Goal: Task Accomplishment & Management: Manage account settings

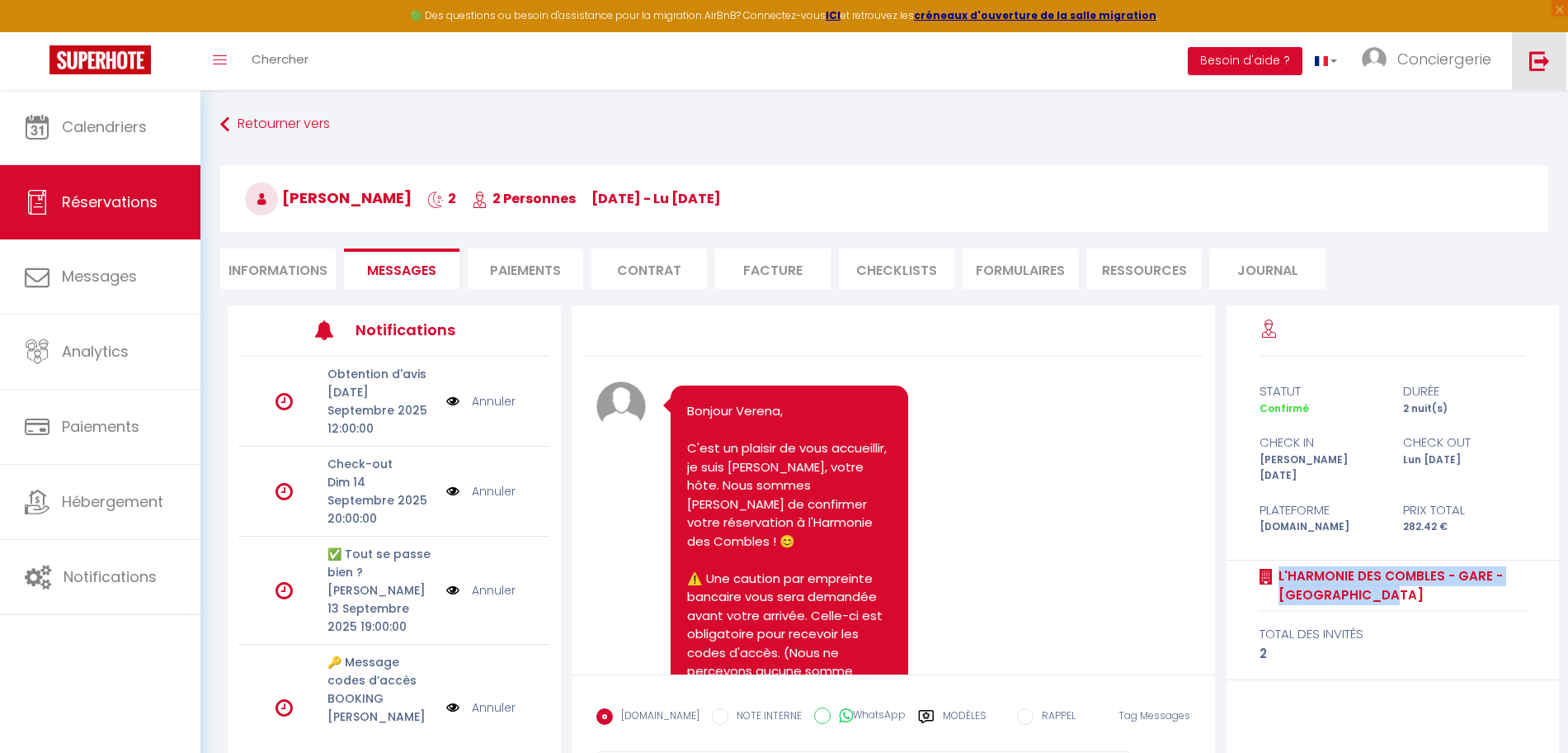
click at [1535, 57] on img at bounding box center [1540, 60] width 20 height 20
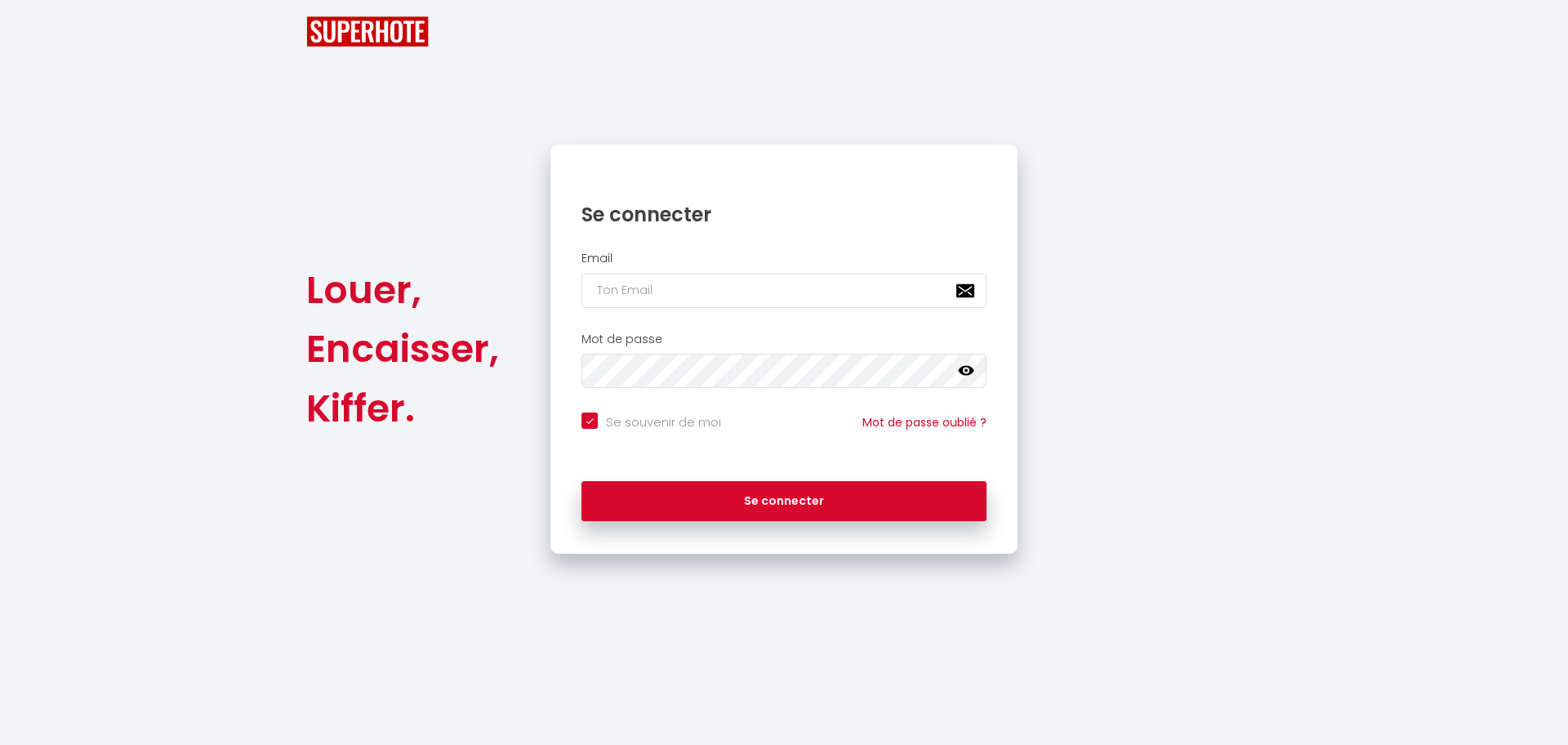
checkbox input "true"
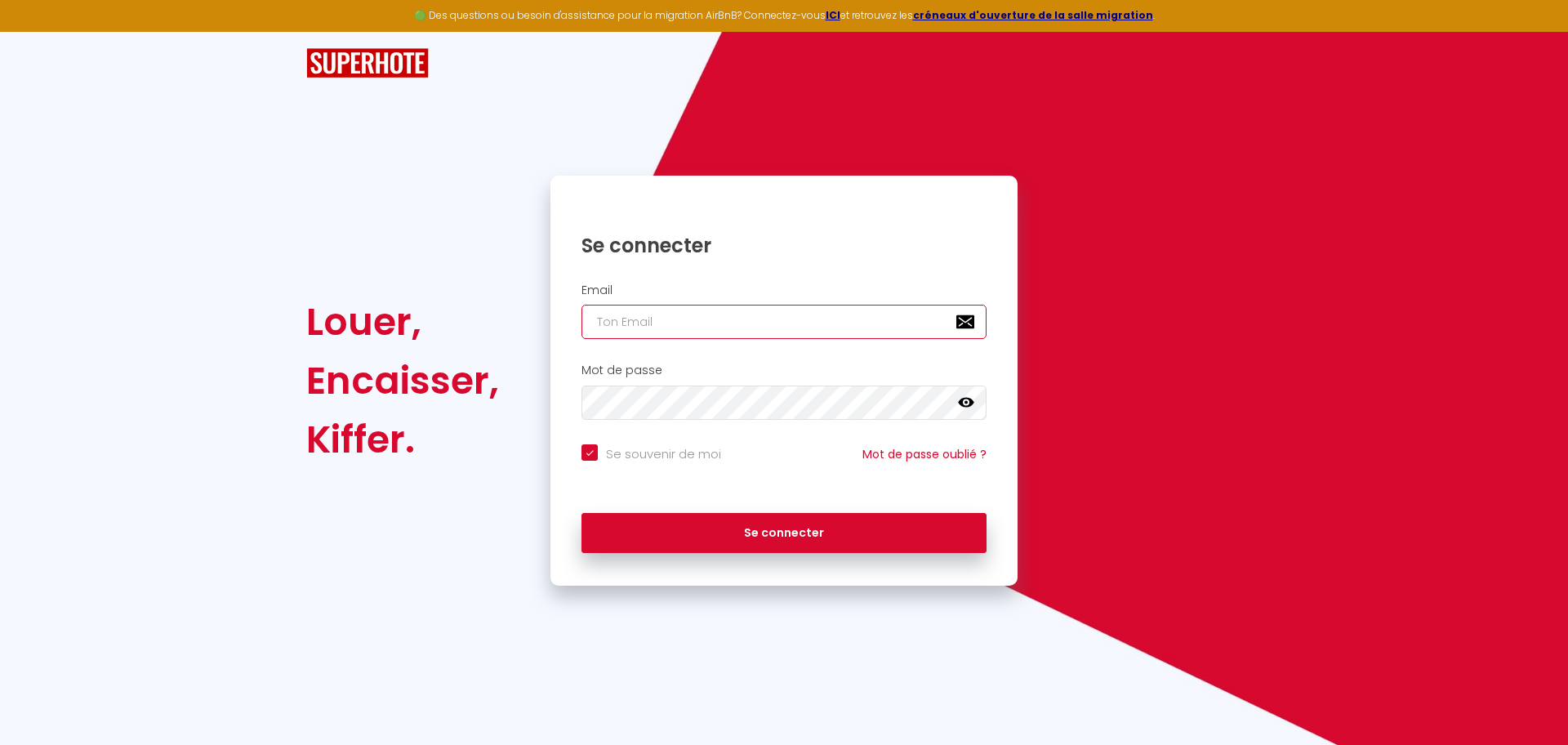
click at [627, 332] on input "email" at bounding box center [784, 322] width 405 height 35
paste input "[EMAIL_ADDRESS][PERSON_NAME][DOMAIN_NAME]"
type input "[EMAIL_ADDRESS][PERSON_NAME][DOMAIN_NAME]"
checkbox input "true"
type input "[EMAIL_ADDRESS][PERSON_NAME][DOMAIN_NAME]"
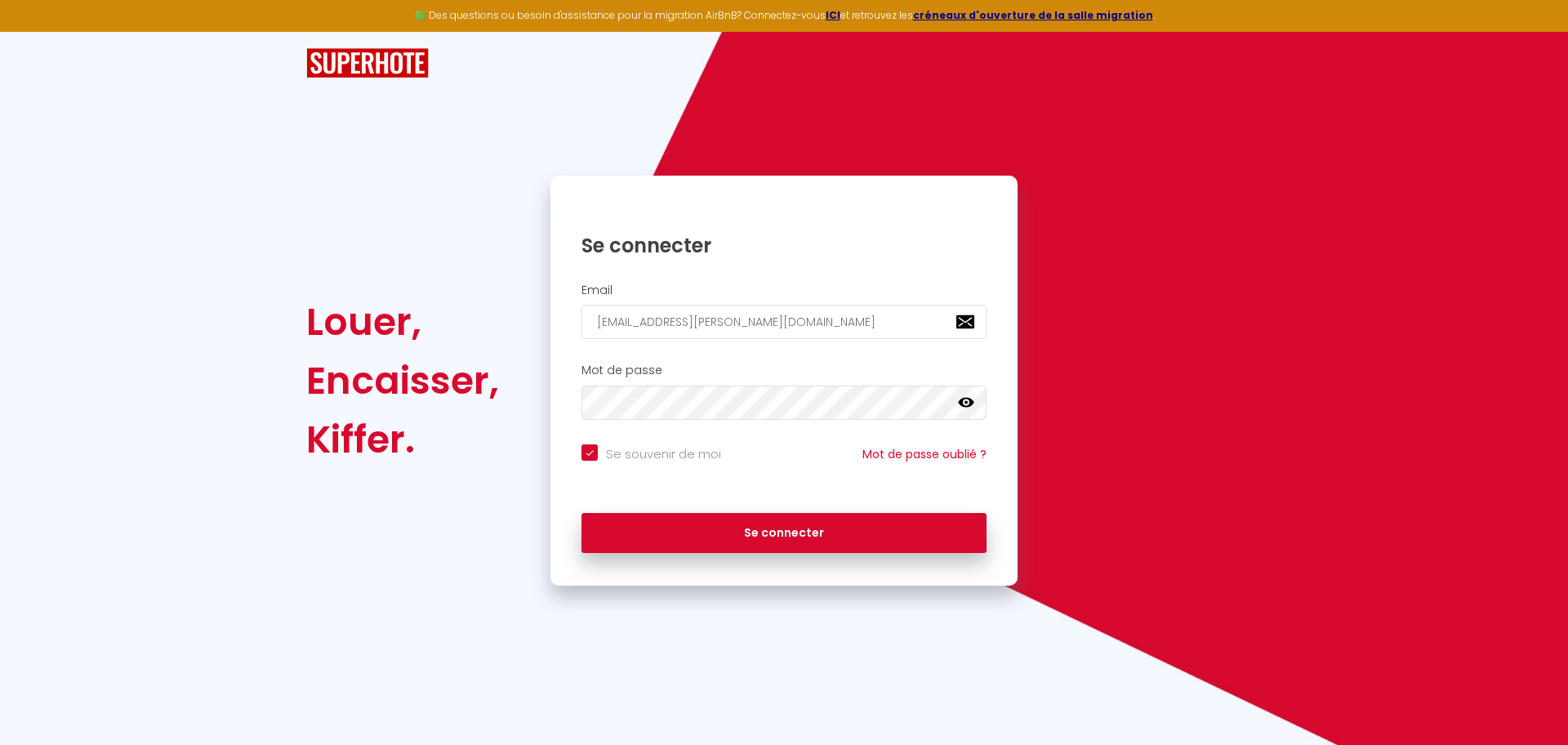
click at [649, 454] on input "Se souvenir de moi" at bounding box center [651, 452] width 140 height 16
checkbox input "false"
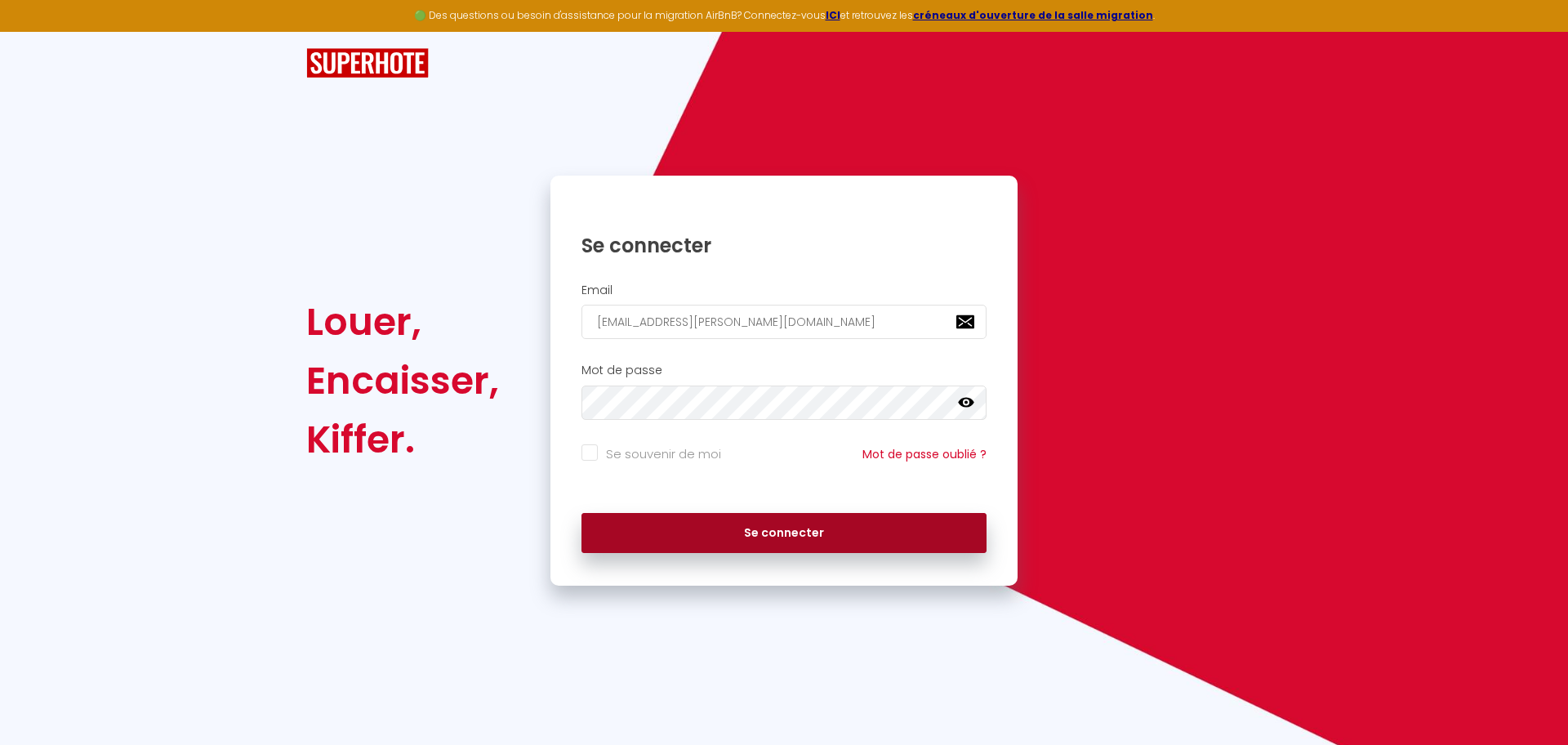
click at [704, 521] on button "Se connecter" at bounding box center [784, 533] width 405 height 40
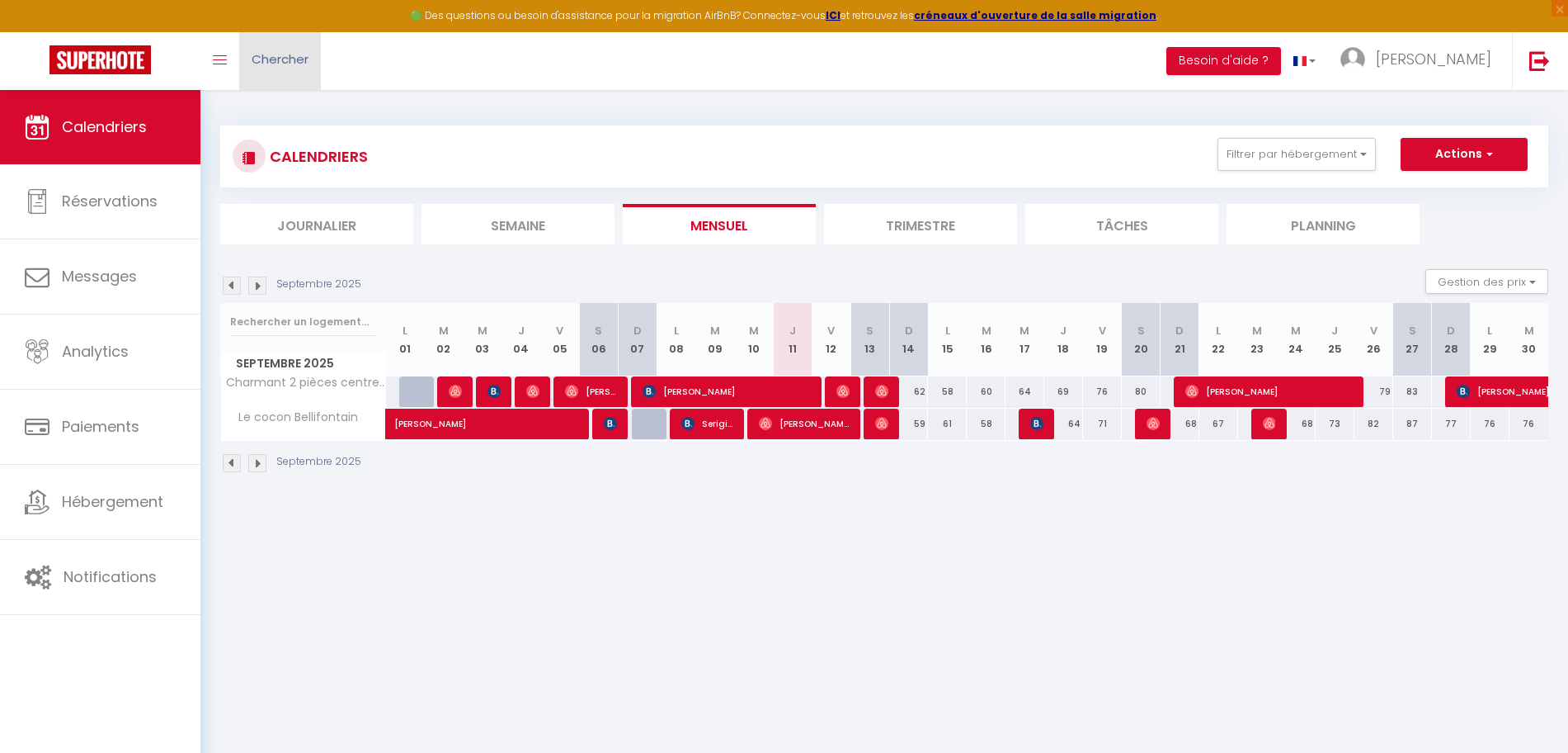
click at [308, 65] on span "Chercher" at bounding box center [280, 59] width 56 height 18
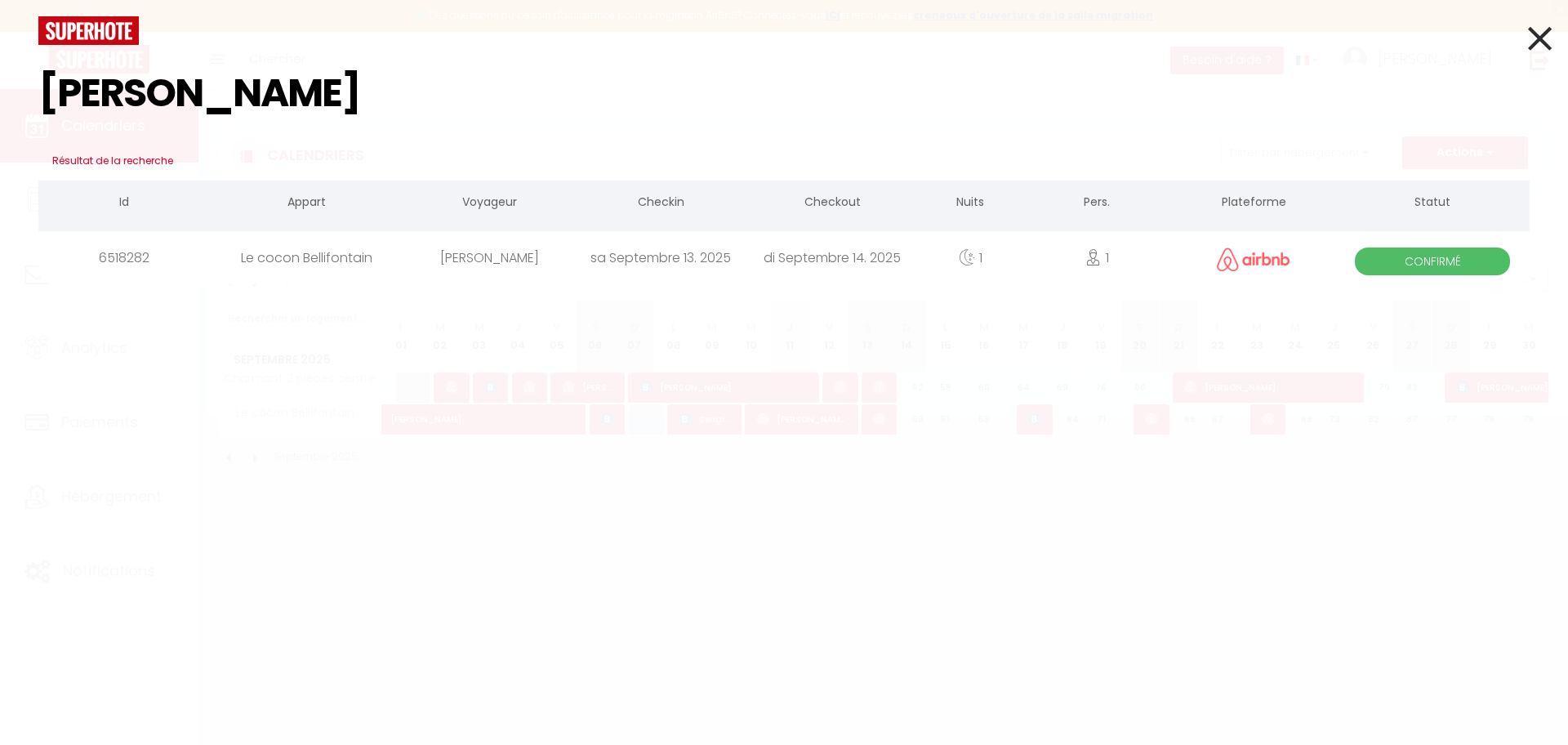
type input "mary-ly"
click at [446, 260] on div "Mary-Lynne Sparkes" at bounding box center [489, 257] width 172 height 53
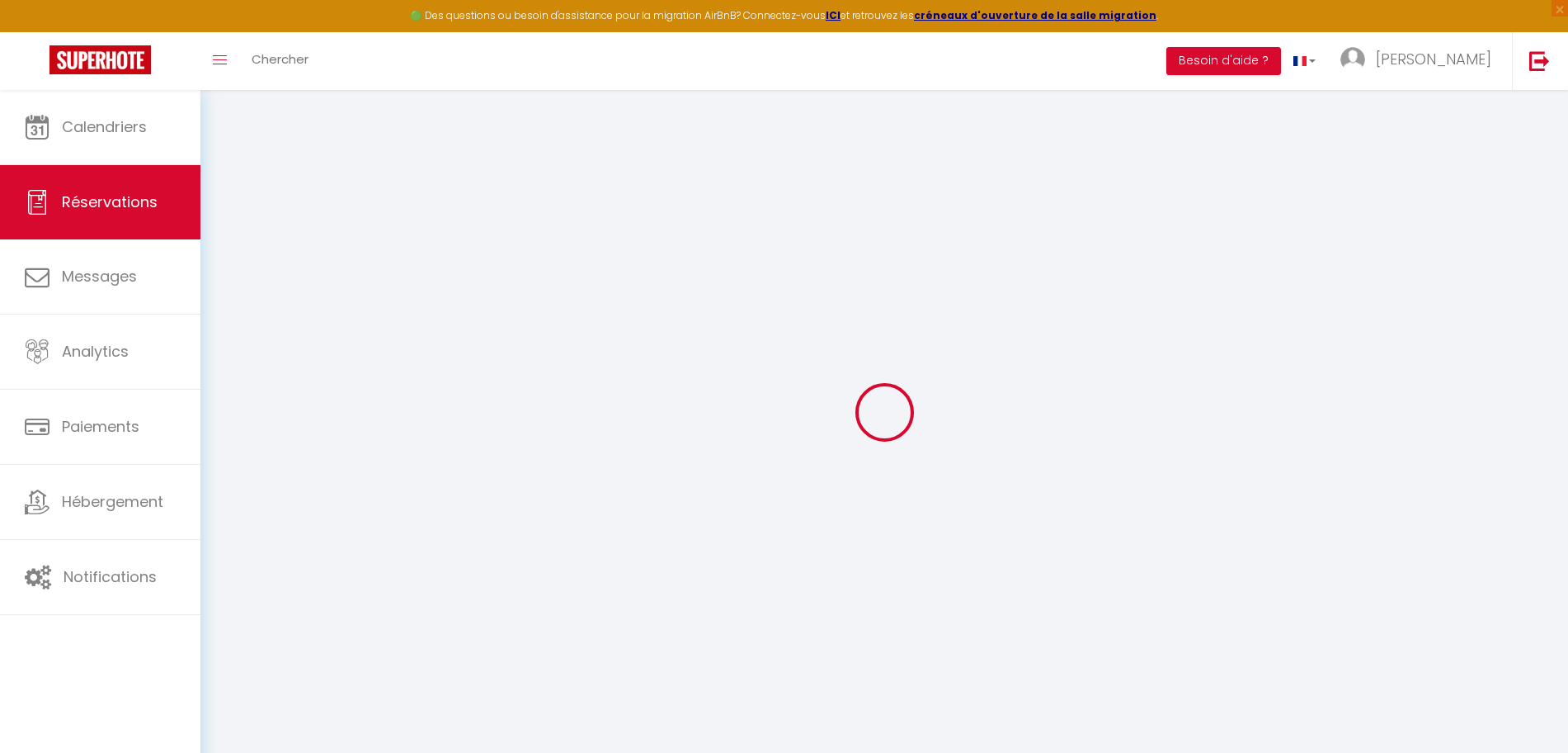
type input "Mary-Lynne"
type input "Sparkes"
type input "lshak9rfe0nkixjvd7crvfszqjik@reply.superhote.com"
type input "+447854423561"
select select
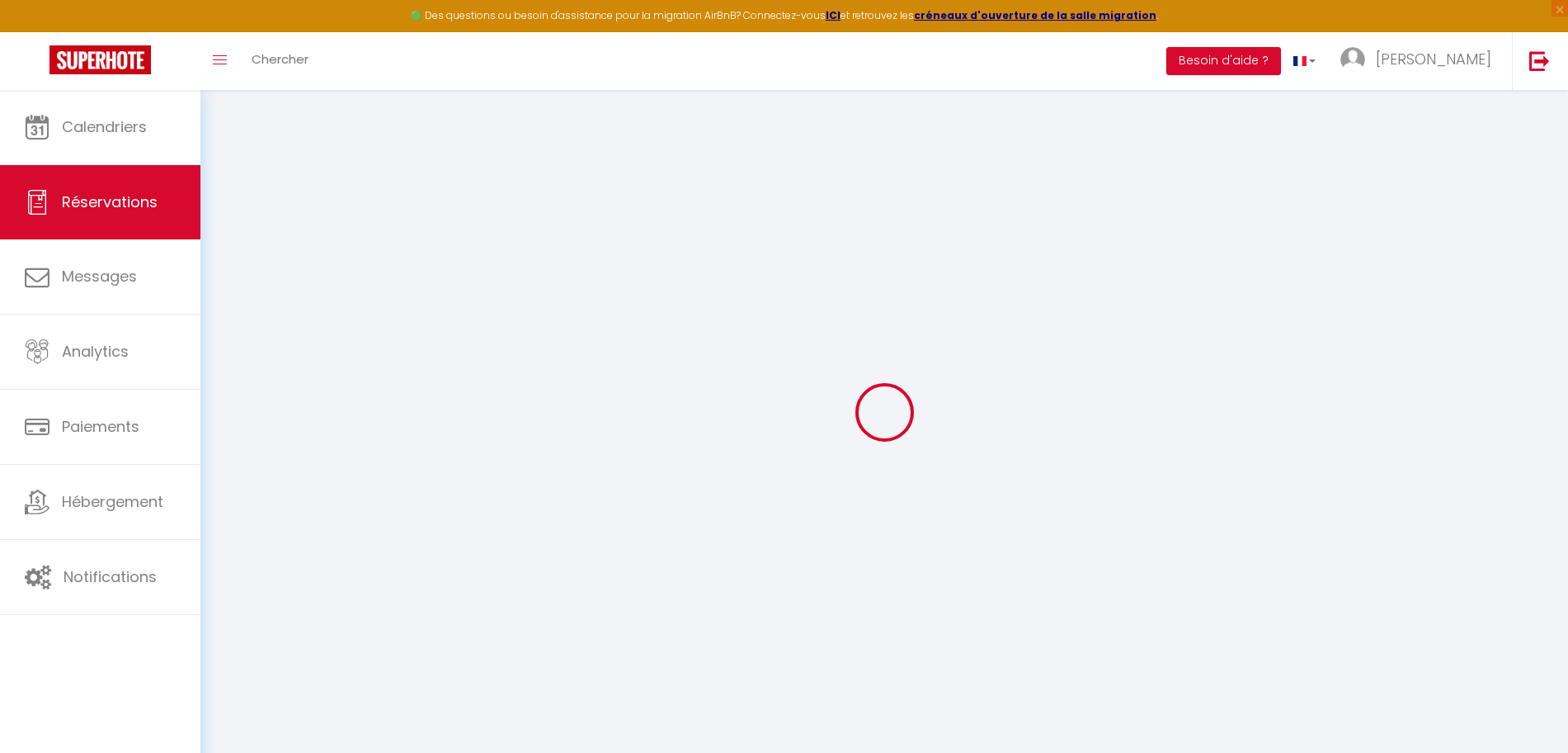
type input "25.020000000000003"
select select "71072"
select select "1"
select select
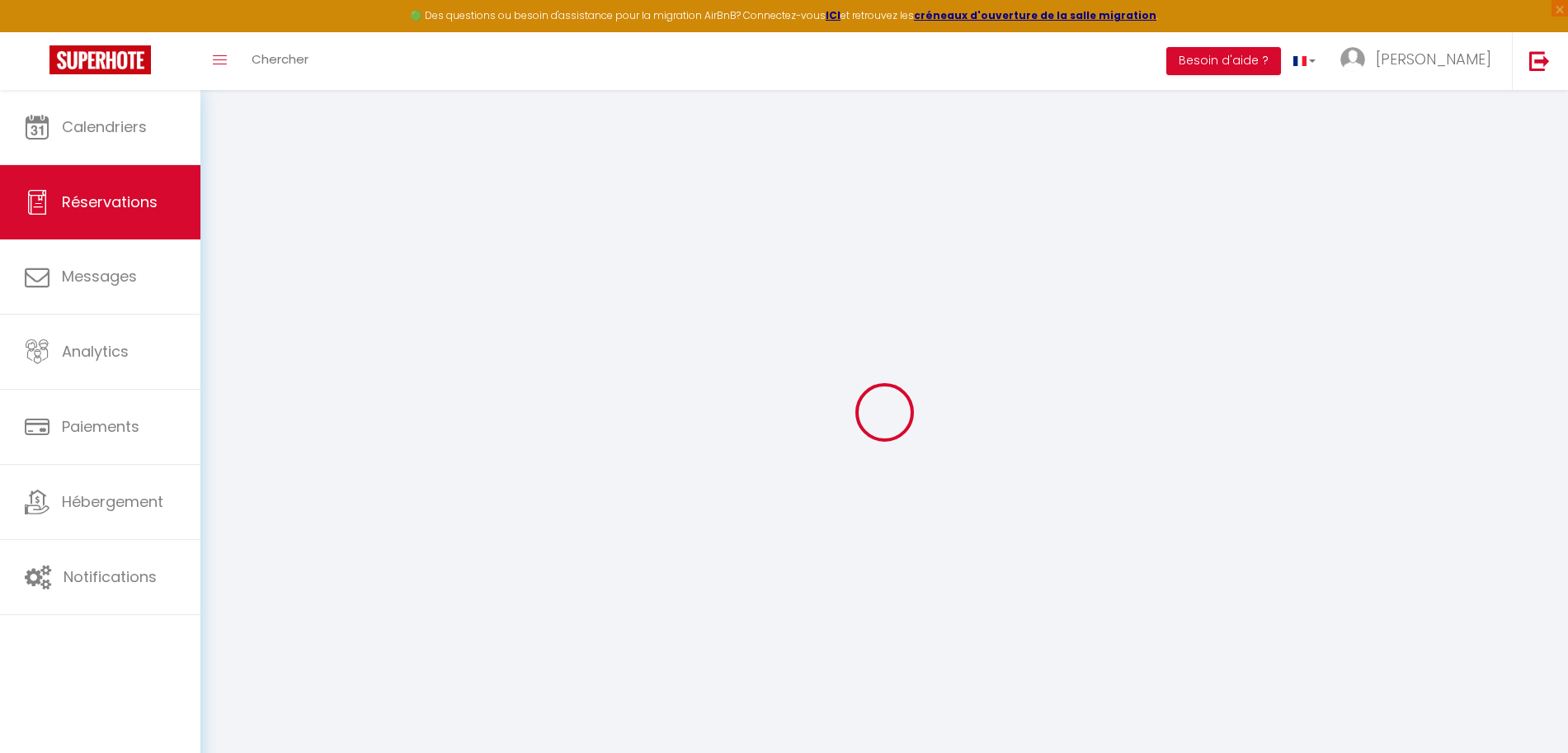
type input "1"
select select "12"
select select
type input "100"
checkbox input "false"
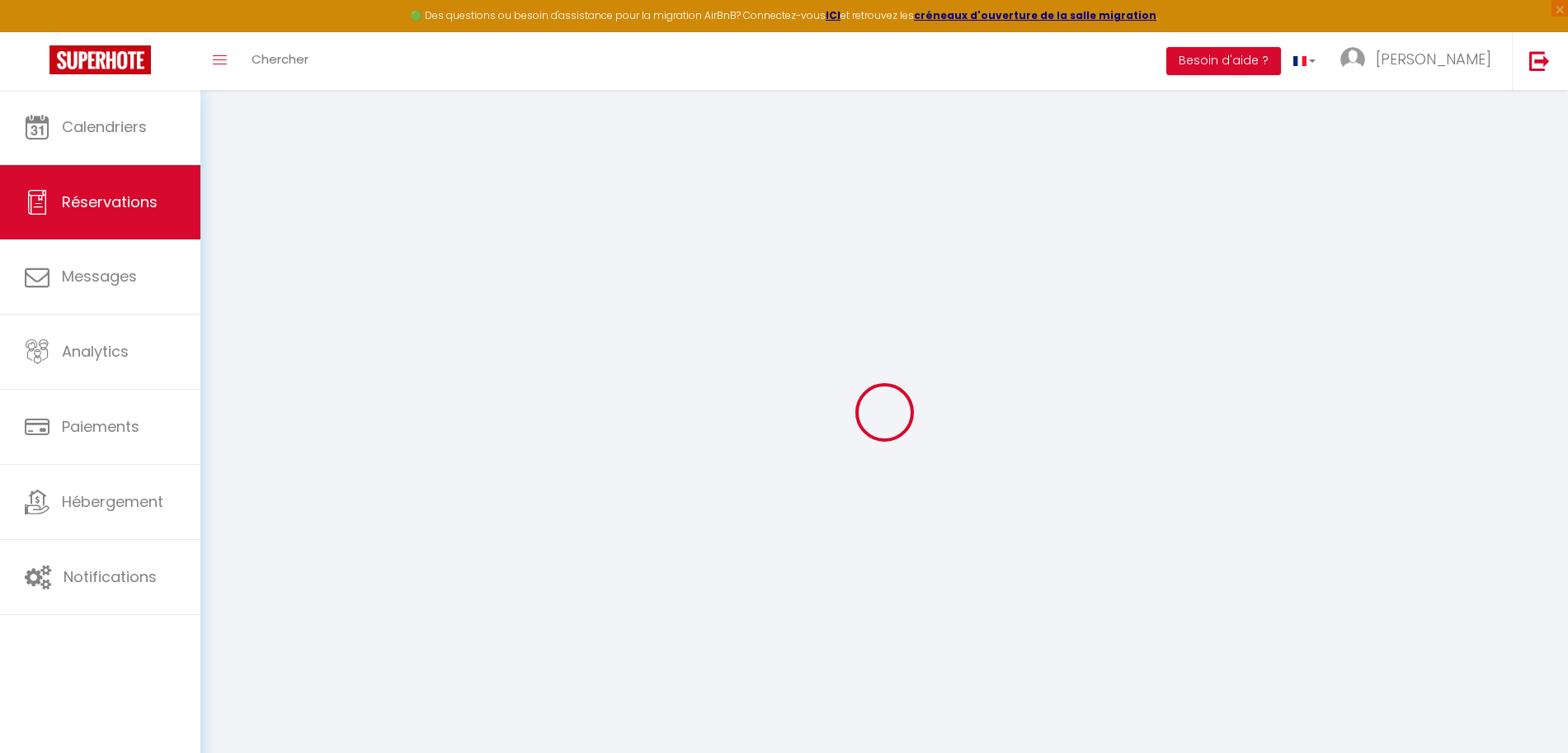
type input "0"
select select "1"
type input "30"
type input "0"
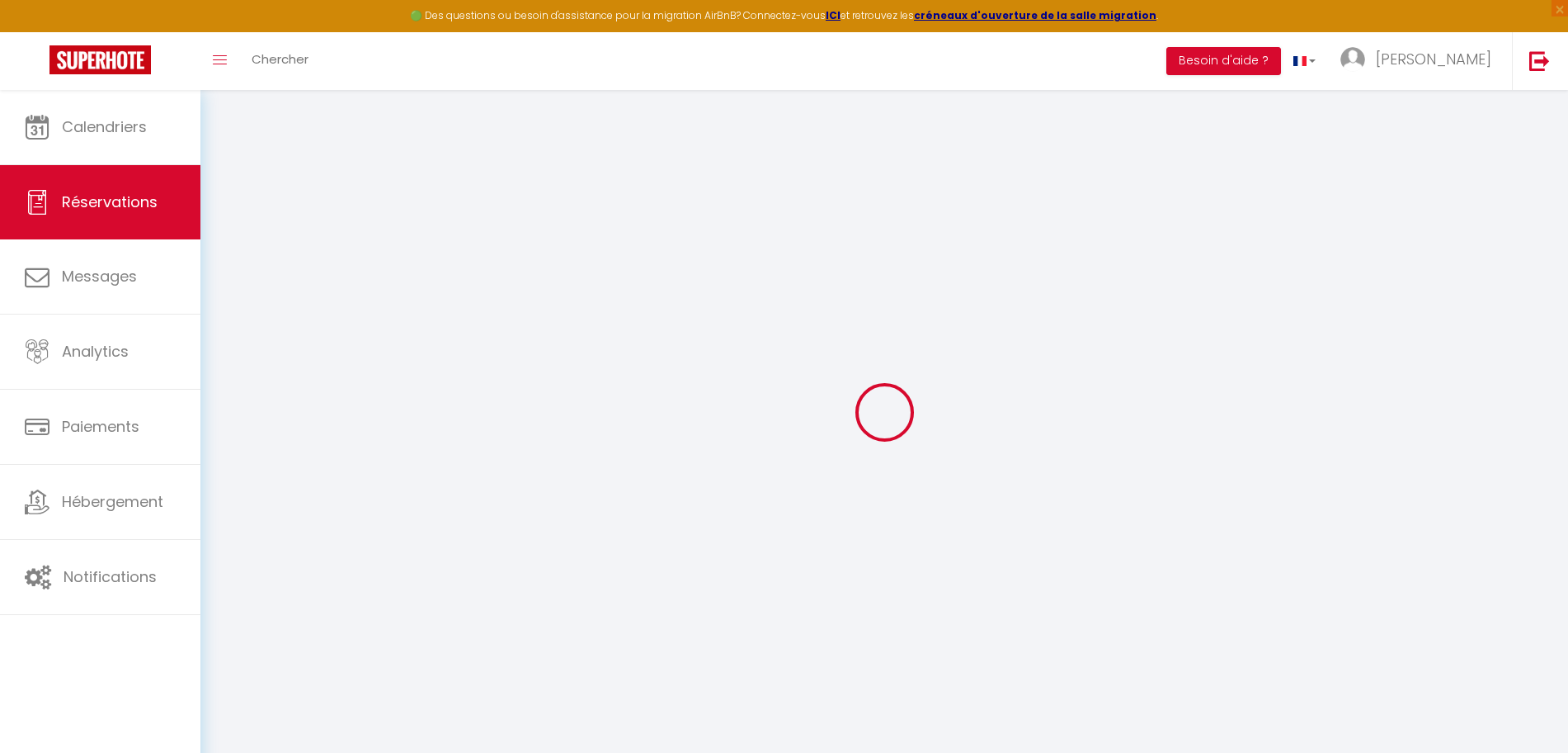
select select
select select "15"
checkbox input "false"
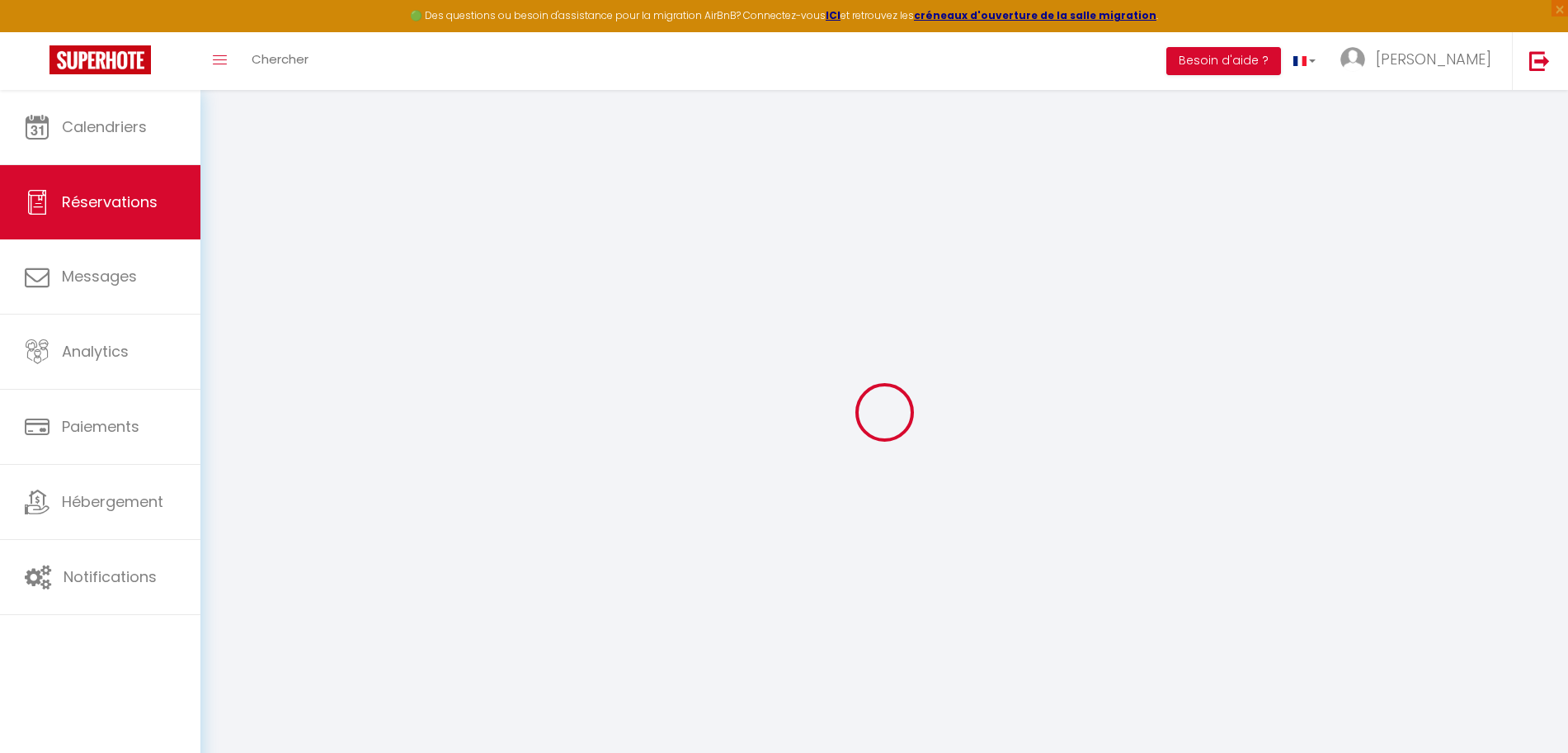
select select
checkbox input "false"
select select
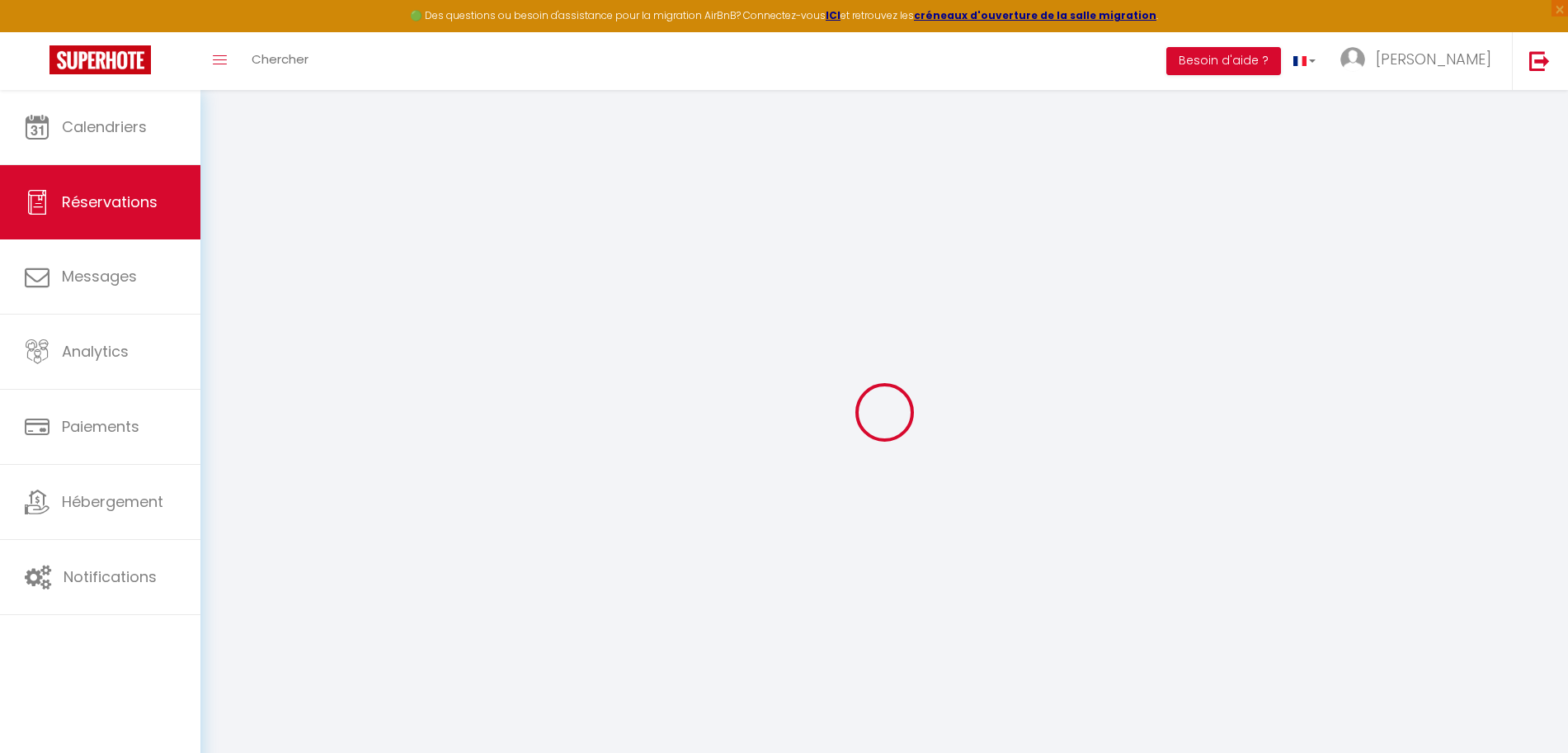
select select
checkbox input "false"
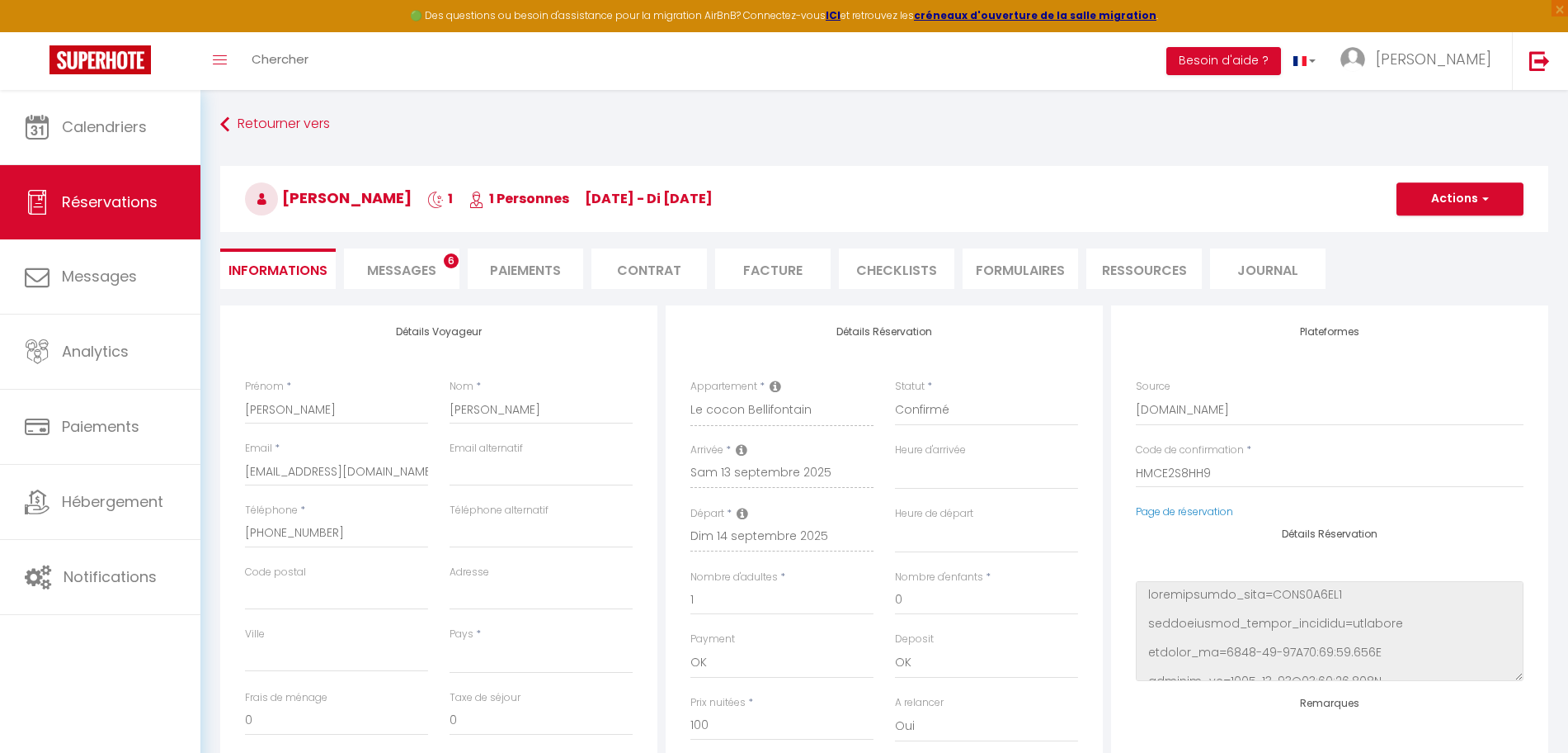
select select
type input "39"
type input "13.02"
select select
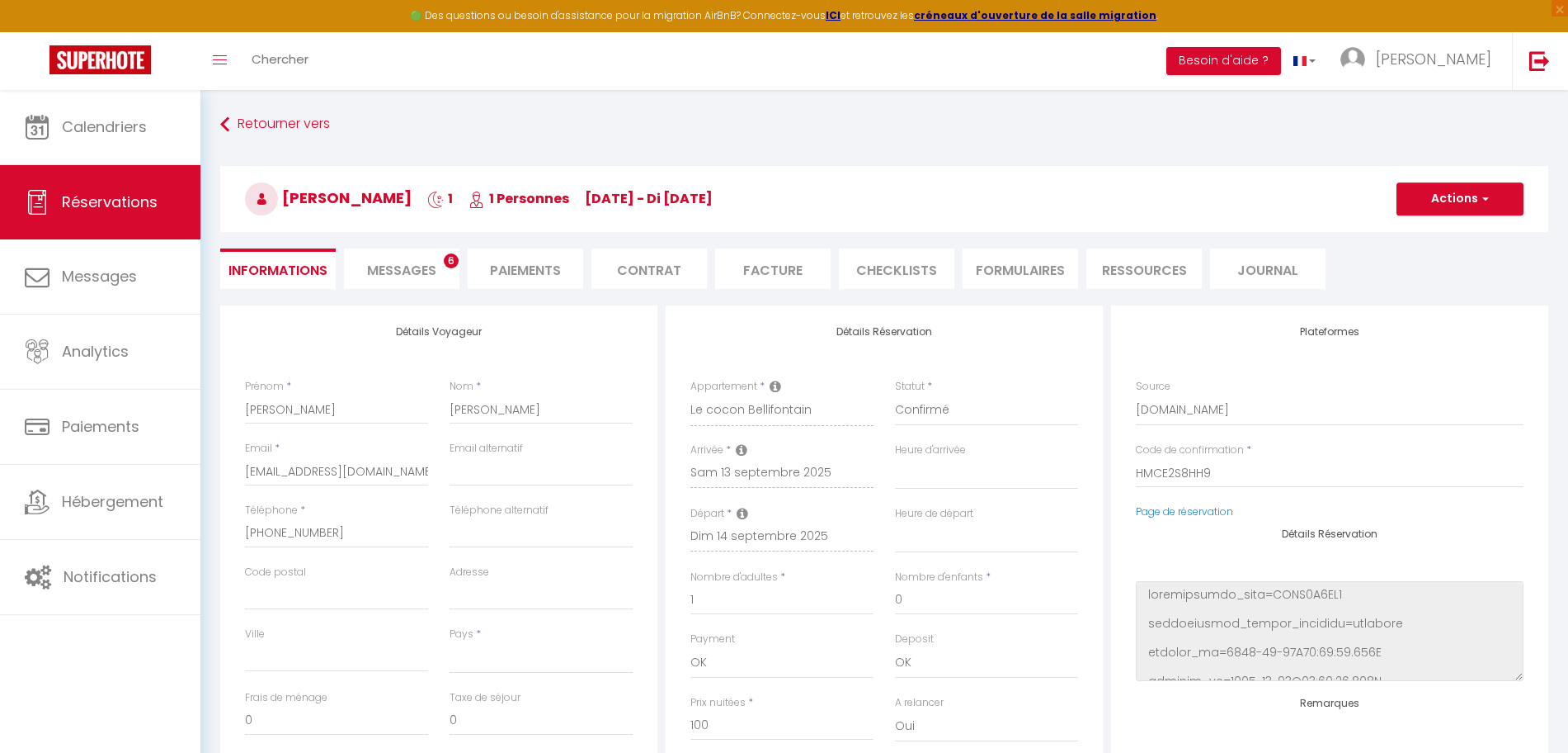
checkbox input "false"
select select
checkbox input "false"
select select
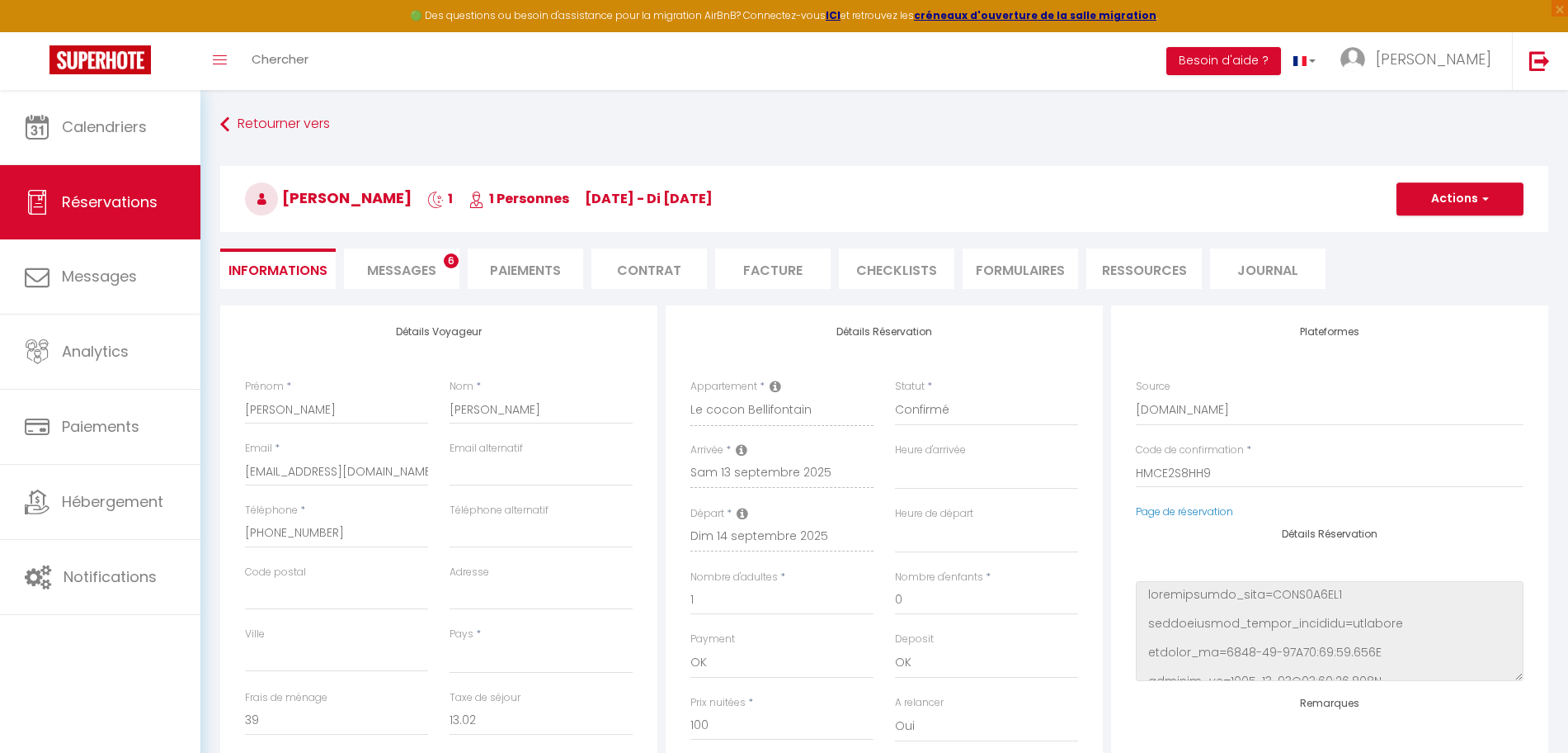
click at [396, 270] on span "Messages" at bounding box center [401, 270] width 69 height 19
select select
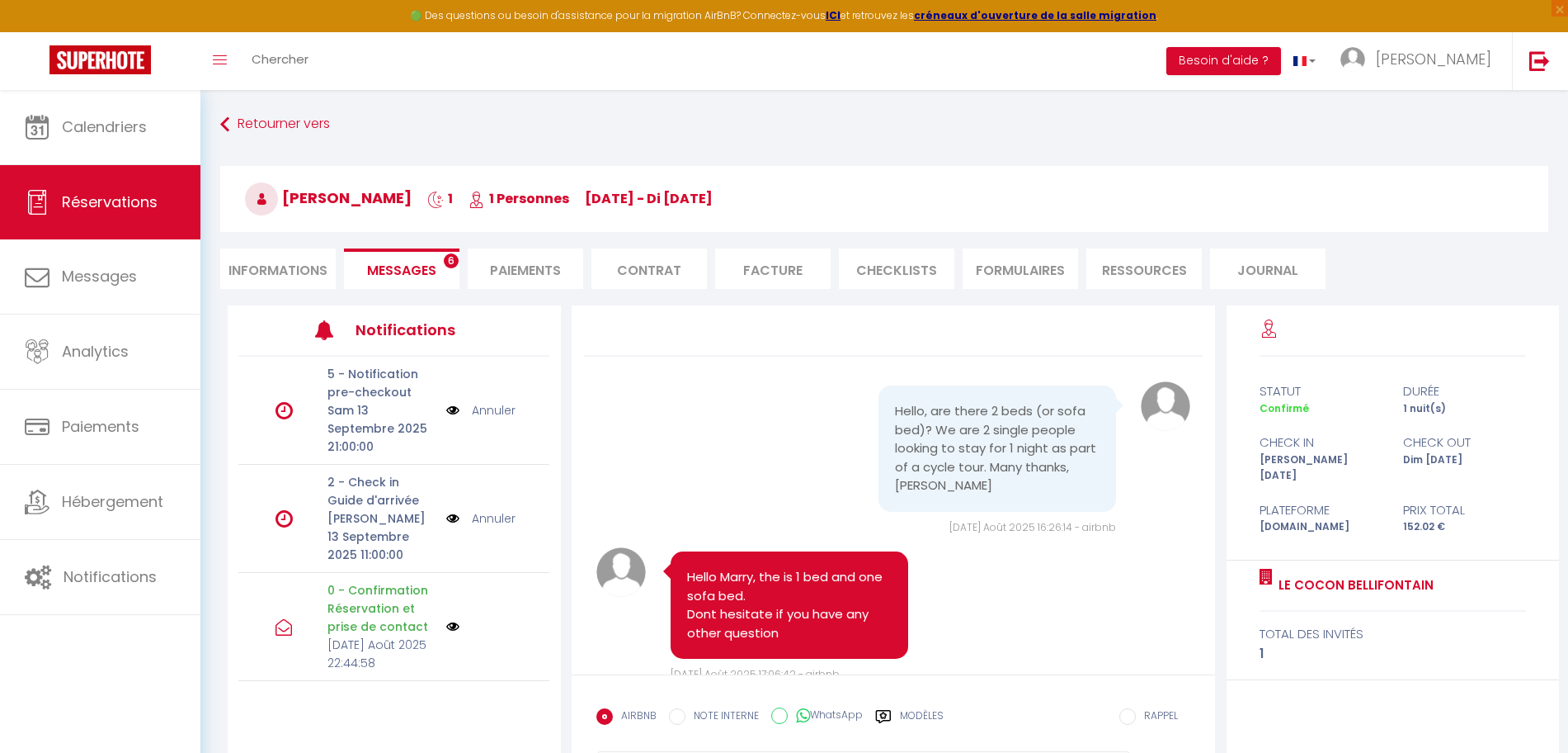
select select
click at [277, 267] on li "Informations" at bounding box center [278, 269] width 116 height 41
select select
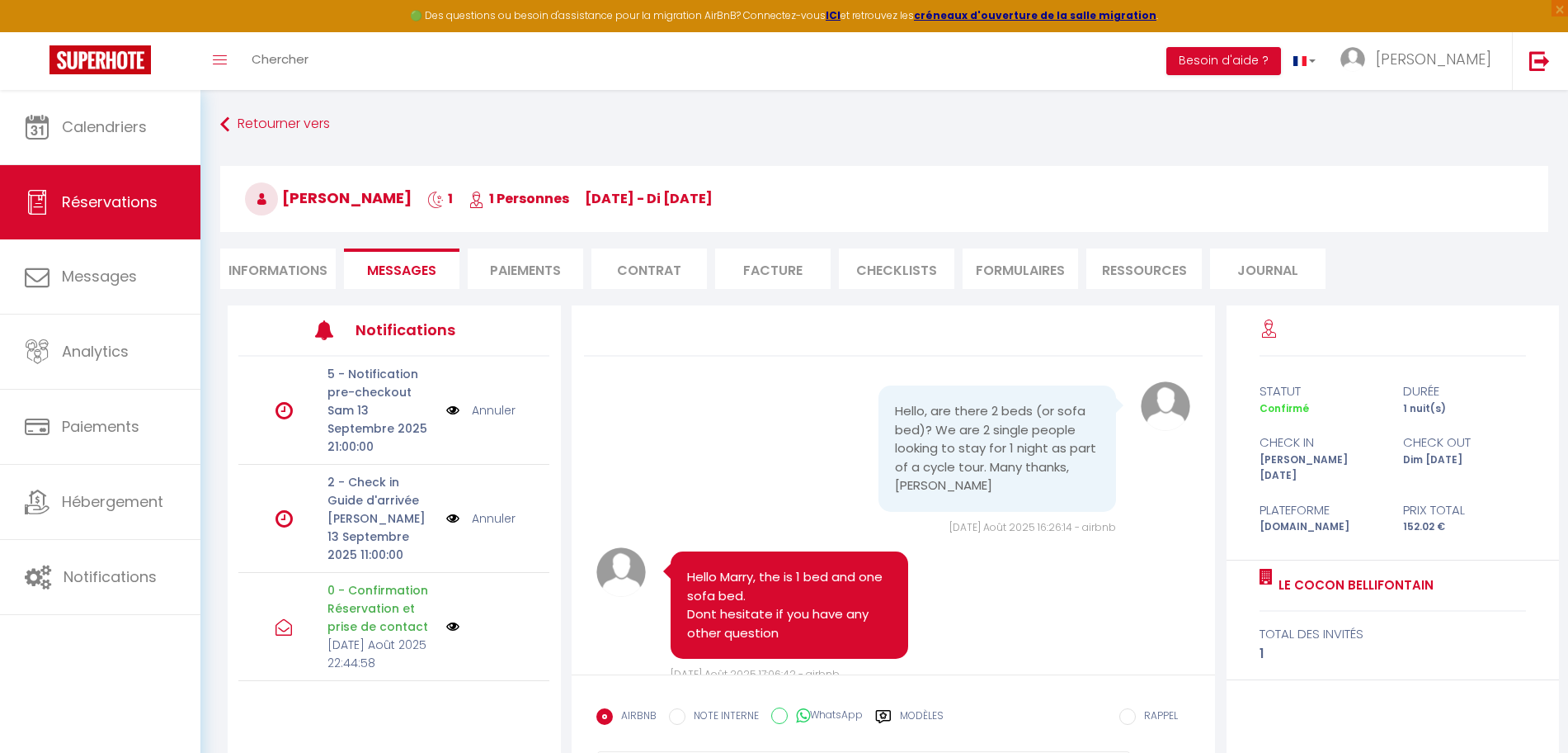
select select
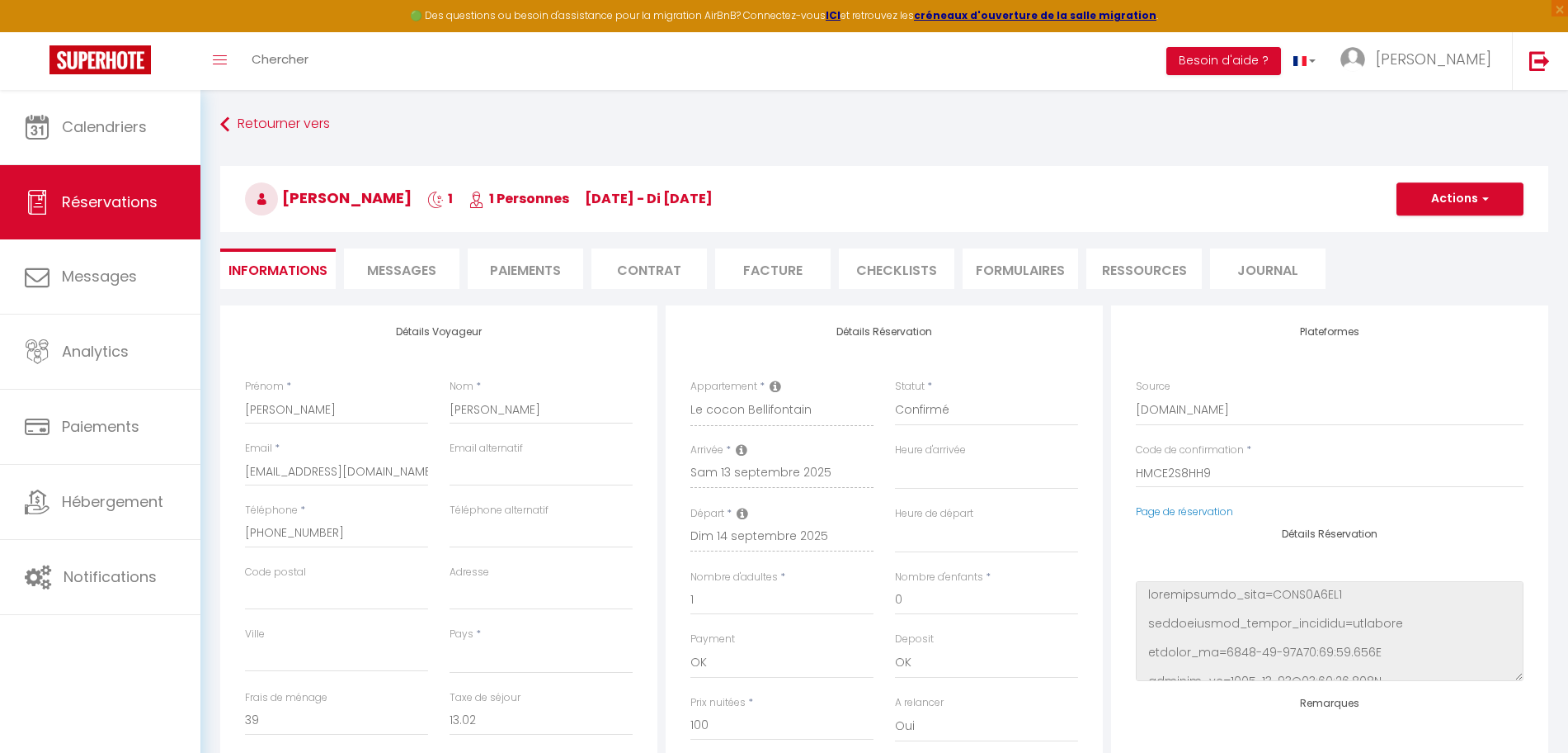
select select
checkbox input "false"
select select
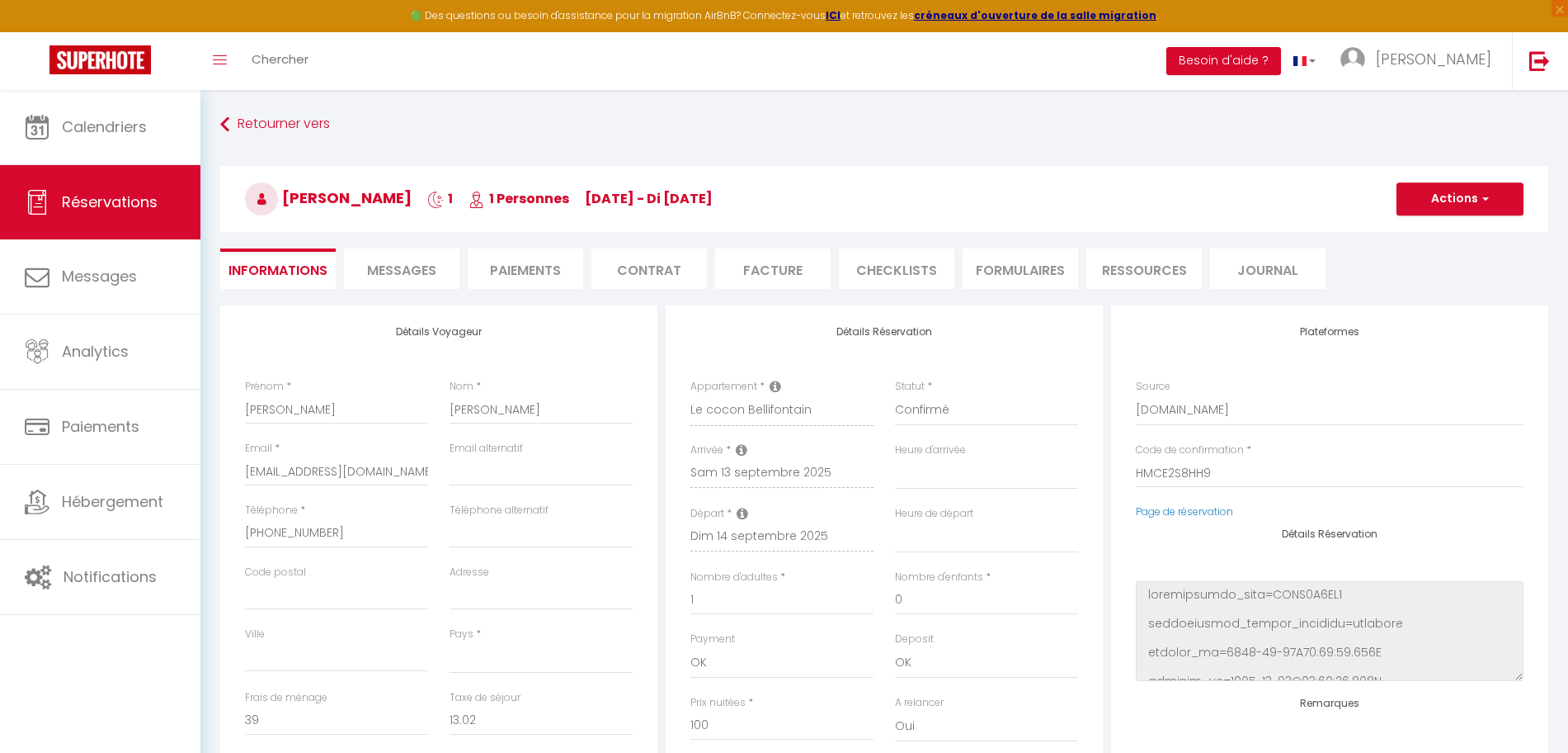
select select
checkbox input "false"
select select
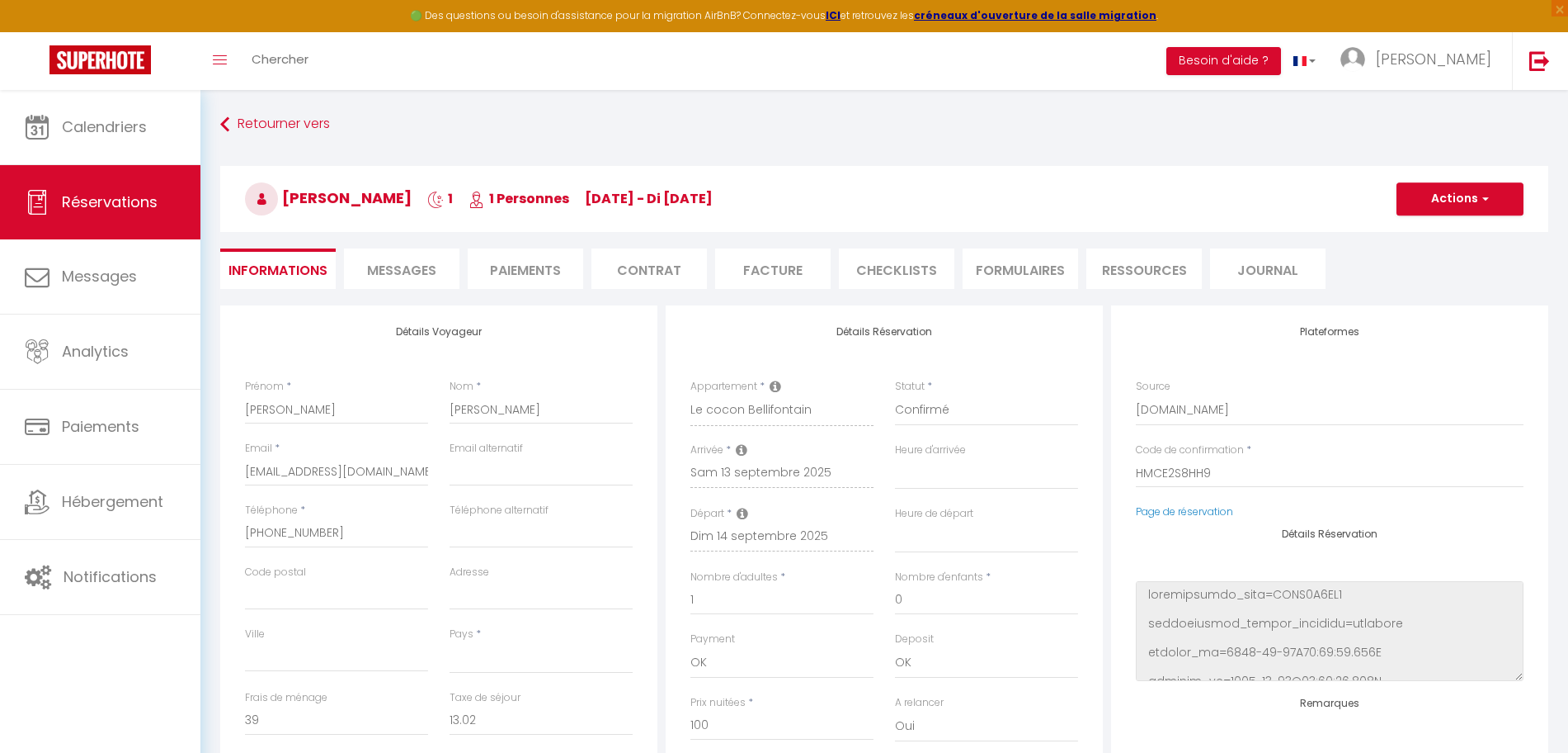
select select
checkbox input "false"
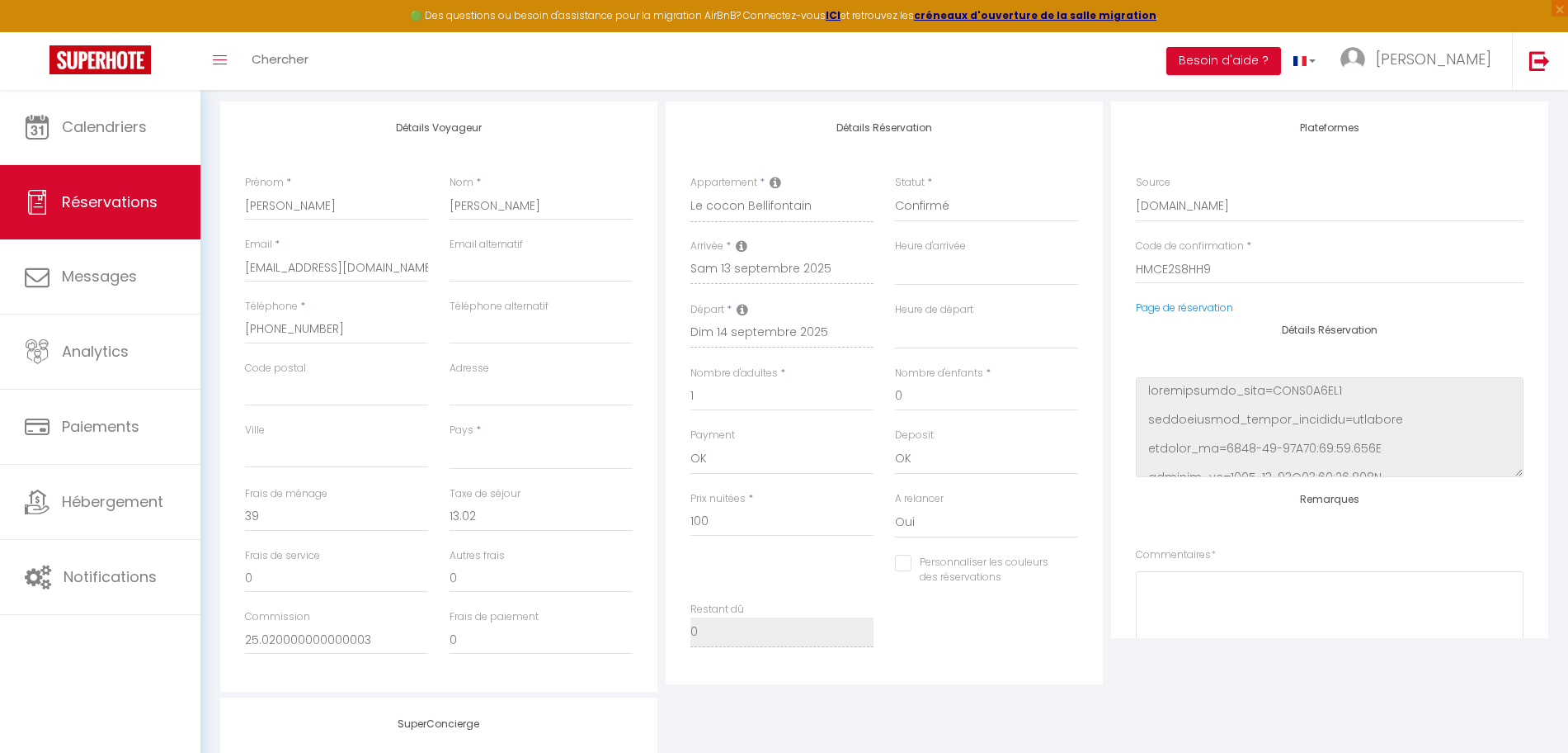
select select
checkbox input "false"
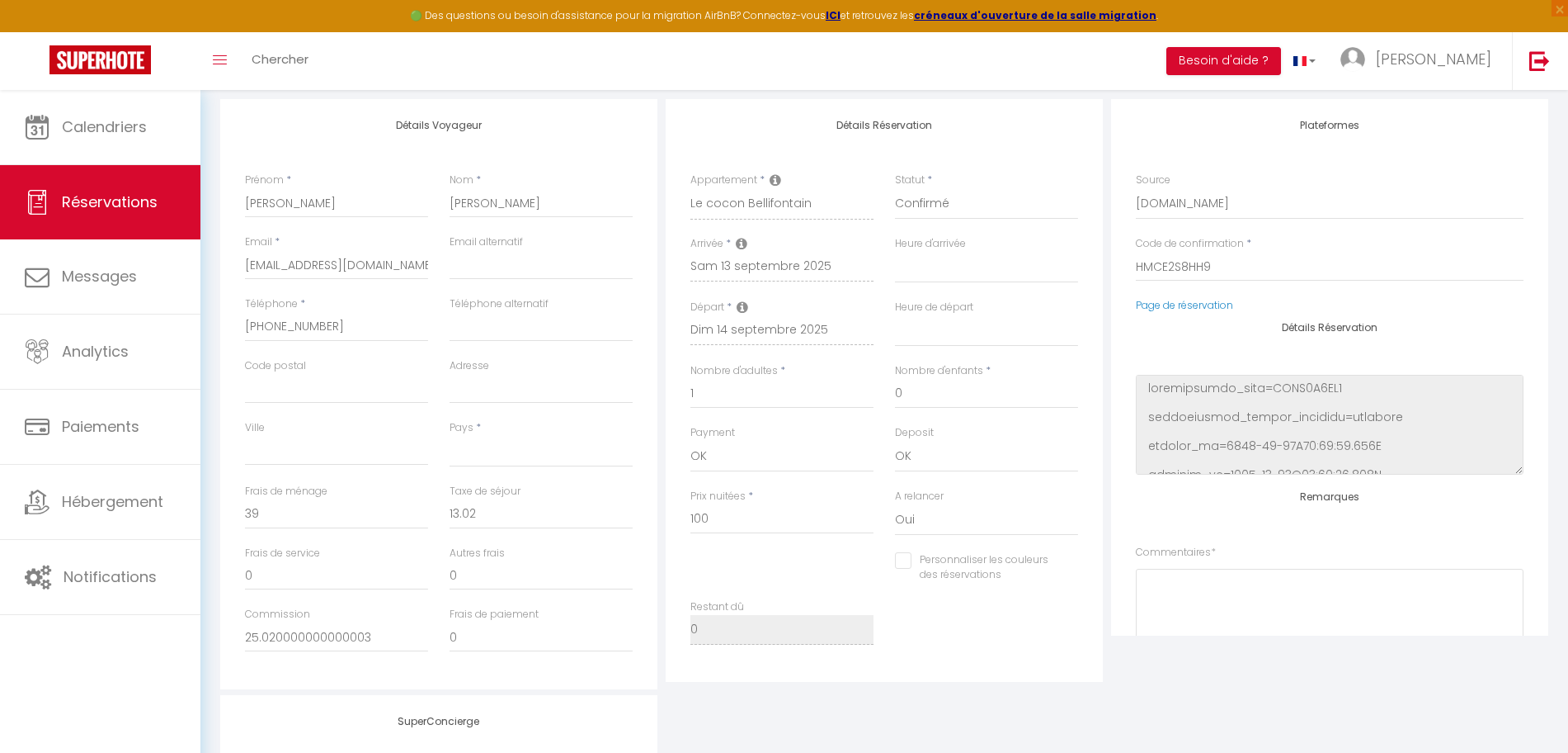
select select
checkbox input "false"
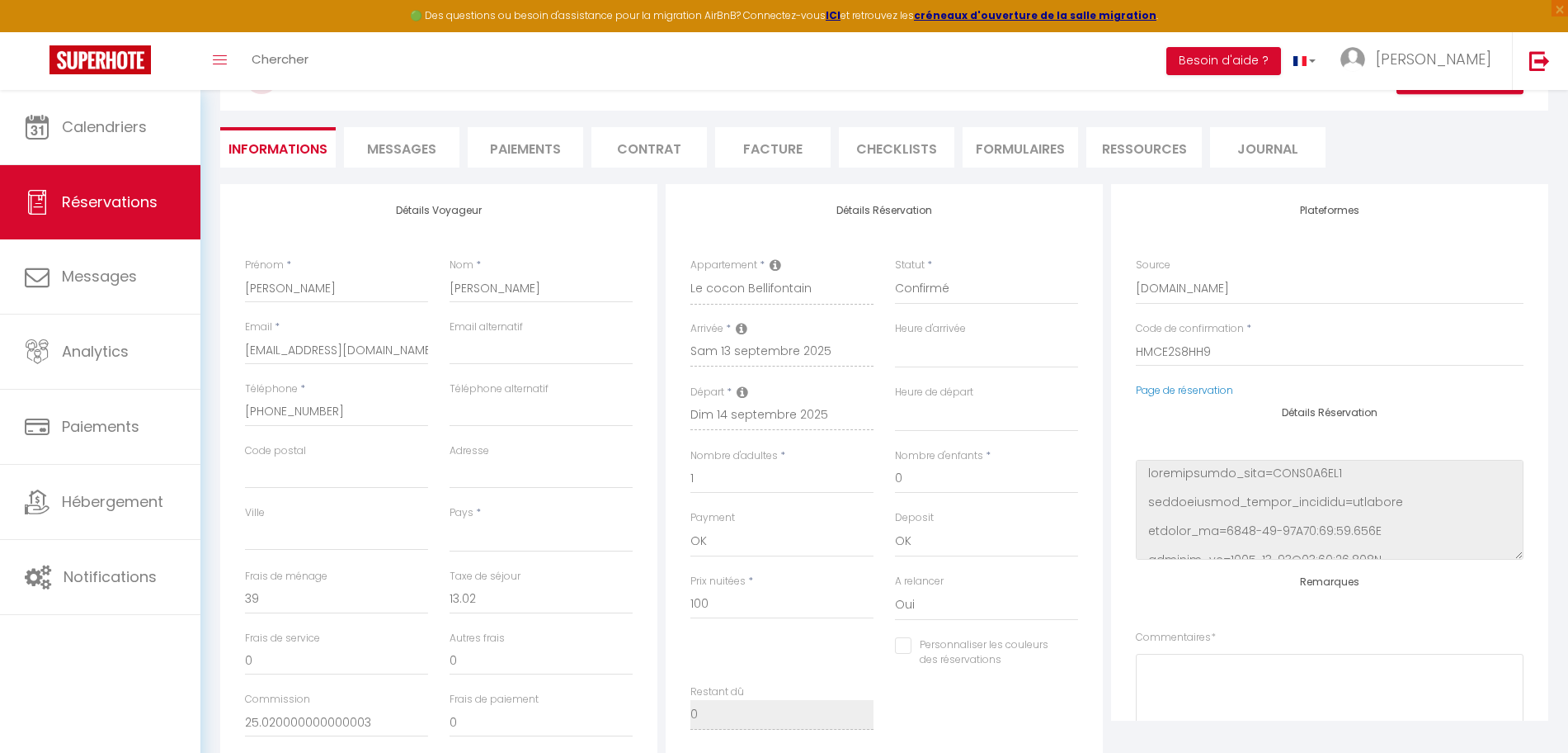
scroll to position [0, 0]
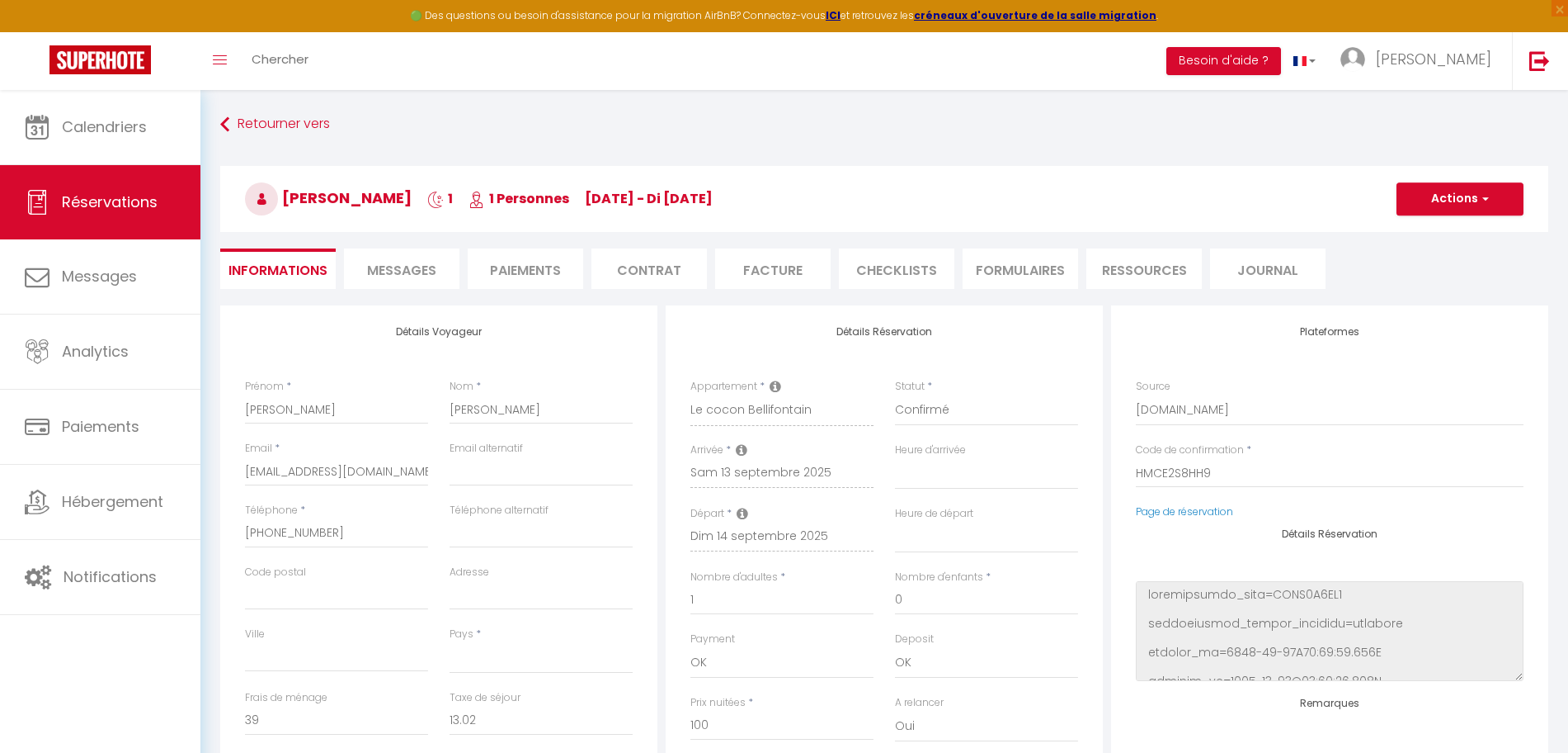
click at [383, 282] on li "Messages" at bounding box center [401, 269] width 116 height 41
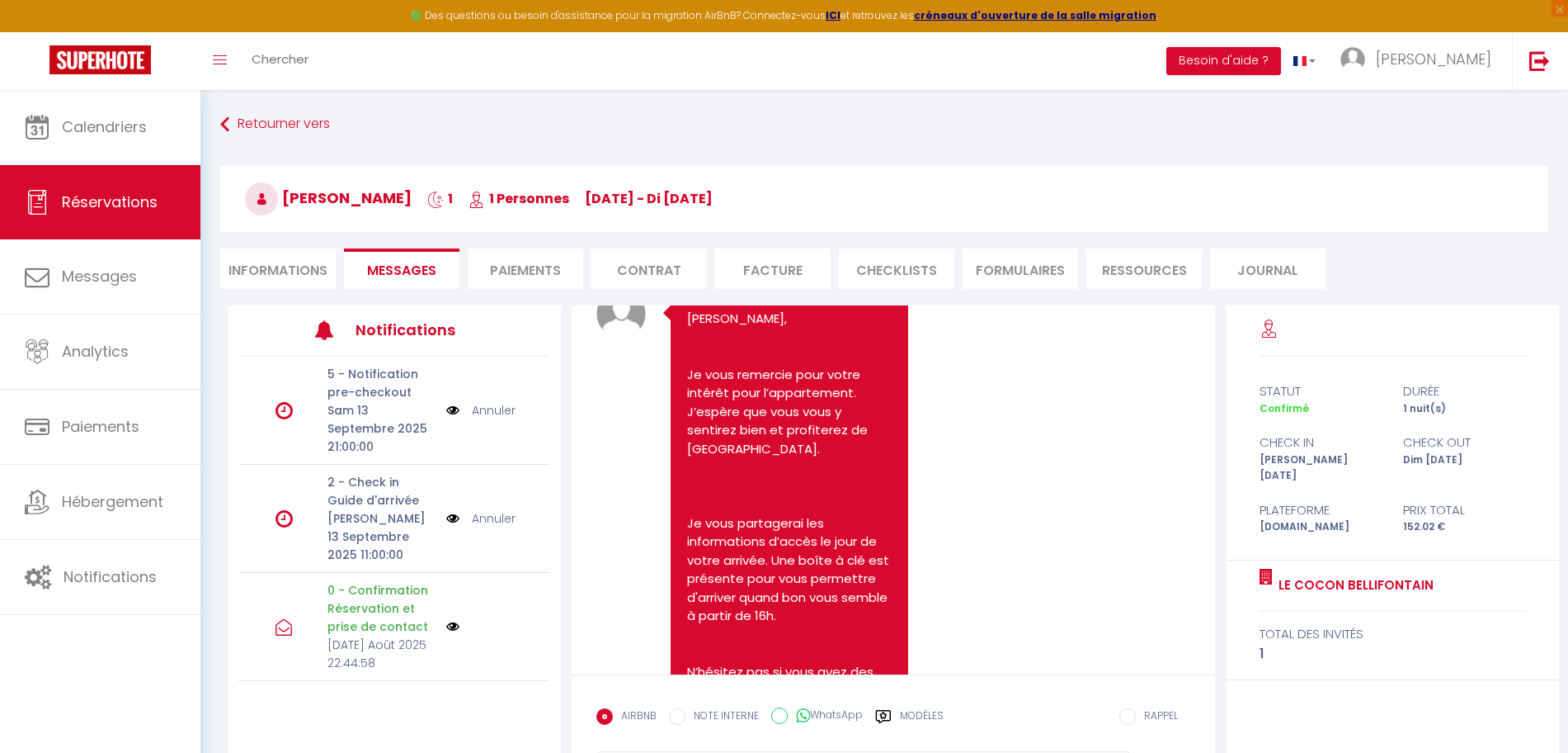
scroll to position [413, 0]
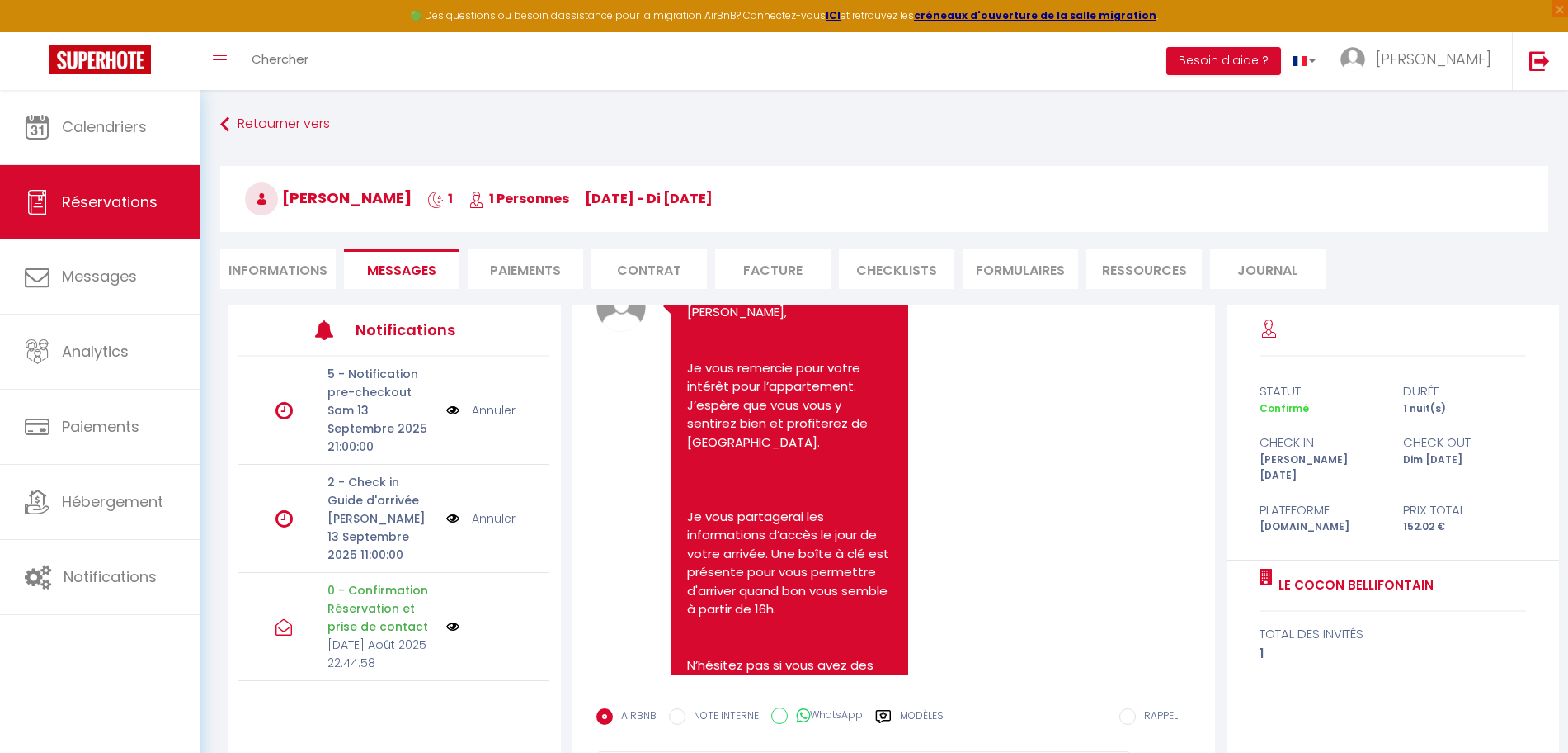
click at [456, 626] on img at bounding box center [453, 626] width 14 height 14
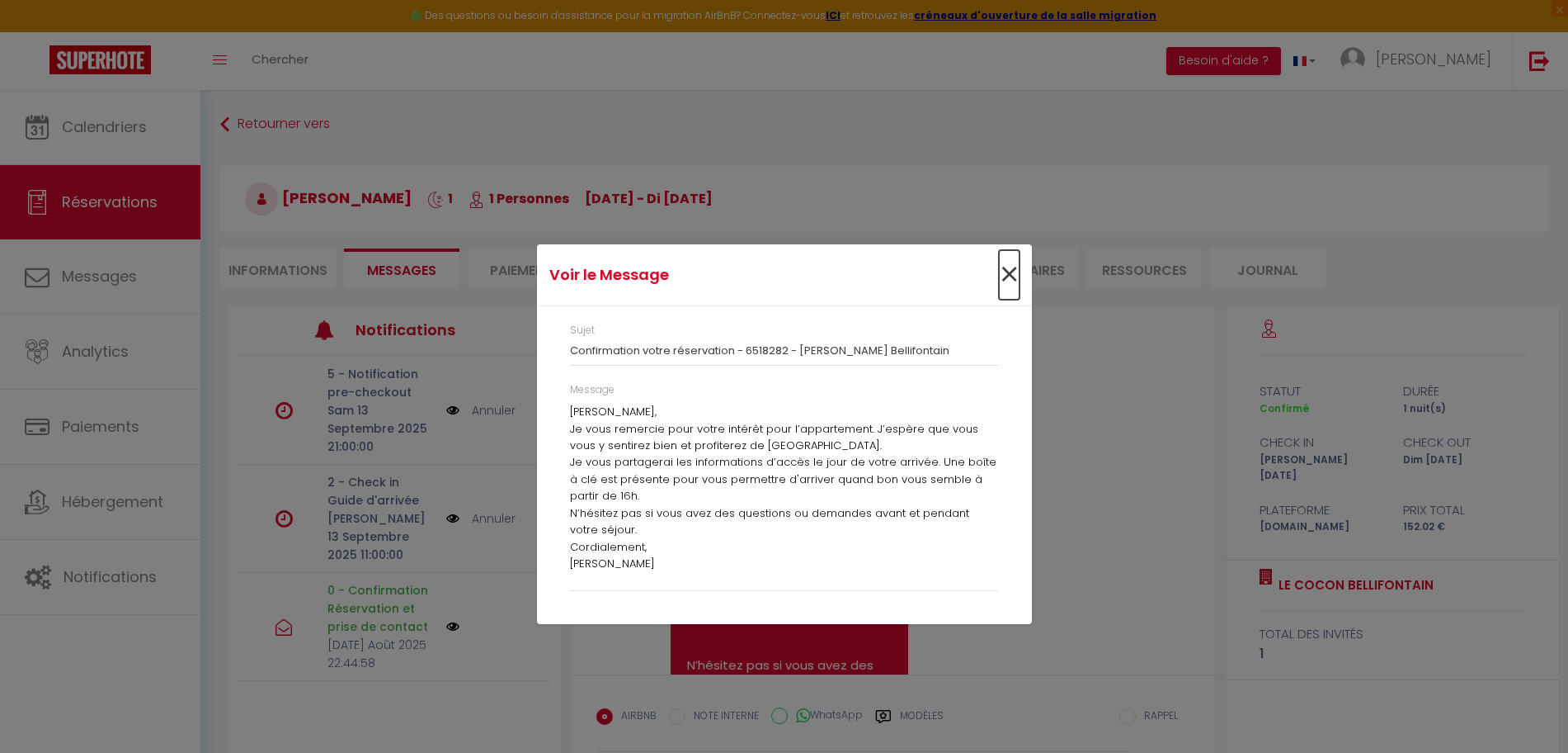
click at [1011, 264] on span "×" at bounding box center [1009, 275] width 20 height 50
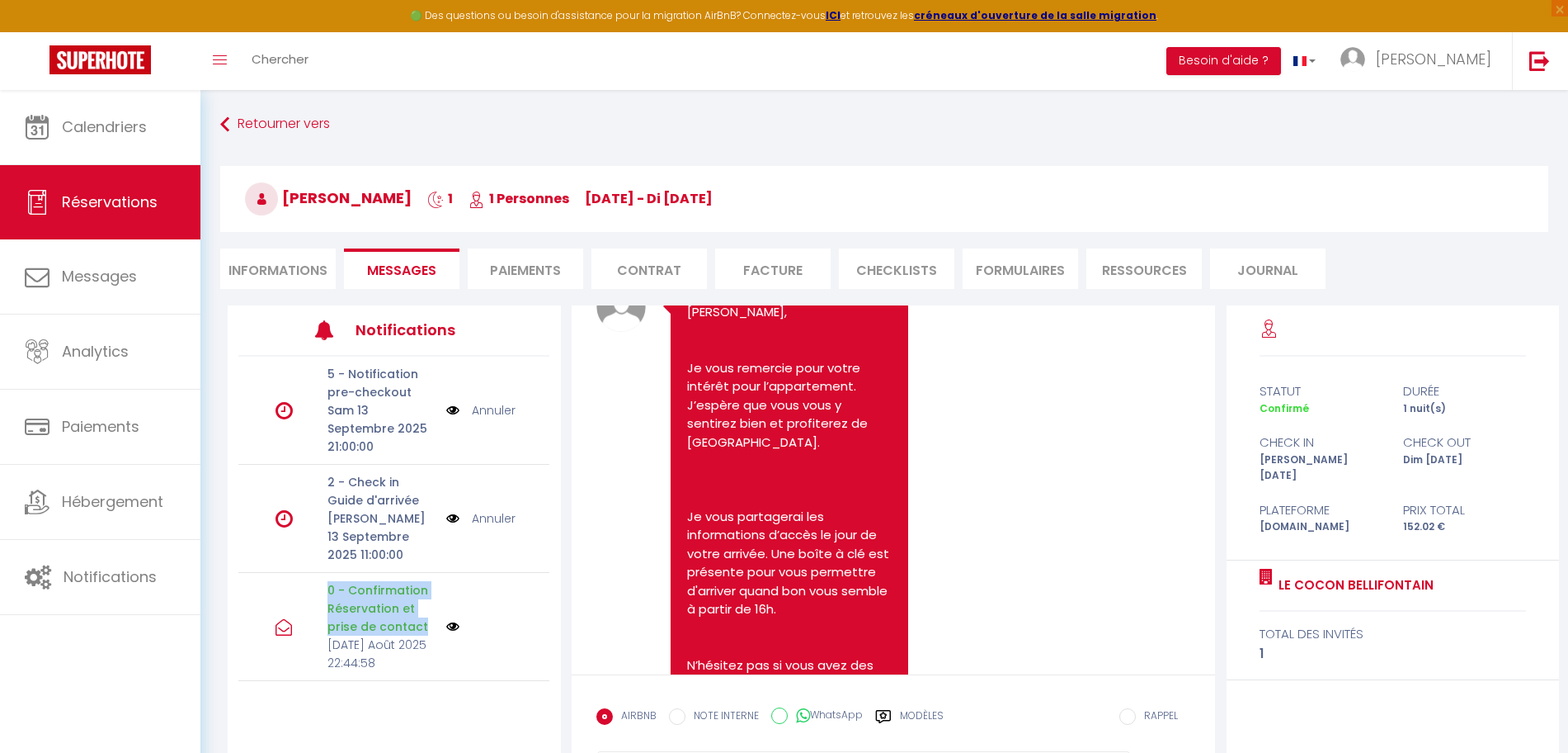
drag, startPoint x: 316, startPoint y: 582, endPoint x: 421, endPoint y: 623, distance: 112.7
click at [421, 623] on div "0 - Confirmation Réservation et prise de contact Mar 19 Août 2025 22:44:58" at bounding box center [393, 626] width 311 height 108
copy p "0 - Confirmation Réservation et prise de contact"
click at [989, 531] on div "Note Sms Bonjour Mary-Lynne, Je vous remercie pour votre intérêt pour l’apparte…" at bounding box center [893, 554] width 595 height 544
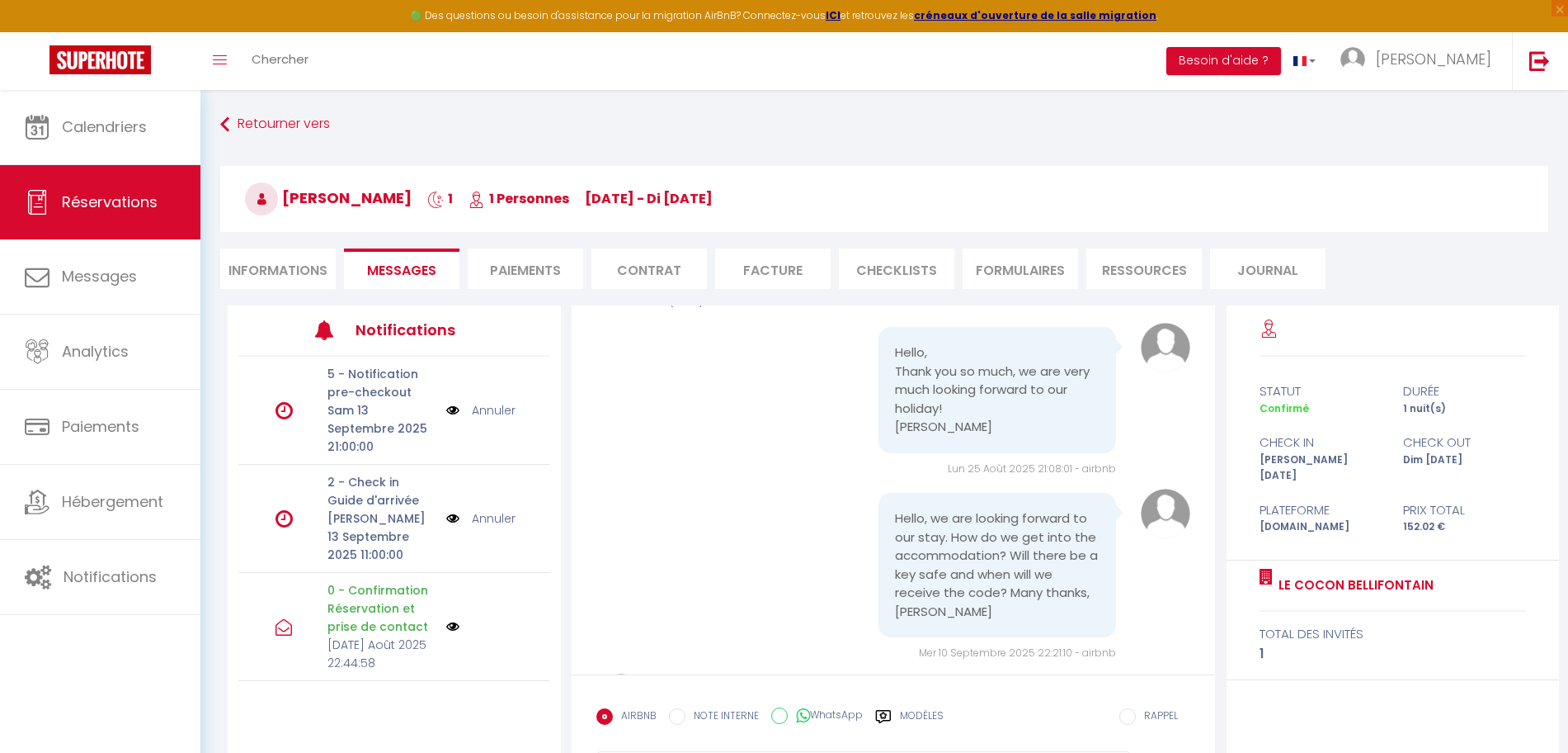
scroll to position [825, 0]
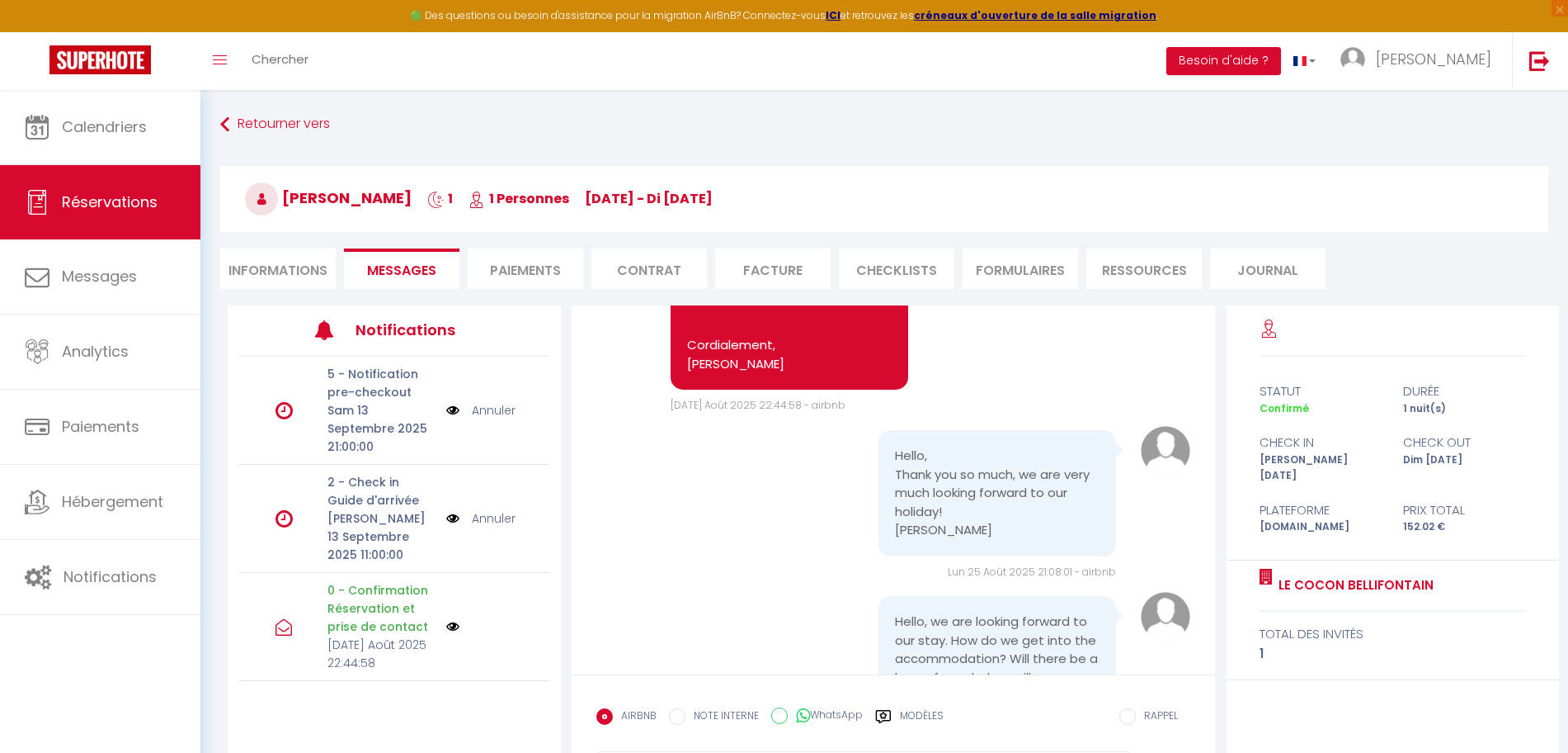
click at [462, 514] on div "Annuler" at bounding box center [485, 518] width 78 height 19
click at [451, 518] on img at bounding box center [453, 518] width 14 height 19
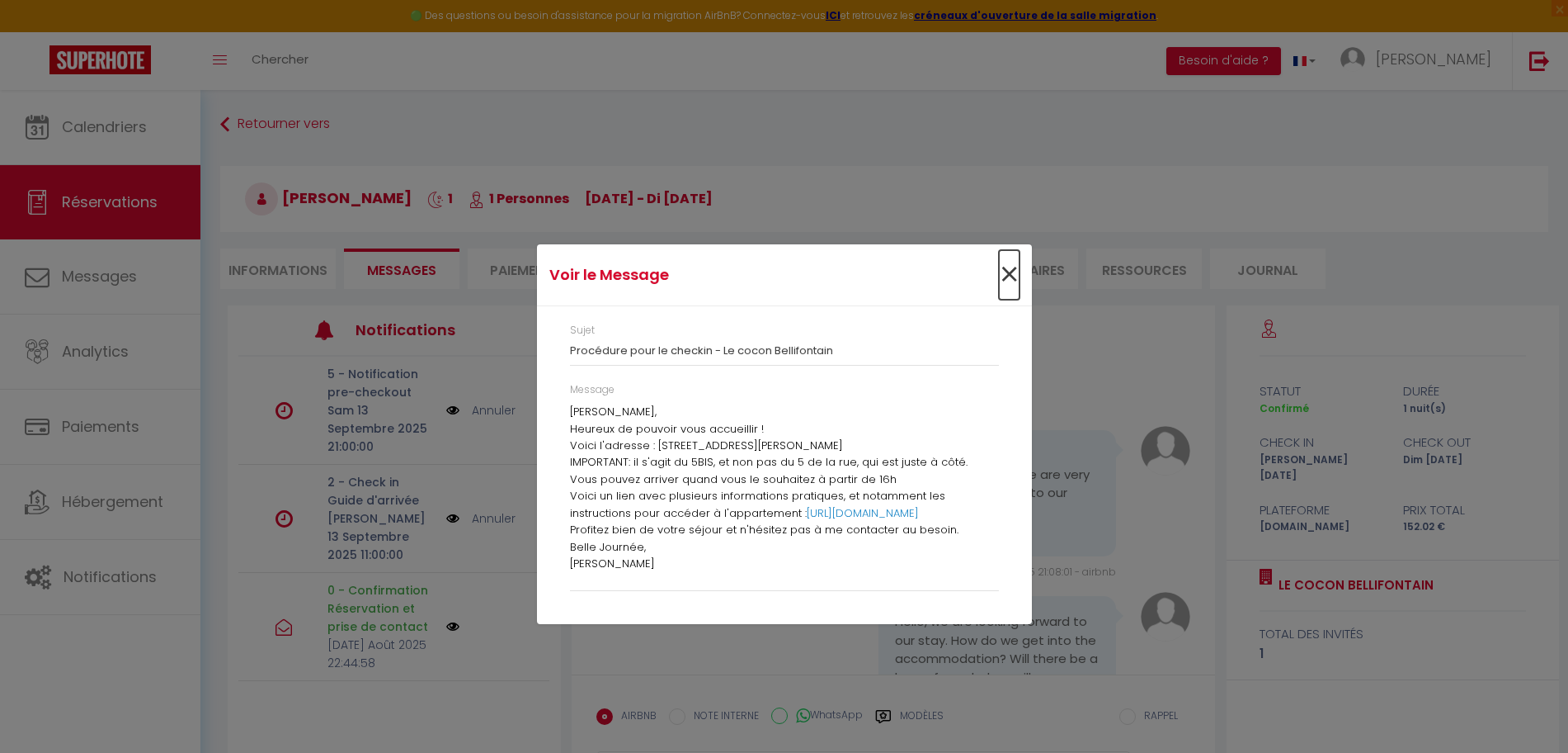
click at [1007, 276] on span "×" at bounding box center [1009, 275] width 20 height 50
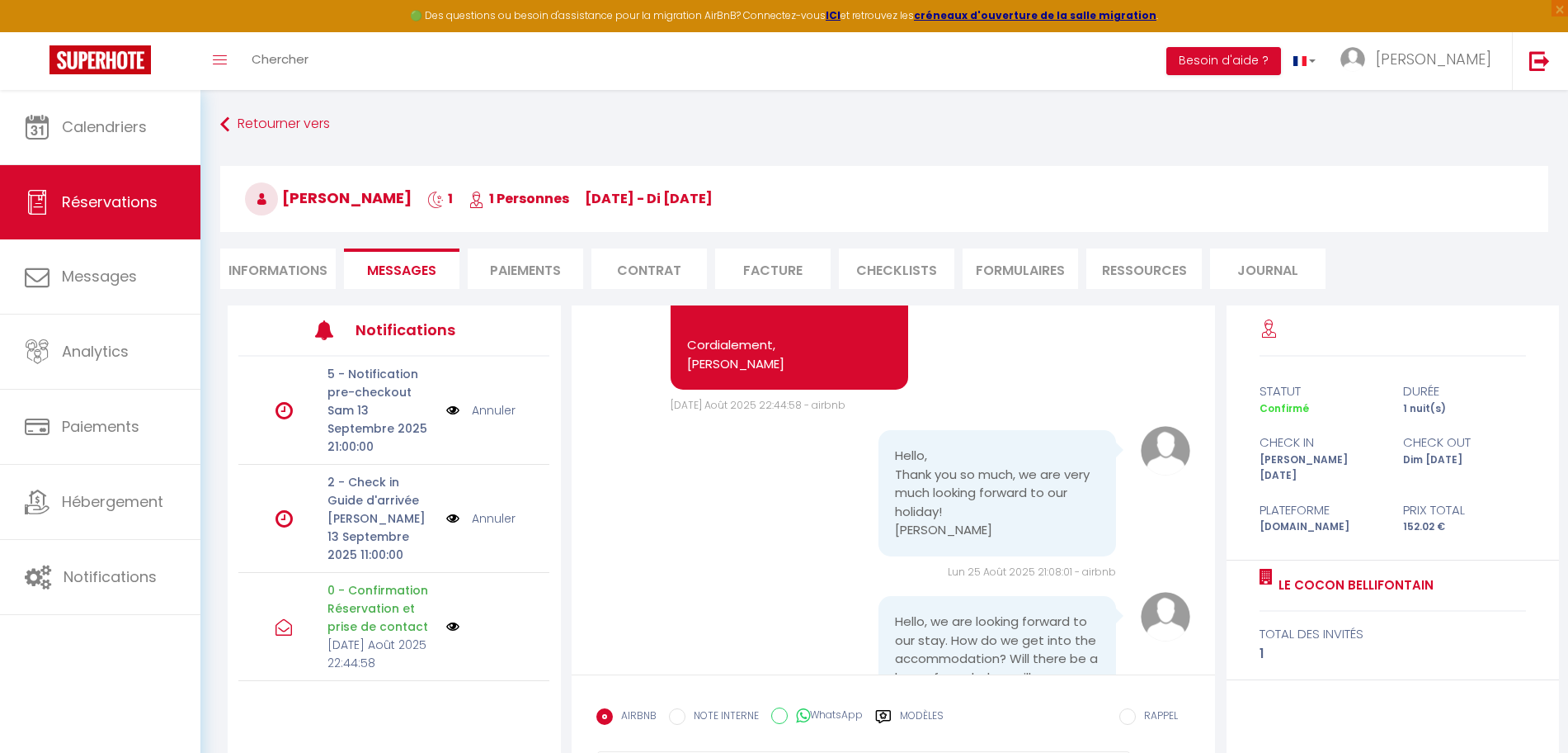
click at [457, 411] on img at bounding box center [453, 410] width 14 height 19
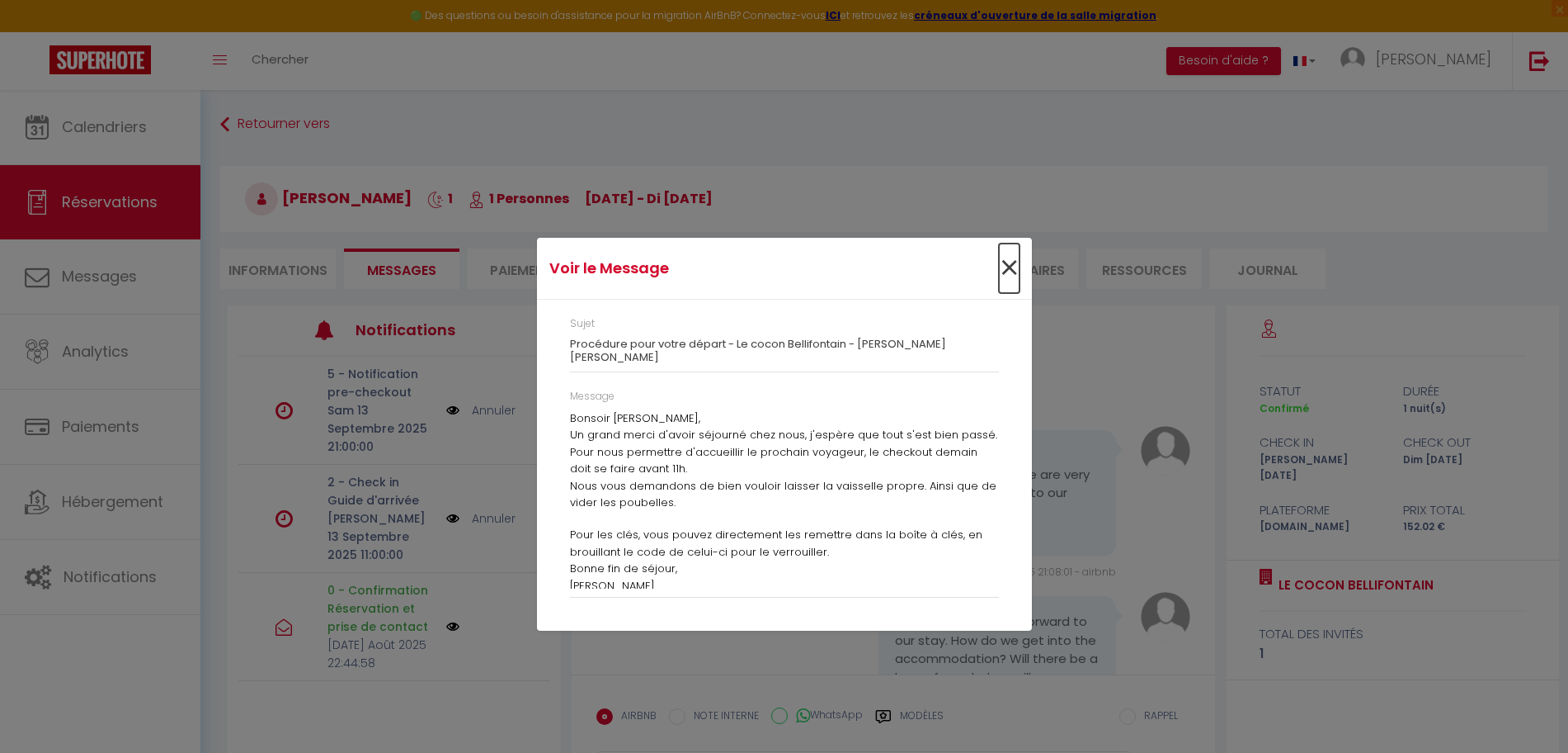
click at [1012, 270] on span "×" at bounding box center [1009, 268] width 20 height 50
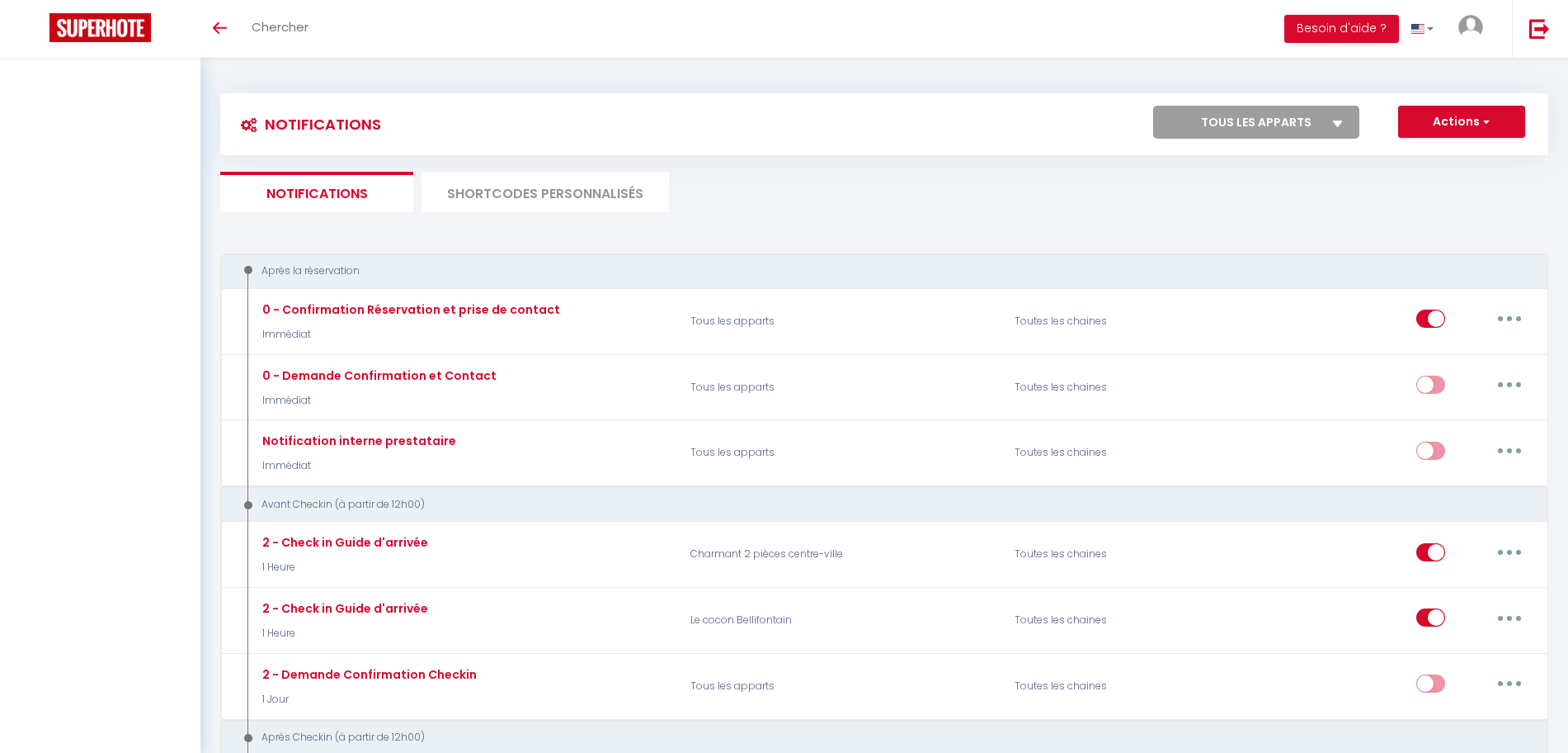
select select
checkbox input "false"
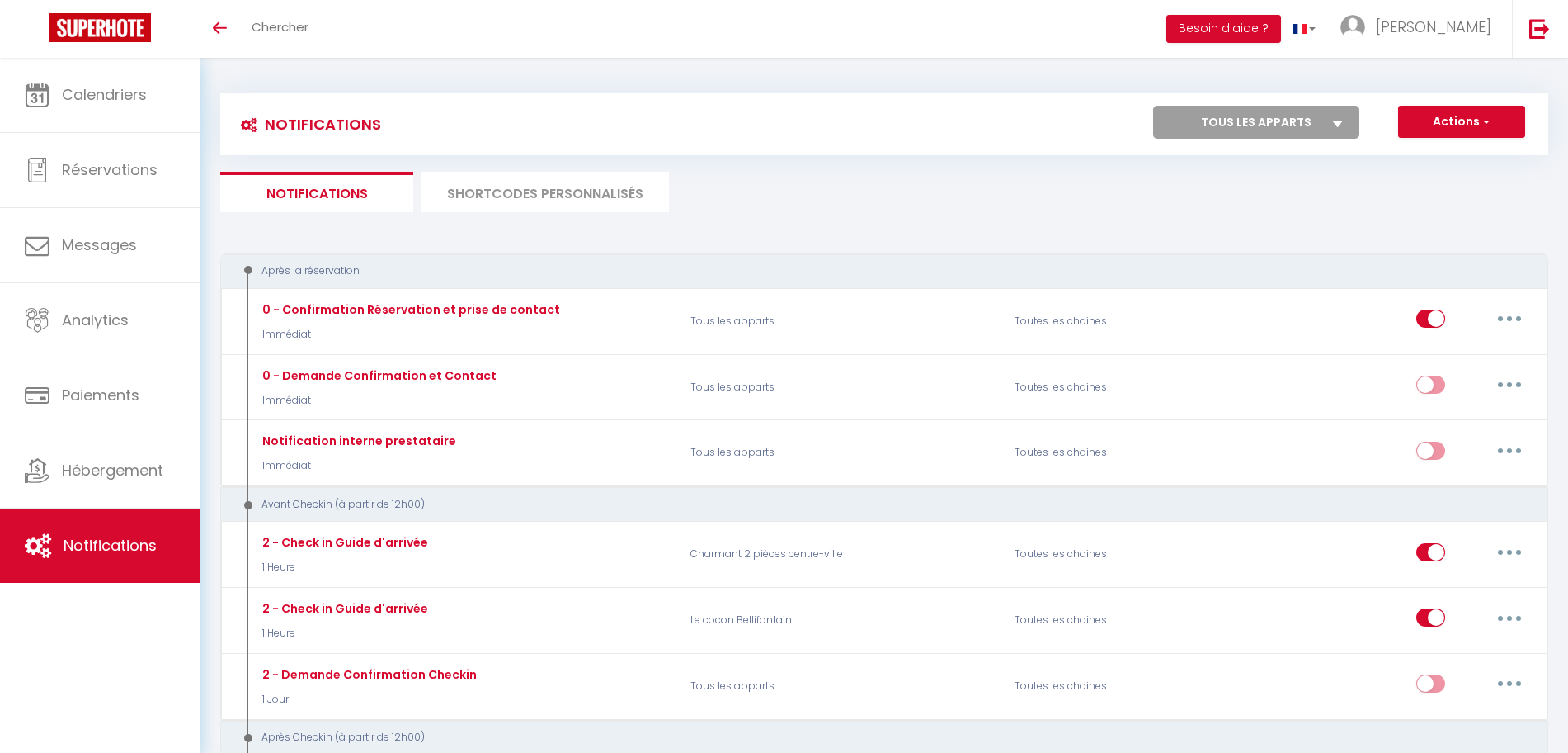
select select
checkbox input "false"
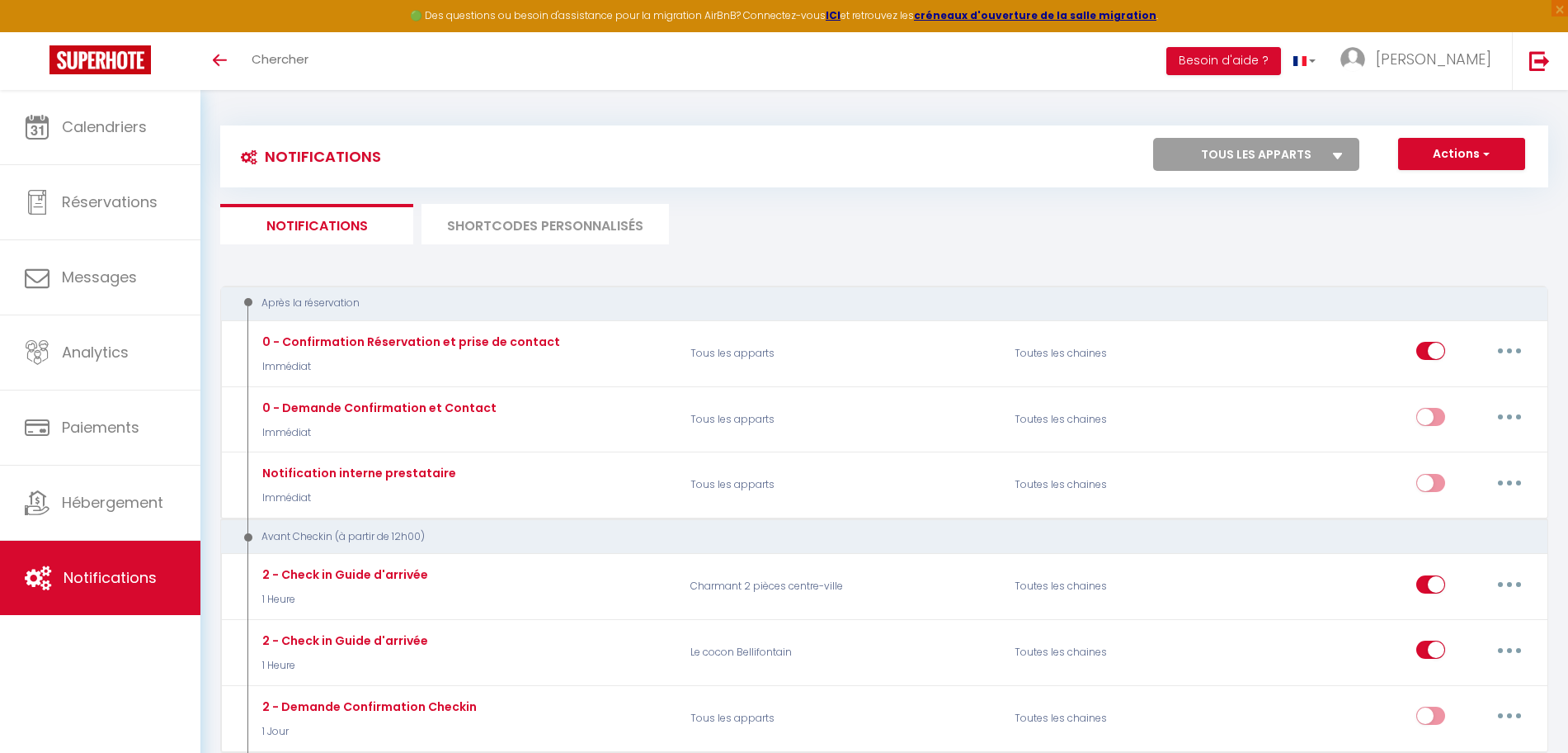
click at [765, 217] on ul "Notifications SHORTCODES PERSONNALISÉS" at bounding box center [884, 224] width 1328 height 41
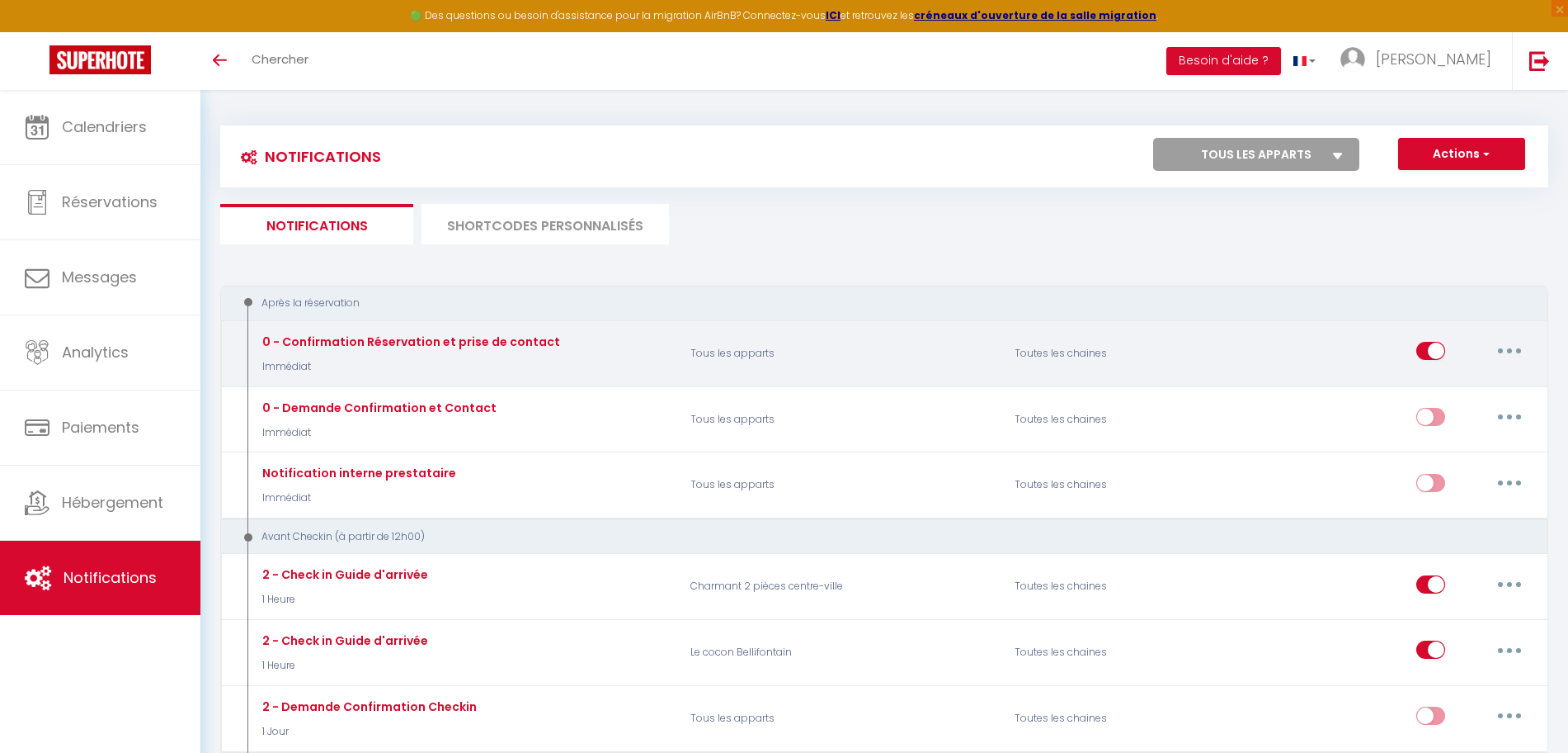
click at [1524, 349] on button "button" at bounding box center [1509, 350] width 46 height 26
click at [1481, 385] on link "Editer" at bounding box center [1466, 389] width 122 height 28
type input "0 - Confirmation Réservation et prise de contact"
select select "Immédiat"
select select "if_booking_is_paid"
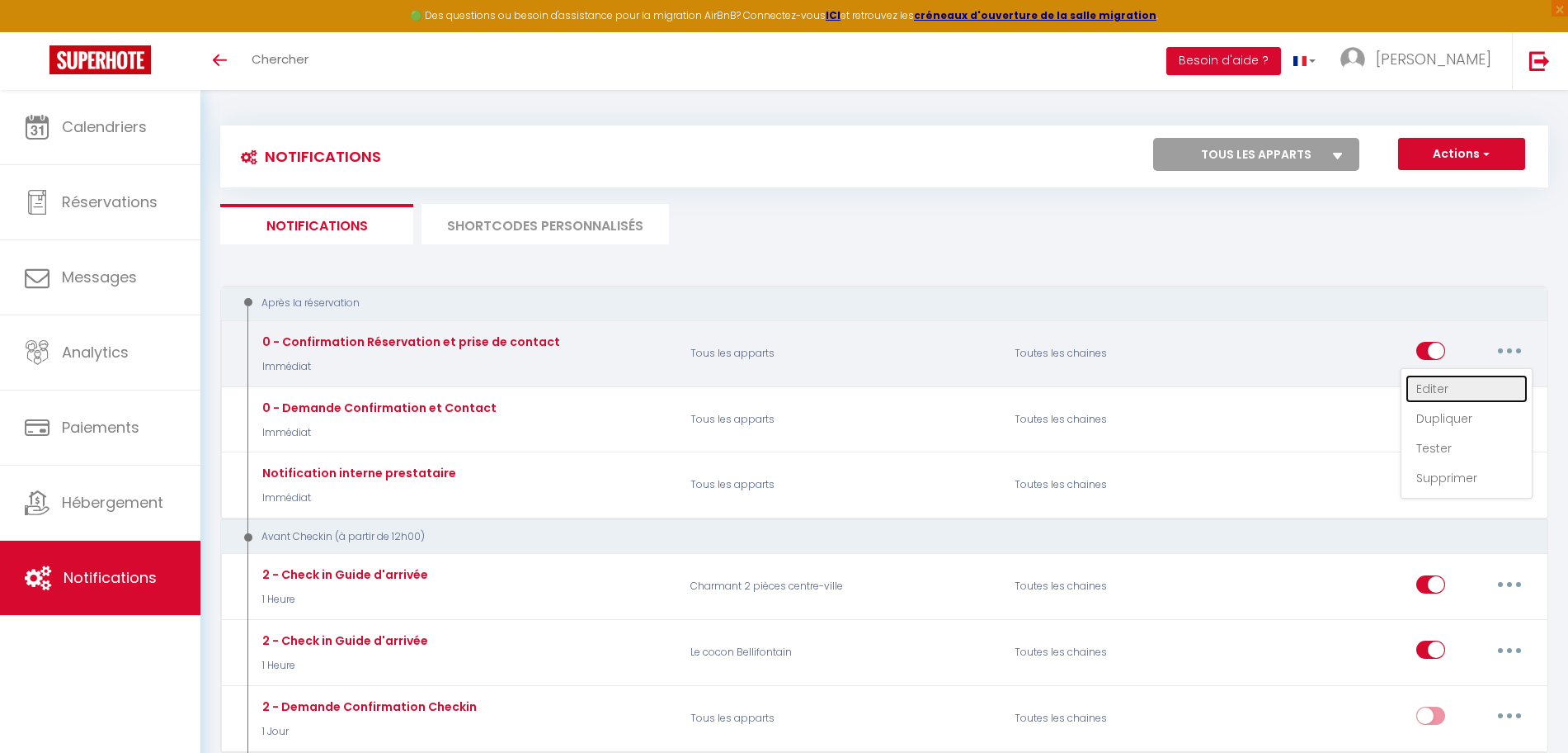
checkbox input "true"
checkbox input "false"
radio input "true"
type input "Confirmation votre réservation - [BOOKING:ID] - [GUEST:FIRST_NAME] [GUEST:LAST_…"
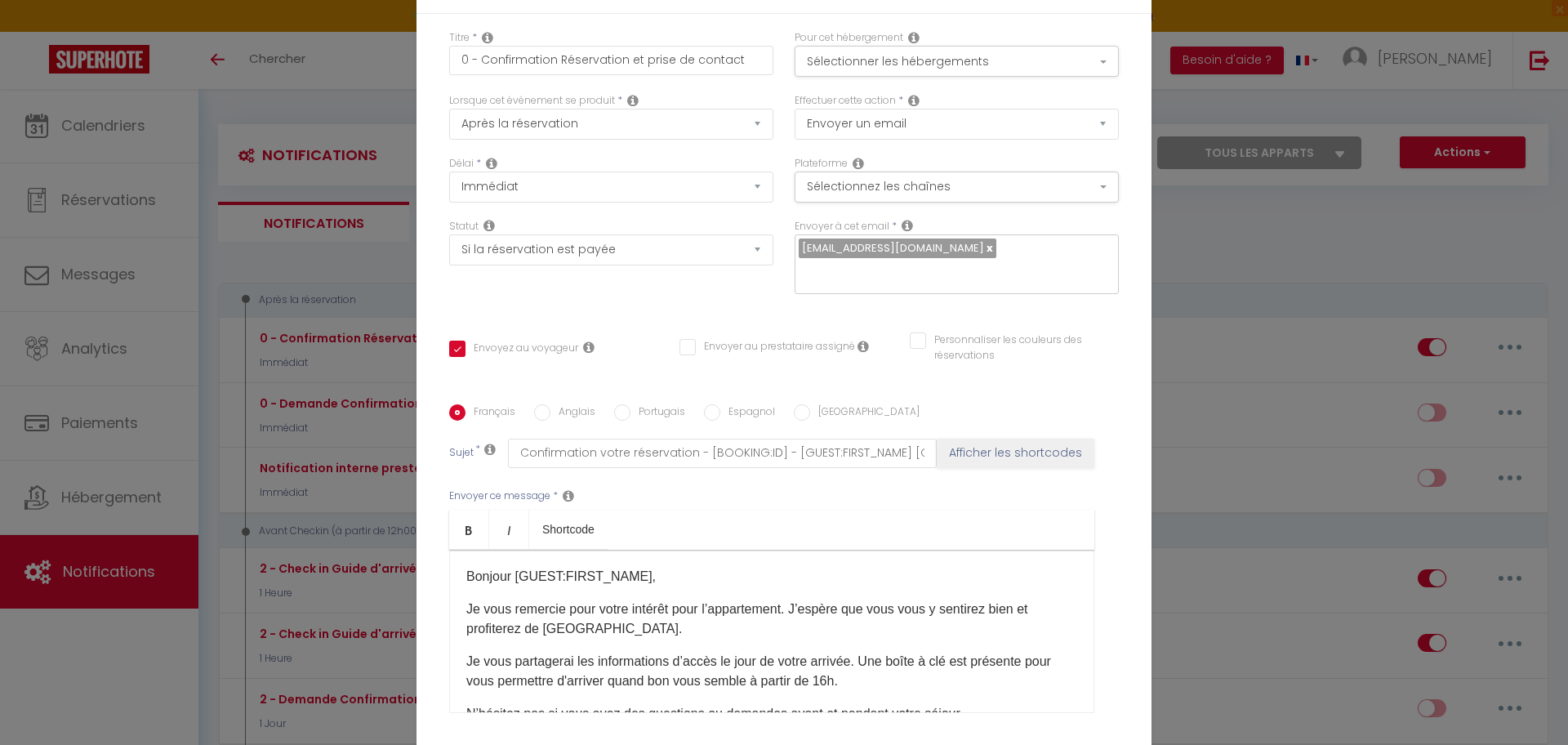
click at [559, 412] on label "Anglais" at bounding box center [573, 412] width 45 height 18
click at [551, 412] on input "Anglais" at bounding box center [542, 412] width 16 height 16
radio input "true"
checkbox input "true"
checkbox input "false"
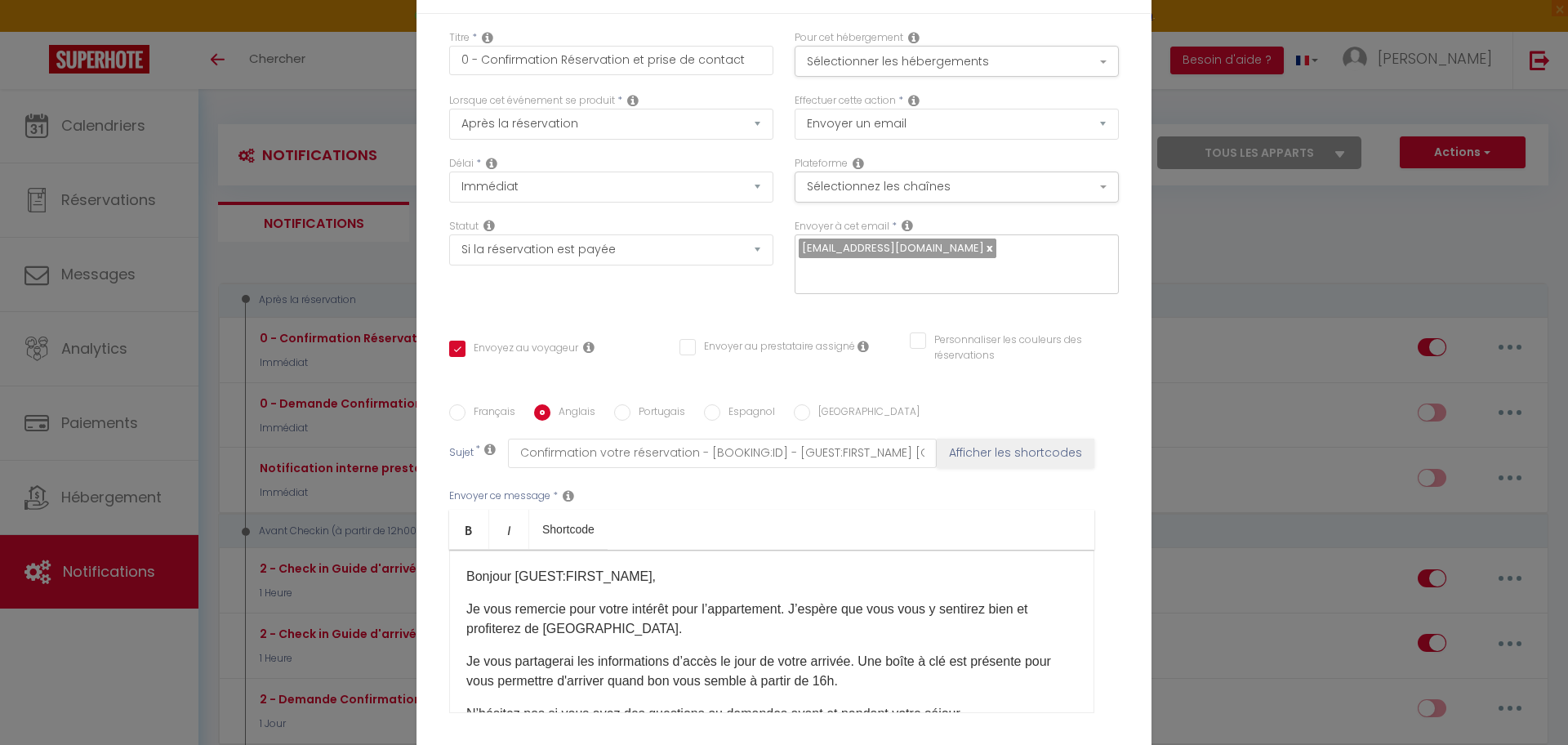
checkbox input "false"
type input "Booking confirmation - [BOOKING:ID] - [GUEST:FIRST_NAME] [GUEST:LAST_NAME] - [R…"
click at [631, 414] on label "Portugais" at bounding box center [658, 412] width 55 height 18
click at [630, 414] on input "Portugais" at bounding box center [622, 412] width 16 height 16
radio input "true"
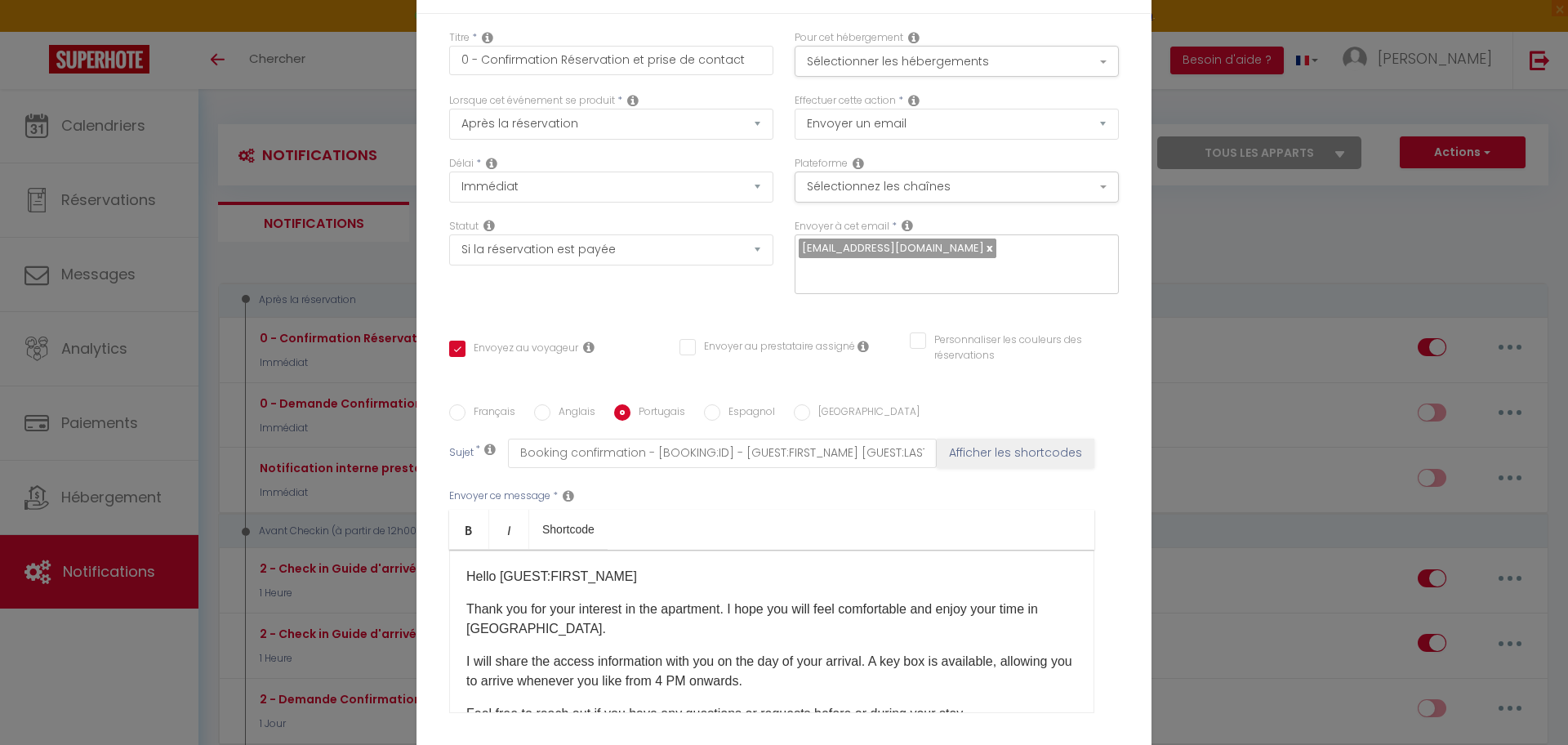
checkbox input "true"
checkbox input "false"
type input "Confirmação de reserva - [BOOKING:ID] - [GUEST:FIRST_NAME] [GUEST:LAST_NAME] - …"
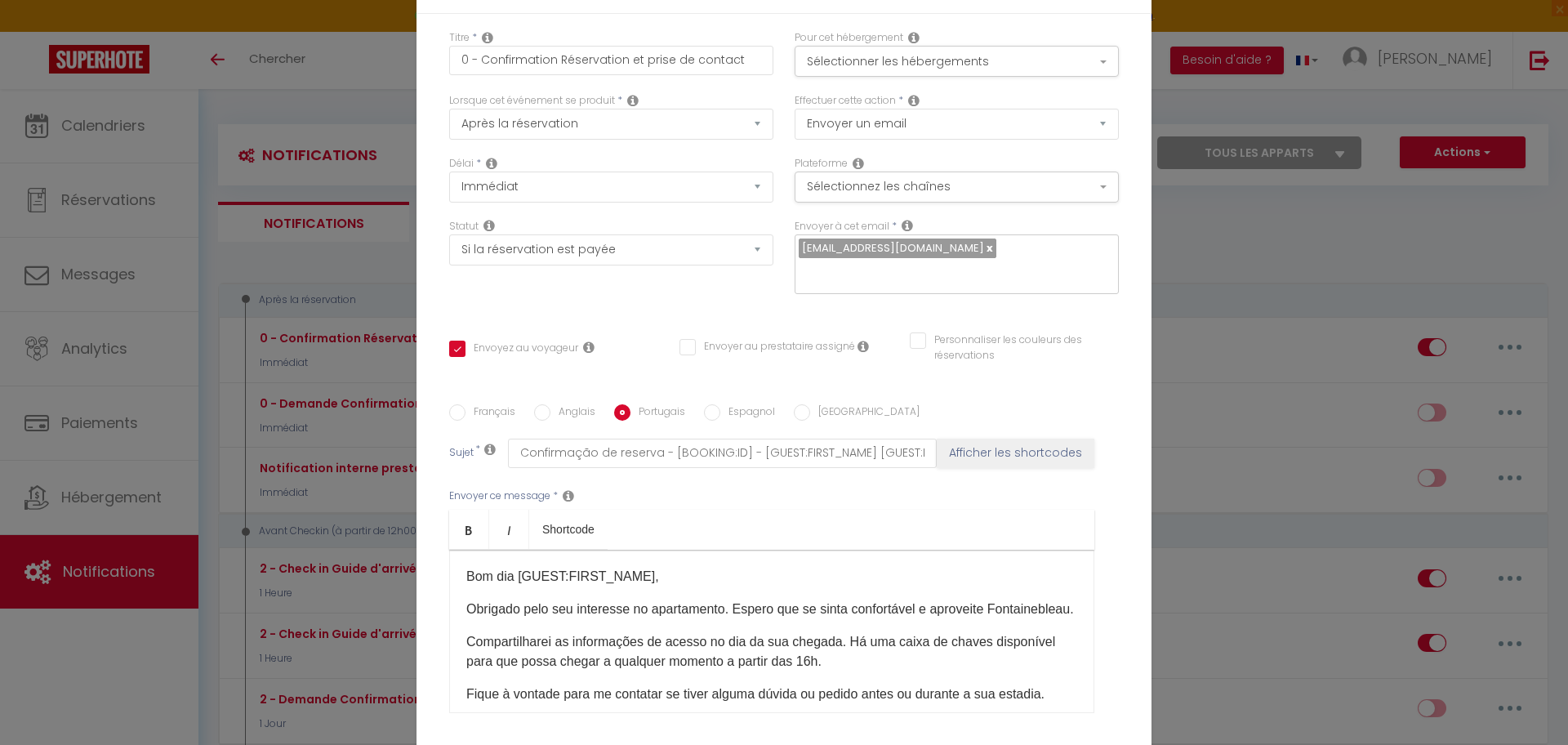
click at [685, 412] on div "Français Anglais Portugais Espagnol Italien" at bounding box center [784, 412] width 670 height 18
click at [704, 412] on input "Espagnol" at bounding box center [712, 412] width 16 height 16
radio input "true"
checkbox input "true"
checkbox input "false"
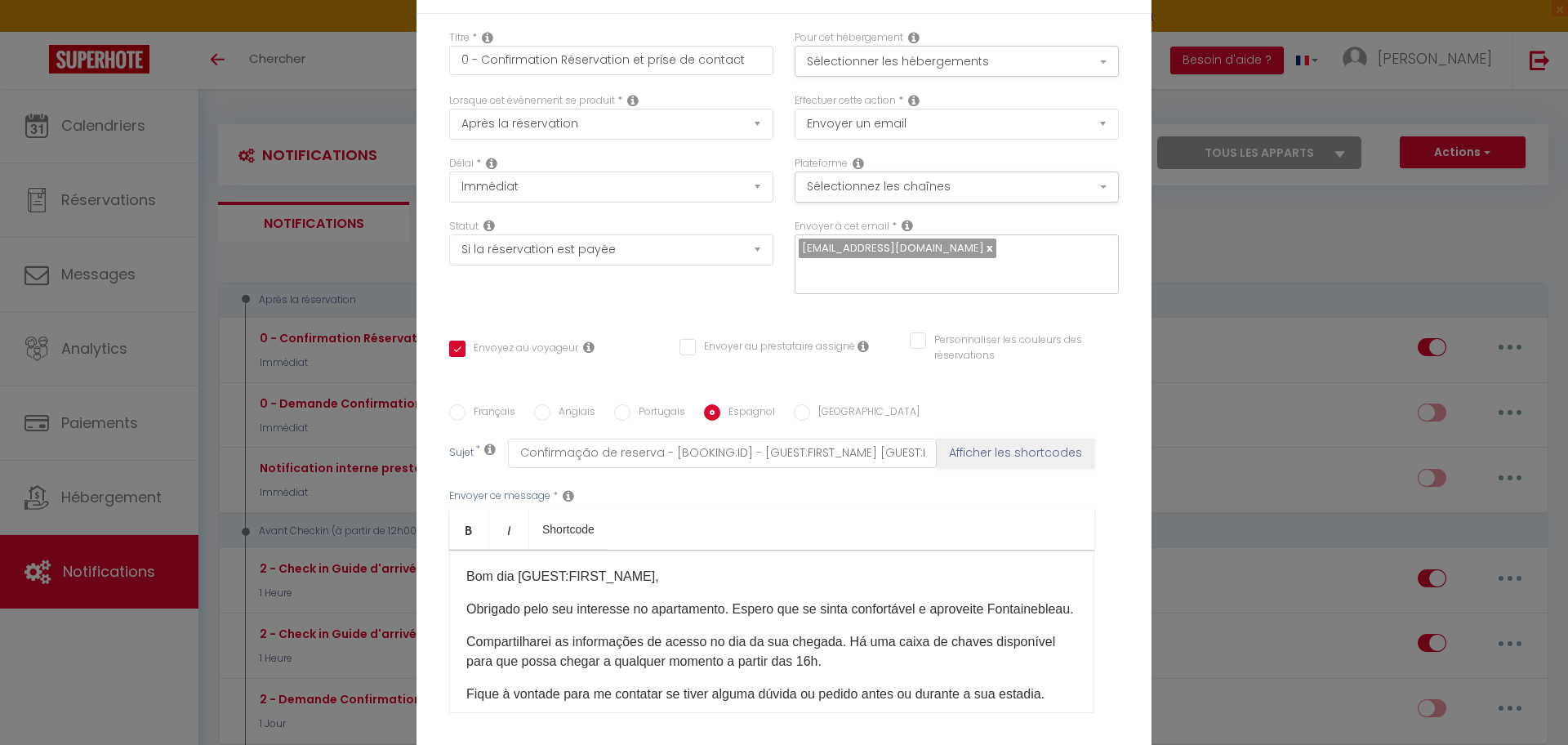
checkbox input "false"
type input "Confirmación de reserva - [BOOKING:ID] - [GUEST:FIRST_NAME] [GUEST:LAST_NAME] -…"
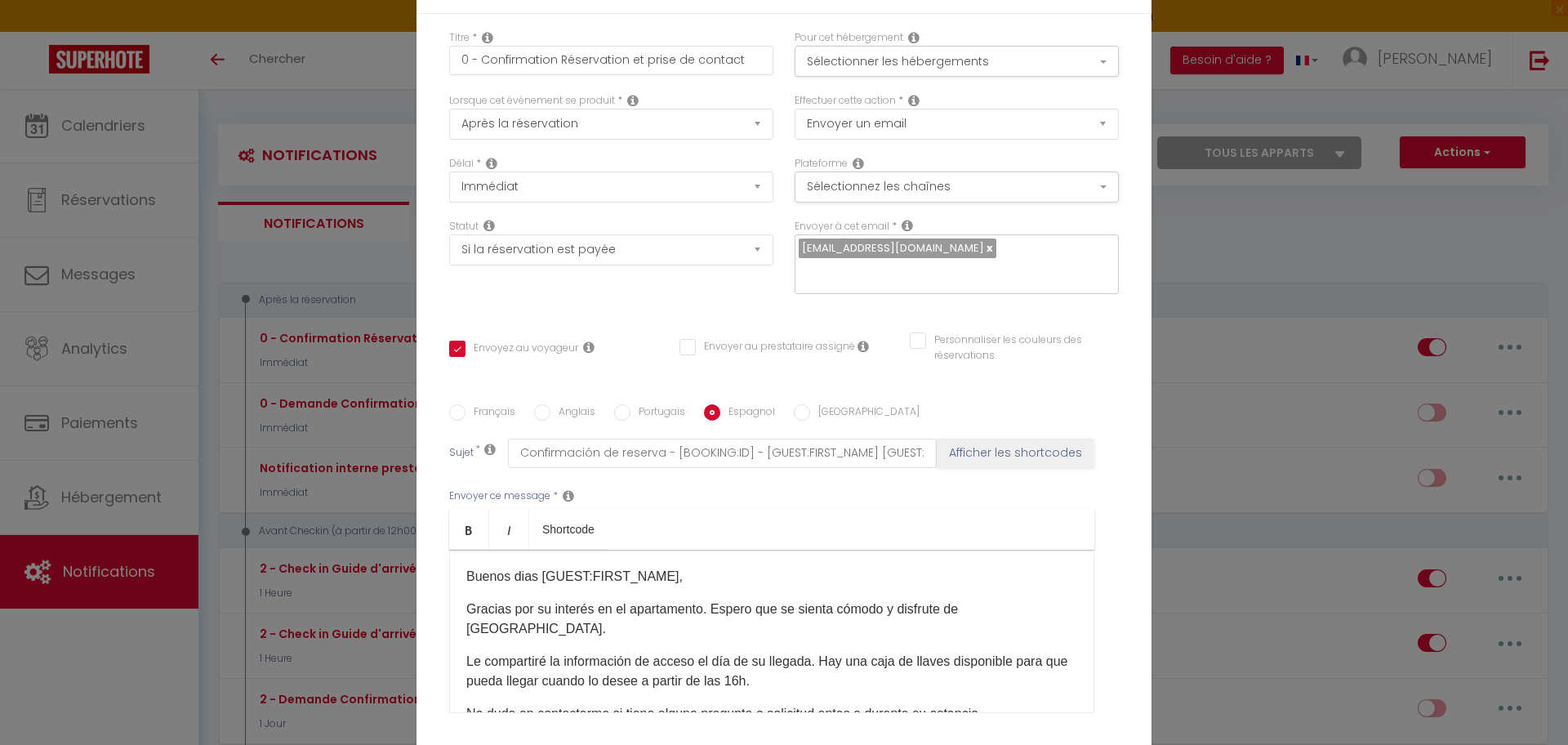
click at [813, 409] on label "[GEOGRAPHIC_DATA]" at bounding box center [865, 412] width 110 height 18
click at [810, 409] on input "[GEOGRAPHIC_DATA]" at bounding box center [801, 412] width 16 height 16
radio input "true"
checkbox input "true"
checkbox input "false"
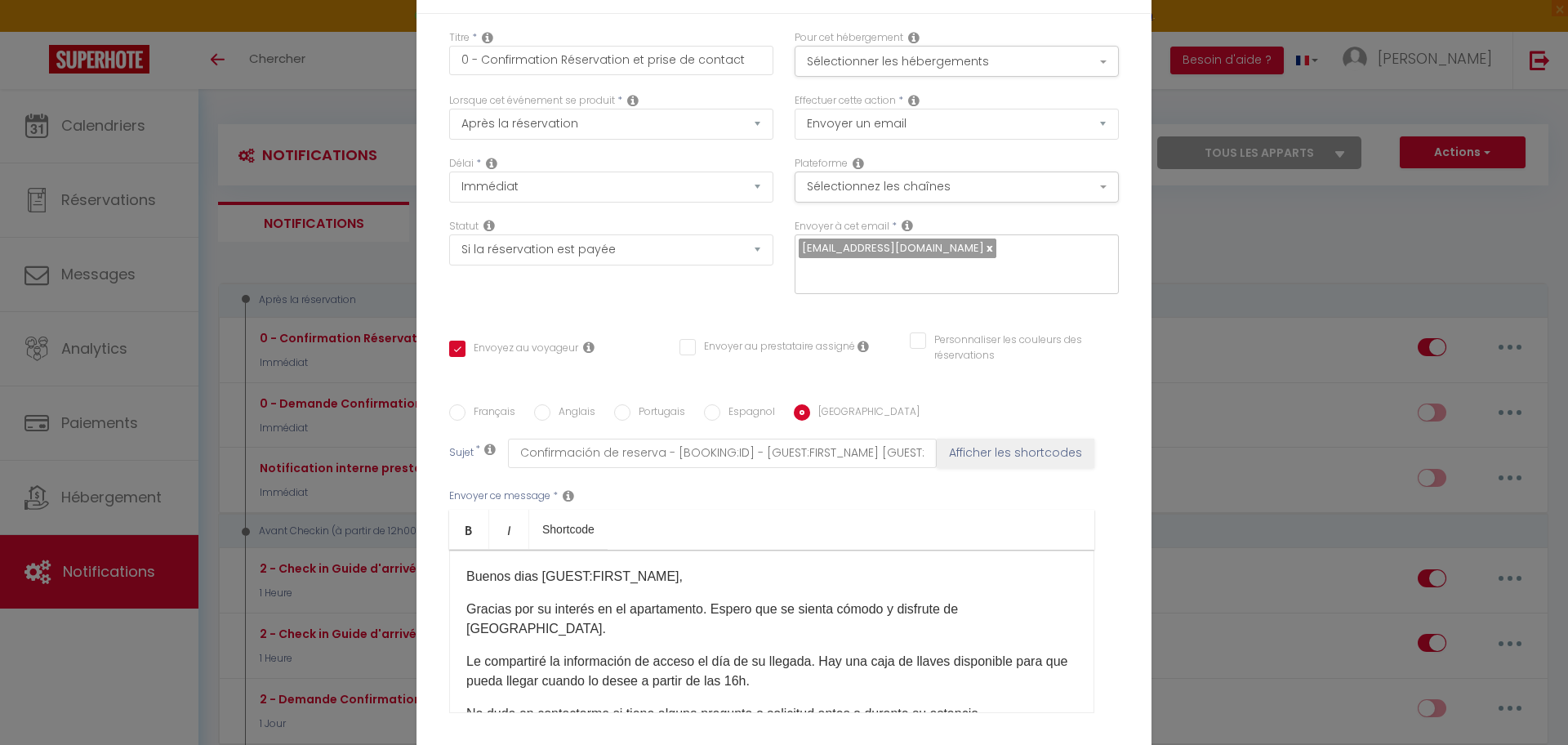
checkbox input "false"
type input "Conferma della prenotazione - [BOOKING:ID] - [GUEST:FIRST_NAME] [GUEST:LAST_NAM…"
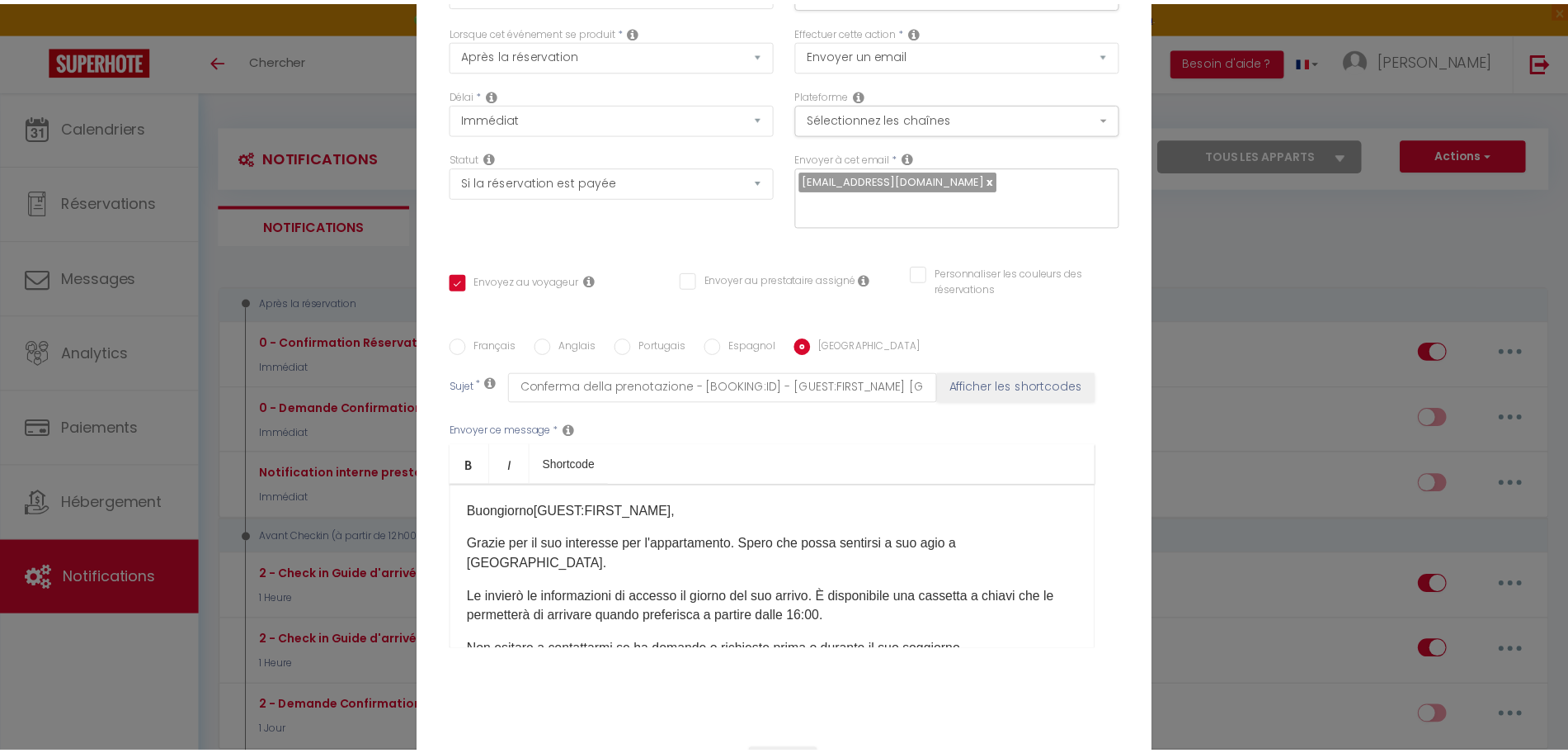
scroll to position [143, 0]
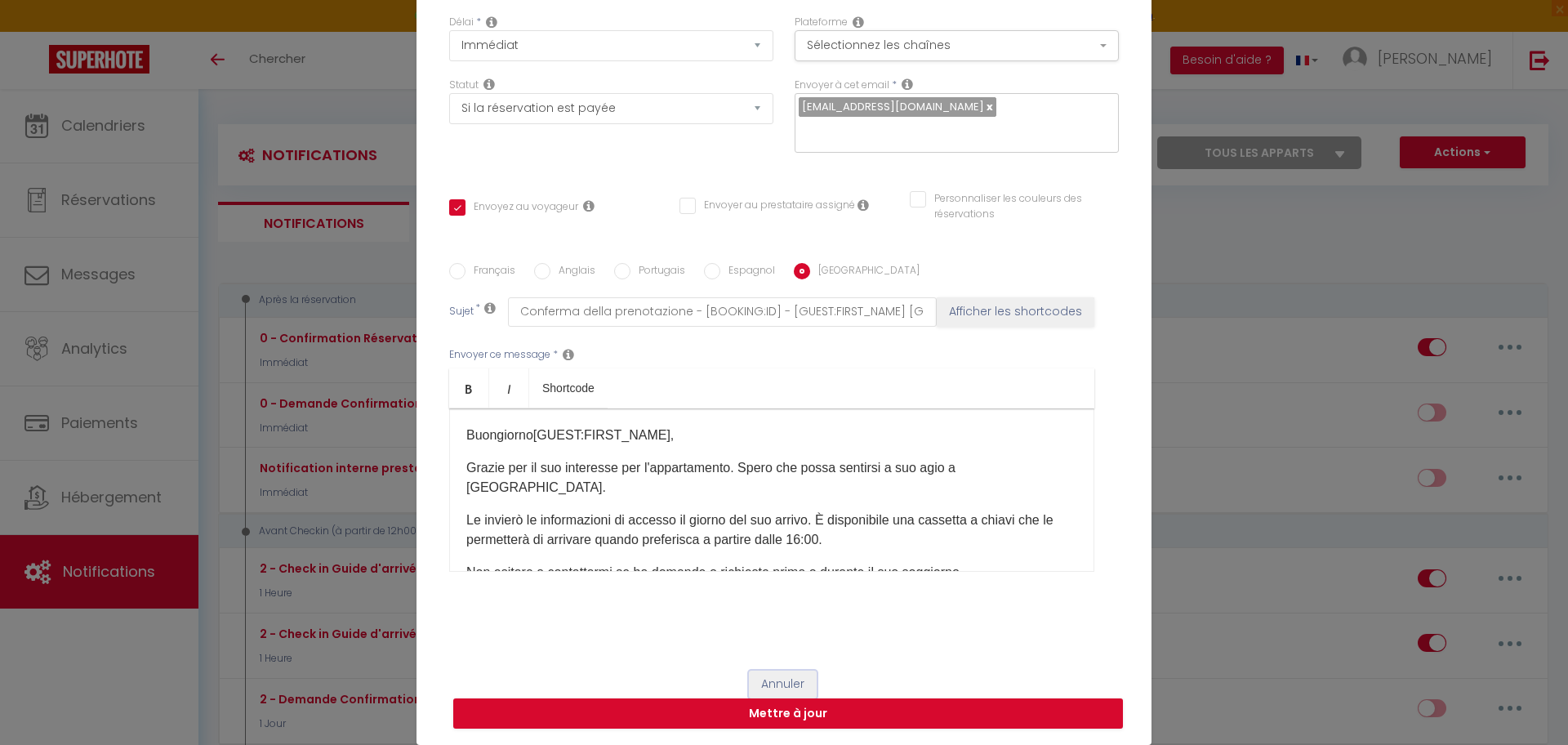
click at [768, 676] on button "Annuler" at bounding box center [783, 683] width 68 height 28
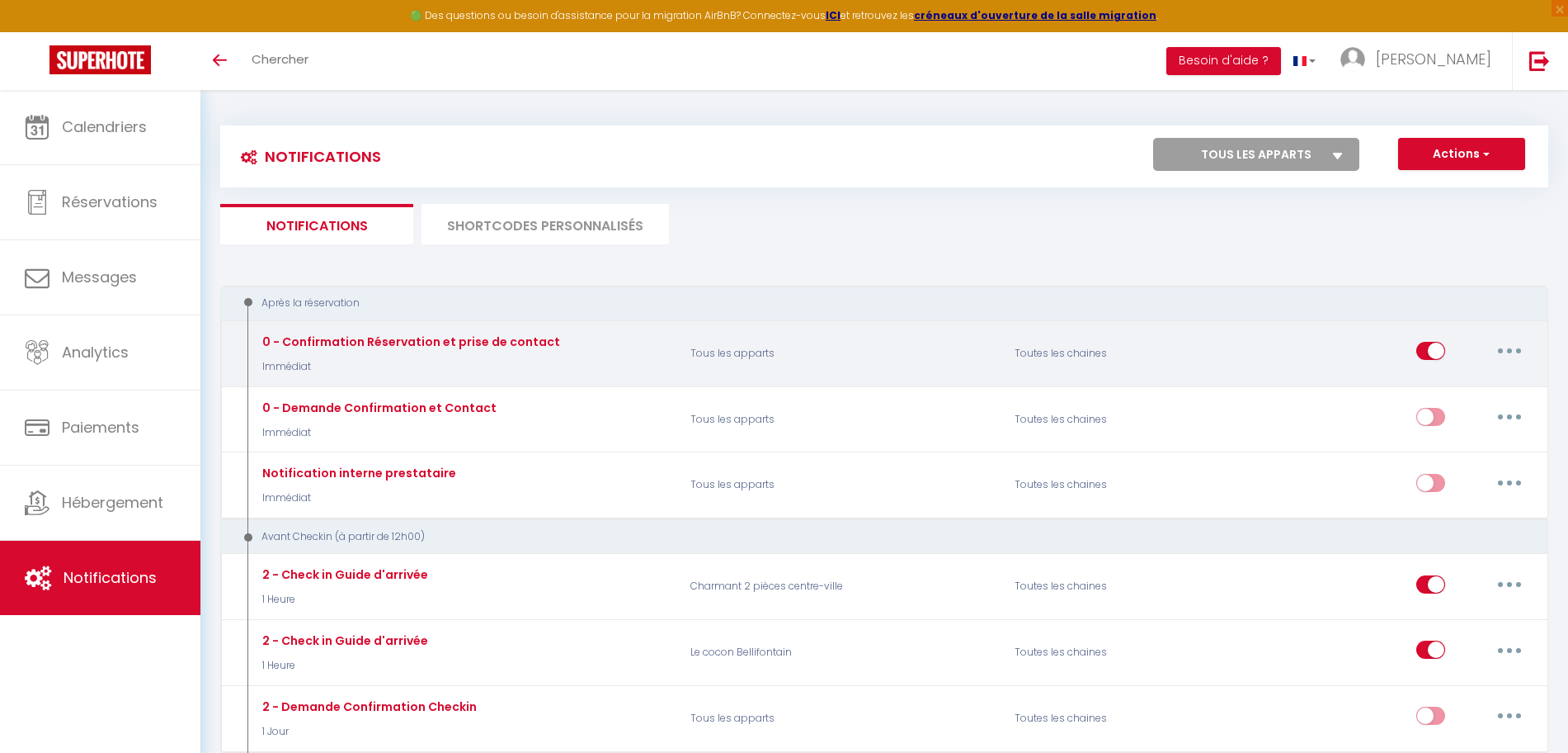
click at [1433, 350] on input "checkbox" at bounding box center [1431, 354] width 29 height 24
checkbox input "false"
click at [1437, 354] on input "checkbox" at bounding box center [1431, 354] width 29 height 24
checkbox input "true"
click at [1503, 343] on button "button" at bounding box center [1509, 350] width 46 height 26
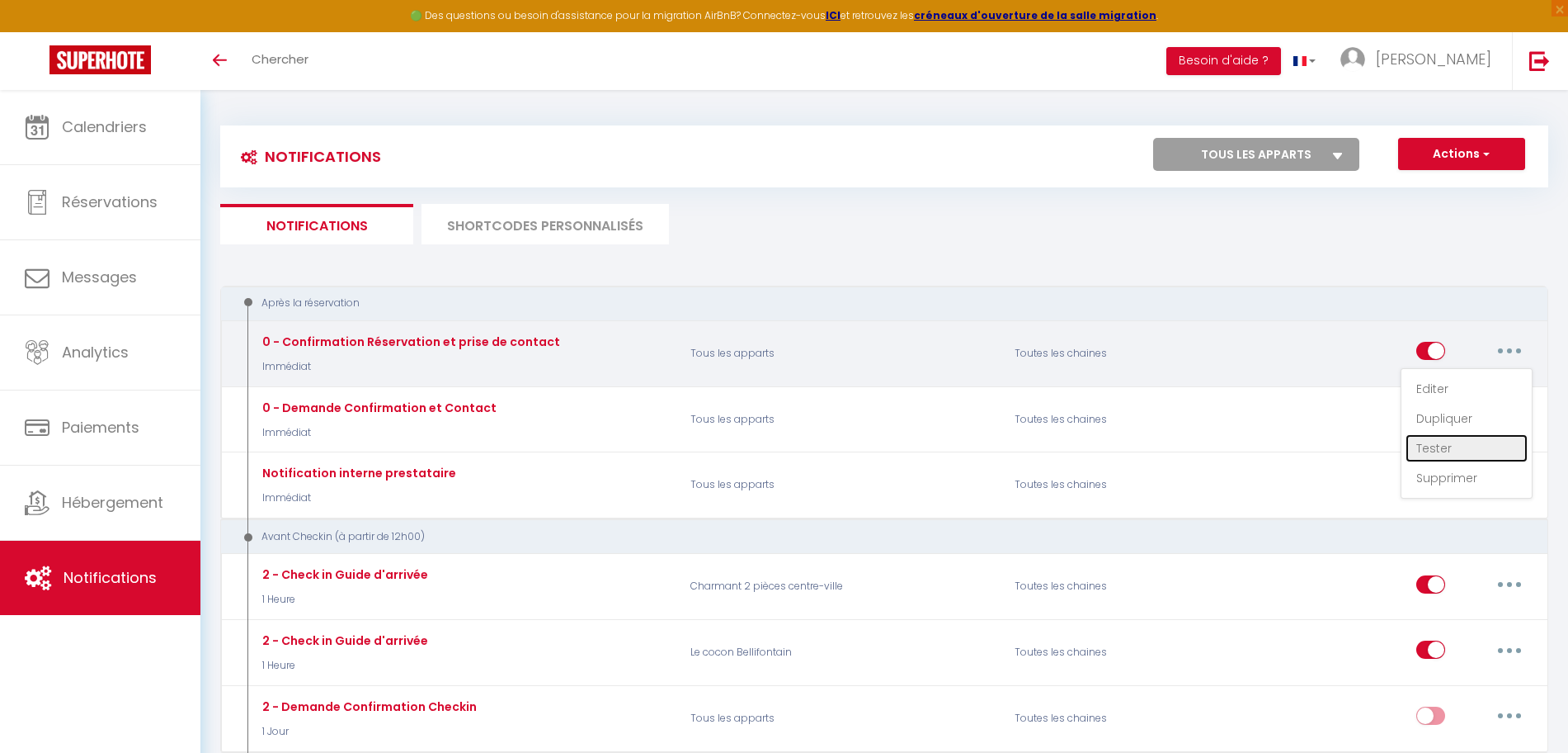
click at [1480, 451] on link "Tester" at bounding box center [1466, 448] width 122 height 28
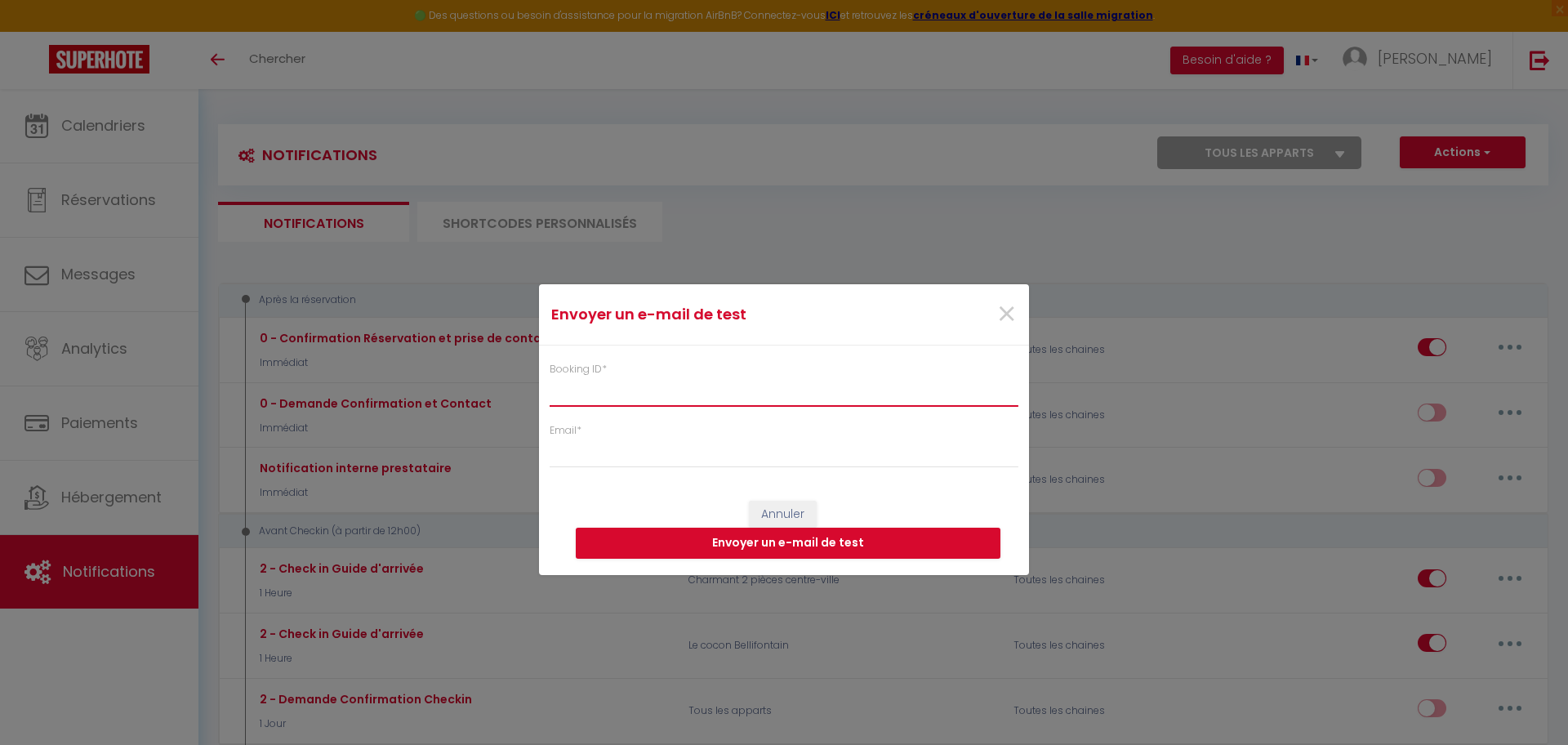
click at [691, 383] on input "Booking ID *" at bounding box center [784, 391] width 469 height 29
paste input "6518282"
type input "6518282"
click at [653, 446] on input "Email *" at bounding box center [784, 453] width 469 height 29
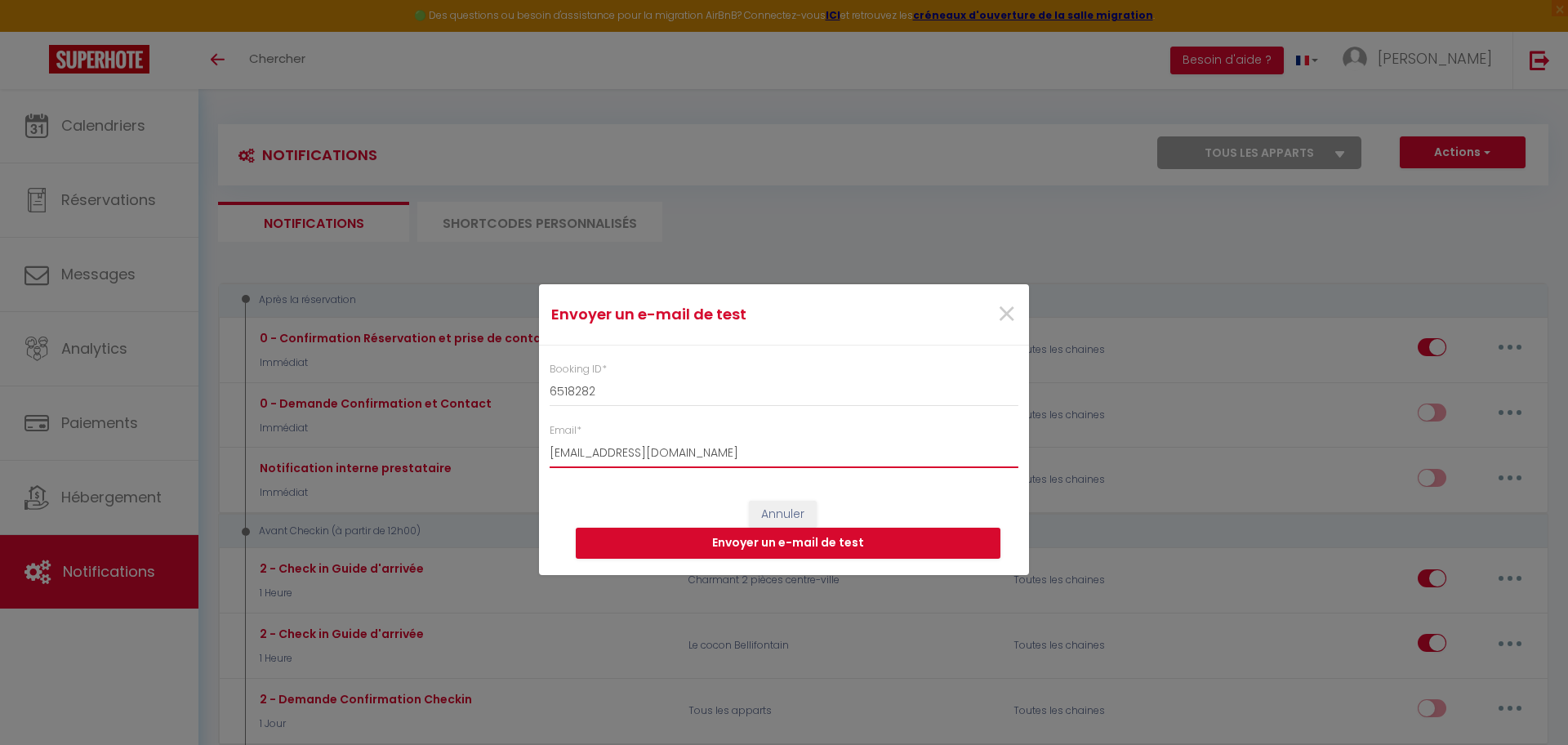
type input "[EMAIL_ADDRESS][DOMAIN_NAME]"
click button "Envoyer un e-mail de test" at bounding box center [788, 543] width 424 height 31
click at [781, 518] on button "Annuler" at bounding box center [783, 514] width 68 height 28
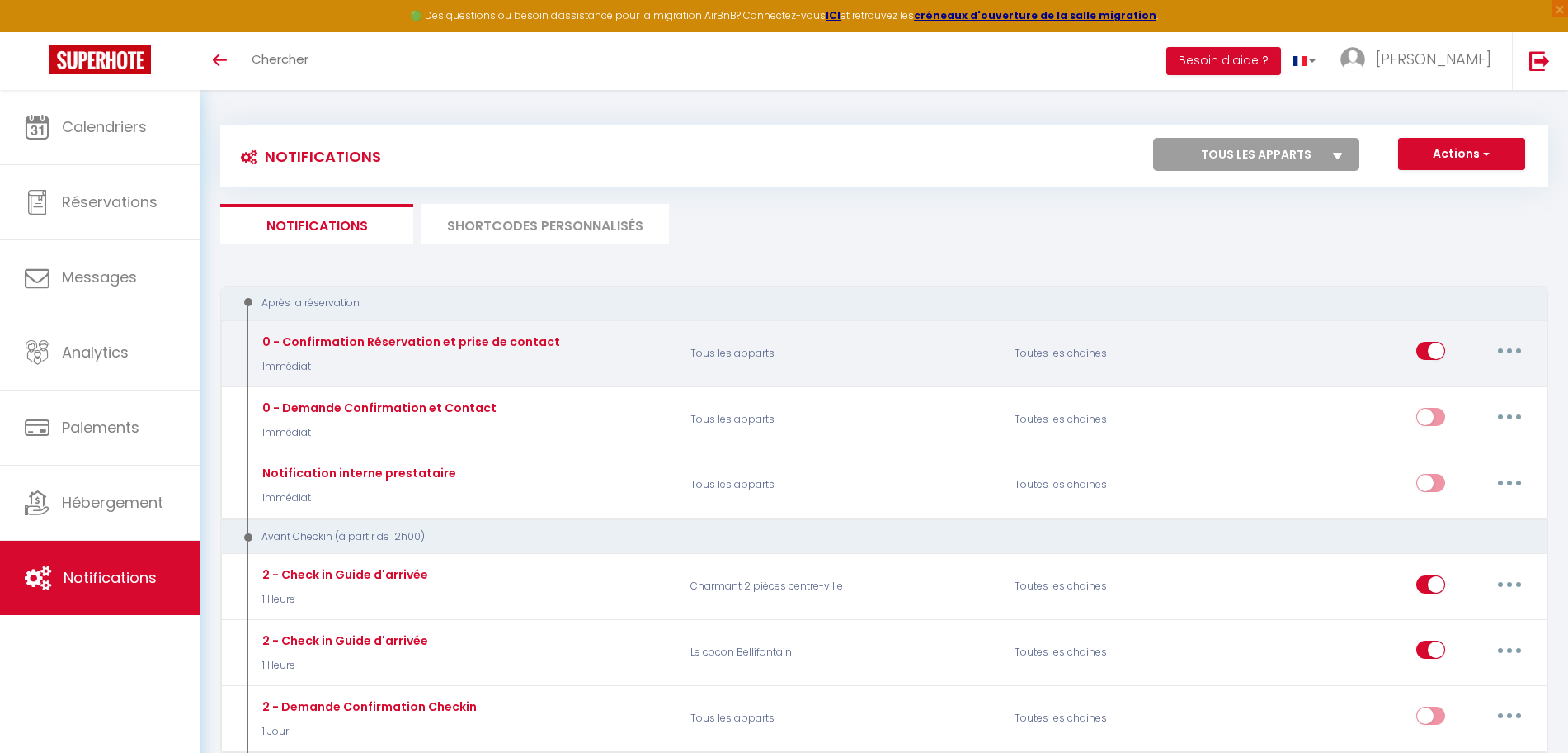
click at [1436, 352] on input "checkbox" at bounding box center [1431, 354] width 29 height 24
checkbox input "false"
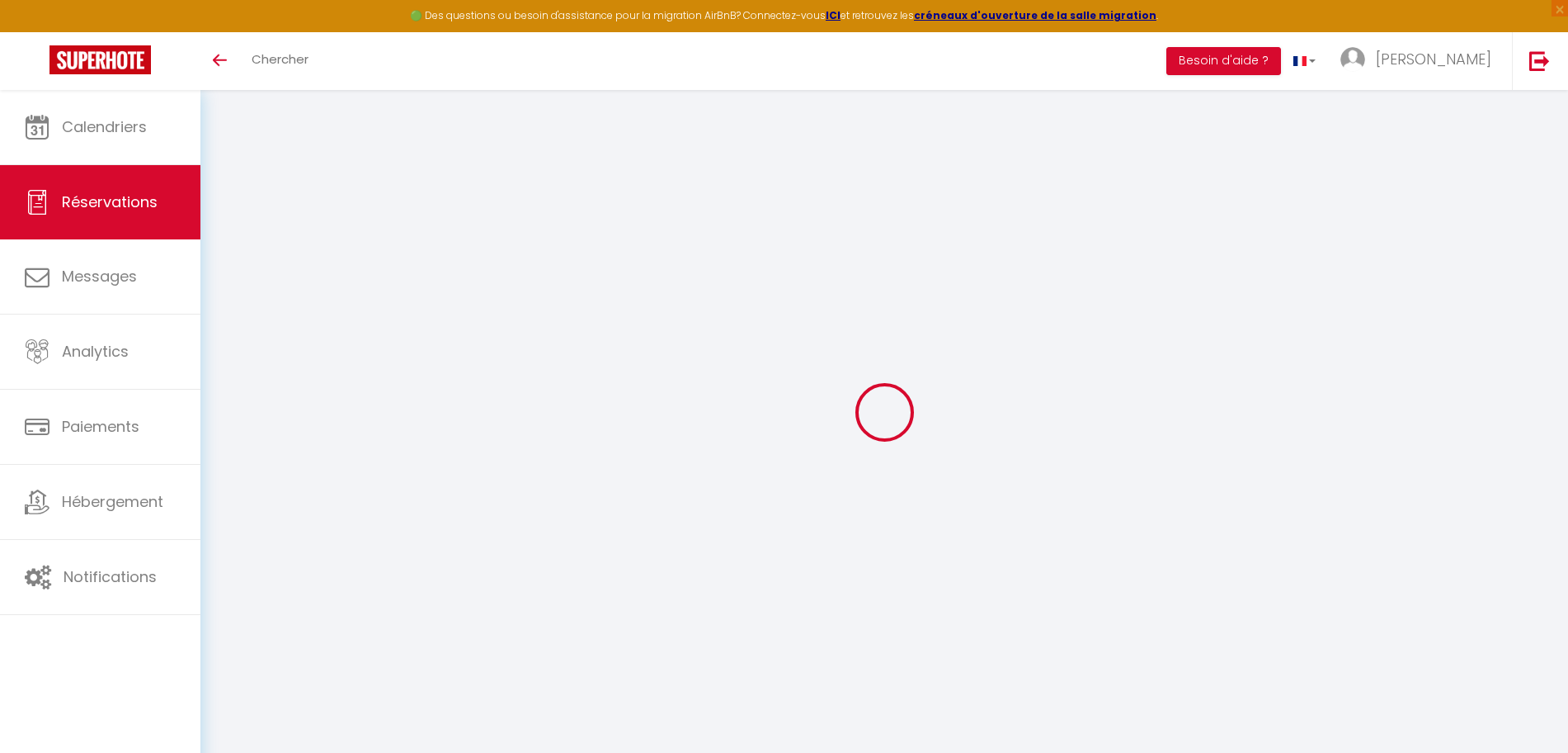
select select
checkbox input "false"
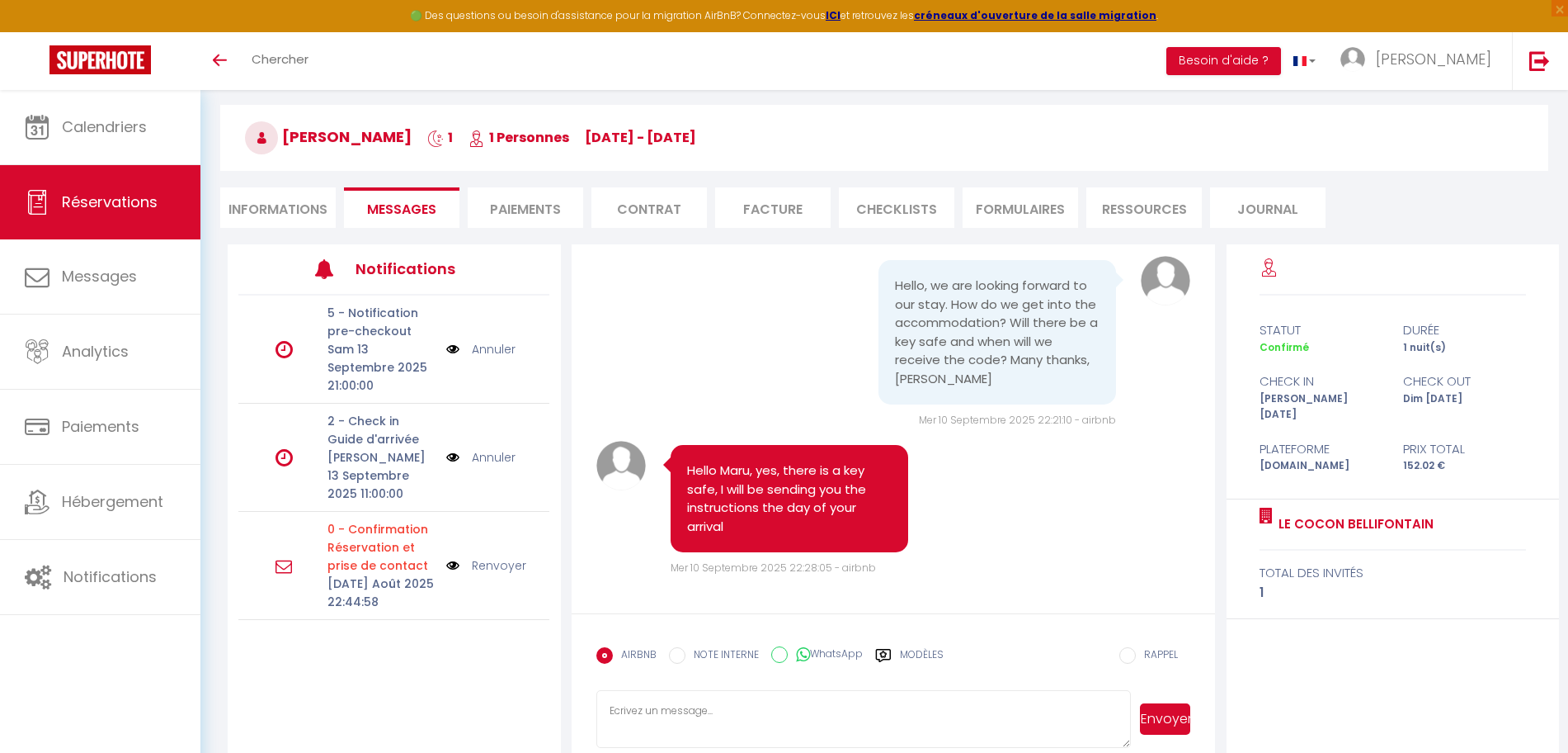
scroll to position [90, 0]
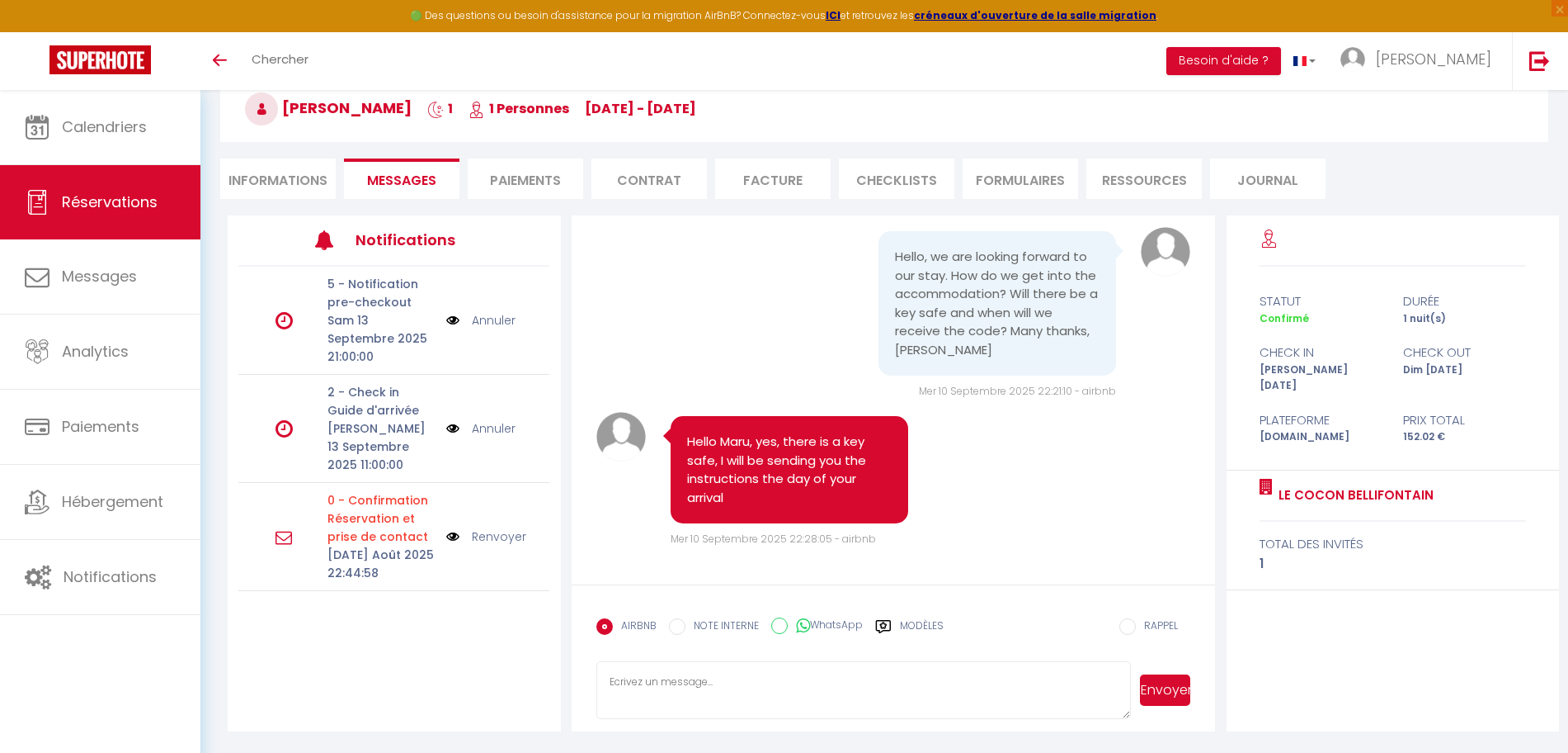
click at [460, 424] on div "Annuler" at bounding box center [485, 428] width 78 height 19
click at [449, 428] on img at bounding box center [453, 428] width 14 height 19
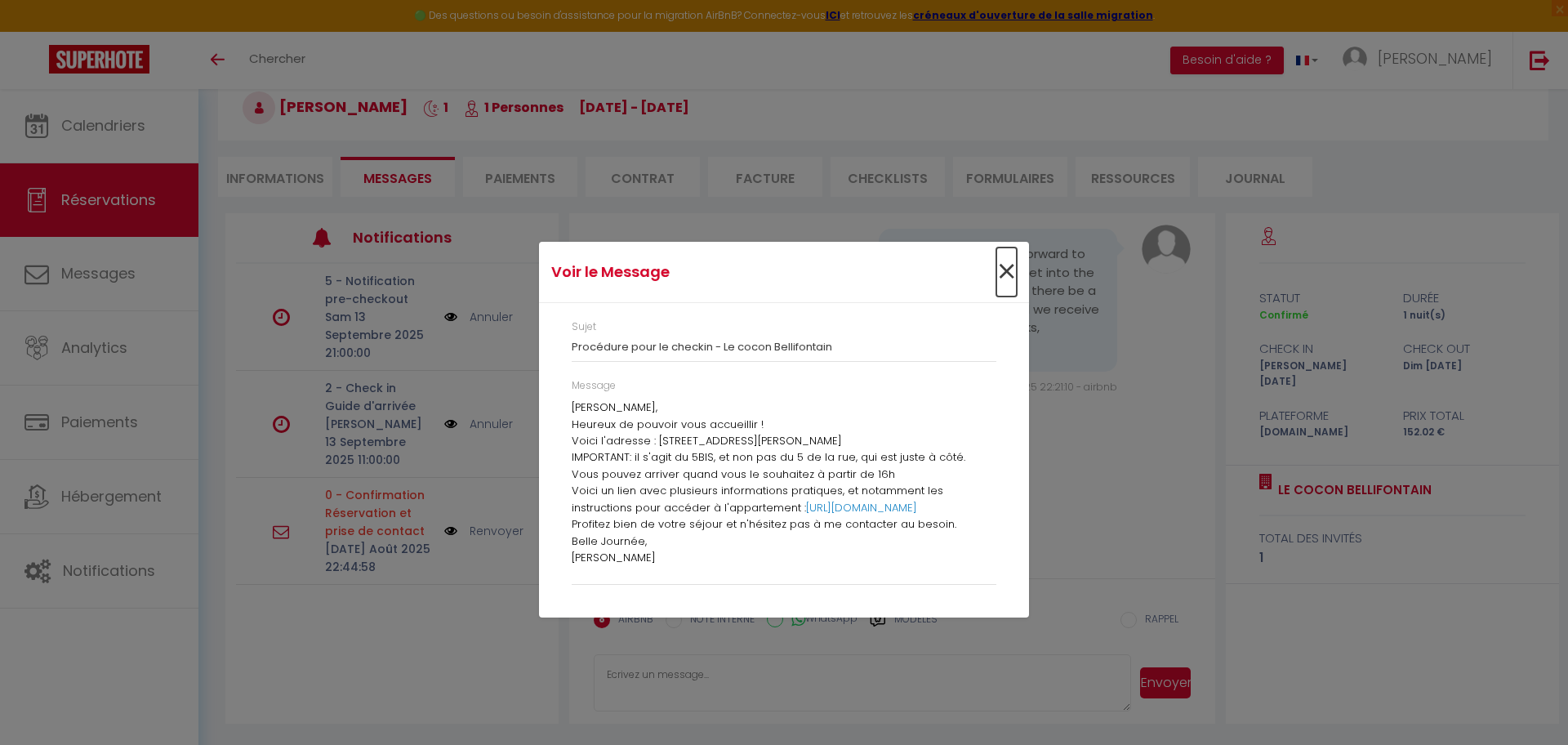
click at [1003, 271] on span "×" at bounding box center [1006, 272] width 20 height 49
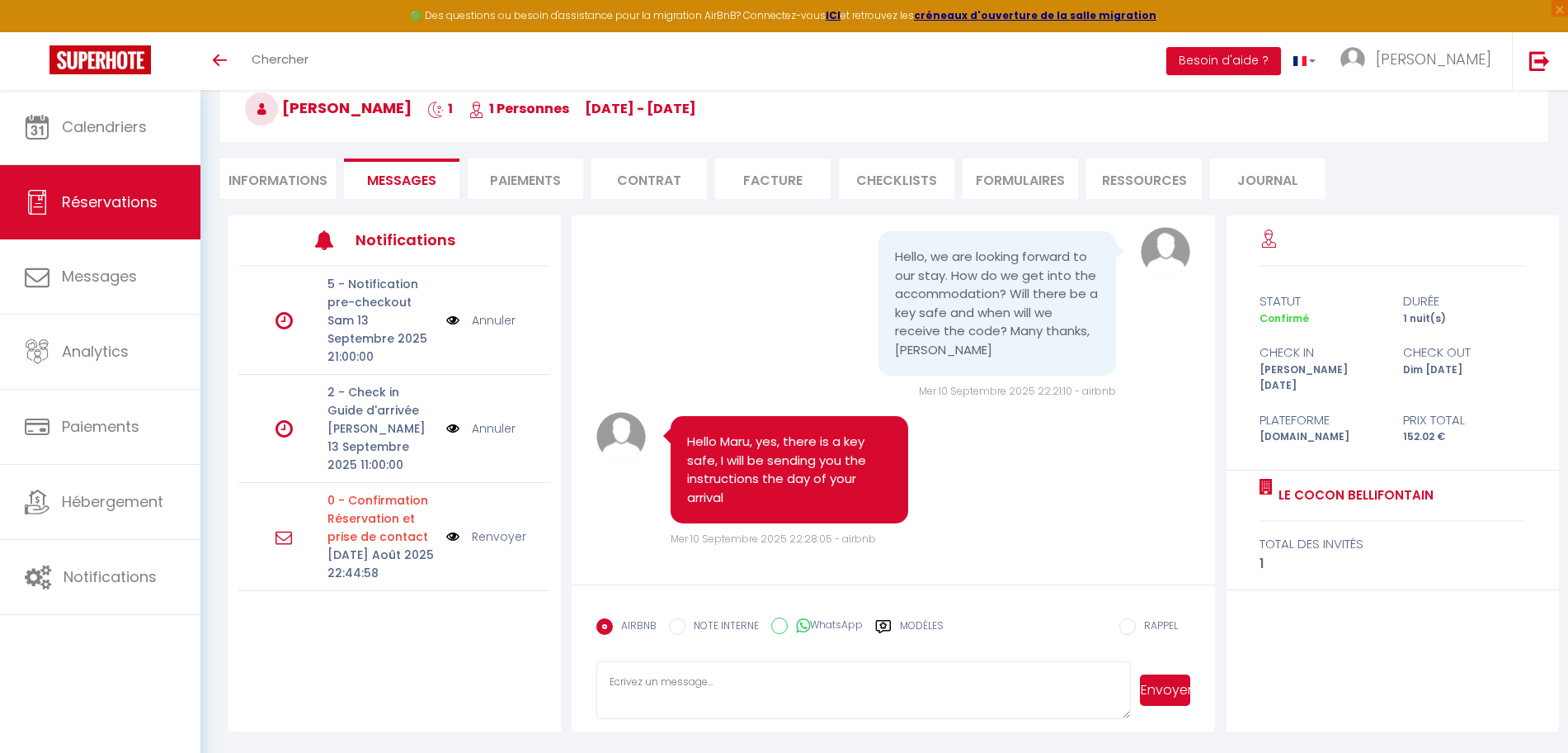
click at [450, 323] on img at bounding box center [453, 320] width 14 height 19
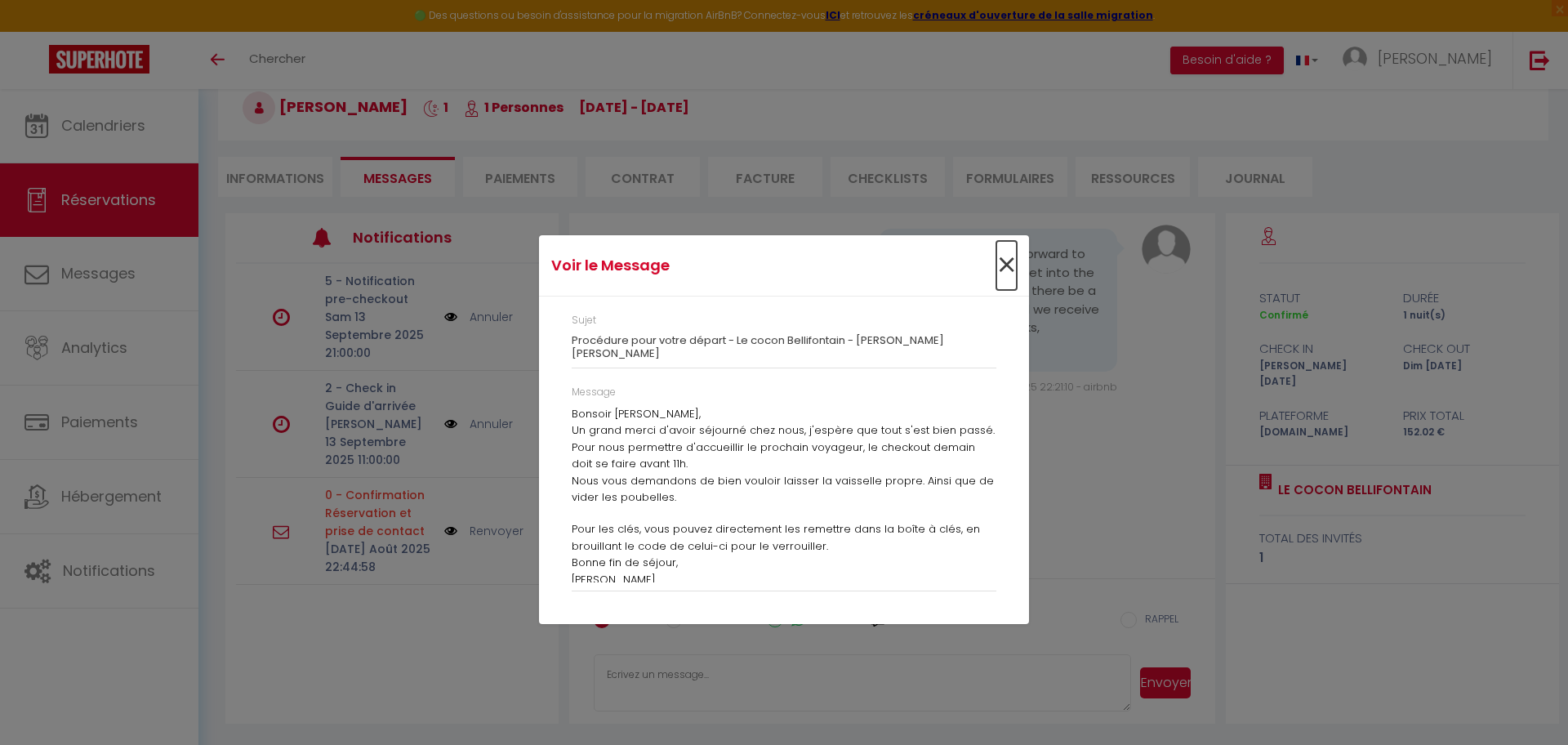
click at [1000, 264] on span "×" at bounding box center [1006, 265] width 20 height 49
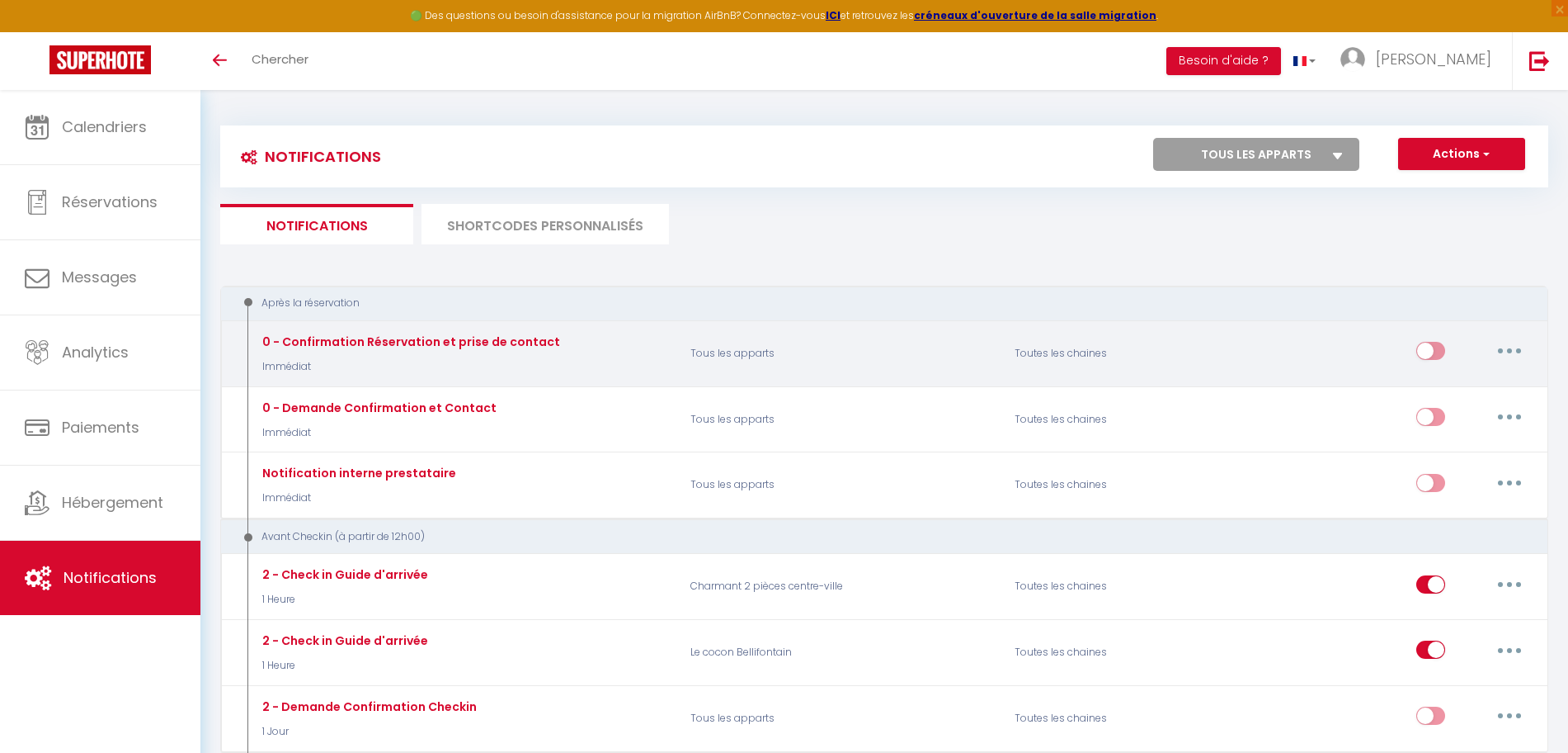
click at [1421, 358] on input "checkbox" at bounding box center [1431, 354] width 29 height 24
checkbox input "true"
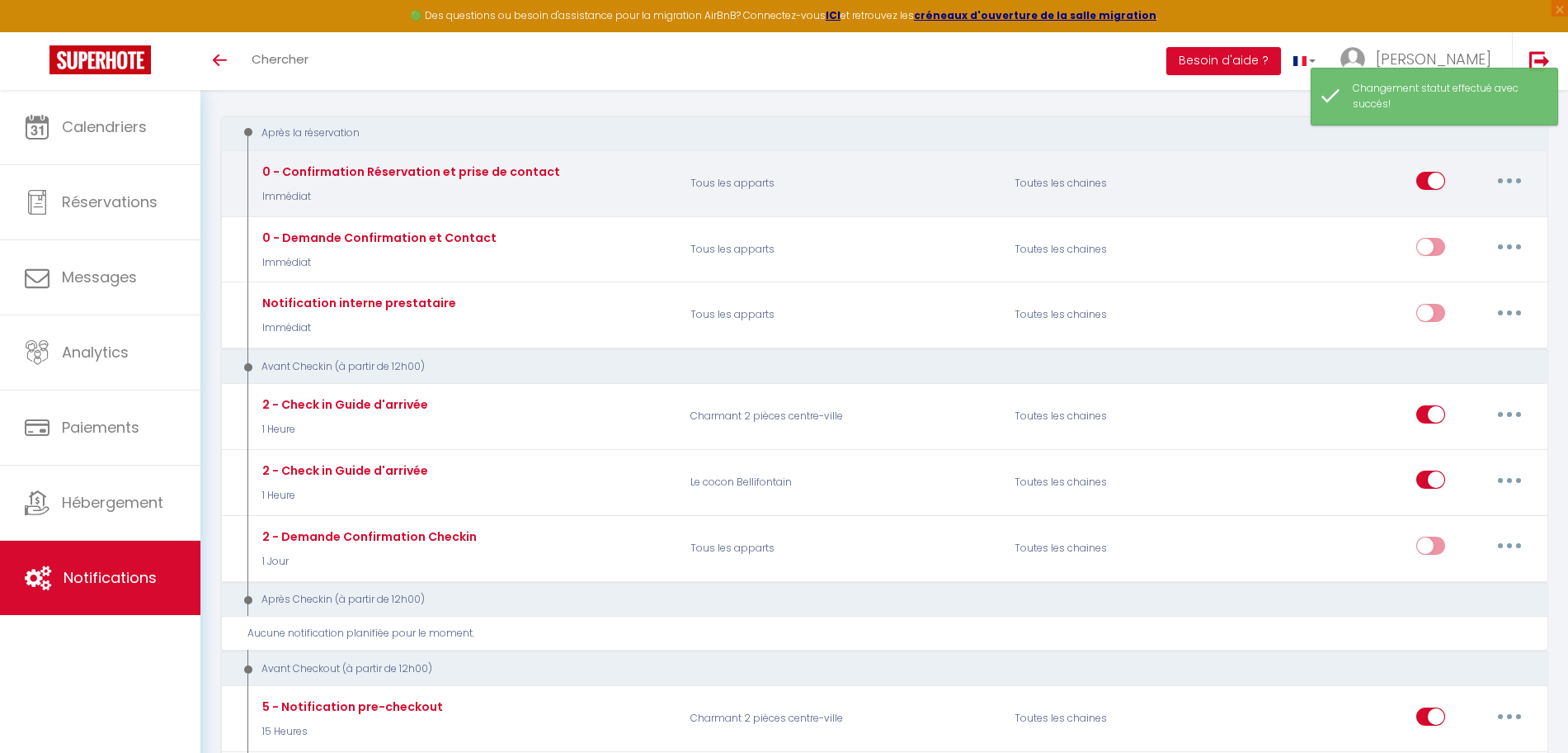
scroll to position [207, 0]
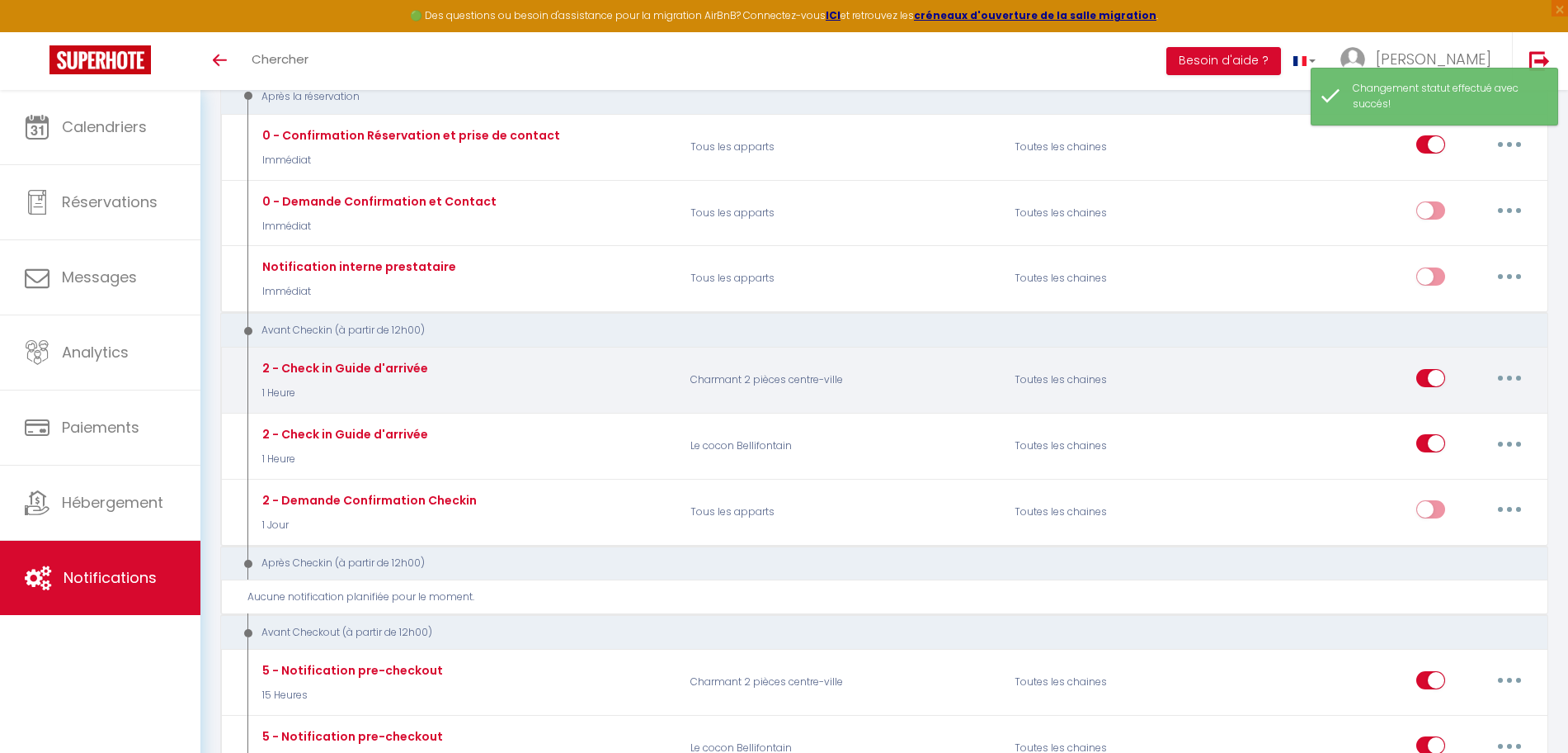
click at [1426, 382] on input "checkbox" at bounding box center [1431, 381] width 29 height 24
checkbox input "false"
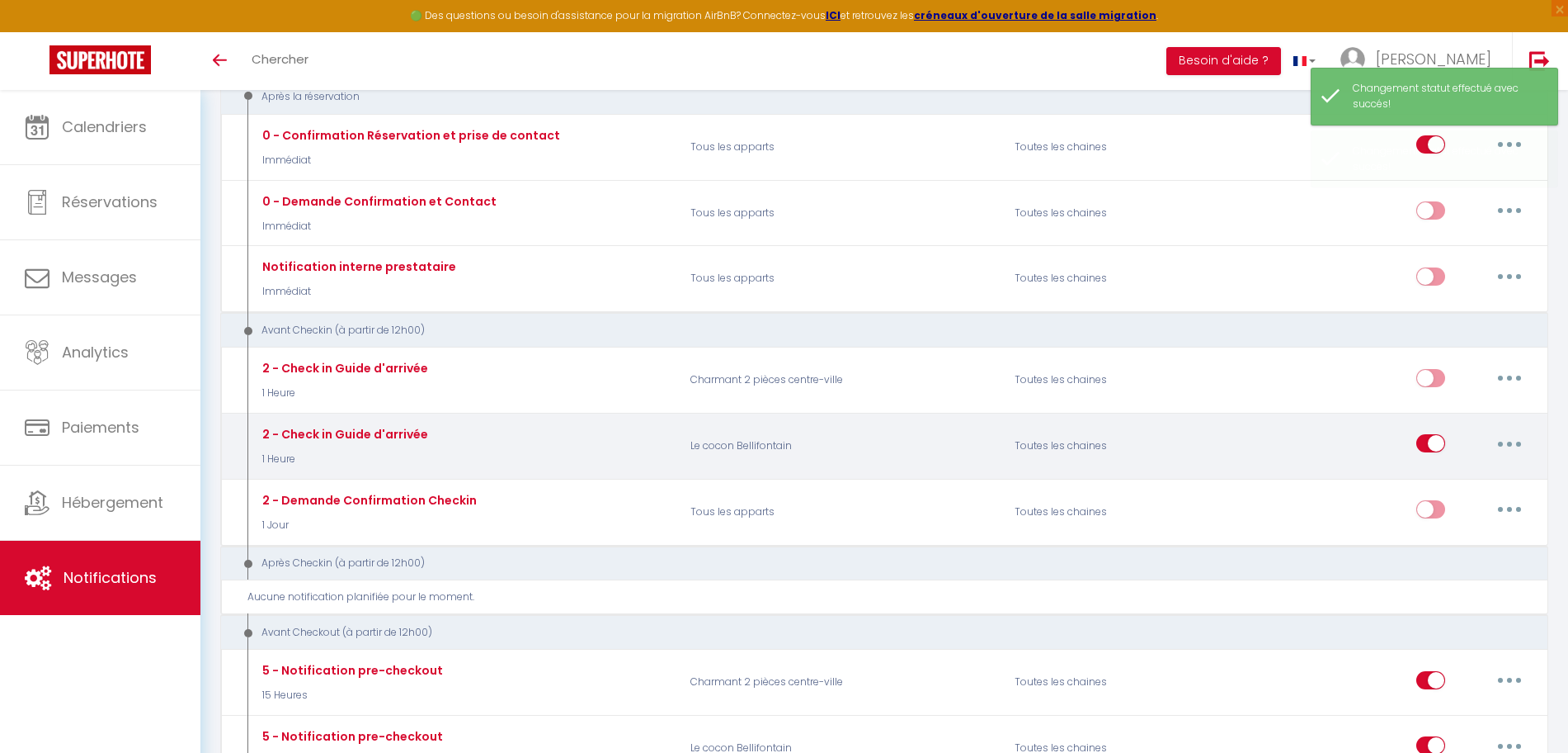
click at [1433, 440] on input "checkbox" at bounding box center [1431, 446] width 29 height 24
checkbox input "false"
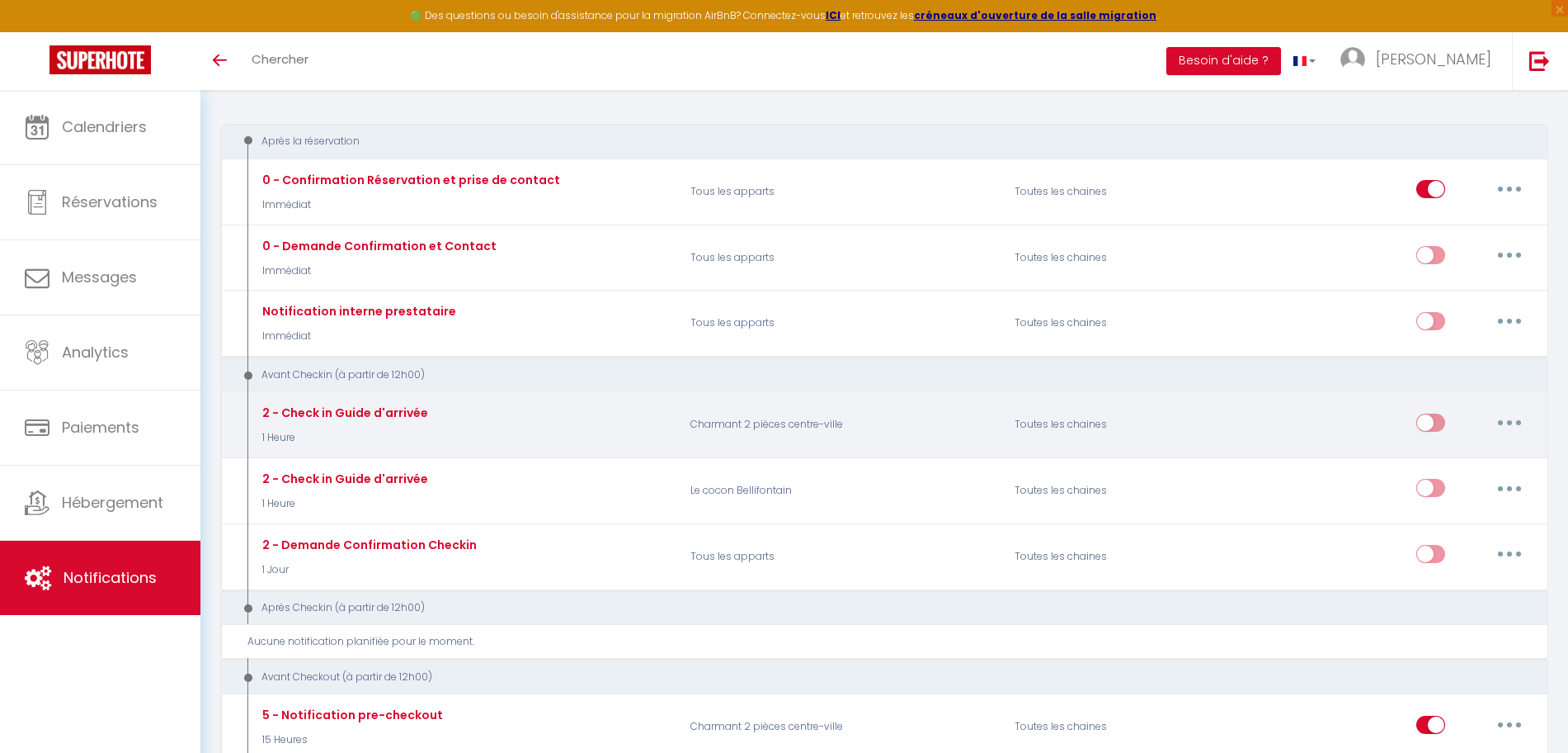
click at [1428, 426] on input "checkbox" at bounding box center [1431, 425] width 29 height 24
checkbox input "true"
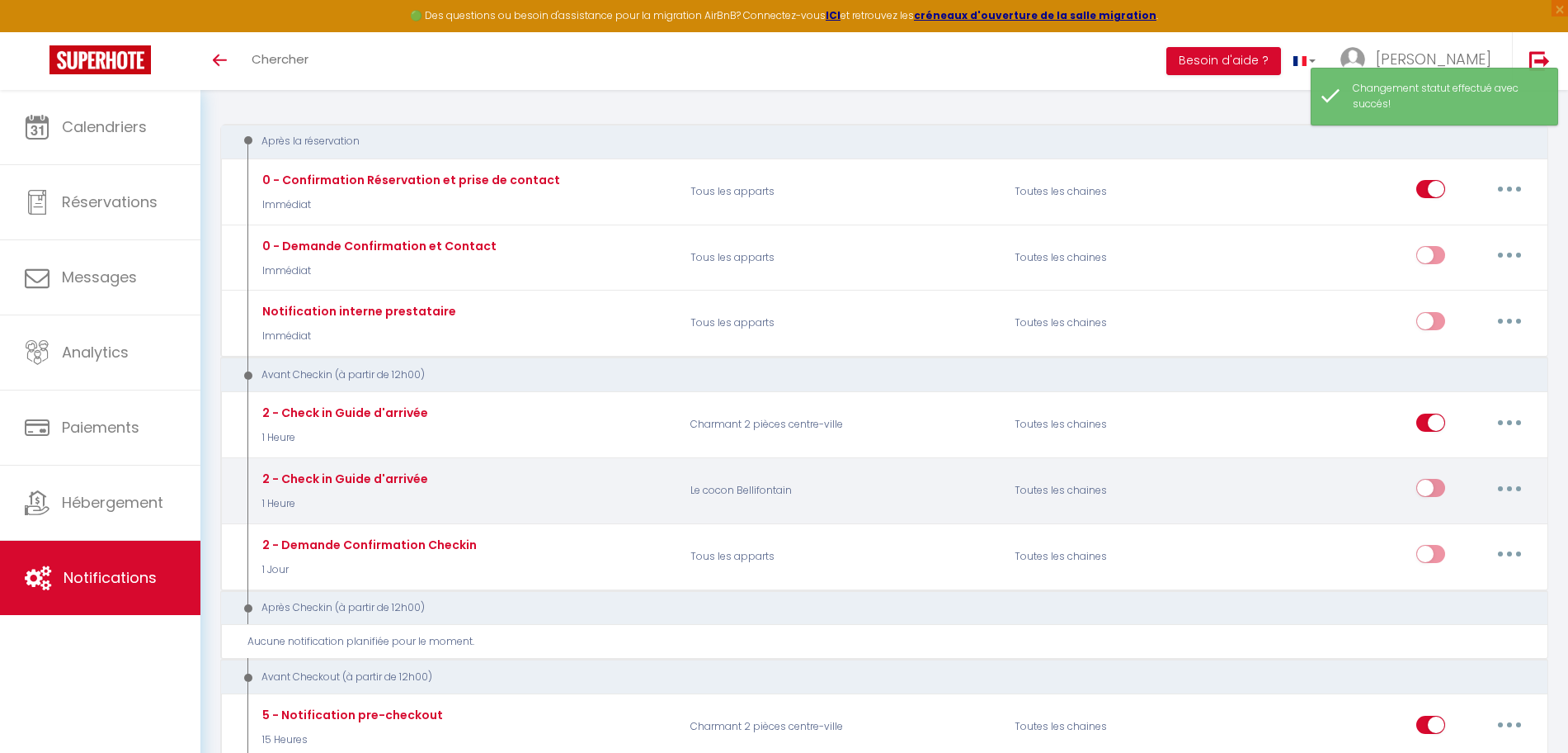
click at [1432, 483] on input "checkbox" at bounding box center [1431, 490] width 29 height 24
checkbox input "true"
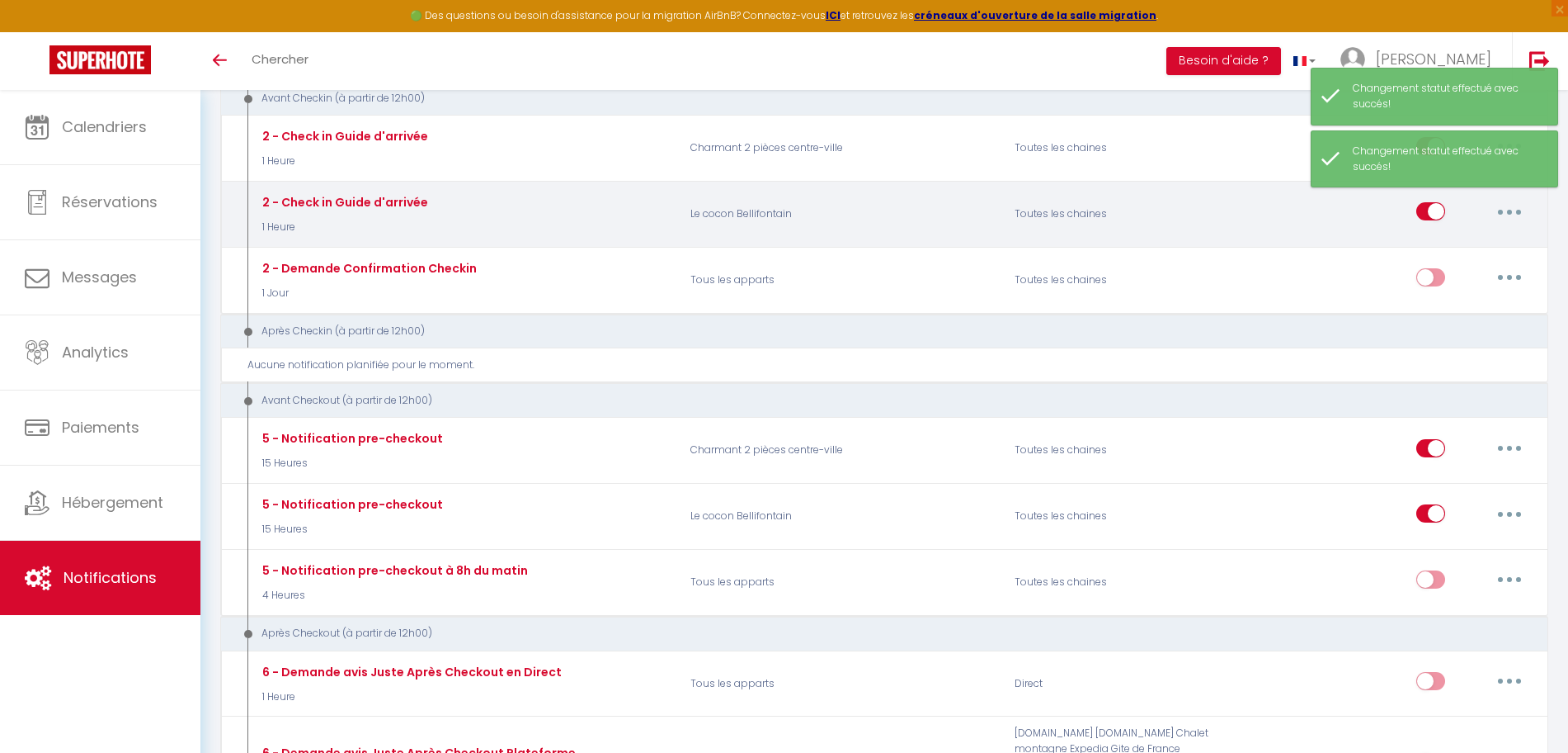
scroll to position [471, 0]
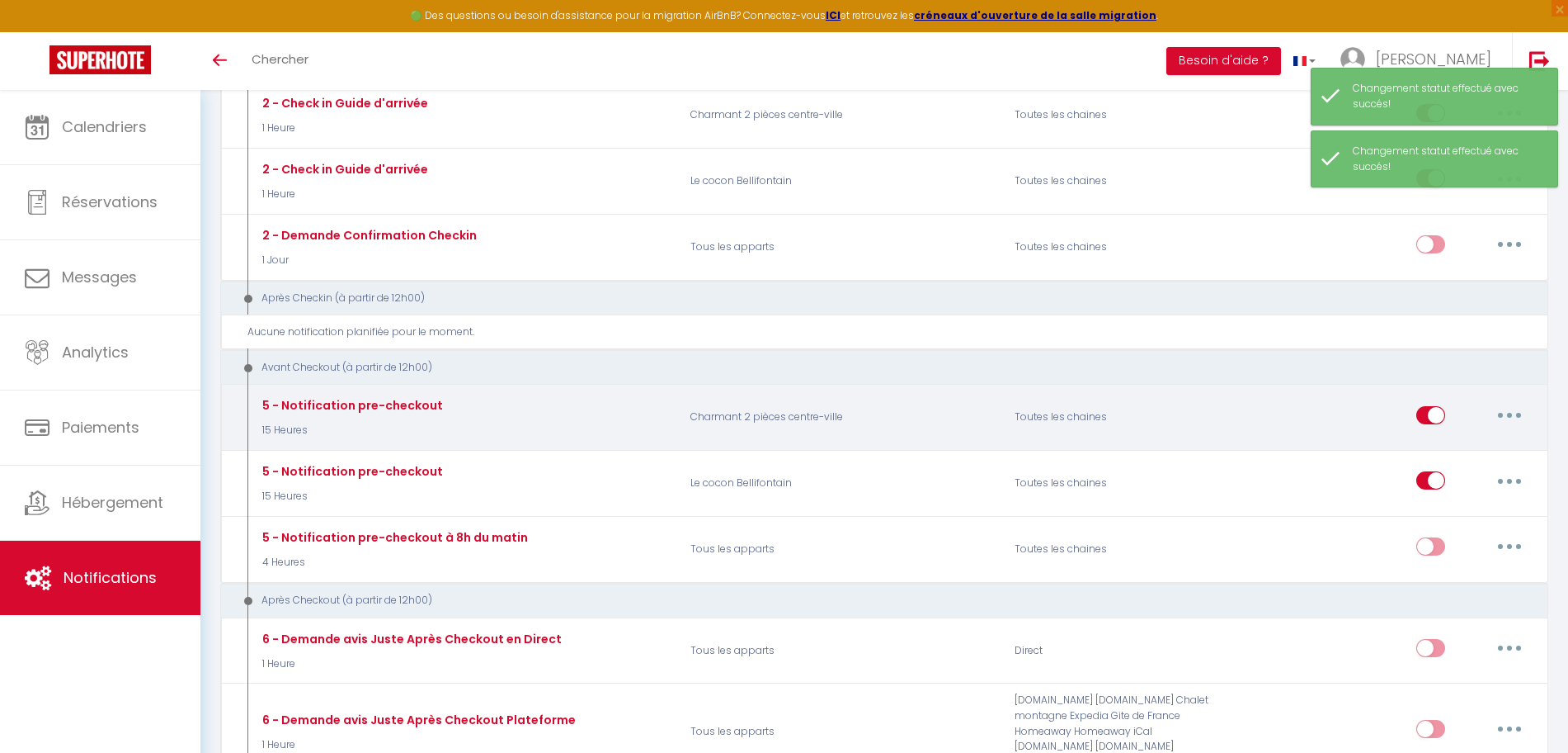
click at [1425, 417] on input "checkbox" at bounding box center [1431, 418] width 29 height 24
checkbox input "false"
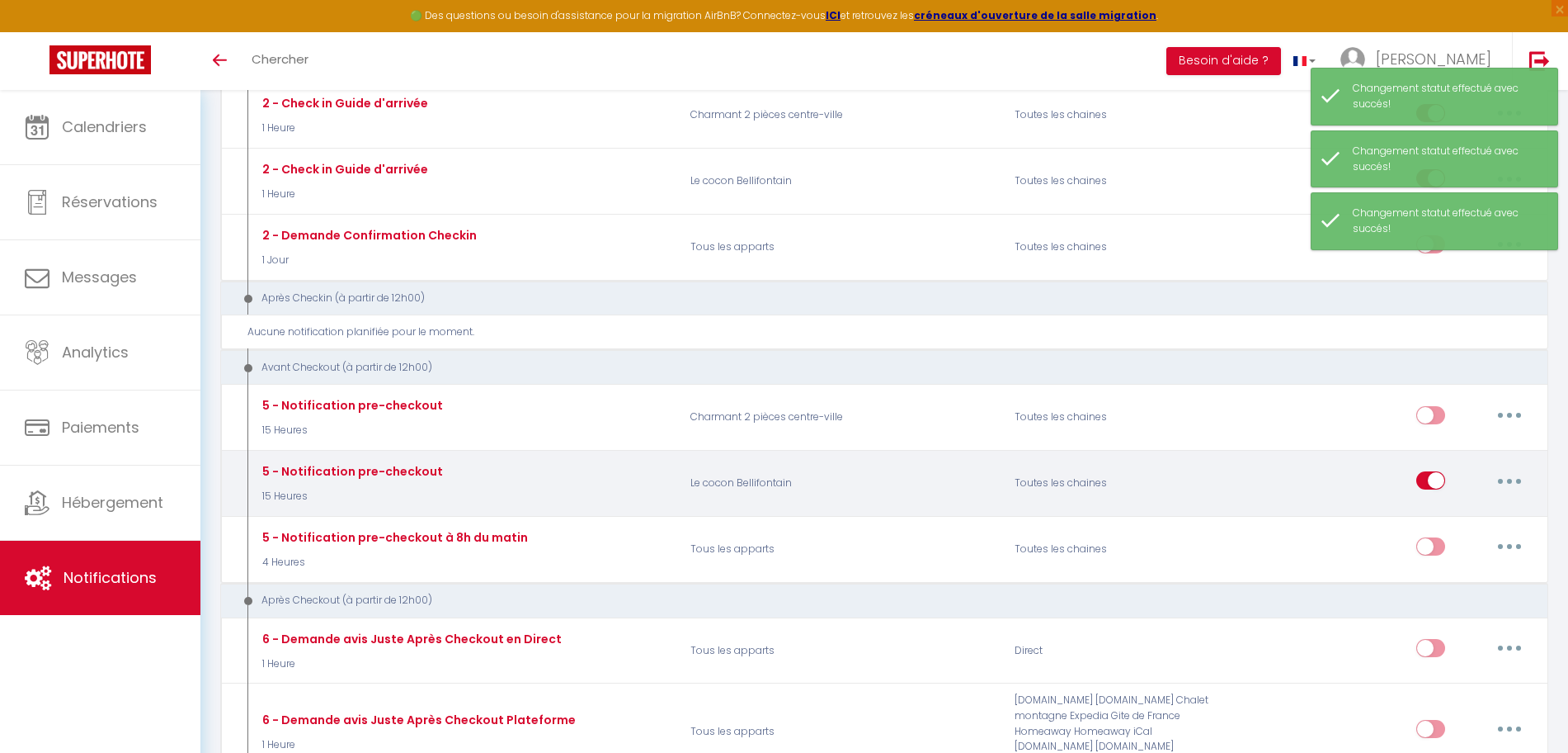
click at [1434, 483] on input "checkbox" at bounding box center [1431, 483] width 29 height 24
checkbox input "false"
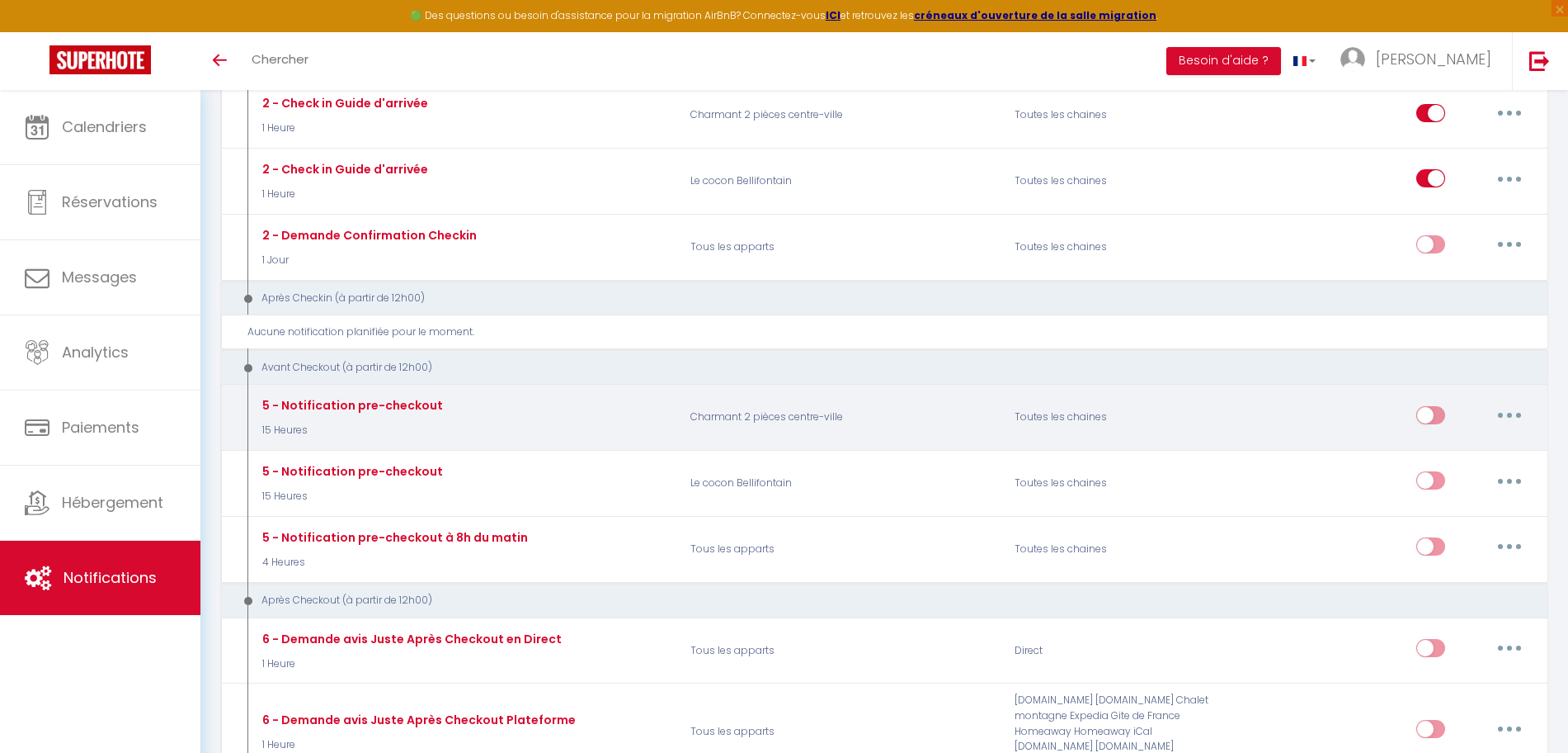
click at [1422, 424] on input "checkbox" at bounding box center [1431, 418] width 29 height 24
checkbox input "true"
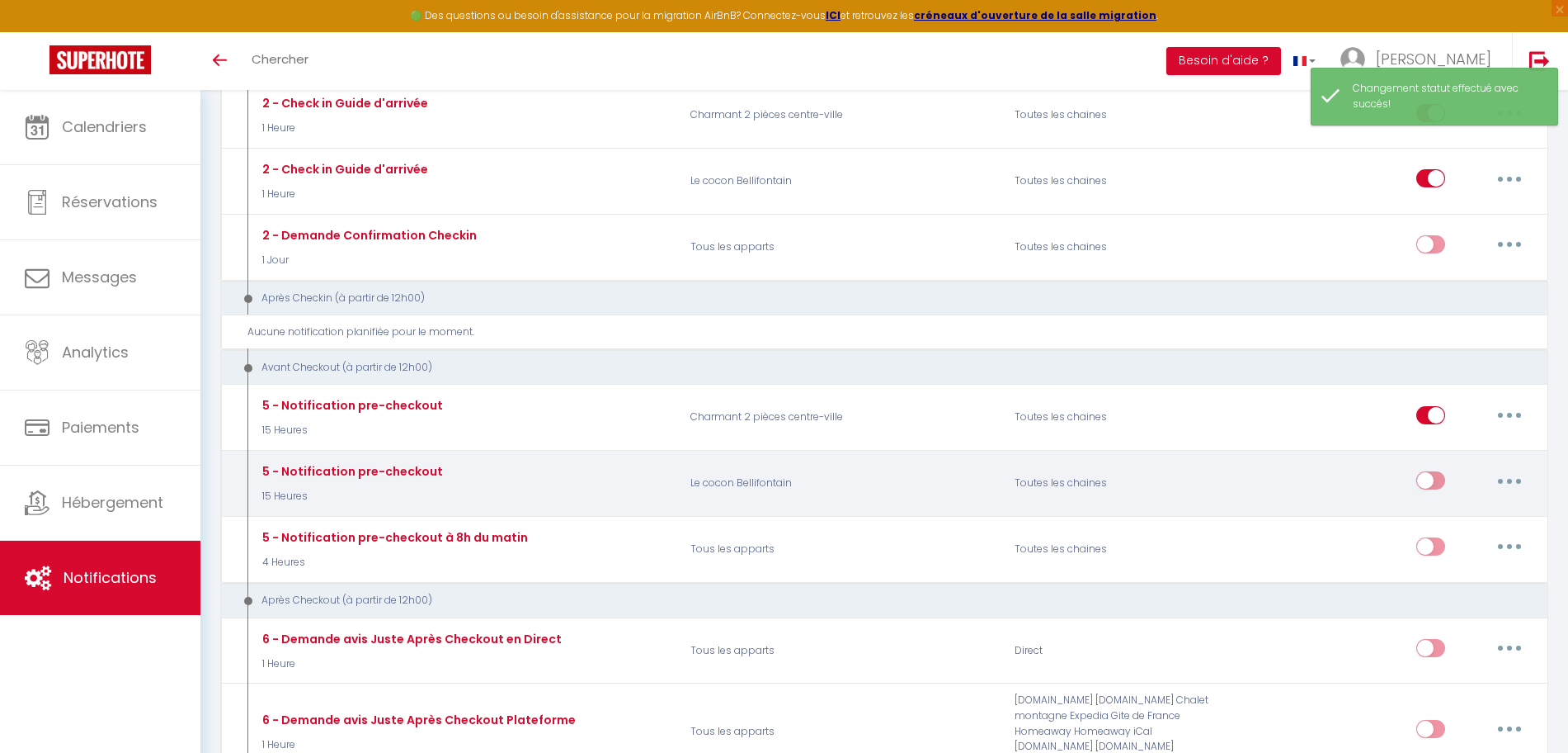
click at [1426, 477] on input "checkbox" at bounding box center [1431, 483] width 29 height 24
checkbox input "true"
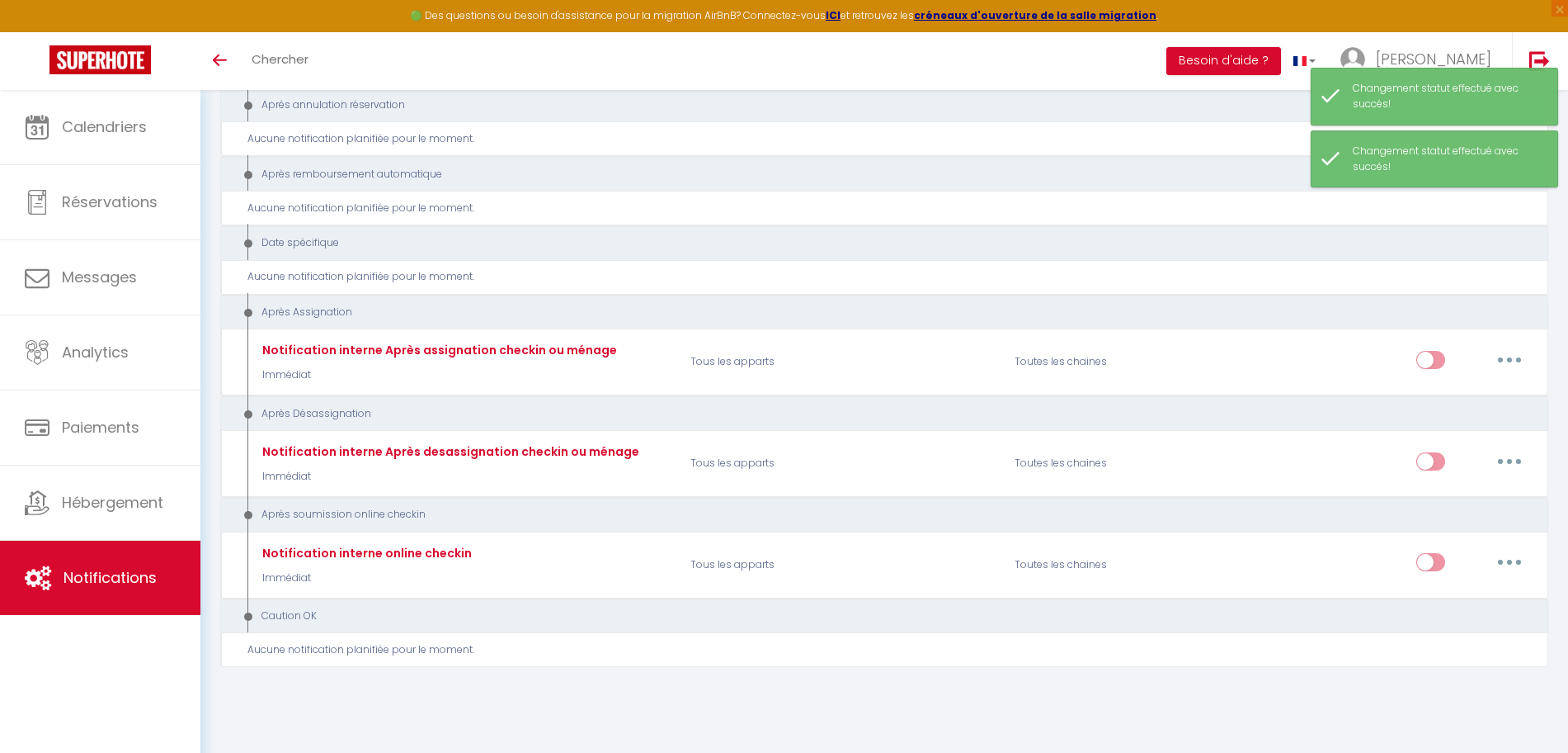
scroll to position [2301, 0]
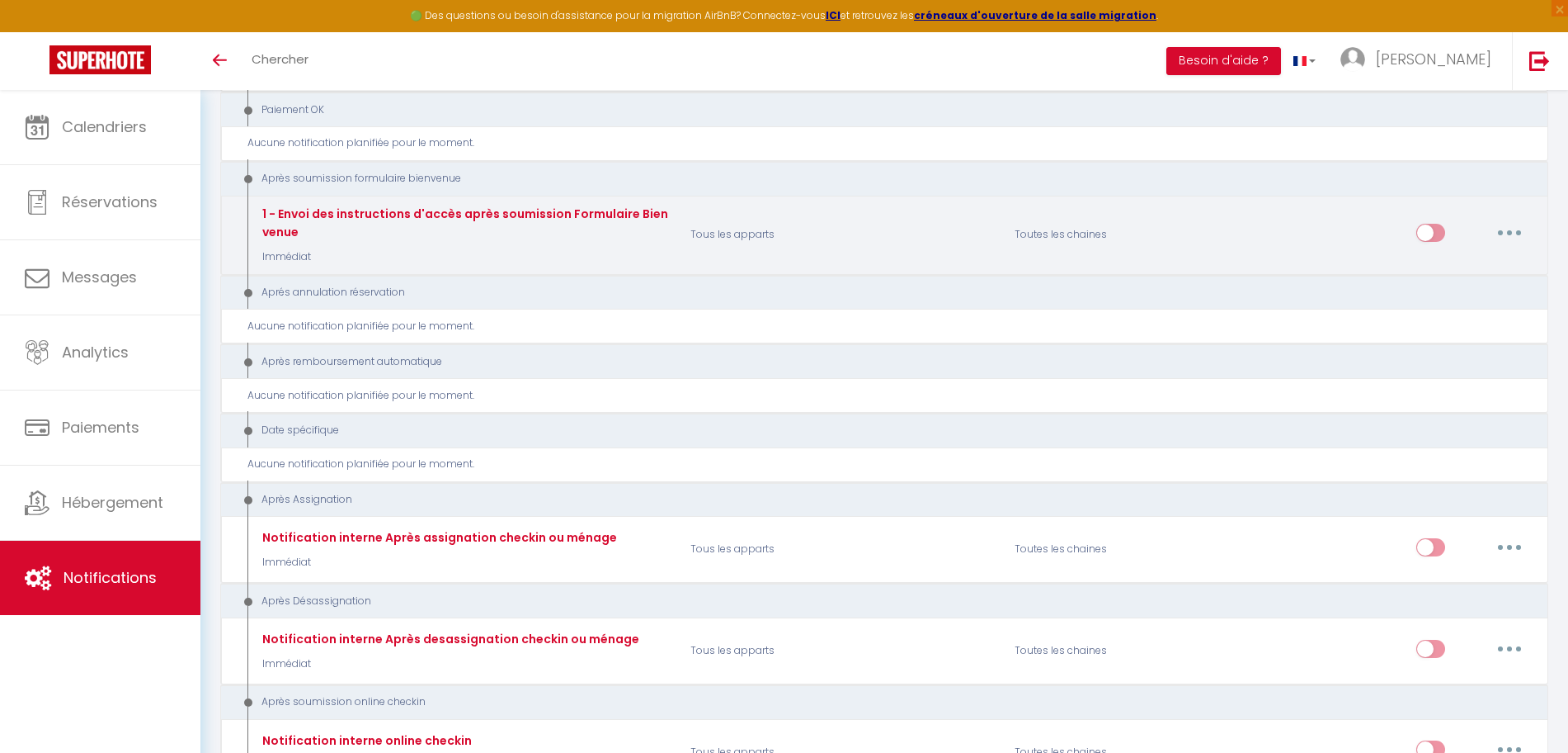
scroll to position [2094, 0]
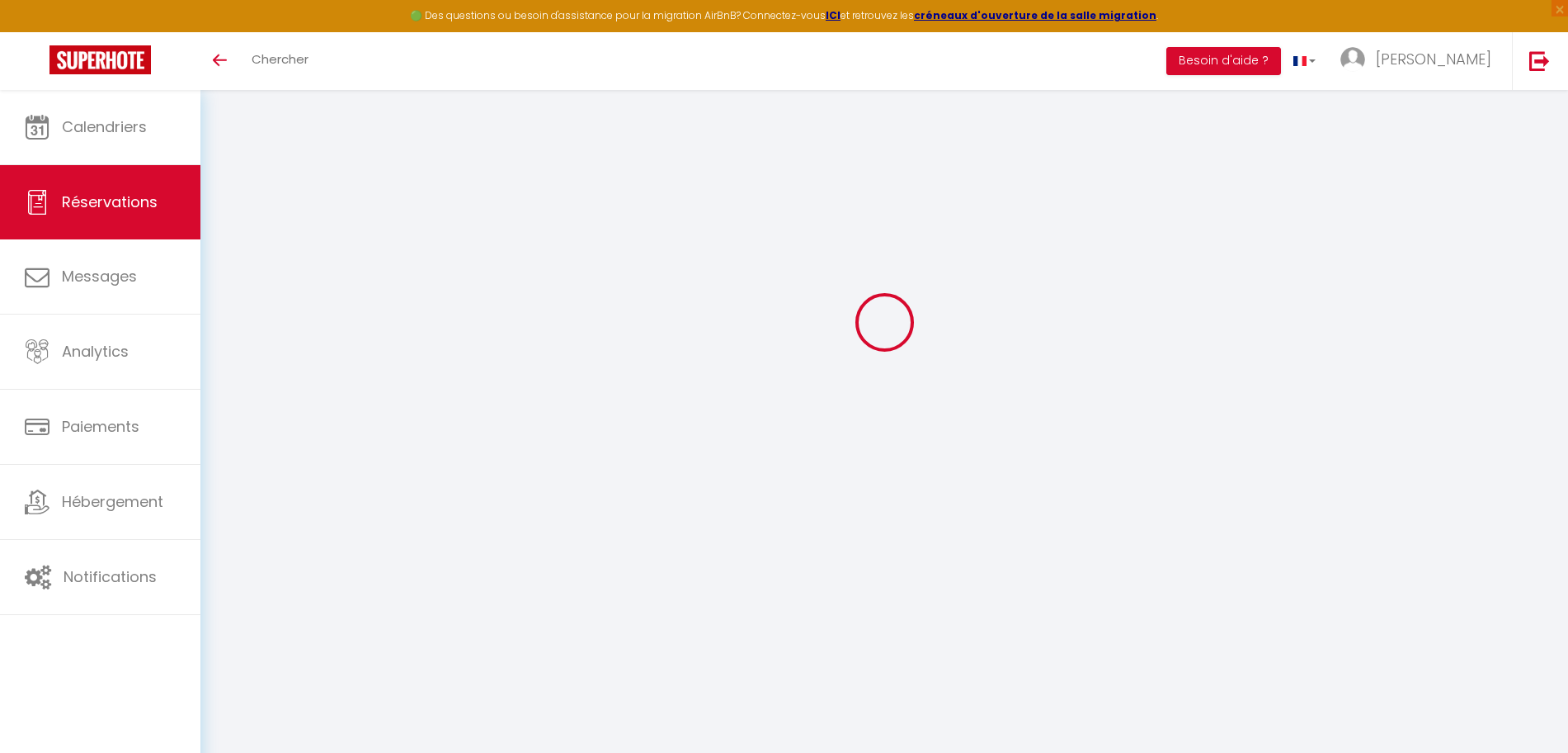
select select
checkbox input "false"
select select
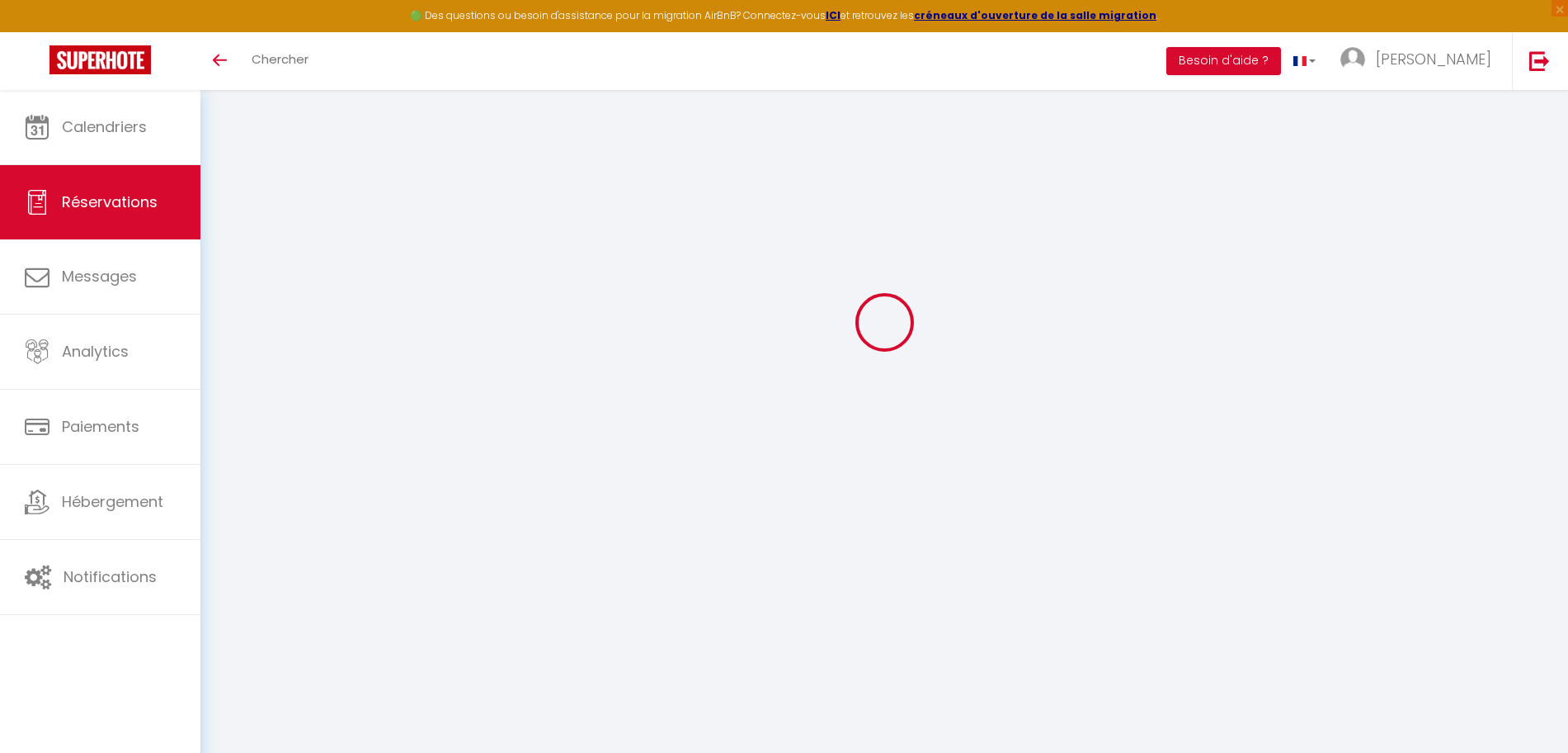
select select
checkbox input "false"
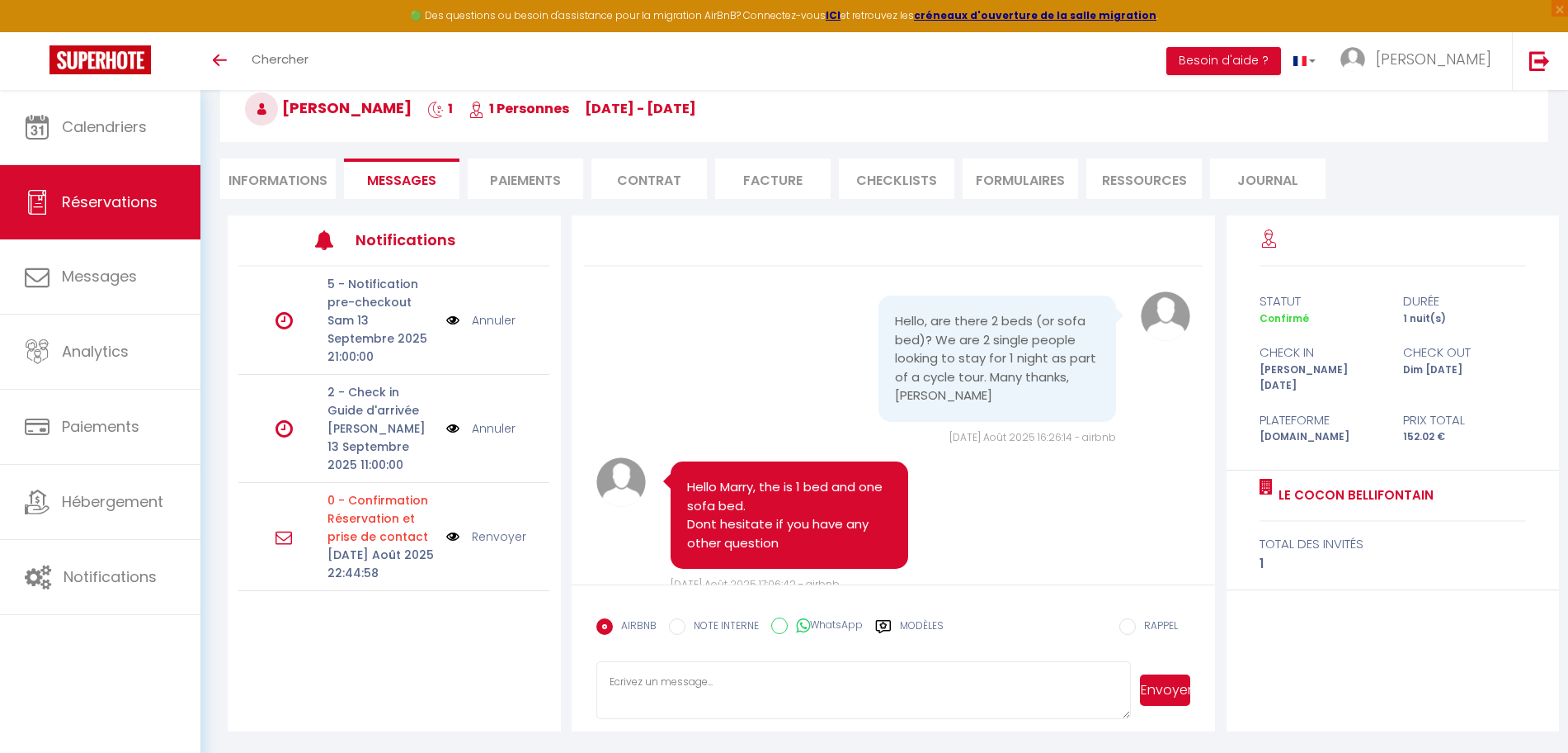
scroll to position [1100, 0]
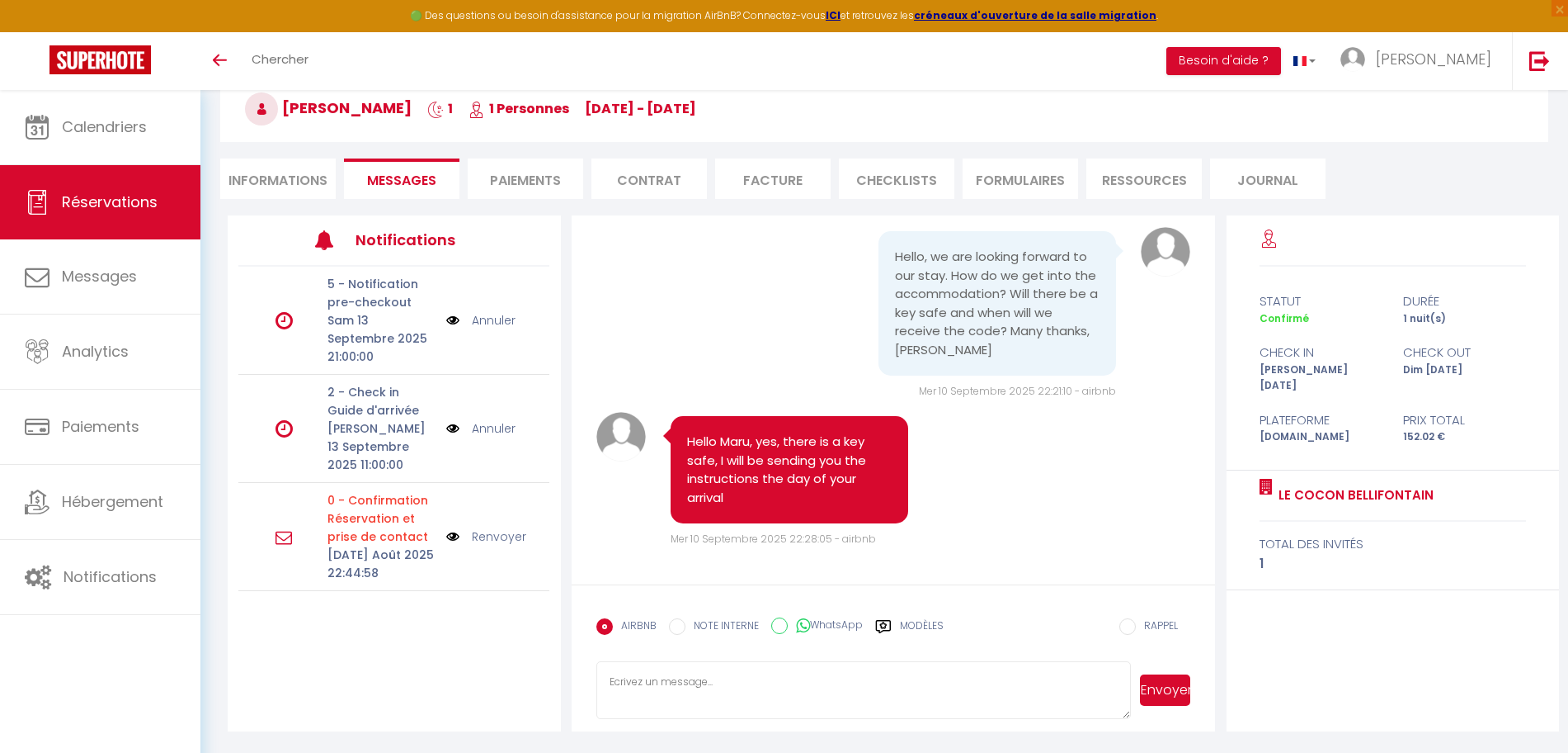
click at [456, 427] on img at bounding box center [453, 428] width 14 height 19
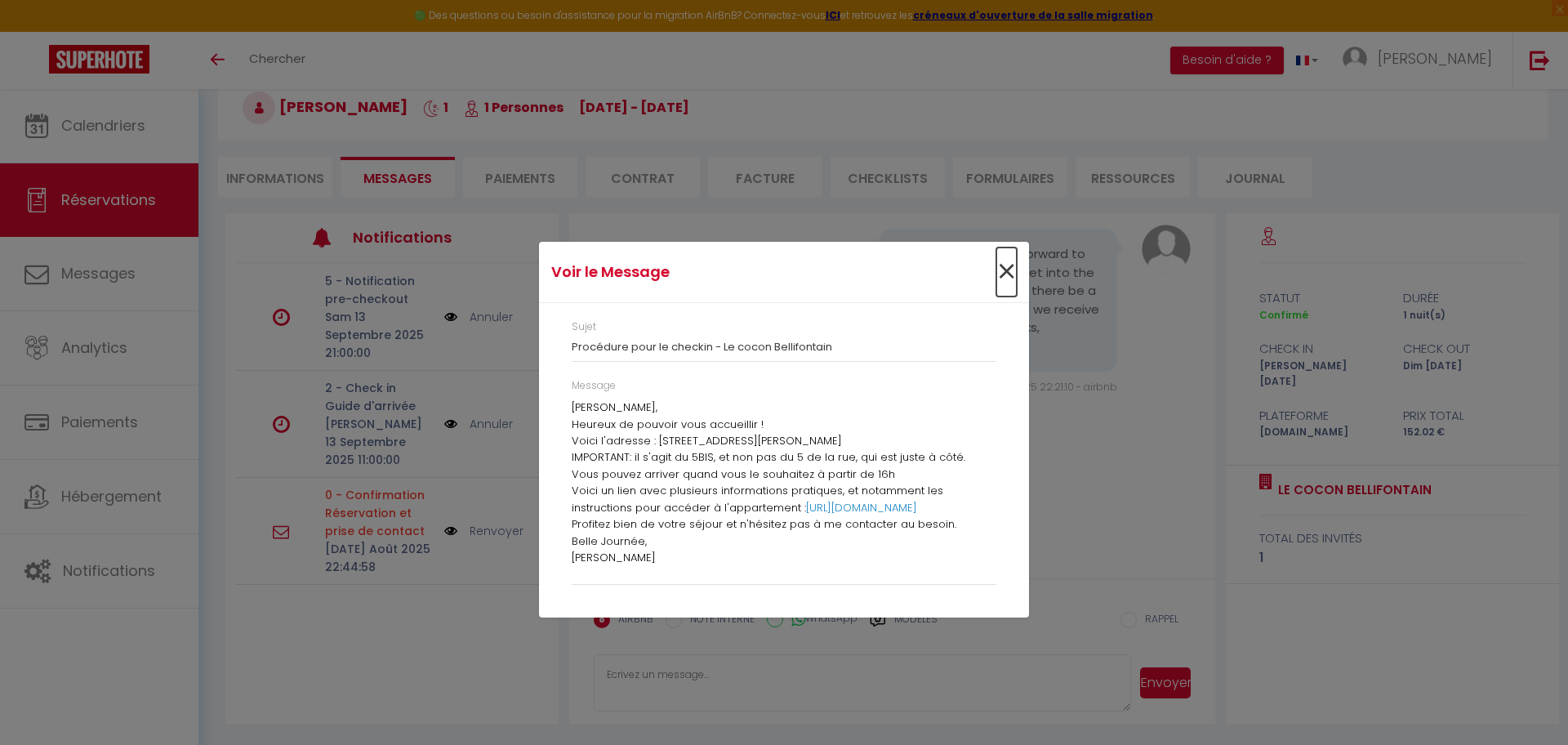
click at [1007, 275] on span "×" at bounding box center [1006, 272] width 20 height 49
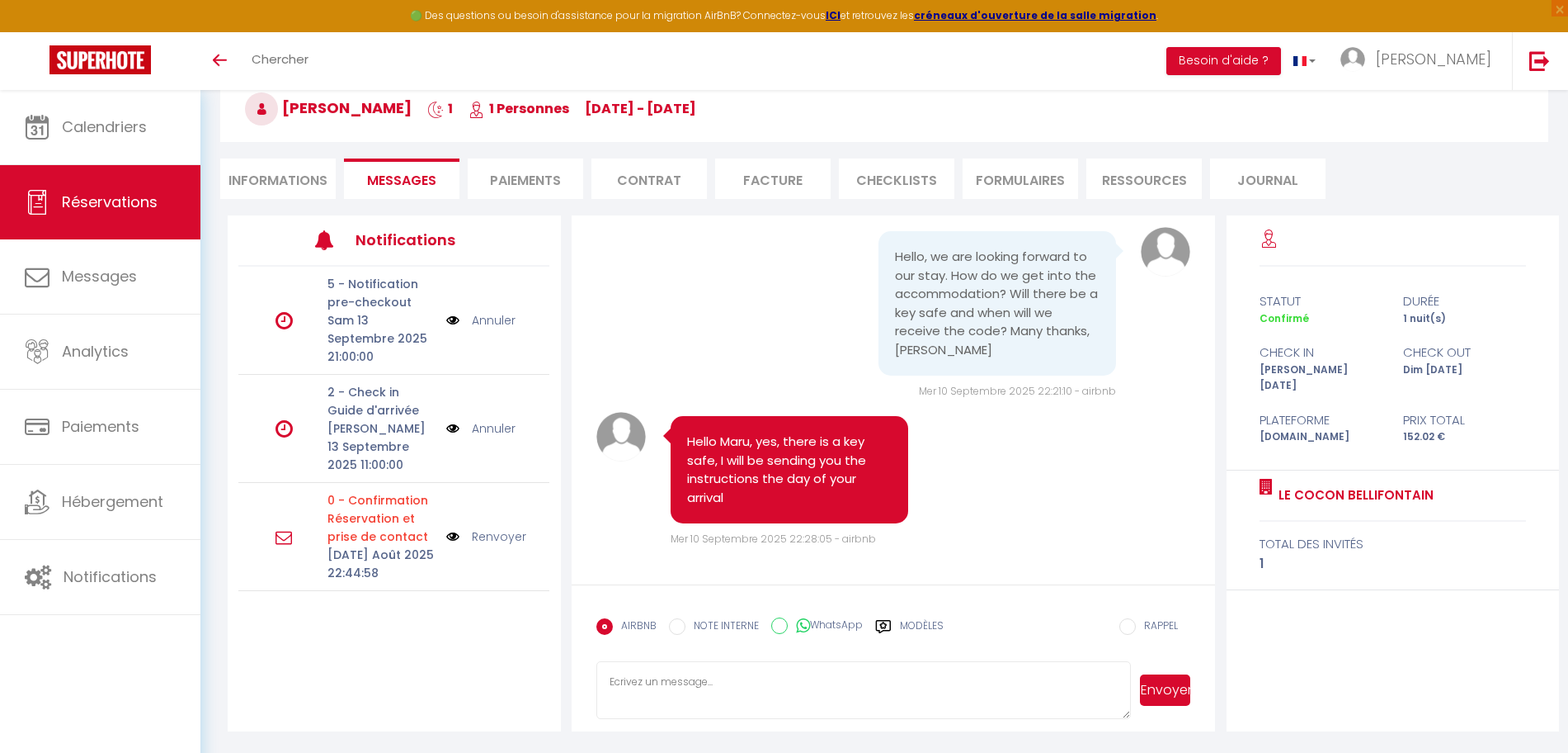
click at [462, 320] on div "Annuler" at bounding box center [485, 320] width 78 height 19
click at [451, 321] on img at bounding box center [453, 320] width 14 height 19
select select
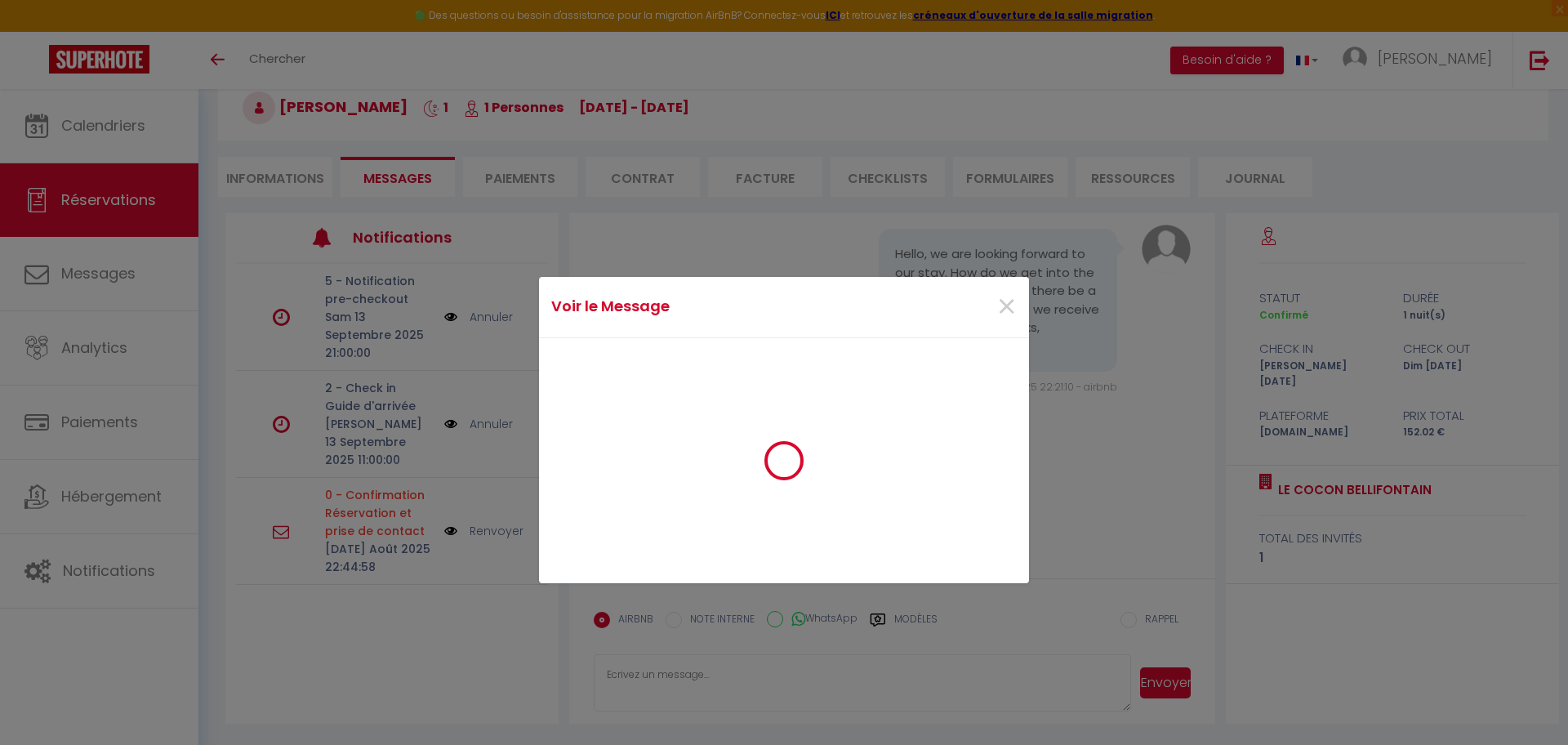
select select
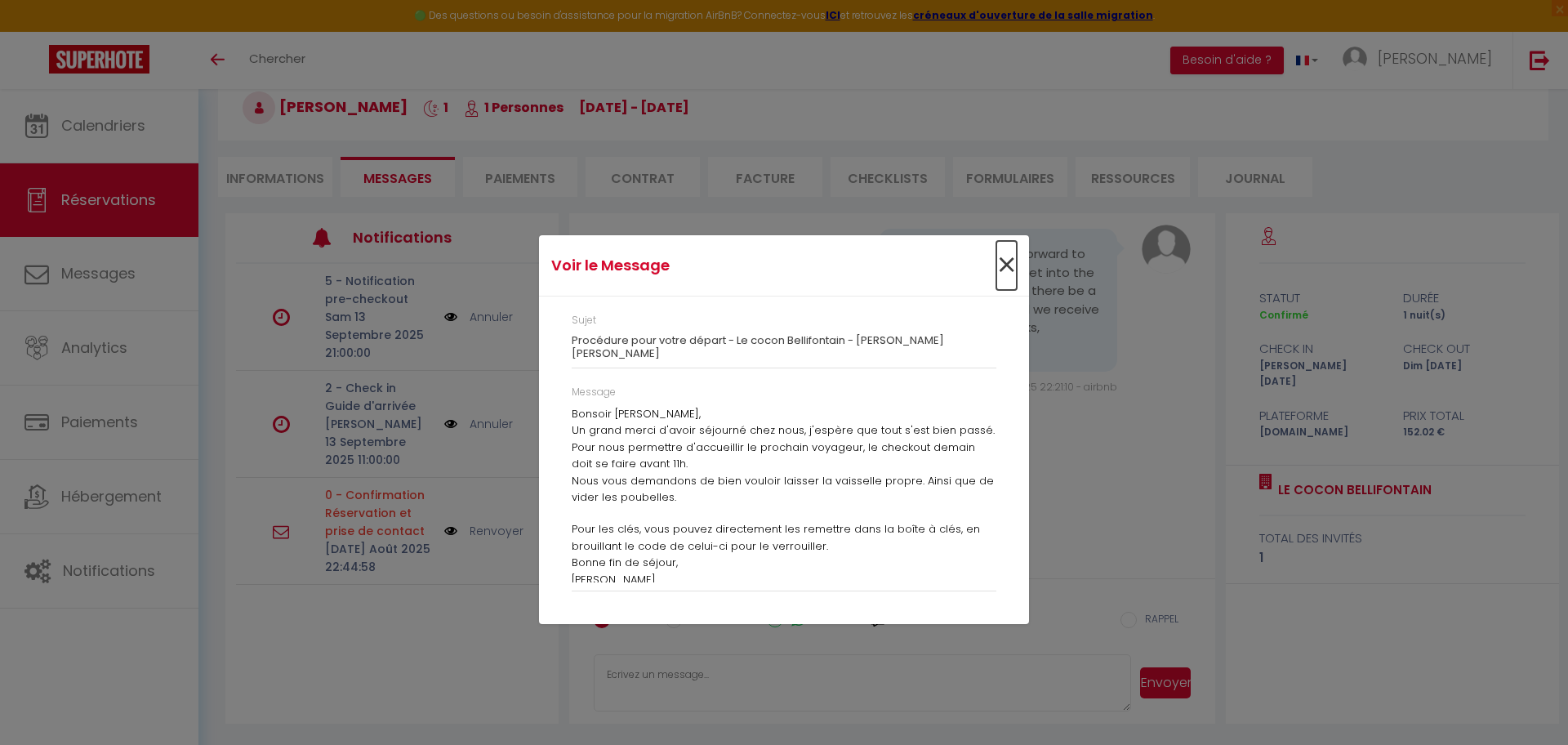
click at [1001, 268] on span "×" at bounding box center [1006, 265] width 20 height 49
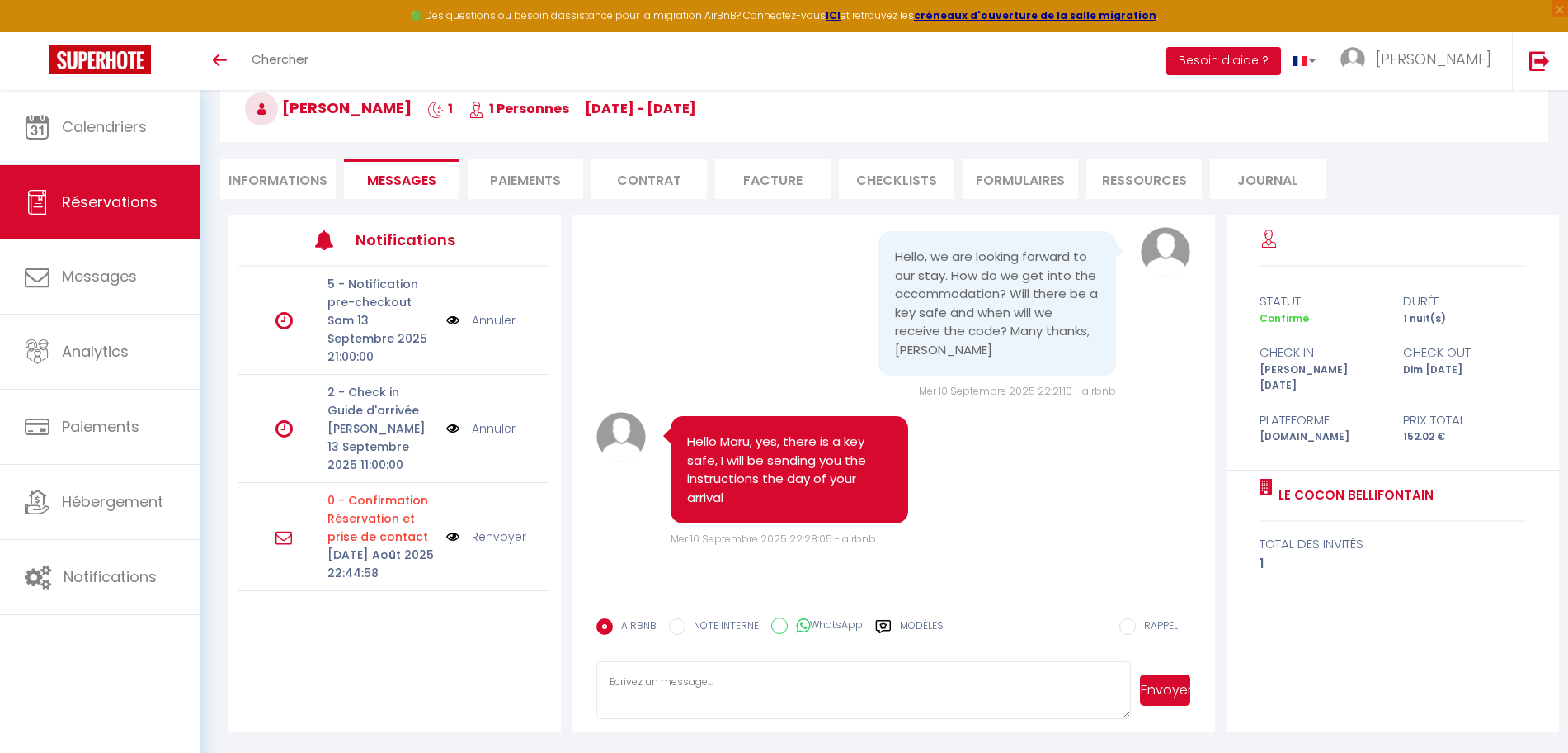
click at [305, 181] on li "Informations" at bounding box center [278, 179] width 116 height 41
select select
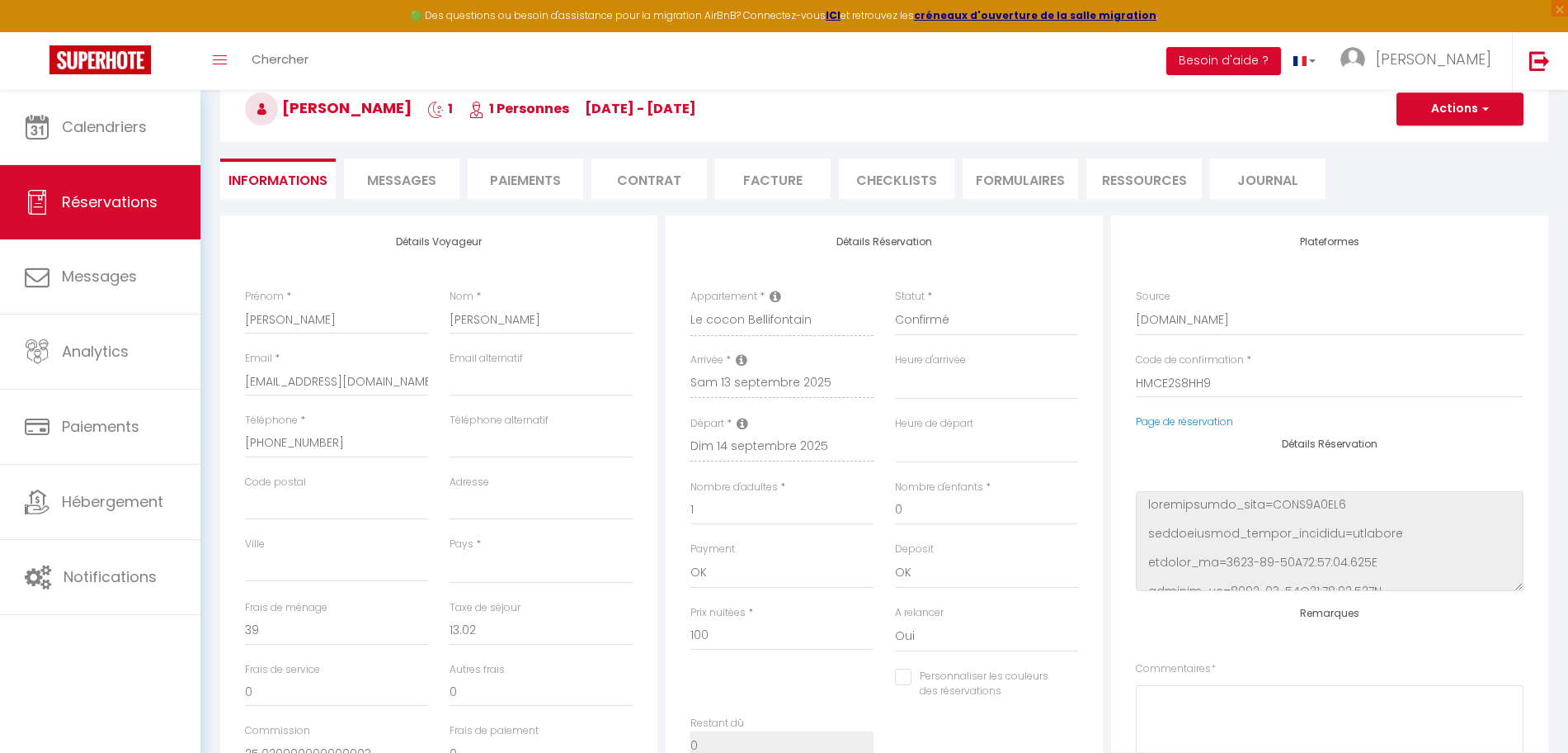
select select
checkbox input "false"
click at [404, 192] on li "Messages" at bounding box center [401, 179] width 116 height 41
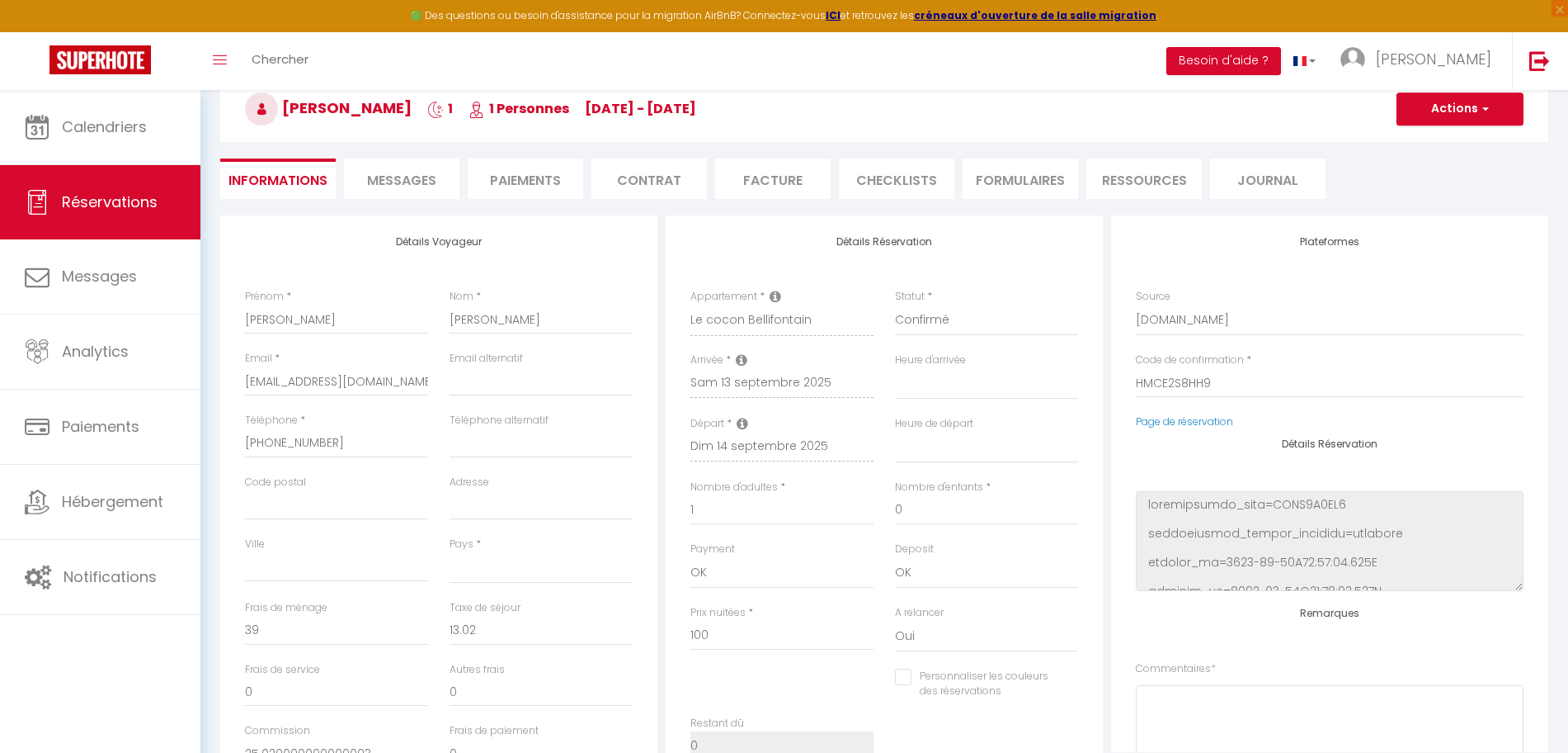
select select
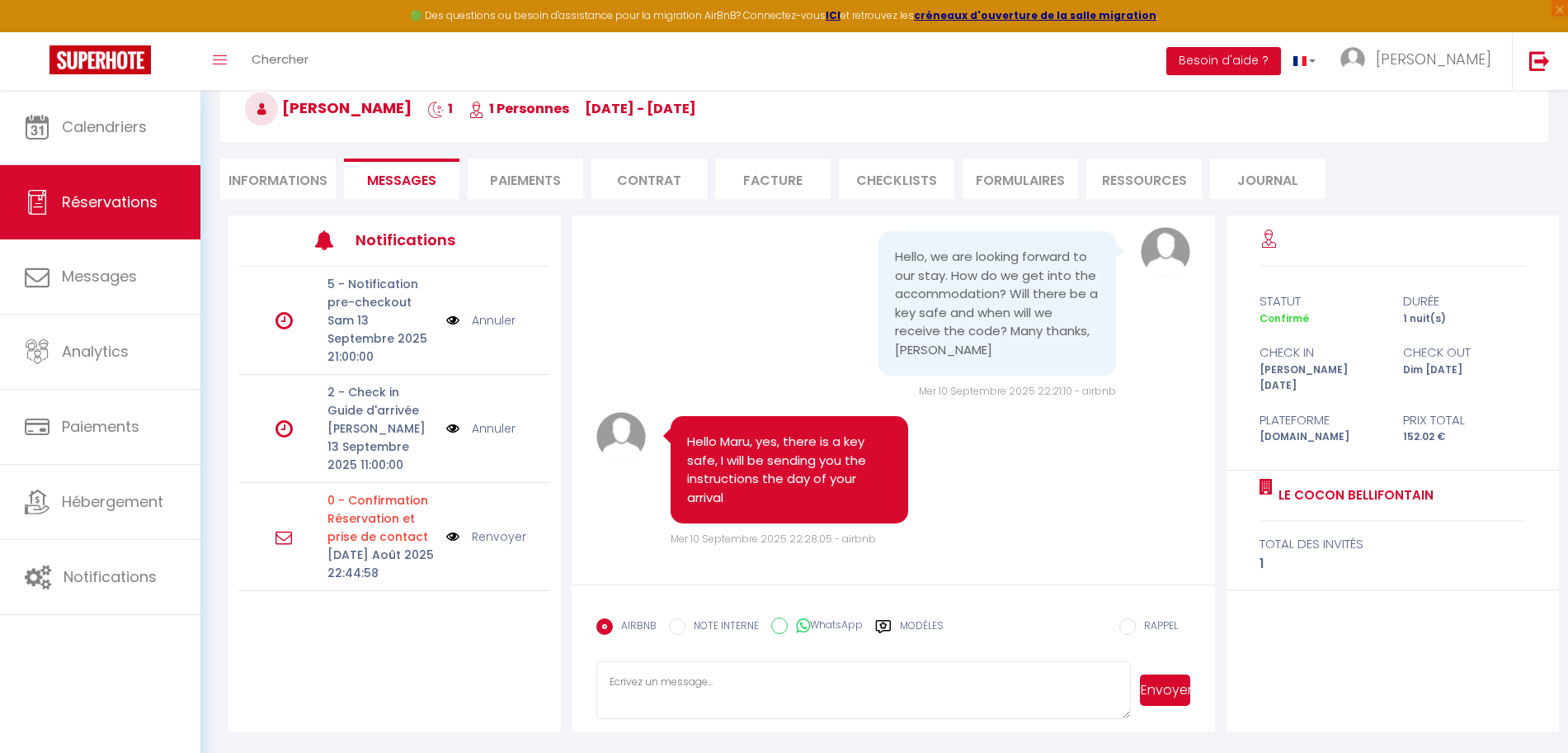
select select
click at [267, 198] on li "Informations" at bounding box center [278, 179] width 116 height 41
select select
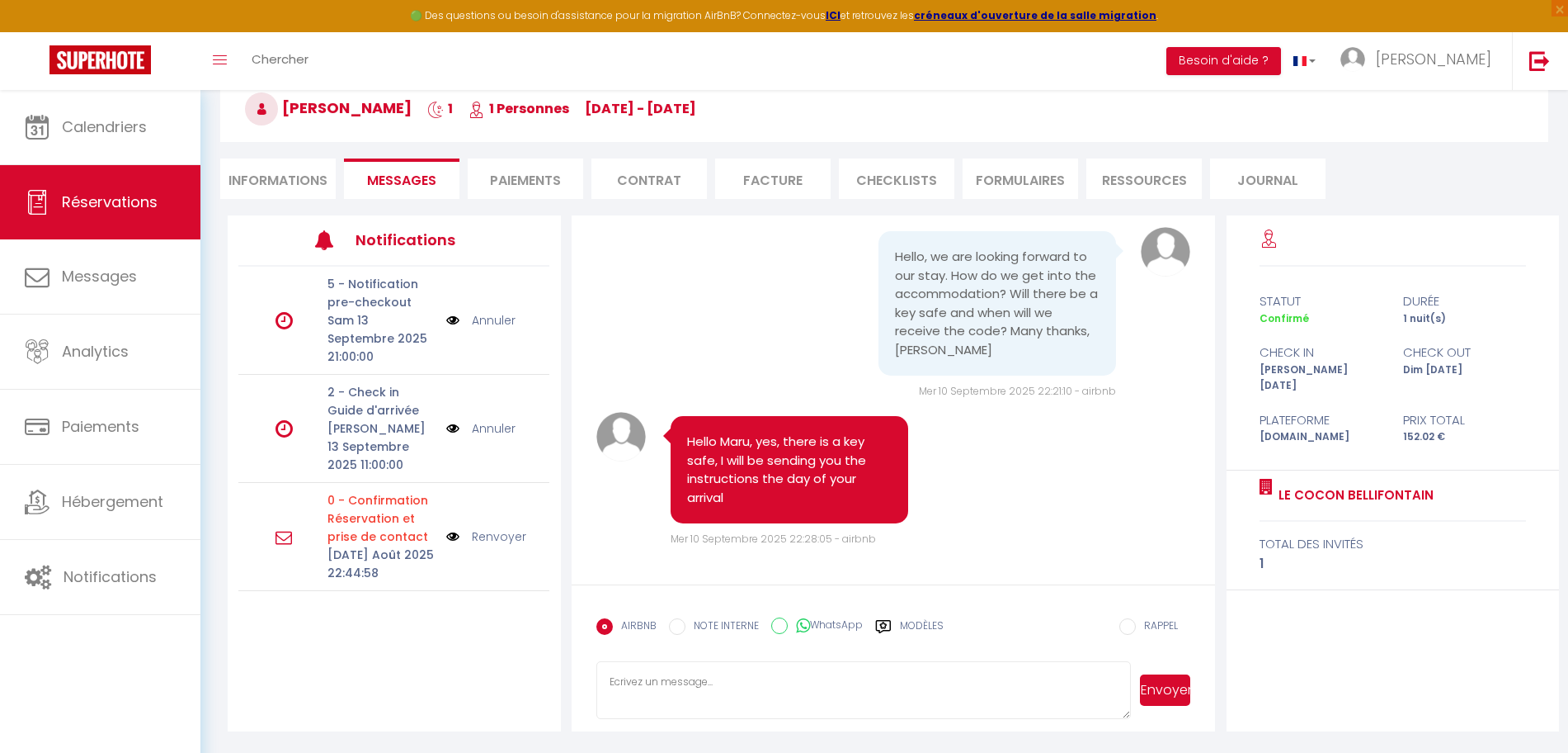
select select
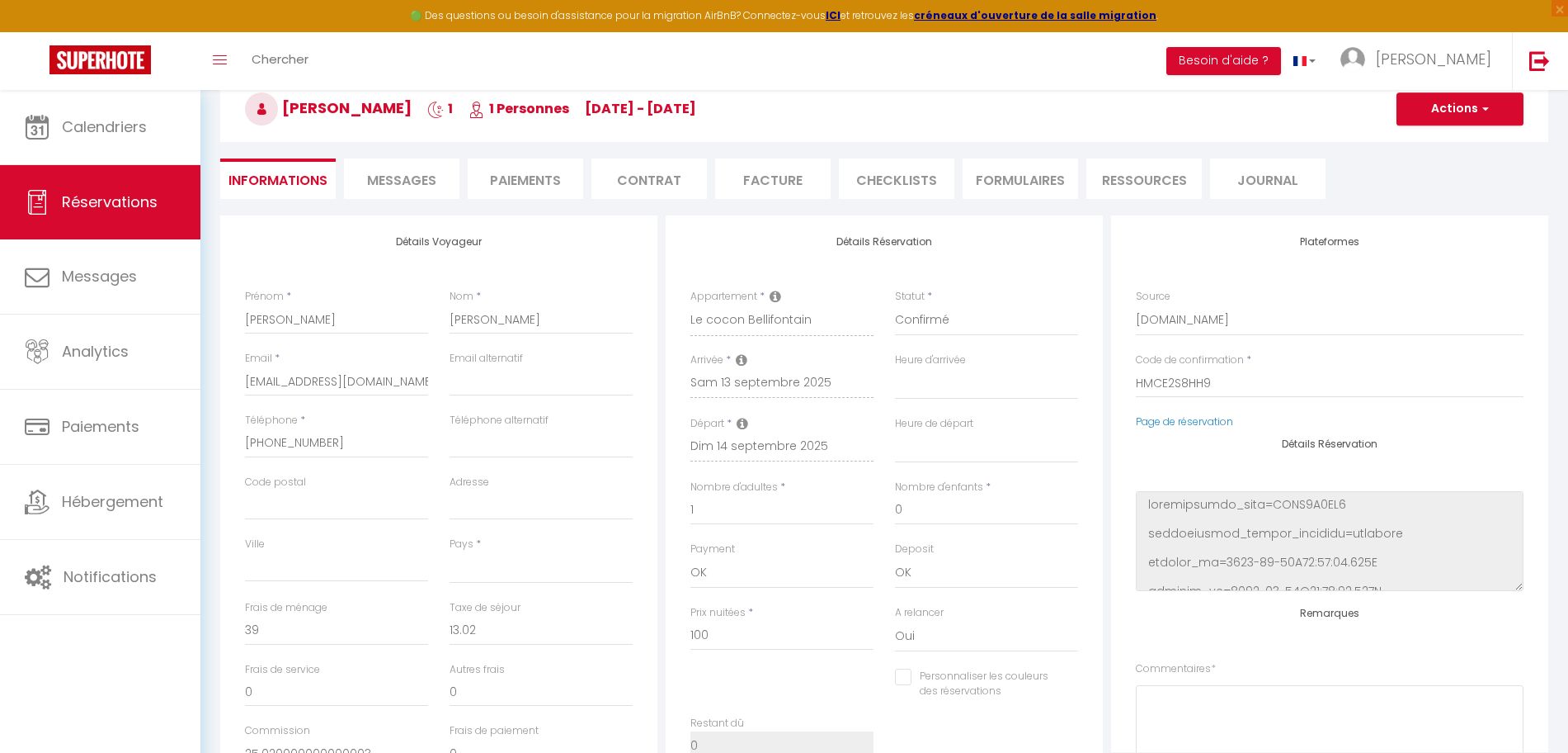
select select
checkbox input "false"
click at [302, 560] on input "Ville" at bounding box center [337, 567] width 183 height 29
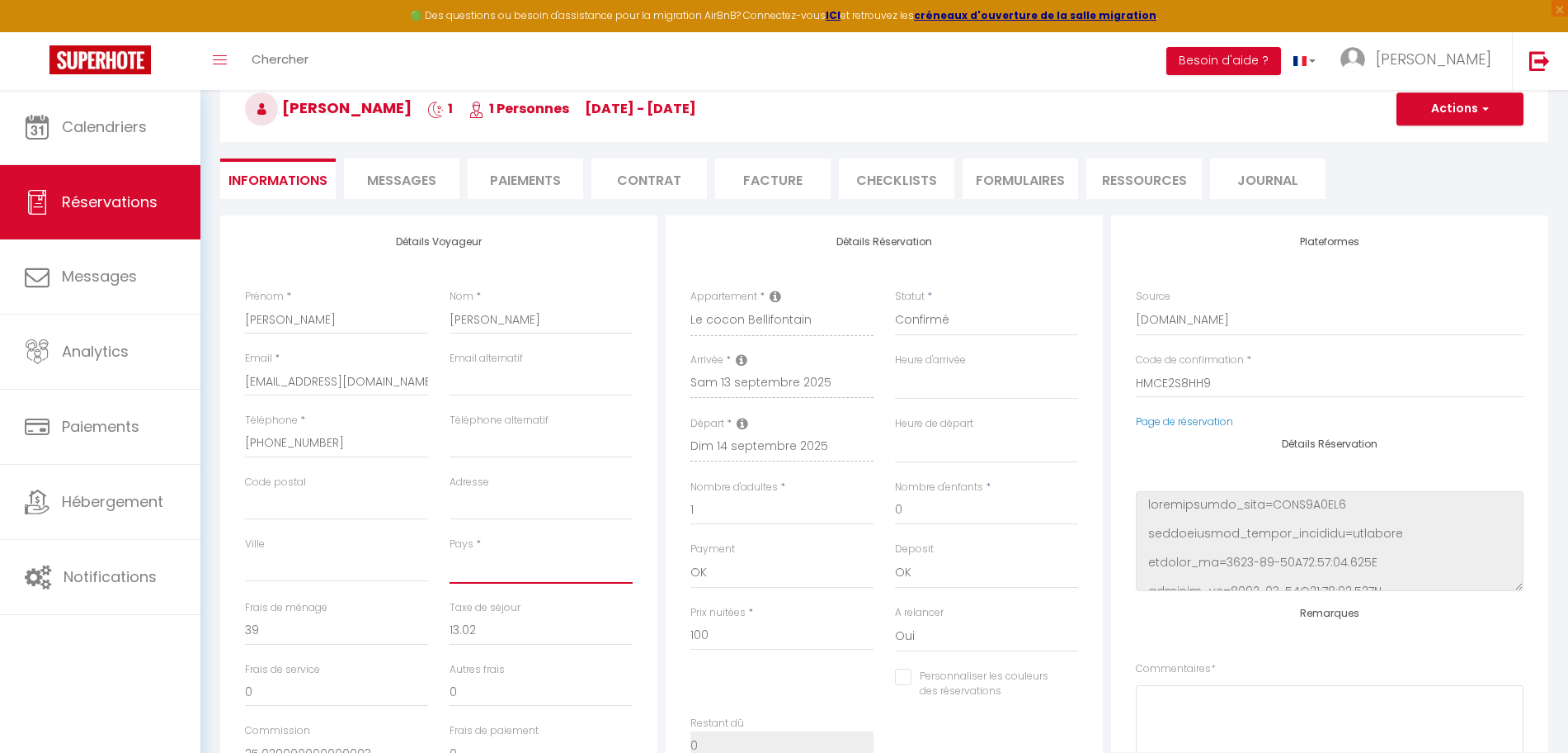
click at [467, 568] on select "France Portugal Afghanistan Albania Algeria American Samoa Andorra Angola Angui…" at bounding box center [541, 568] width 183 height 31
select select
checkbox input "false"
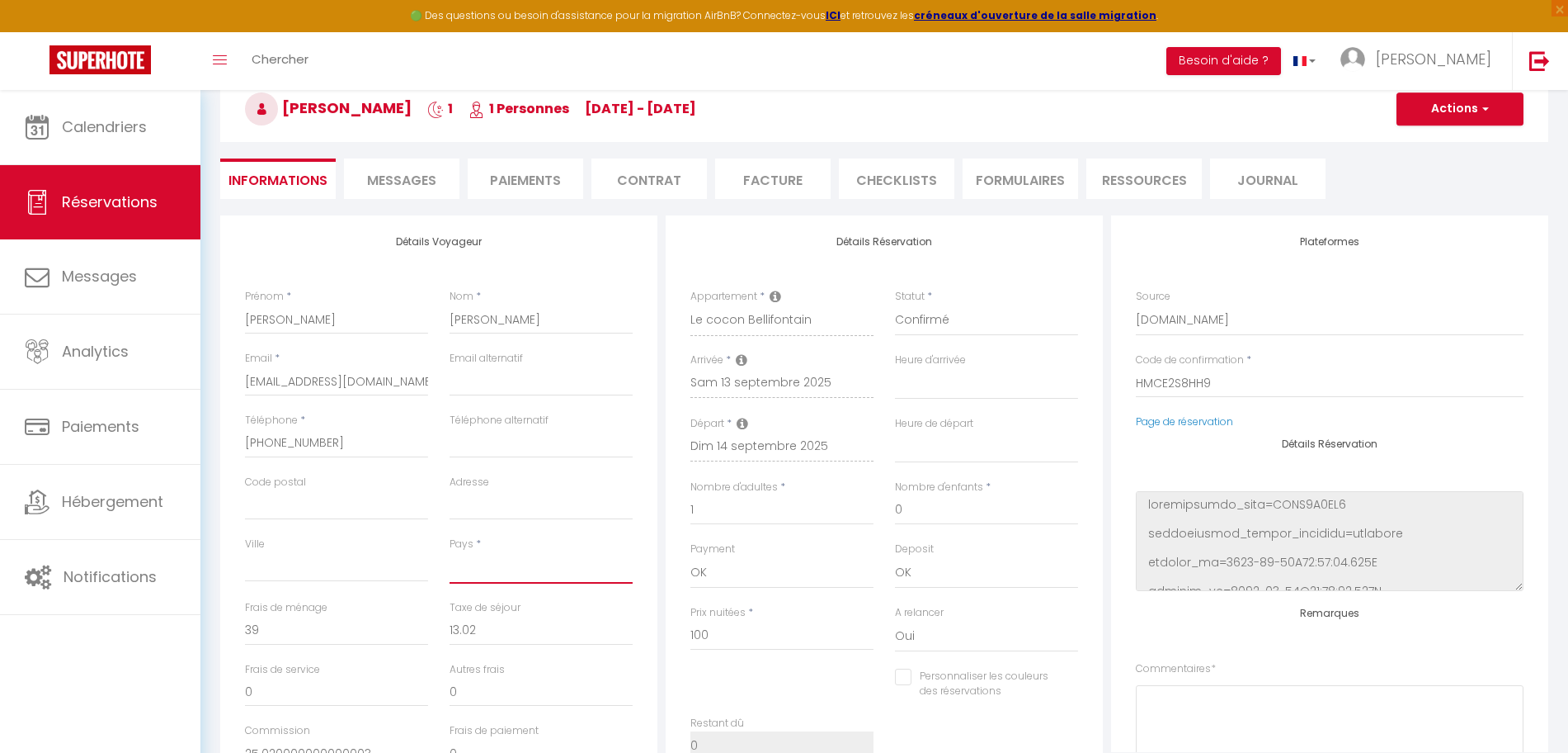
select select "GB"
select select
checkbox input "false"
click at [513, 570] on select "France Portugal Afghanistan Albania Algeria American Samoa Andorra Angola Angui…" at bounding box center [541, 568] width 183 height 31
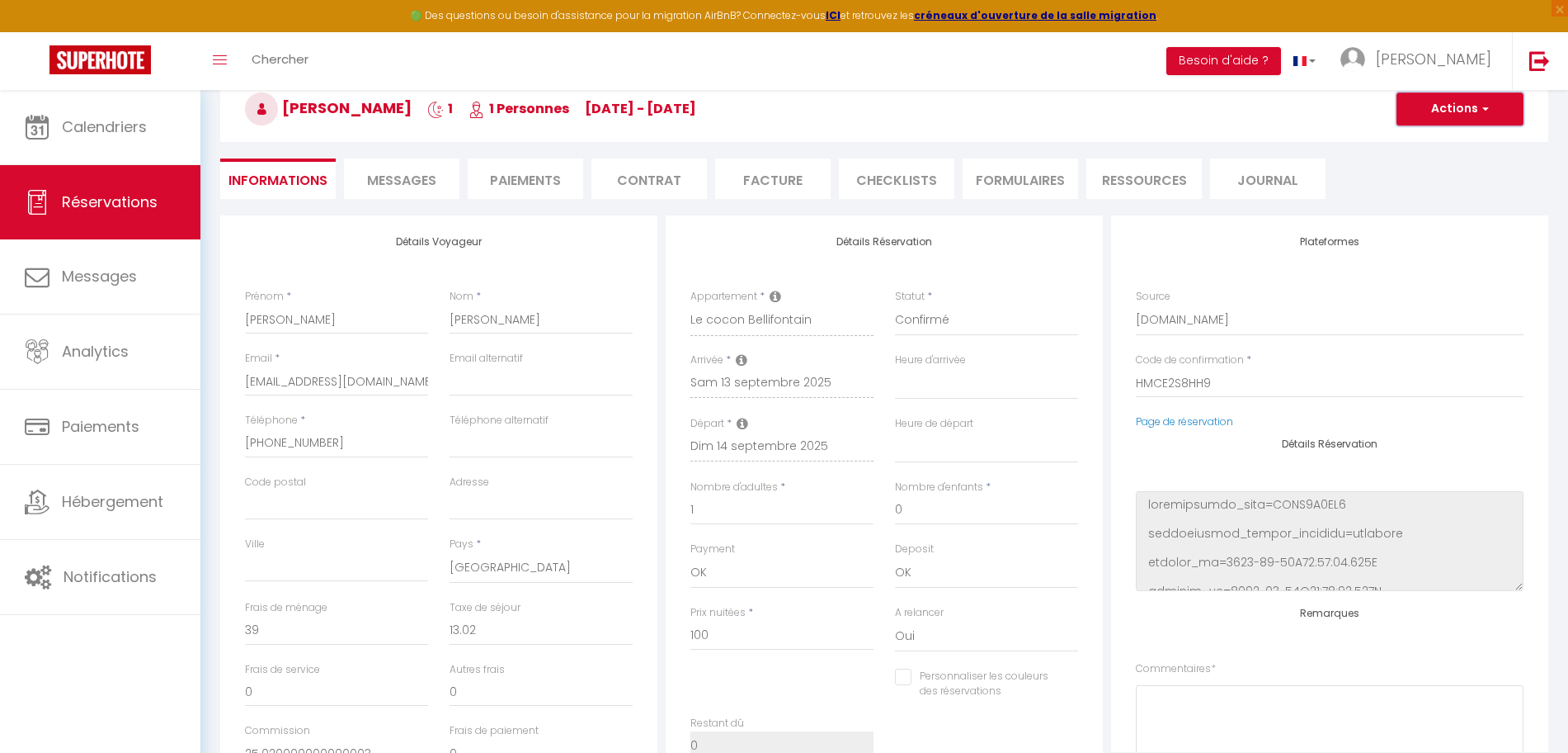
click at [1463, 106] on button "Actions" at bounding box center [1460, 109] width 127 height 33
click at [1437, 140] on link "Enregistrer" at bounding box center [1444, 145] width 131 height 21
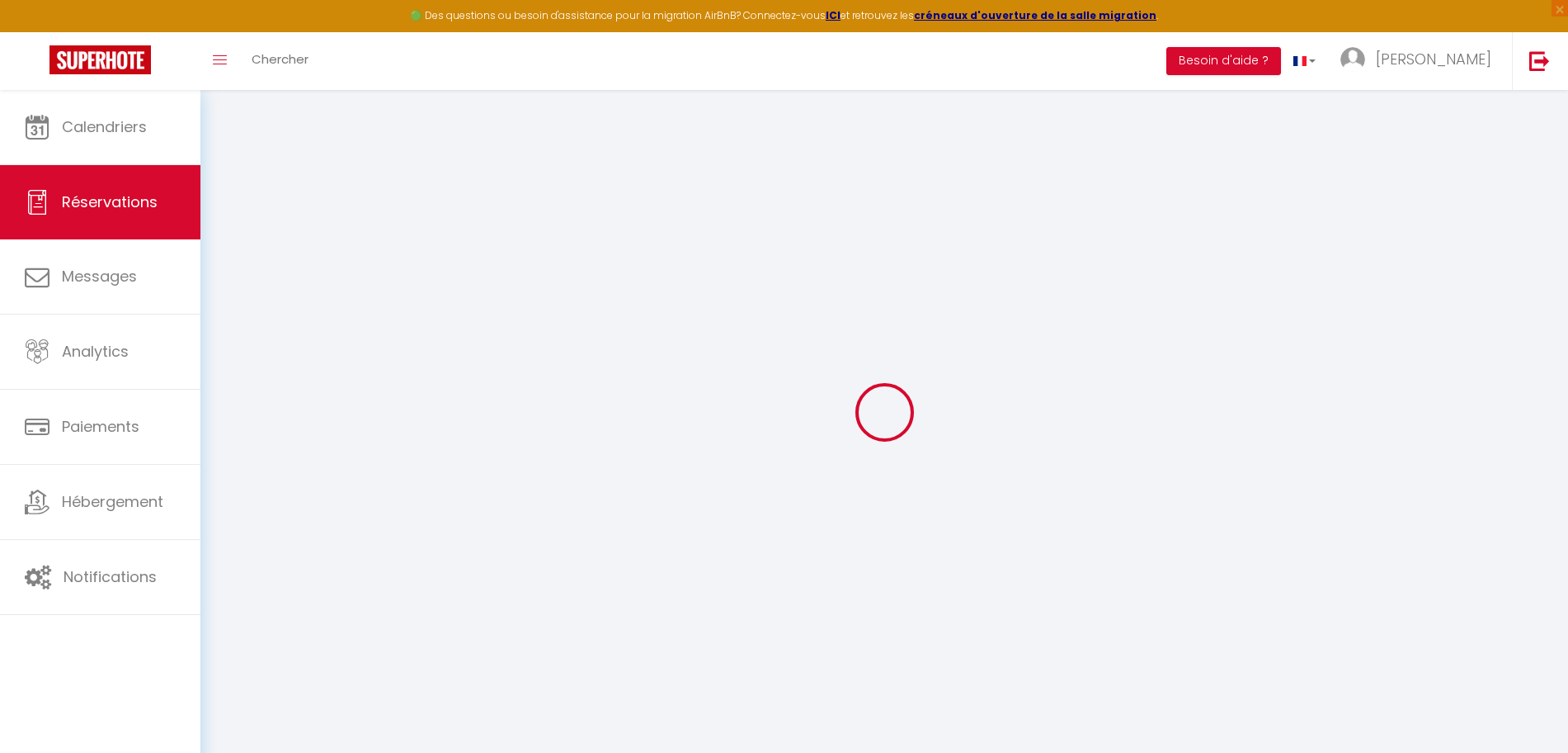
select select "not_cancelled"
type input "Mary-Lynne"
type input "Sparkes"
type input "lshak9rfe0nkixjvd7crvfszqjik@reply.superhote.com"
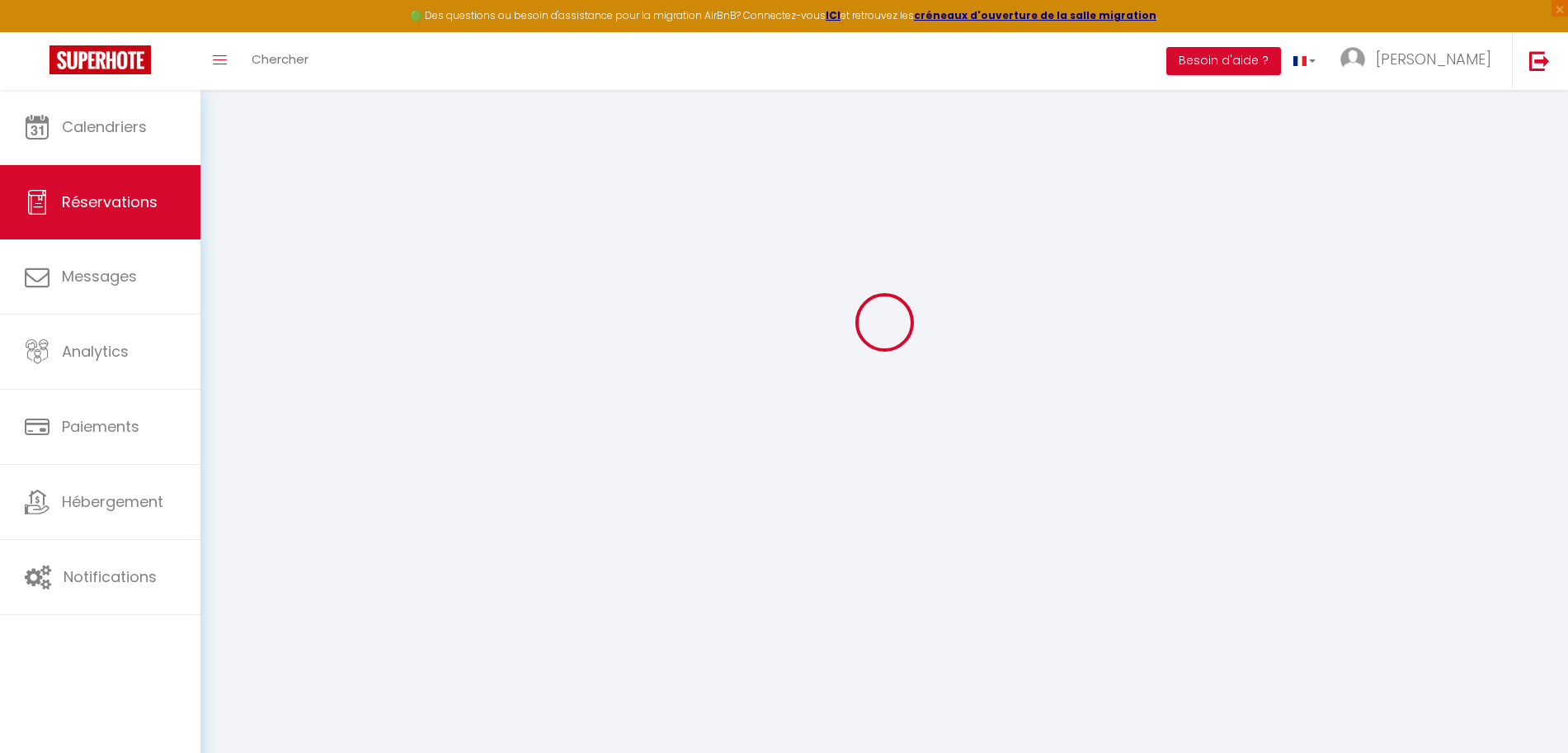
type input "+447854423561"
select select "GB"
type input "25.020000000000003"
select select "71072"
select select "1"
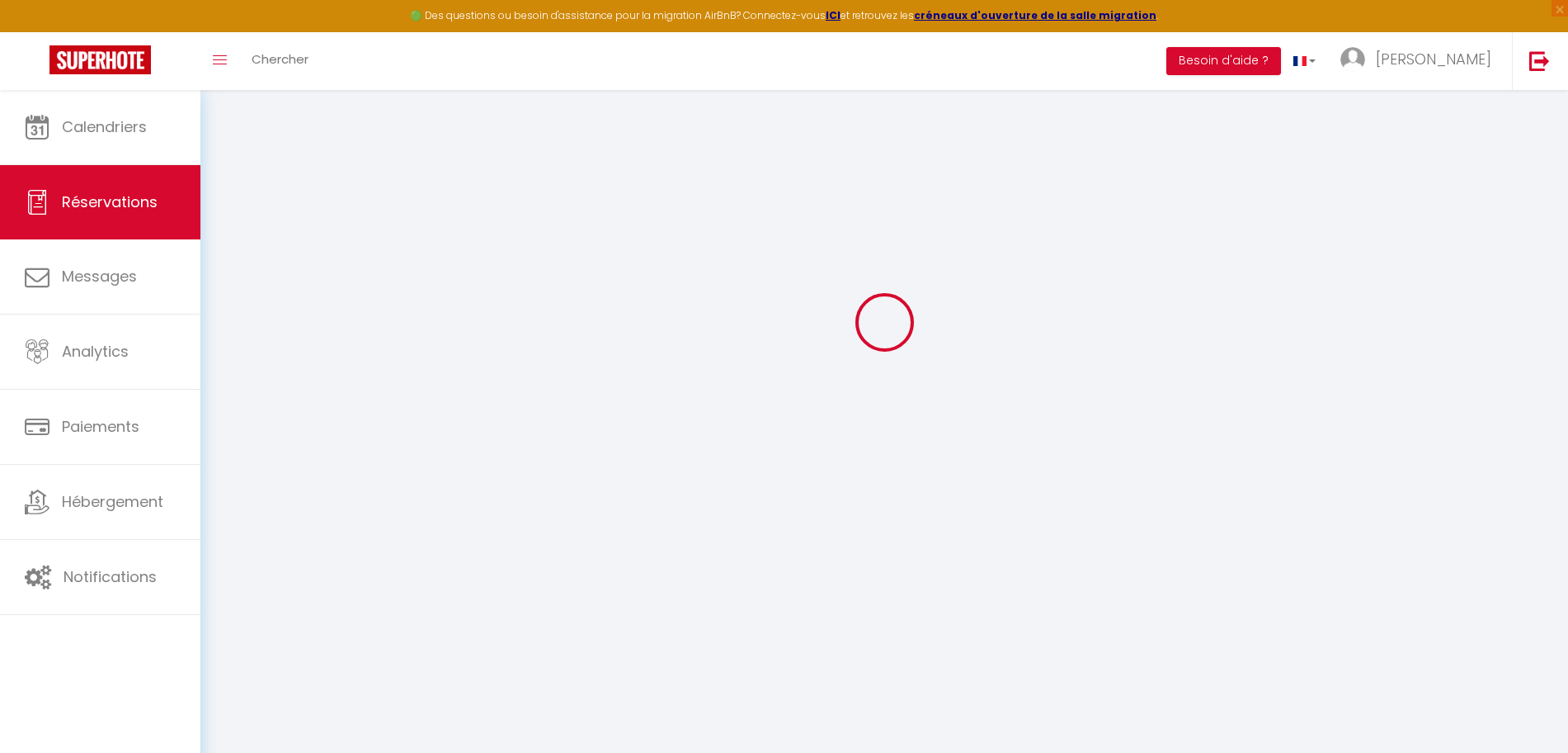
select select
type input "1"
select select "12"
select select
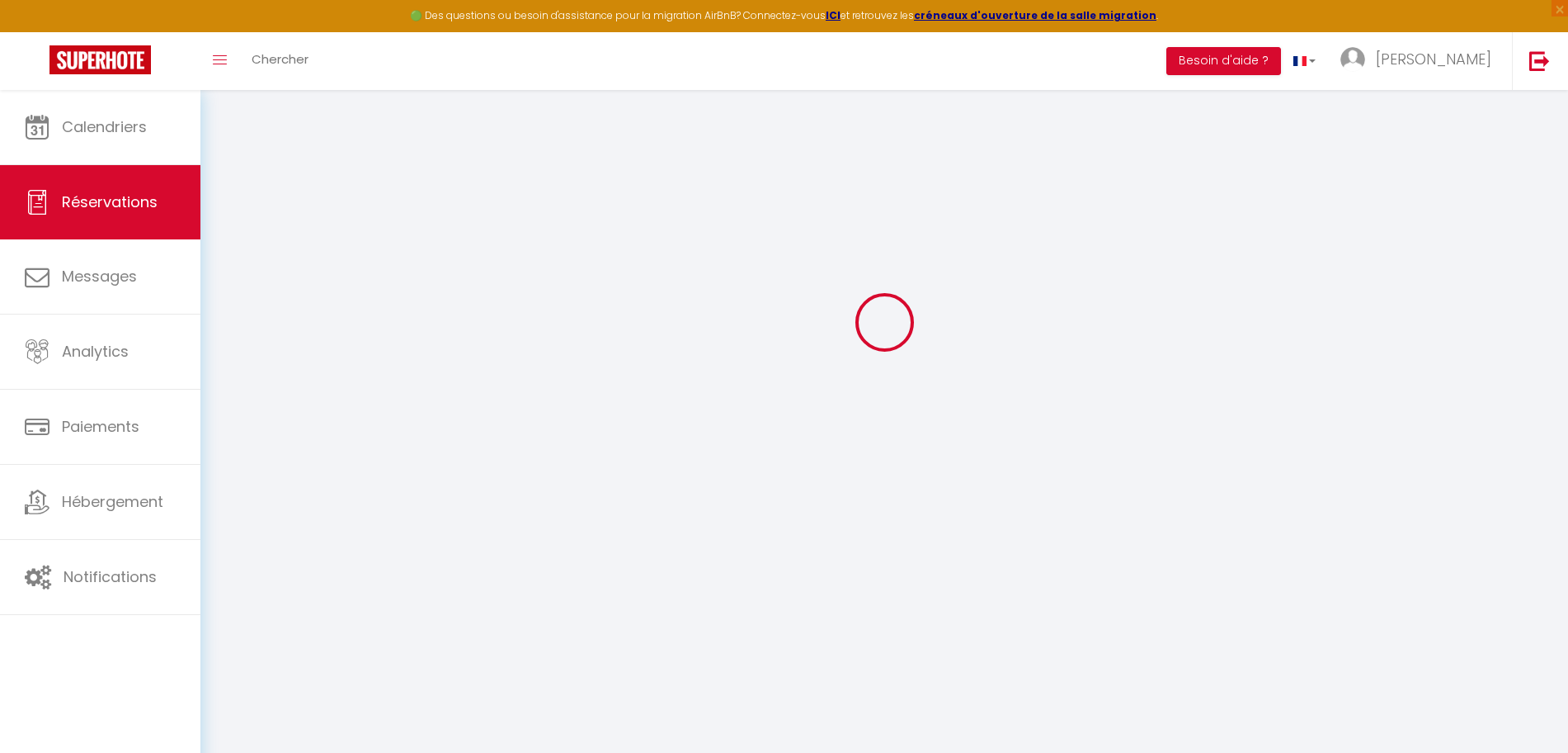
type input "100"
checkbox input "false"
type input "0"
select select "1"
type input "30"
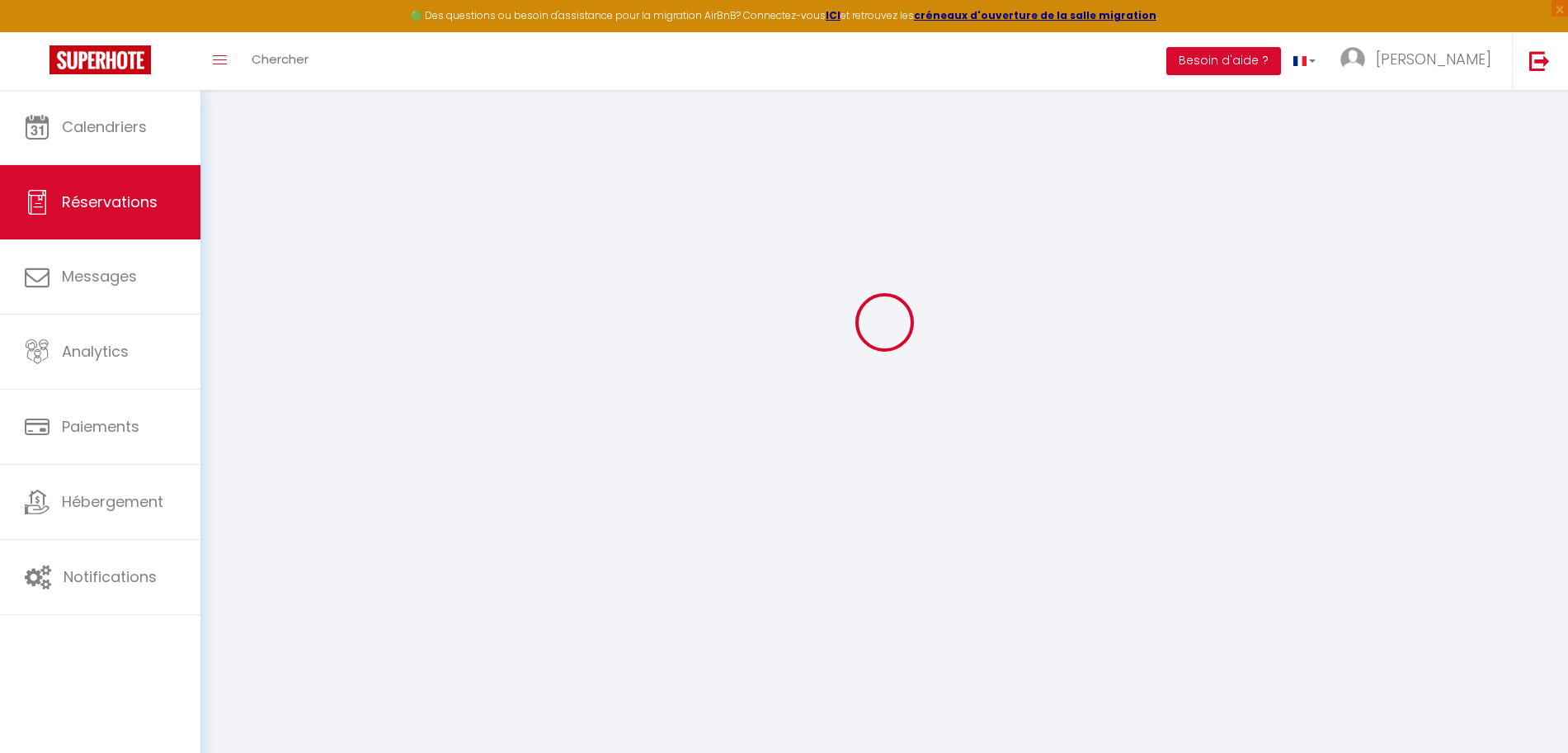
type input "0"
select select
select select "15"
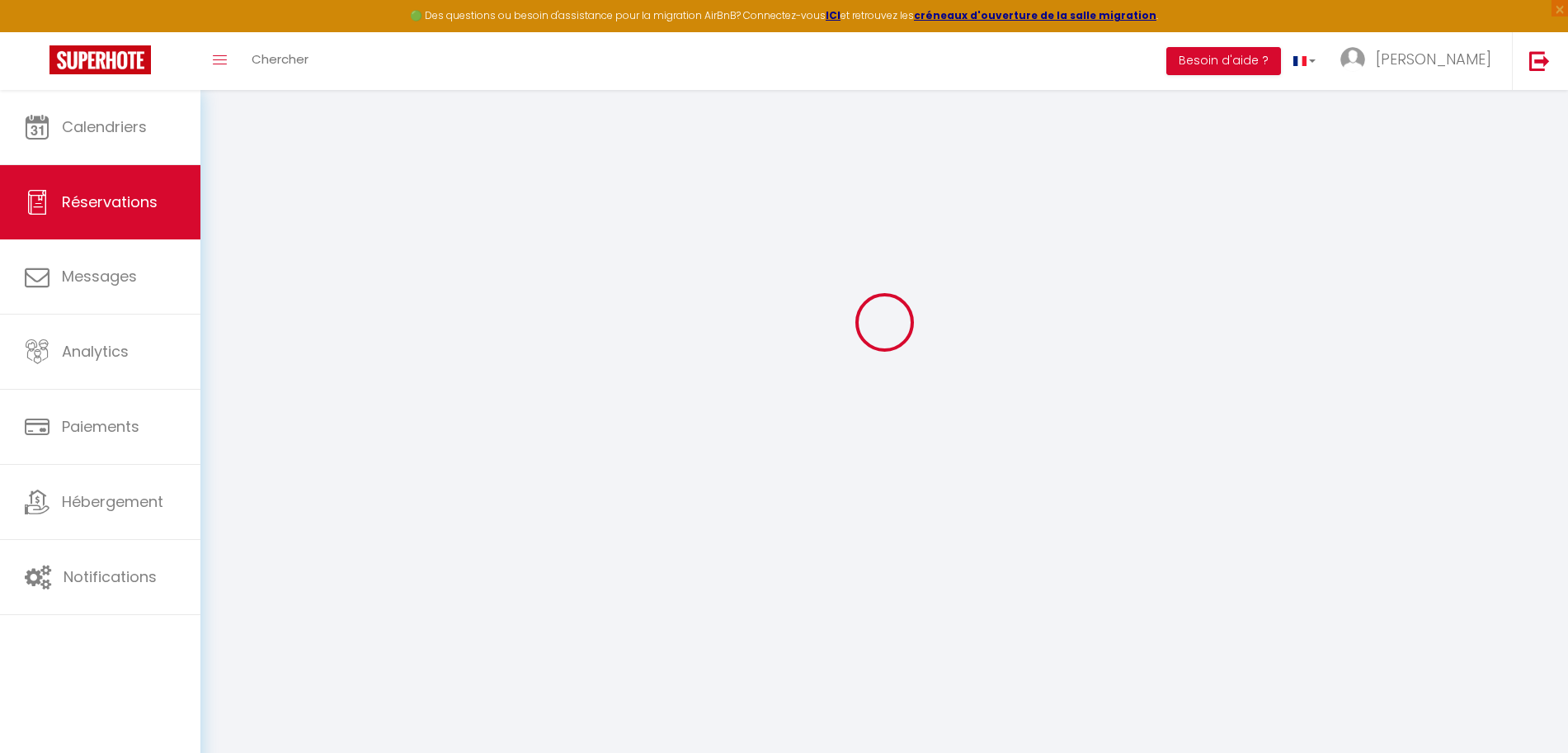
checkbox input "false"
select select
checkbox input "false"
select select
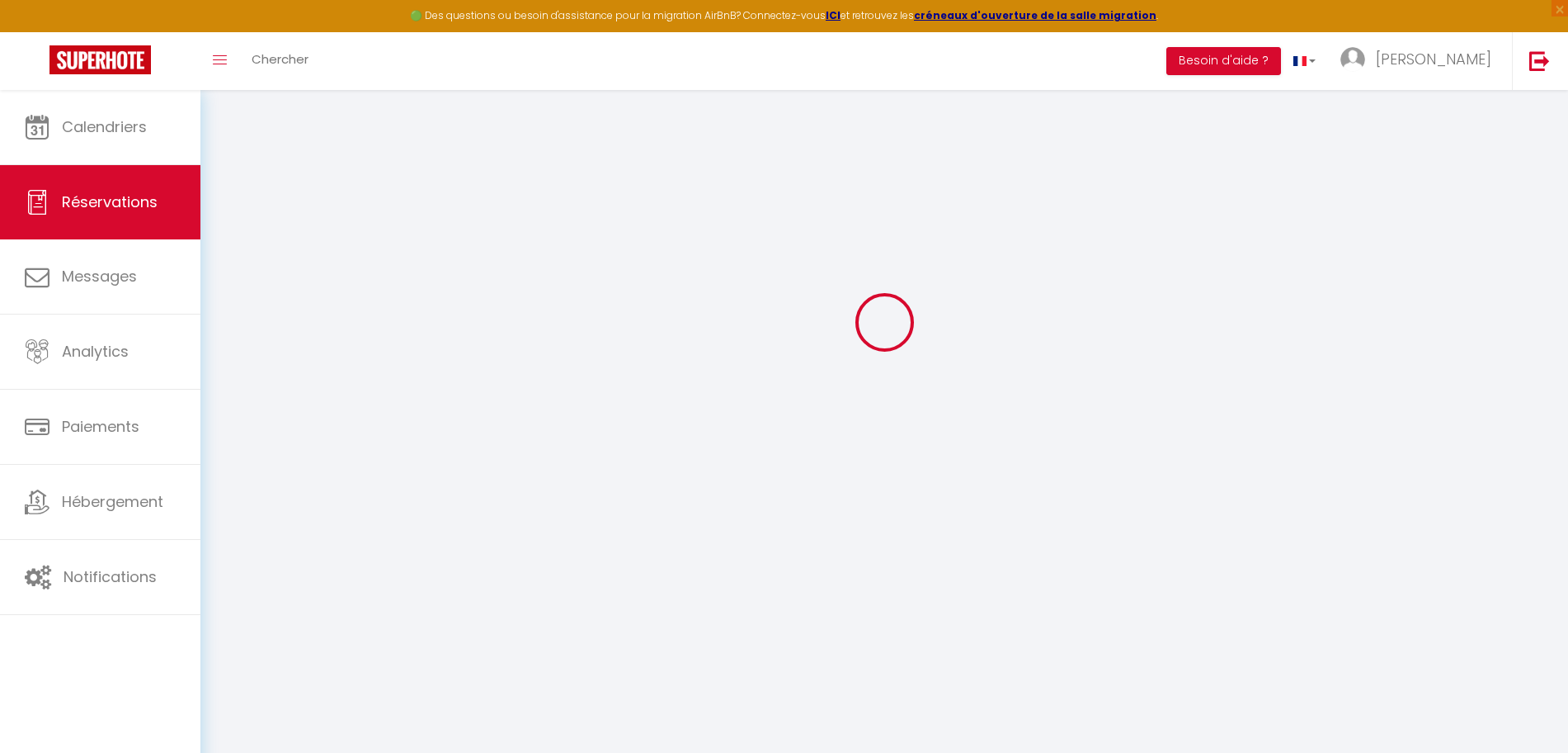
select select
checkbox input "false"
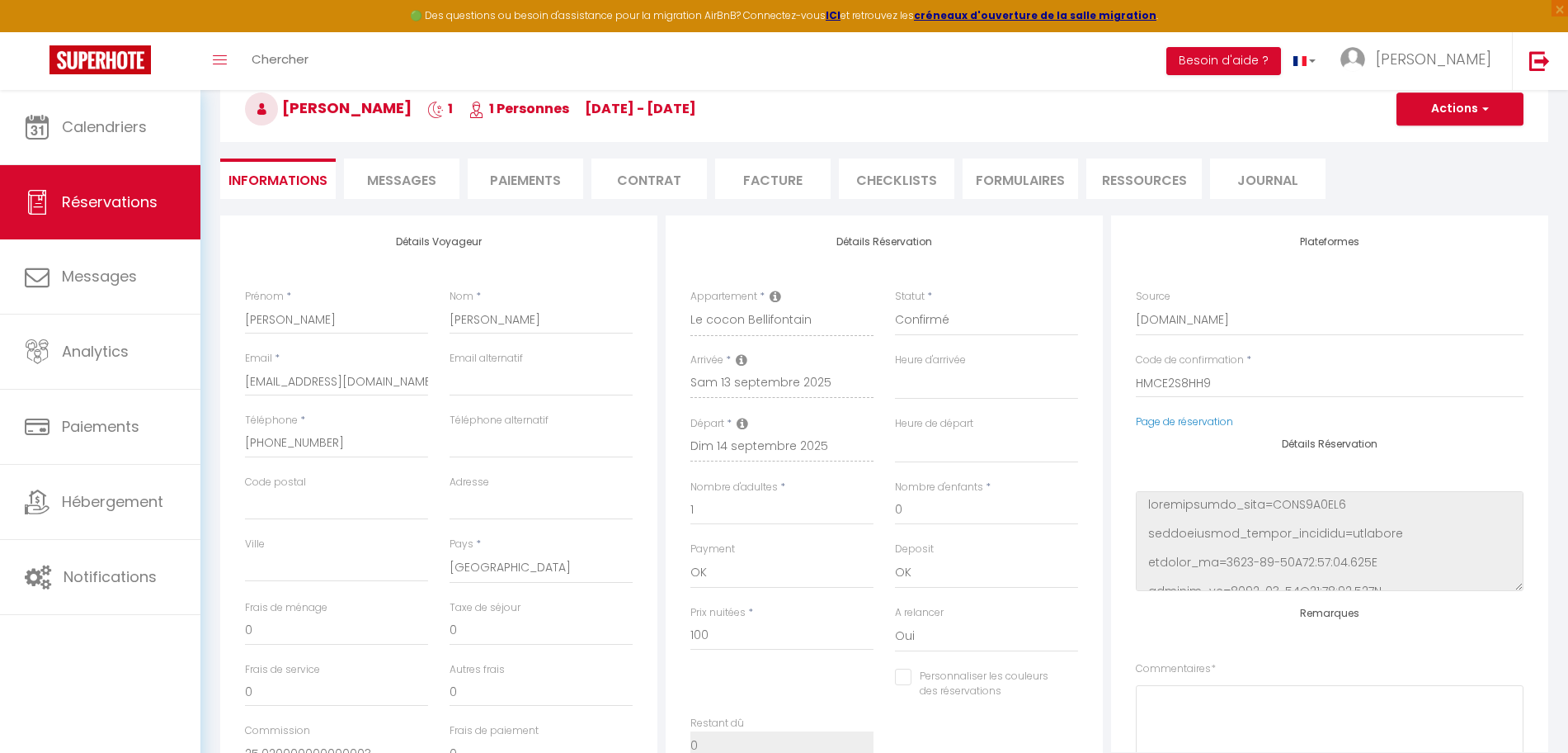
type input "39"
type input "13.02"
select select
checkbox input "false"
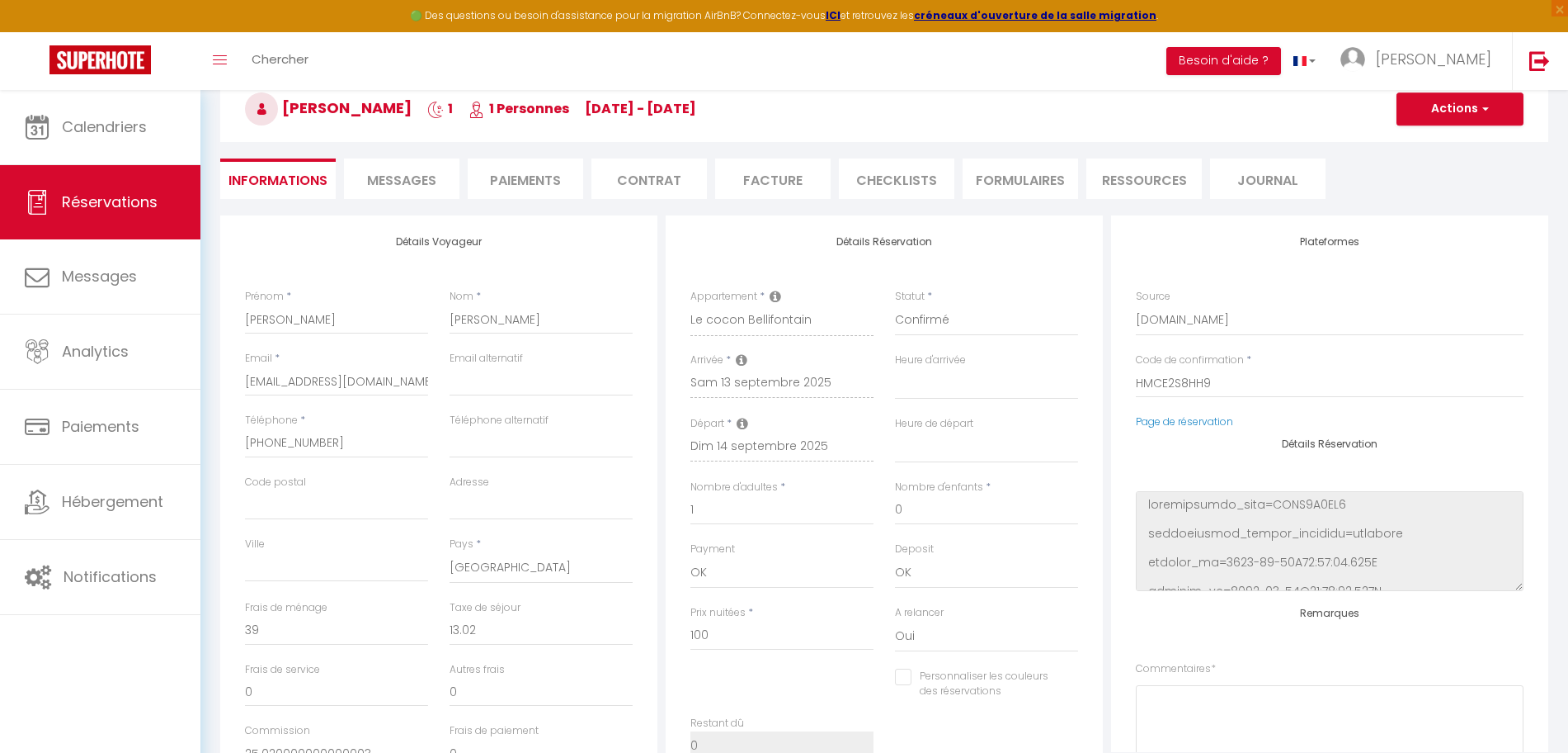
select select
click at [388, 180] on span "Messages" at bounding box center [401, 179] width 69 height 19
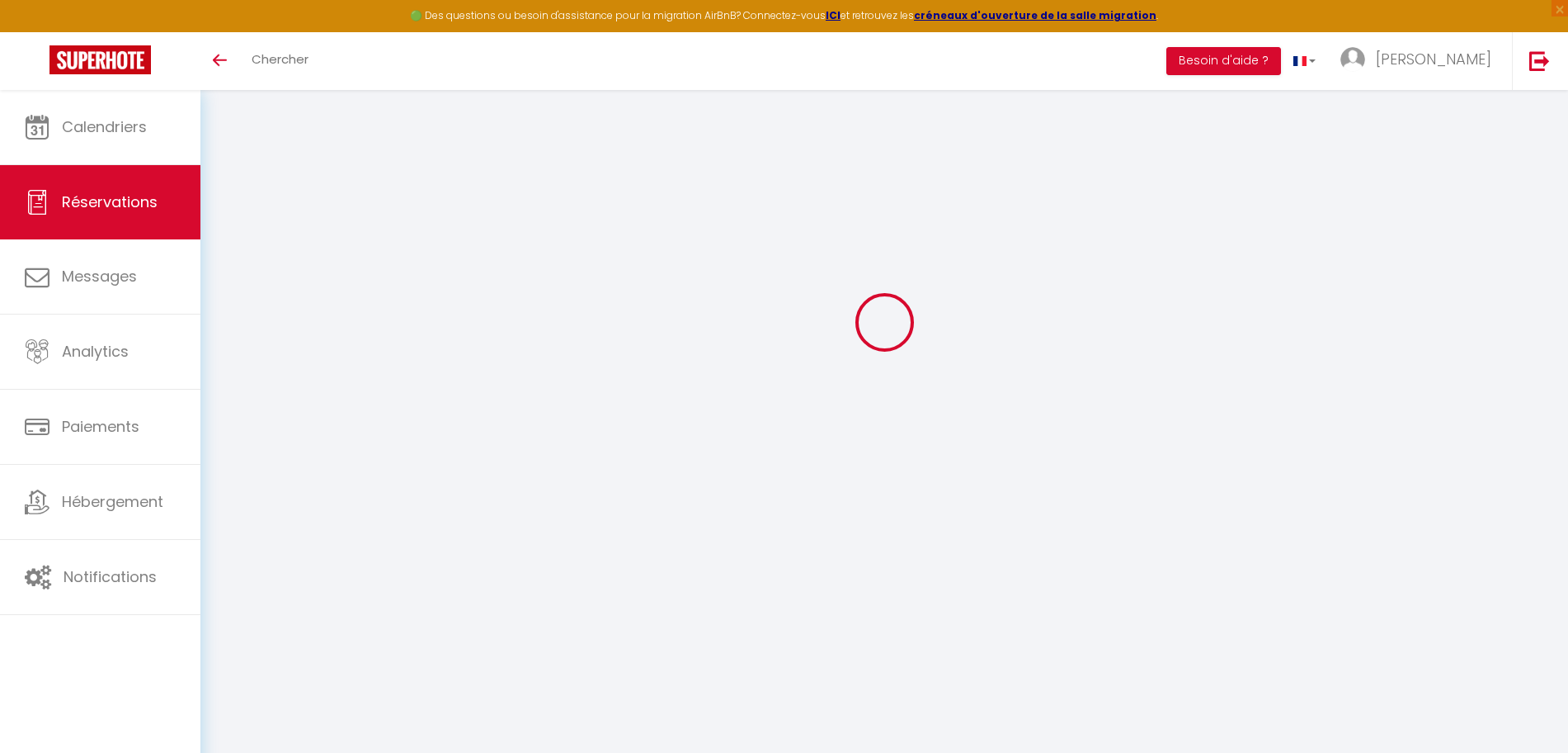
select select
checkbox input "false"
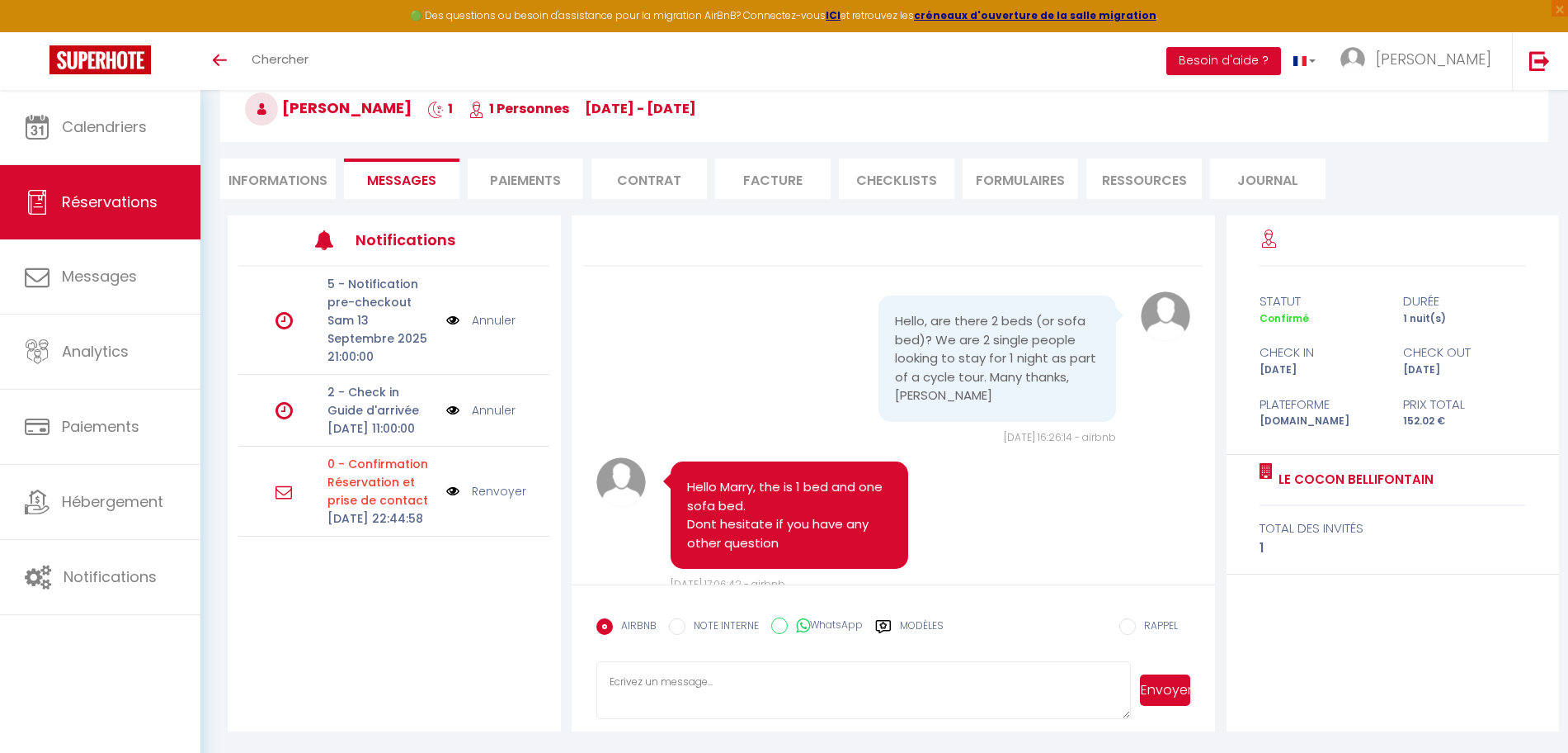
scroll to position [1100, 0]
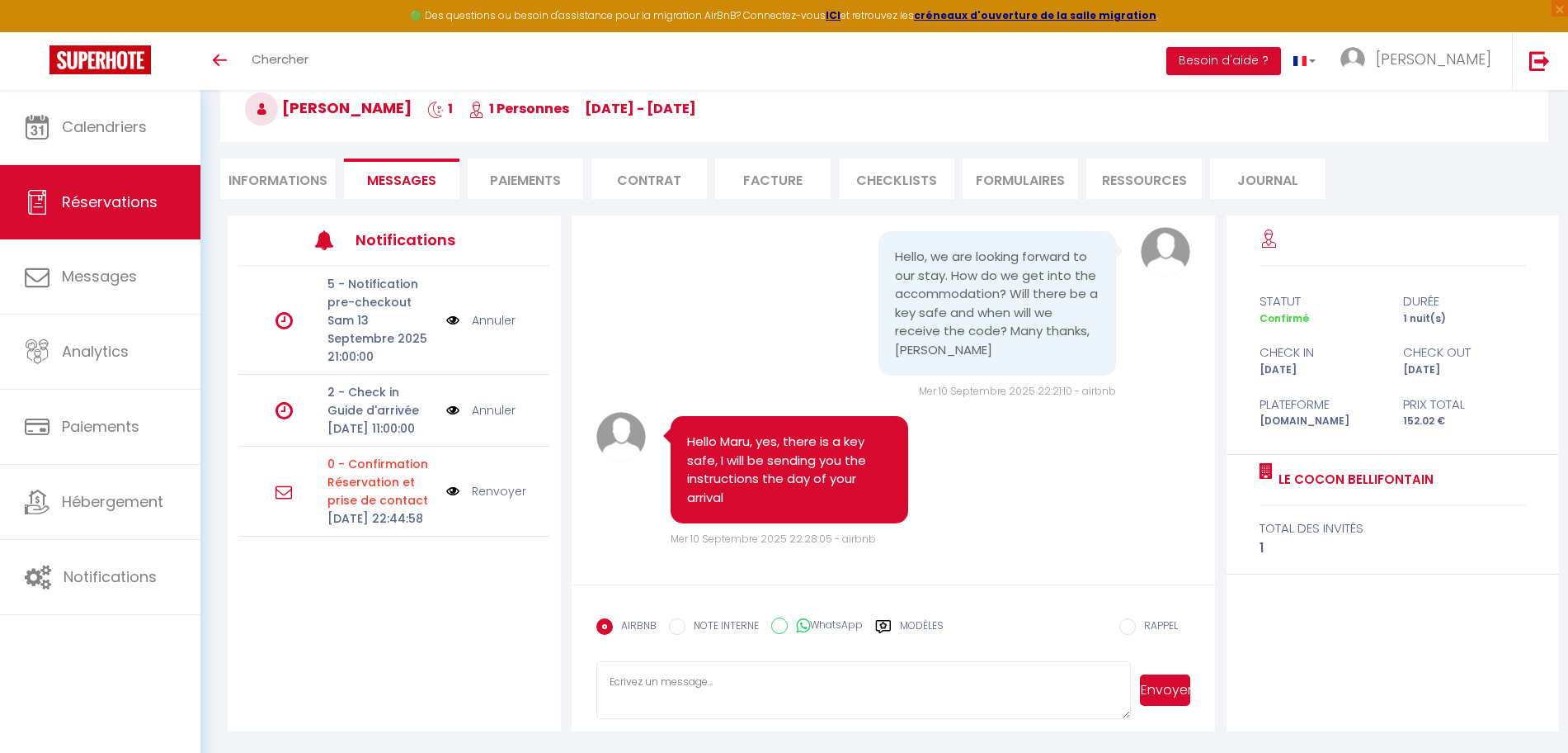
click at [449, 419] on img at bounding box center [453, 410] width 14 height 19
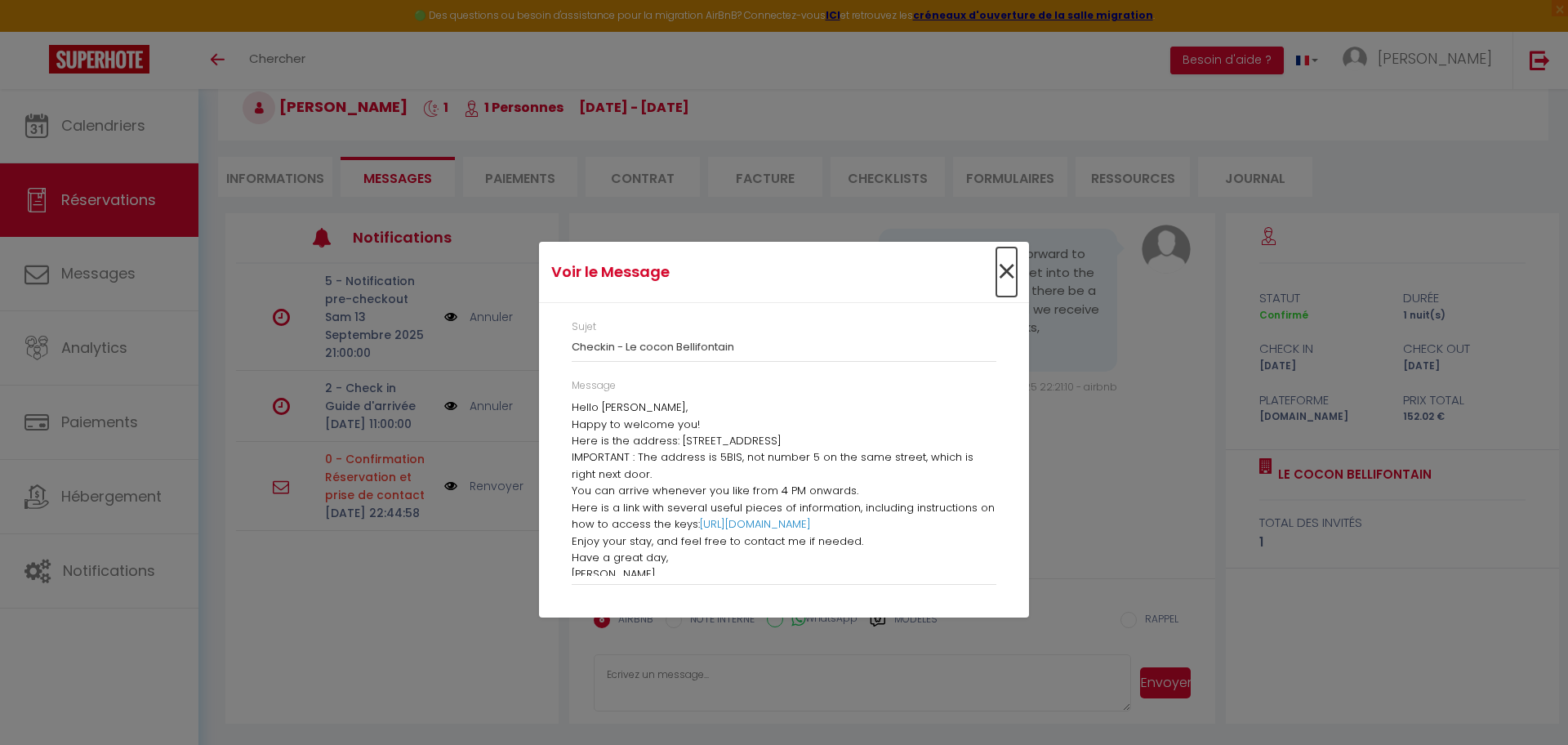
click at [1011, 277] on span "×" at bounding box center [1006, 272] width 20 height 49
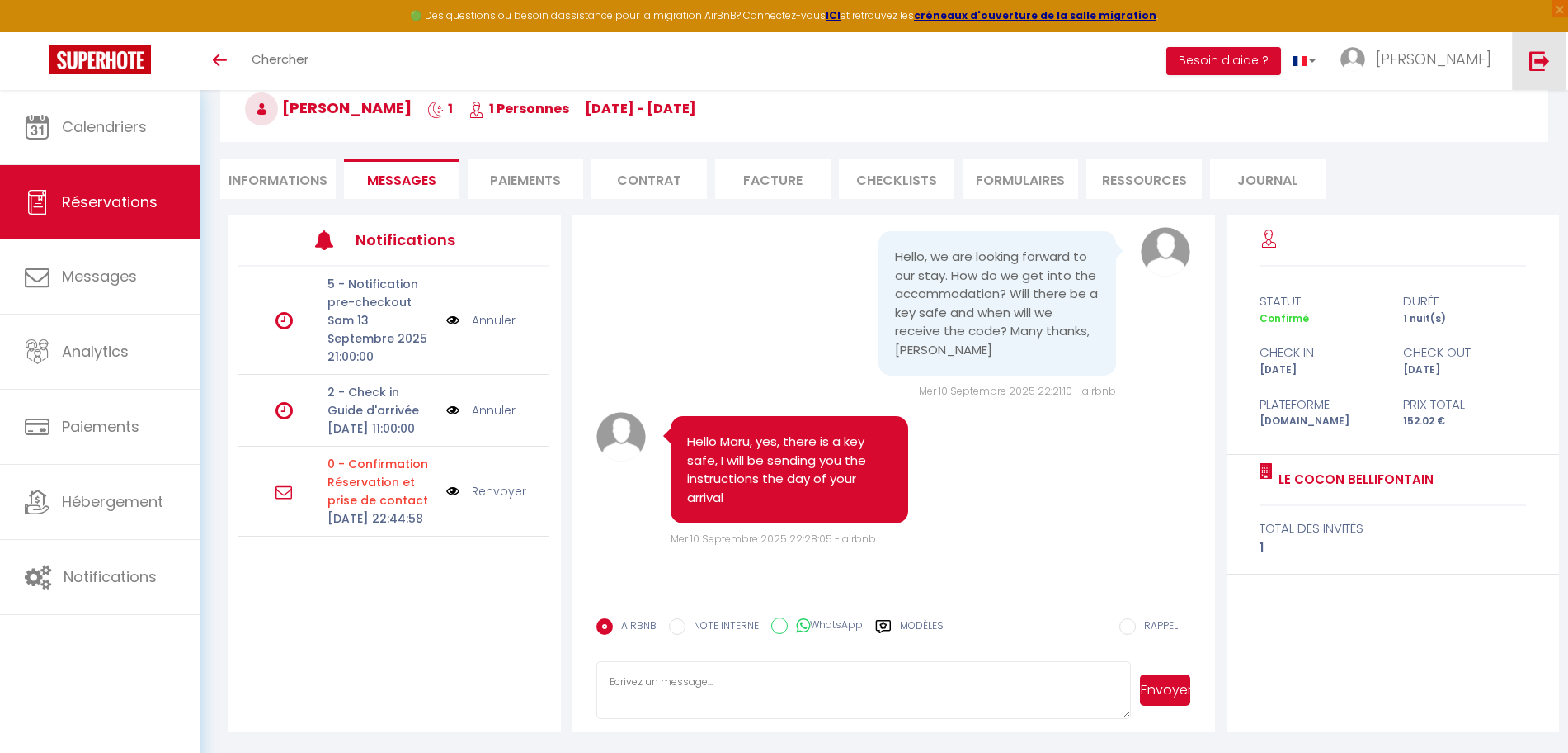
click at [1550, 59] on img at bounding box center [1540, 60] width 20 height 20
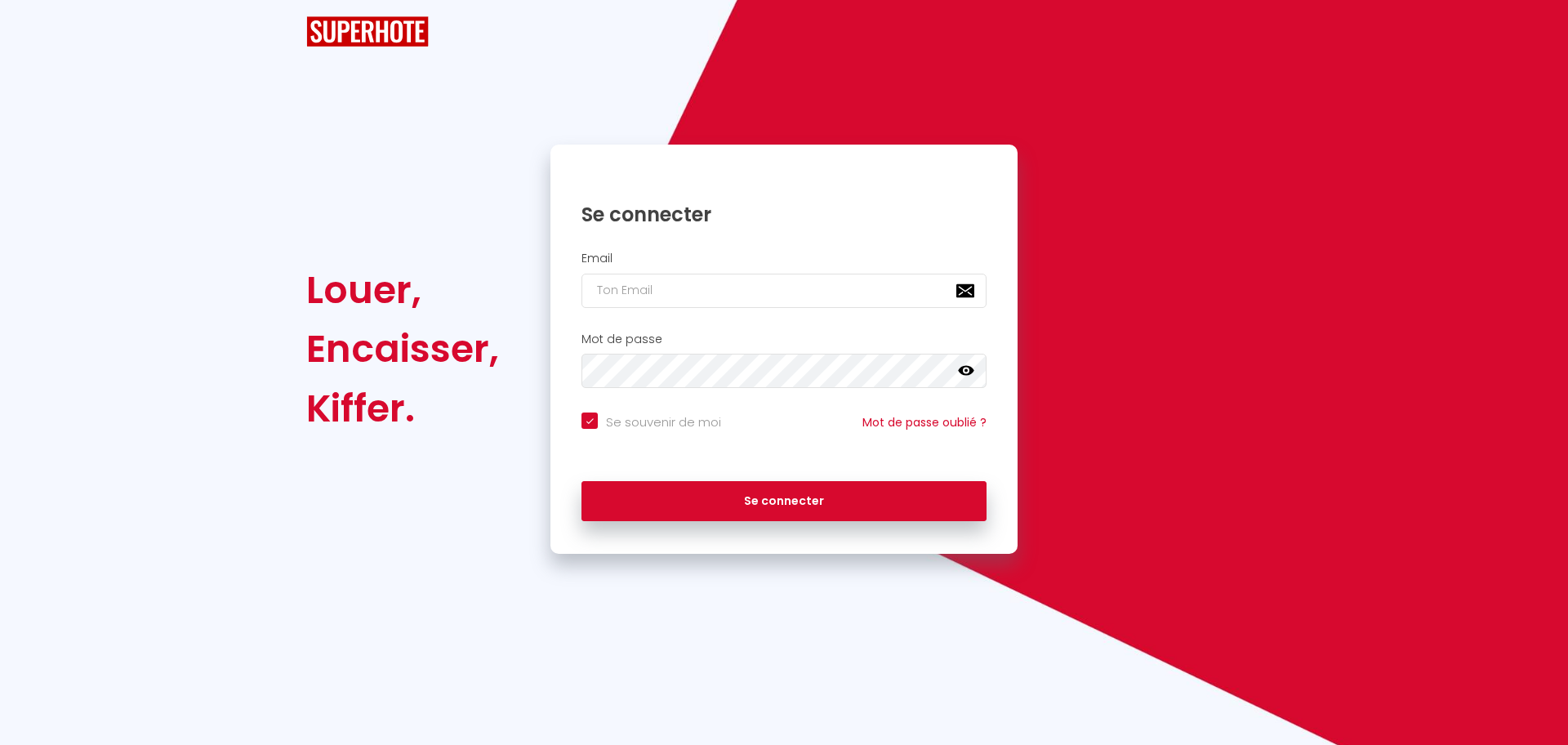
checkbox input "true"
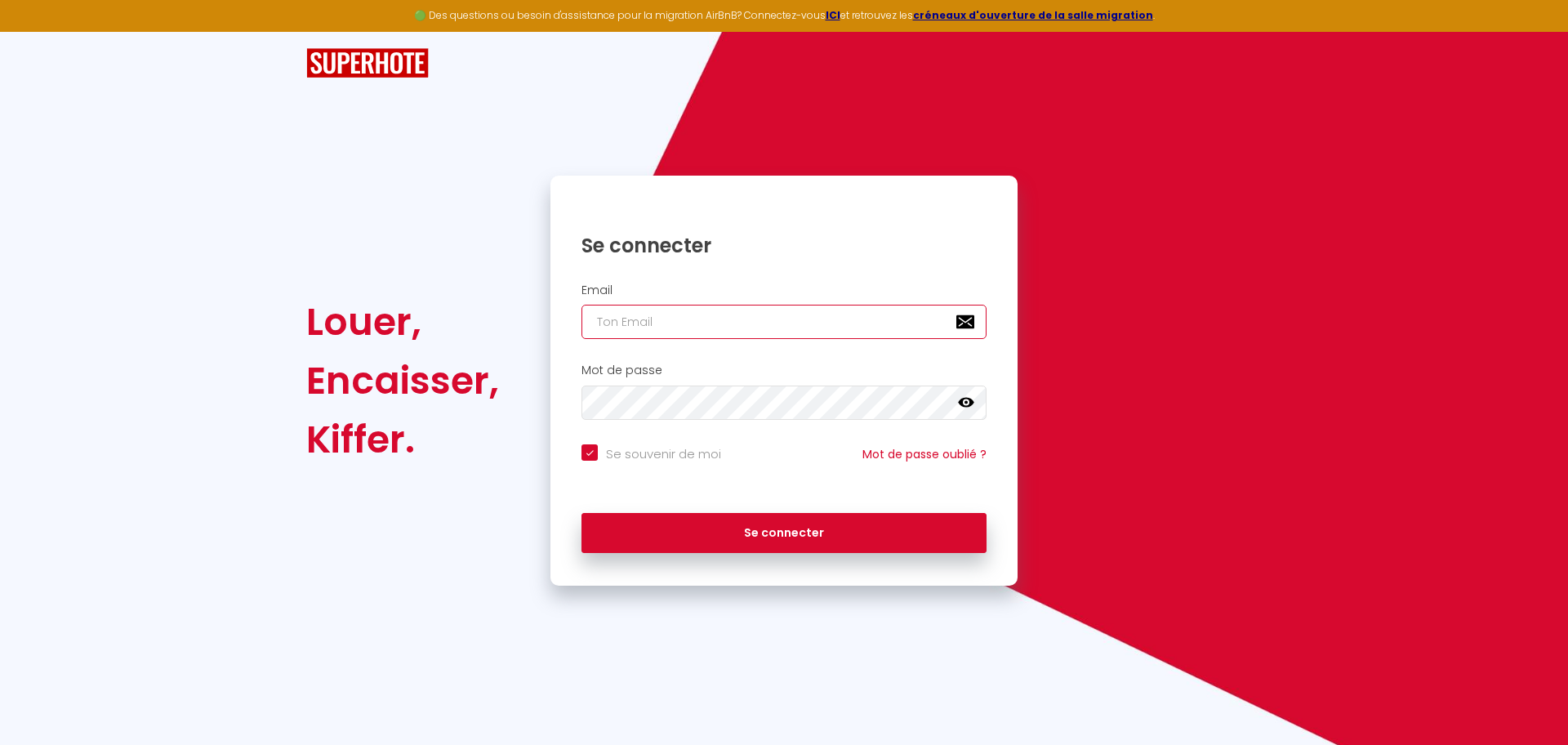
click at [683, 337] on input "email" at bounding box center [784, 322] width 405 height 35
paste input "conciergerie.casaoccitana@gmail.com"
type input "conciergerie.casaoccitana@gmail.com"
checkbox input "true"
type input "conciergerie.casaoccitana@gmail.com"
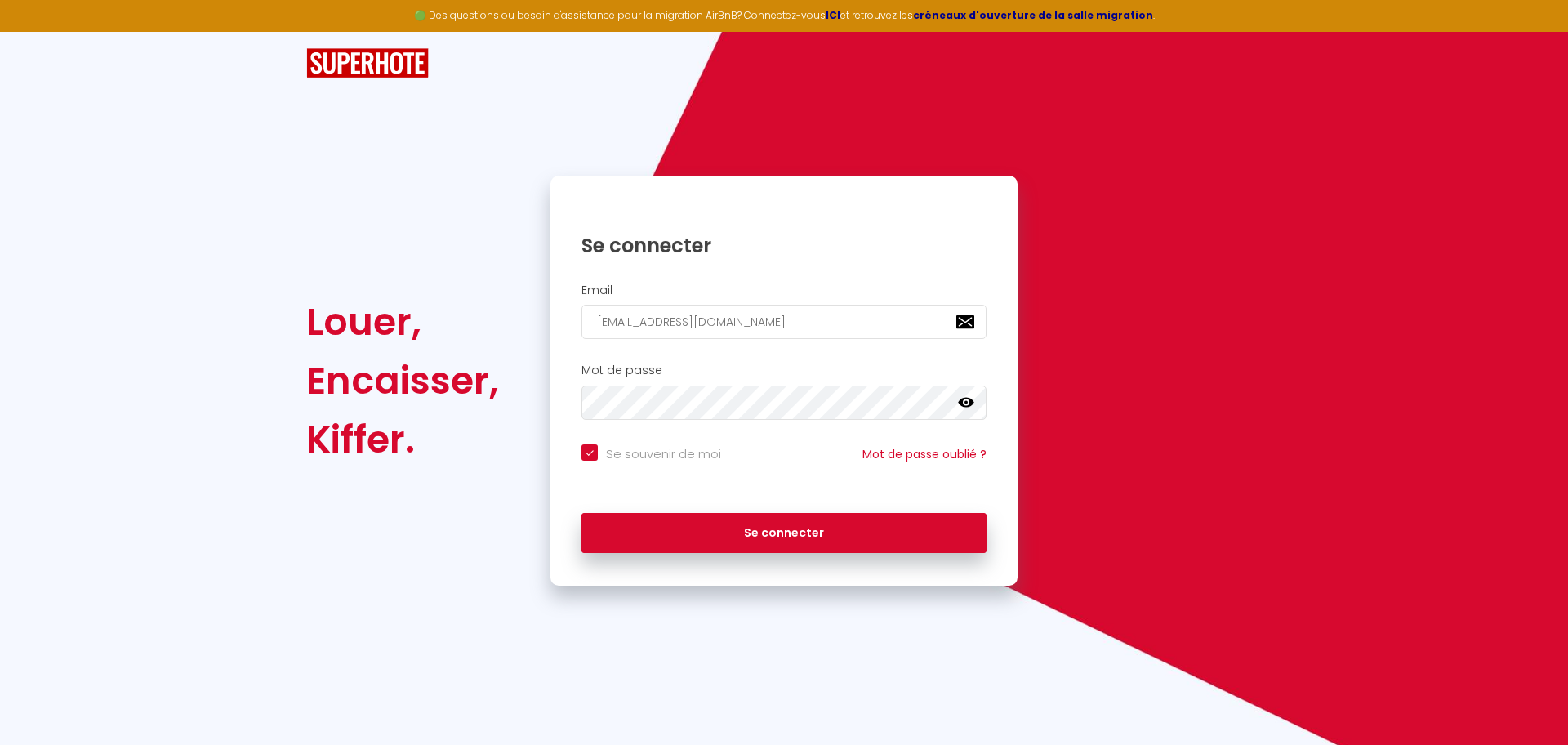
click at [641, 472] on div "Se souvenir de moi Mot de passe oublié ?" at bounding box center [784, 462] width 468 height 36
click at [646, 456] on input "Se souvenir de moi" at bounding box center [651, 452] width 140 height 16
checkbox input "false"
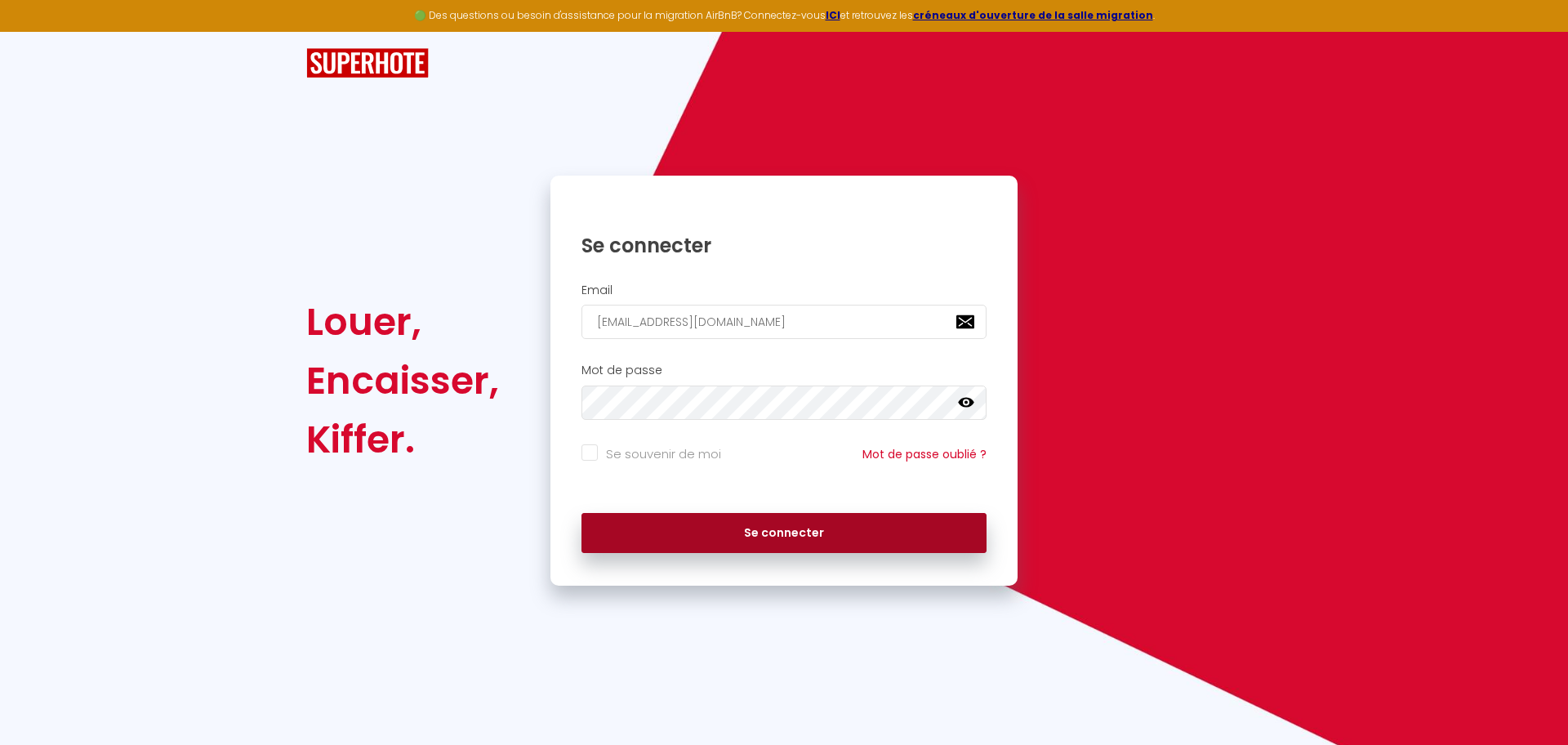
click at [750, 528] on button "Se connecter" at bounding box center [784, 533] width 405 height 40
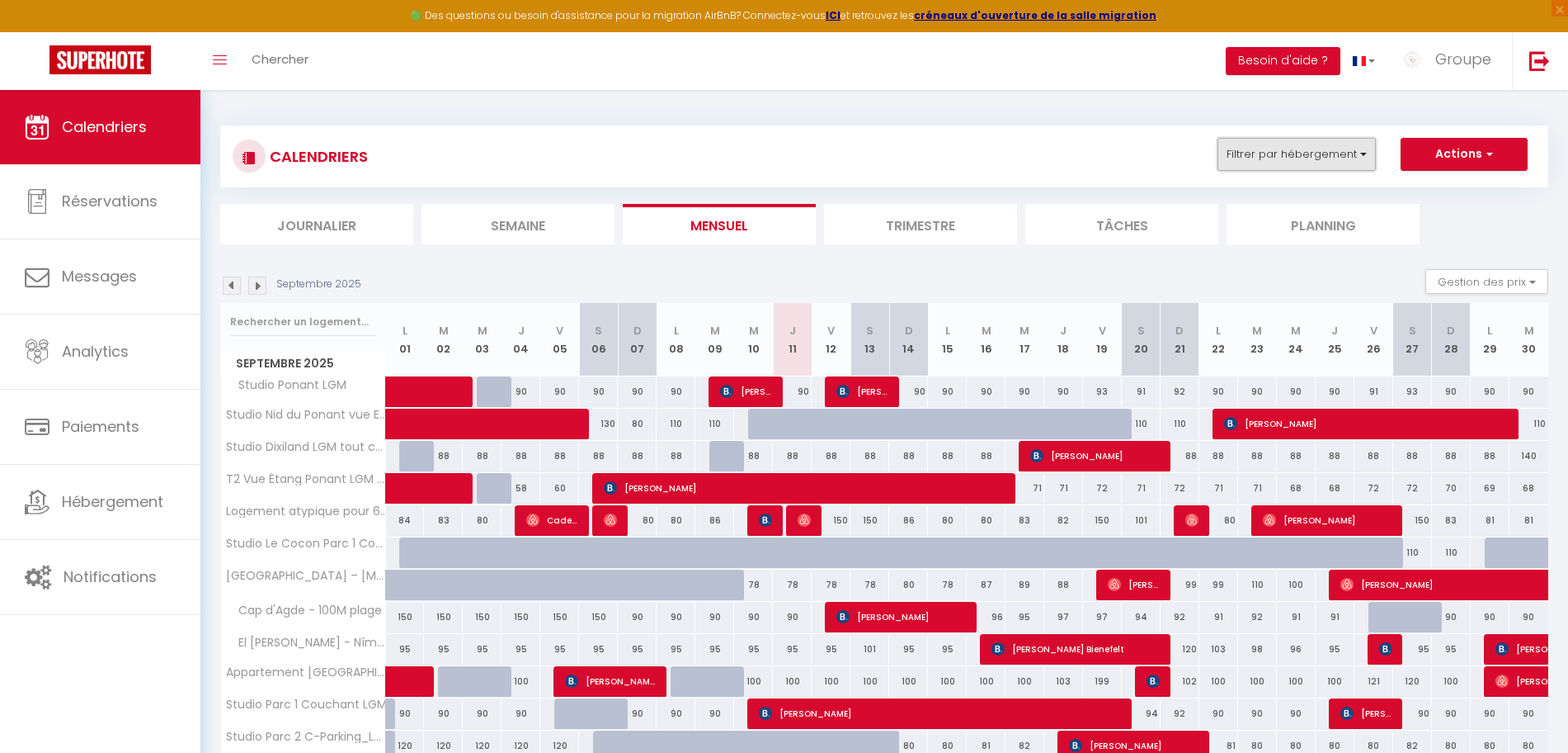
click at [1253, 157] on button "Filtrer par hébergement" at bounding box center [1296, 154] width 159 height 33
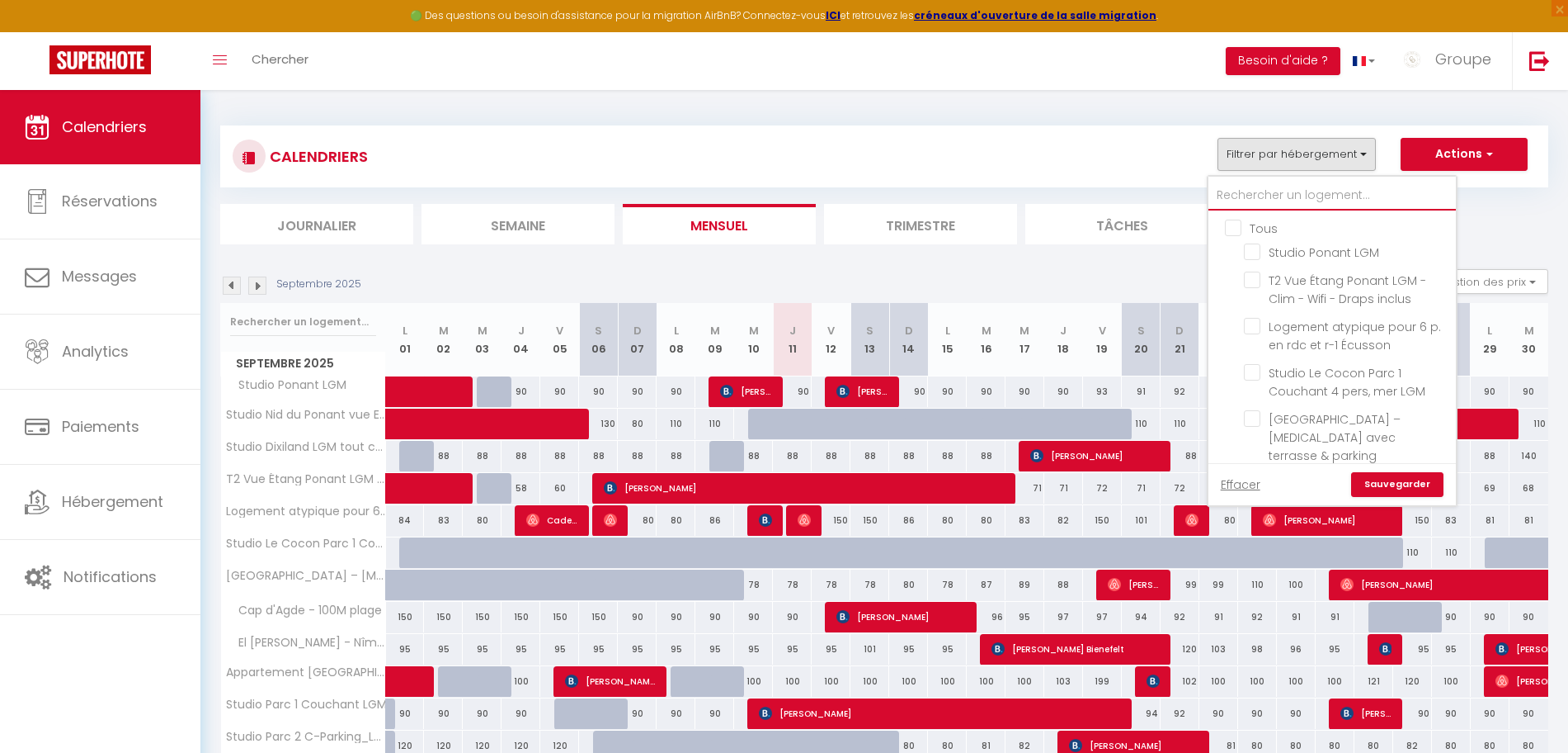
click at [1257, 198] on input "text" at bounding box center [1332, 196] width 247 height 29
paste input "logement atypique pour 6 personnes"
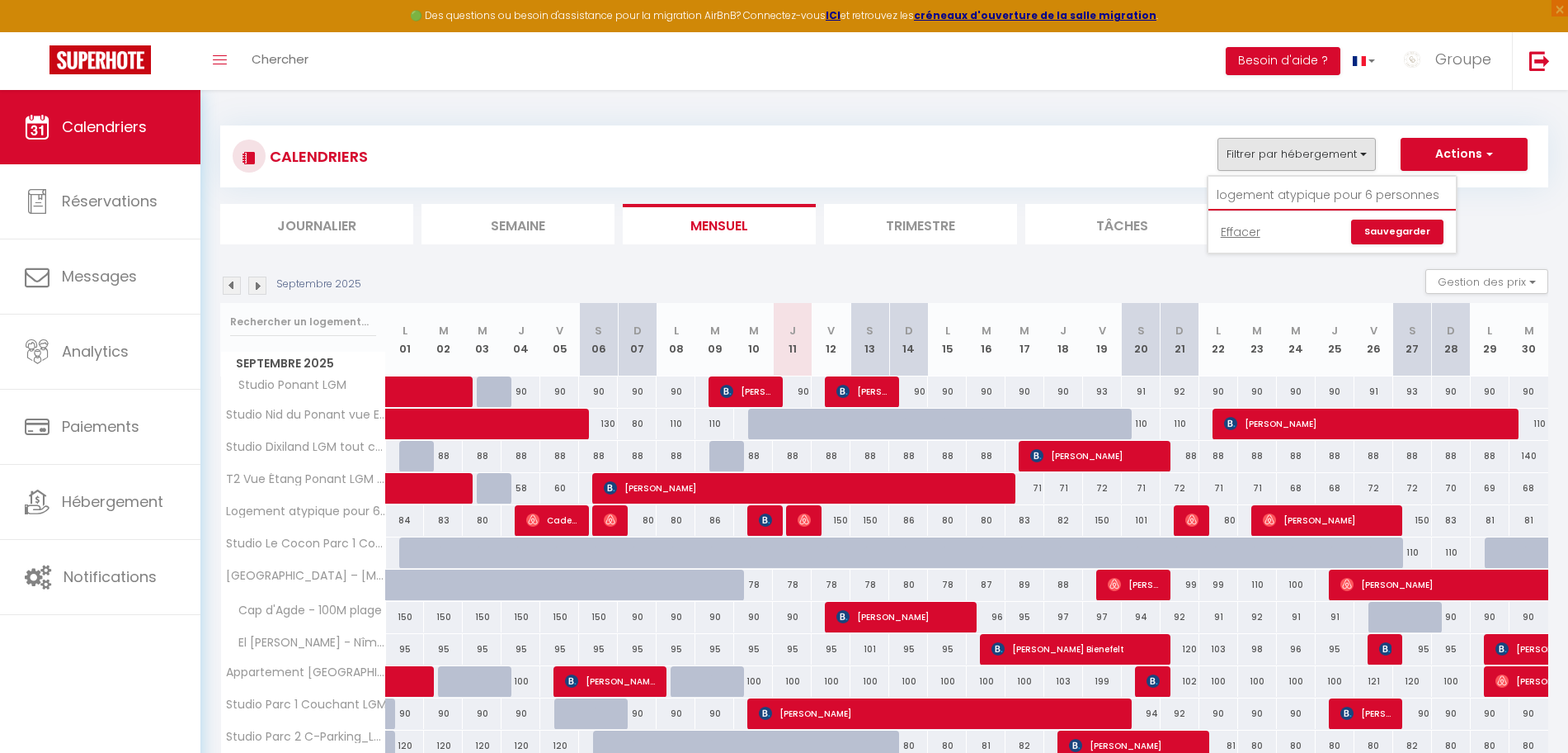
drag, startPoint x: 1330, startPoint y: 196, endPoint x: 1440, endPoint y: 203, distance: 110.2
click at [1440, 203] on input "logement atypique pour 6 personnes" at bounding box center [1332, 196] width 247 height 29
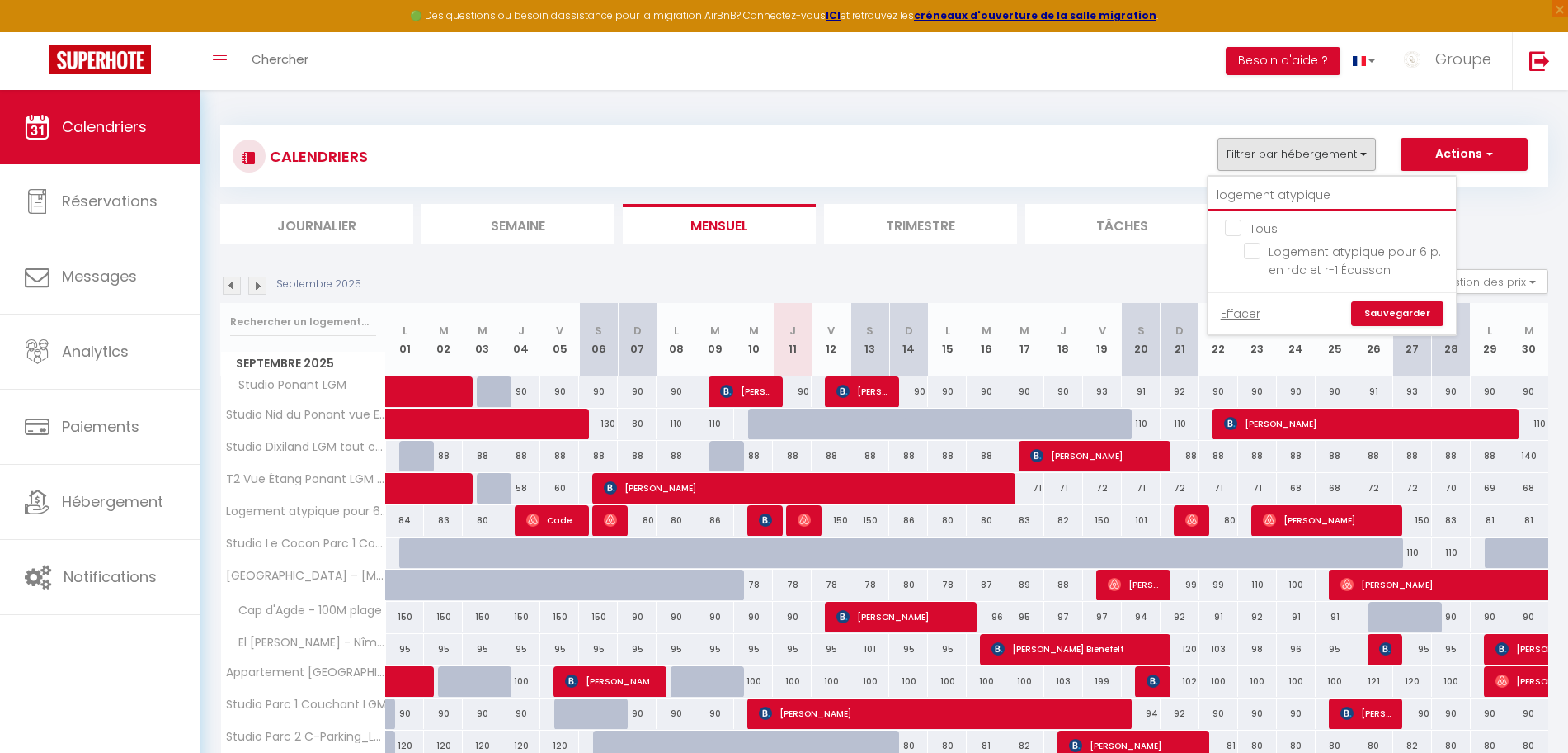
type input "logement atypique"
checkbox input "false"
type input "logement atypique"
click at [1347, 245] on input "Logement atypique pour 6 p. en rdc et r-1 Écusson" at bounding box center [1347, 250] width 206 height 17
checkbox input "true"
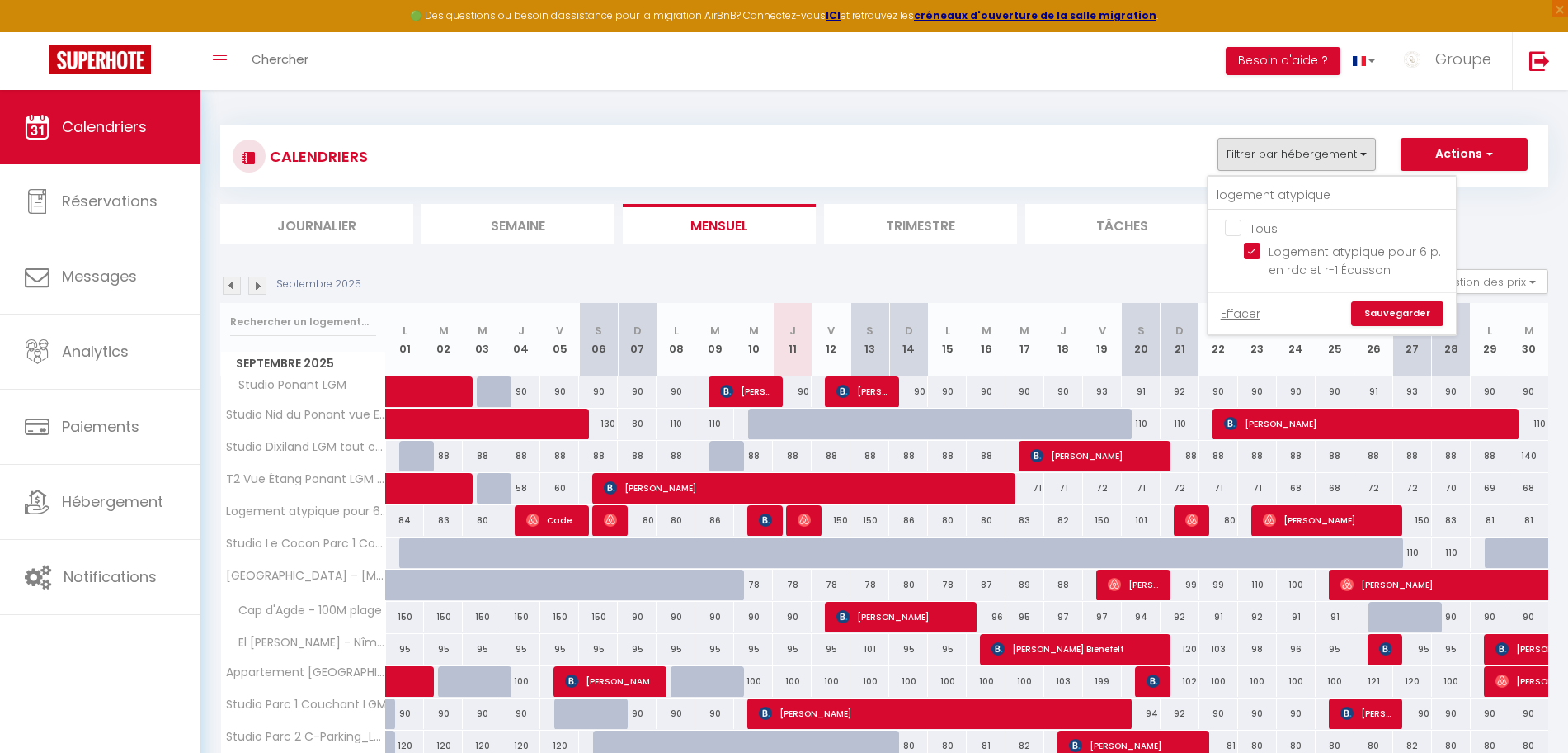
click at [1394, 302] on link "Sauvegarder" at bounding box center [1398, 313] width 93 height 24
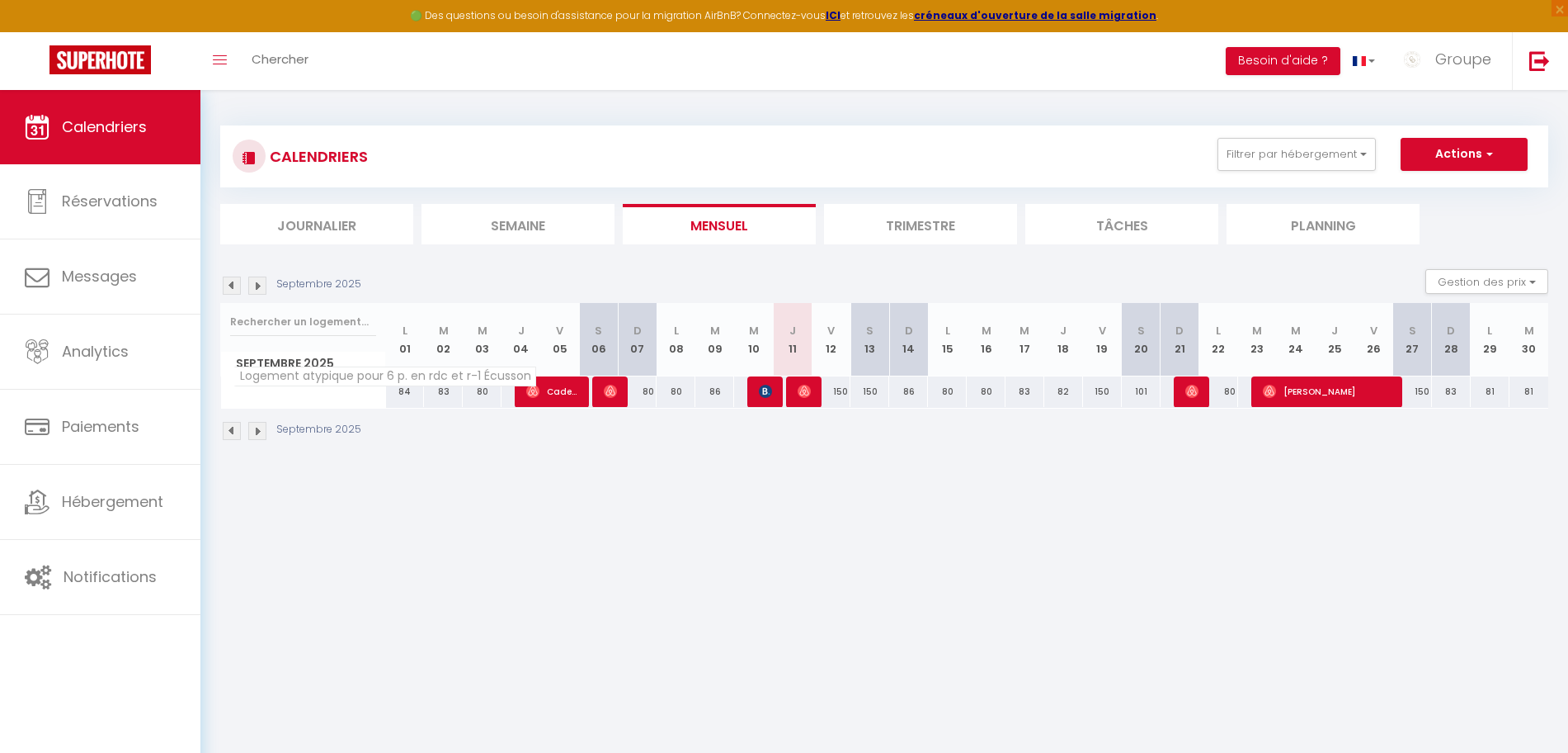
click at [316, 378] on span "Logement atypique pour 6 p. en rdc et r-1 Écusson" at bounding box center [385, 376] width 303 height 19
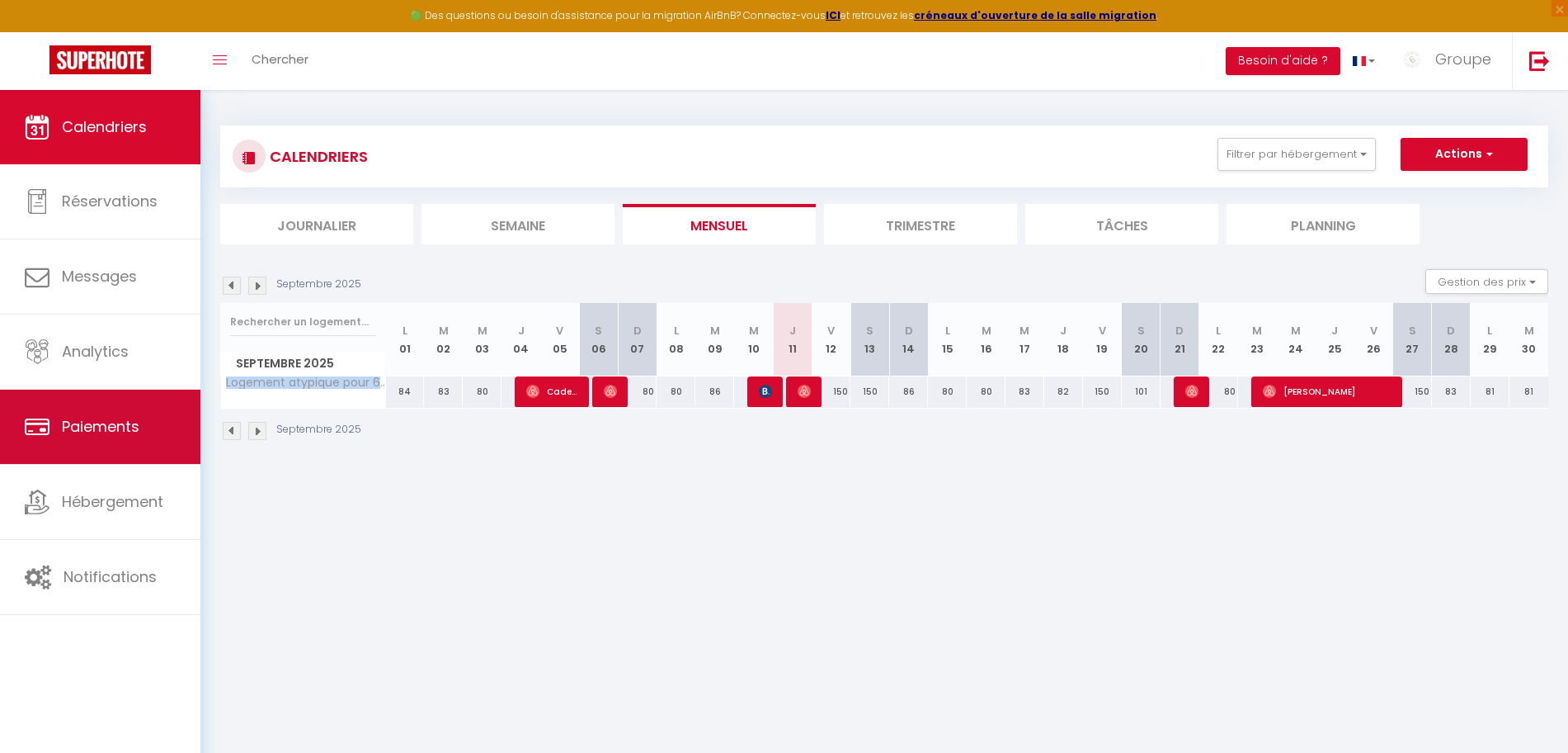
copy tr "Logement atypique pour 6 p. en rdc et r-1 Écusson"
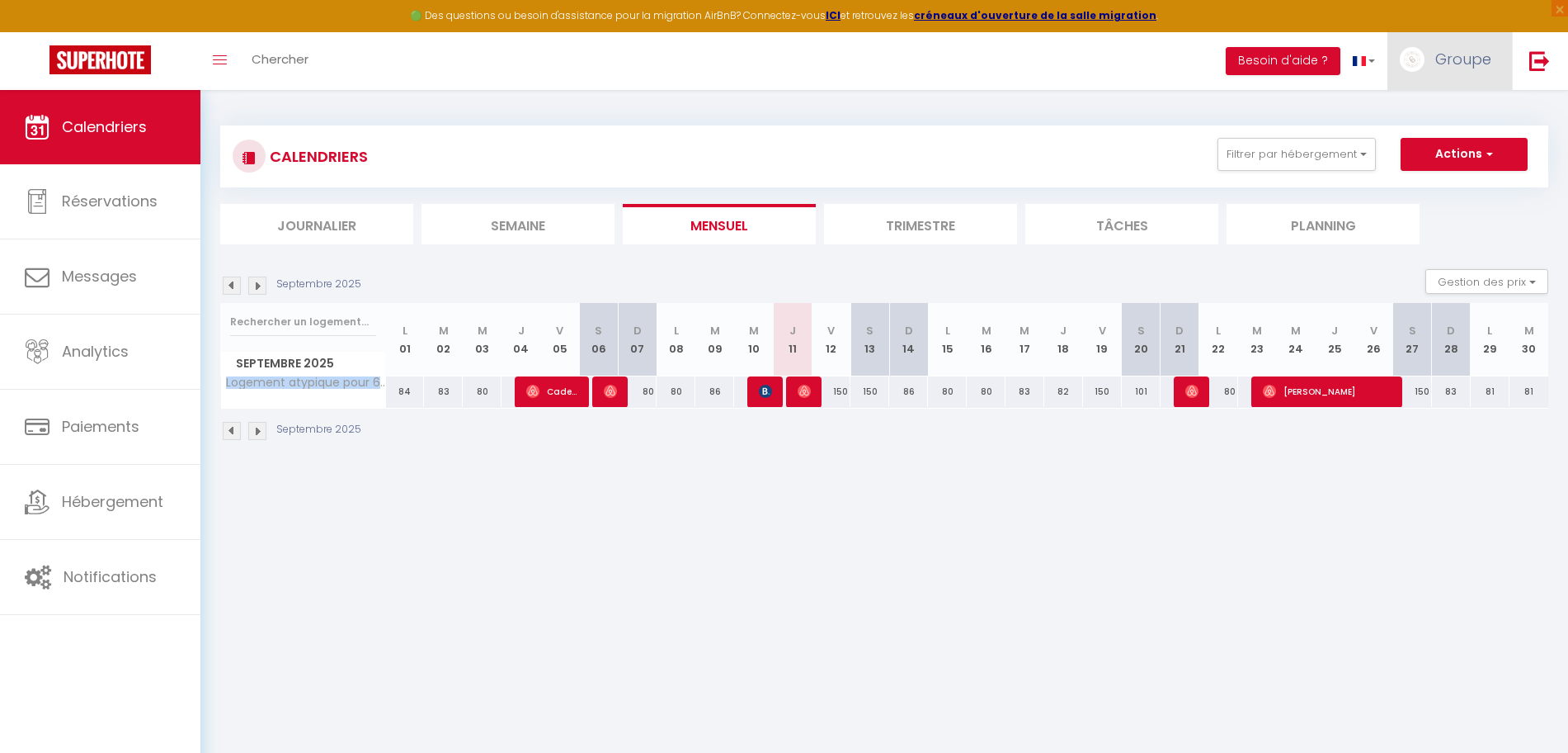
click at [1449, 65] on span "Groupe" at bounding box center [1464, 58] width 56 height 20
click at [1534, 67] on img at bounding box center [1540, 60] width 20 height 20
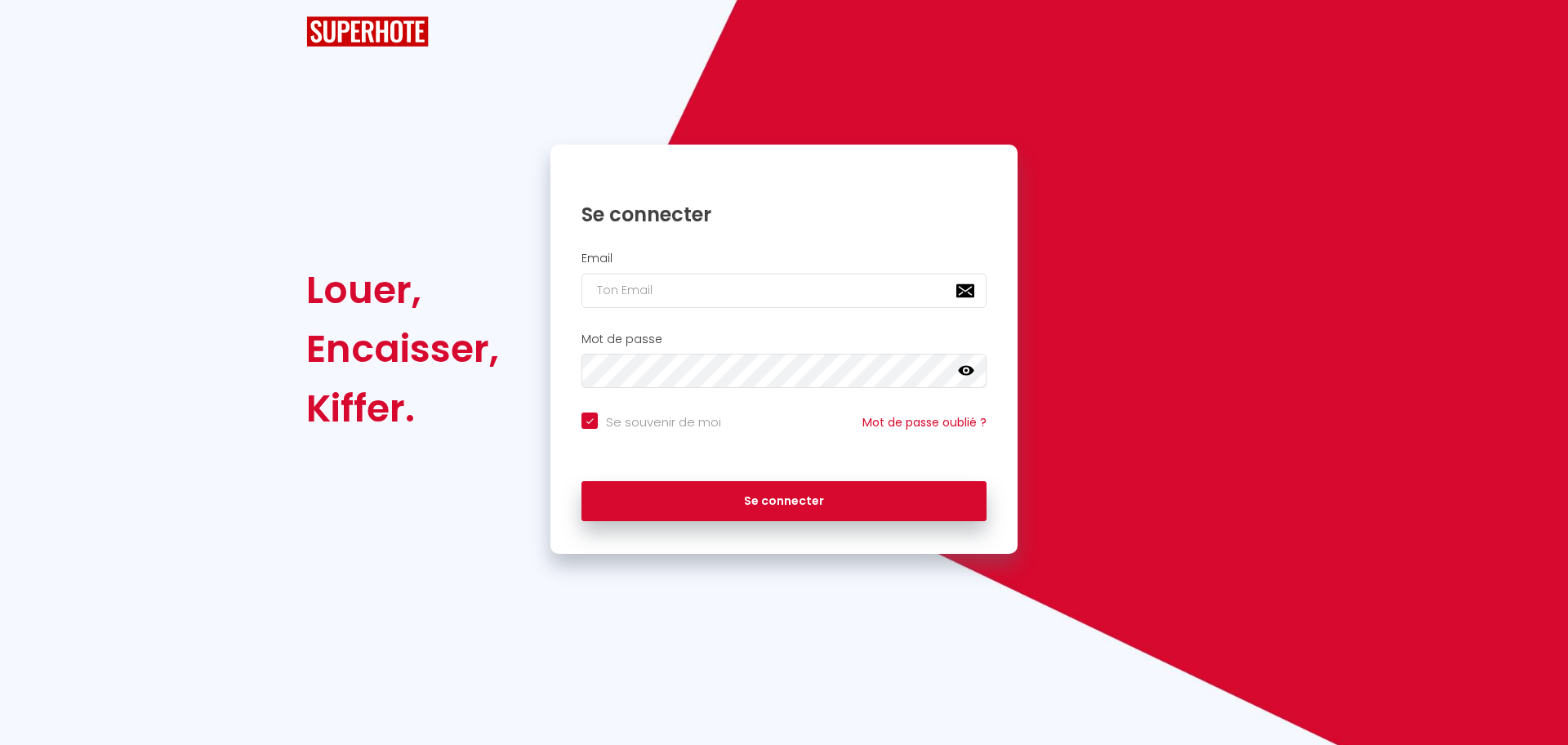
checkbox input "true"
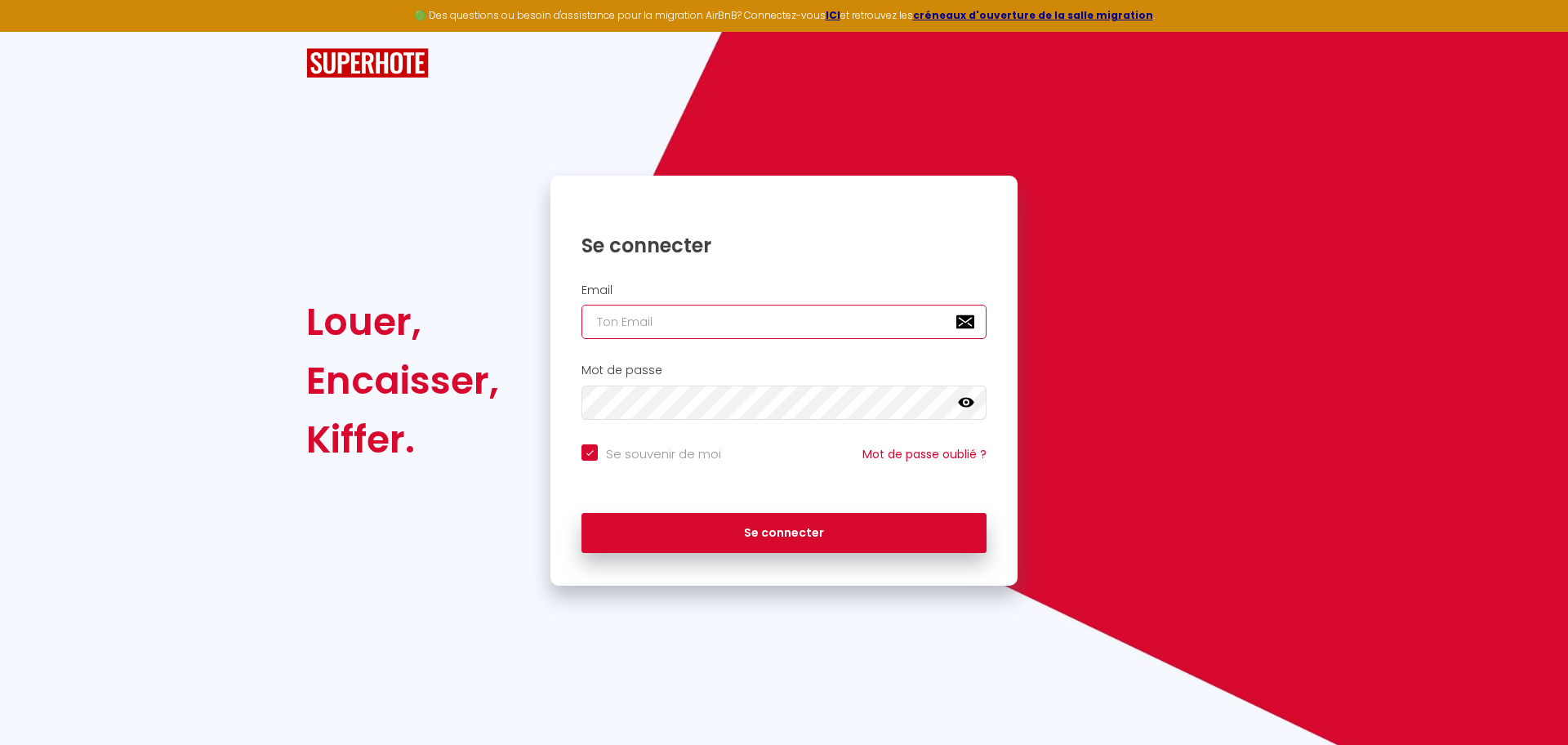
click at [695, 315] on input "email" at bounding box center [784, 322] width 405 height 35
paste input "treo.conciergerie@gmail.com"
type input "treo.conciergerie@gmail.com"
checkbox input "true"
type input "treo.conciergerie@gmail.com"
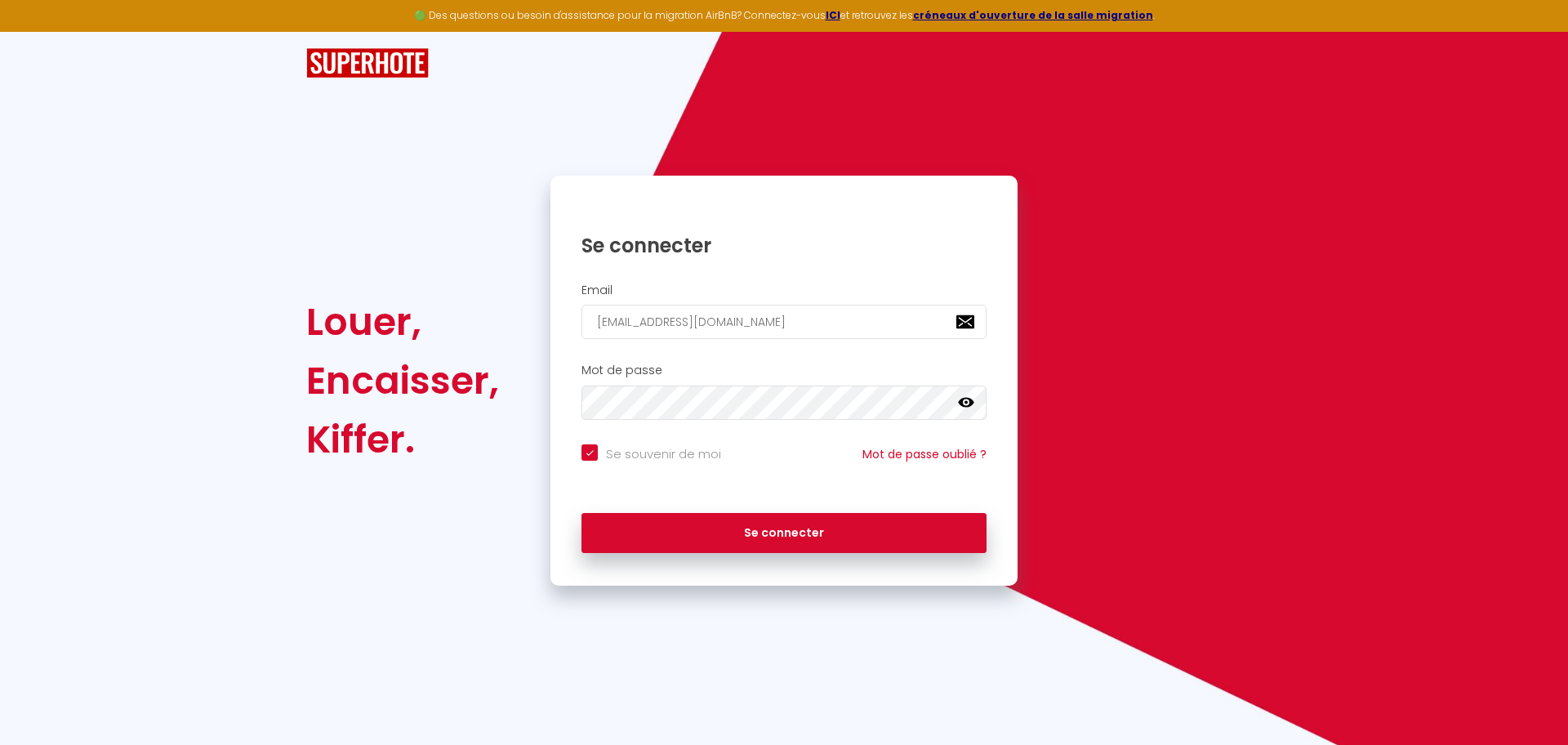
click at [621, 440] on div "Se souvenir de moi Mot de passe oublié ?" at bounding box center [784, 466] width 468 height 61
click at [616, 451] on input "Se souvenir de moi" at bounding box center [651, 452] width 140 height 16
checkbox input "false"
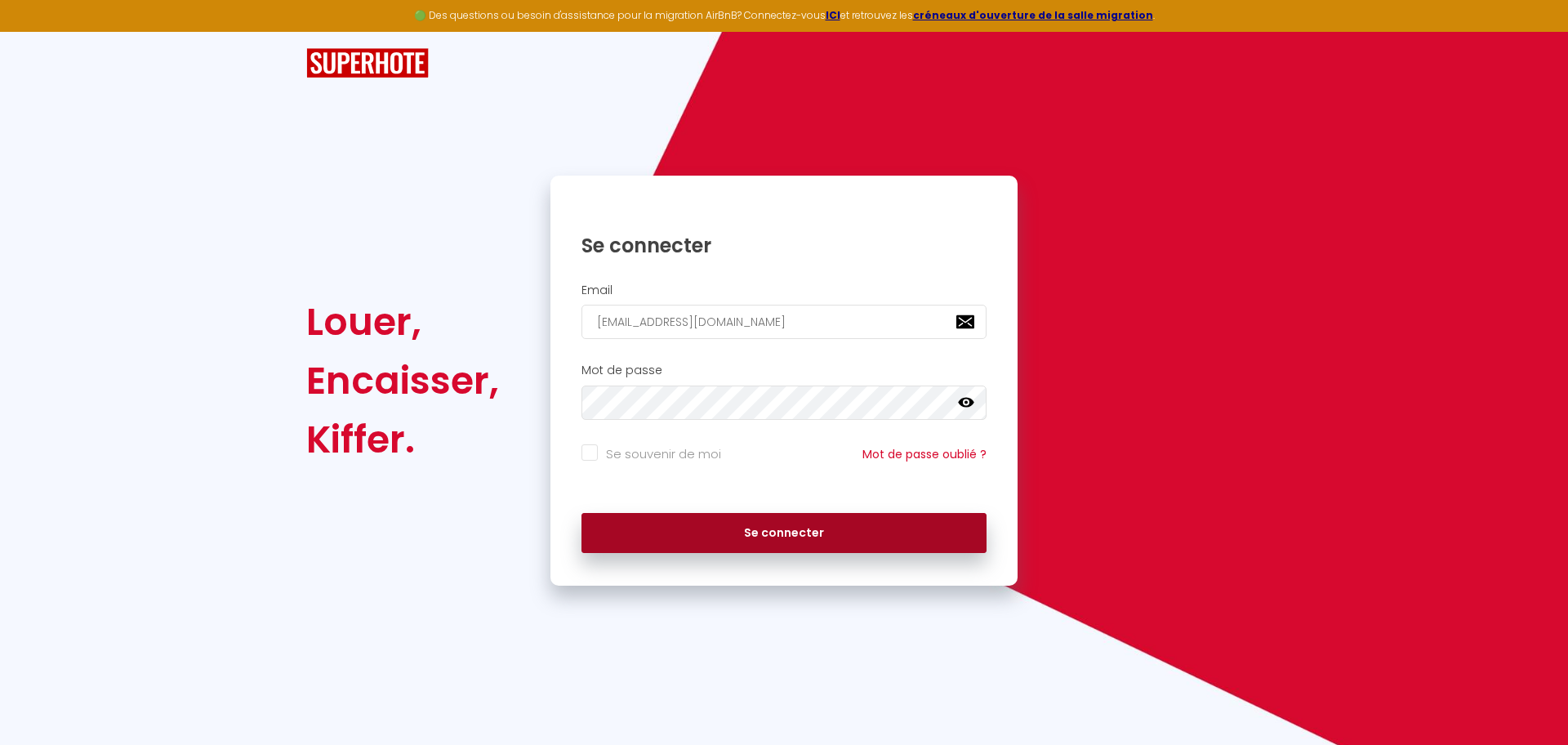
click at [703, 513] on button "Se connecter" at bounding box center [784, 533] width 405 height 40
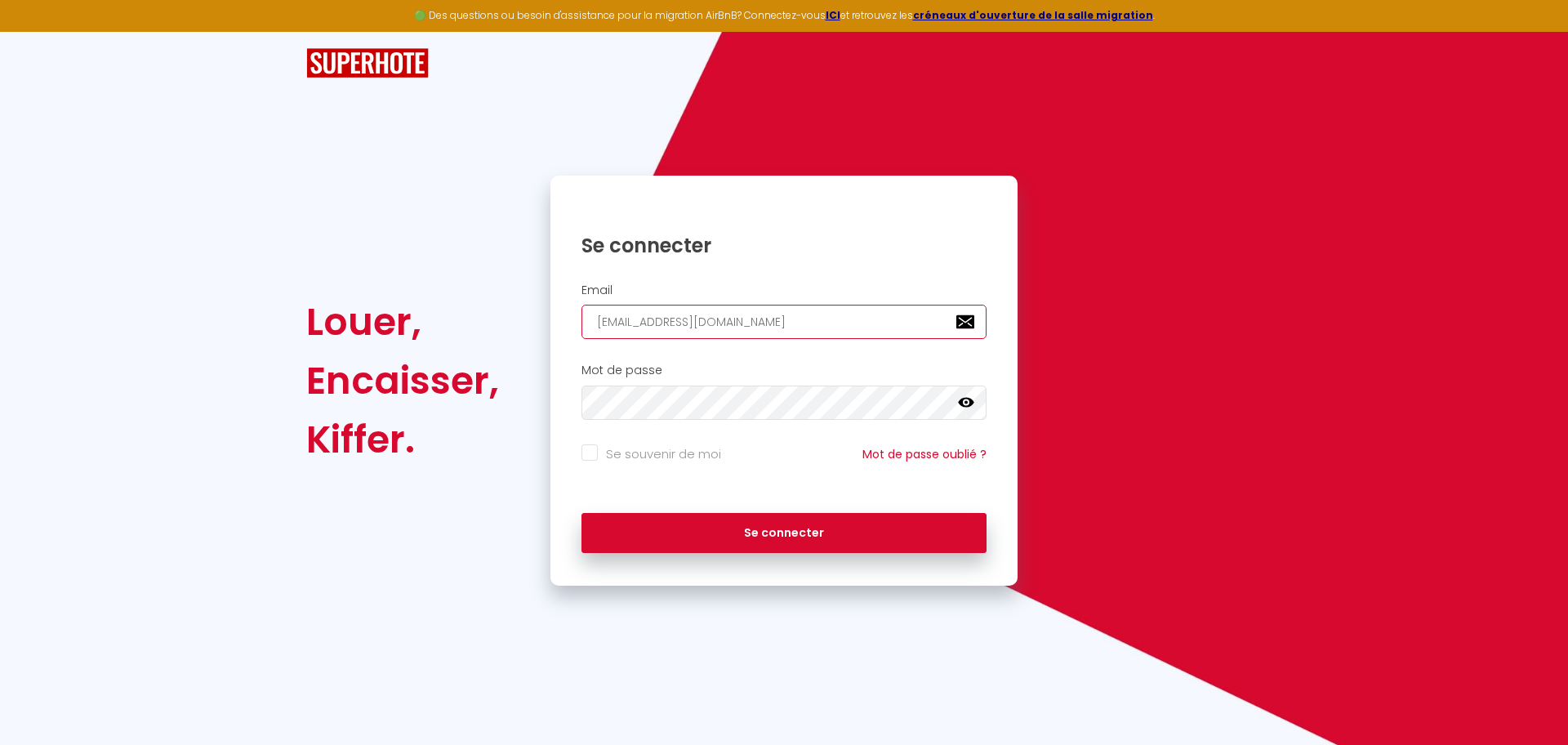
click at [889, 333] on input "treo.conciergerie@gmail.com" at bounding box center [784, 322] width 405 height 35
click at [888, 333] on input "treo.conciergerie@gmail.com" at bounding box center [784, 322] width 405 height 35
paste input "contact@treo-conciergerie.fr"
type input "contact@treo-conciergerie.fr"
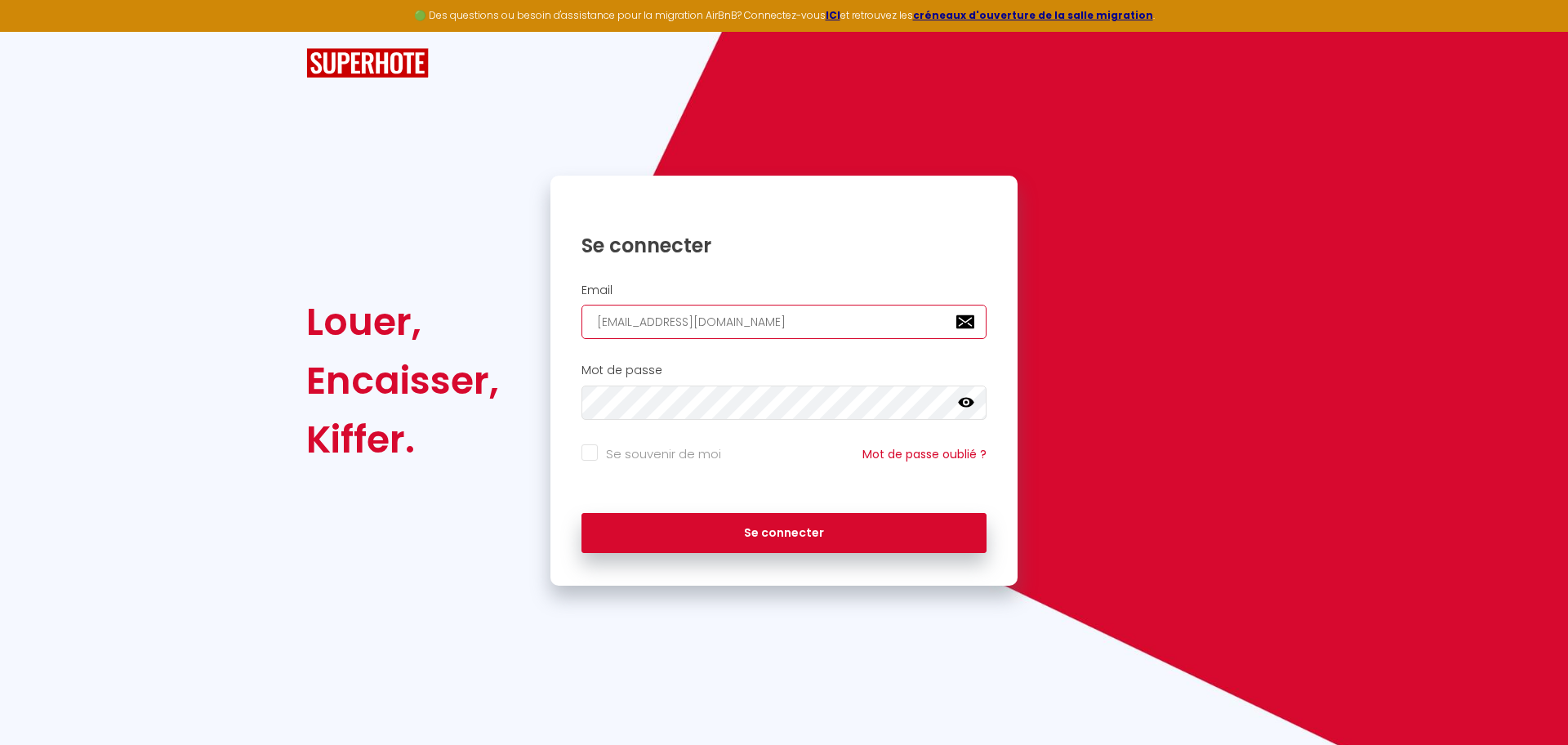
click at [581, 513] on button "Se connecter" at bounding box center [784, 533] width 405 height 40
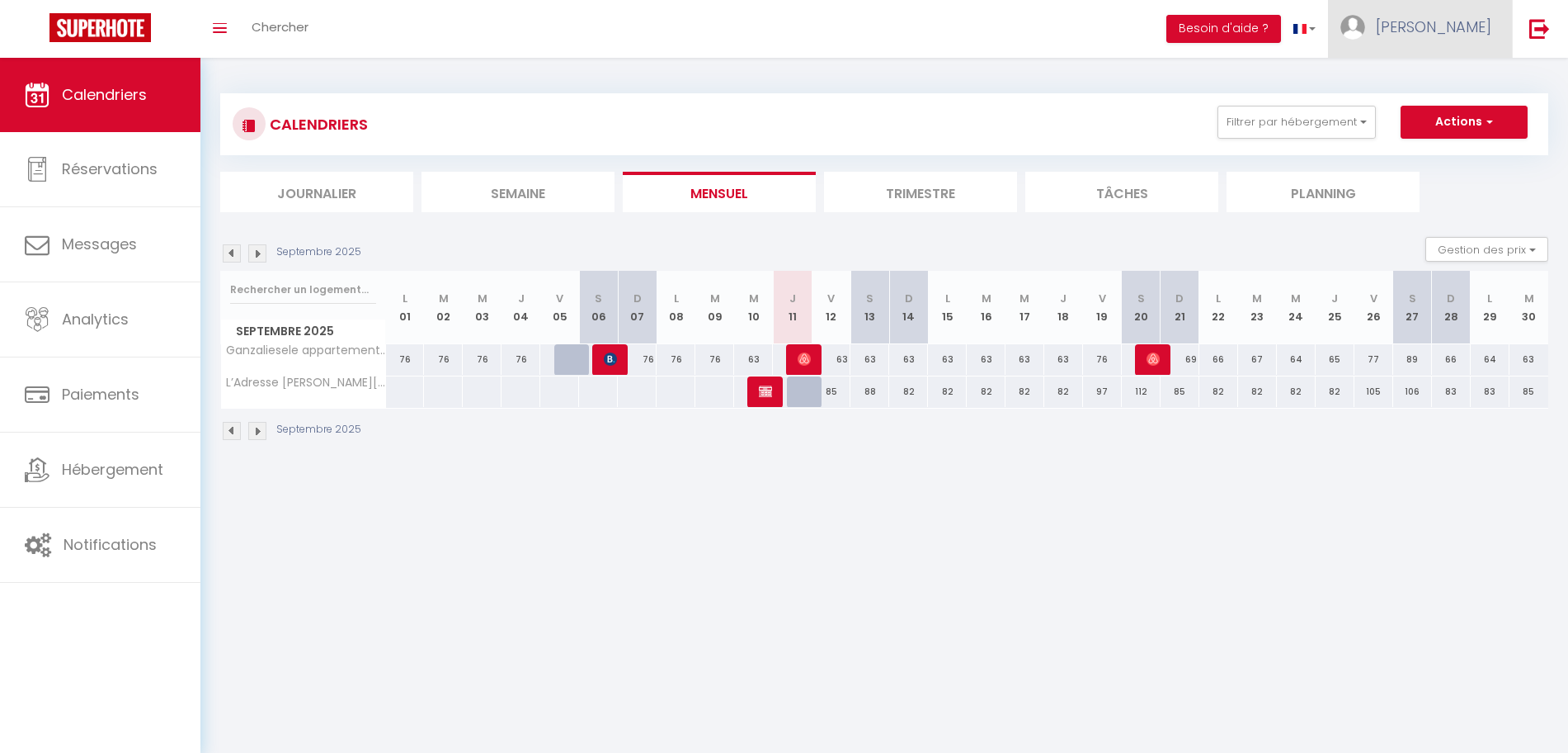
click at [1438, 48] on link "Stéphanie" at bounding box center [1420, 28] width 184 height 57
click at [254, 34] on span "Chercher" at bounding box center [280, 27] width 56 height 18
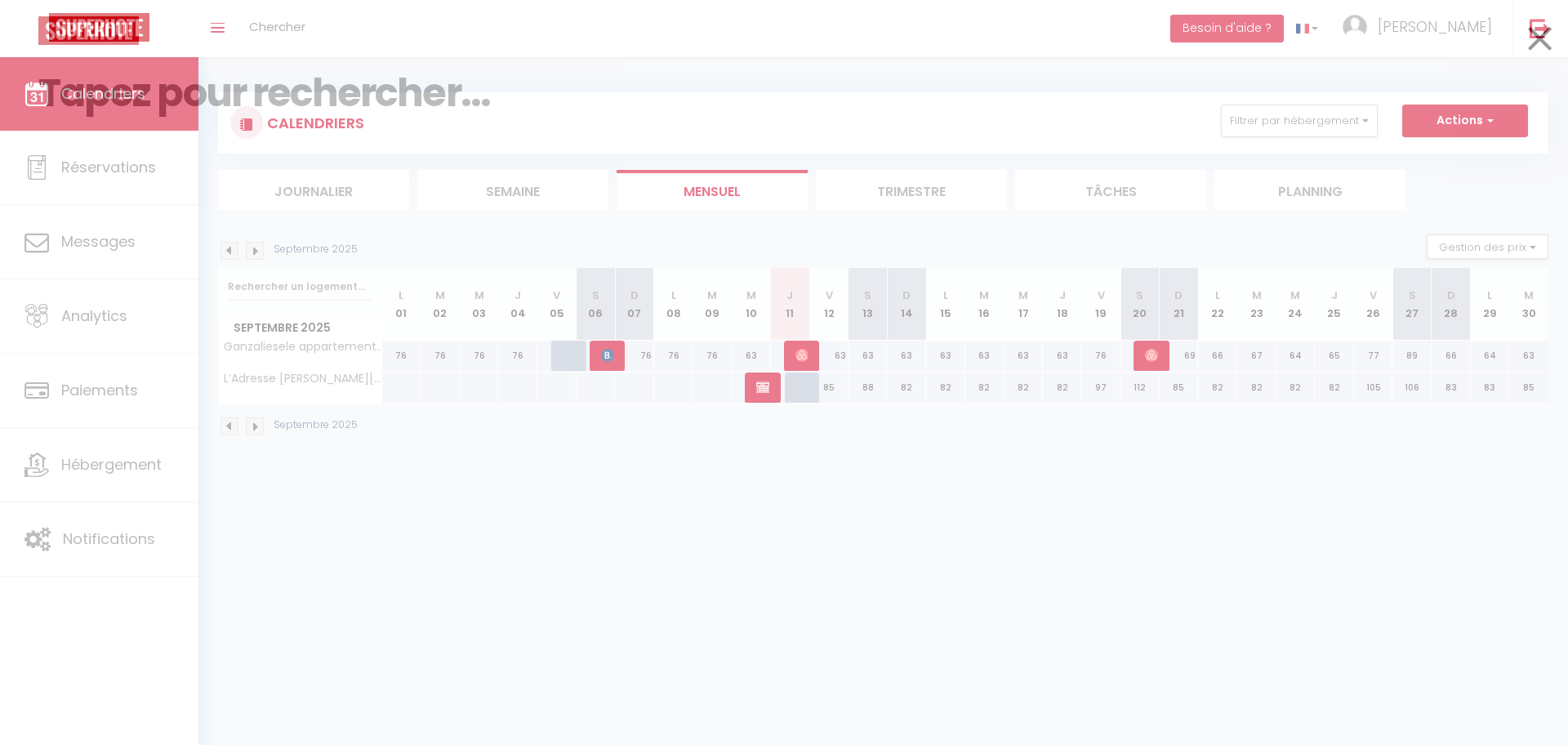
paste input "6566787"
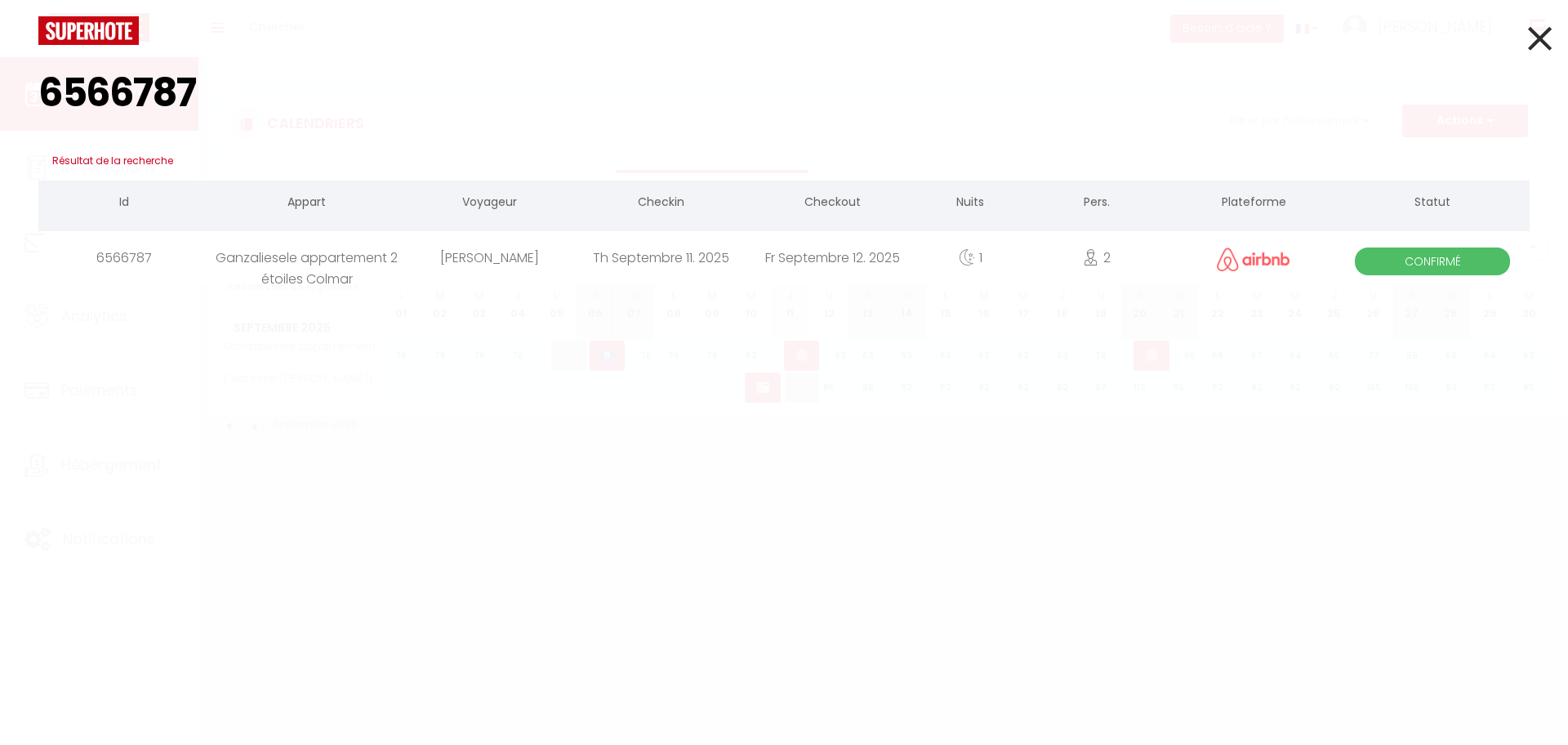
type input "6566787"
click at [500, 249] on div "Andrew McIntosh" at bounding box center [489, 257] width 172 height 53
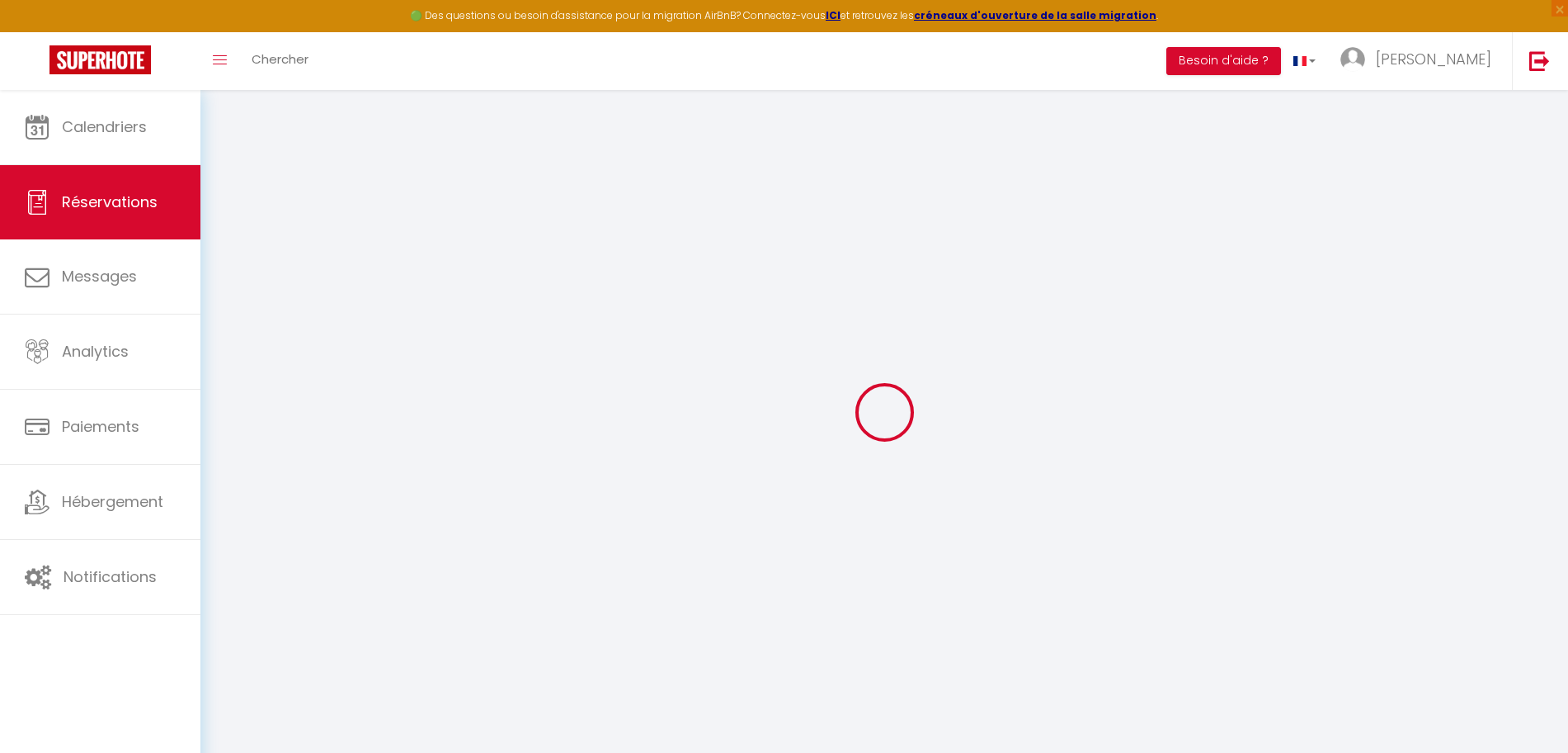
select select
checkbox input "false"
select select
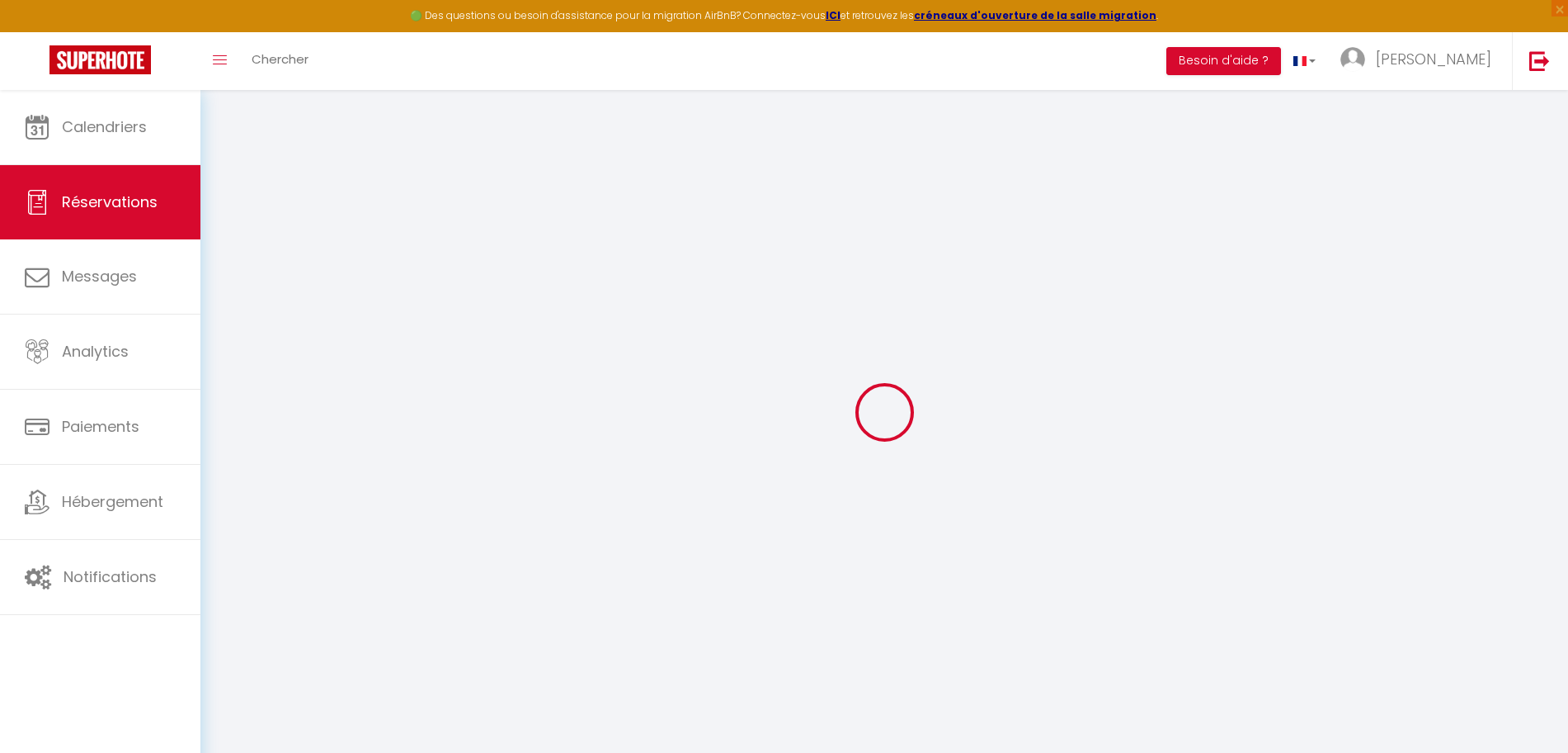
select select
checkbox input "false"
type textarea "We are making a long journey so our hour of arrival may be a bit later."
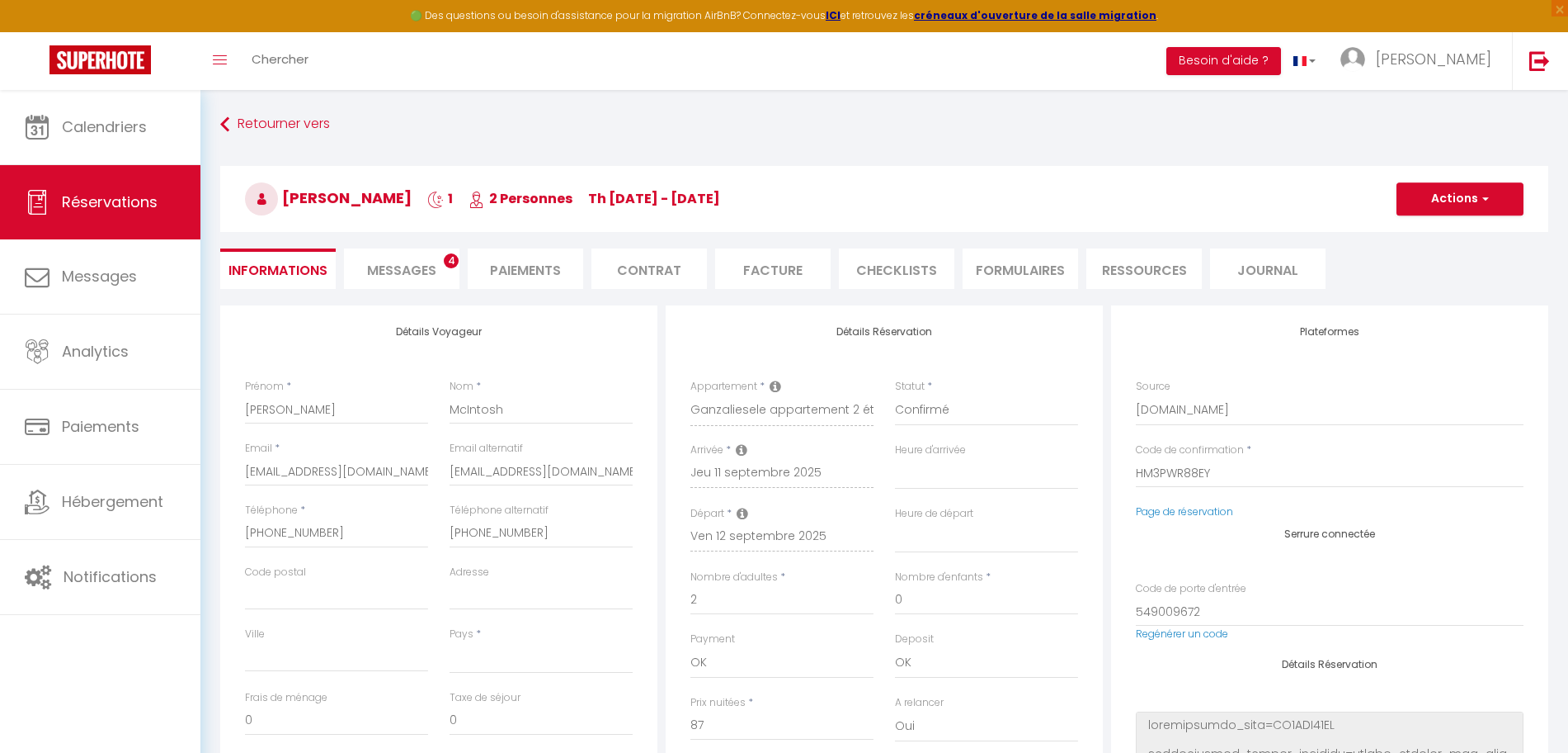
select select
type input "50"
type input "2.2"
select select
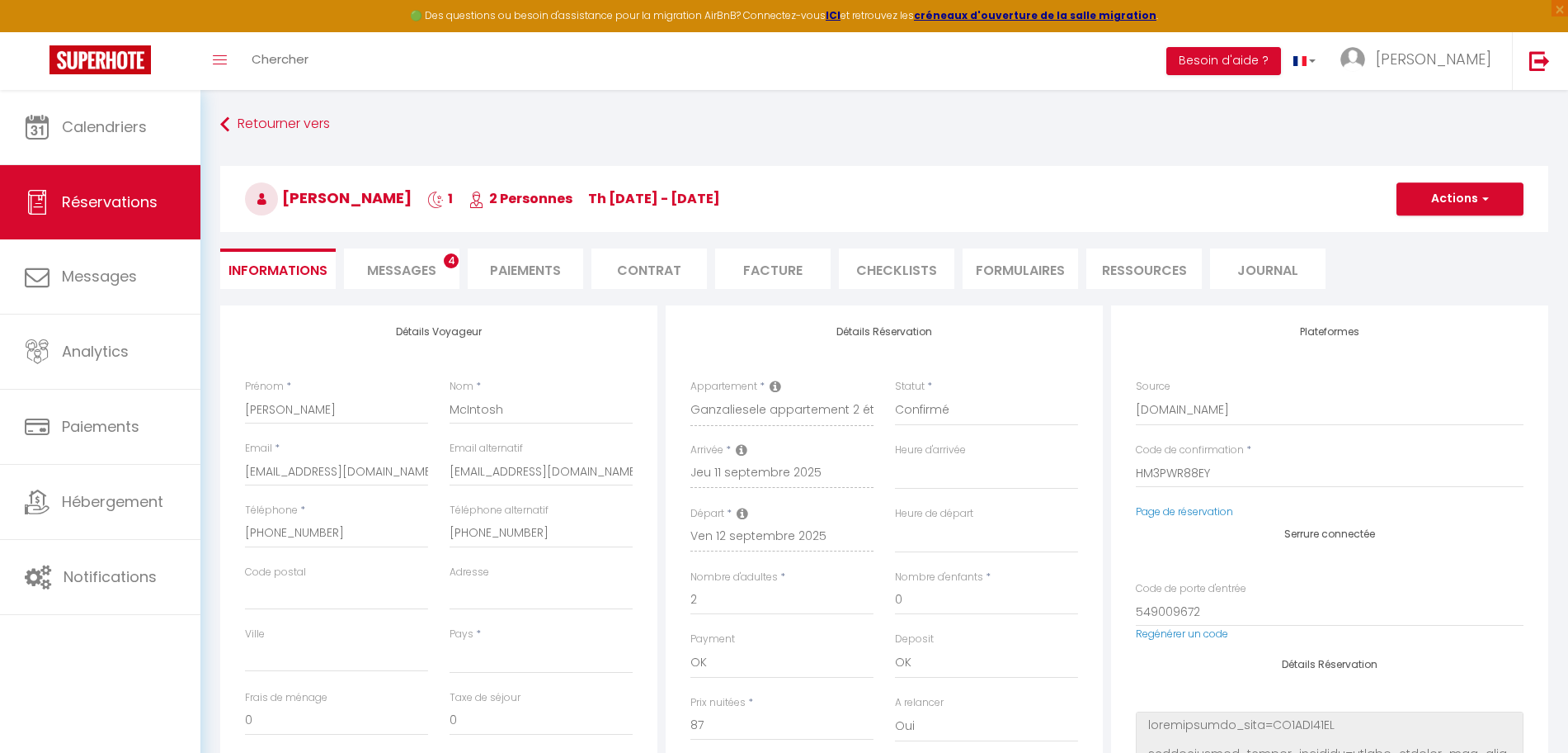
checkbox input "false"
select select
checkbox input "false"
select select "17:00"
select select "11:00"
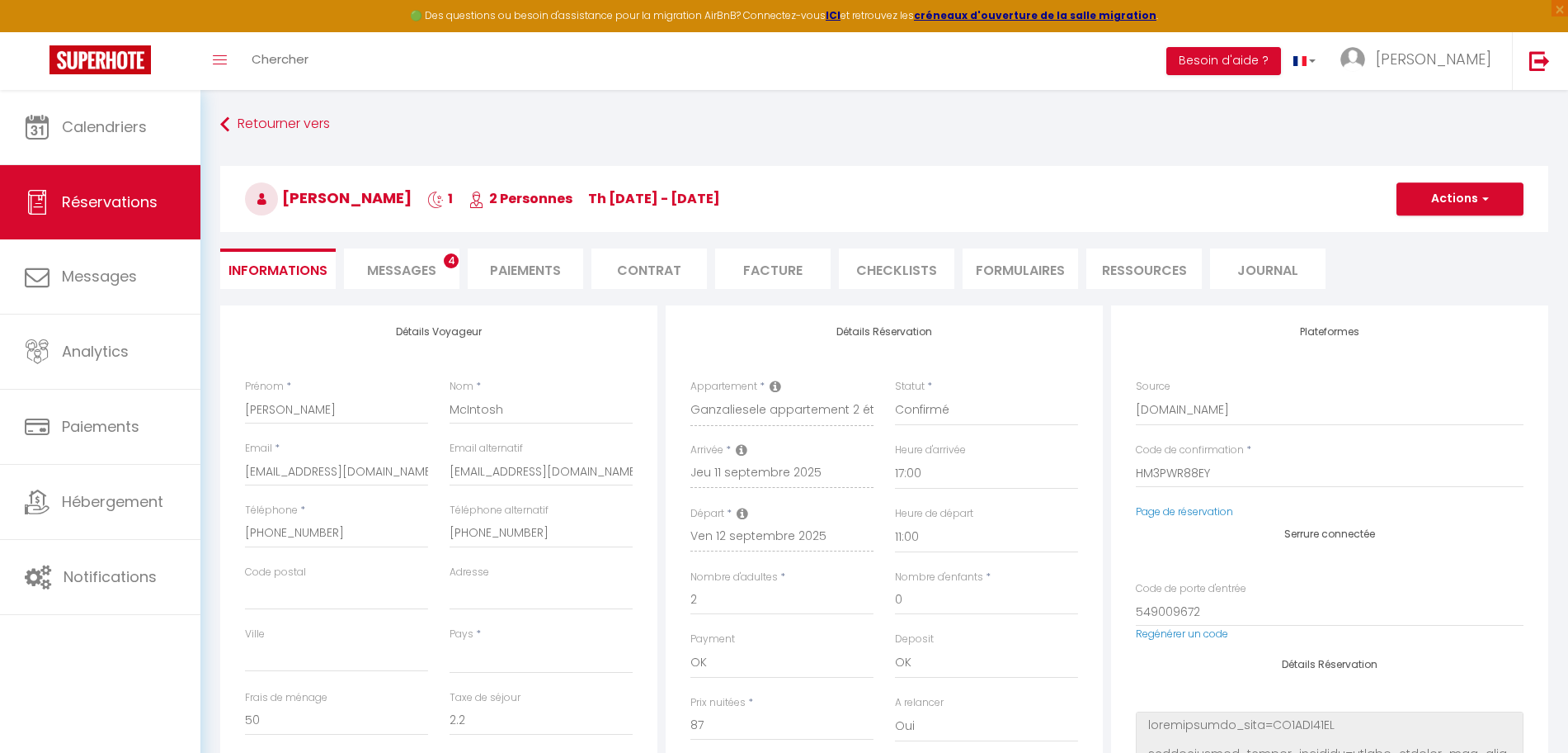
click at [404, 271] on span "Messages" at bounding box center [401, 270] width 69 height 19
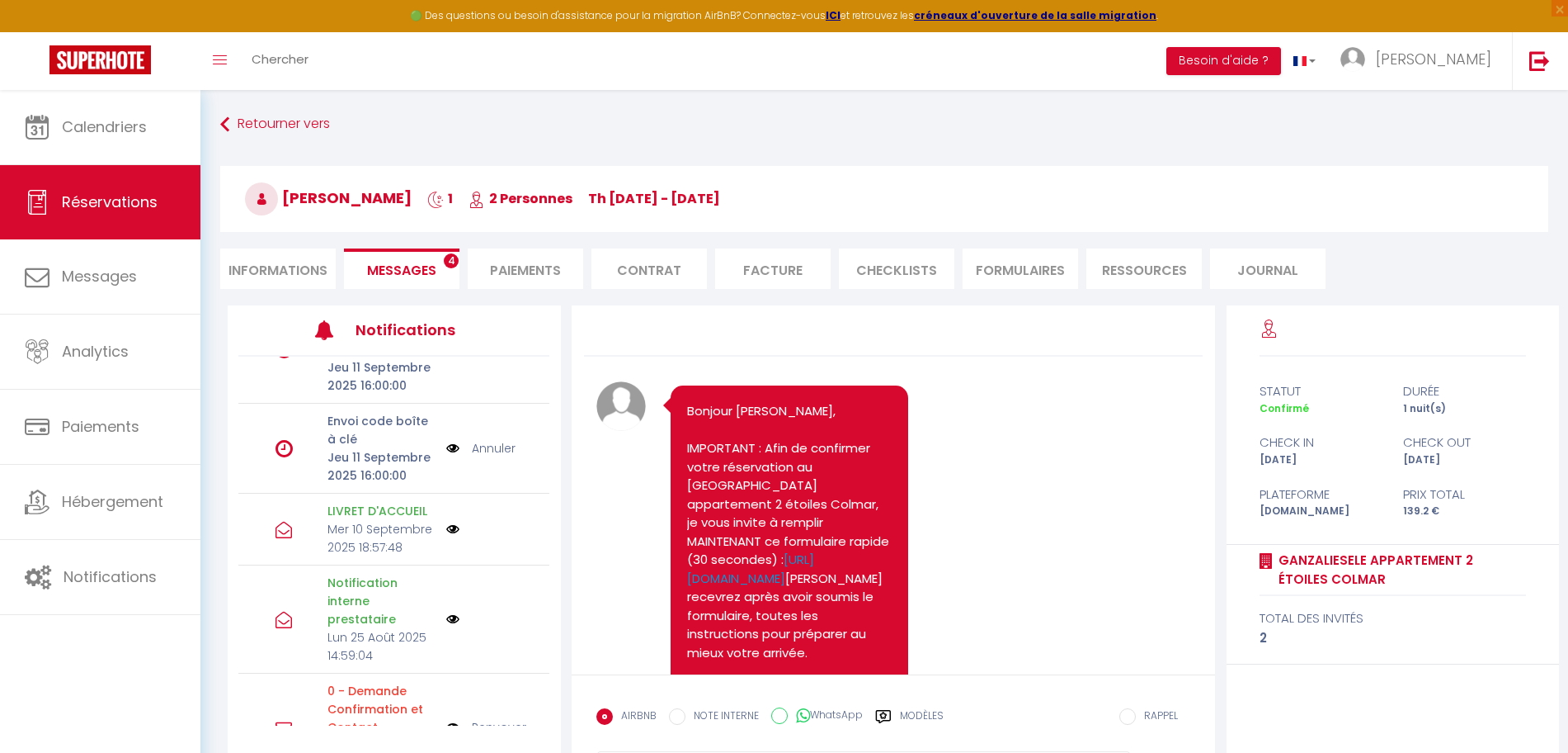
scroll to position [370, 0]
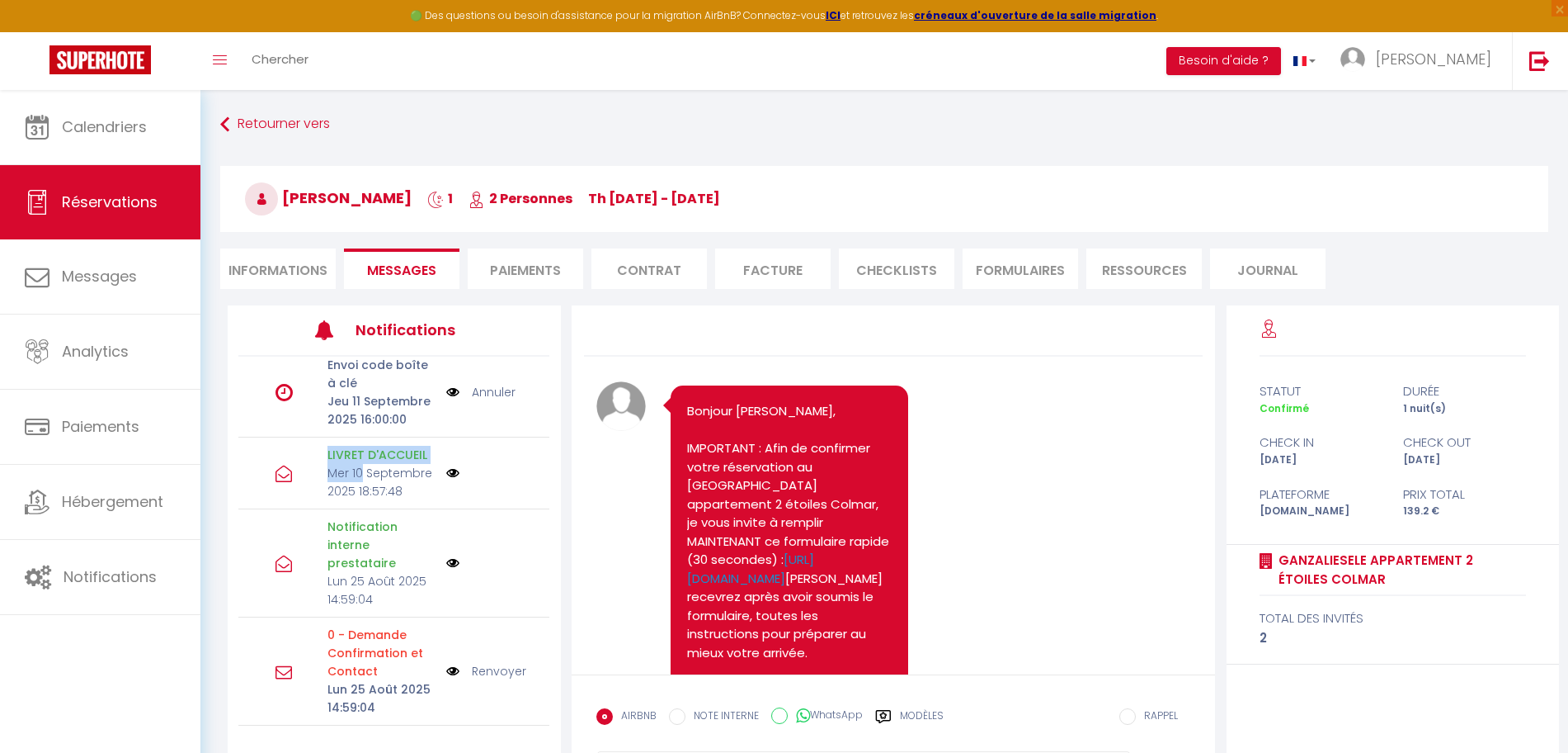
drag, startPoint x: 315, startPoint y: 436, endPoint x: 392, endPoint y: 448, distance: 77.9
click at [392, 448] on div "LIVRET D'ACCUEIL Mer 10 Septembre 2025 18:57:48" at bounding box center [393, 473] width 311 height 72
click at [446, 467] on img at bounding box center [453, 473] width 14 height 14
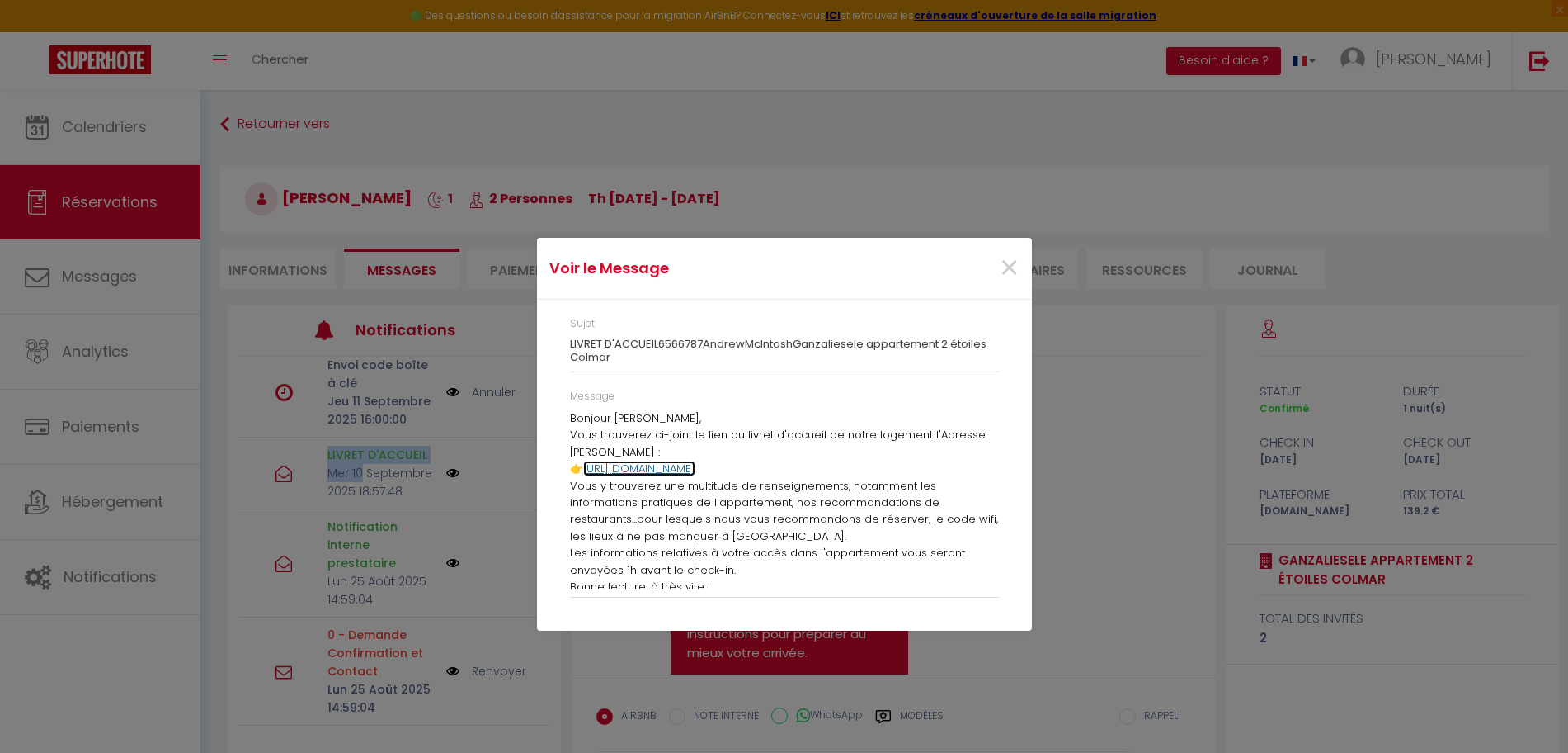
click at [695, 466] on link "https://tinyurl.com/livret-treo-conciergerie" at bounding box center [639, 469] width 112 height 16
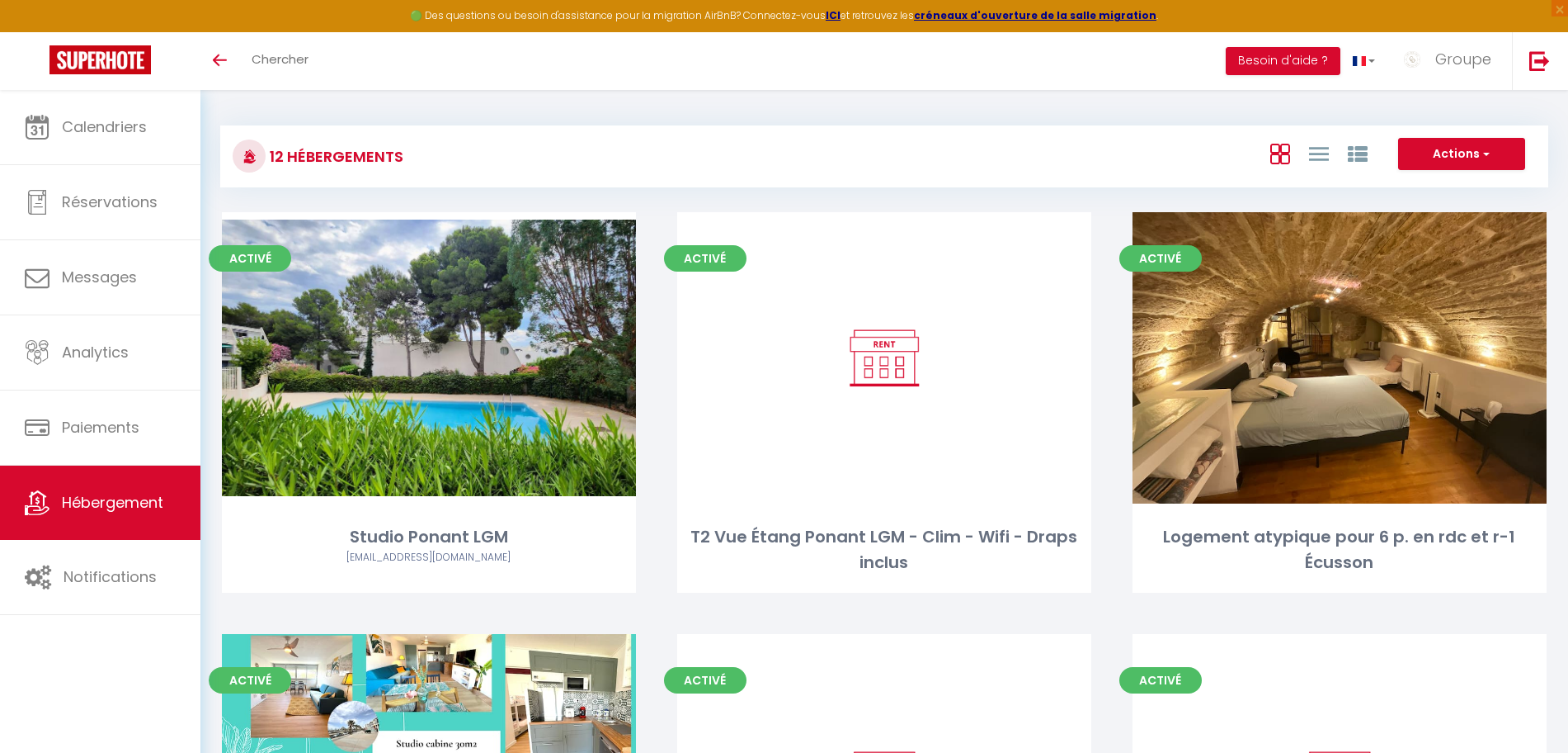
click at [570, 146] on div "12 Hébergements" at bounding box center [442, 156] width 441 height 37
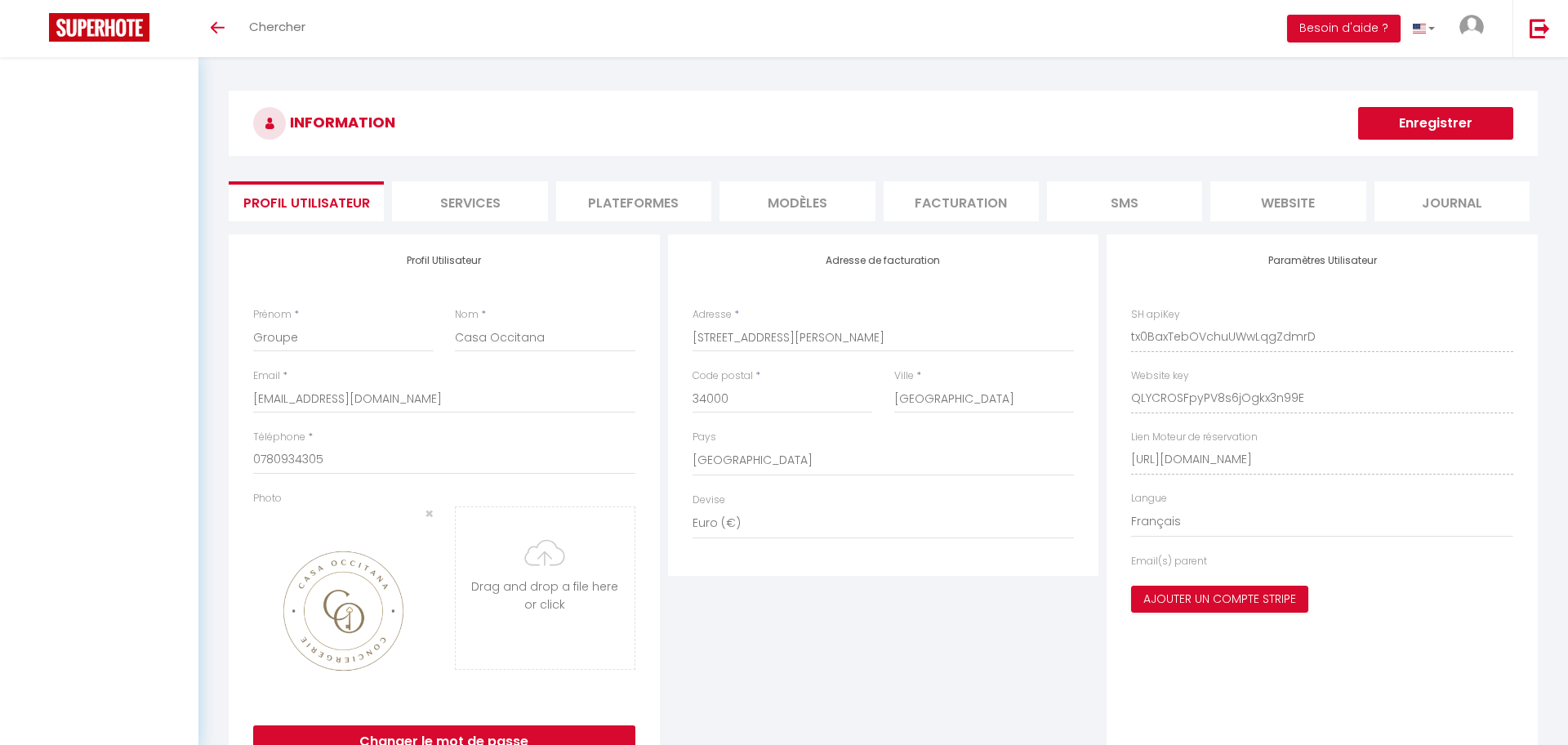
select select "28"
select select "fr"
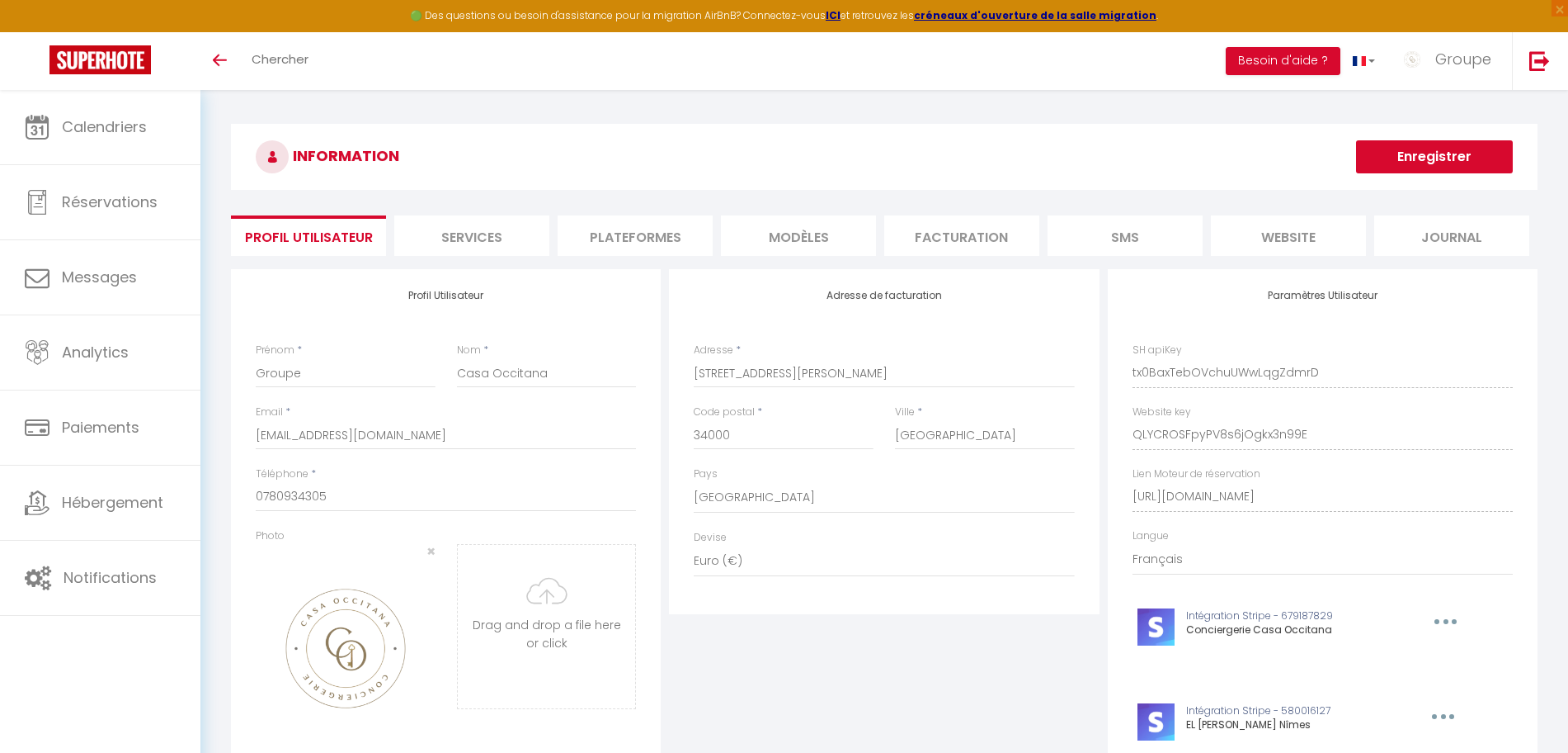
click at [654, 225] on li "Plateformes" at bounding box center [635, 236] width 155 height 41
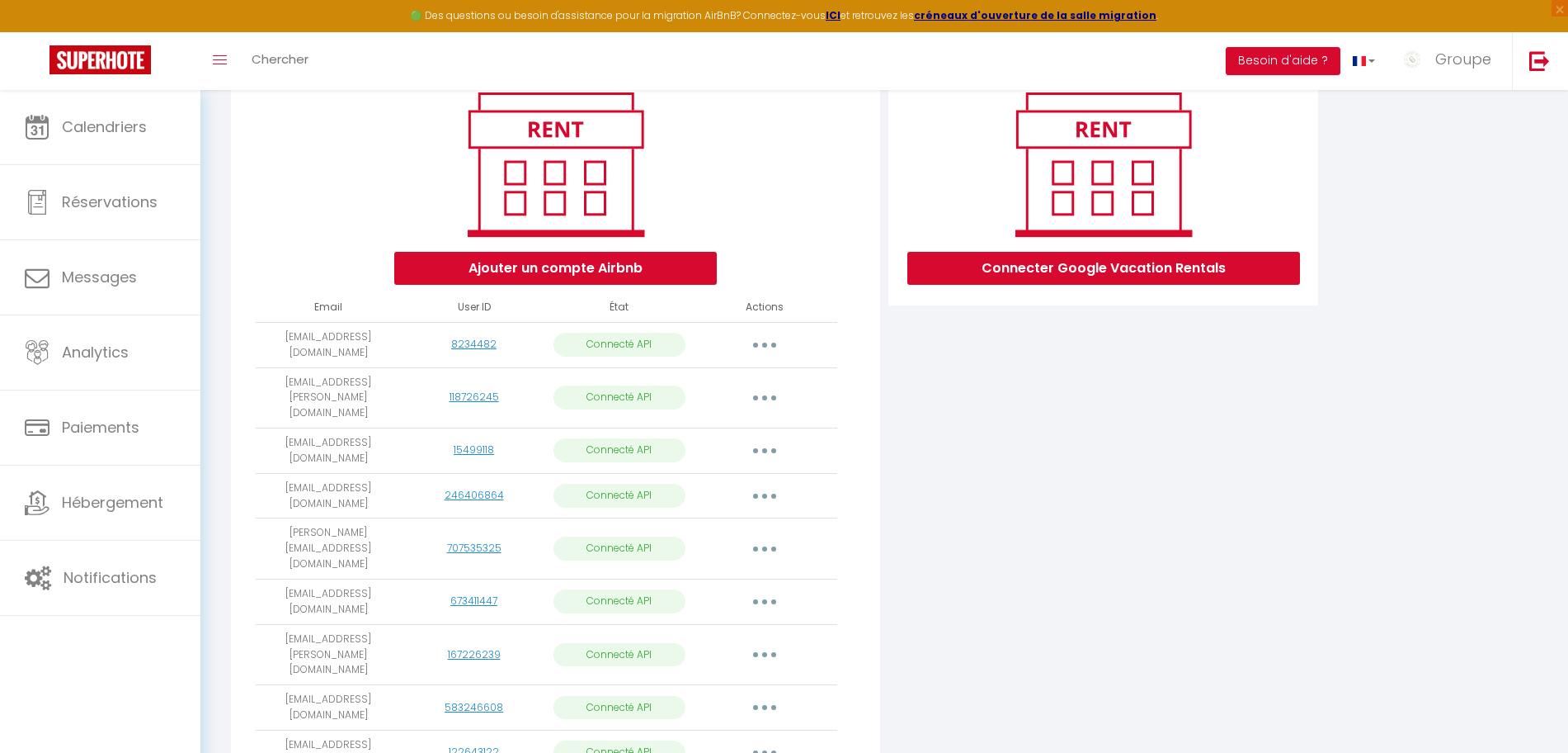
scroll to position [207, 0]
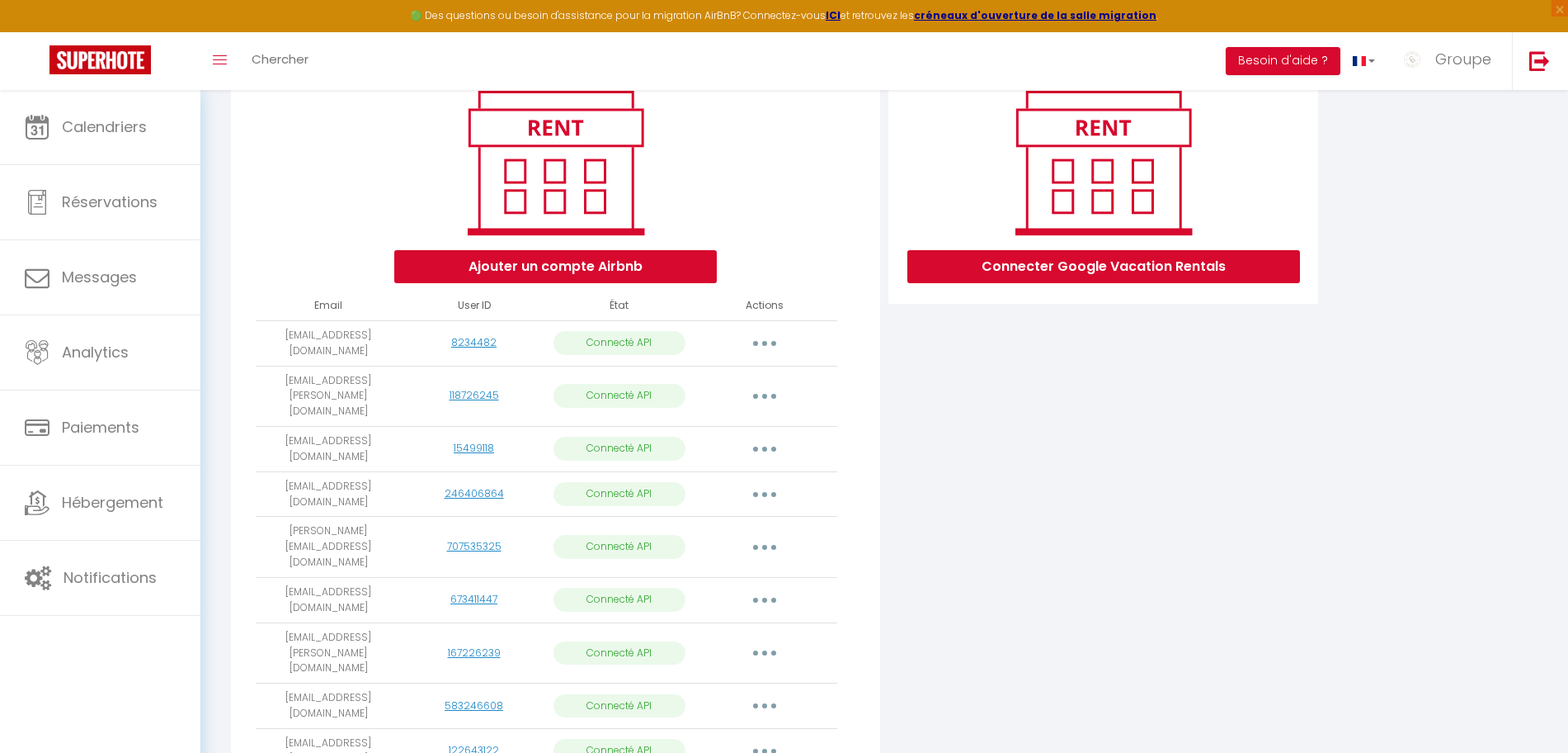
click at [758, 737] on button "button" at bounding box center [765, 750] width 46 height 26
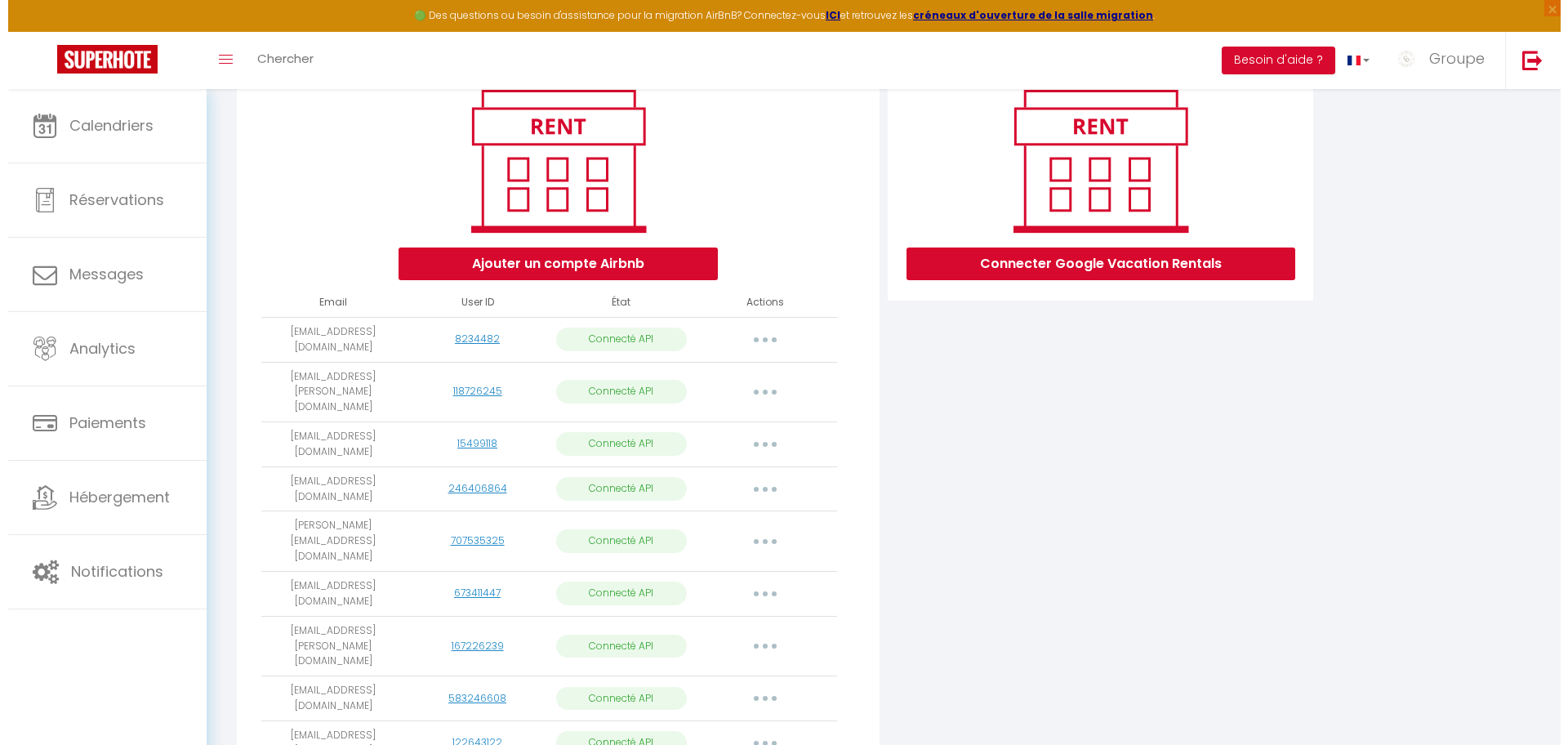
scroll to position [241, 0]
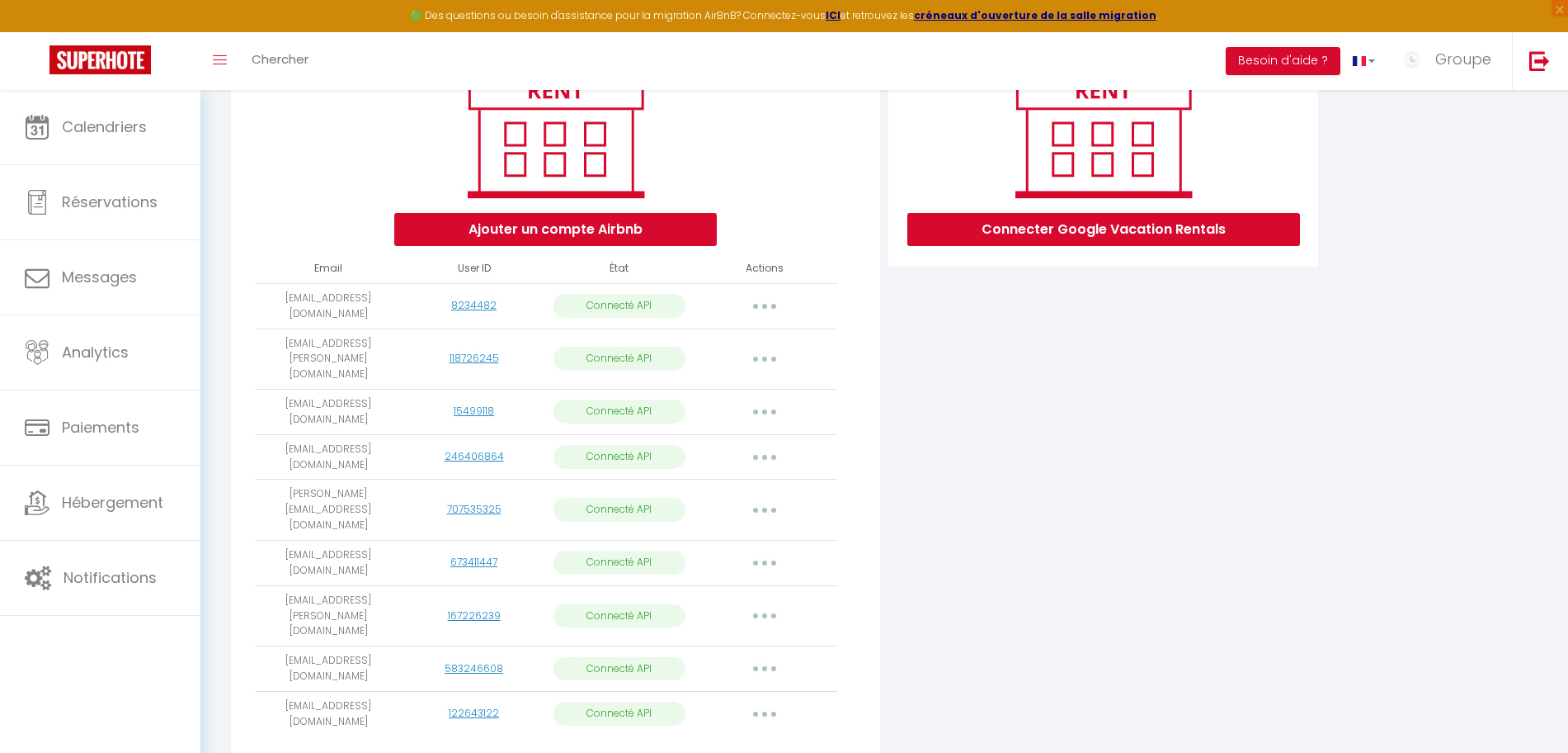
select select "54496"
select select "55062"
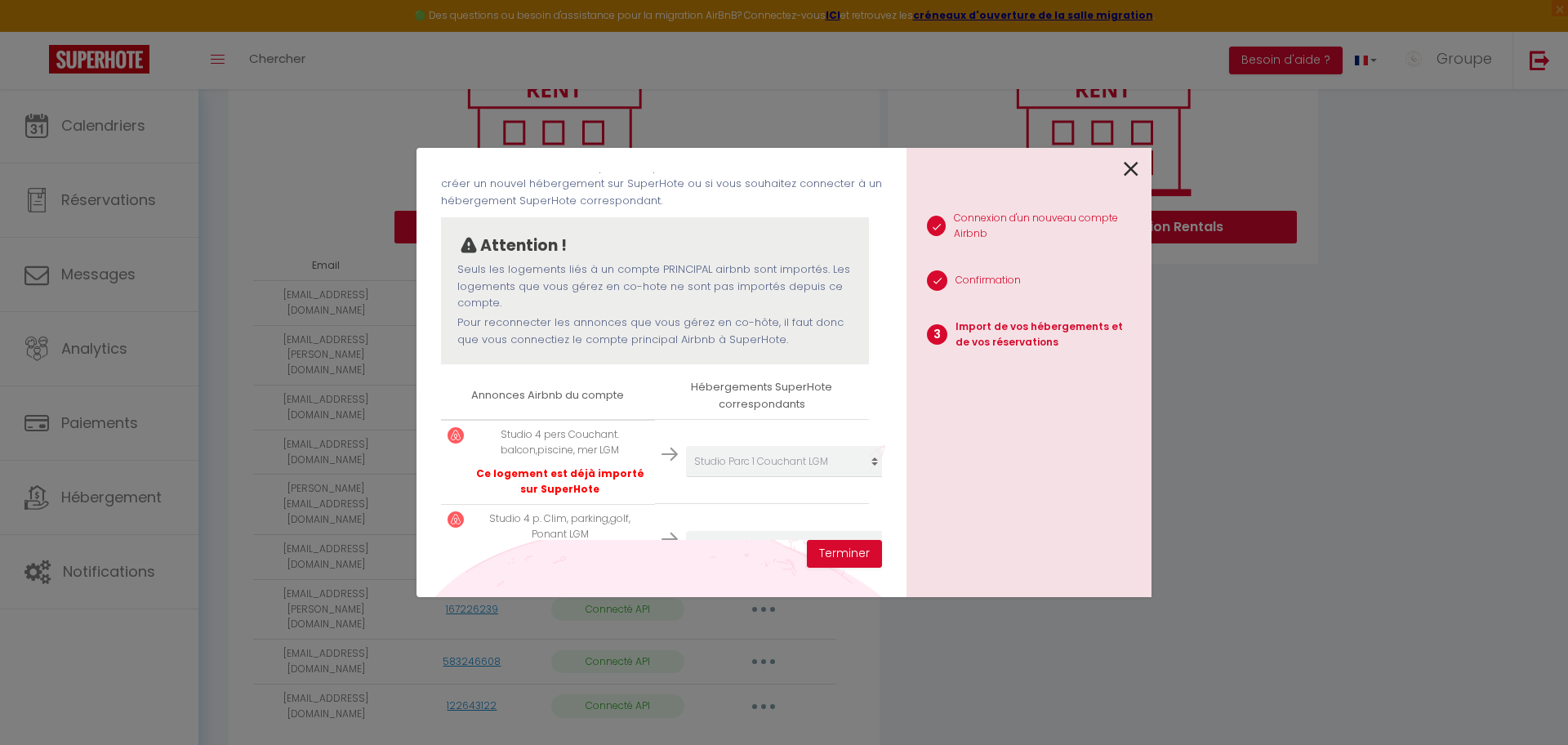
scroll to position [164, 0]
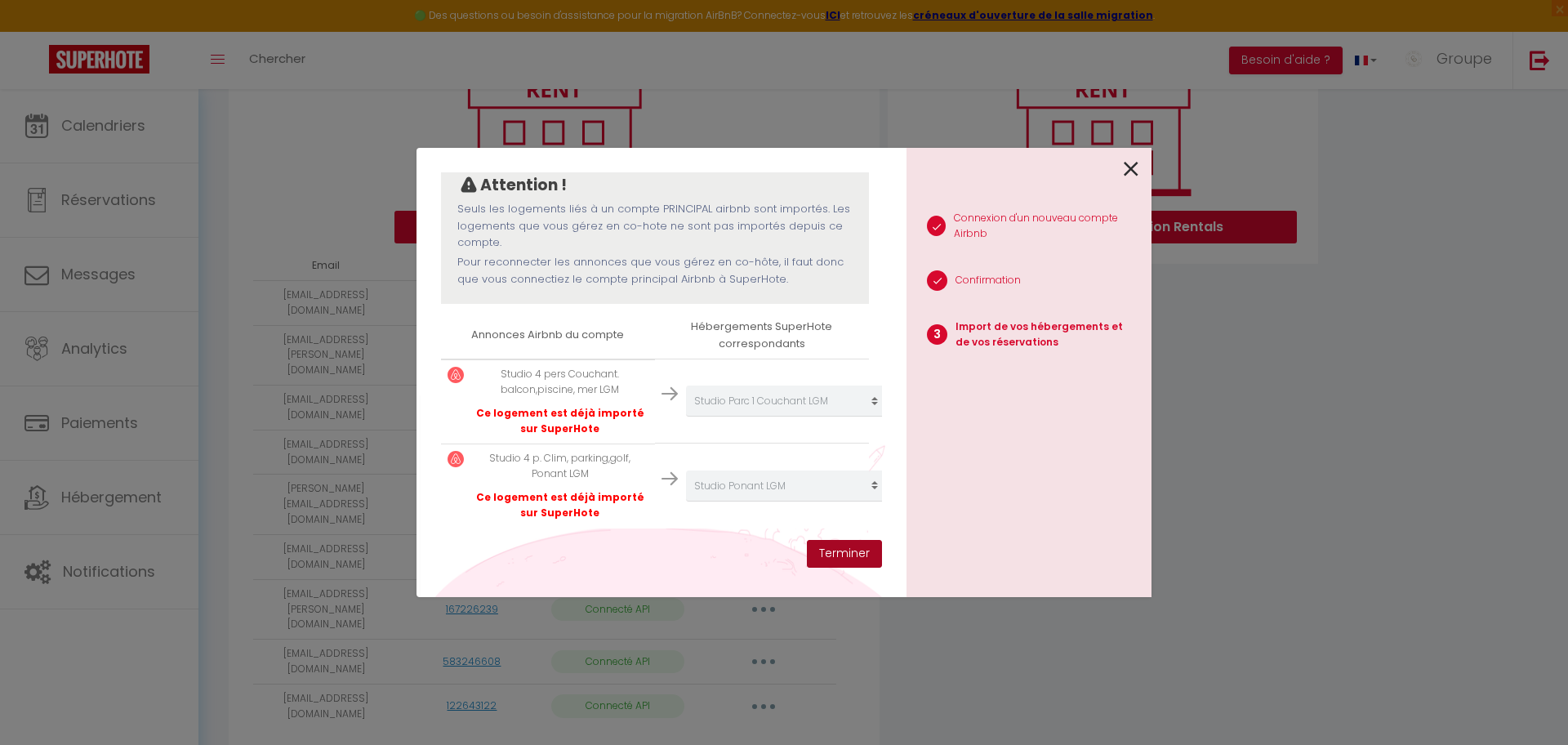
click at [870, 551] on button "Terminer" at bounding box center [845, 553] width 75 height 28
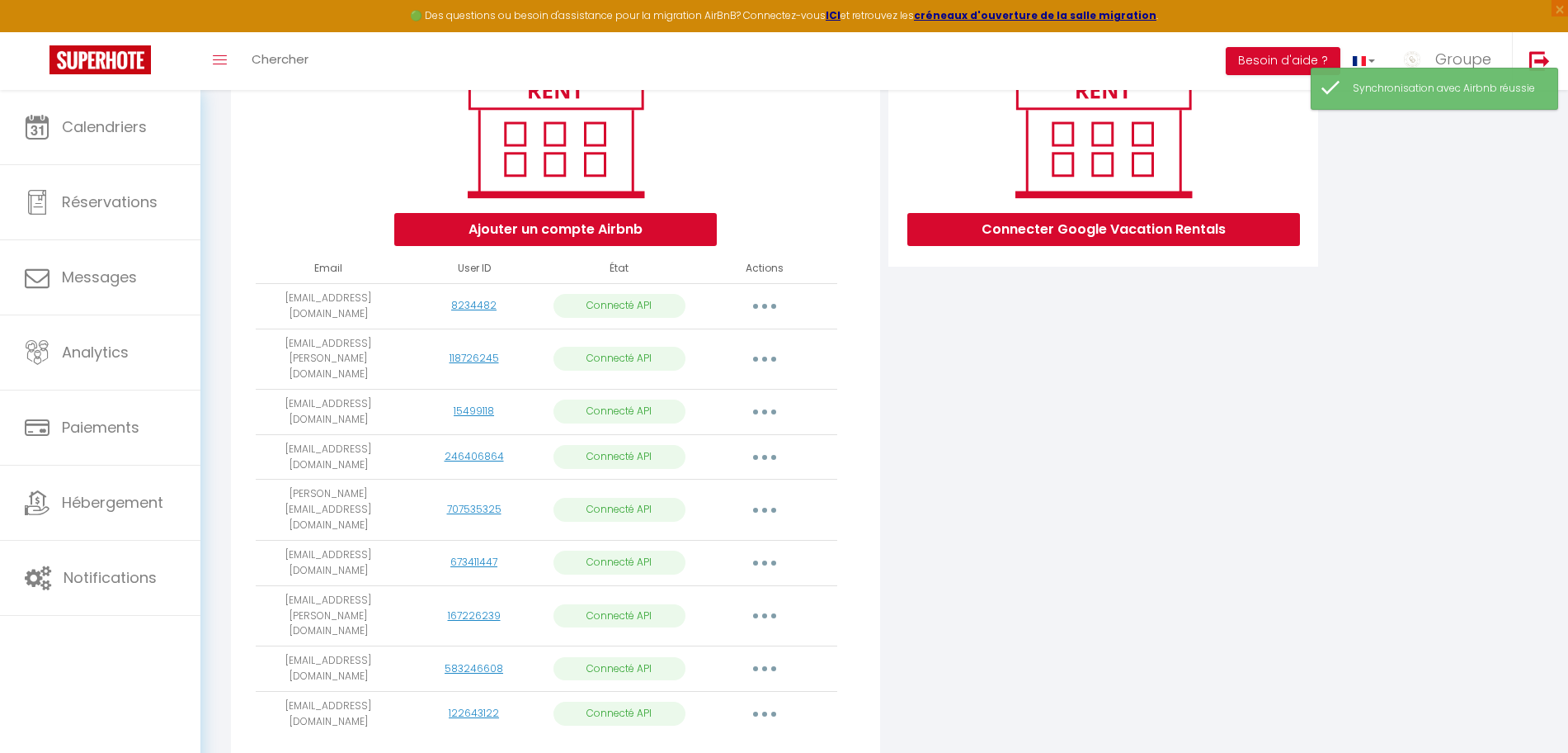
click at [765, 656] on button "button" at bounding box center [765, 668] width 46 height 26
click at [722, 693] on link "Importer les appartements" at bounding box center [691, 706] width 182 height 28
select select
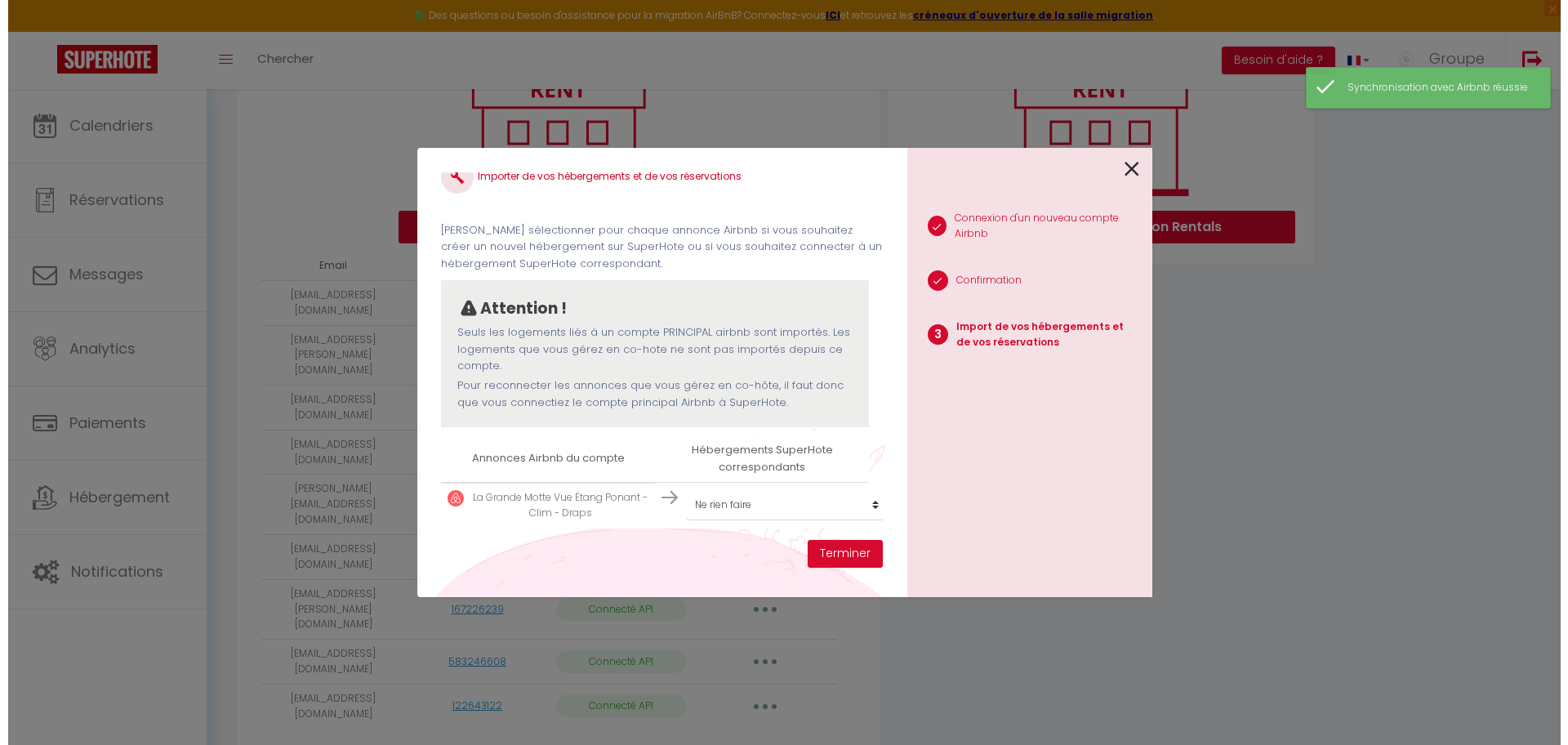
scroll to position [40, 0]
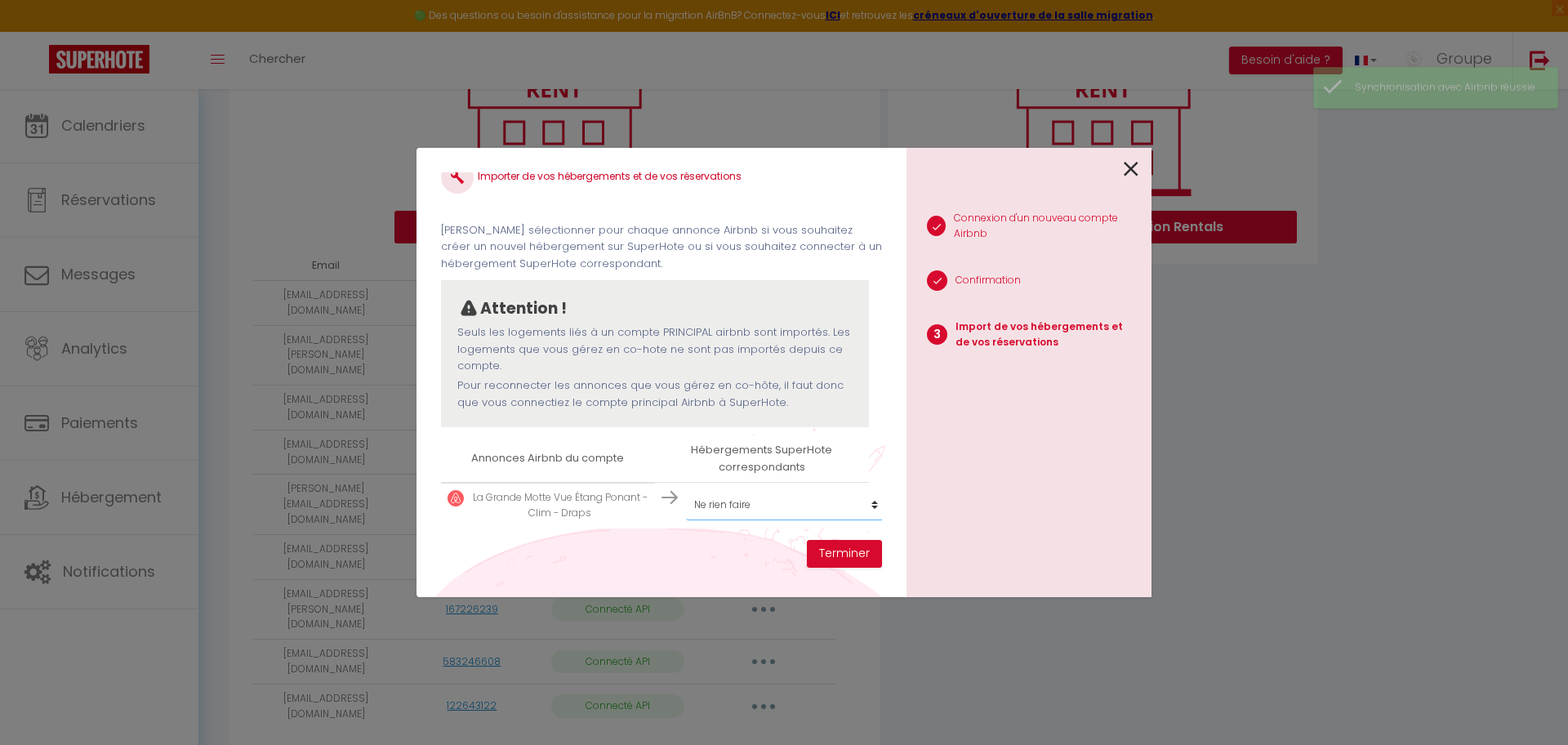
click at [735, 492] on select "Créer un nouvel hébergement Ne rien faire Studio Ponant LGM T2 Vue Étang Ponant…" at bounding box center [787, 504] width 201 height 31
click at [606, 377] on p "Pour reconnecter les annonces que vous gérez en co-hôte, il faut donc que vous …" at bounding box center [655, 393] width 395 height 34
click at [1132, 172] on icon at bounding box center [1131, 169] width 14 height 24
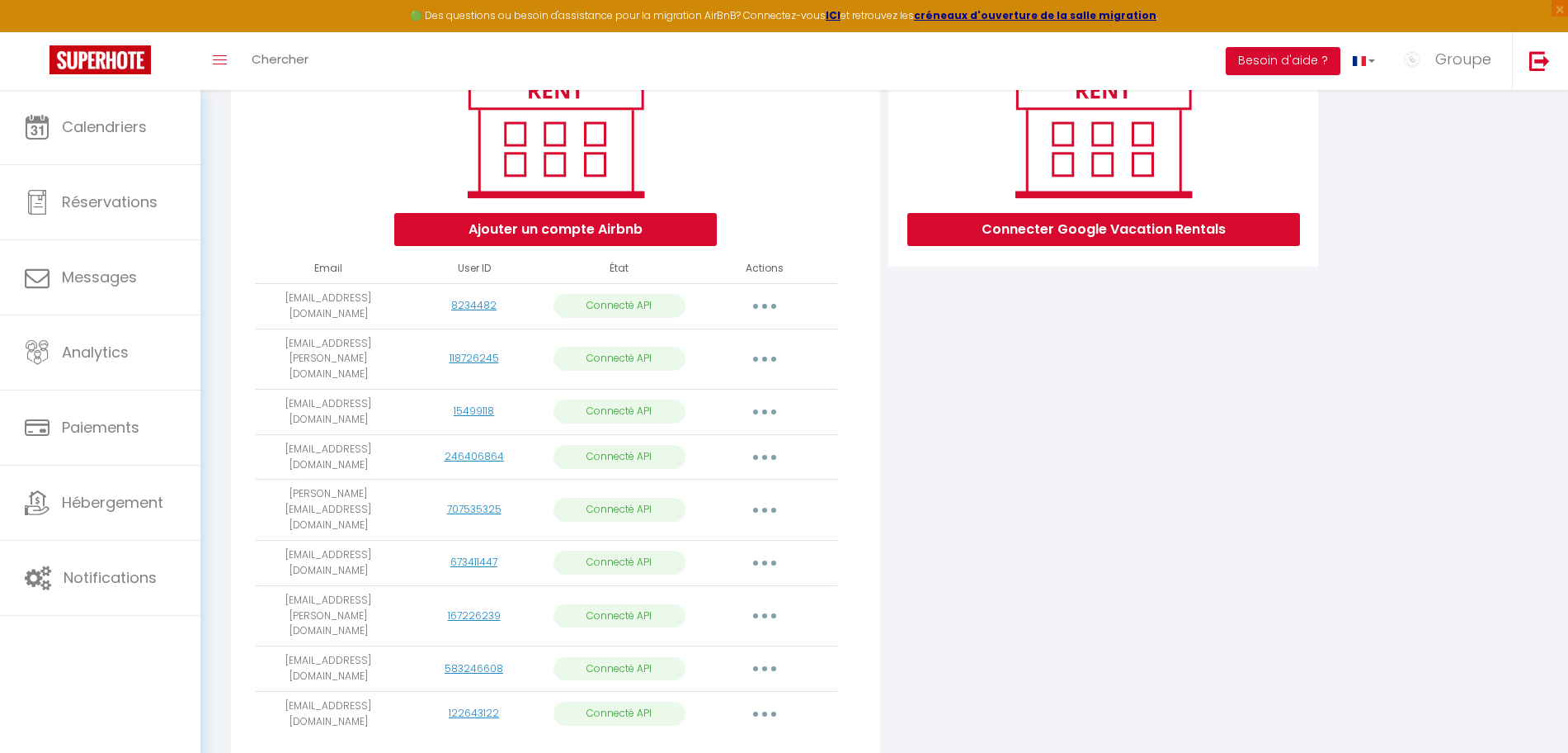
click at [753, 602] on button "button" at bounding box center [765, 615] width 46 height 26
click at [735, 640] on link "Importer les appartements" at bounding box center [691, 654] width 182 height 28
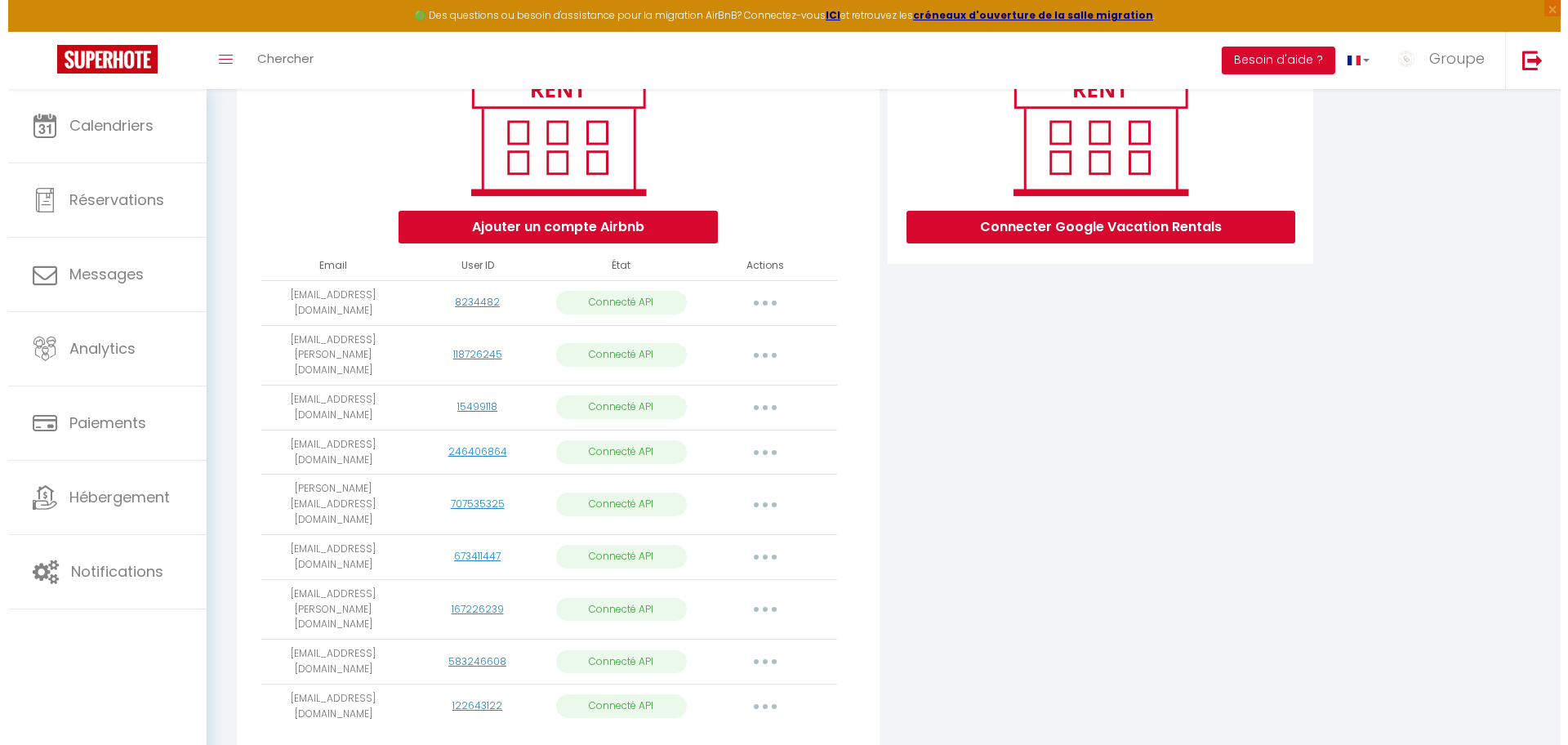
select select "58780"
select select
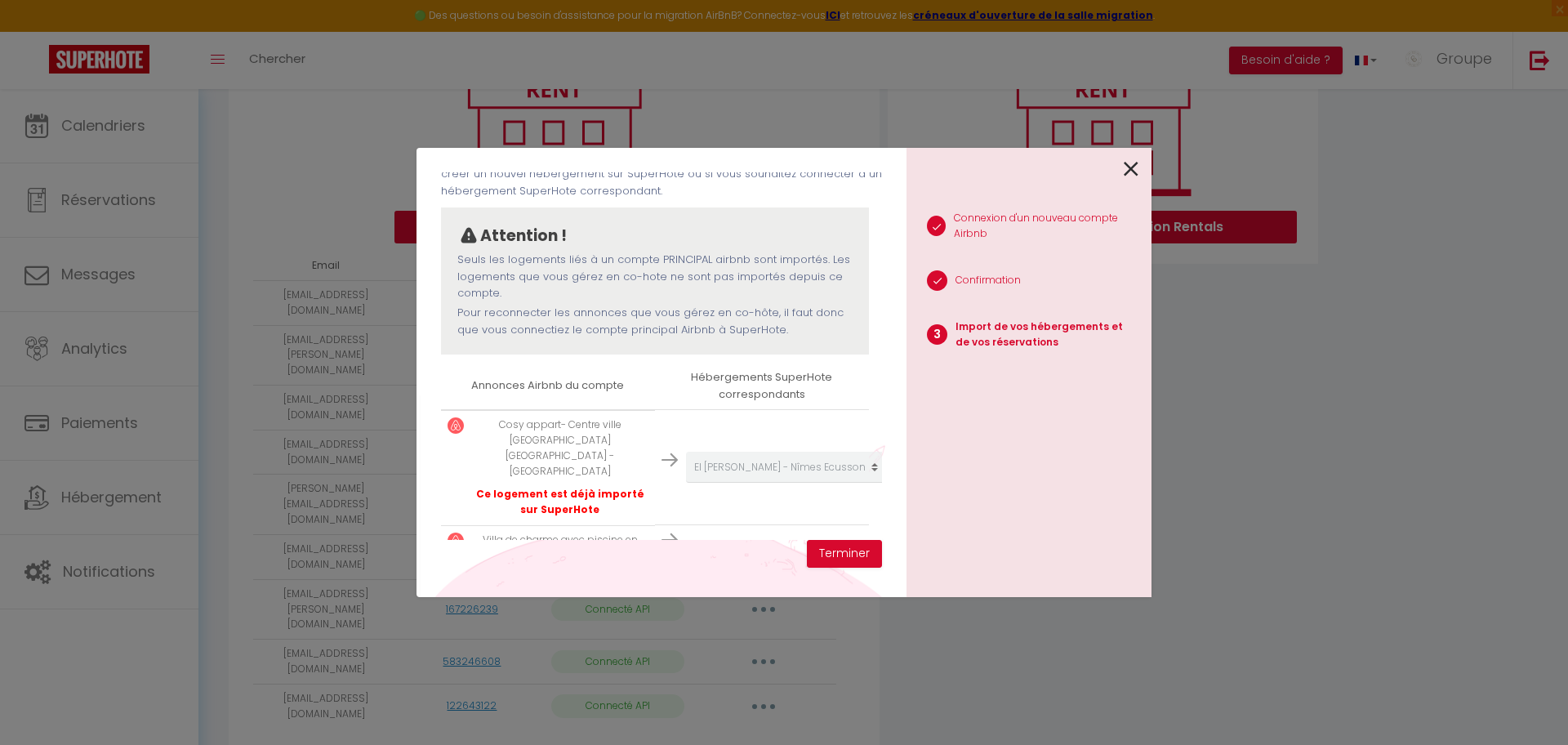
scroll to position [125, 0]
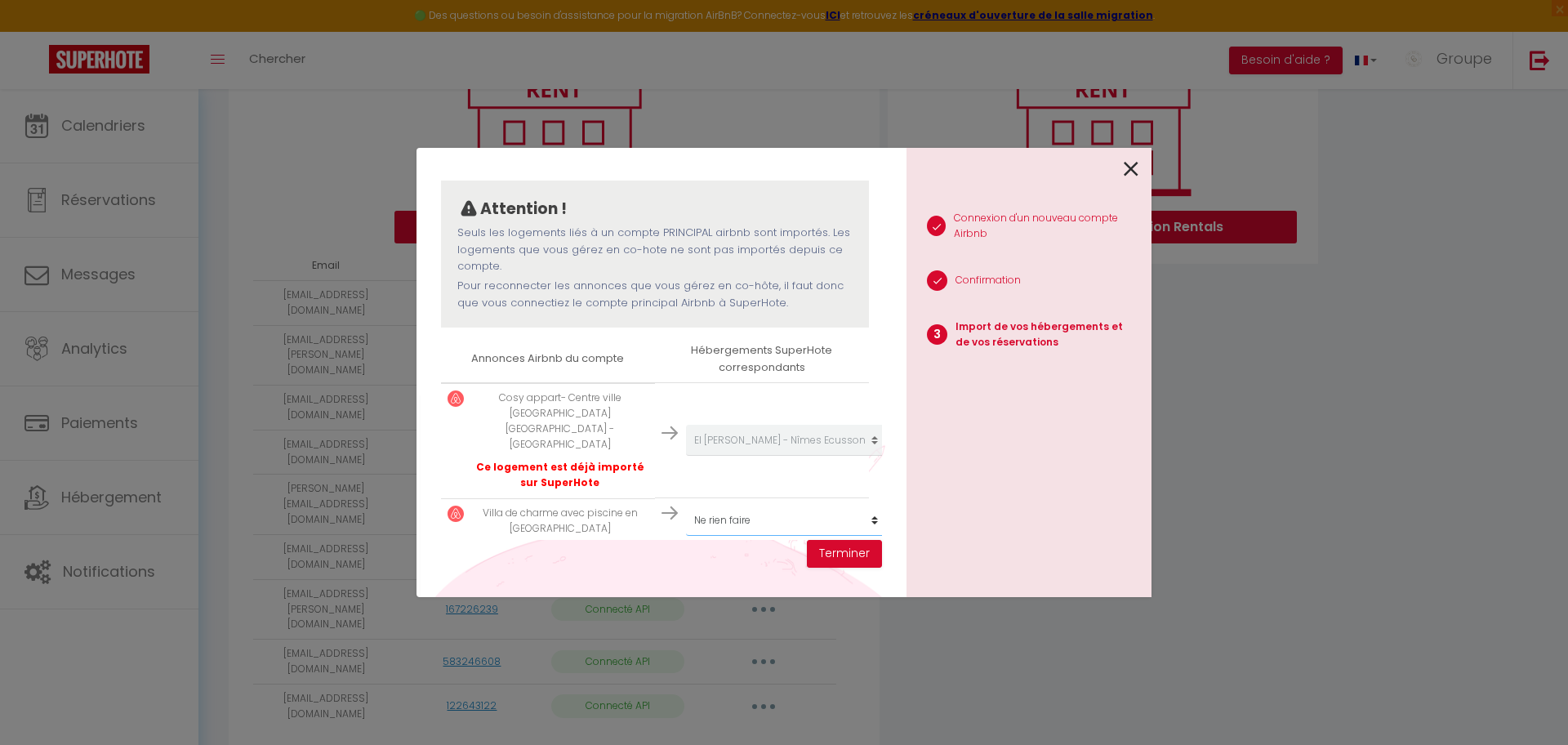
click at [777, 505] on select "Créer un nouvel hébergement Ne rien faire Studio Ponant LGM T2 Vue Étang Ponant…" at bounding box center [787, 520] width 201 height 31
click at [344, 707] on div "Importer de vos hébergements et de vos réservations Veuillez sélectionner pour …" at bounding box center [784, 372] width 1568 height 745
click at [1136, 169] on icon at bounding box center [1131, 169] width 14 height 24
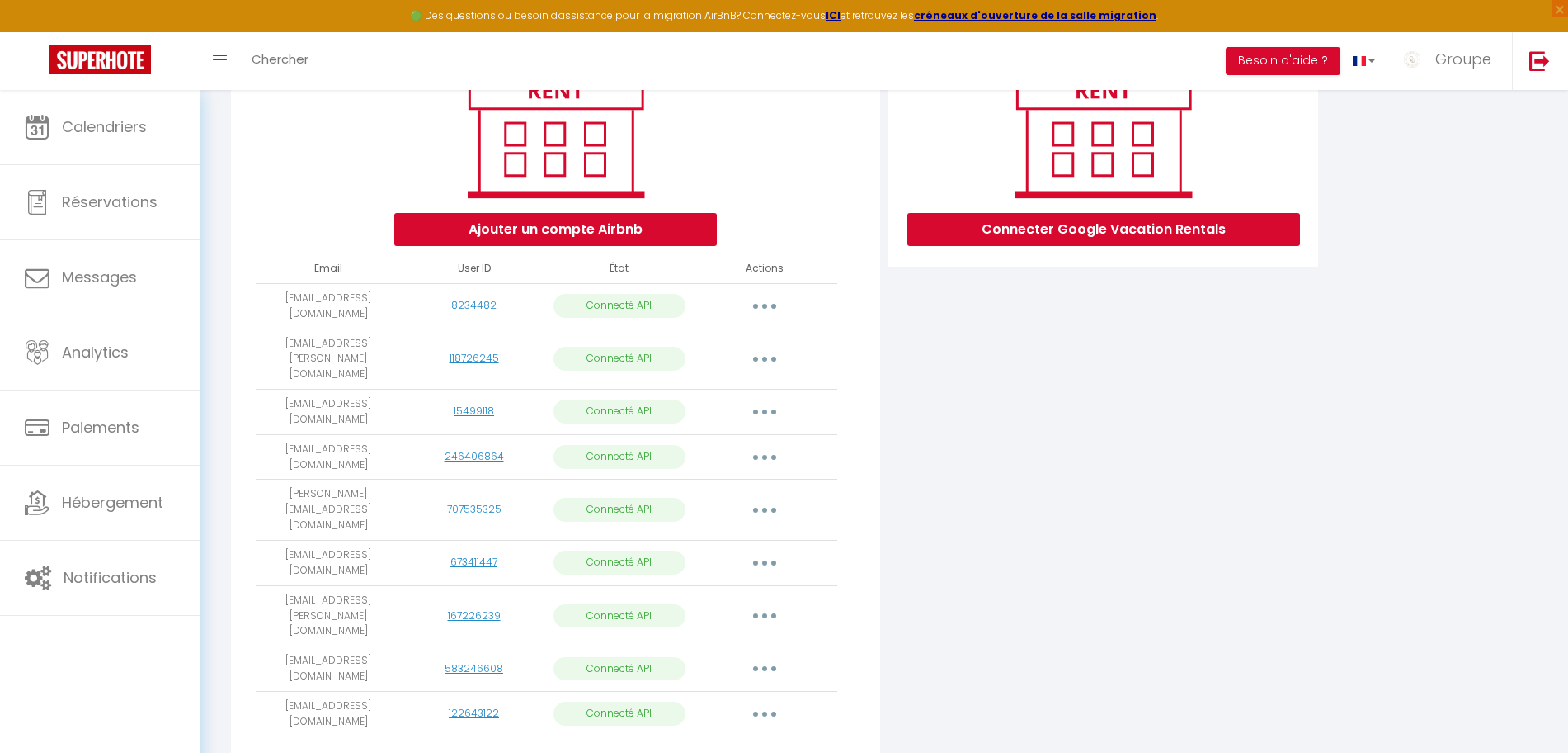
click at [759, 549] on button "button" at bounding box center [765, 562] width 46 height 26
click at [743, 586] on link "Importer les appartements" at bounding box center [691, 600] width 182 height 28
select select "60626"
select select
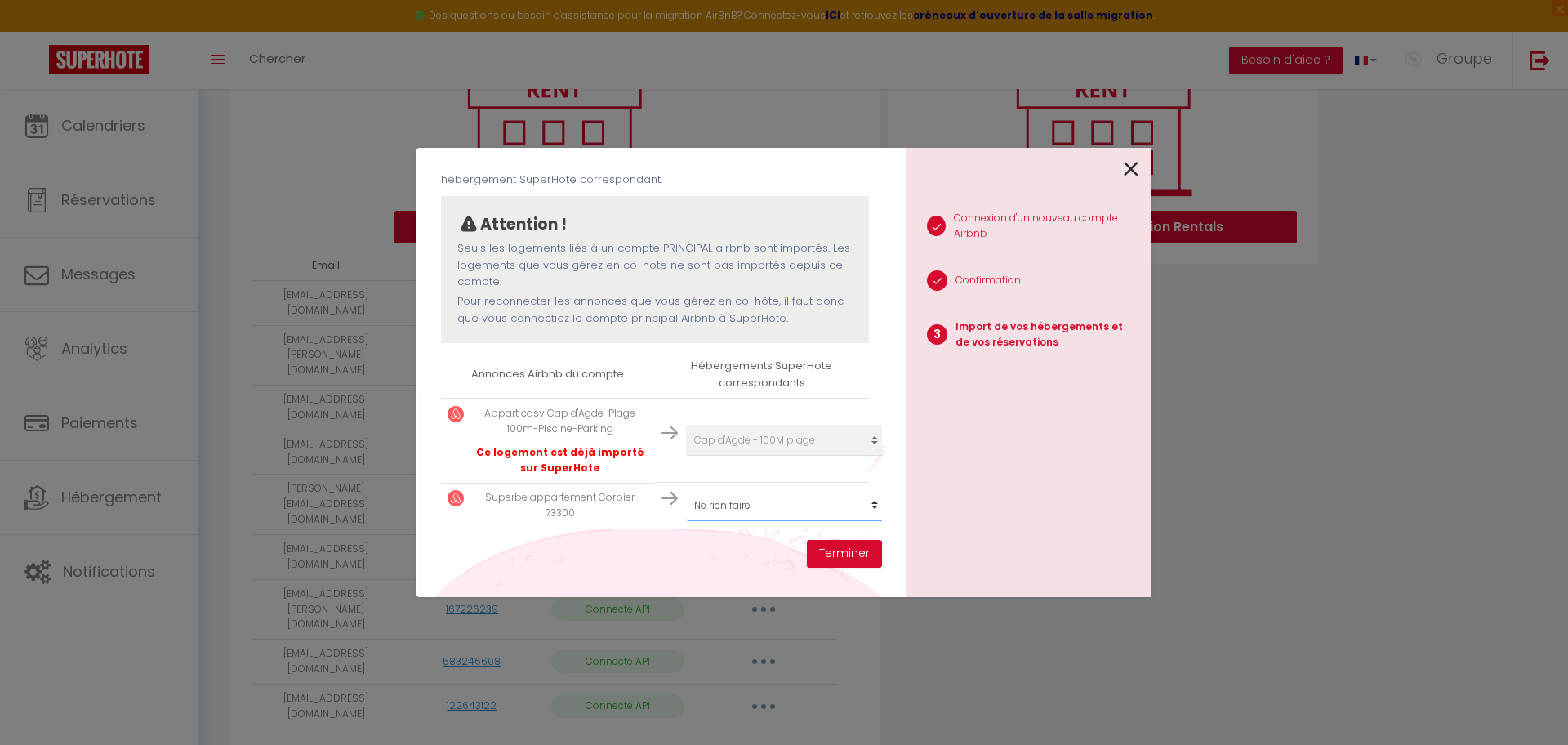
click at [716, 490] on select "Créer un nouvel hébergement Ne rien faire Studio Ponant LGM T2 Vue Étang Ponant…" at bounding box center [787, 505] width 201 height 31
click at [549, 377] on th "Annonces Airbnb du compte" at bounding box center [548, 374] width 214 height 46
click at [1138, 171] on icon at bounding box center [1131, 169] width 14 height 24
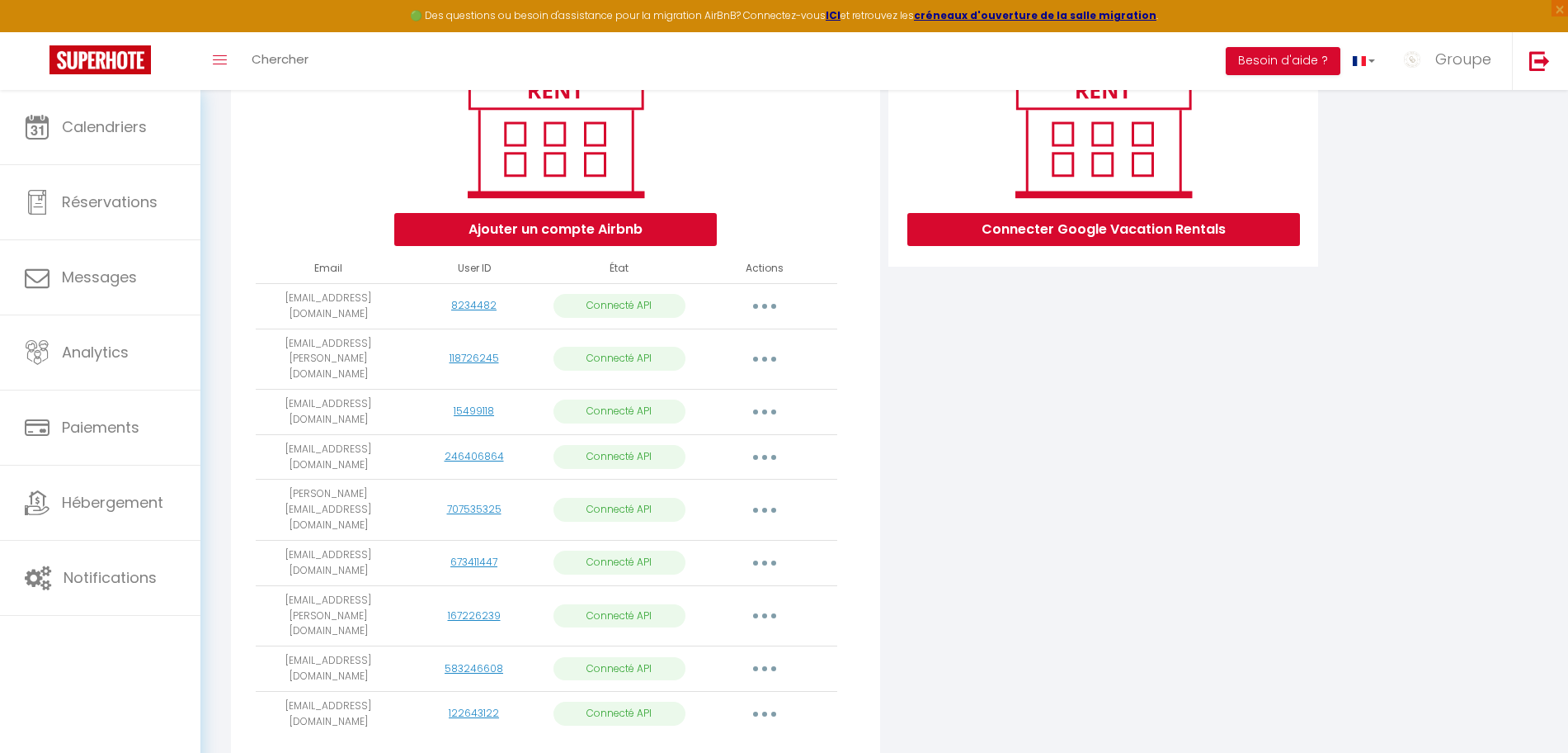
click at [769, 497] on button "button" at bounding box center [765, 509] width 46 height 26
click at [755, 533] on link "Importer les appartements" at bounding box center [691, 546] width 182 height 28
select select "73501"
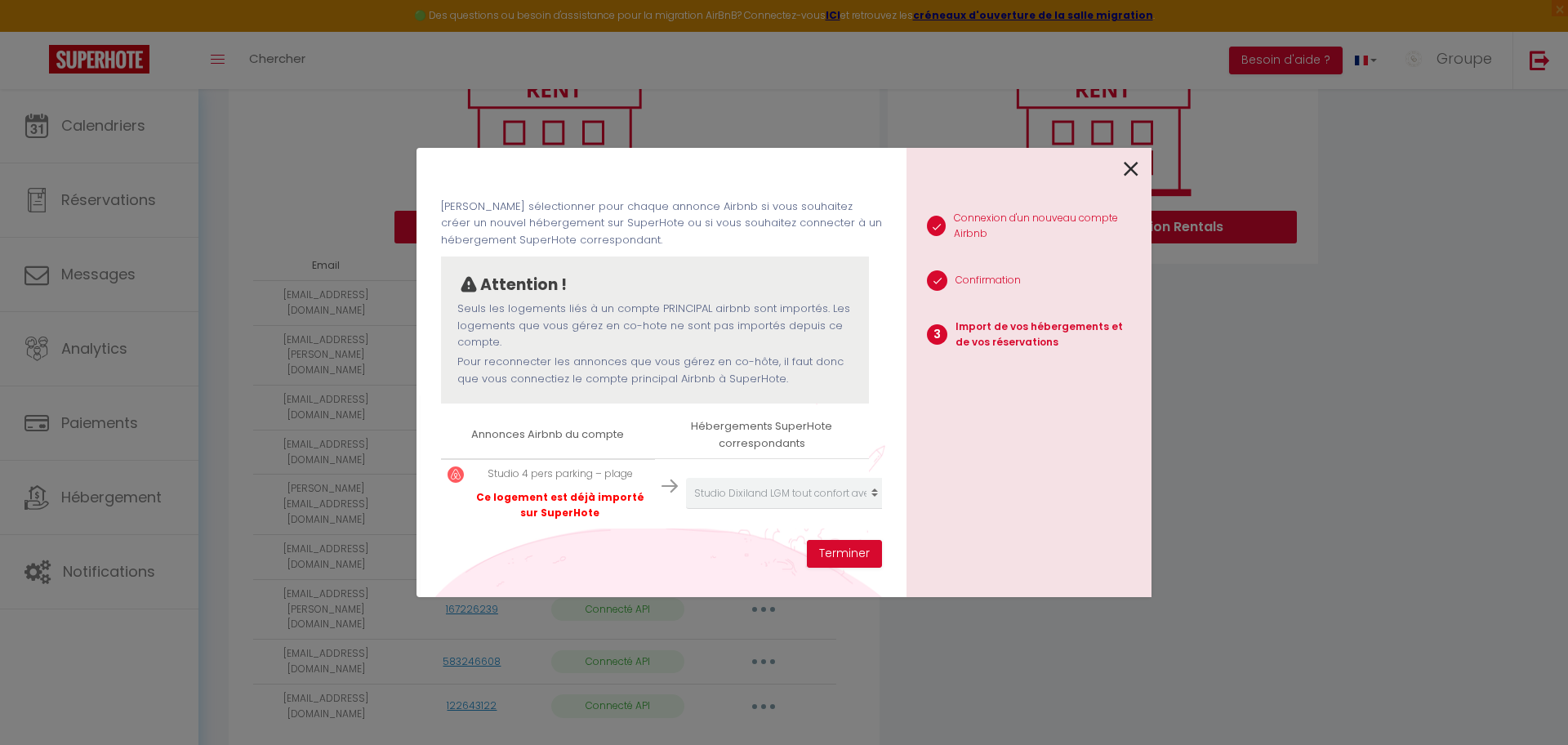
scroll to position [65, 0]
click at [842, 552] on button "Terminer" at bounding box center [845, 553] width 75 height 28
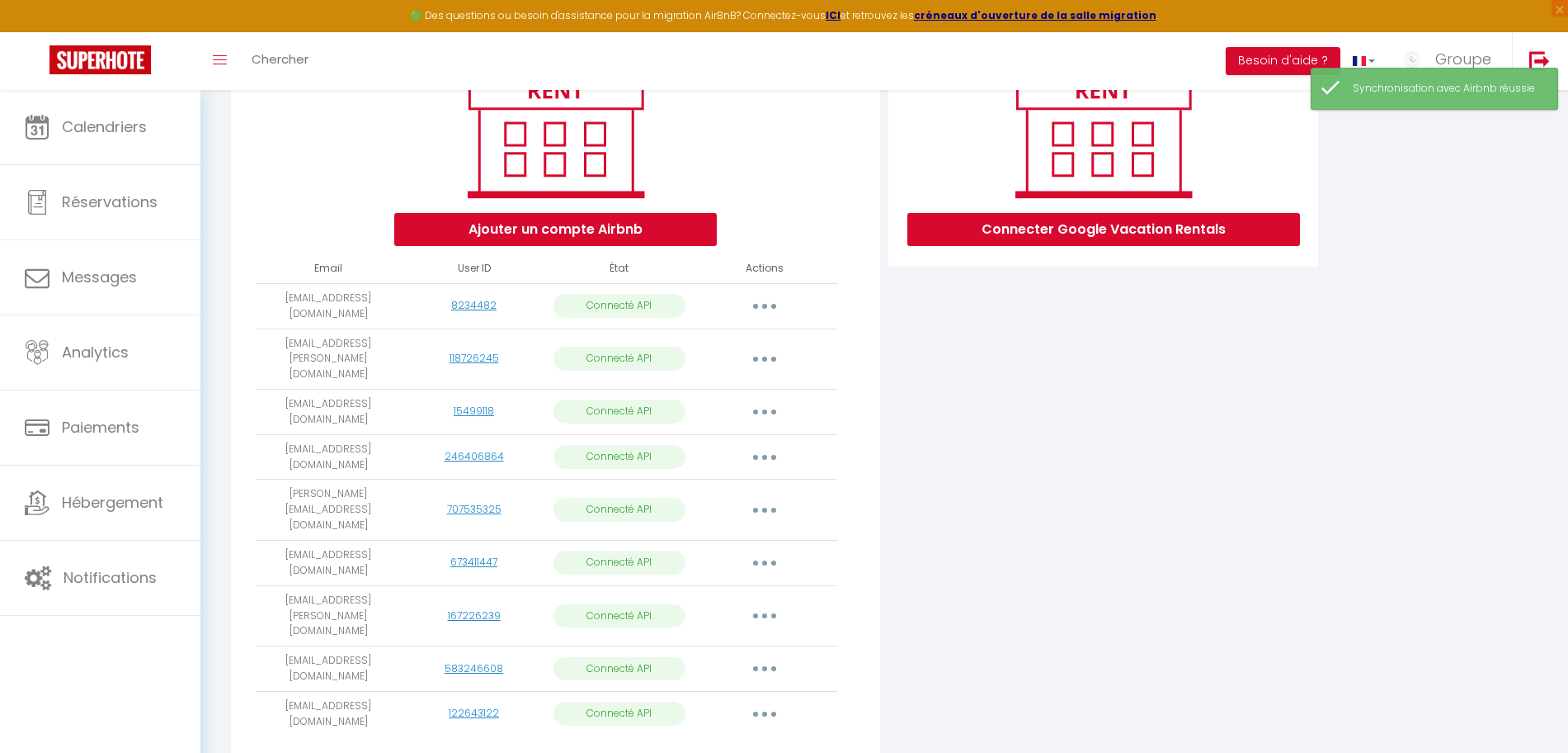
click at [759, 444] on button "button" at bounding box center [765, 457] width 46 height 26
click at [746, 480] on link "Importer les appartements" at bounding box center [691, 494] width 182 height 28
select select "55803"
select select "70264"
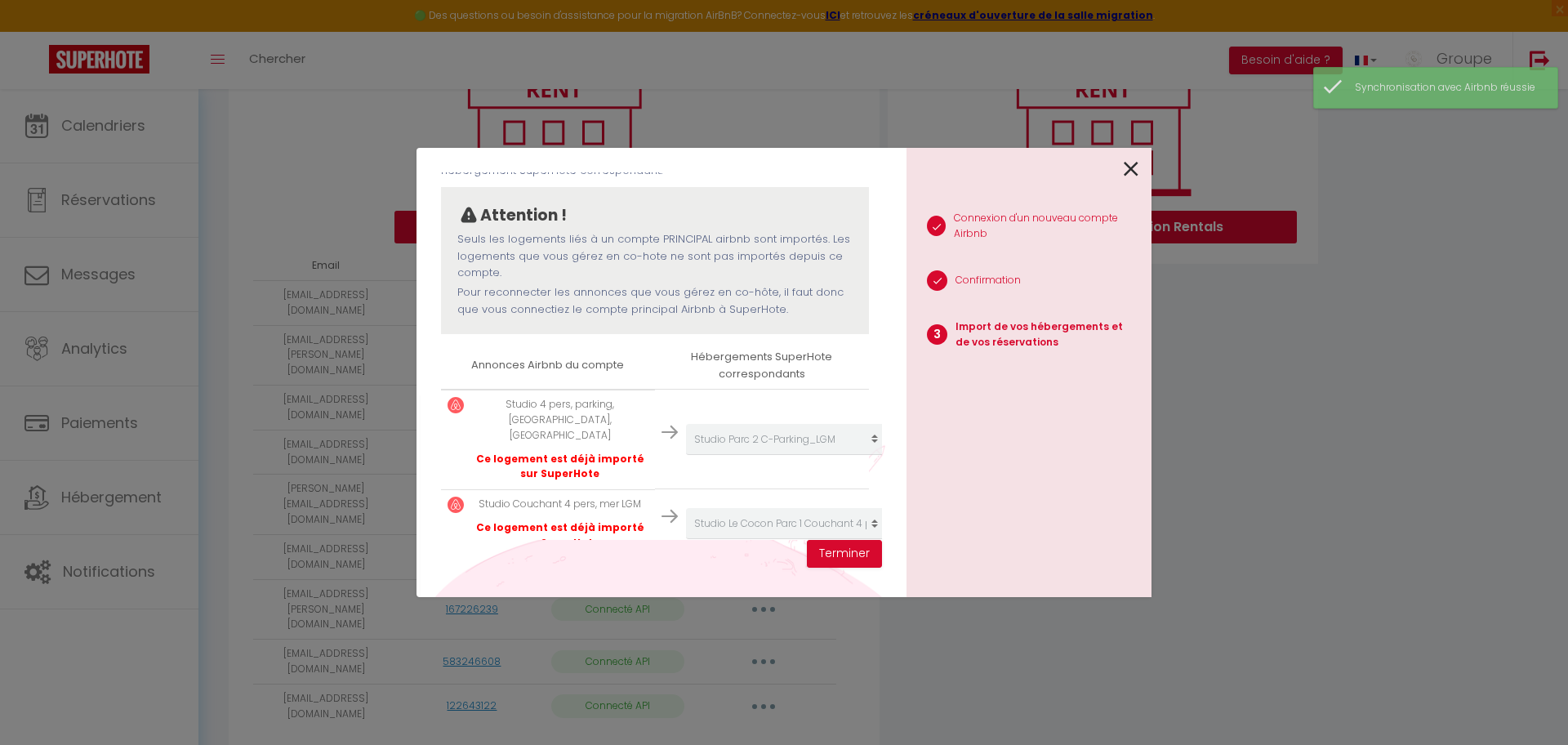
scroll to position [148, 0]
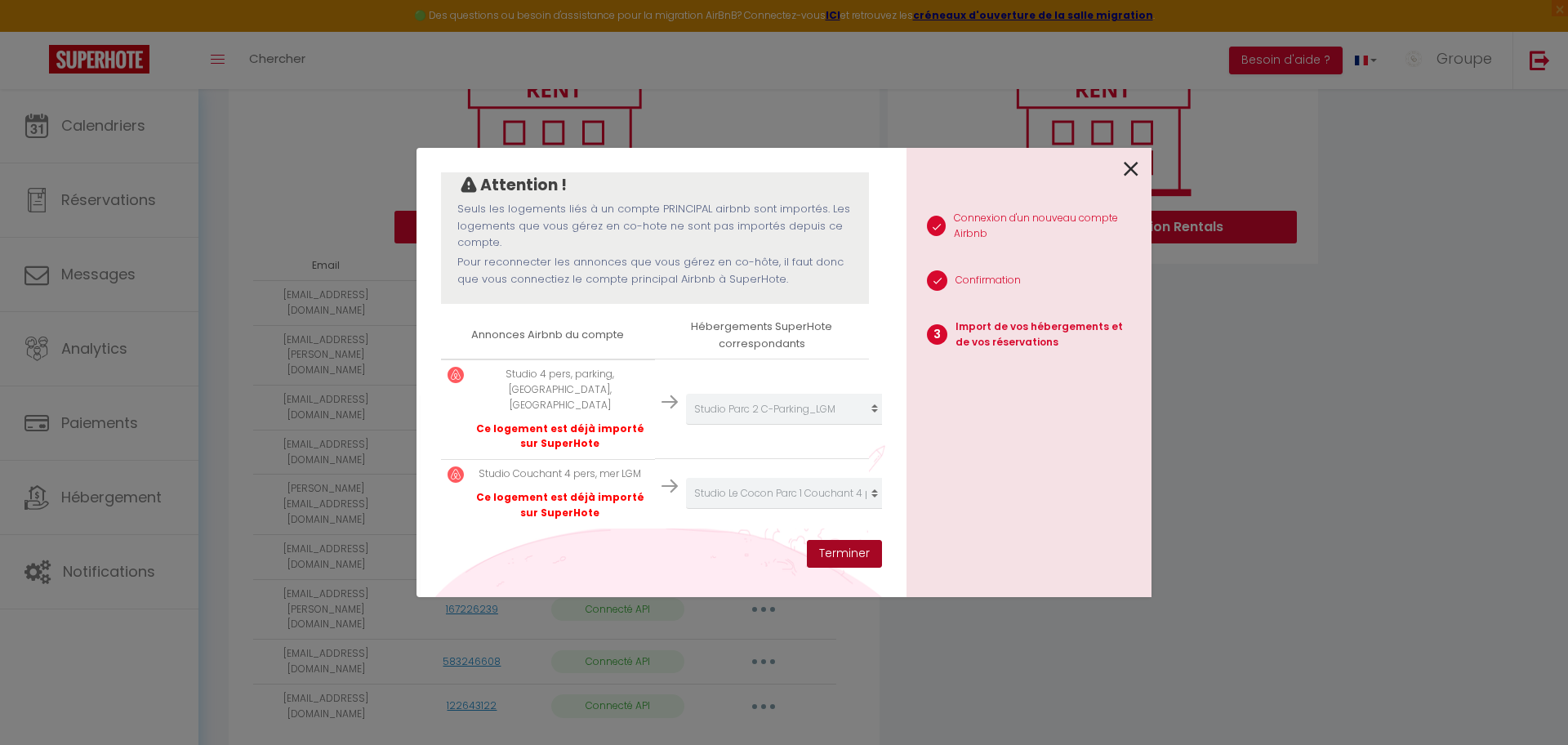
click at [834, 545] on button "Terminer" at bounding box center [845, 553] width 75 height 28
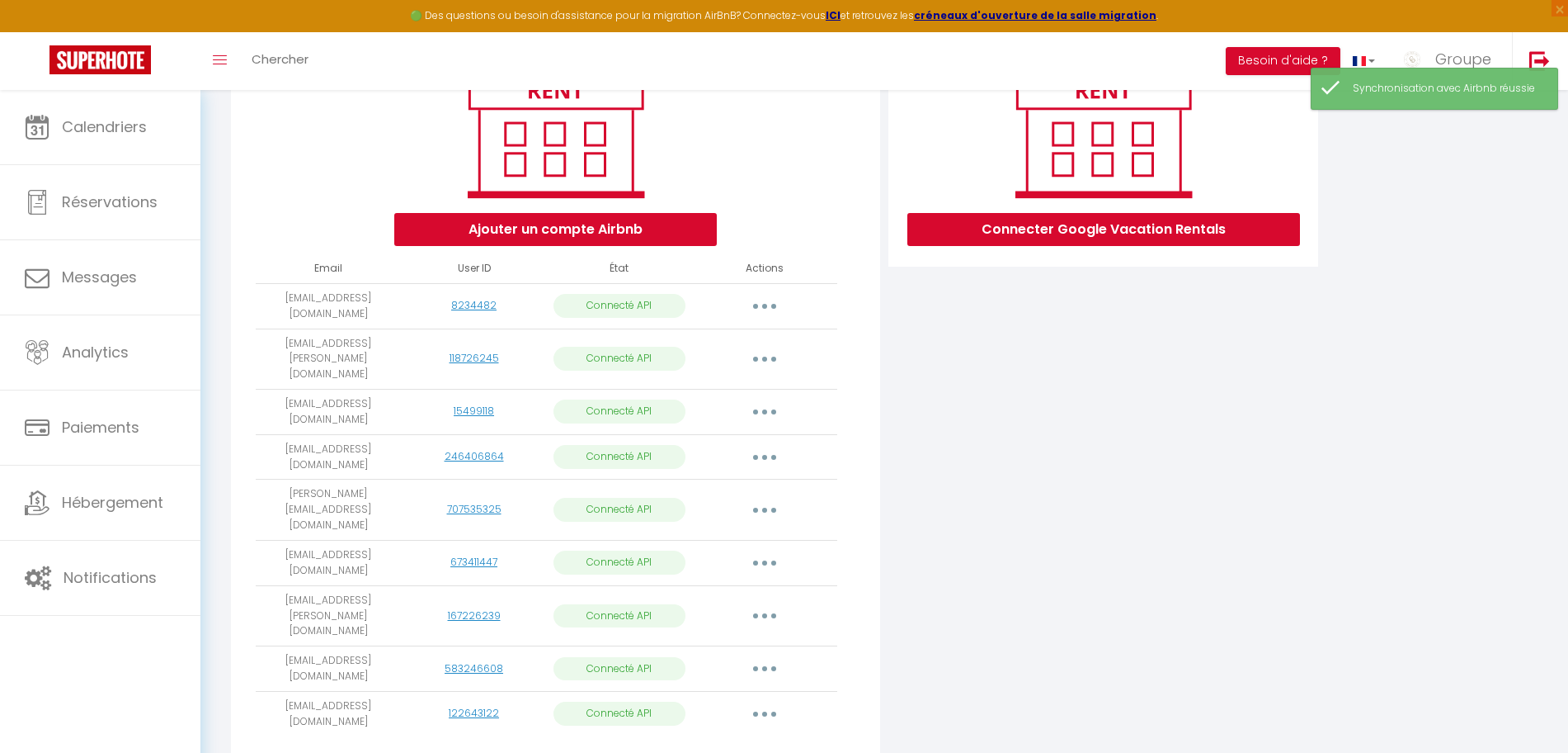
click at [764, 409] on icon "button" at bounding box center [765, 411] width 5 height 5
click at [750, 435] on link "Importer les appartements" at bounding box center [691, 449] width 182 height 28
select select "53206"
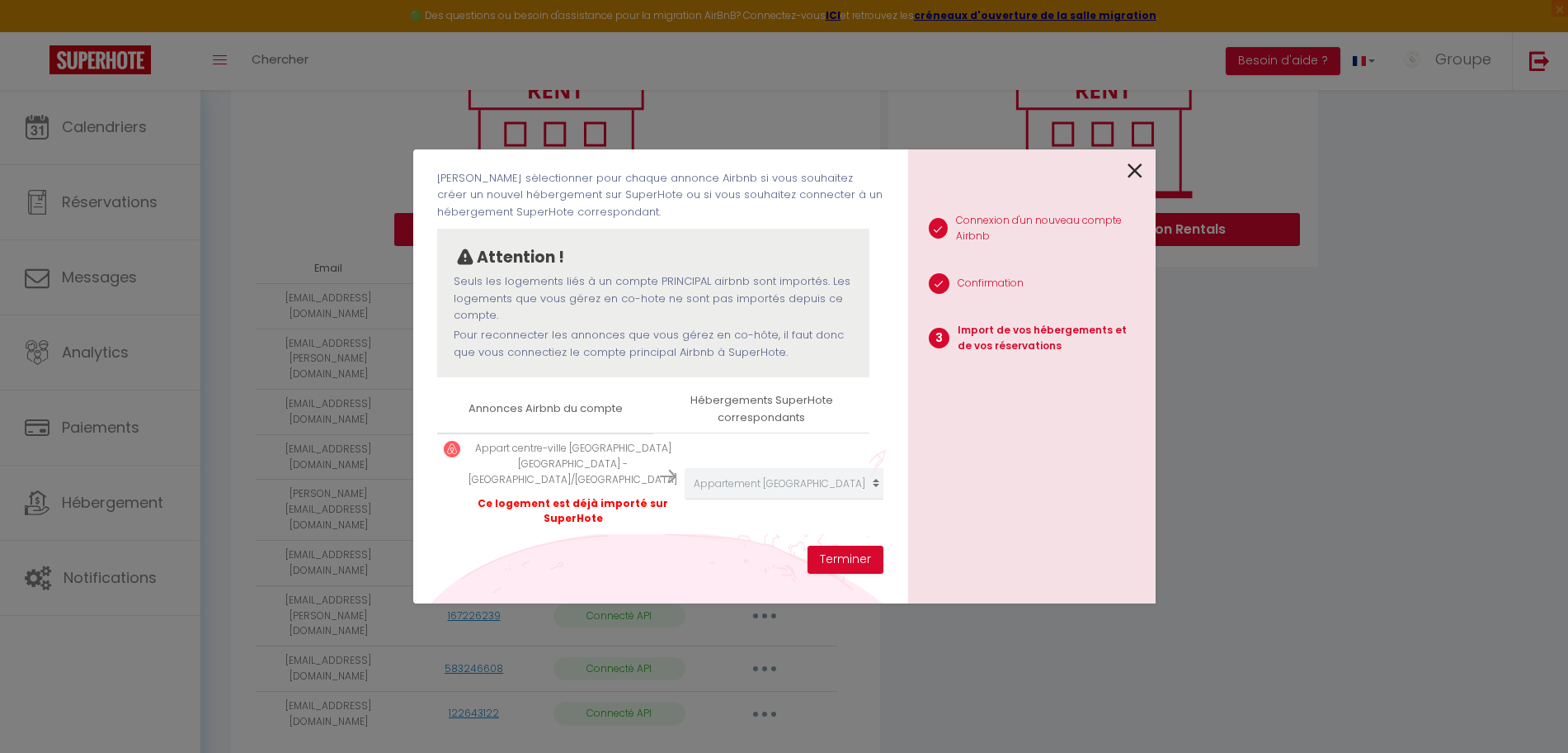
scroll to position [80, 0]
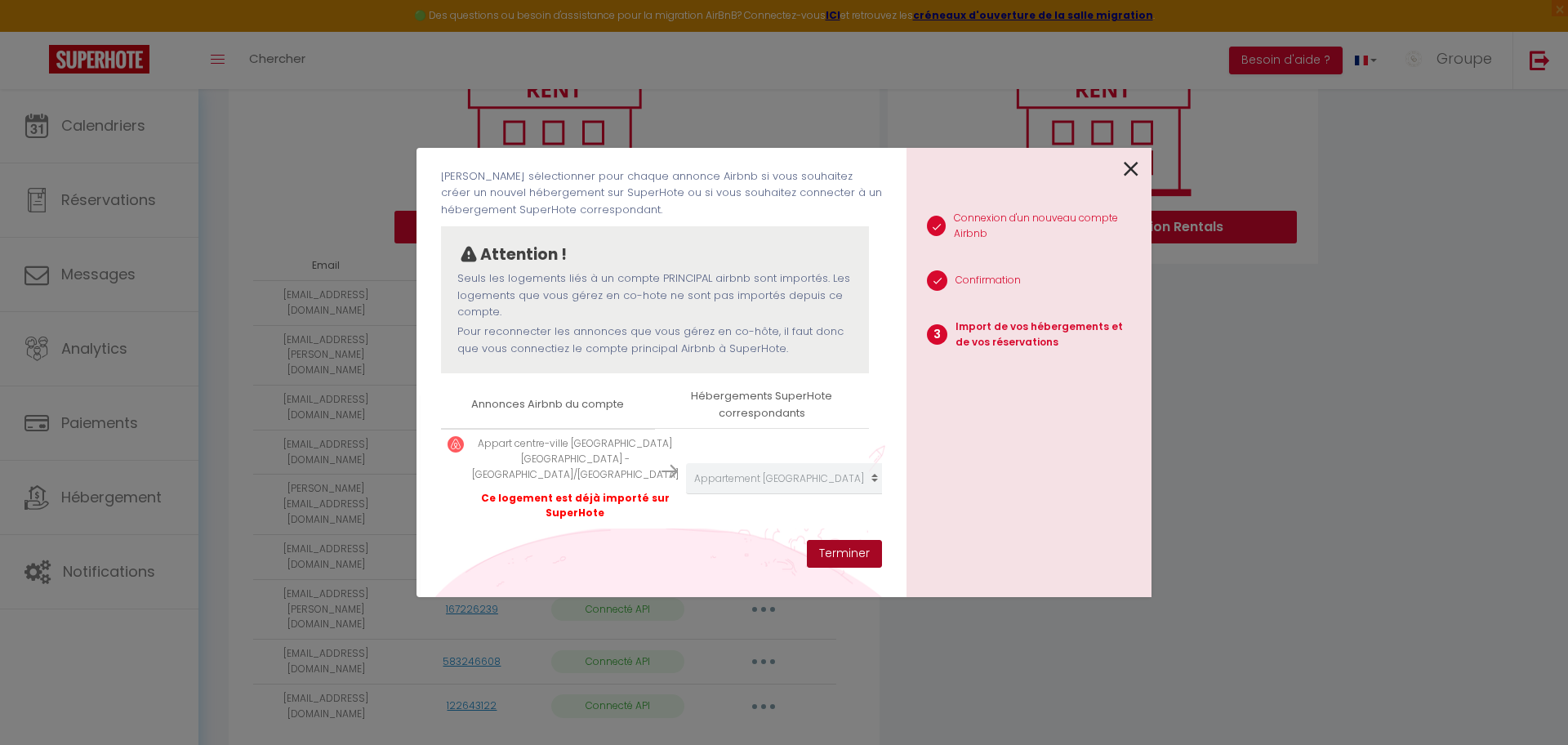
click at [818, 546] on button "Terminer" at bounding box center [845, 553] width 75 height 28
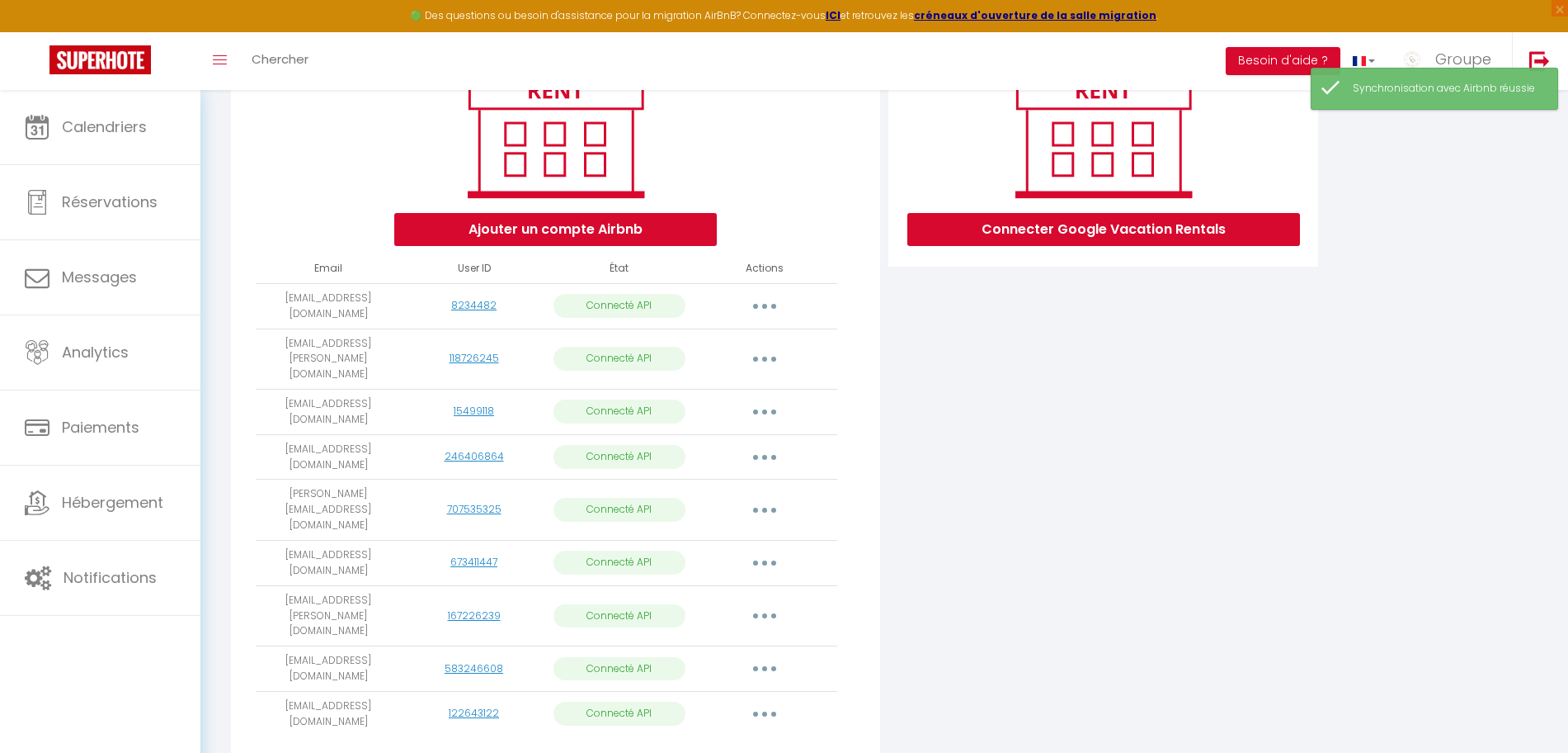
click at [764, 357] on icon "button" at bounding box center [765, 358] width 5 height 5
click at [753, 384] on link "Importer les appartements" at bounding box center [691, 396] width 182 height 28
select select "66244"
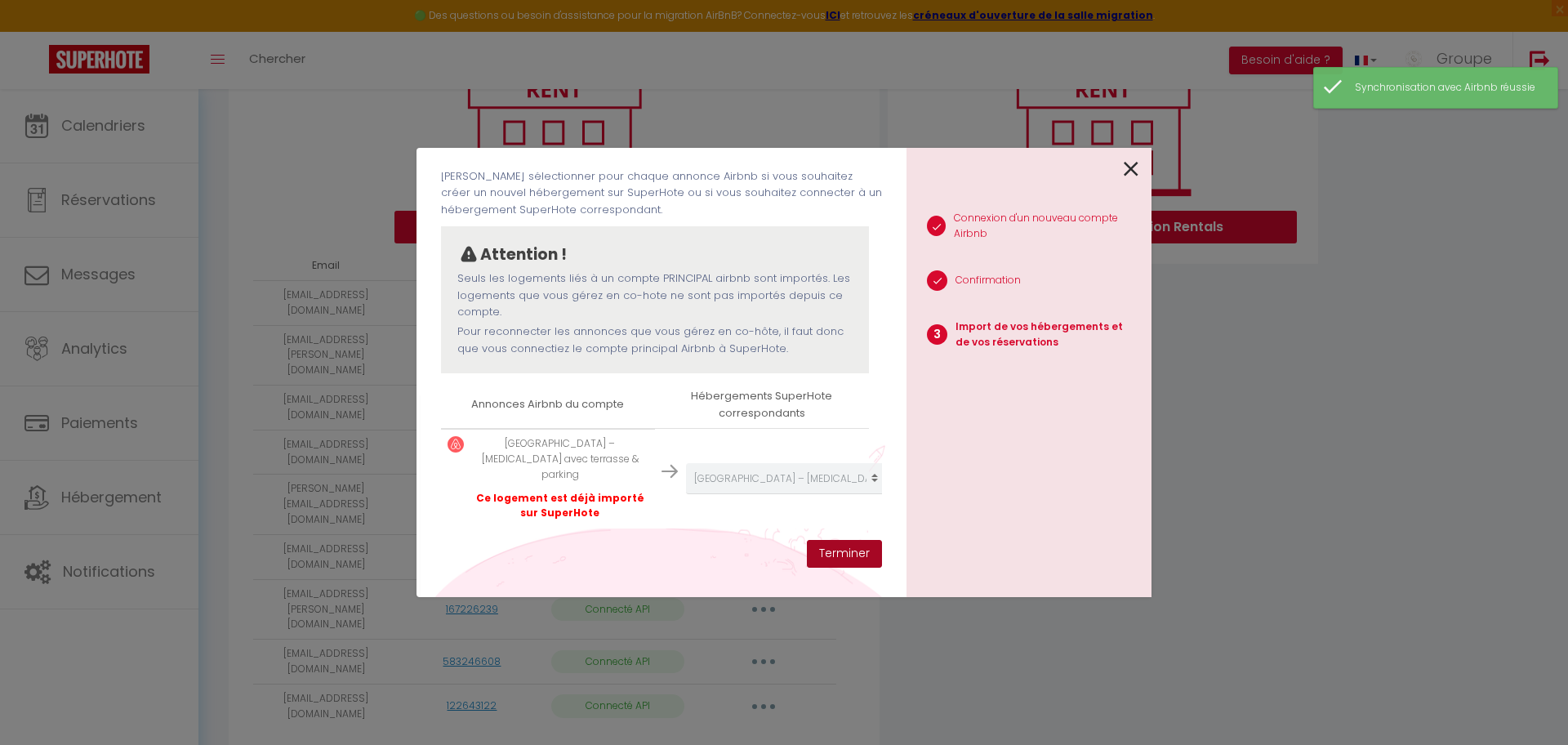
click at [832, 555] on button "Terminer" at bounding box center [845, 553] width 75 height 28
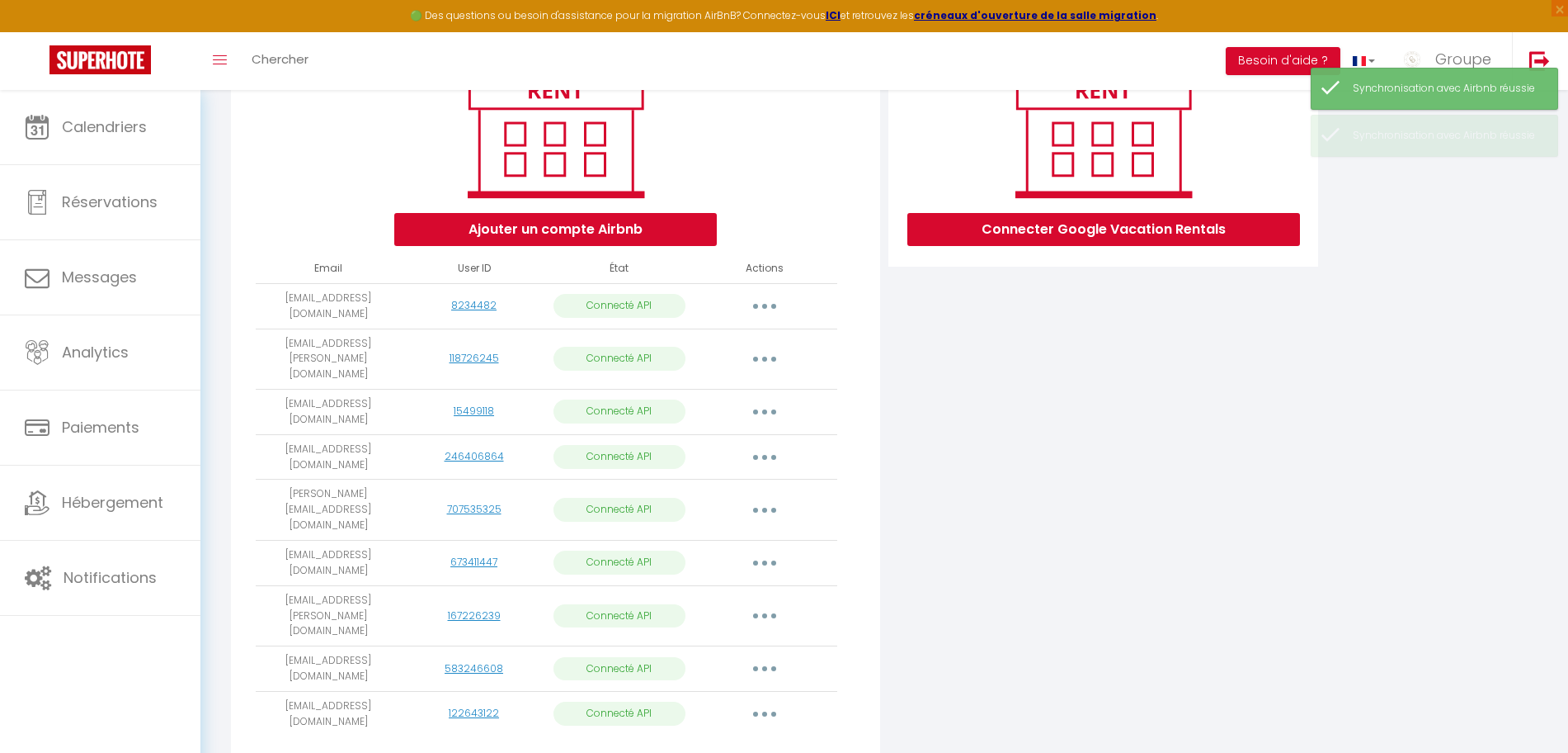
click at [758, 301] on button "button" at bounding box center [765, 306] width 46 height 26
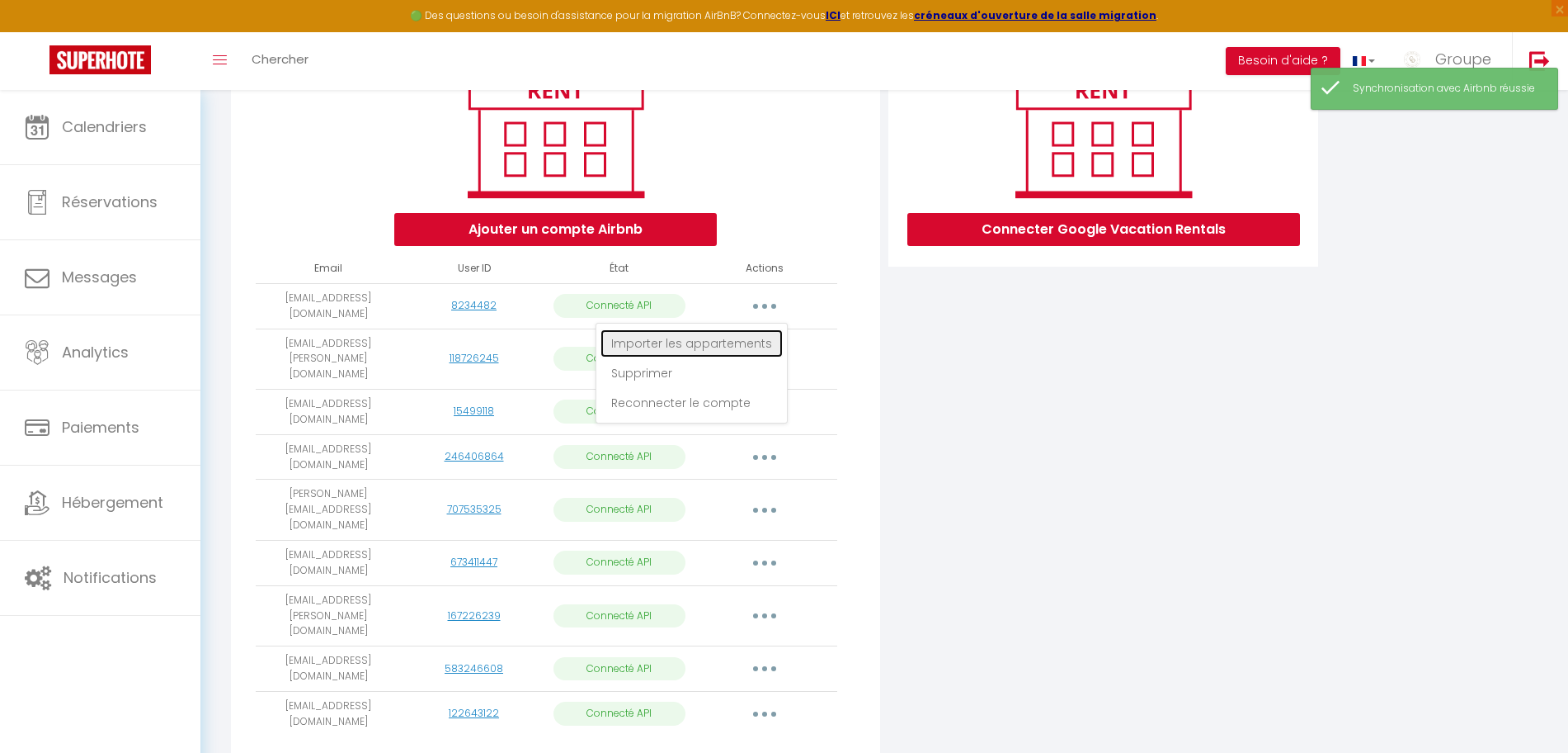
click at [742, 341] on link "Importer les appartements" at bounding box center [691, 343] width 182 height 28
select select "72807"
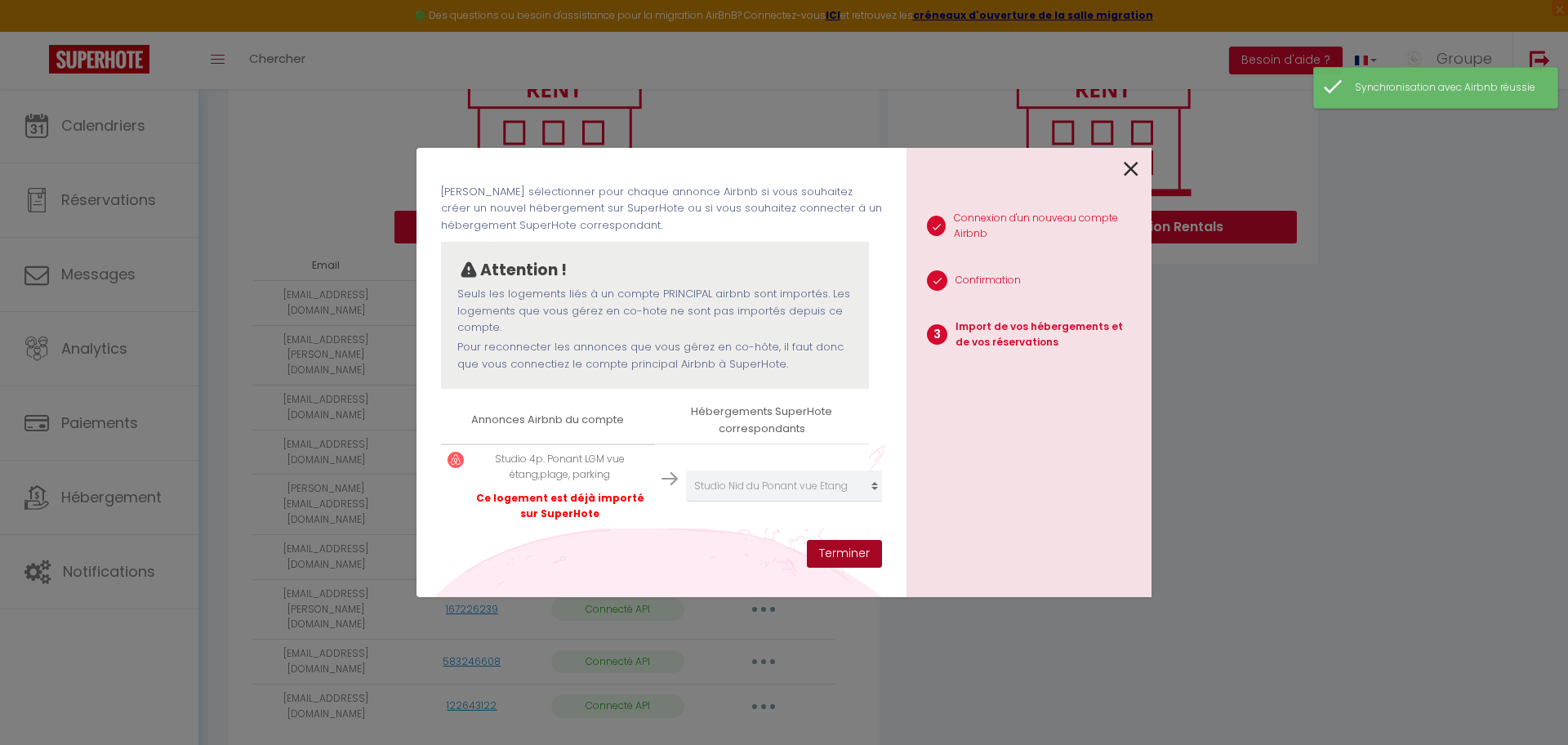
click at [859, 552] on button "Terminer" at bounding box center [845, 553] width 75 height 28
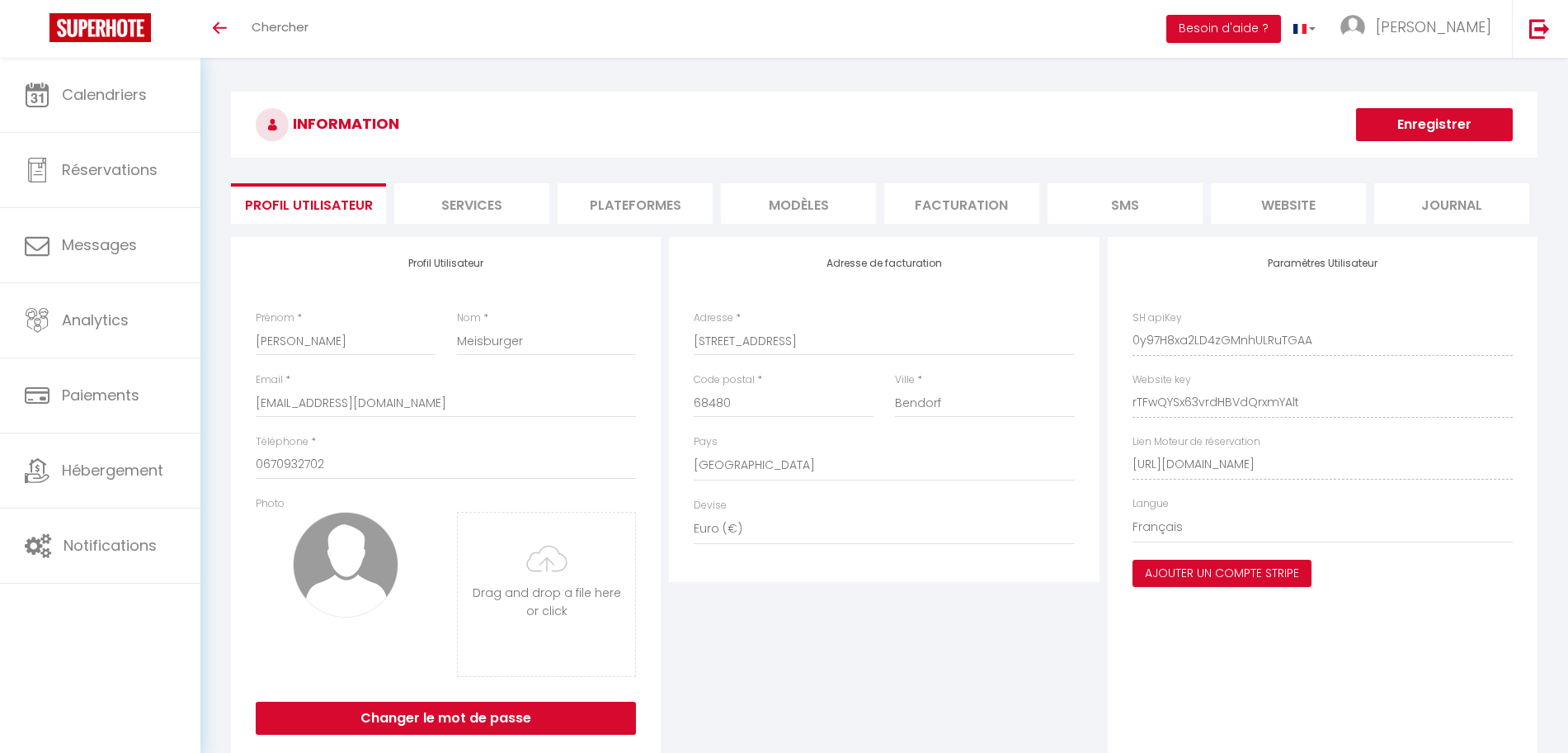
select select "28"
select select "fr"
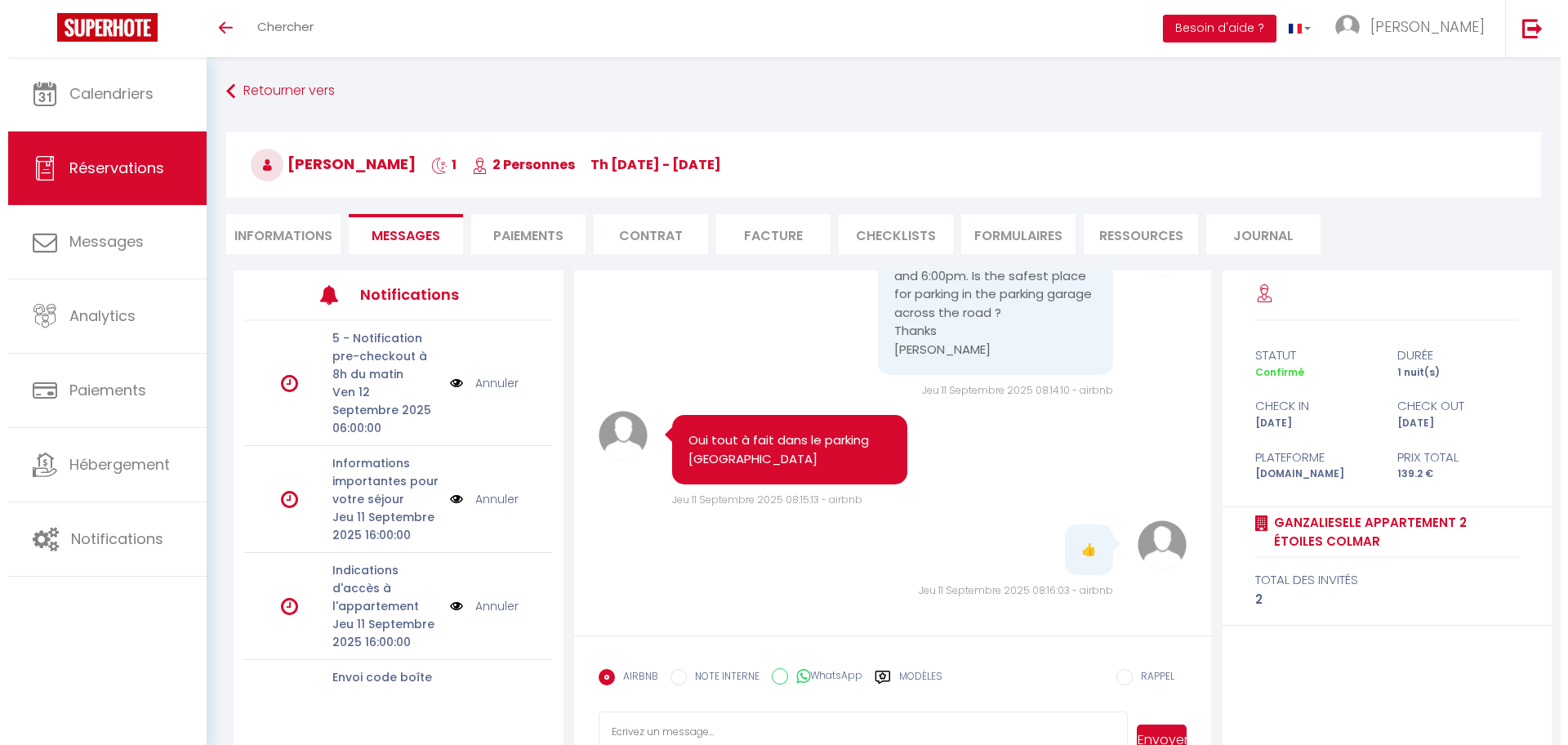
scroll to position [306, 0]
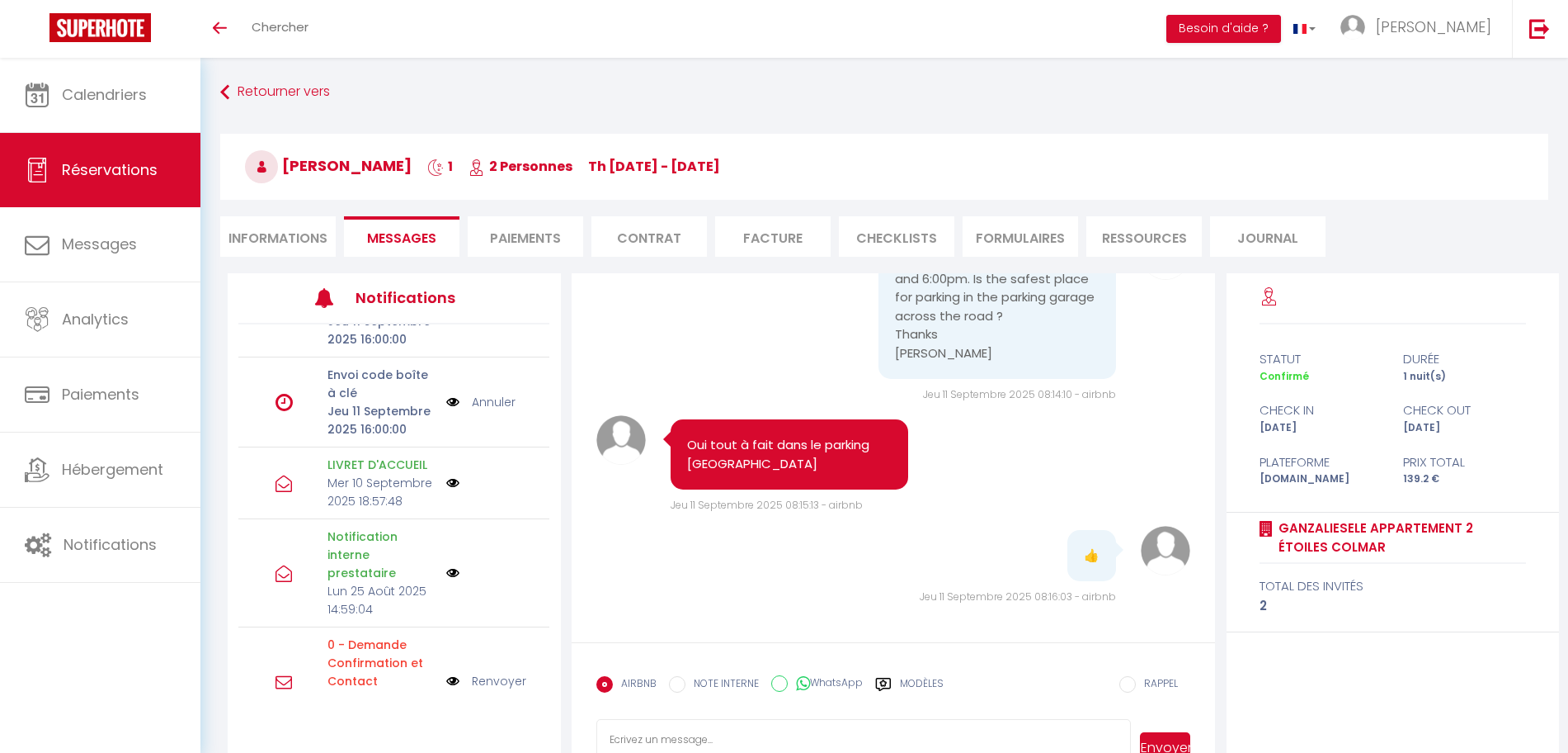
click at [446, 488] on img at bounding box center [453, 483] width 14 height 14
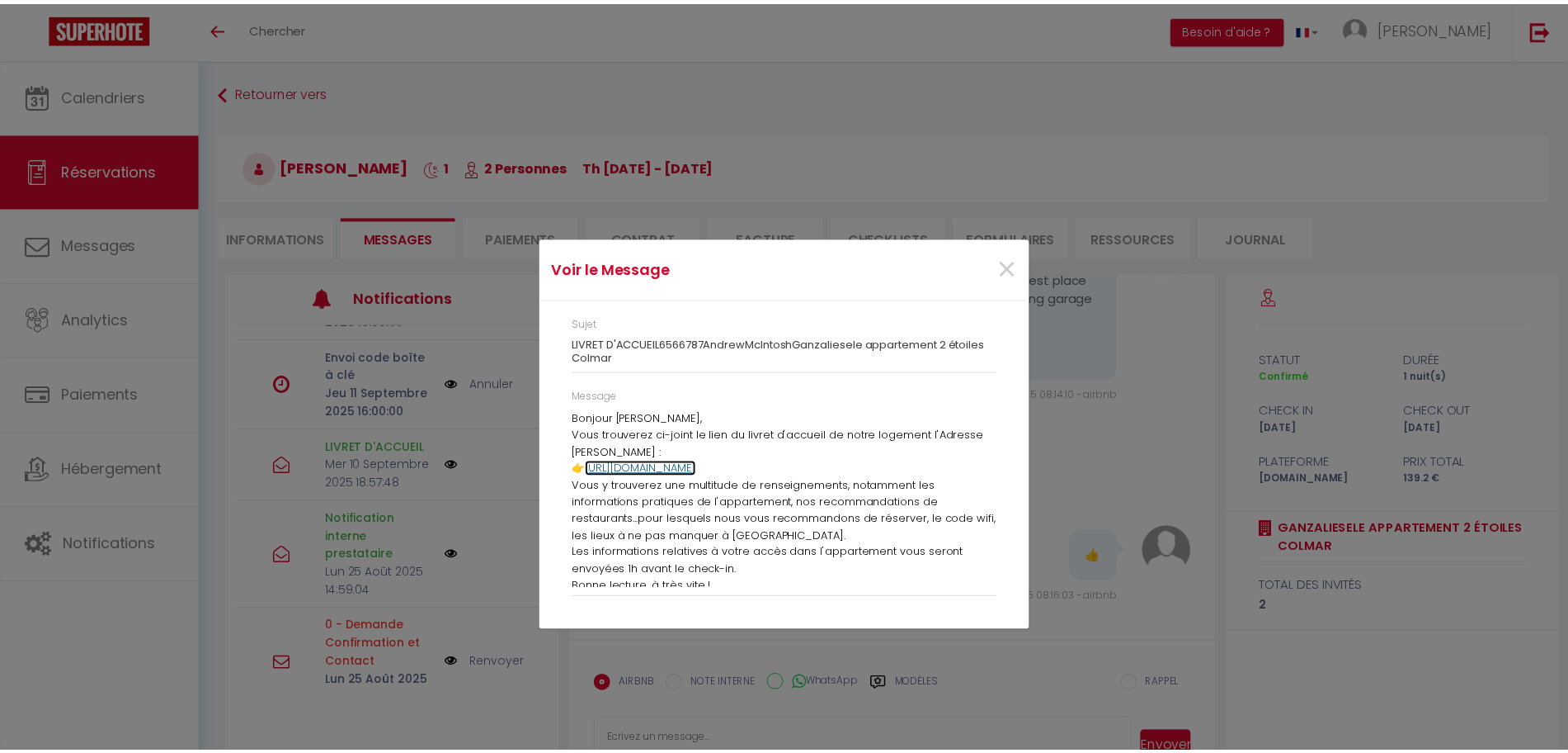
scroll to position [24, 0]
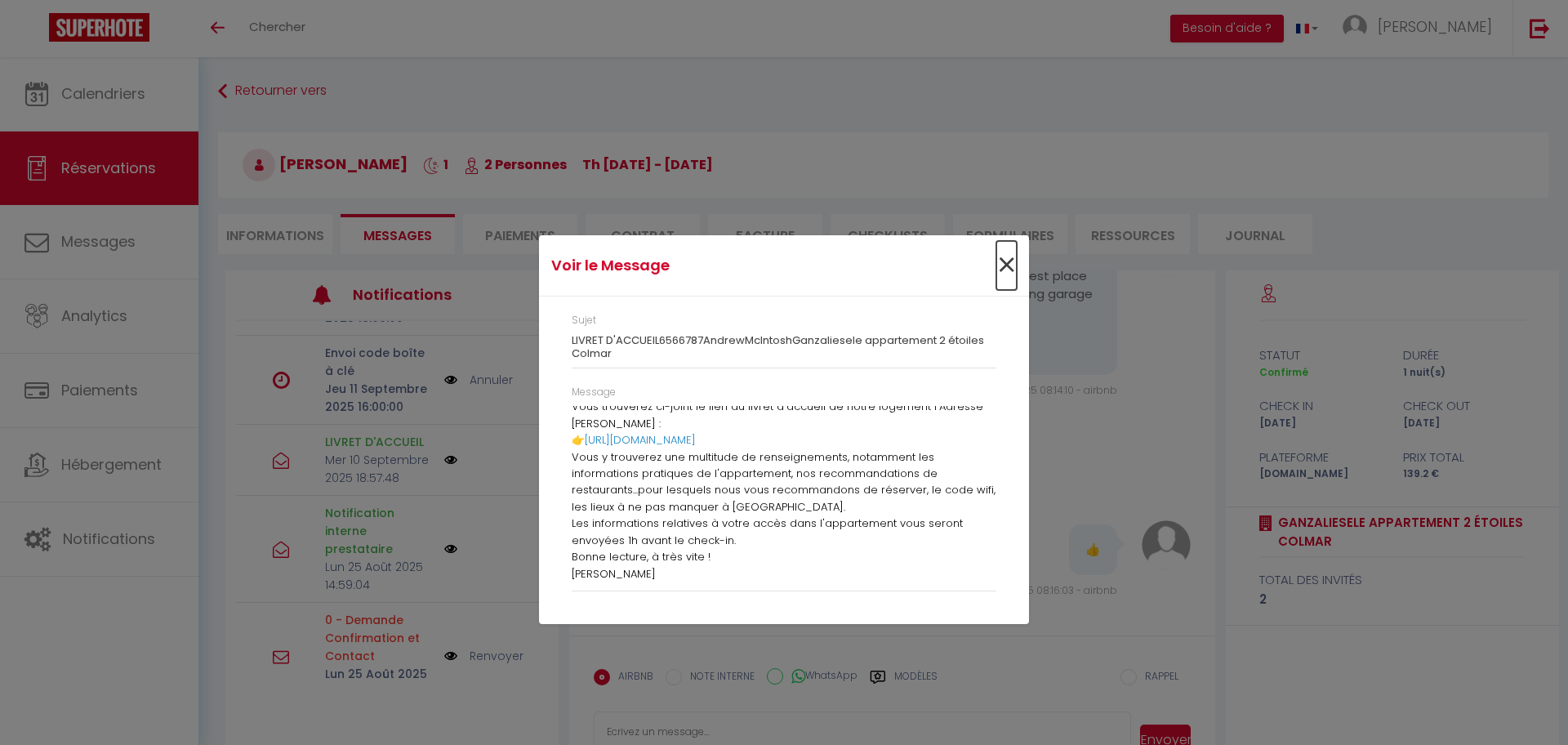
click at [1008, 265] on span "×" at bounding box center [1006, 265] width 20 height 49
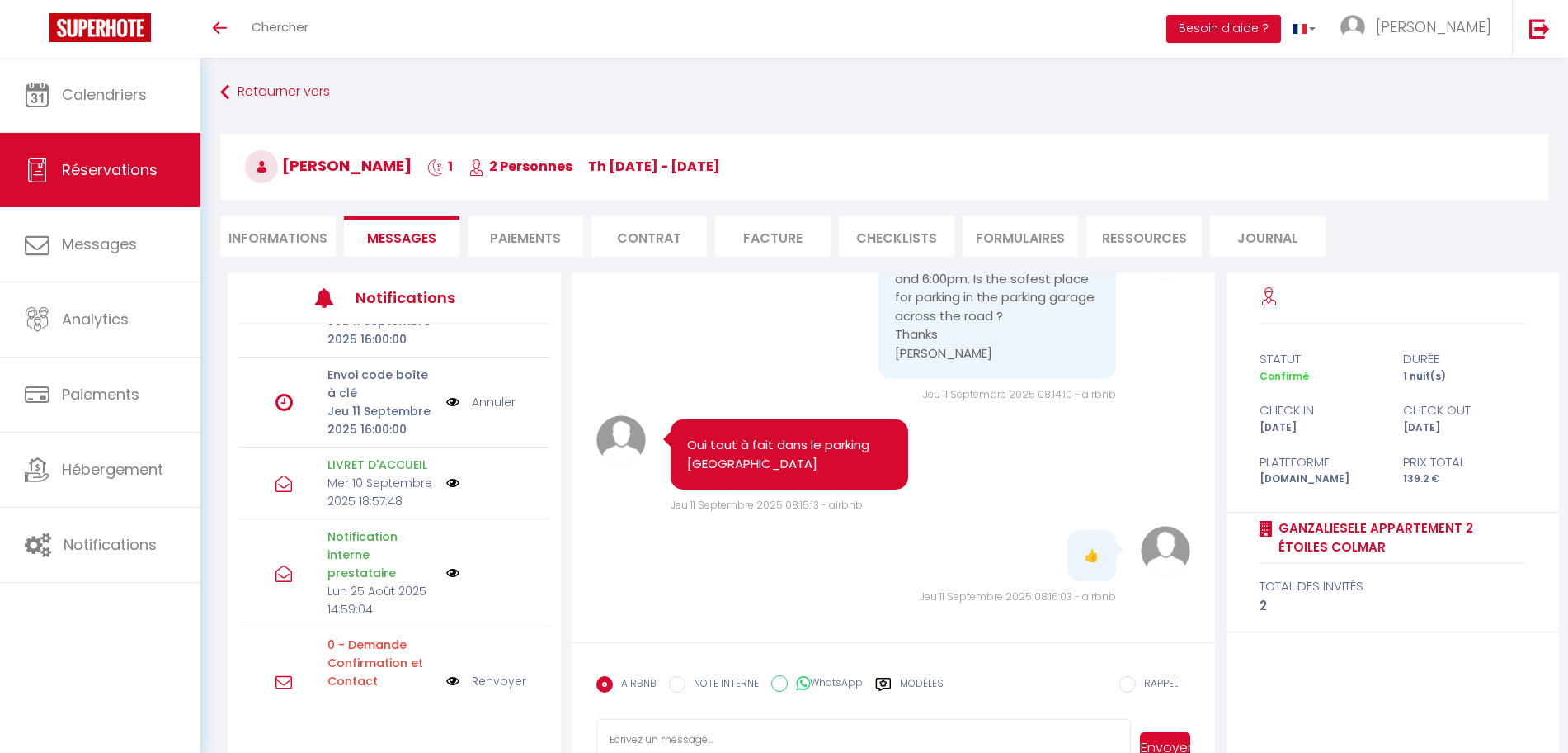
click at [446, 489] on img at bounding box center [453, 483] width 14 height 14
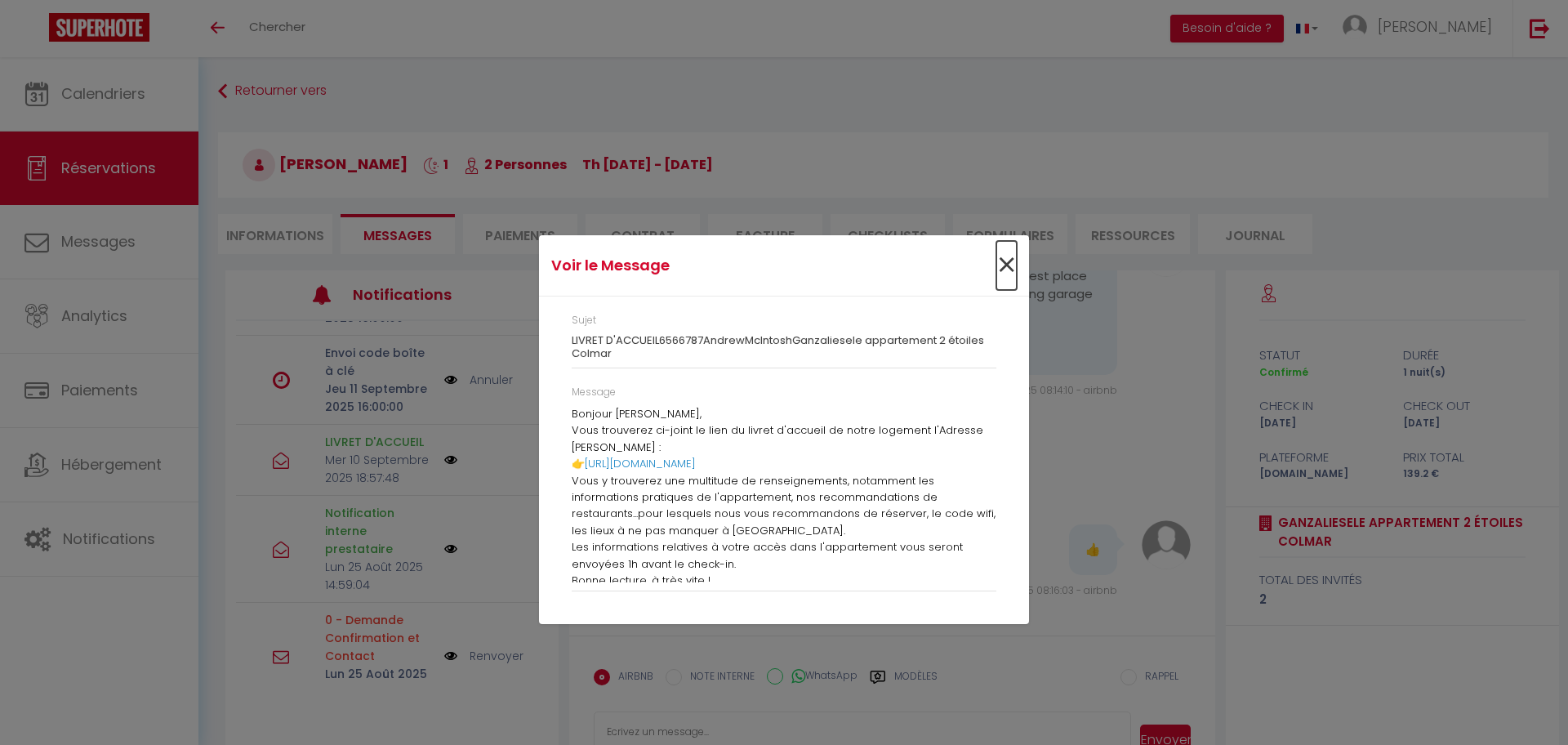
click at [996, 269] on span "×" at bounding box center [1006, 265] width 20 height 49
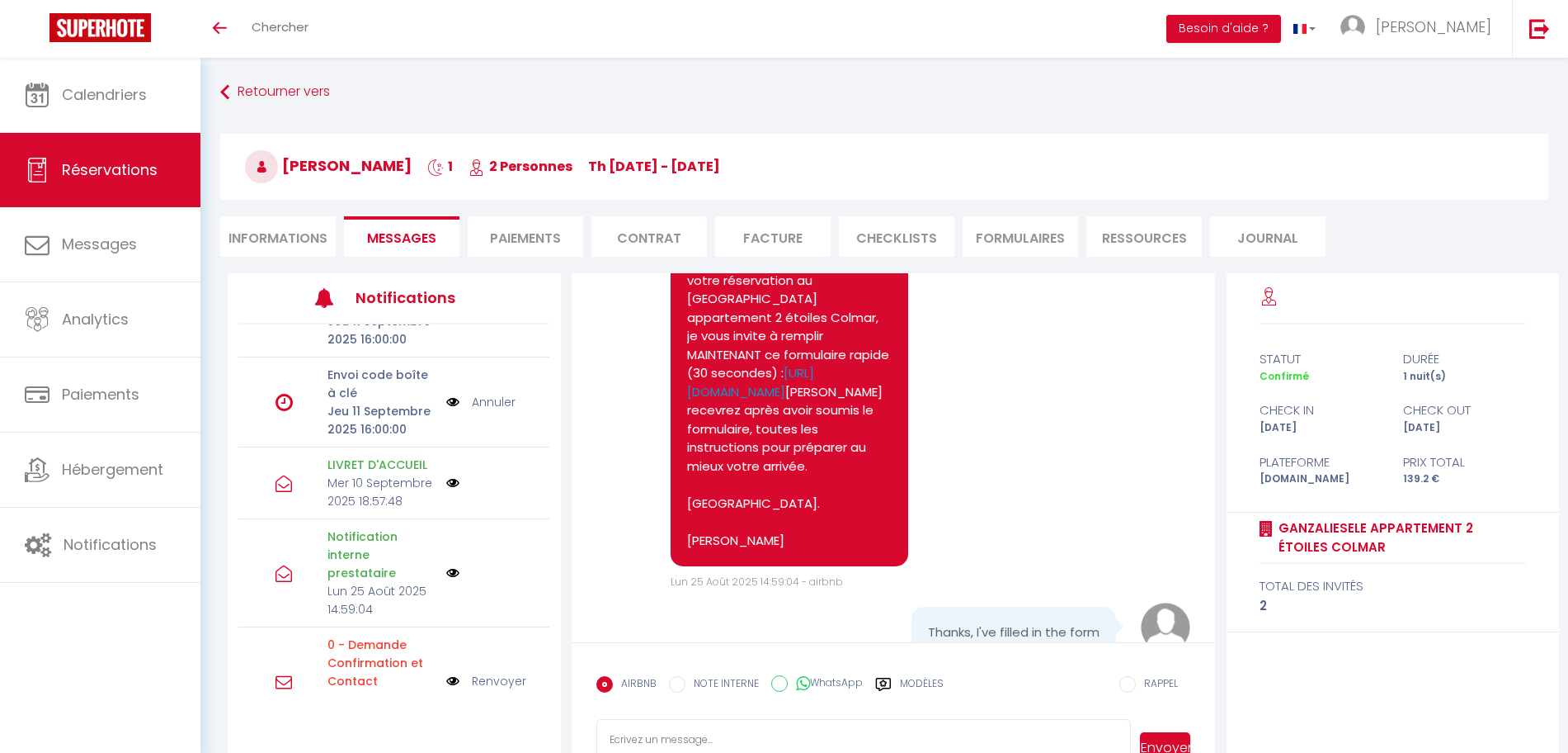
scroll to position [52, 0]
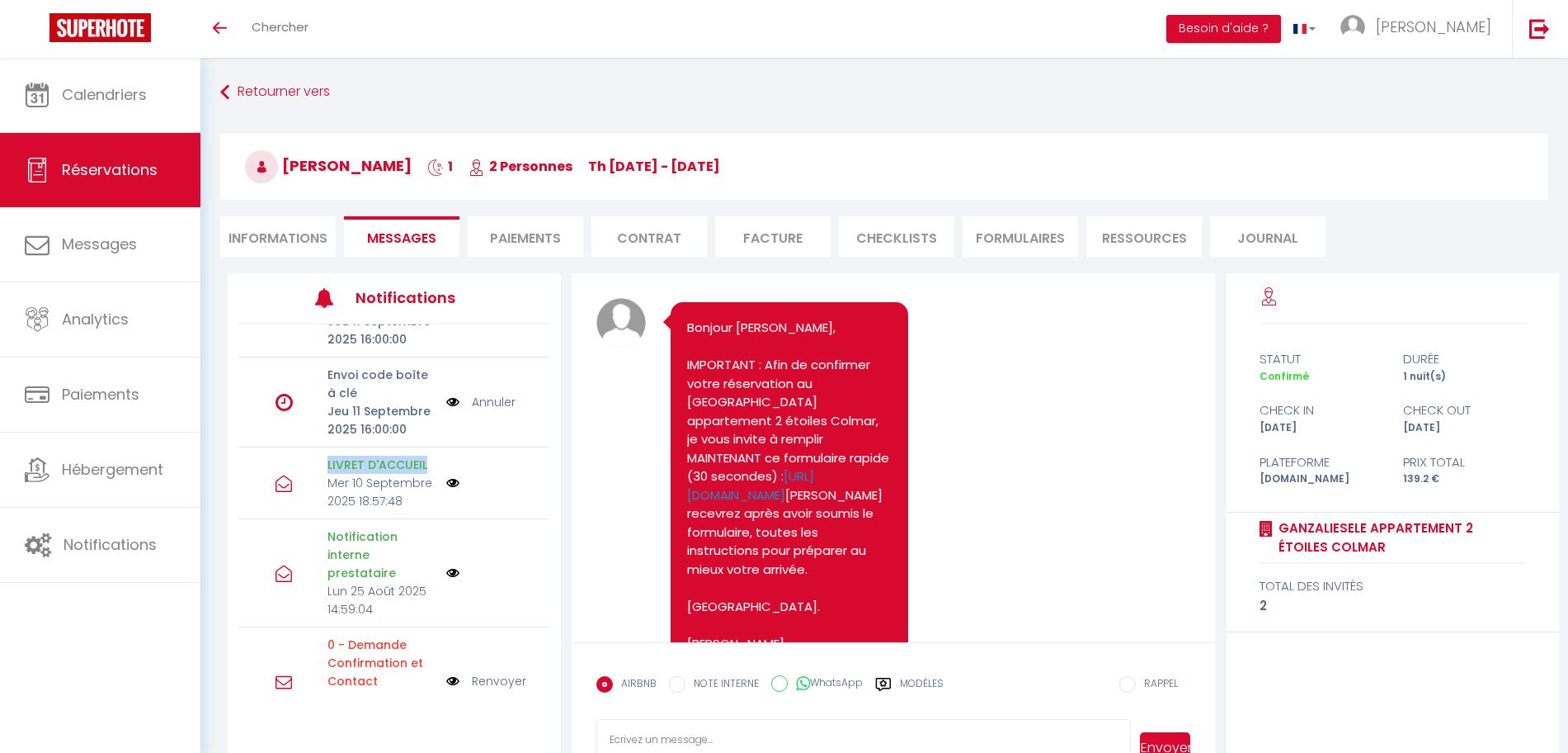
drag, startPoint x: 317, startPoint y: 462, endPoint x: 433, endPoint y: 467, distance: 116.1
click at [433, 467] on div "LIVRET D'ACCUEIL Mer 10 Septembre 2025 18:57:48" at bounding box center [380, 483] width 130 height 55
copy p "LIVRET D'ACCUEIL"
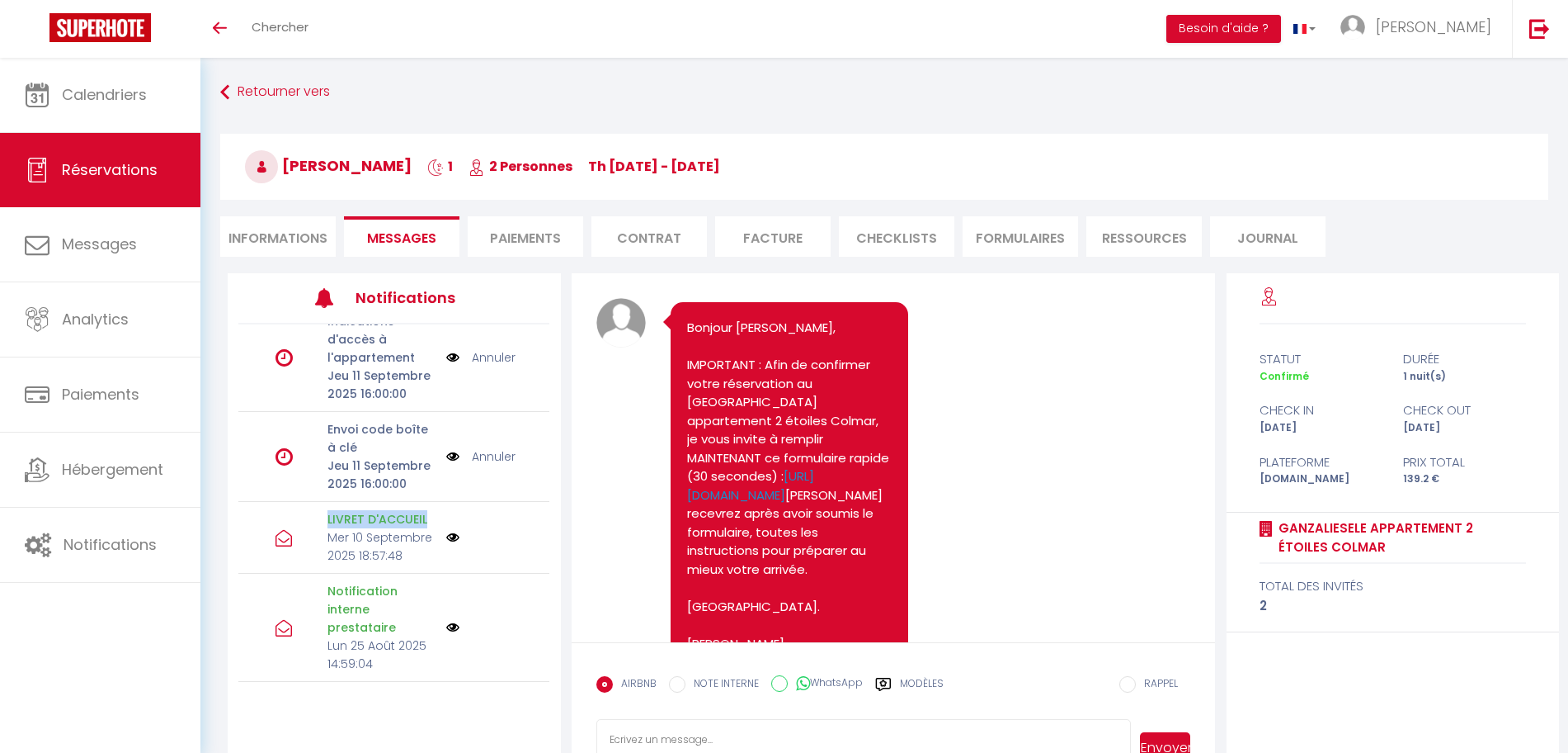
scroll to position [207, 0]
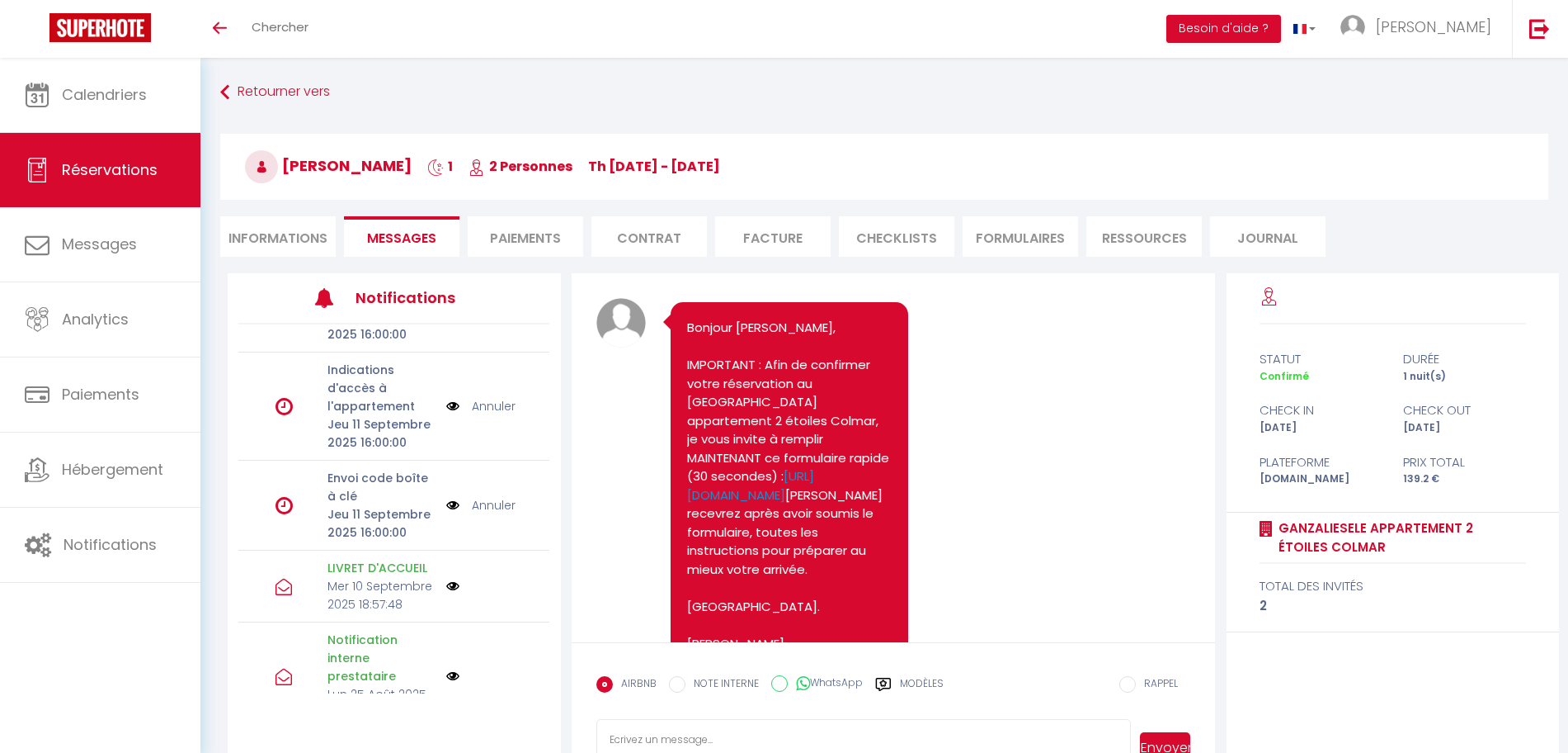
click at [278, 235] on li "Informations" at bounding box center [278, 237] width 116 height 41
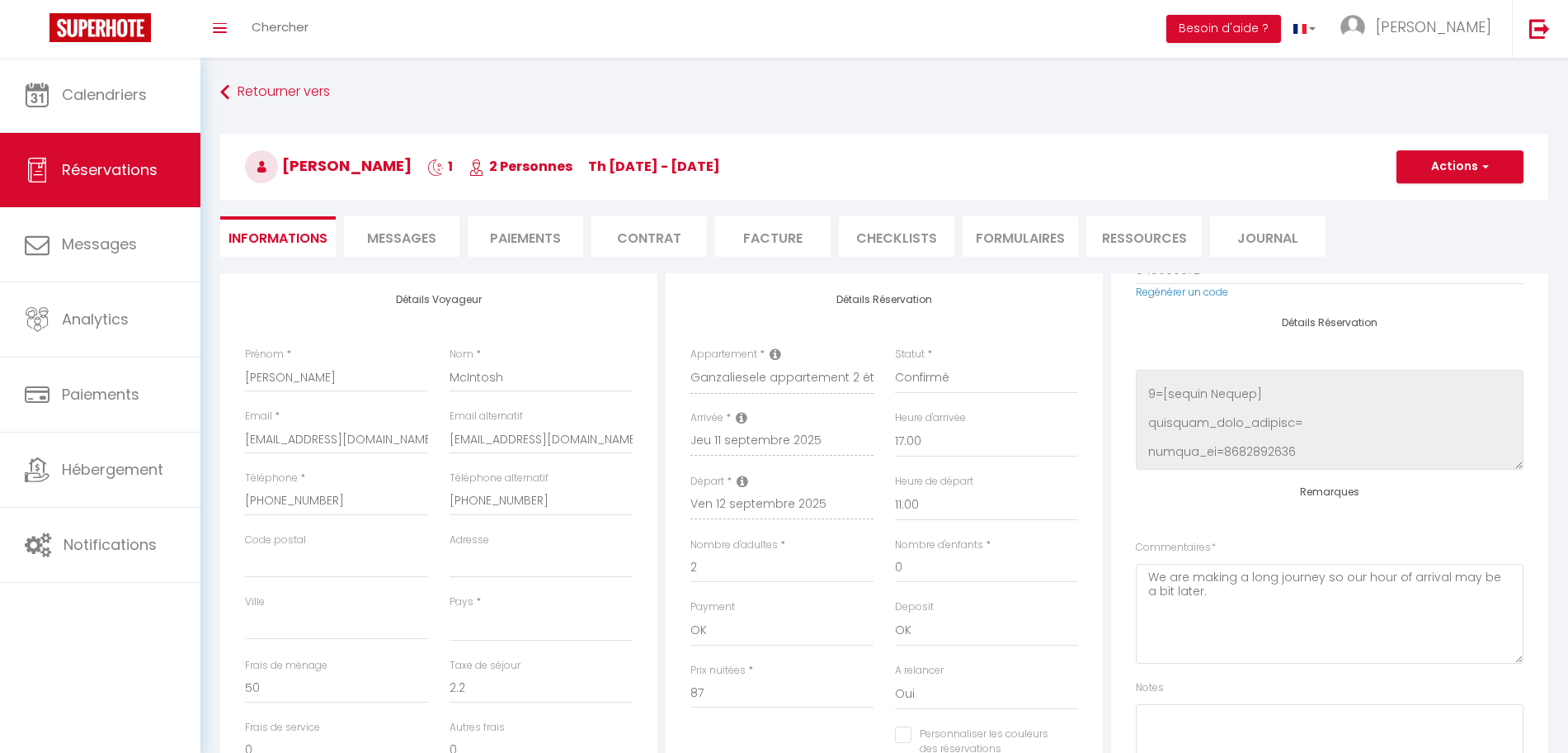
scroll to position [715, 0]
select select
checkbox input "false"
select select
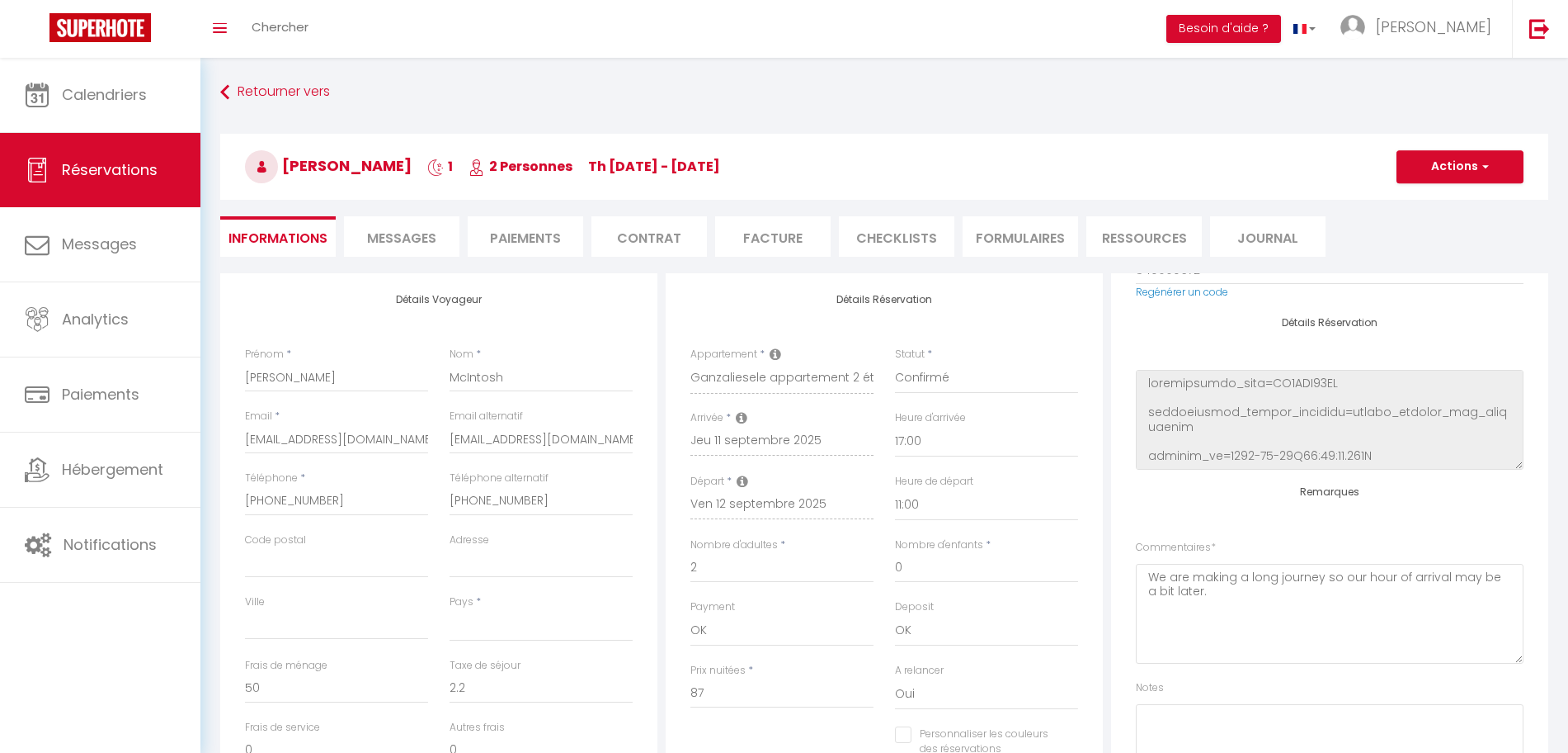
checkbox input "false"
select select
checkbox input "false"
select select
checkbox input "false"
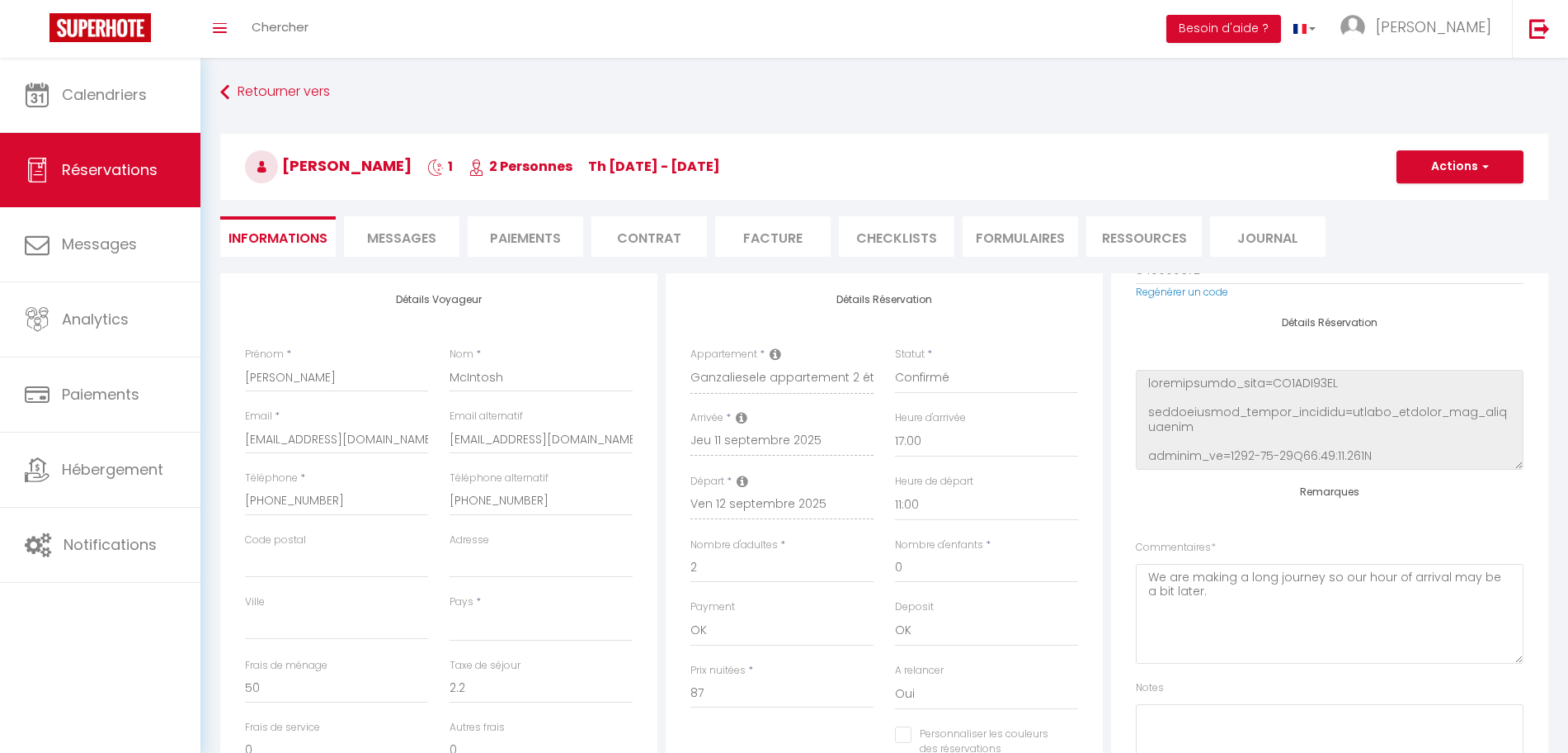
select select
checkbox input "false"
select select
checkbox input "false"
select select
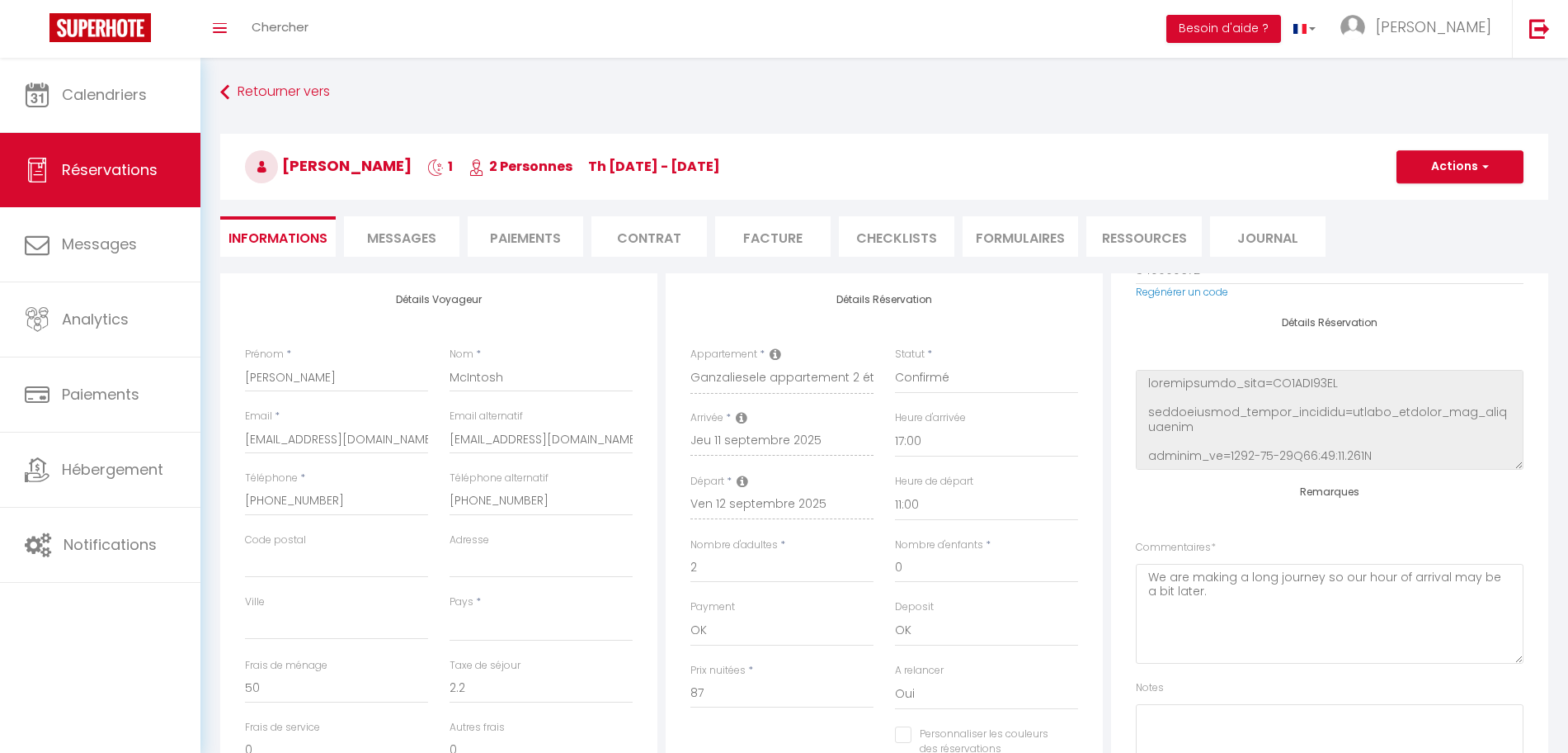
checkbox input "false"
click at [288, 155] on span "[PERSON_NAME]" at bounding box center [328, 165] width 167 height 20
click at [295, 155] on span "[PERSON_NAME]" at bounding box center [328, 165] width 167 height 20
click at [410, 152] on h3 "[PERSON_NAME] 1 2 Personnes Th [DATE] - [DATE]" at bounding box center [884, 167] width 1328 height 66
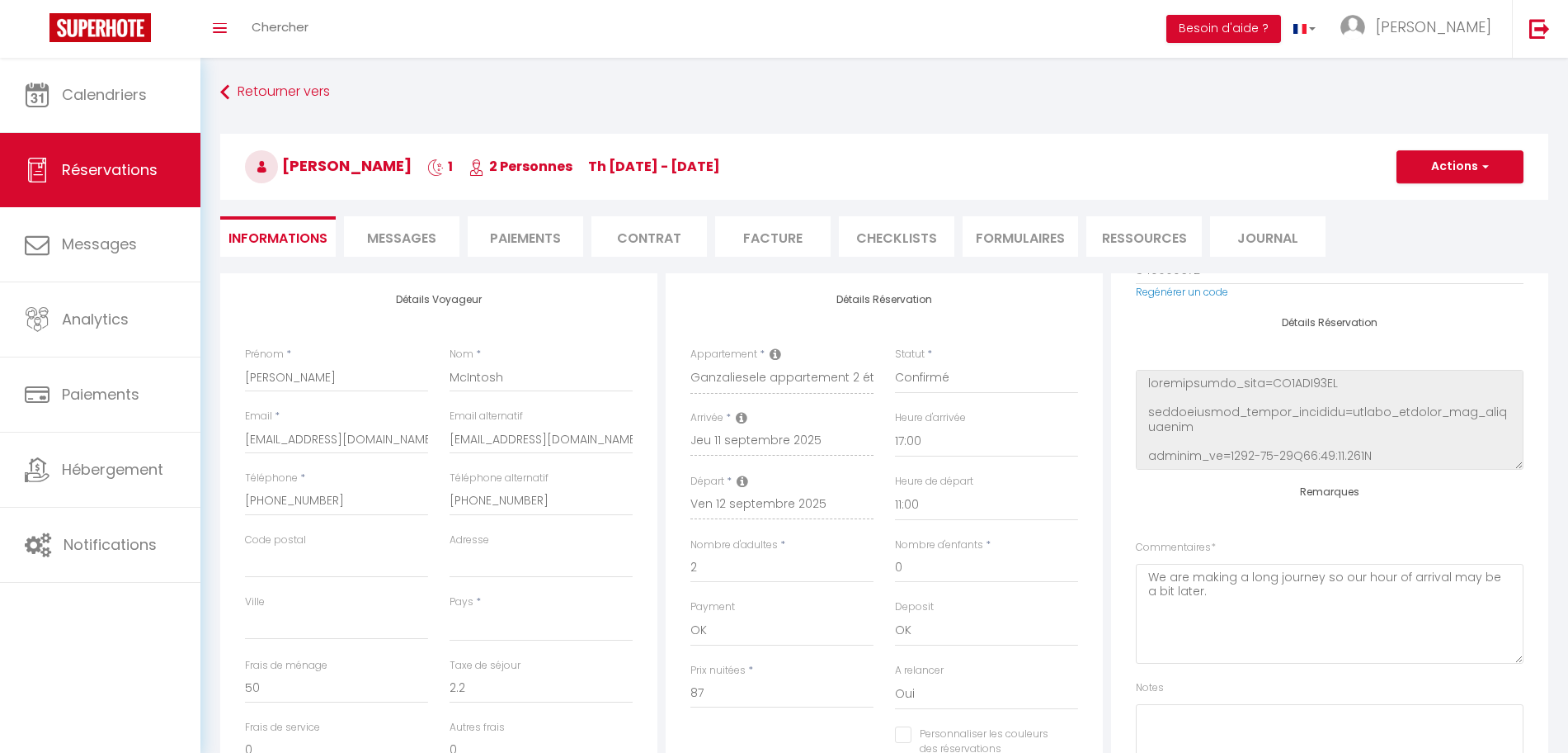
click at [412, 160] on span "[PERSON_NAME]" at bounding box center [328, 165] width 167 height 20
drag, startPoint x: 433, startPoint y: 164, endPoint x: 288, endPoint y: 165, distance: 145.0
click at [288, 165] on span "[PERSON_NAME]" at bounding box center [328, 165] width 167 height 20
copy span "[PERSON_NAME]"
select select
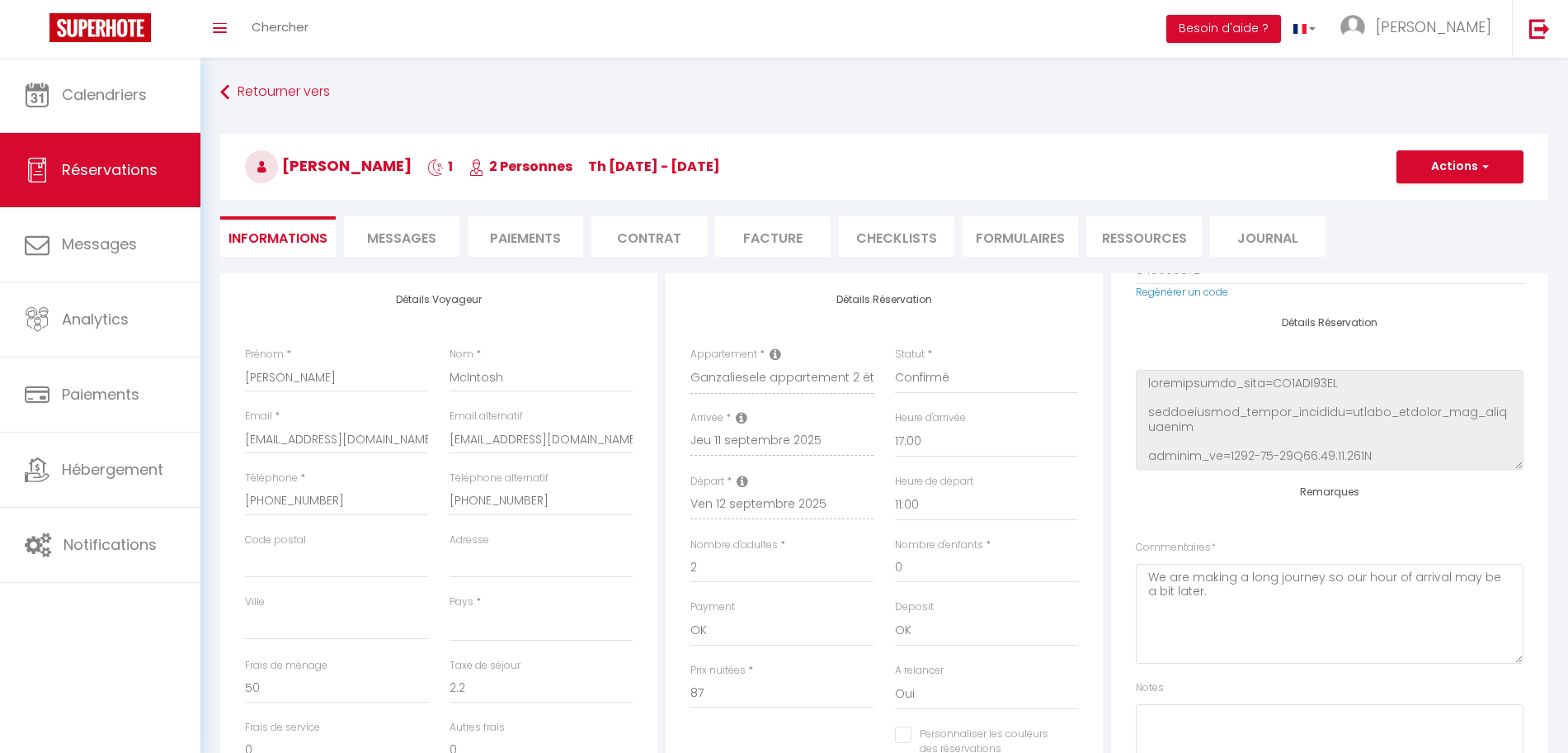
checkbox input "false"
select select
checkbox input "false"
select select
checkbox input "false"
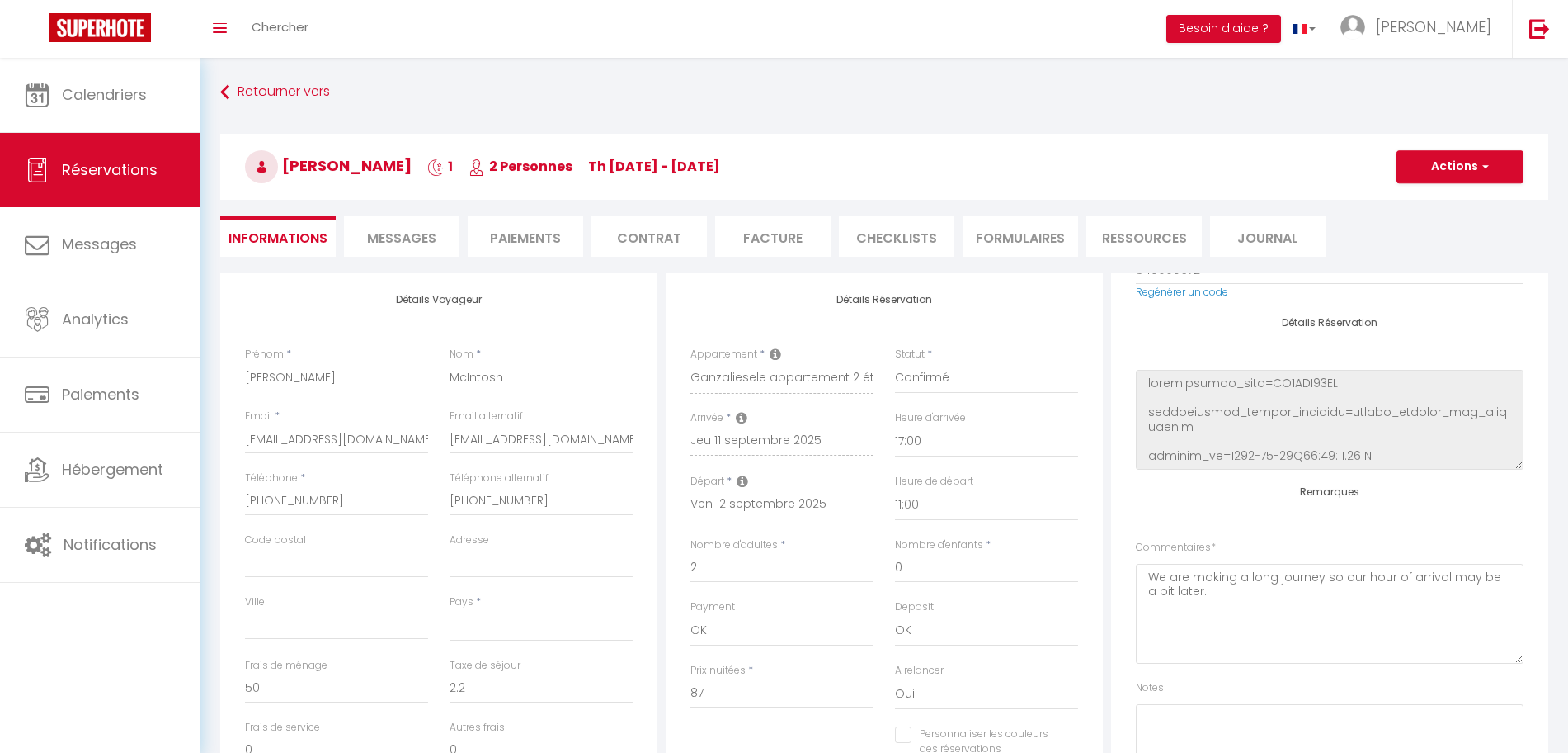
select select
checkbox input "false"
click at [1511, 23] on link "[PERSON_NAME]" at bounding box center [1420, 28] width 184 height 57
click at [1532, 25] on img at bounding box center [1540, 28] width 20 height 20
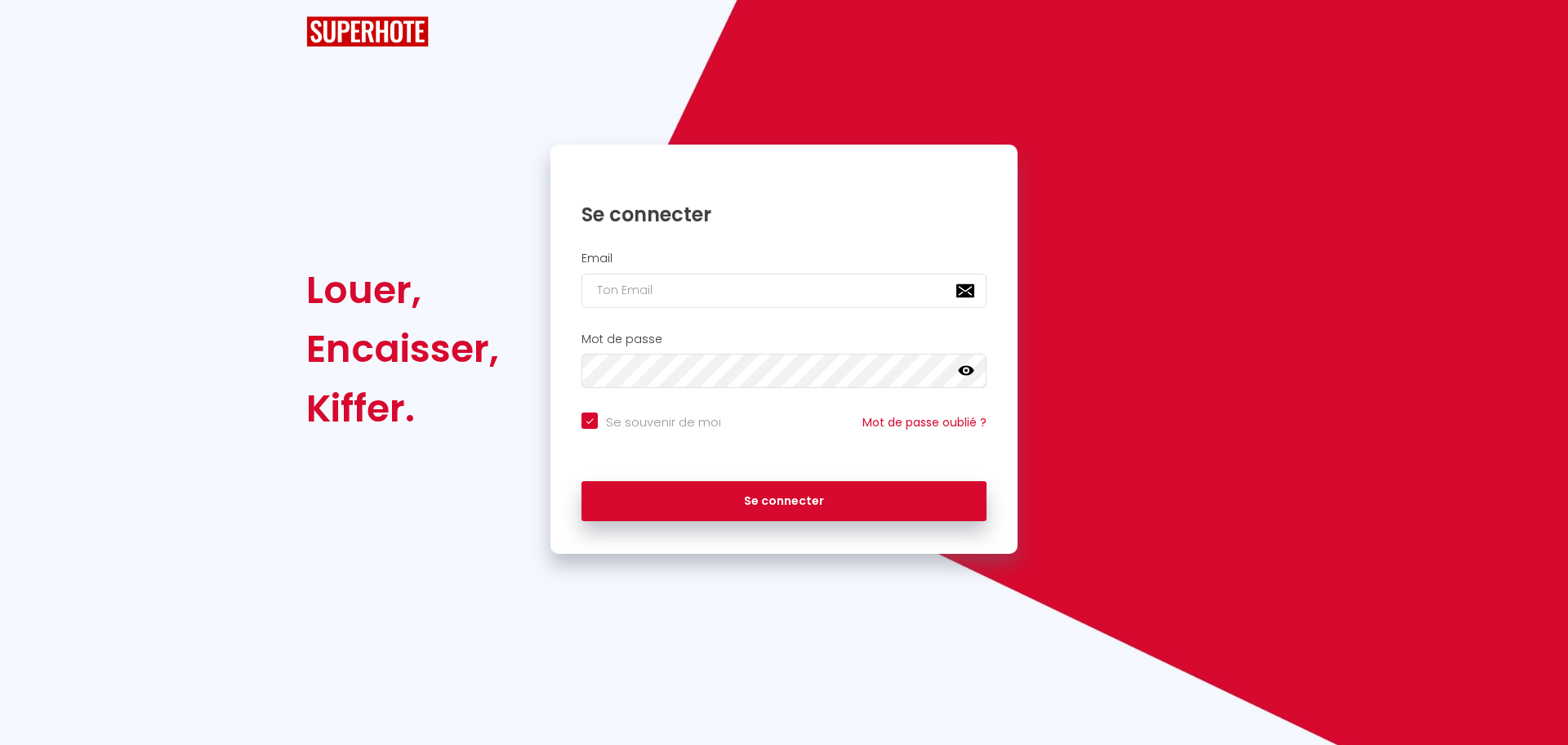
checkbox input "true"
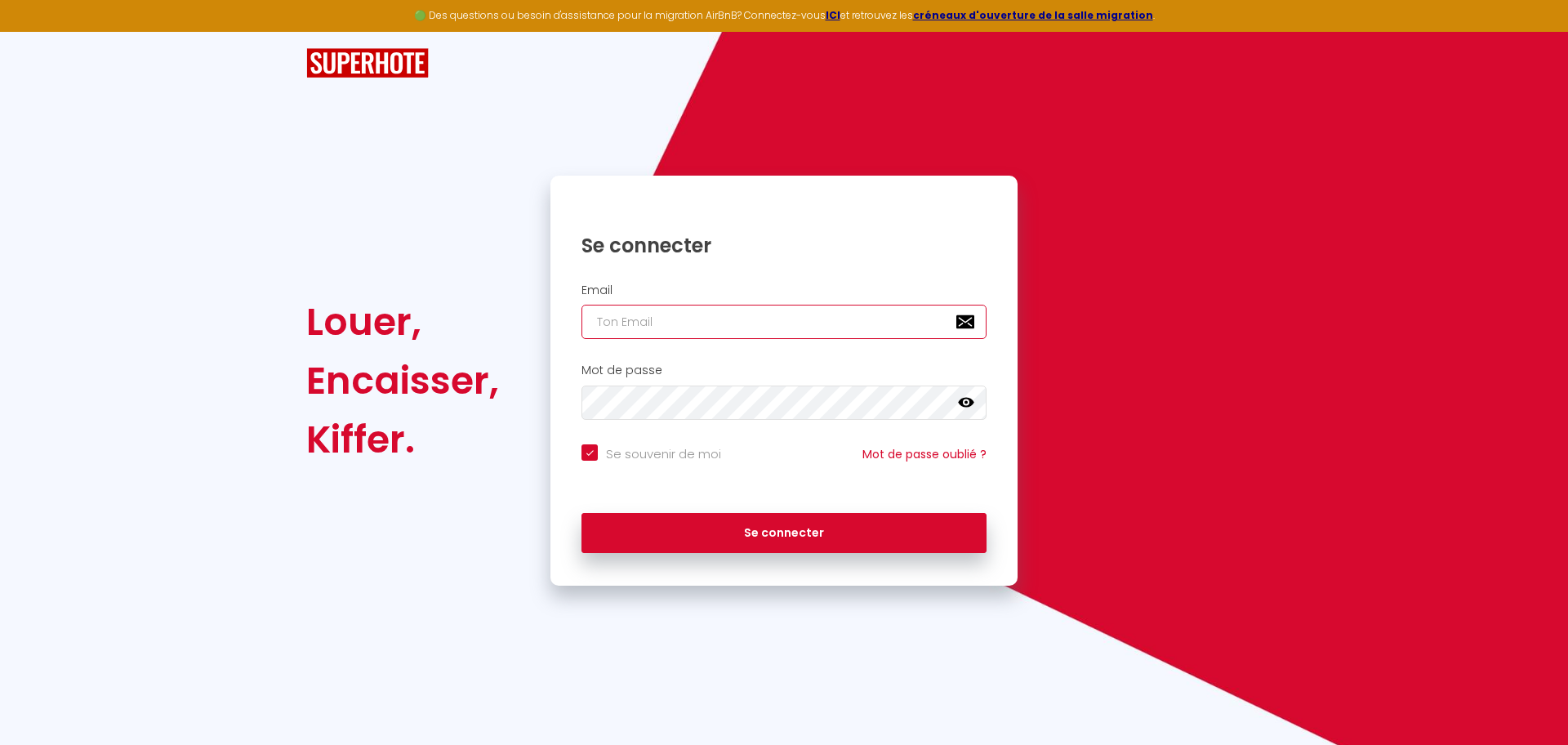
click at [790, 331] on input "email" at bounding box center [784, 322] width 405 height 35
paste input "[EMAIL_ADDRESS][DOMAIN_NAME]"
type input "[EMAIL_ADDRESS][DOMAIN_NAME]"
checkbox input "true"
type input "[EMAIL_ADDRESS][DOMAIN_NAME]"
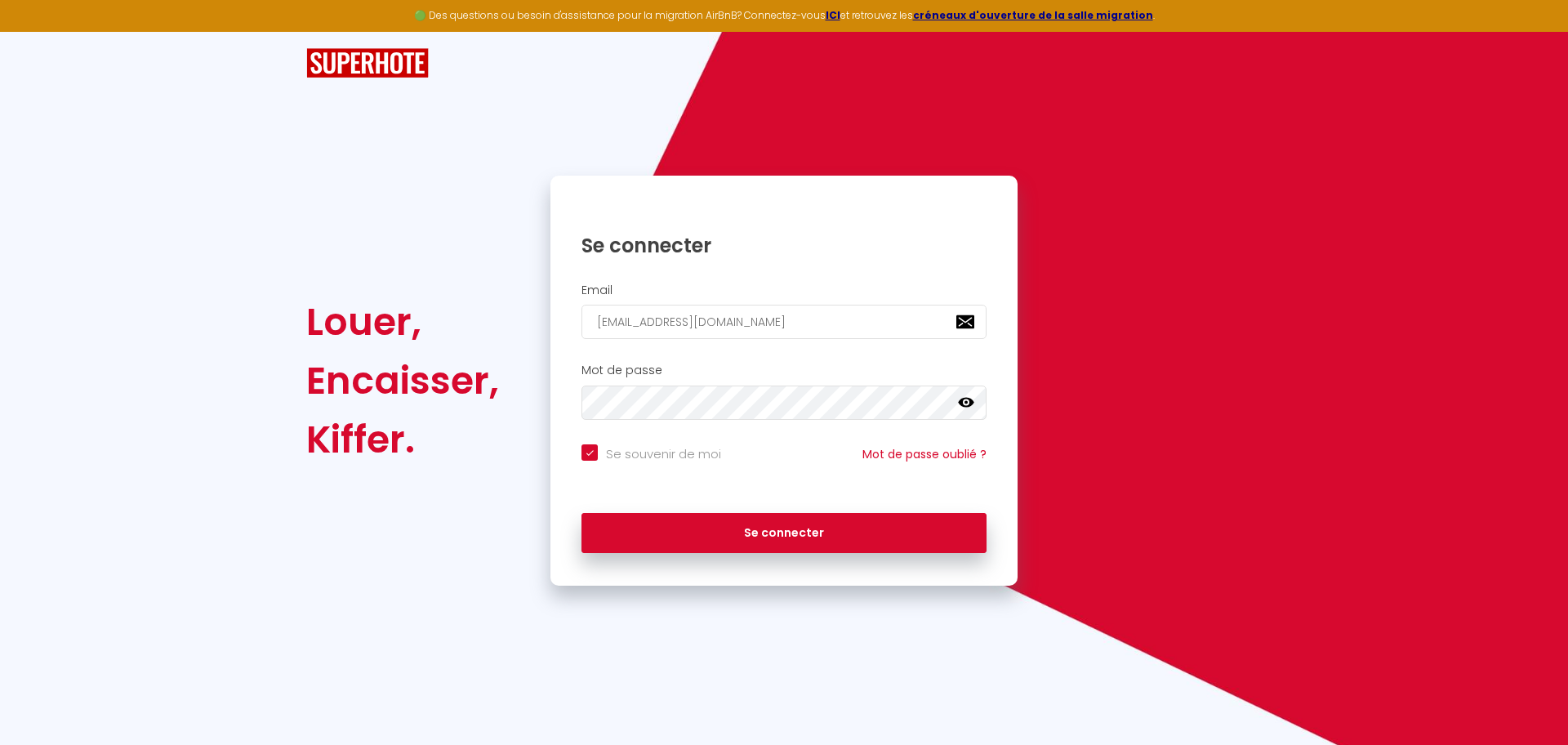
drag, startPoint x: 660, startPoint y: 460, endPoint x: 661, endPoint y: 451, distance: 9.1
click at [660, 458] on input "Se souvenir de moi" at bounding box center [651, 452] width 140 height 16
checkbox input "false"
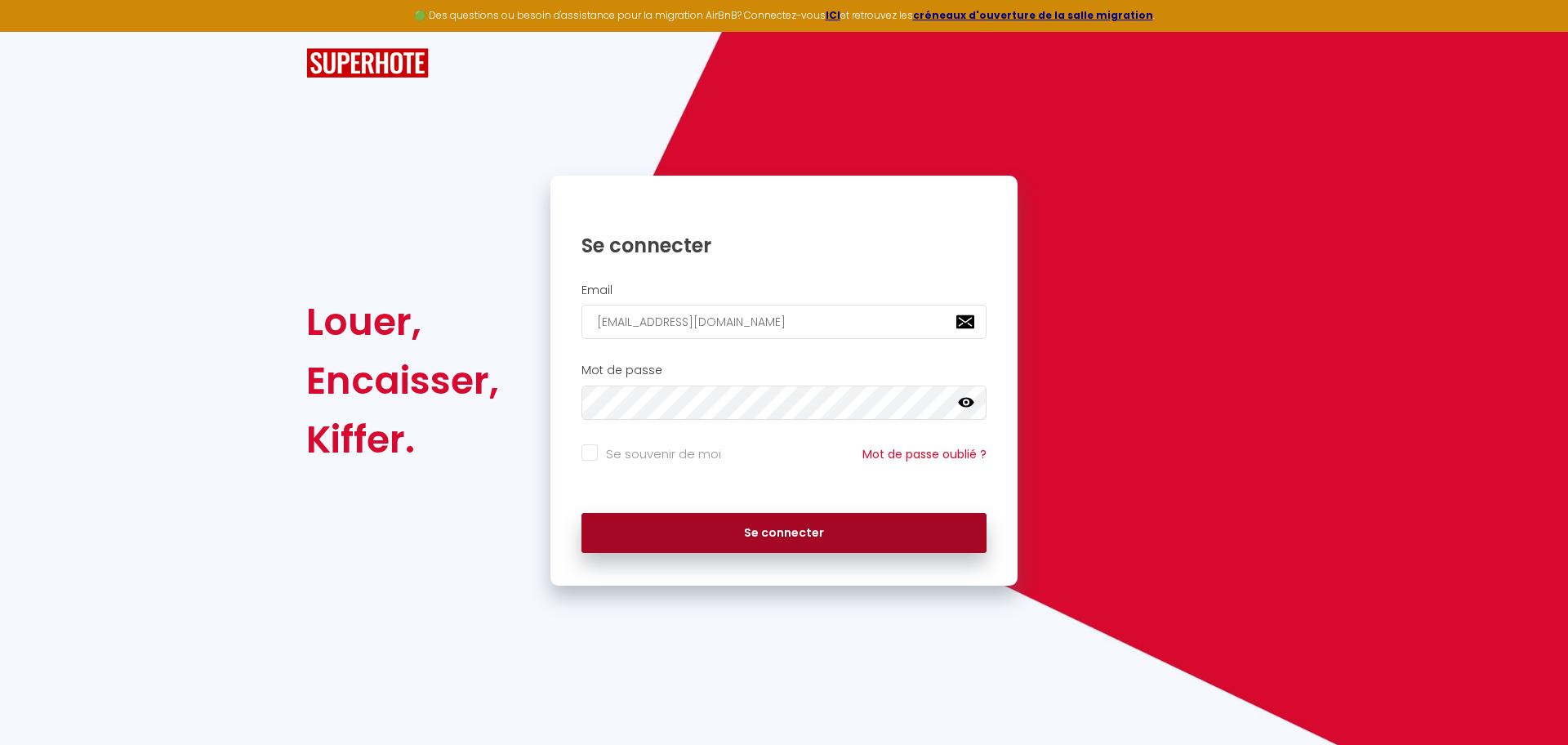
click at [708, 543] on button "Se connecter" at bounding box center [784, 533] width 405 height 40
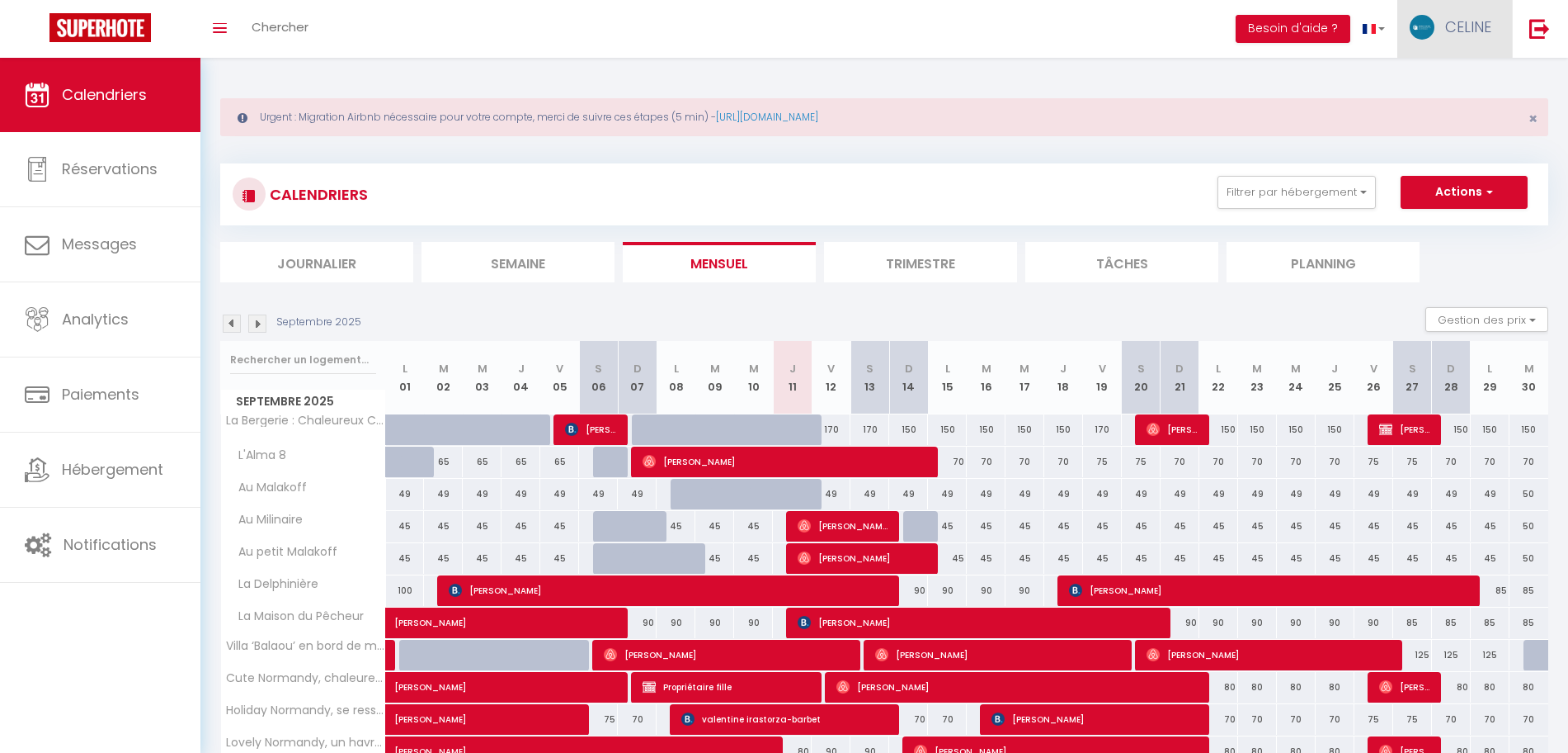
click at [1450, 29] on span "CELINE" at bounding box center [1468, 26] width 46 height 20
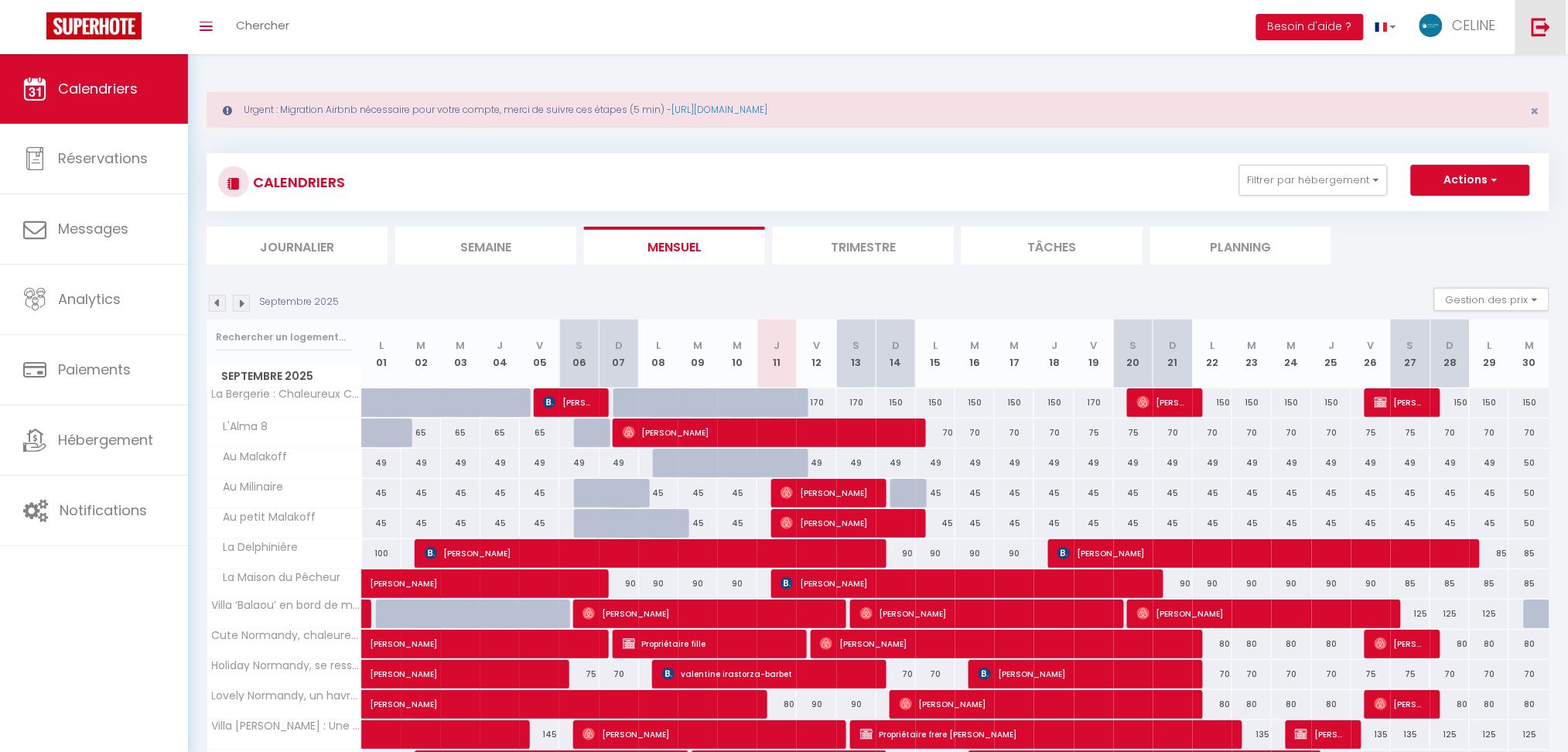
drag, startPoint x: 1549, startPoint y: 20, endPoint x: 1536, endPoint y: 27, distance: 14.8
click at [1485, 20] on img at bounding box center [1541, 26] width 19 height 19
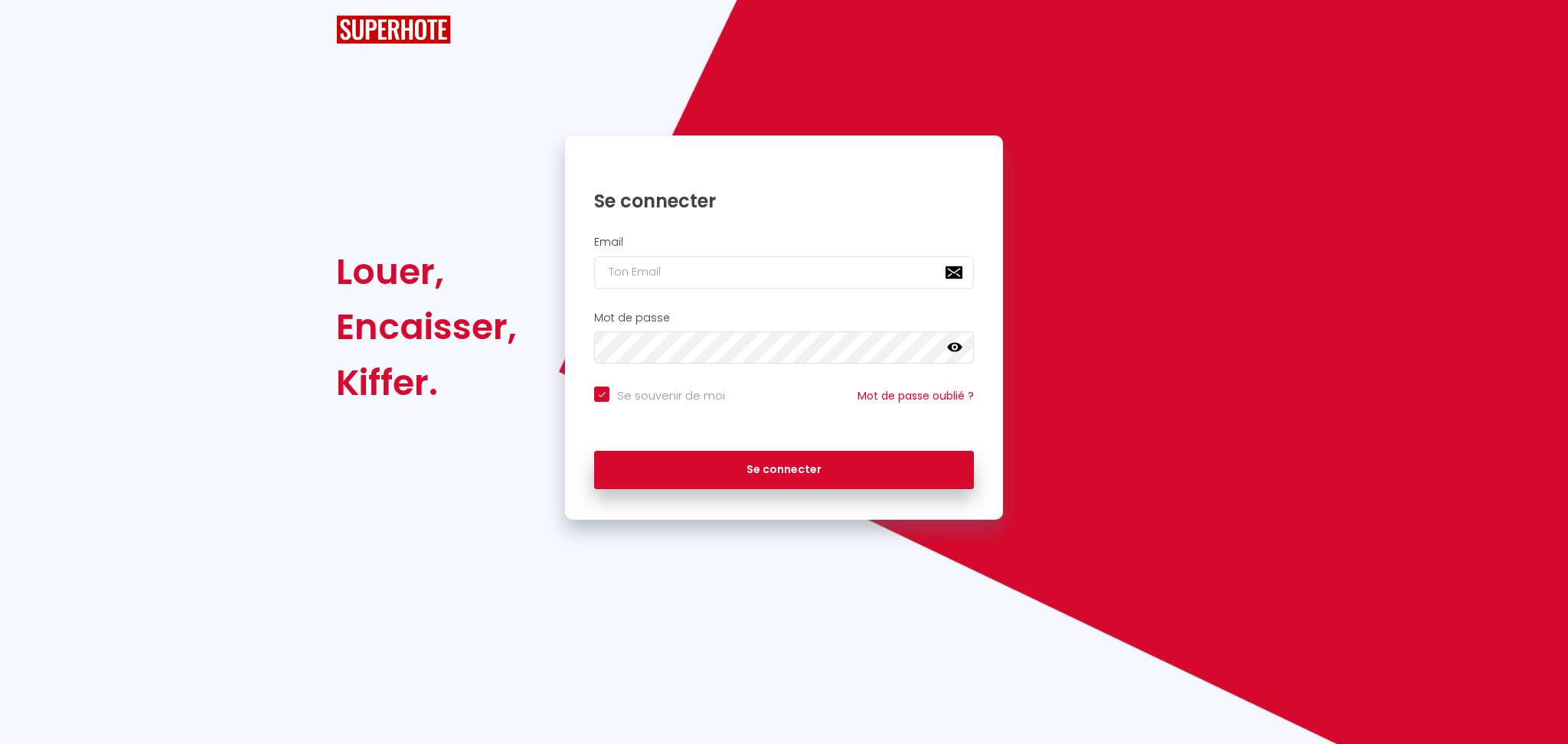
checkbox input "true"
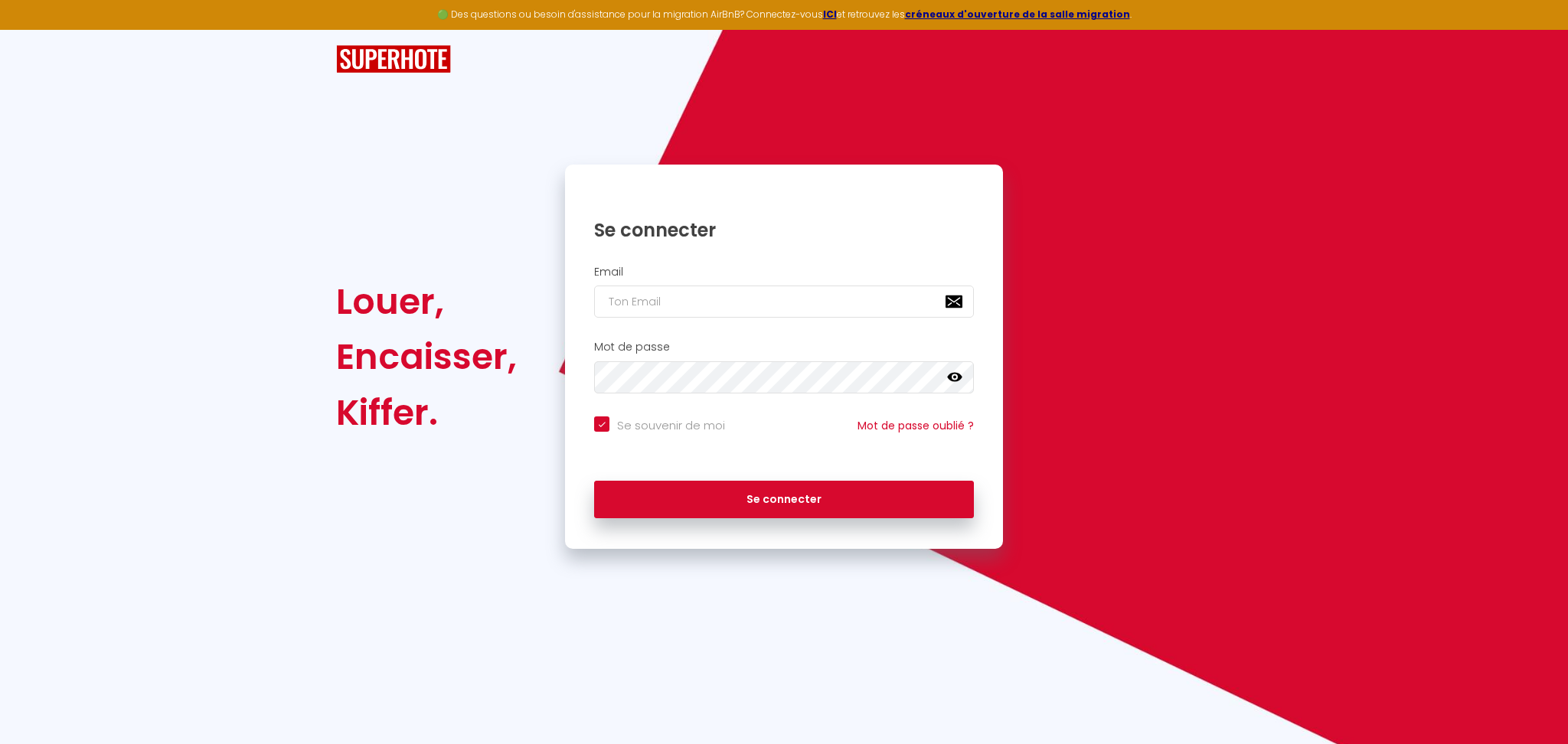
click at [690, 318] on div "Email" at bounding box center [784, 296] width 438 height 76
click at [692, 301] on input "email" at bounding box center [784, 302] width 380 height 33
paste input "[EMAIL_ADDRESS][DOMAIN_NAME]"
type input "[EMAIL_ADDRESS][DOMAIN_NAME]"
checkbox input "true"
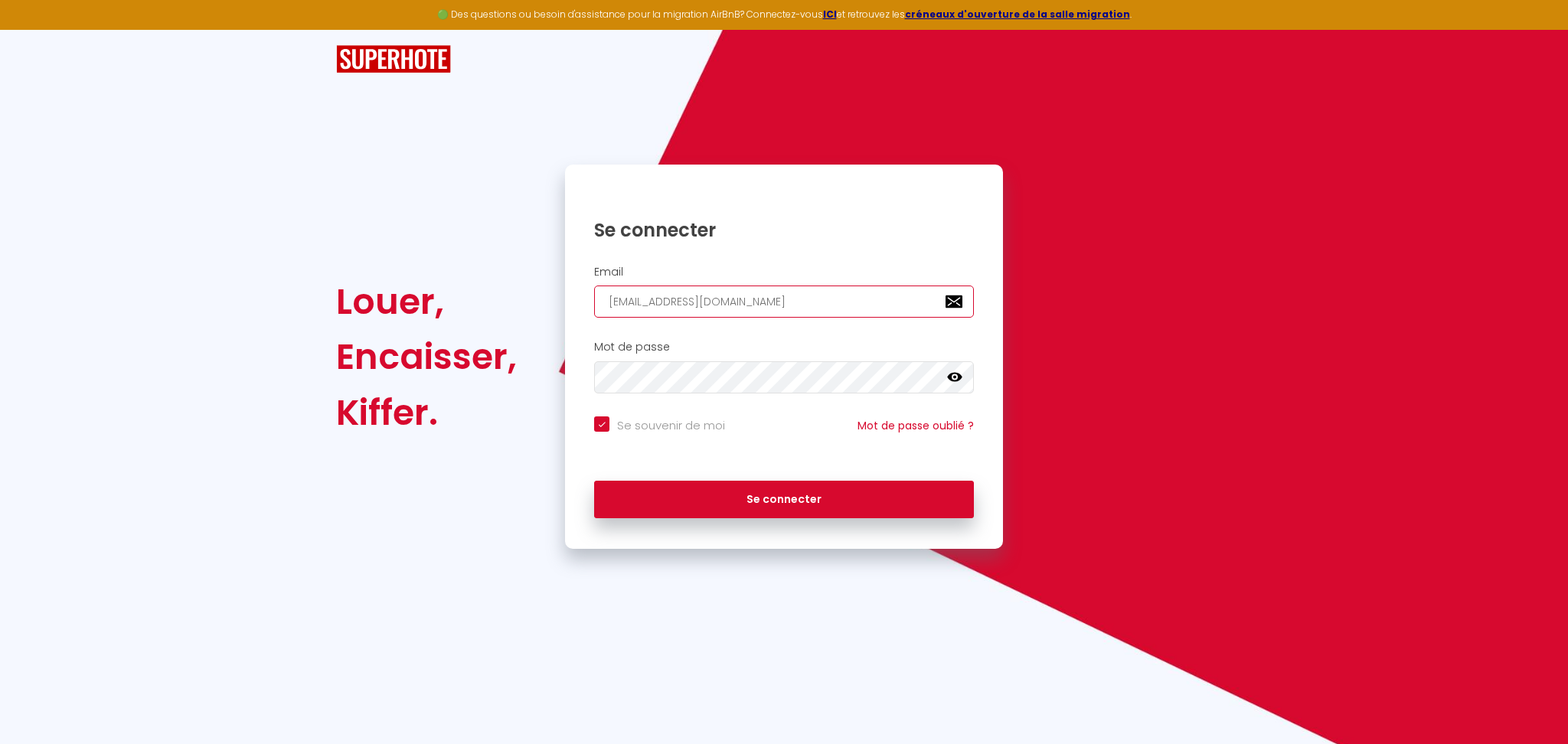
type input "[EMAIL_ADDRESS][DOMAIN_NAME]"
click at [662, 422] on input "Se souvenir de moi" at bounding box center [659, 424] width 131 height 15
checkbox input "false"
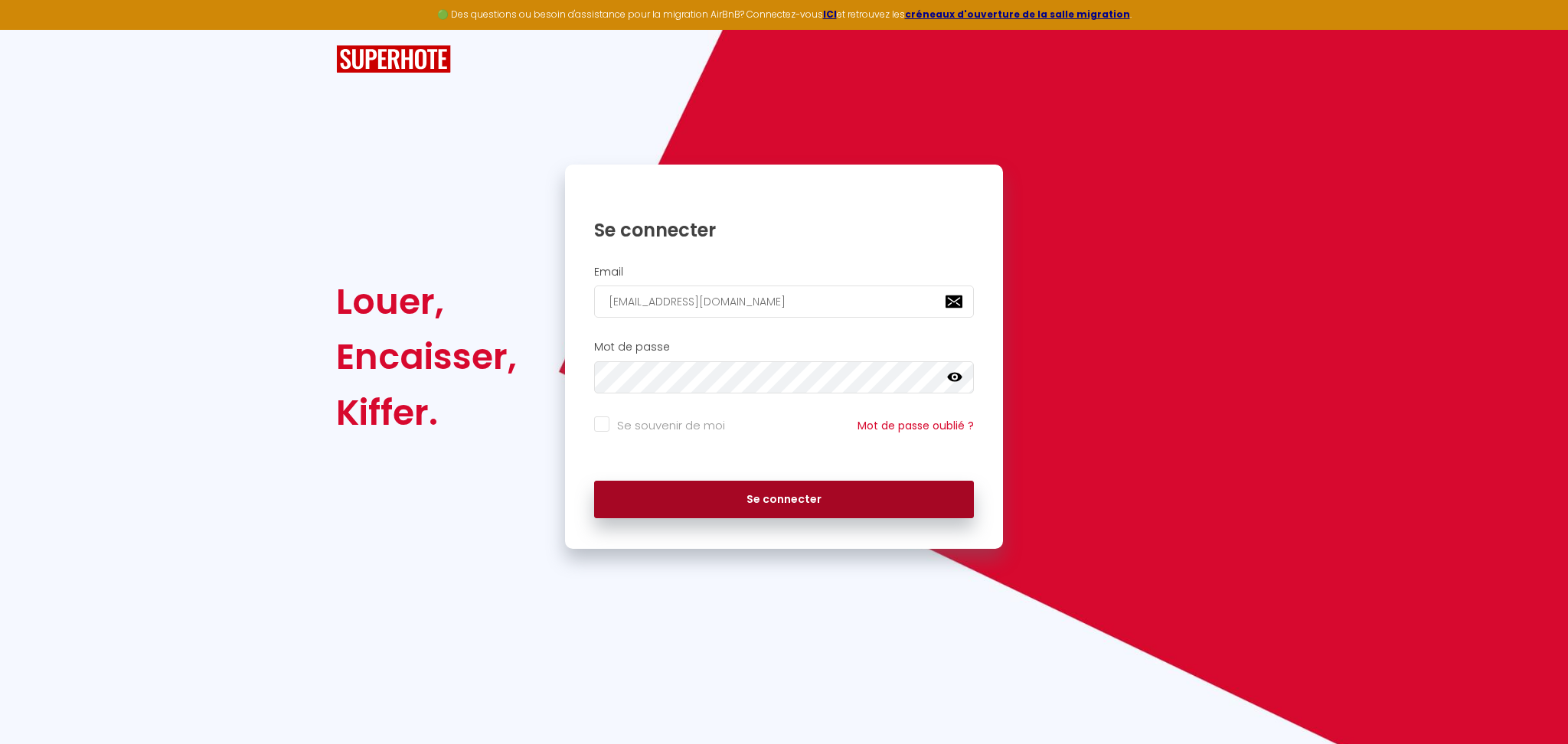
click at [693, 508] on button "Se connecter" at bounding box center [784, 500] width 380 height 38
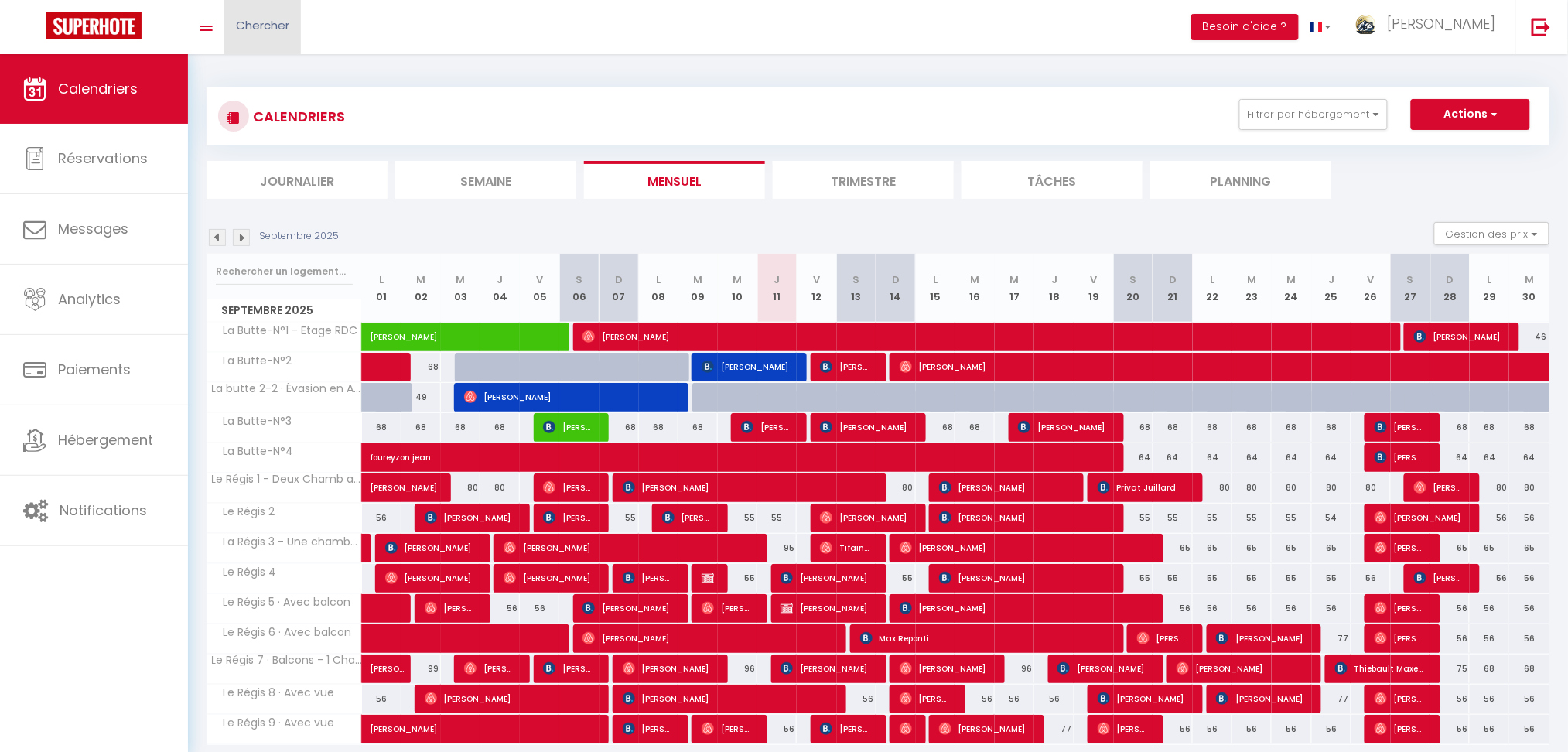
click at [261, 32] on span "Chercher" at bounding box center [262, 26] width 53 height 16
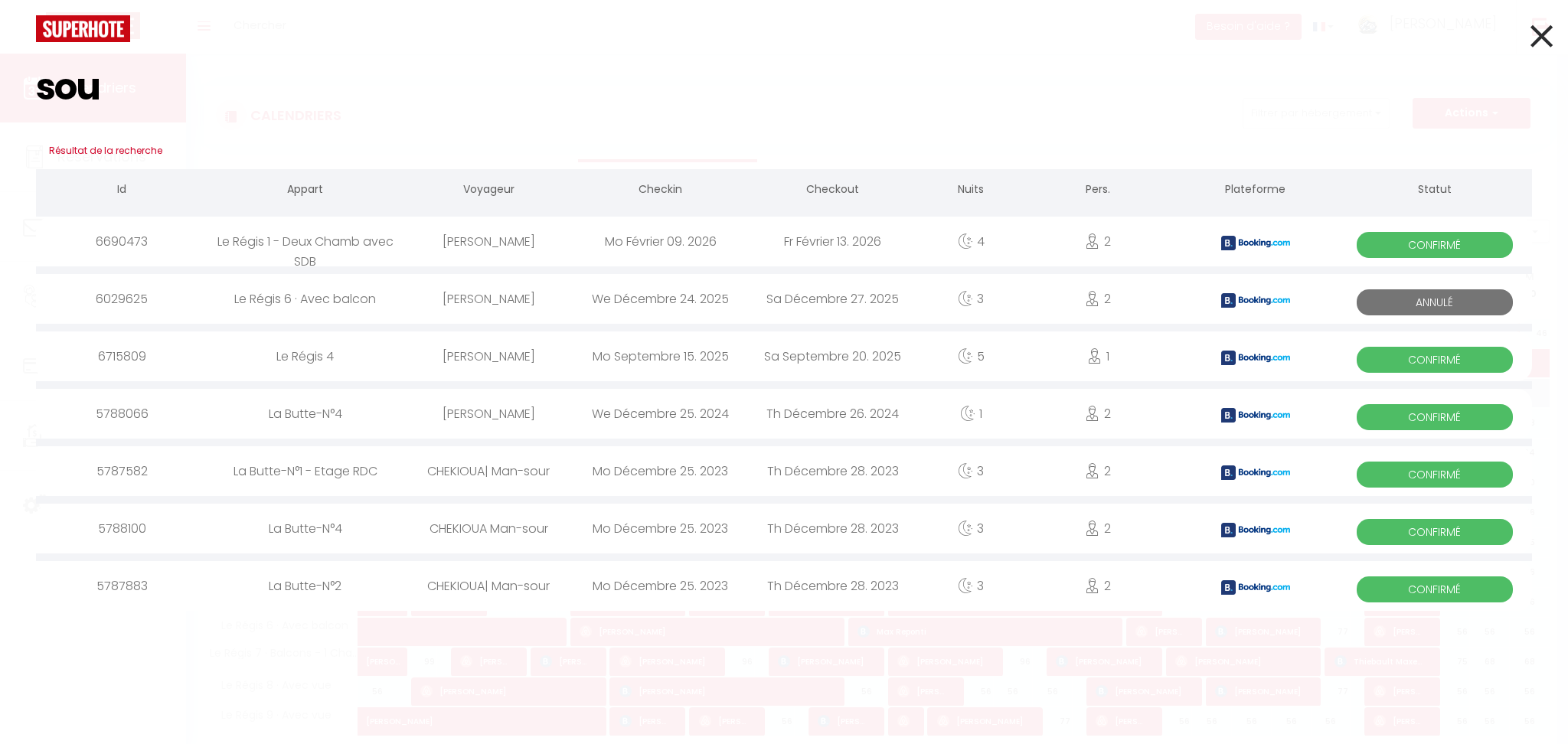
type input "sou"
click at [729, 349] on div "Mo Septembre 15. 2025" at bounding box center [660, 356] width 173 height 50
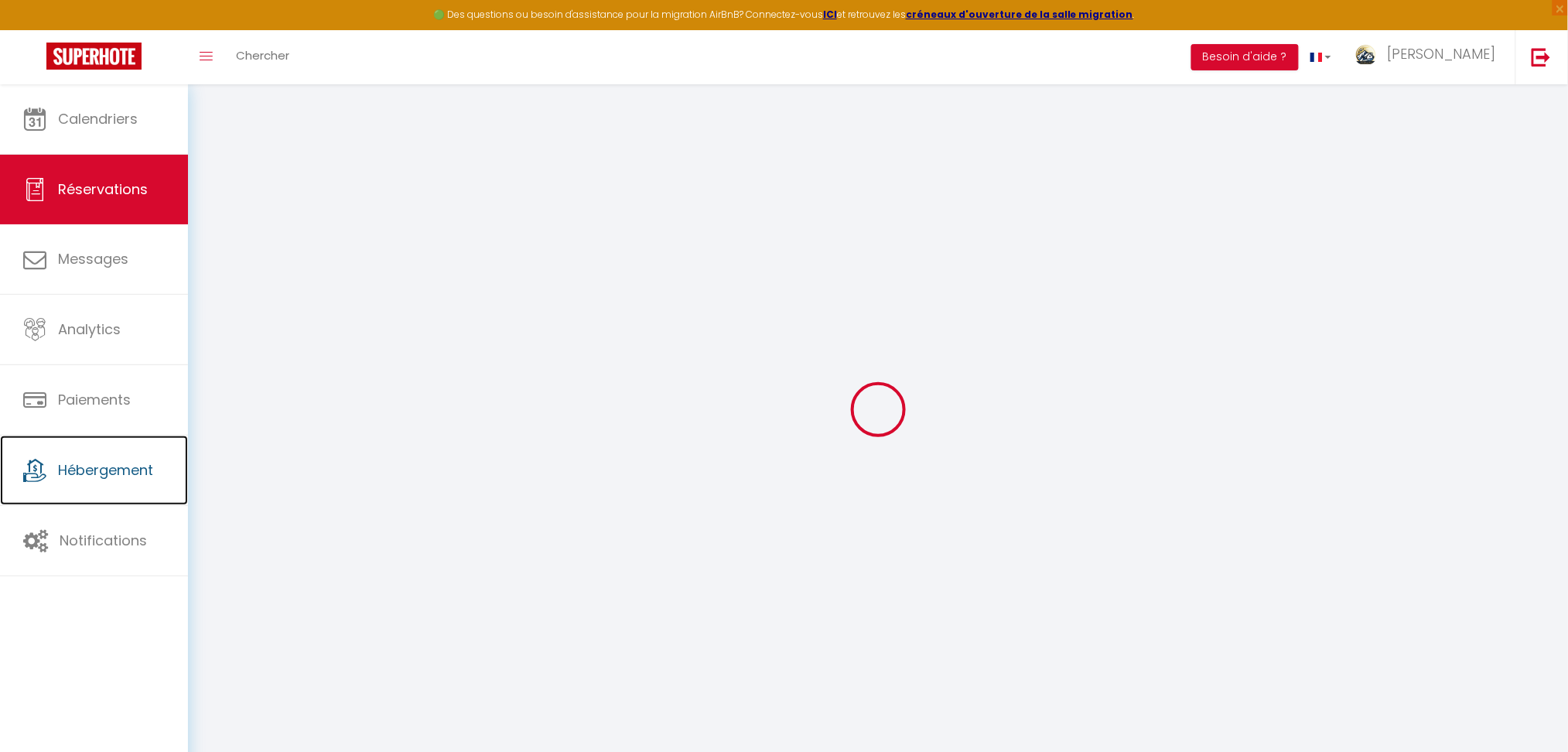
select select
checkbox input "false"
type textarea "** THIS RESERVATION HAS BEEN PRE-PAID ** Reservation has a cancellation grace p…"
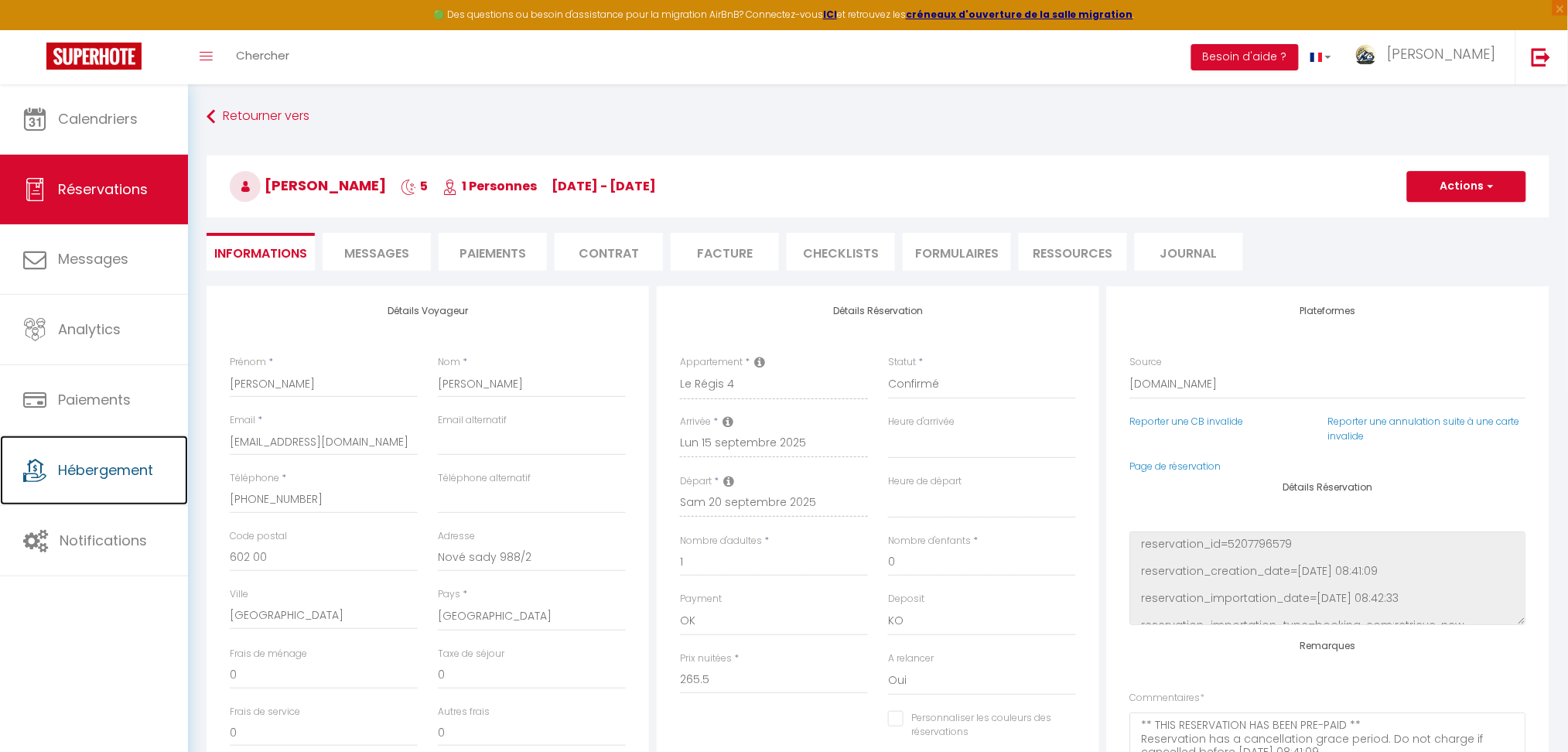
type input "6.75"
select select
checkbox input "false"
select select
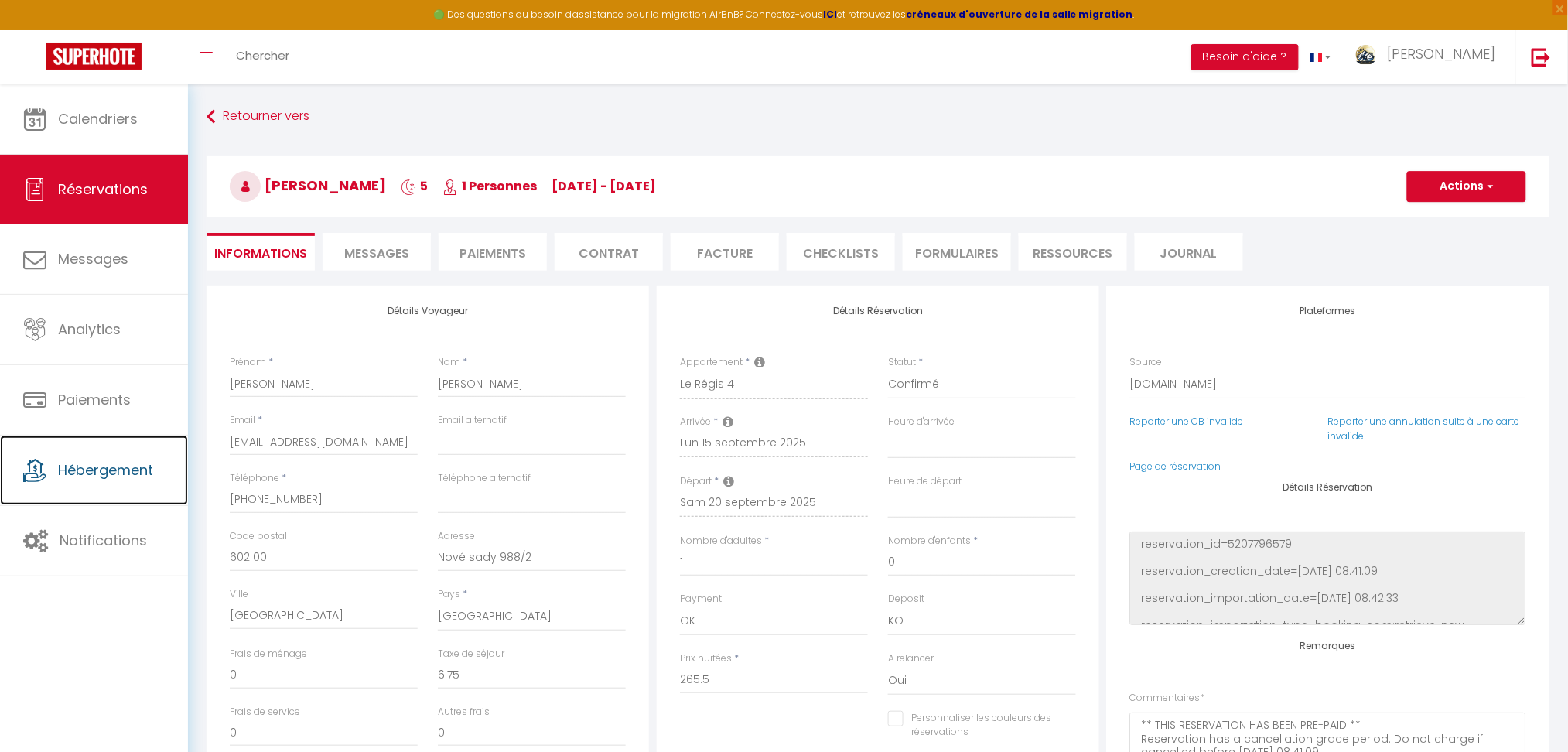
select select
click at [379, 253] on span "Messages" at bounding box center [376, 253] width 65 height 17
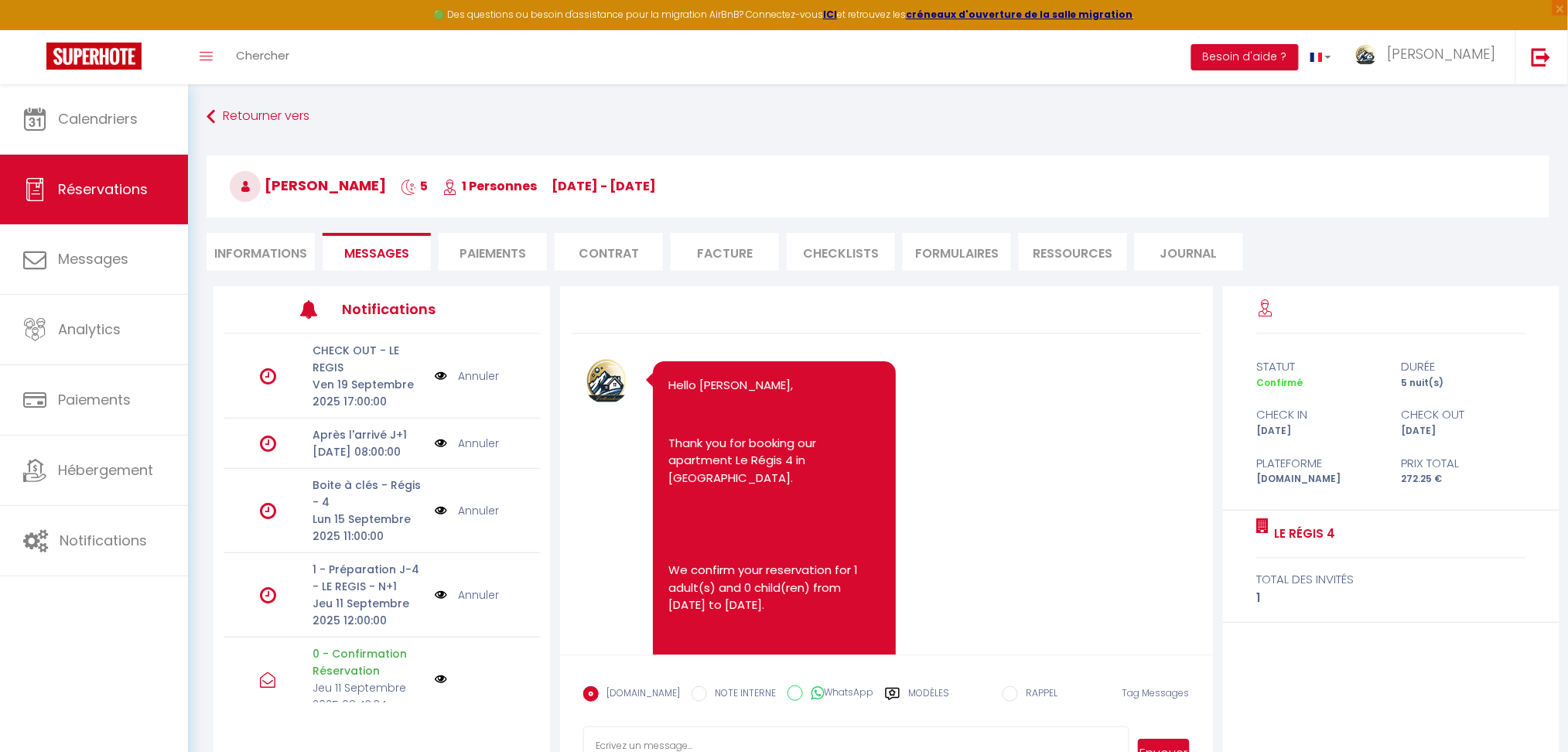
drag, startPoint x: 1277, startPoint y: 534, endPoint x: 1408, endPoint y: 526, distance: 131.2
click at [1408, 526] on div "Le Régis 4 total des invités 1" at bounding box center [1391, 567] width 336 height 112
copy div "Le Régis 4"
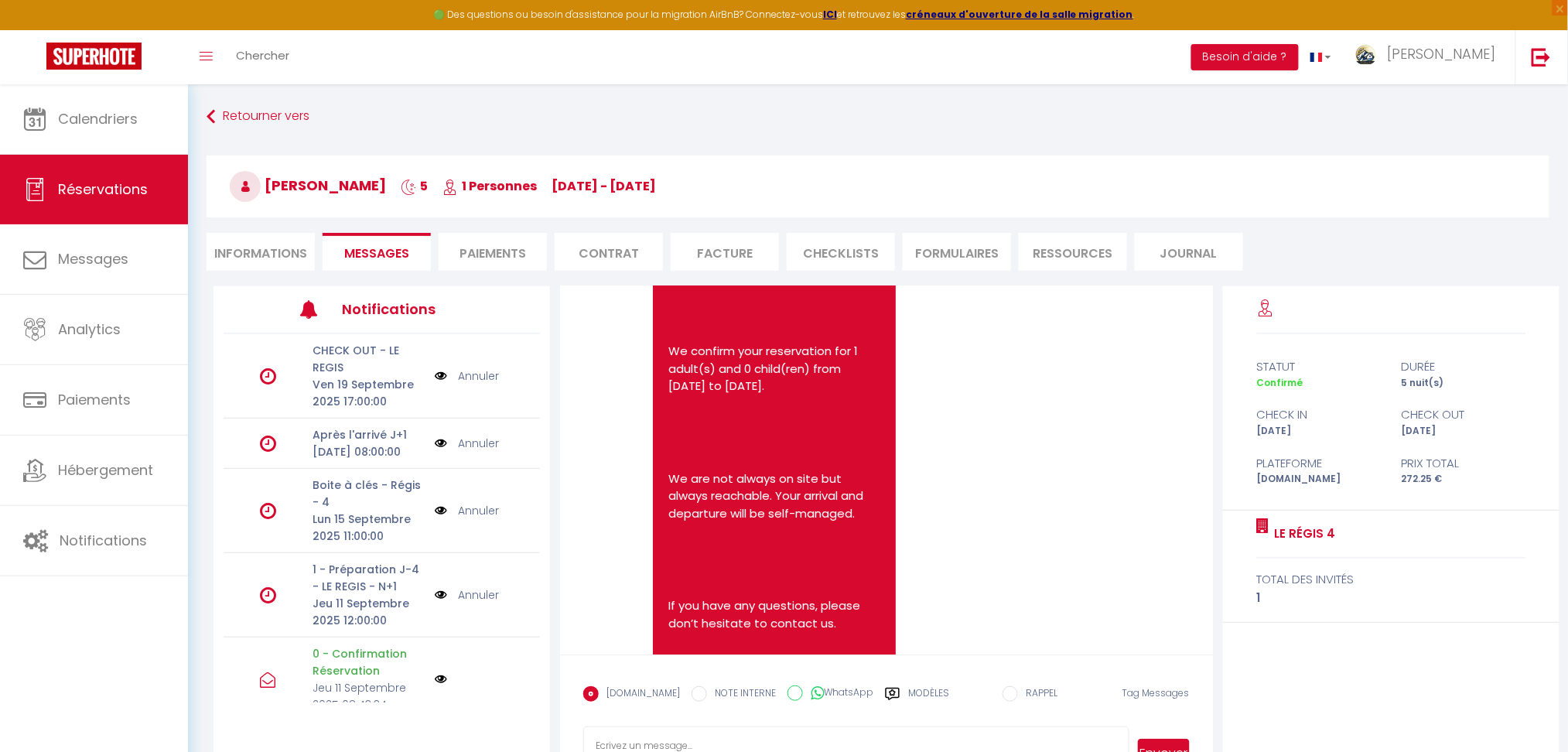
scroll to position [207, 0]
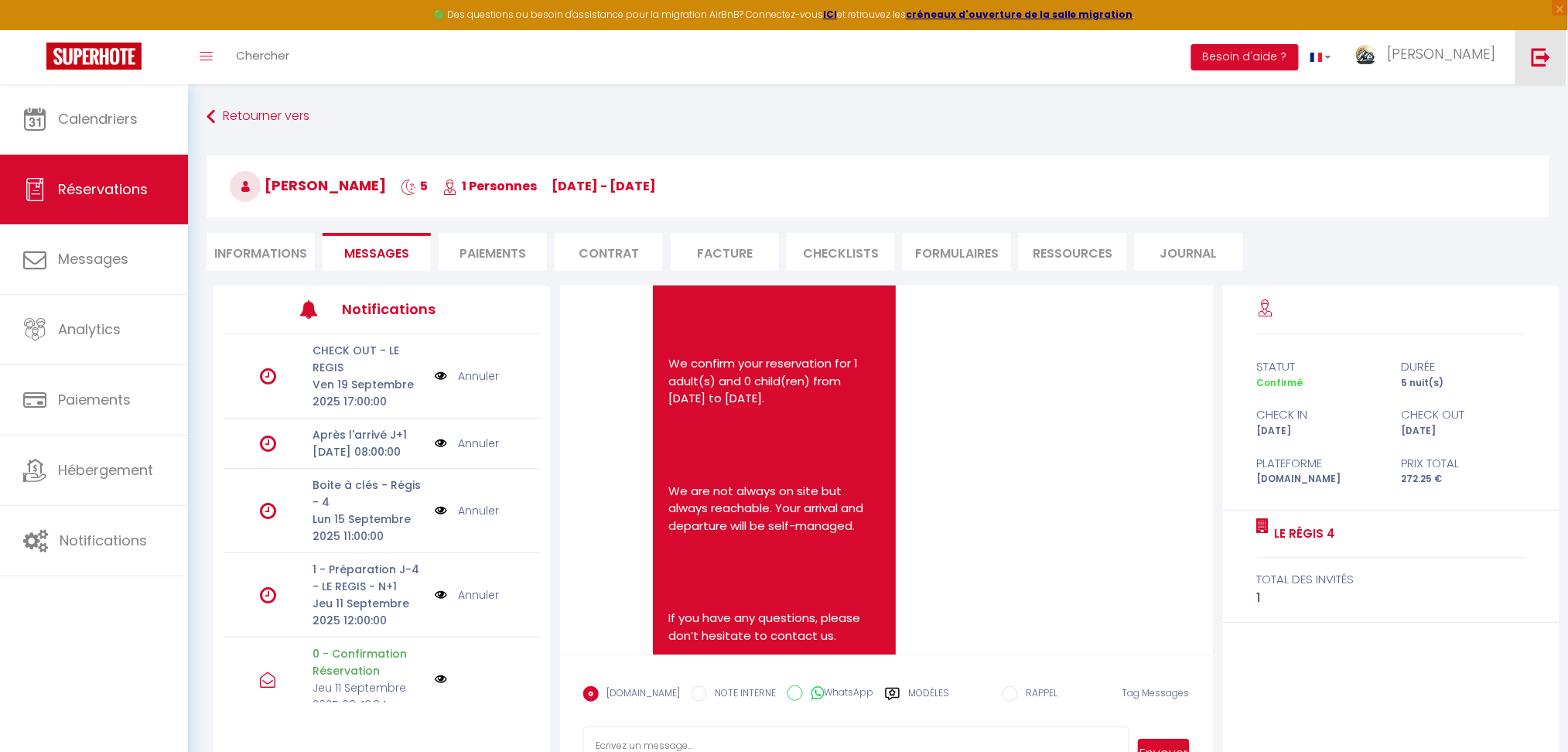
click at [1485, 69] on link at bounding box center [1541, 57] width 51 height 54
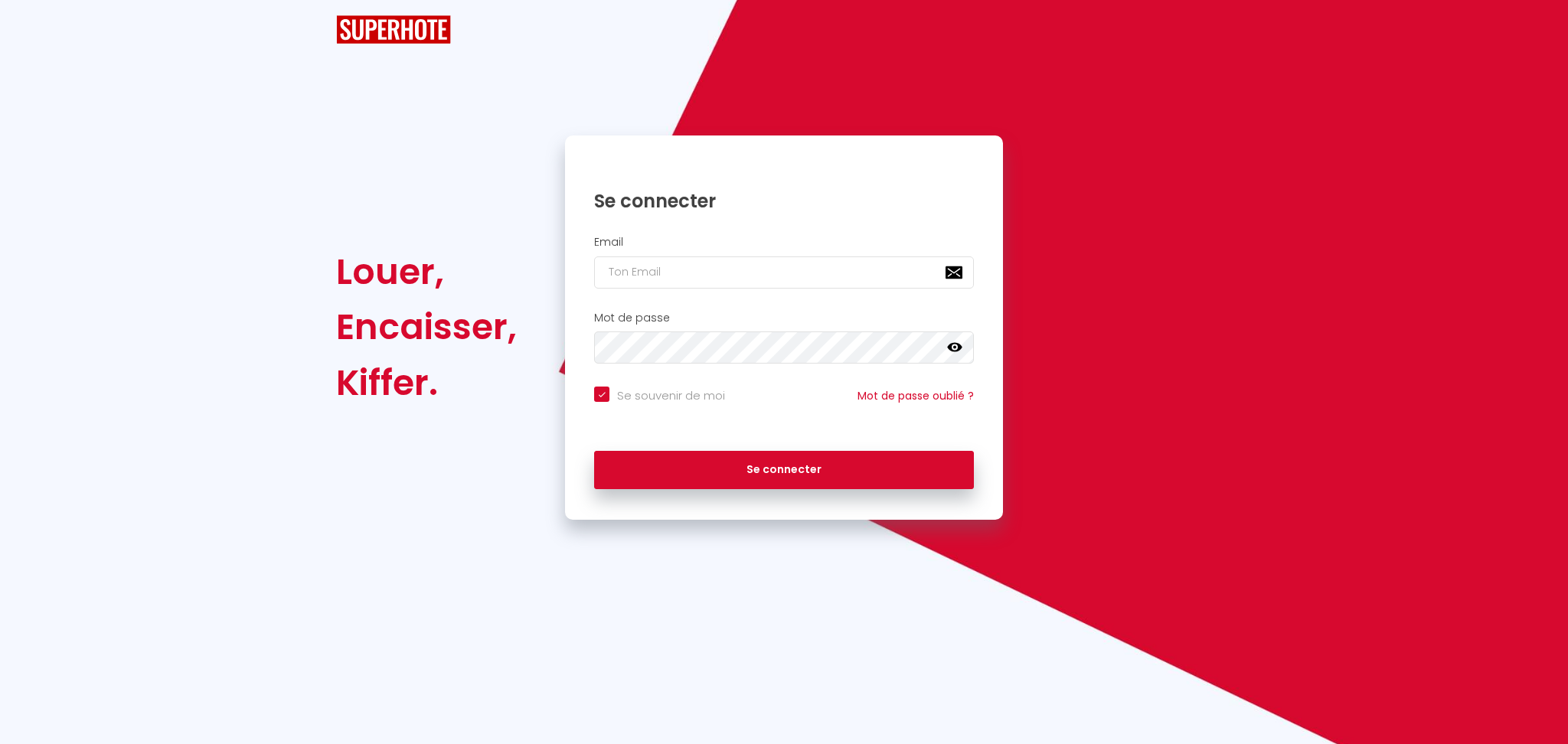
checkbox input "true"
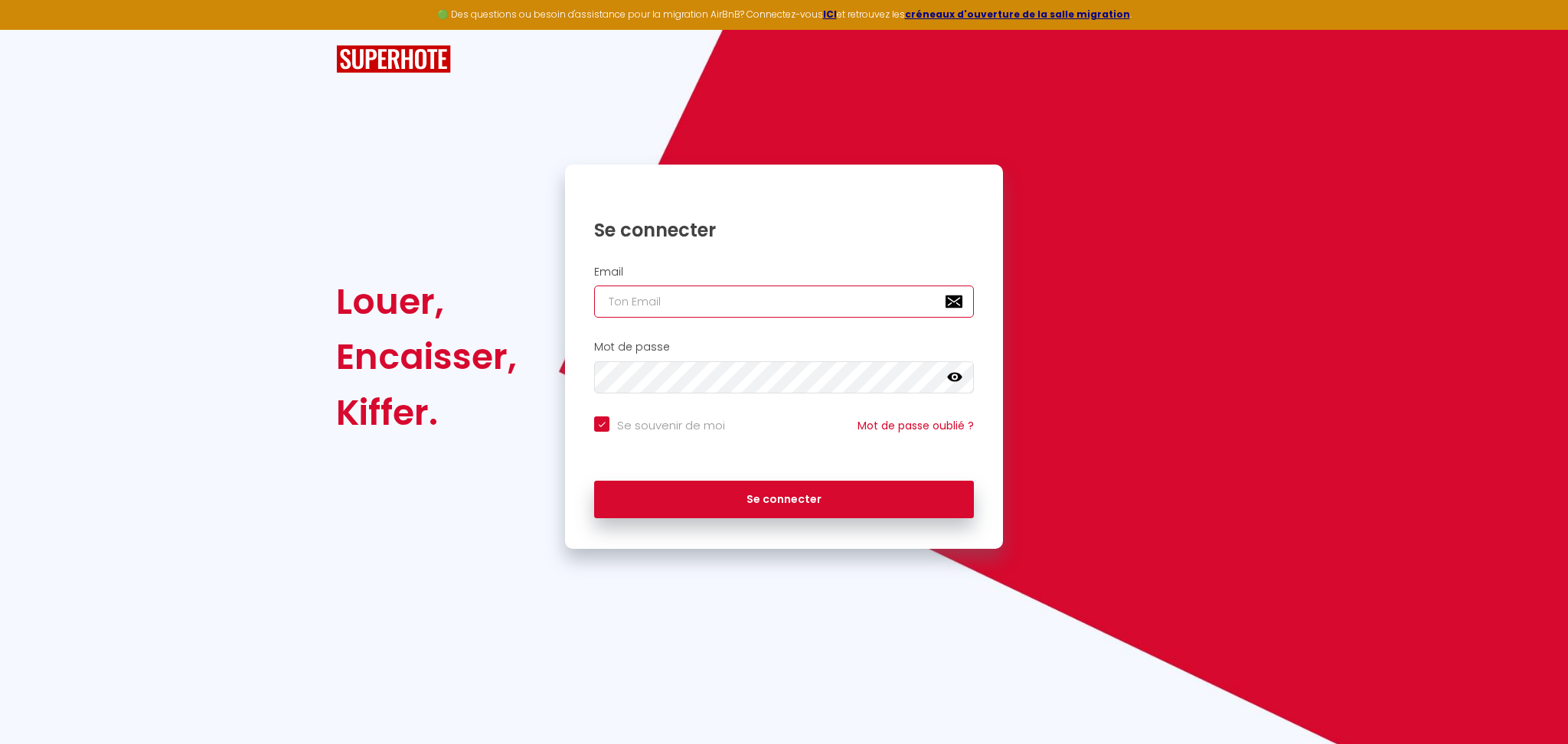
click at [697, 287] on input "email" at bounding box center [784, 302] width 380 height 33
paste input "[EMAIL_ADDRESS][DOMAIN_NAME]"
type input "[EMAIL_ADDRESS][DOMAIN_NAME]"
checkbox input "true"
type input "[EMAIL_ADDRESS][DOMAIN_NAME]"
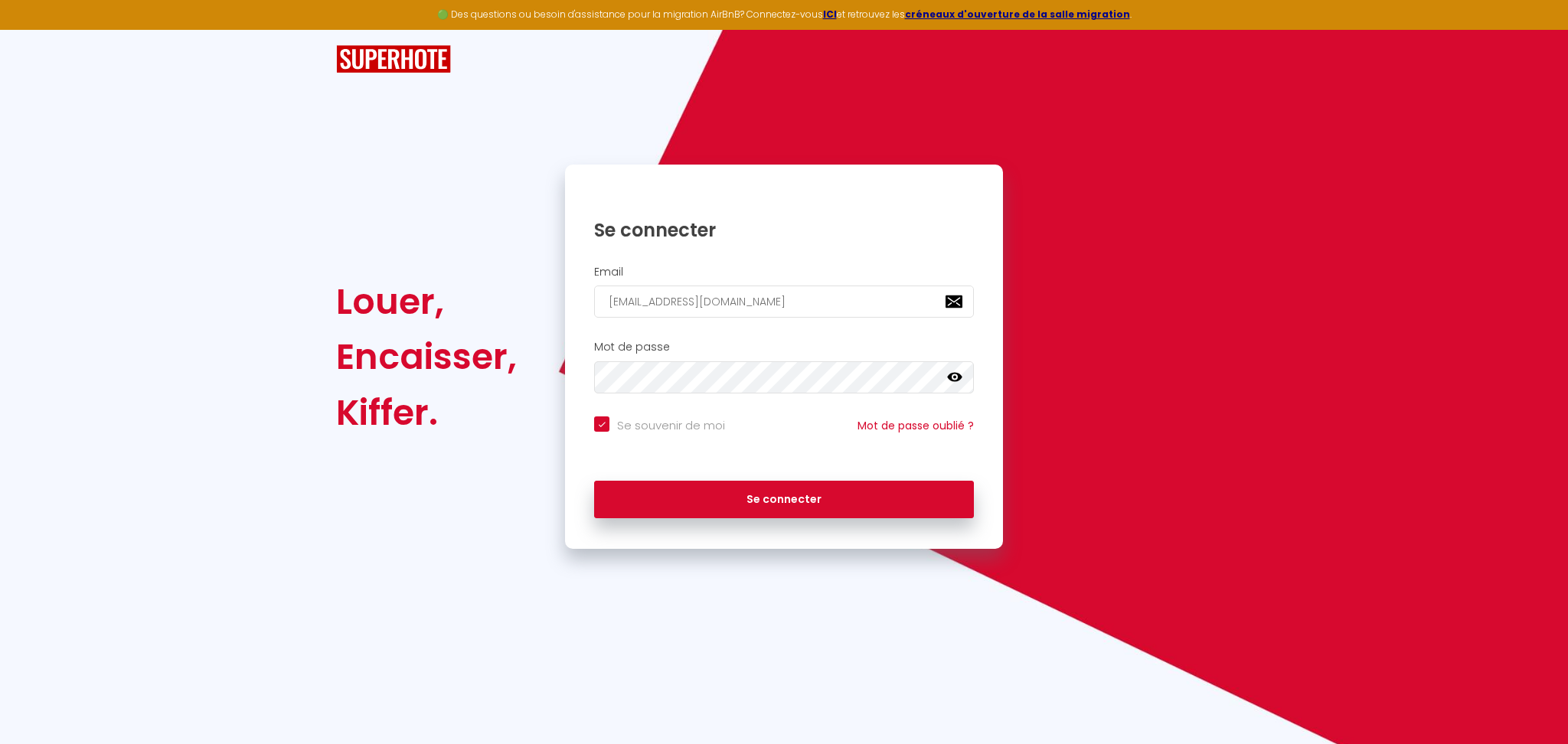
click at [639, 422] on input "Se souvenir de moi" at bounding box center [659, 424] width 131 height 15
checkbox input "false"
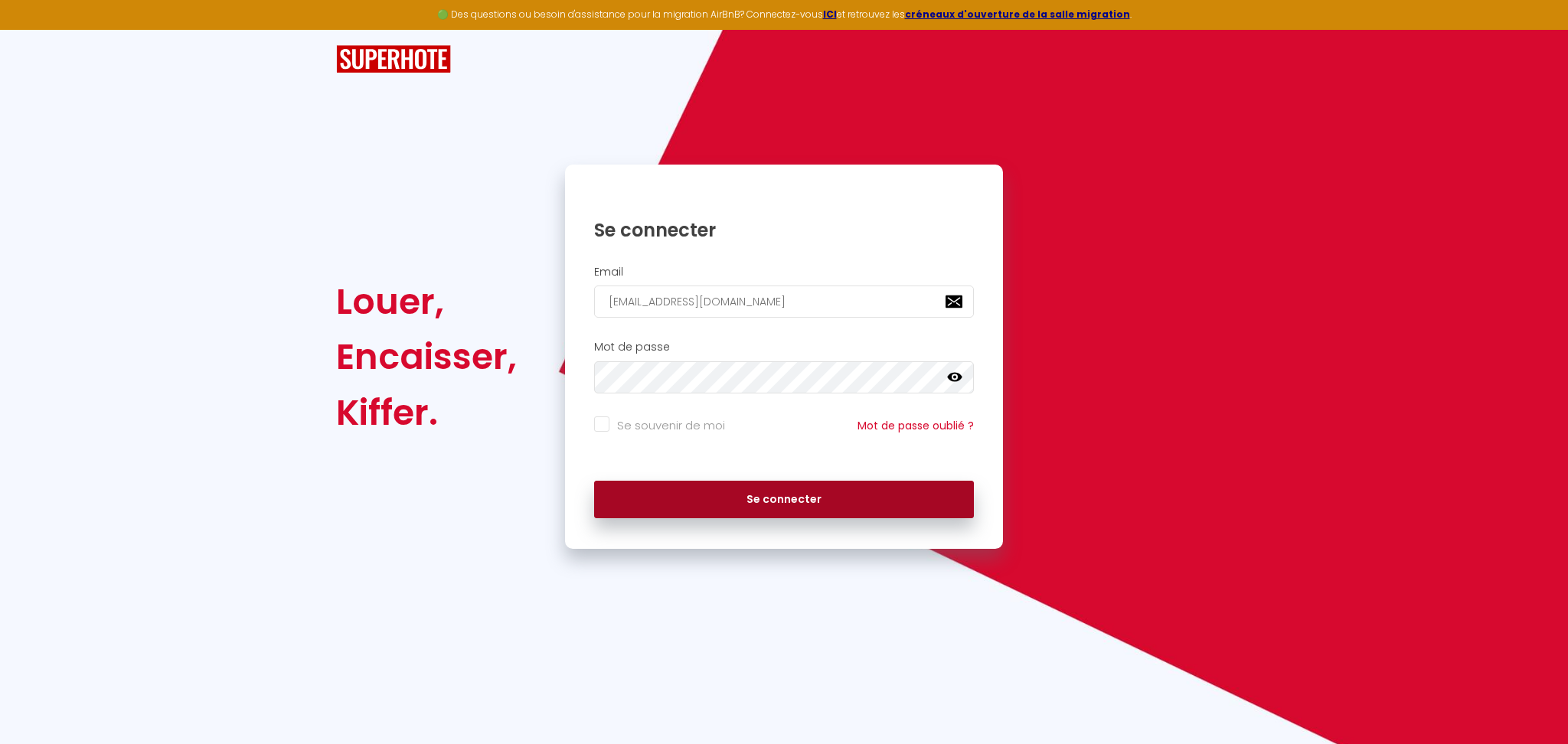
click at [703, 496] on button "Se connecter" at bounding box center [784, 500] width 380 height 38
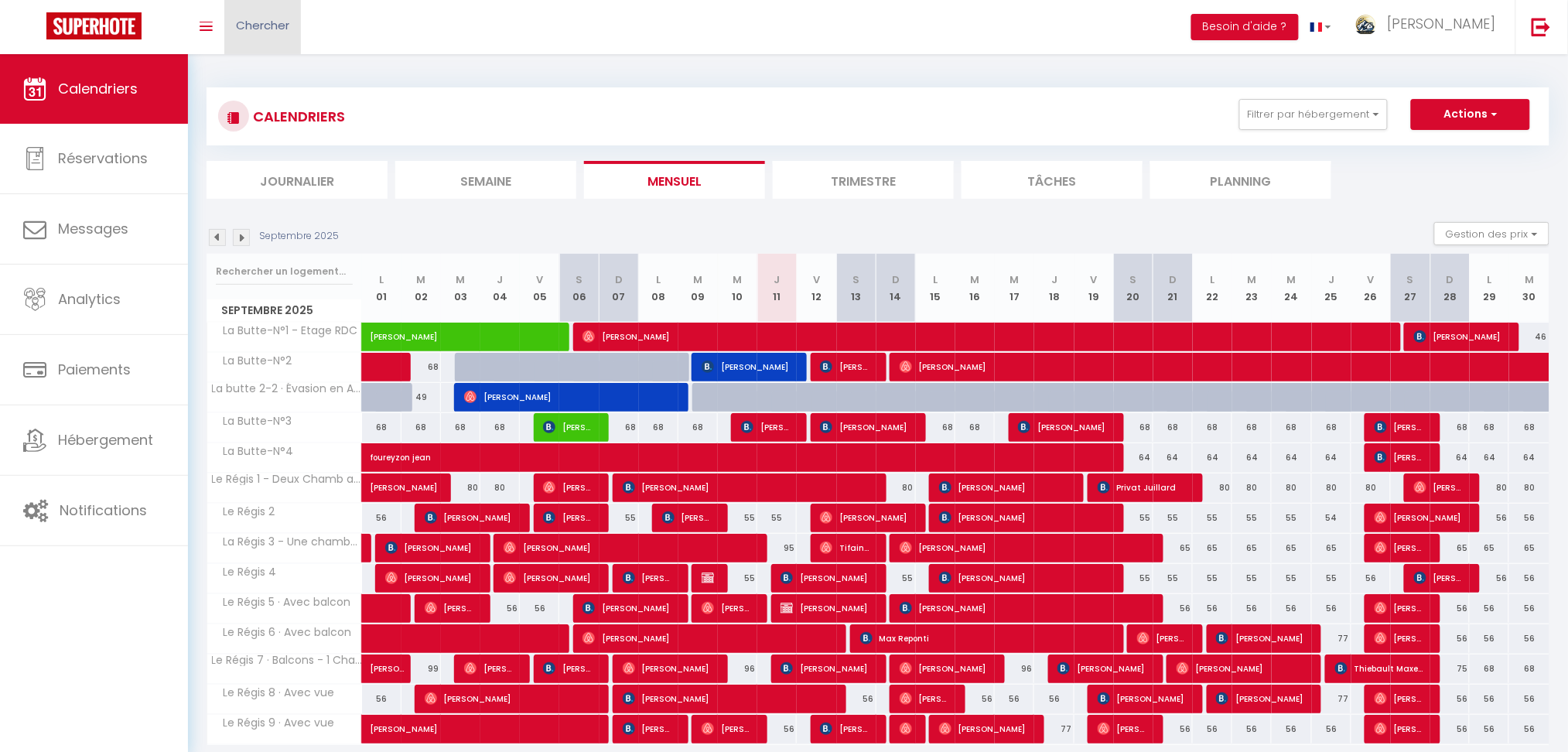
click at [276, 31] on span "Chercher" at bounding box center [262, 26] width 53 height 16
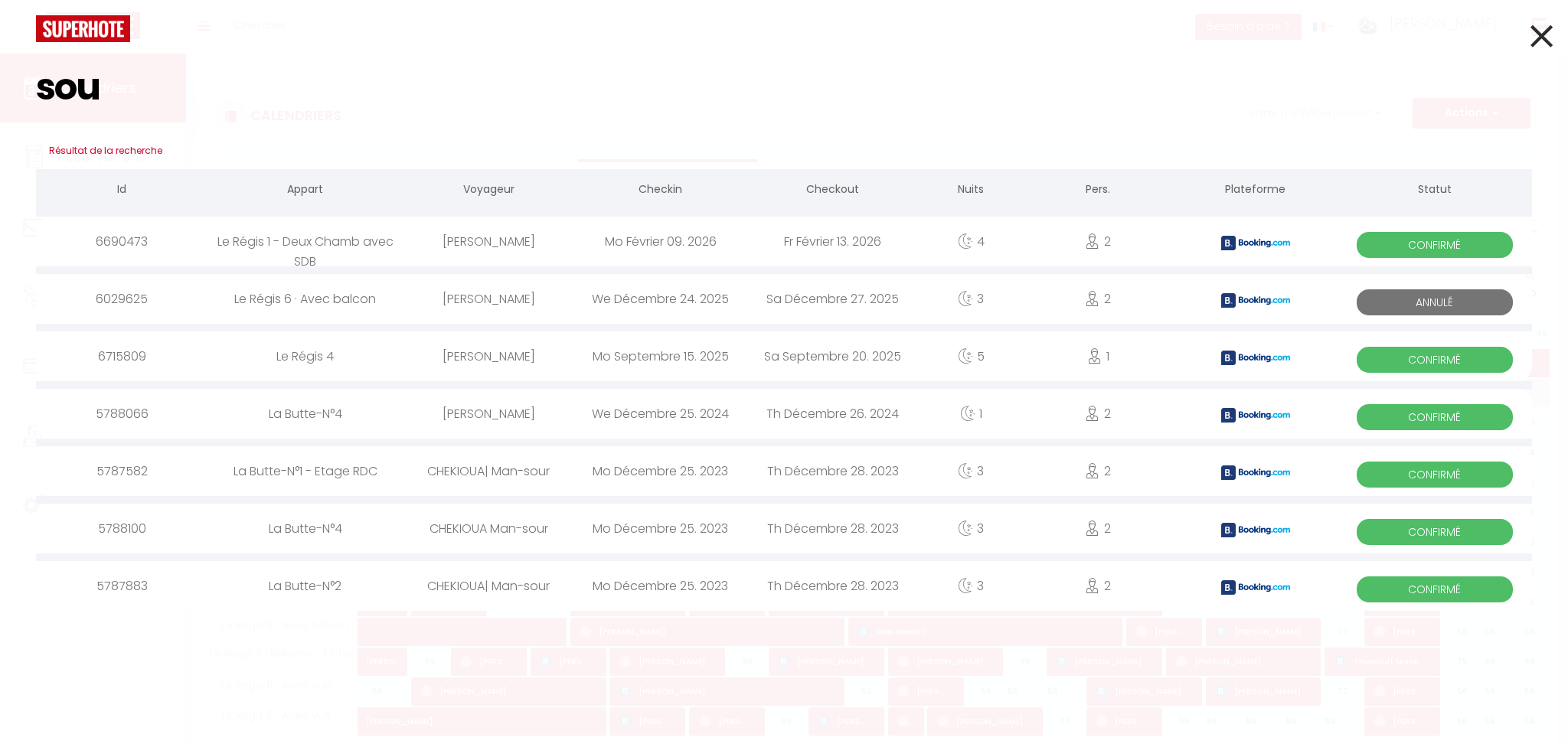
type input "sou"
click at [533, 359] on div "[PERSON_NAME]" at bounding box center [489, 356] width 173 height 50
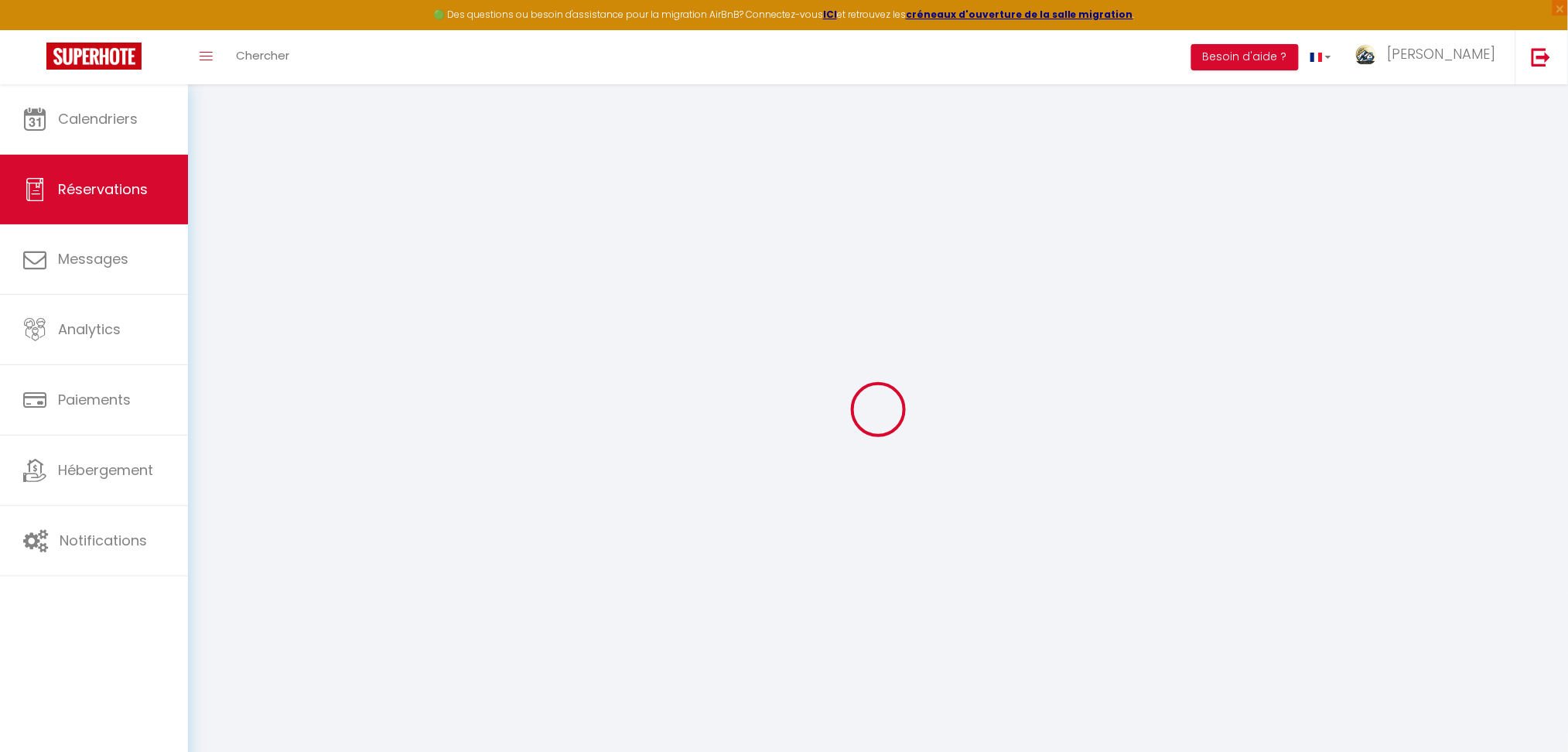
select select
checkbox input "false"
select select
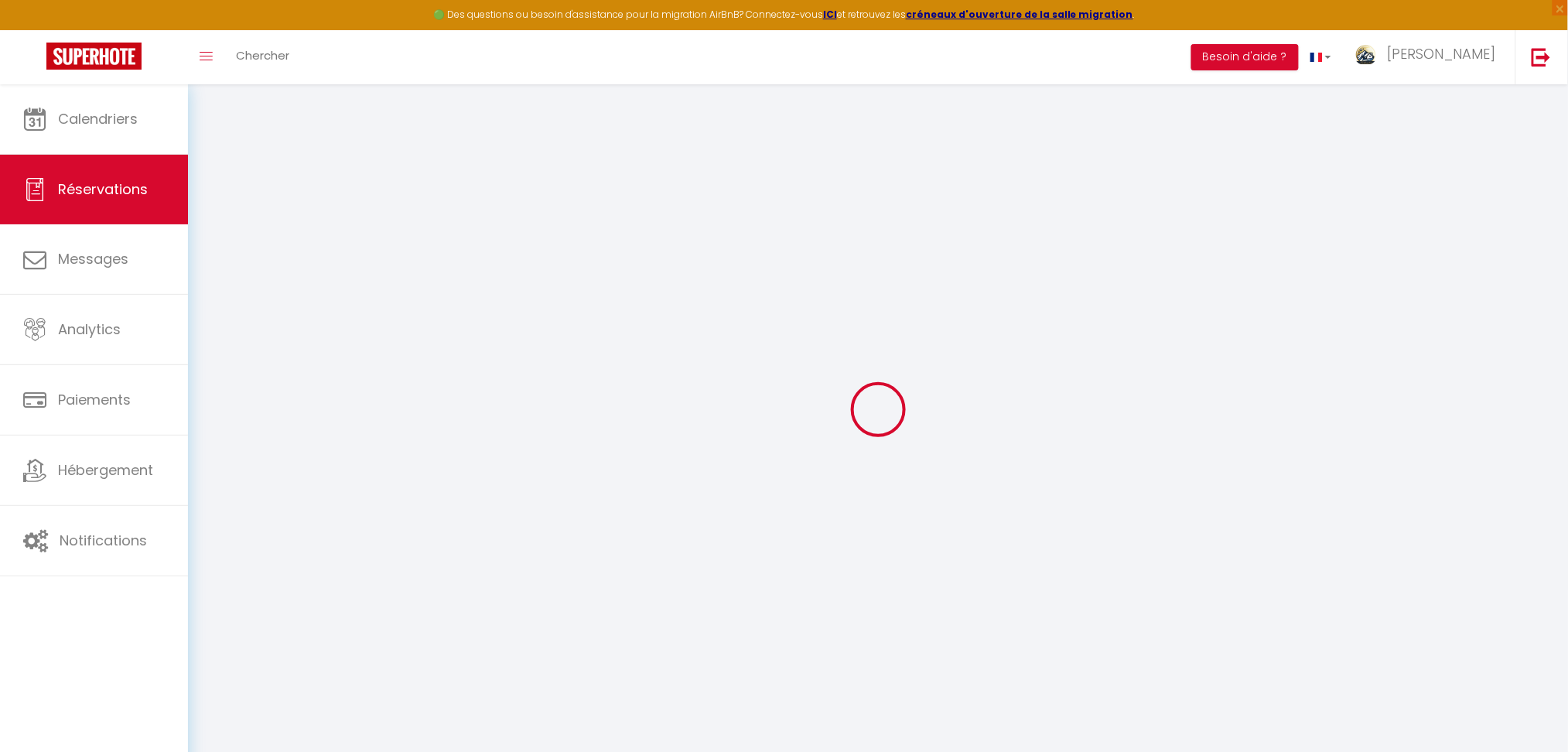
checkbox input "false"
type textarea "** THIS RESERVATION HAS BEEN PRE-PAID ** Reservation has a cancellation grace p…"
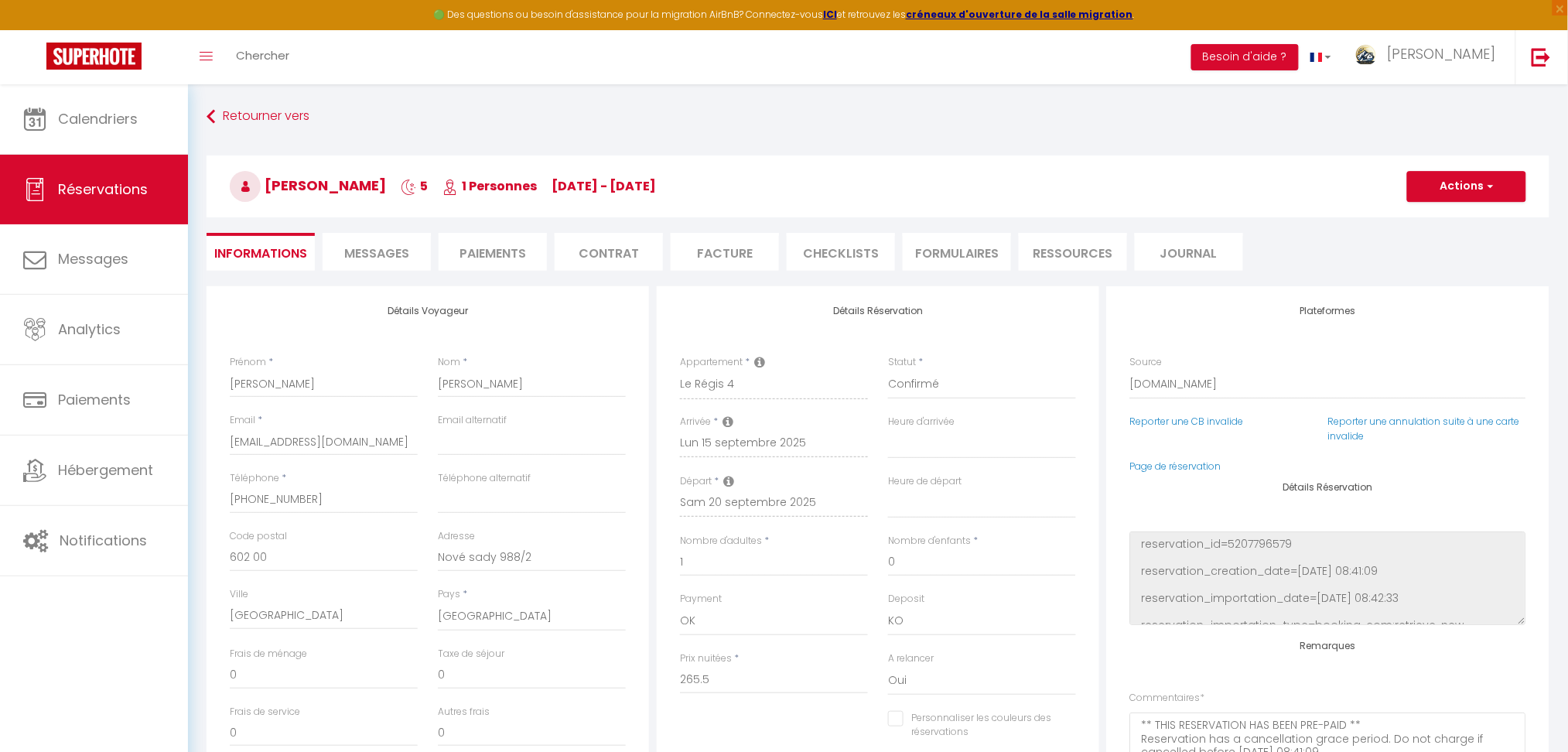
type input "6.75"
select select
checkbox input "false"
select select
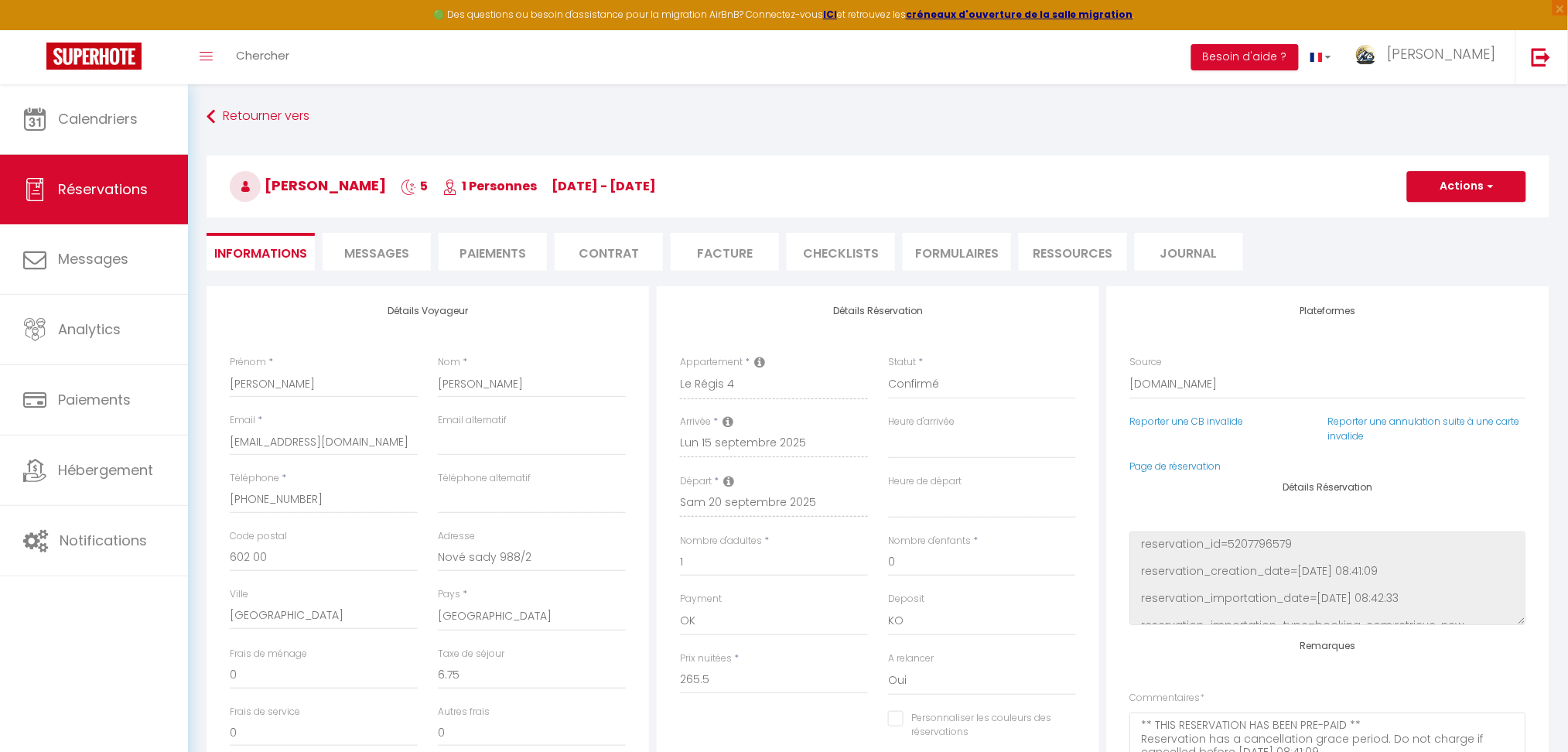
select select
click at [417, 260] on li "Messages" at bounding box center [376, 252] width 109 height 38
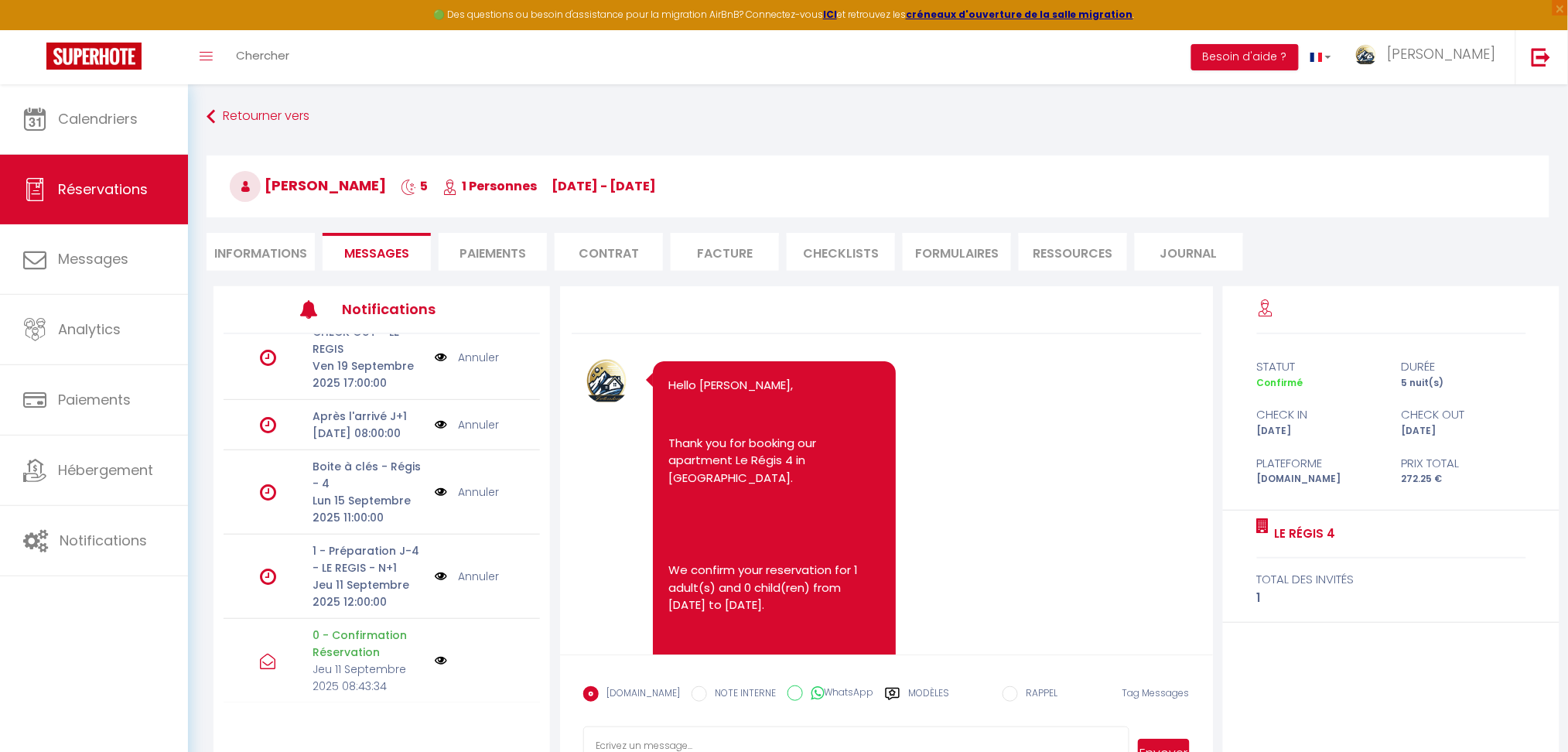
scroll to position [36, 0]
drag, startPoint x: 1268, startPoint y: 539, endPoint x: 1367, endPoint y: 535, distance: 99.1
click at [1367, 535] on div "Le Régis 4 total des invités 1" at bounding box center [1391, 567] width 336 height 112
copy div "Le Régis 4"
click at [1485, 62] on link at bounding box center [1541, 57] width 51 height 54
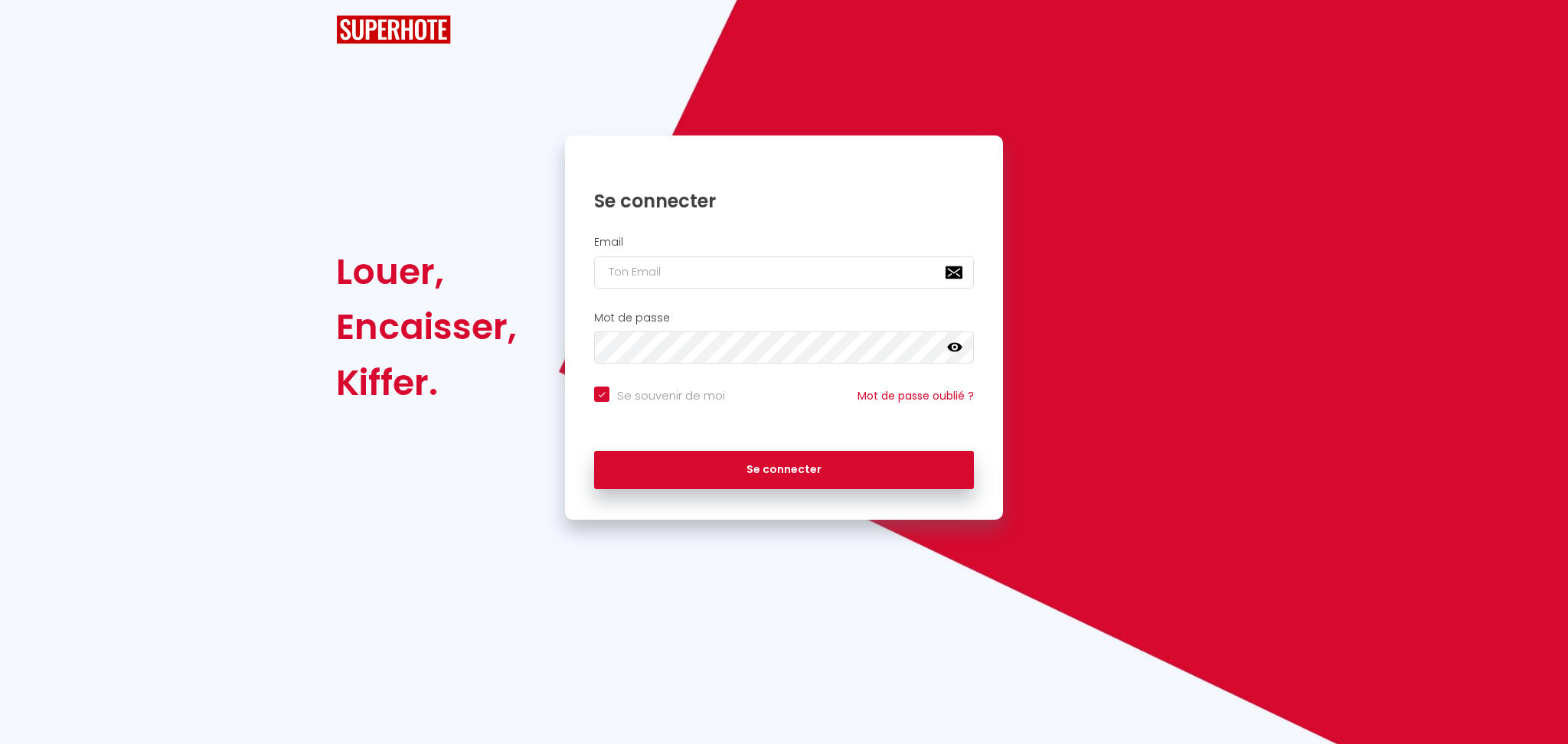
checkbox input "true"
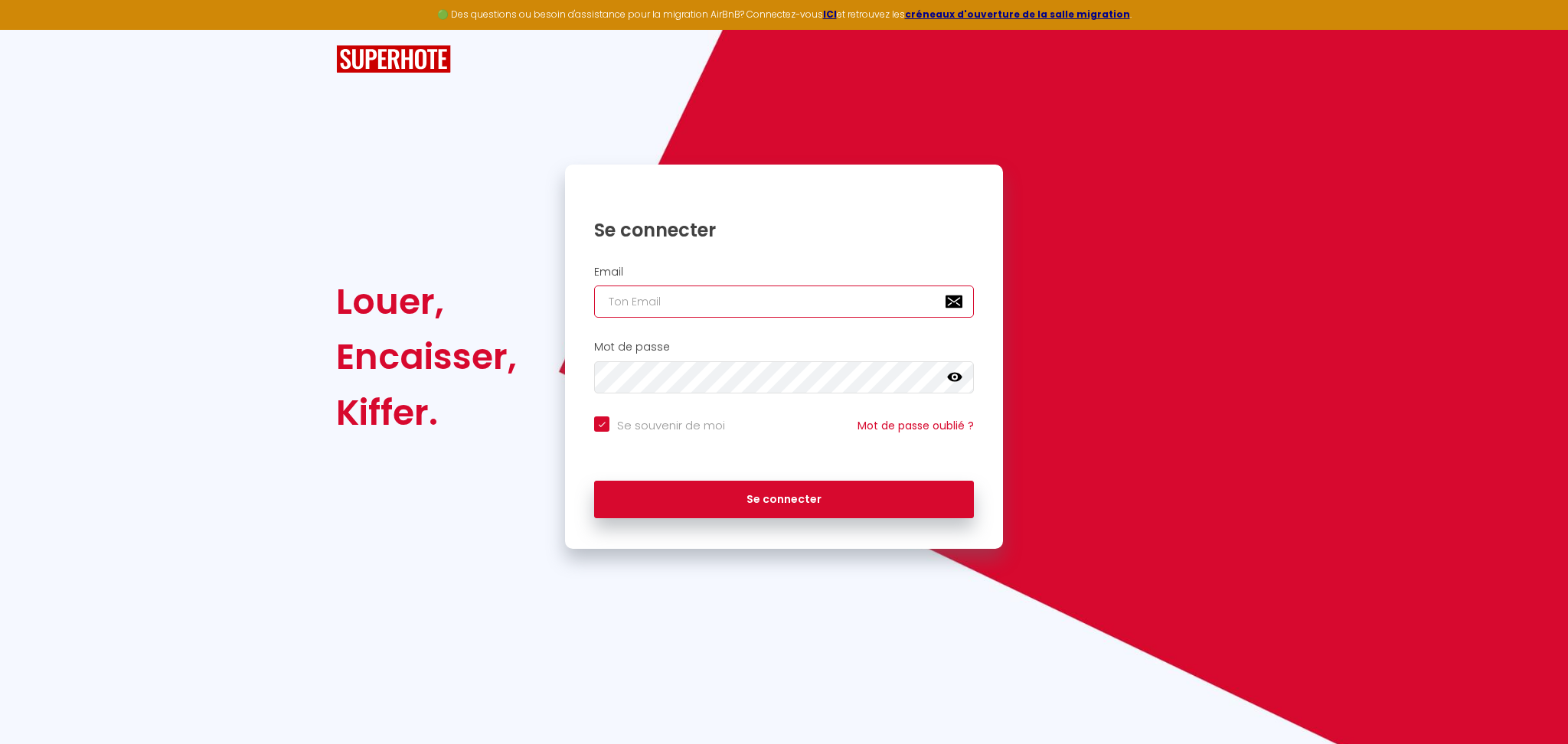
click at [614, 314] on input "email" at bounding box center [784, 302] width 380 height 33
paste input "[EMAIL_ADDRESS][DOMAIN_NAME]"
type input "[EMAIL_ADDRESS][DOMAIN_NAME]"
checkbox input "true"
type input "[EMAIL_ADDRESS][DOMAIN_NAME]"
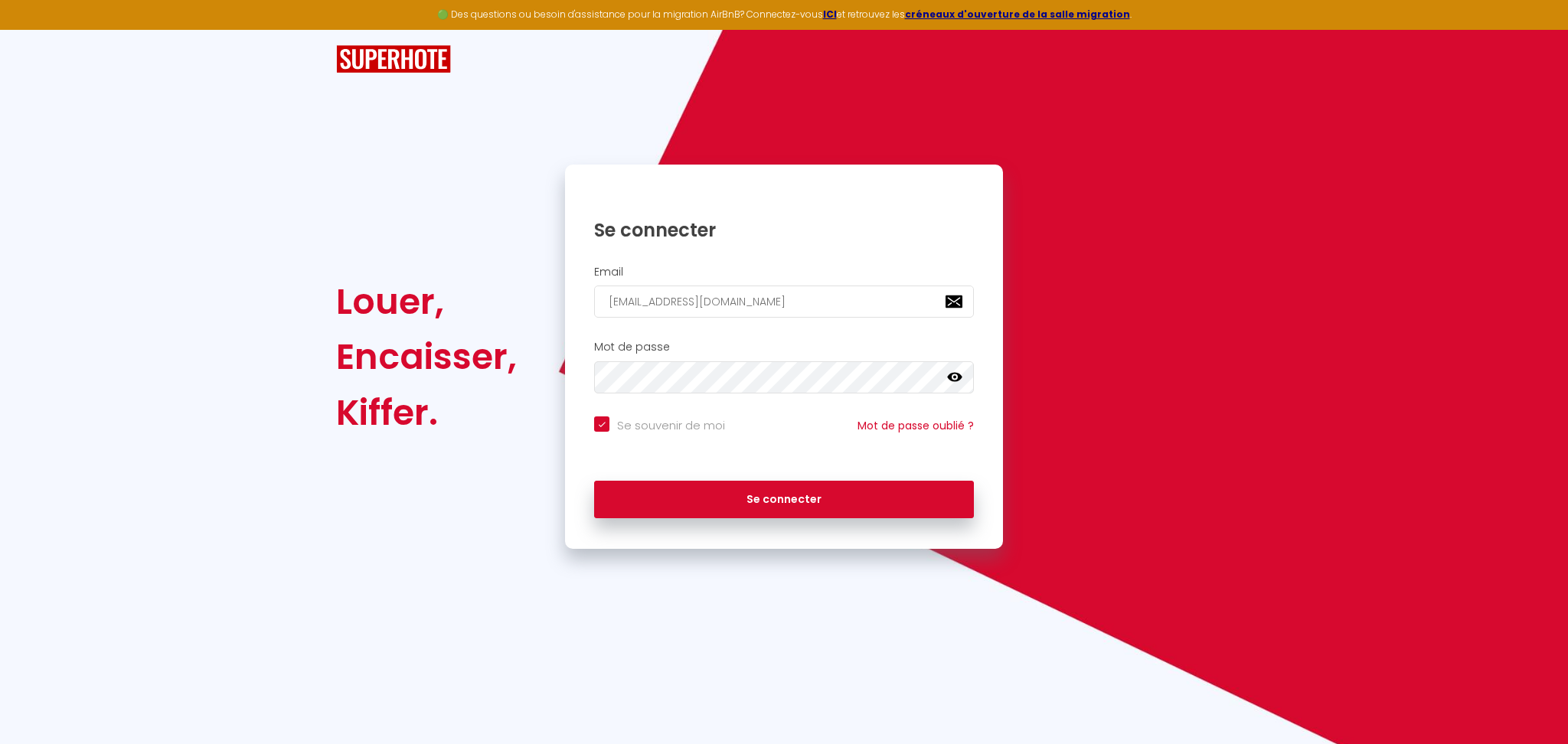
click at [629, 406] on div "Mot de passe false" at bounding box center [784, 371] width 438 height 76
click at [635, 421] on input "Se souvenir de moi" at bounding box center [659, 424] width 131 height 15
checkbox input "false"
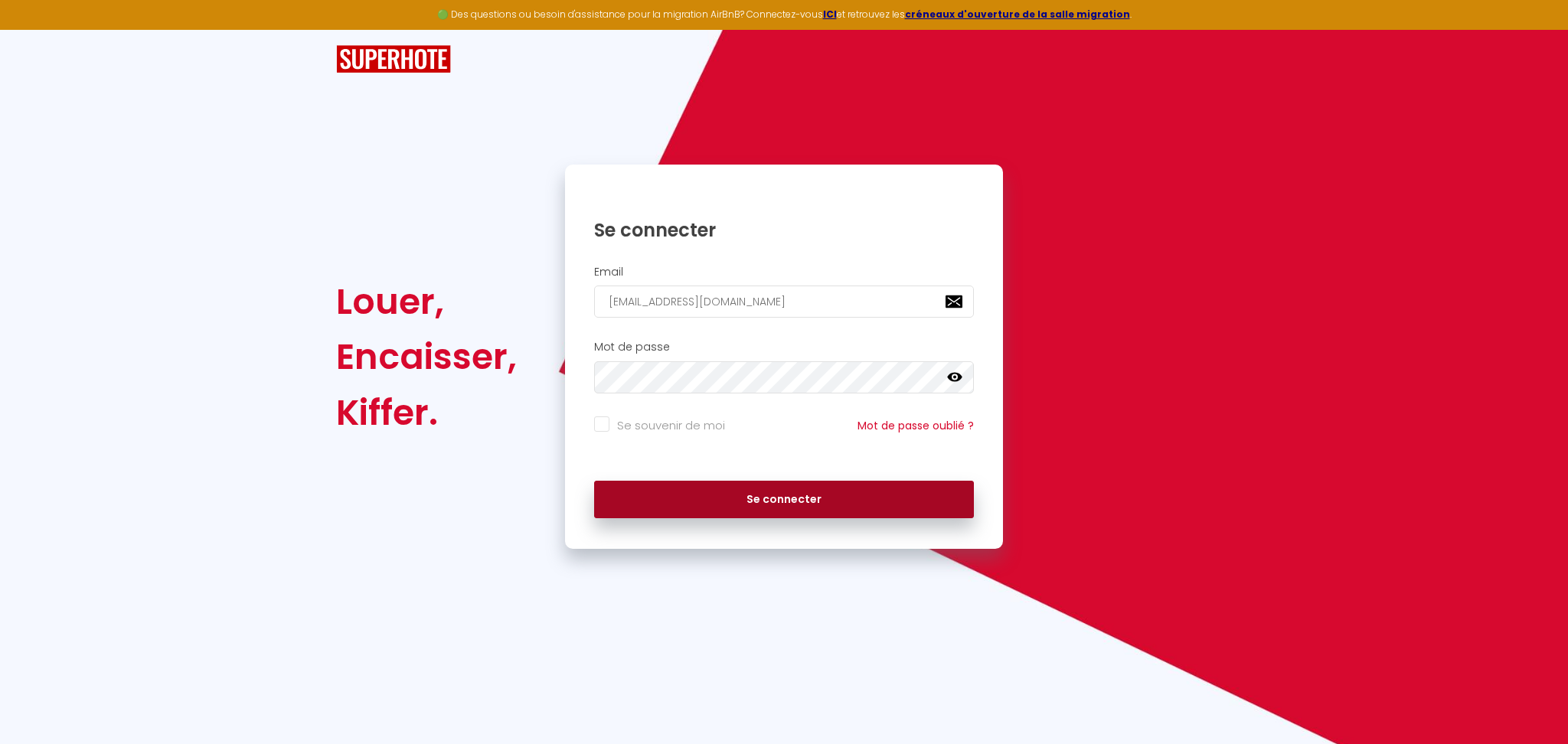
click at [674, 488] on button "Se connecter" at bounding box center [784, 500] width 380 height 38
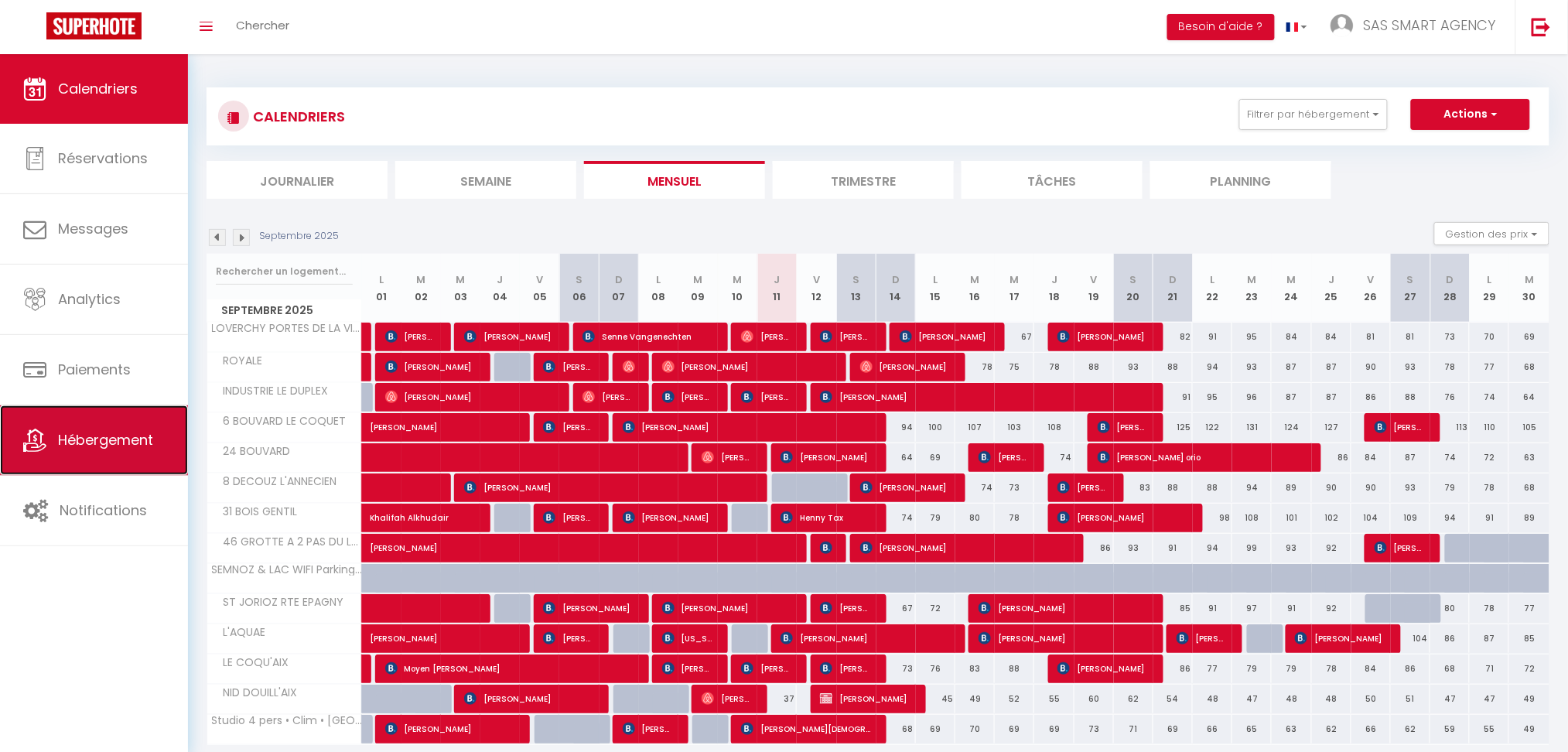
click at [90, 433] on span "Hébergement" at bounding box center [106, 440] width 95 height 19
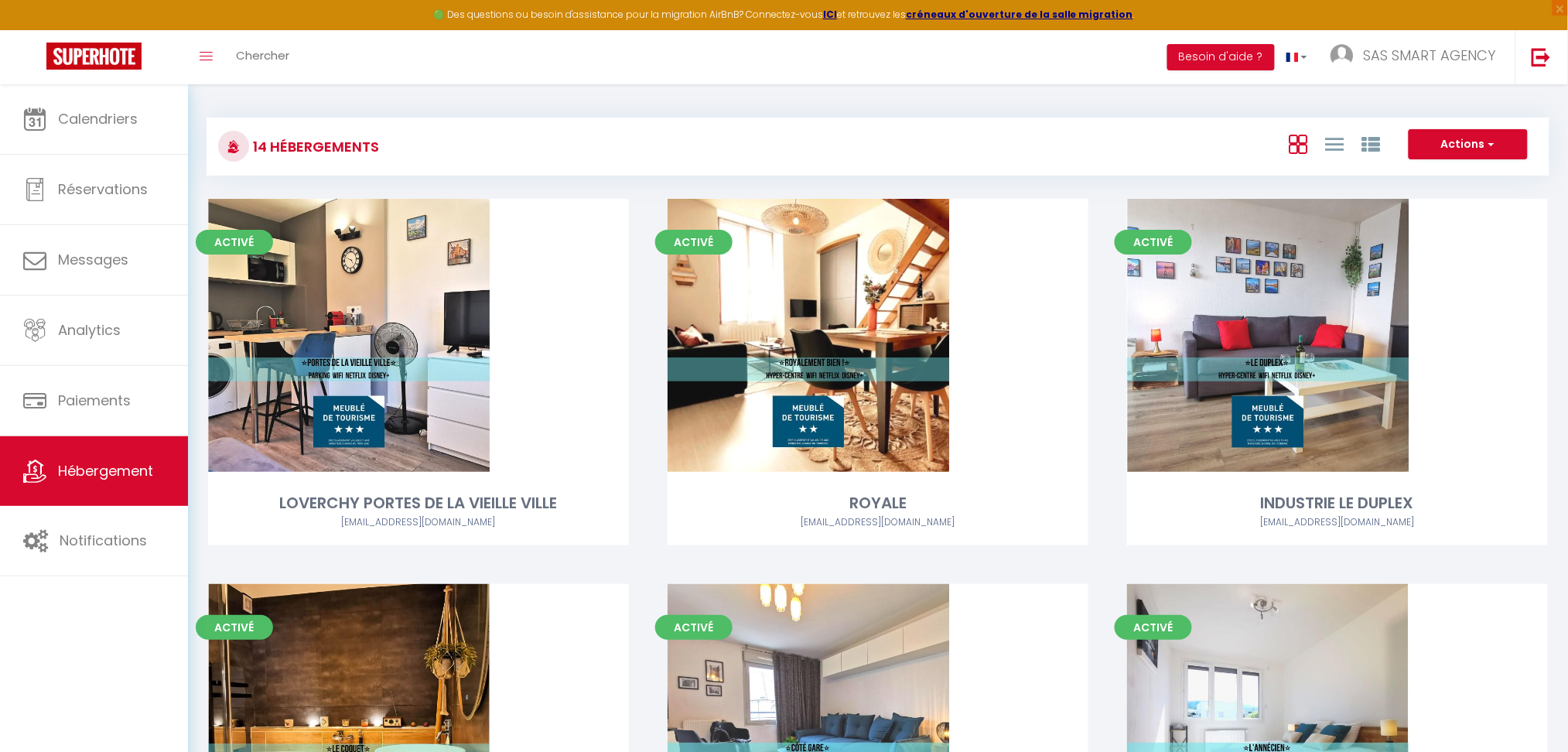
click at [518, 164] on div "14 Hébergements Actions Créer un Hébergement Nouveau groupe" at bounding box center [878, 147] width 1343 height 58
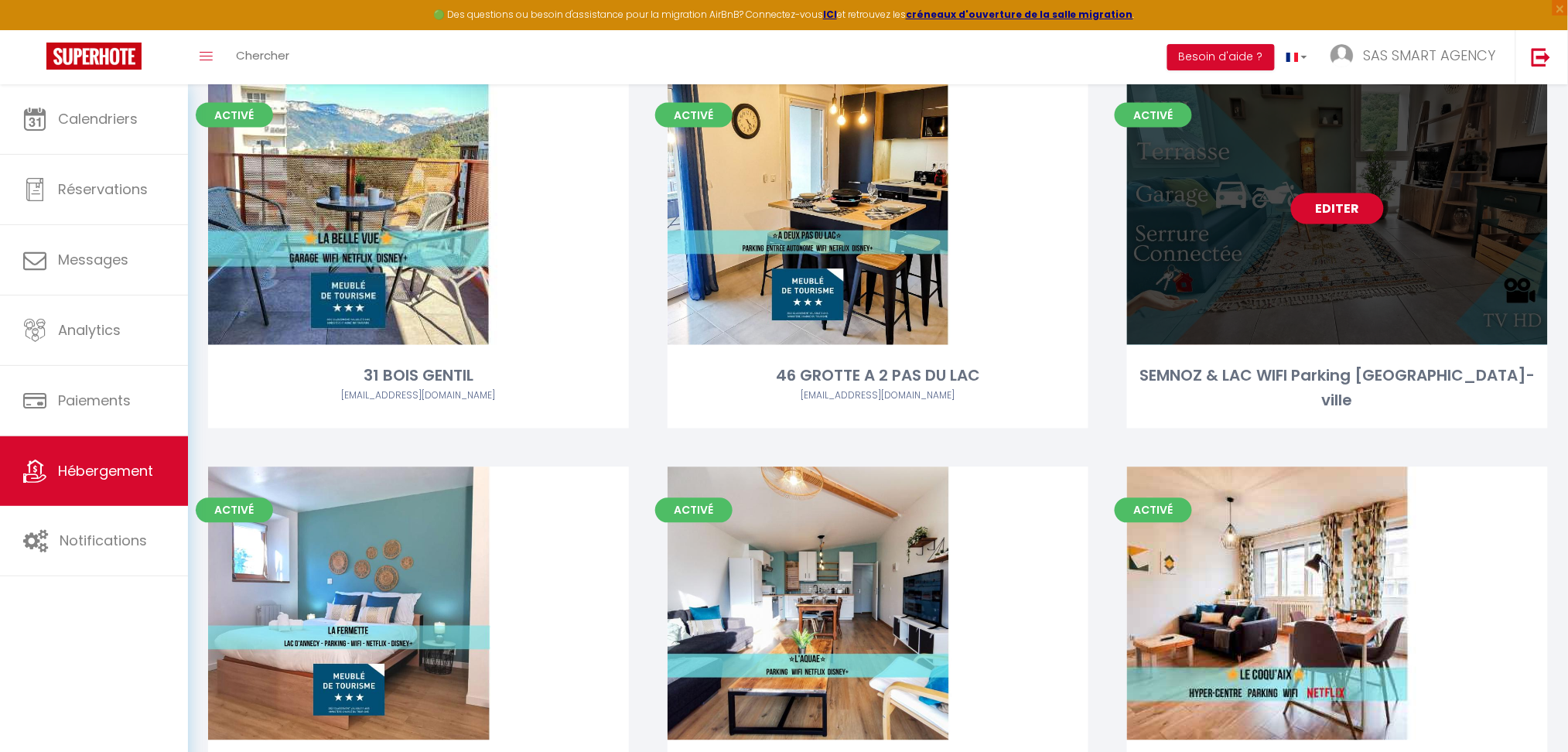
click at [1330, 210] on link "Editer" at bounding box center [1338, 209] width 93 height 31
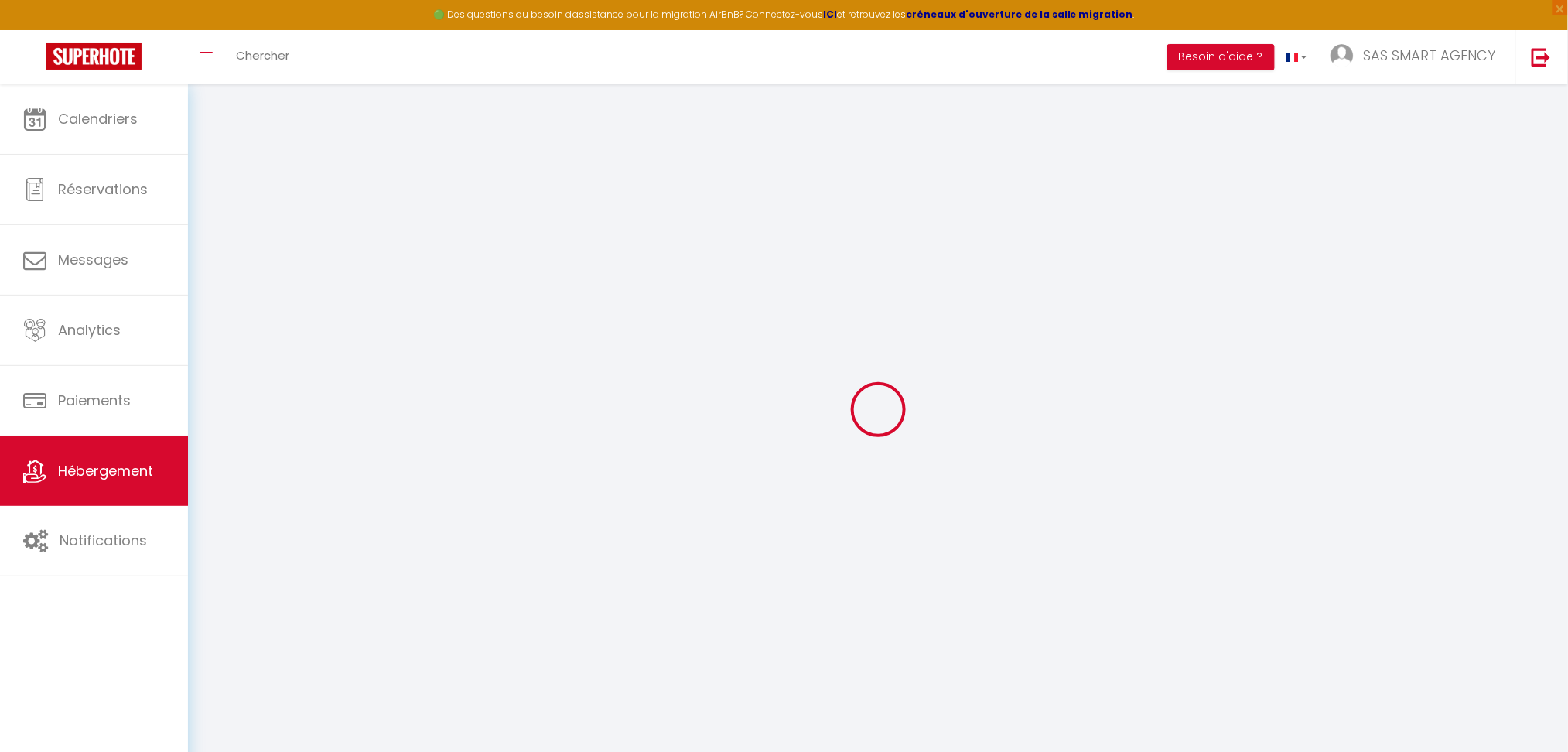
select select
select select "IgloohomeV2"
type input "[EMAIL_ADDRESS][DOMAIN_NAME]"
checkbox input "true"
select select
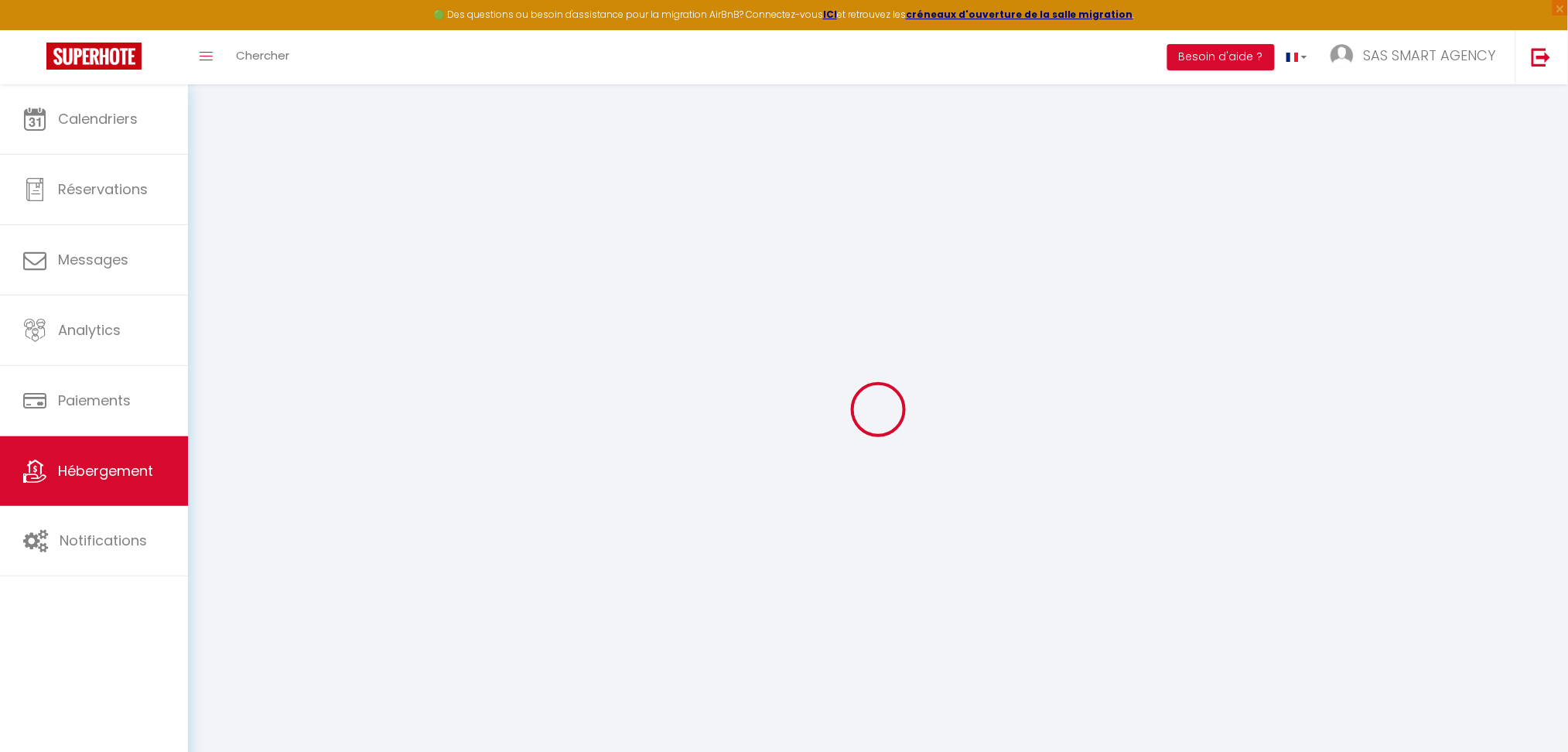
select select "2"
checkbox input "true"
select select
checkbox input "false"
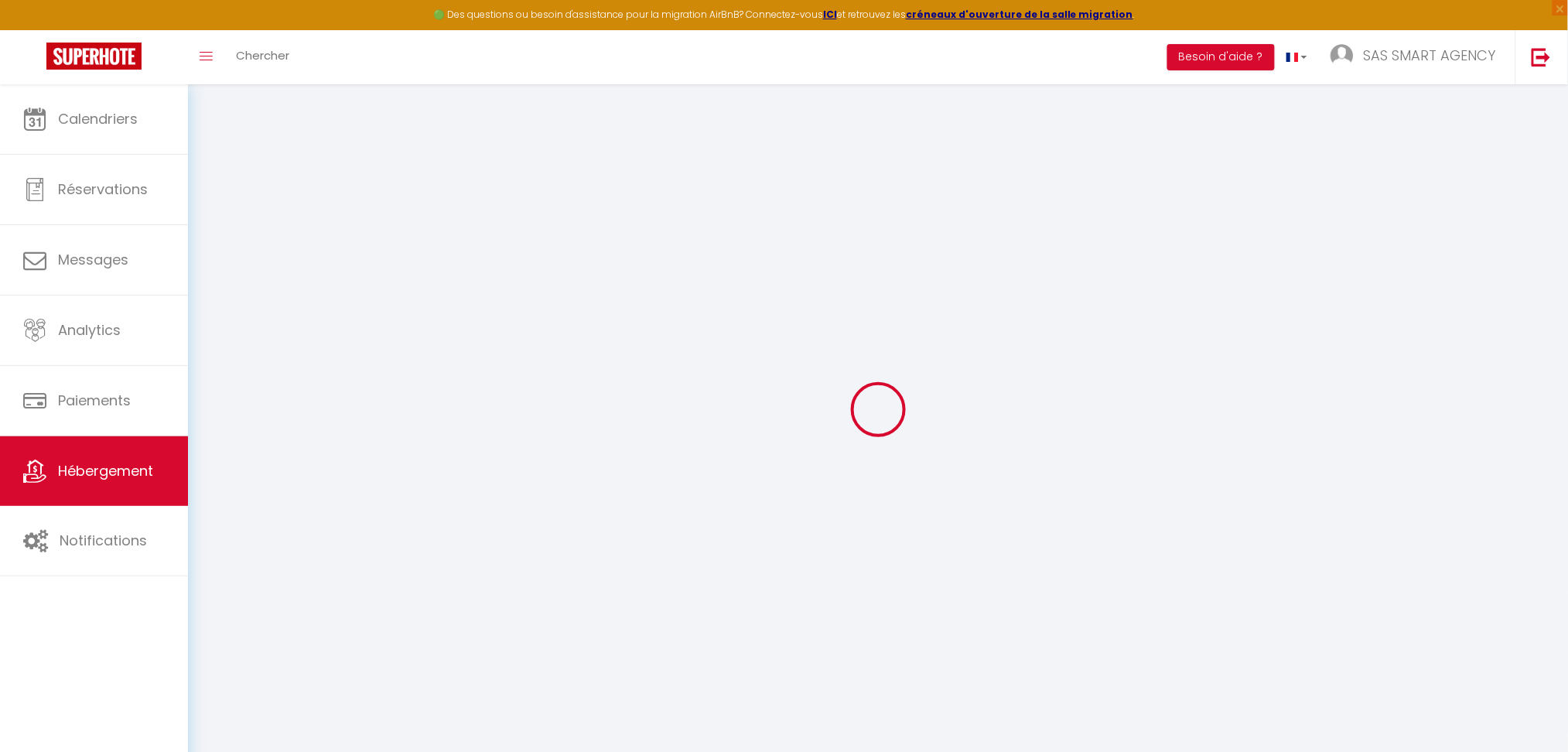
checkbox input "false"
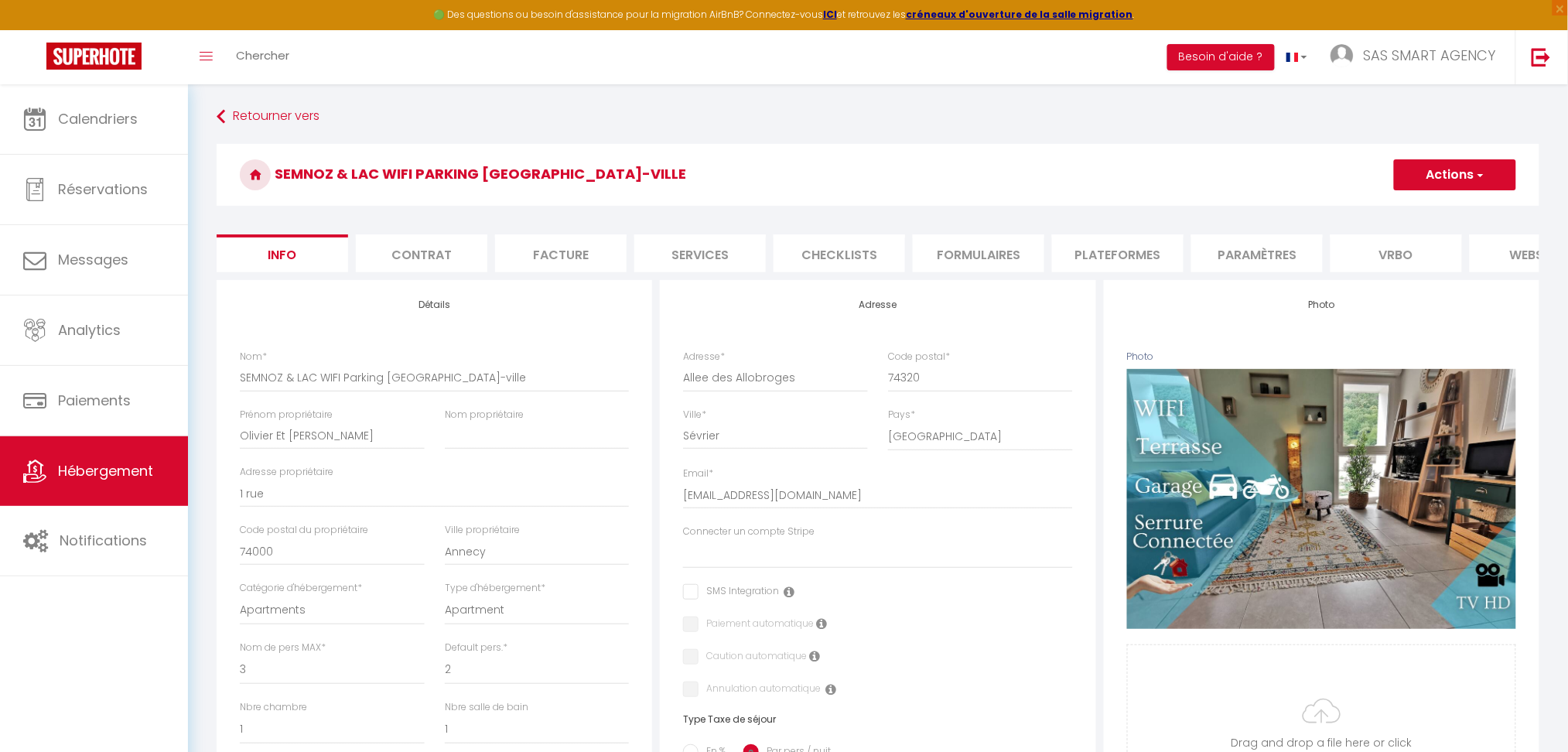
click at [685, 250] on li "Services" at bounding box center [700, 254] width 132 height 38
checkbox input "true"
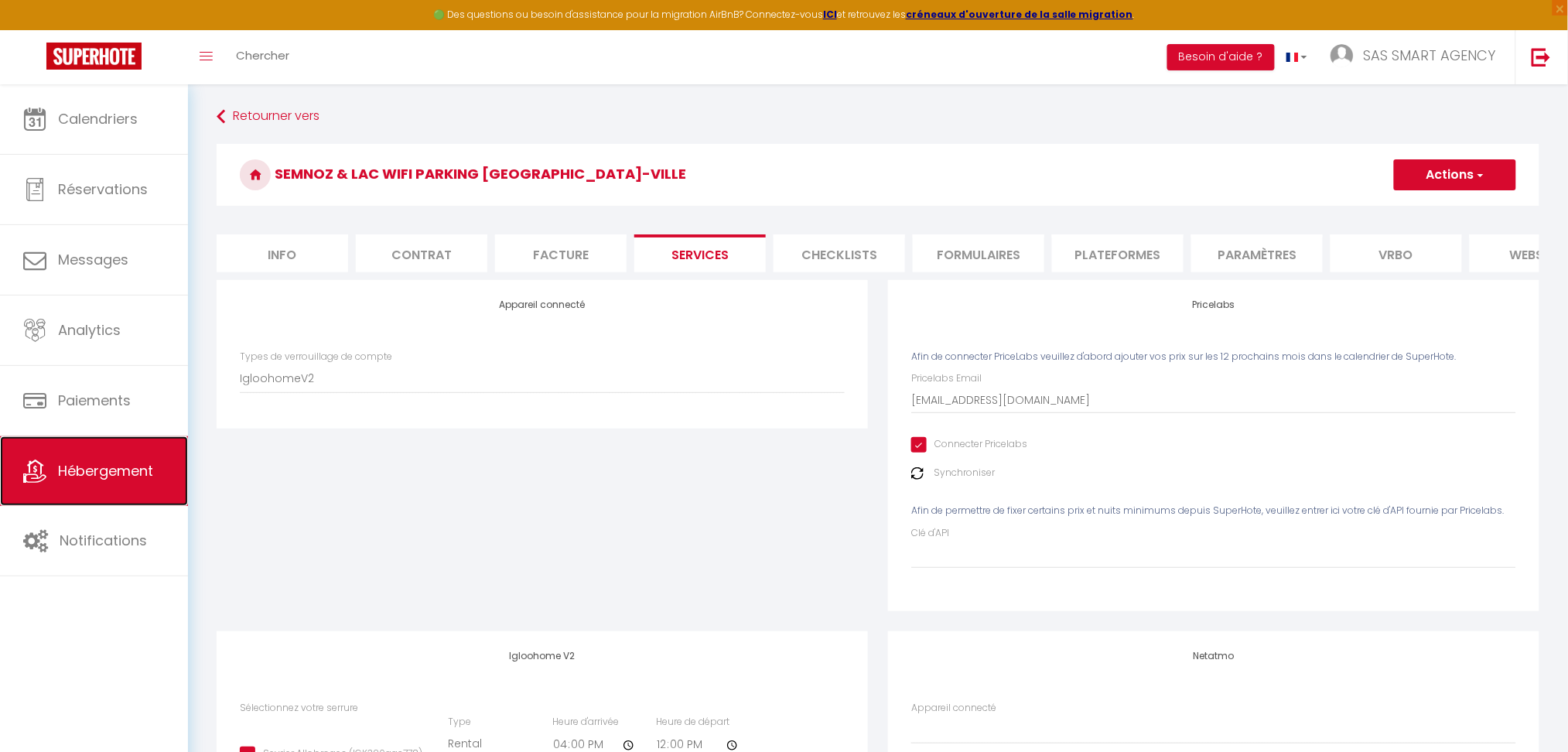
click at [100, 469] on span "Hébergement" at bounding box center [106, 471] width 95 height 19
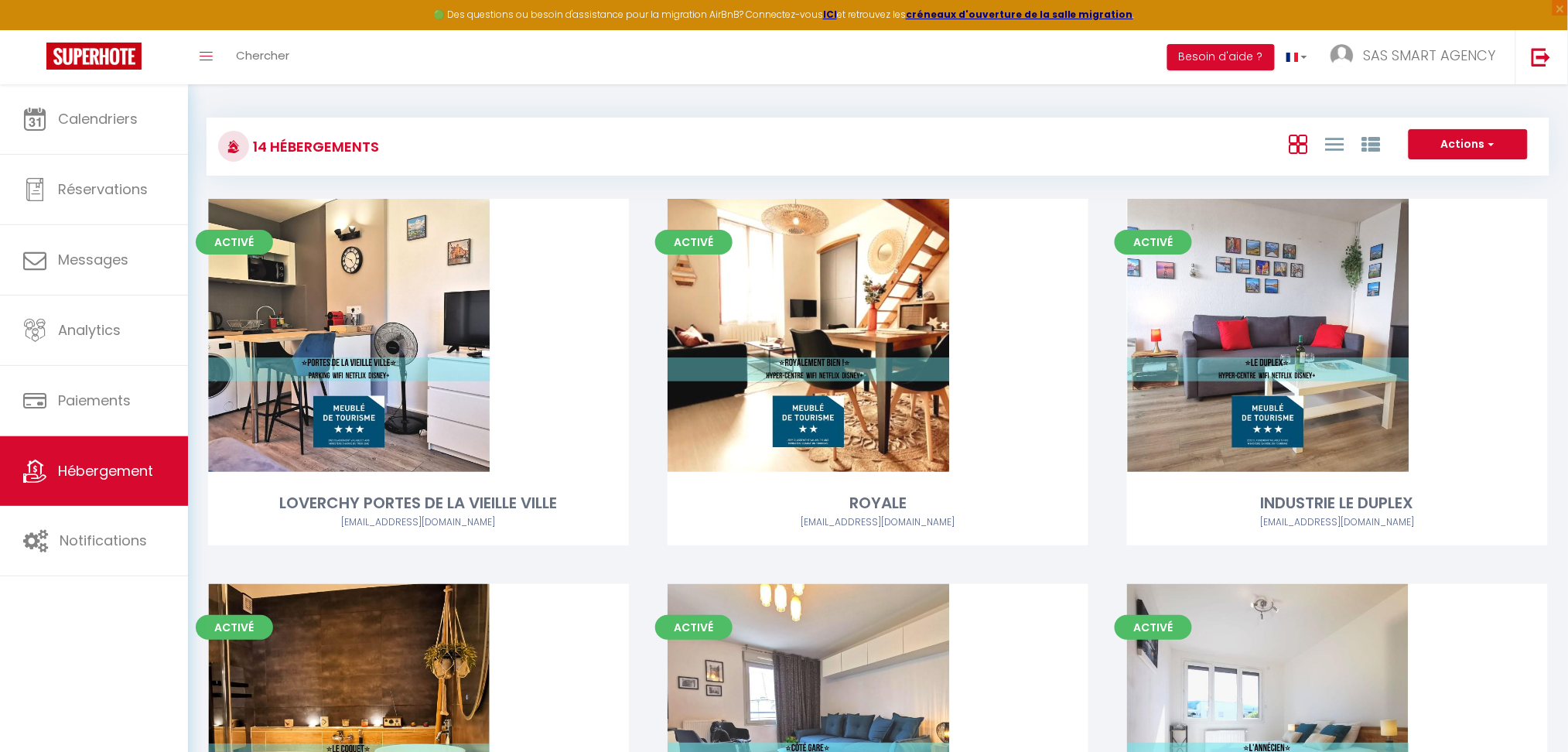
scroll to position [898, 0]
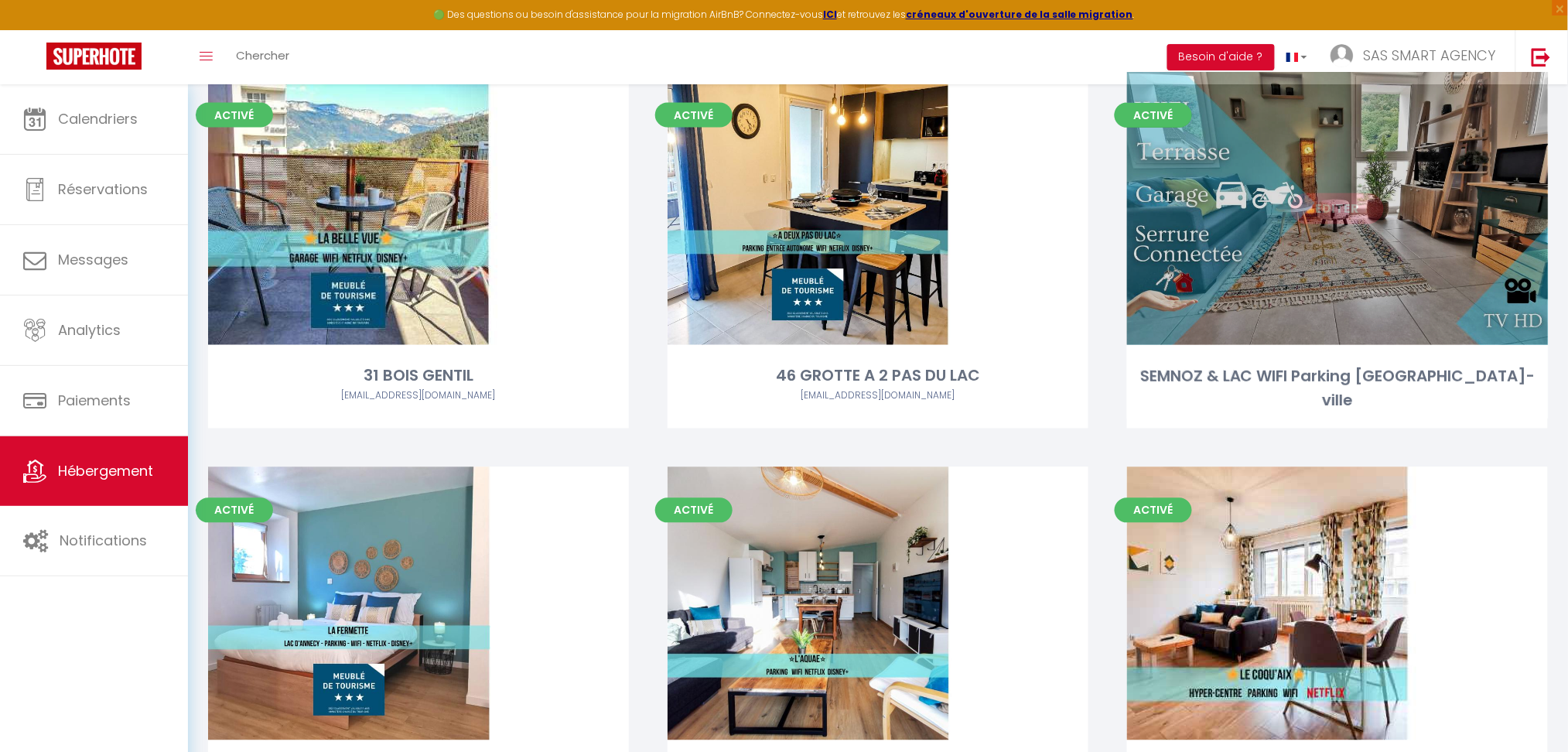
click at [1339, 200] on link "Editer" at bounding box center [1338, 209] width 93 height 31
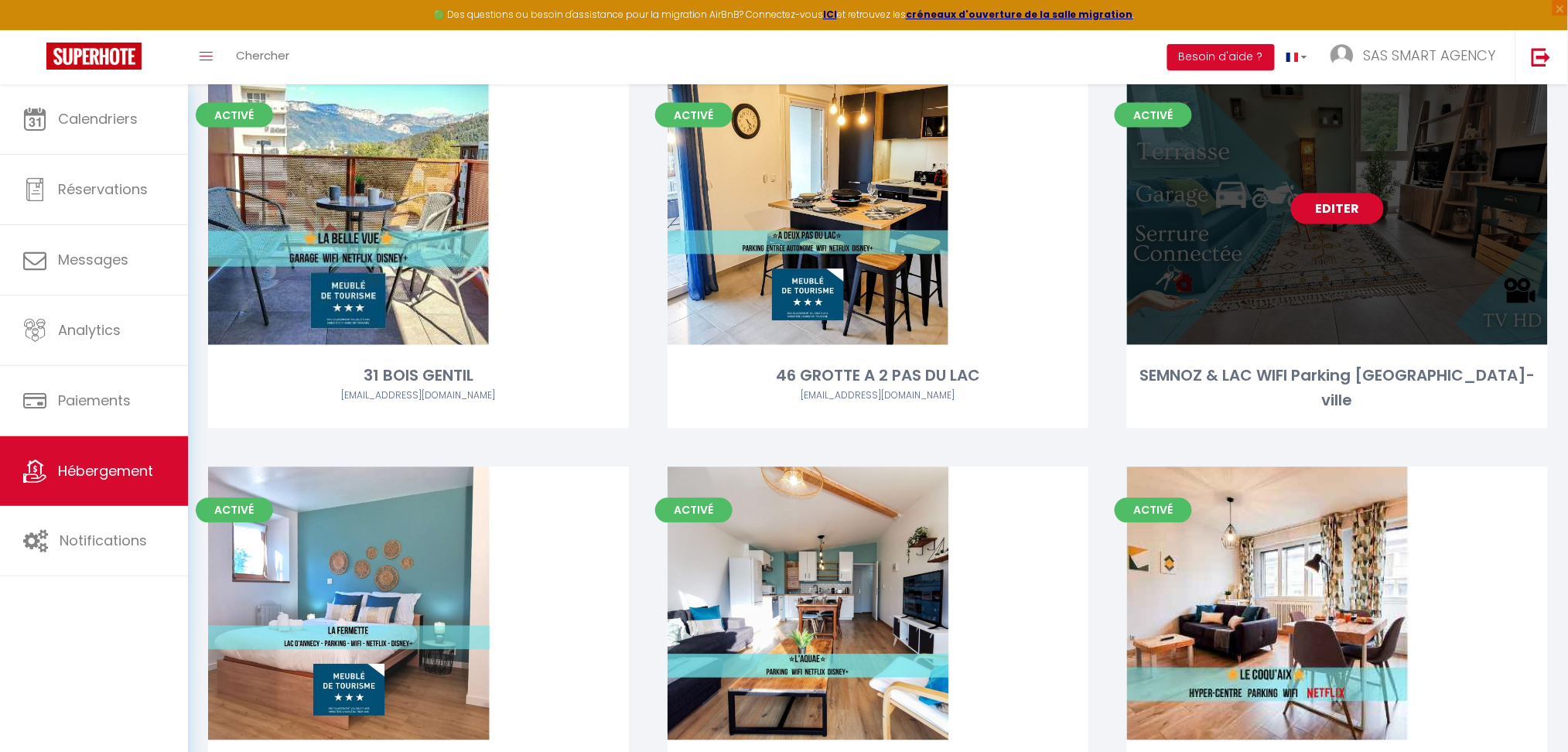
click at [1339, 200] on link "Editer" at bounding box center [1338, 209] width 93 height 31
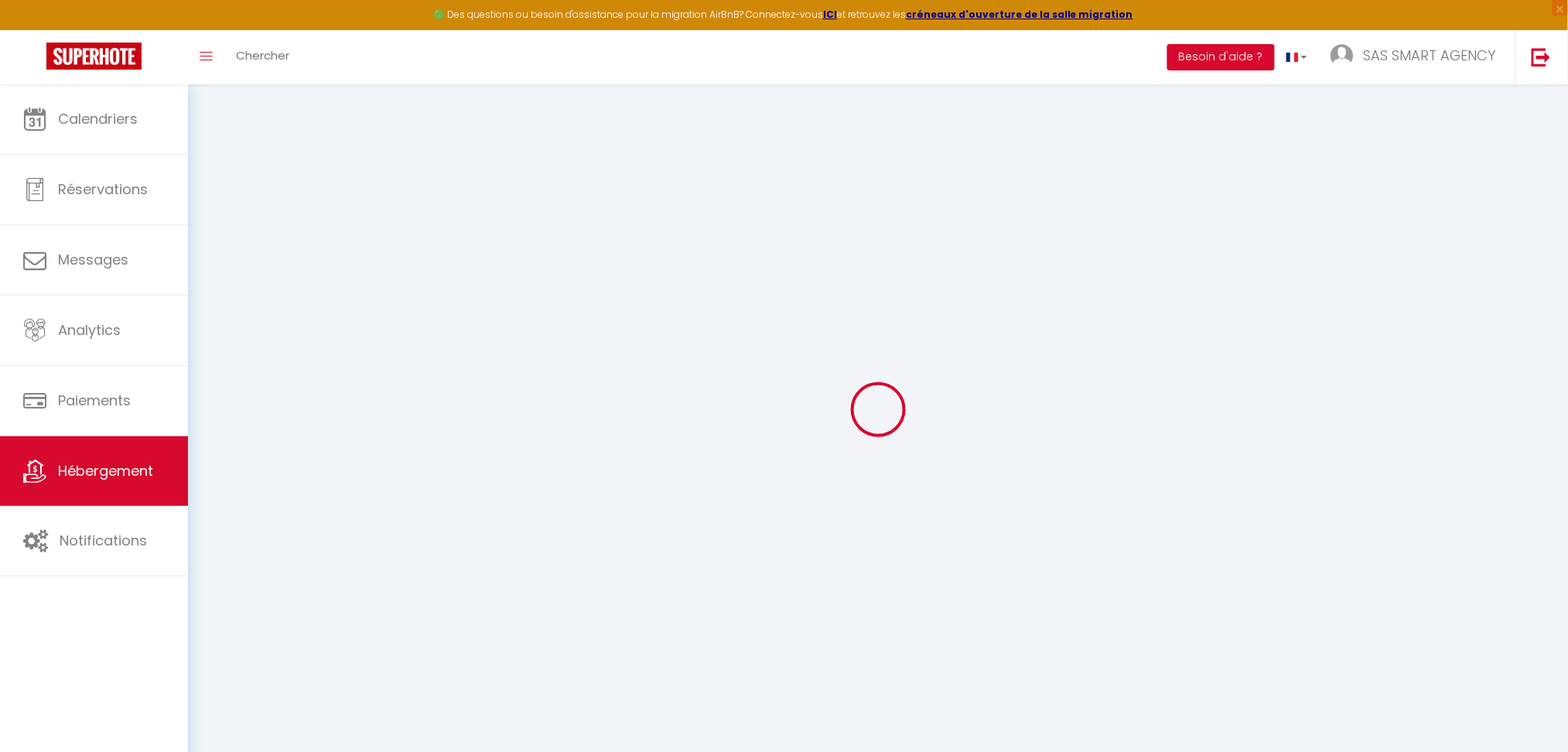
select select
select select "IgloohomeV2"
type input "[EMAIL_ADDRESS][DOMAIN_NAME]"
checkbox input "true"
select select
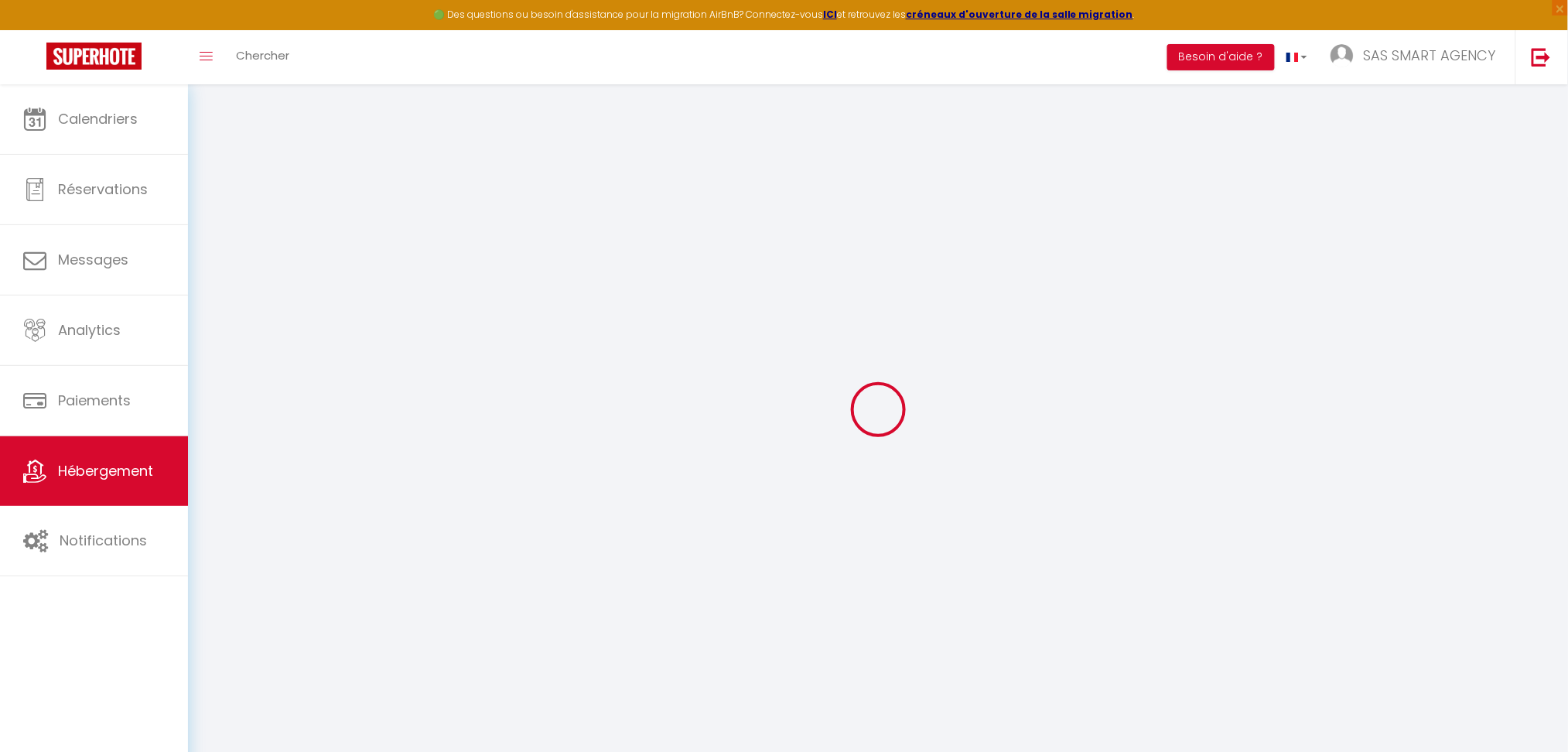
checkbox input "true"
select select
checkbox input "false"
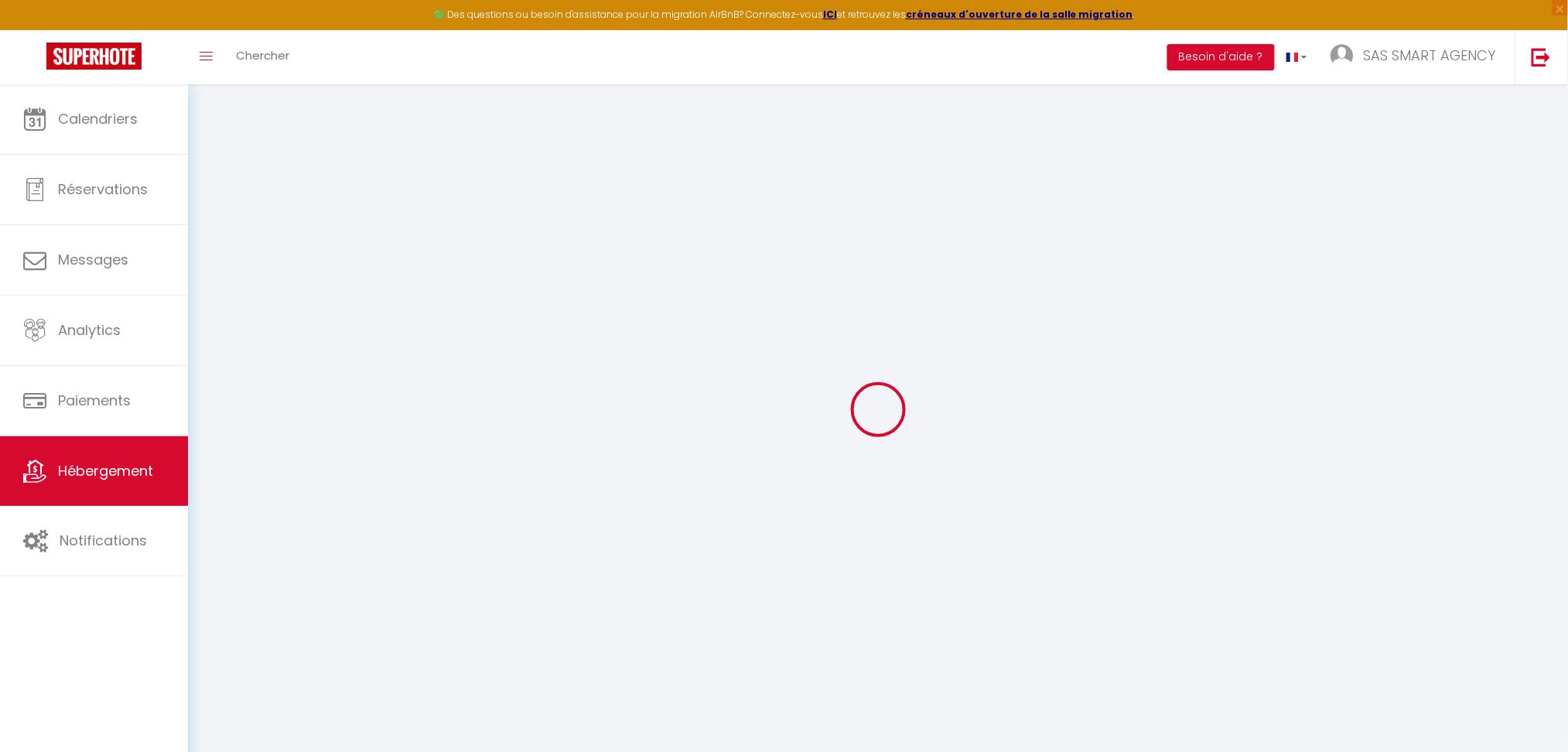
checkbox input "false"
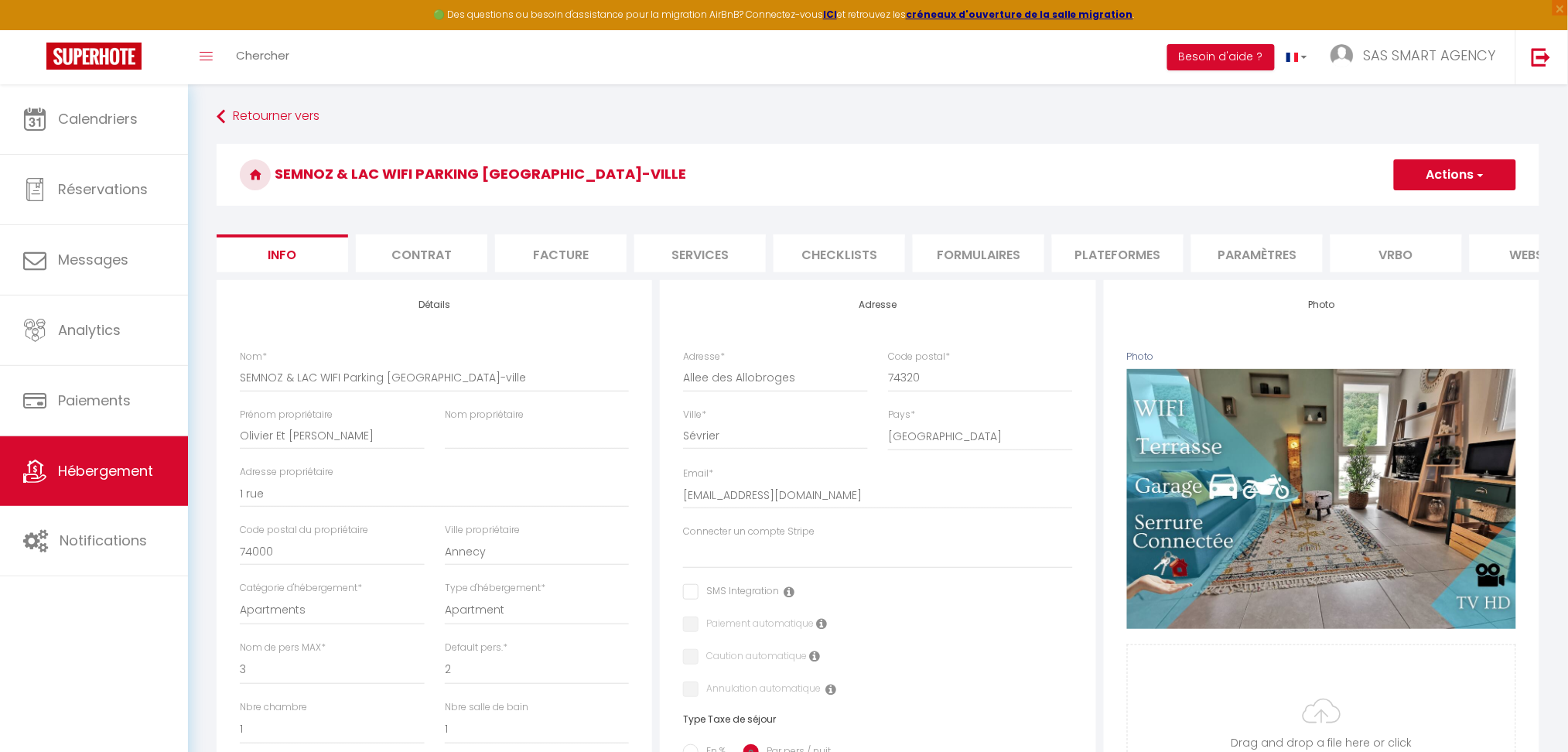
click at [732, 259] on li "Services" at bounding box center [700, 254] width 132 height 38
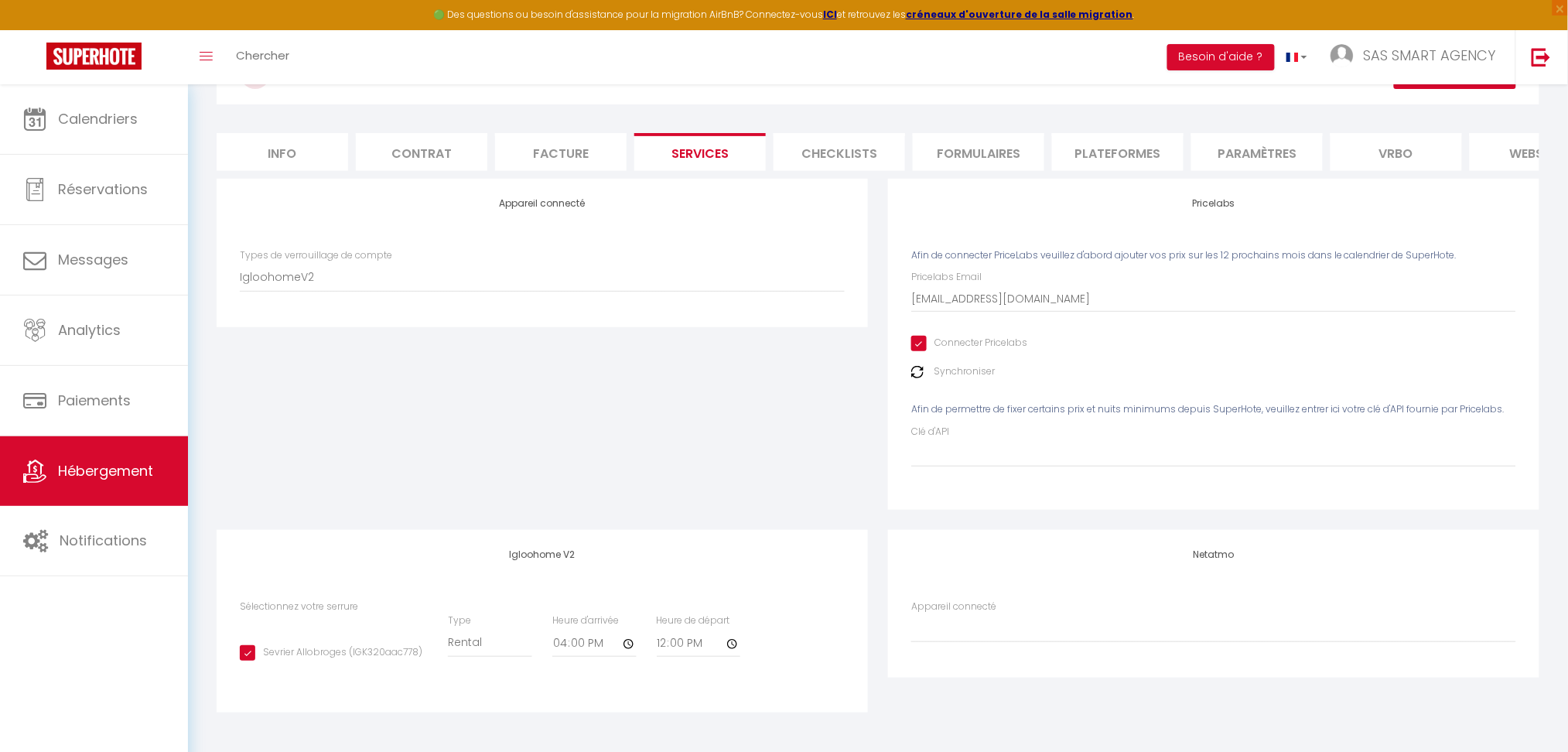
scroll to position [115, 0]
click at [257, 650] on input "Sevrier Allobroges (IGK320aac778)" at bounding box center [331, 652] width 183 height 16
checkbox input "false"
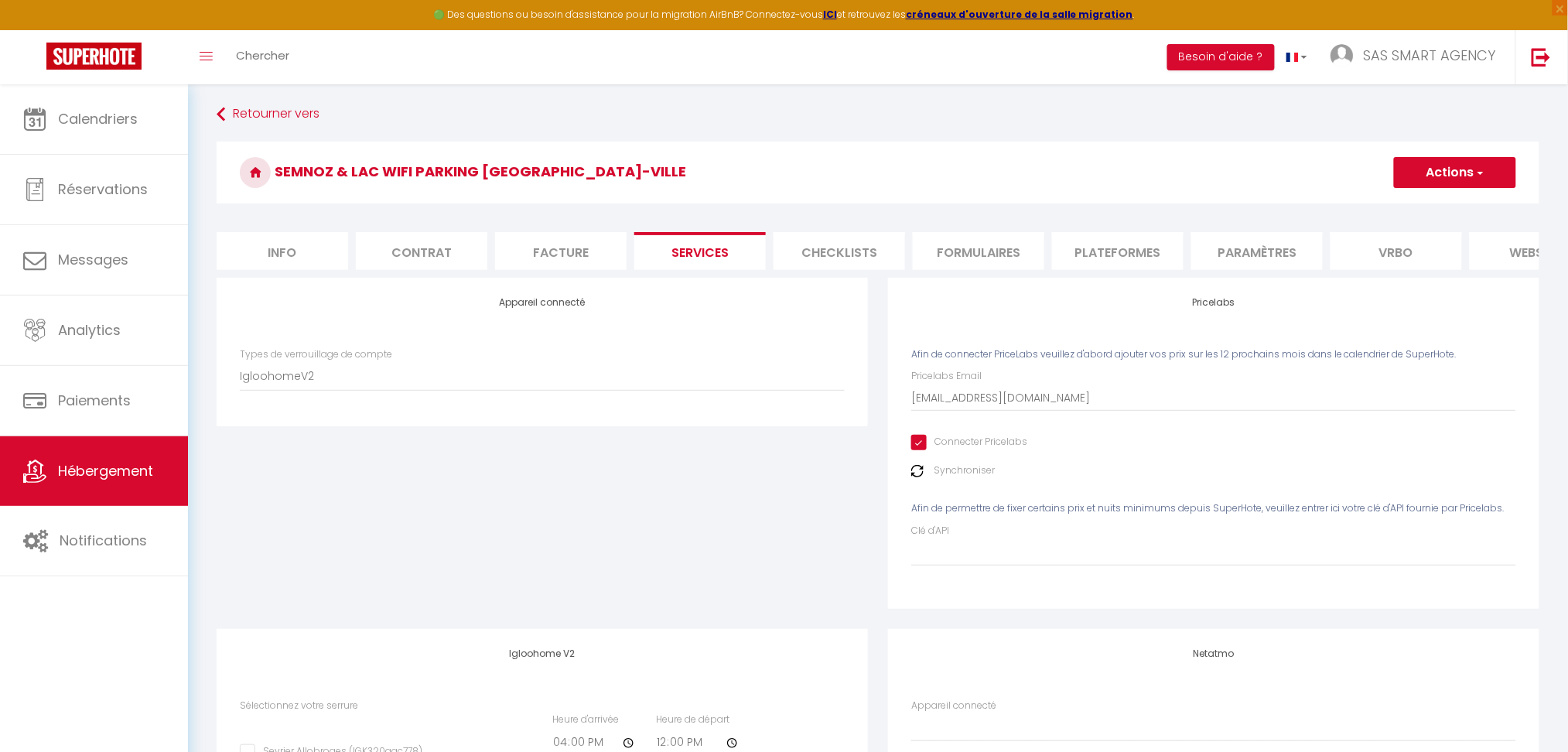
scroll to position [0, 0]
click at [1439, 178] on button "Actions" at bounding box center [1455, 175] width 122 height 31
click at [1427, 204] on link "Enregistrer" at bounding box center [1455, 209] width 122 height 20
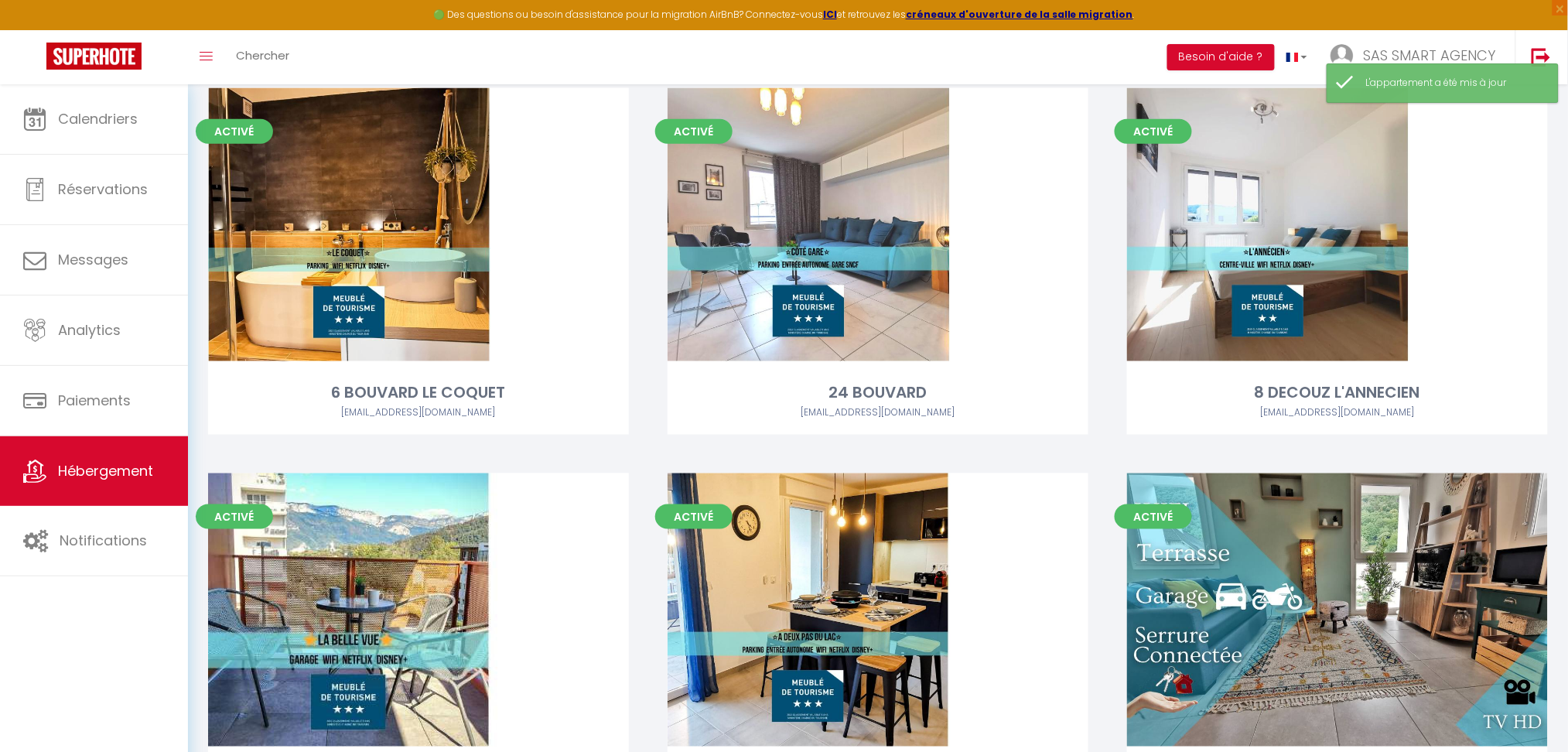
scroll to position [659, 0]
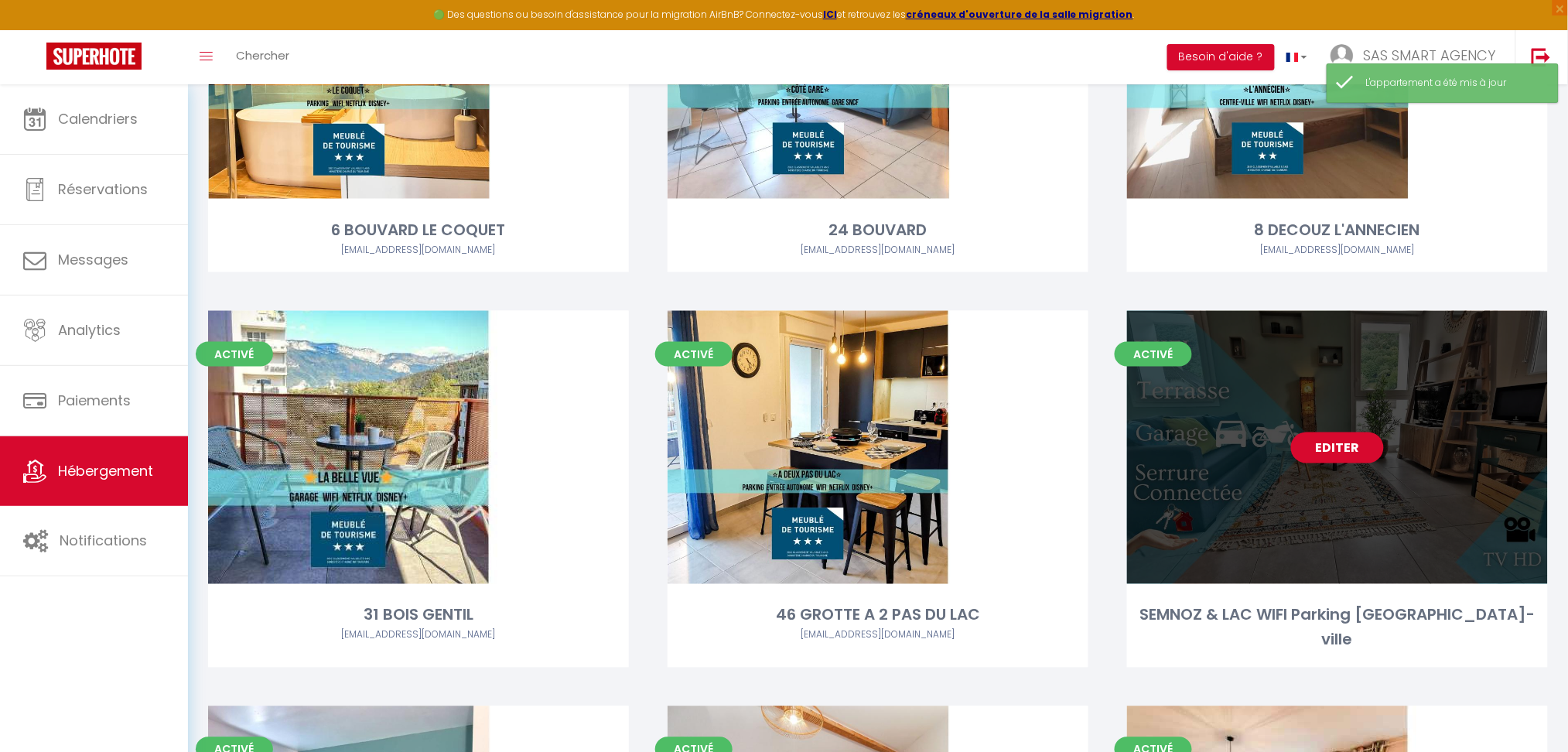
click at [1341, 450] on link "Editer" at bounding box center [1338, 449] width 93 height 31
select select "3"
select select "2"
select select "1"
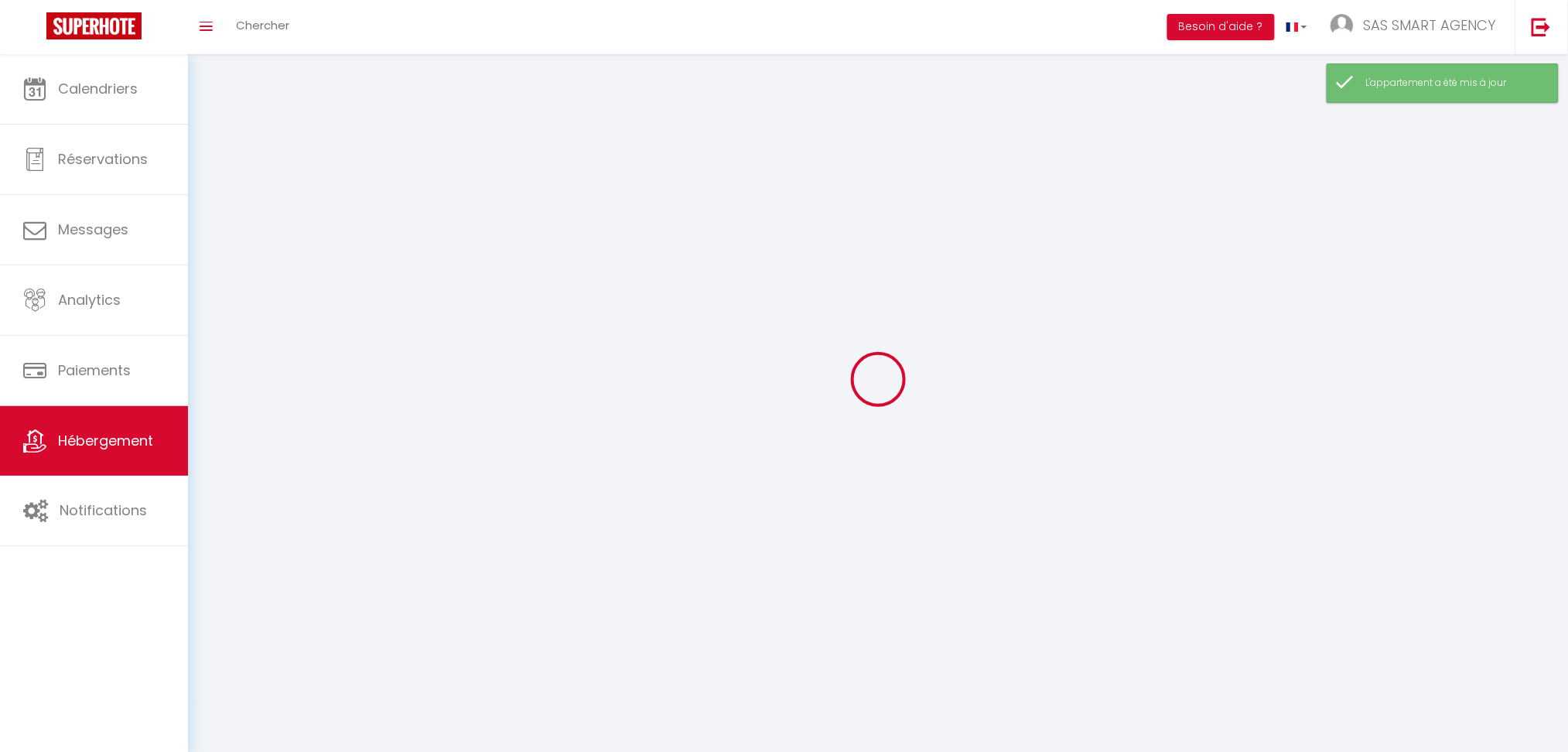
select select
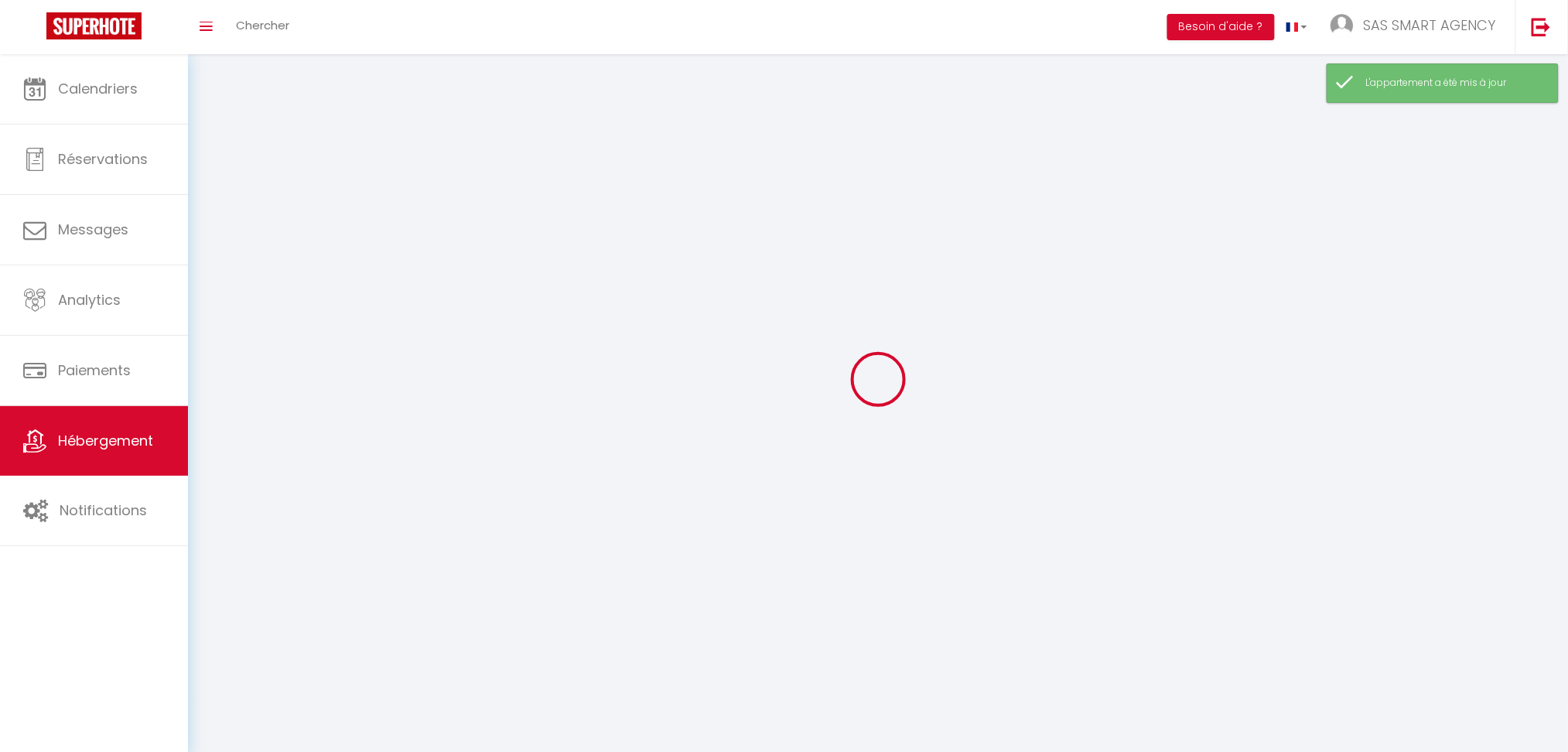
select select
checkbox input "false"
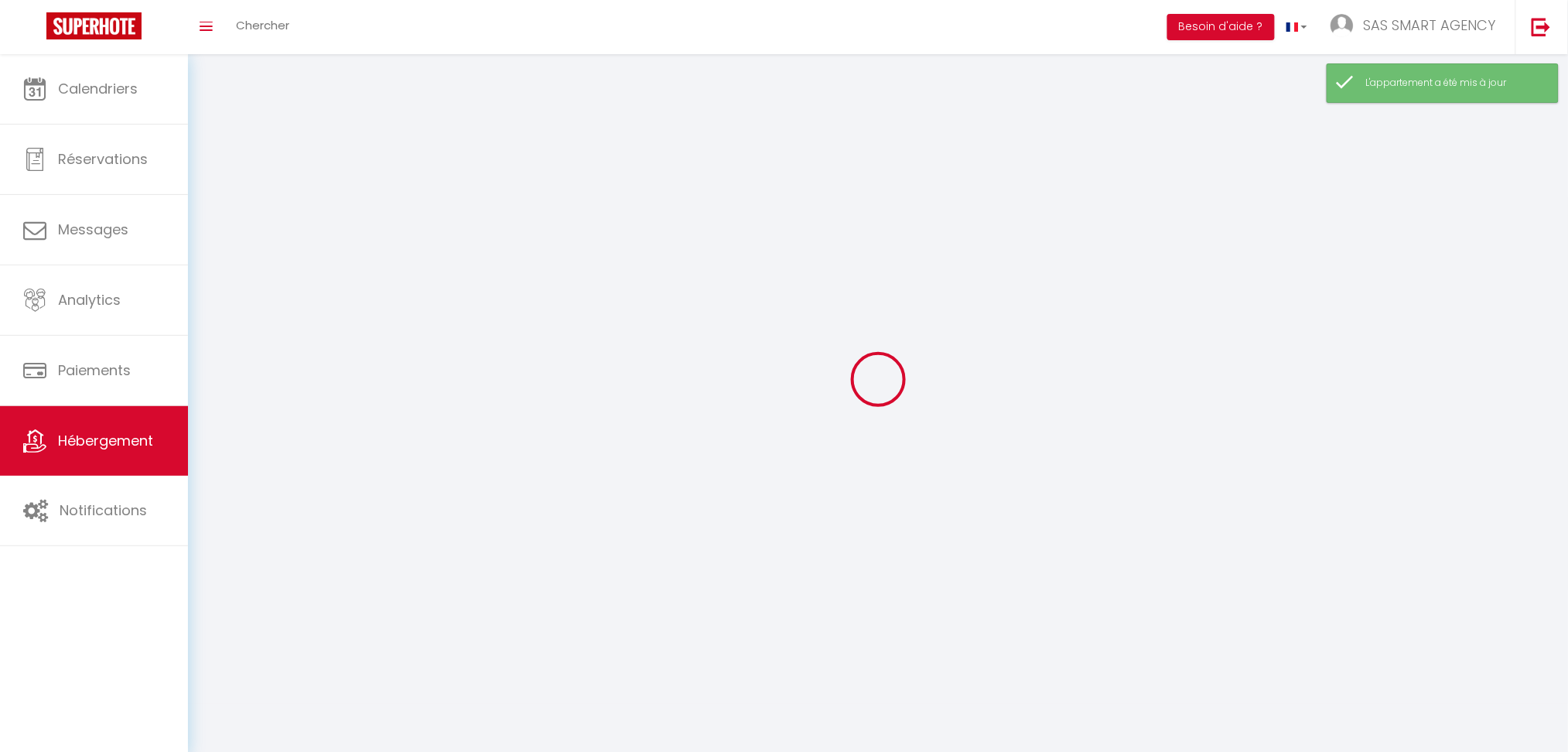
select select
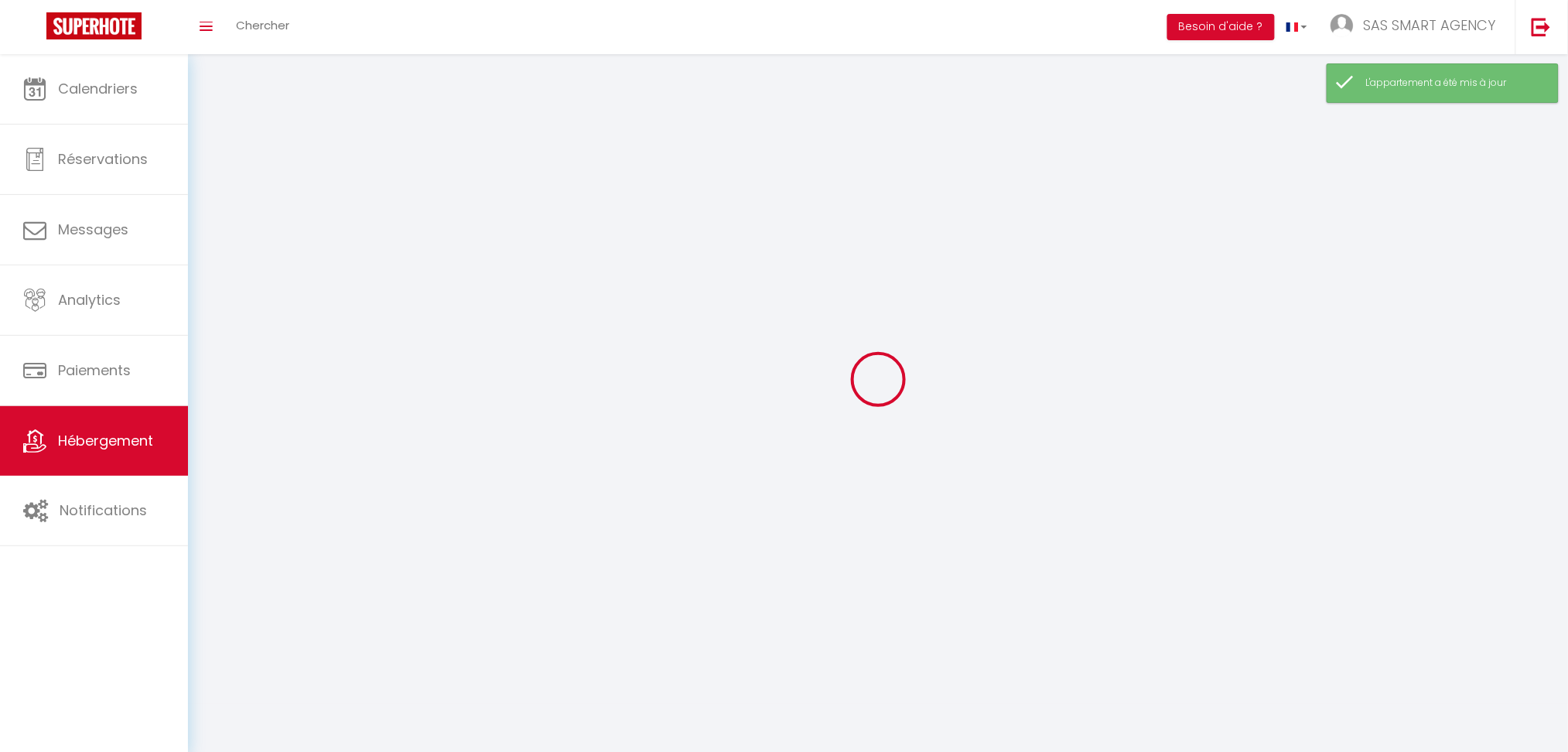
select select
checkbox input "false"
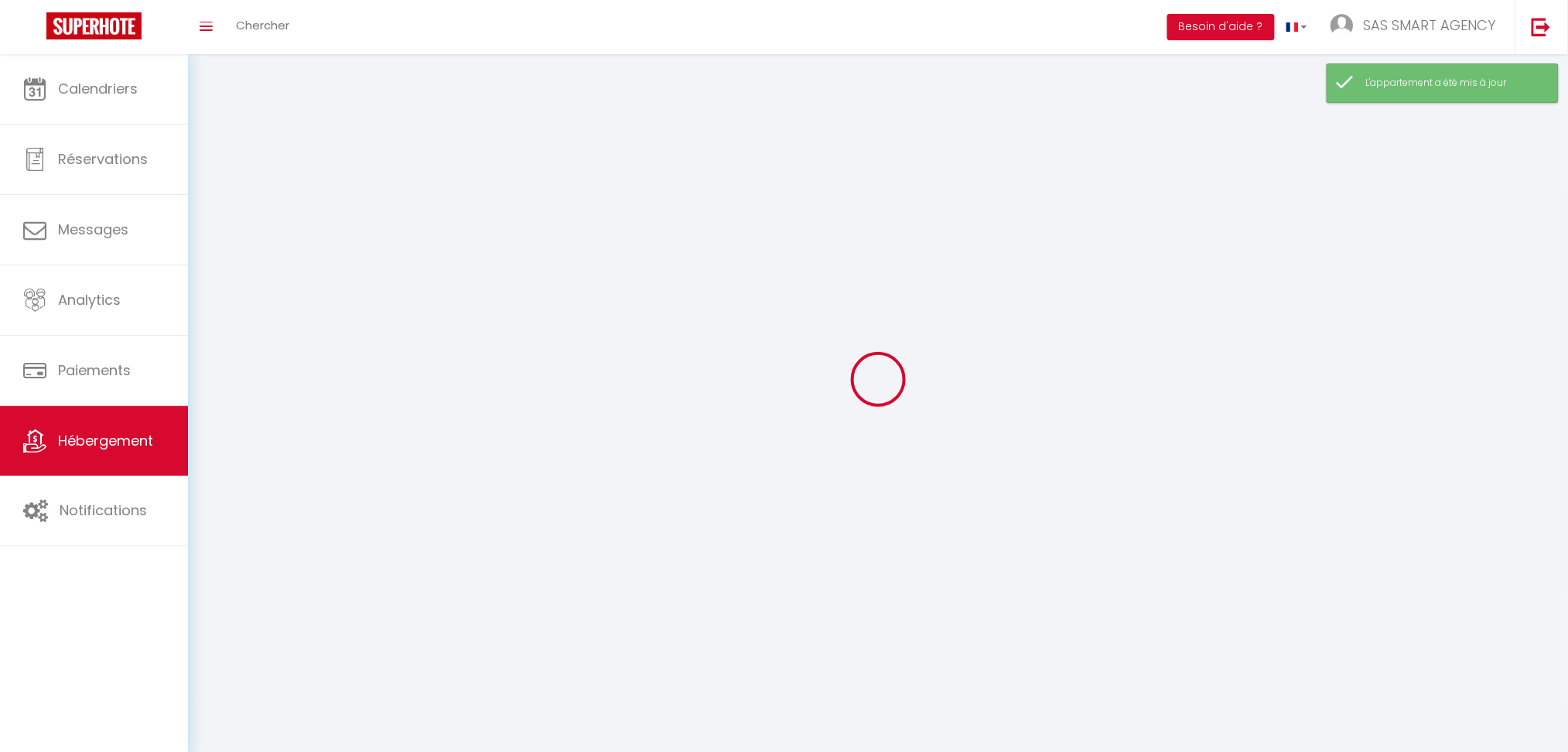
checkbox input "false"
select select
select select "1"
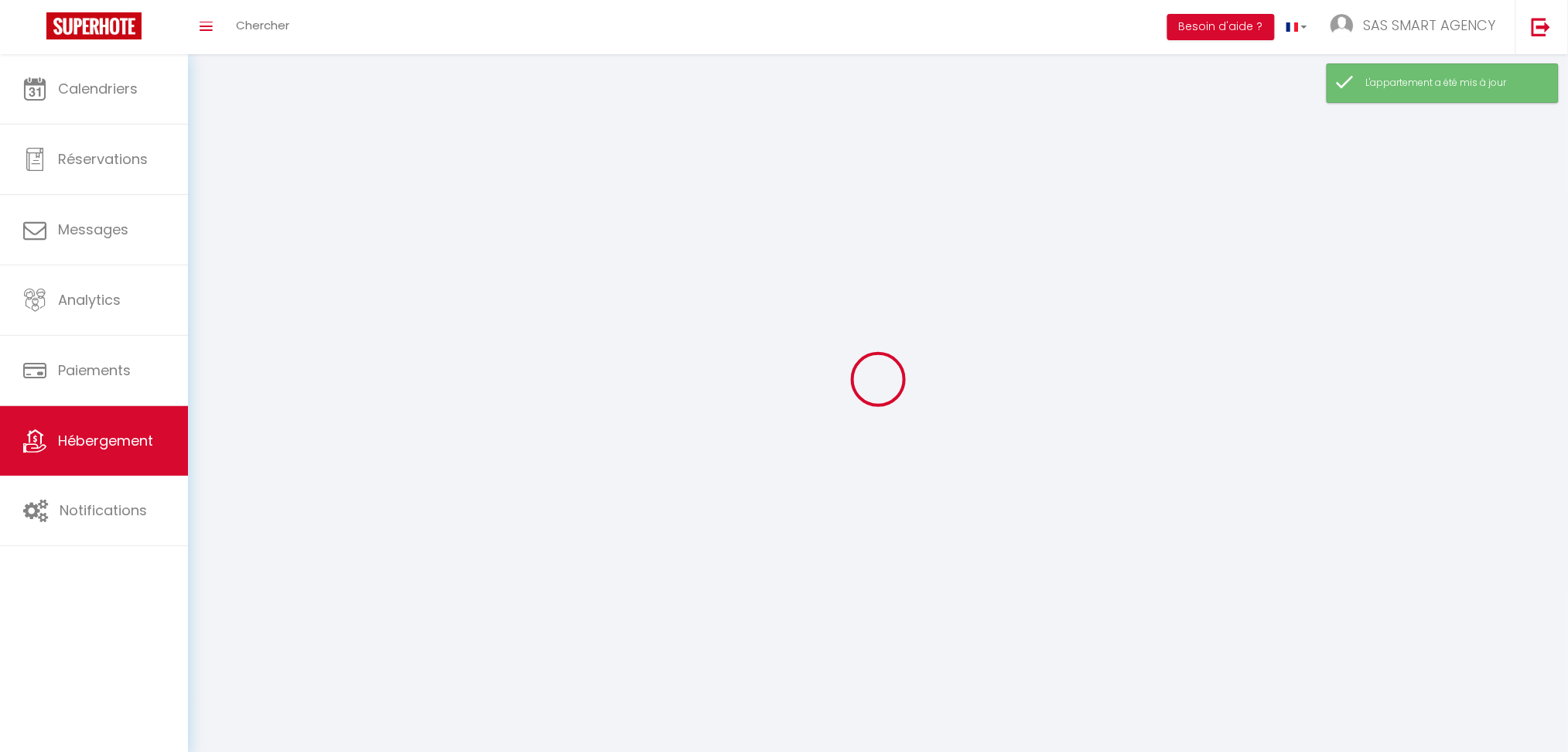
select select
select select "28"
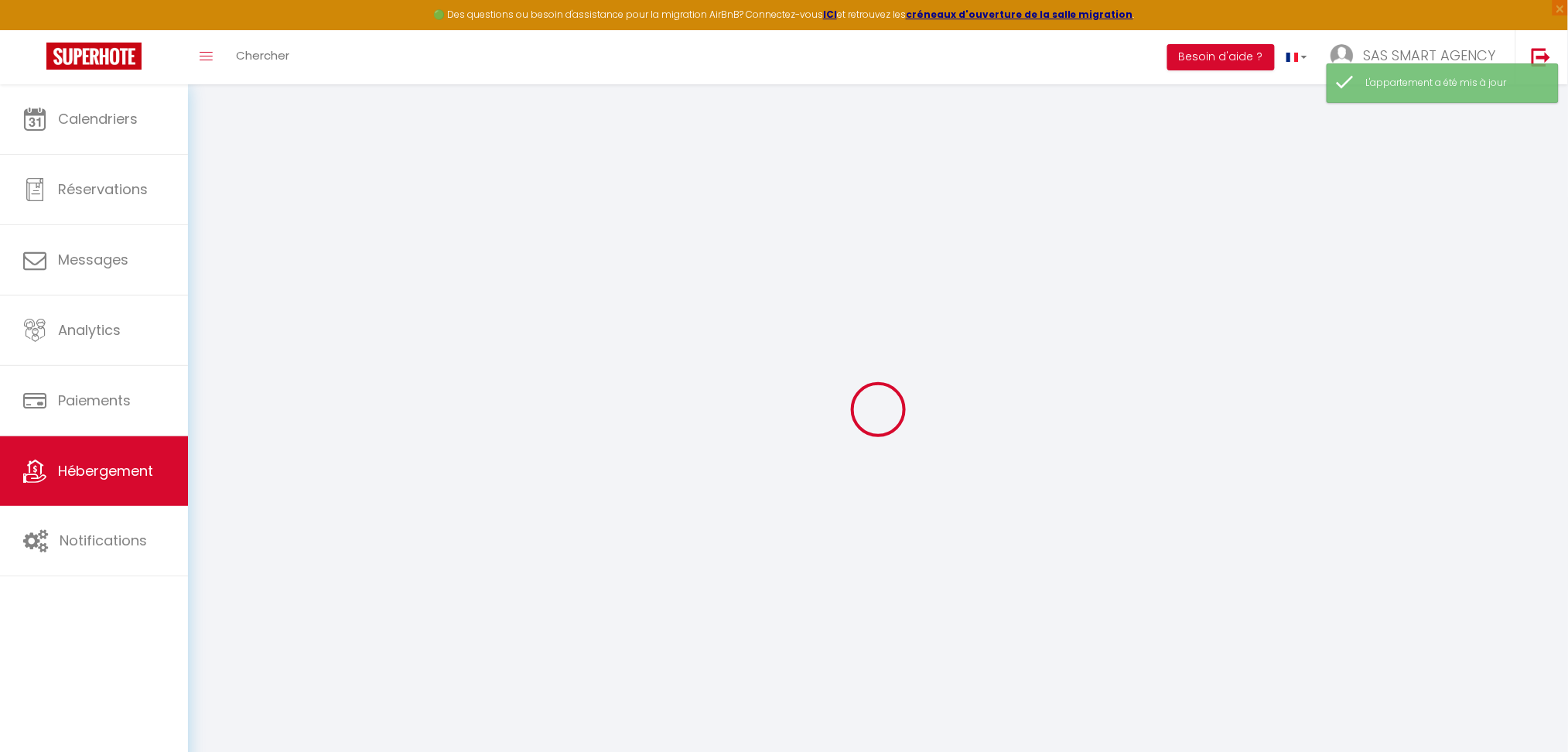
select select
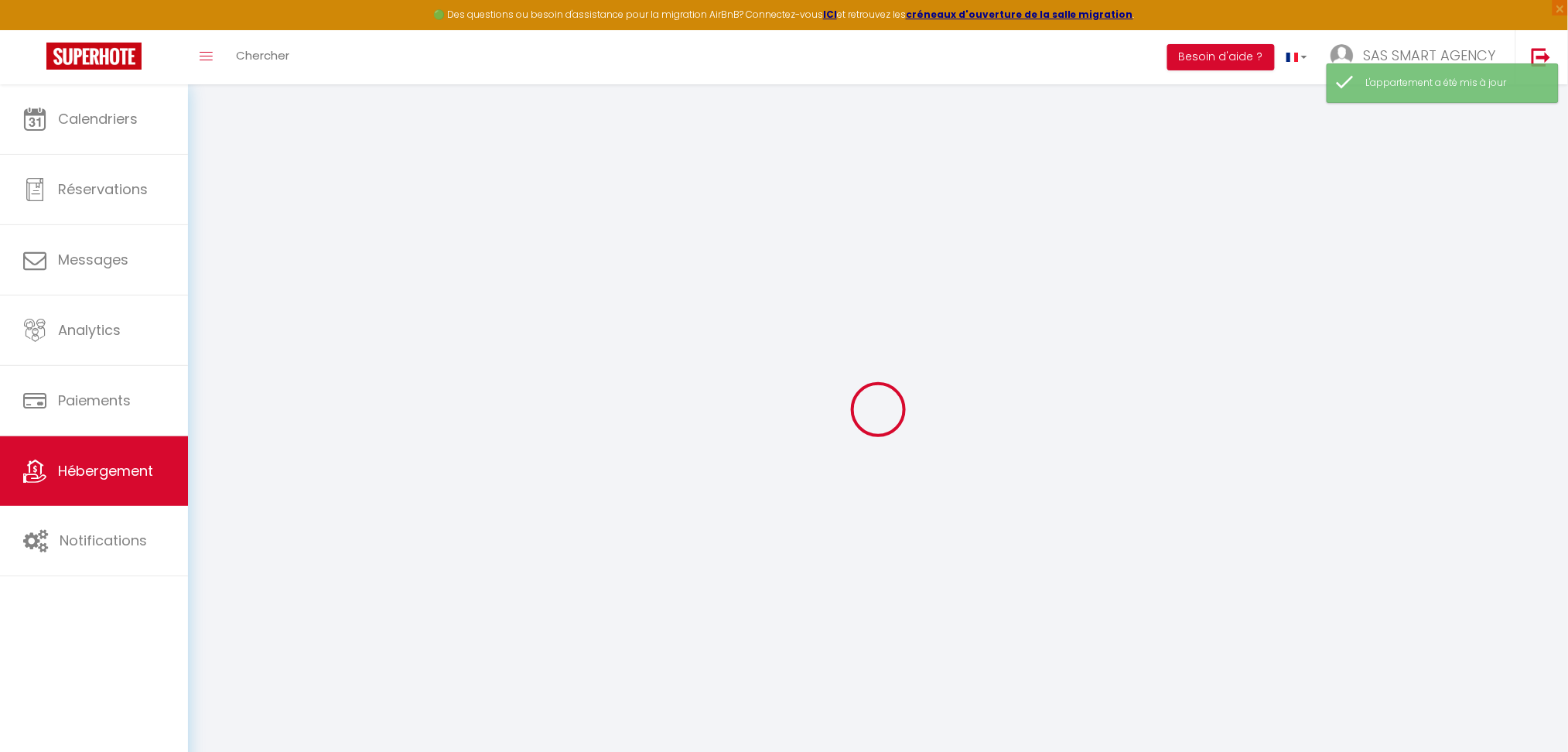
select select
checkbox input "false"
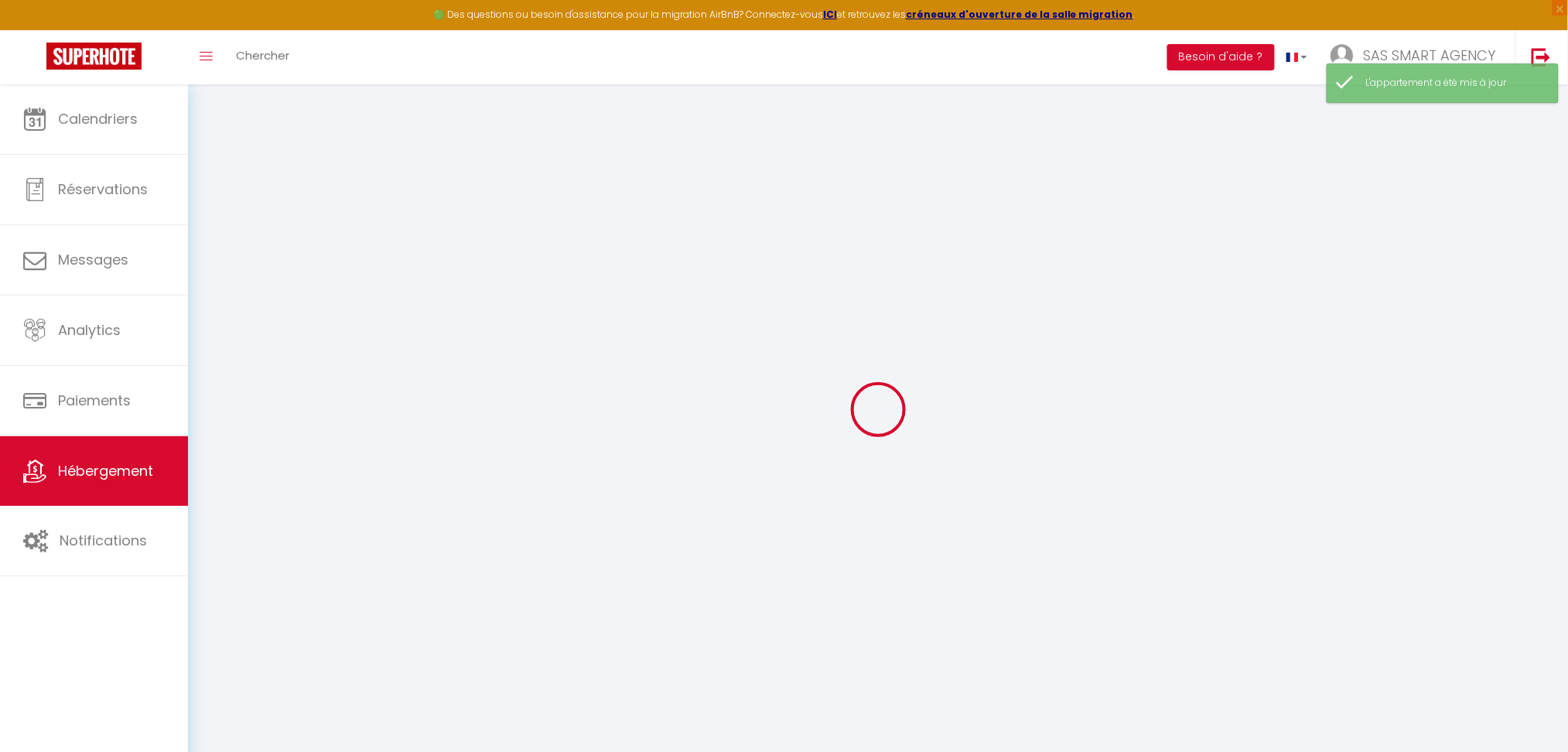
select select
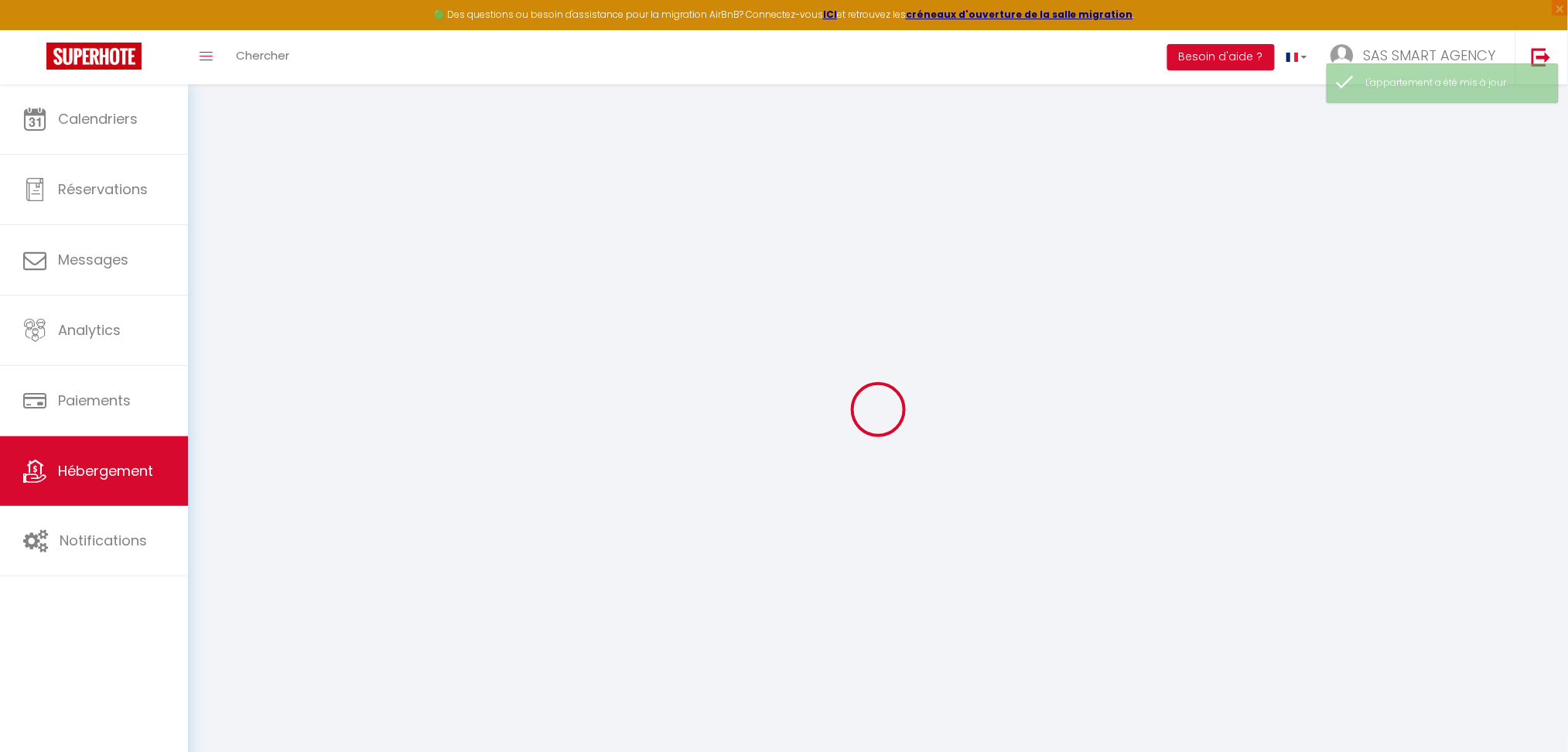
select select
checkbox input "false"
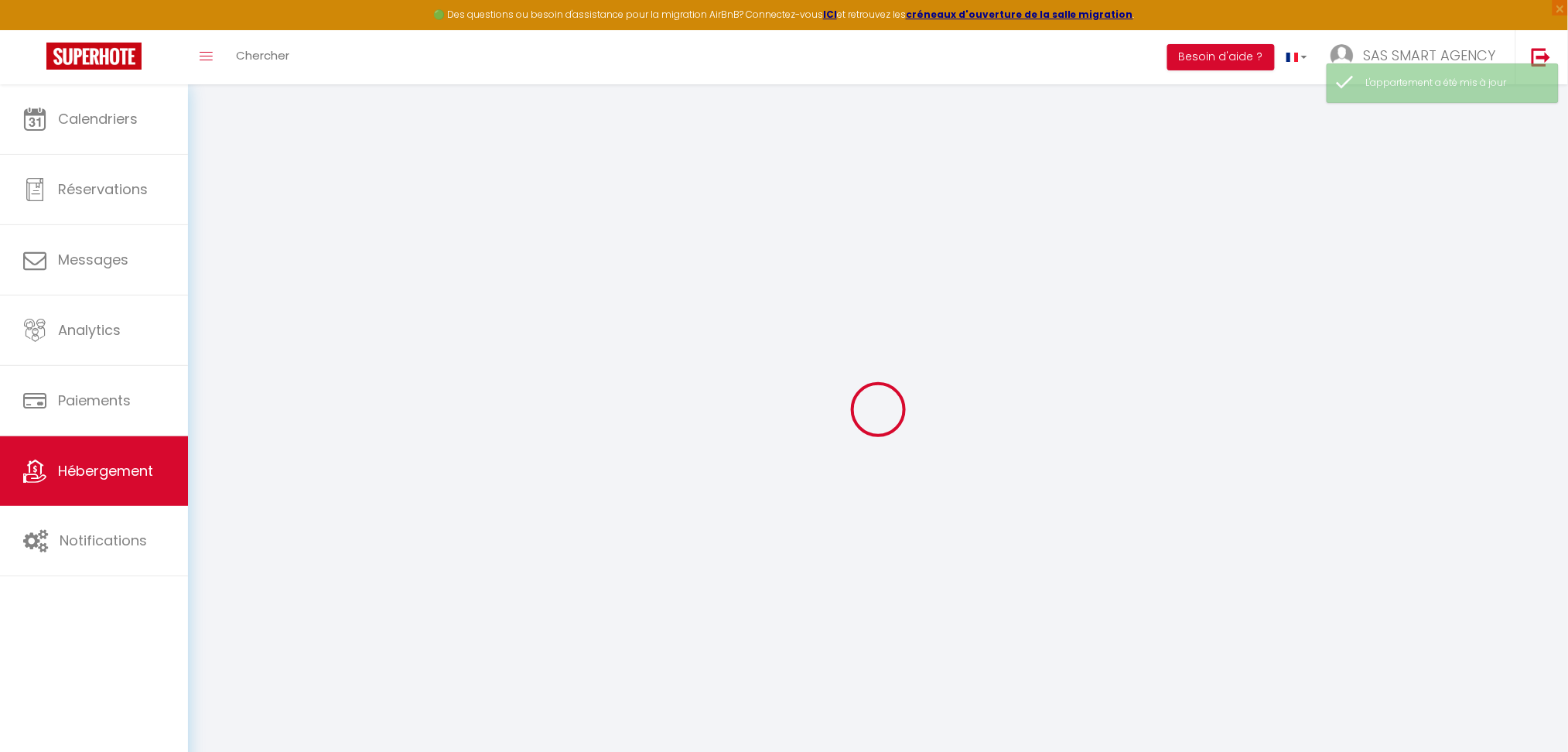
checkbox input "false"
select select
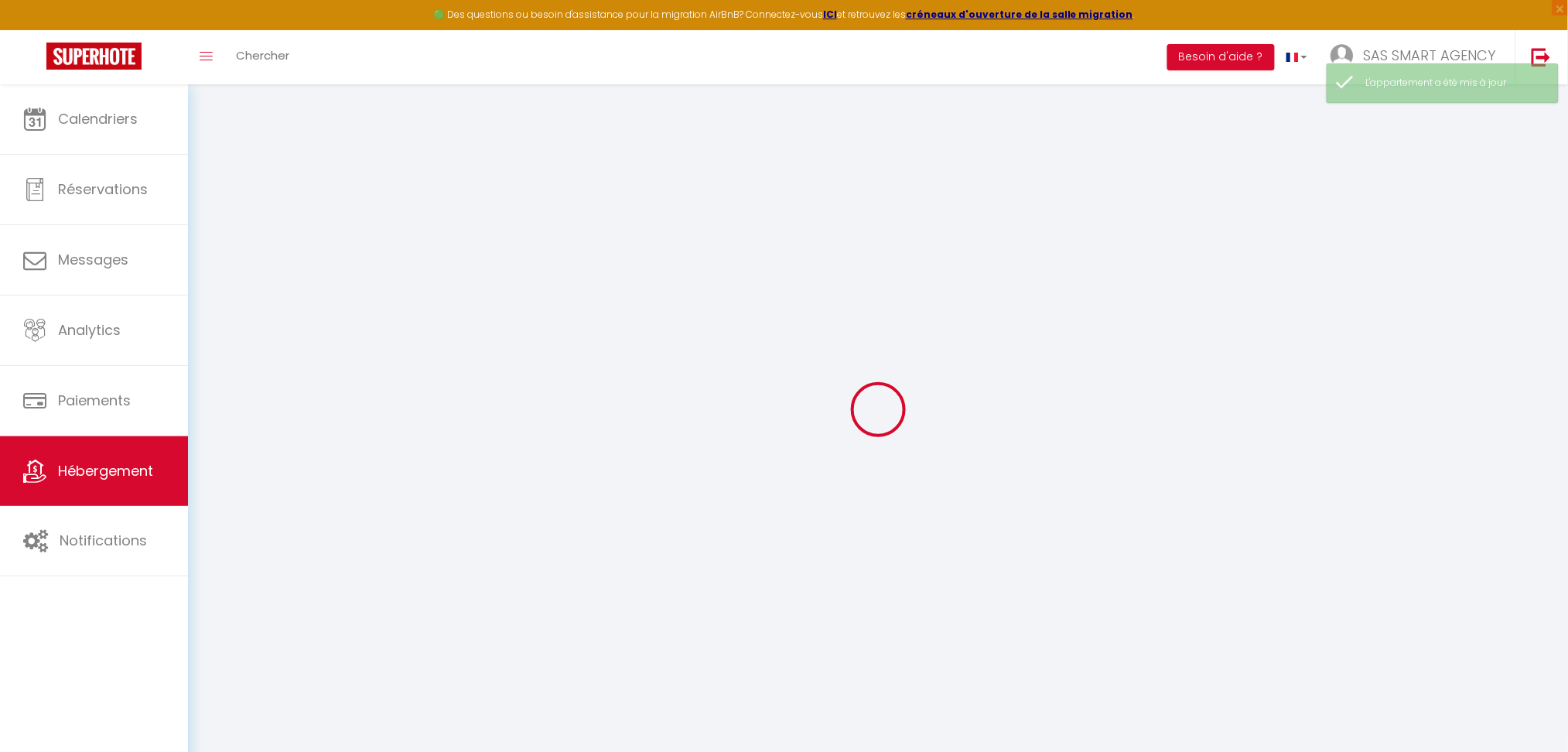
select select
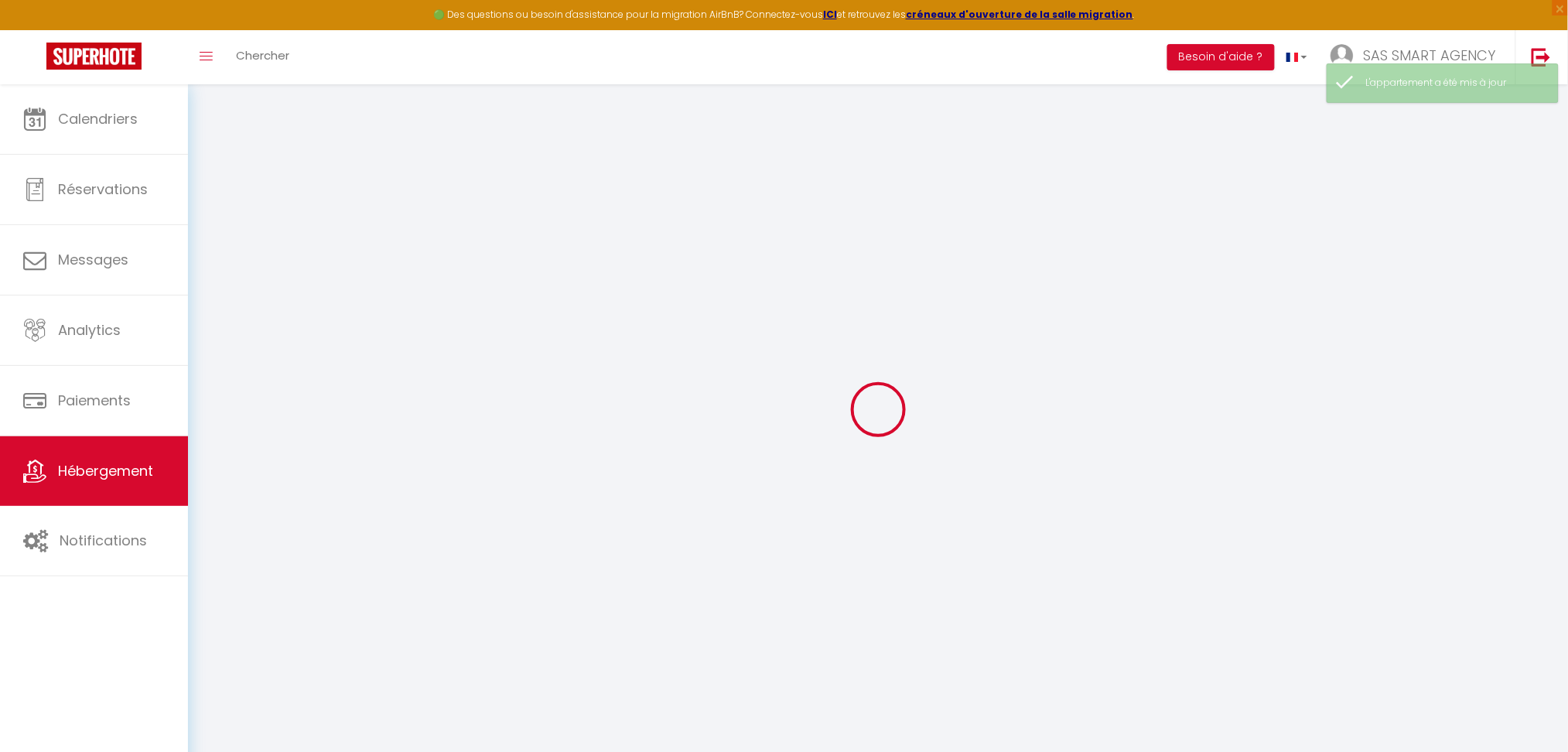
checkbox input "false"
select select
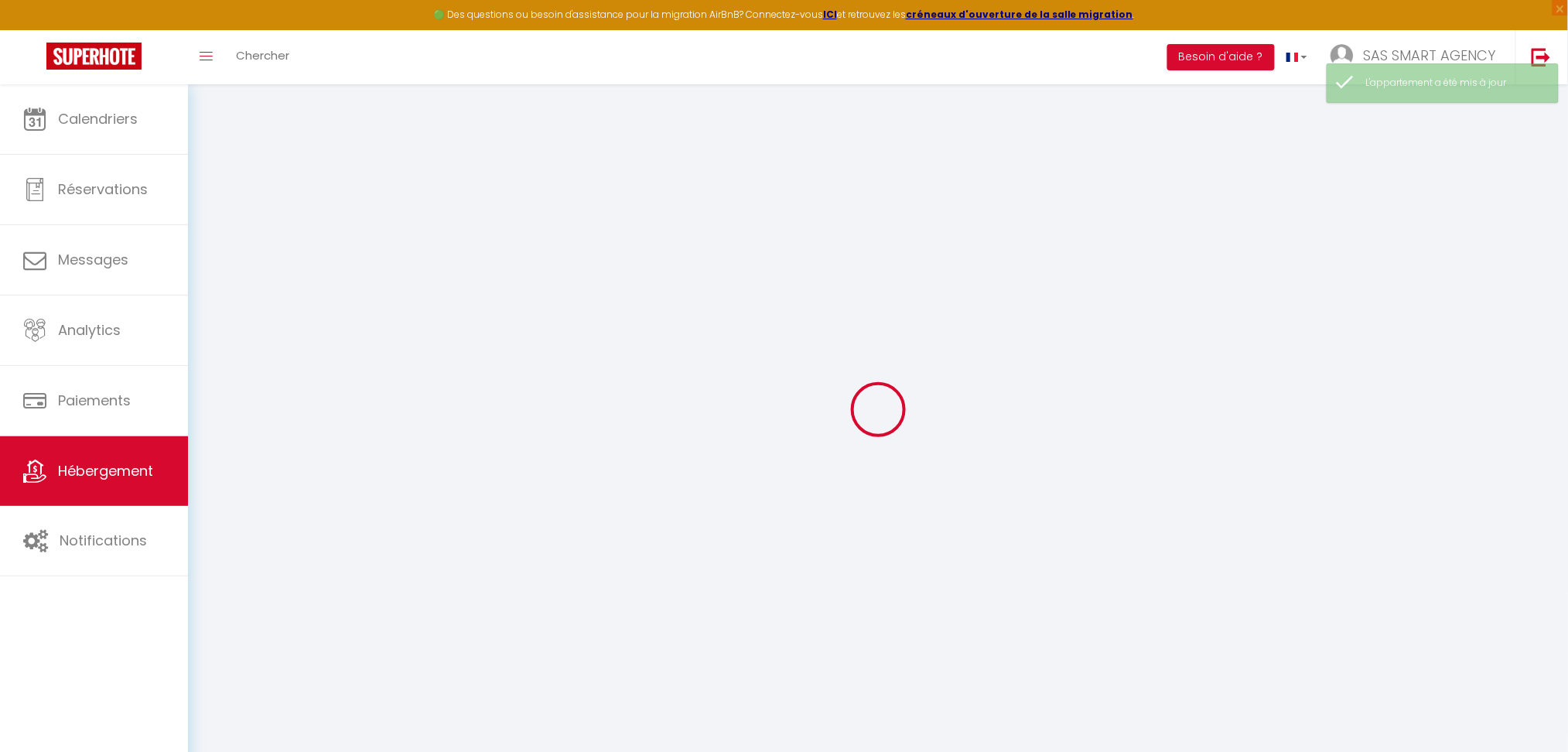
select select
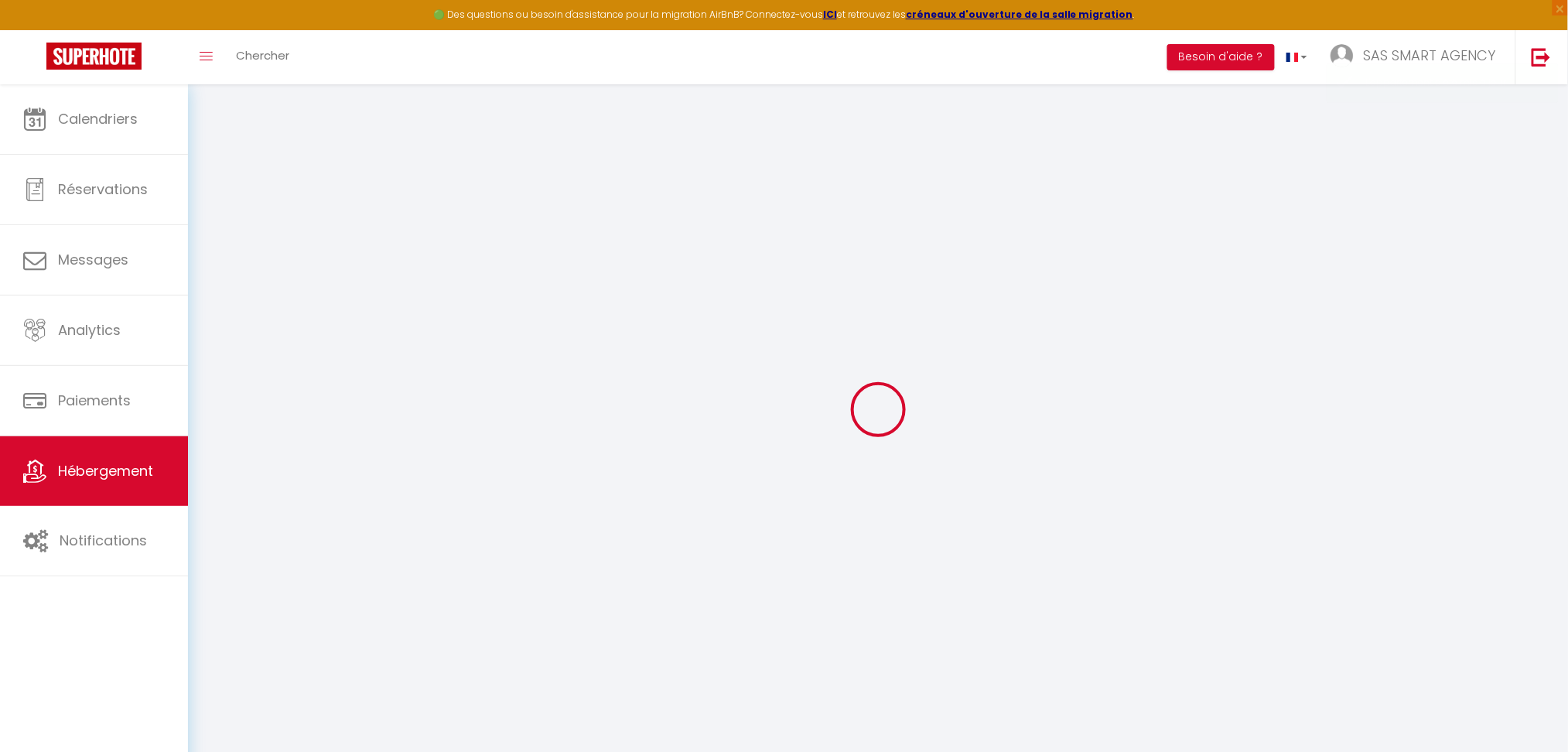
select select
checkbox input "false"
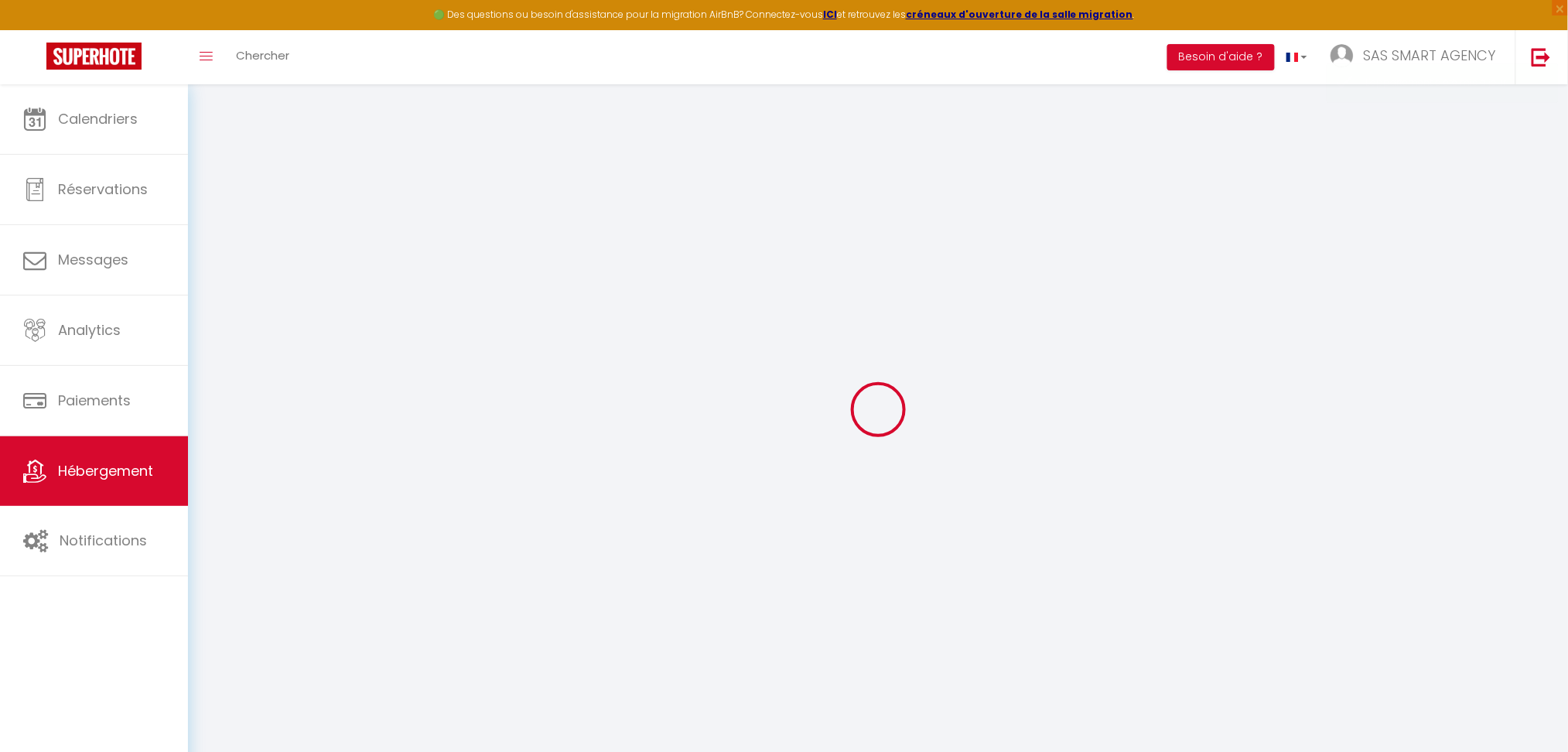
checkbox input "false"
select select
type input "SEMNOZ & LAC WIFI Parking [GEOGRAPHIC_DATA]-ville"
type input "Olivier Et [PERSON_NAME]"
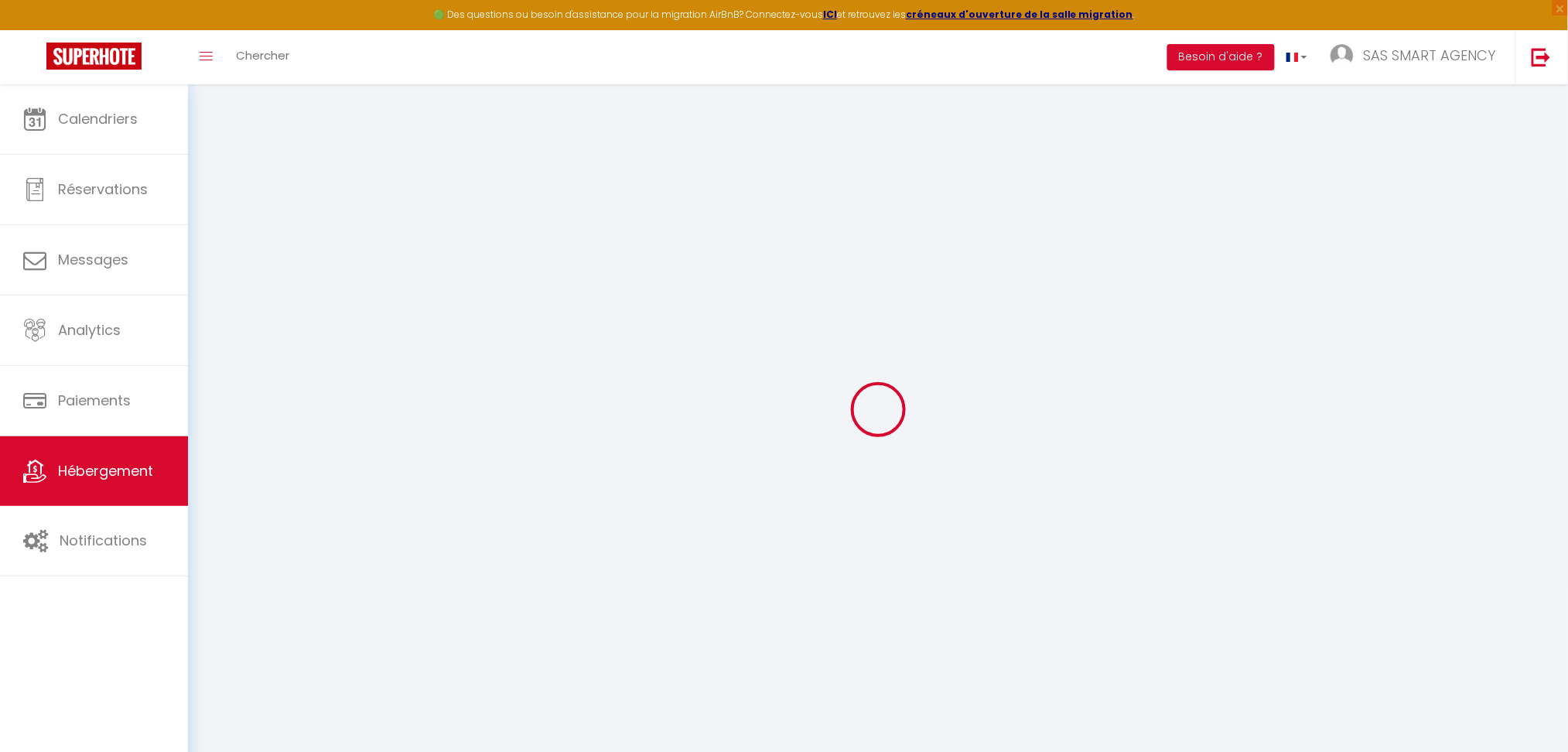
type input "1 rue"
type input "74000"
type input "Annecy"
type input "55"
type input "10"
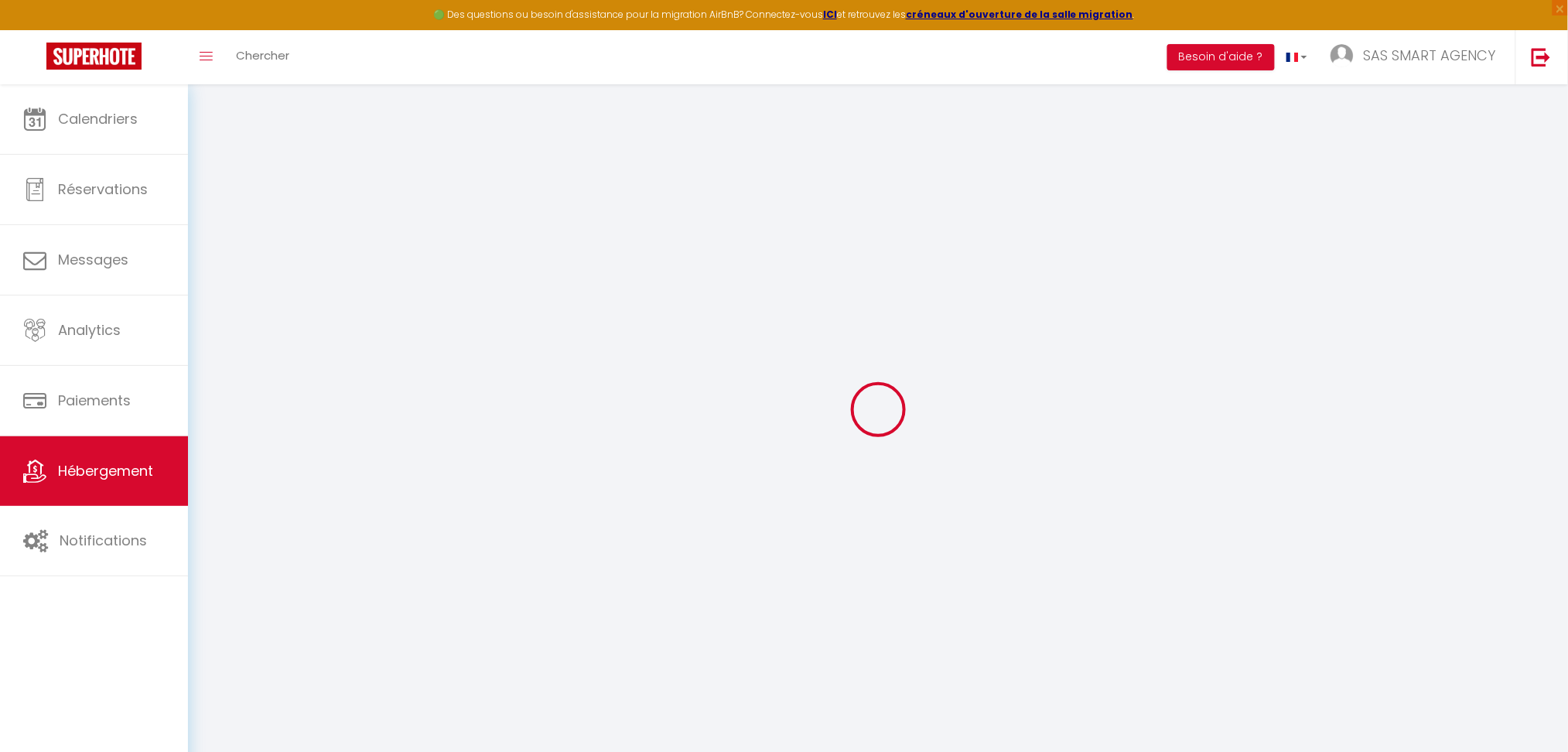
type input "59"
select select
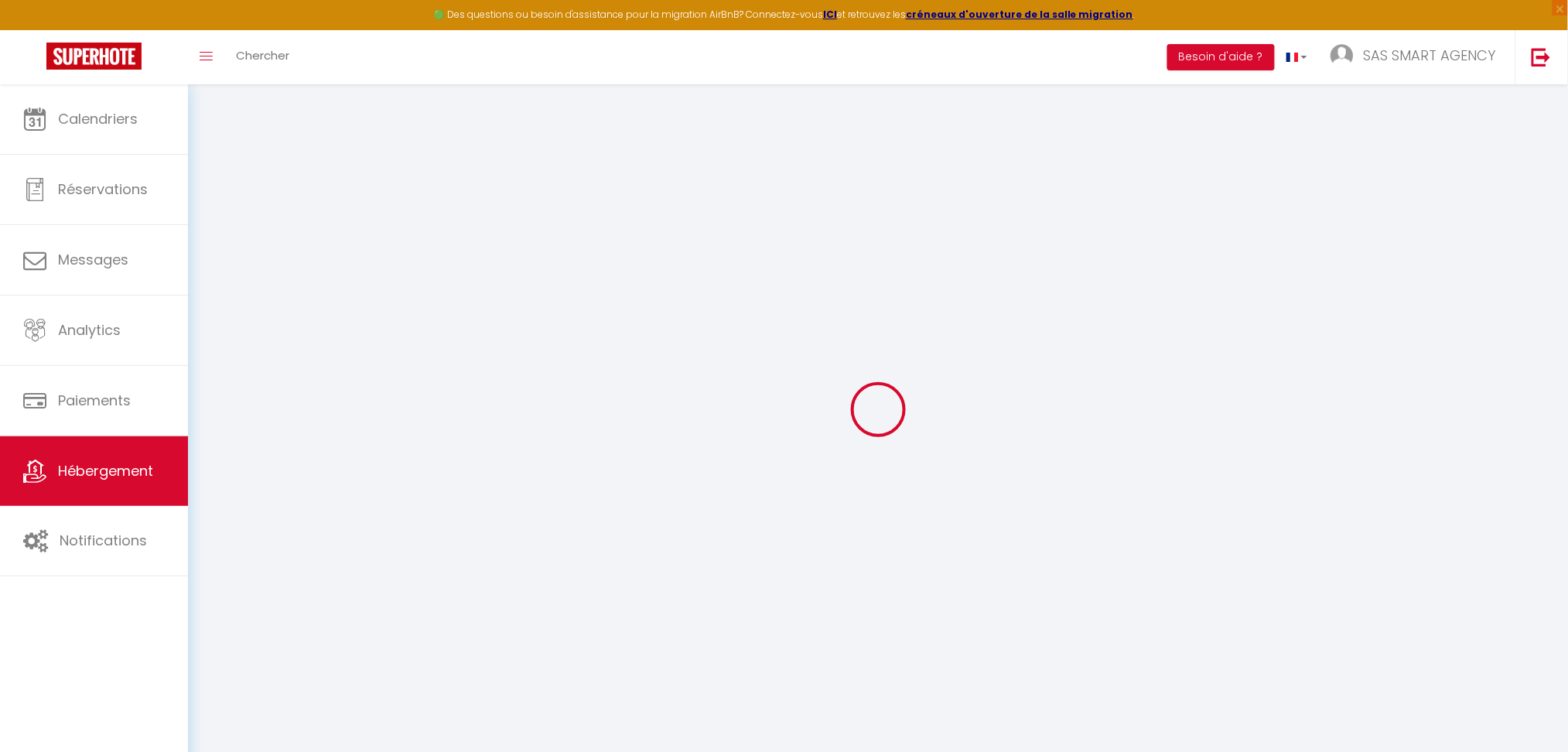
select select
type input "Allee des Allobroges"
type input "74320"
type input "Sévrier"
type input "[EMAIL_ADDRESS][DOMAIN_NAME]"
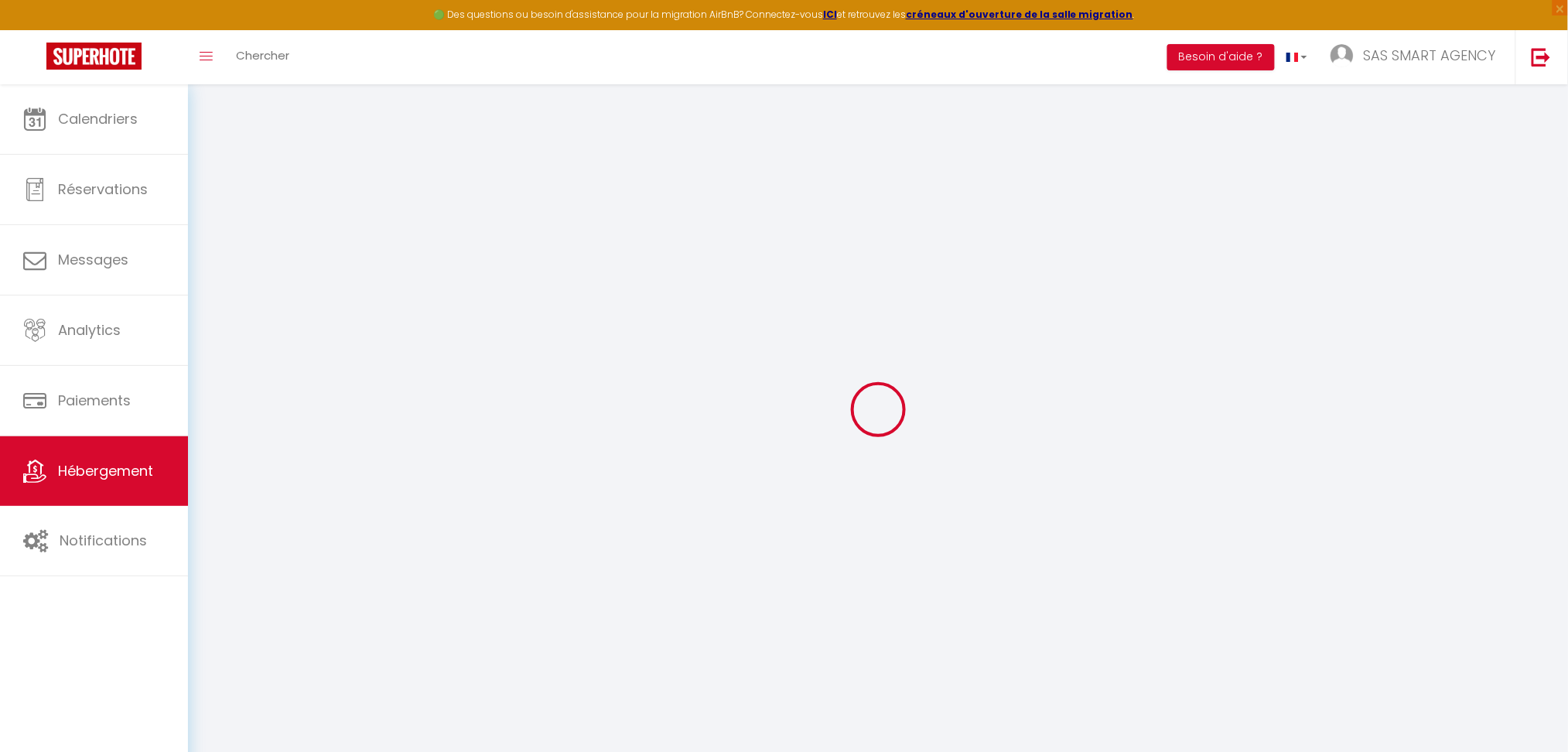
select select
checkbox input "false"
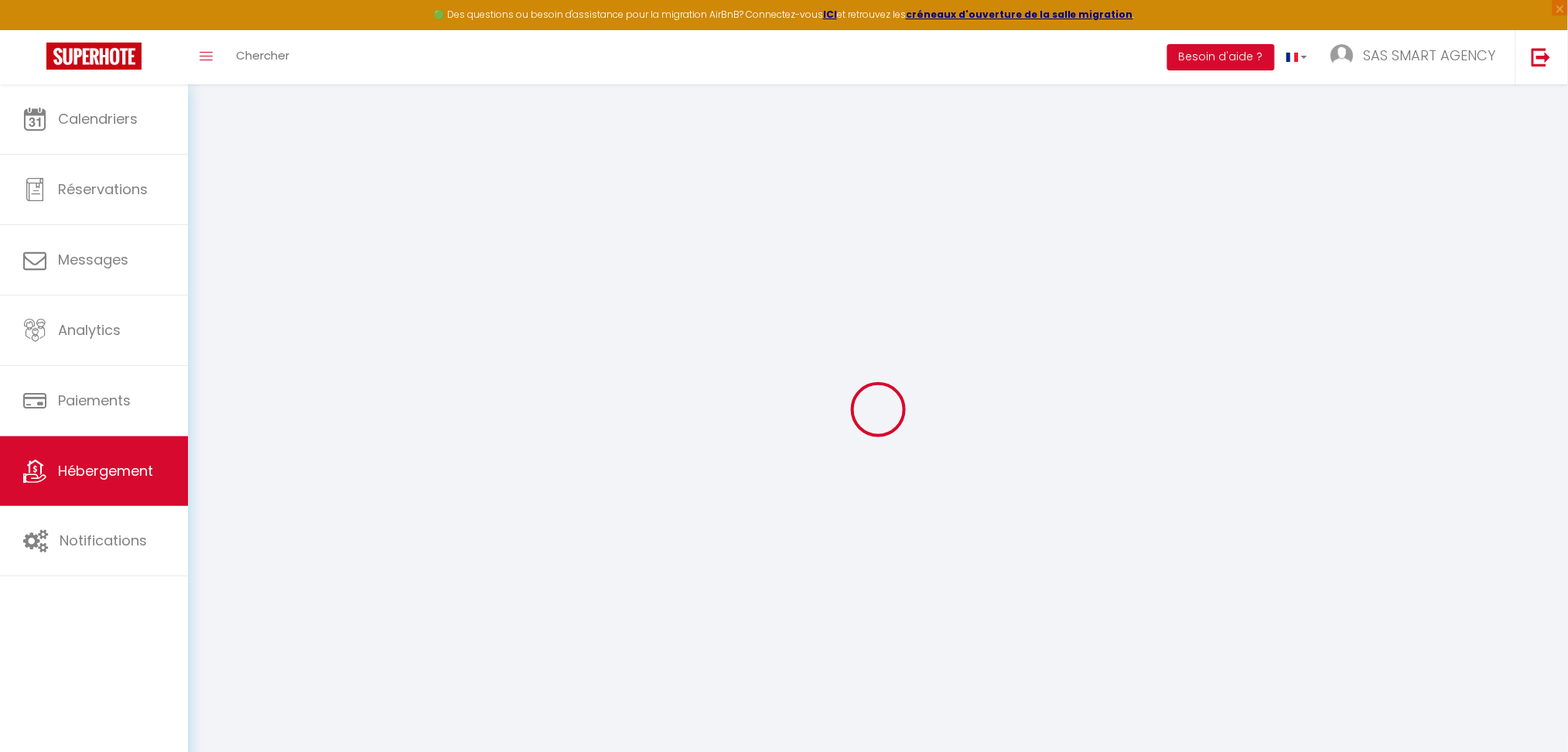
type input "0"
select select
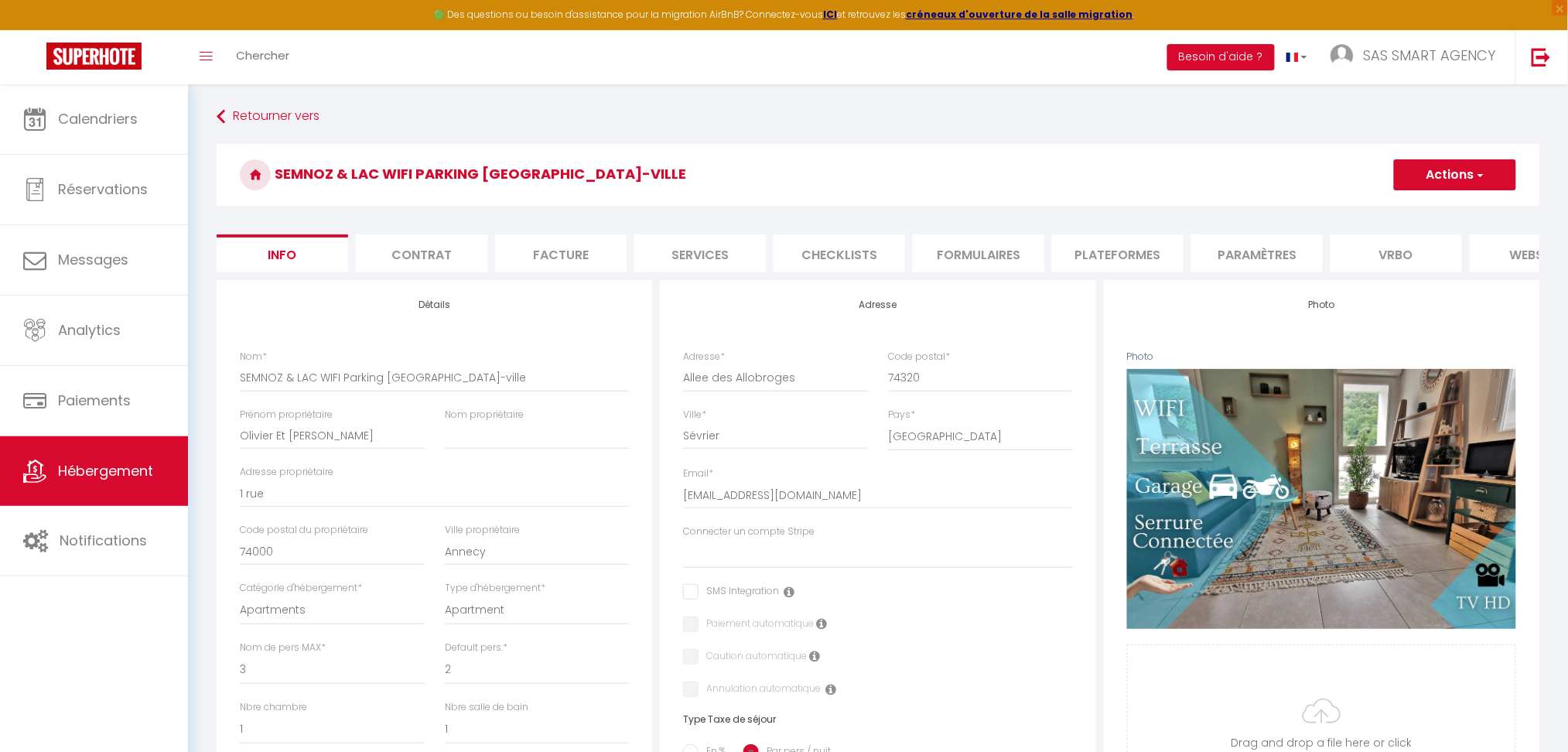
click at [1453, 175] on button "Actions" at bounding box center [1455, 175] width 122 height 31
click at [1402, 249] on link "Supprimer" at bounding box center [1432, 249] width 165 height 20
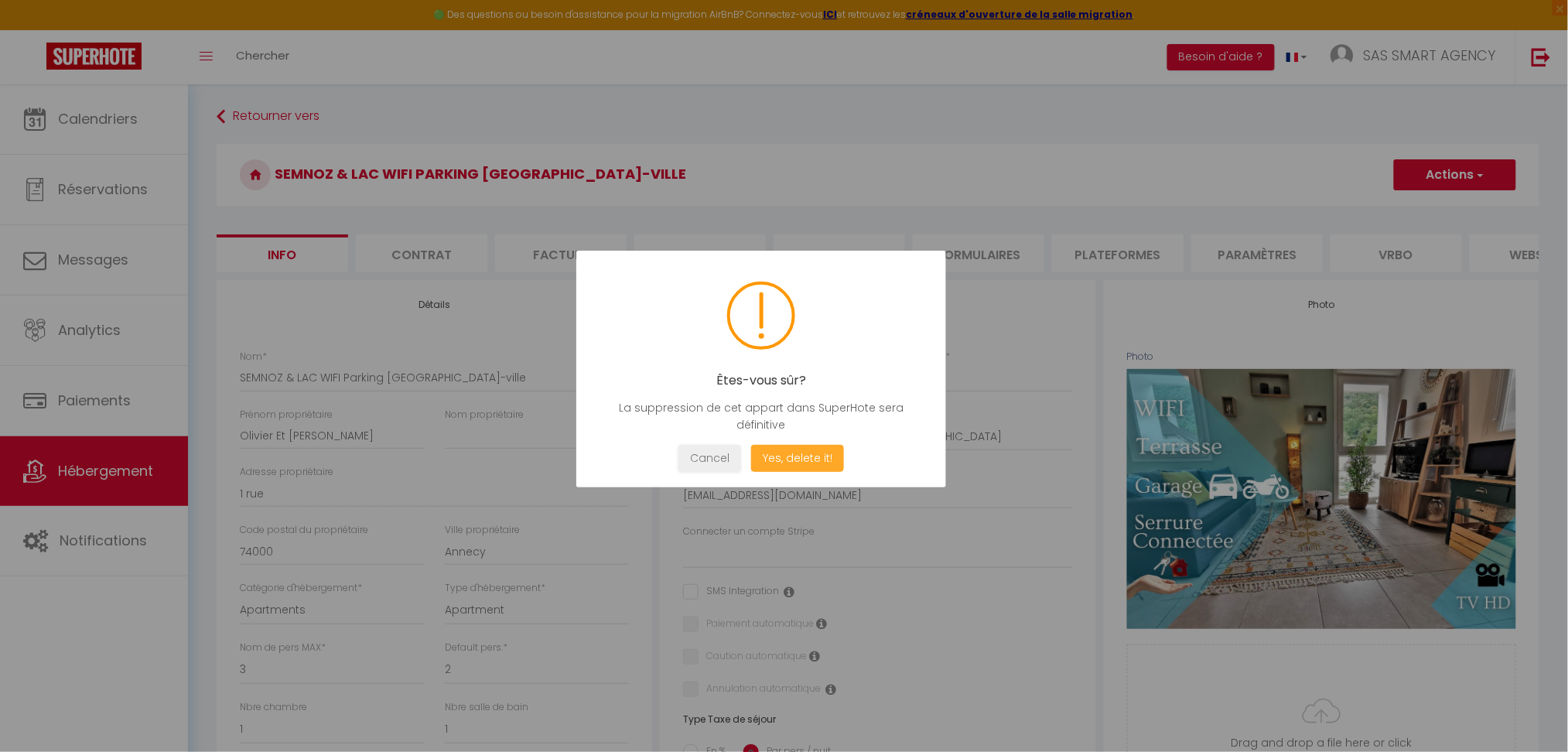
click at [826, 450] on button "Yes, delete it!" at bounding box center [798, 459] width 93 height 27
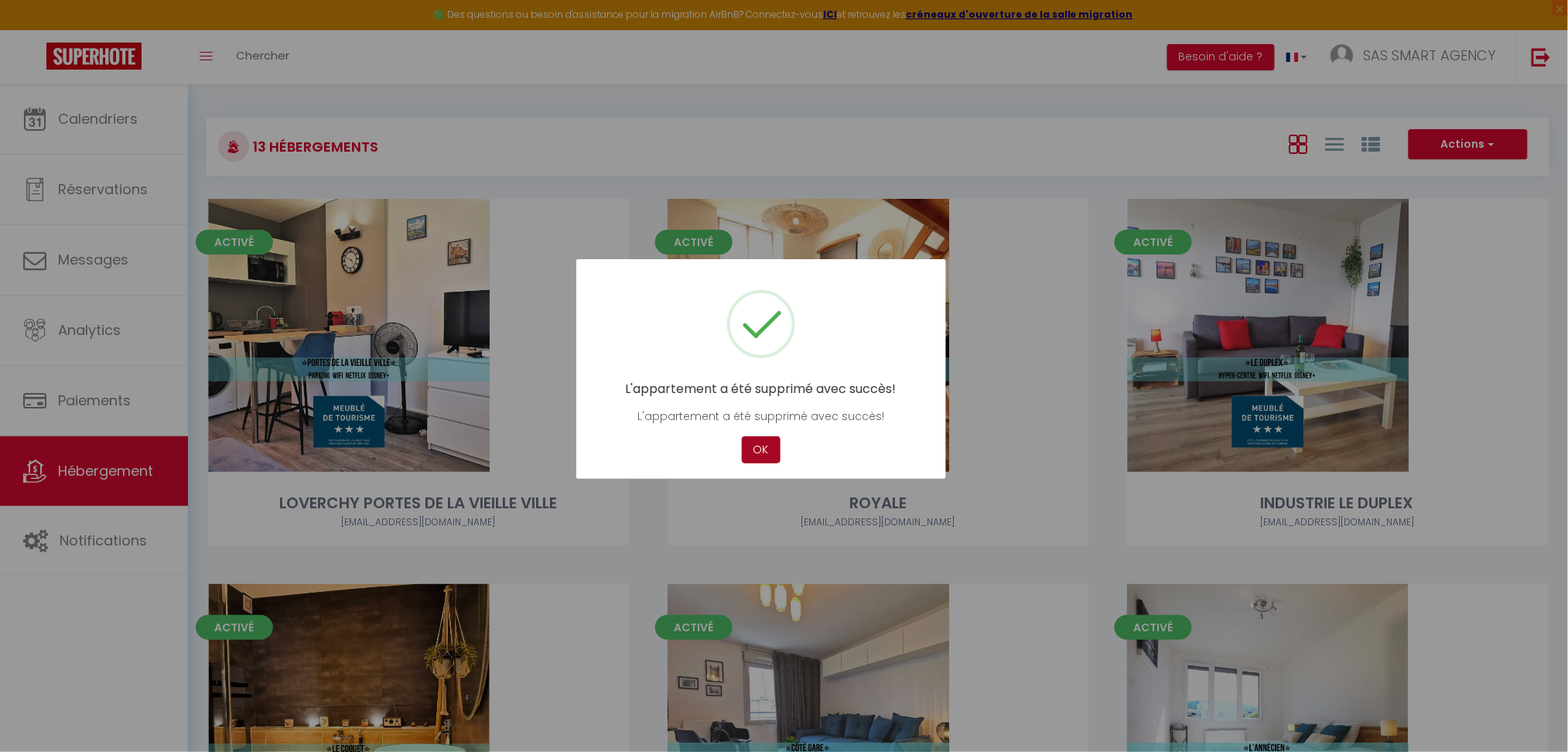
click at [762, 448] on button "OK" at bounding box center [761, 450] width 38 height 27
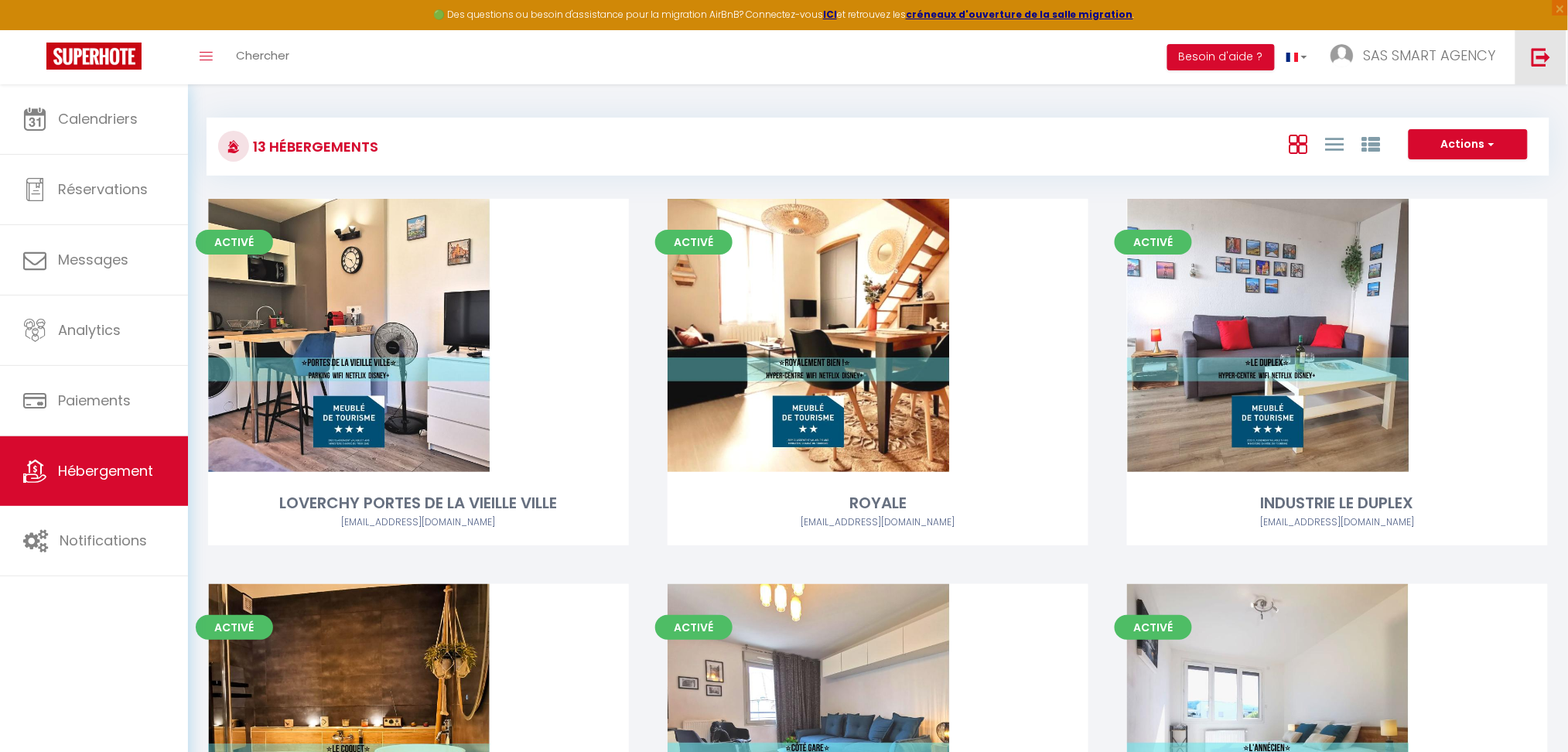
click at [1485, 72] on link at bounding box center [1541, 57] width 51 height 54
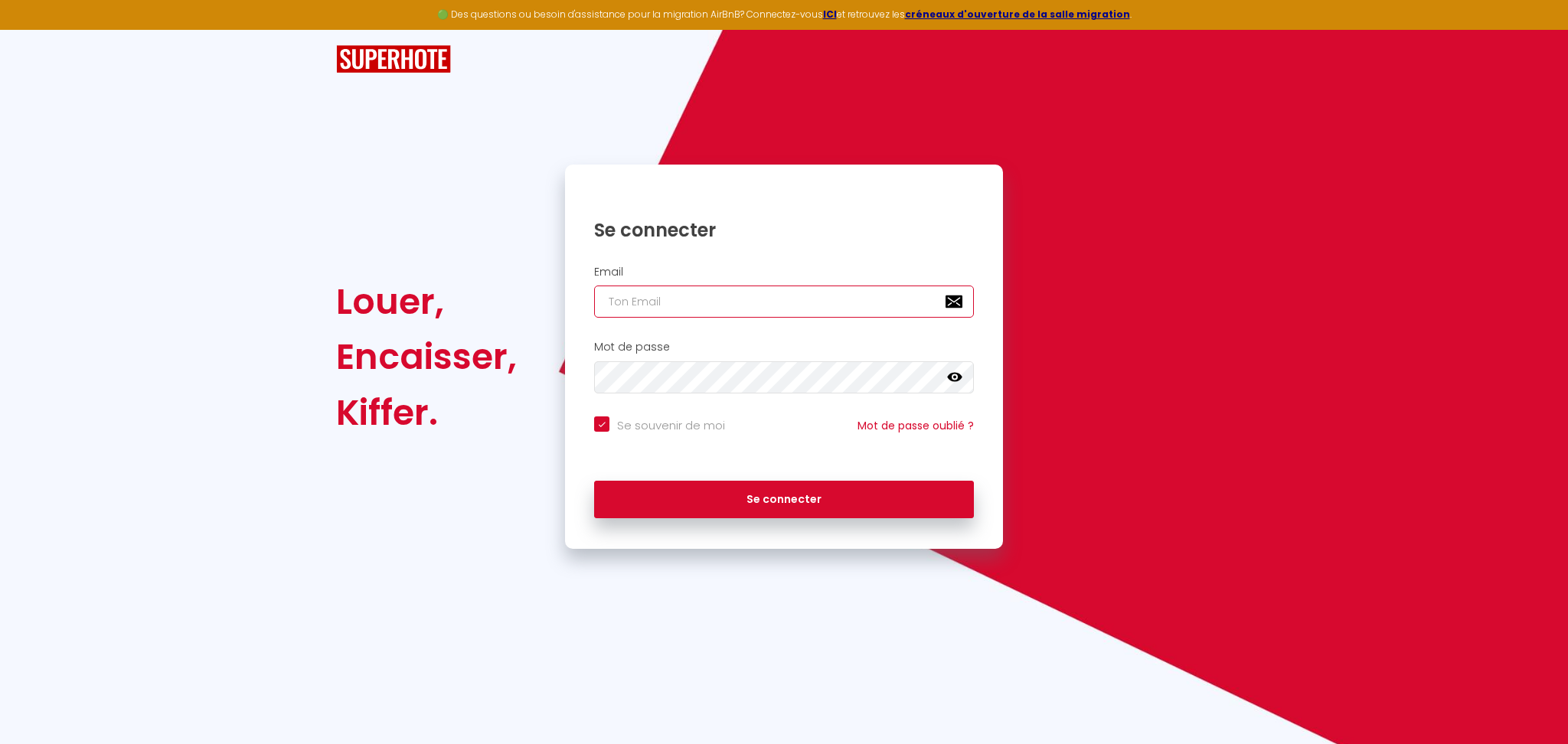
click at [658, 297] on input "email" at bounding box center [784, 302] width 380 height 33
paste input "[EMAIL_ADDRESS][DOMAIN_NAME]"
click at [632, 421] on input "Se souvenir de moi" at bounding box center [659, 424] width 131 height 15
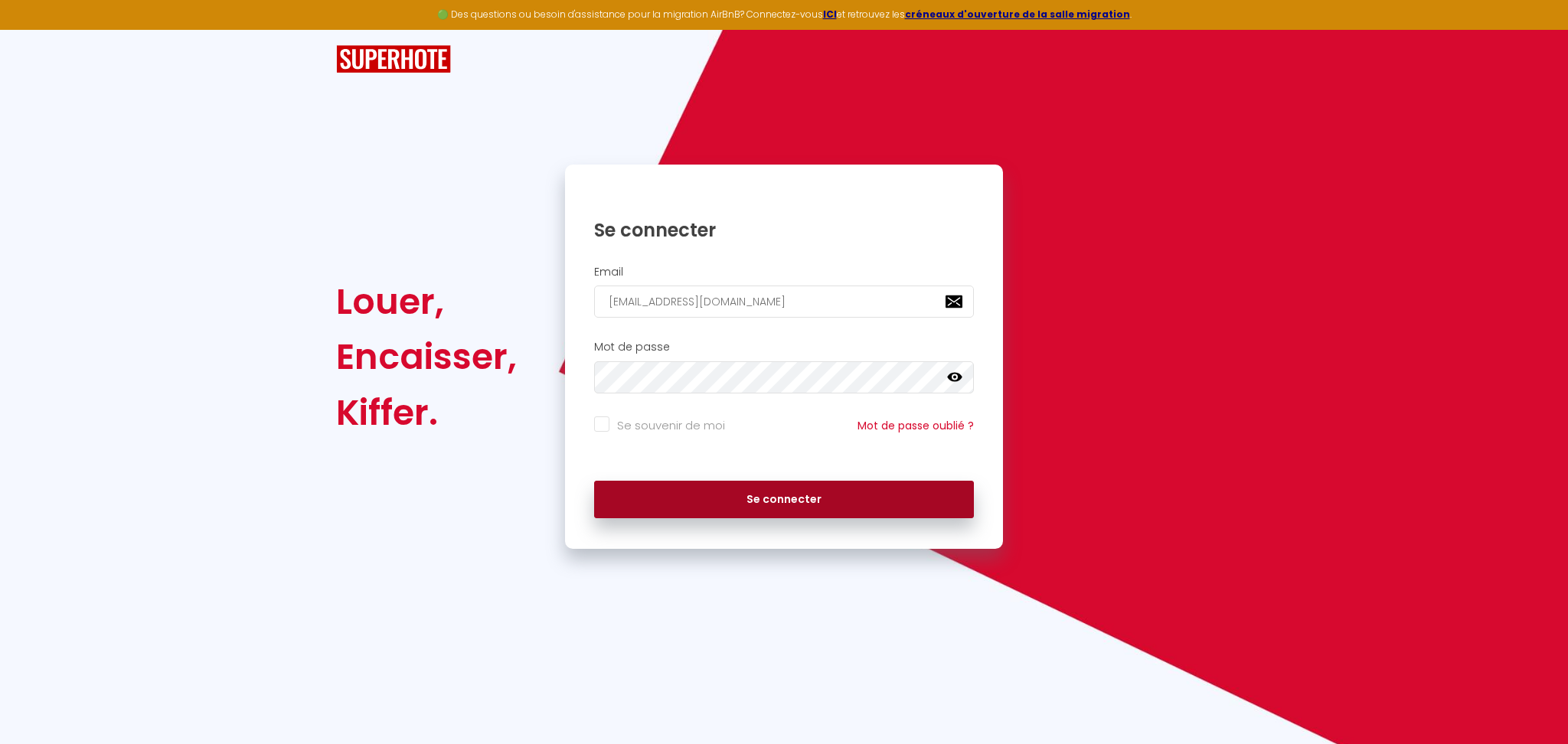
click at [757, 510] on button "Se connecter" at bounding box center [784, 500] width 380 height 38
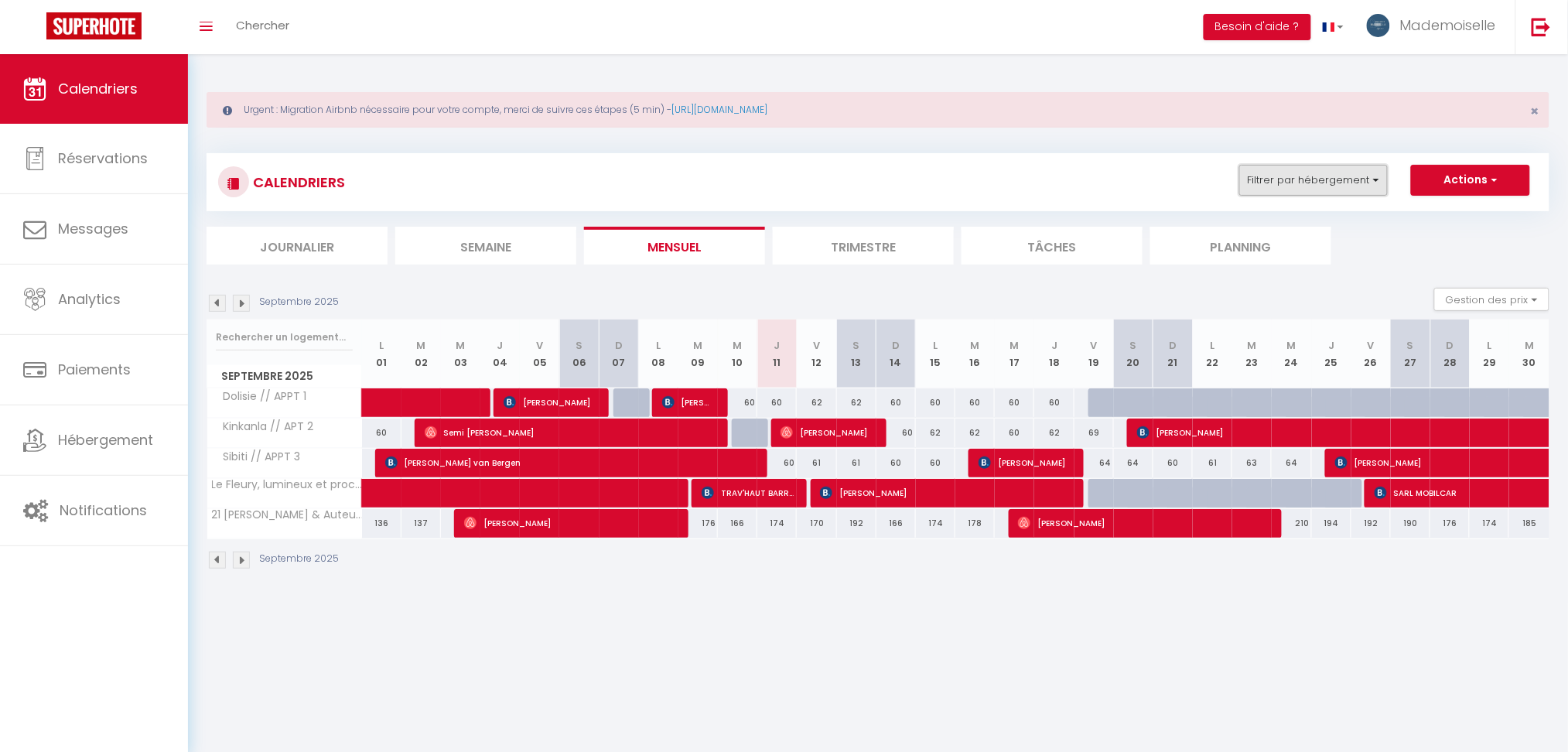
click at [1335, 177] on button "Filtrer par hébergement" at bounding box center [1313, 180] width 149 height 31
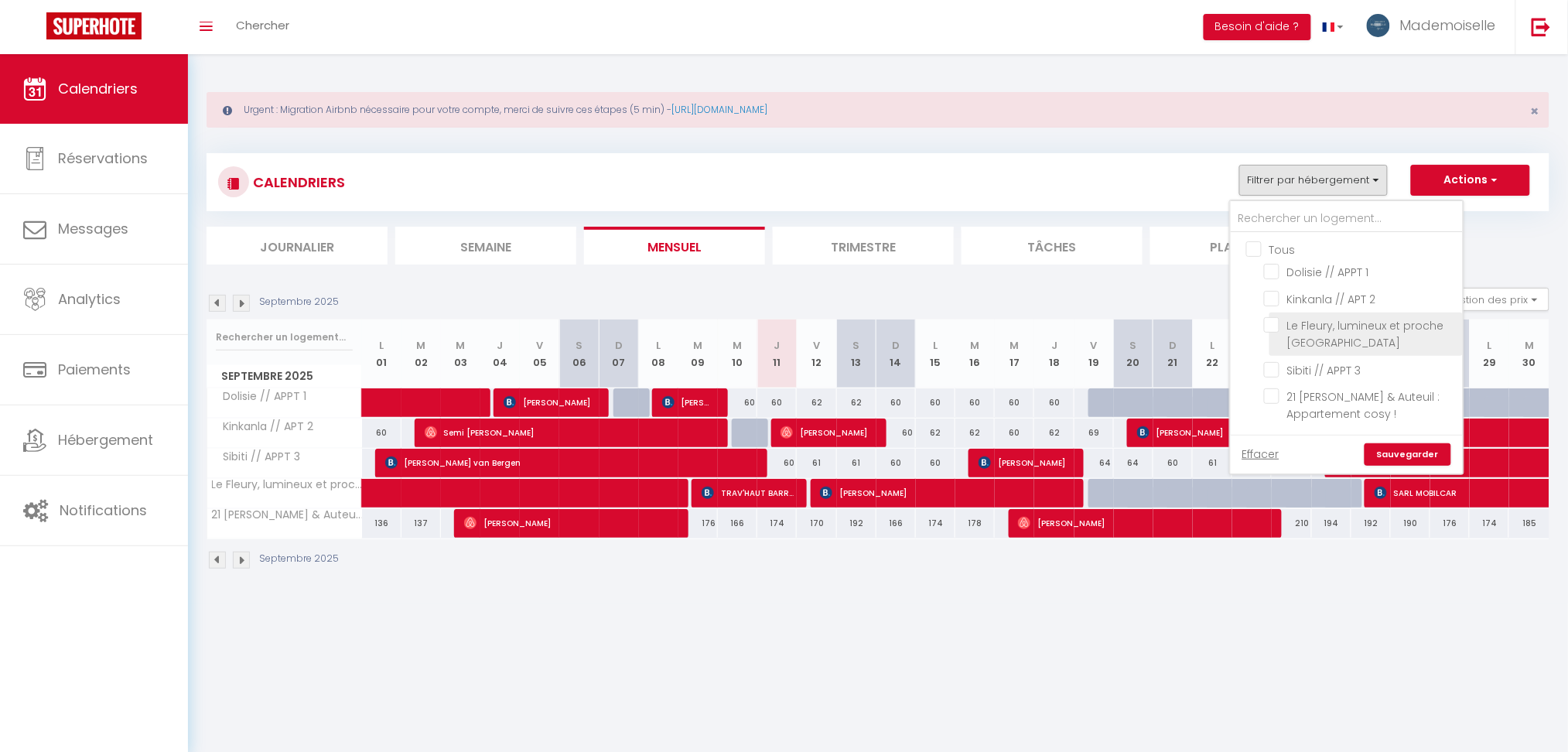
click at [1368, 329] on input "Le Fleury, lumineux et proche [GEOGRAPHIC_DATA]" at bounding box center [1361, 324] width 194 height 16
click at [1425, 450] on link "Sauvegarder" at bounding box center [1407, 454] width 87 height 23
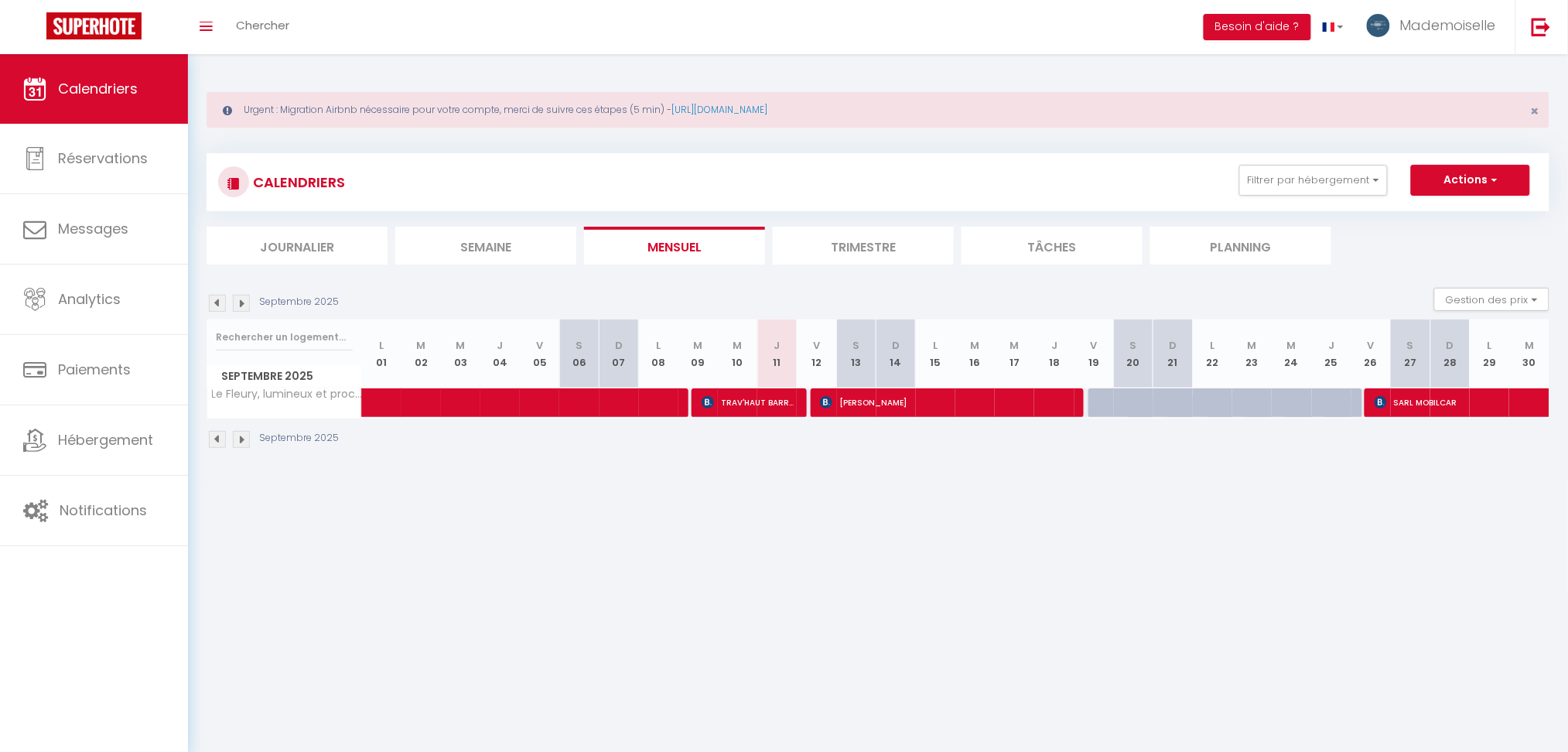
click at [847, 249] on li "Trimestre" at bounding box center [863, 246] width 181 height 38
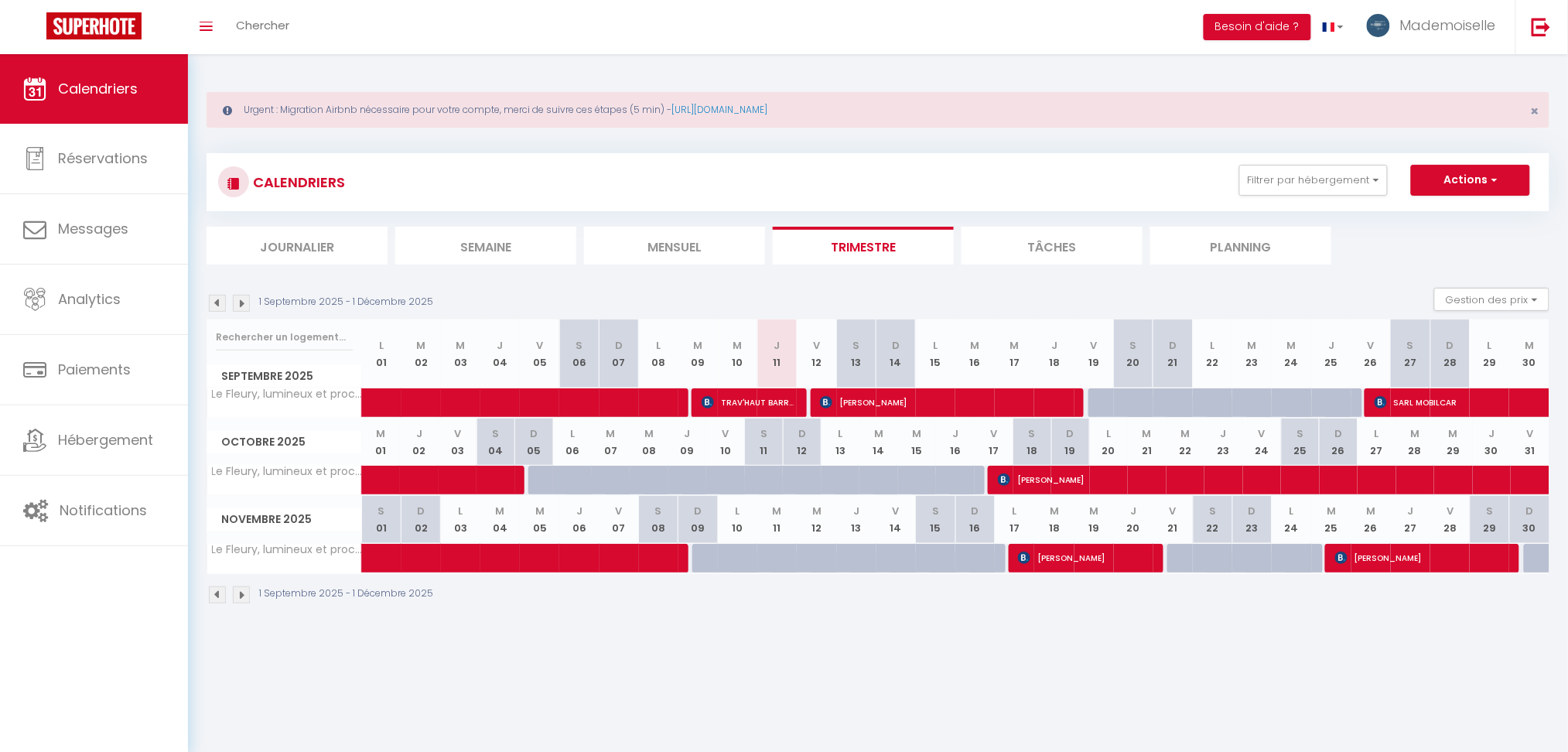
click at [253, 298] on div "1 Septembre 2025 - 1 Décembre 2025" at bounding box center [321, 303] width 231 height 17
click at [244, 299] on img at bounding box center [241, 303] width 17 height 17
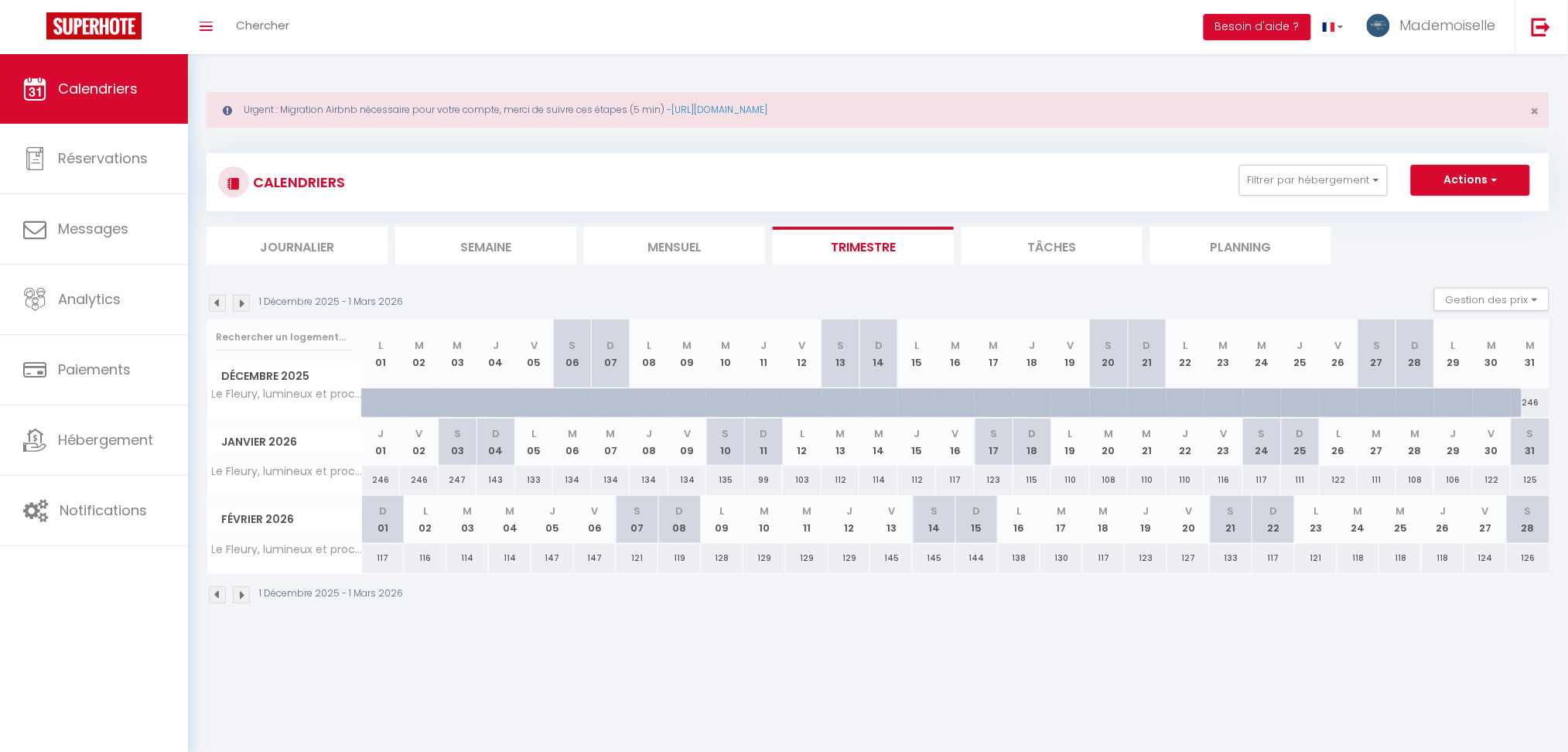
click at [218, 303] on img at bounding box center [217, 303] width 17 height 17
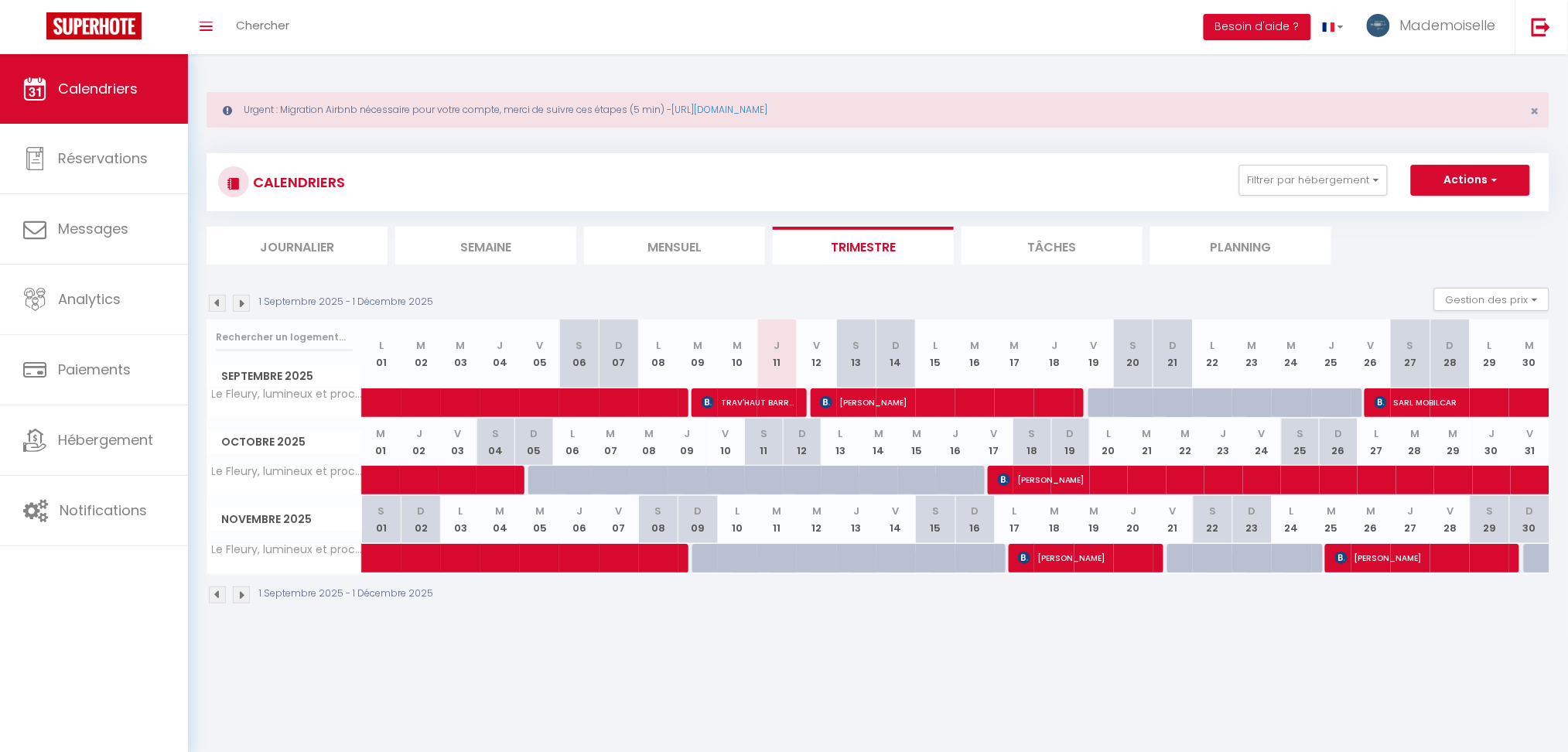
click at [1141, 410] on div at bounding box center [1147, 412] width 39 height 29
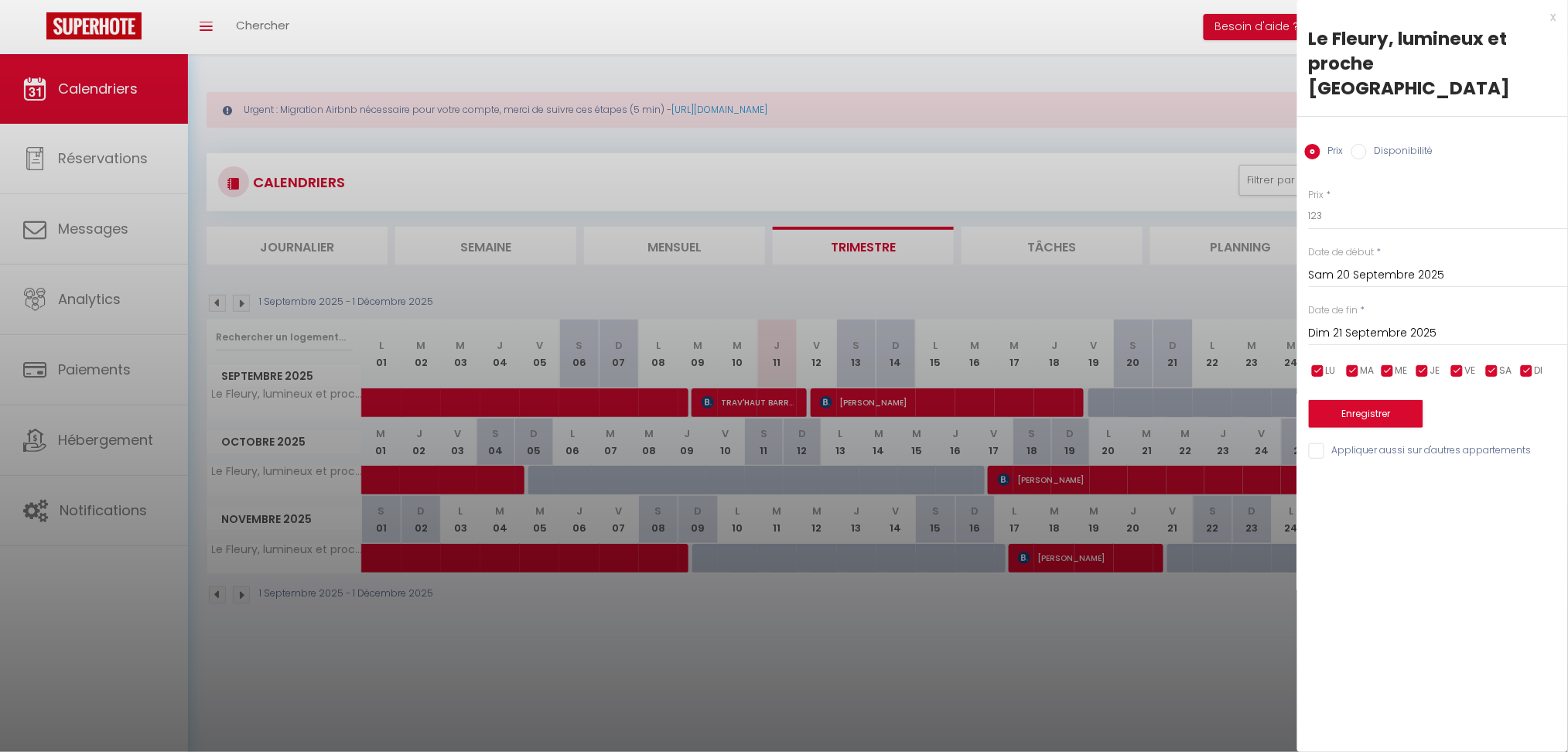
click at [706, 636] on div at bounding box center [784, 376] width 1568 height 752
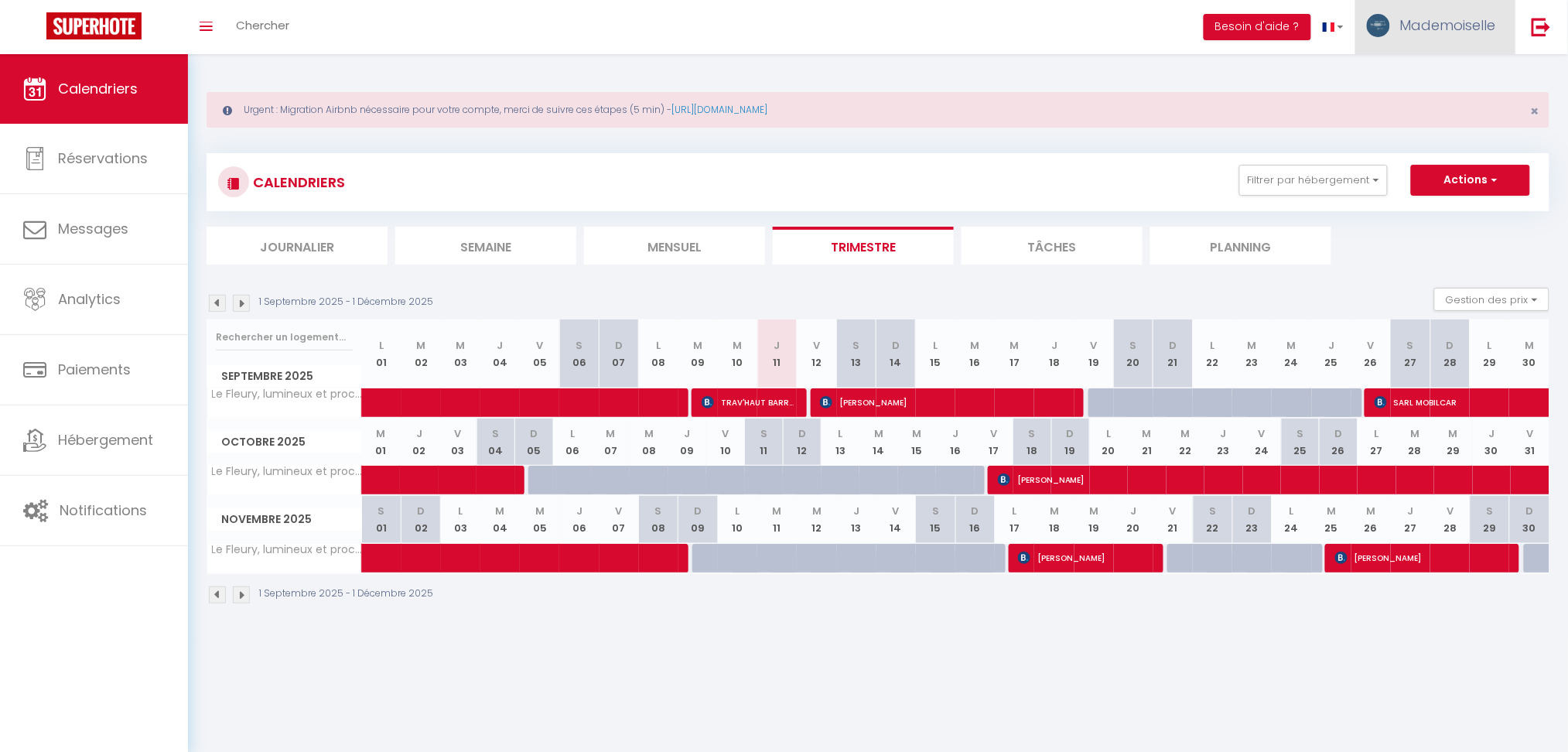
click at [1479, 41] on link "Mademoiselle" at bounding box center [1435, 26] width 160 height 54
drag, startPoint x: 1441, startPoint y: 96, endPoint x: 1456, endPoint y: 63, distance: 36.2
drag, startPoint x: 1456, startPoint y: 63, endPoint x: 1462, endPoint y: 81, distance: 19.0
click at [1485, 25] on link at bounding box center [1541, 26] width 51 height 54
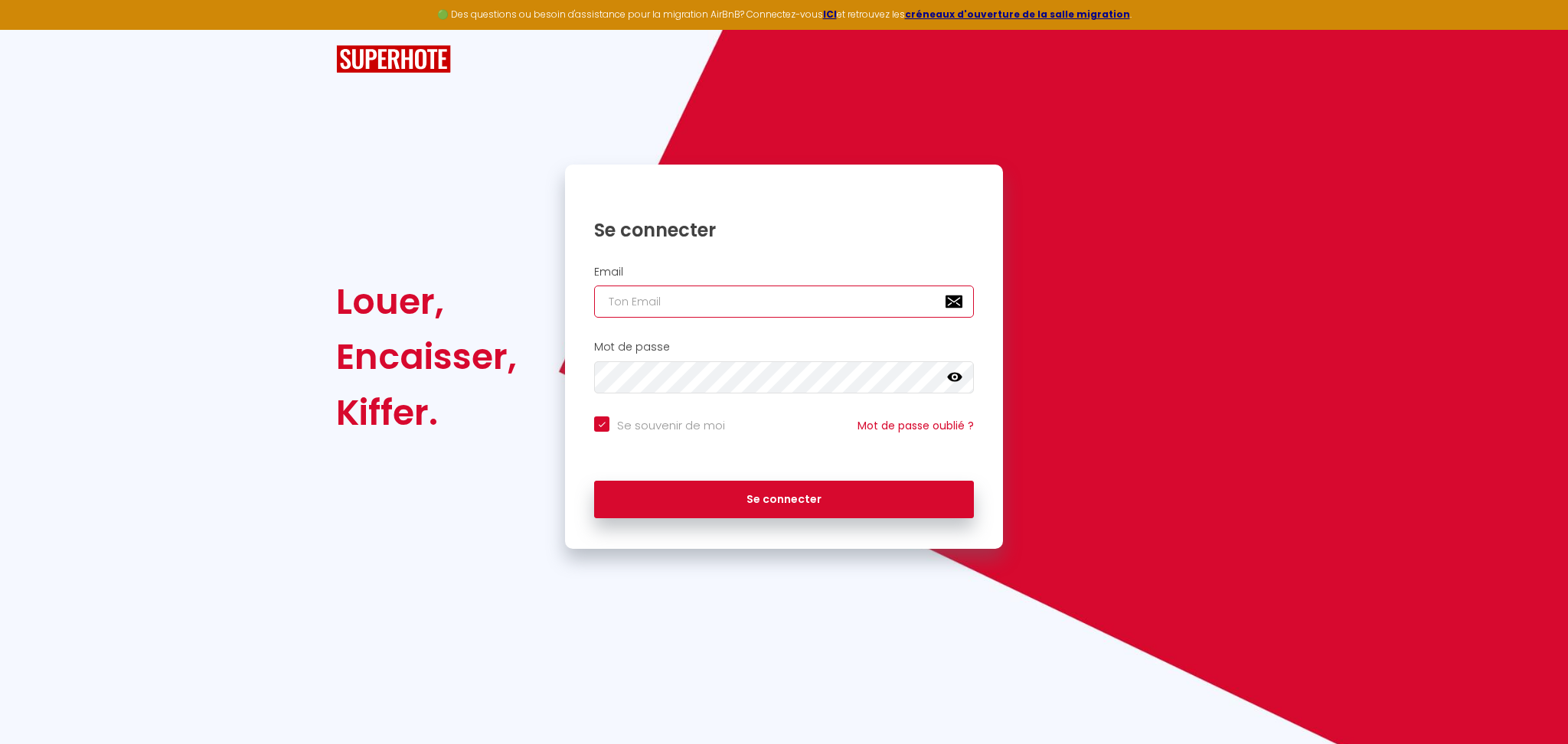
click at [674, 296] on input "email" at bounding box center [784, 302] width 380 height 33
paste input "[PERSON_NAME][EMAIL_ADDRESS][DOMAIN_NAME]"
click at [640, 419] on input "Se souvenir de moi" at bounding box center [659, 424] width 131 height 15
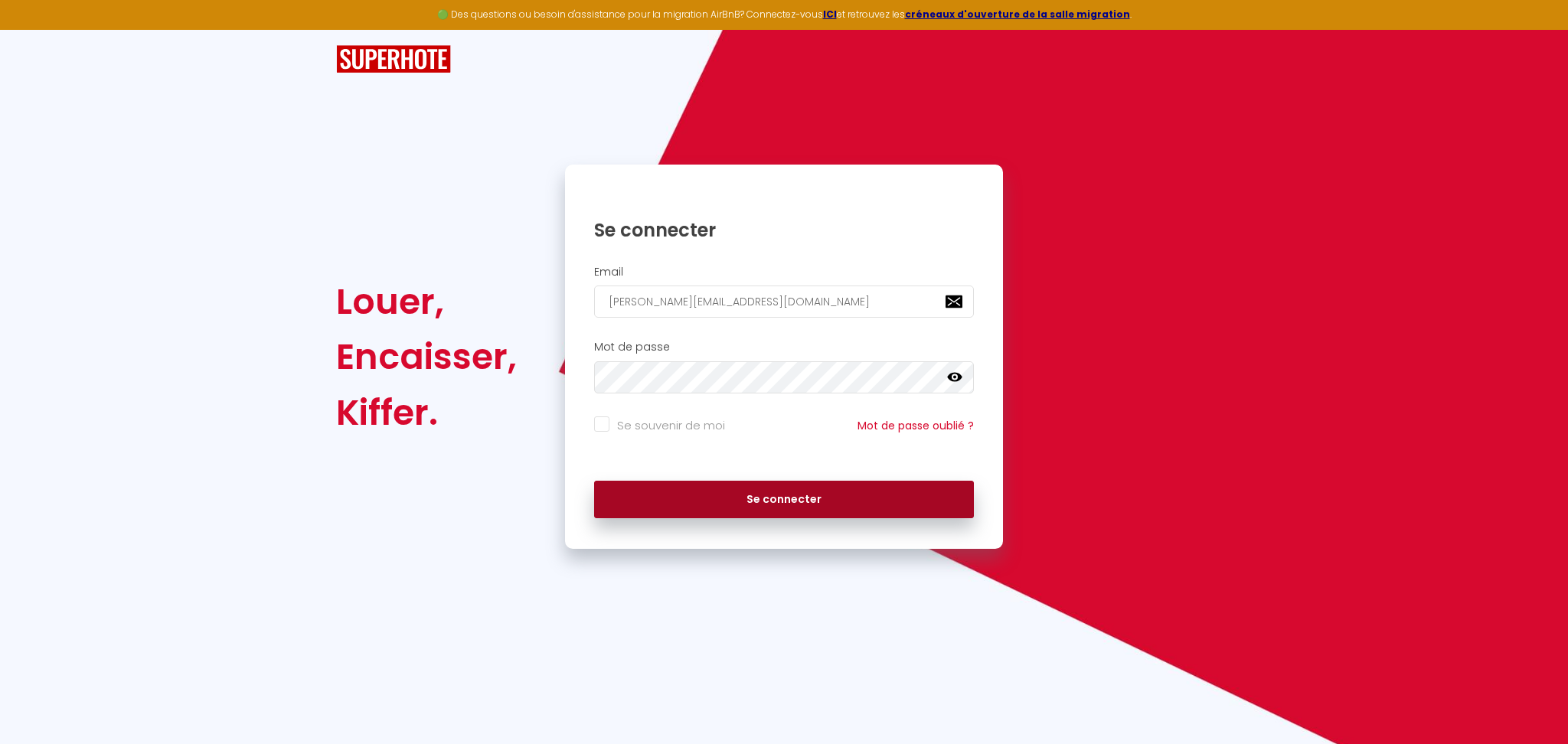
click at [787, 497] on button "Se connecter" at bounding box center [784, 500] width 380 height 38
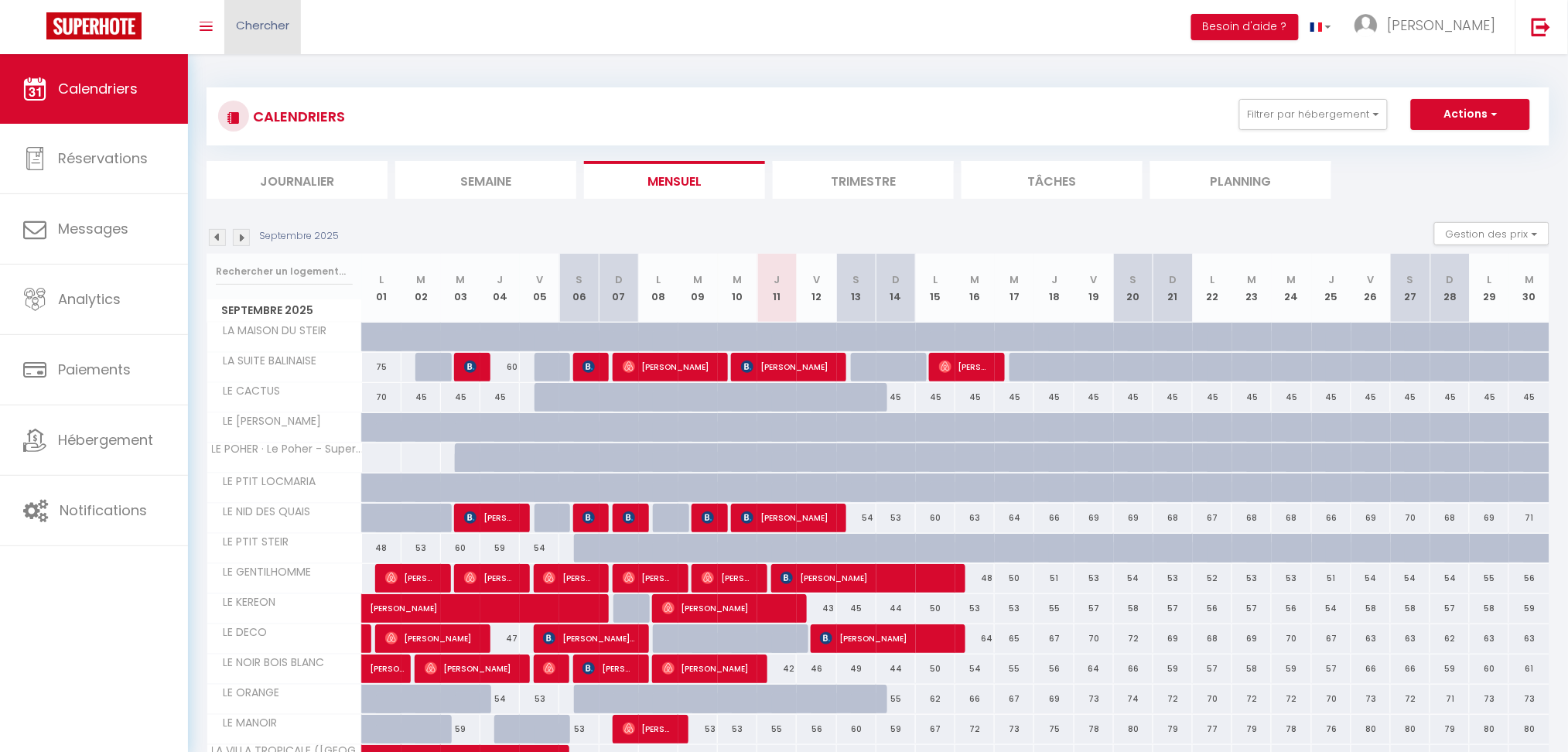
click at [236, 33] on span "Chercher" at bounding box center [262, 26] width 53 height 16
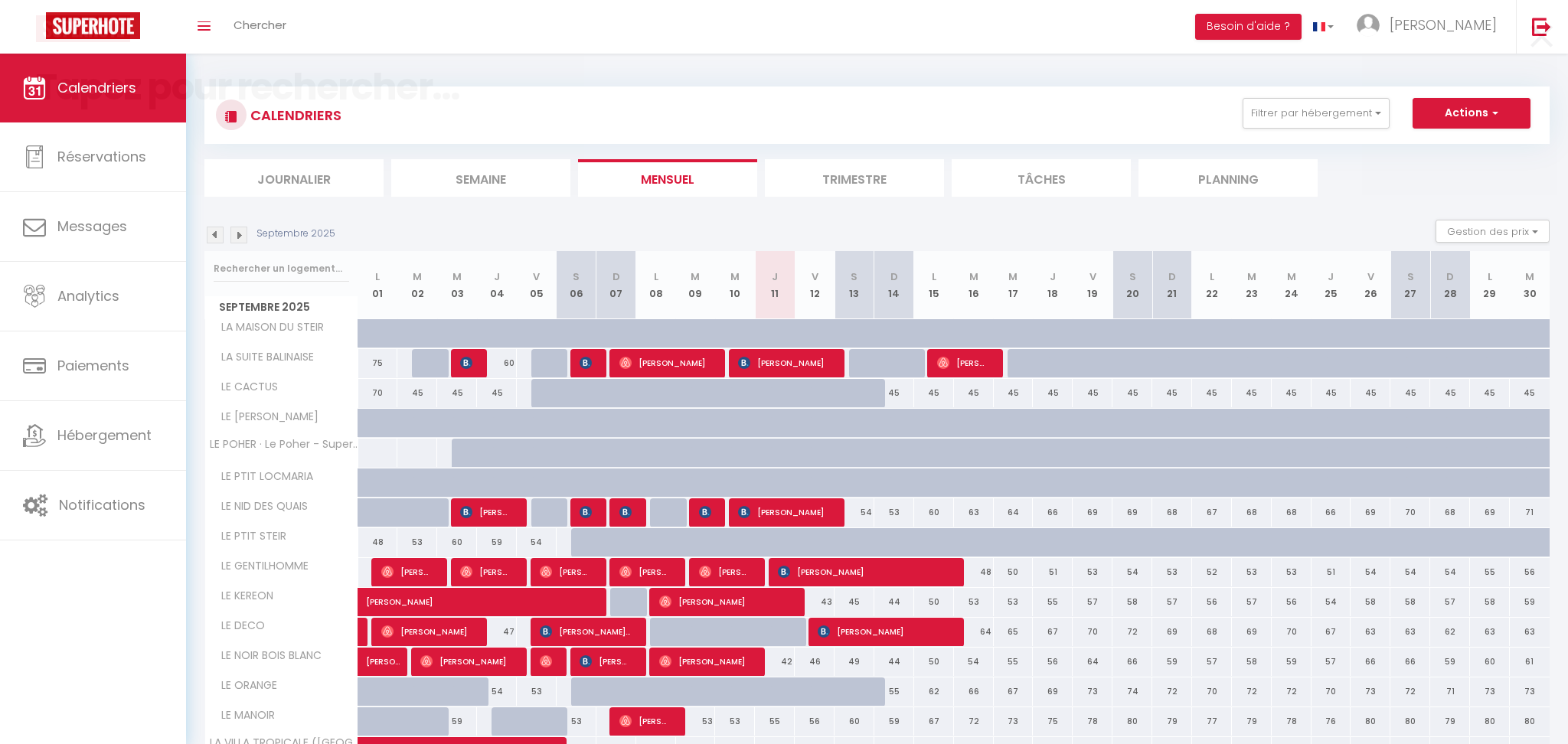
paste input "6167561"
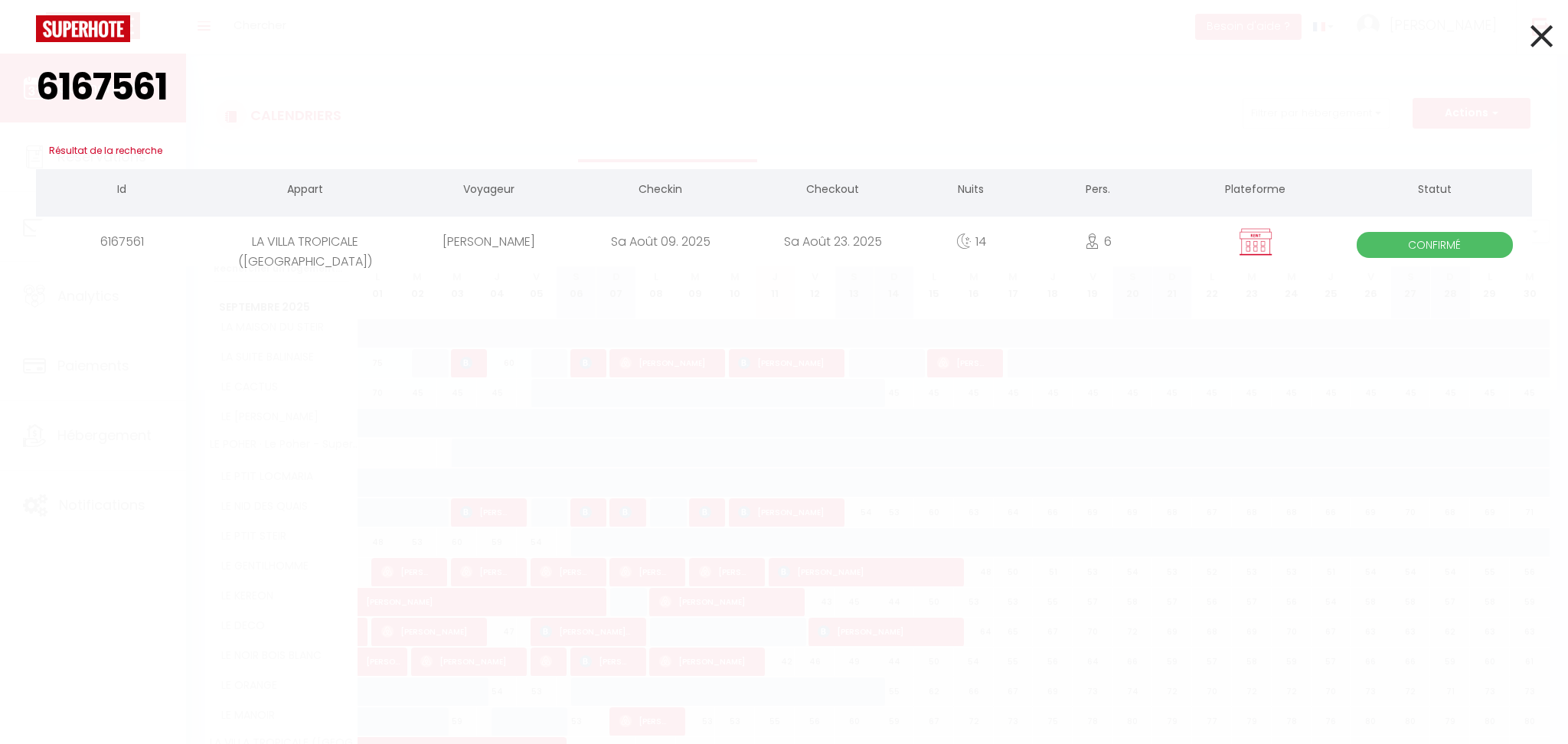
click at [719, 244] on div "Sa Août 09. 2025" at bounding box center [660, 241] width 173 height 50
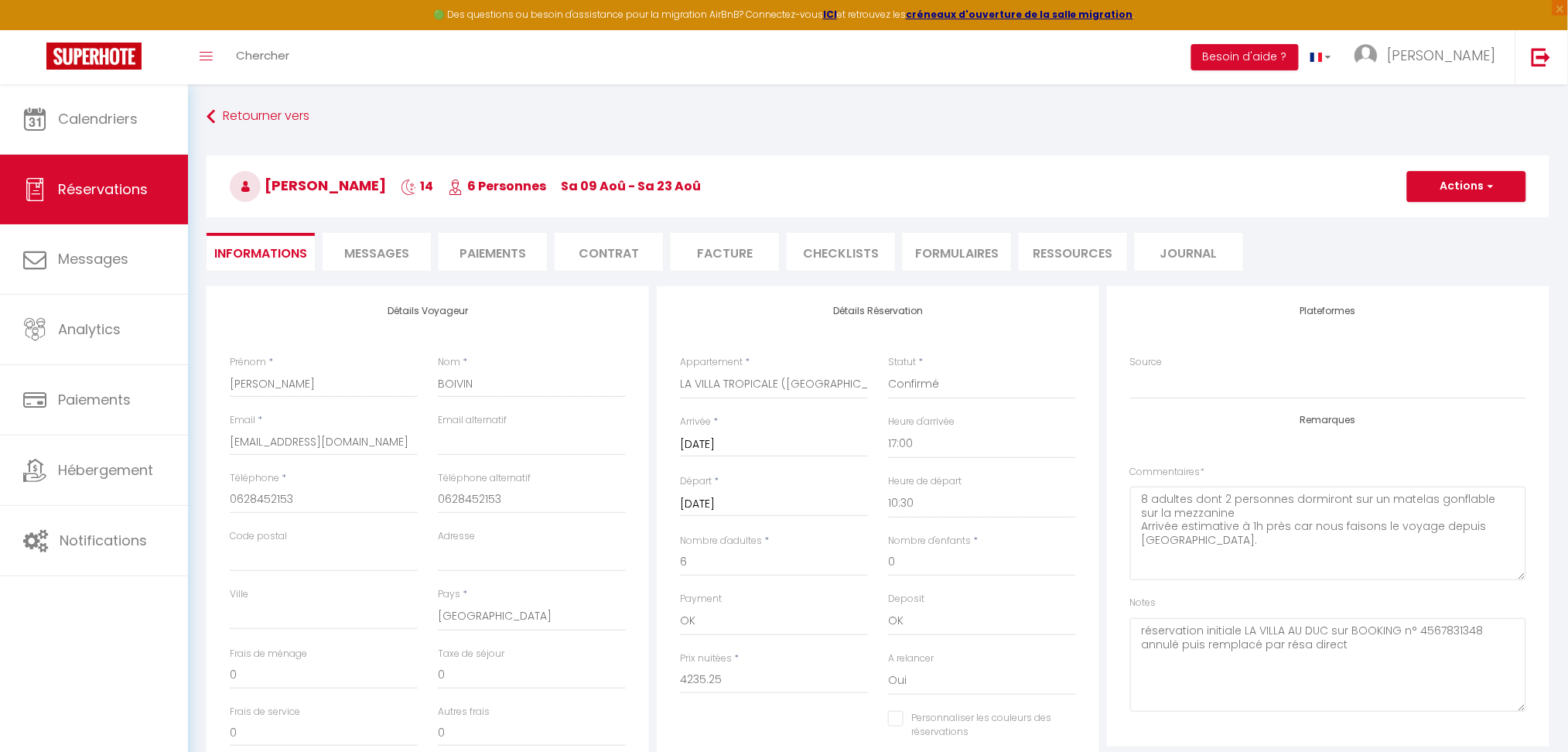
click at [402, 254] on span "Messages" at bounding box center [376, 253] width 65 height 17
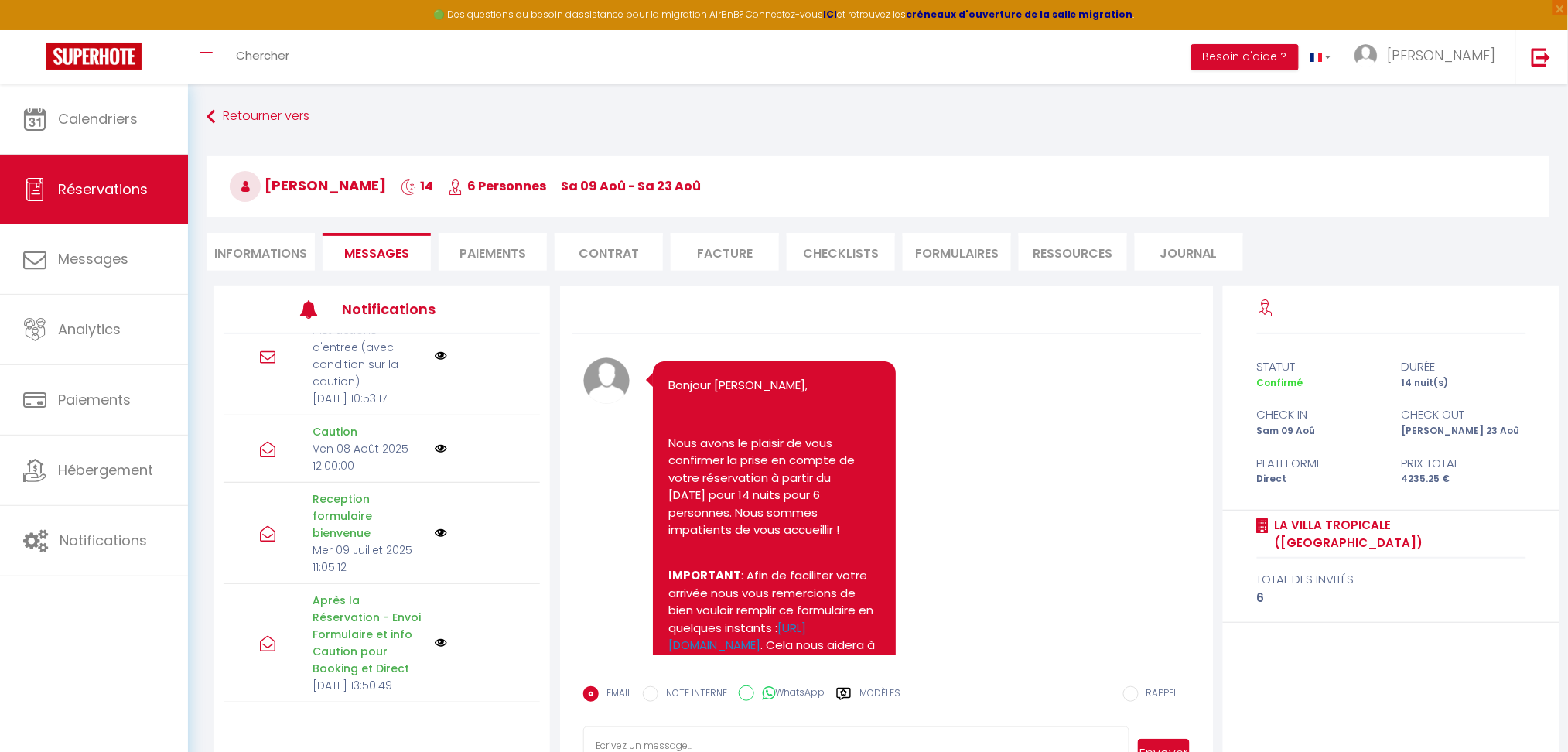
scroll to position [310, 0]
click at [260, 249] on li "Informations" at bounding box center [260, 252] width 109 height 38
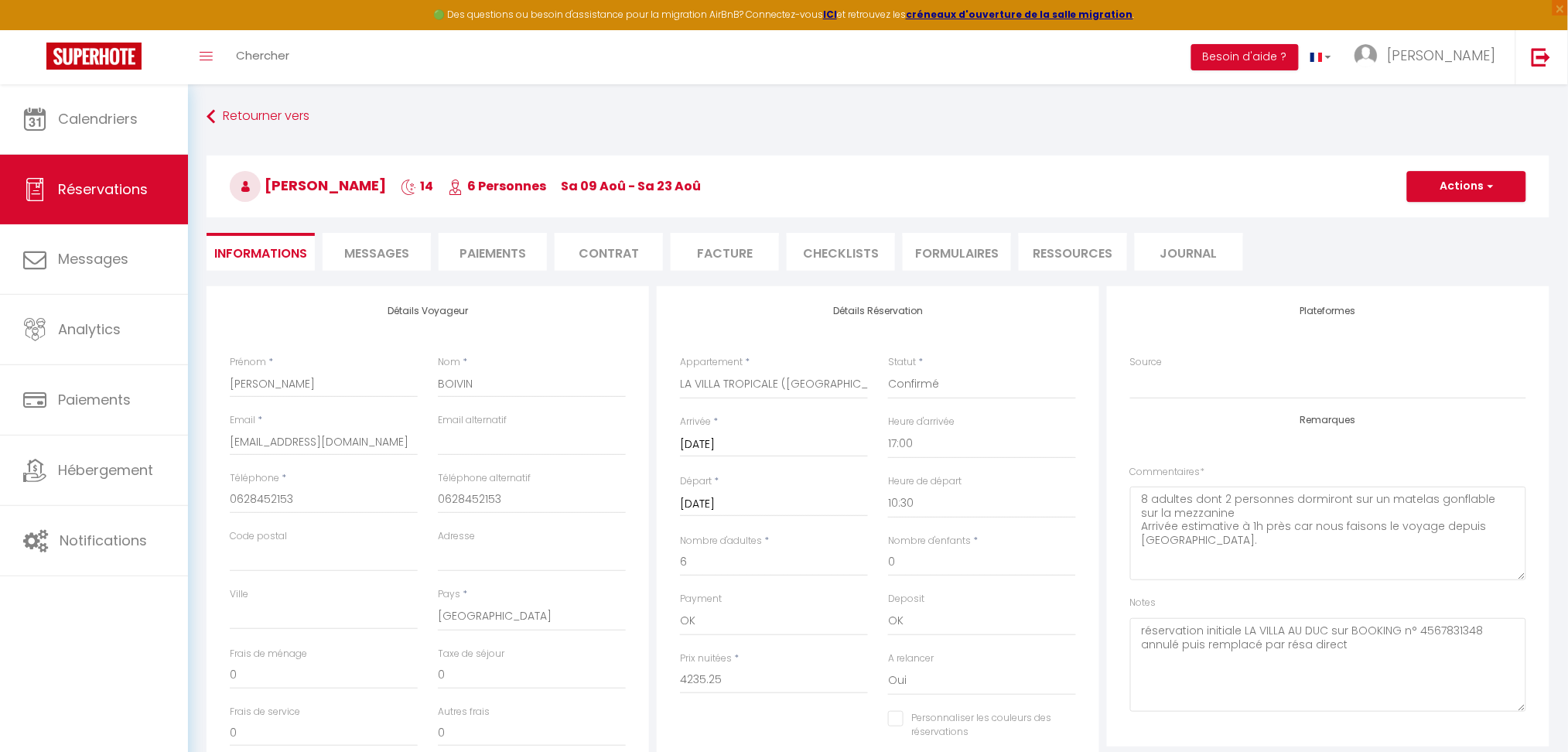
click at [486, 243] on li "Paiements" at bounding box center [492, 252] width 109 height 38
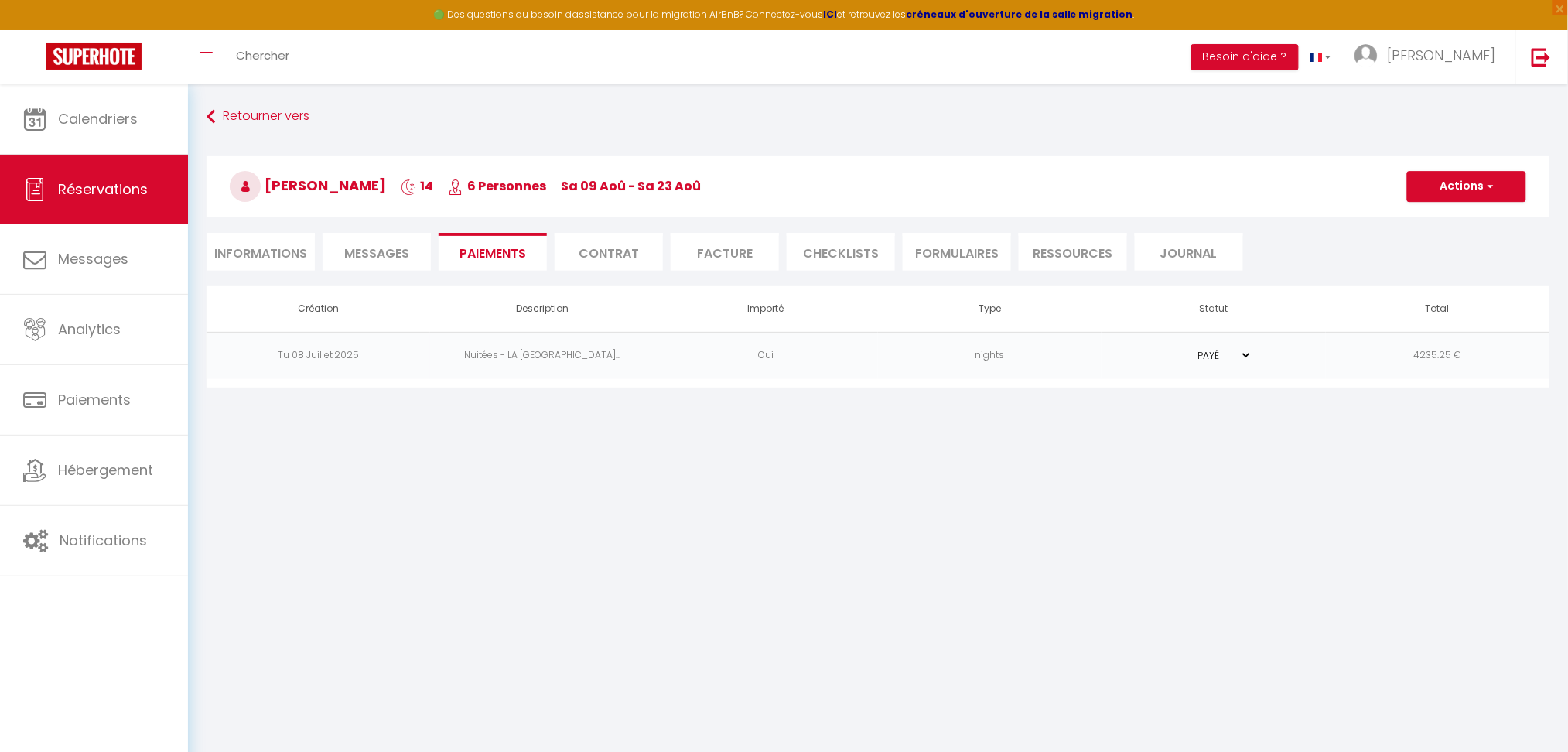
click at [533, 362] on td "Nuitées - LA [GEOGRAPHIC_DATA]..." at bounding box center [542, 355] width 224 height 48
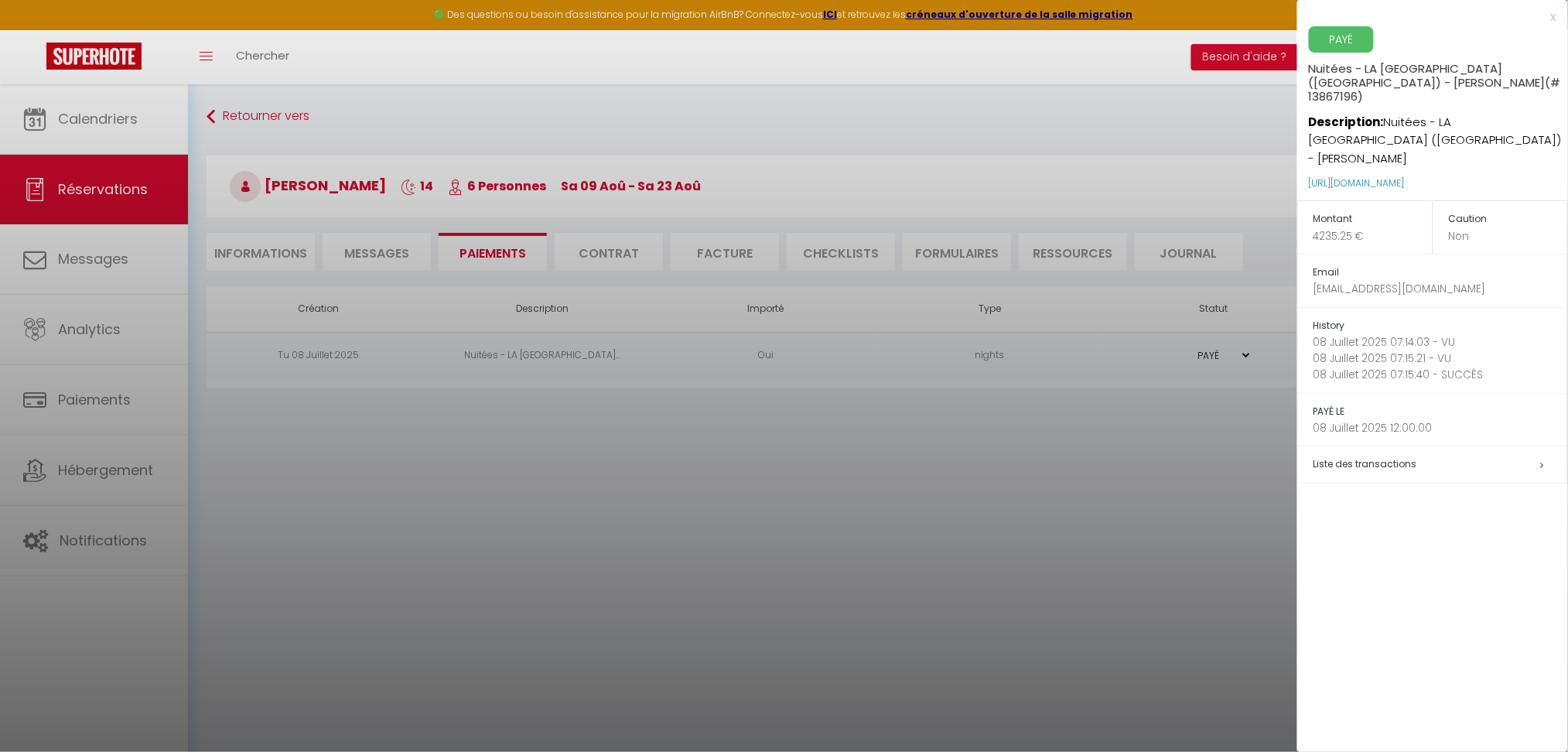
click at [767, 651] on div at bounding box center [784, 376] width 1568 height 752
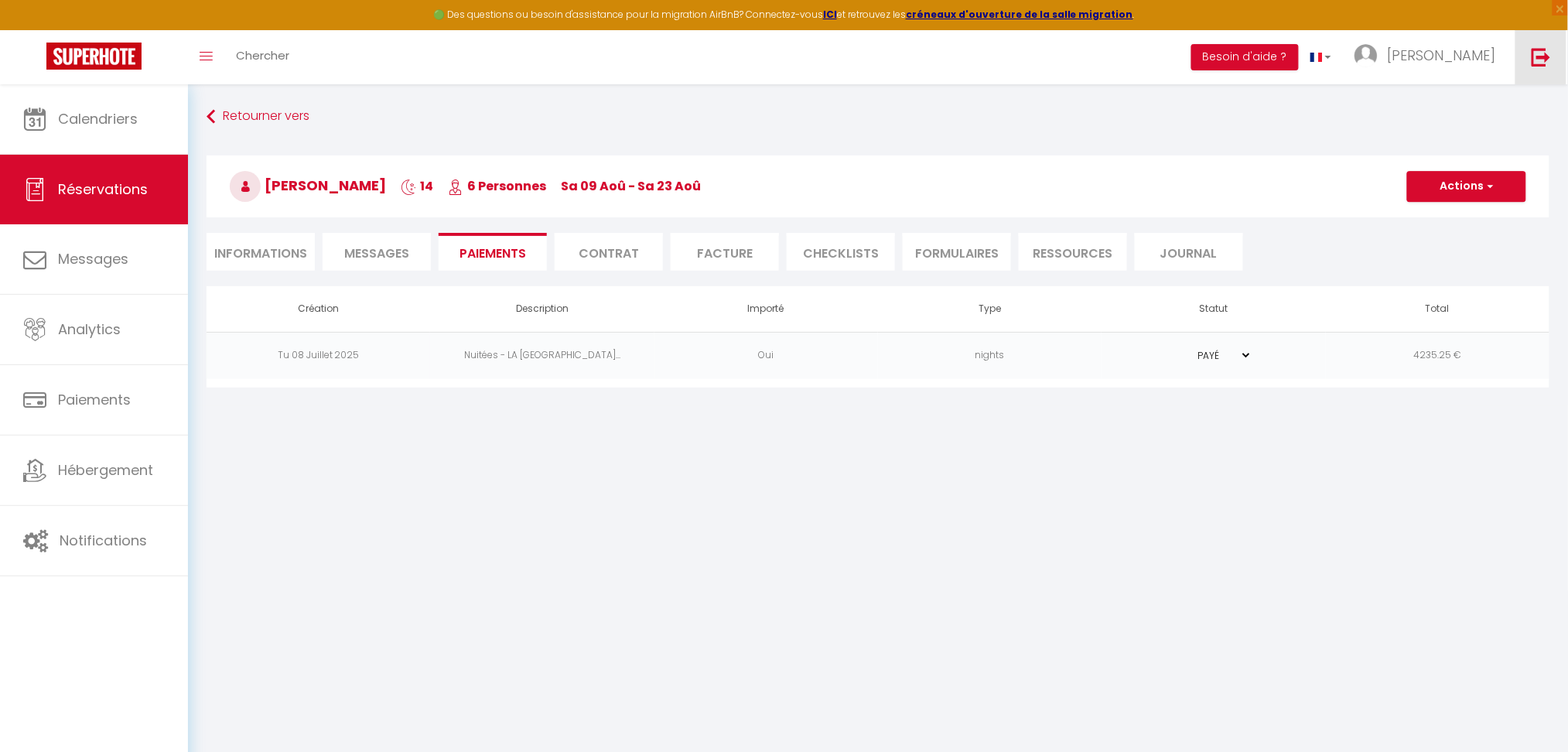
click at [1485, 56] on link at bounding box center [1541, 57] width 51 height 54
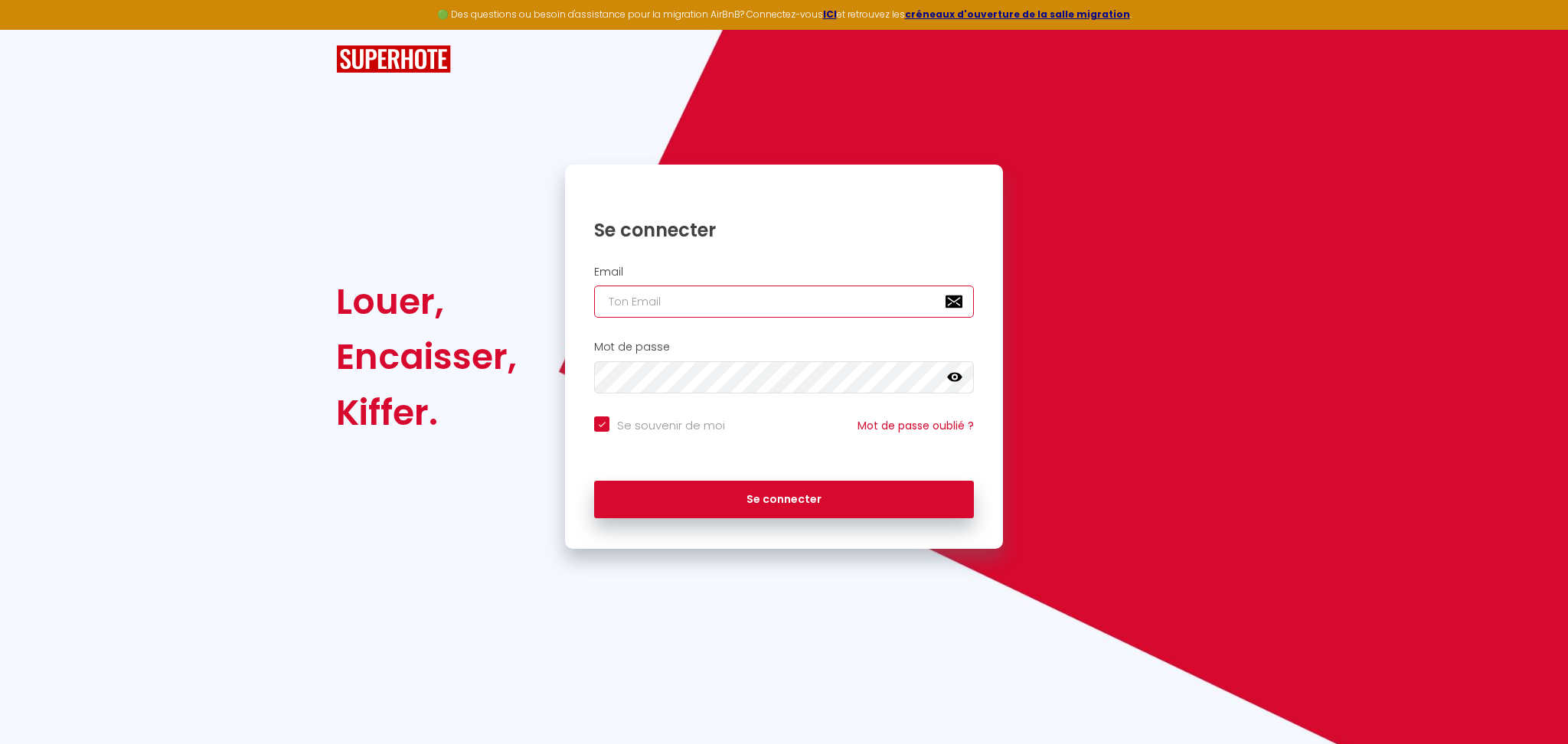
click at [731, 291] on input "email" at bounding box center [784, 302] width 380 height 33
paste input "[EMAIL_ADDRESS][DOMAIN_NAME]"
click at [653, 428] on input "Se souvenir de moi" at bounding box center [659, 424] width 131 height 15
click at [669, 397] on div "Mot de passe false" at bounding box center [784, 371] width 438 height 76
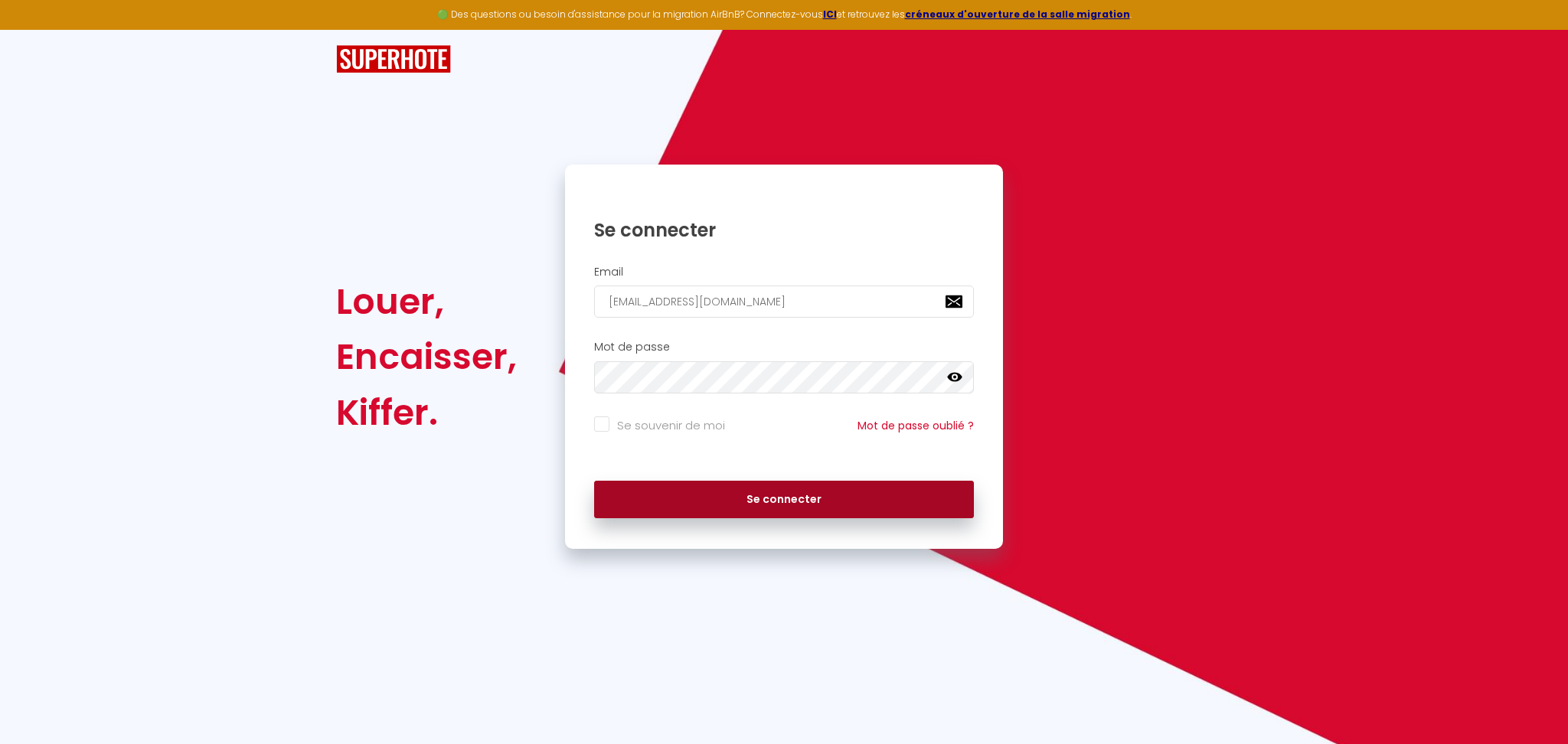
click at [767, 502] on button "Se connecter" at bounding box center [784, 500] width 380 height 38
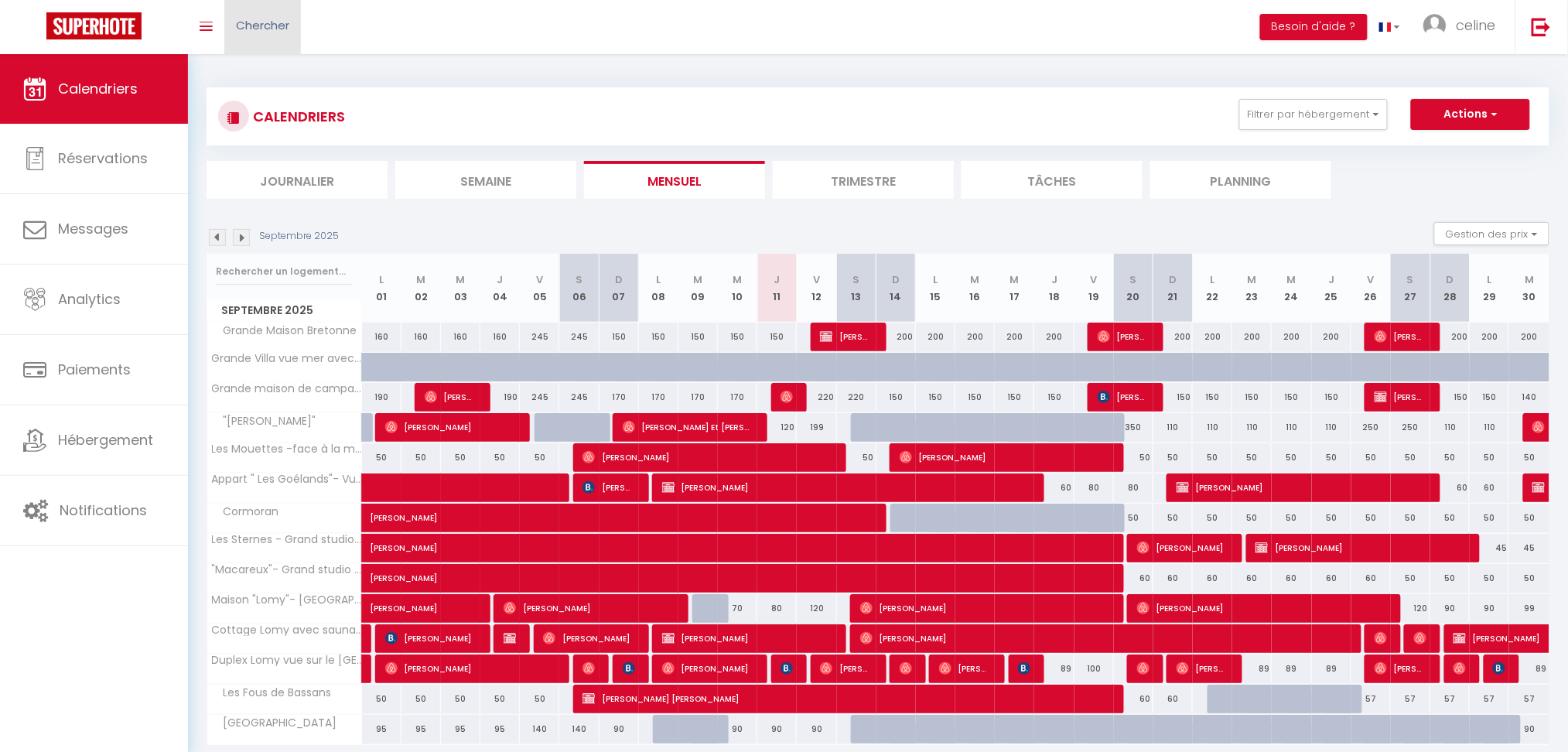
click at [254, 18] on span "Chercher" at bounding box center [262, 26] width 53 height 16
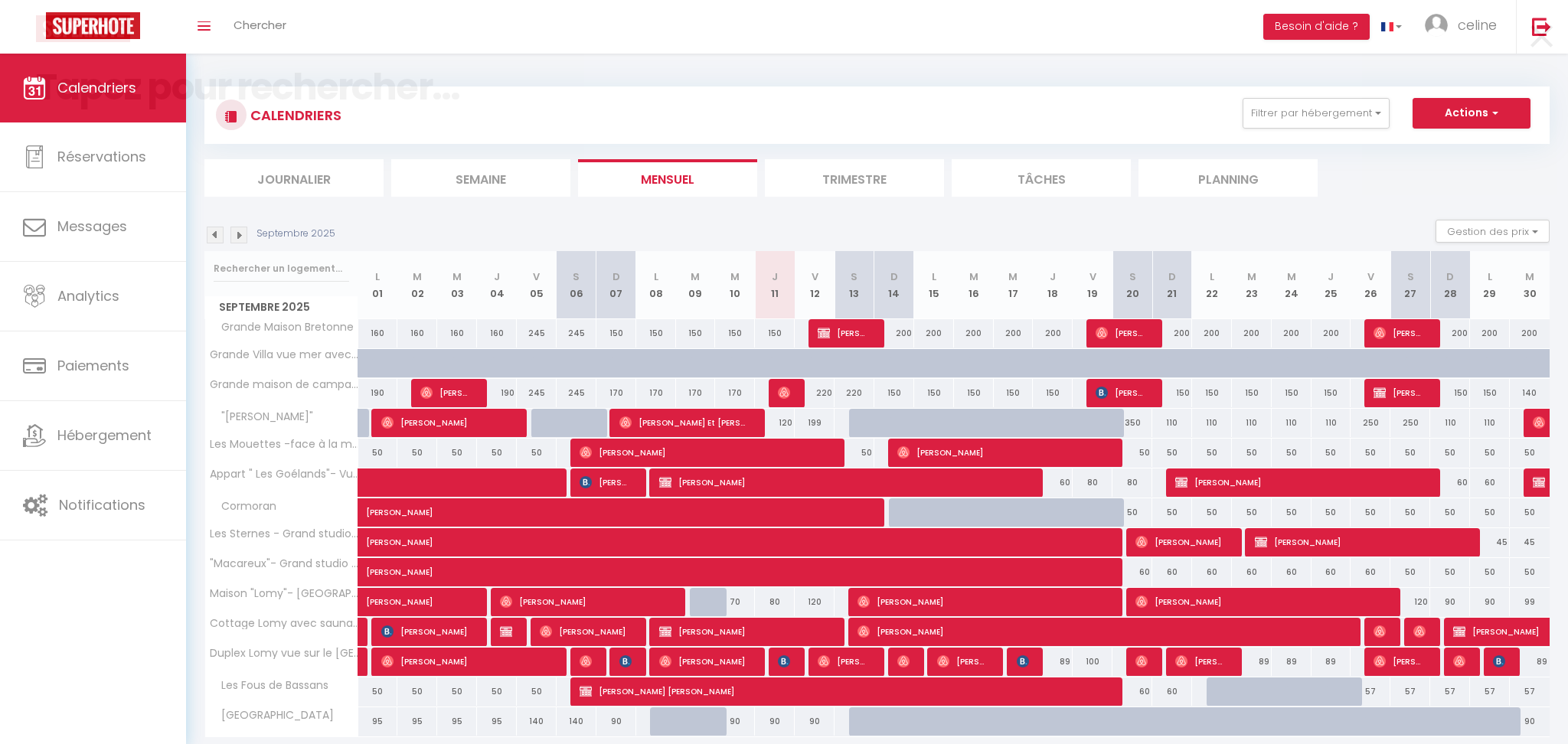
paste input "Rault"
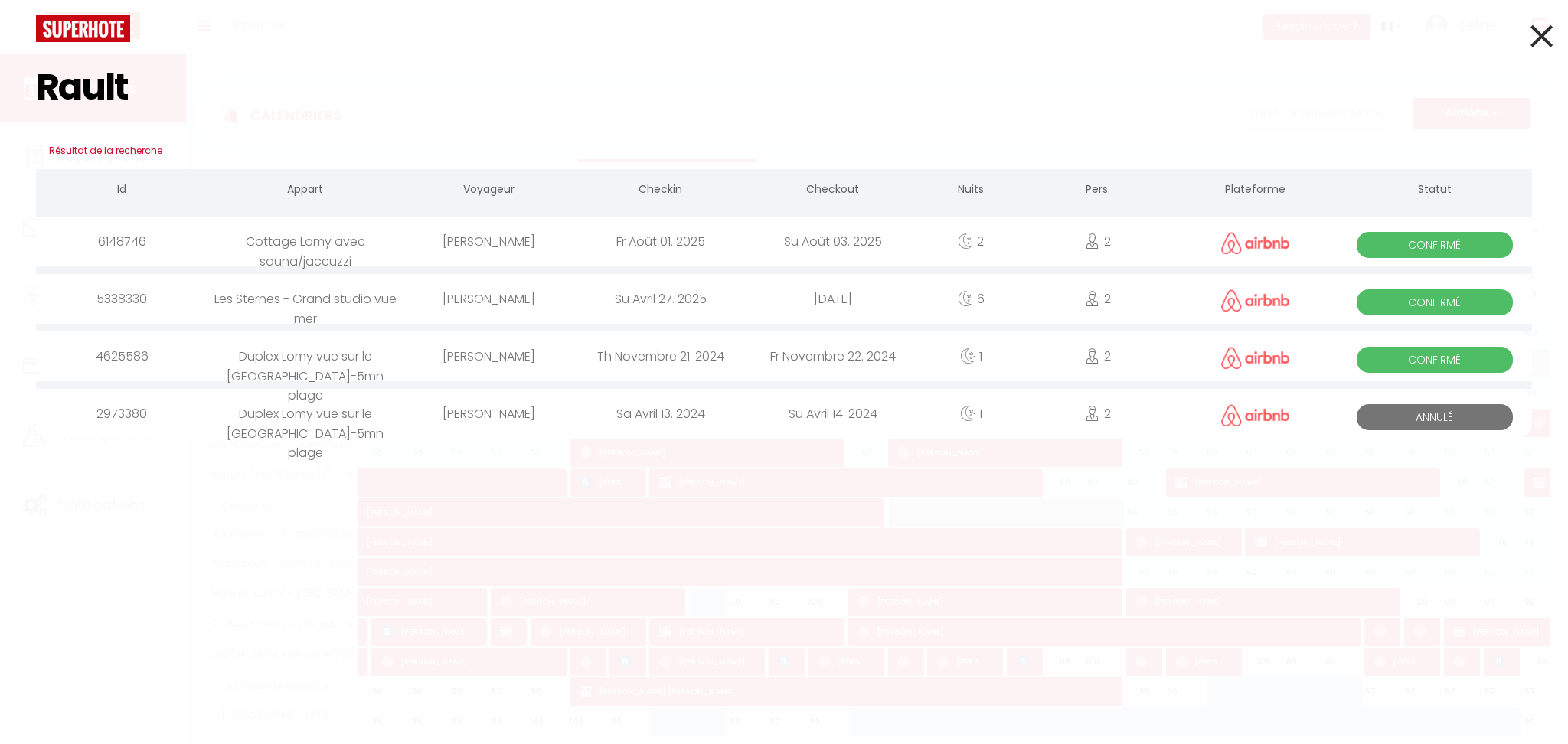
click at [500, 353] on div "[PERSON_NAME]" at bounding box center [489, 356] width 173 height 50
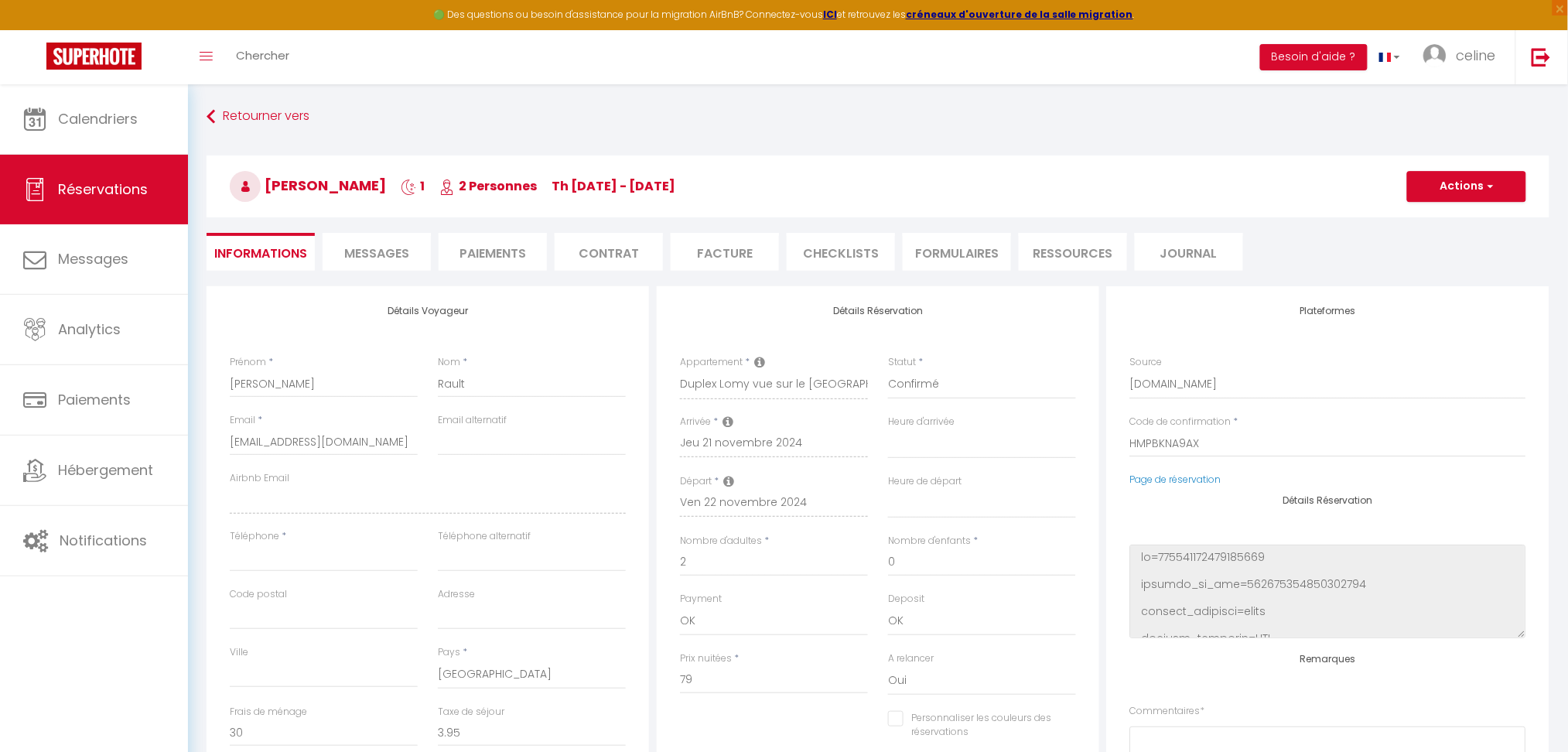
drag, startPoint x: 368, startPoint y: 248, endPoint x: 389, endPoint y: 260, distance: 24.2
click at [368, 249] on span "Messages" at bounding box center [376, 253] width 65 height 17
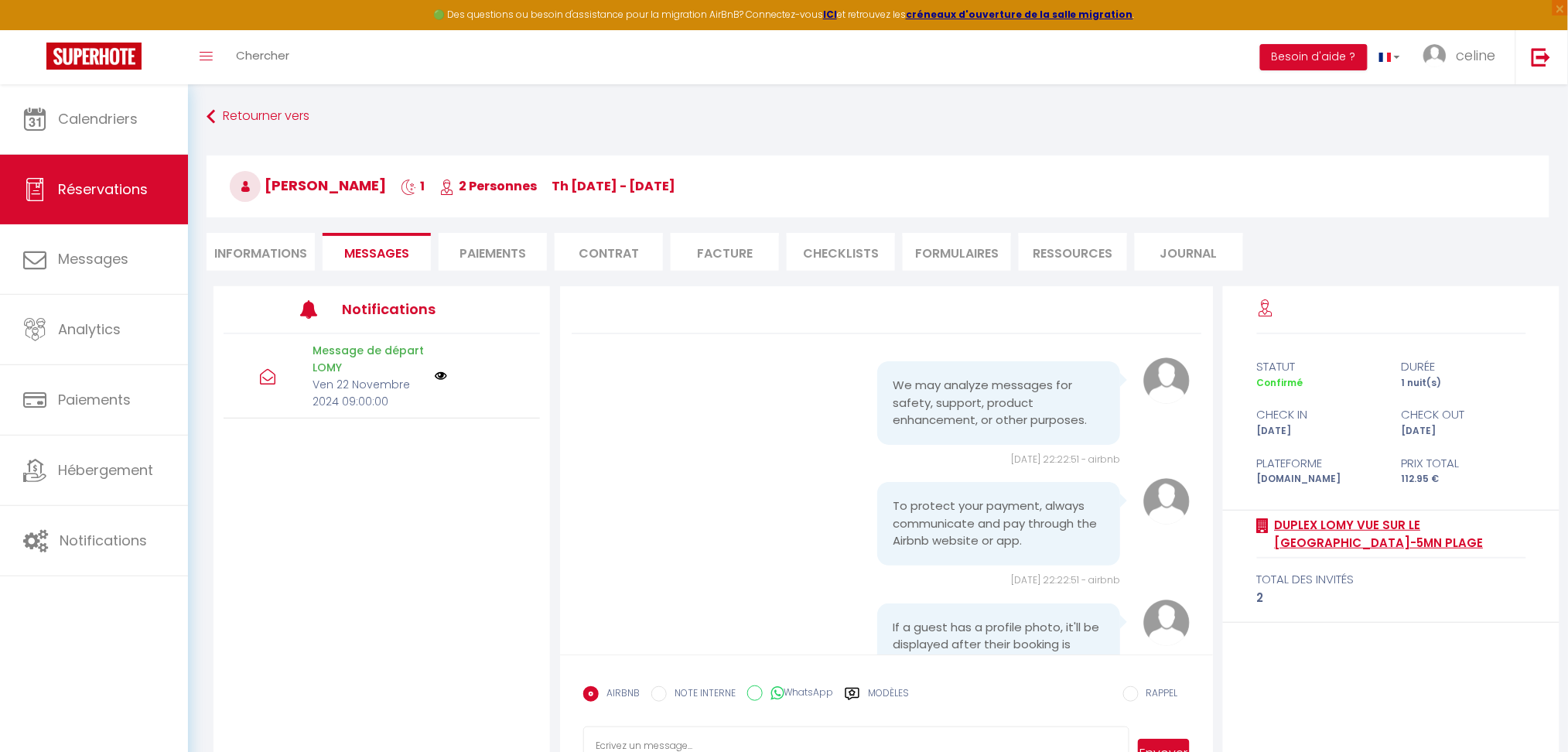
drag, startPoint x: 1268, startPoint y: 515, endPoint x: 1433, endPoint y: 545, distance: 167.7
click at [1433, 545] on div "Duplex Lomy vue sur le [GEOGRAPHIC_DATA]-5mn plage" at bounding box center [1392, 535] width 269 height 48
copy div "Duplex Lomy vue sur le [GEOGRAPHIC_DATA]-5mn plage"
click at [291, 256] on li "Informations" at bounding box center [260, 252] width 109 height 38
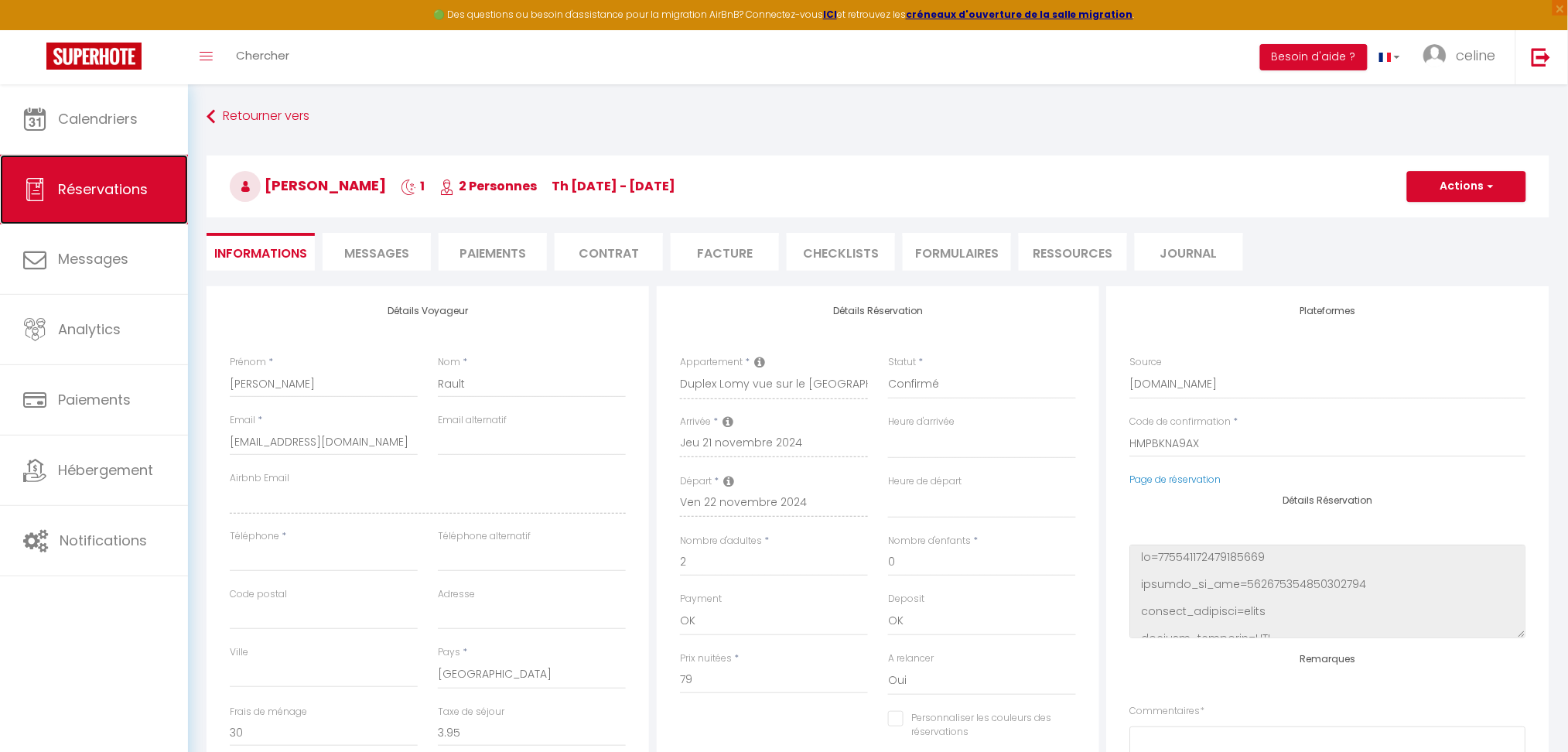
click at [98, 188] on span "Réservations" at bounding box center [103, 189] width 89 height 19
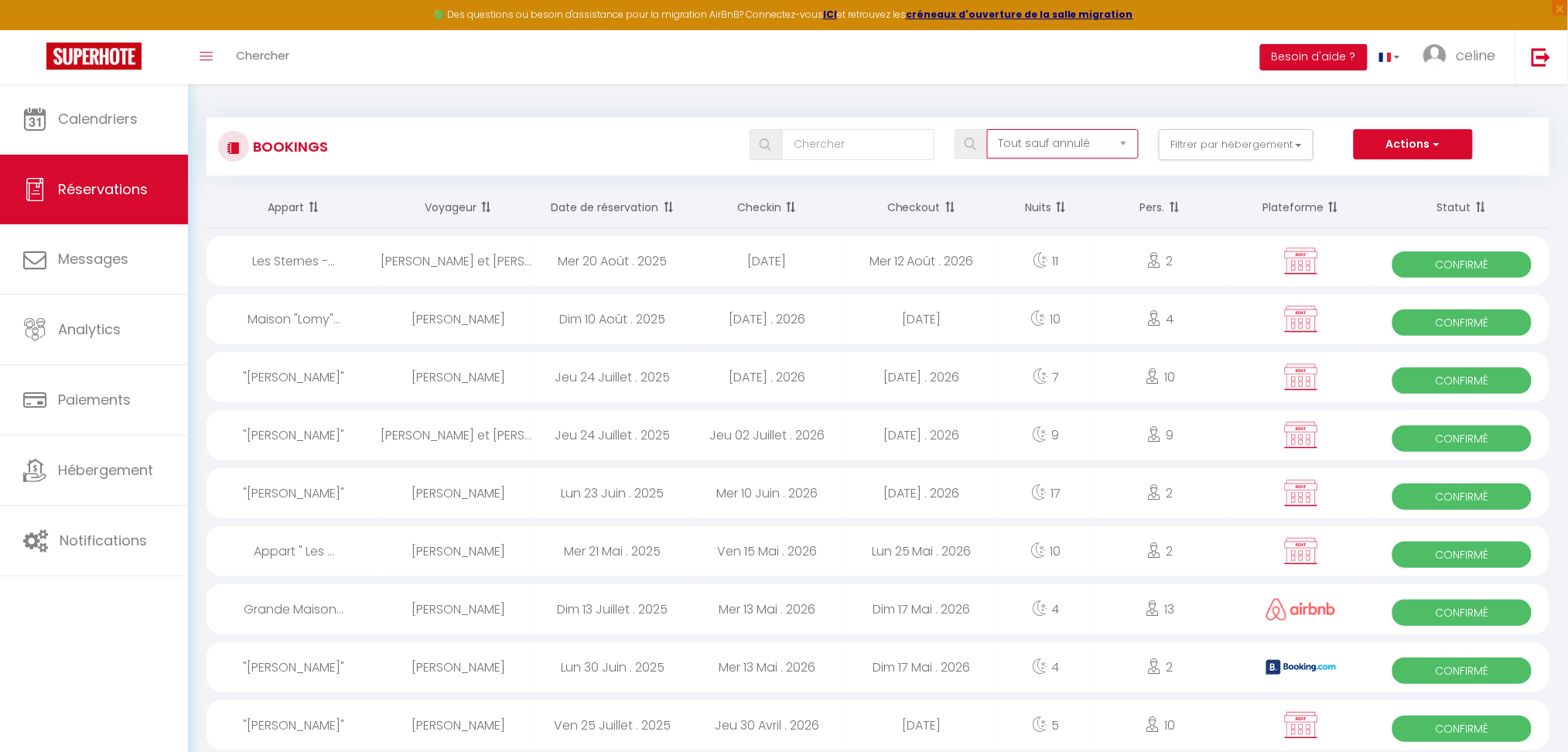
click at [1047, 129] on select "Tous les statuts Annulé Confirmé Non Confirmé Tout sauf annulé No Show Request" at bounding box center [1063, 143] width 152 height 29
click at [989, 129] on select "Tous les statuts Annulé Confirmé Non Confirmé Tout sauf annulé No Show Request" at bounding box center [1063, 143] width 152 height 29
click at [1057, 134] on select "Tous les statuts Annulé Confirmé Non Confirmé Tout sauf annulé No Show Request" at bounding box center [1063, 143] width 152 height 29
click at [989, 129] on select "Tous les statuts Annulé Confirmé Non Confirmé Tout sauf annulé No Show Request" at bounding box center [1063, 143] width 152 height 29
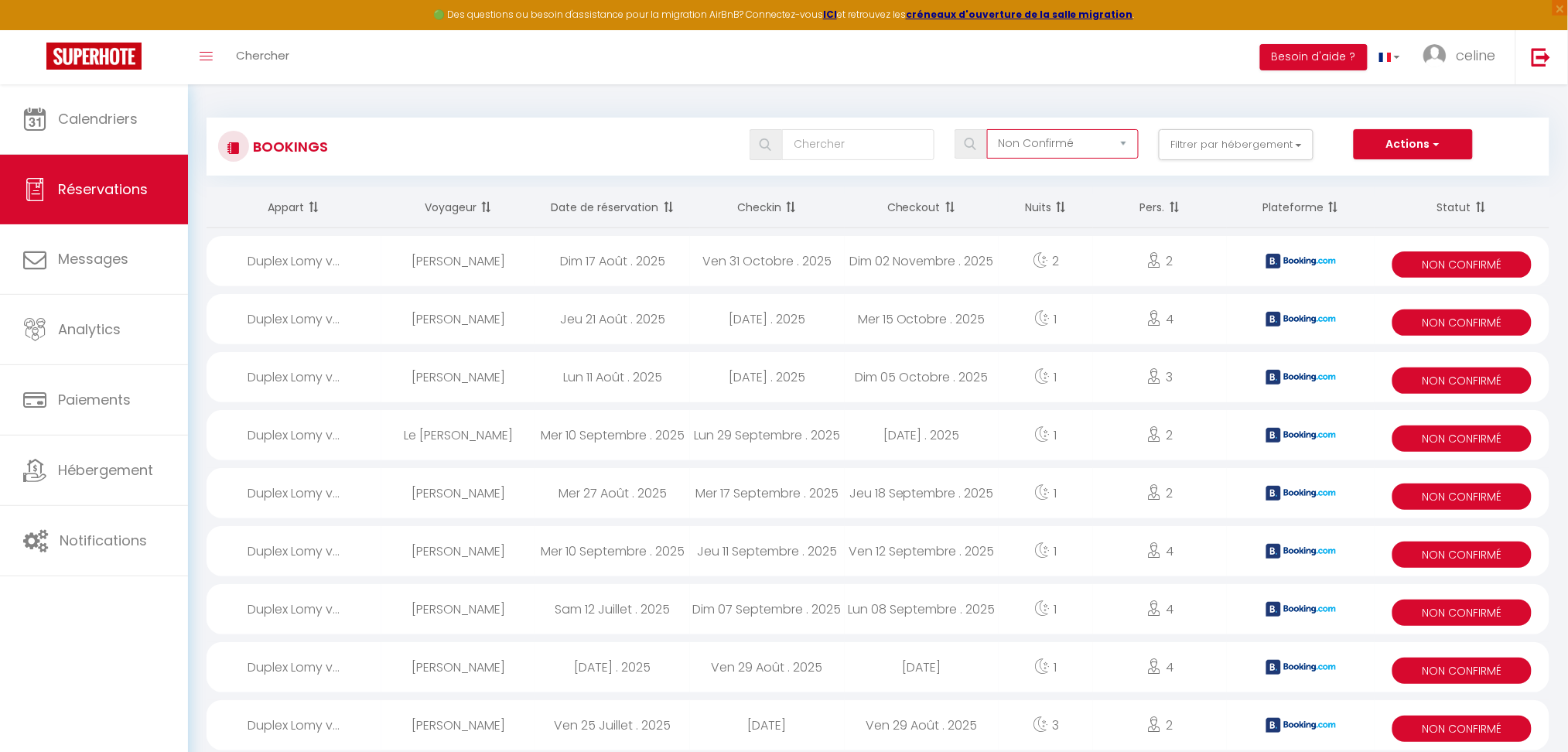
click at [1082, 140] on select "Tous les statuts Annulé Confirmé Non Confirmé Tout sauf annulé No Show Request" at bounding box center [1063, 143] width 152 height 29
click at [989, 129] on select "Tous les statuts Annulé Confirmé Non Confirmé Tout sauf annulé No Show Request" at bounding box center [1063, 143] width 152 height 29
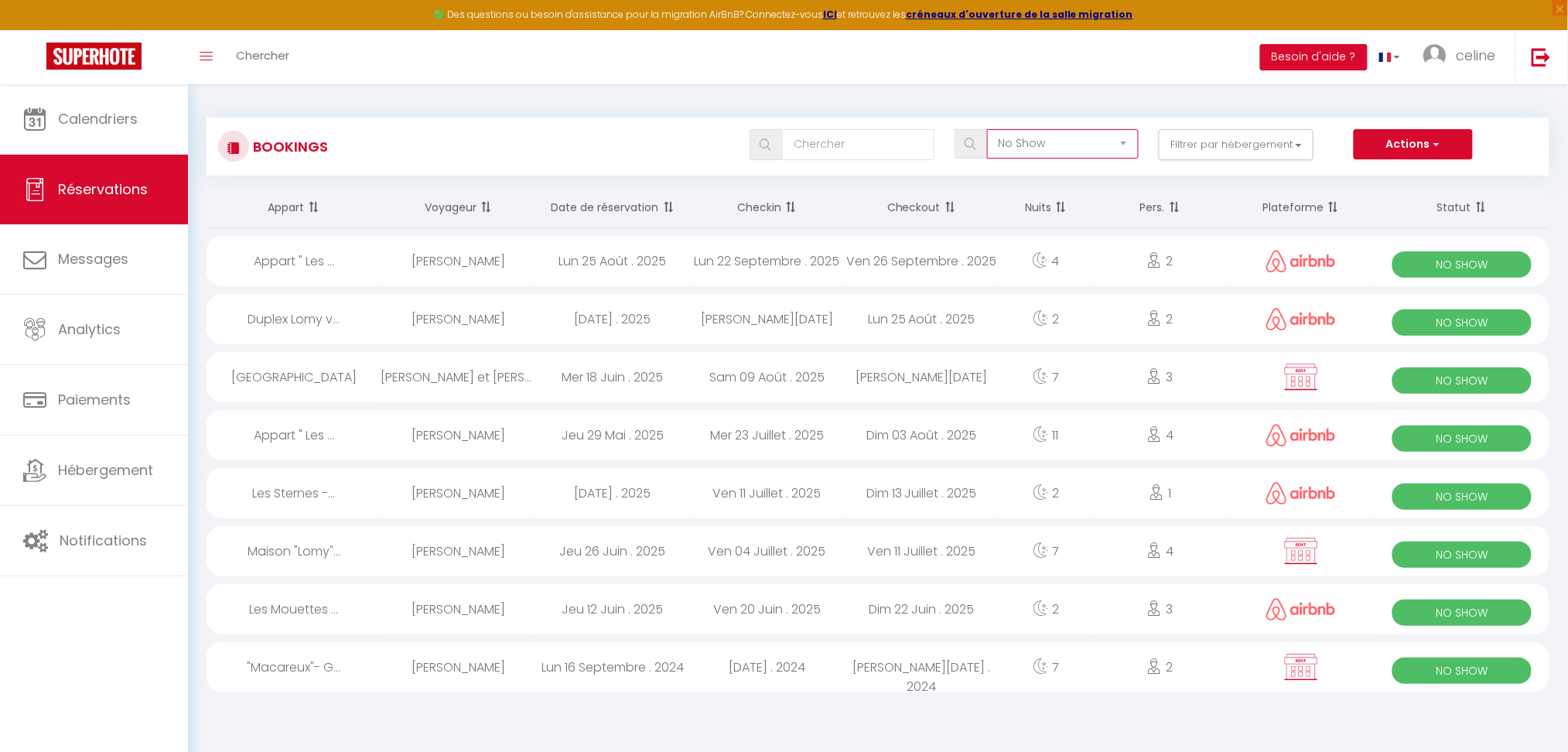
click at [1060, 147] on select "Tous les statuts Annulé Confirmé Non Confirmé Tout sauf annulé No Show Request" at bounding box center [1063, 143] width 152 height 29
click at [989, 129] on select "Tous les statuts Annulé Confirmé Non Confirmé Tout sauf annulé No Show Request" at bounding box center [1063, 143] width 152 height 29
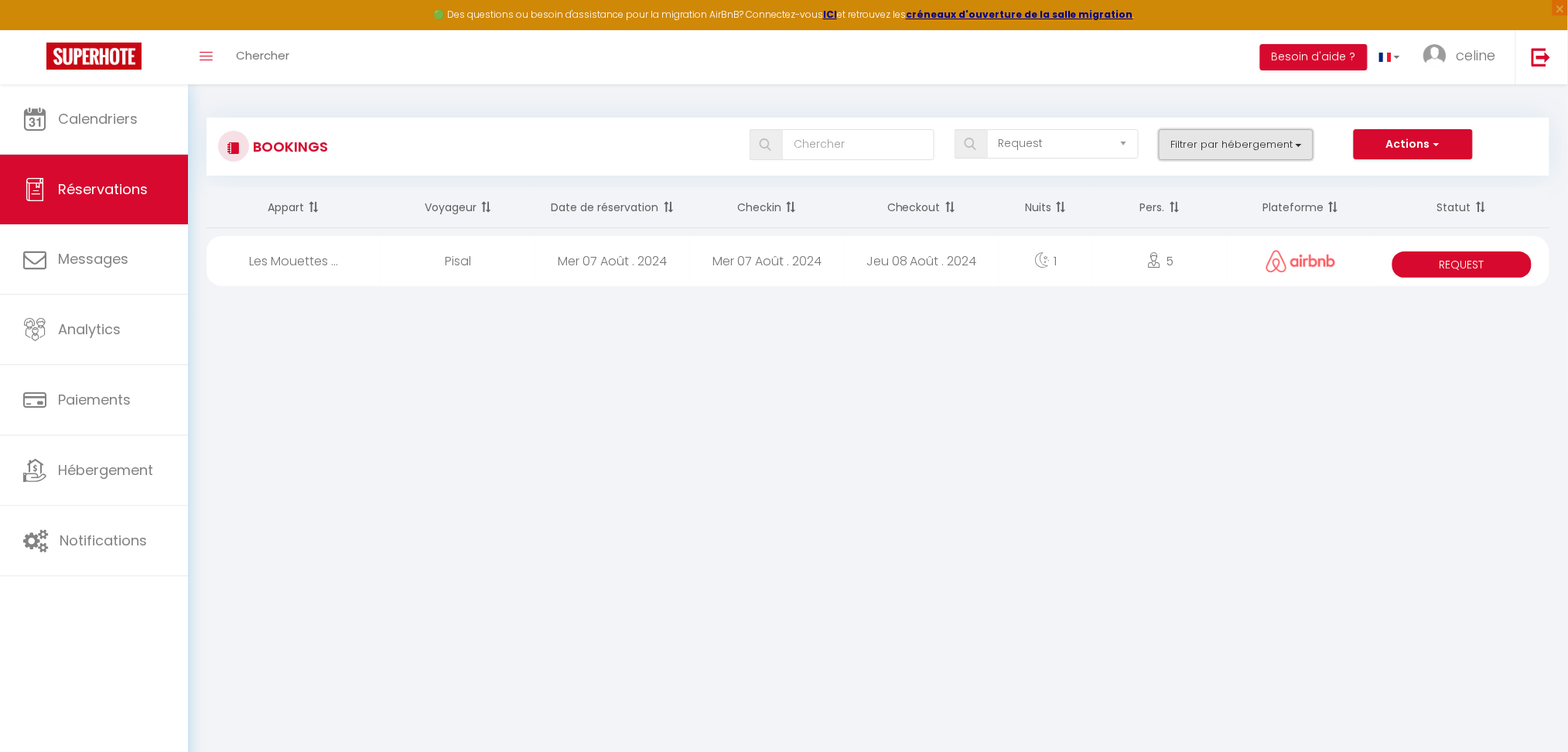
click at [1179, 154] on button "Filtrer par hébergement" at bounding box center [1236, 144] width 154 height 31
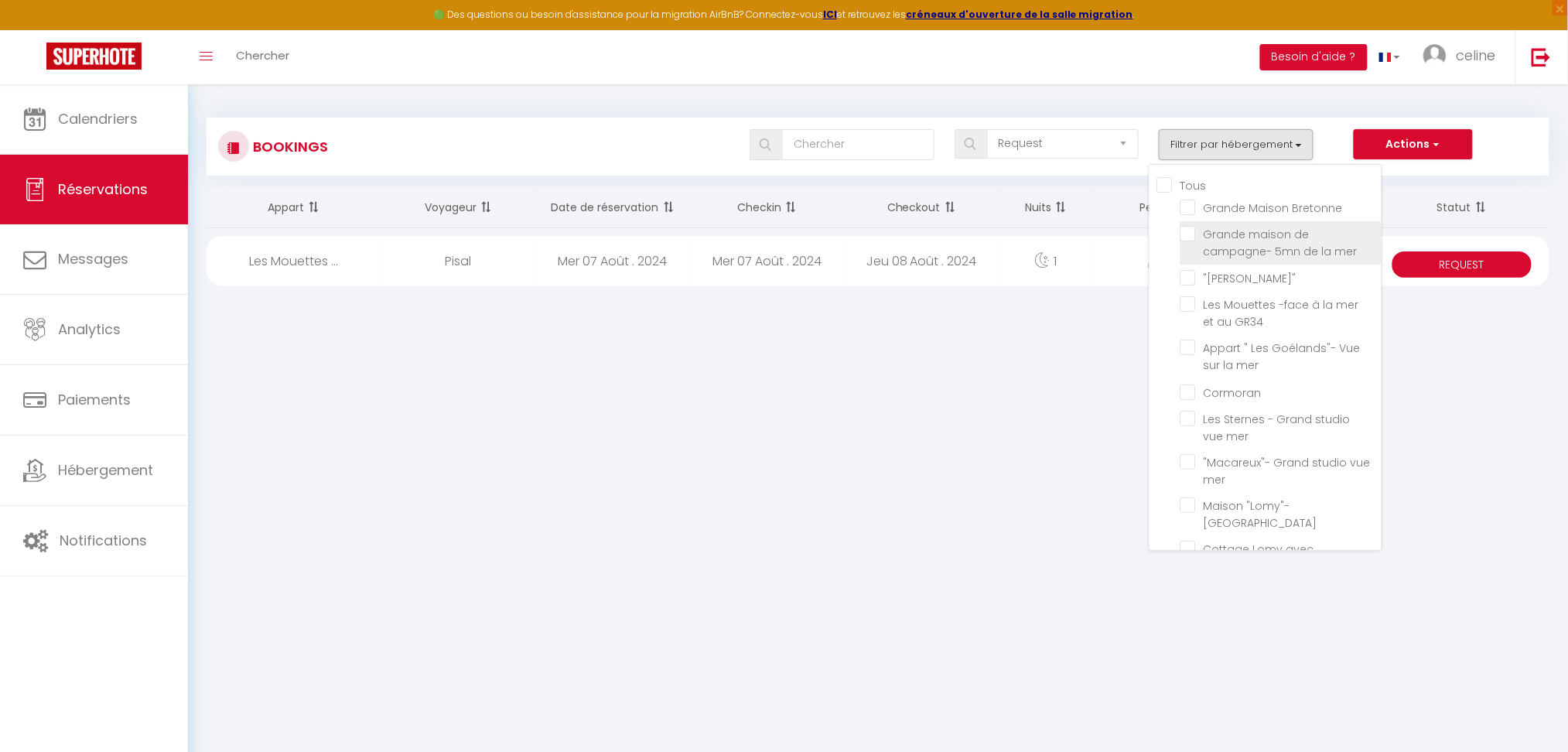
click at [1232, 240] on span "Grande maison de campagne- 5mn de la mer" at bounding box center [1280, 243] width 154 height 33
click at [1232, 240] on input "Grande maison de campagne- 5mn de la mer" at bounding box center [1281, 233] width 201 height 16
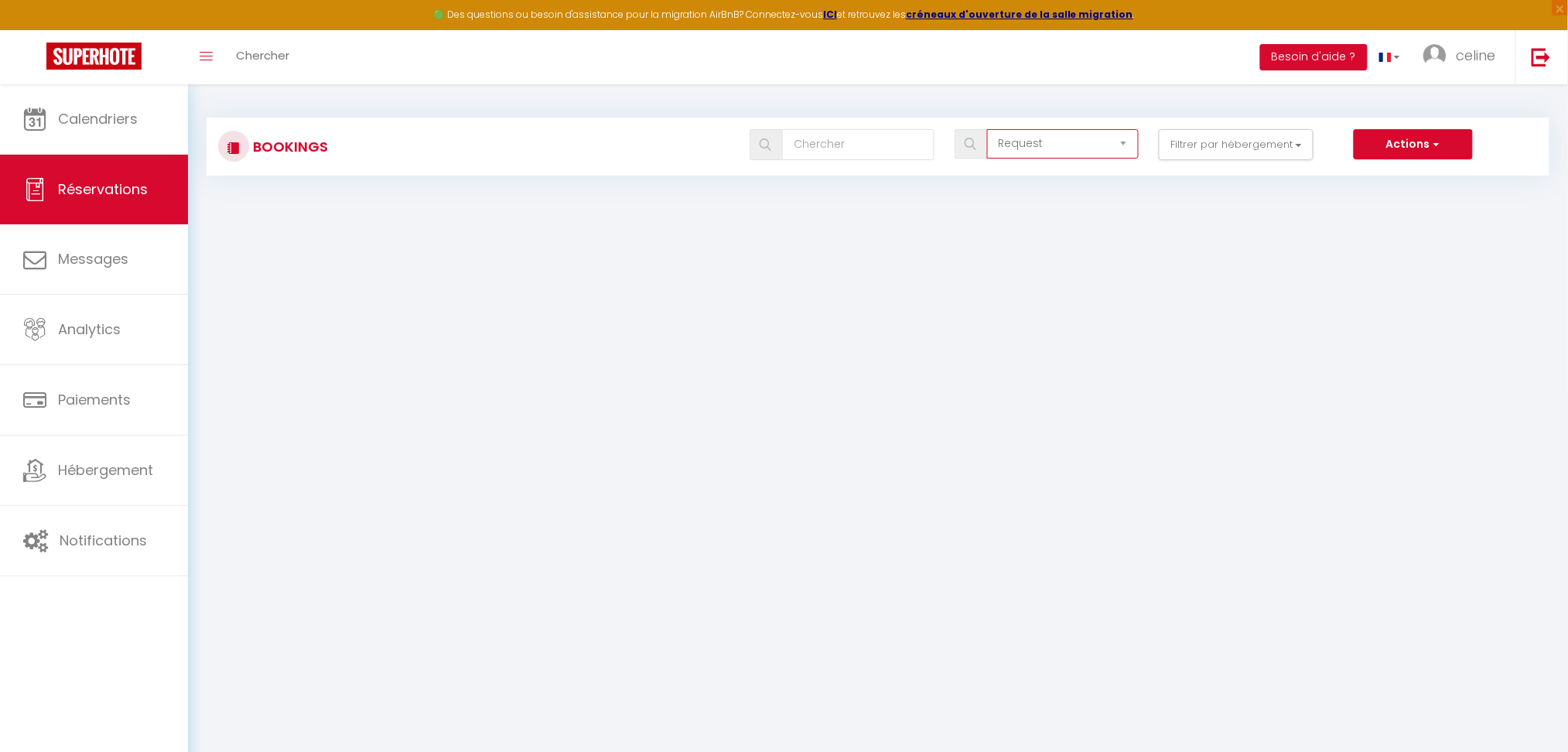
click at [1029, 149] on select "Tous les statuts Annulé Confirmé Non Confirmé Tout sauf annulé No Show Request" at bounding box center [1063, 143] width 152 height 29
click at [989, 129] on select "Tous les statuts Annulé Confirmé Non Confirmé Tout sauf annulé No Show Request" at bounding box center [1063, 143] width 152 height 29
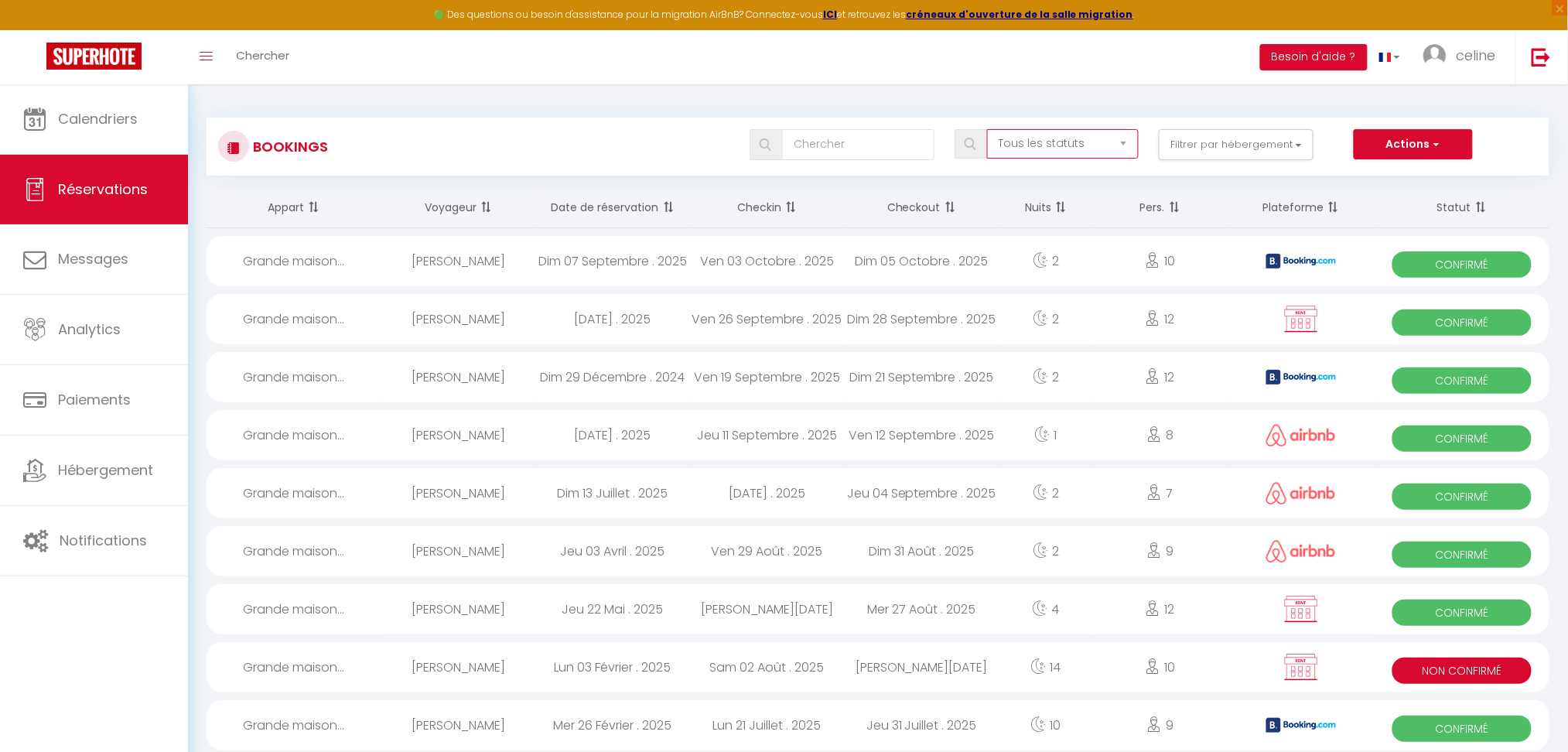
click at [1037, 149] on select "Tous les statuts Annulé Confirmé Non Confirmé Tout sauf annulé No Show Request" at bounding box center [1063, 143] width 152 height 29
click at [989, 129] on select "Tous les statuts Annulé Confirmé Non Confirmé Tout sauf annulé No Show Request" at bounding box center [1063, 143] width 152 height 29
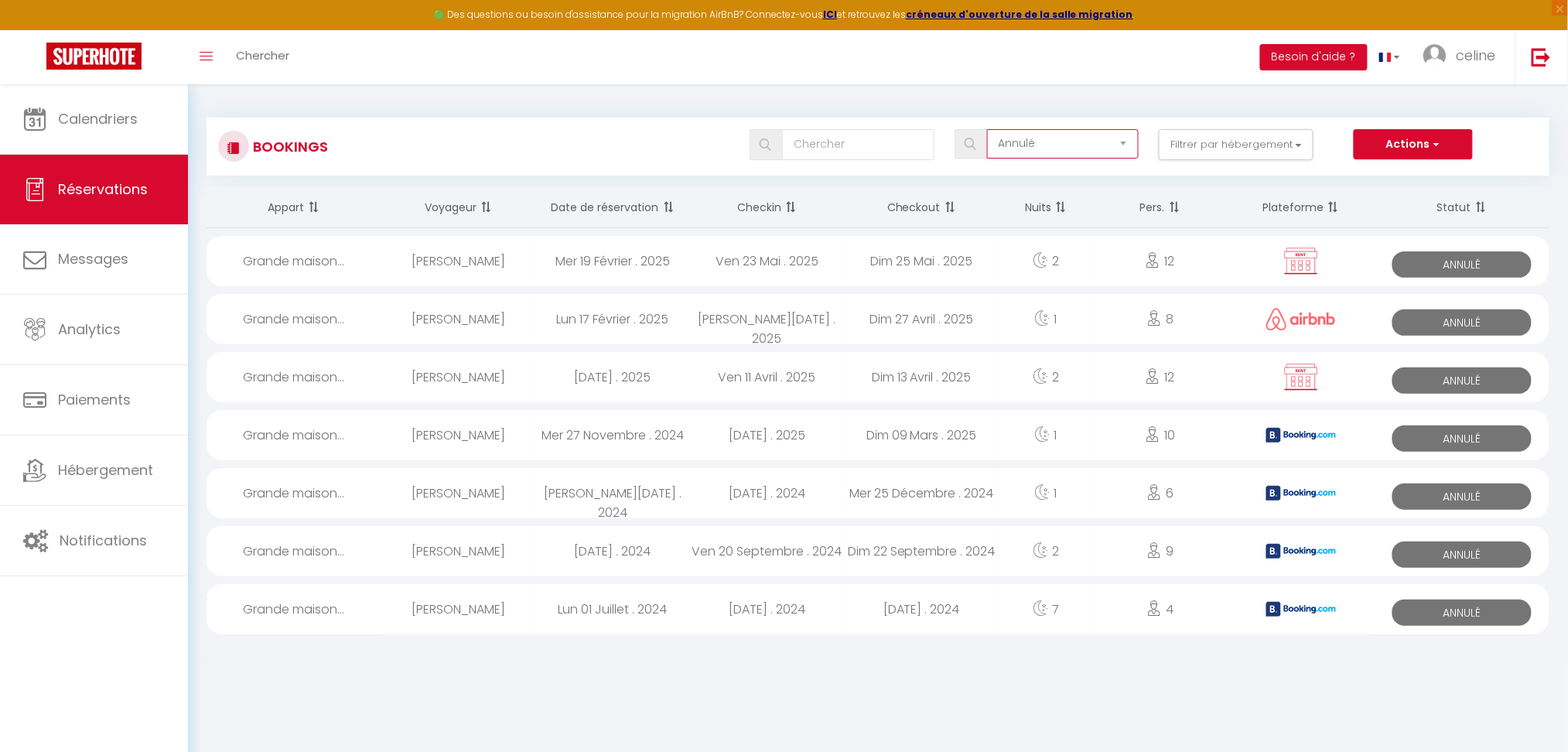
click at [1042, 134] on select "Tous les statuts Annulé Confirmé Non Confirmé Tout sauf annulé No Show Request" at bounding box center [1063, 143] width 152 height 29
click at [989, 129] on select "Tous les statuts Annulé Confirmé Non Confirmé Tout sauf annulé No Show Request" at bounding box center [1063, 143] width 152 height 29
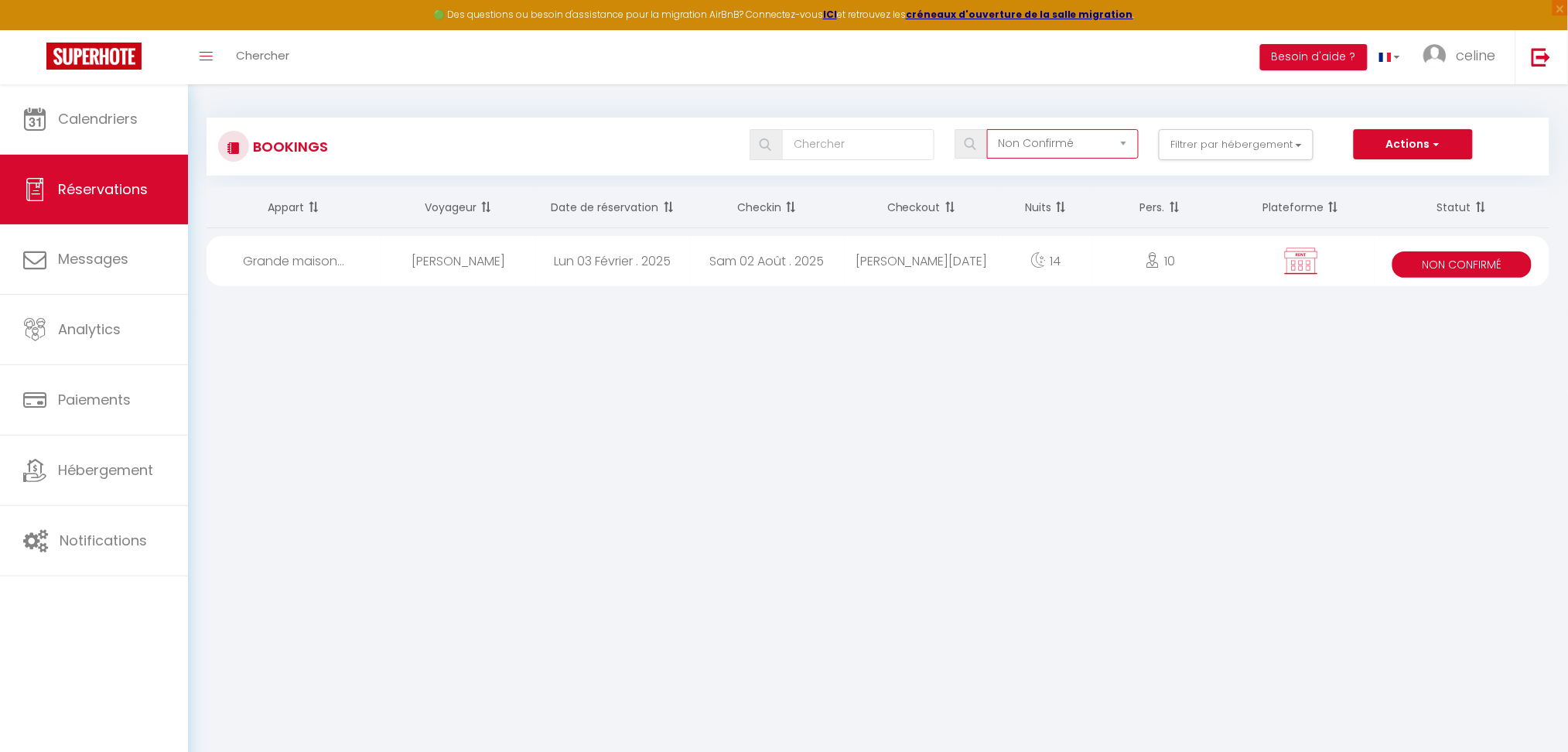
click at [1068, 154] on select "Tous les statuts Annulé Confirmé Non Confirmé Tout sauf annulé No Show Request" at bounding box center [1063, 143] width 152 height 29
click at [989, 129] on select "Tous les statuts Annulé Confirmé Non Confirmé Tout sauf annulé No Show Request" at bounding box center [1063, 143] width 152 height 29
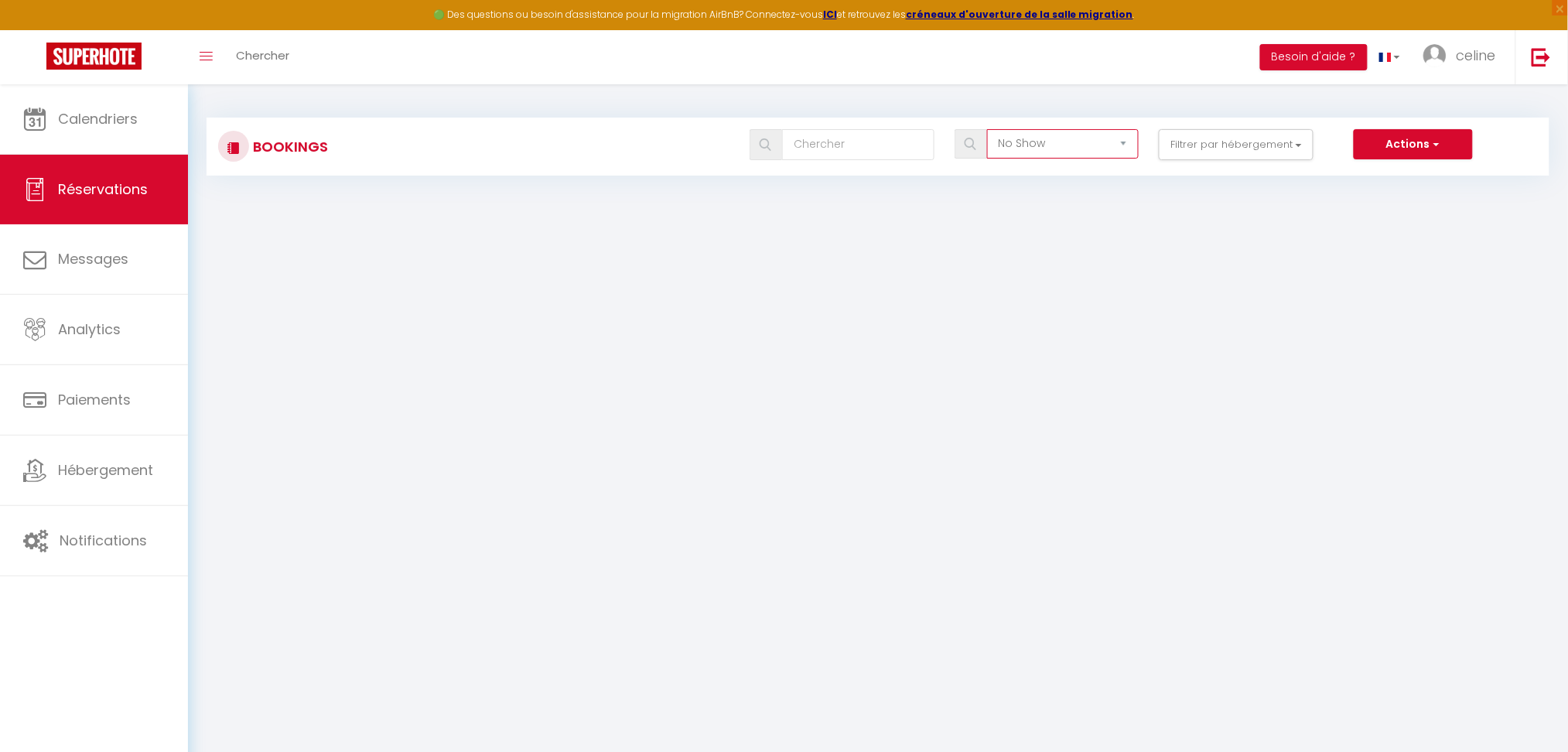
click at [1058, 147] on select "Tous les statuts Annulé Confirmé Non Confirmé Tout sauf annulé No Show Request" at bounding box center [1063, 143] width 152 height 29
click at [989, 129] on select "Tous les statuts Annulé Confirmé Non Confirmé Tout sauf annulé No Show Request" at bounding box center [1063, 143] width 152 height 29
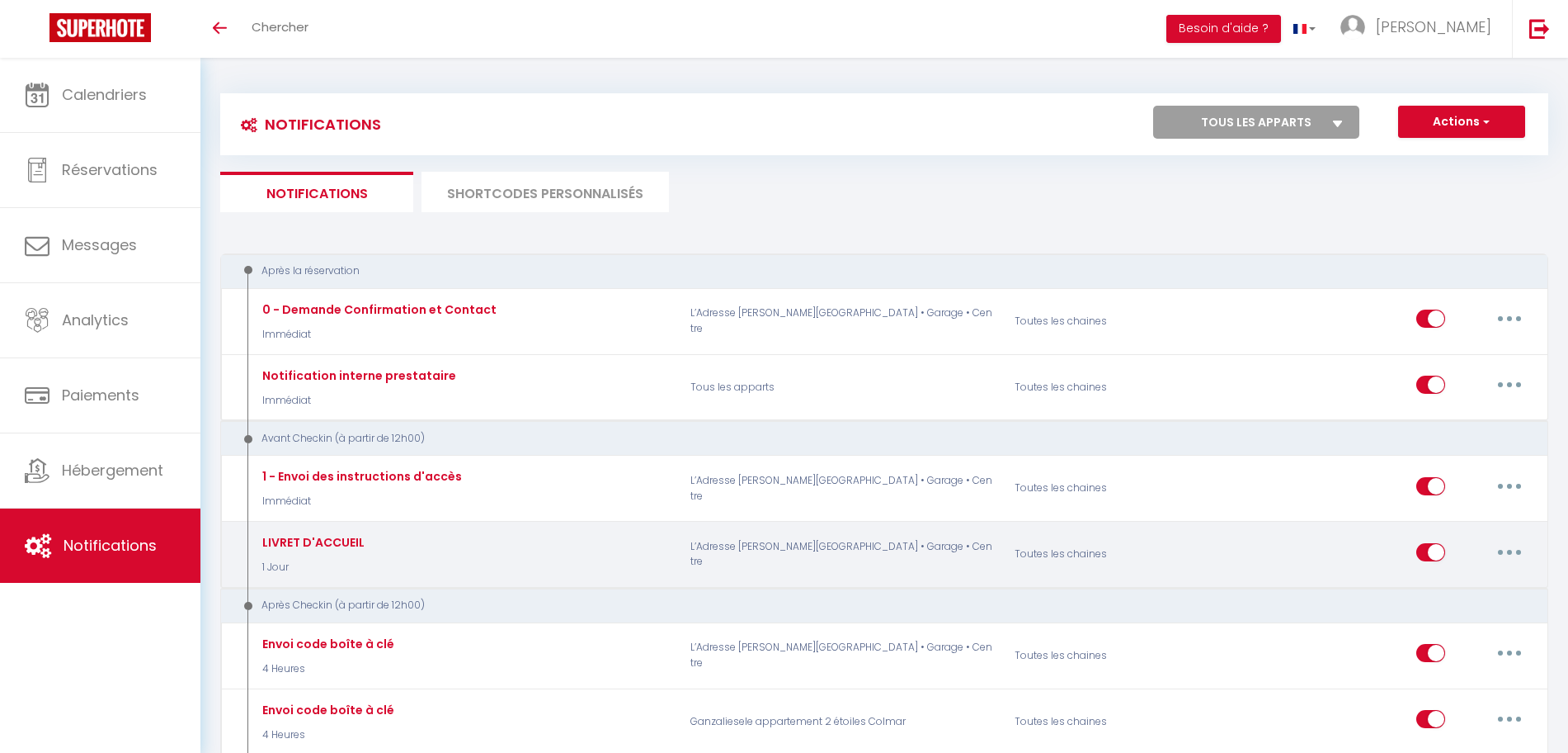
click at [1514, 550] on button "button" at bounding box center [1509, 551] width 46 height 26
click at [1441, 596] on link "Editer" at bounding box center [1466, 588] width 122 height 28
type input "LIVRET D'ACCUEIL"
select select "1 Jour"
checkbox input "true"
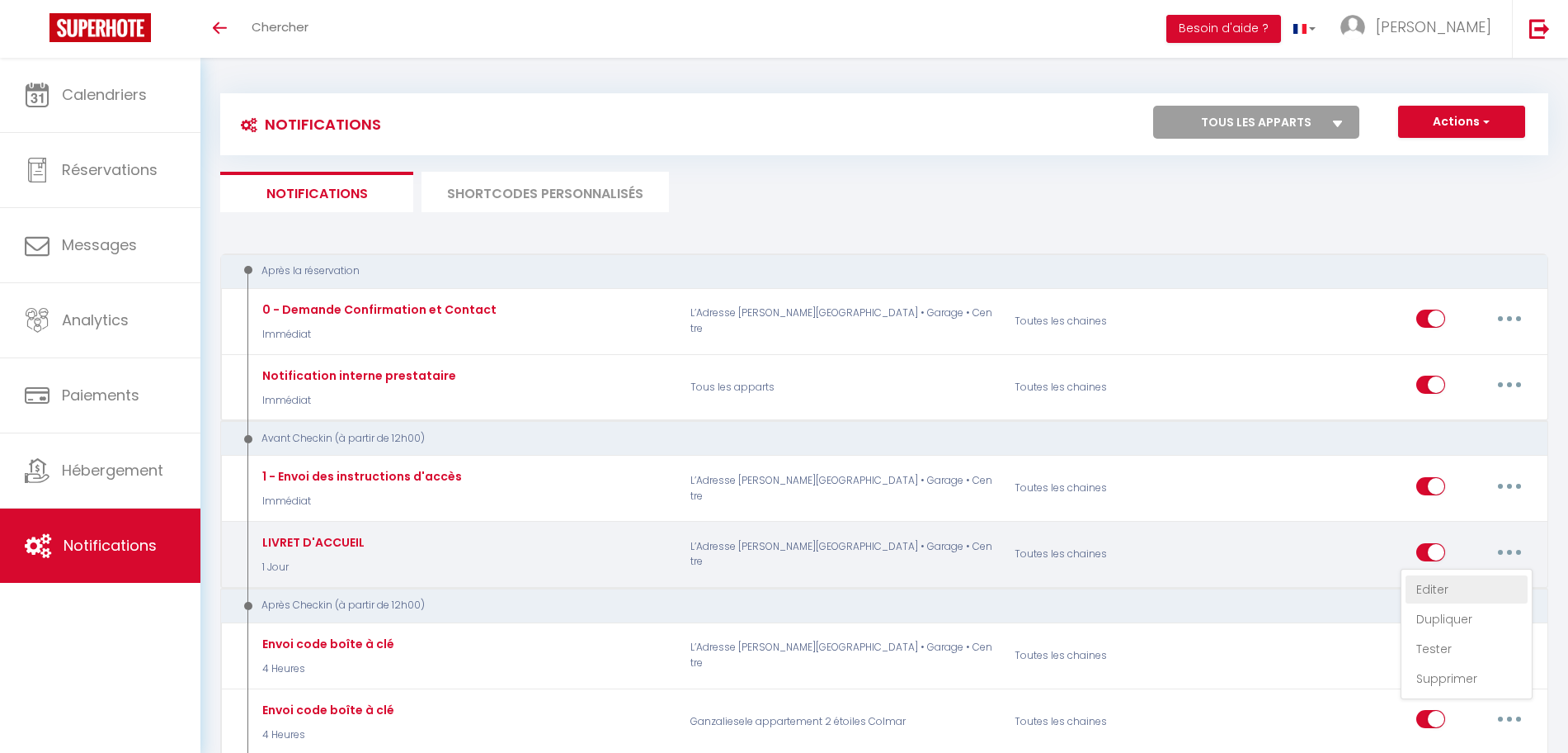
select select "if_booking_is_paid"
checkbox input "true"
checkbox input "false"
radio input "true"
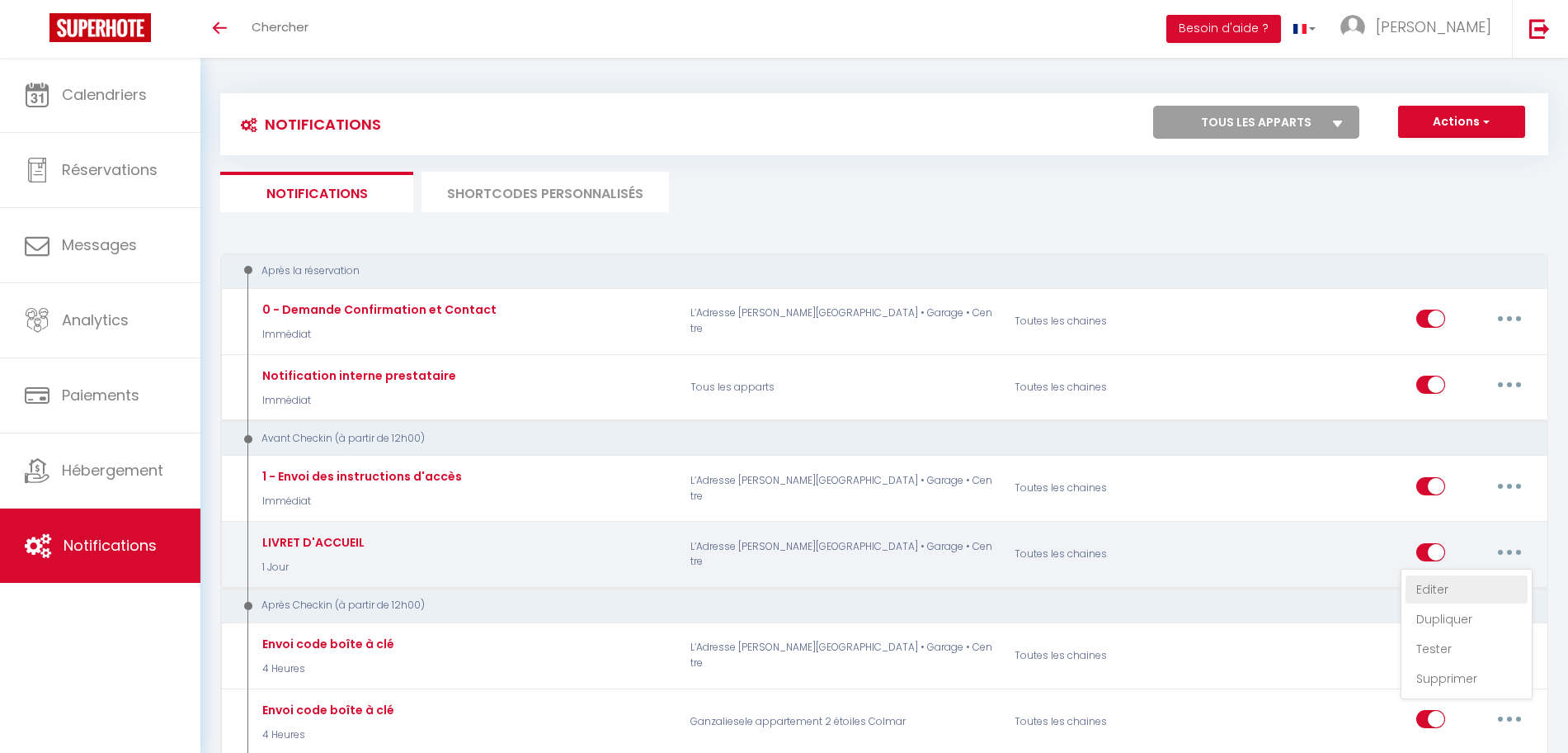
type input "LIVRET D'ACCUEIL[BOOKING:ID][GUEST:FIRST_NAME][GUEST:LAST_NAME][RENTAL:NAME]"
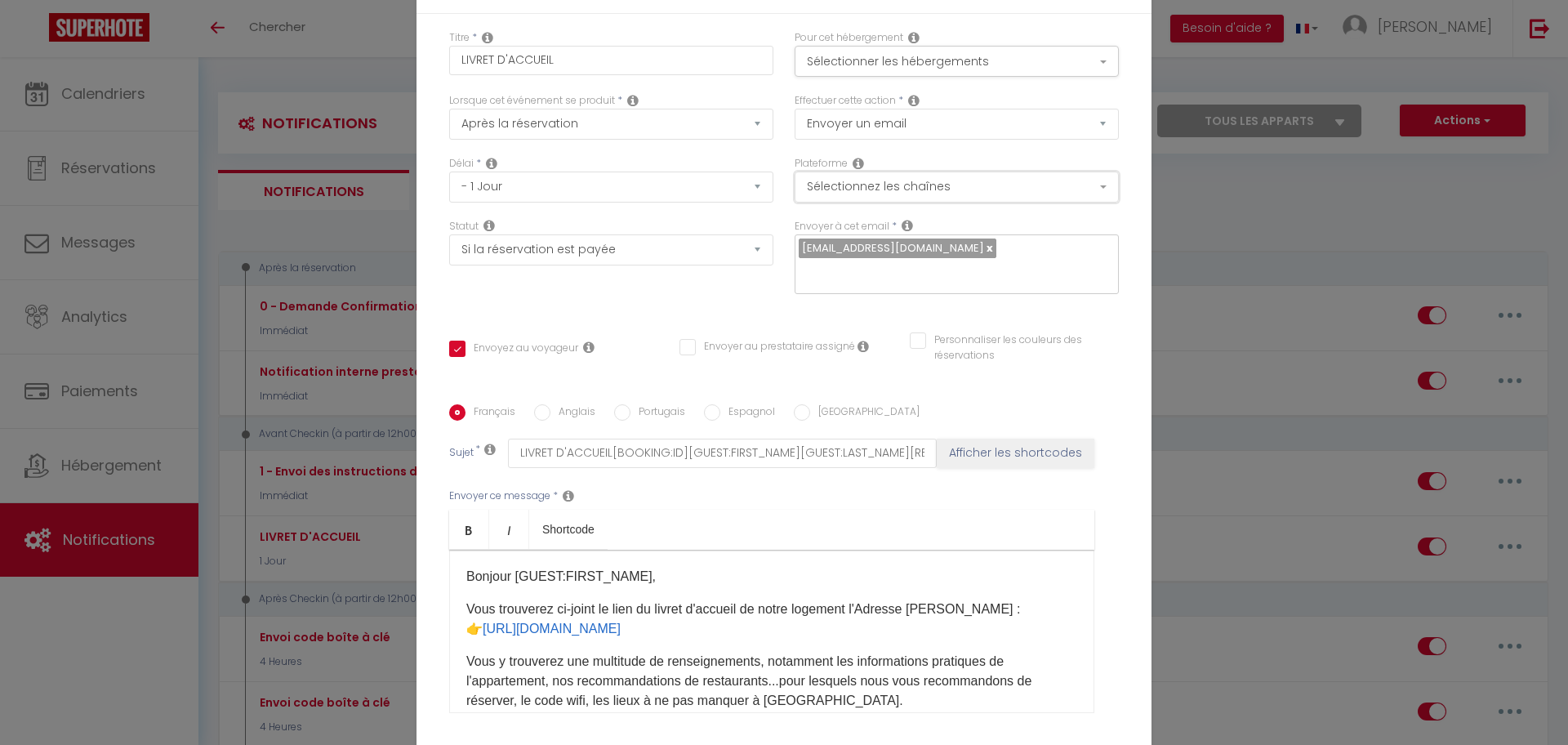
click at [894, 194] on button "Sélectionnez les chaînes" at bounding box center [957, 187] width 324 height 31
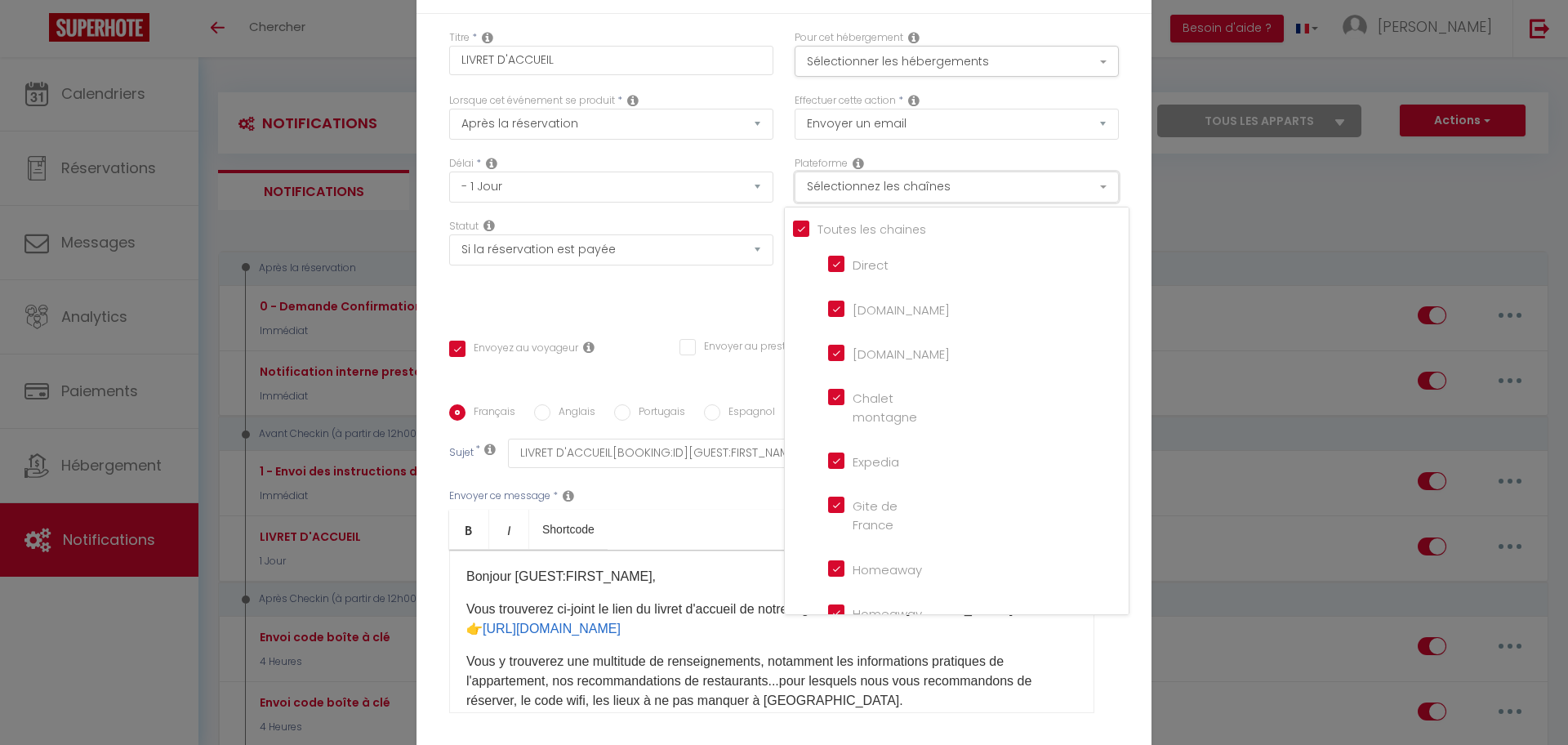
click at [894, 194] on button "Sélectionnez les chaînes" at bounding box center [957, 187] width 324 height 31
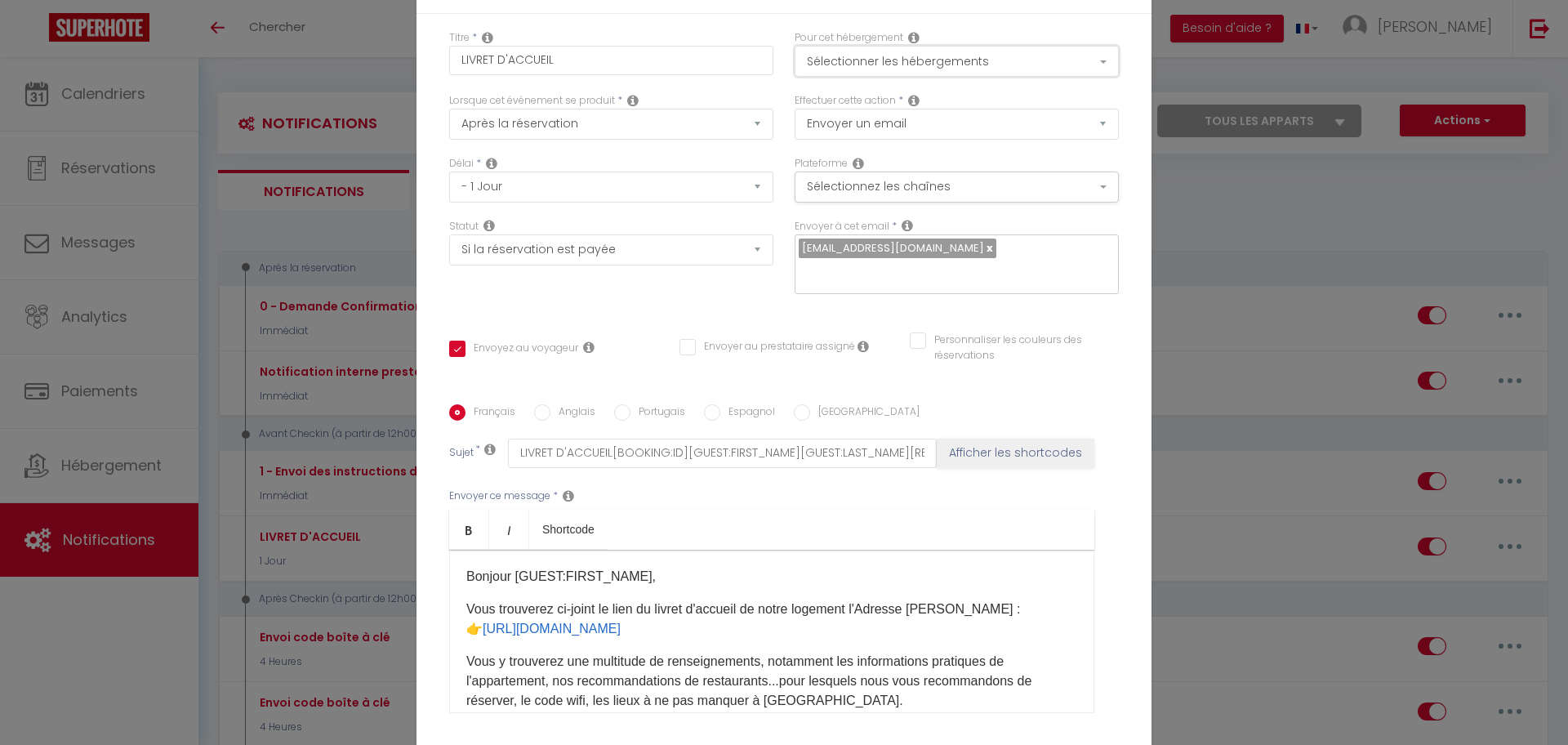
click at [872, 63] on button "Sélectionner les hébergements" at bounding box center [957, 61] width 324 height 31
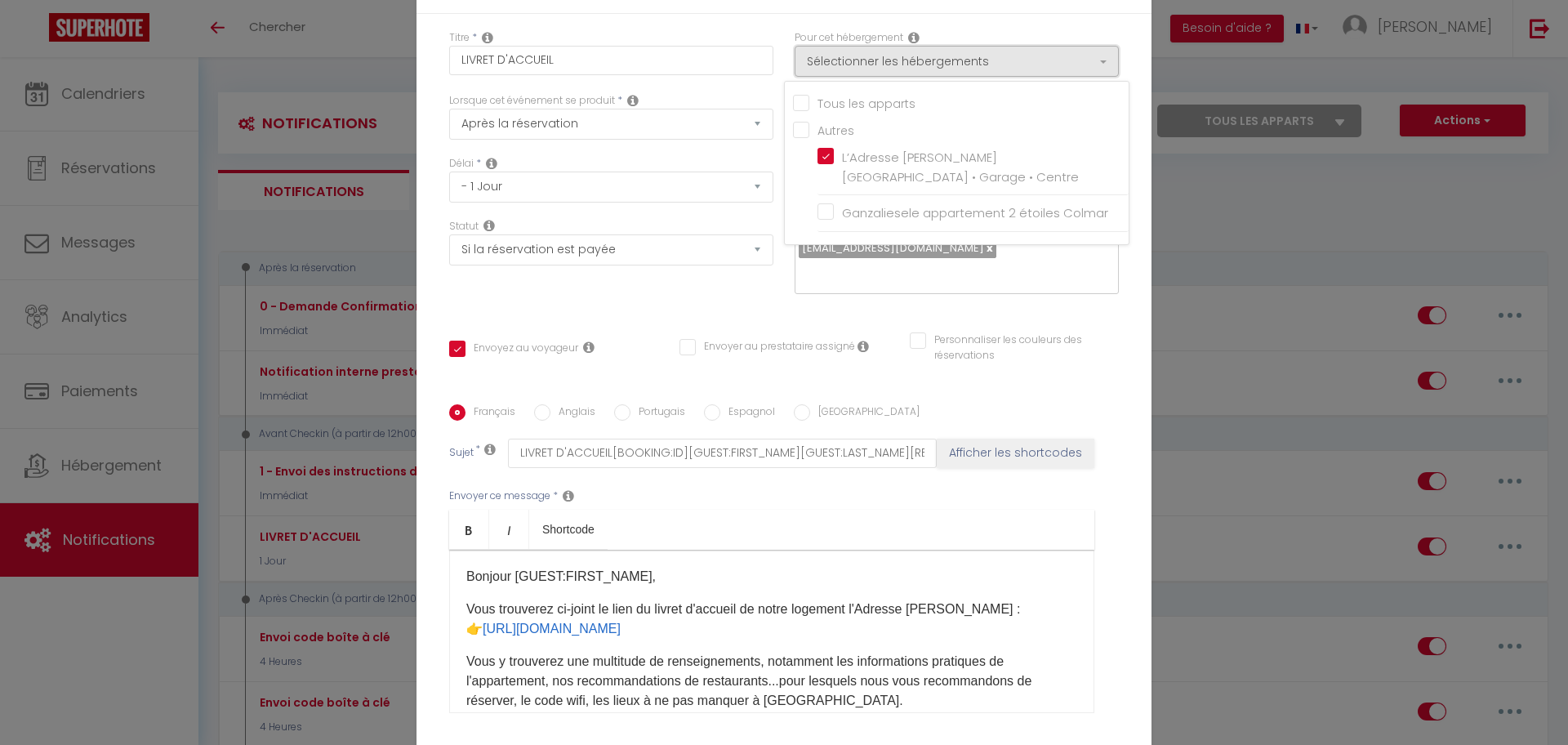
scroll to position [102, 0]
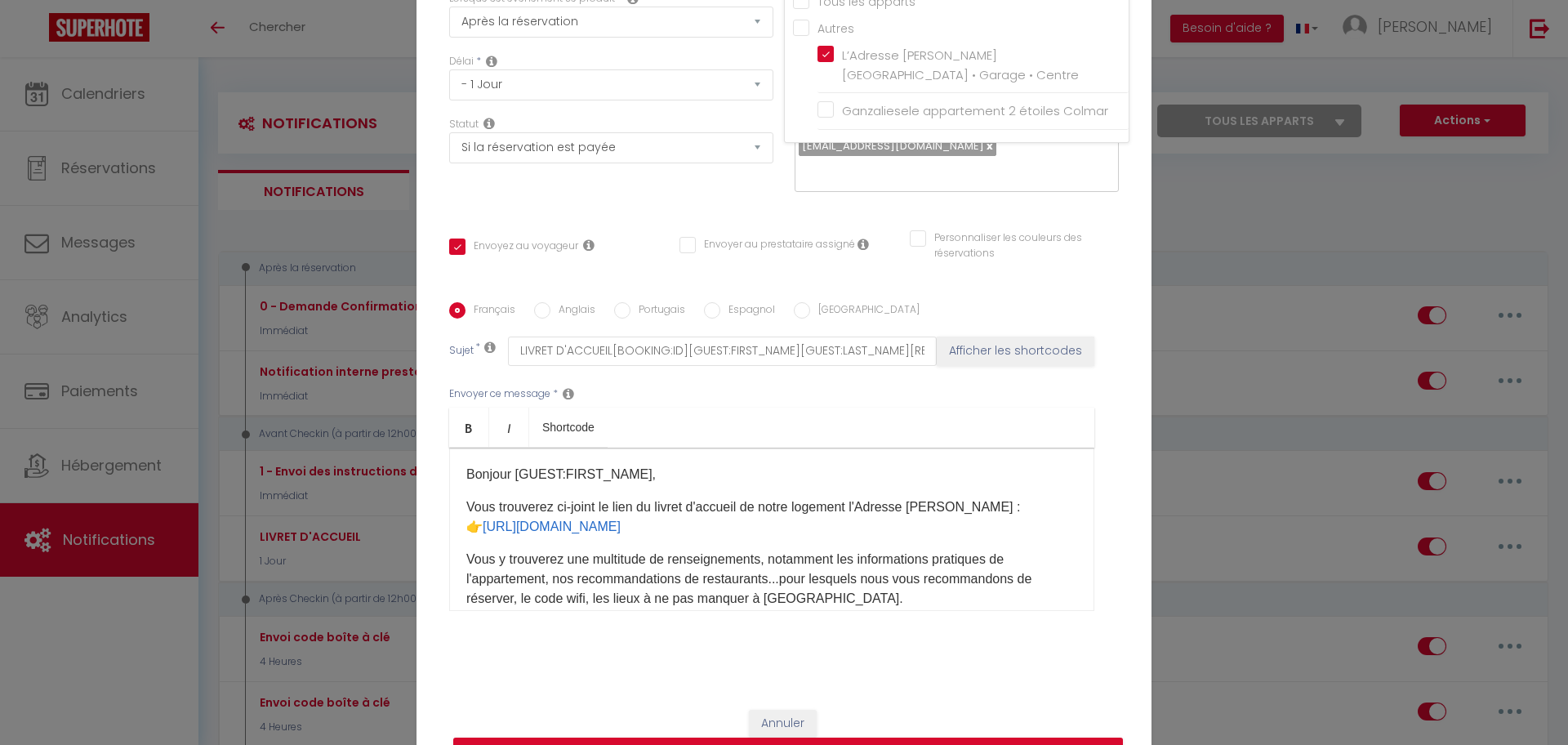
click at [1229, 312] on div "Modifier la notification × Titre * LIVRET D'ACCUEIL Pour cet hébergement Sélect…" at bounding box center [784, 372] width 1568 height 745
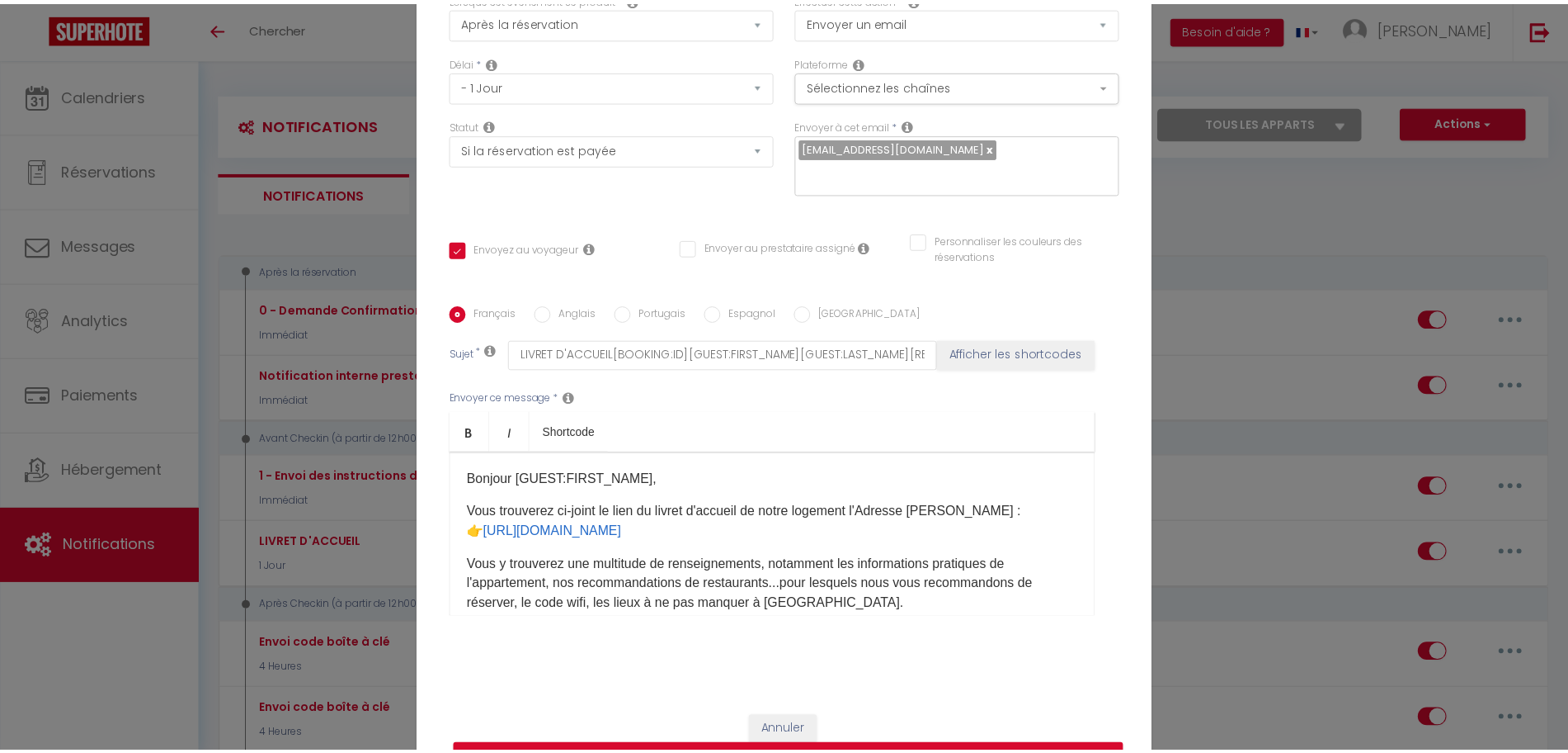
scroll to position [143, 0]
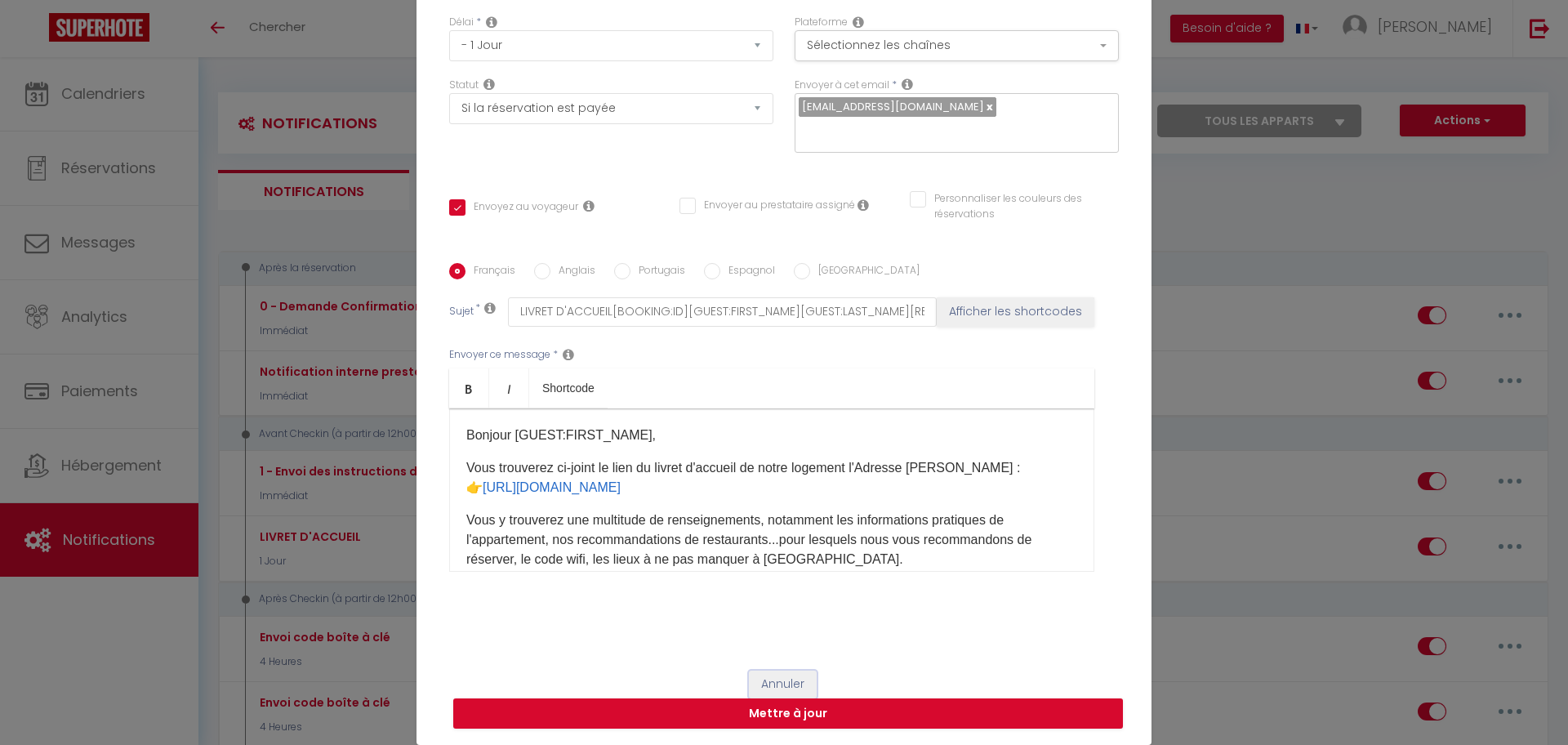
click at [776, 682] on button "Annuler" at bounding box center [783, 683] width 68 height 28
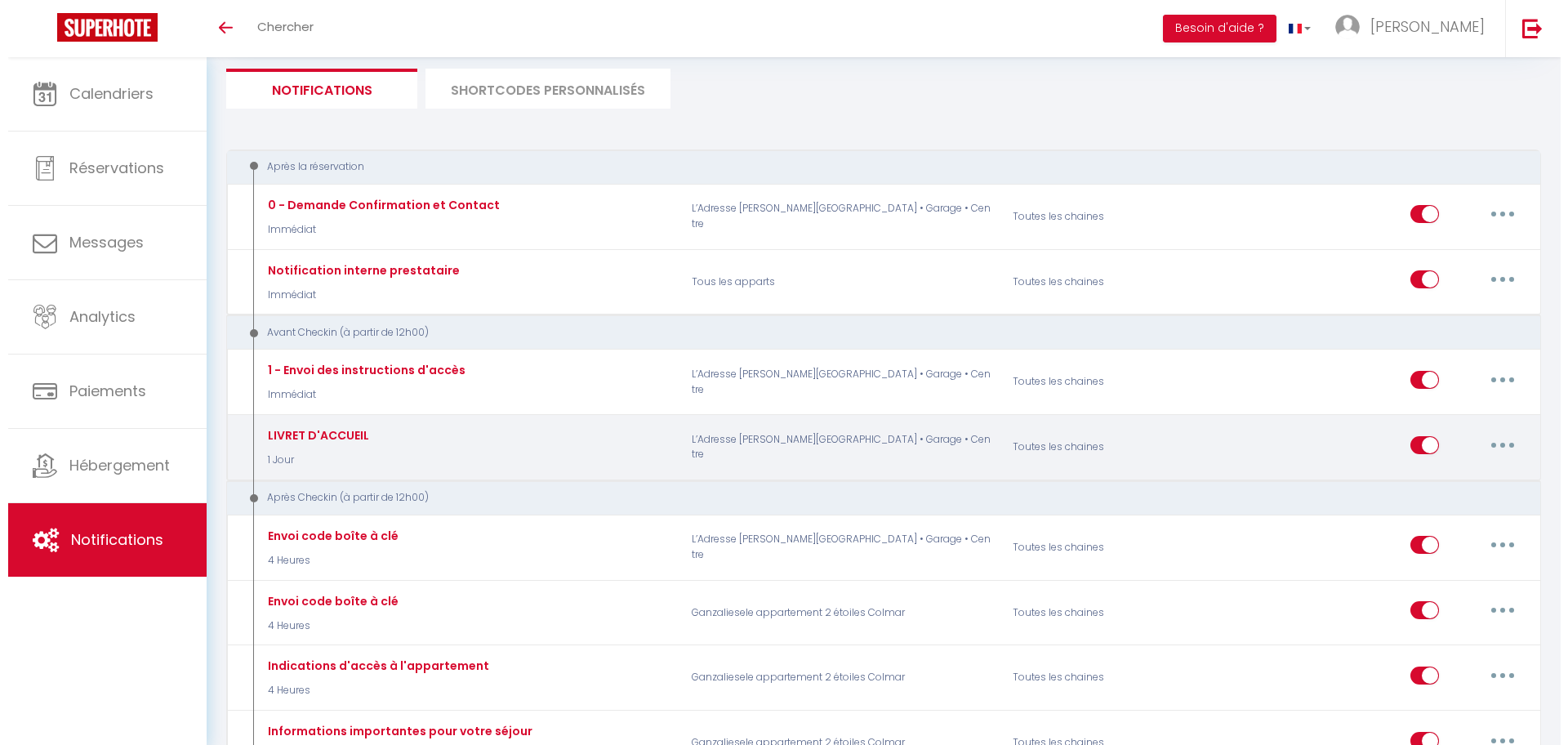
scroll to position [102, 0]
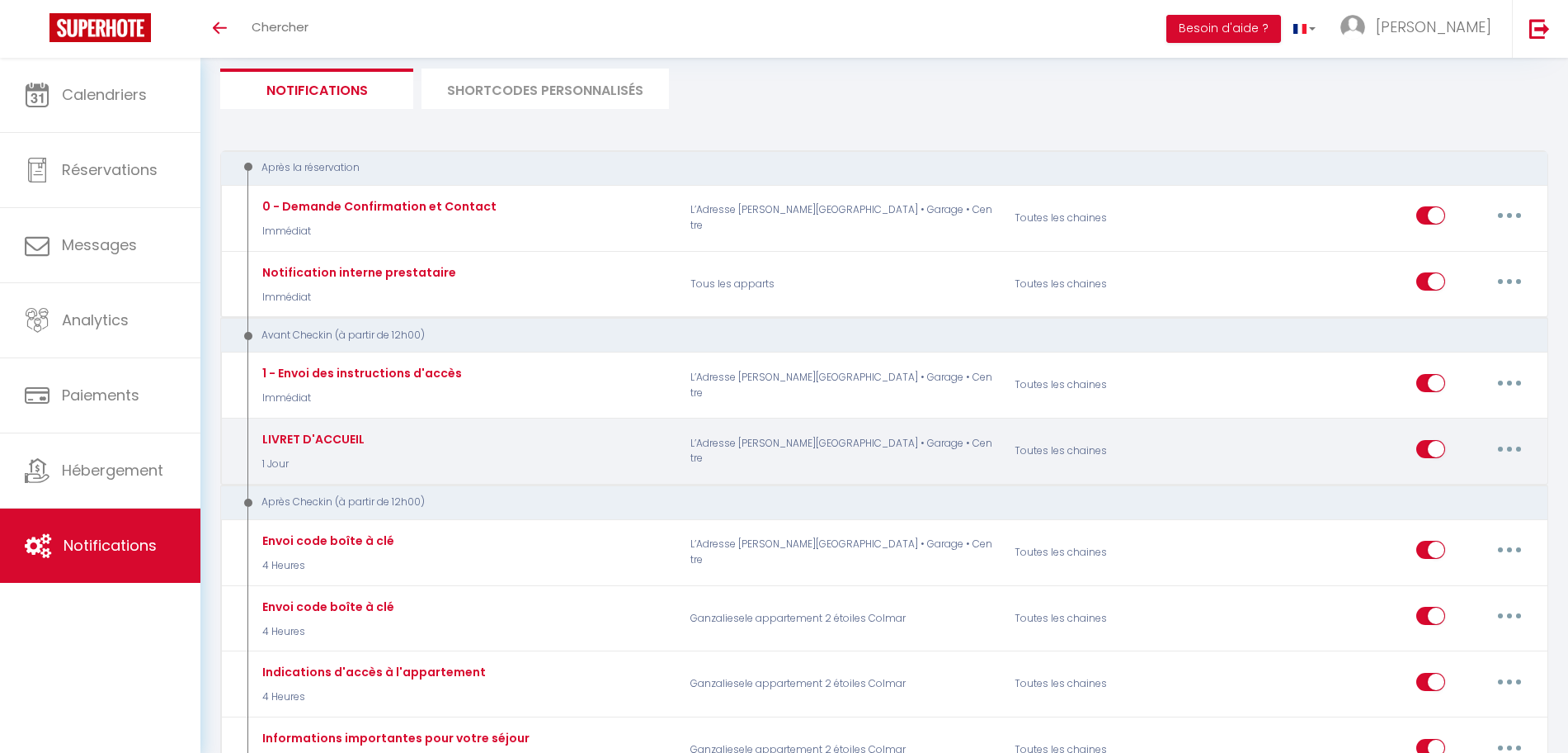
click at [1519, 452] on button "button" at bounding box center [1509, 448] width 46 height 26
click at [1474, 486] on link "Editer" at bounding box center [1466, 486] width 122 height 28
checkbox input "true"
checkbox input "false"
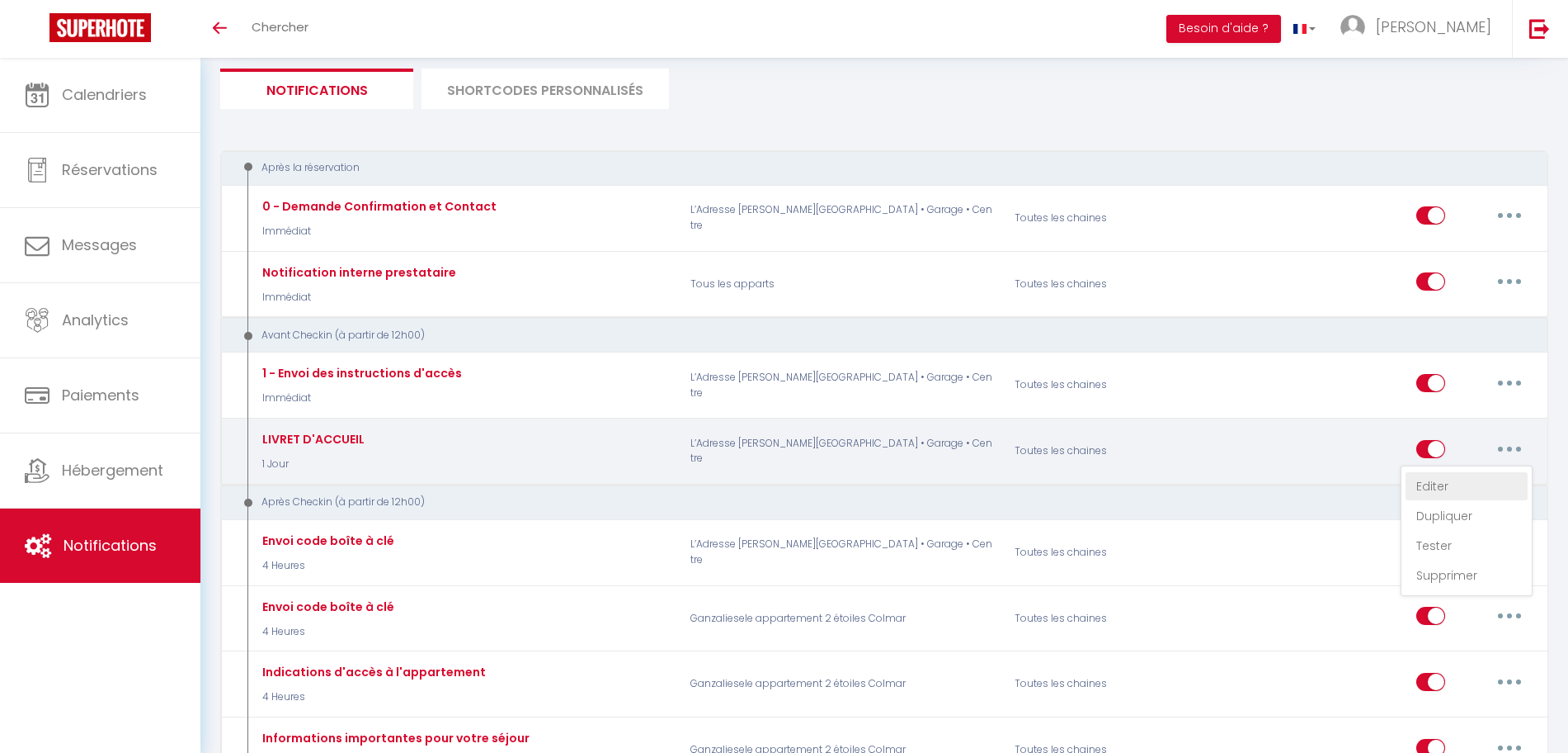
checkbox input "false"
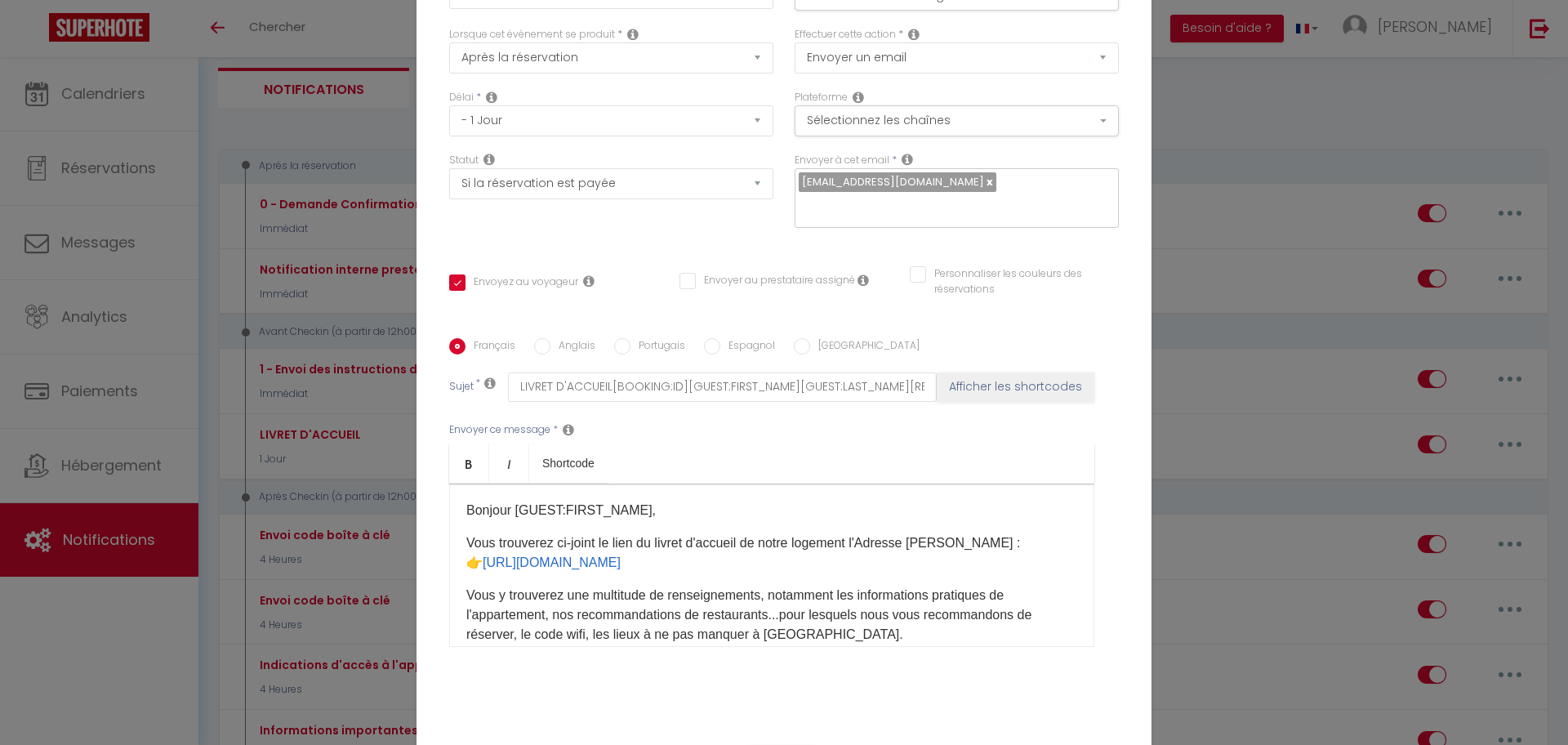
scroll to position [0, 0]
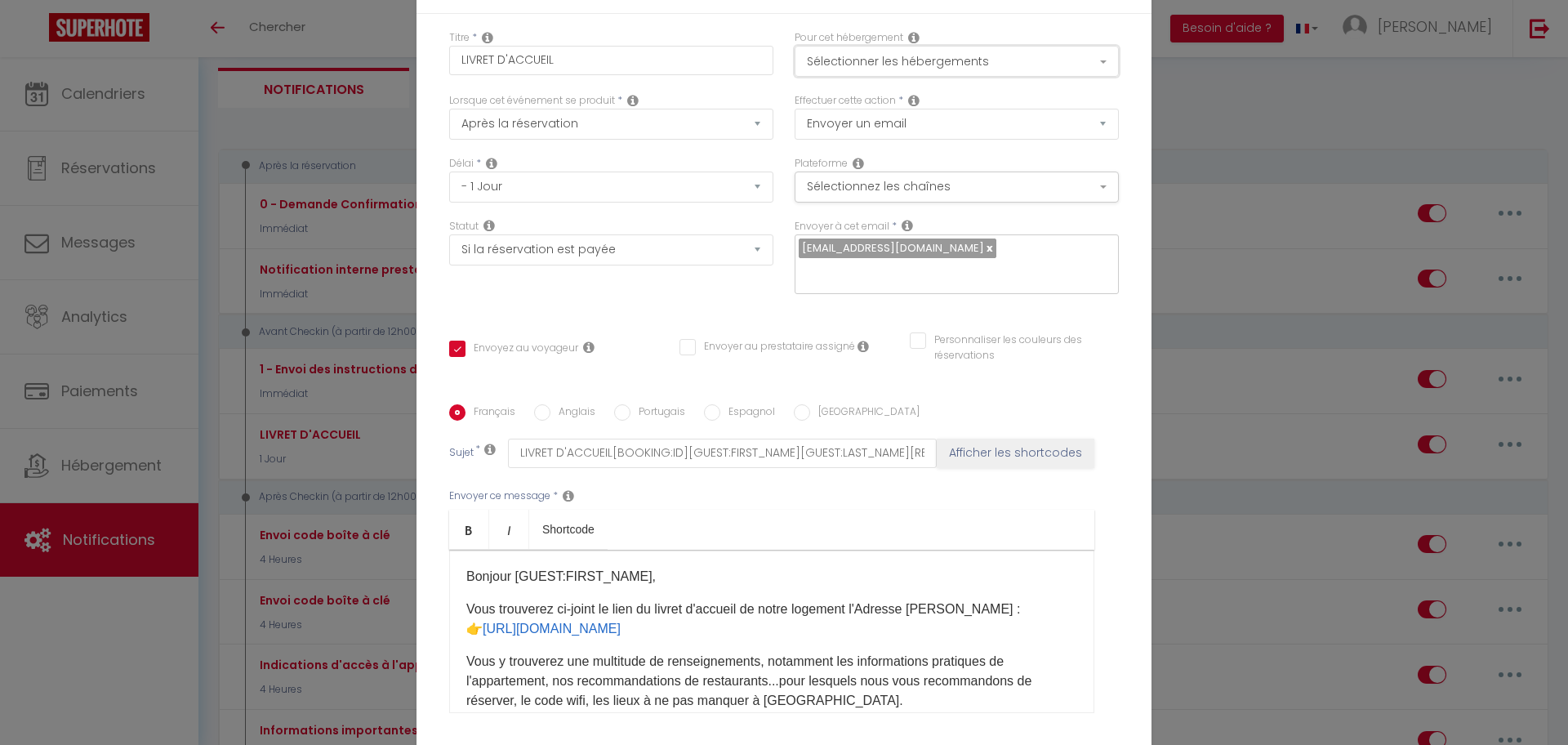
click at [852, 58] on button "Sélectionner les hébergements" at bounding box center [957, 61] width 324 height 31
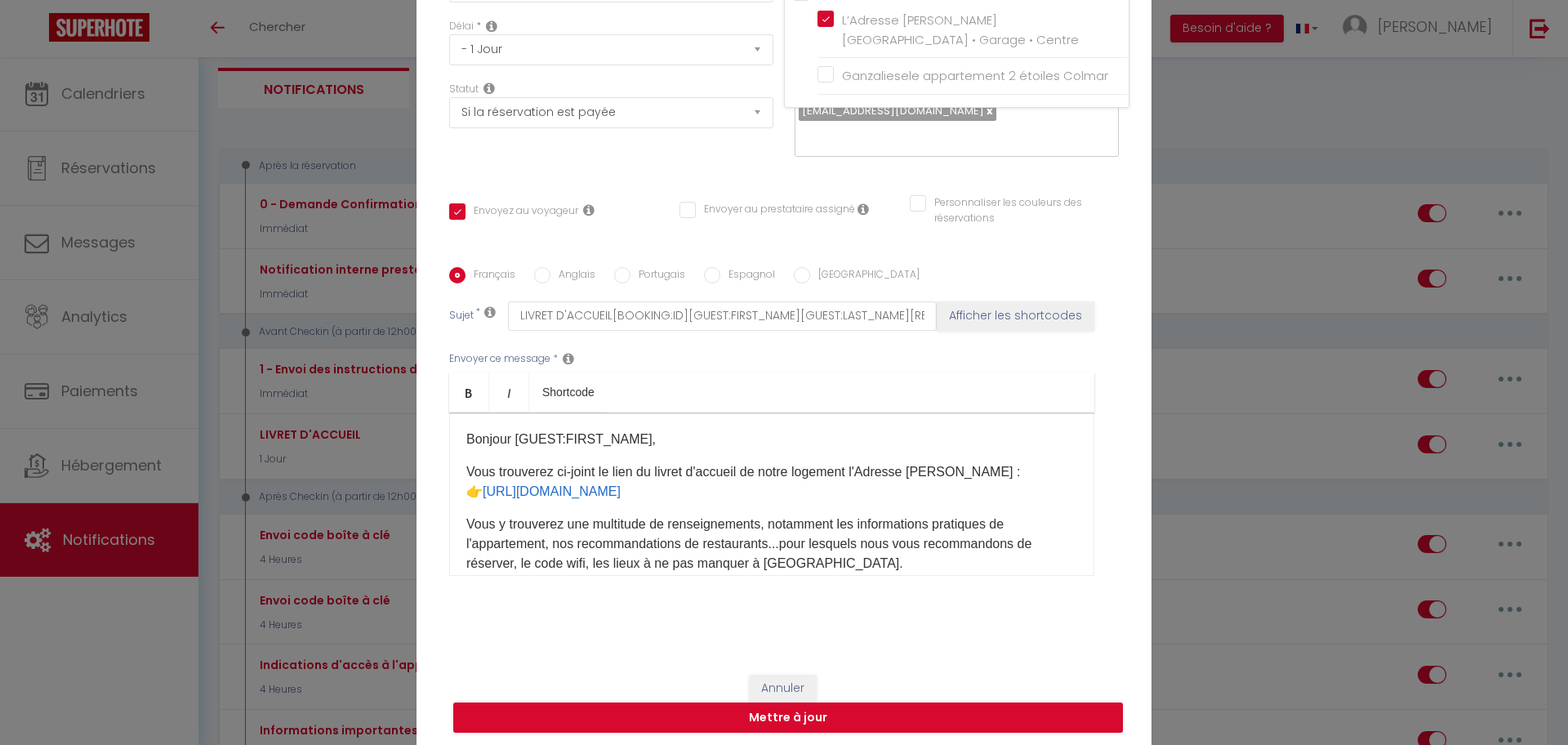
scroll to position [142, 0]
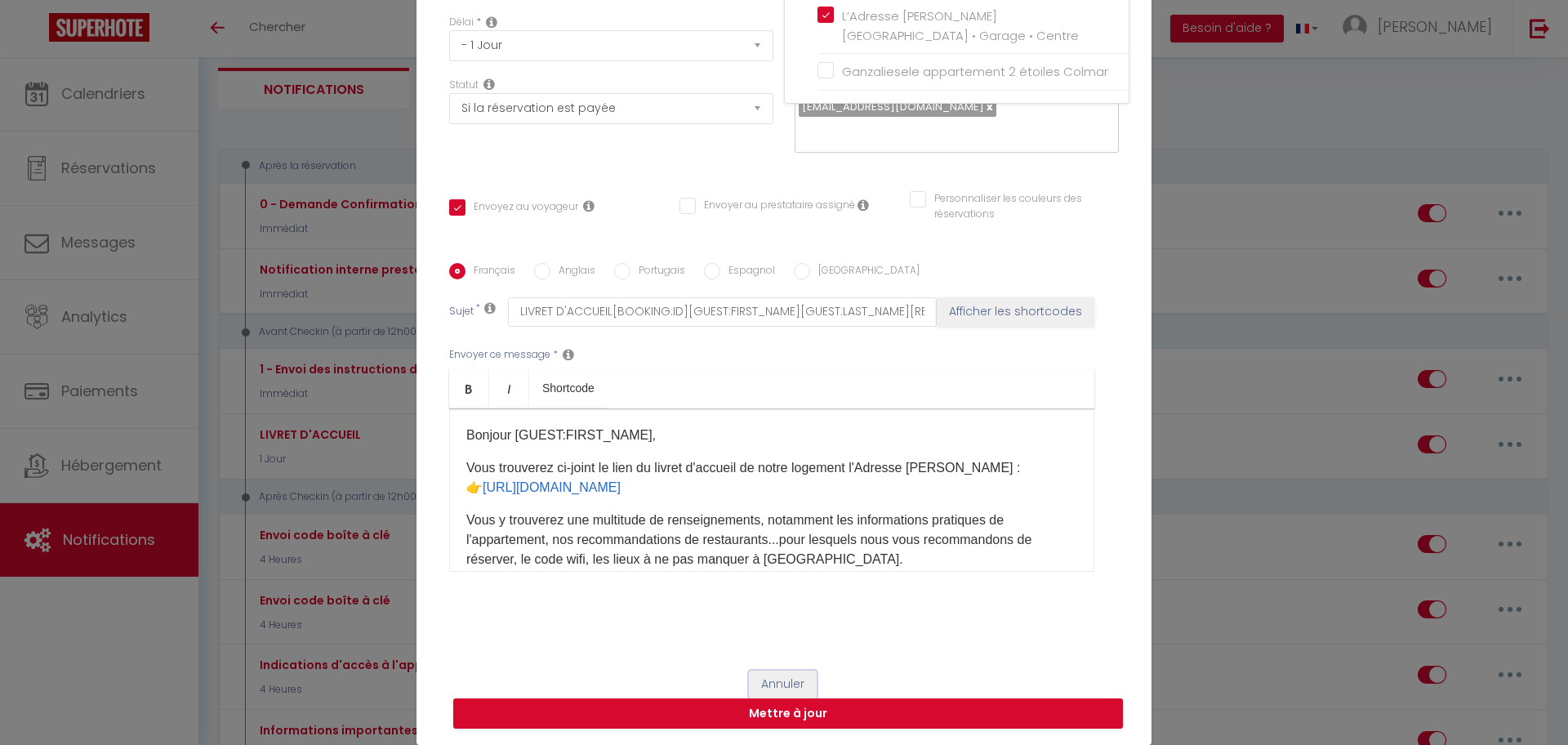
click at [770, 681] on button "Annuler" at bounding box center [783, 683] width 68 height 28
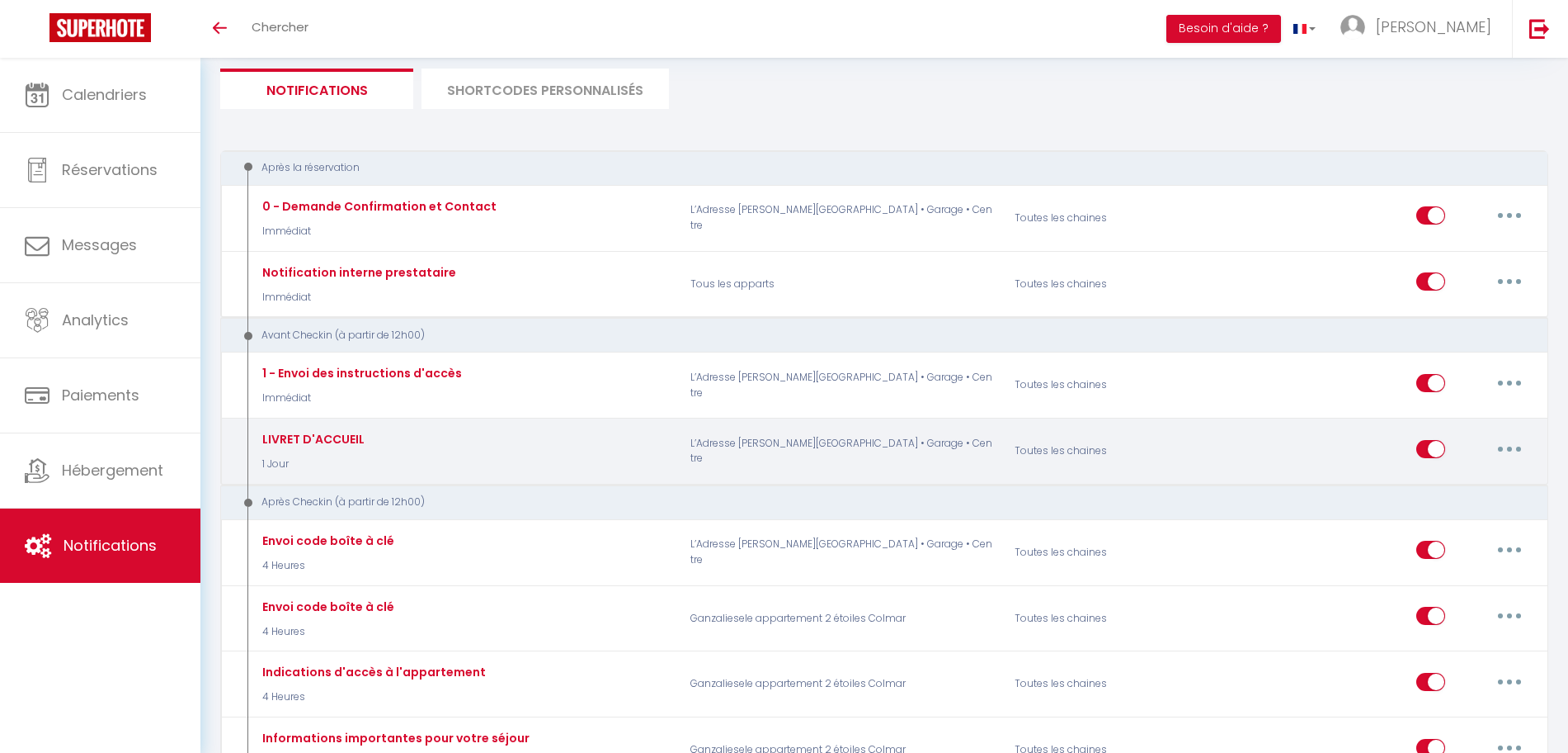
click at [1490, 446] on button "button" at bounding box center [1509, 448] width 46 height 26
click at [1458, 486] on link "Editer" at bounding box center [1466, 486] width 122 height 28
checkbox input "true"
checkbox input "false"
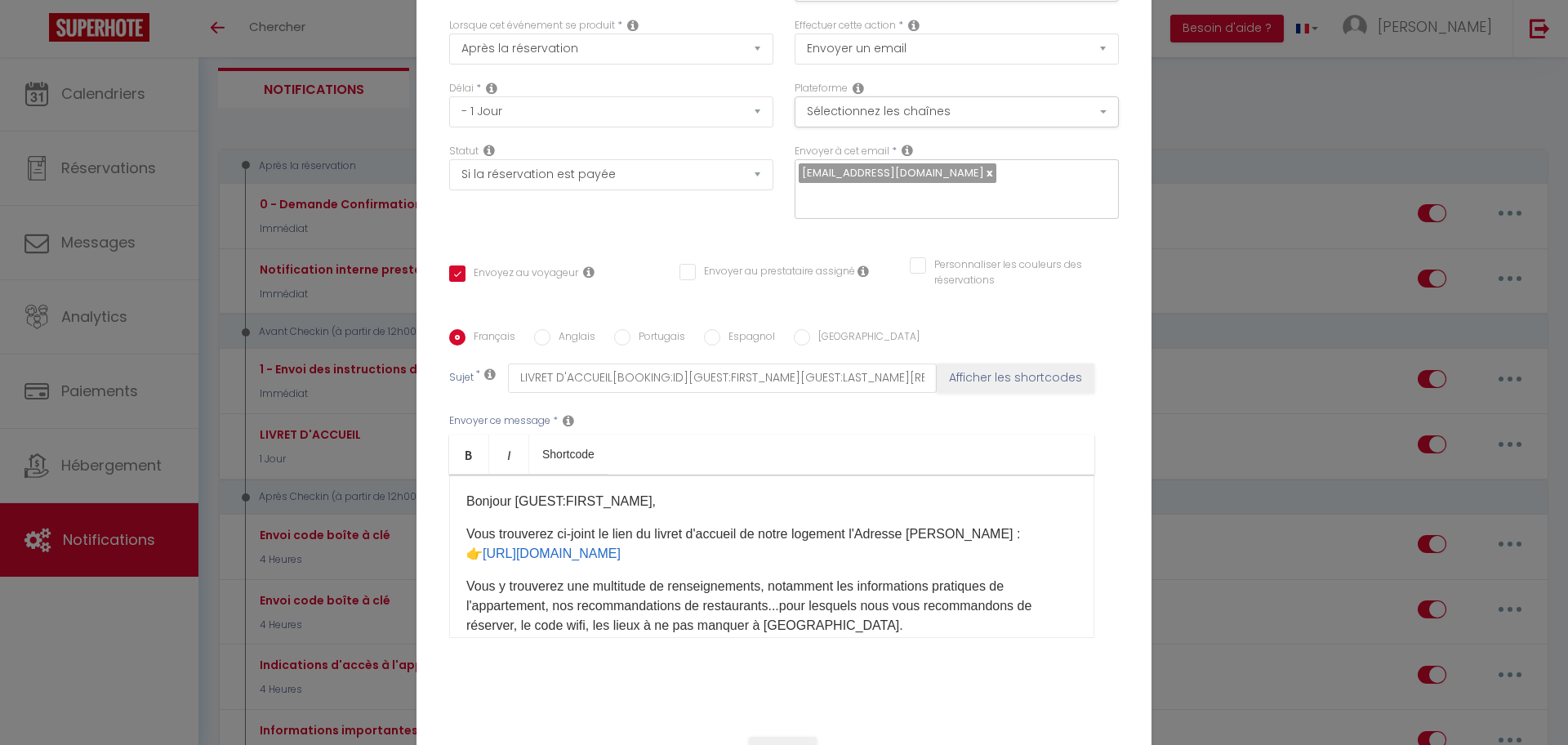
scroll to position [0, 0]
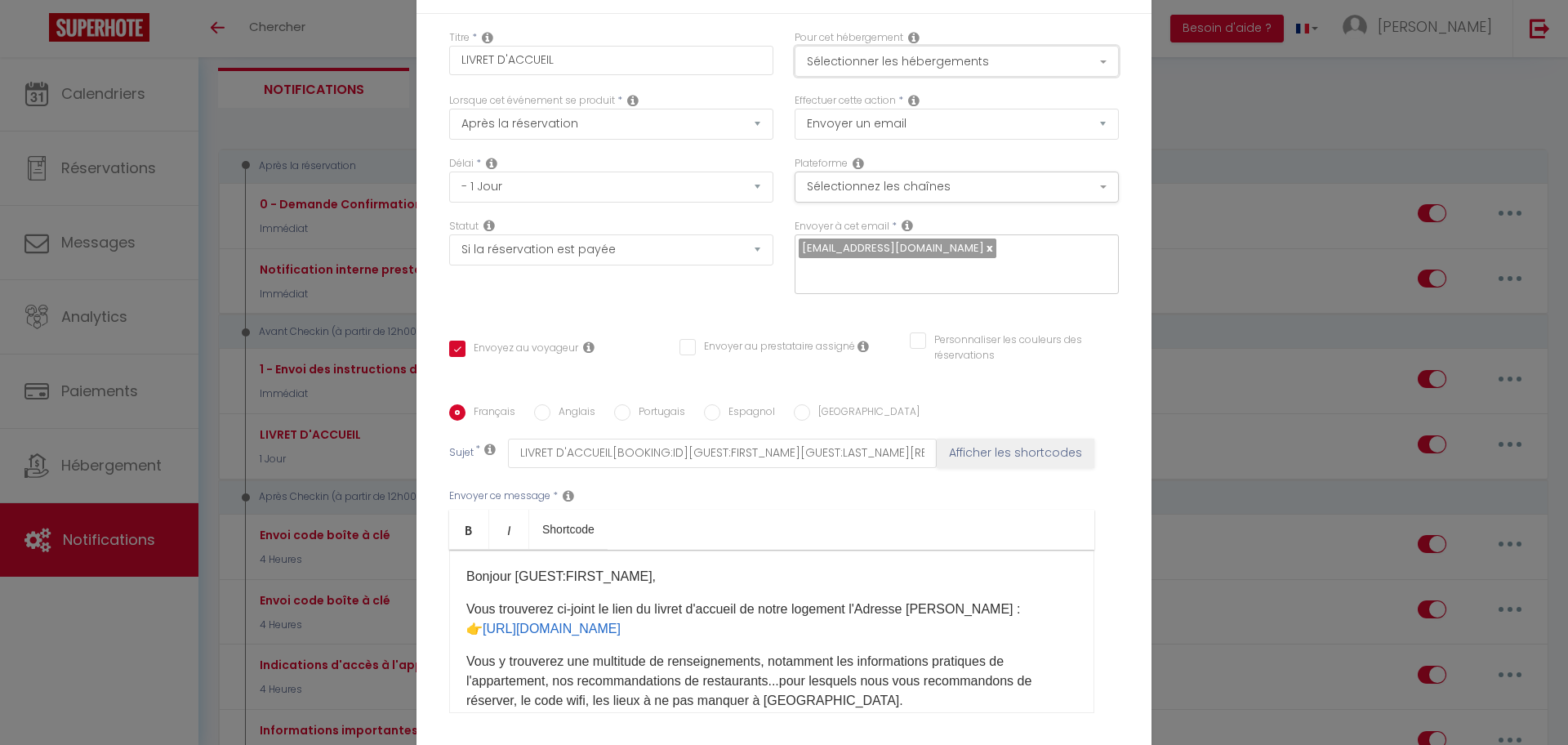
click at [888, 60] on button "Sélectionner les hébergements" at bounding box center [957, 61] width 324 height 31
click at [876, 187] on button "Sélectionnez les chaînes" at bounding box center [957, 187] width 324 height 31
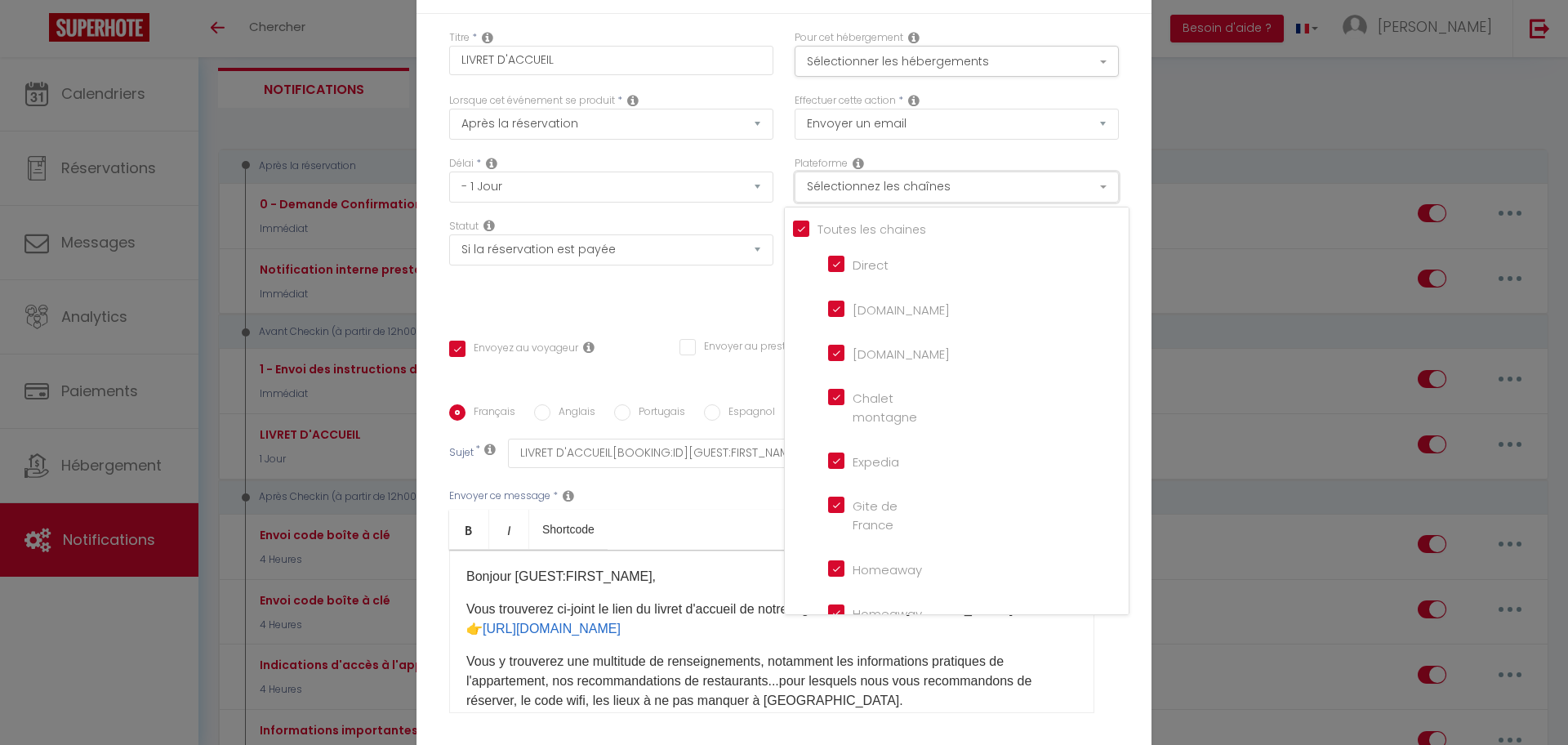
click at [876, 187] on button "Sélectionnez les chaînes" at bounding box center [957, 187] width 324 height 31
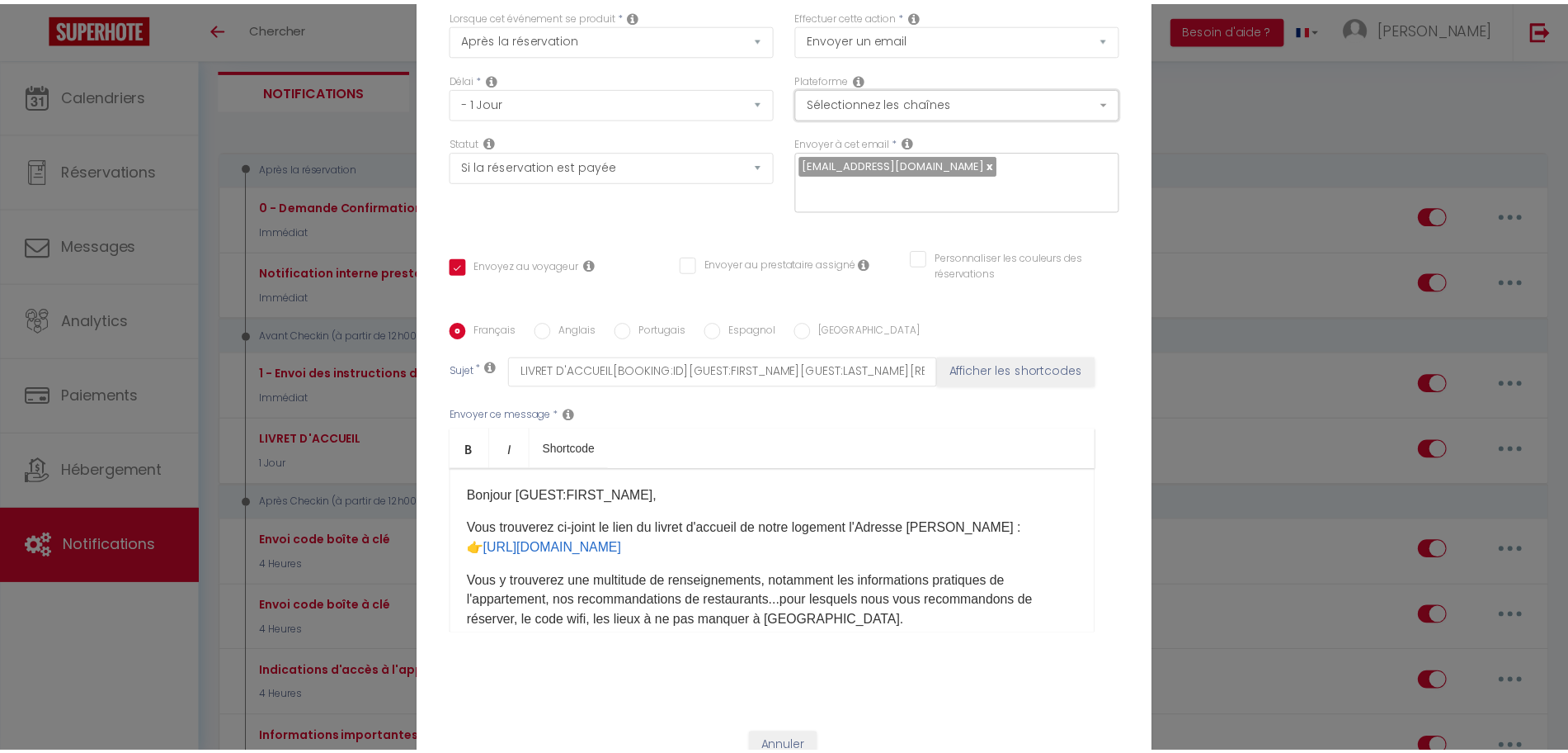
scroll to position [143, 0]
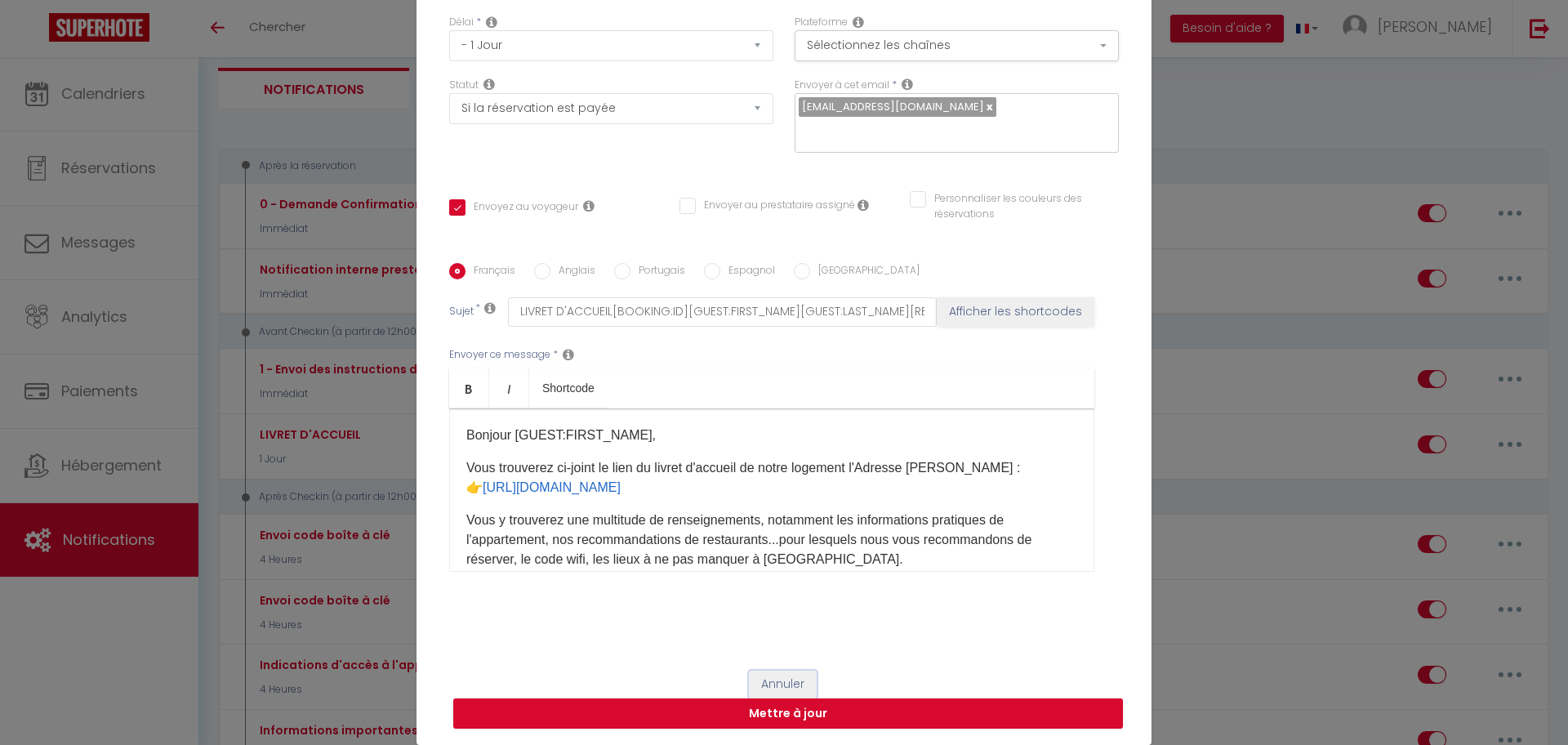
click at [758, 683] on button "Annuler" at bounding box center [783, 683] width 68 height 28
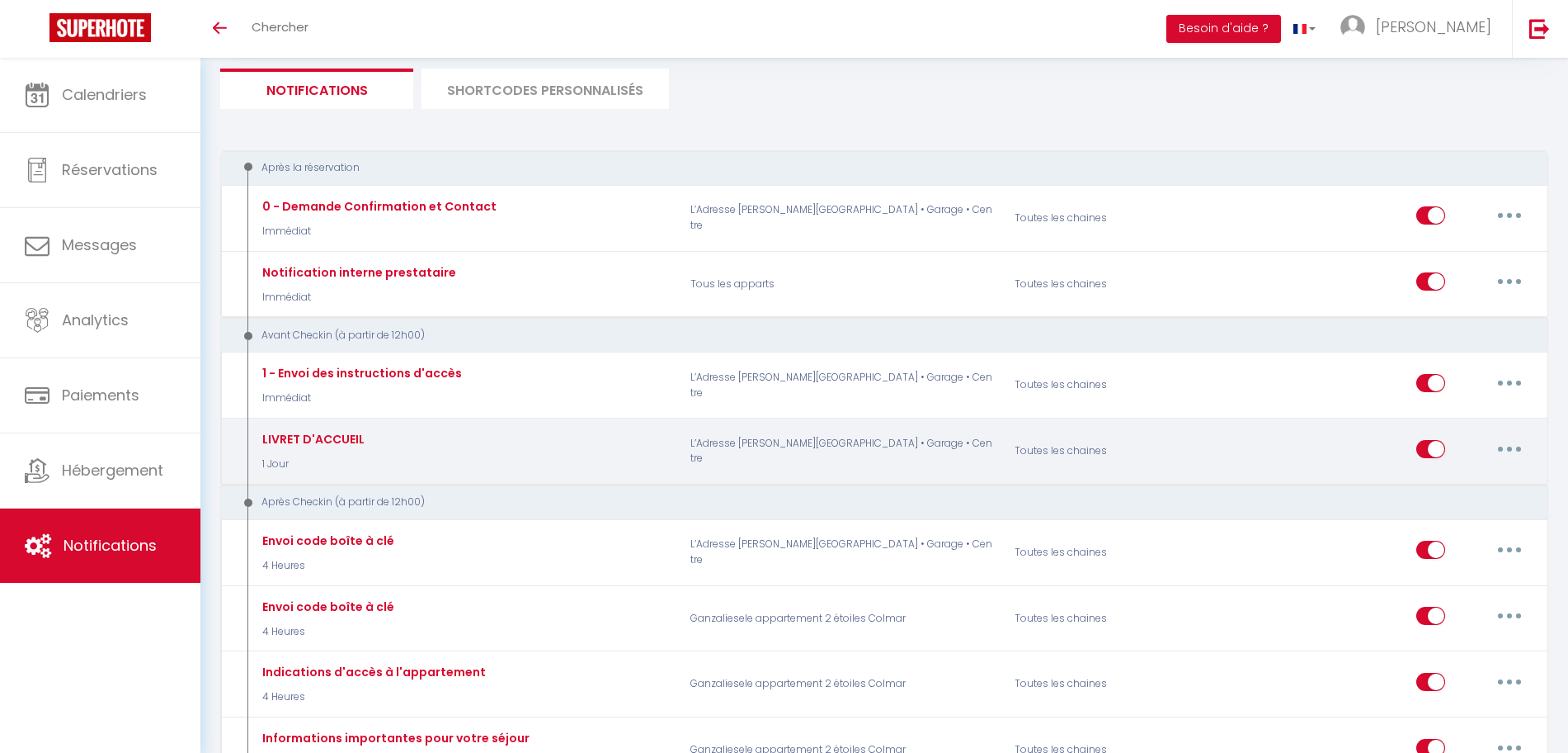
click at [1424, 456] on input "checkbox" at bounding box center [1431, 452] width 29 height 24
checkbox input "false"
click at [1437, 448] on input "checkbox" at bounding box center [1431, 452] width 29 height 24
checkbox input "true"
select select
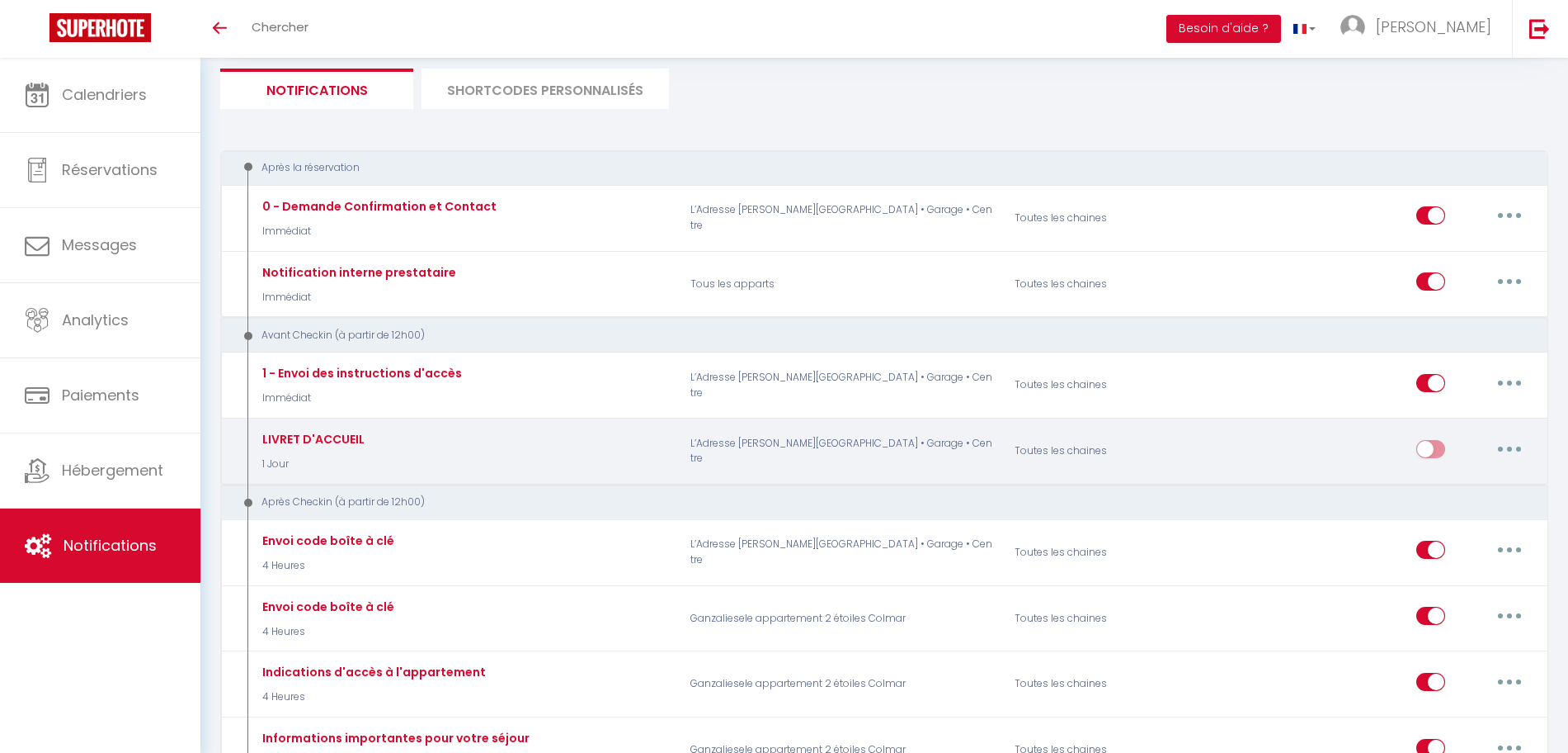
select select
checkbox input "false"
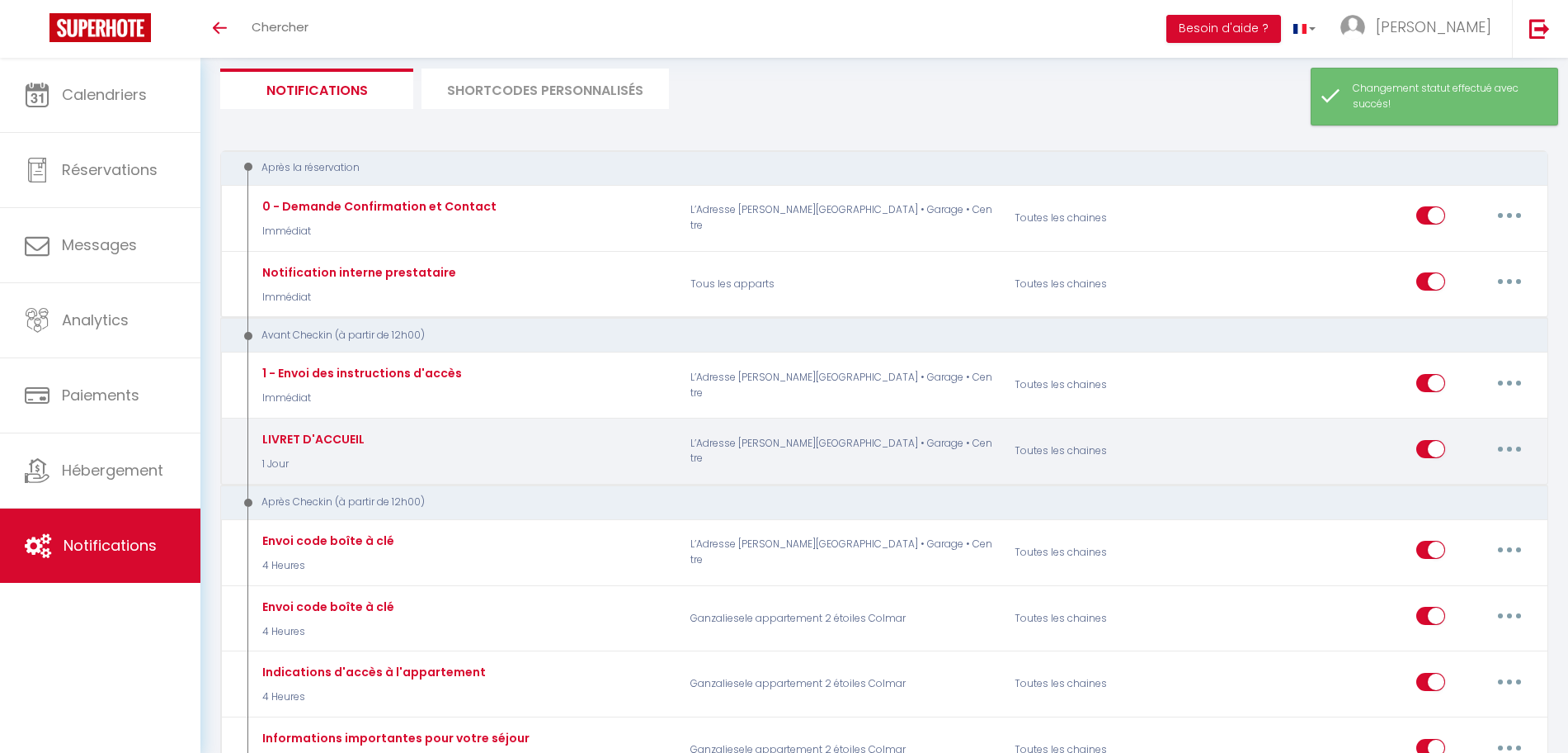
click at [1513, 444] on button "button" at bounding box center [1509, 448] width 46 height 26
click at [1433, 477] on link "Editer" at bounding box center [1466, 486] width 122 height 28
type input "LIVRET D'ACCUEIL"
select select "1 Jour"
select select "if_booking_is_paid"
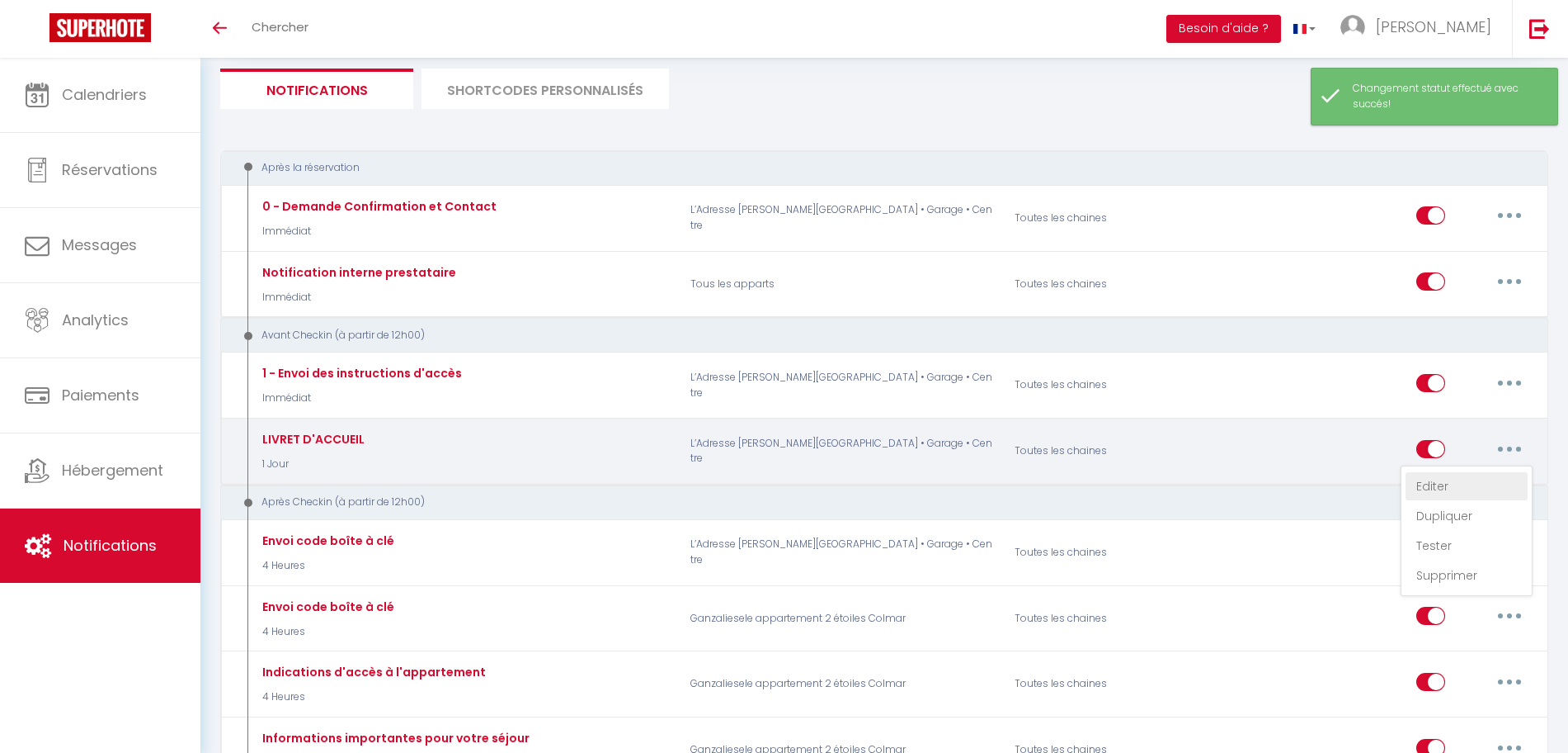
checkbox input "true"
checkbox input "false"
radio input "true"
type input "LIVRET D'ACCUEIL[BOOKING:ID][GUEST:FIRST_NAME][GUEST:LAST_NAME][RENTAL:NAME]"
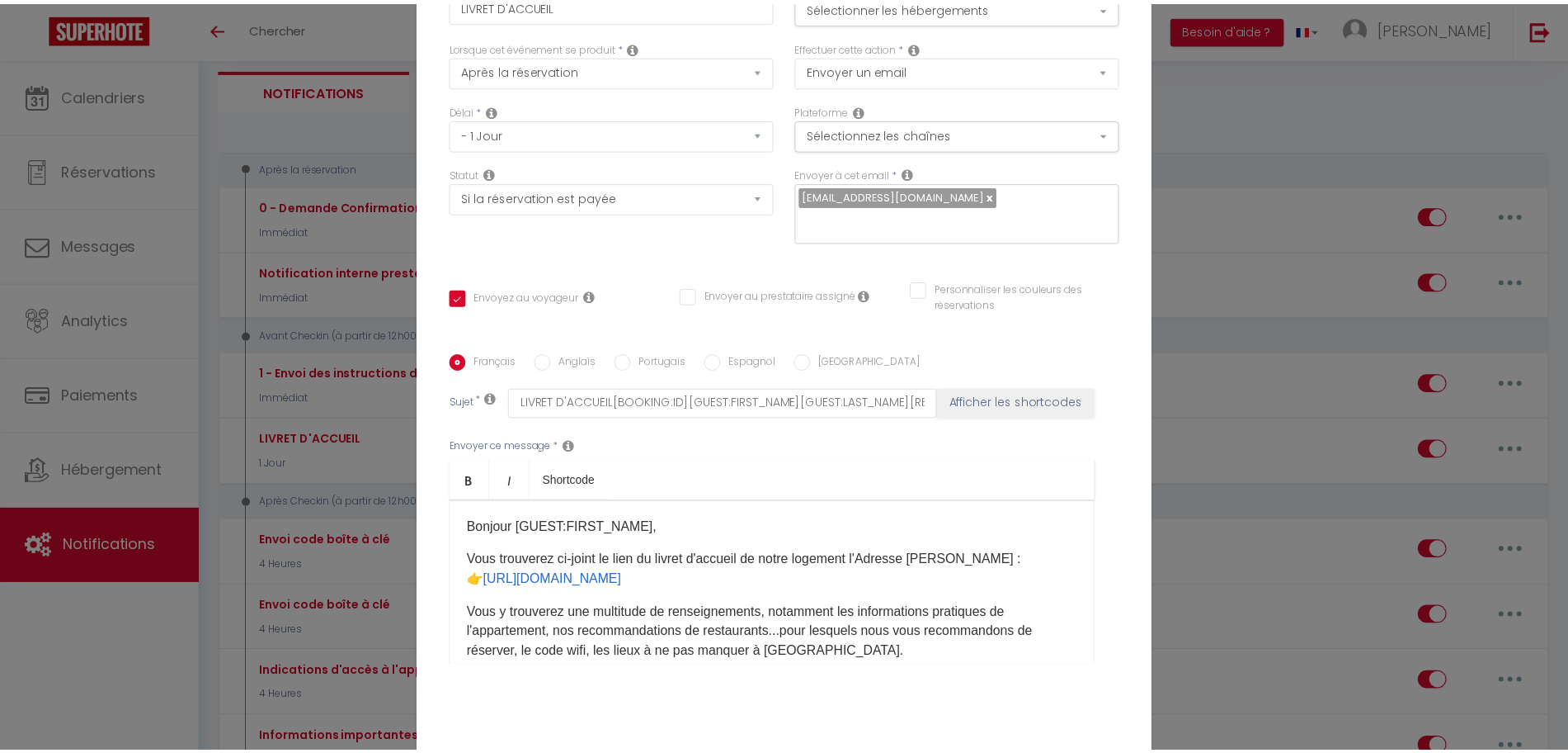
scroll to position [143, 0]
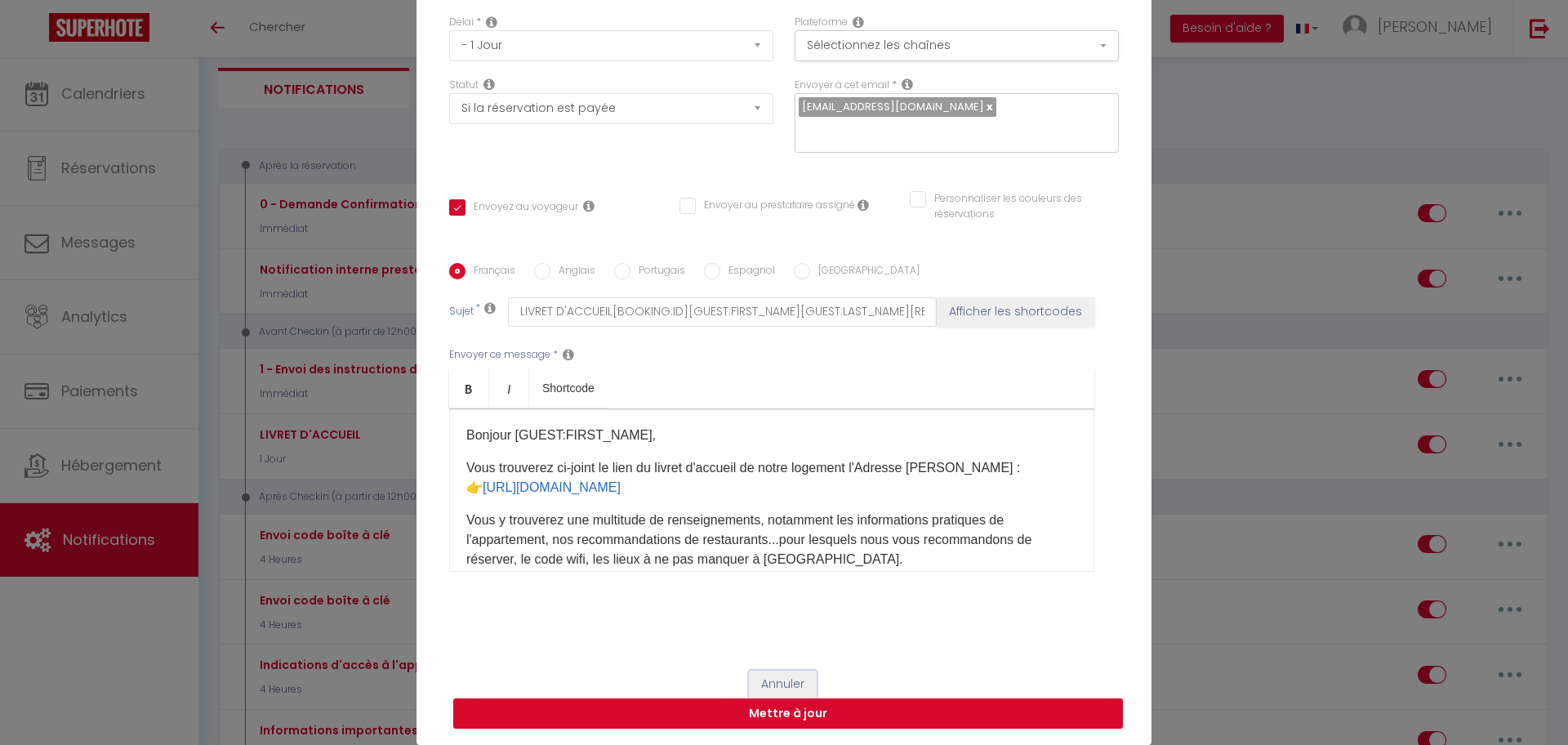
click at [770, 686] on button "Annuler" at bounding box center [783, 683] width 68 height 28
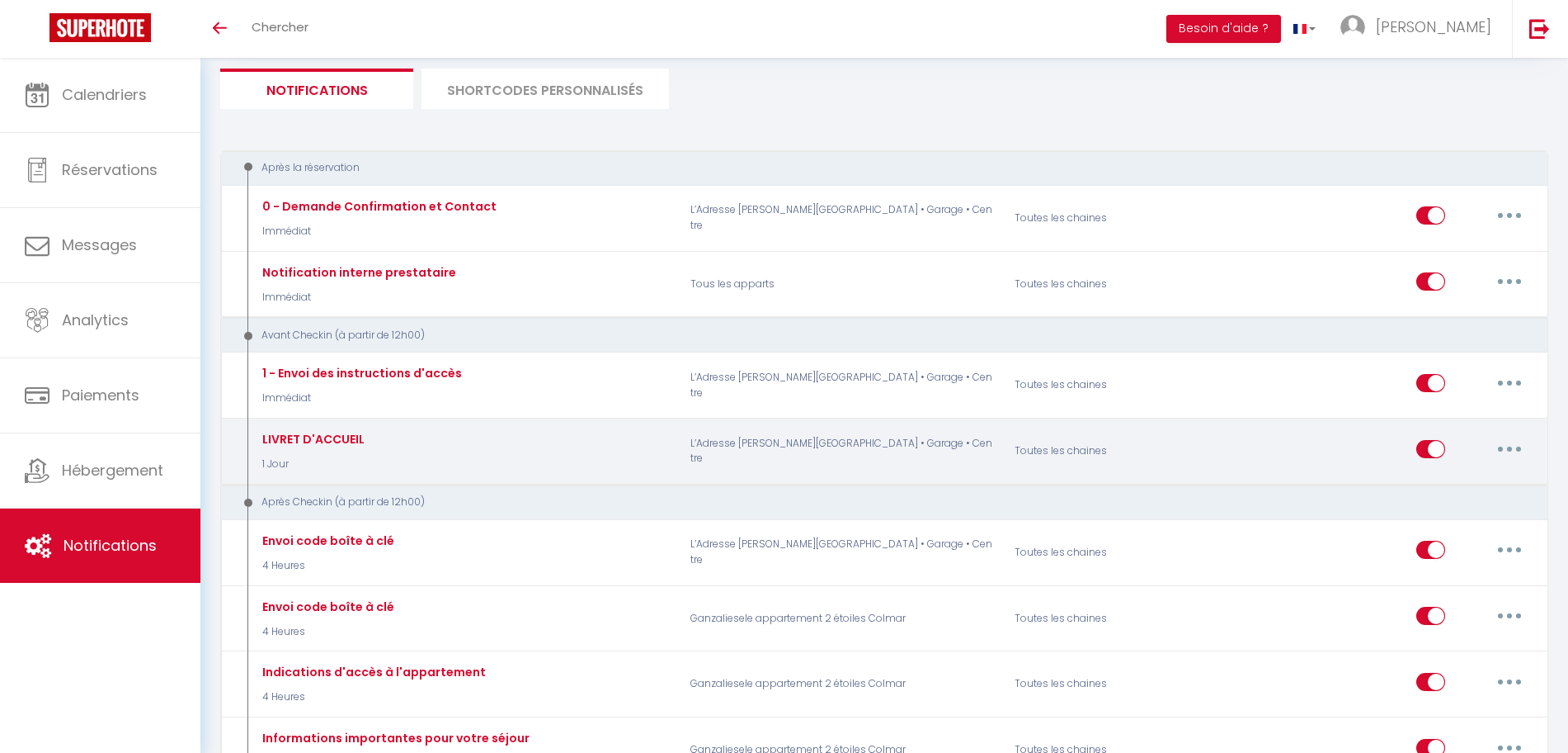
drag, startPoint x: 665, startPoint y: 451, endPoint x: 1113, endPoint y: 478, distance: 448.8
click at [988, 455] on div "LIVRET D'ACCUEIL 1 Jour L’Adresse [PERSON_NAME][GEOGRAPHIC_DATA] • Garage • Cen…" at bounding box center [896, 451] width 1297 height 48
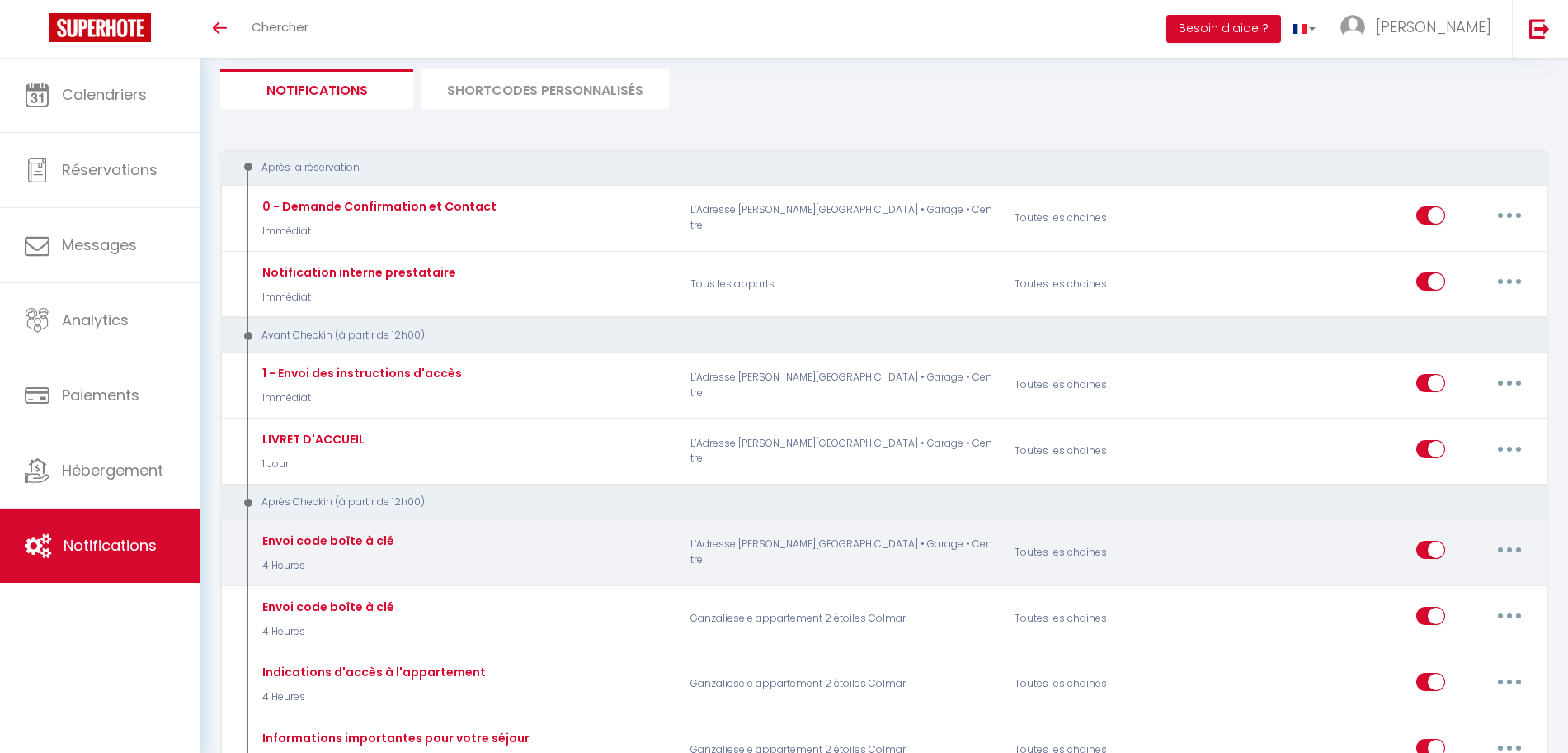
copy div "L’Adresse [PERSON_NAME][GEOGRAPHIC_DATA] • Garage • Centre"
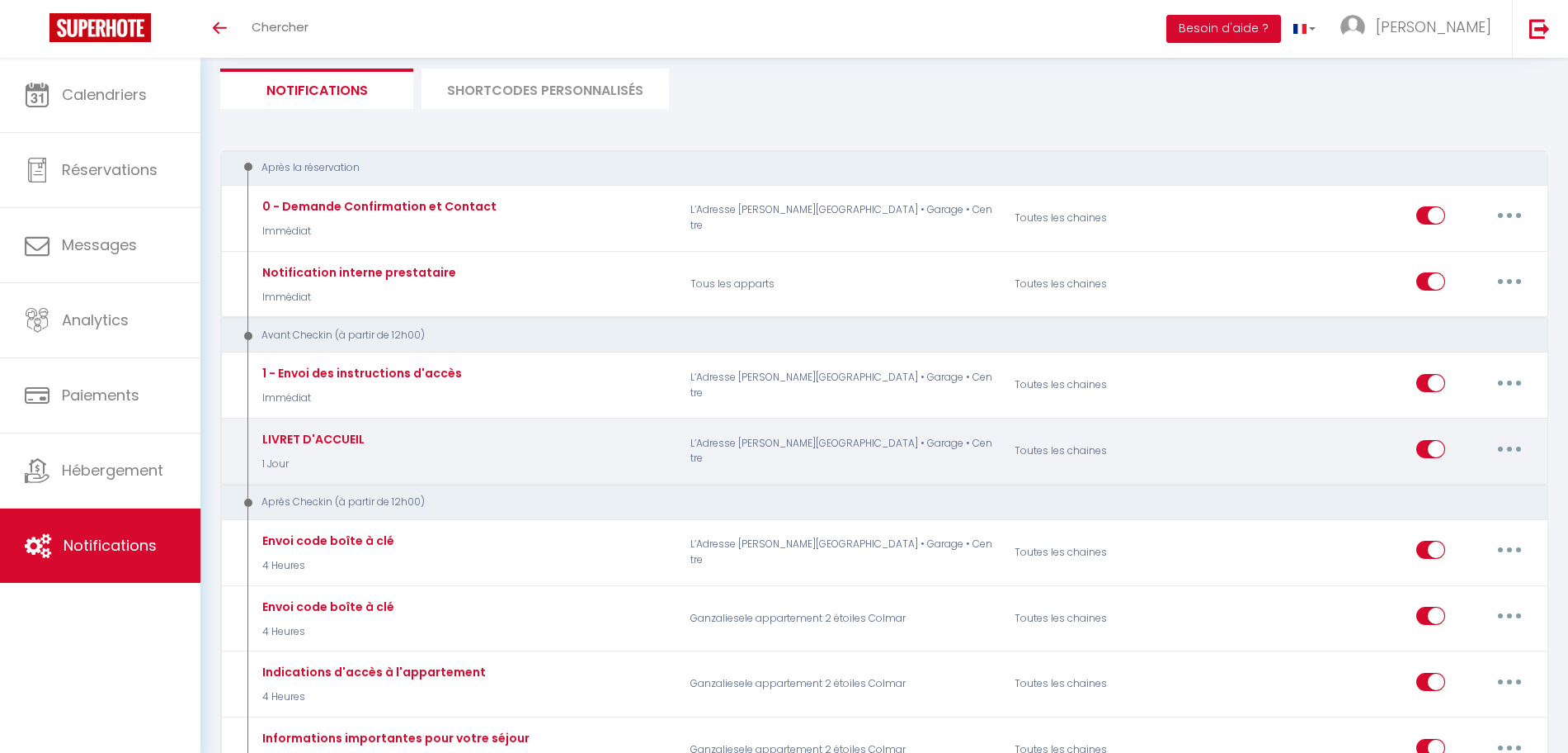
click at [1436, 450] on input "checkbox" at bounding box center [1431, 452] width 29 height 24
checkbox input "false"
click at [1436, 456] on input "checkbox" at bounding box center [1431, 452] width 29 height 24
checkbox input "true"
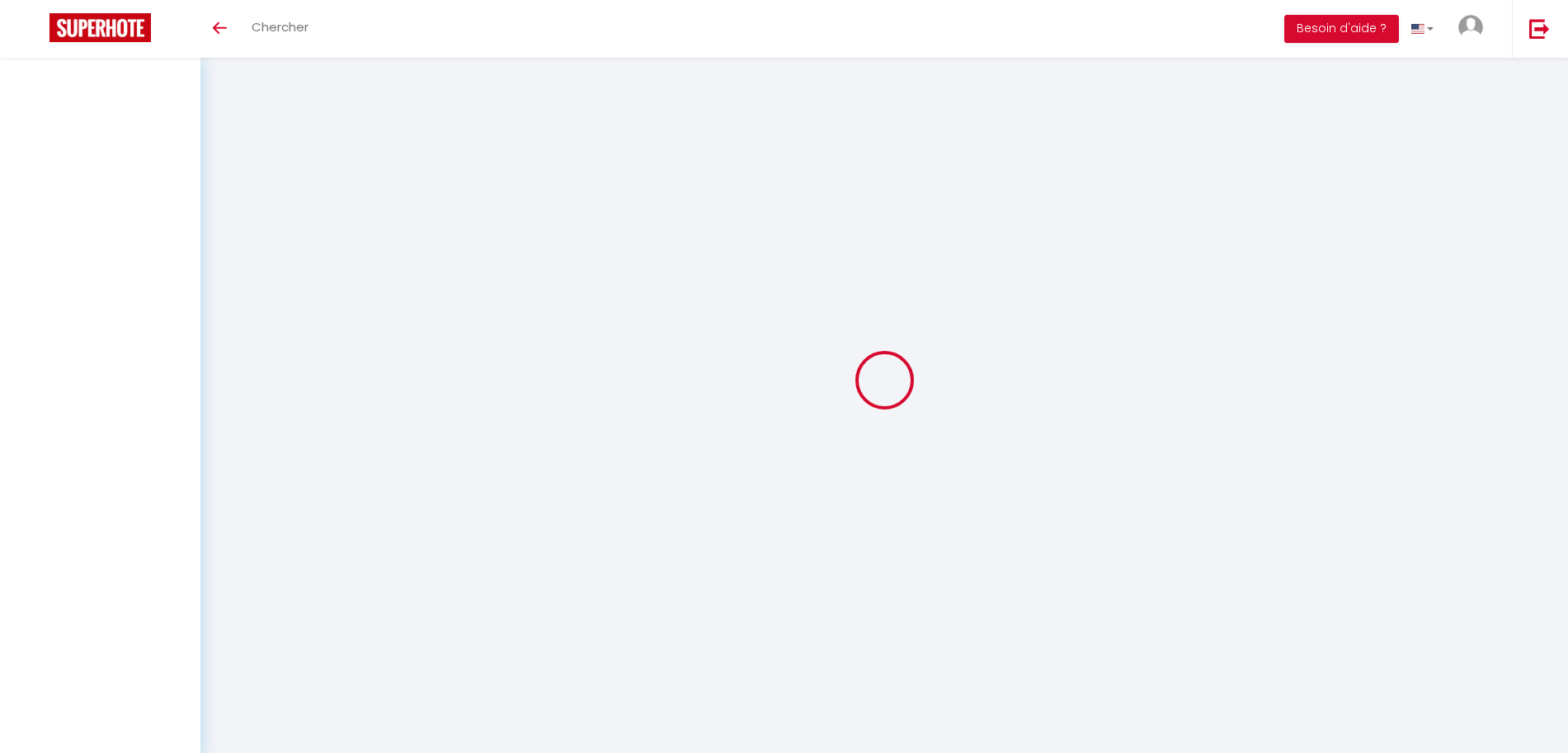
select select "28"
type input "rSBSRgqiaCUVhEKcwwqiXlahL"
type input "b5Q1rQAZ9Az2iTyoJYdno7C4U"
type input "[URL][DOMAIN_NAME]"
select select "fr"
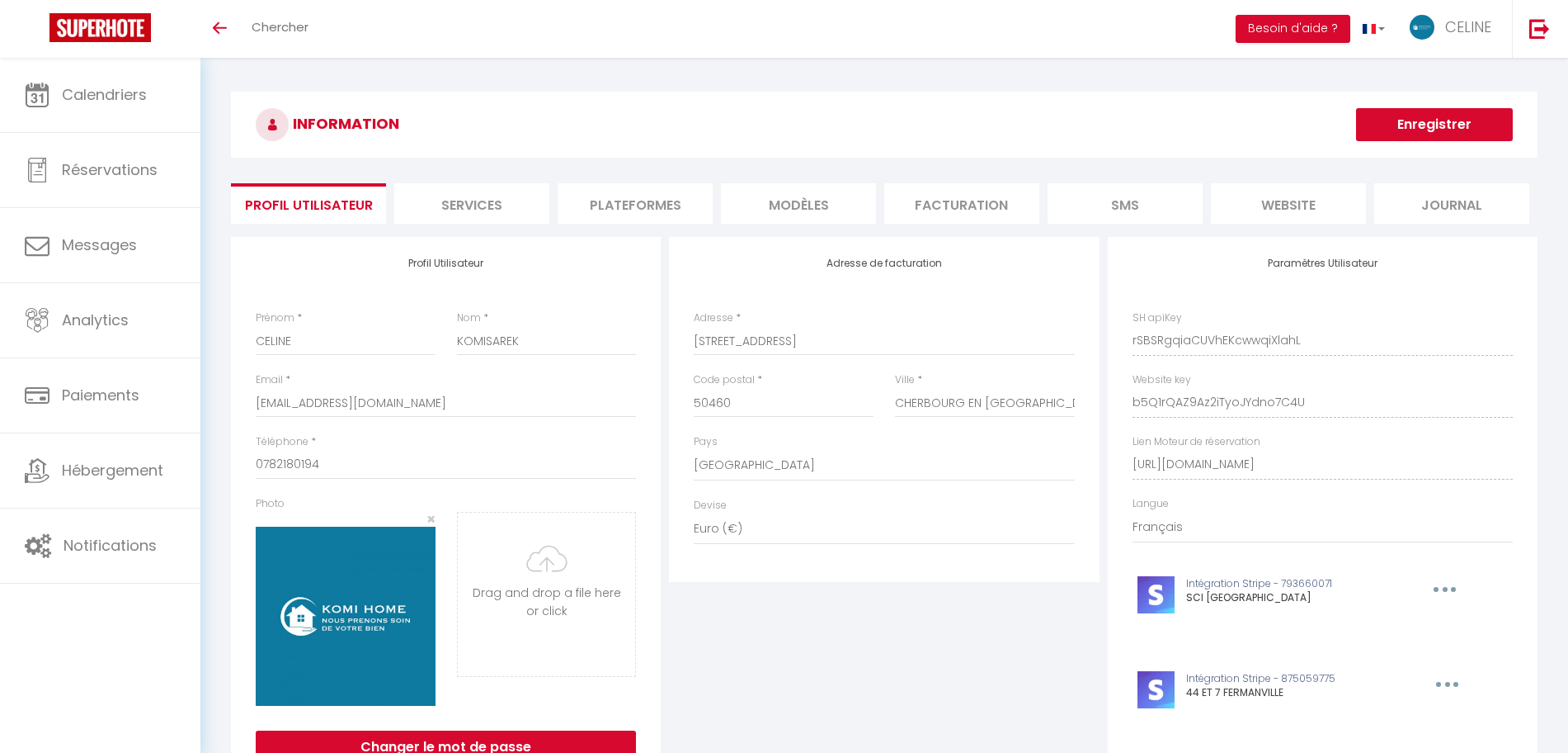
click at [615, 192] on li "Plateformes" at bounding box center [635, 204] width 155 height 41
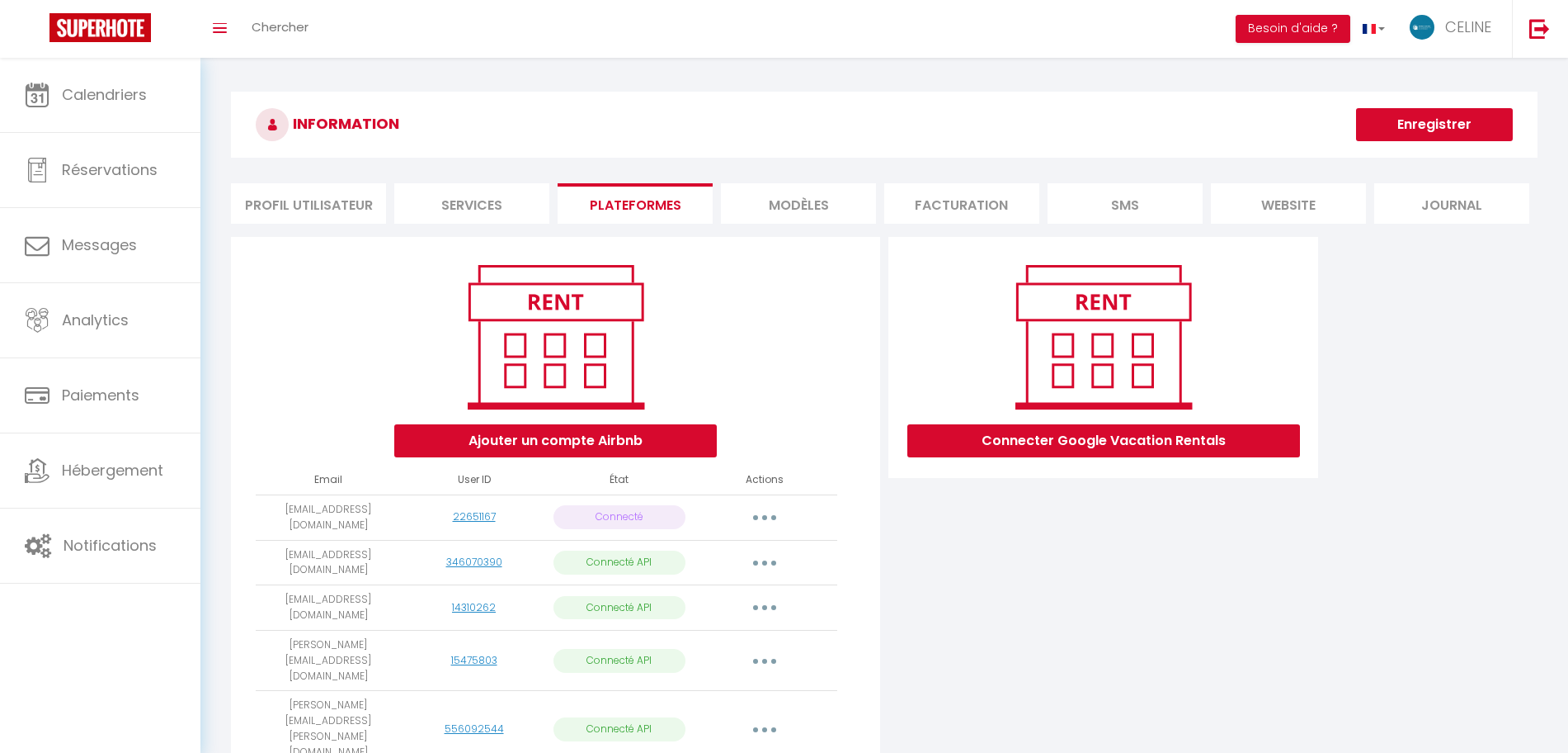
click at [800, 323] on div "Ajouter un compte Airbnb" at bounding box center [556, 357] width 621 height 200
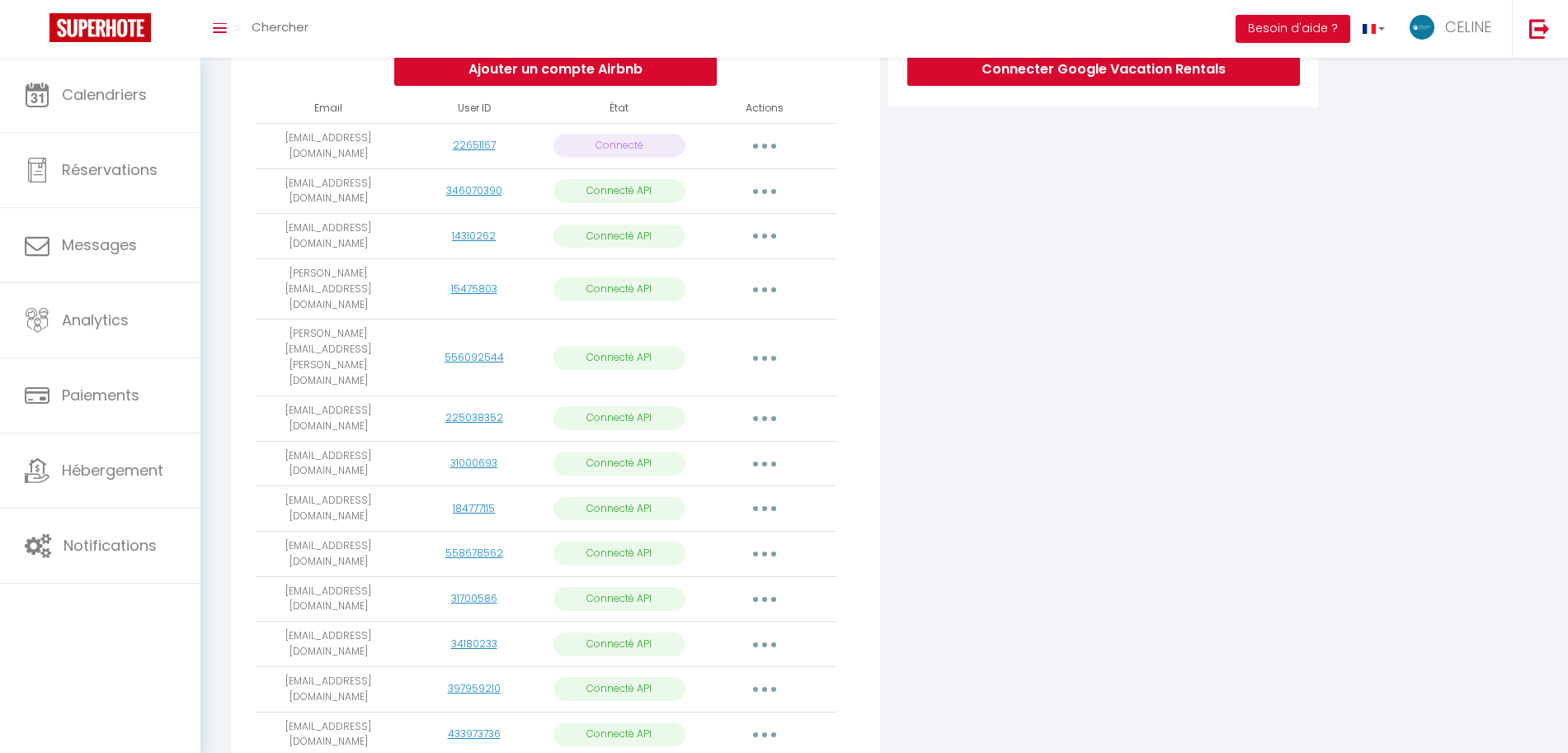
click at [765, 541] on button "button" at bounding box center [765, 553] width 46 height 26
click at [745, 577] on link "Importer les appartements" at bounding box center [691, 590] width 182 height 28
select select "33885"
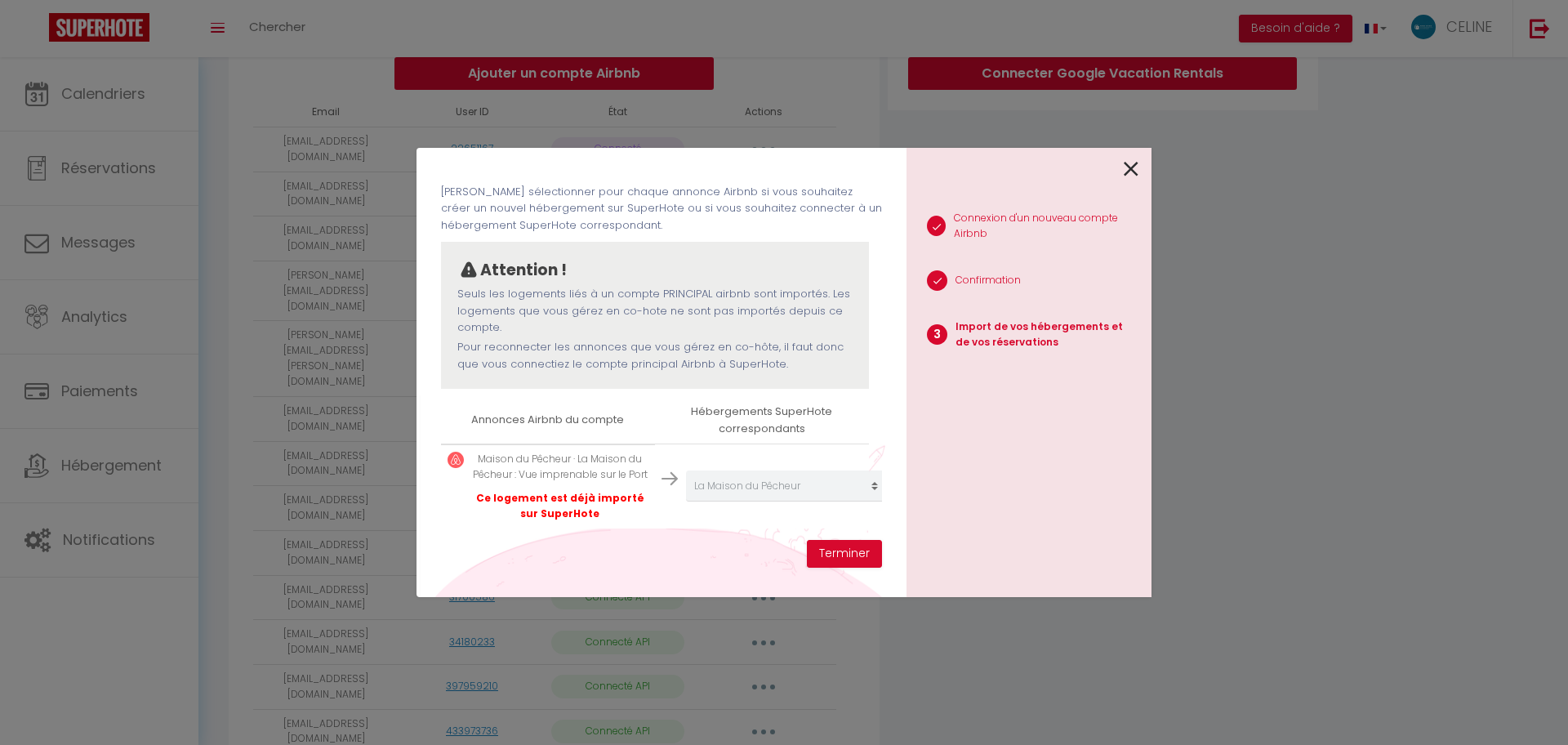
scroll to position [94, 0]
click at [837, 550] on button "Terminer" at bounding box center [845, 553] width 75 height 28
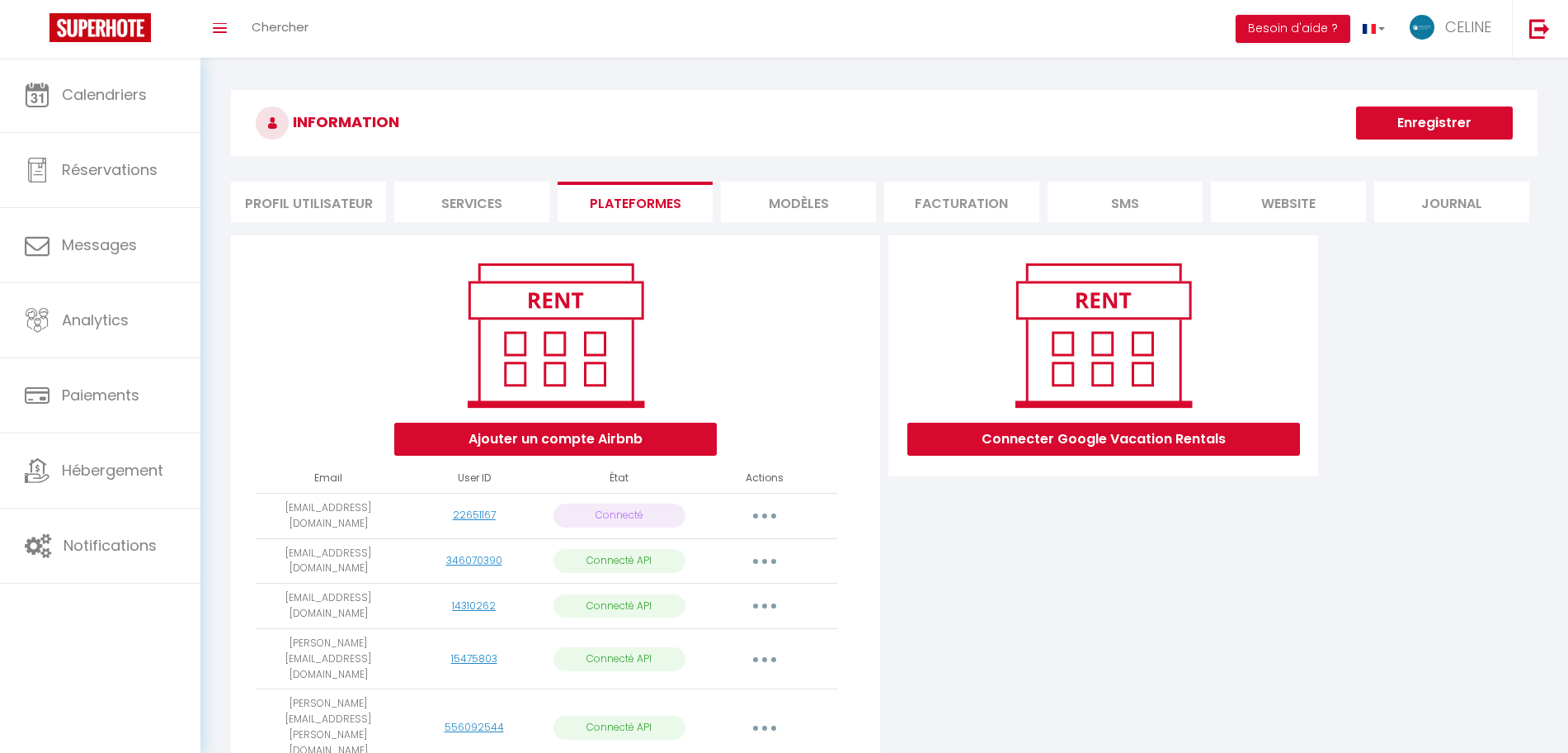
scroll to position [0, 0]
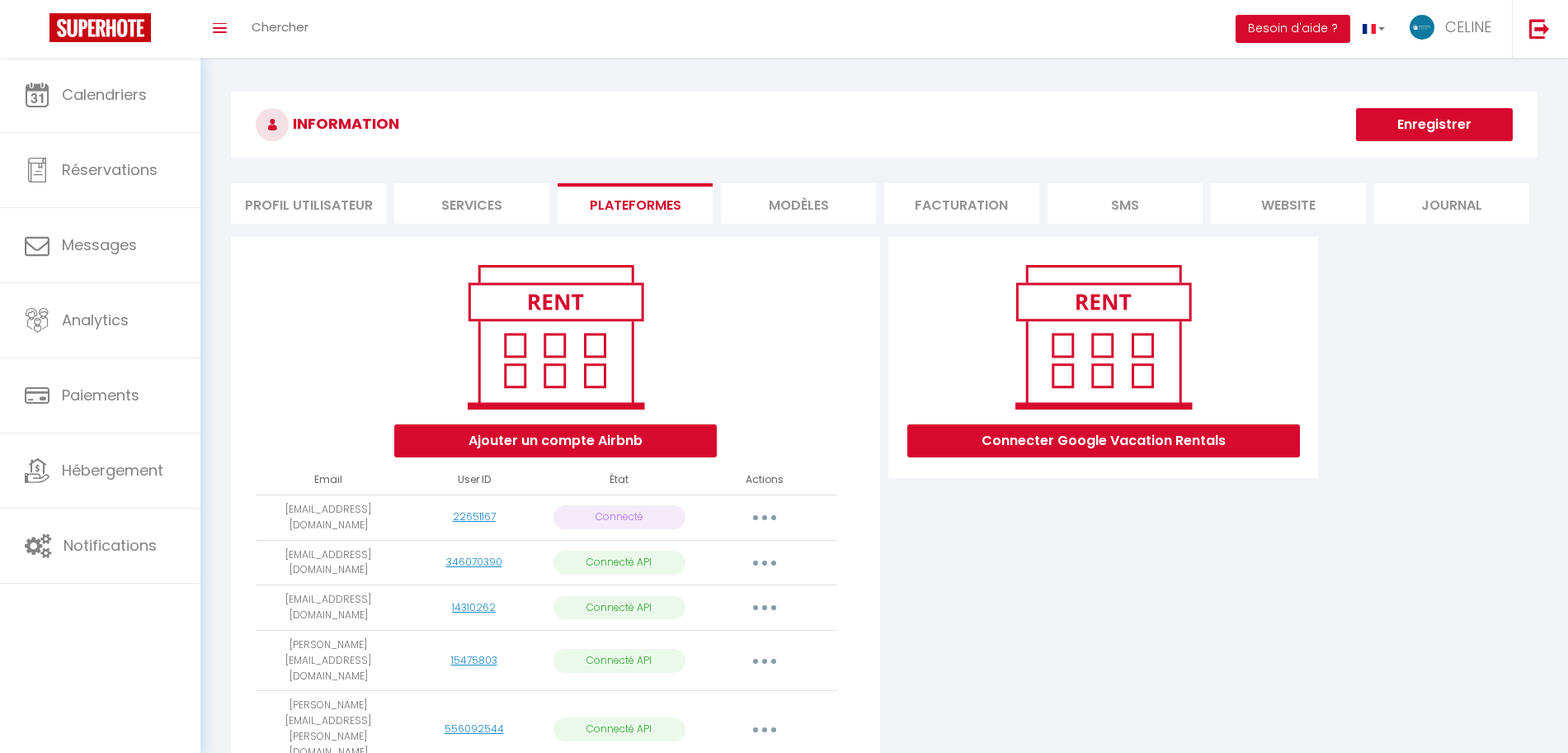
drag, startPoint x: 407, startPoint y: 509, endPoint x: 262, endPoint y: 512, distance: 145.0
click at [262, 512] on tr "[EMAIL_ADDRESS][DOMAIN_NAME] 22651167 Connecté Importer les appartements Suppri…" at bounding box center [546, 516] width 581 height 46
copy tr "[EMAIL_ADDRESS][DOMAIN_NAME]"
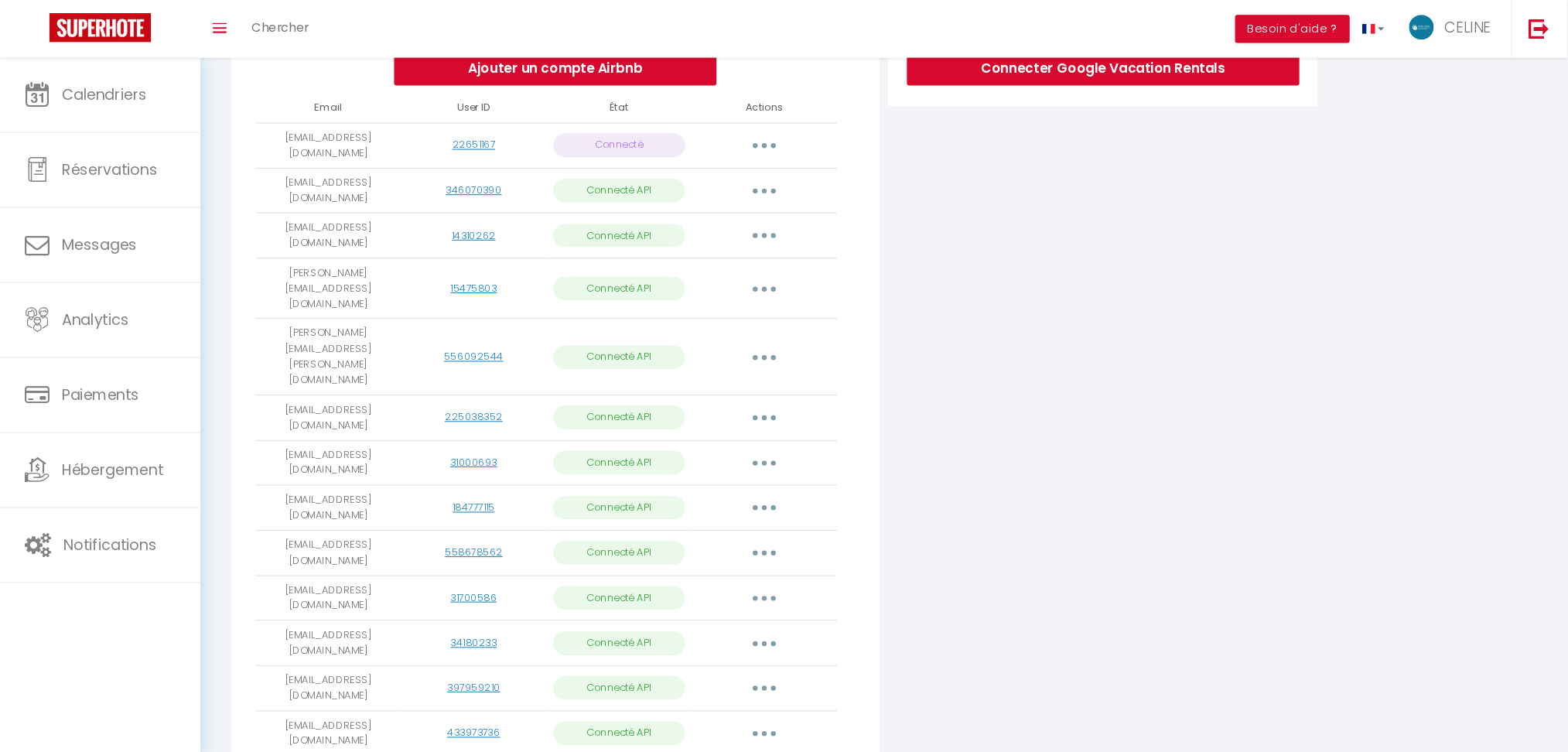
scroll to position [291, 0]
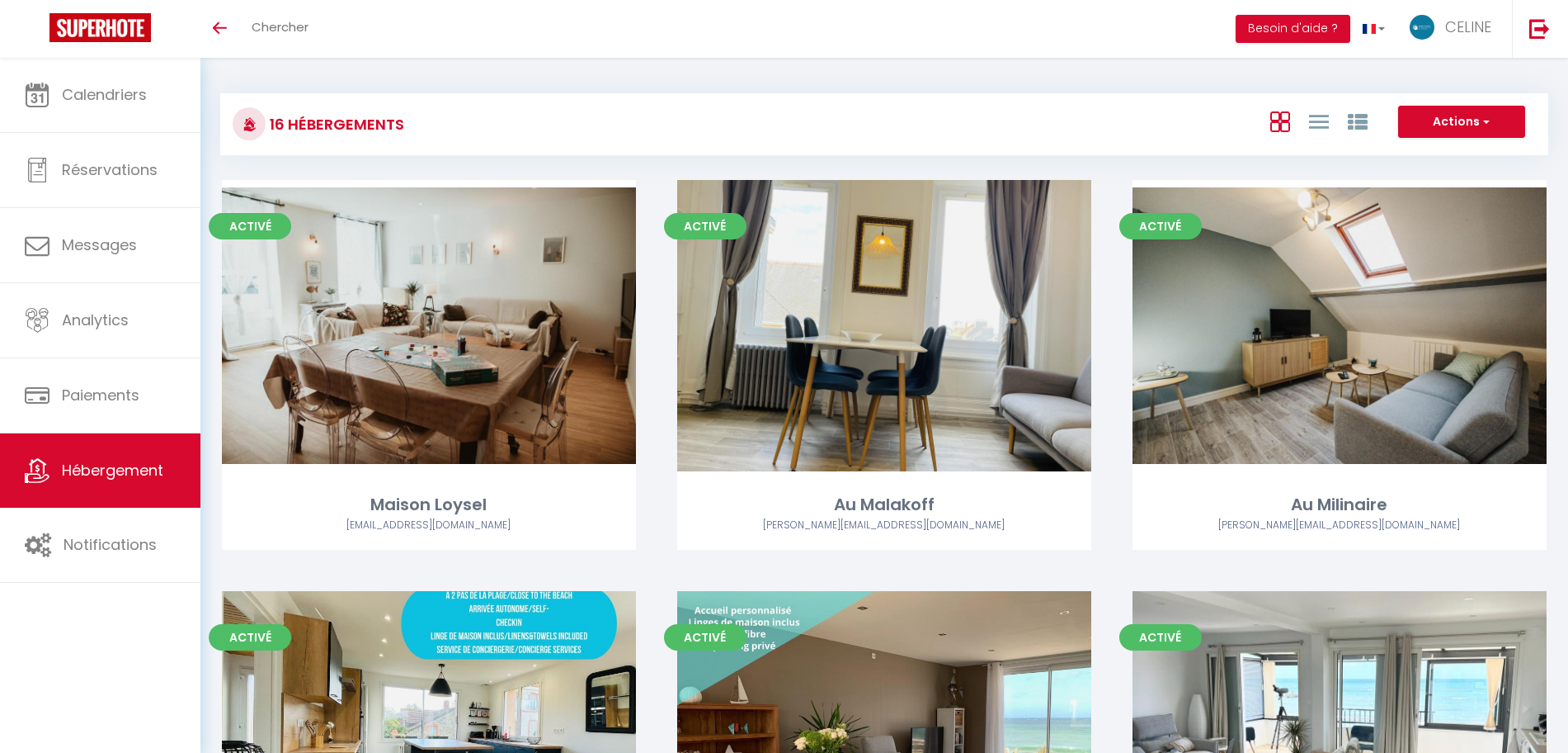
scroll to position [951, 0]
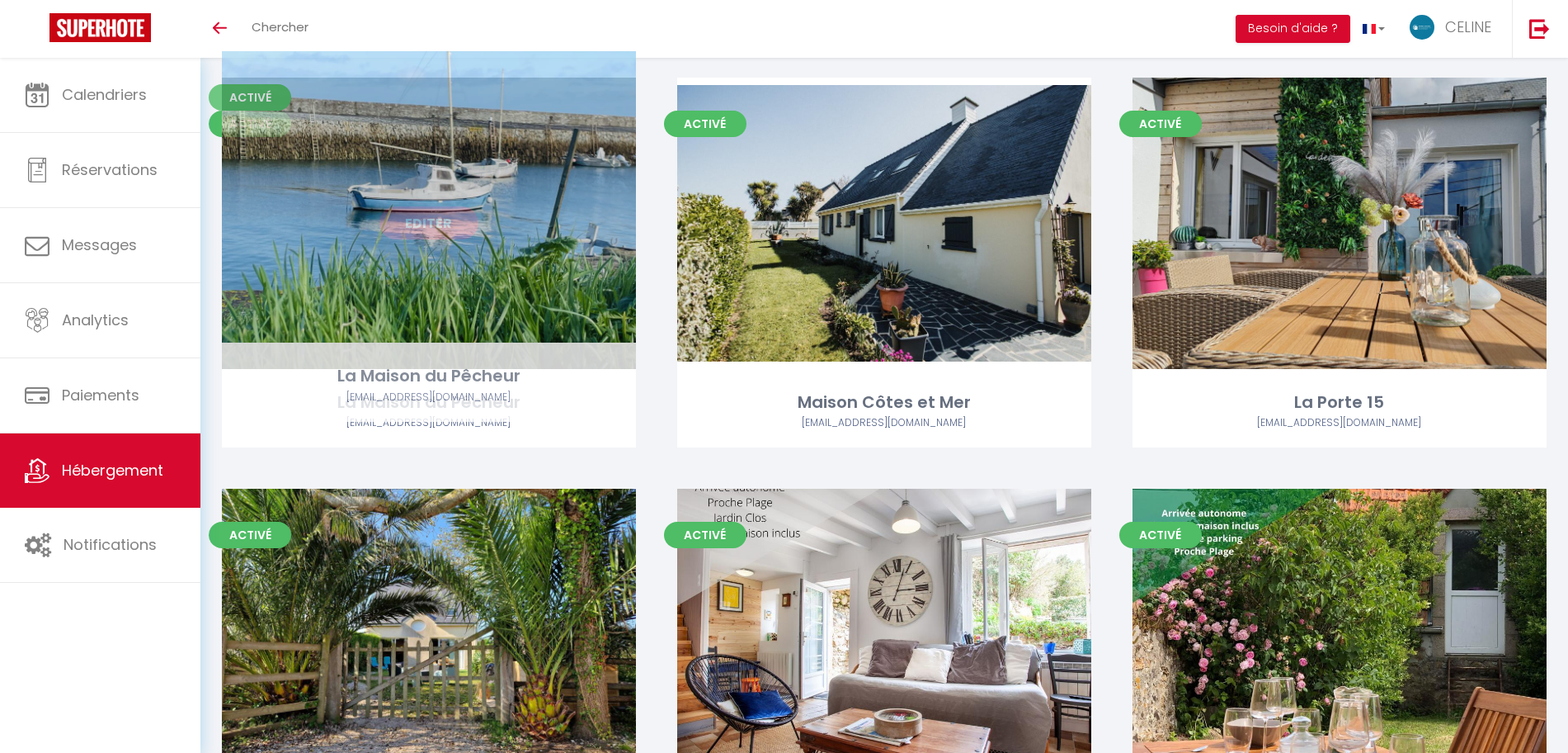
click at [400, 207] on link "Editer" at bounding box center [429, 223] width 99 height 33
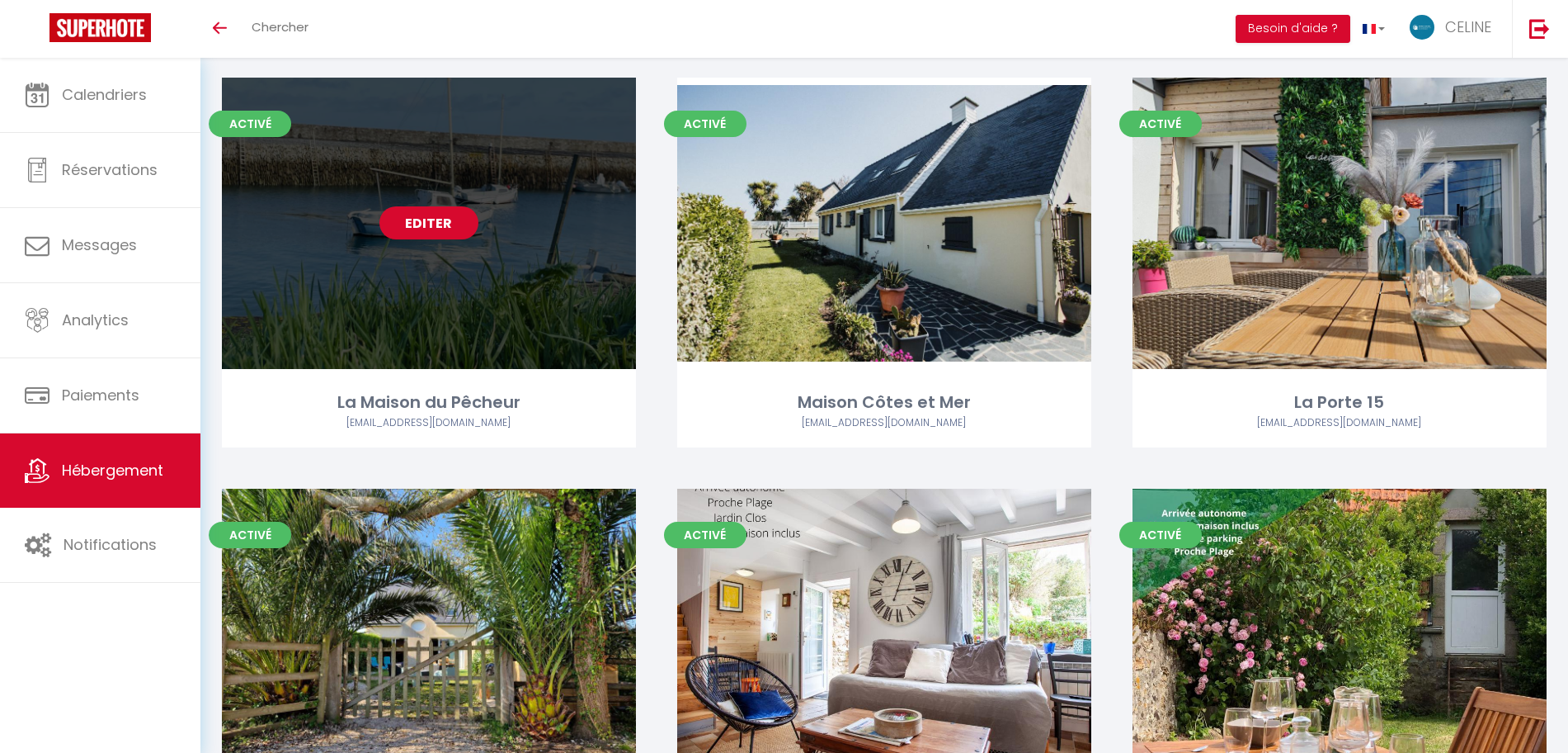
click at [401, 207] on link "Editer" at bounding box center [429, 223] width 99 height 33
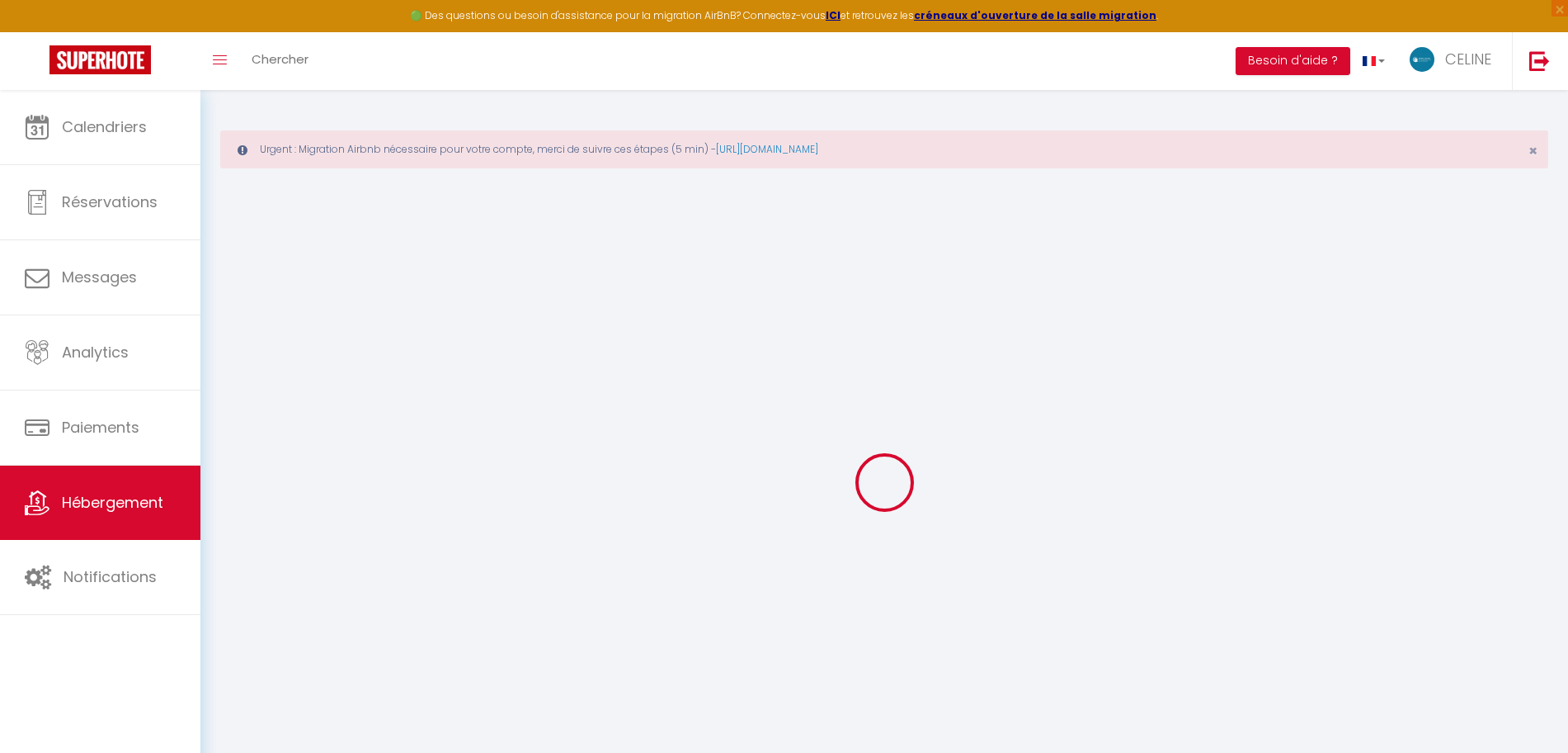
select select "+ 24 %"
select select "+ 26 %"
checkbox input "false"
checkbox input "true"
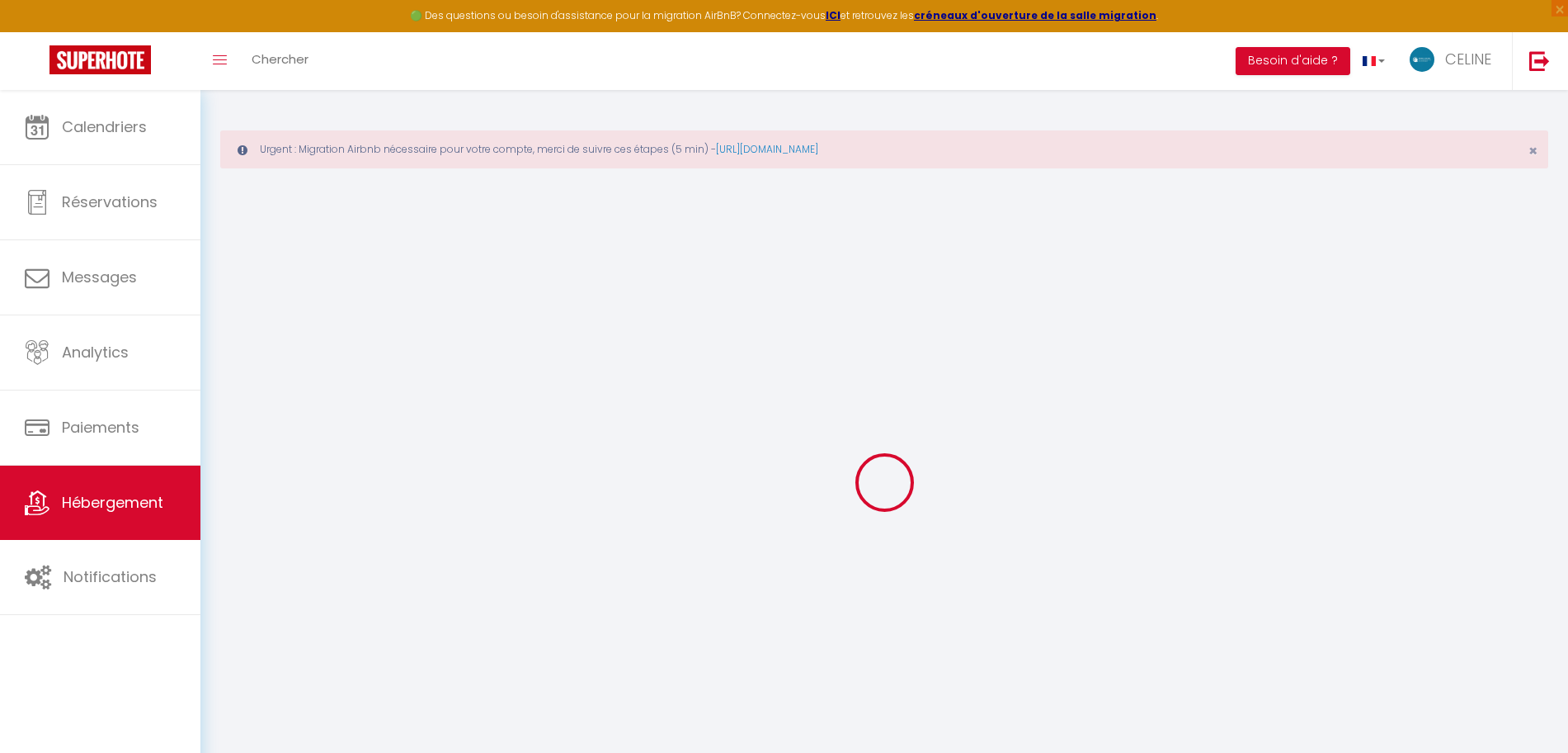
checkbox input "true"
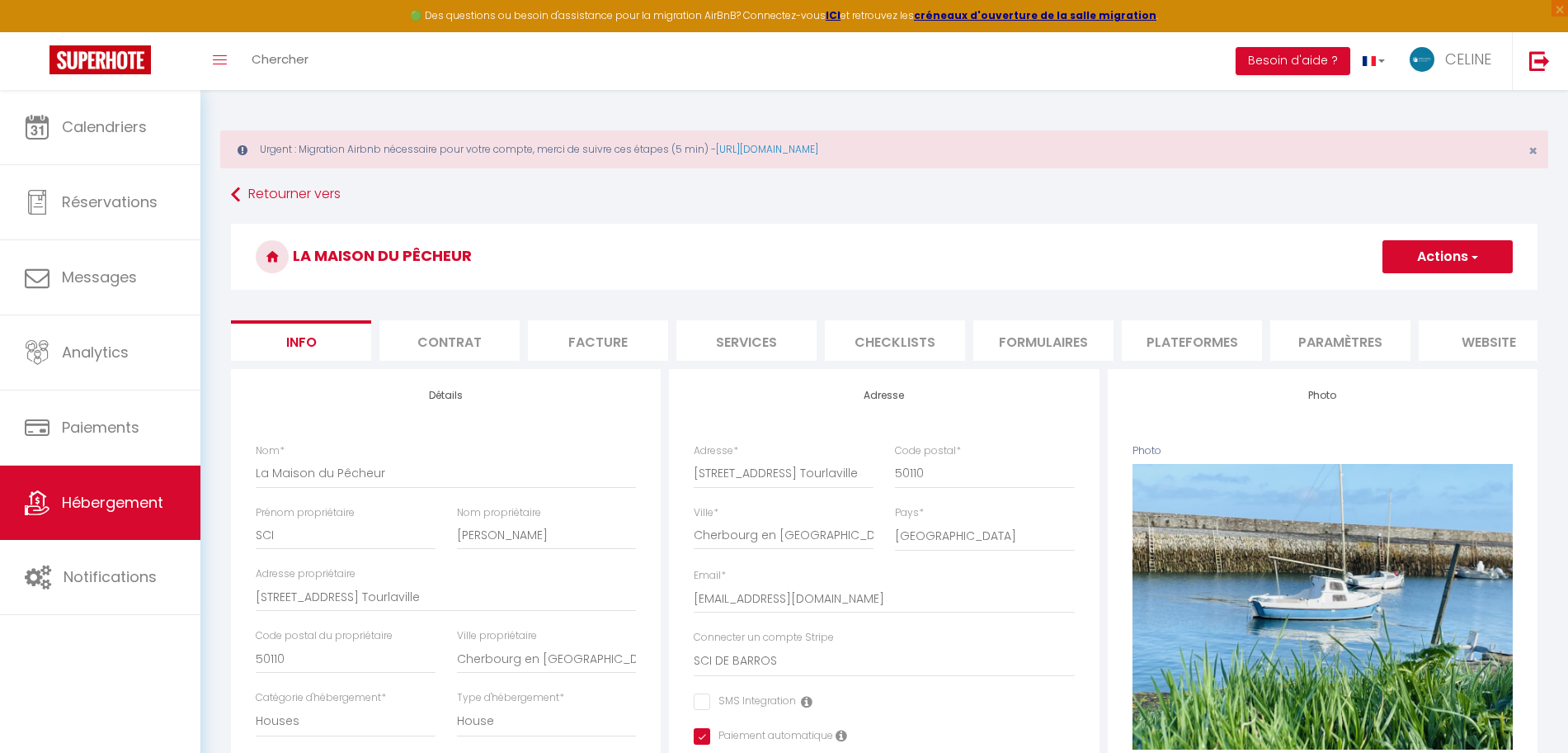
click at [1217, 337] on li "Plateformes" at bounding box center [1192, 341] width 140 height 41
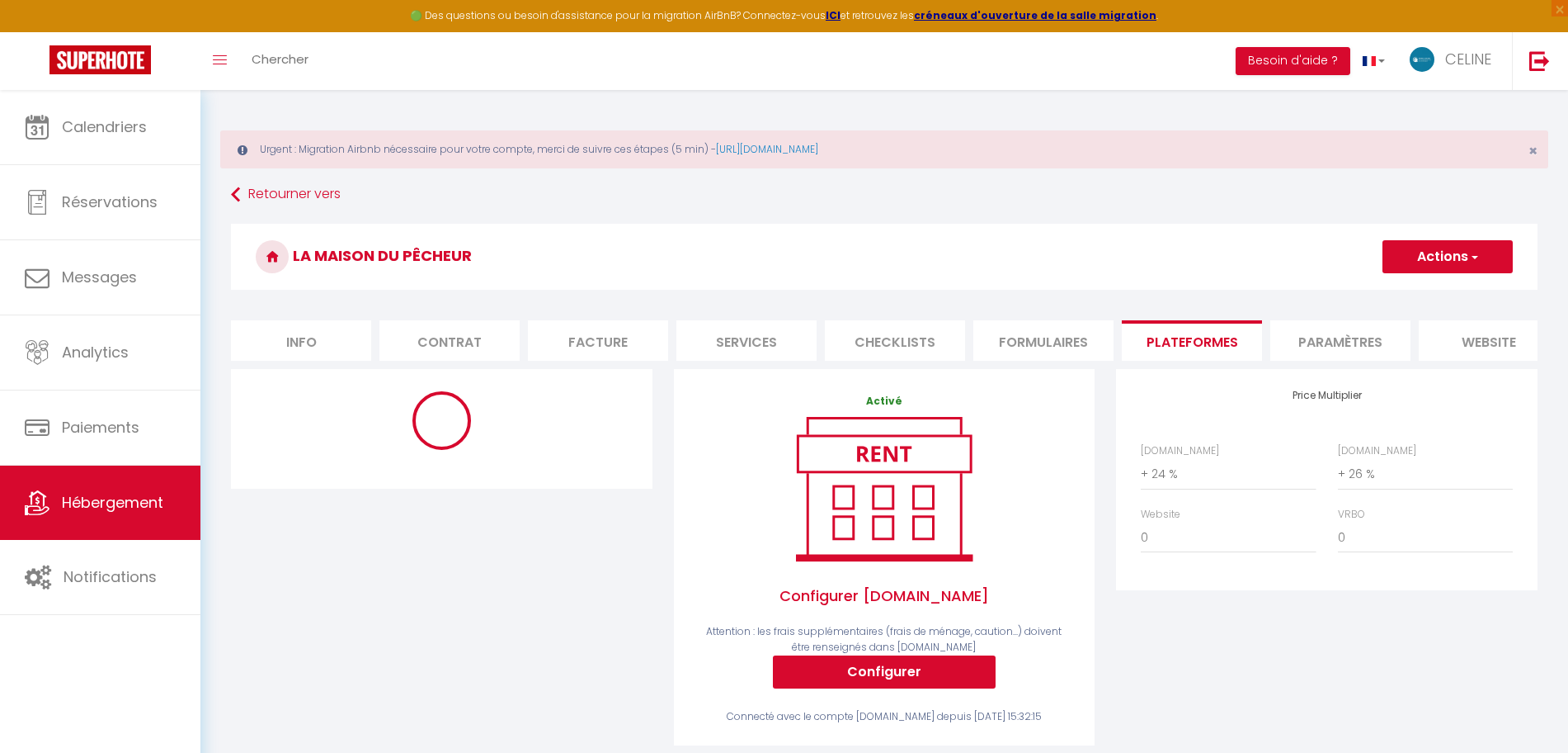
select select "270"
select select "EUR"
select select "14467-1077307361368652217"
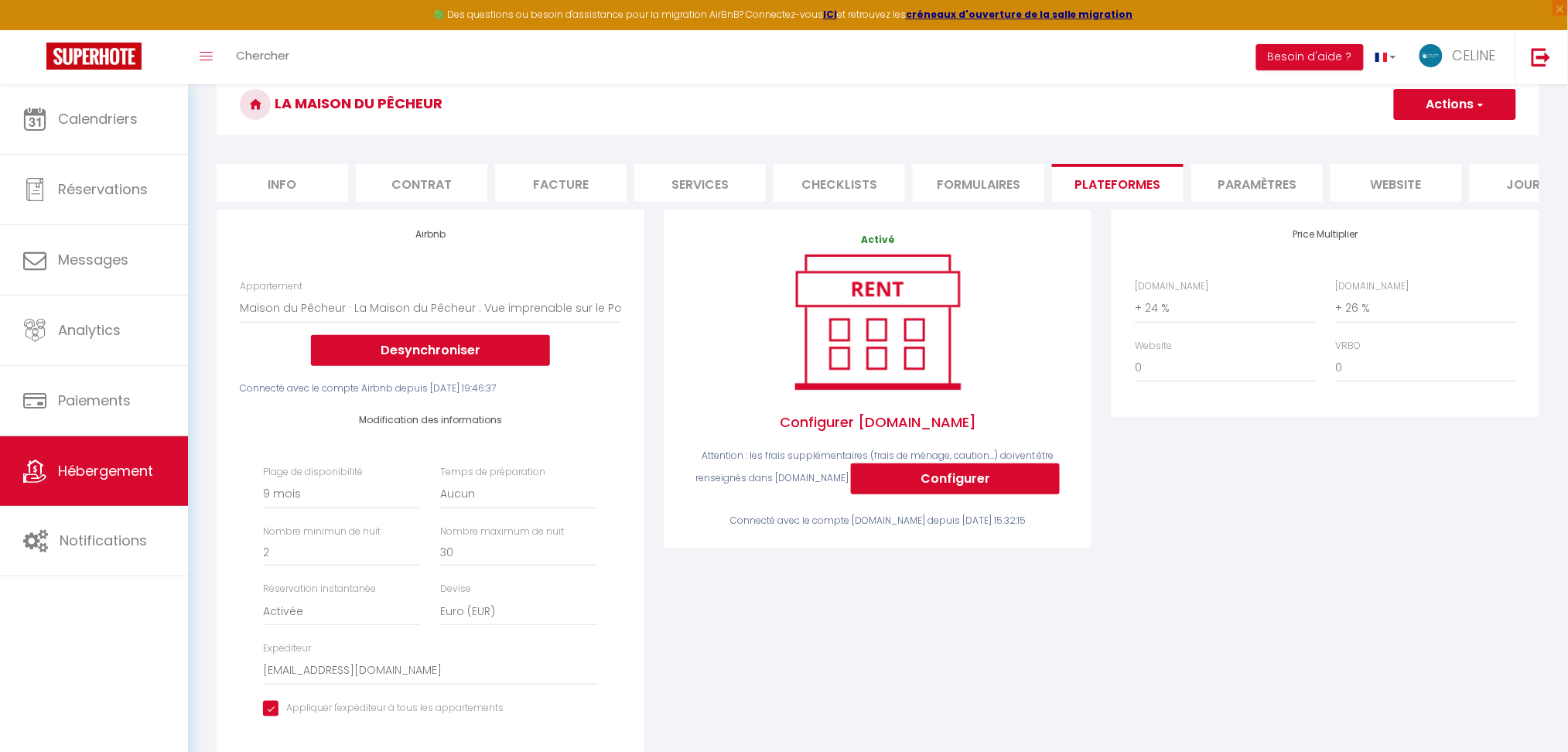
scroll to position [130, 0]
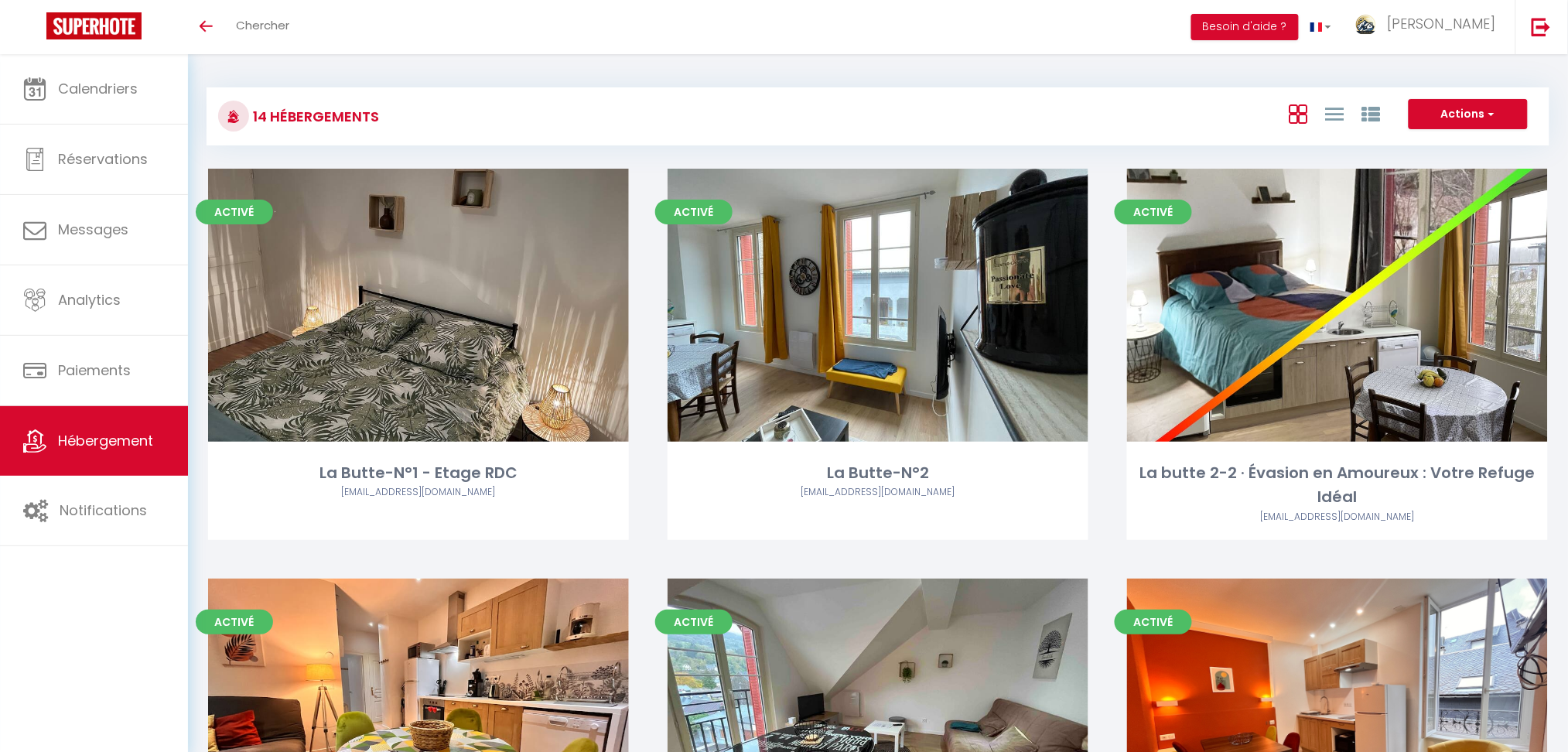
click at [588, 88] on div "14 Hébergements Actions Créer un Hébergement Nouveau groupe" at bounding box center [878, 117] width 1343 height 58
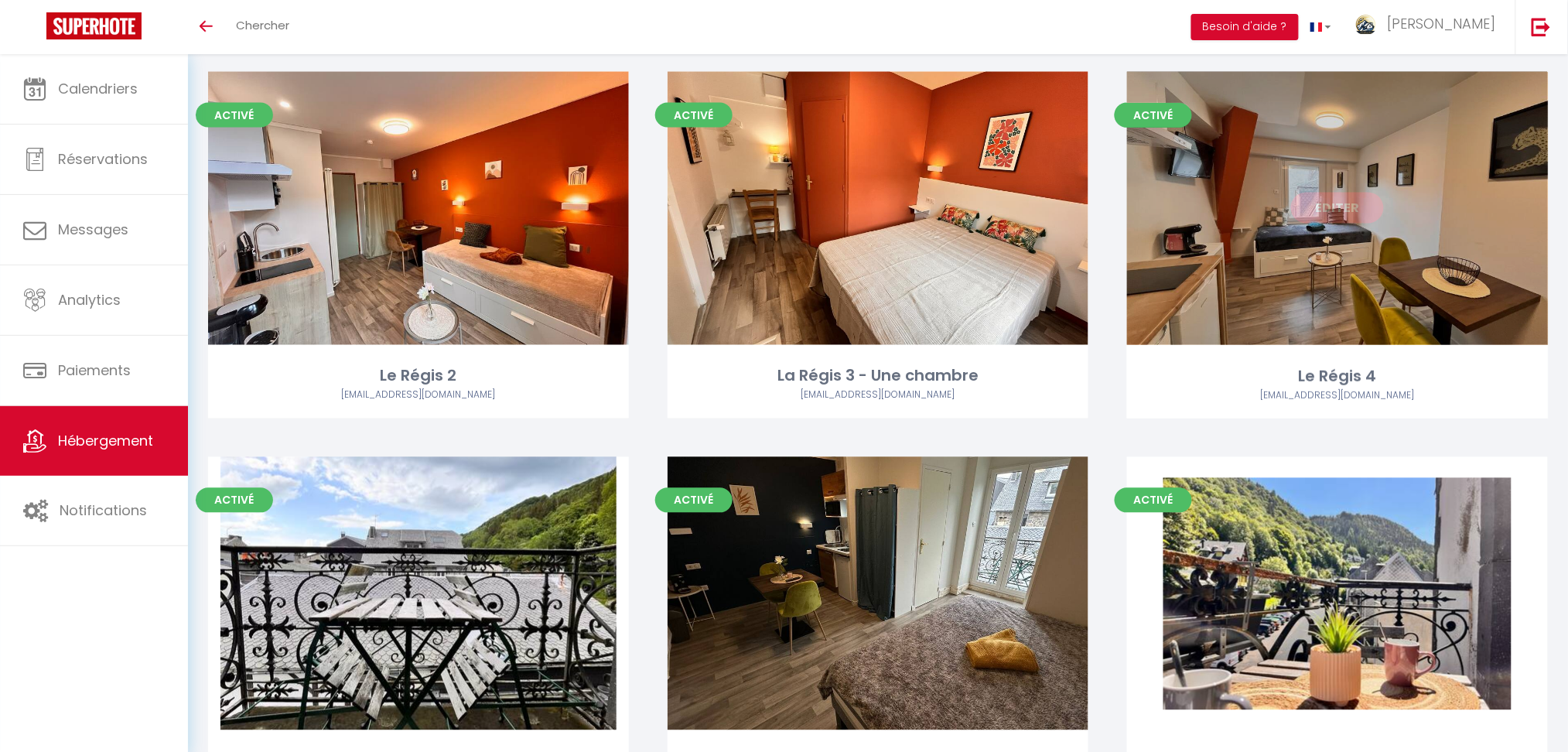
click at [1349, 208] on link "Editer" at bounding box center [1338, 208] width 93 height 31
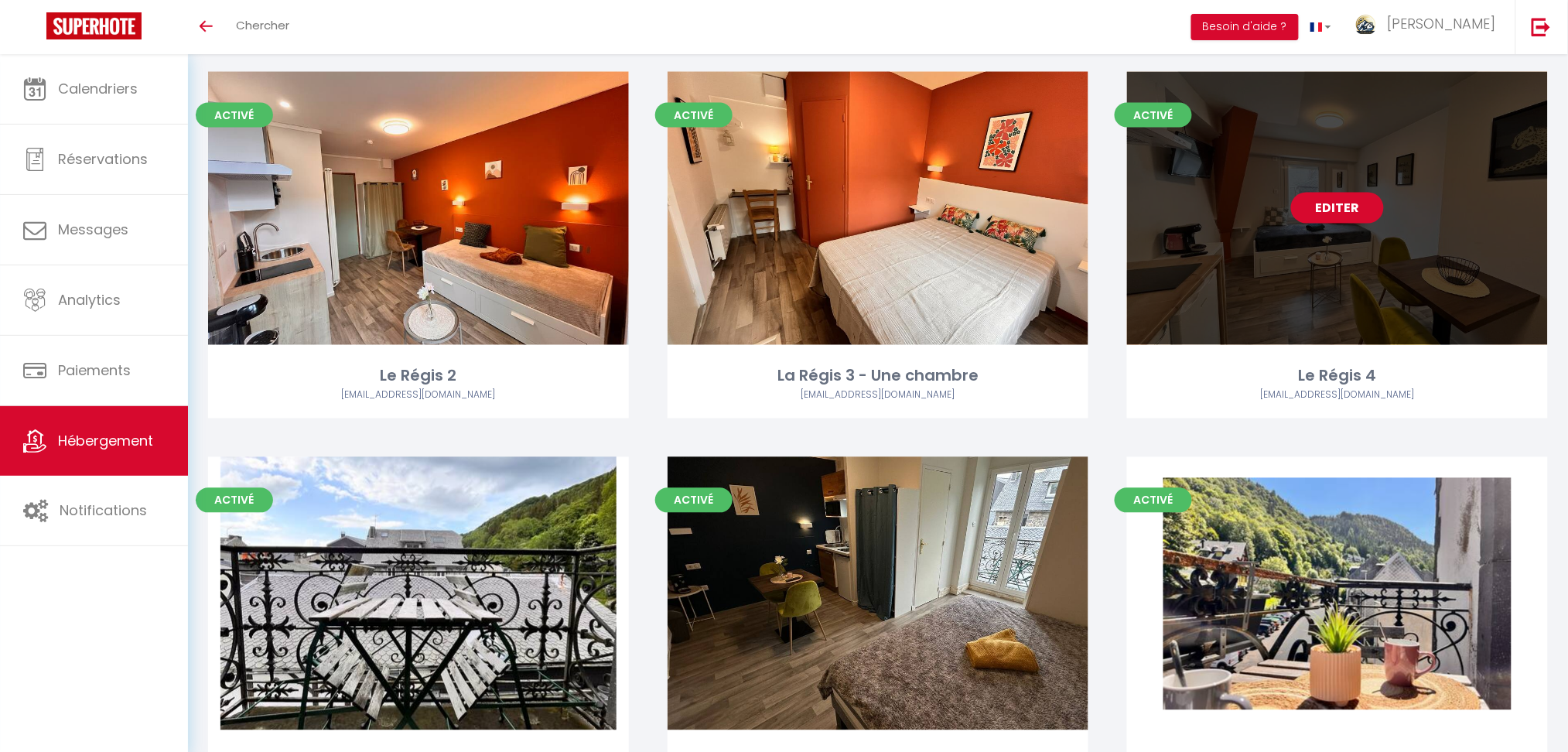
click at [1349, 208] on link "Editer" at bounding box center [1338, 208] width 93 height 31
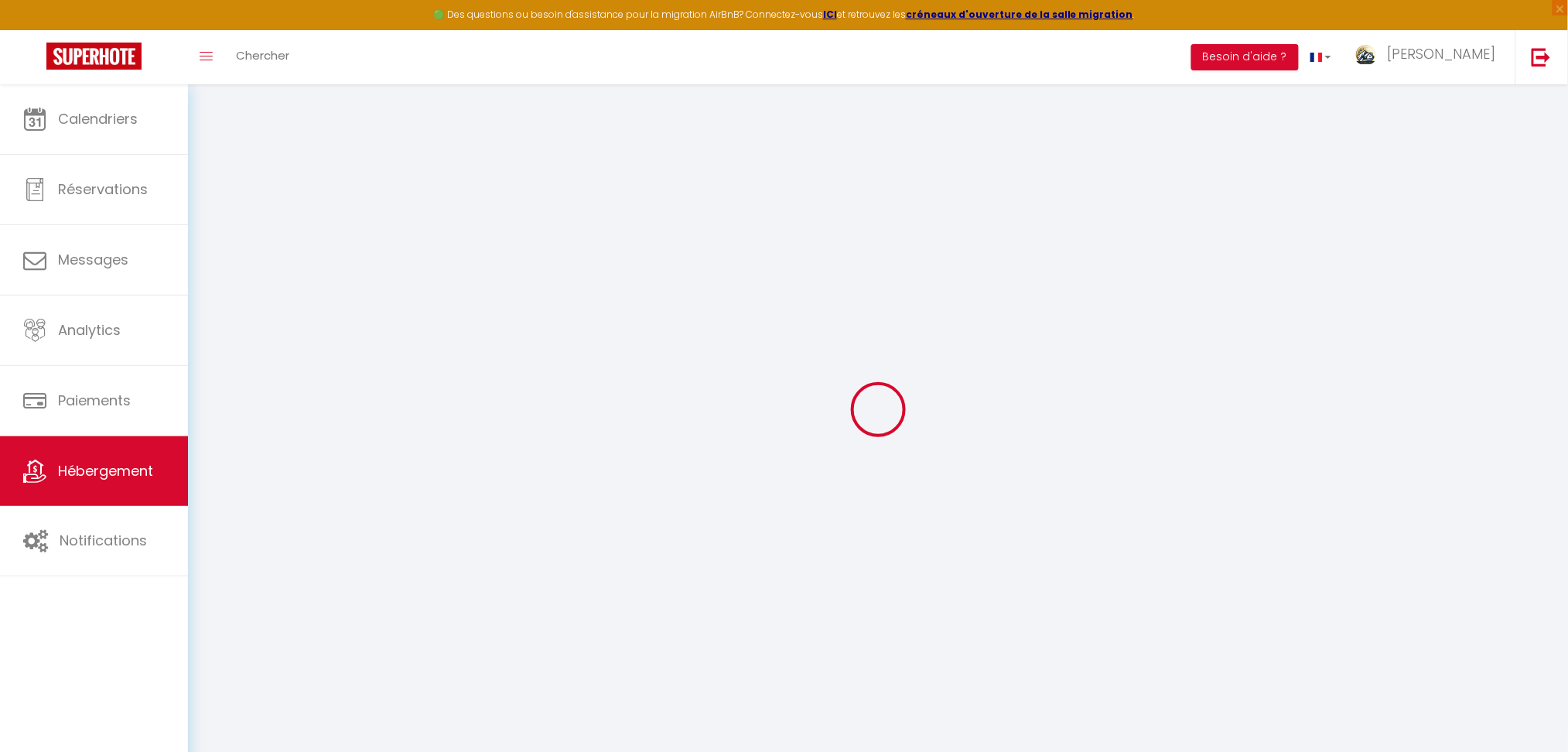
select select "16:00"
select select
select select "11:00"
select select "30"
select select "120"
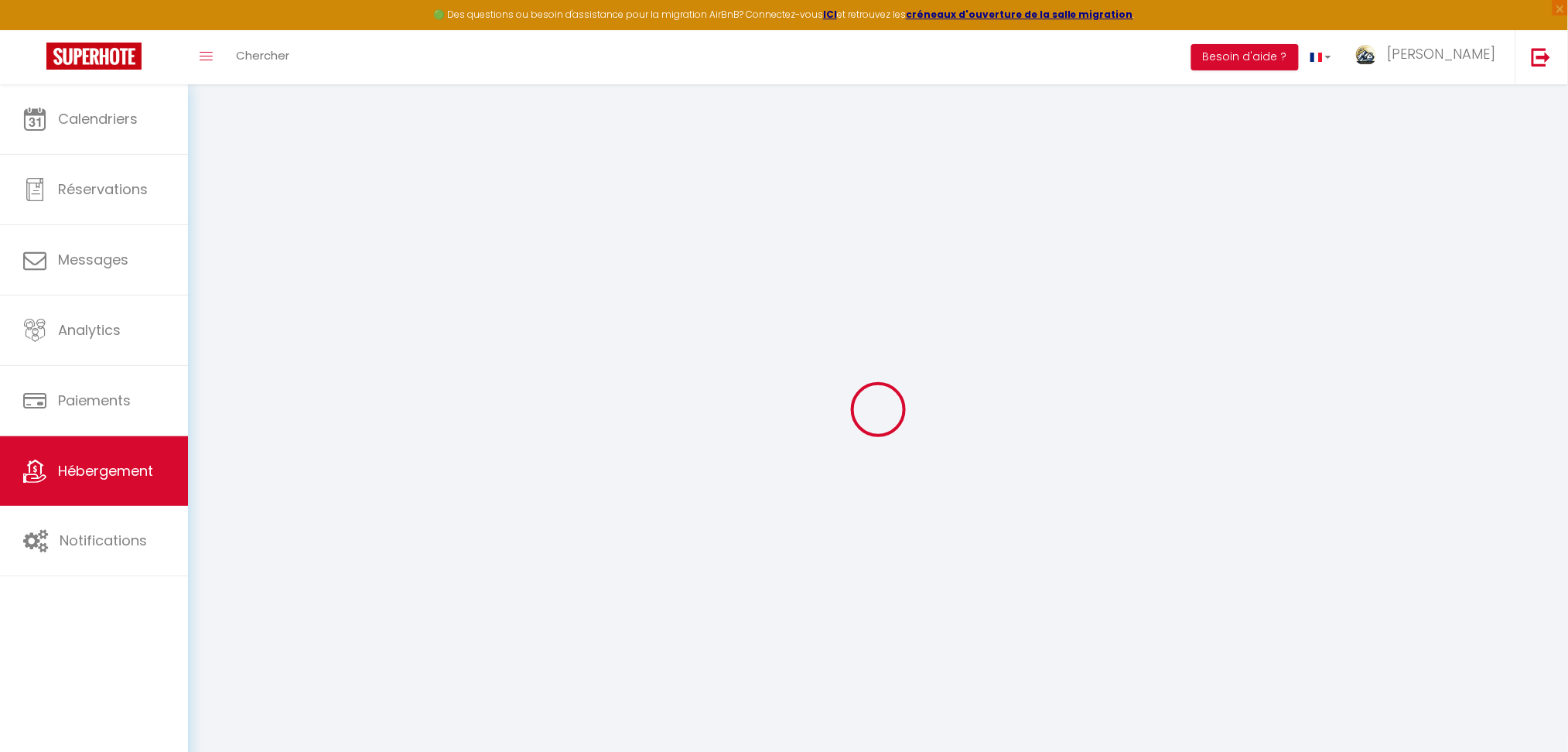
select select "46497"
select select
checkbox input "false"
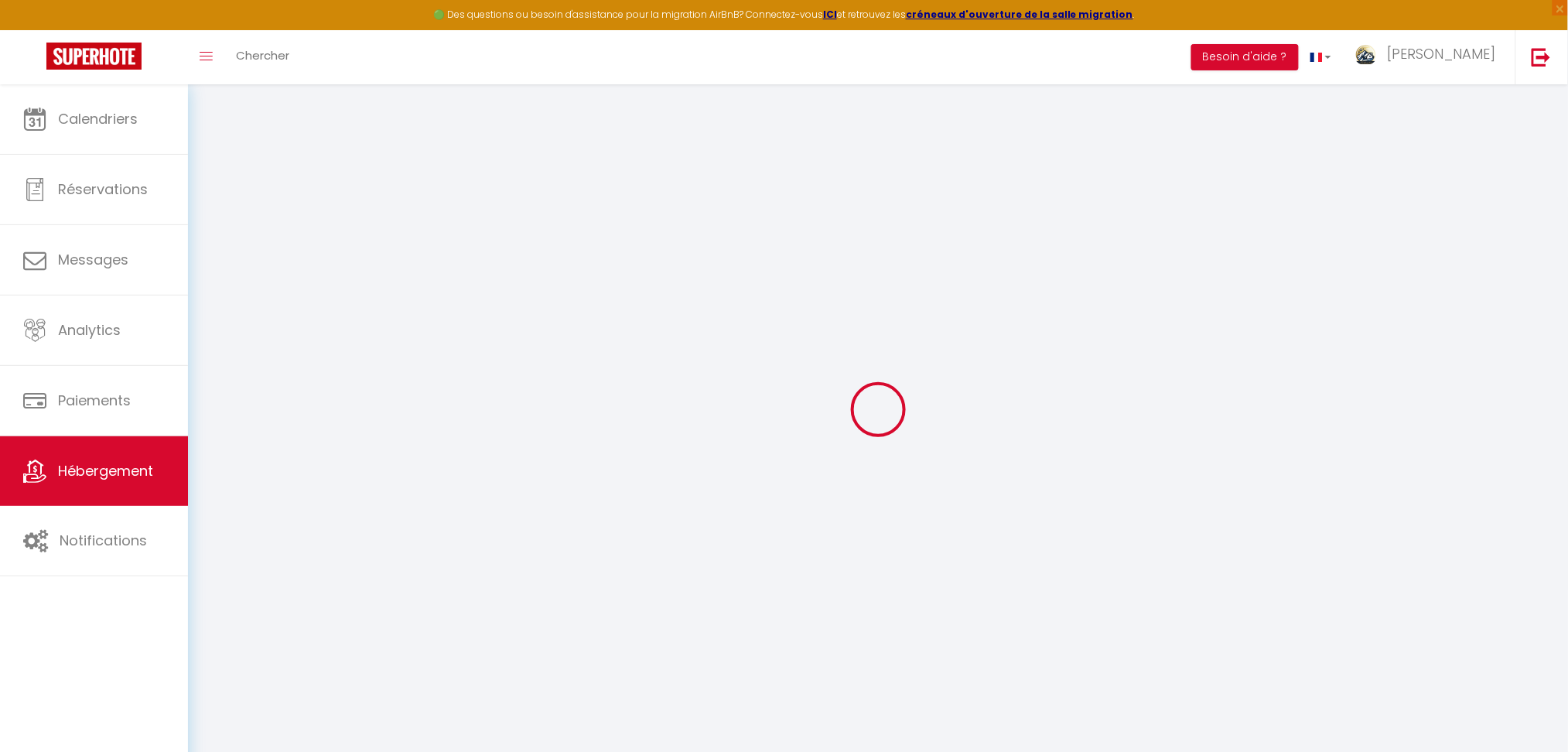
checkbox input "false"
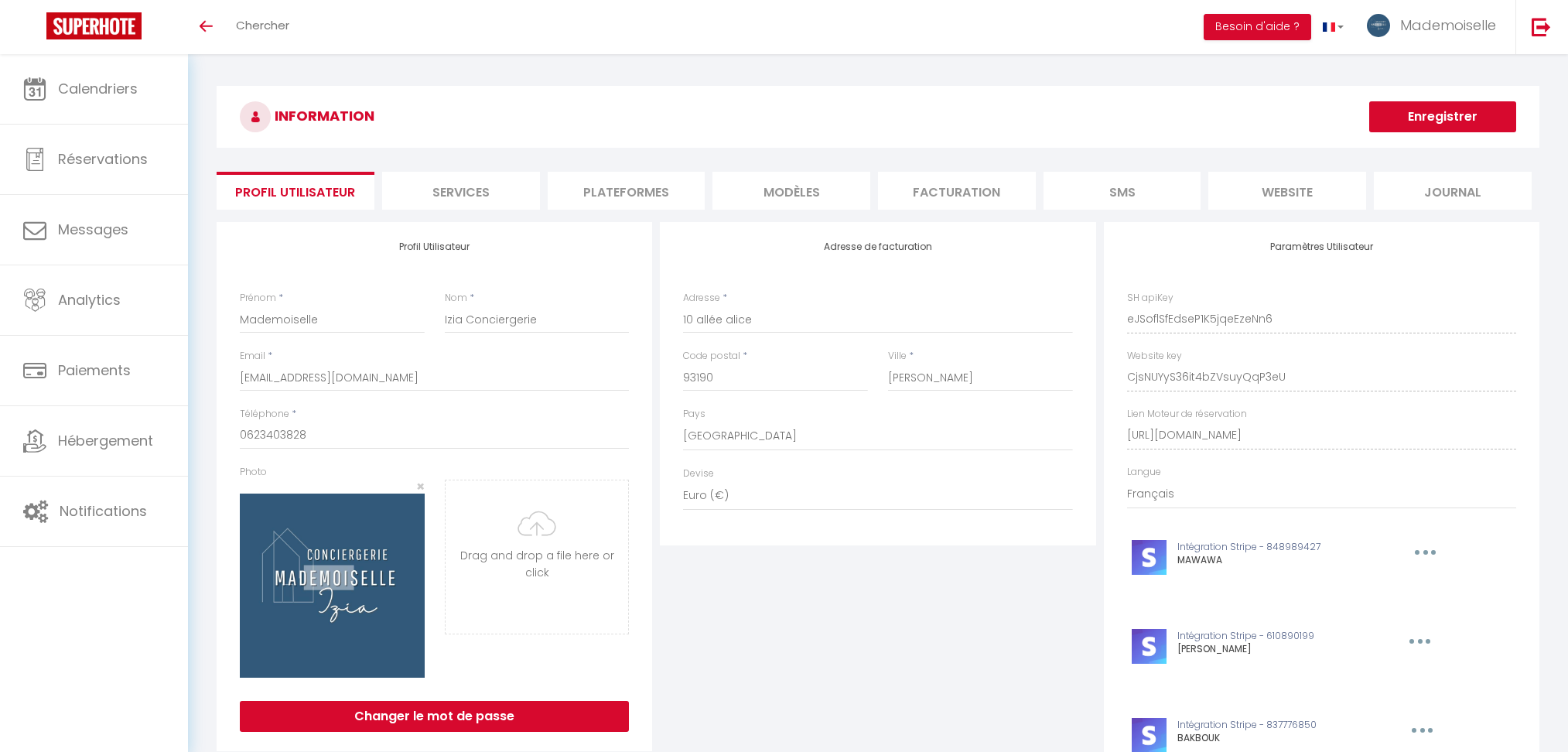
select select "28"
select select "fr"
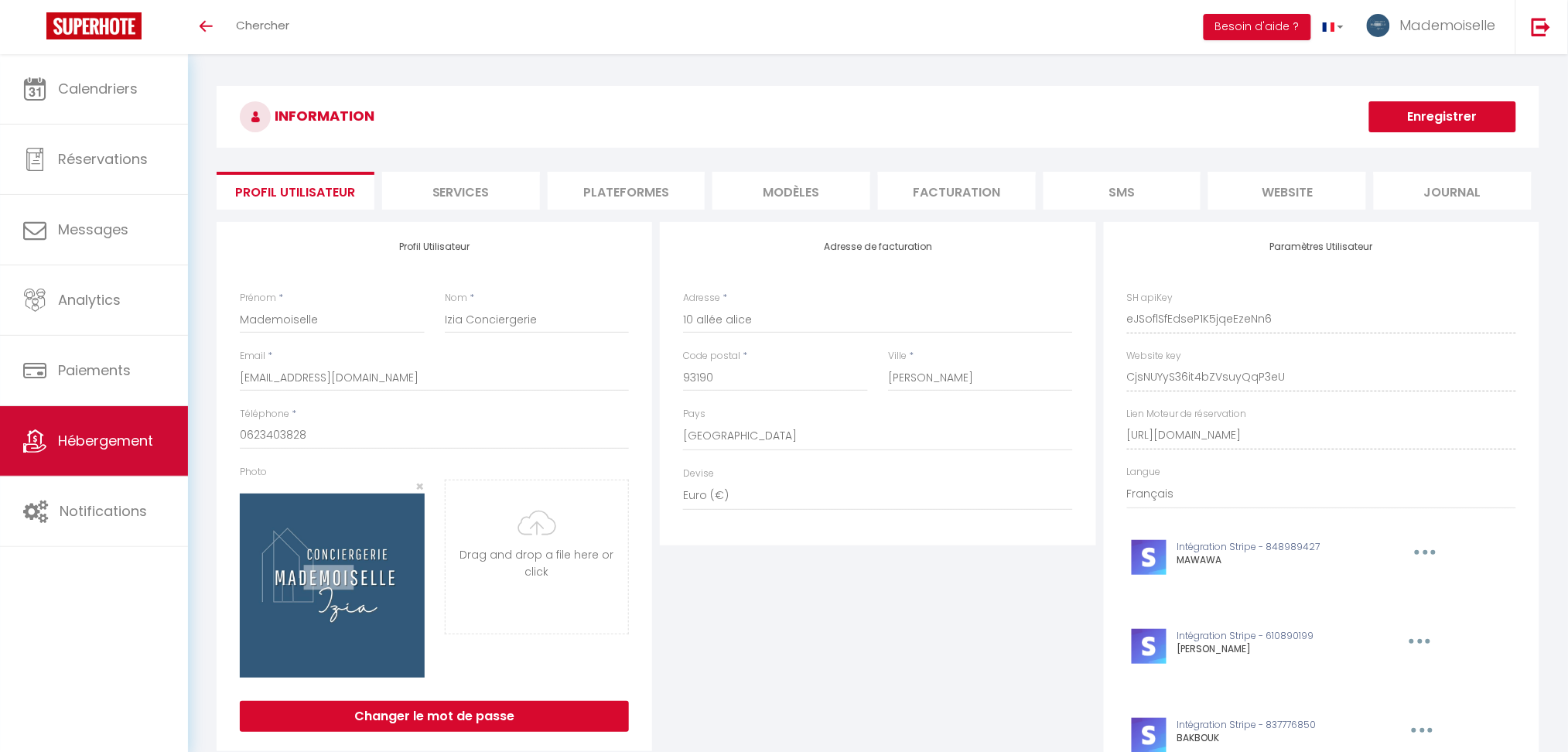
click at [139, 438] on span "Hébergement" at bounding box center [106, 440] width 95 height 19
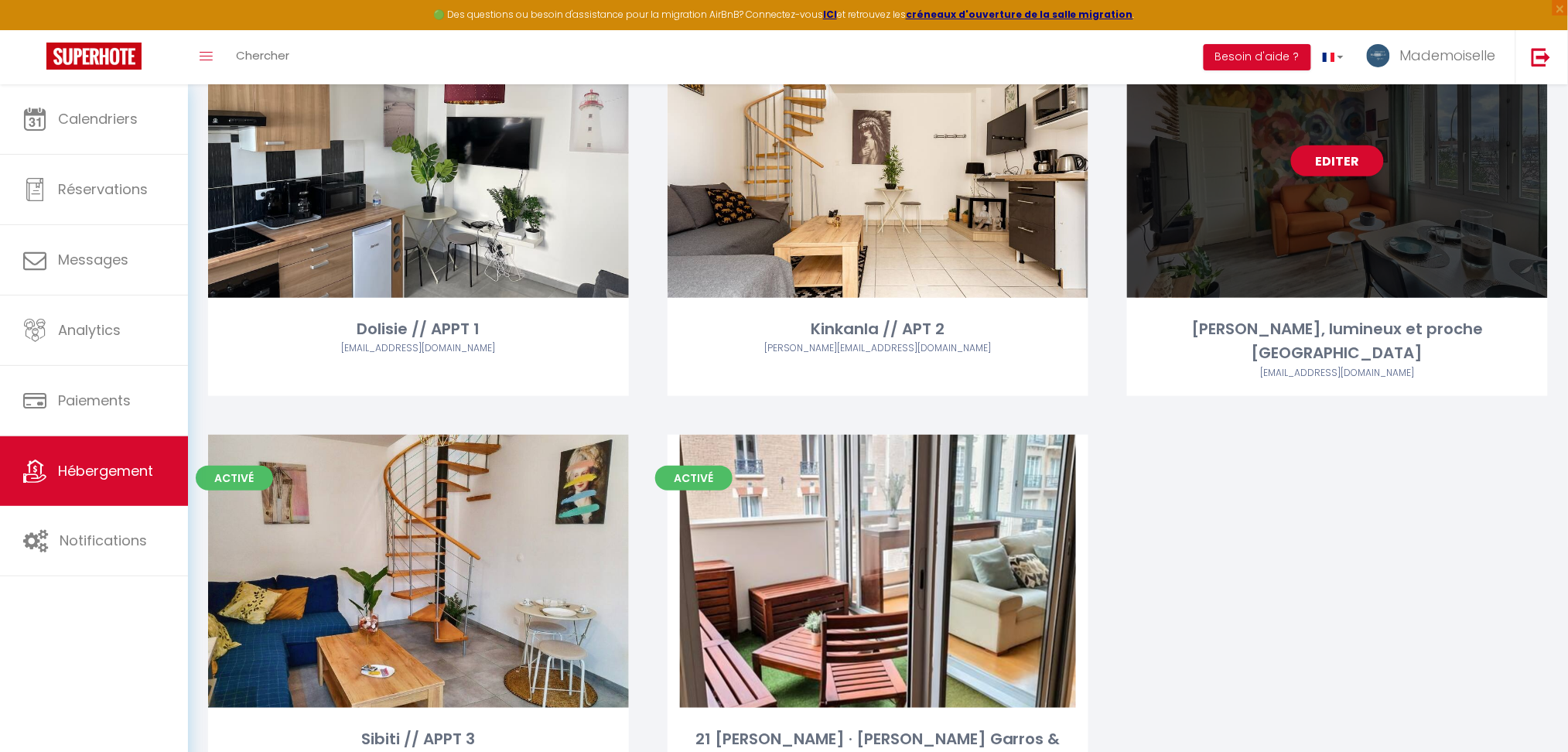
scroll to position [119, 0]
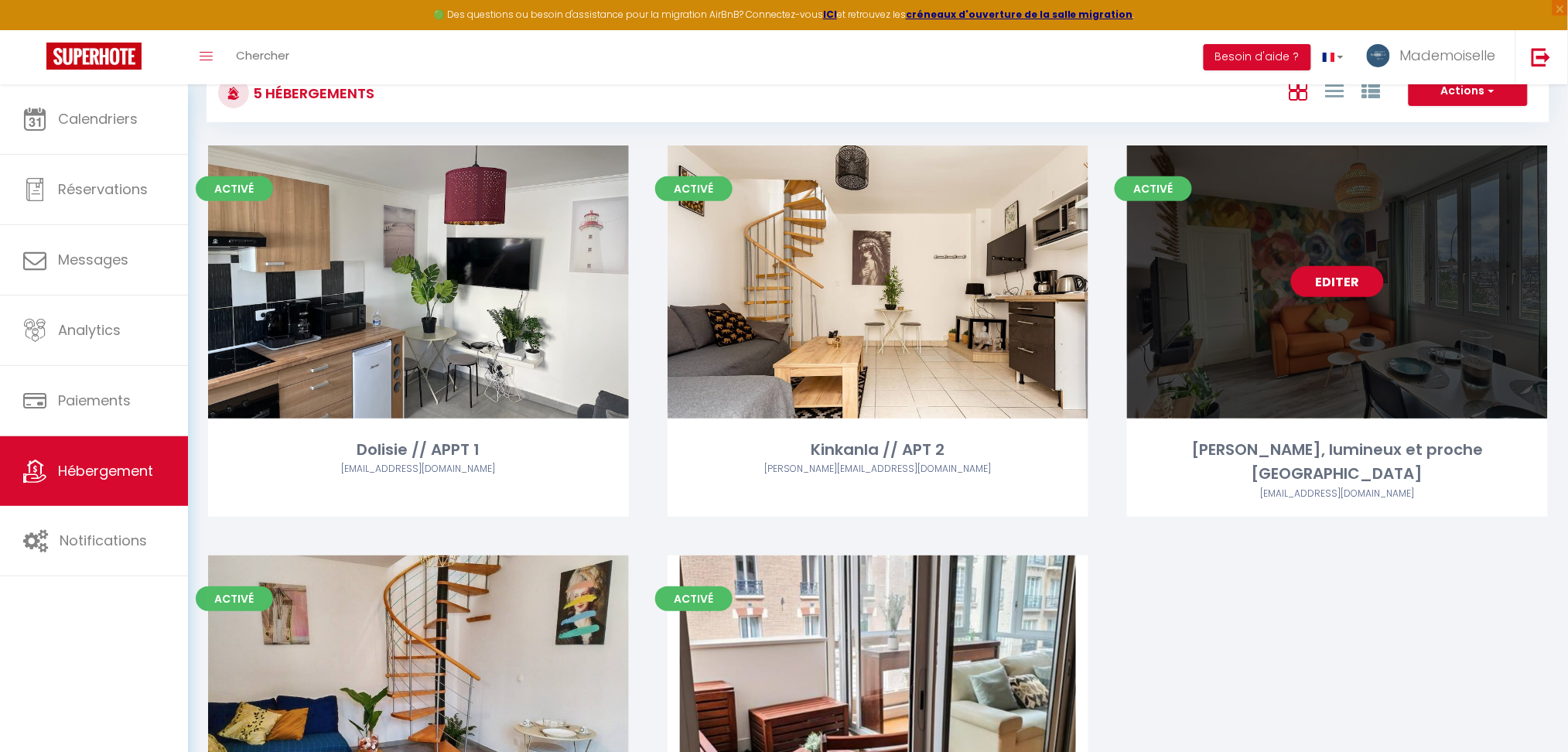
click at [1346, 281] on link "Editer" at bounding box center [1338, 281] width 93 height 31
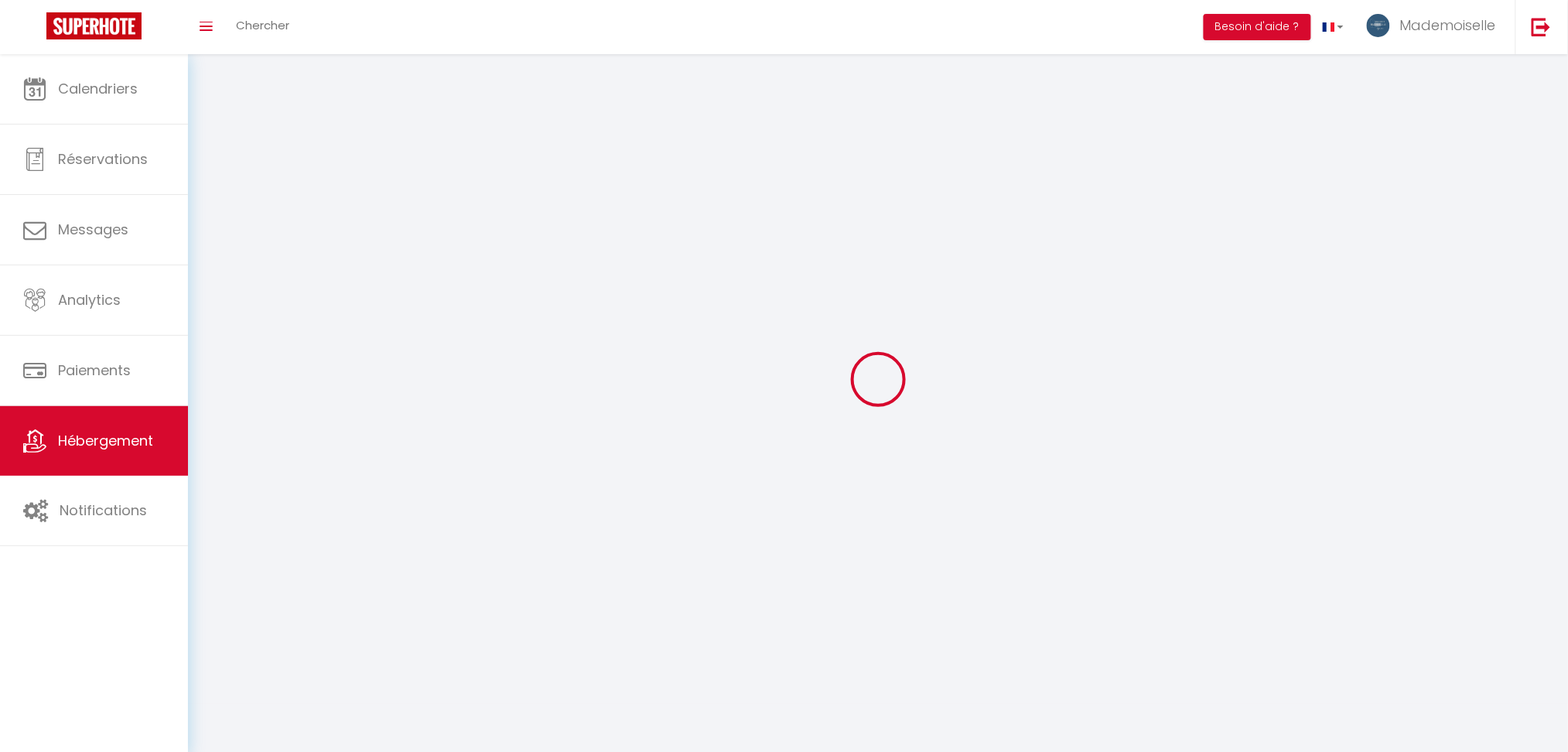
select select "1"
select select
select select "28"
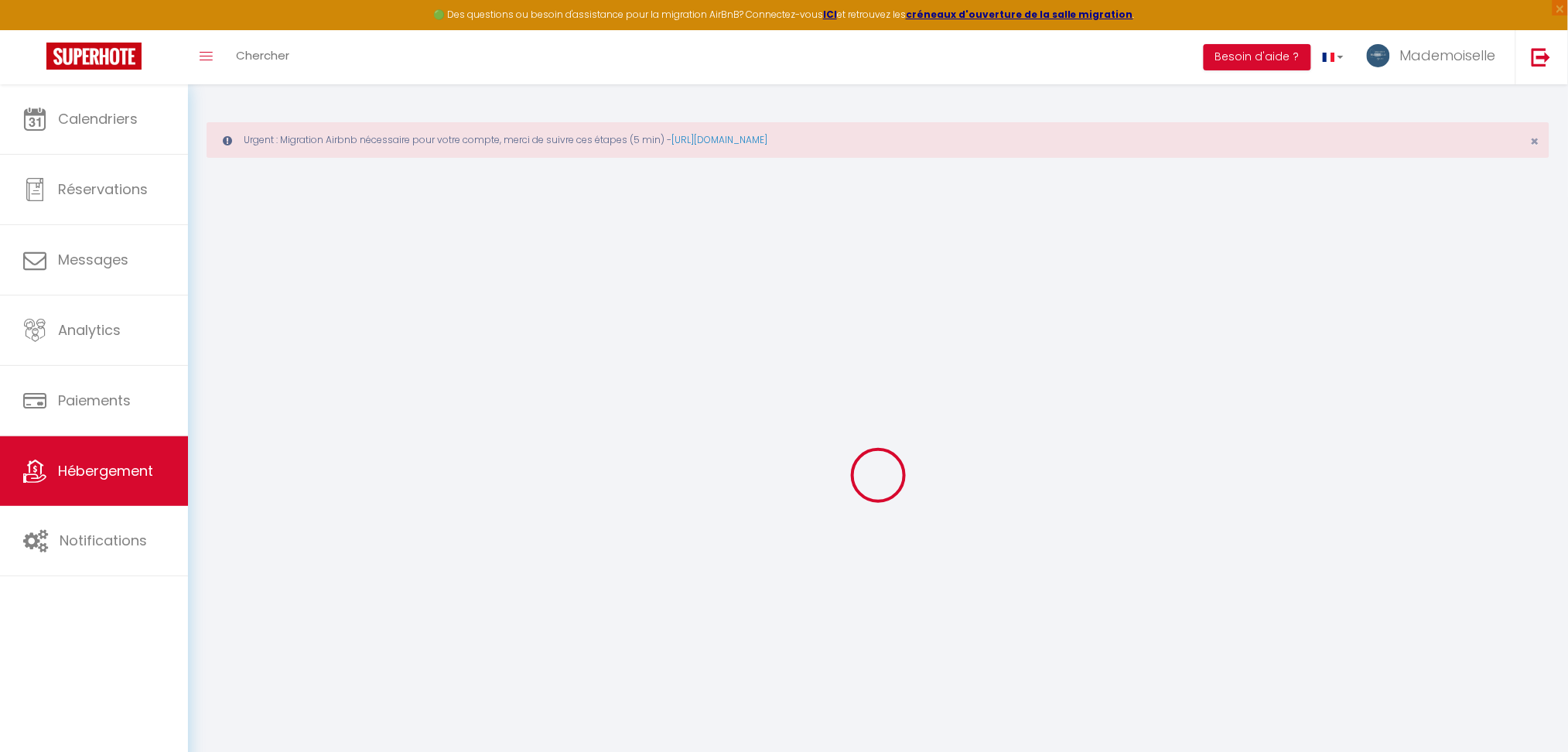
select select
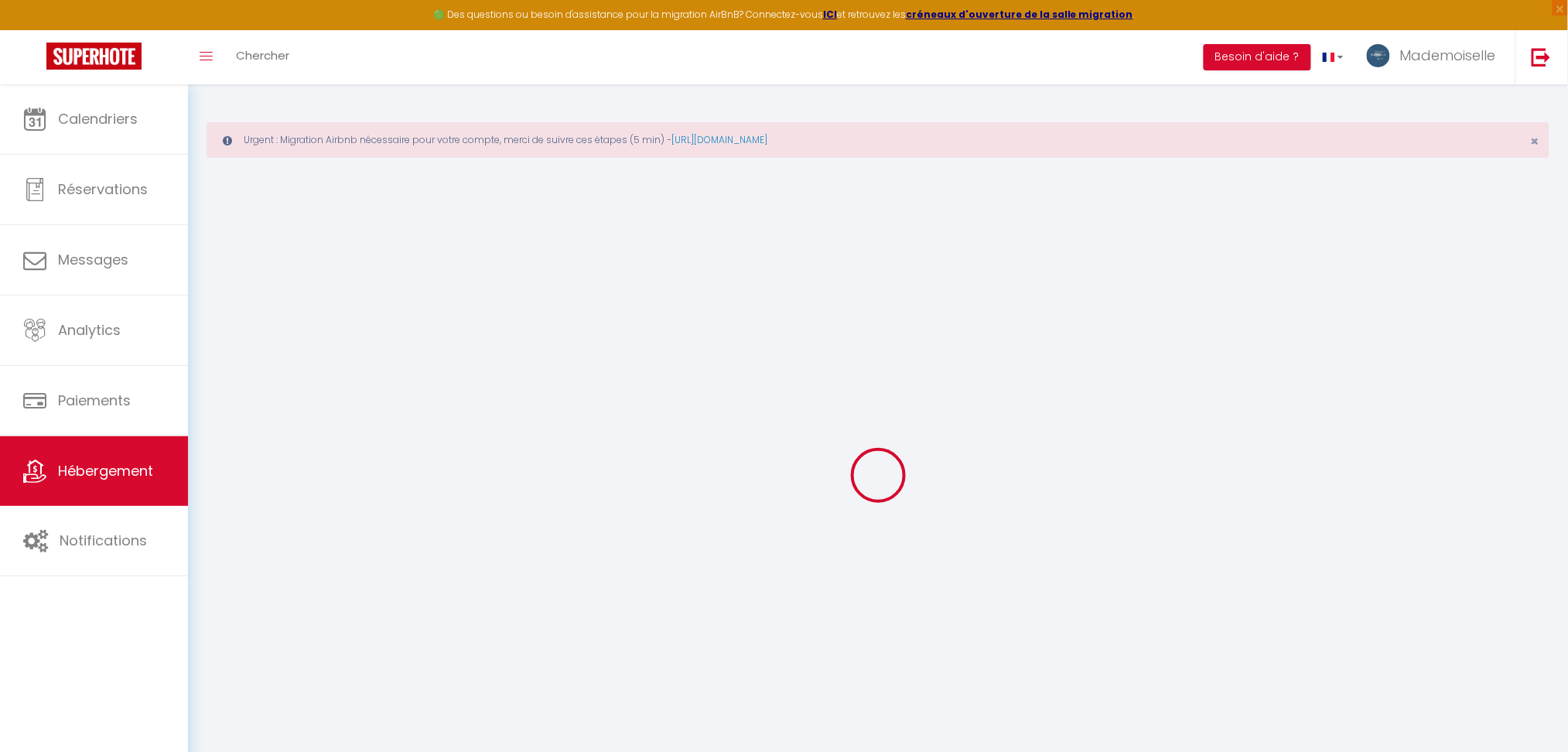
select select
checkbox input "false"
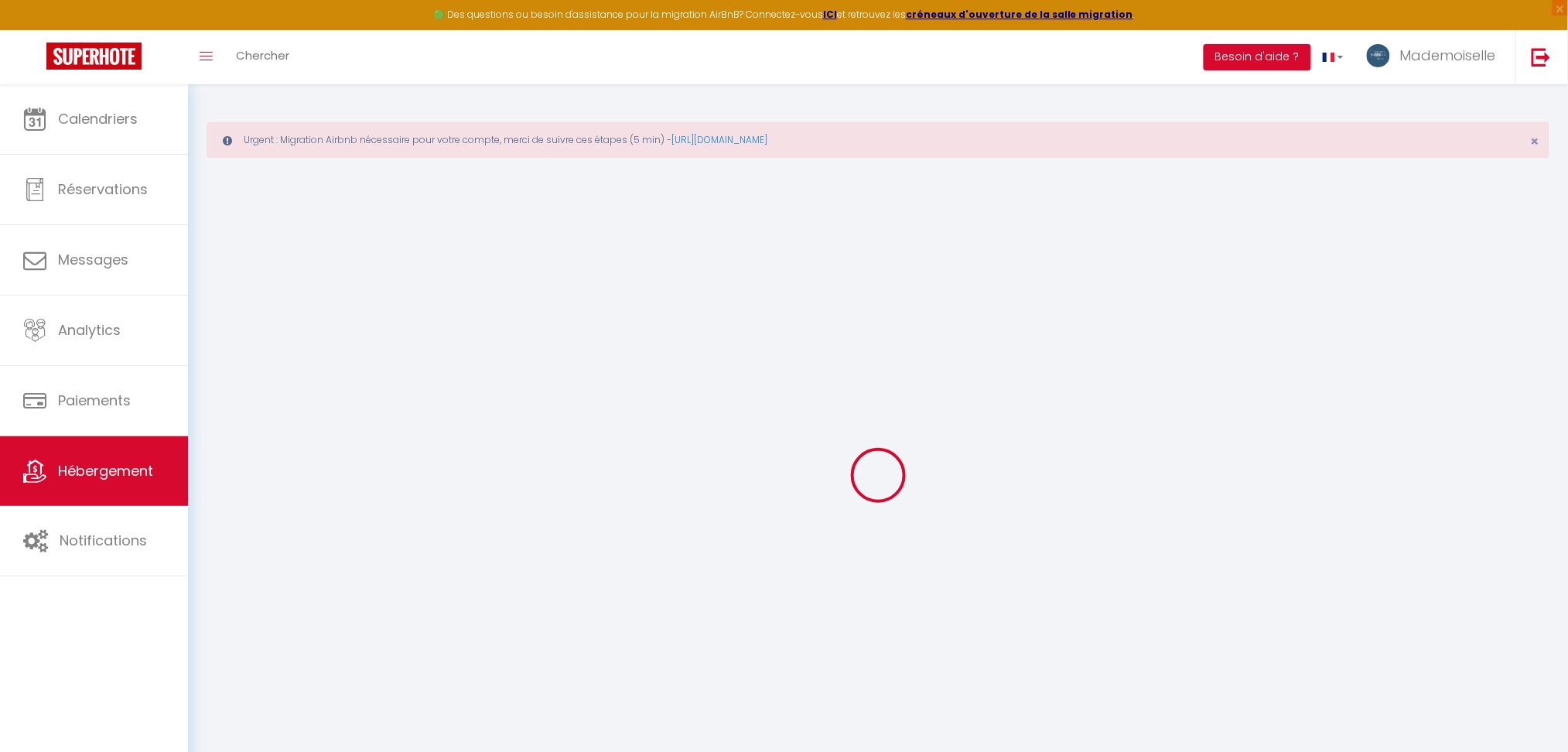
select select
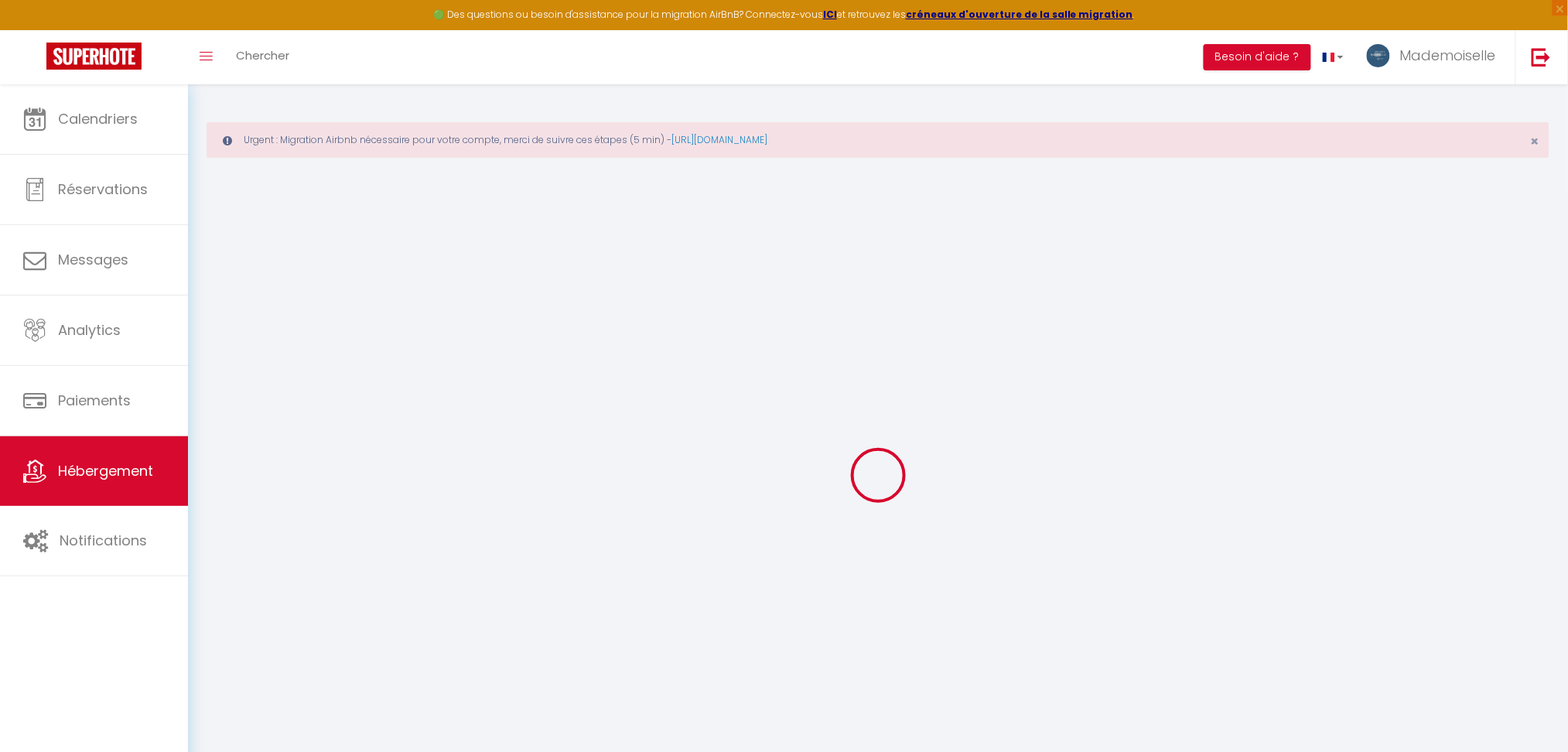
select select
checkbox input "false"
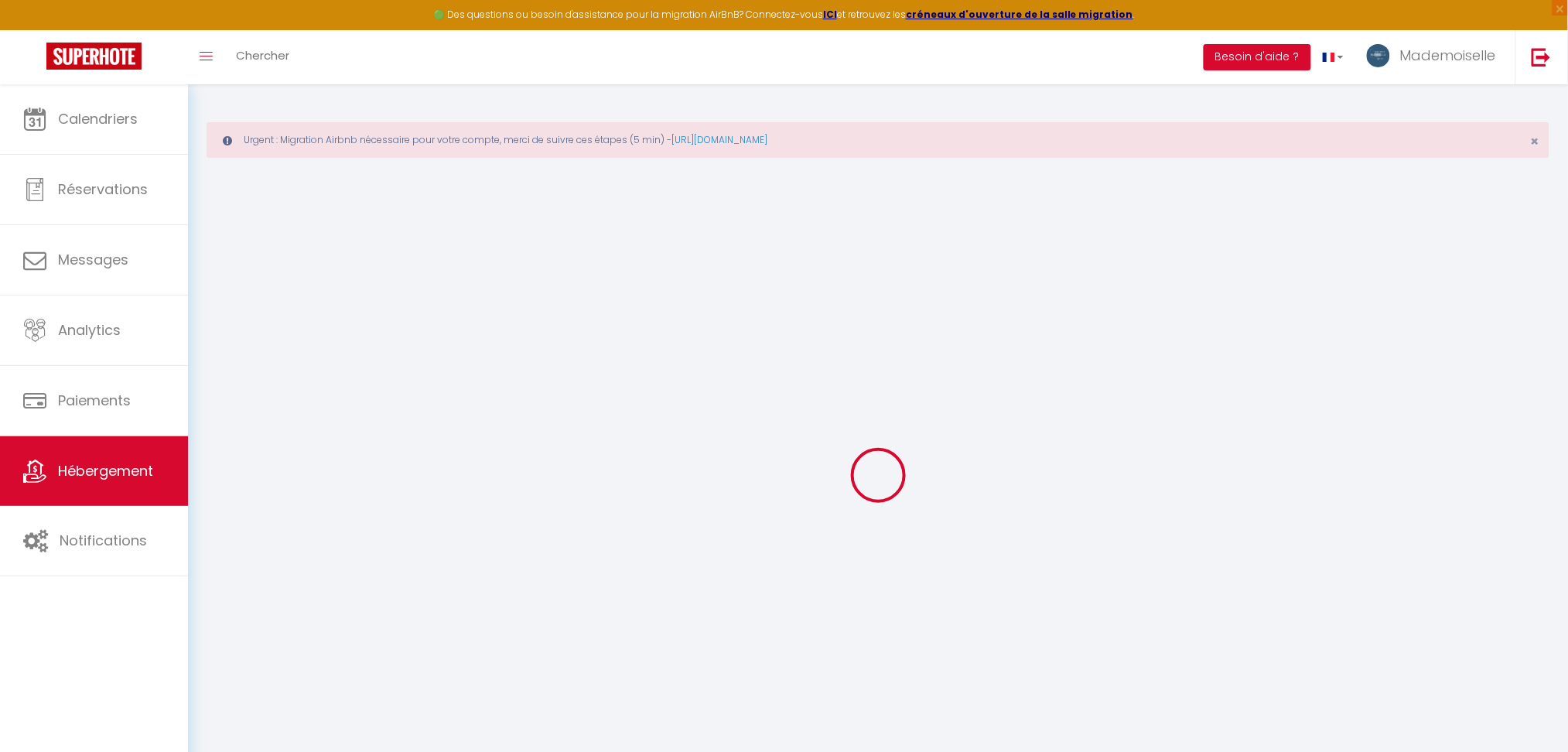
checkbox input "false"
select select
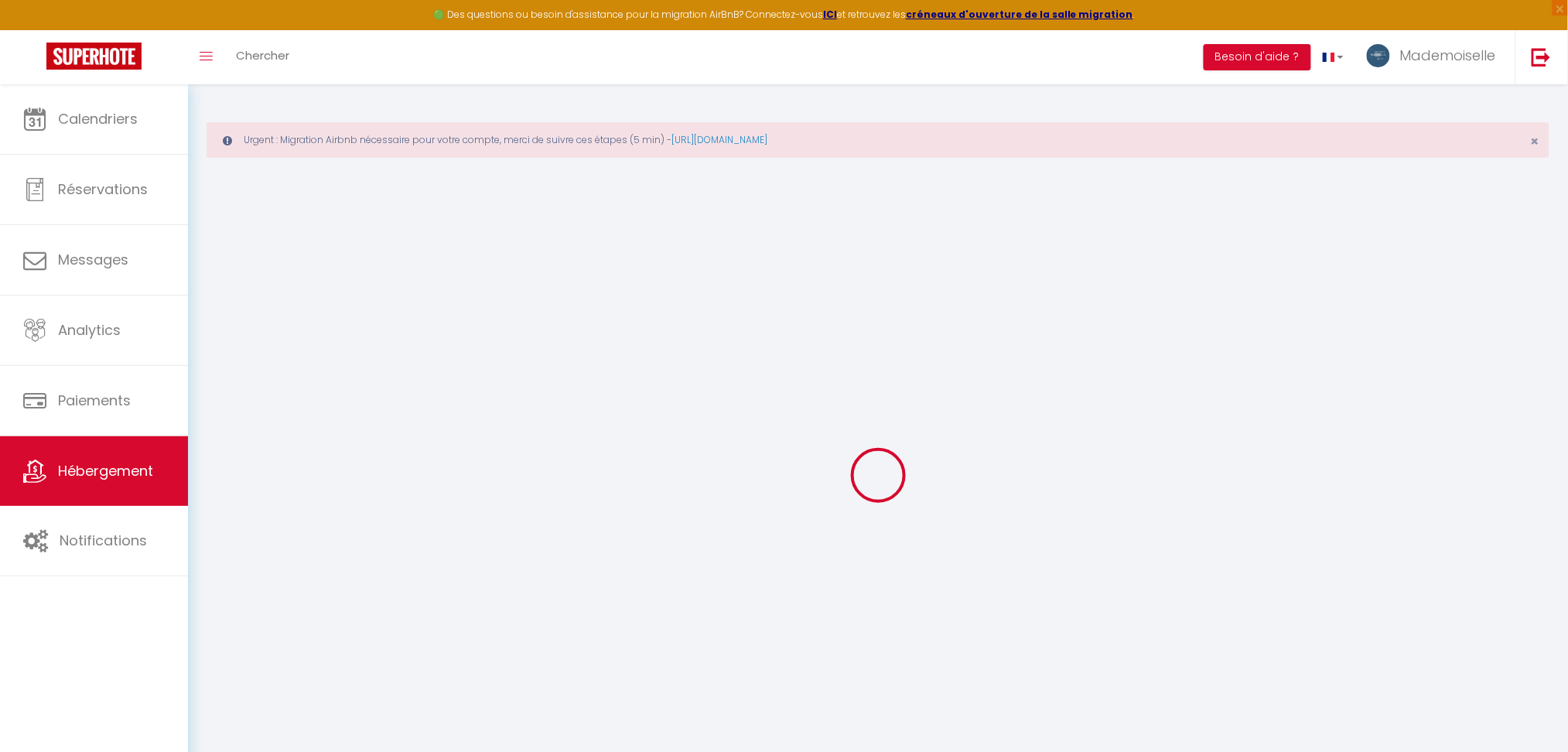
select select
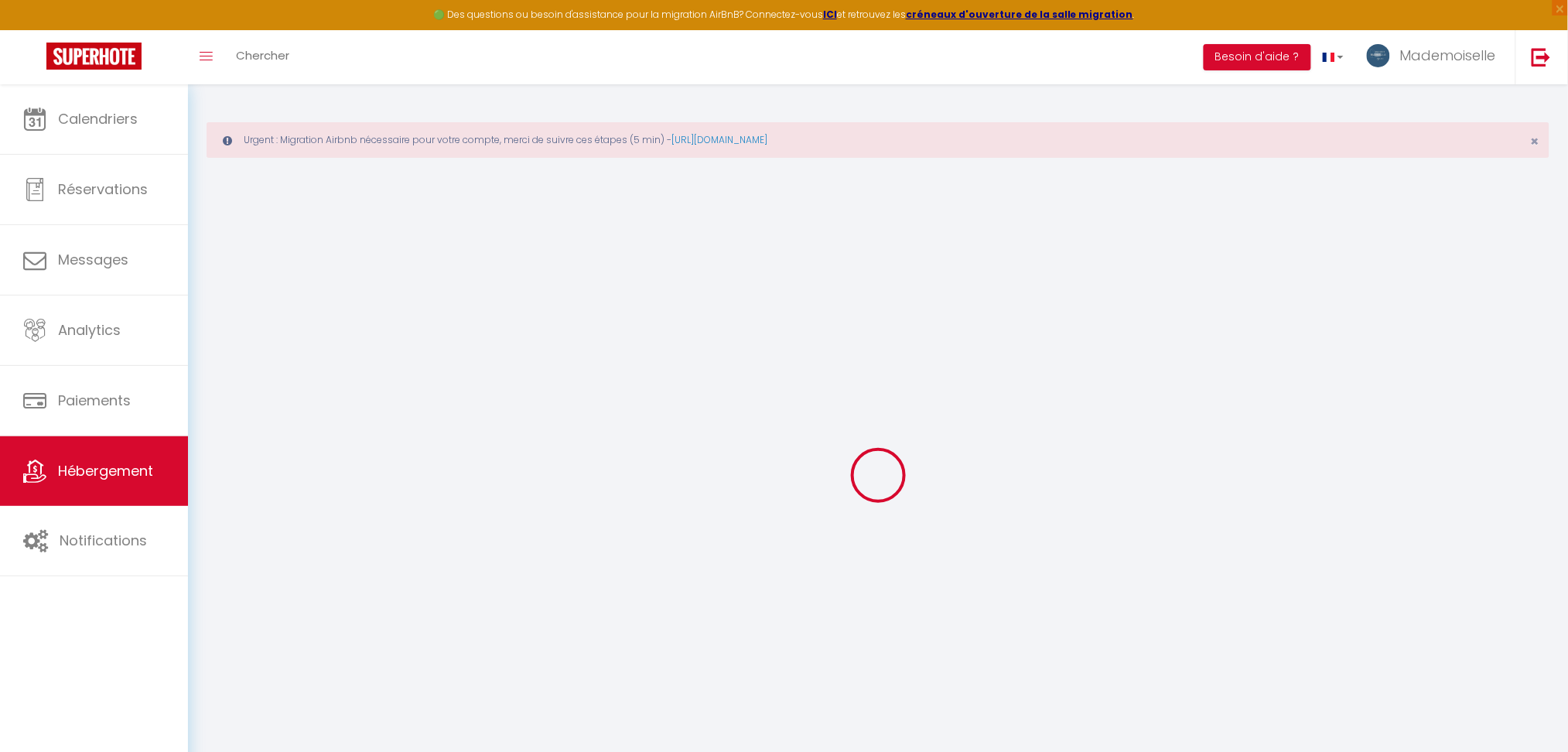
checkbox input "false"
select select
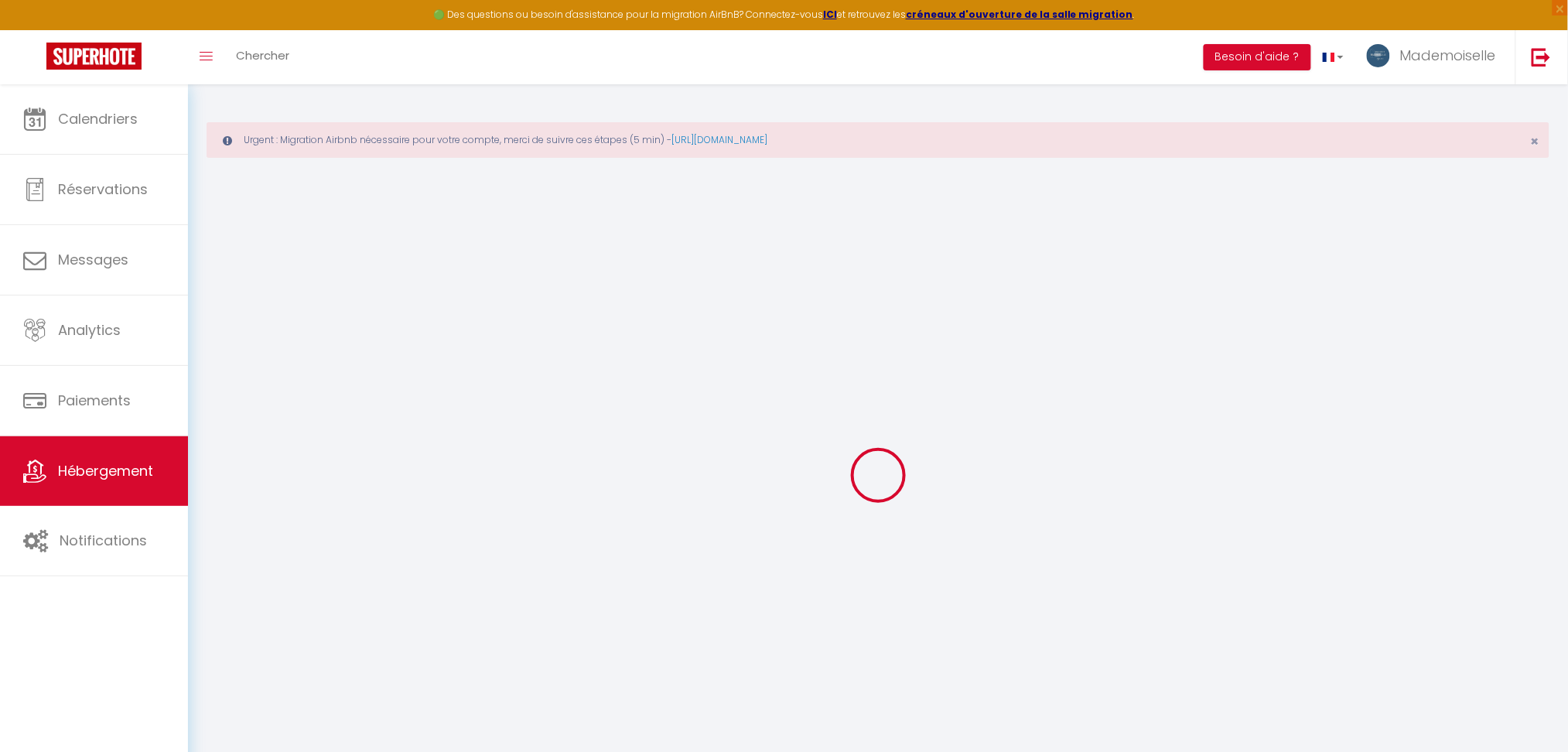
select select
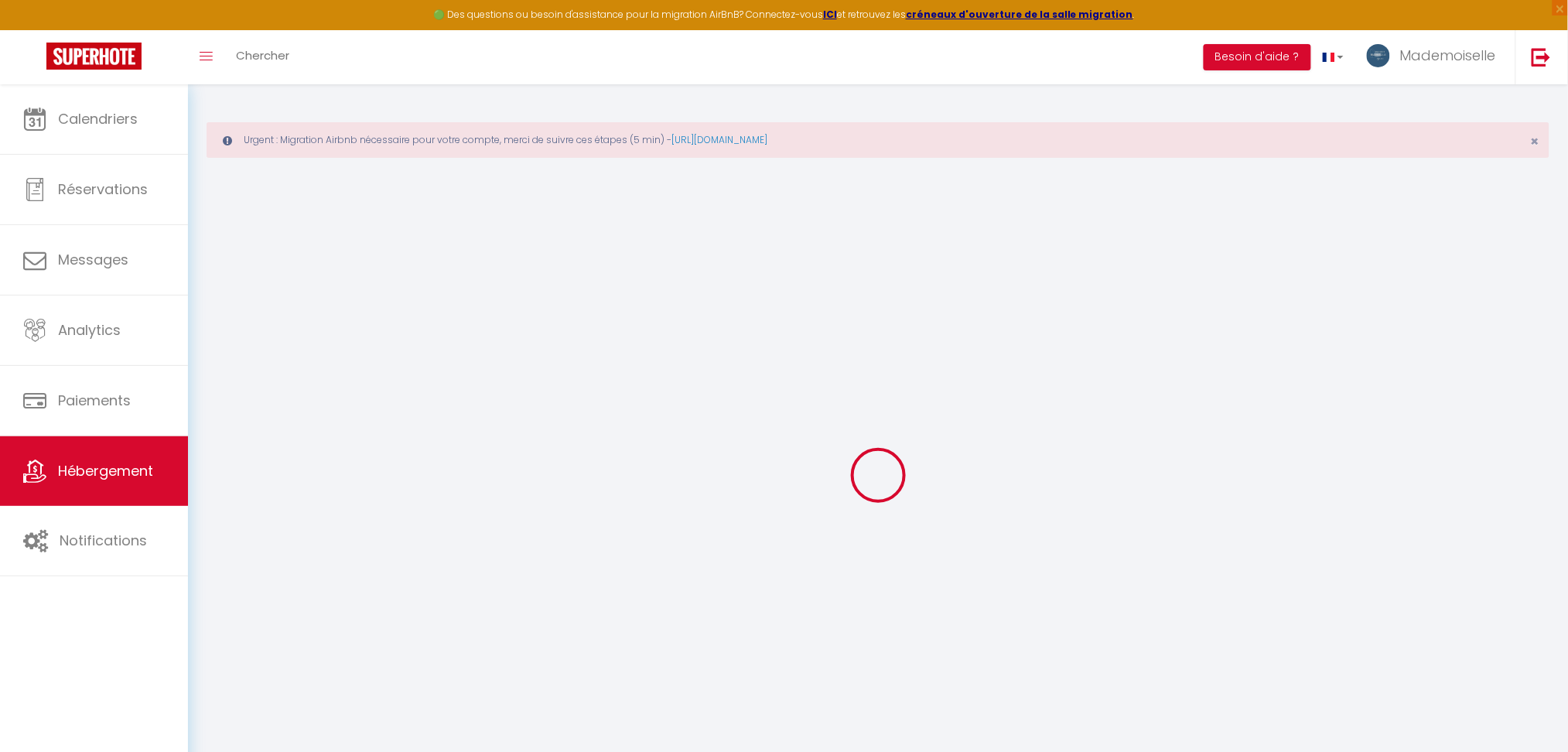
select select
checkbox input "false"
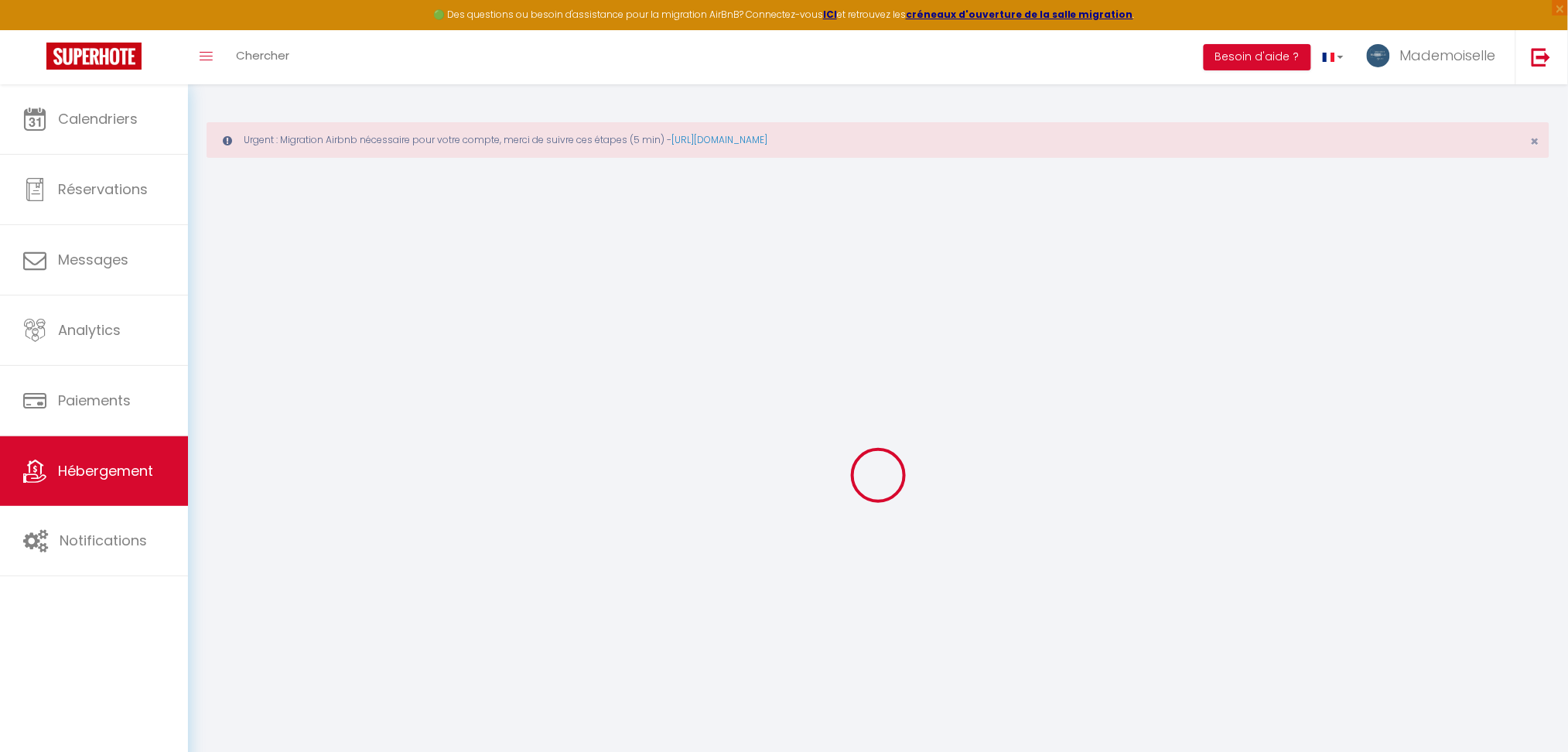
checkbox input "false"
select select
type input "[PERSON_NAME], lumineux et proche [GEOGRAPHIC_DATA]"
type input "[PERSON_NAME]"
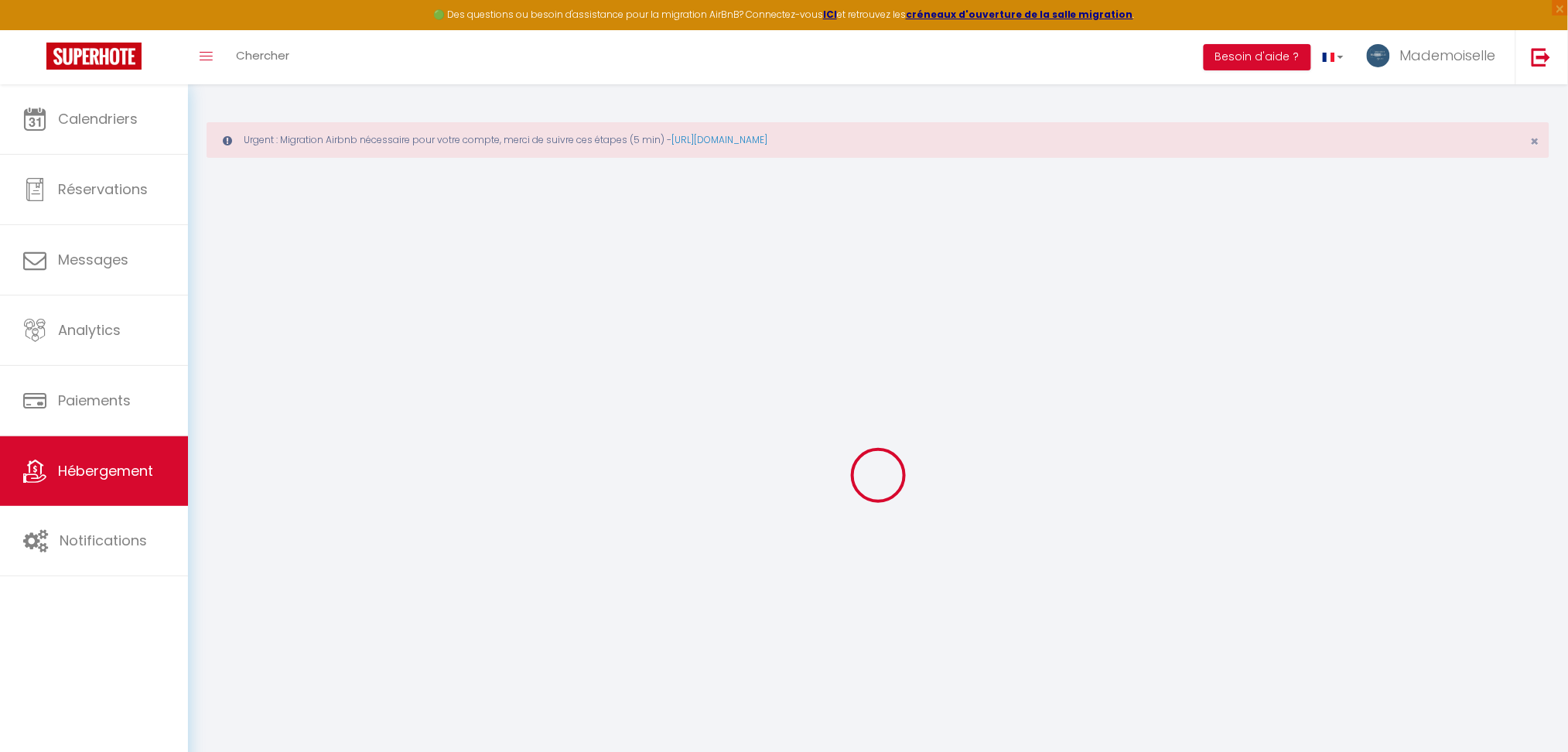
type input "DOUILLOT"
type input "10 allée Alice"
type input "93190"
type input "[PERSON_NAME]"
select select "5"
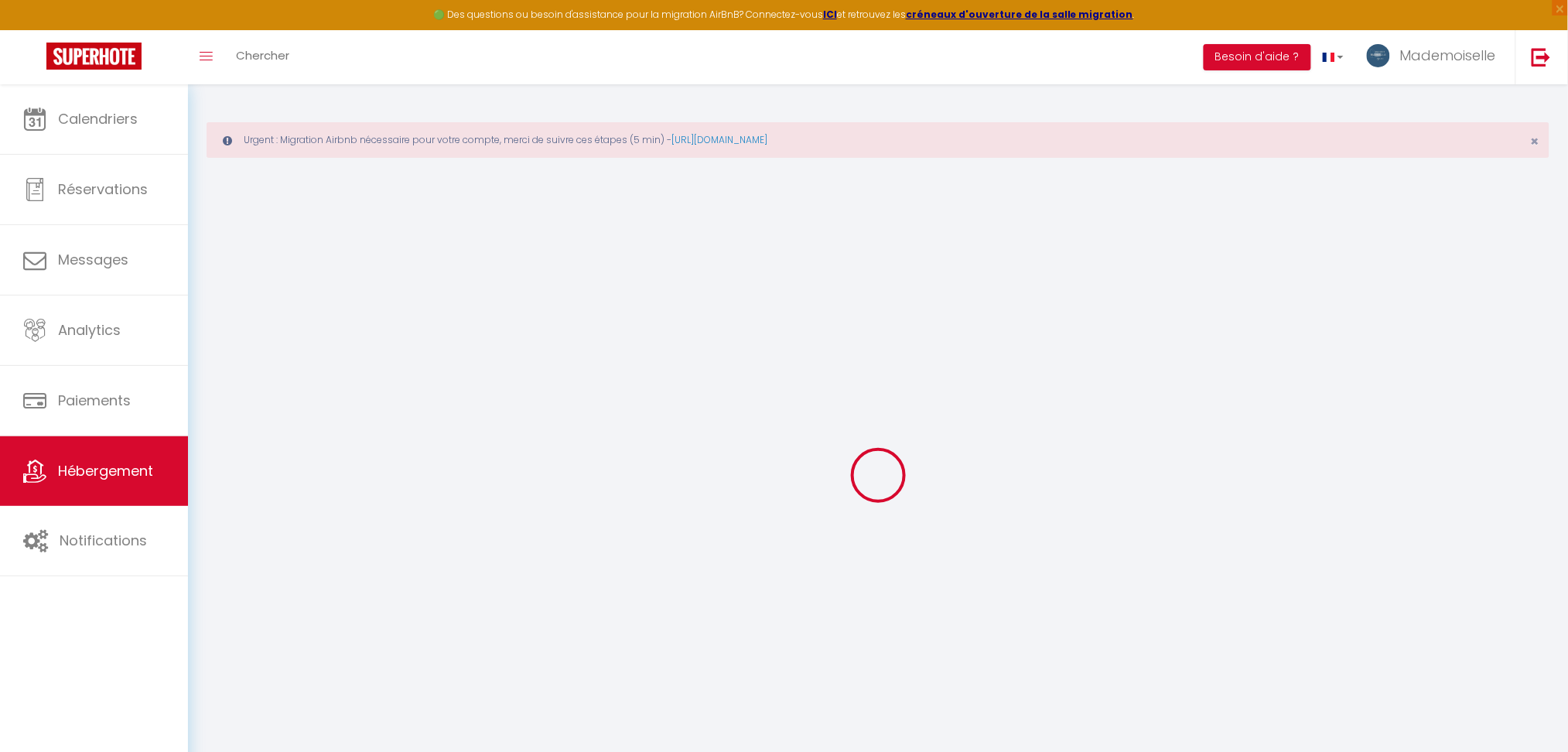
select select "1"
select select "2"
type input "80"
type input "15"
type input "70"
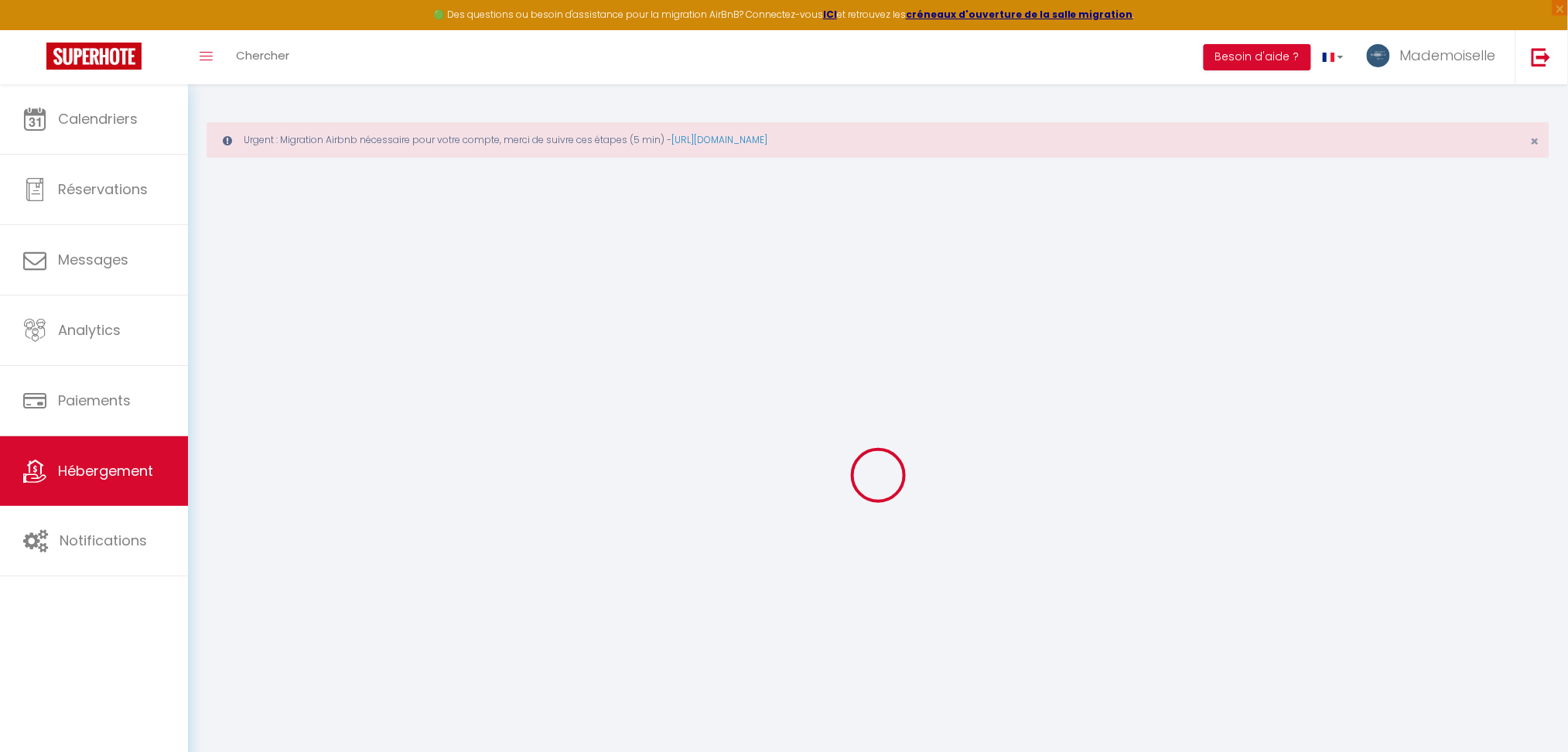
type input "500"
select select
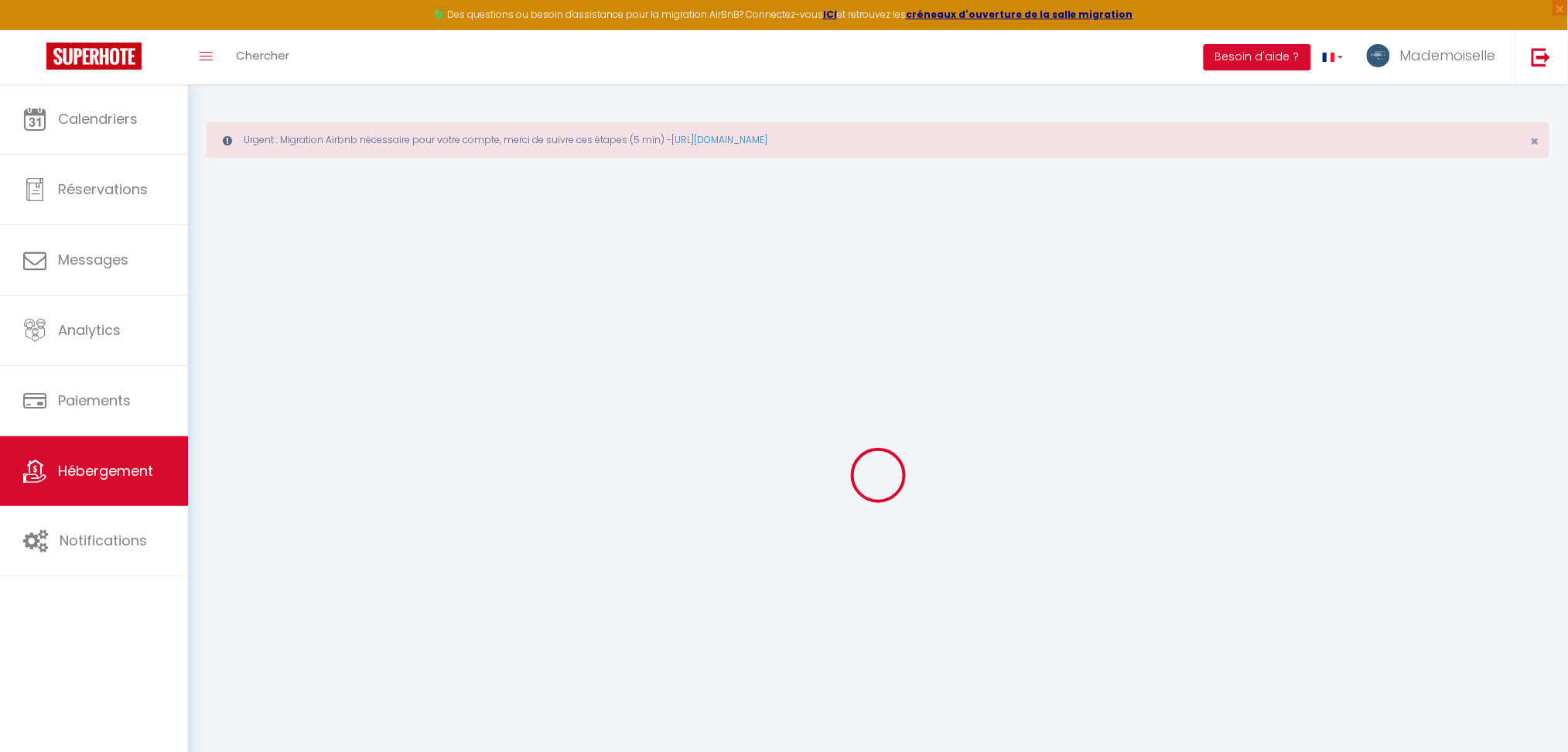
select select
type input "[STREET_ADDRESS]"
type input "93350"
type input "Le Blanc-Mesnil"
type input "contact@mademoiselleiziaconciergerie.com"
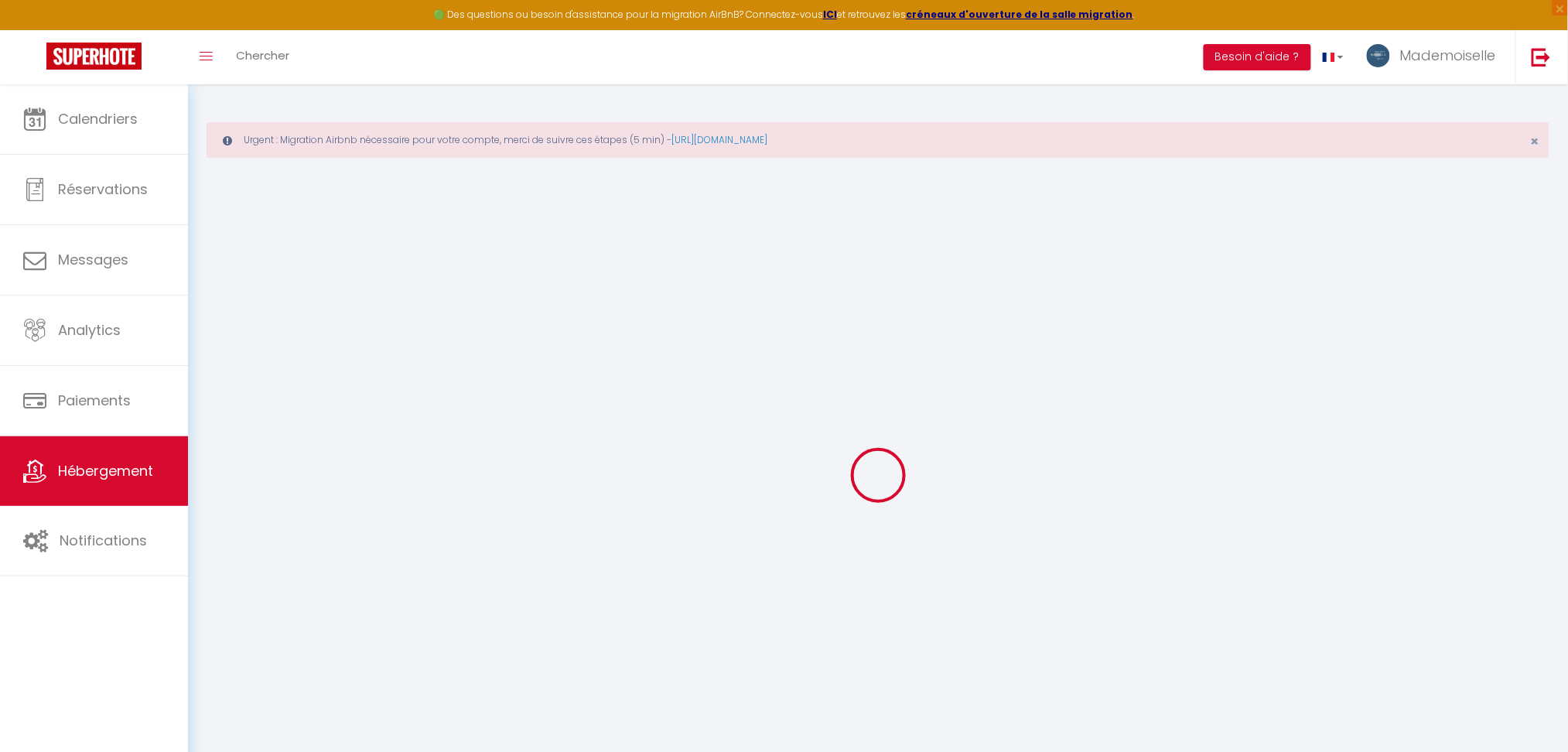
select select "11979"
checkbox input "true"
checkbox input "false"
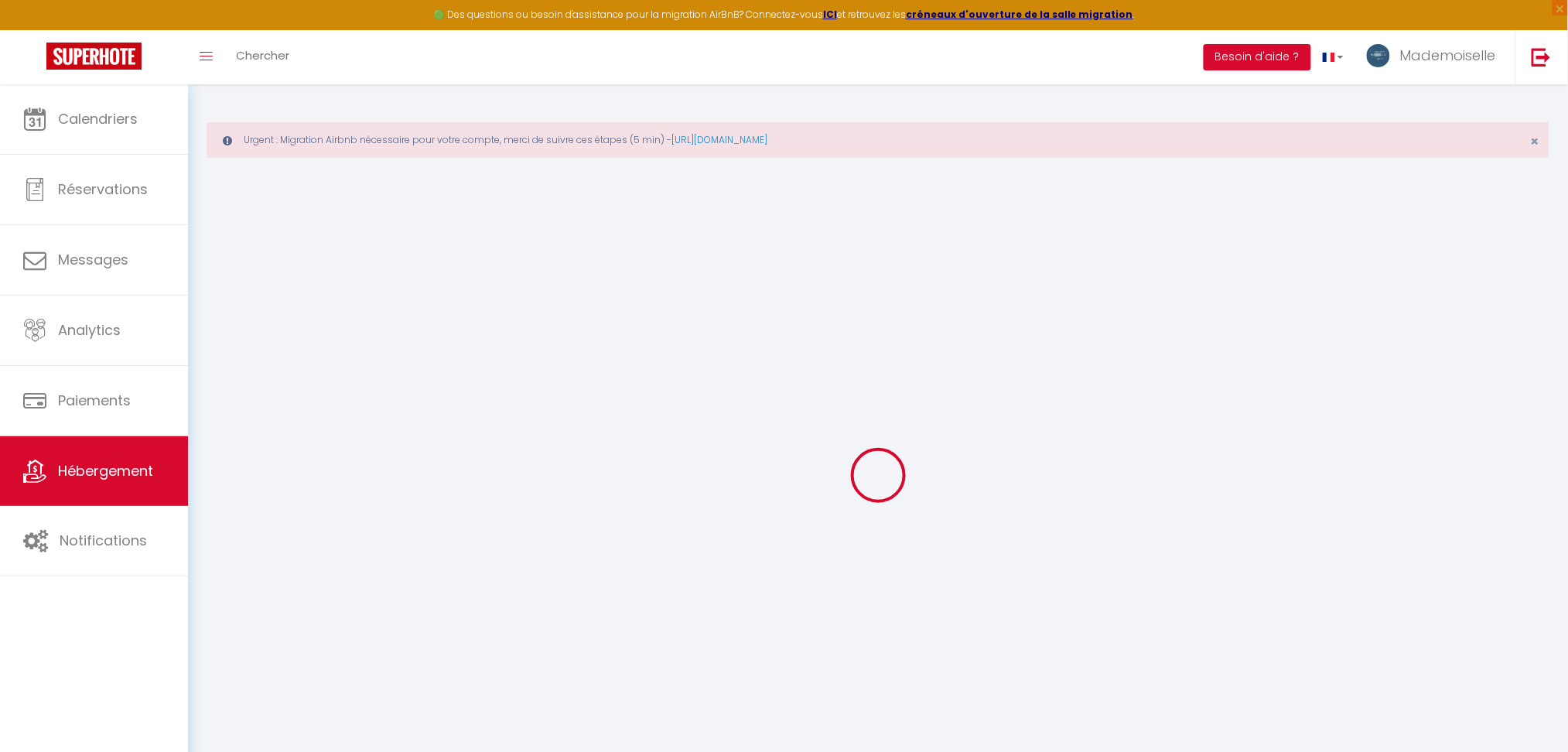
type input "70"
type input "0"
select select "2"
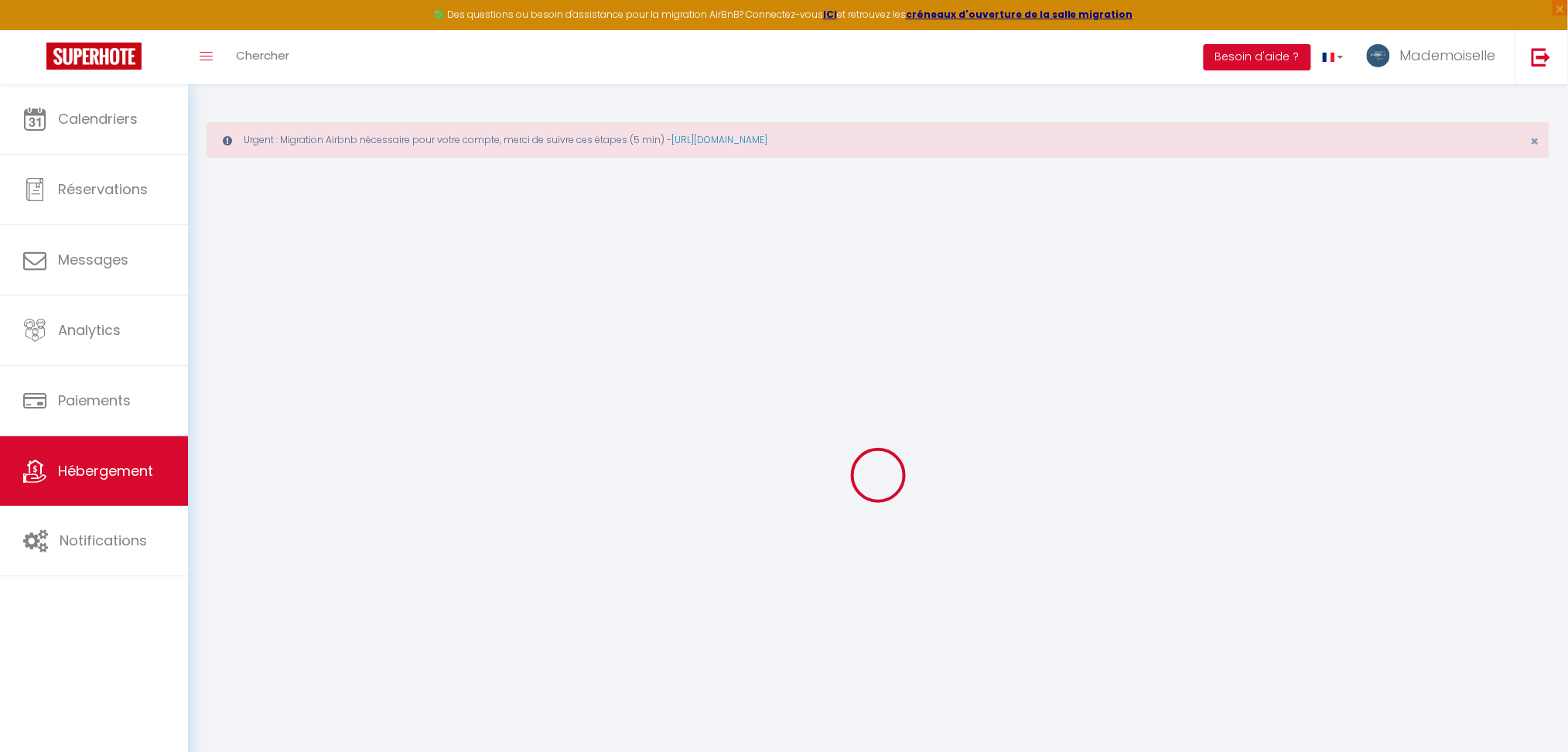
checkbox input "true"
select select
checkbox input "true"
checkbox input "false"
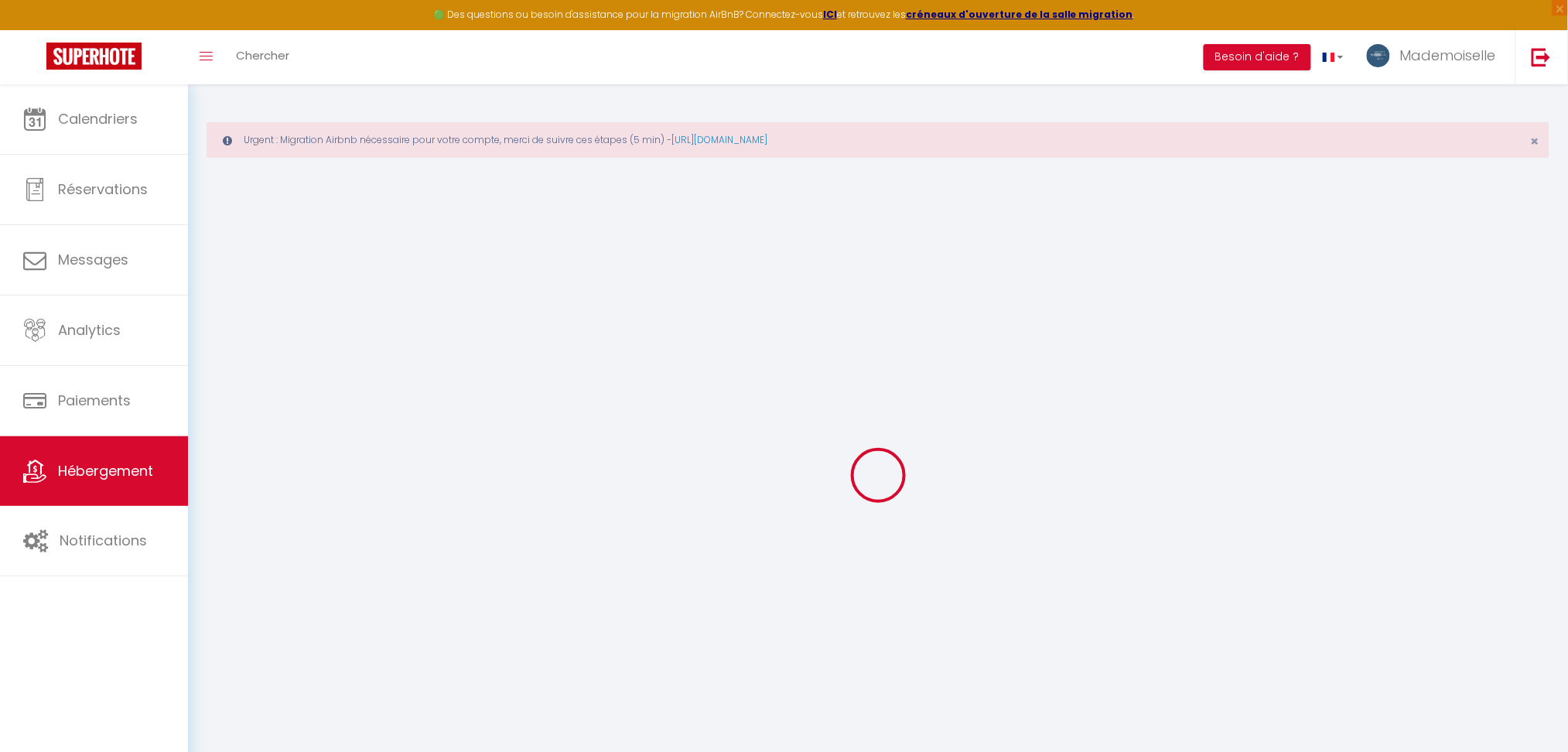
checkbox input "false"
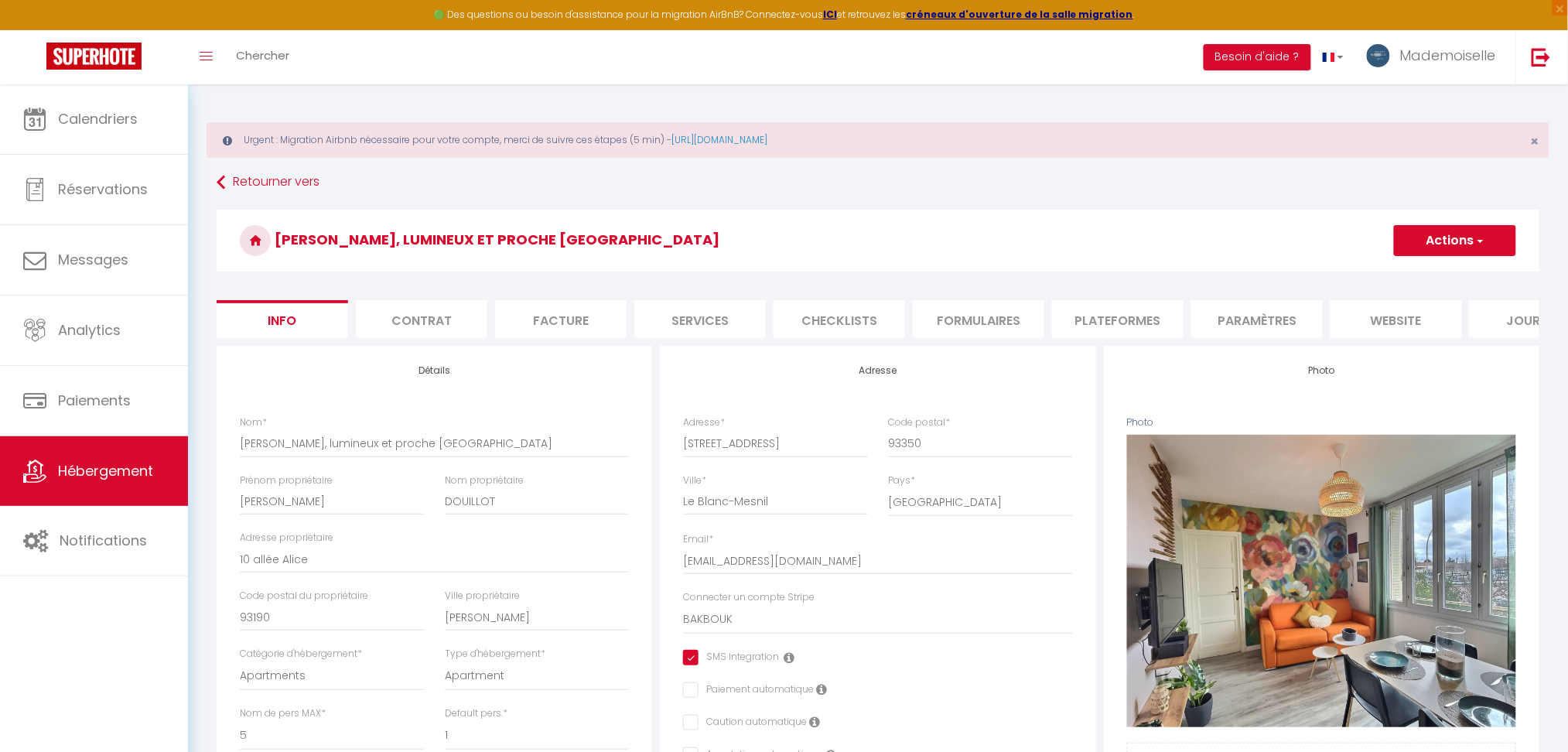
select select
checkbox input "true"
checkbox input "false"
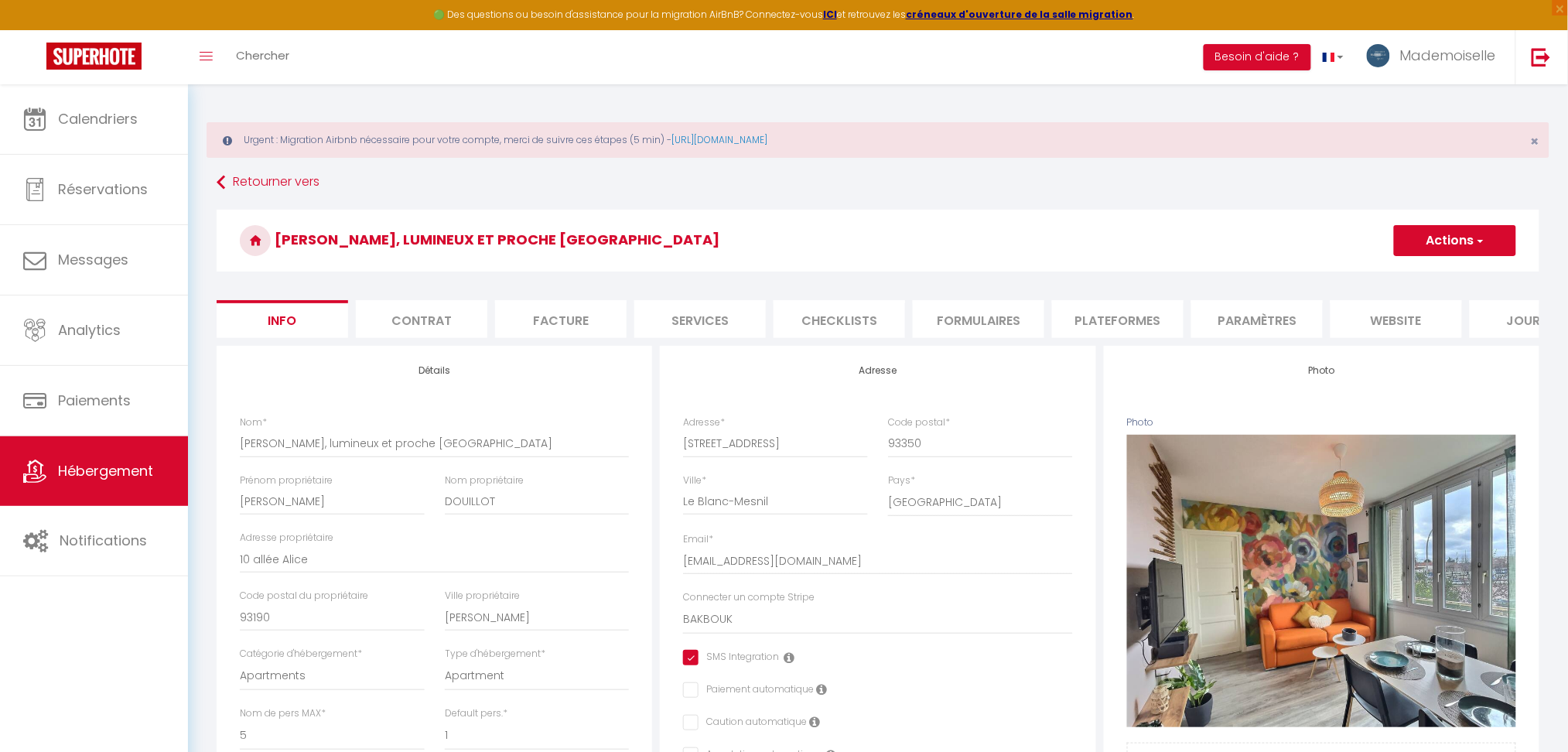
click at [736, 320] on li "Services" at bounding box center [700, 320] width 132 height 38
checkbox input "true"
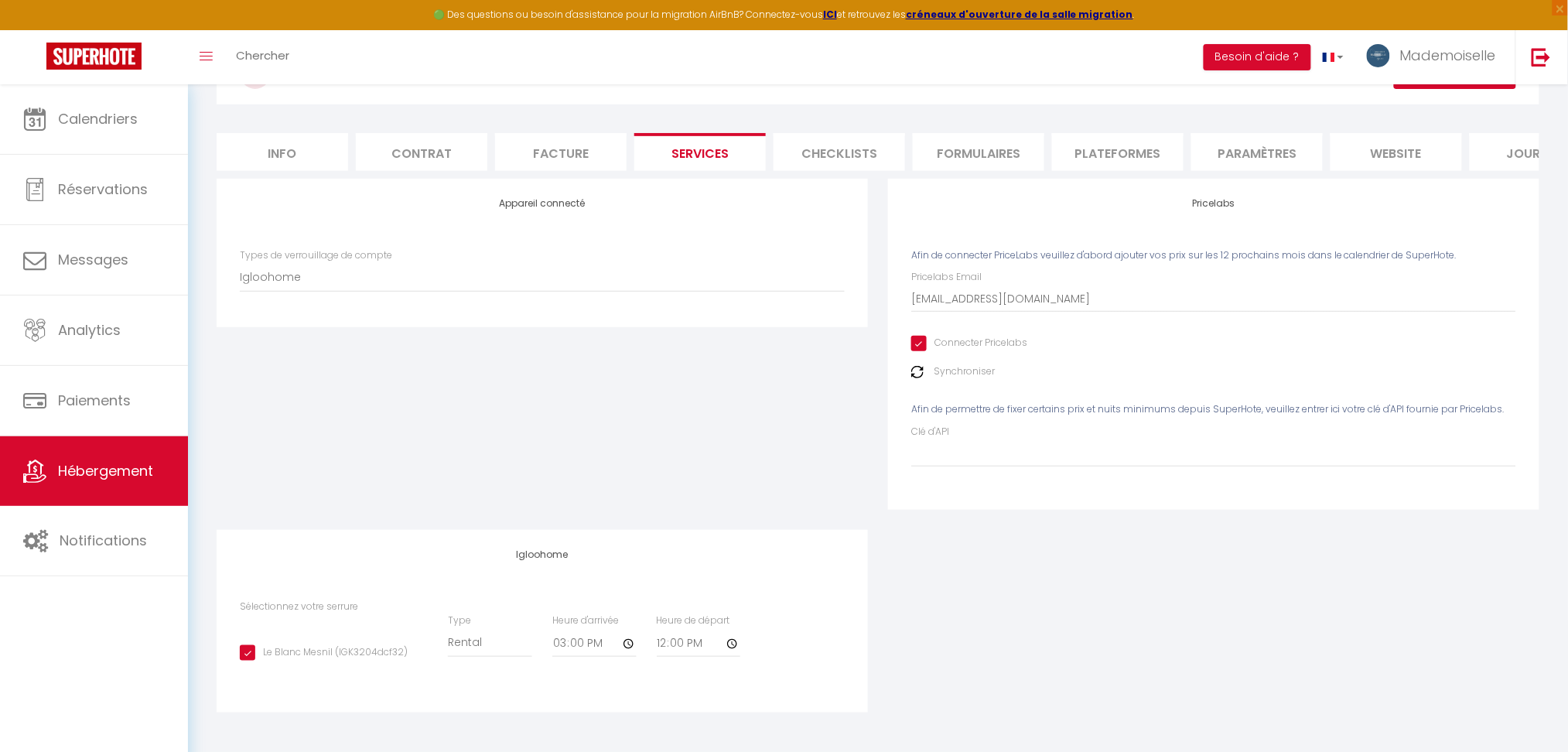
scroll to position [181, 0]
click at [916, 372] on img at bounding box center [918, 373] width 13 height 13
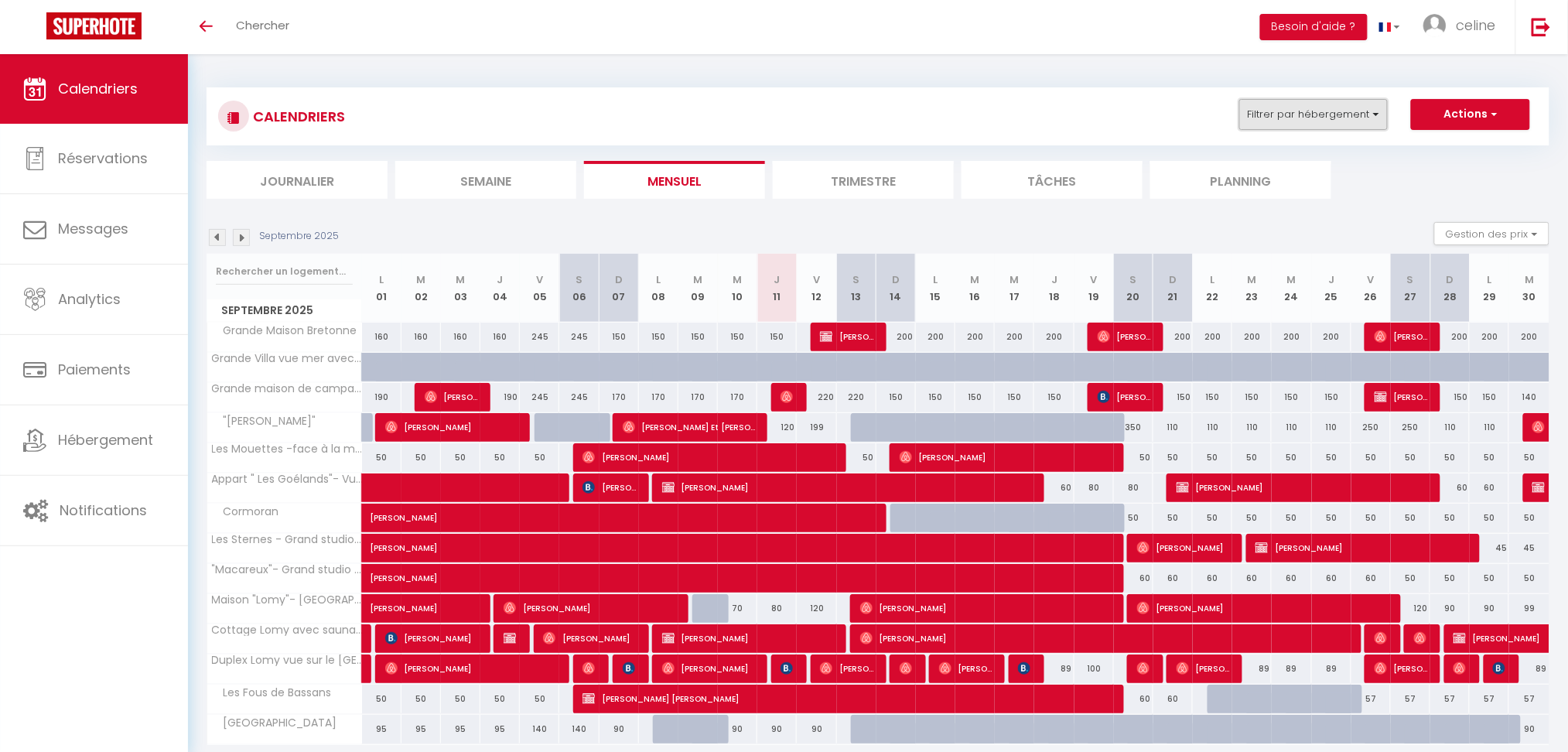
click at [1293, 119] on button "Filtrer par hébergement" at bounding box center [1313, 114] width 149 height 31
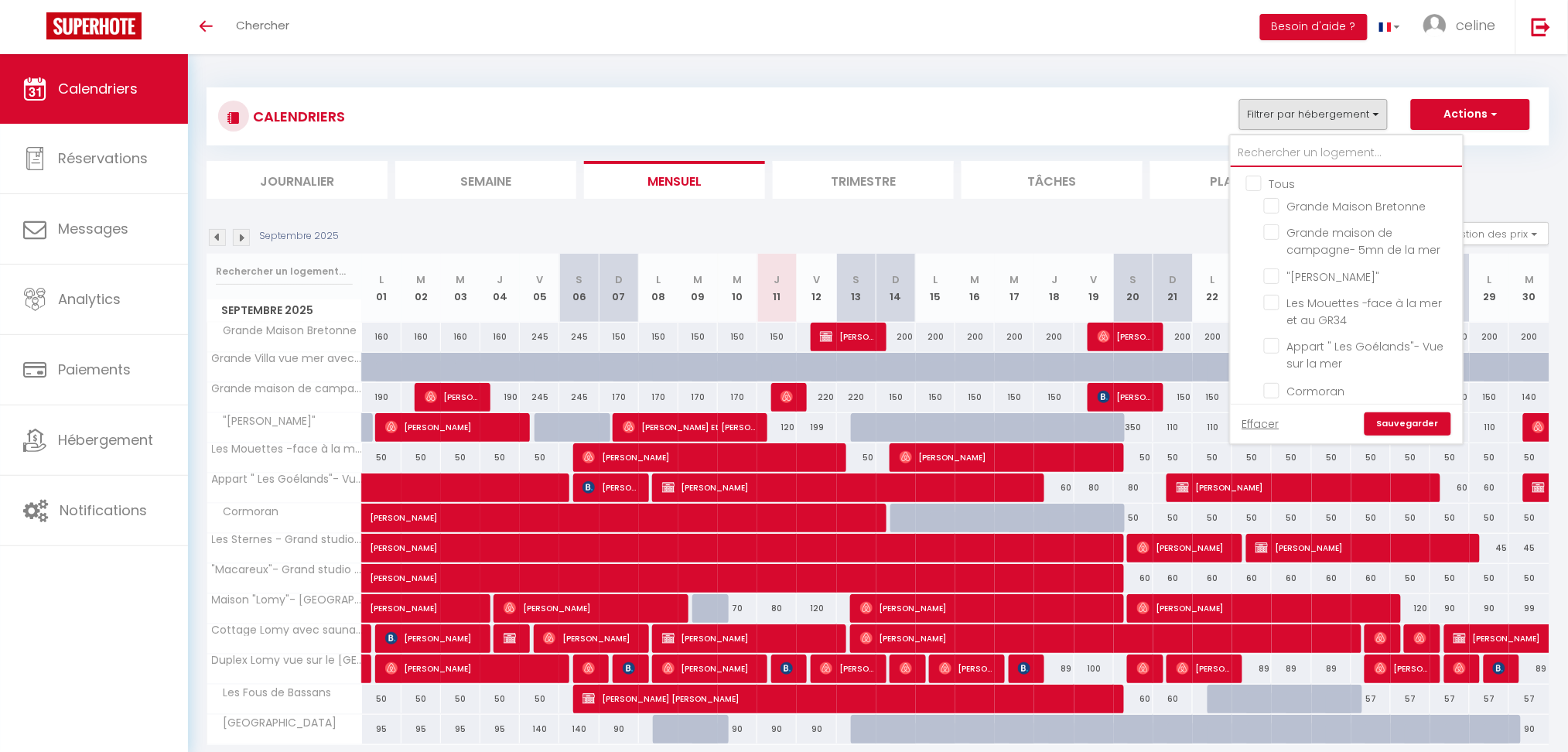
click at [1309, 152] on input "text" at bounding box center [1347, 153] width 232 height 27
paste input "Duplex Lomy vue sur le [GEOGRAPHIC_DATA]-5mn plage"
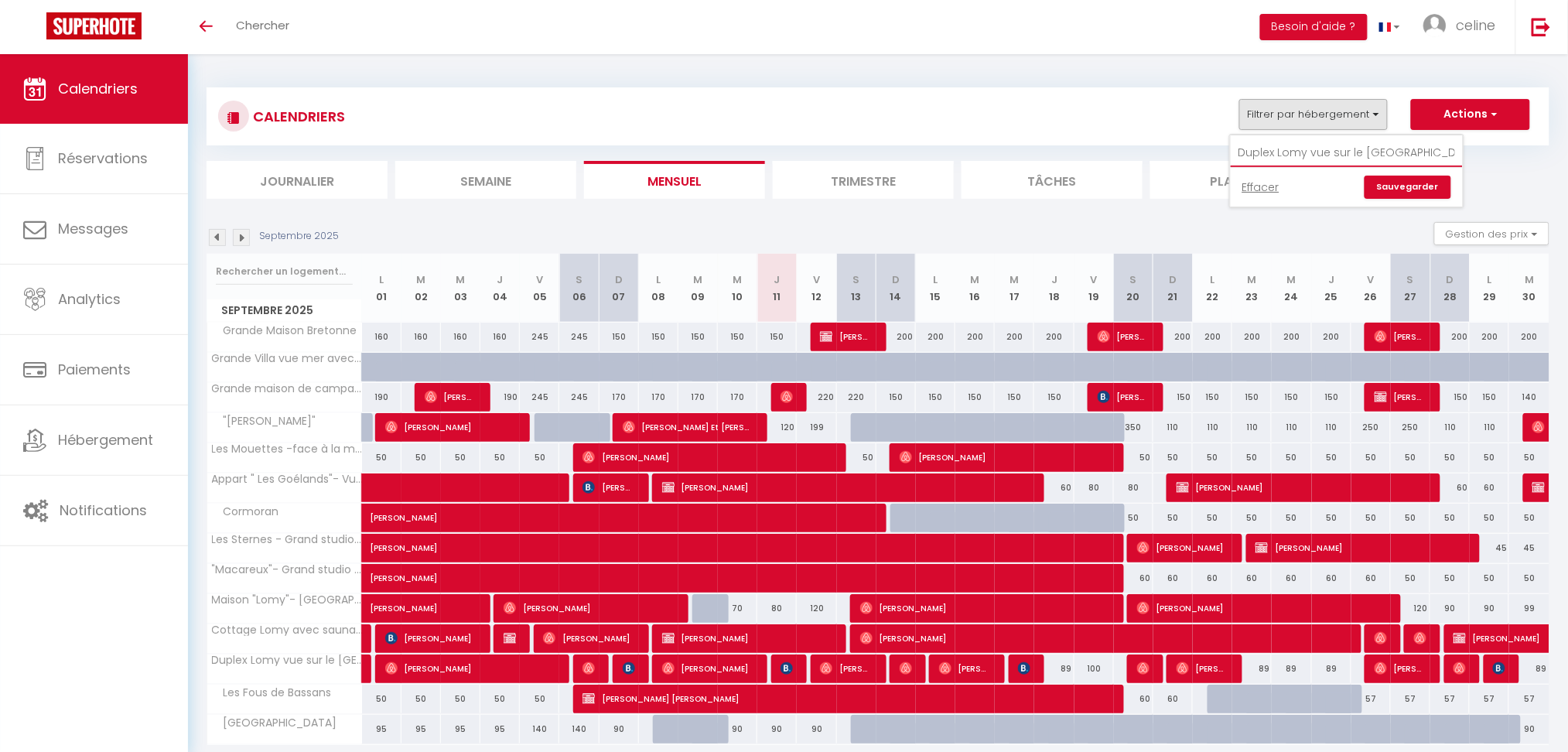
scroll to position [0, 70]
click at [1246, 150] on input "Duplex Lomy vue sur le [GEOGRAPHIC_DATA]-5mn plage" at bounding box center [1347, 153] width 232 height 27
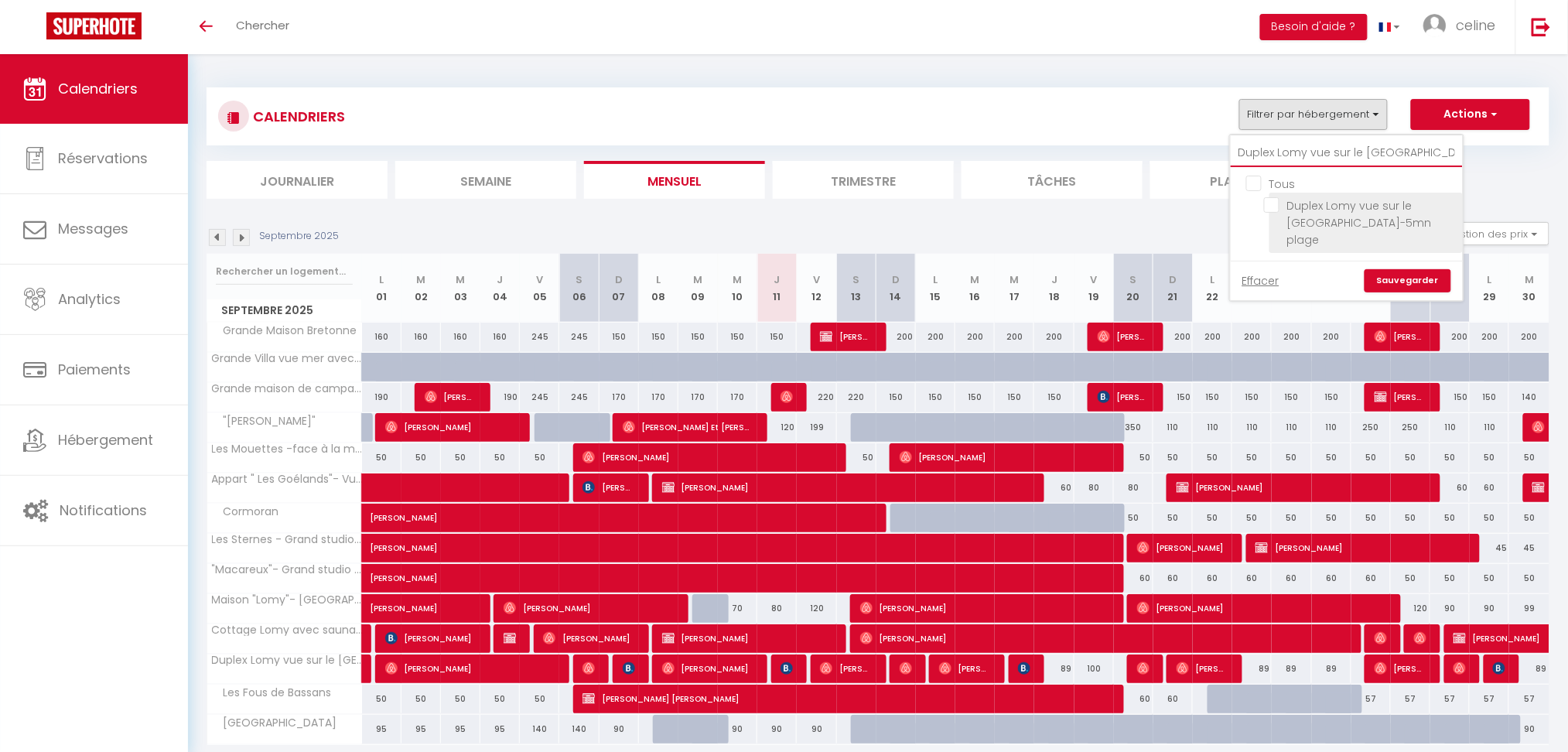
type input "Duplex Lomy vue sur le [GEOGRAPHIC_DATA]-5mn plage"
click at [1359, 203] on input "Duplex Lomy vue sur le [GEOGRAPHIC_DATA]-5mn plage" at bounding box center [1361, 205] width 194 height 16
checkbox input "true"
click at [1399, 270] on link "Sauvegarder" at bounding box center [1407, 281] width 87 height 23
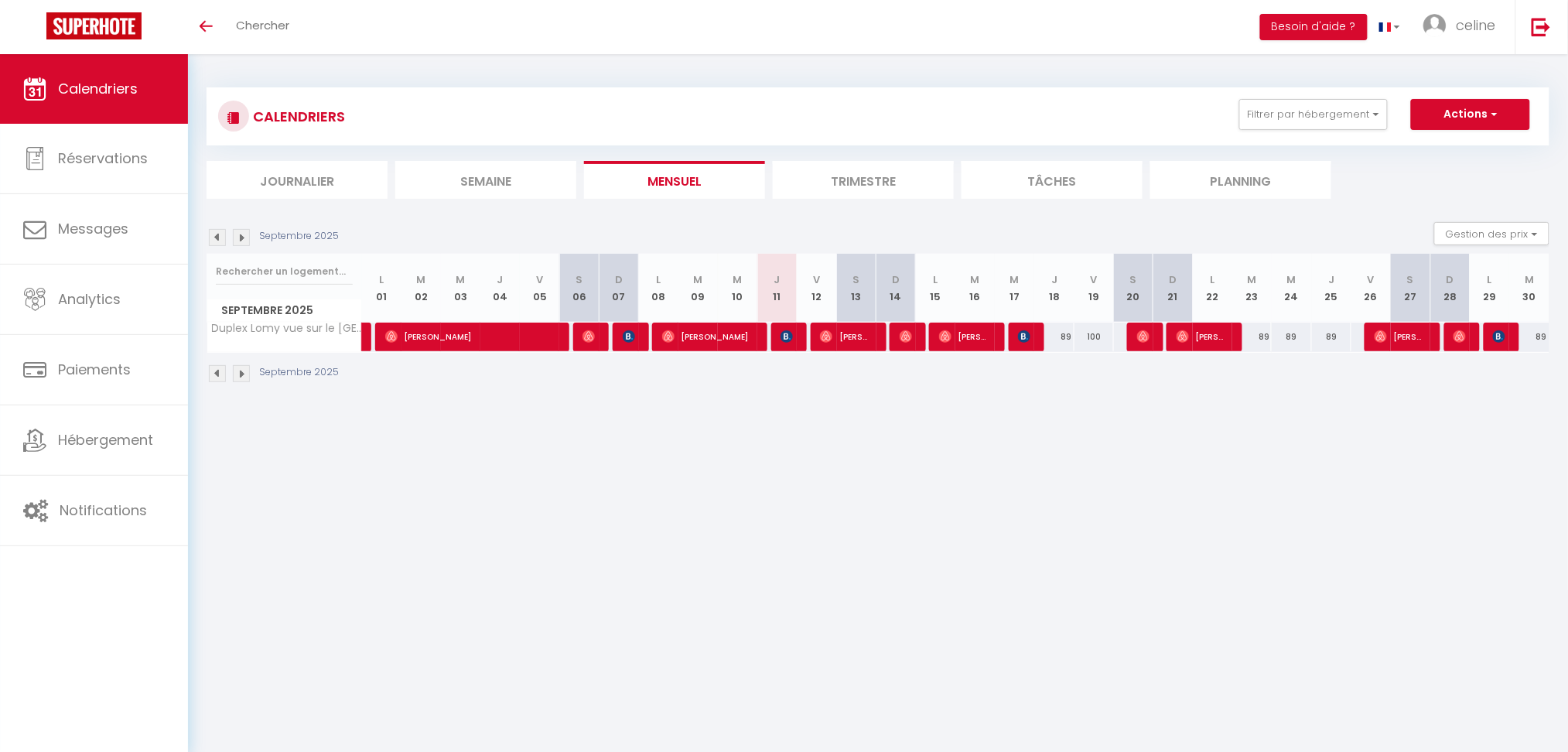
click at [246, 235] on img at bounding box center [241, 238] width 17 height 17
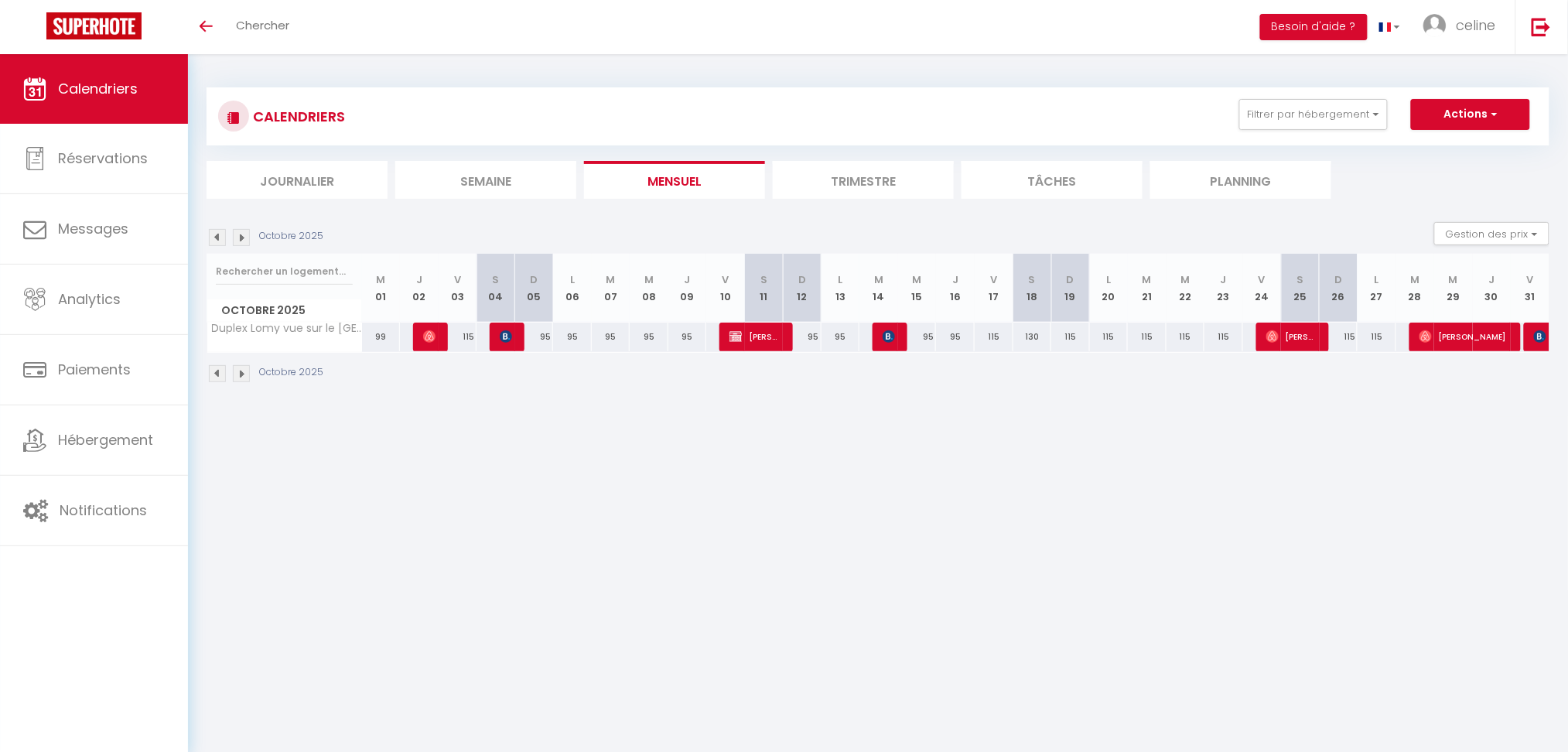
click at [246, 236] on img at bounding box center [241, 238] width 17 height 17
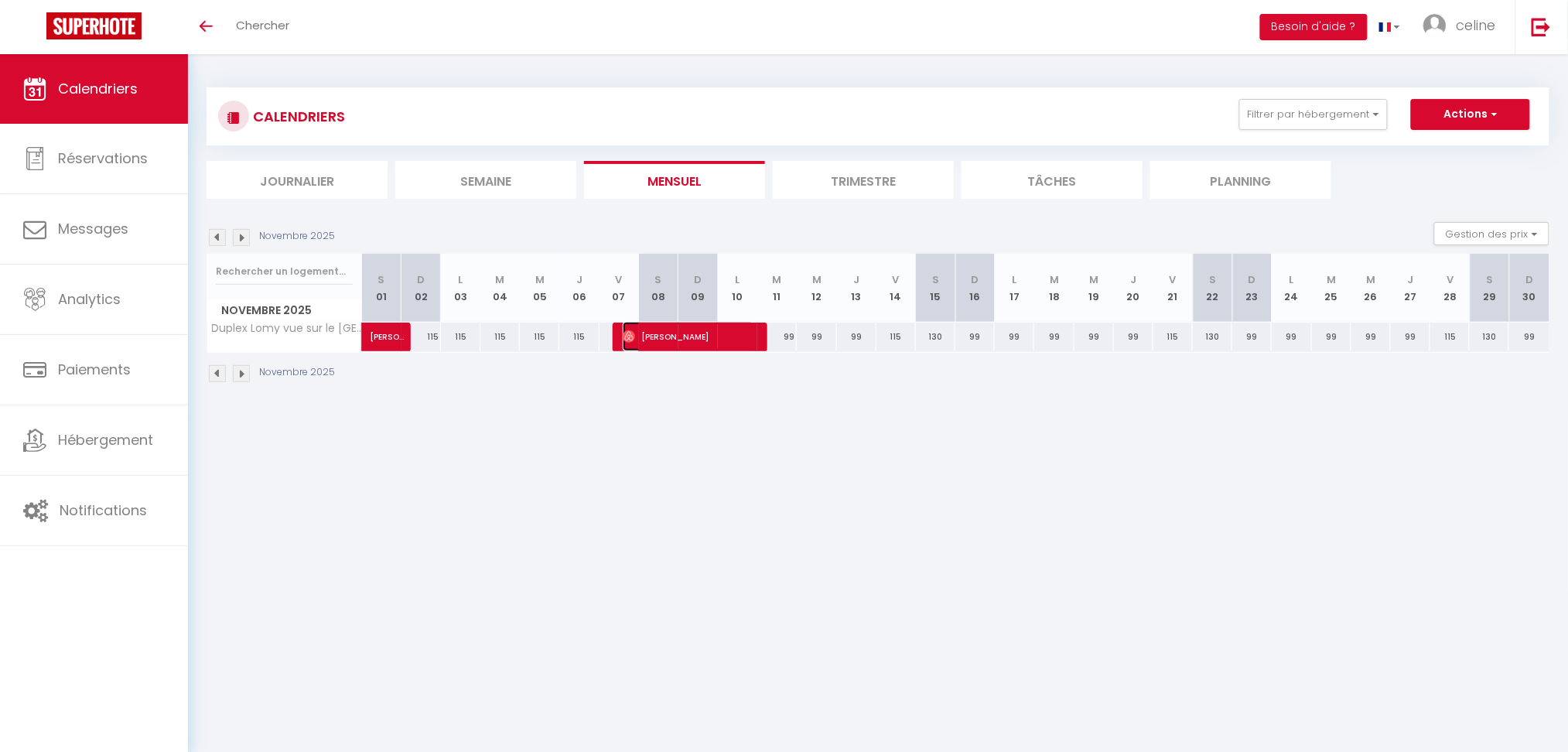
click at [714, 344] on span "Léane Bournonville" at bounding box center [689, 336] width 132 height 29
select select "OK"
select select "0"
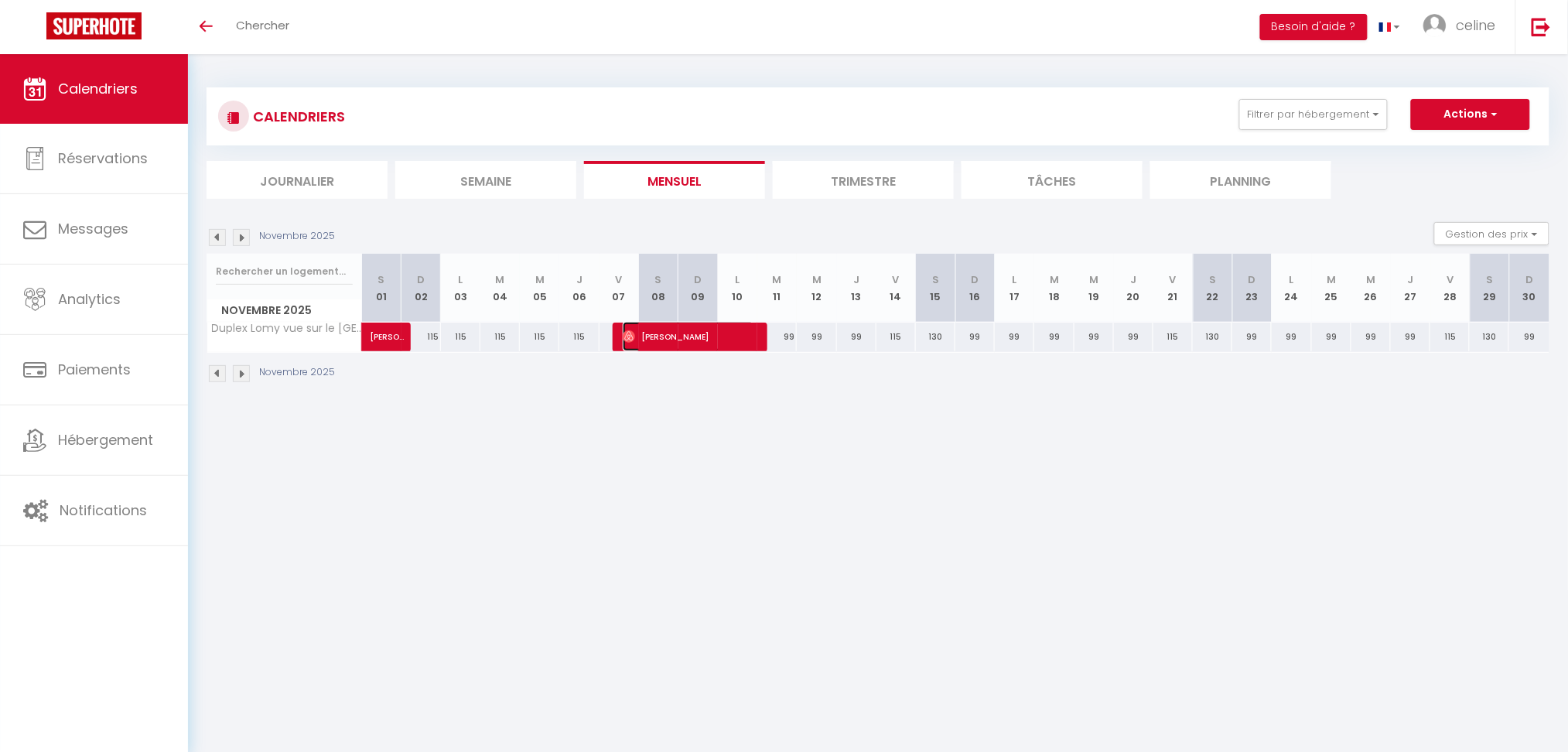
select select "1"
select select
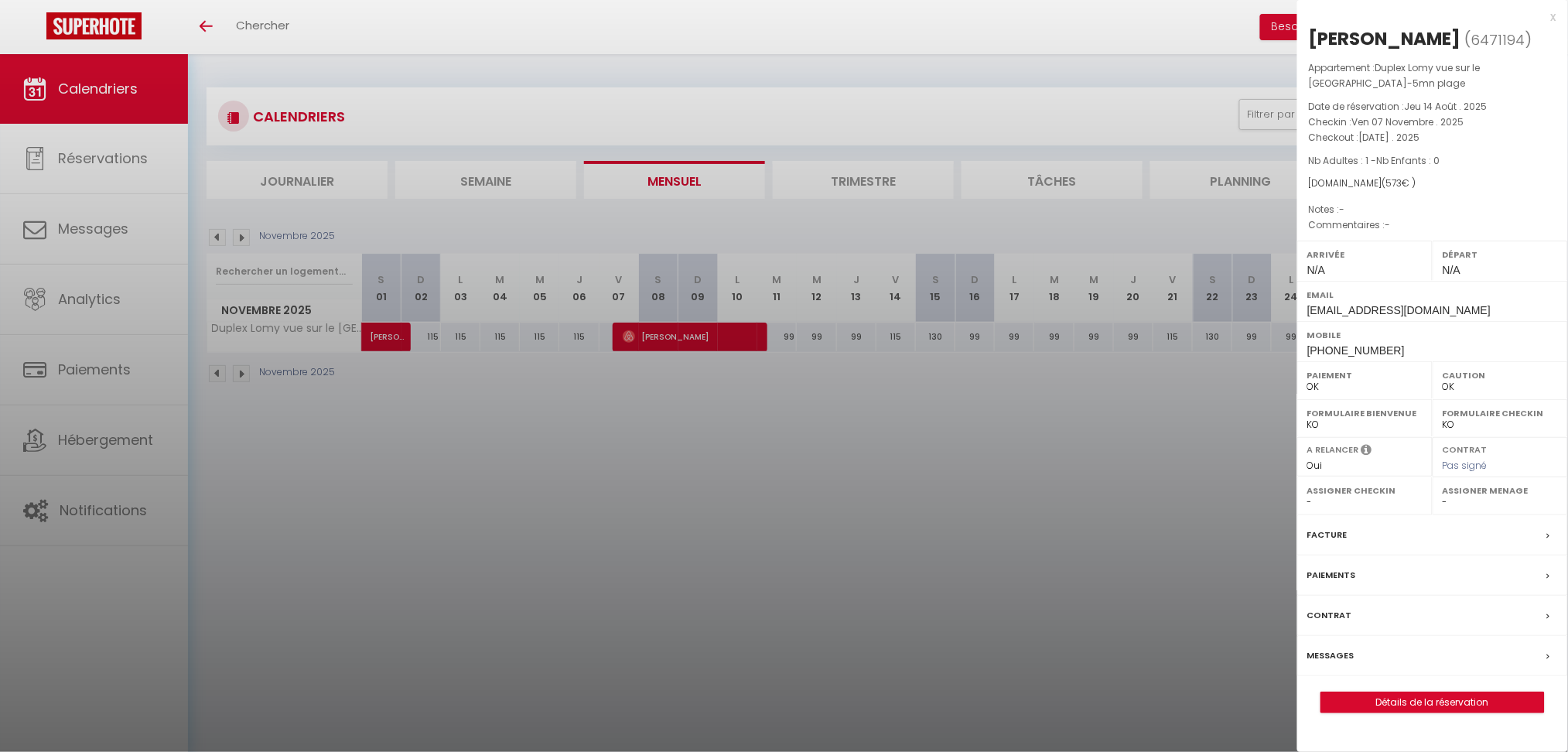
click at [631, 438] on div at bounding box center [784, 376] width 1568 height 752
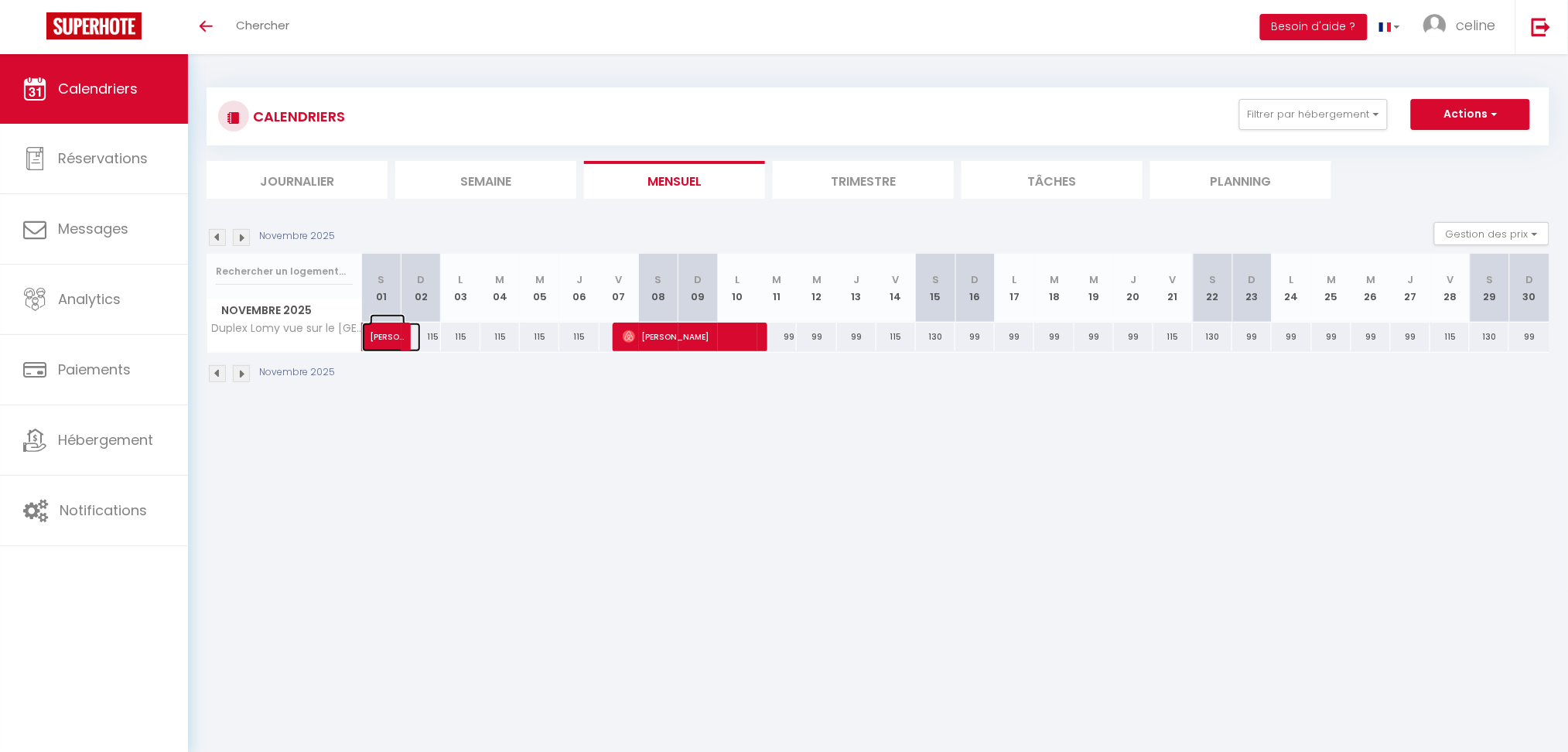
click at [385, 336] on span "Guillaume Rossignol" at bounding box center [387, 329] width 36 height 29
select select "KO"
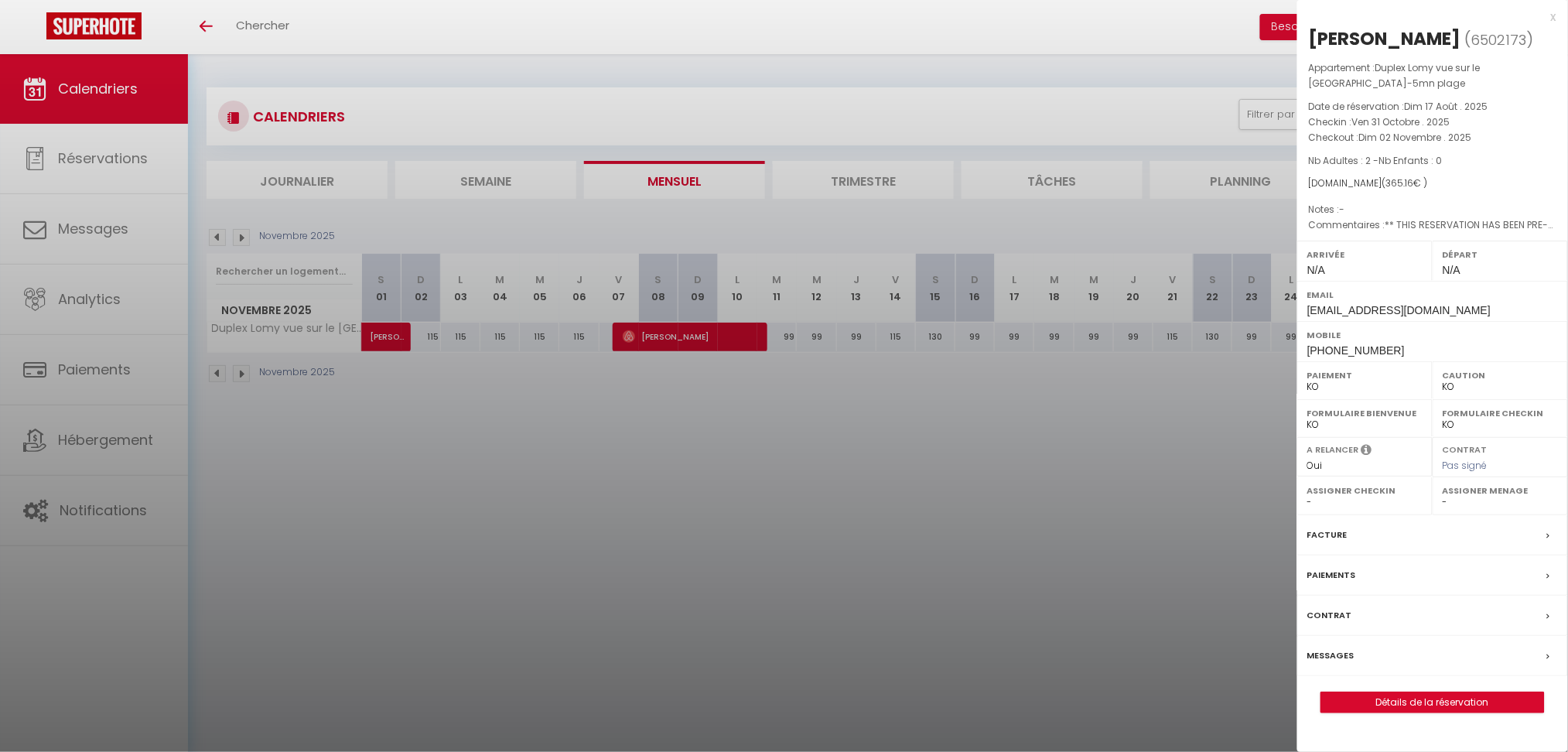
click at [398, 412] on div at bounding box center [784, 376] width 1568 height 752
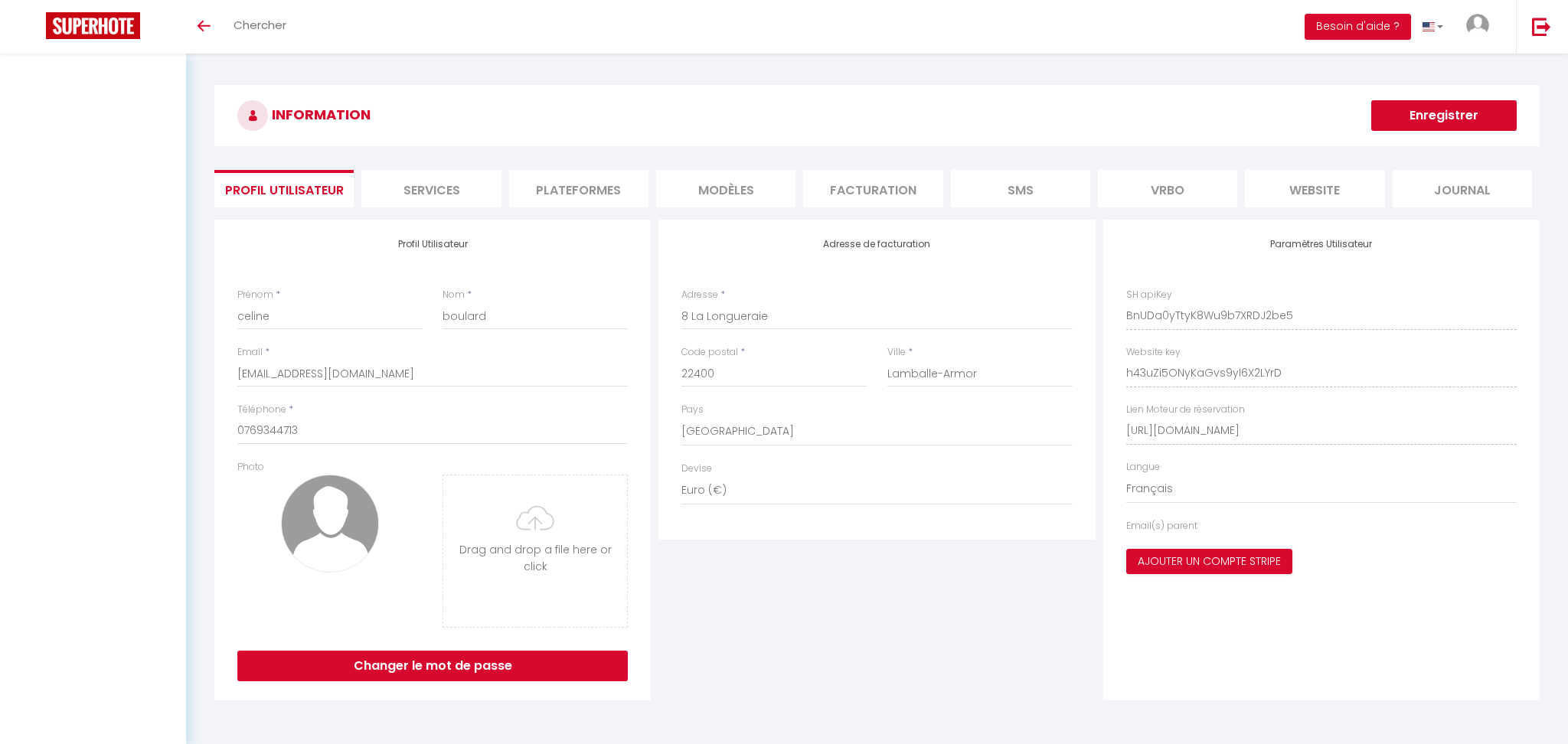
select select "28"
select select "fr"
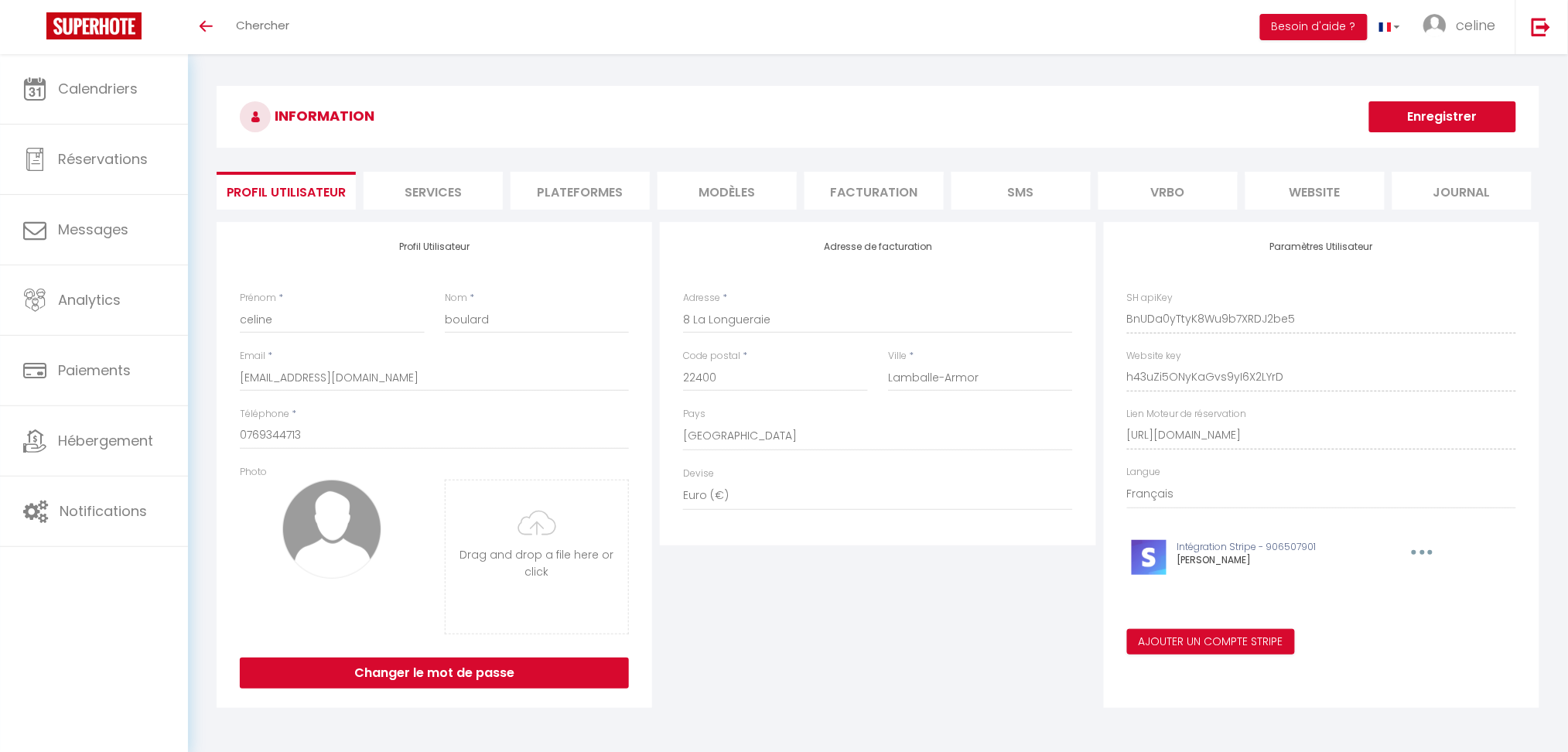
click at [612, 192] on li "Plateformes" at bounding box center [580, 191] width 139 height 38
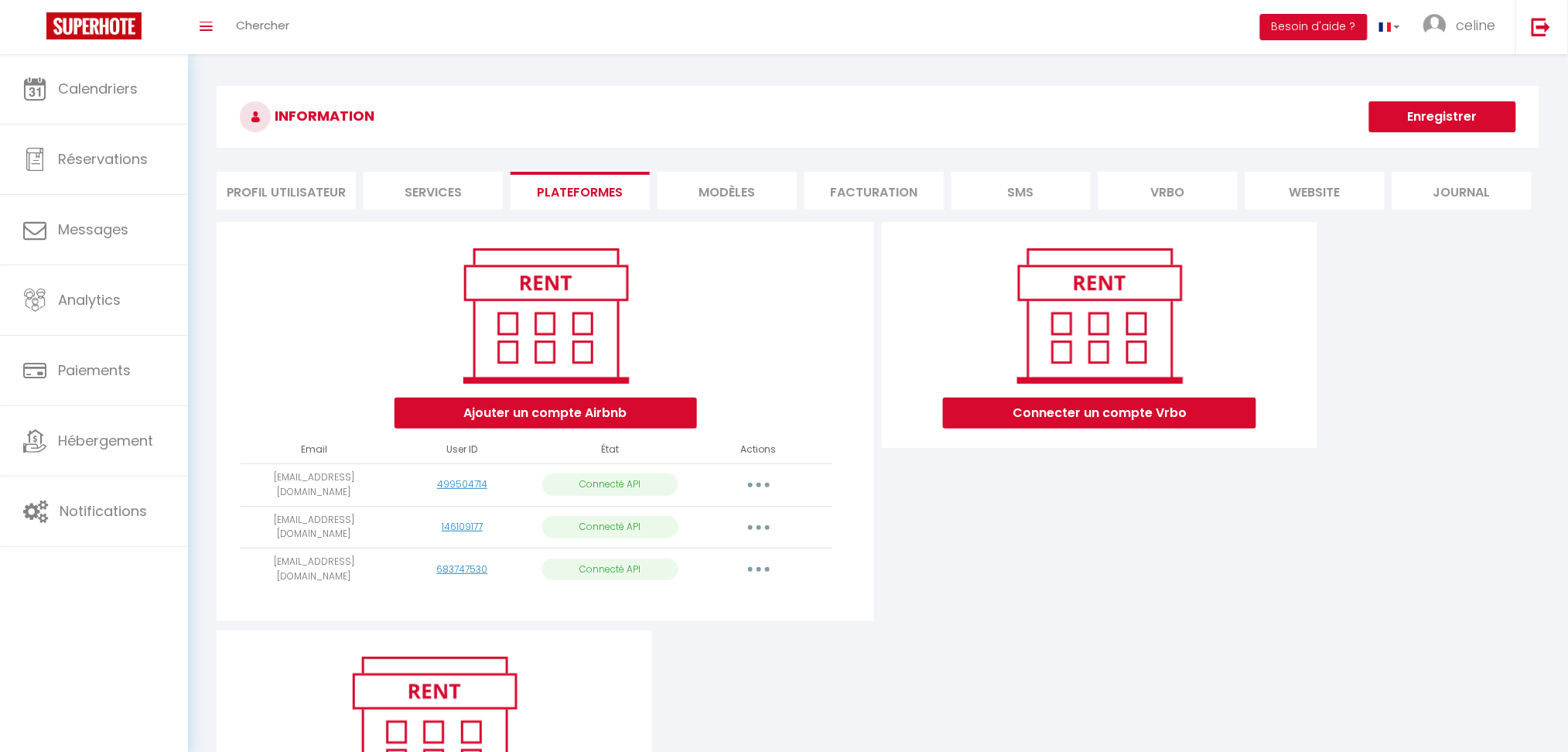
click at [763, 482] on button "button" at bounding box center [758, 485] width 43 height 25
click at [752, 519] on link "Importer les appartements" at bounding box center [689, 520] width 171 height 26
select select "30941"
select select "32113"
select select "32106"
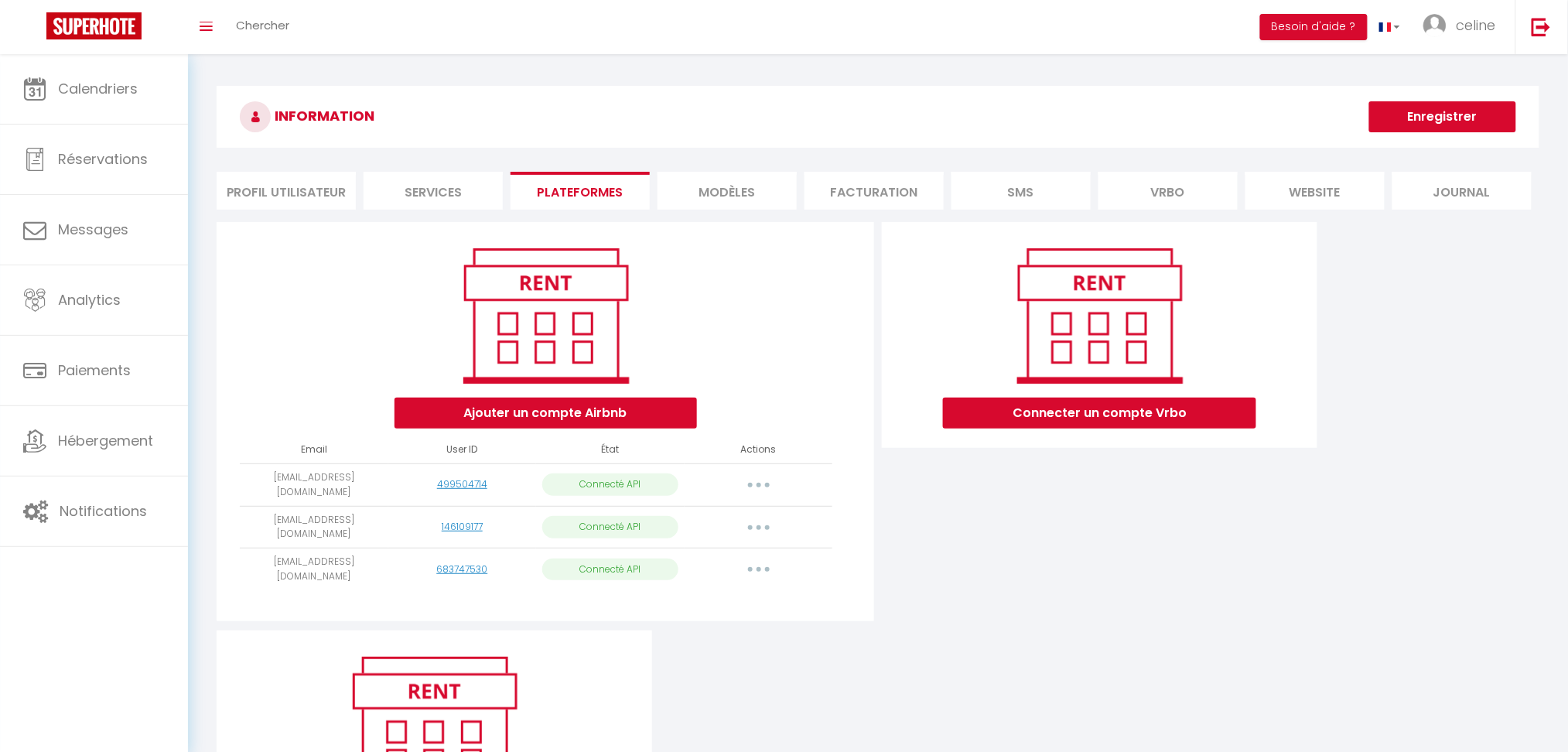
select select "32107"
select select "32108"
select select "33366"
select select "45658"
select select "75725"
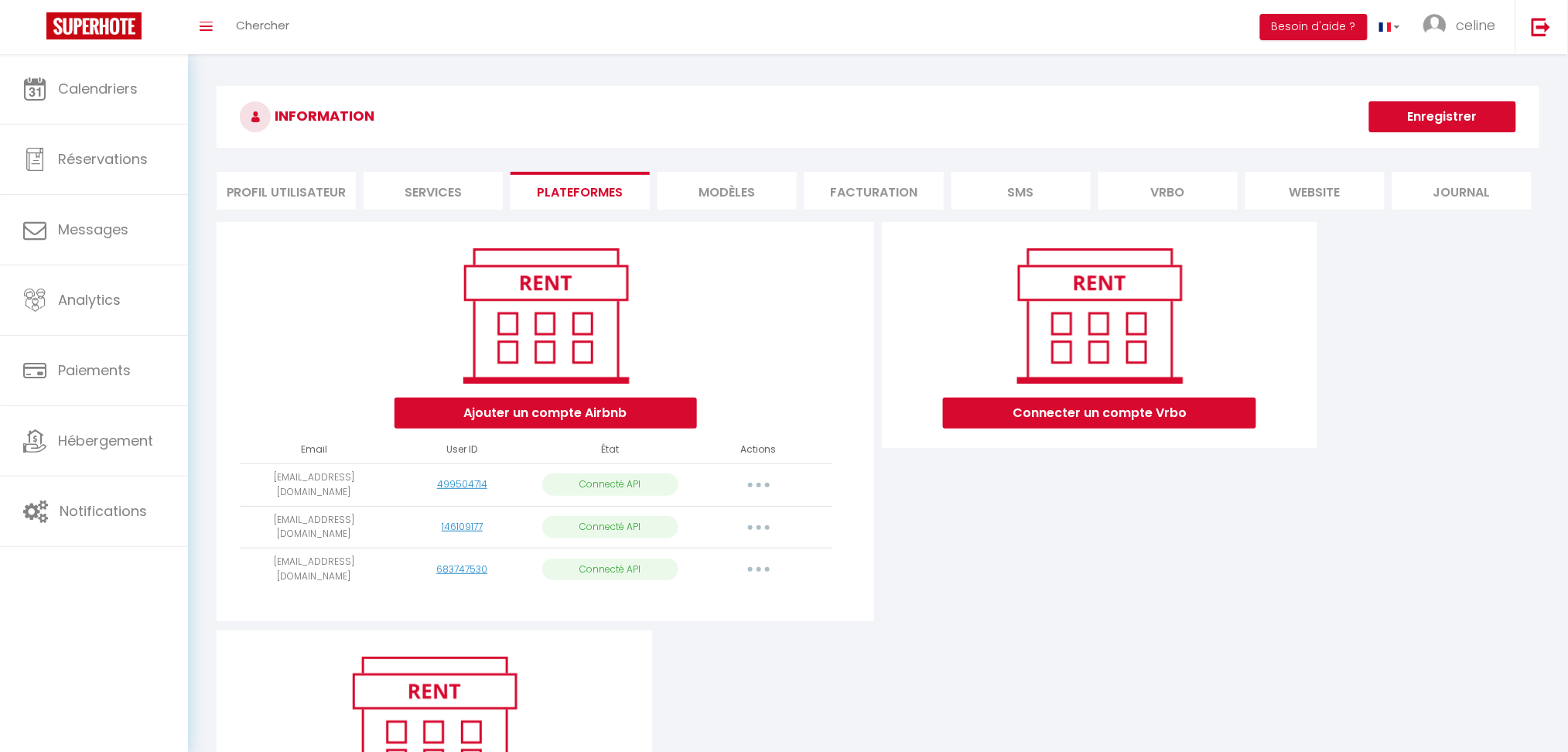
select select "67218"
select select "32105"
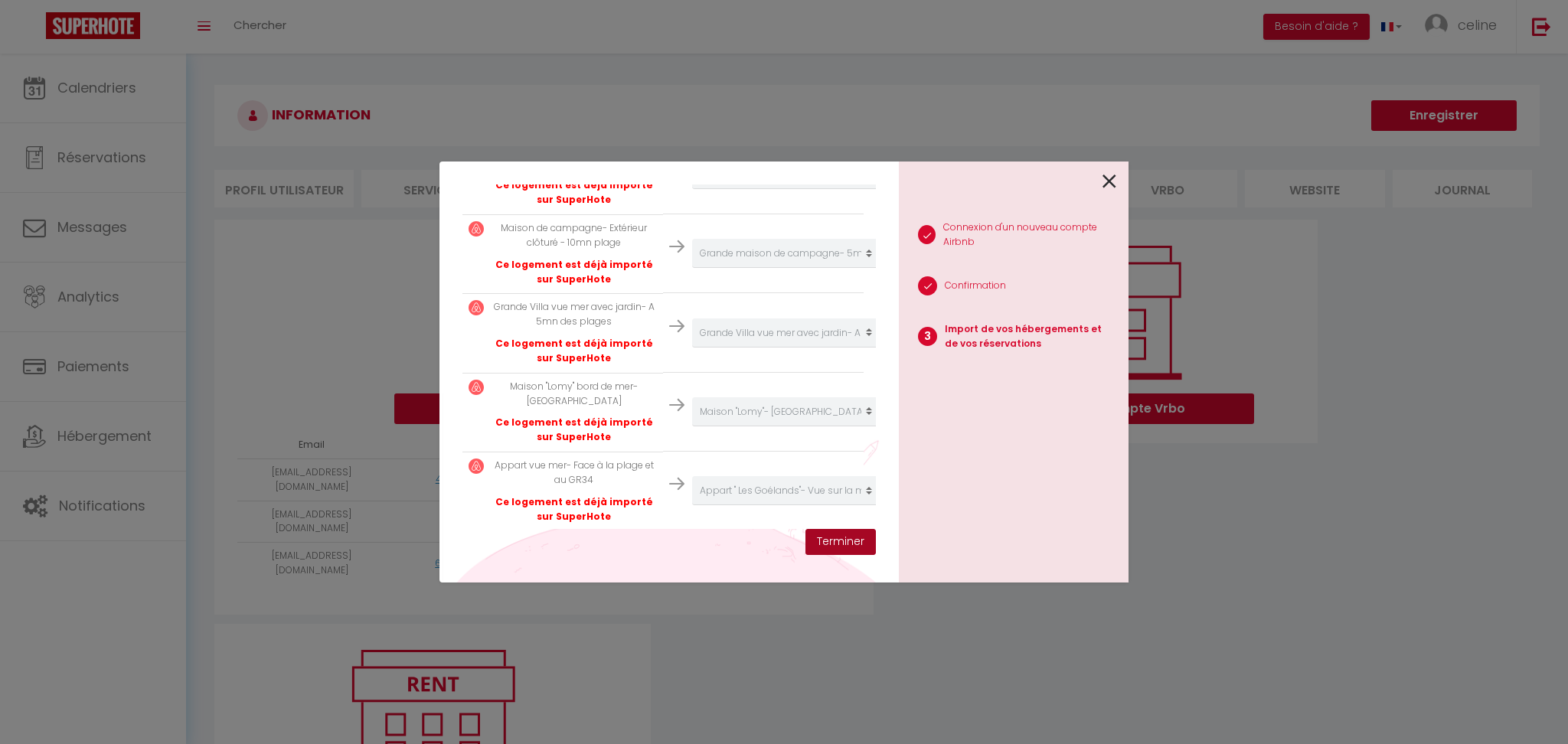
click at [863, 543] on button "Terminer" at bounding box center [840, 542] width 70 height 26
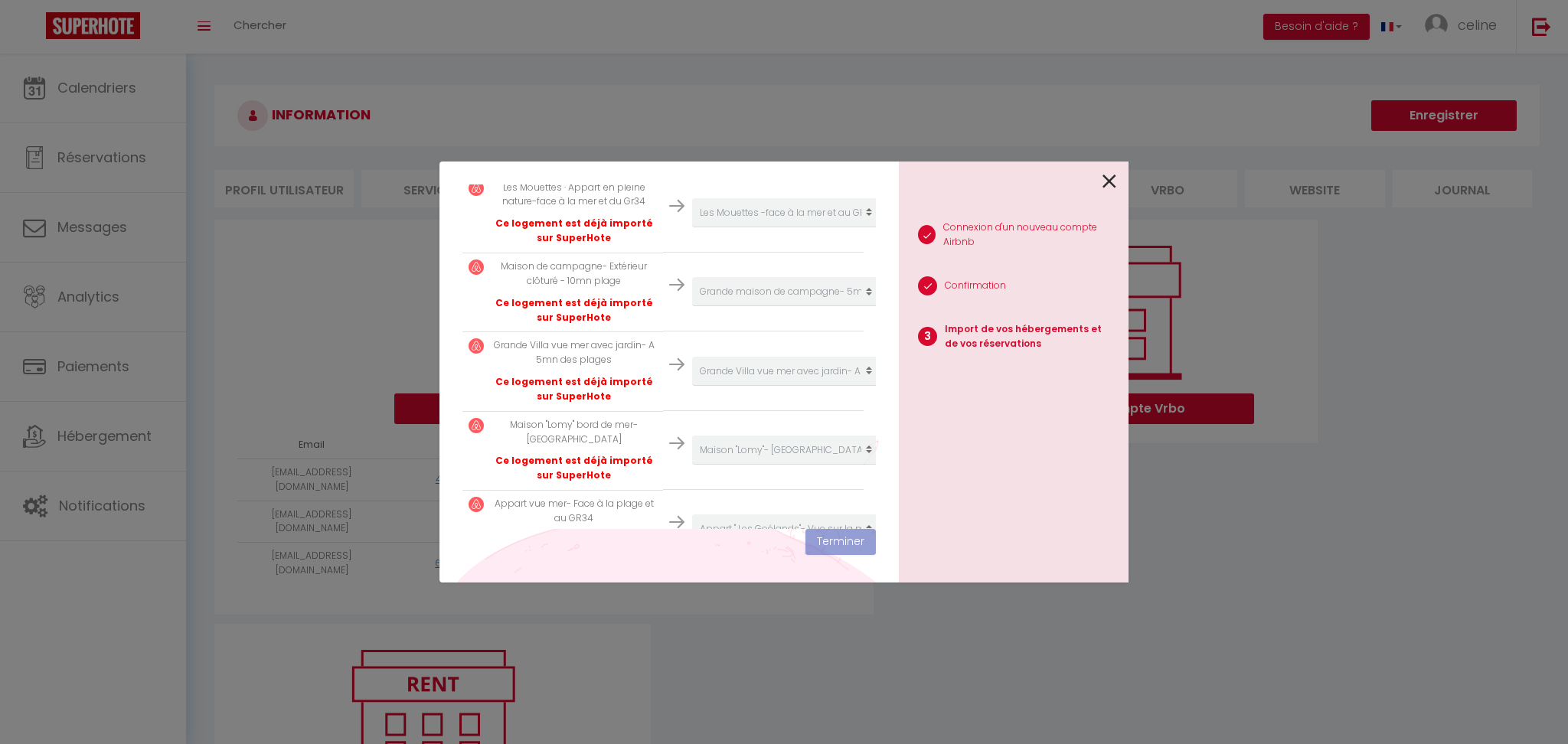
scroll to position [827, 0]
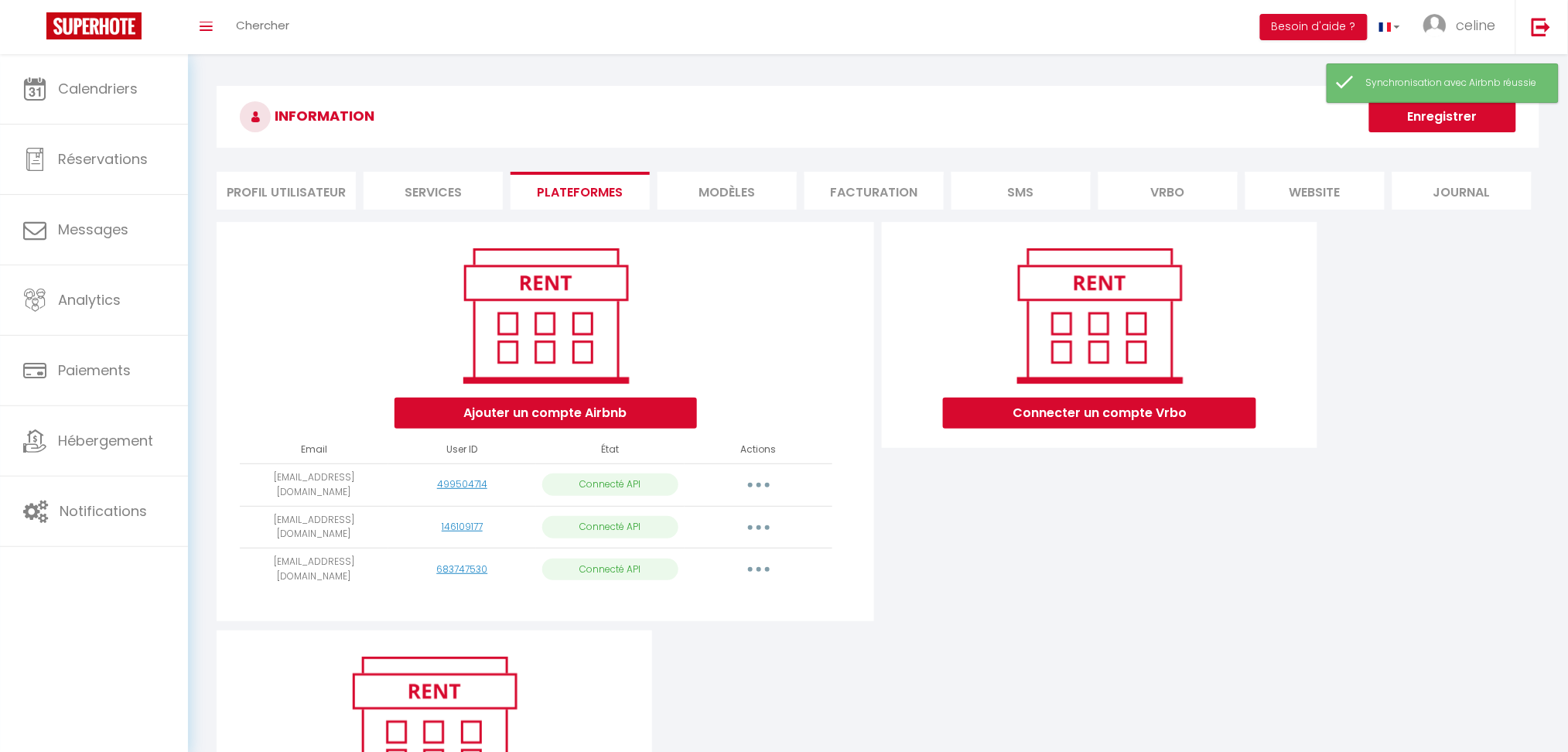
click at [763, 524] on button "button" at bounding box center [758, 527] width 43 height 25
click at [742, 560] on link "Importer les appartements" at bounding box center [689, 562] width 171 height 26
select select "61206"
select select "59732"
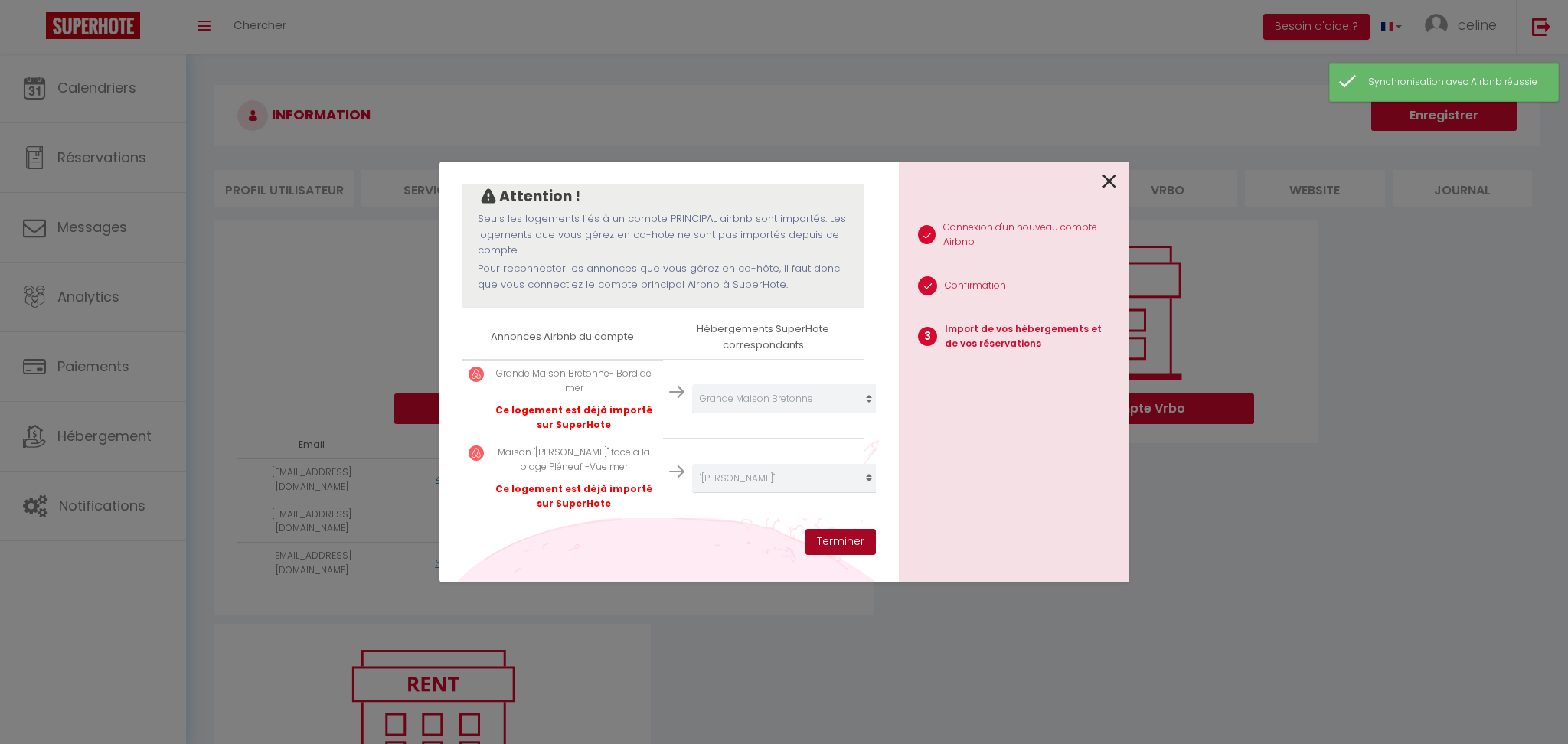
click at [829, 541] on button "Terminer" at bounding box center [840, 542] width 70 height 26
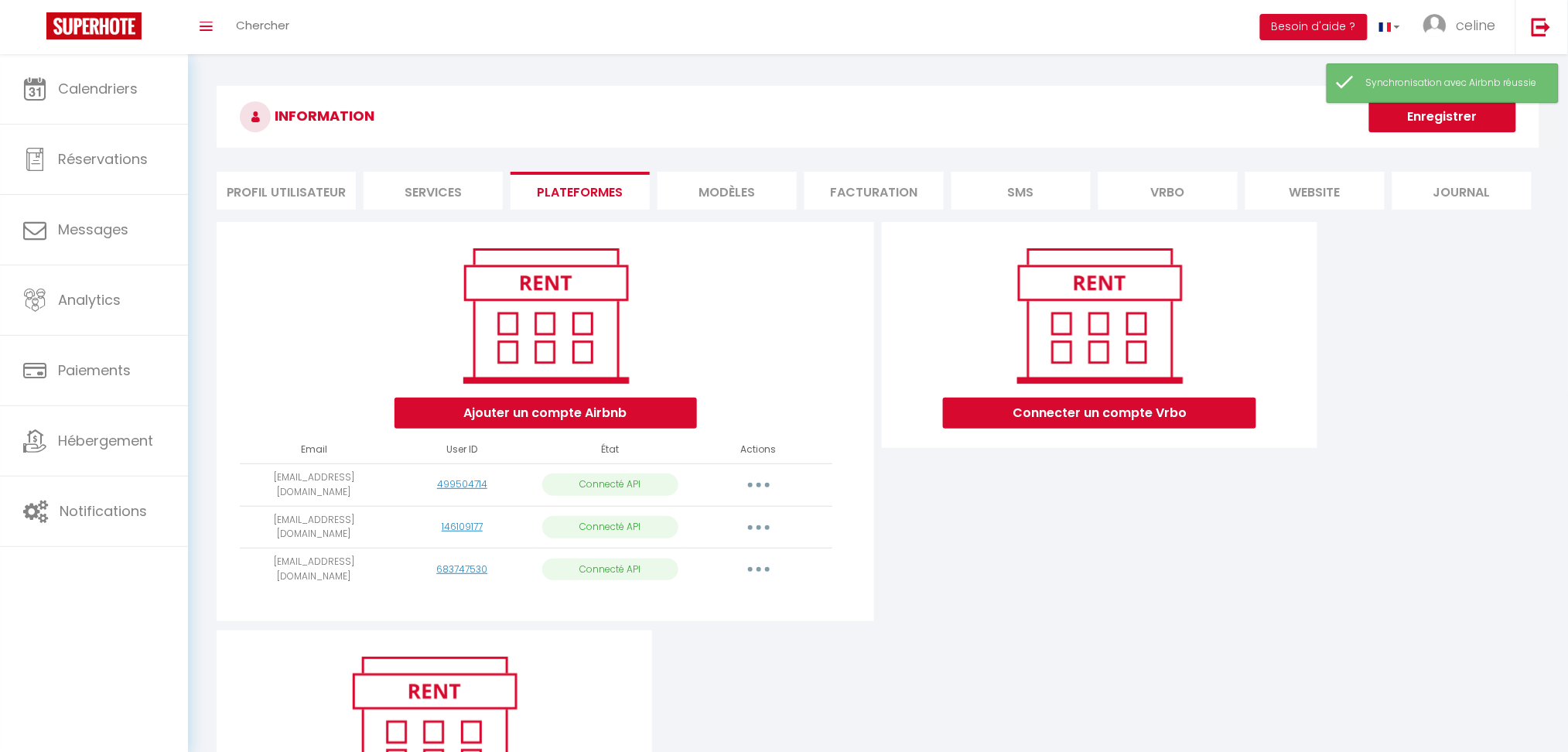
click at [764, 564] on button "button" at bounding box center [758, 569] width 43 height 25
click at [700, 600] on link "Importer les appartements" at bounding box center [689, 605] width 171 height 26
select select "62925"
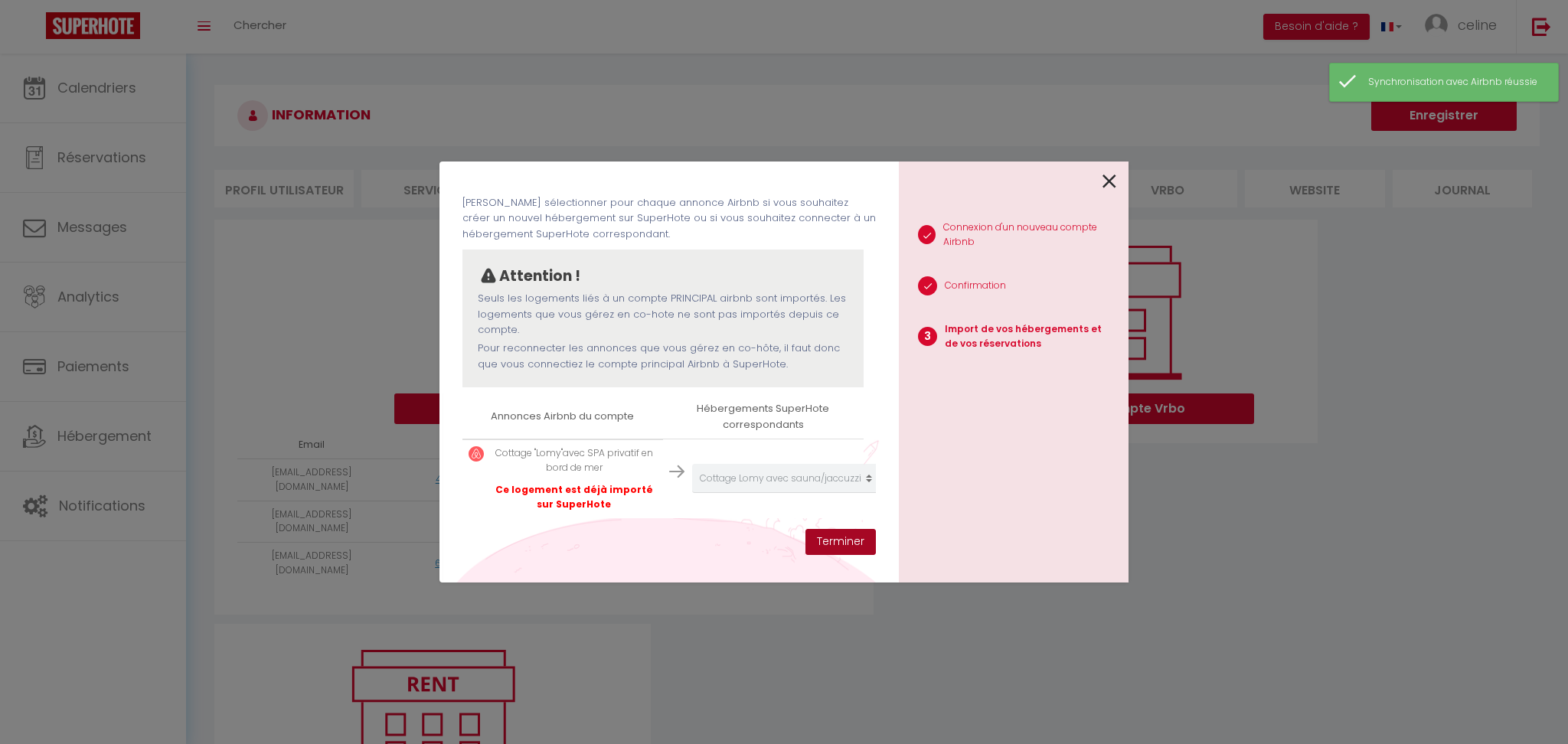
click at [831, 542] on button "Terminer" at bounding box center [840, 542] width 70 height 26
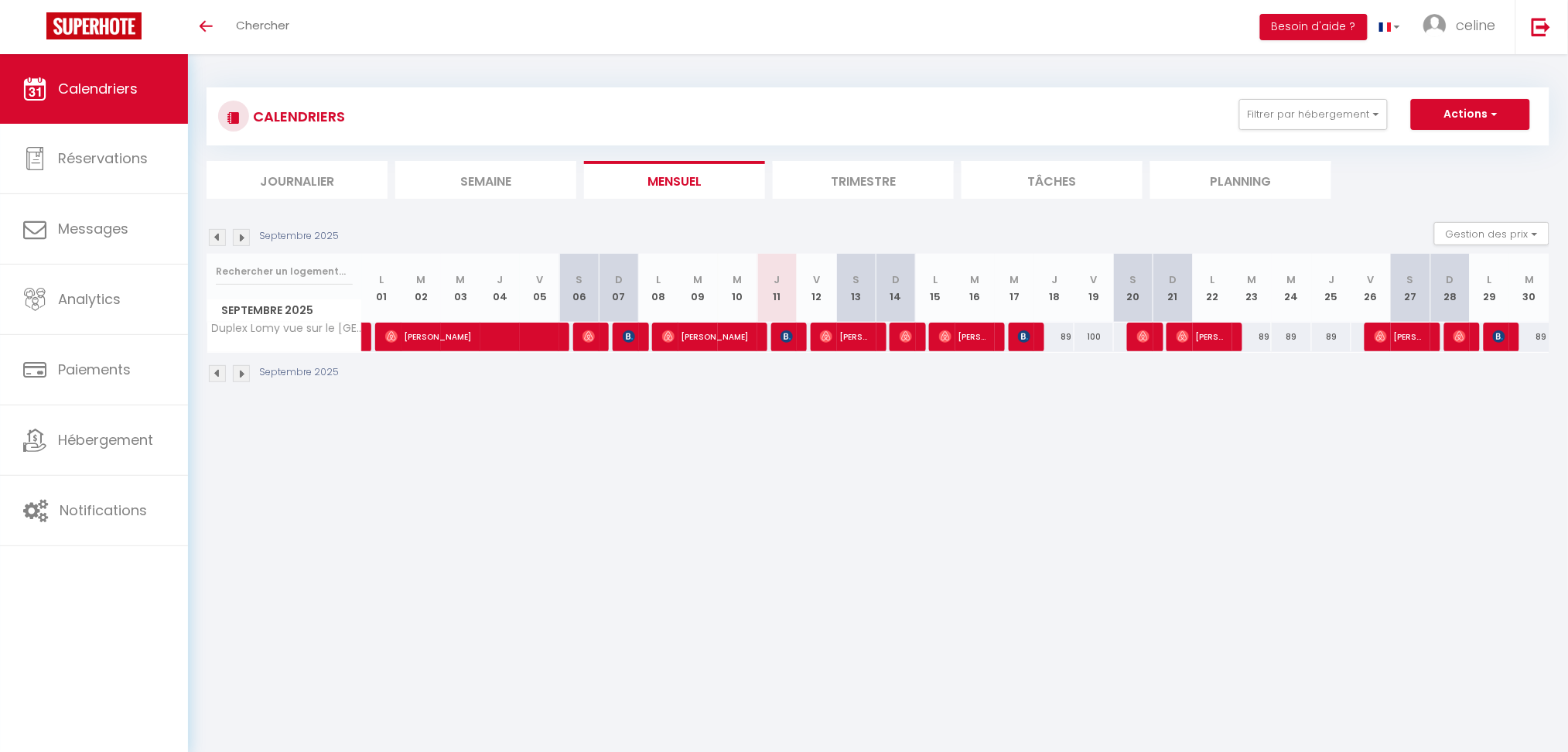
click at [214, 235] on img at bounding box center [217, 238] width 17 height 17
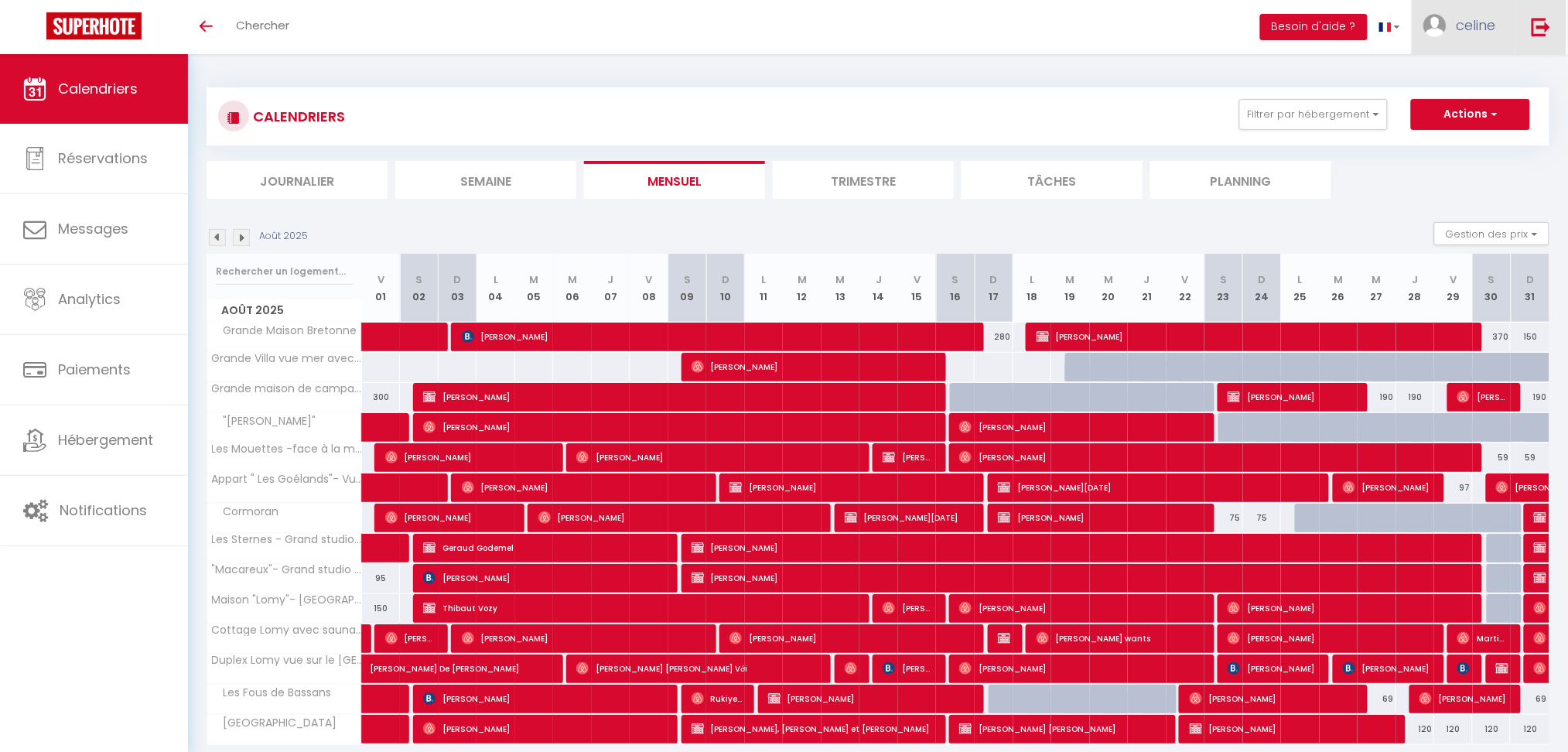
drag, startPoint x: 1549, startPoint y: 34, endPoint x: 1500, endPoint y: 45, distance: 50.2
click at [1549, 34] on img at bounding box center [1541, 26] width 19 height 19
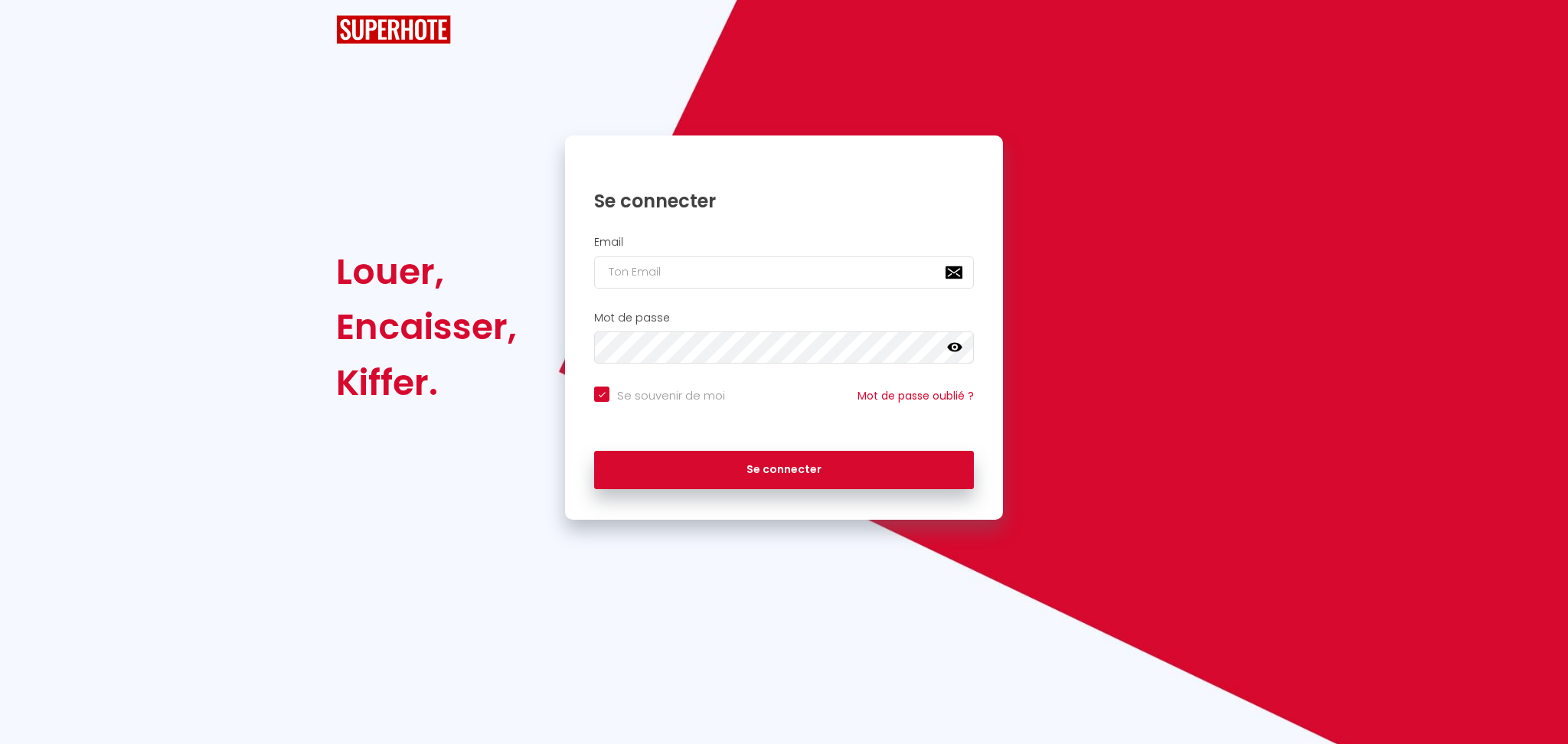
checkbox input "true"
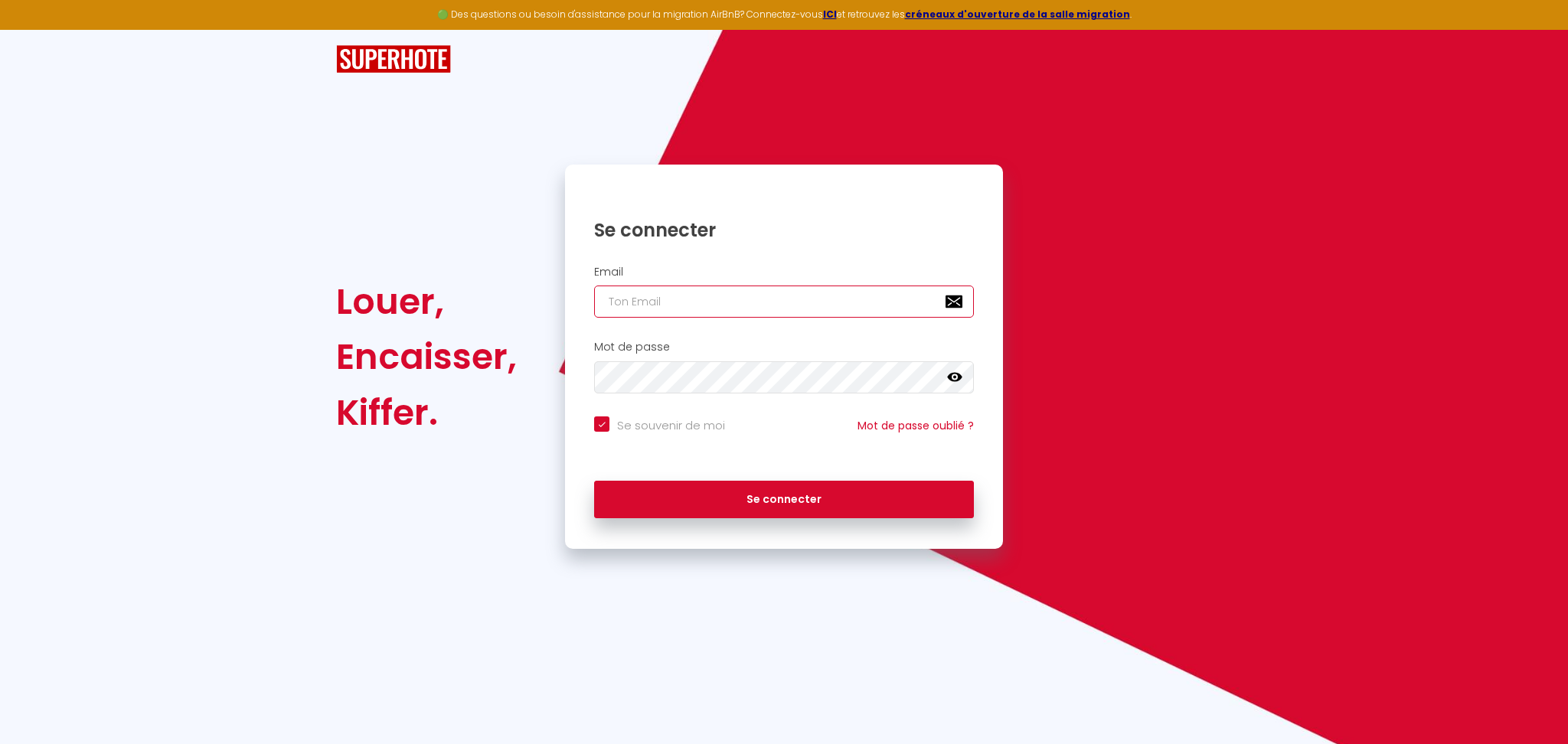
click at [709, 299] on input "email" at bounding box center [784, 302] width 380 height 33
paste input "g.puron@hotmail.fr"
type input "g.puron@hotmail.fr"
checkbox input "true"
type input "g.puron@hotmail.fr"
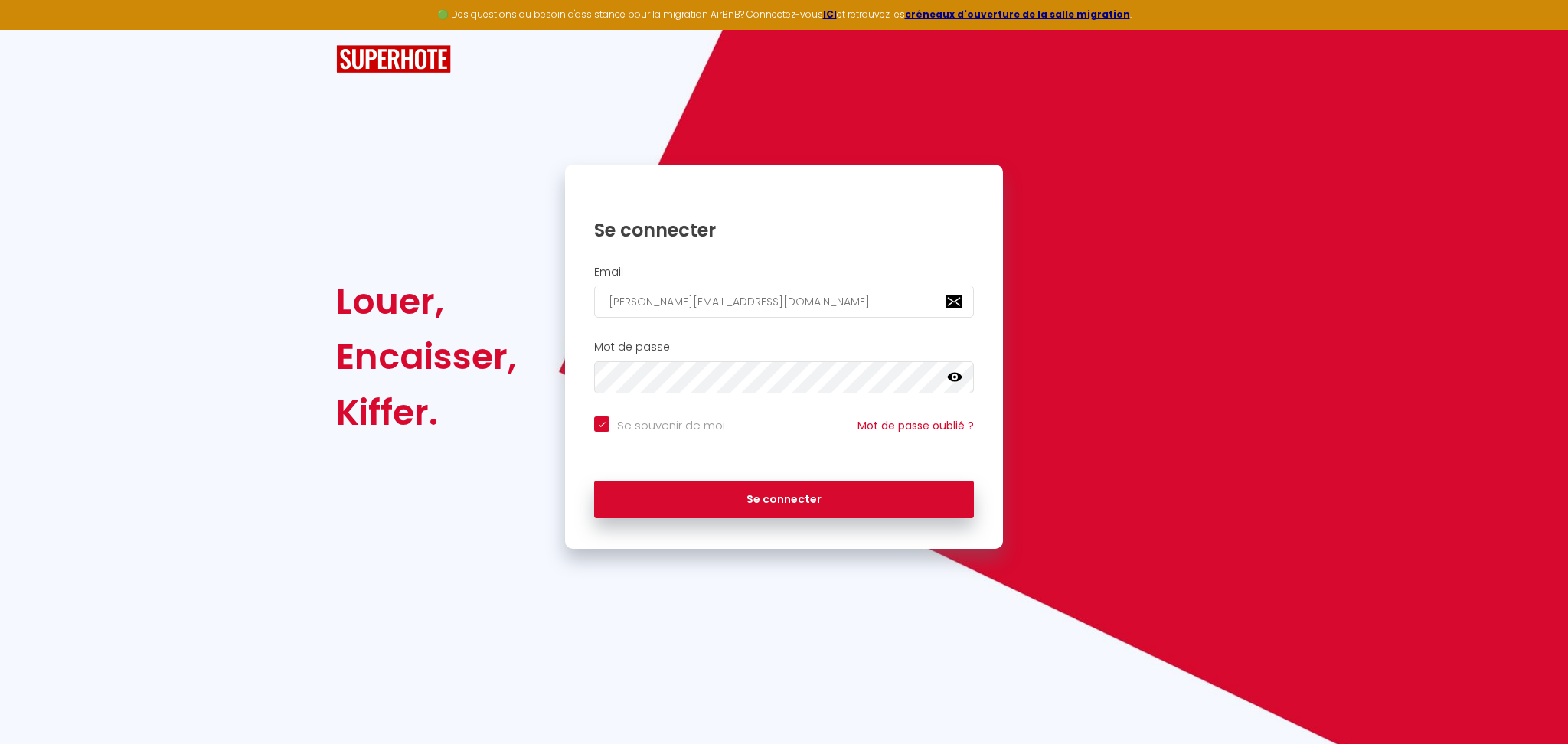
click at [645, 423] on input "Se souvenir de moi" at bounding box center [659, 424] width 131 height 15
checkbox input "false"
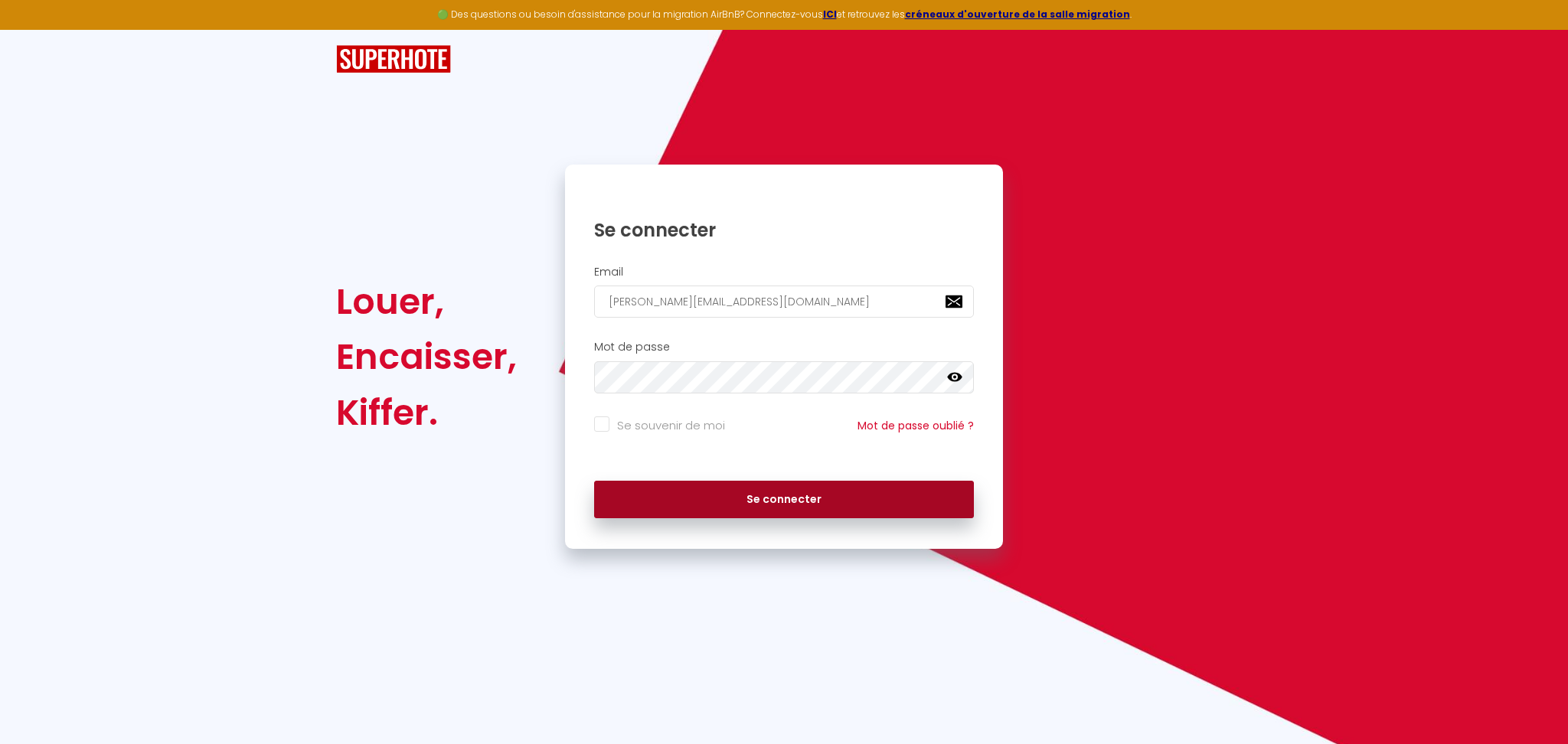
click at [719, 513] on button "Se connecter" at bounding box center [784, 500] width 380 height 38
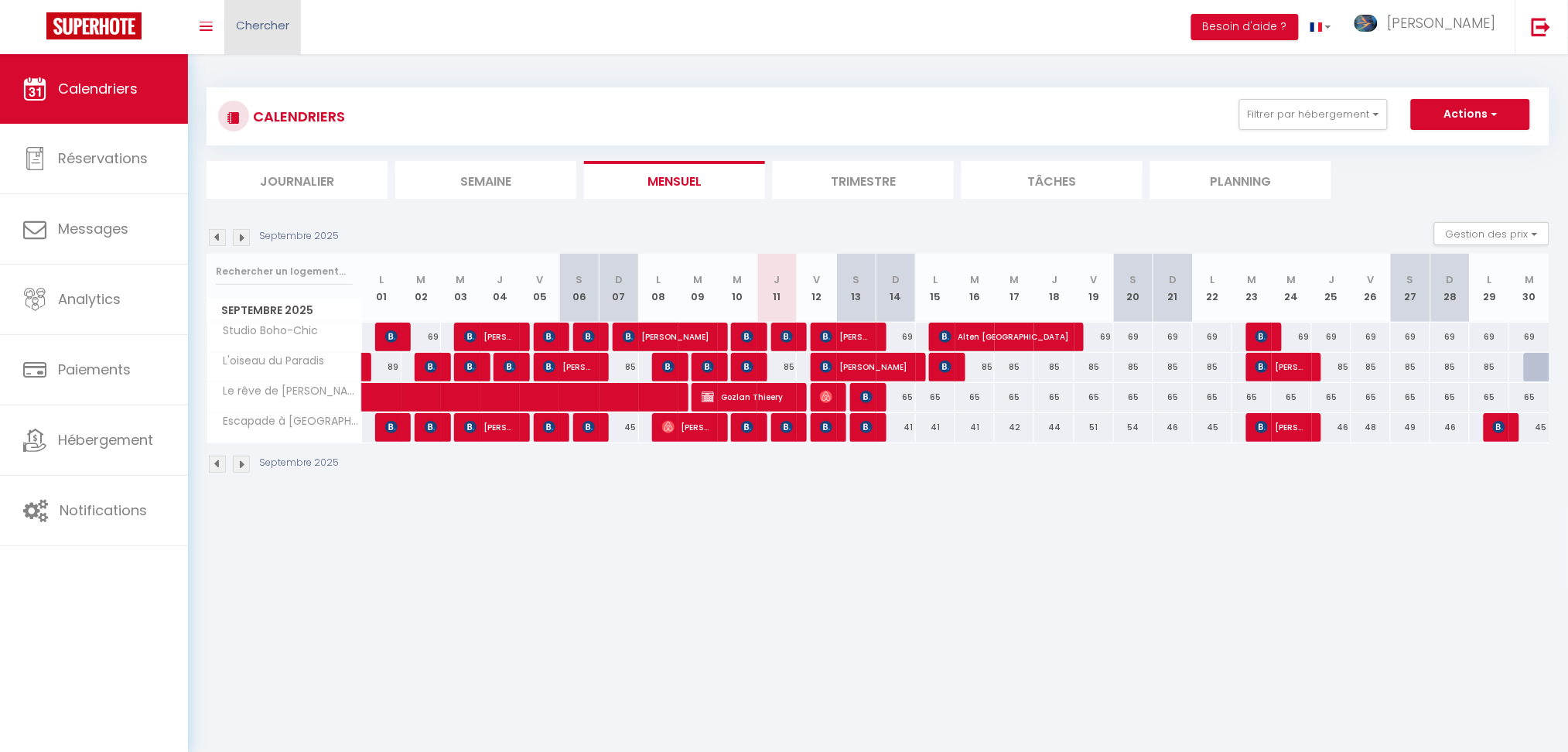
click at [246, 33] on span "Chercher" at bounding box center [262, 26] width 53 height 16
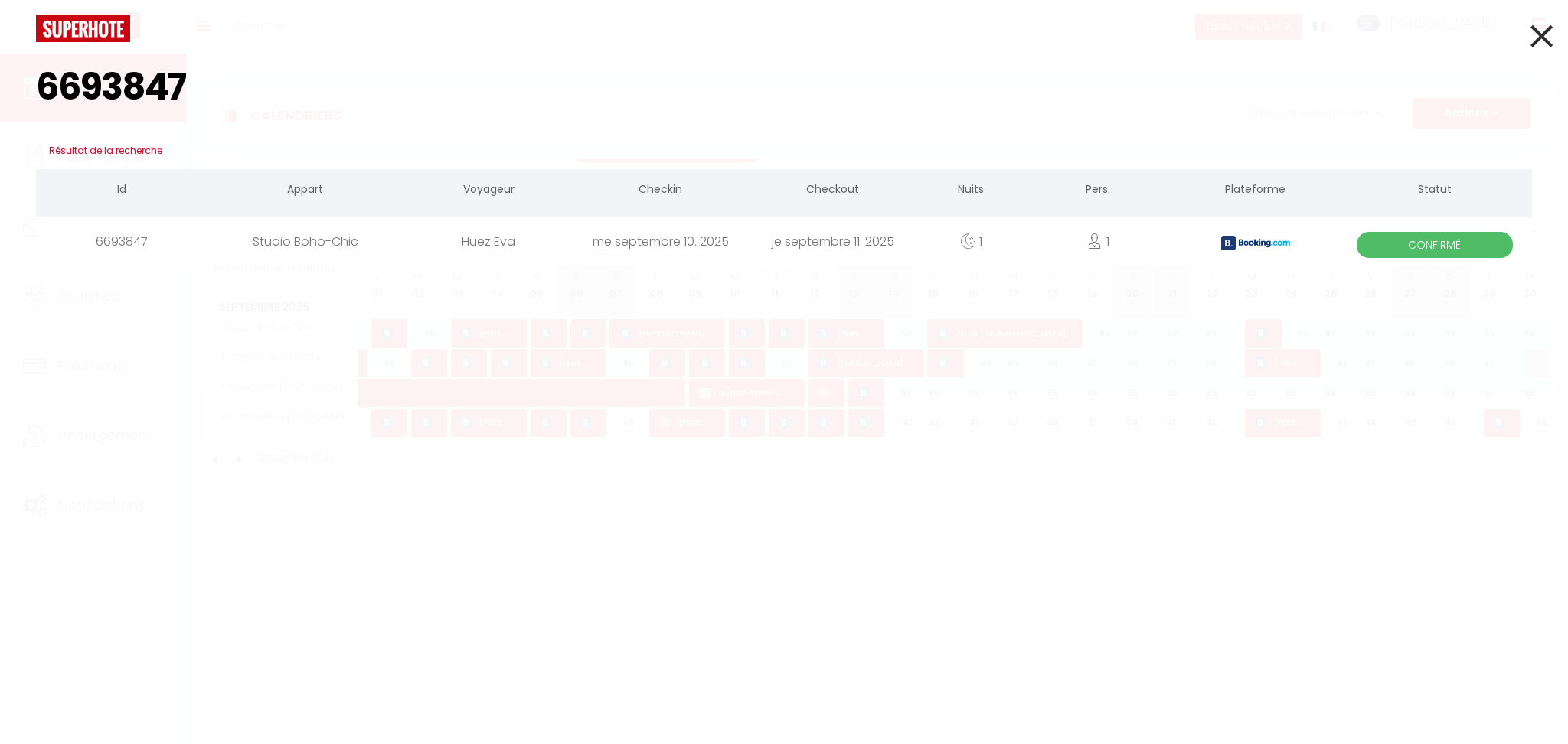
type input "6693847"
click at [289, 250] on div "Studio Boho-Chic" at bounding box center [305, 241] width 194 height 50
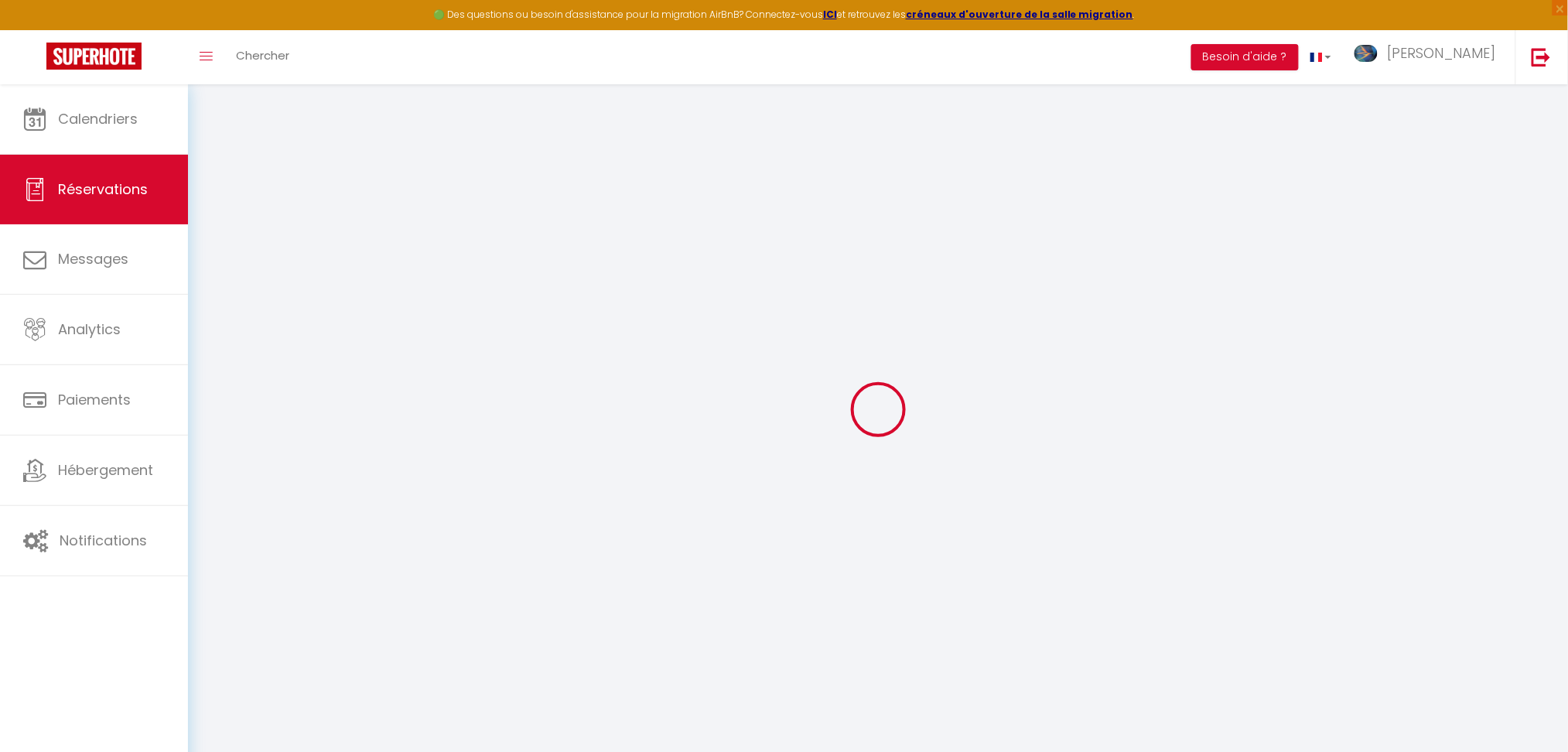
select select
checkbox input "false"
select select
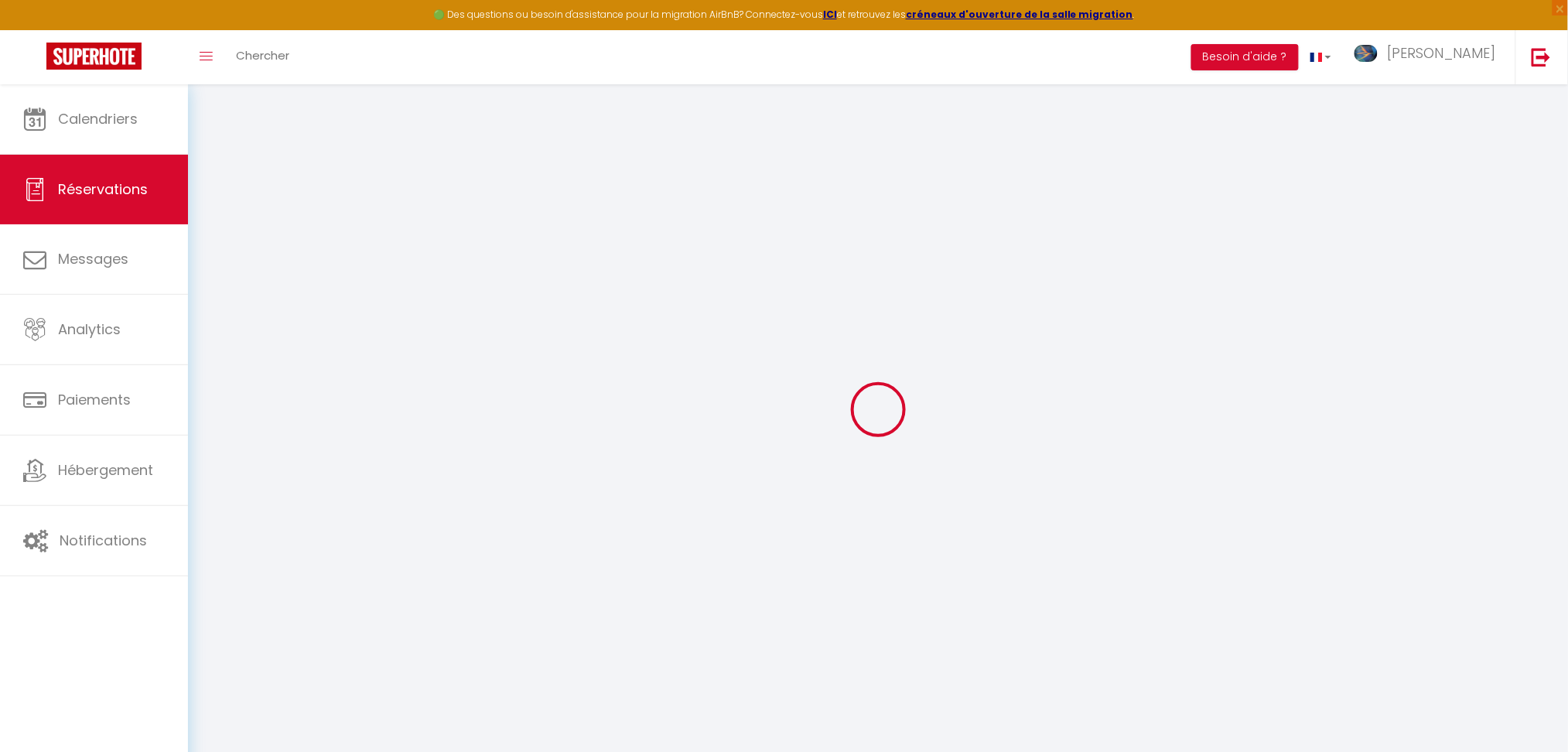
checkbox input "false"
select select
checkbox input "false"
select select
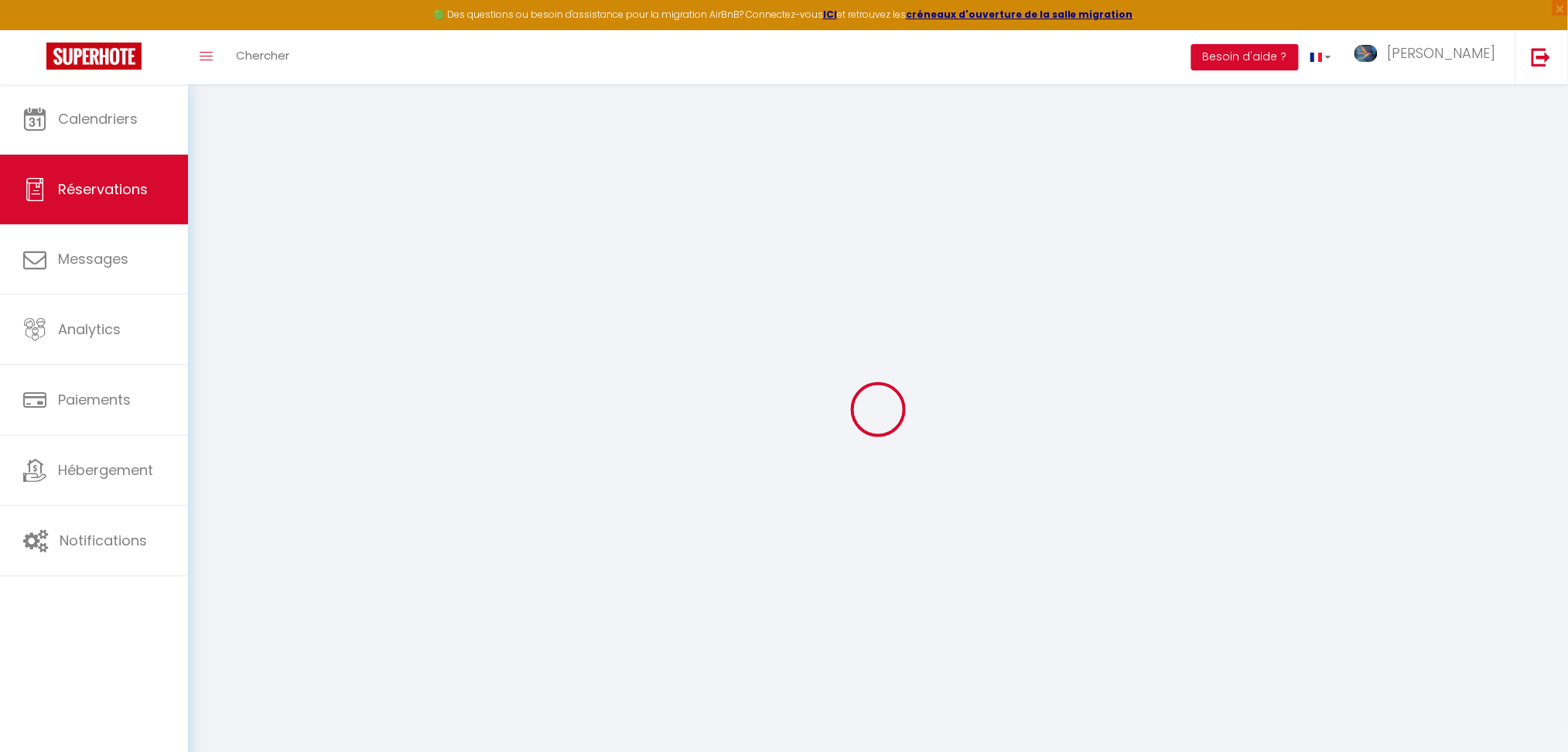
select select
checkbox input "false"
type textarea "** THIS RESERVATION HAS BEEN PRE-PAID ** BOOKING NOTE : Payment charge is EUR 1…"
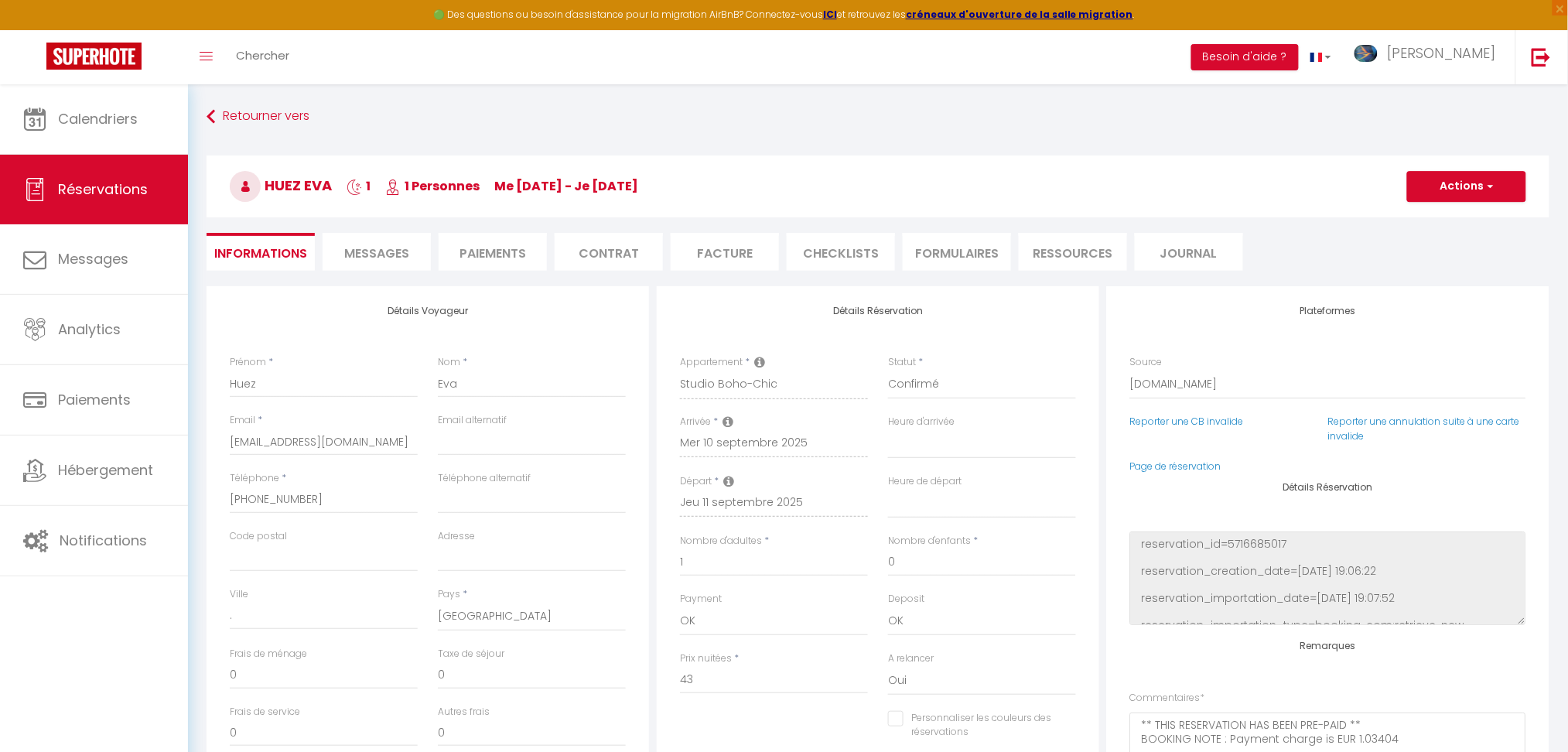
type input "30"
type input "0.86"
select select
checkbox input "false"
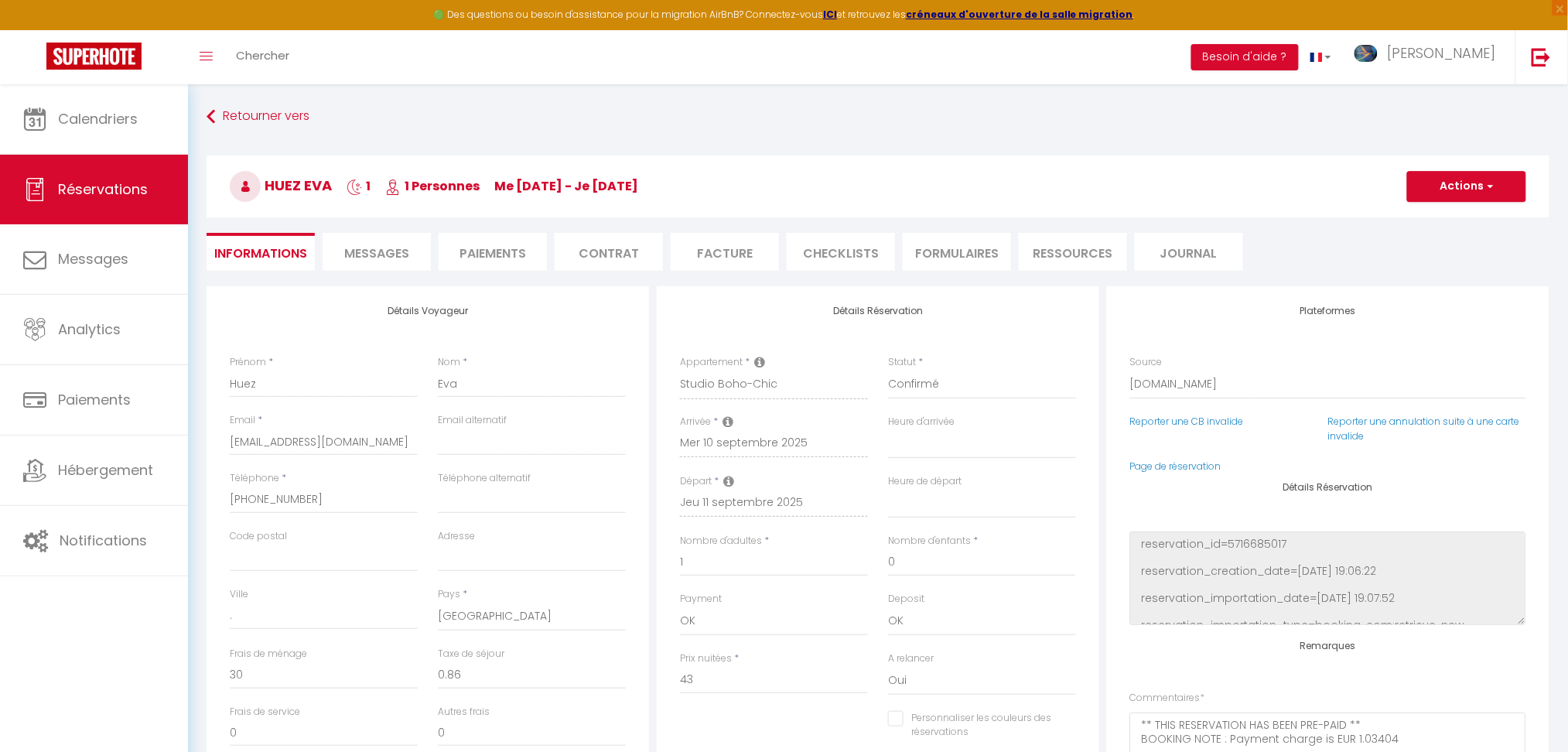
select select
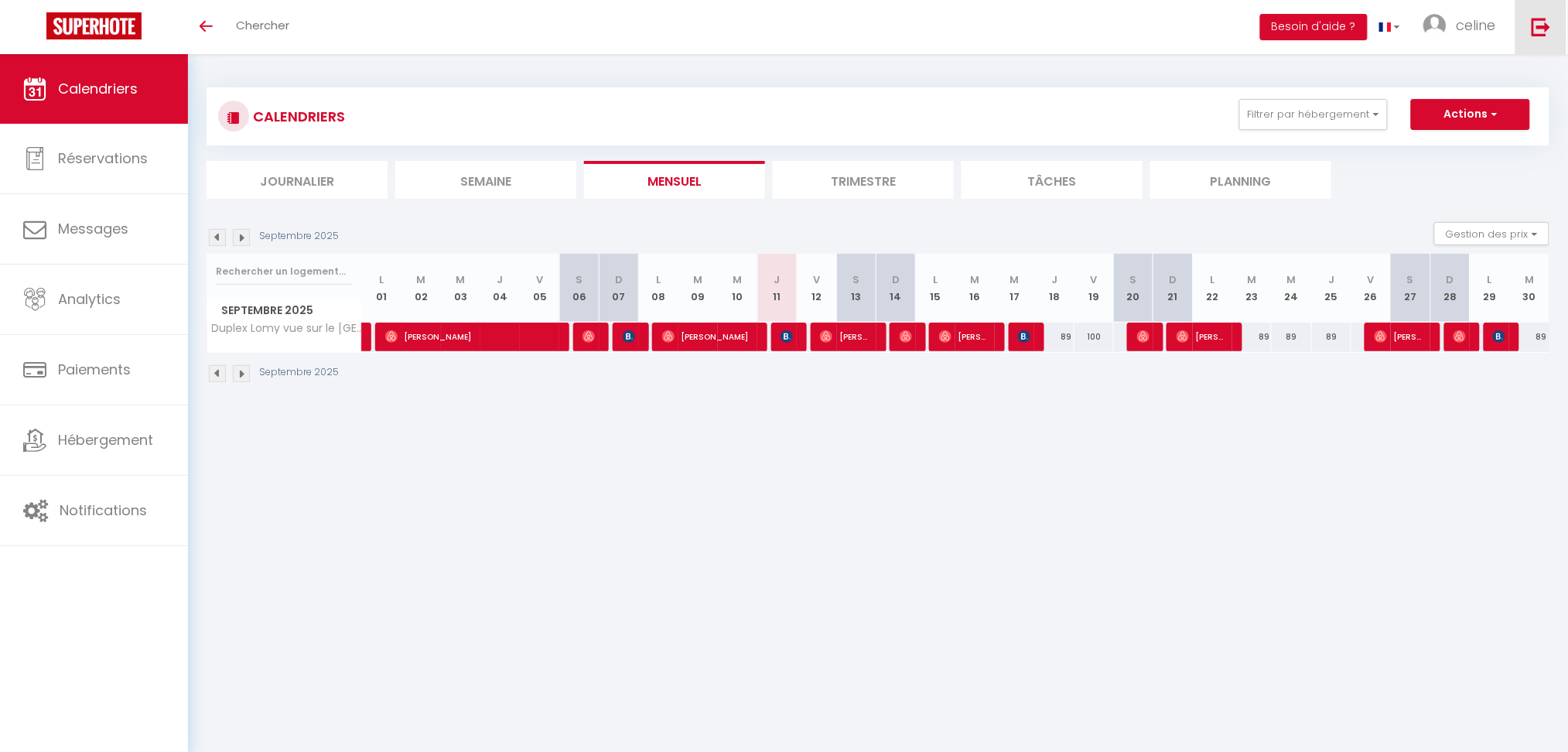
click at [1550, 27] on img at bounding box center [1541, 26] width 19 height 19
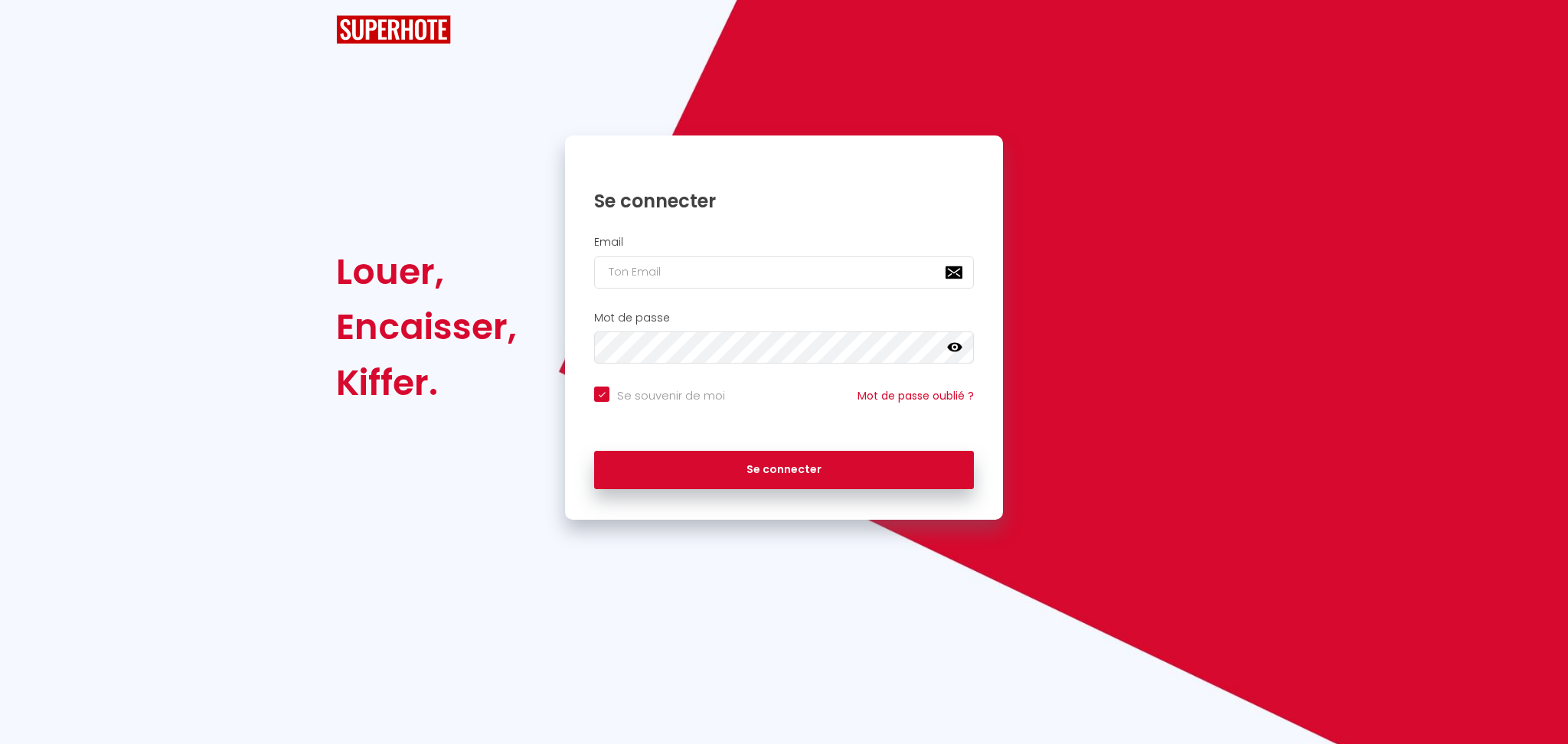
checkbox input "true"
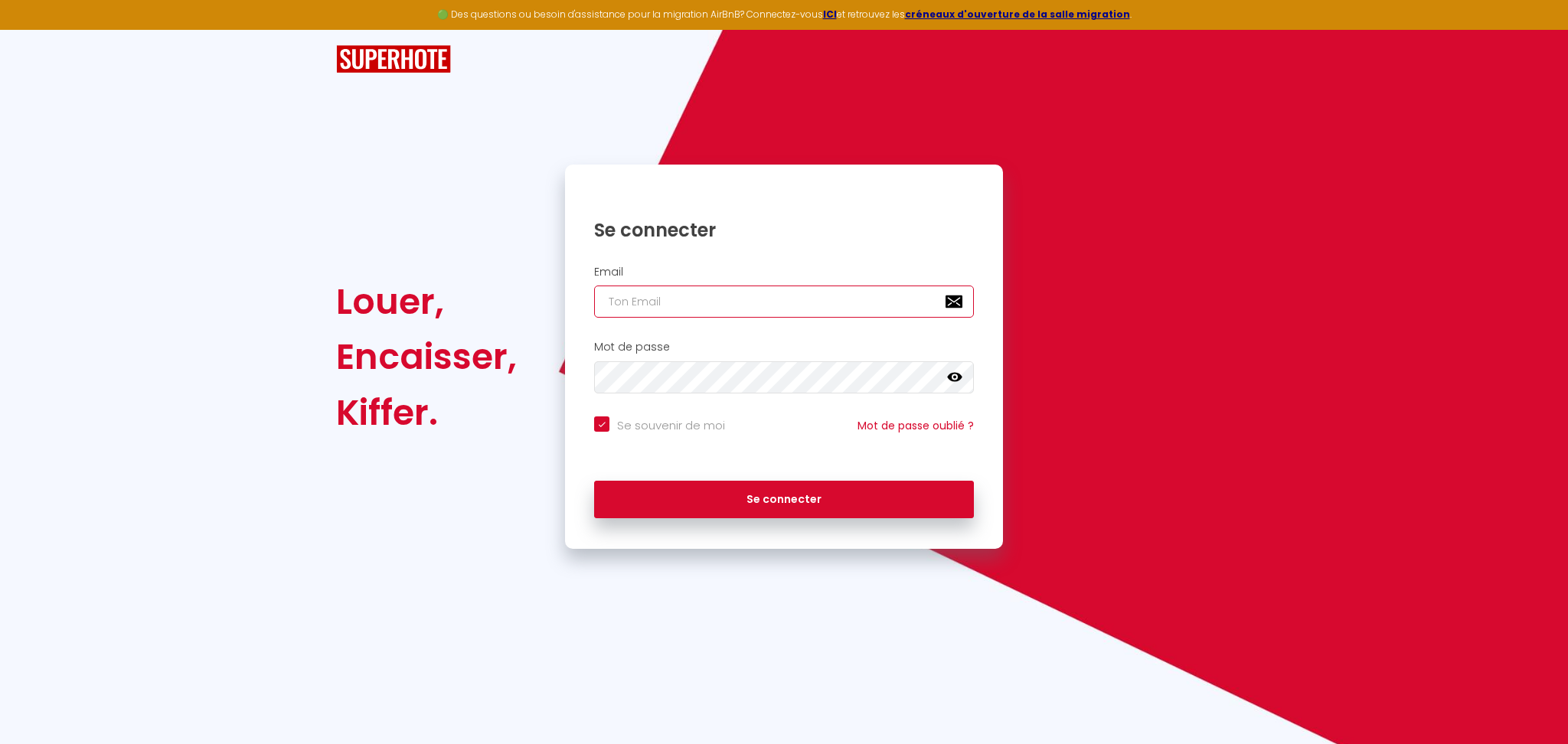
click at [675, 302] on input "email" at bounding box center [784, 302] width 380 height 33
paste input "[EMAIL_ADDRESS][DOMAIN_NAME]"
type input "[EMAIL_ADDRESS][DOMAIN_NAME]"
checkbox input "true"
type input "[EMAIL_ADDRESS][DOMAIN_NAME]"
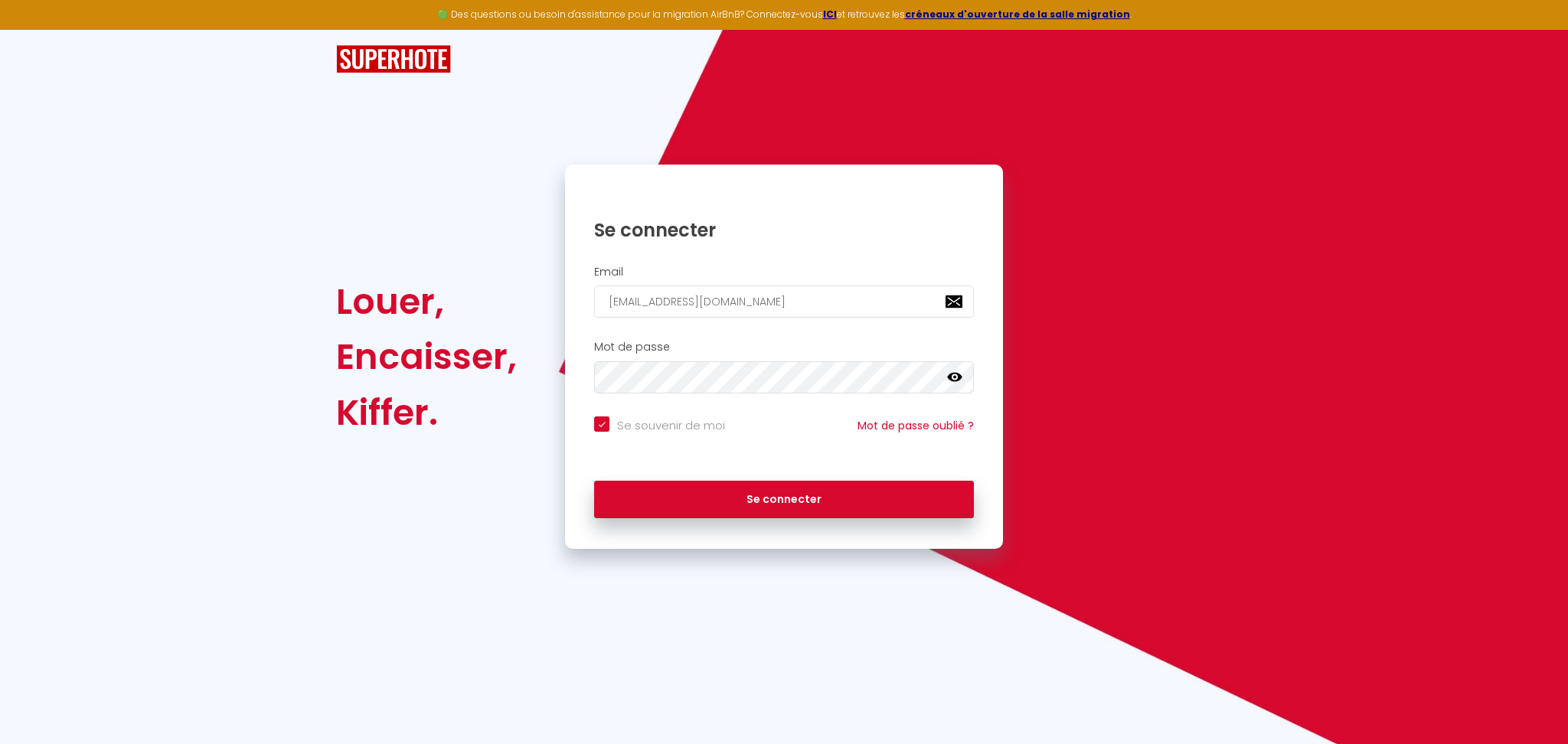
click at [633, 423] on input "Se souvenir de moi" at bounding box center [659, 424] width 131 height 15
checkbox input "false"
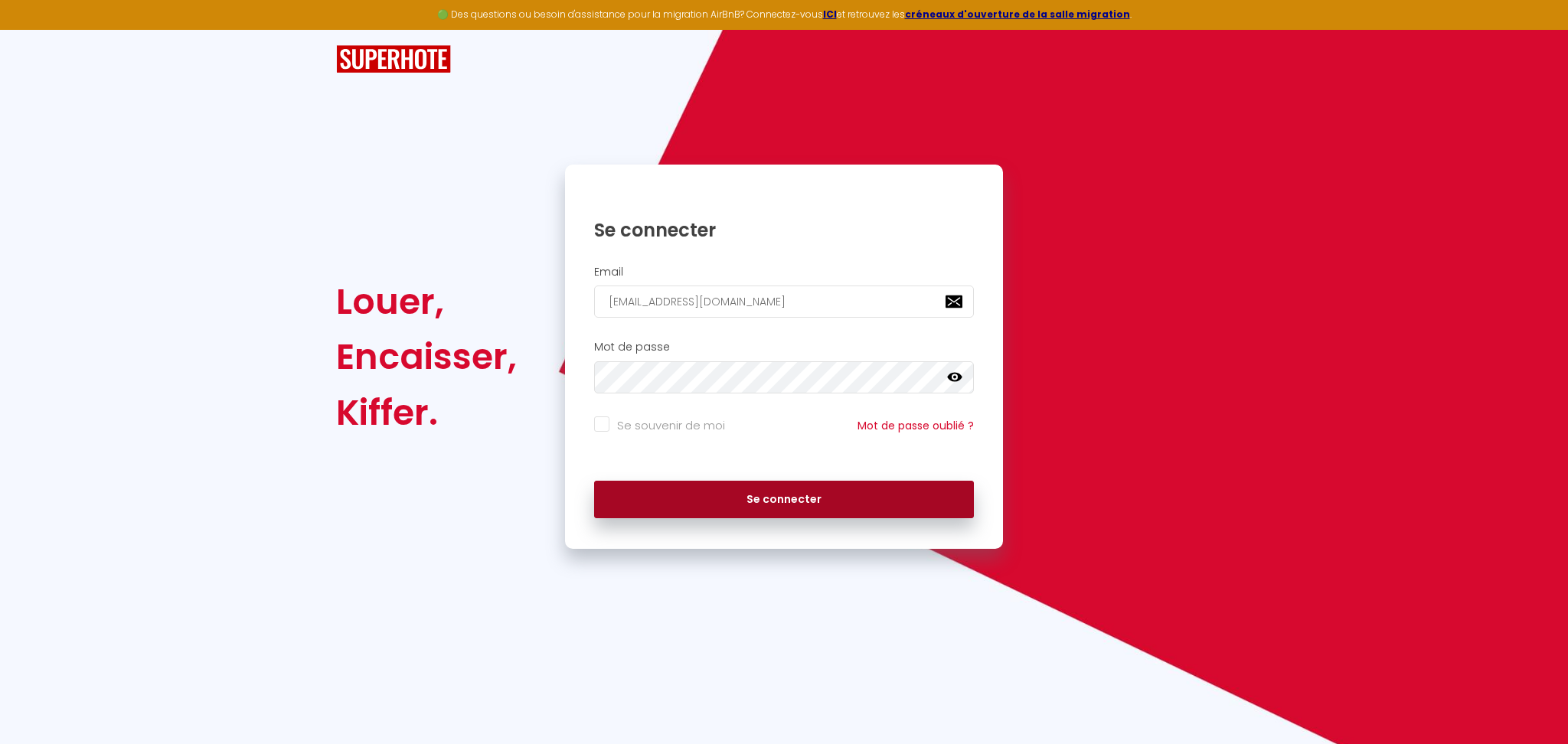
click at [755, 504] on button "Se connecter" at bounding box center [784, 500] width 380 height 38
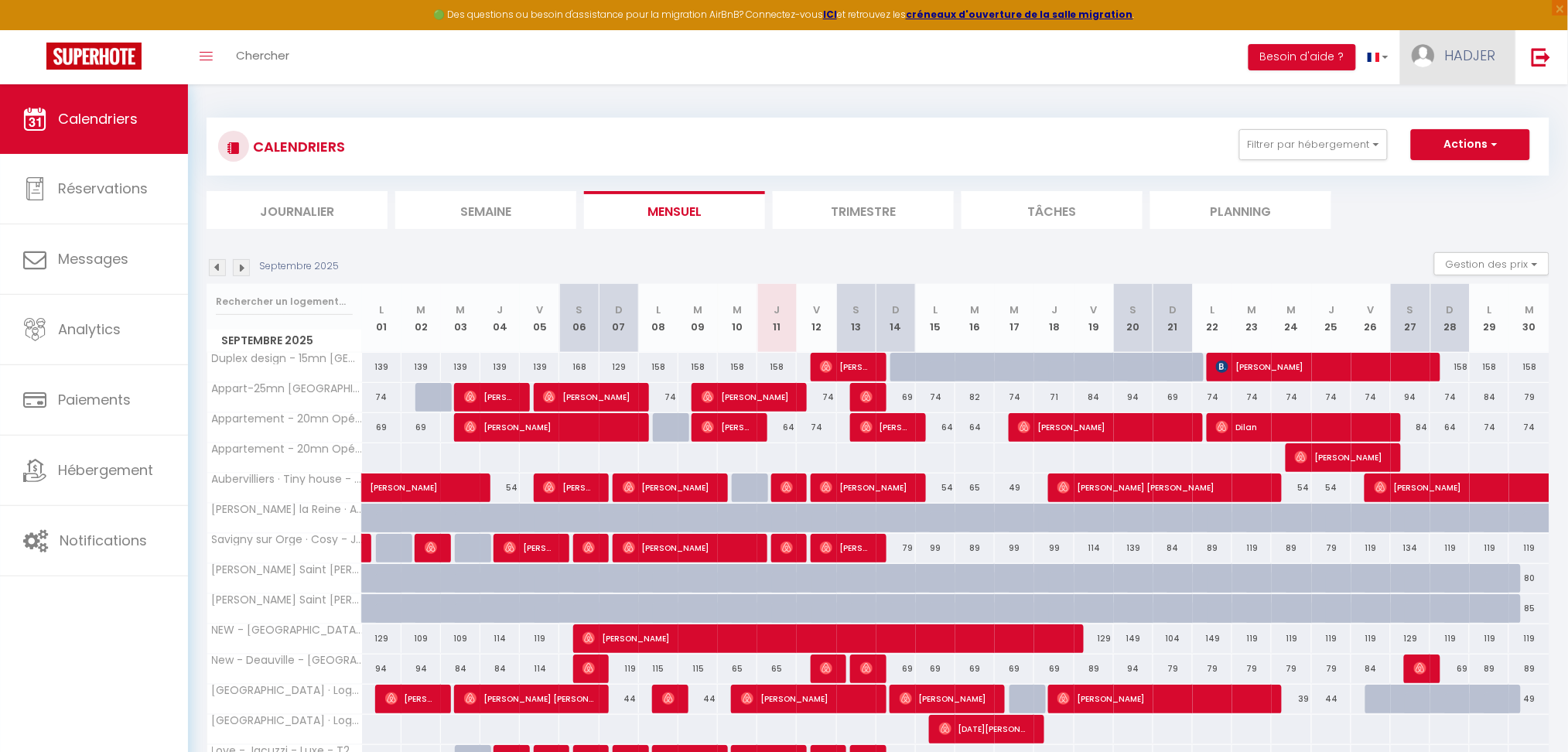
click at [1445, 59] on link "HADJER" at bounding box center [1458, 57] width 115 height 54
click at [1445, 100] on link "Paramètres" at bounding box center [1453, 107] width 114 height 26
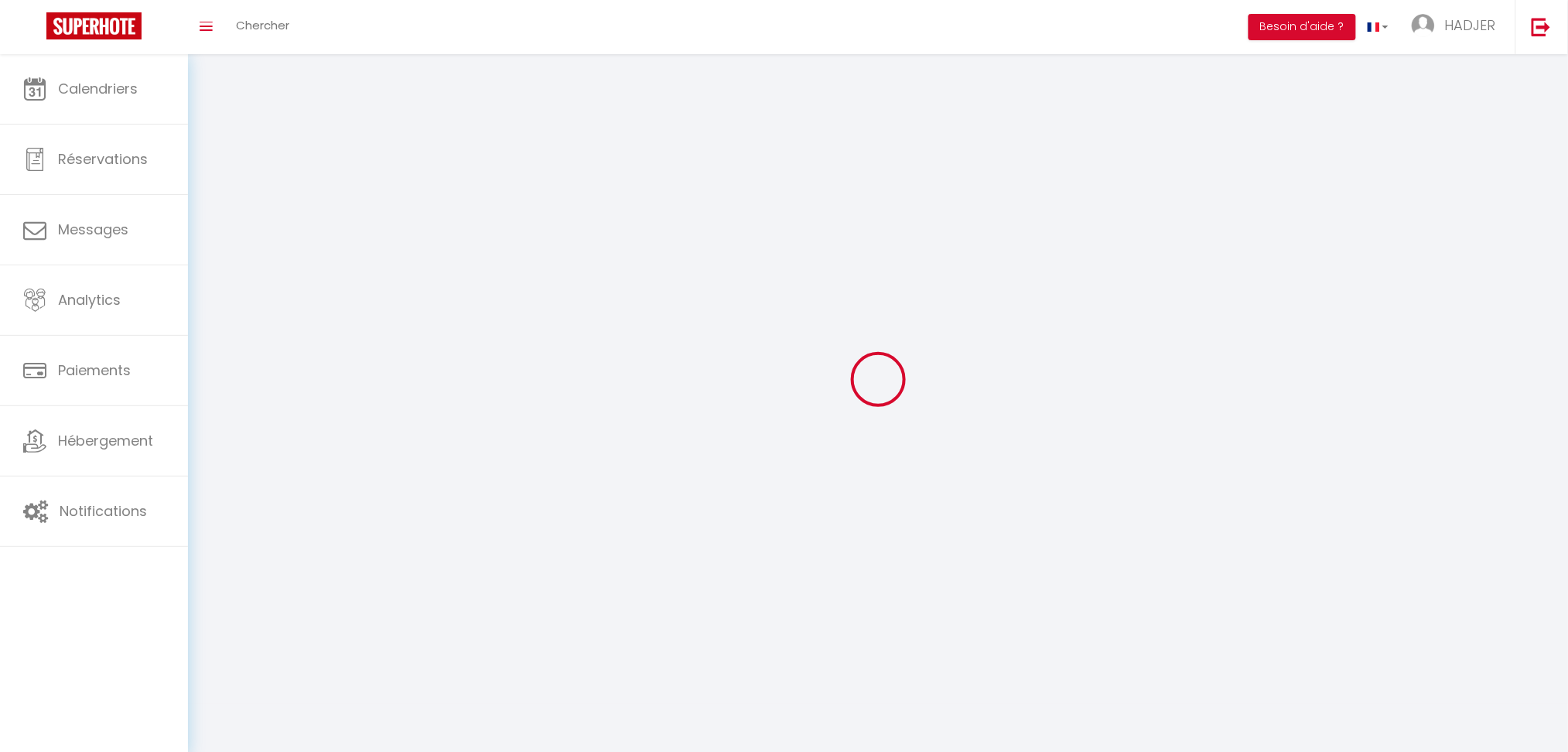
select select "28"
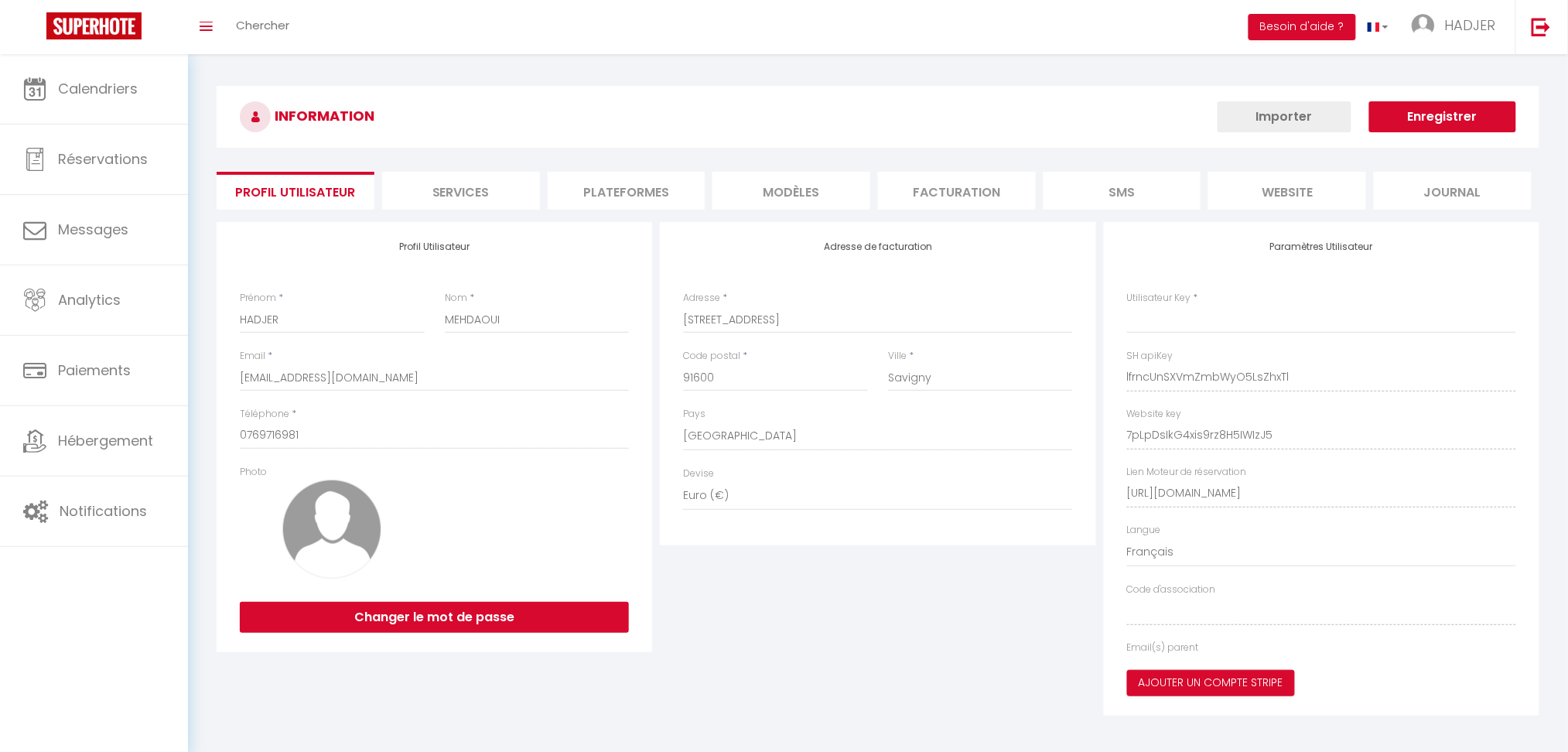
type input "lfrncUnSXVmZmbWyO5LsZhxTl"
type input "7pLpDsIkG4xis9rz8H5IWIzJ5"
type input "https://app.superhote.com/#/get-available-rentals/7pLpDsIkG4xis9rz8H5IWIzJ5"
select select "fr"
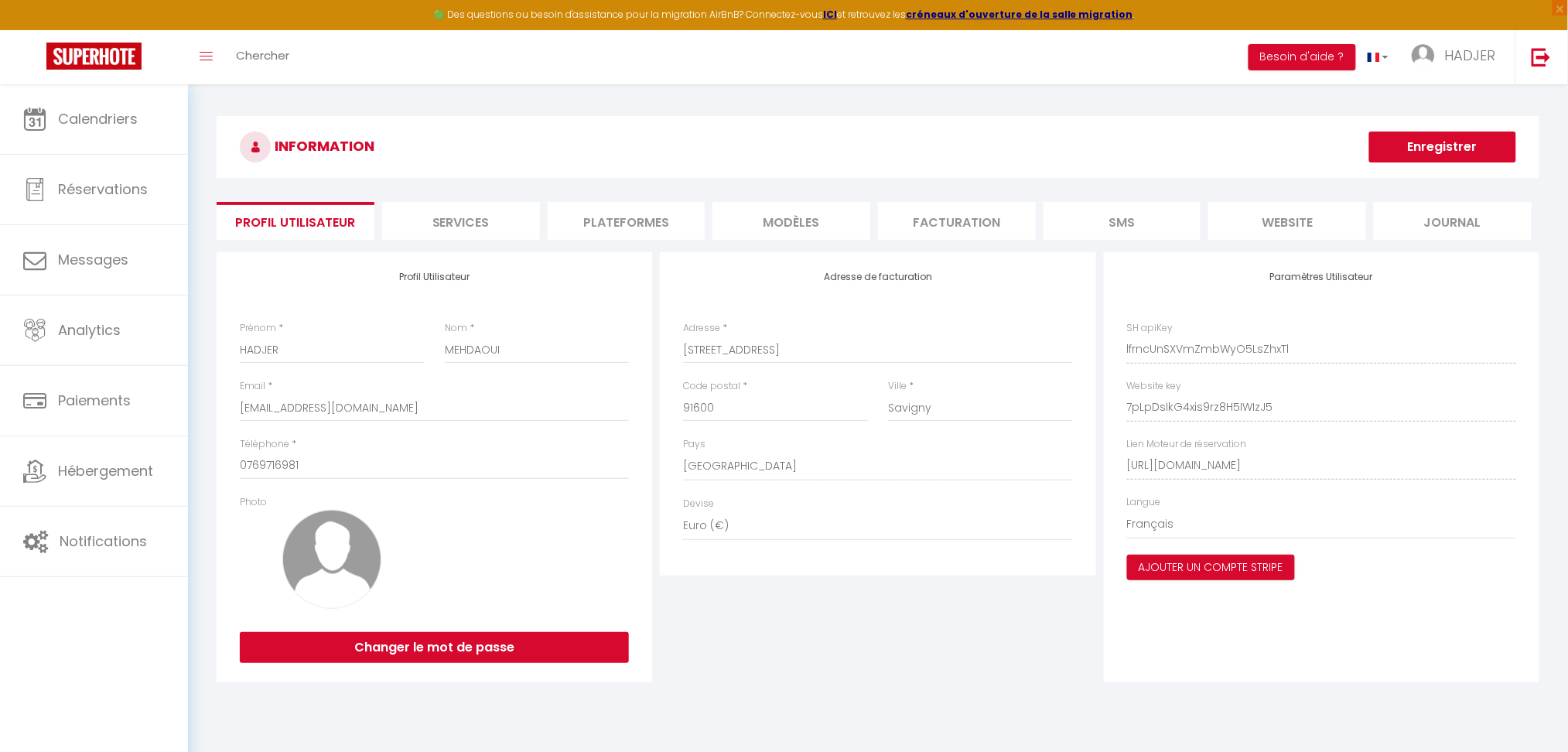
click at [637, 230] on li "Plateformes" at bounding box center [626, 221] width 158 height 38
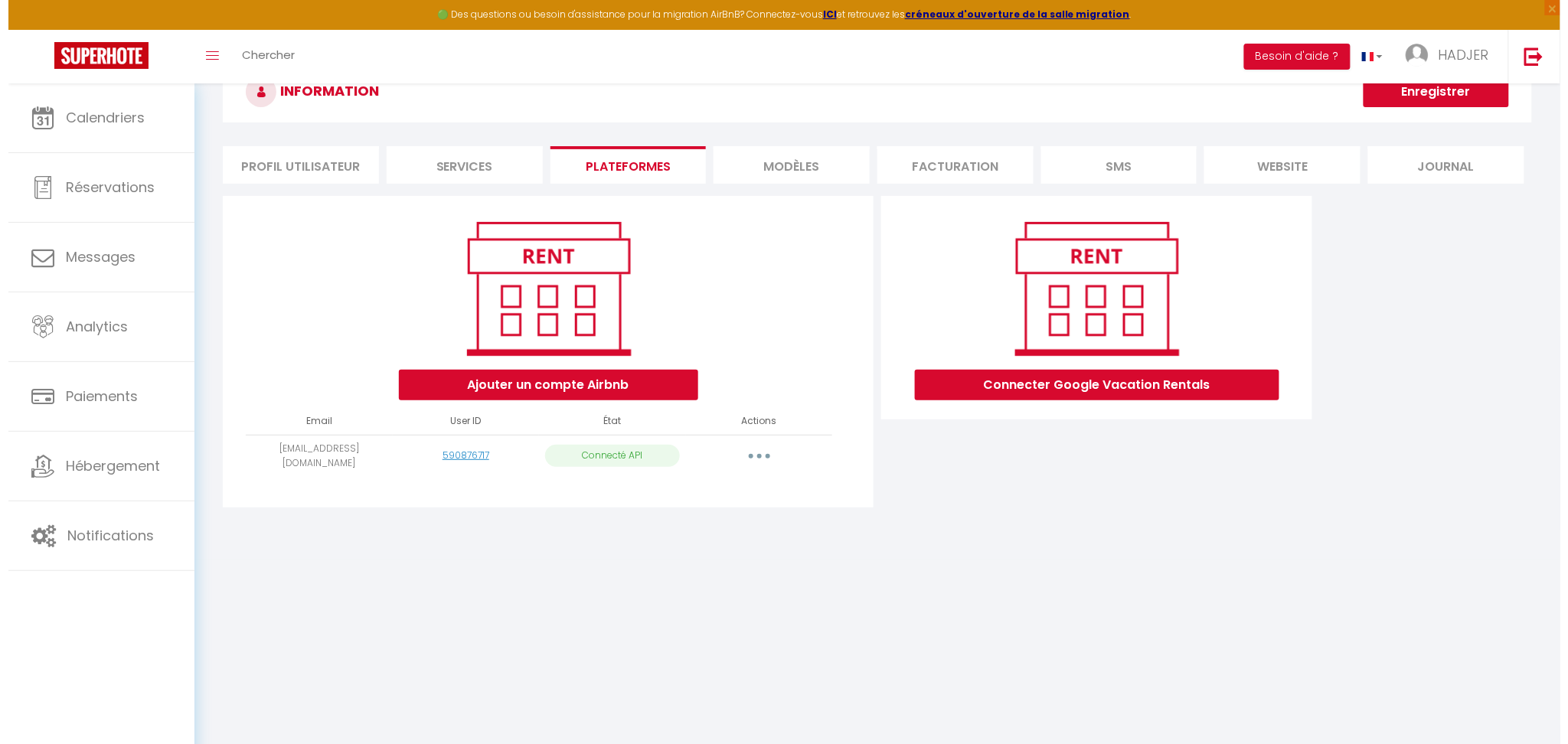
scroll to position [82, 0]
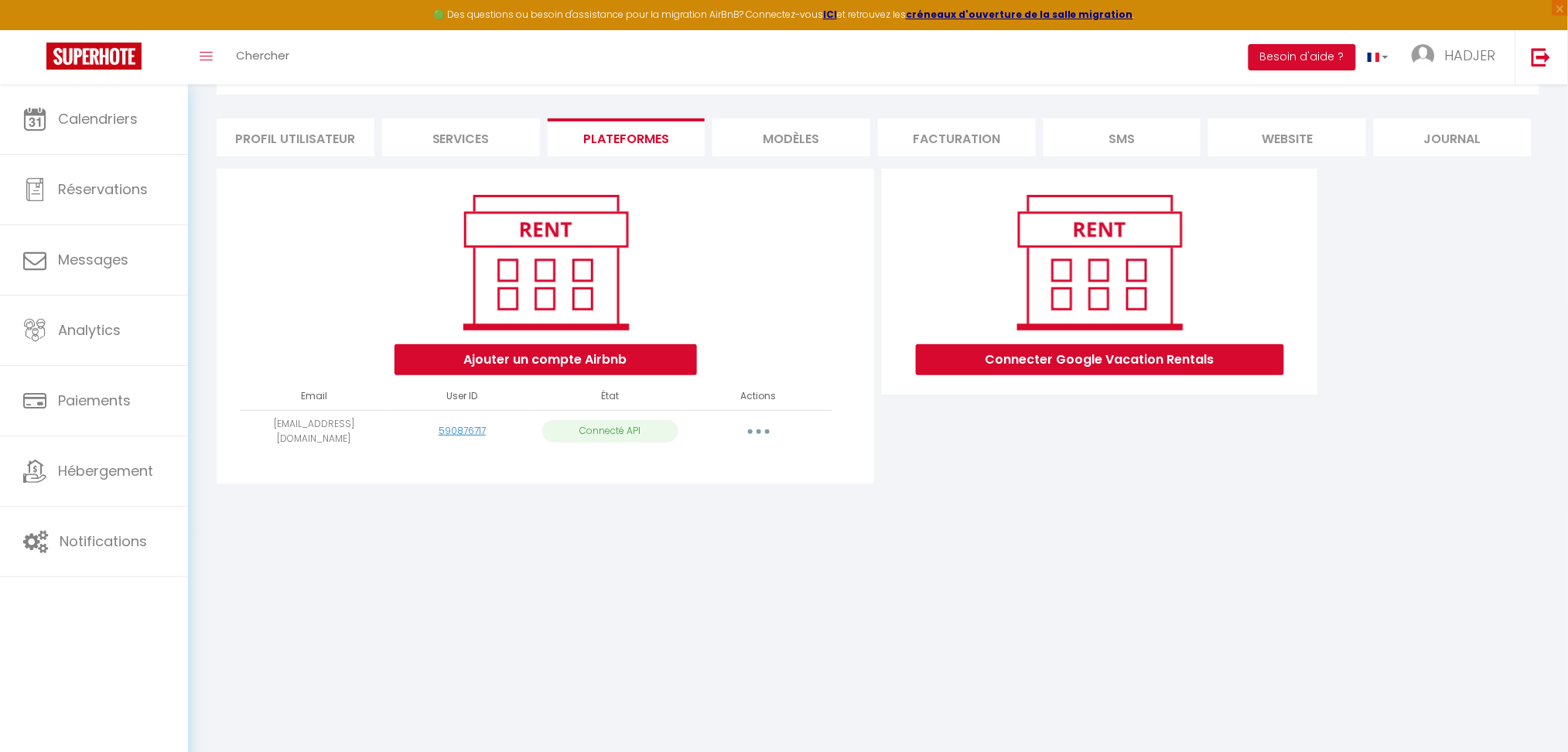
click at [763, 430] on button "button" at bounding box center [758, 431] width 43 height 25
click at [741, 470] on link "Importer les appartements" at bounding box center [689, 466] width 171 height 26
select select "51306"
select select "52508"
select select "52523"
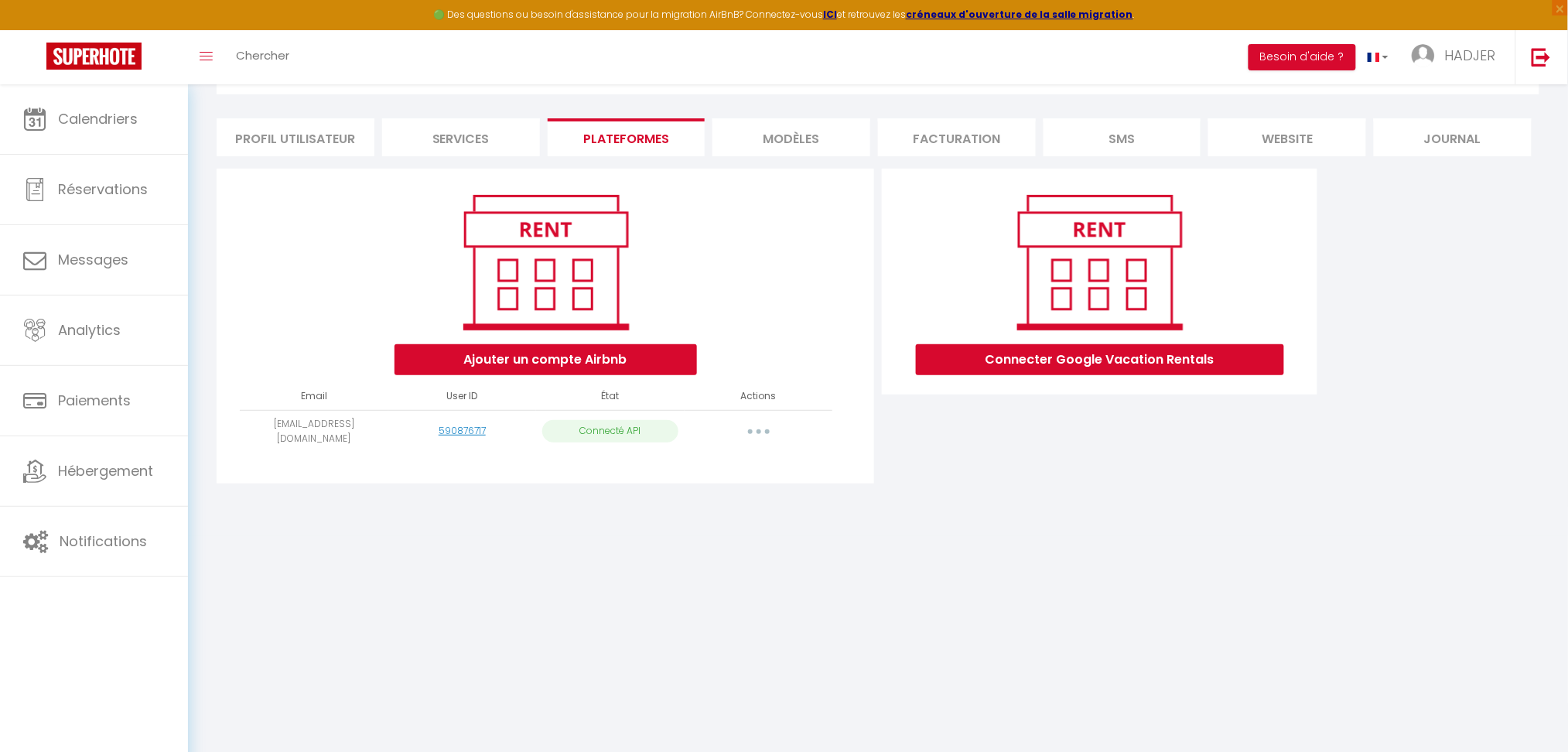
select select "63085"
select select "65355"
select select "65356"
select select "65357"
select select "68569"
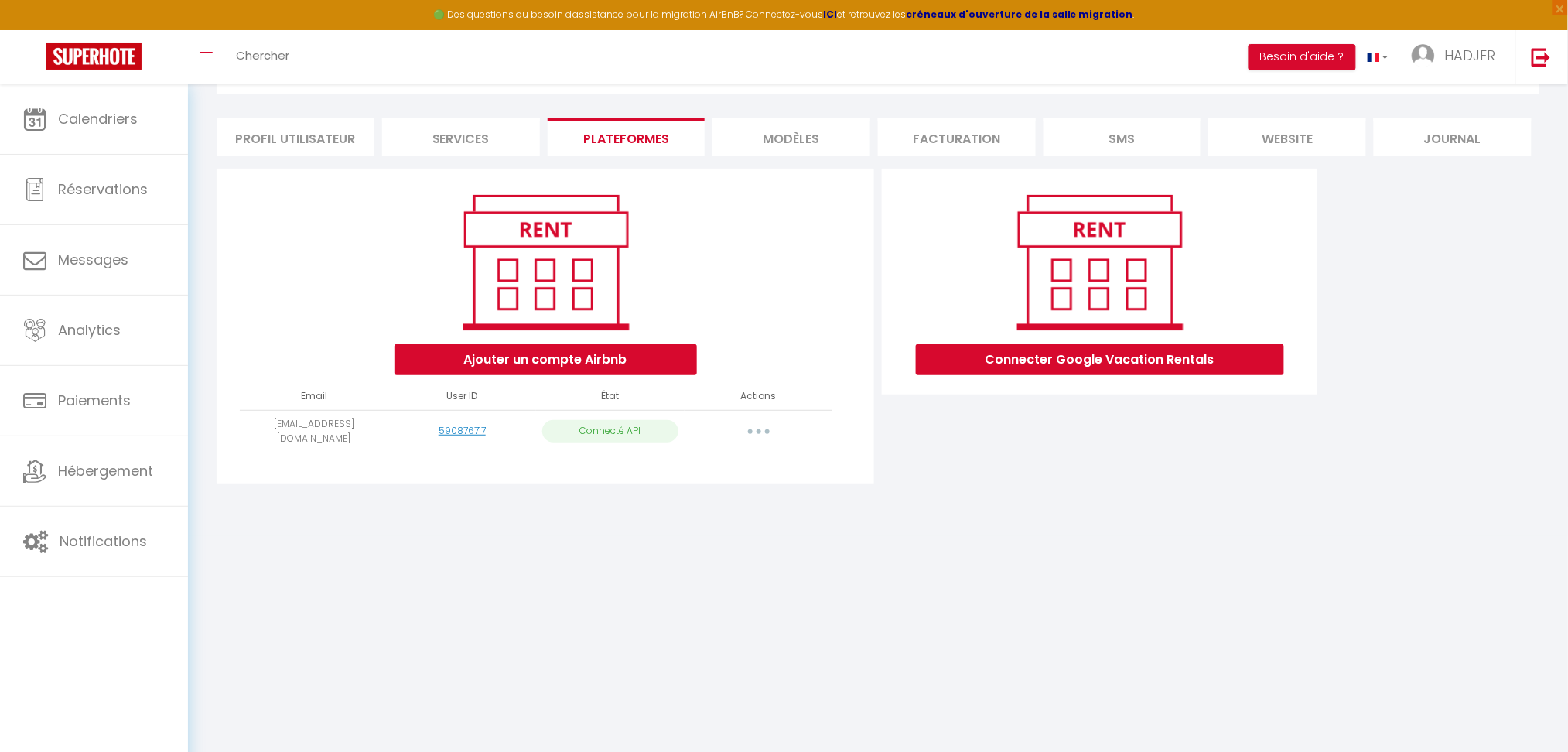
select select "68570"
select select "72698"
select select "74165"
select select "76910"
select select "76911"
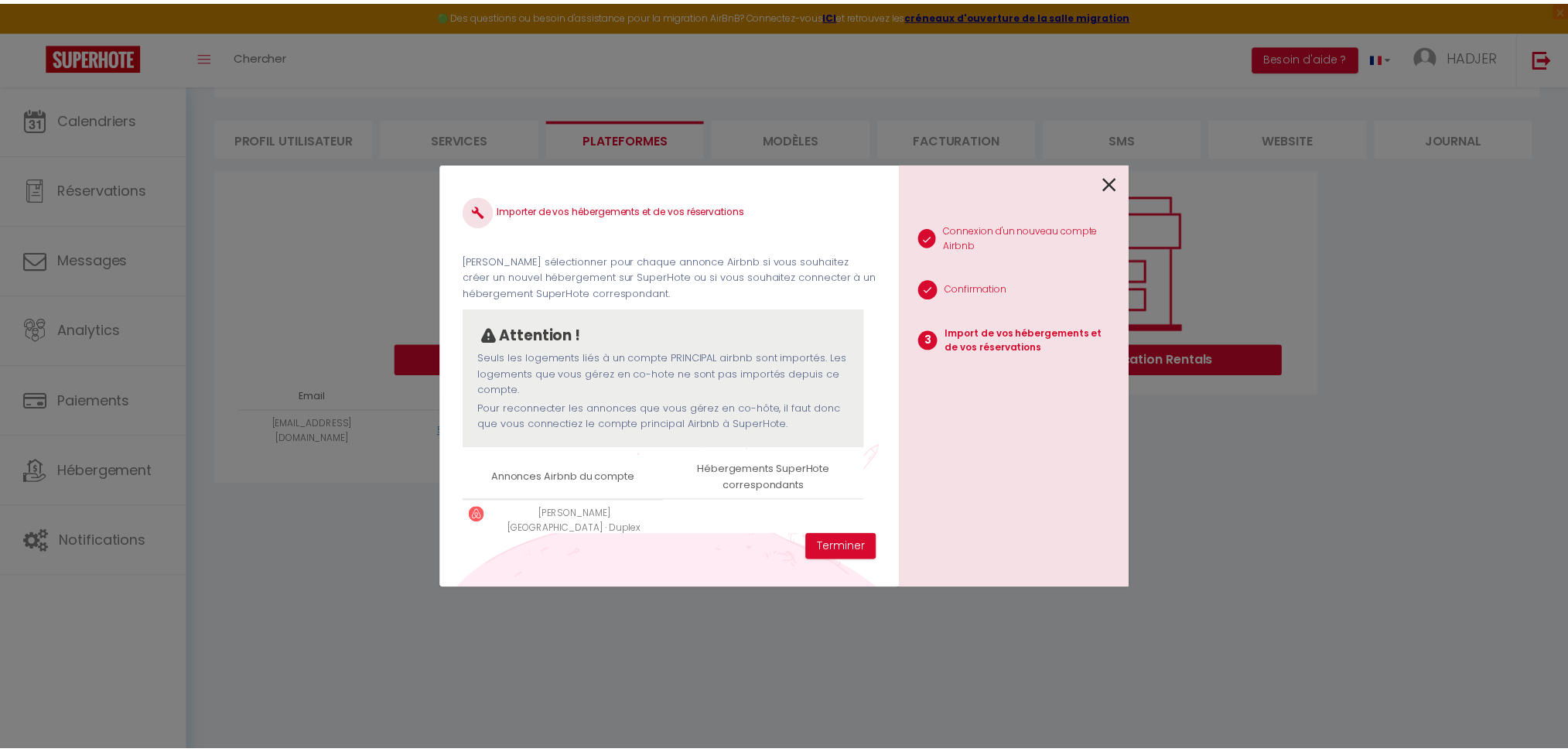
scroll to position [0, 0]
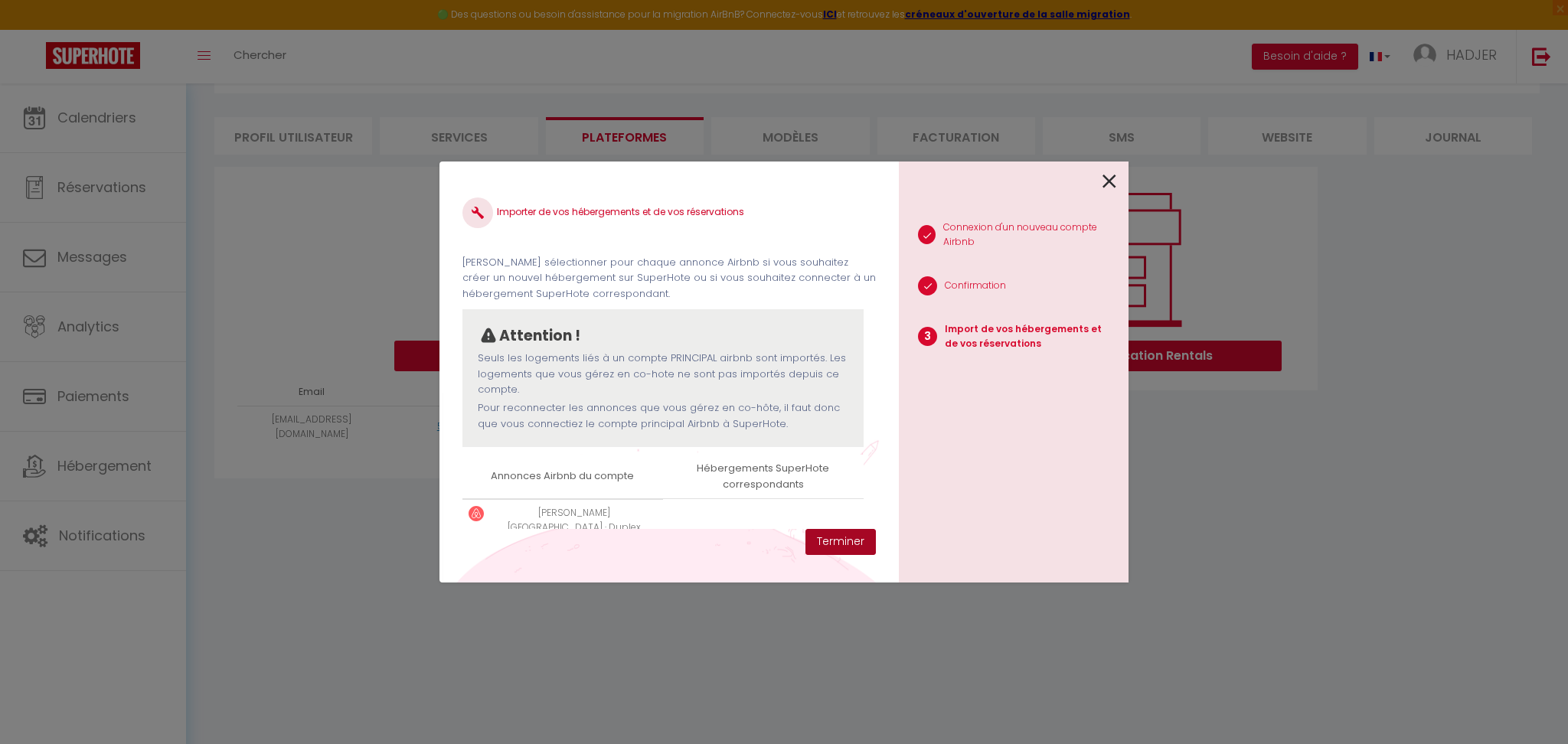
click at [862, 543] on button "Terminer" at bounding box center [840, 542] width 70 height 26
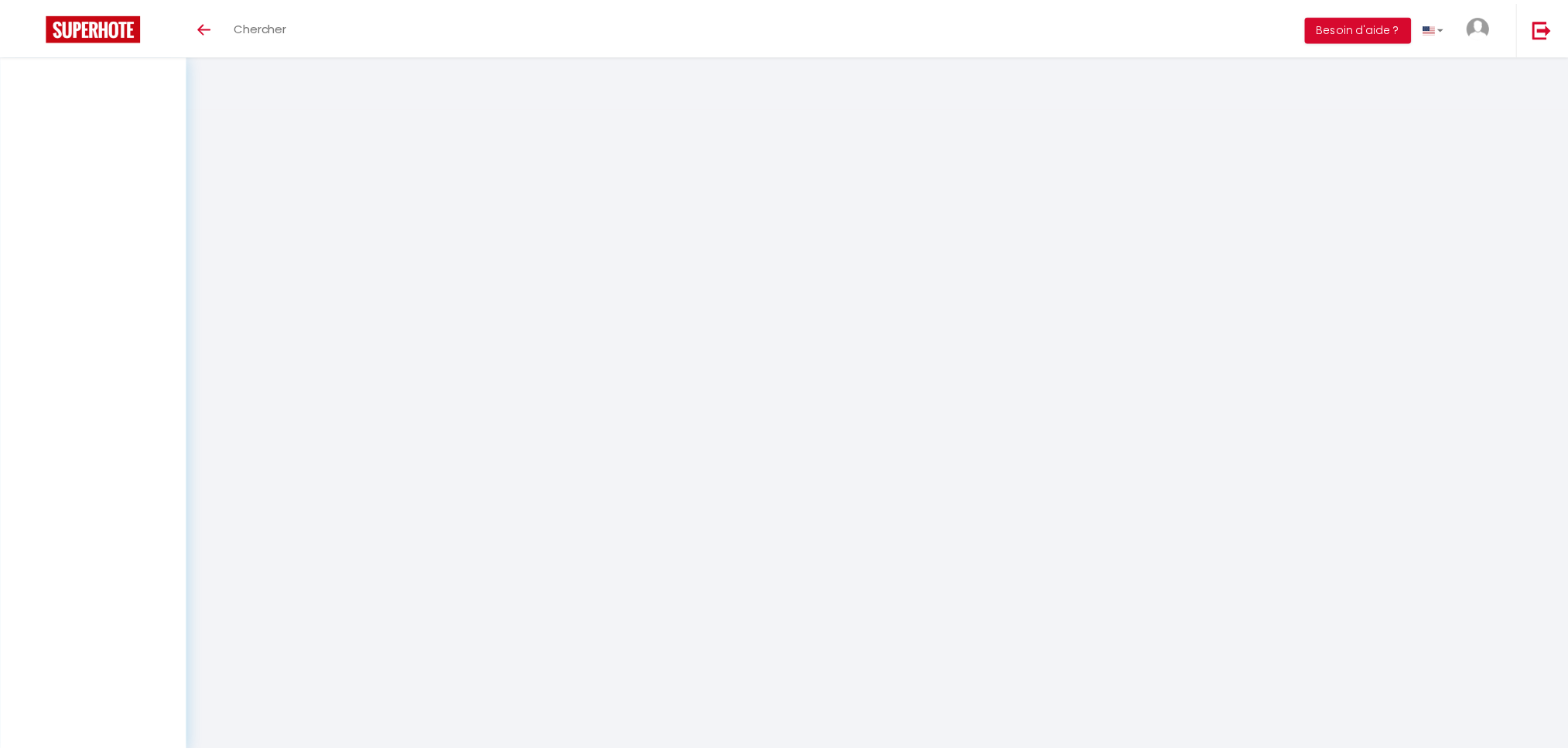
select select "2025"
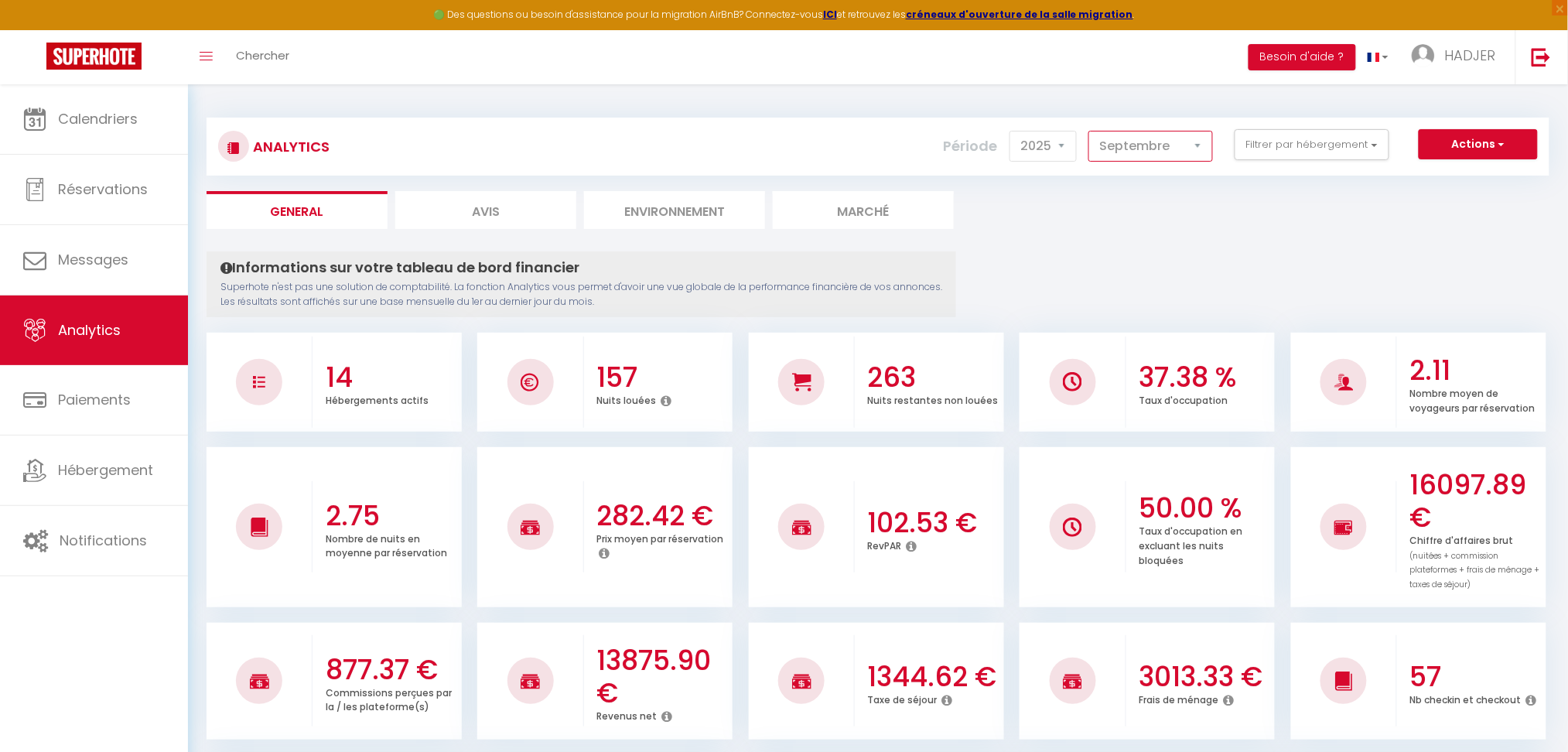
click at [1126, 154] on select "[PERSON_NAME] Mars [PERSON_NAME] Juin Juillet Août Septembre Octobre Novembre D…" at bounding box center [1151, 146] width 124 height 31
select select "8"
click at [1092, 131] on select "[PERSON_NAME] Mars [PERSON_NAME] Juin Juillet Août Septembre Octobre Novembre D…" at bounding box center [1151, 146] width 124 height 31
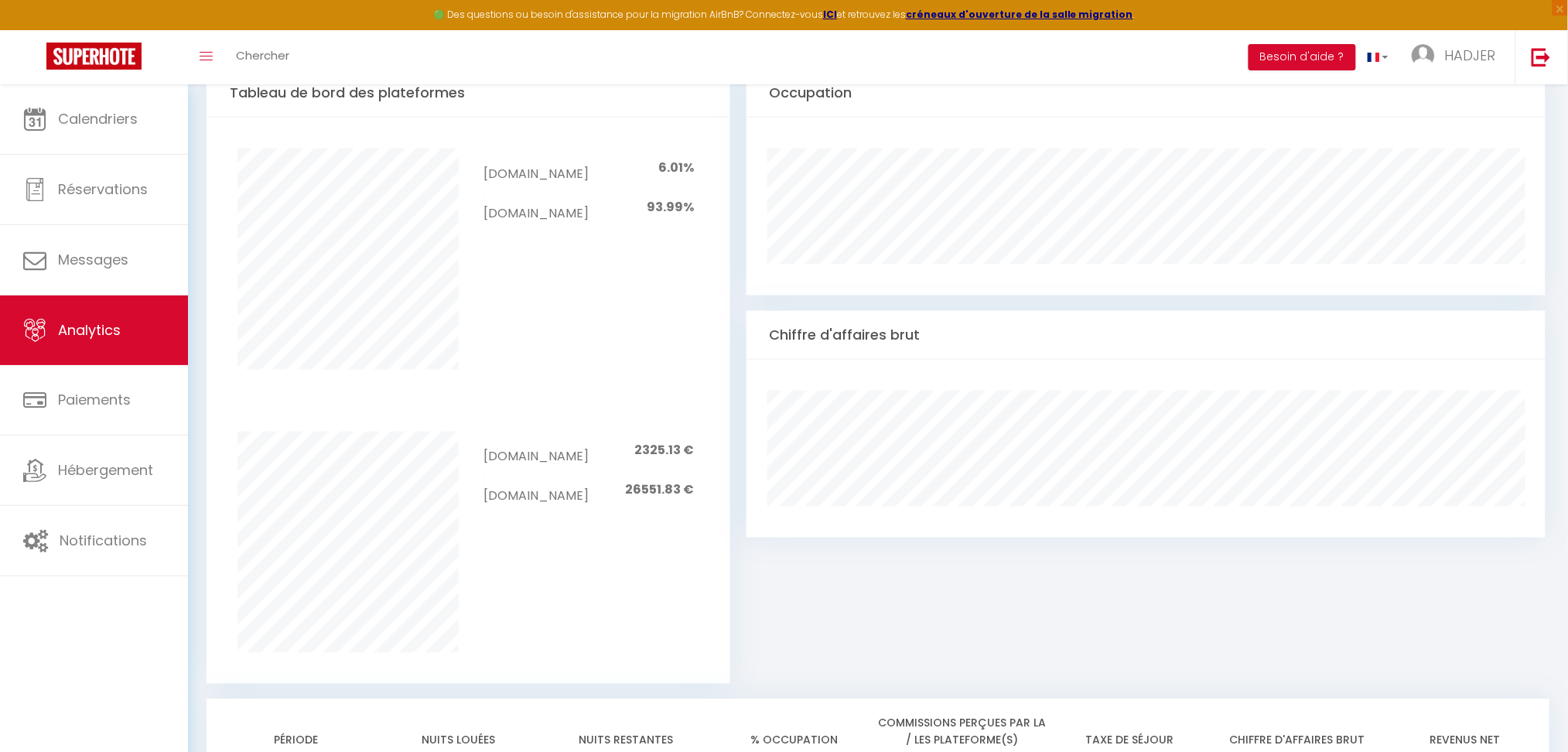
scroll to position [722, 0]
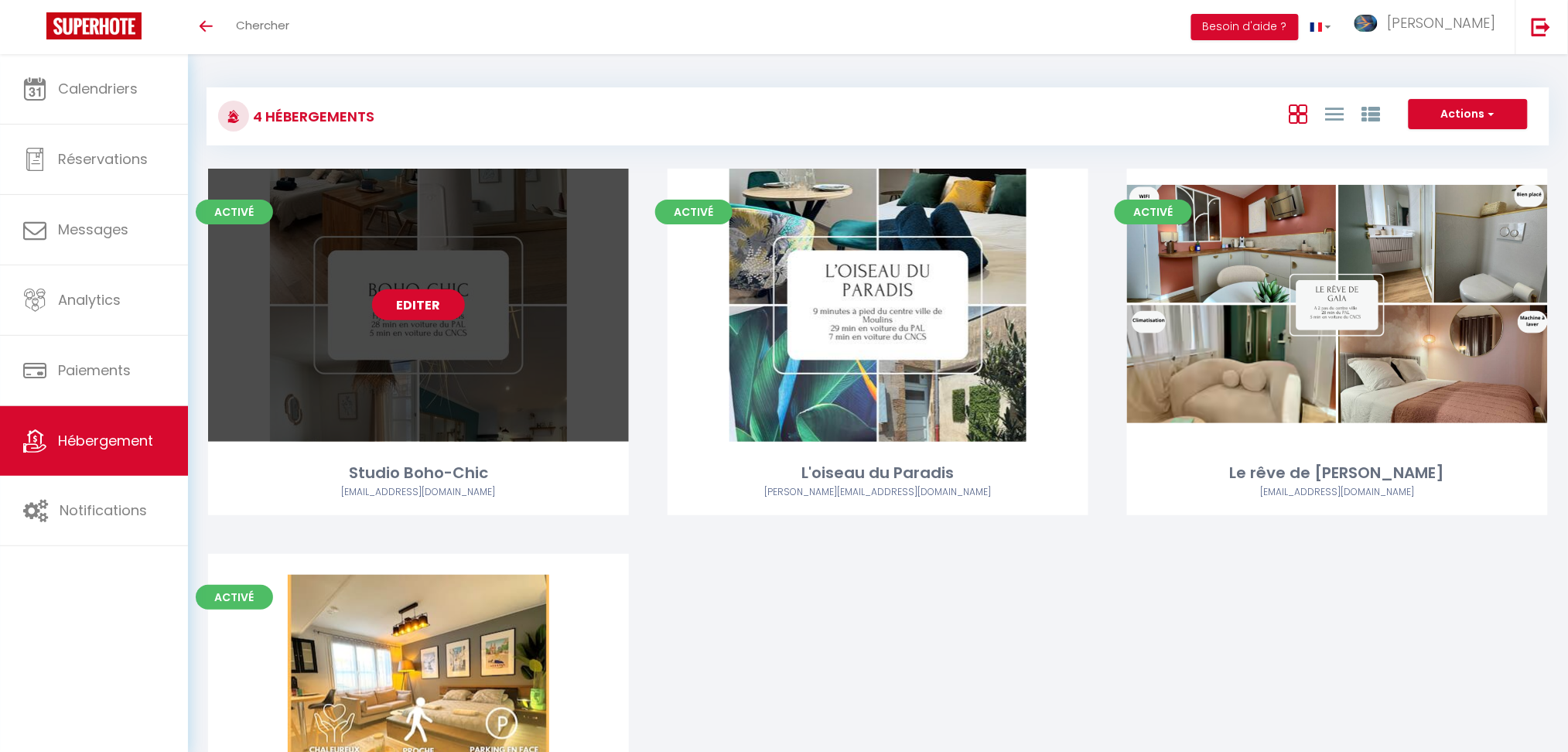
click at [399, 302] on link "Editer" at bounding box center [418, 305] width 93 height 31
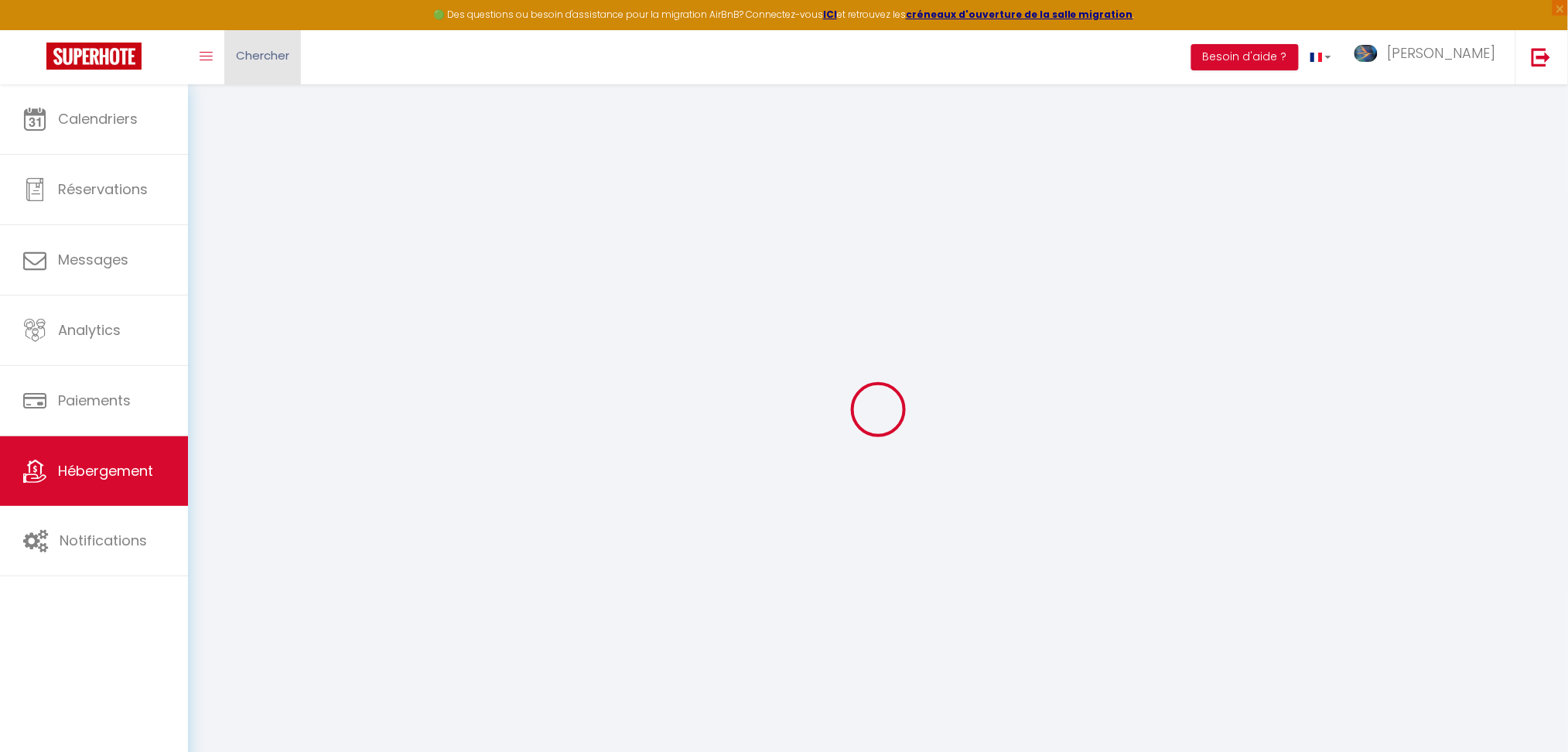
select select
checkbox input "false"
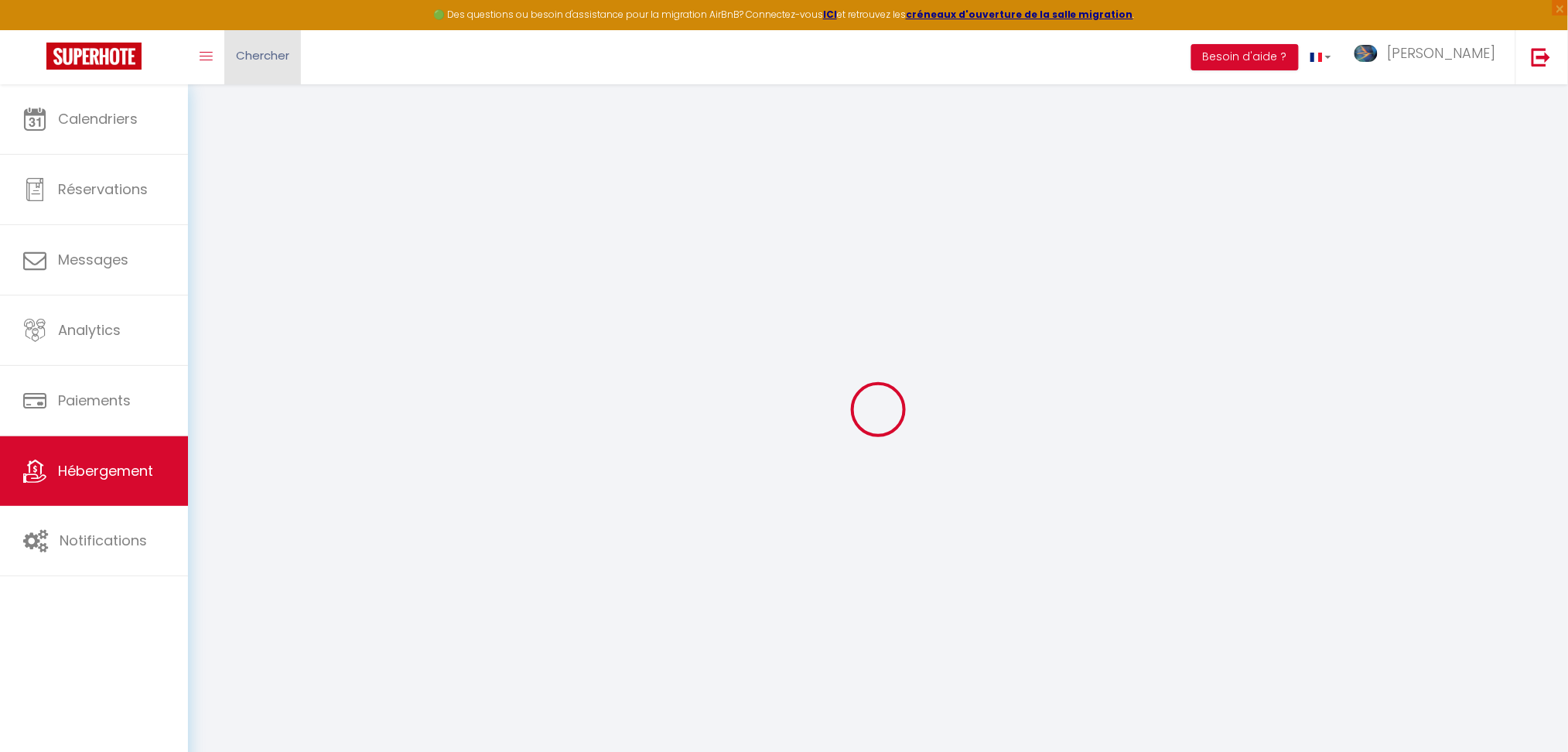
checkbox input "false"
select select
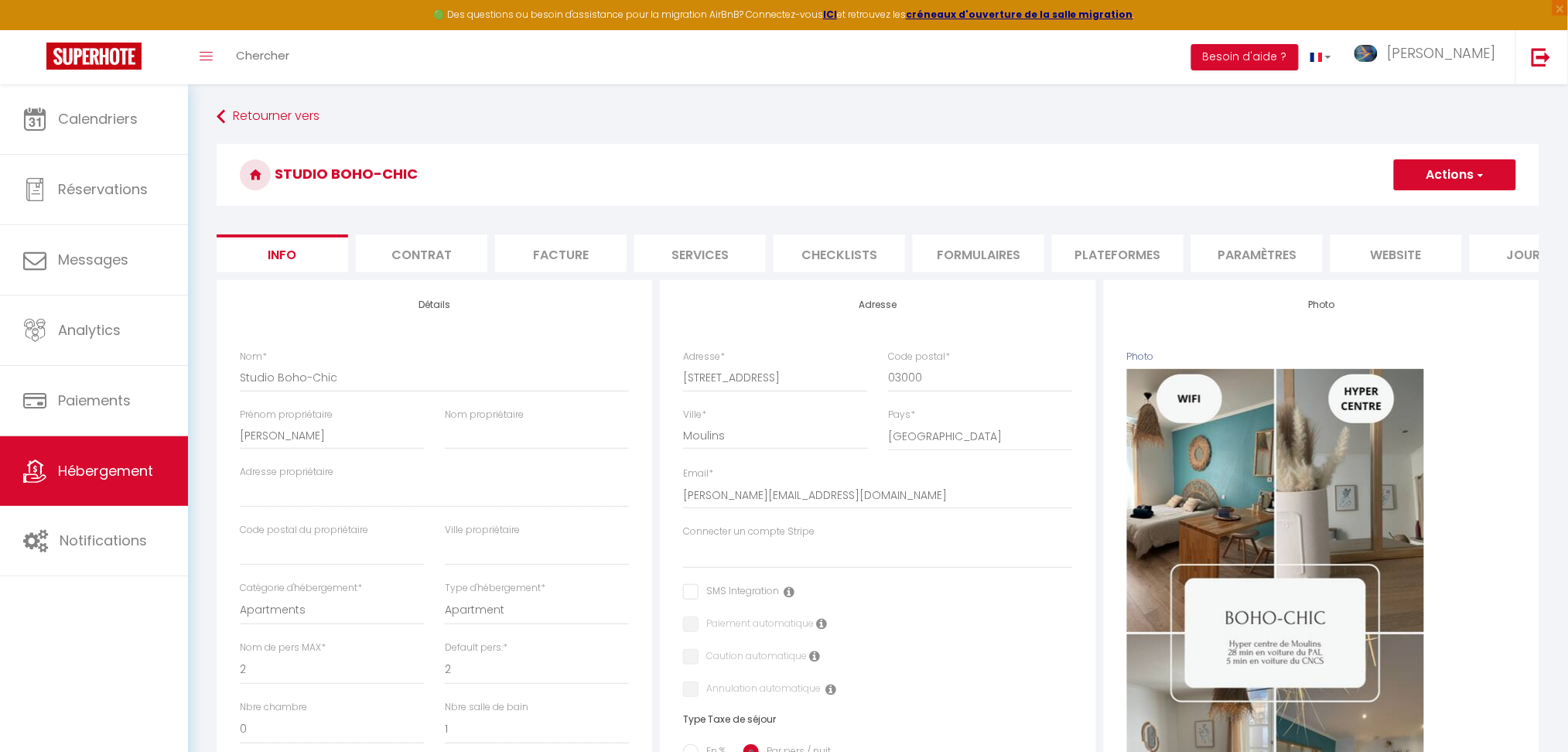
select select
checkbox input "false"
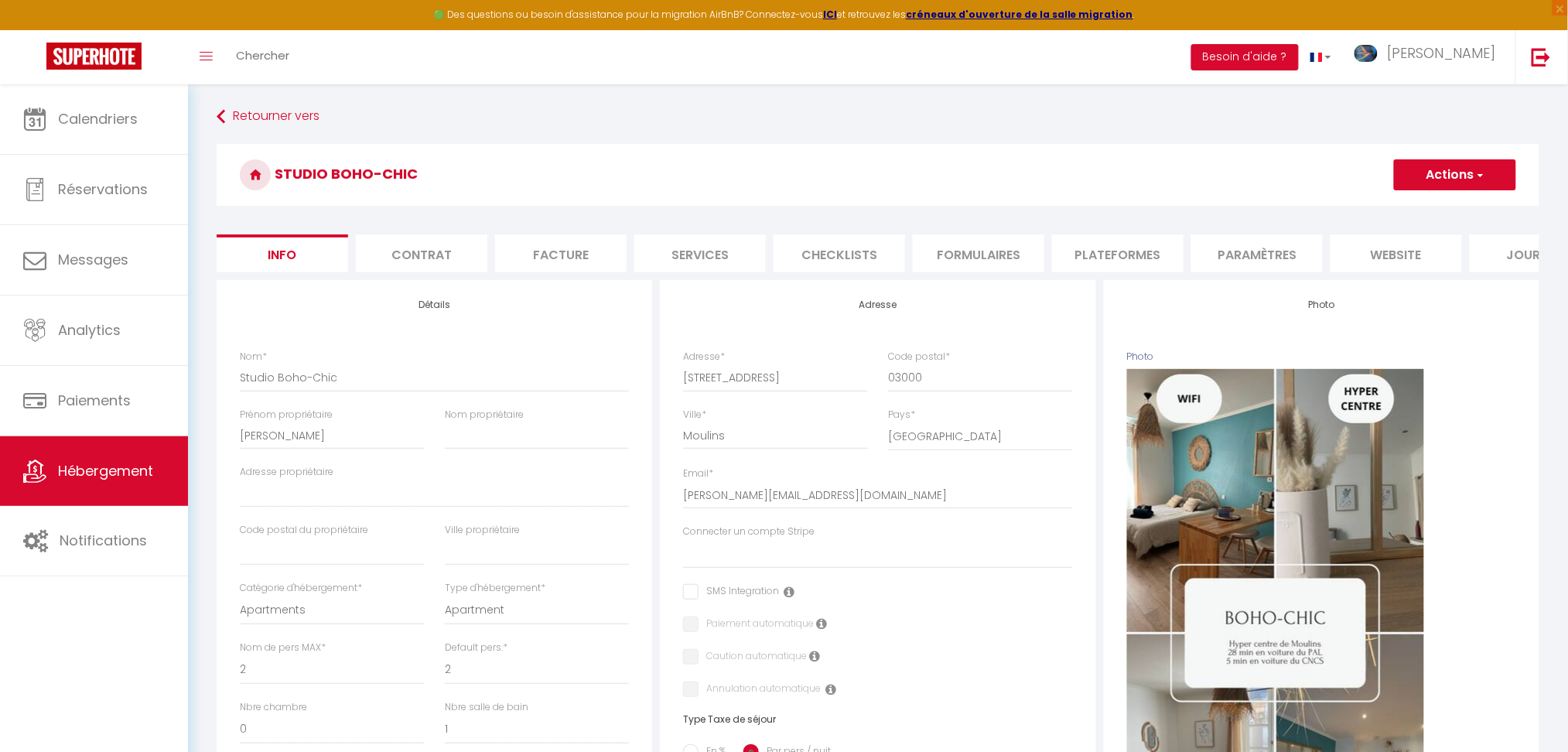
checkbox input "false"
click at [591, 250] on li "Facture" at bounding box center [561, 254] width 132 height 38
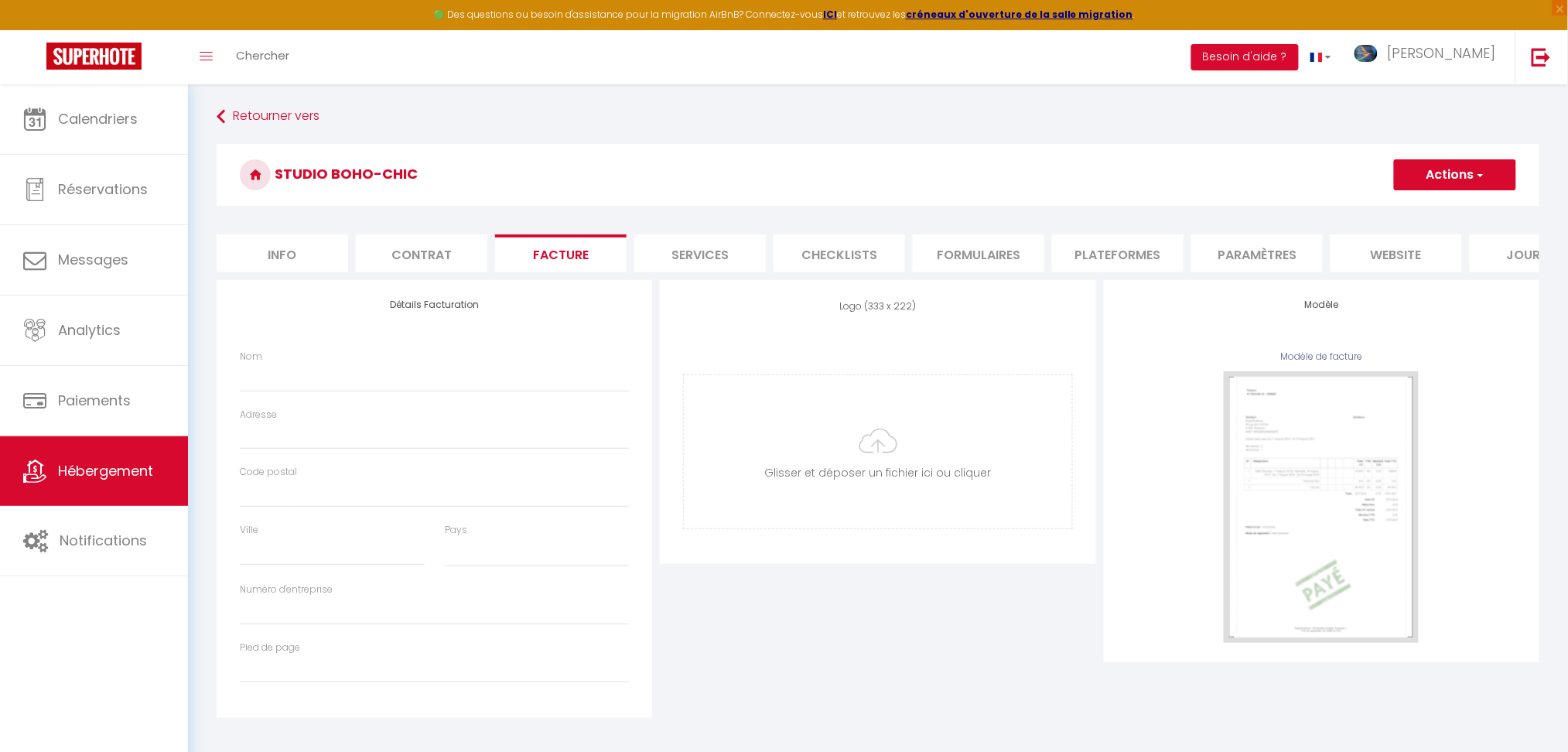
select select
click at [107, 124] on span "Calendriers" at bounding box center [98, 118] width 79 height 19
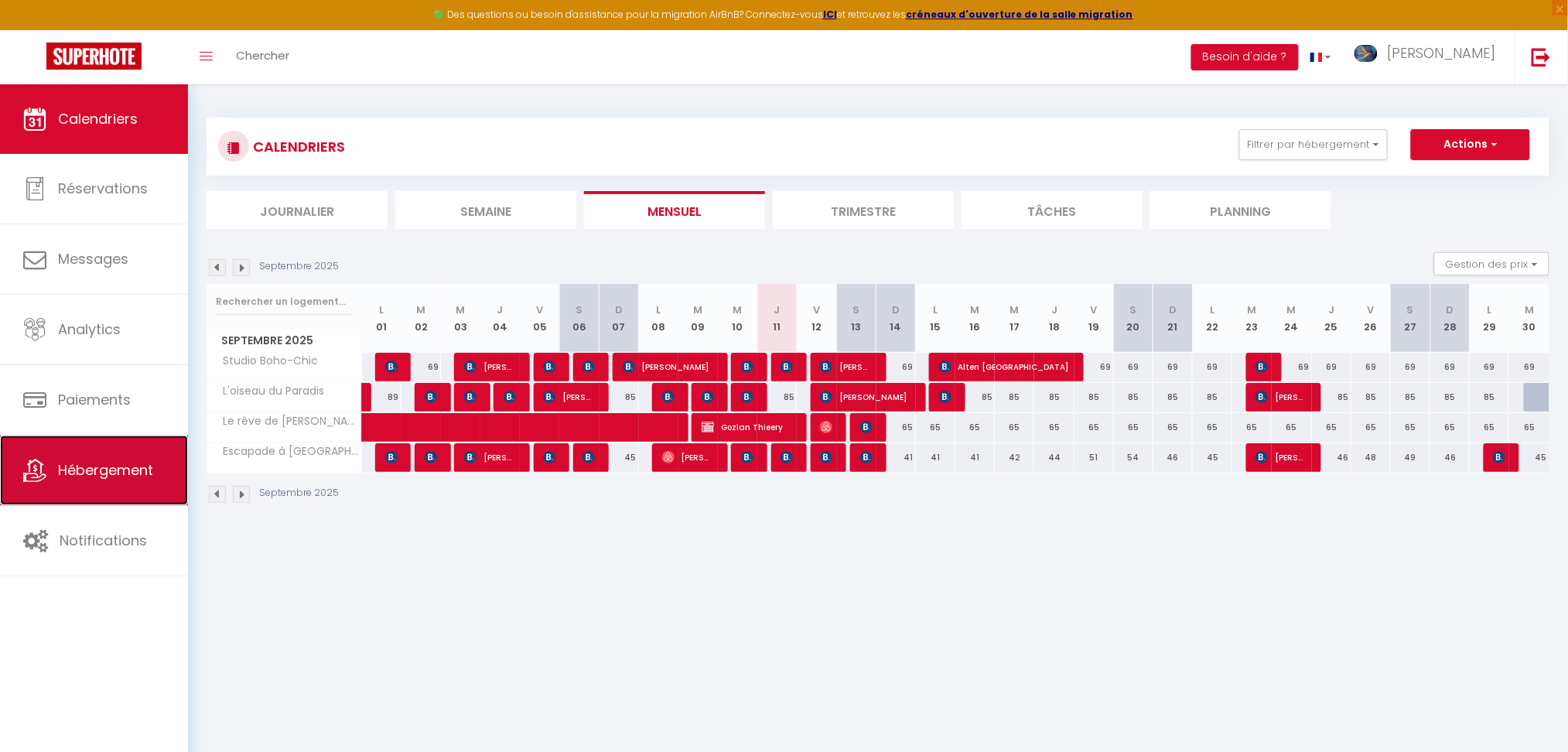
click at [80, 456] on link "Hébergement" at bounding box center [94, 471] width 188 height 69
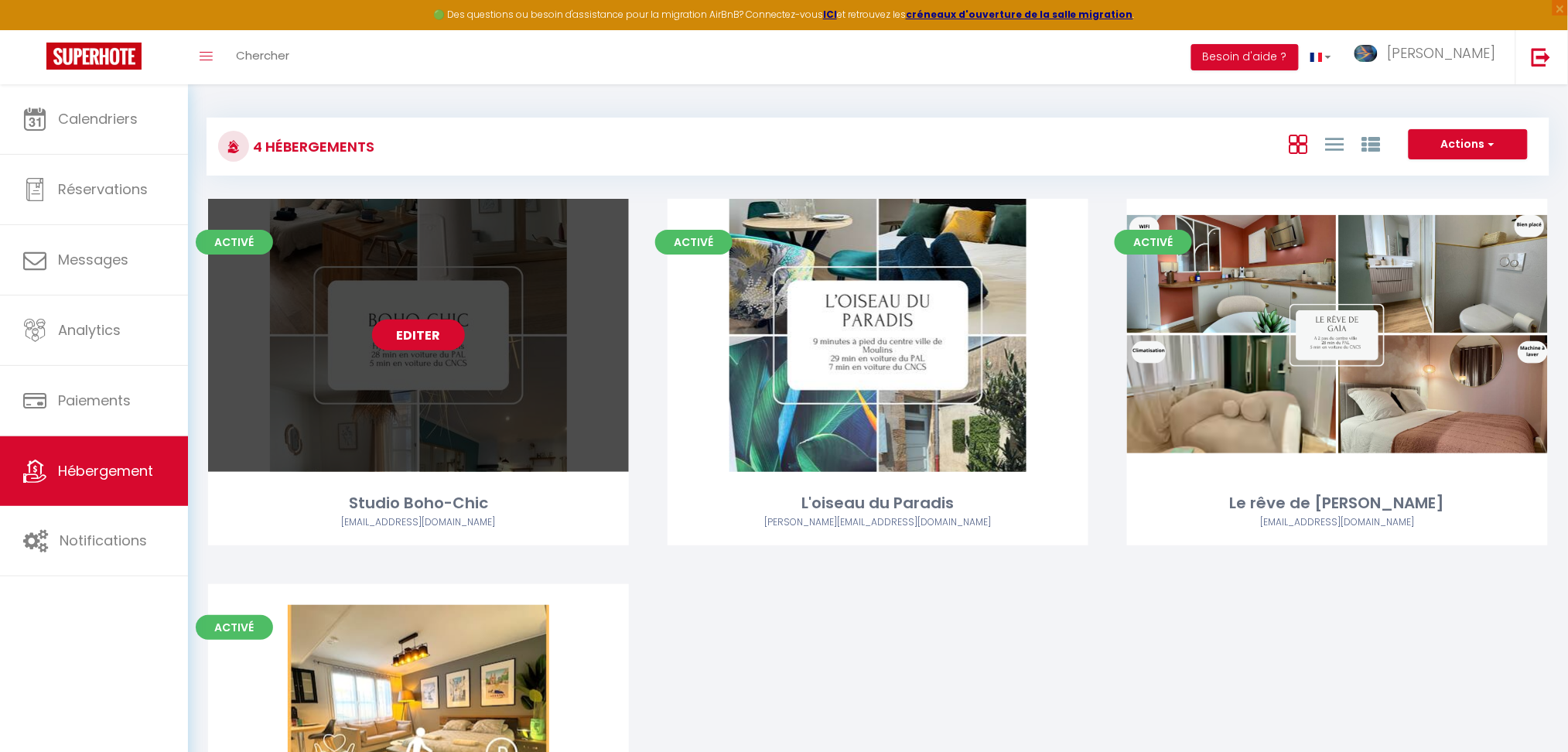
click at [428, 334] on link "Editer" at bounding box center [418, 335] width 93 height 31
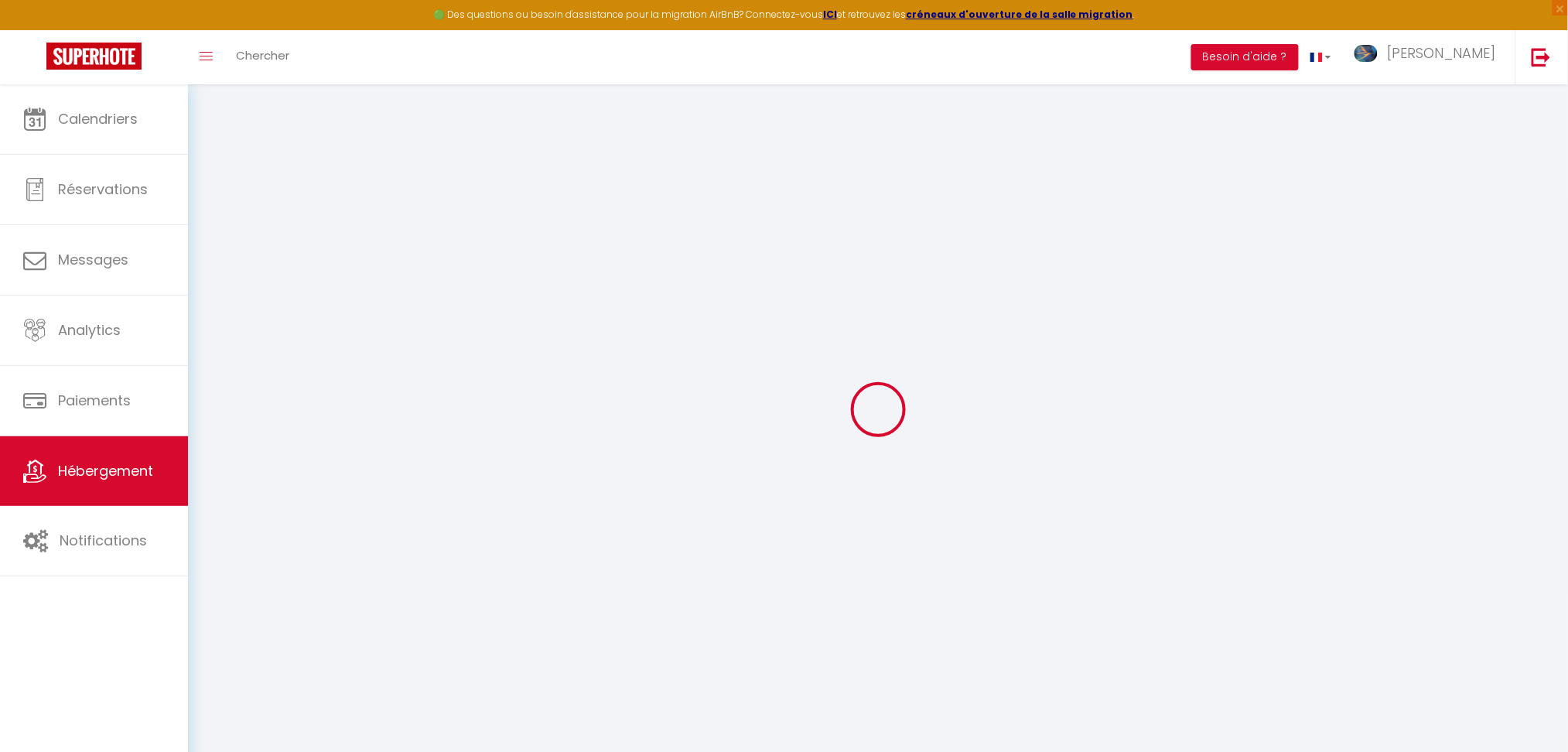
select select
checkbox input "false"
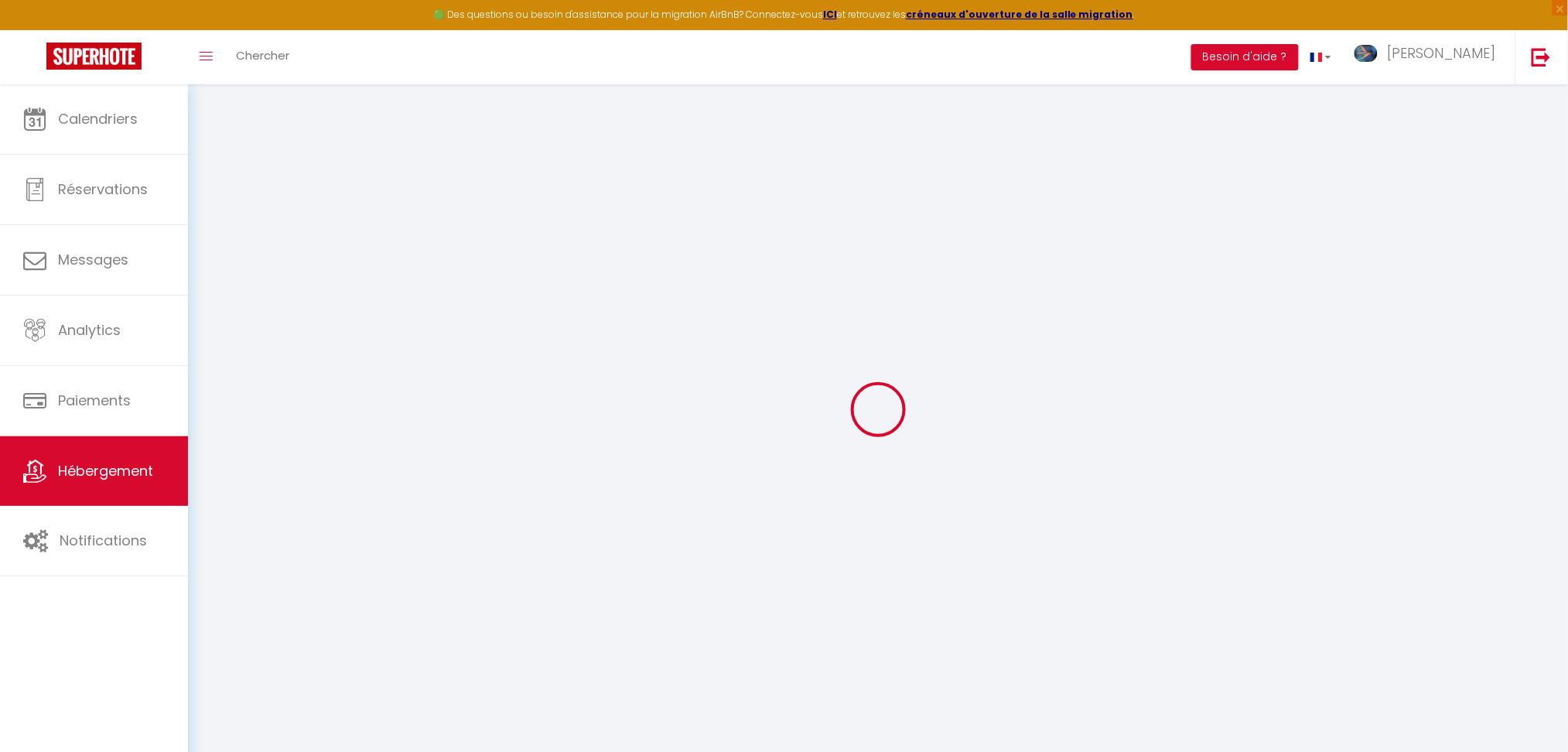
checkbox input "false"
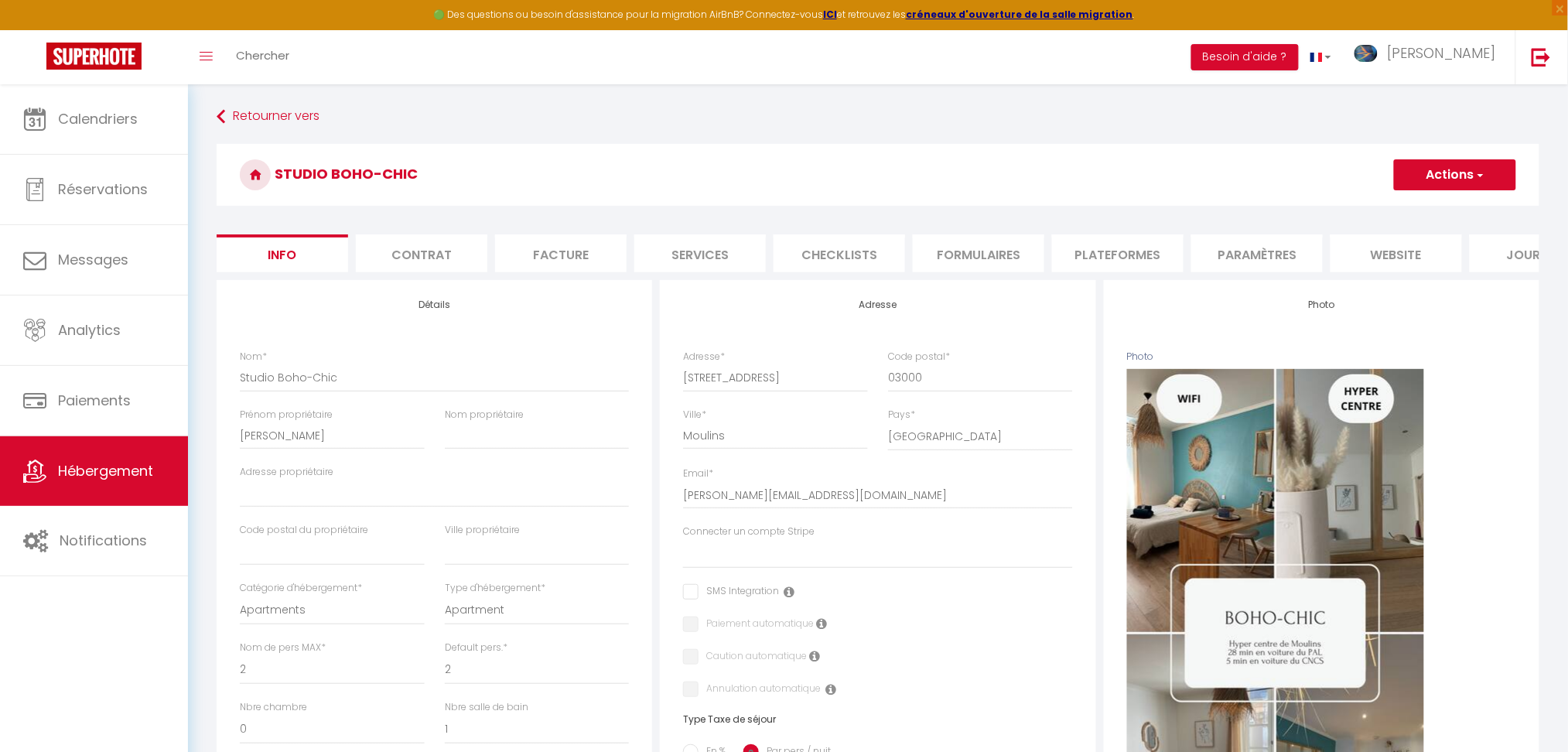
click at [561, 250] on li "Facture" at bounding box center [561, 254] width 132 height 38
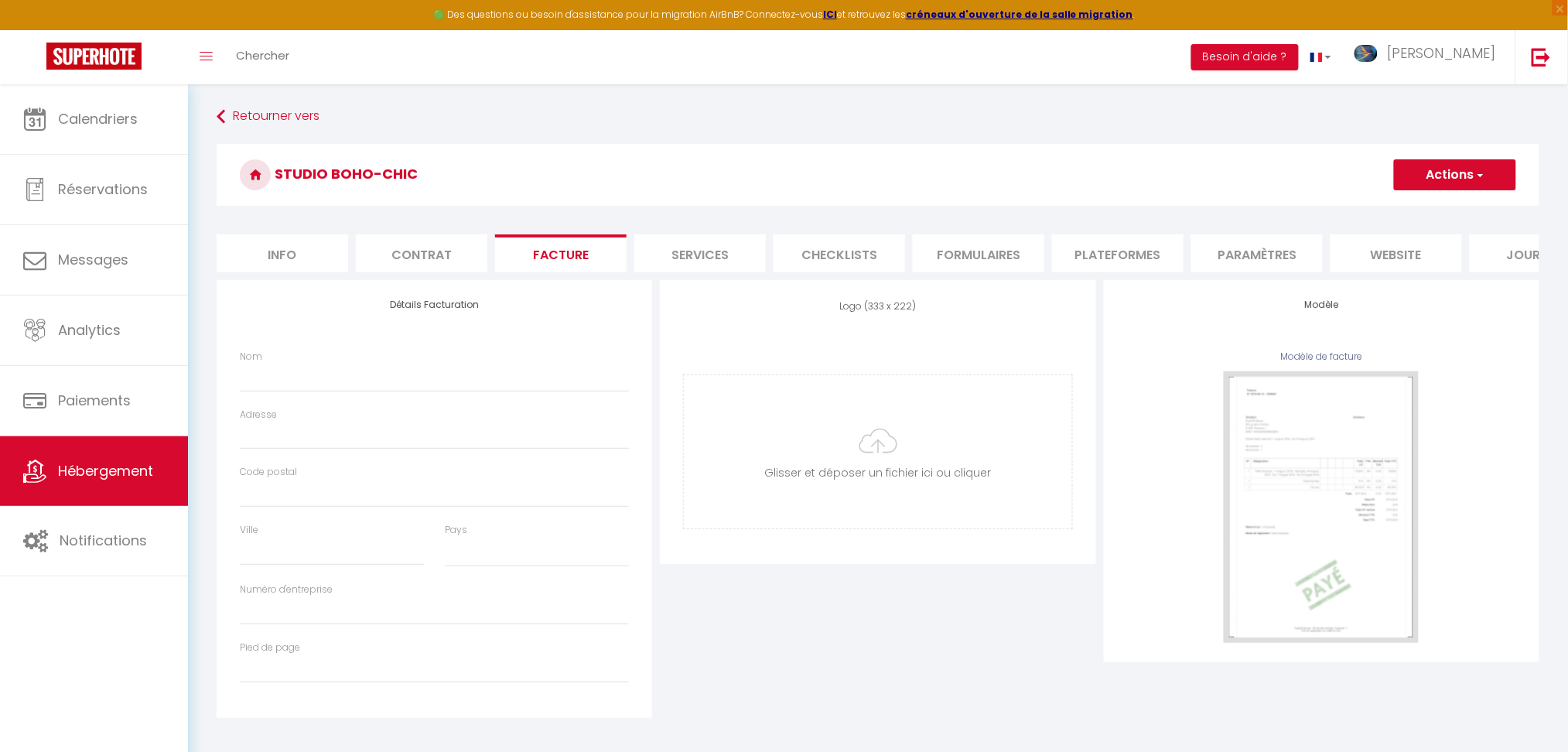
drag, startPoint x: 228, startPoint y: 387, endPoint x: 251, endPoint y: 387, distance: 23.0
click at [229, 387] on div "Détails Facturation Nom Adresse Code postal Ville Pays France Portugal Afghanis…" at bounding box center [434, 499] width 436 height 438
click at [291, 392] on input "Nom" at bounding box center [435, 377] width 389 height 27
select select
type input "t"
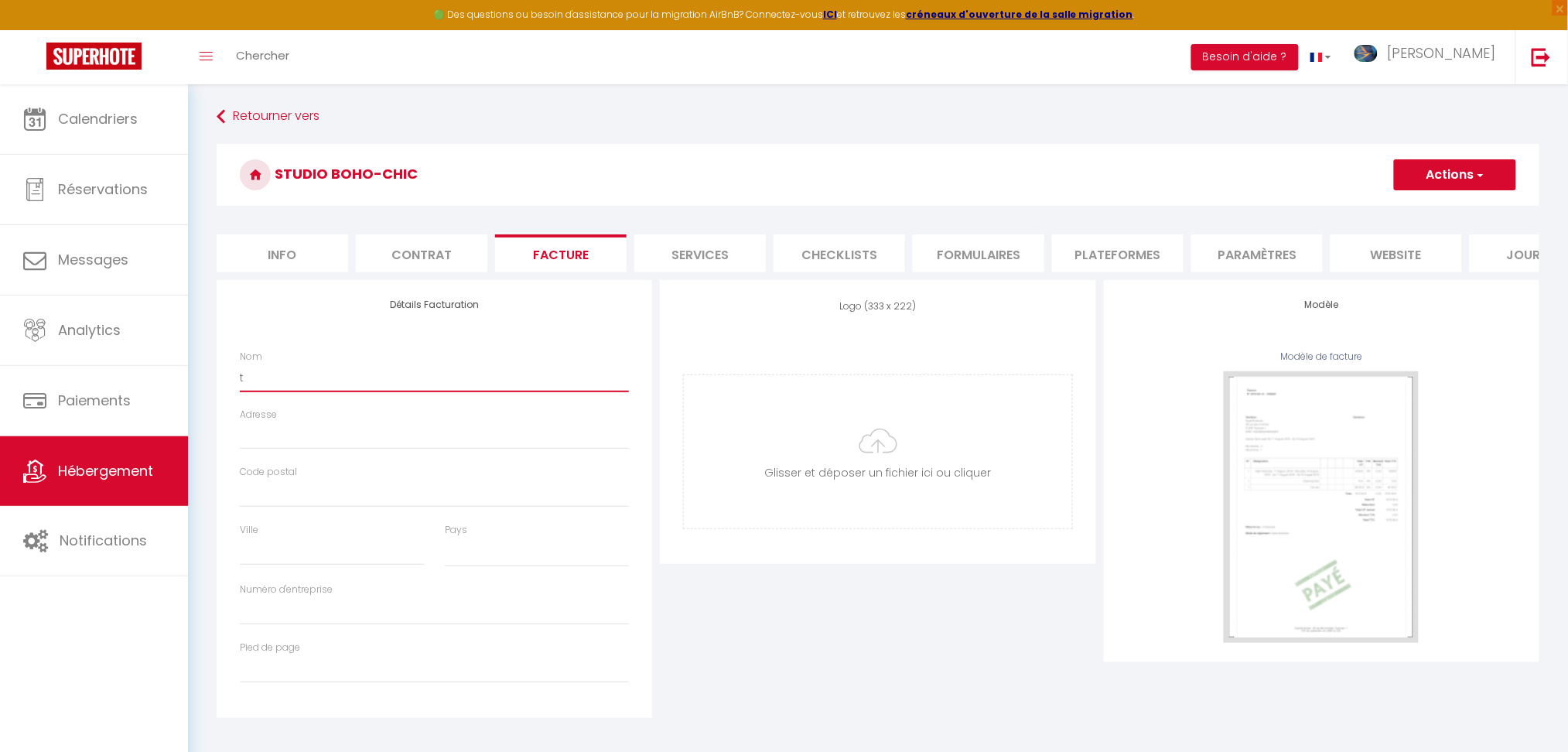
select select
type input "te"
select select
type input "tes"
select select
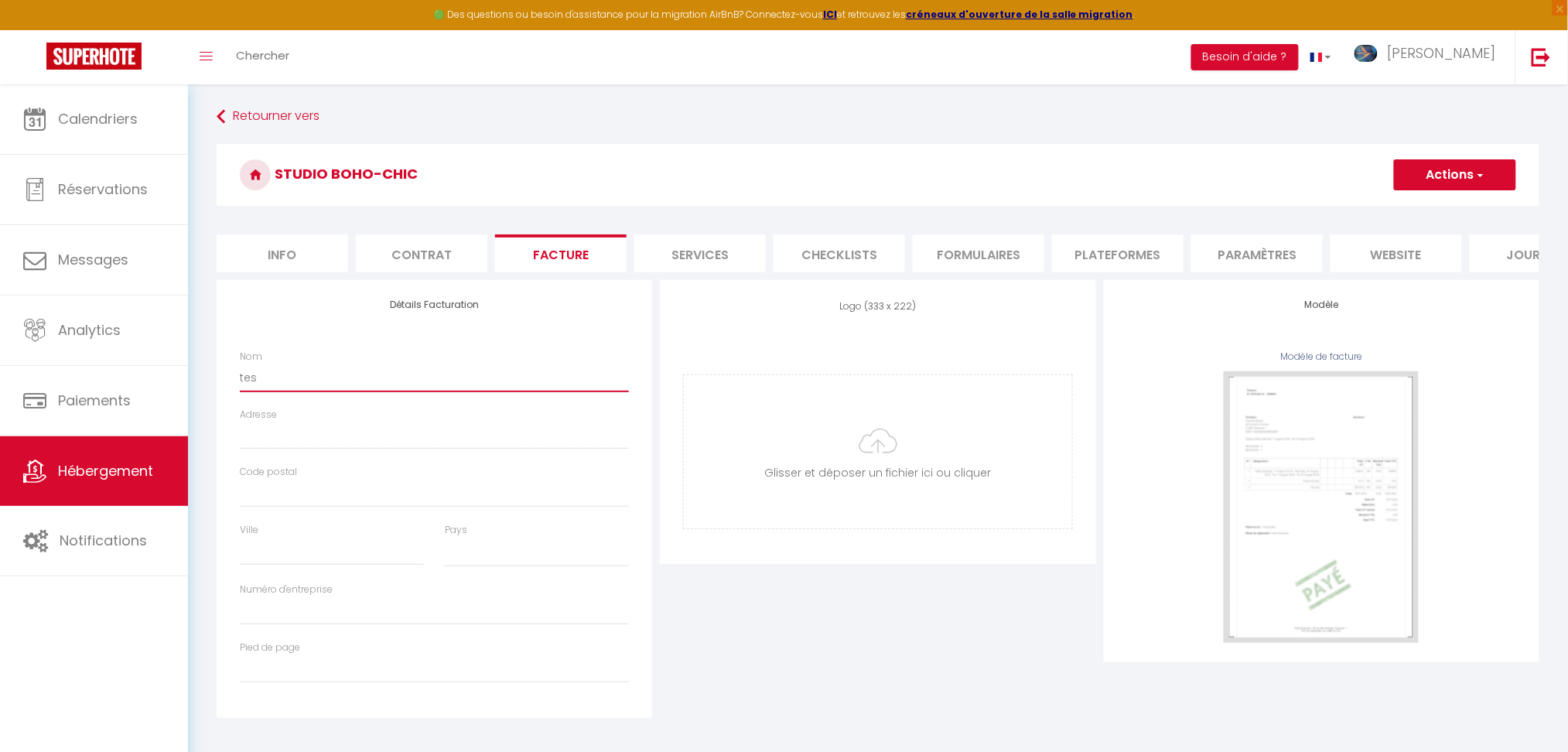
type input "test"
select select
type input "tes"
select select
type input "te"
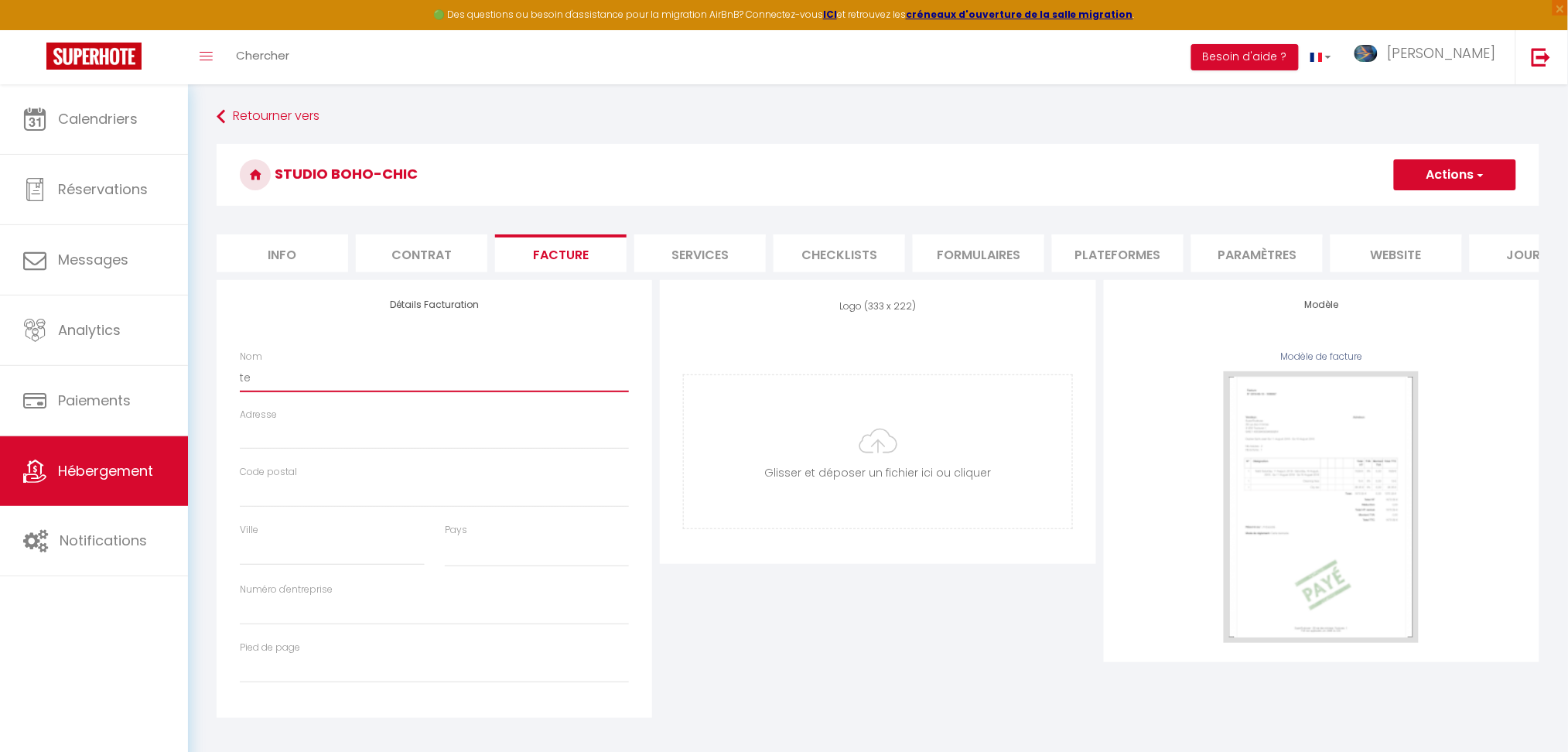
select select
type input "t"
select select
type input "t"
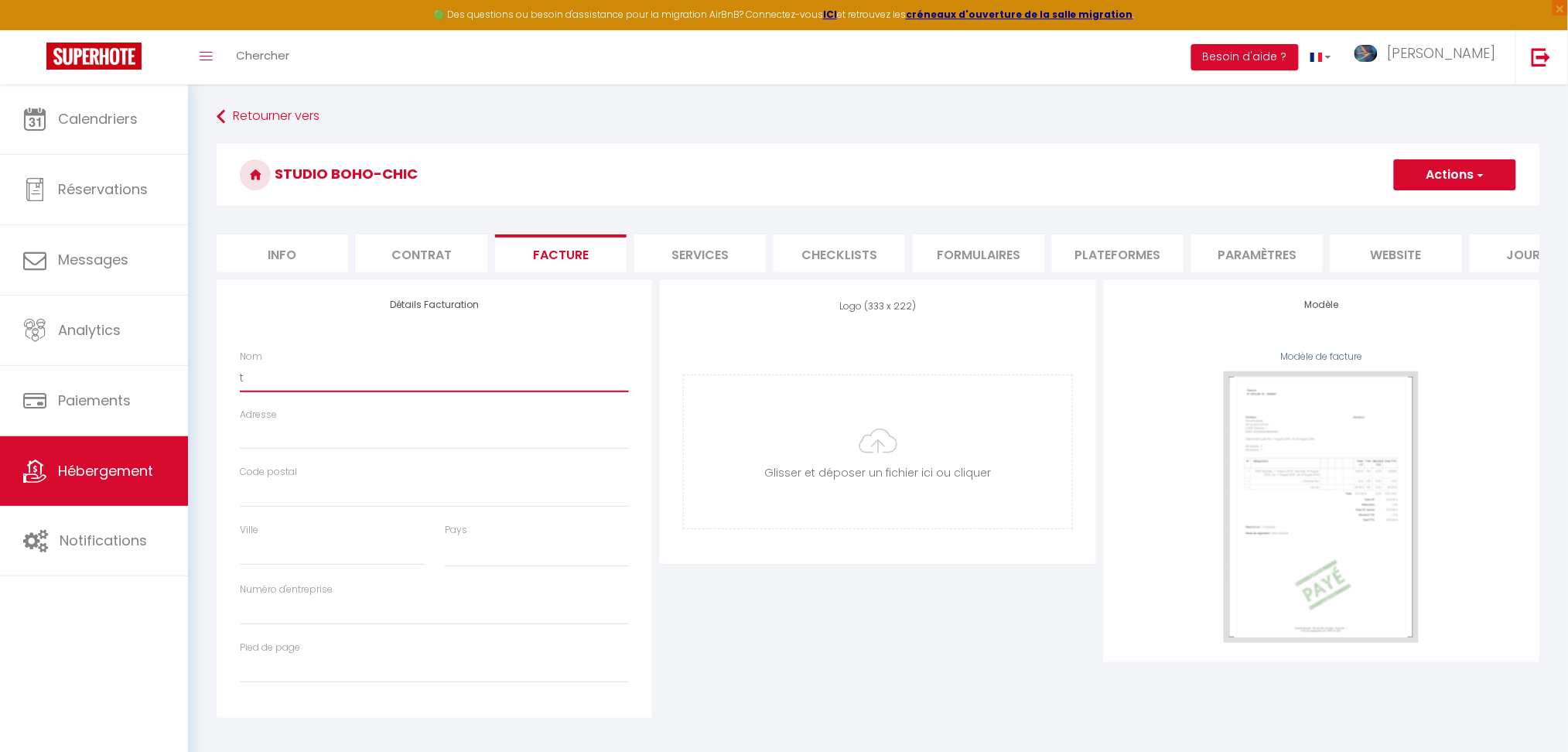
select select
type input "te"
select select
type input "tes"
select select
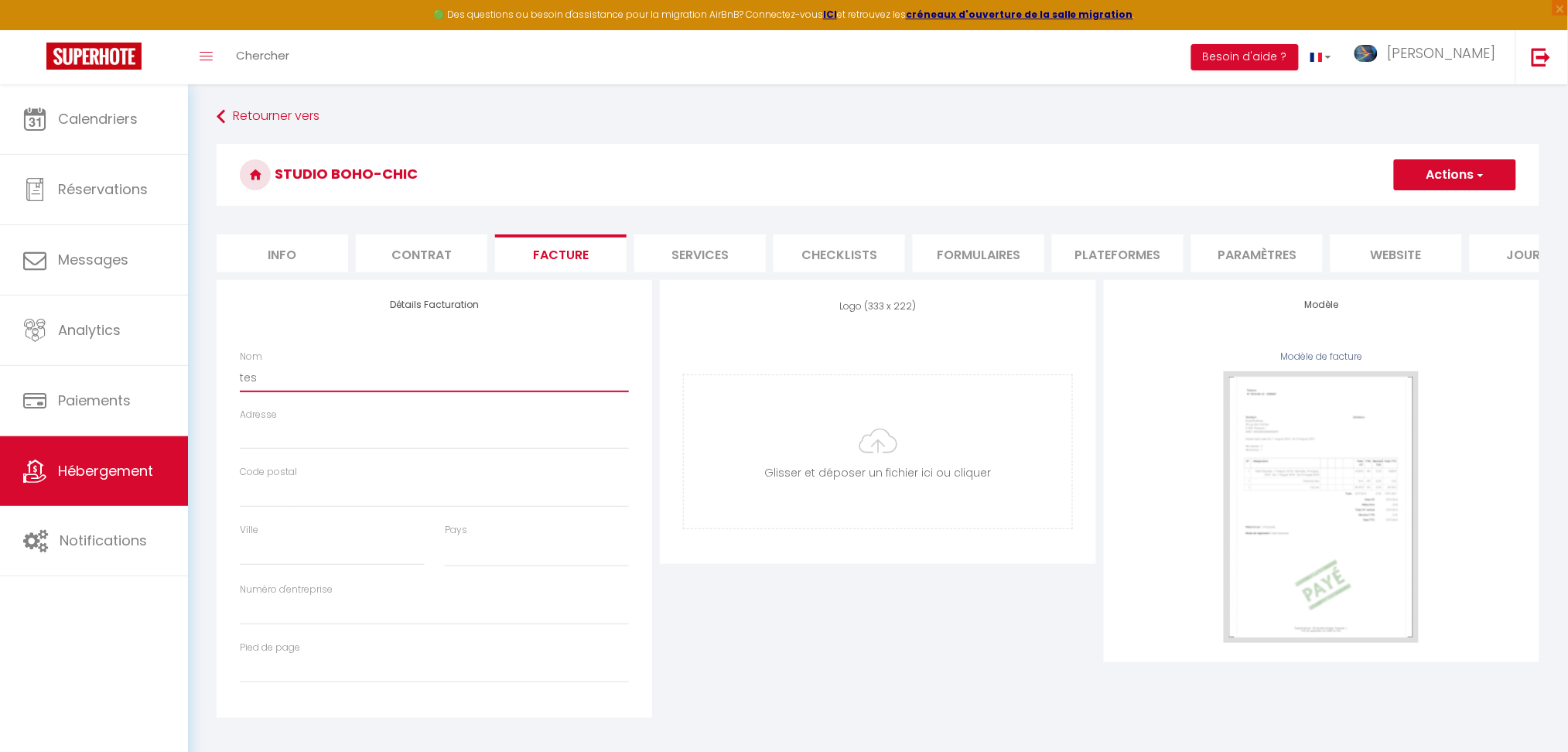
type input "test"
select select
type input "test"
select select
type input "test"
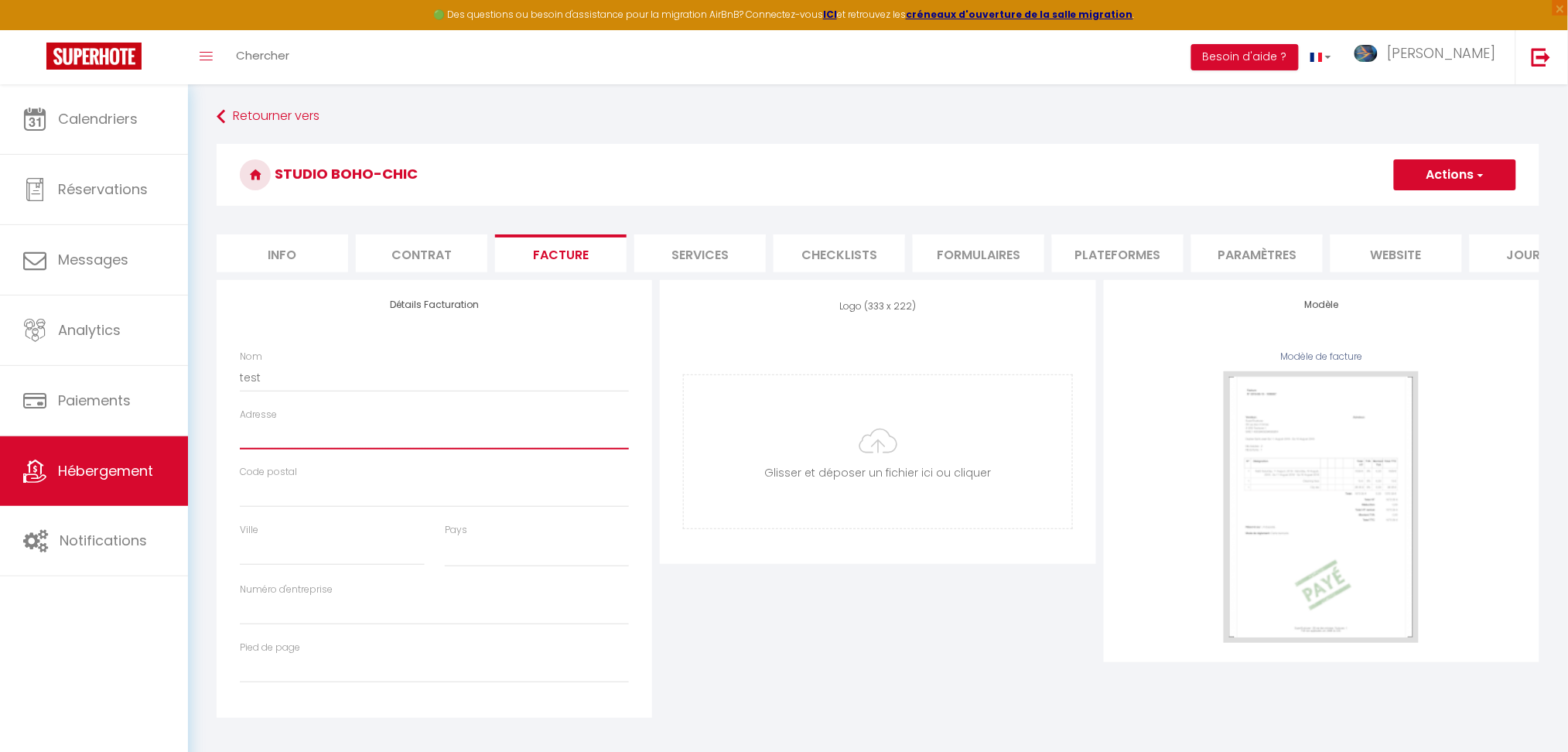
click at [280, 438] on input "Adresse" at bounding box center [435, 436] width 389 height 27
type input "t"
select select
type input "te"
select select
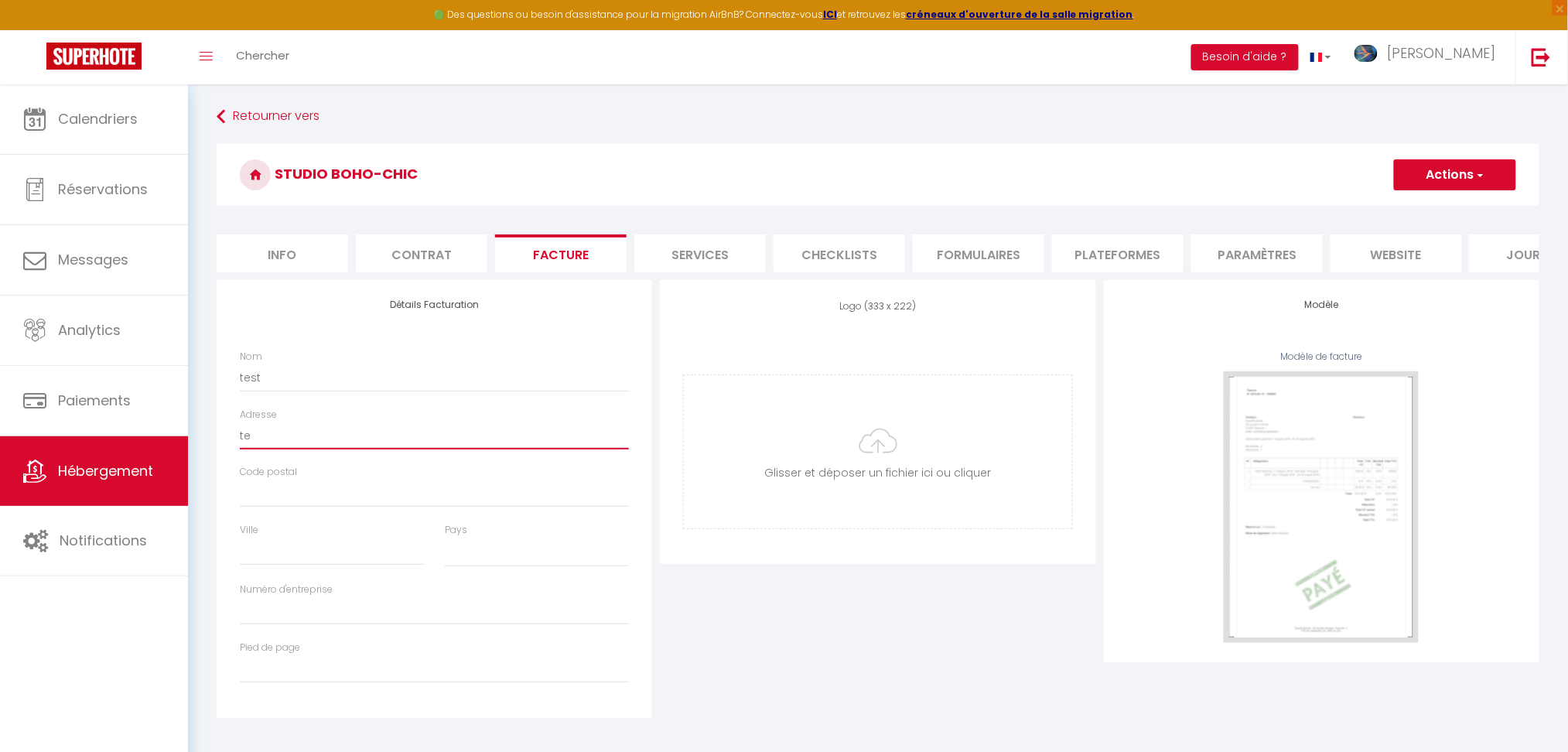
type input "tes"
select select
type input "tess"
select select
type input "tesst"
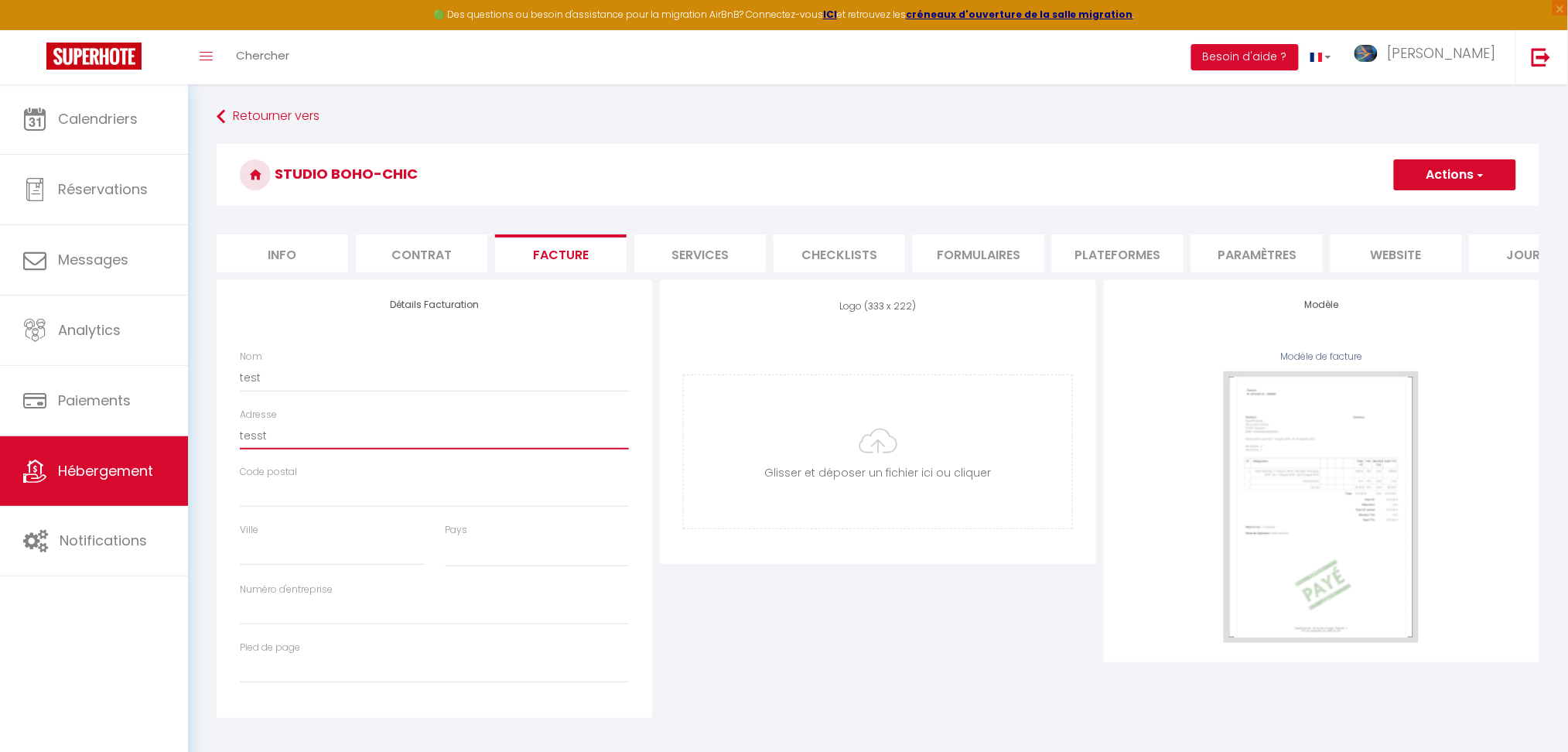
select select
type input "tess"
select select
type input "tes"
select select
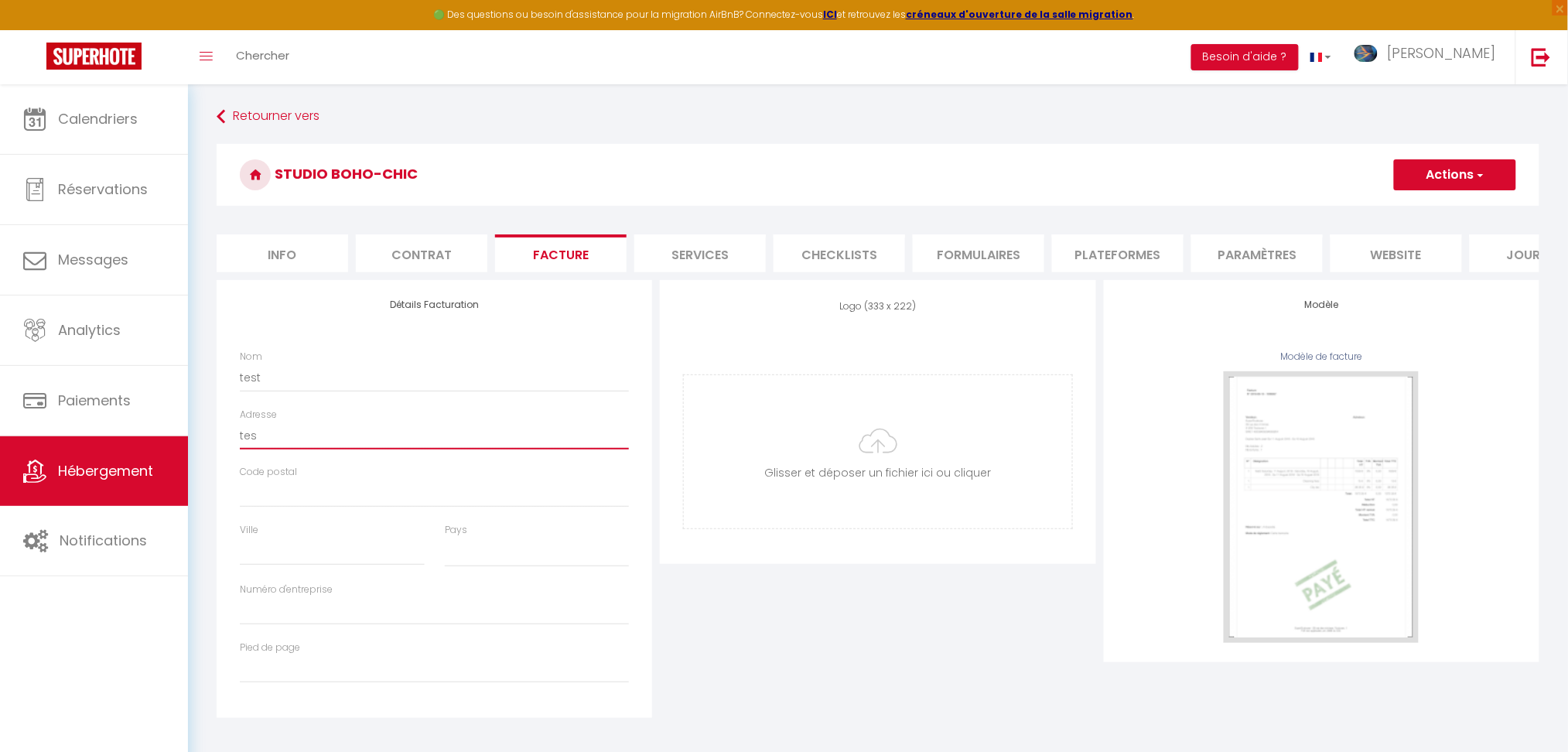
type input "te"
select select
type input "t"
select select
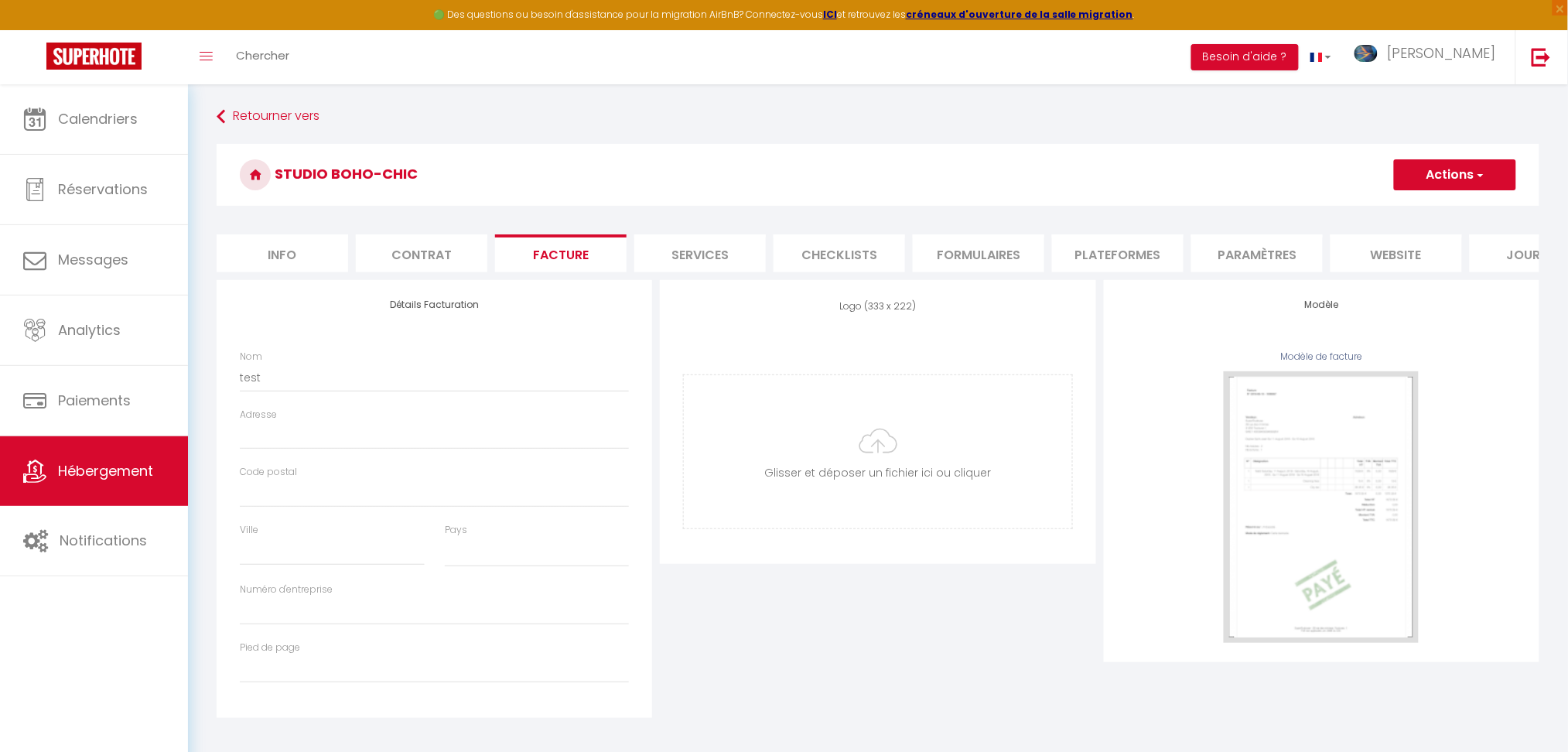
click at [1424, 174] on button "Actions" at bounding box center [1455, 175] width 122 height 31
click at [1171, 180] on h3 "Studio Boho-Chic" at bounding box center [878, 175] width 1323 height 62
click at [1544, 63] on img at bounding box center [1541, 57] width 19 height 19
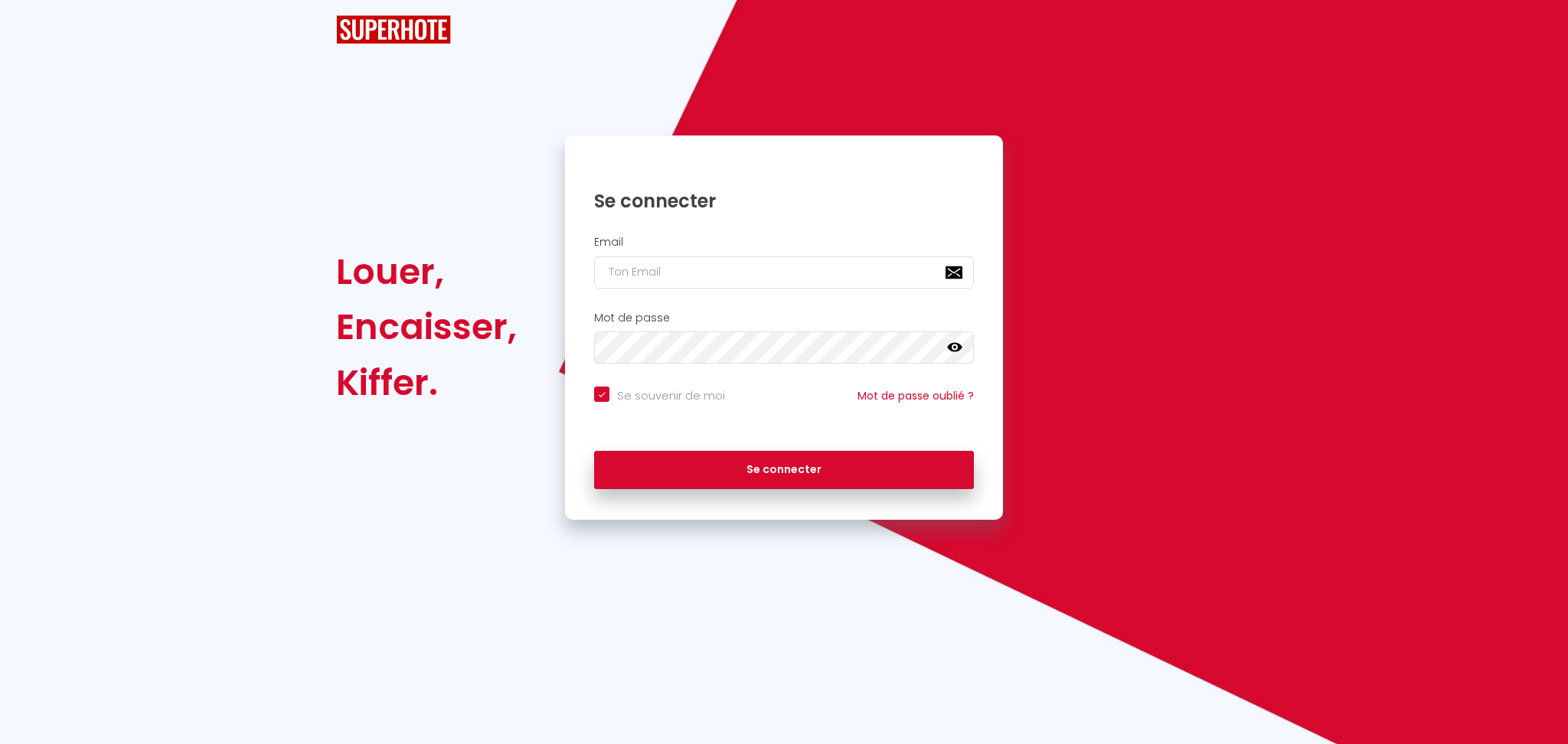
checkbox input "true"
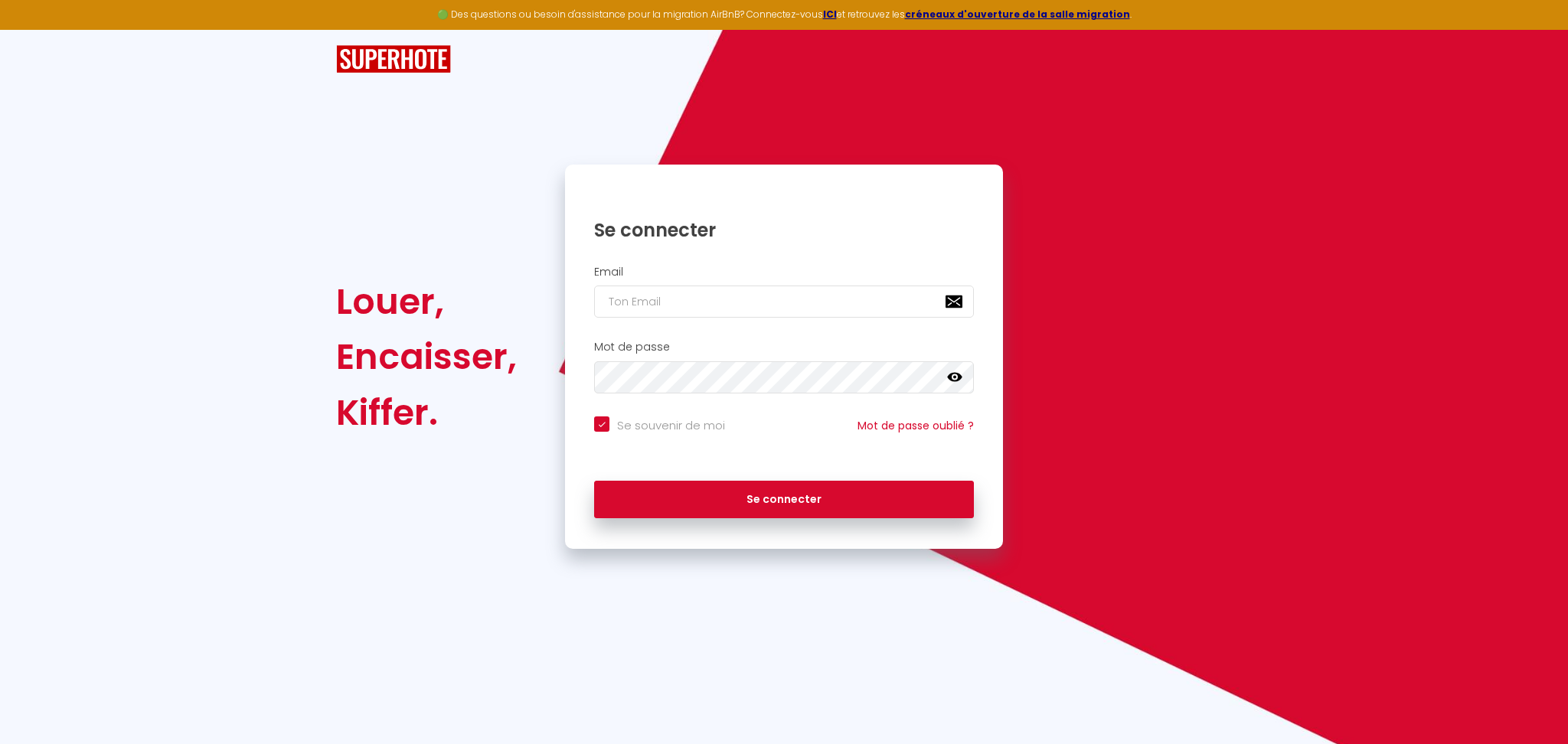
click at [679, 279] on div "Email" at bounding box center [784, 292] width 418 height 52
click at [675, 304] on input "email" at bounding box center [784, 302] width 380 height 33
paste input "[EMAIL_ADDRESS][DOMAIN_NAME]"
type input "[EMAIL_ADDRESS][DOMAIN_NAME]"
checkbox input "true"
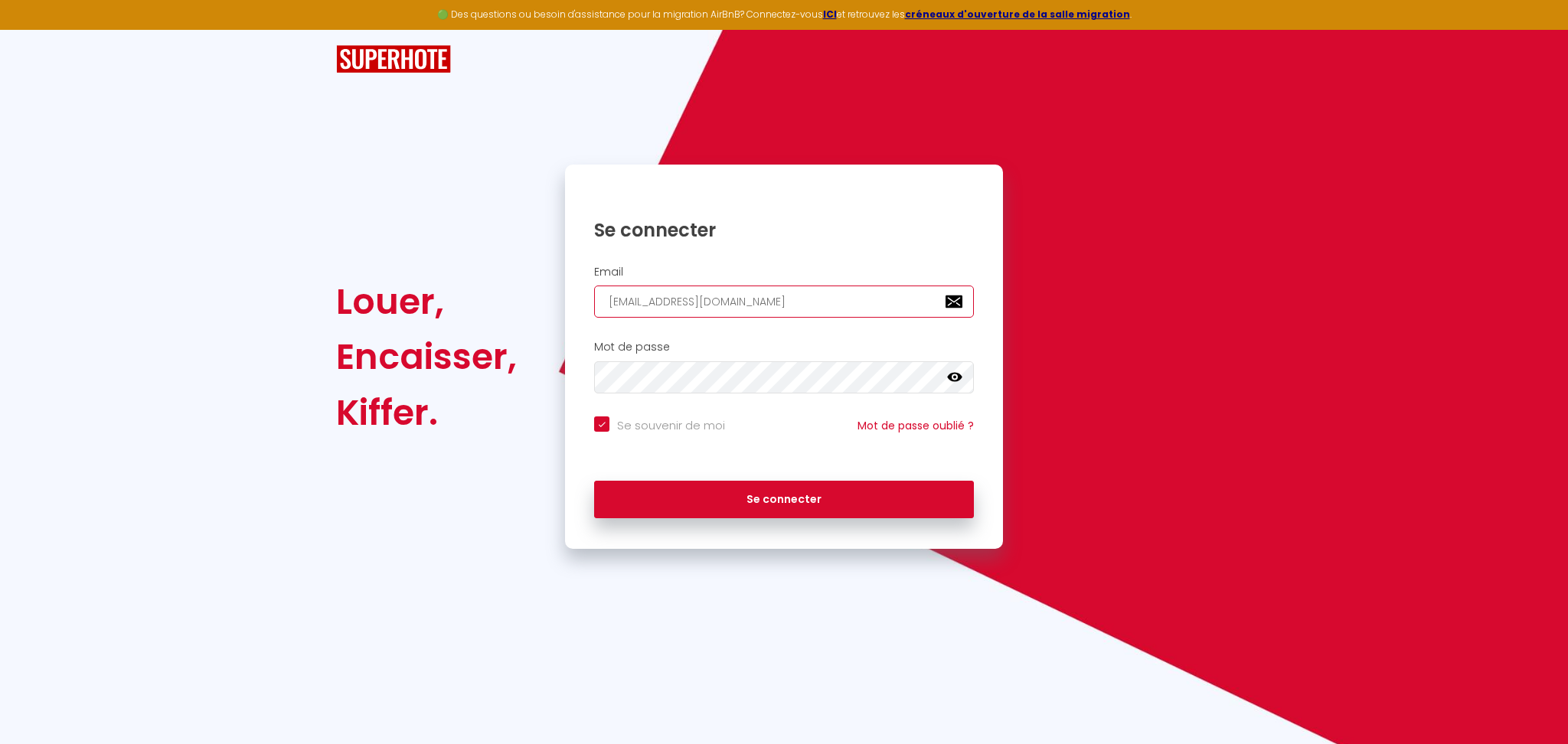
type input "[EMAIL_ADDRESS][DOMAIN_NAME]"
click at [643, 424] on input "Se souvenir de moi" at bounding box center [659, 424] width 131 height 15
checkbox input "false"
click at [678, 357] on div "Mot de passe false" at bounding box center [784, 367] width 418 height 52
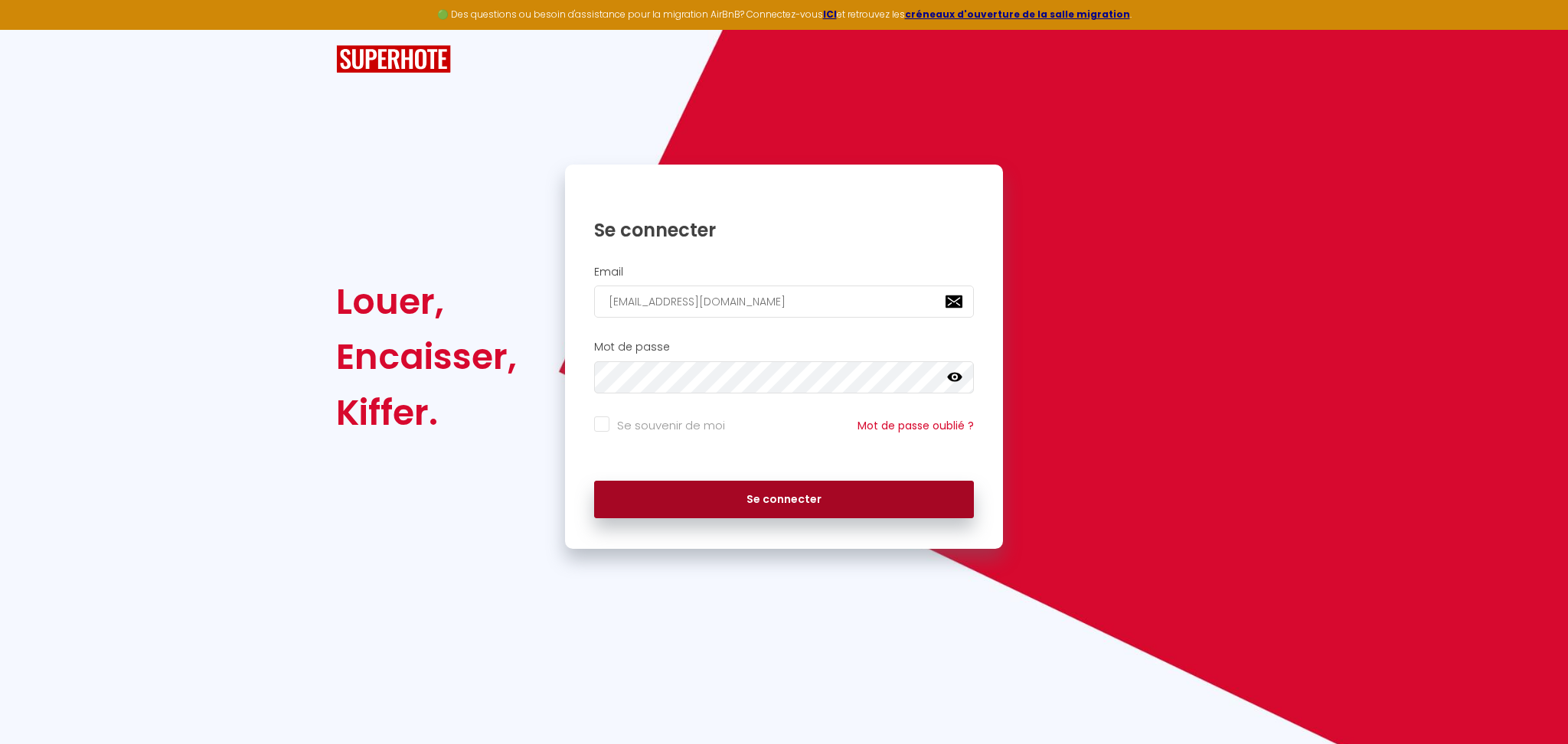
click at [718, 500] on button "Se connecter" at bounding box center [784, 500] width 380 height 38
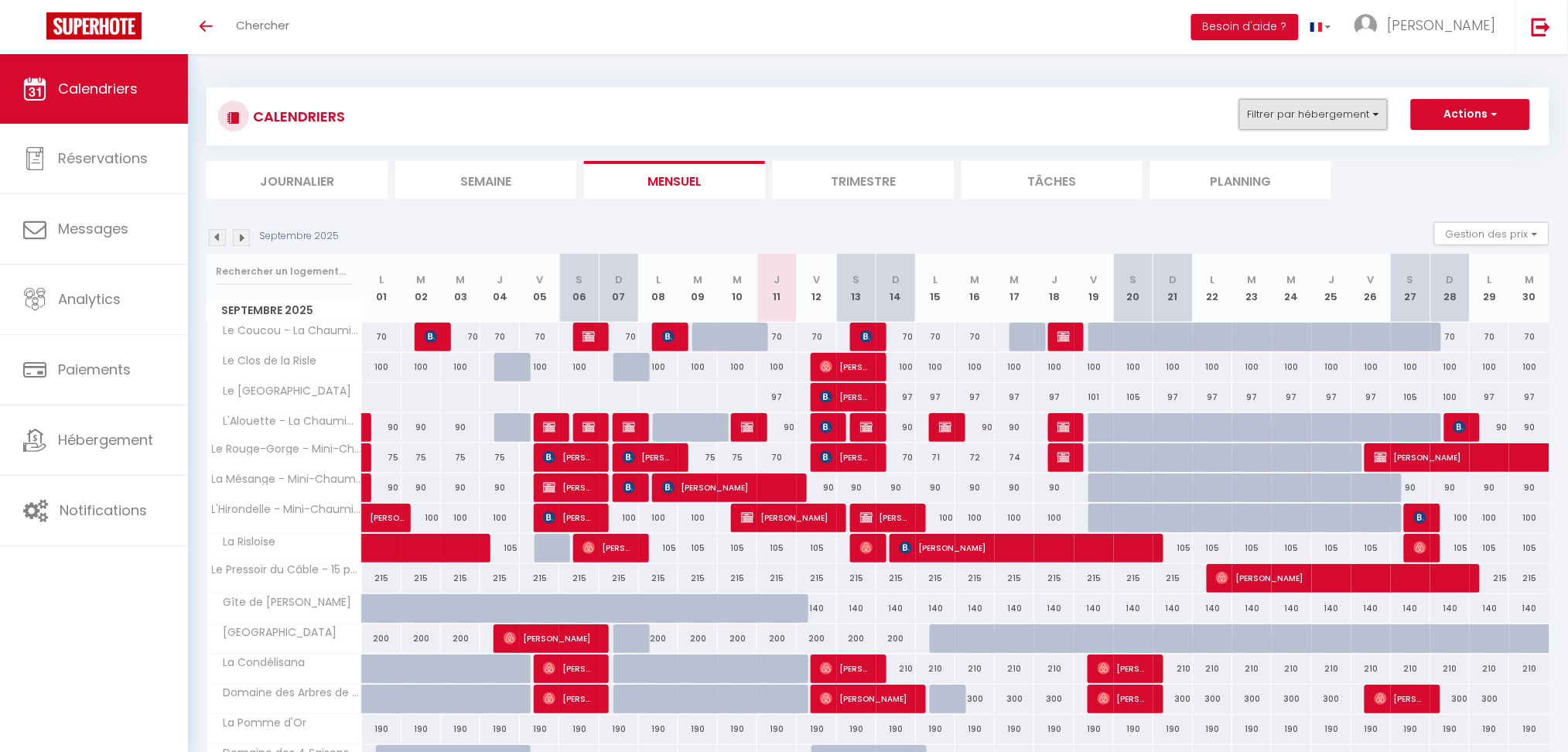
click at [1298, 127] on button "Filtrer par hébergement" at bounding box center [1313, 114] width 149 height 31
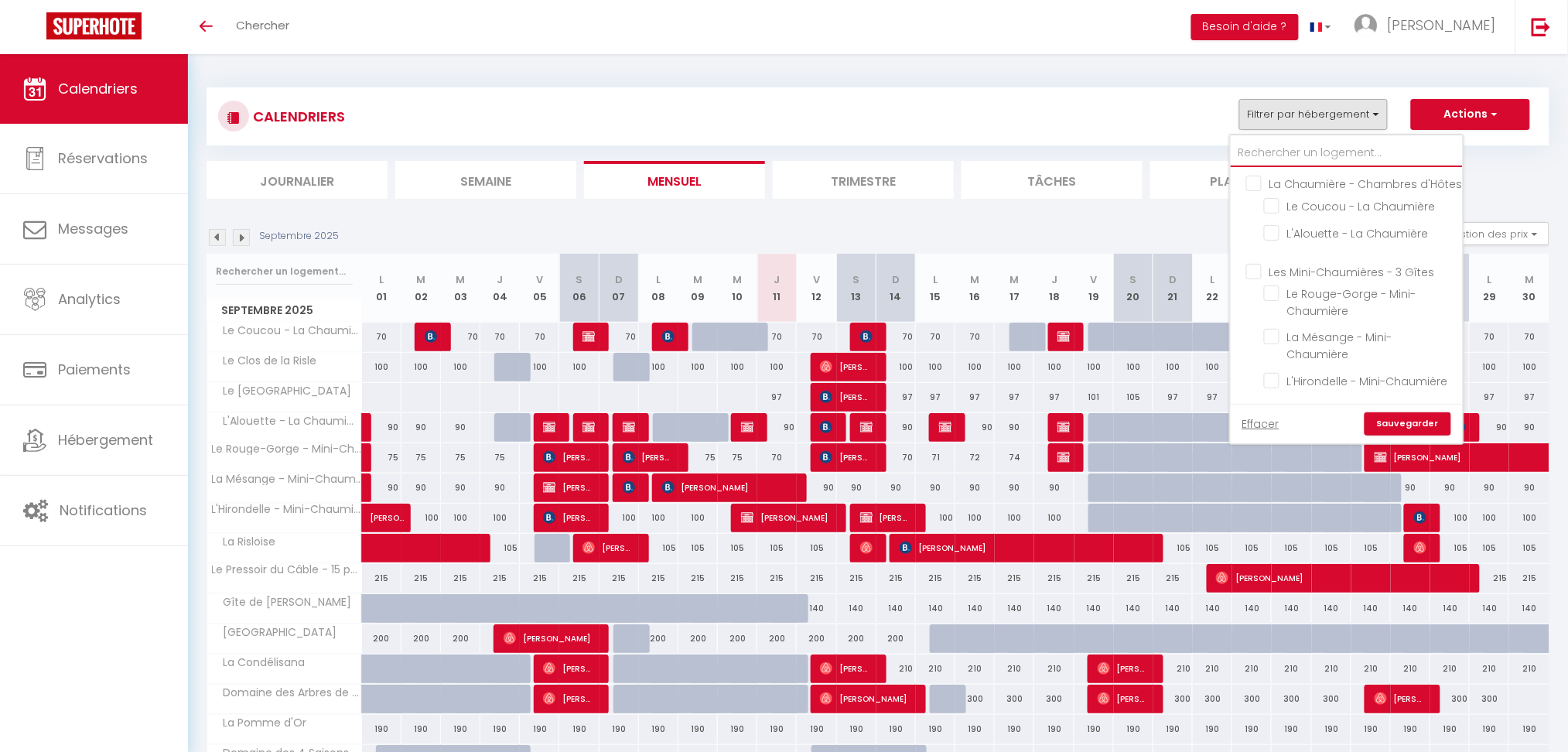
click at [1263, 161] on input "text" at bounding box center [1347, 153] width 232 height 27
paste input "LE CLOS DE LA RISLE"
type input "LE CLOS DE LA RISLE"
checkbox input "false"
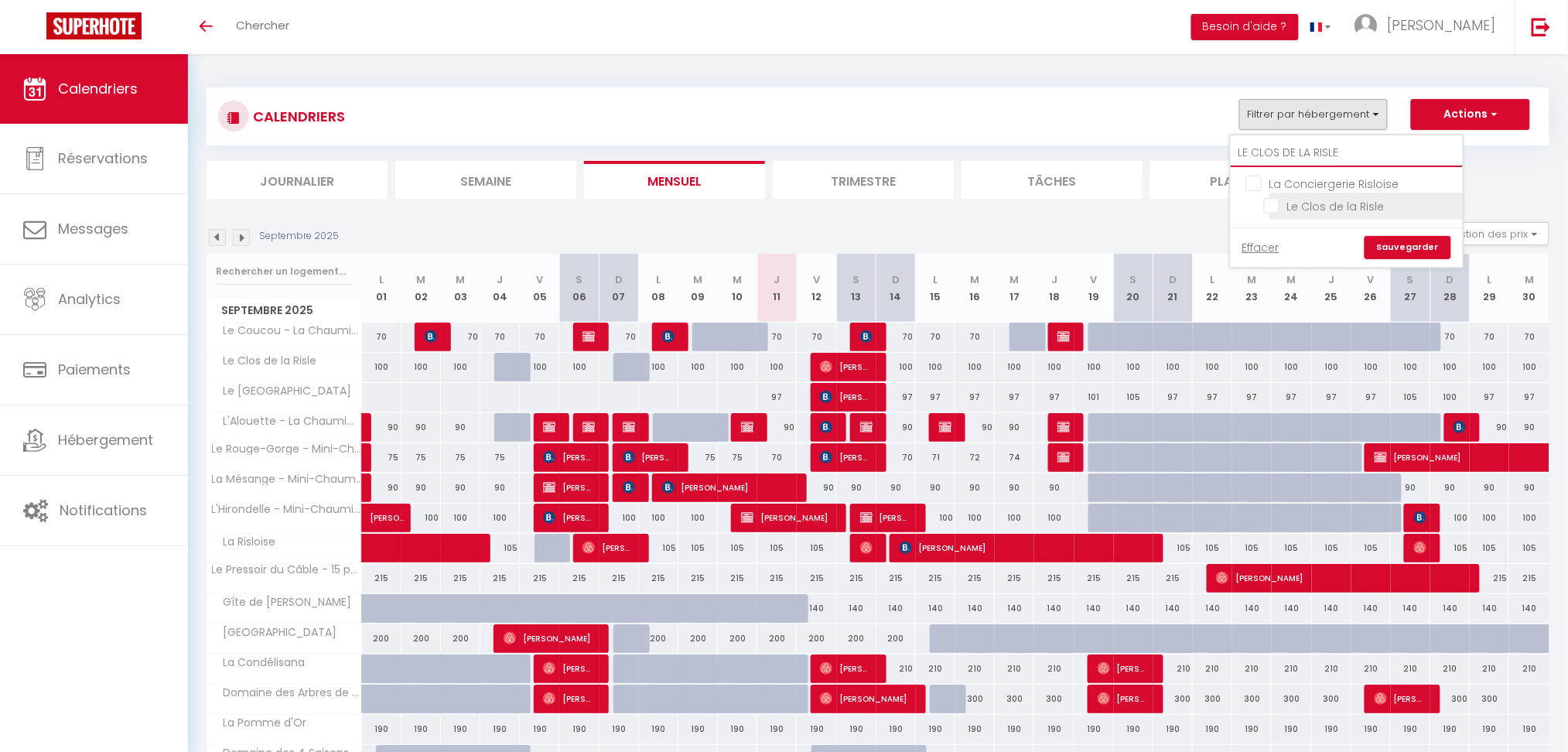
type input "LE CLOS DE LA RISLE"
click at [1342, 205] on input "Le Clos de la Risle" at bounding box center [1361, 205] width 194 height 16
checkbox input "true"
click at [1413, 254] on link "Sauvegarder" at bounding box center [1407, 247] width 87 height 23
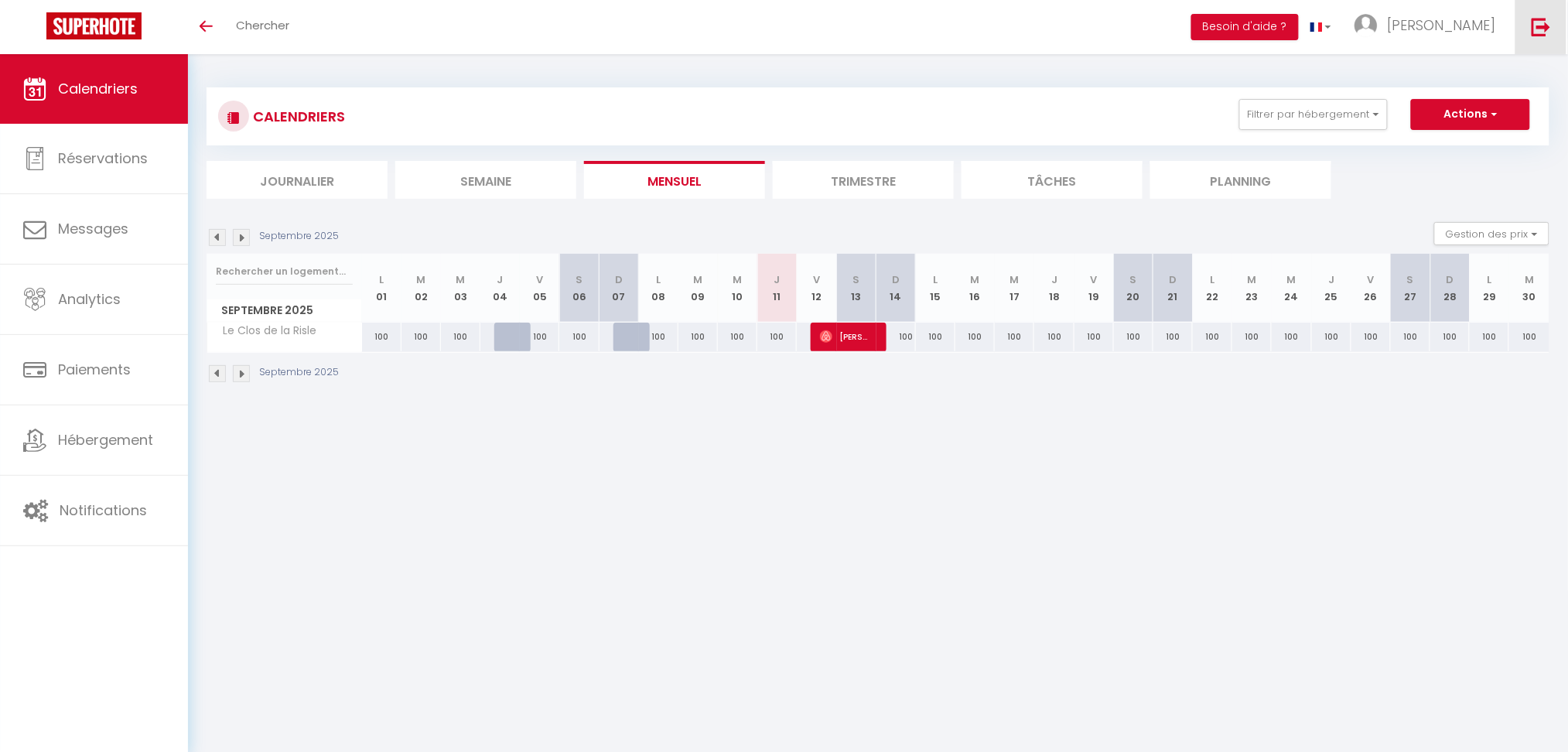
click at [1551, 23] on img at bounding box center [1541, 26] width 19 height 19
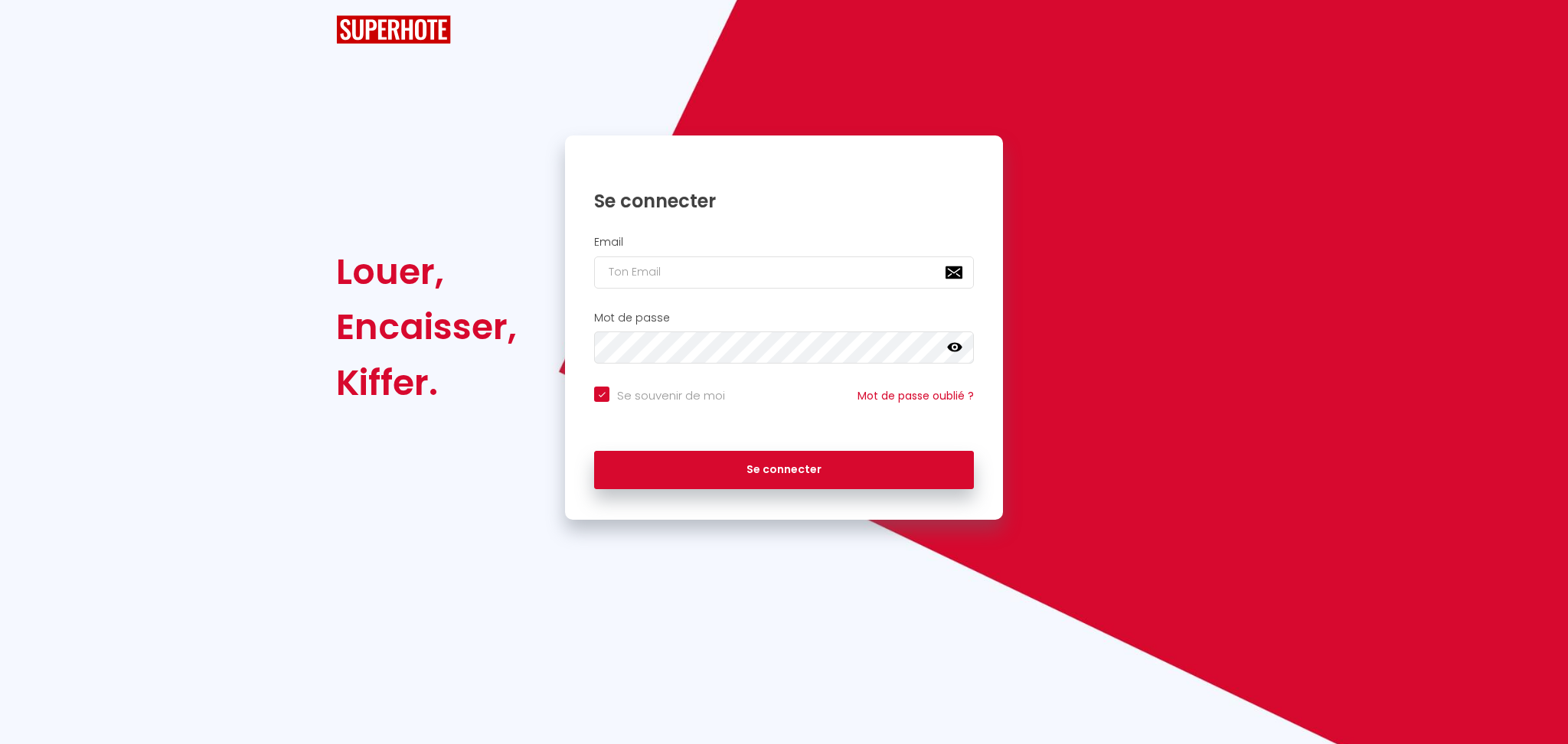
checkbox input "true"
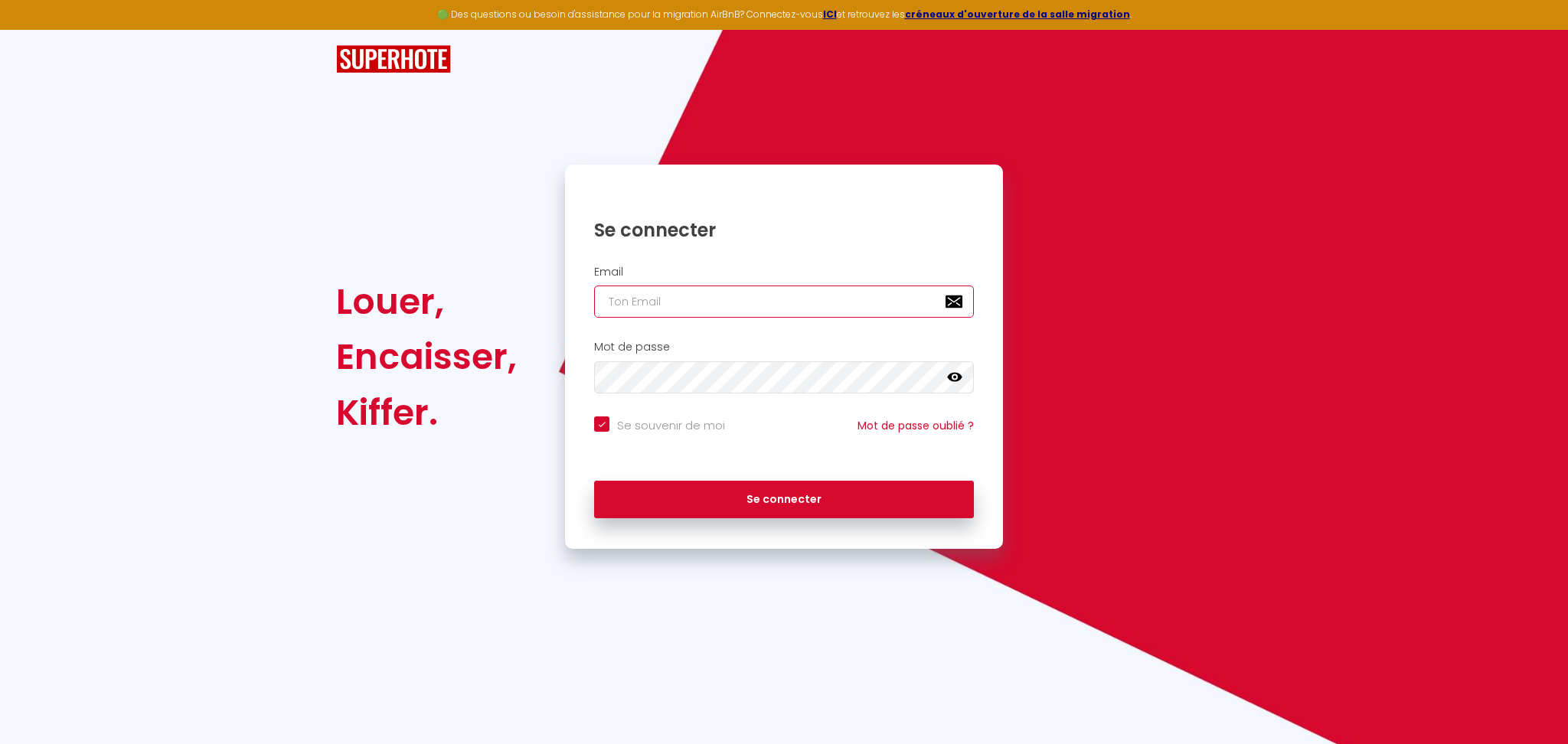
click at [710, 303] on input "email" at bounding box center [784, 302] width 380 height 33
paste input "contact@tre-conciergerie.fr"
type input "contact@tre-conciergerie.fr"
checkbox input "true"
type input "contact@tre-conciergerie.fr"
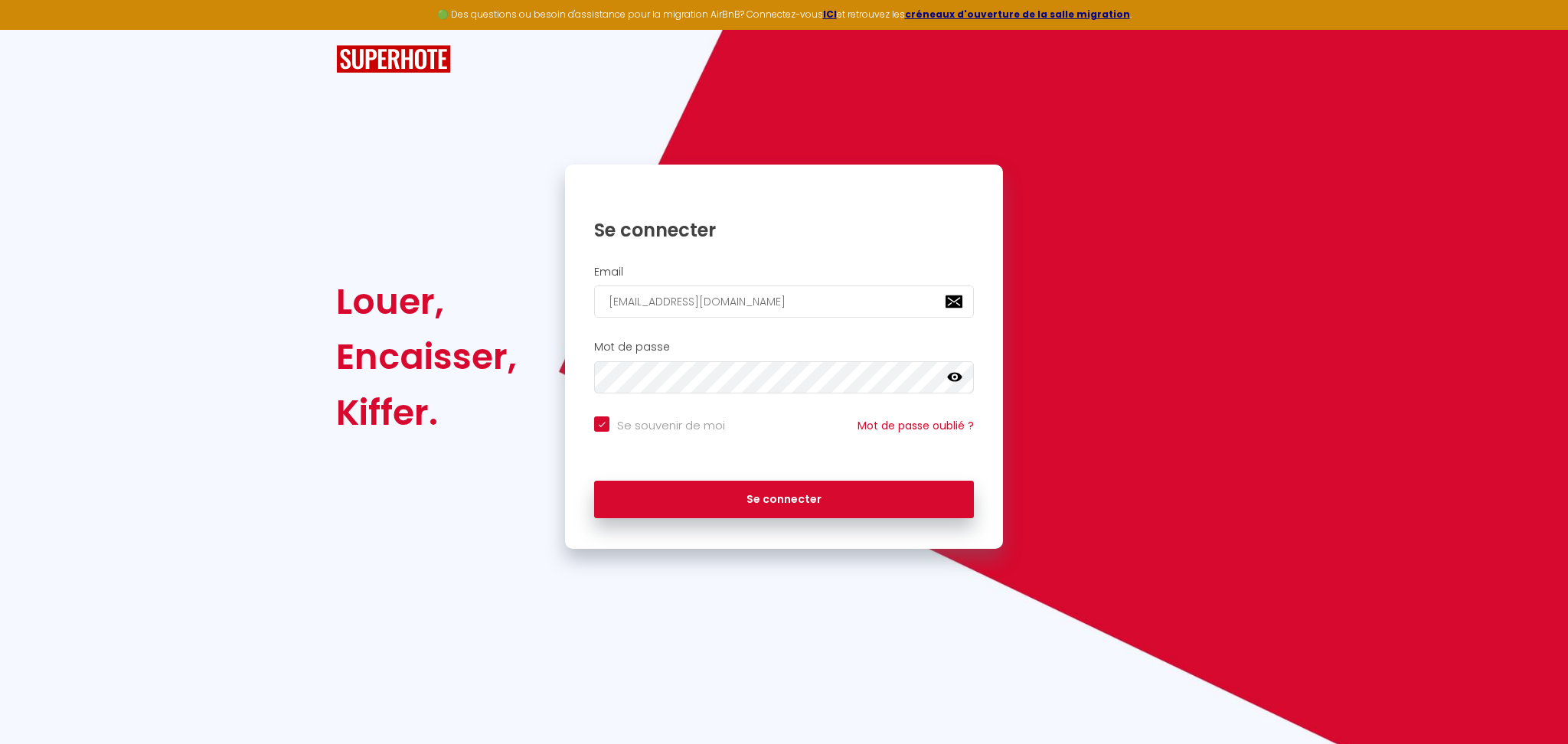
click at [655, 429] on input "Se souvenir de moi" at bounding box center [659, 424] width 131 height 15
checkbox input "false"
click at [715, 351] on h2 "Mot de passe" at bounding box center [784, 347] width 380 height 13
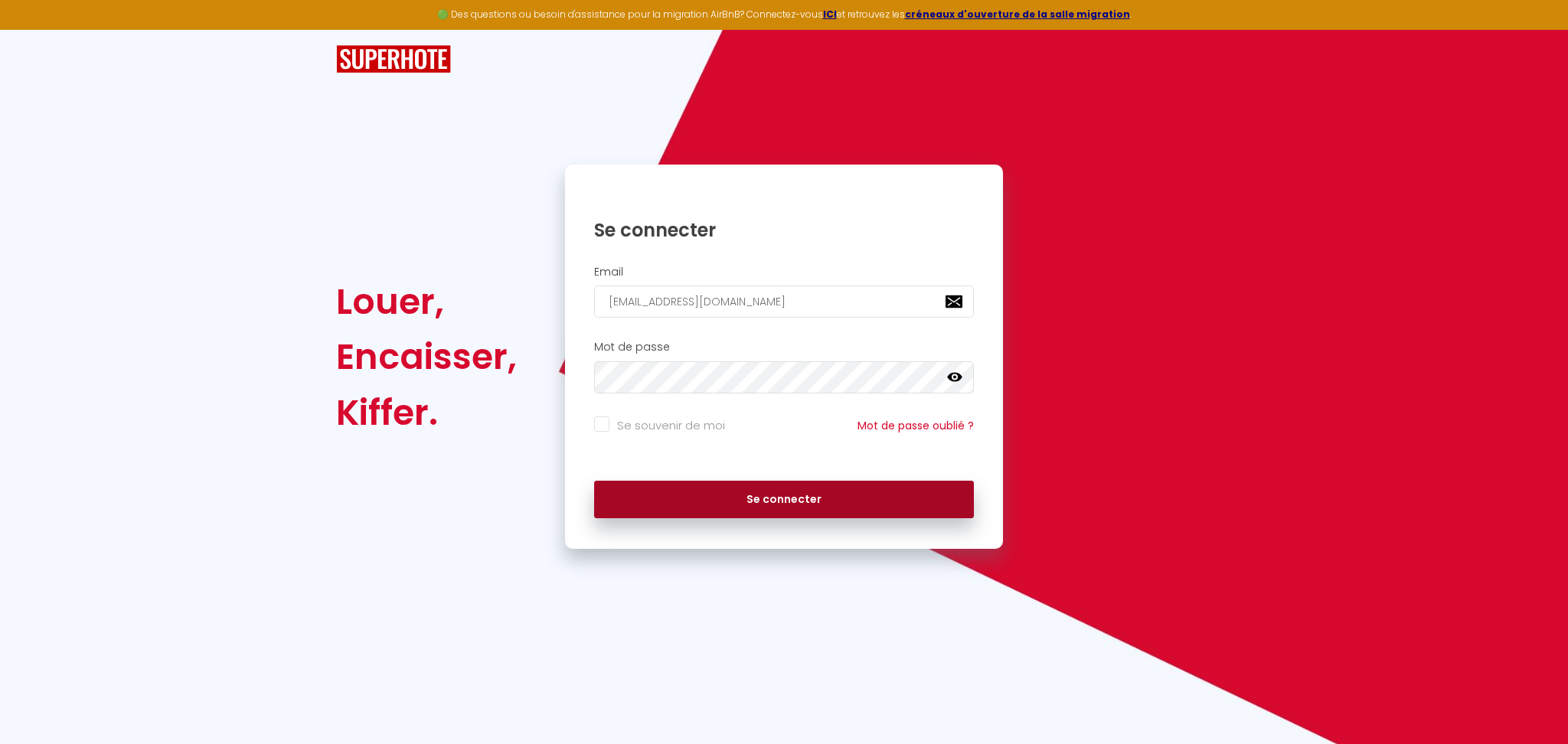
click at [656, 513] on button "Se connecter" at bounding box center [784, 500] width 380 height 38
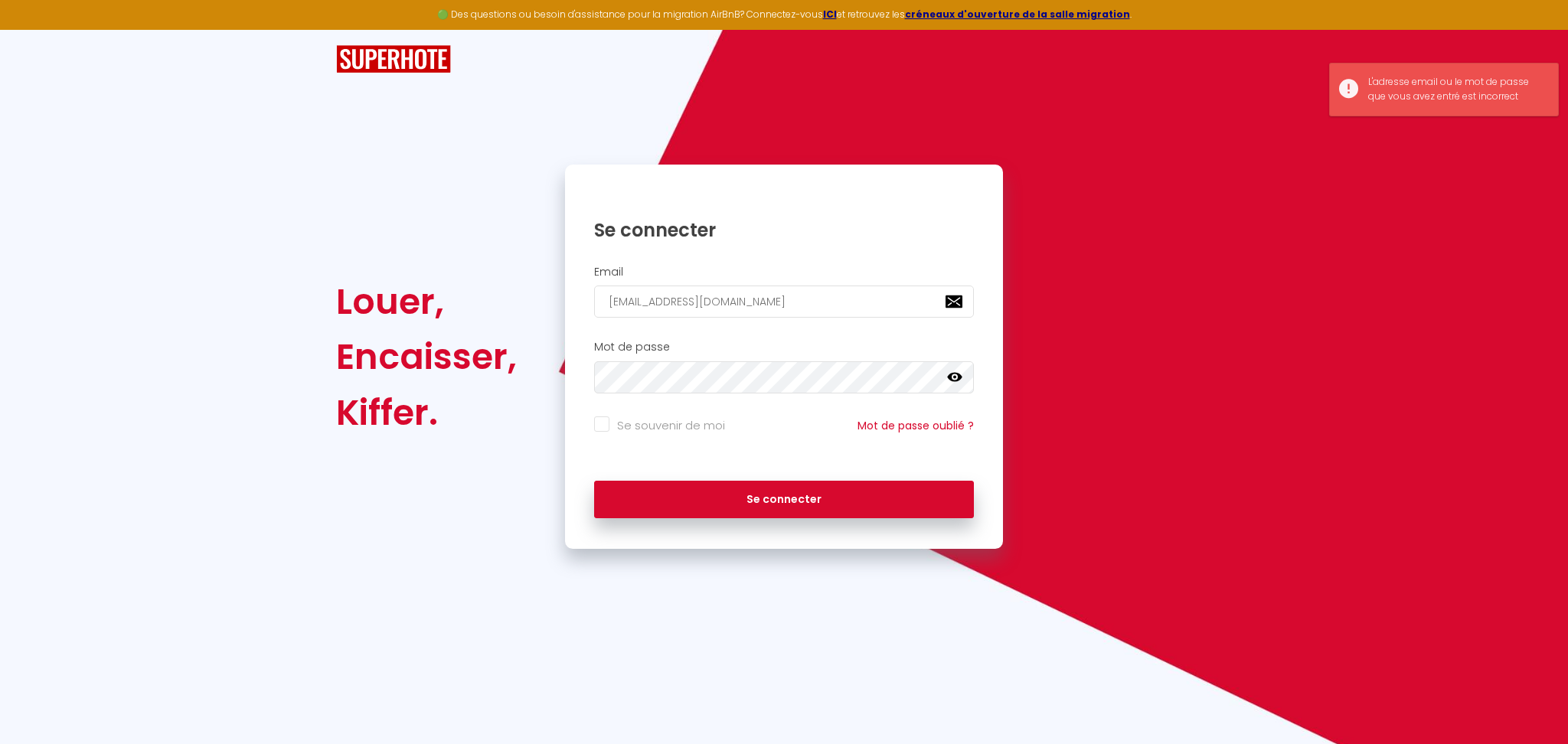
click at [765, 477] on div "Se connecter" at bounding box center [784, 496] width 438 height 46
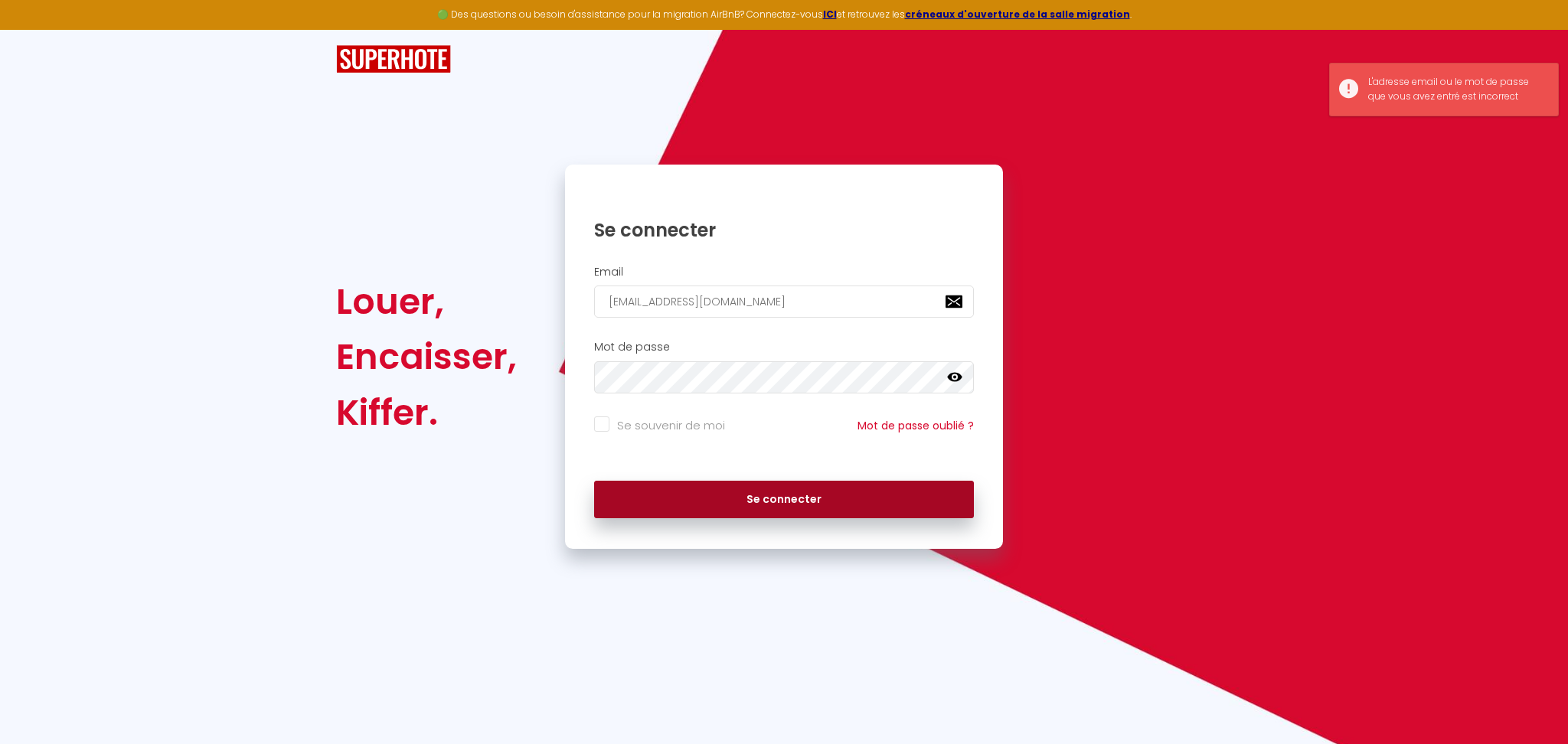
click at [783, 494] on button "Se connecter" at bounding box center [784, 500] width 380 height 38
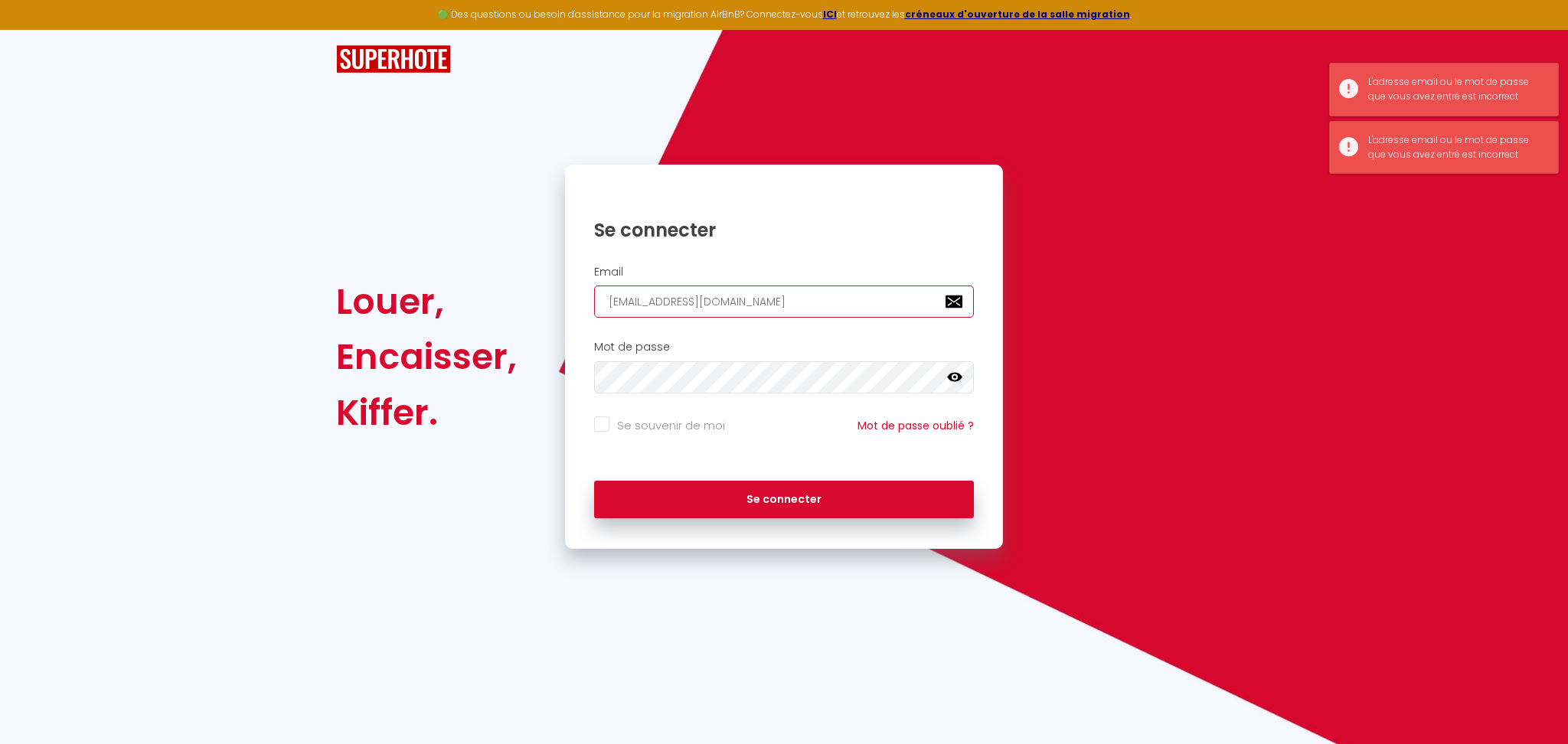
click at [785, 298] on input "contact@tre-conciergerie.fr" at bounding box center [784, 302] width 380 height 33
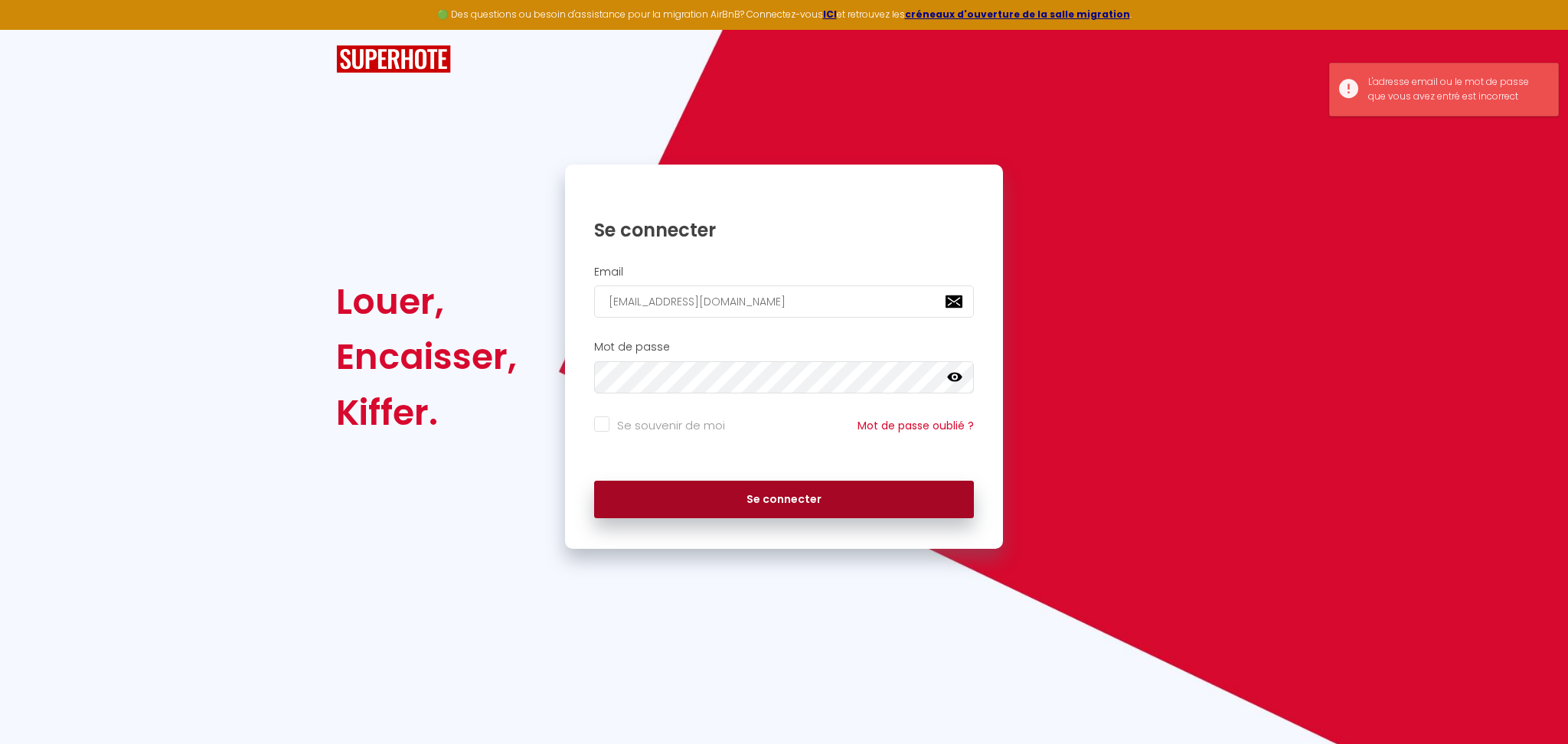
click at [821, 513] on button "Se connecter" at bounding box center [784, 500] width 380 height 38
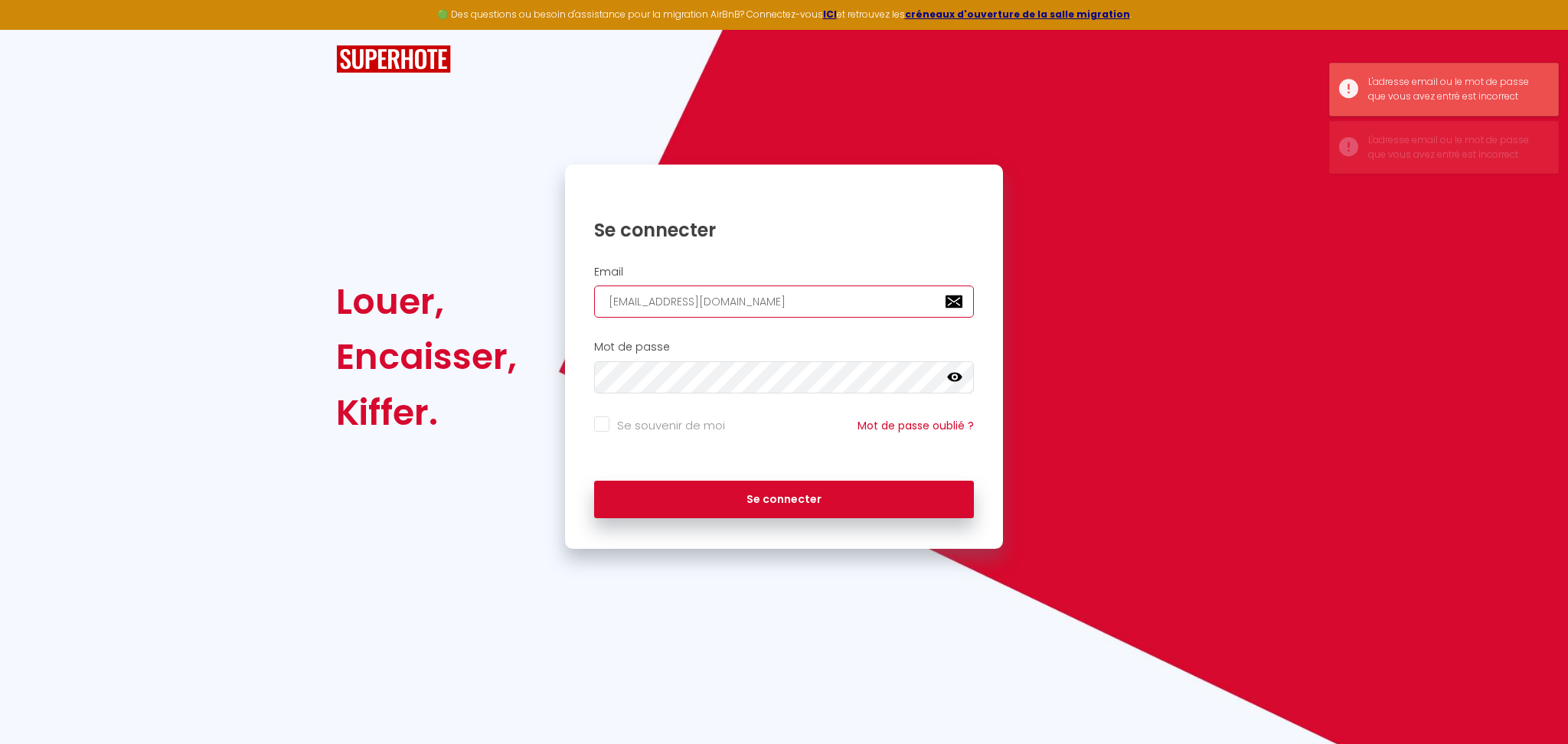
click at [856, 298] on input "contact@tre-conciergerie.fr" at bounding box center [784, 302] width 380 height 33
paste input "JIFEZFUxPgz1TTc9yERT8MxXlAkZ"
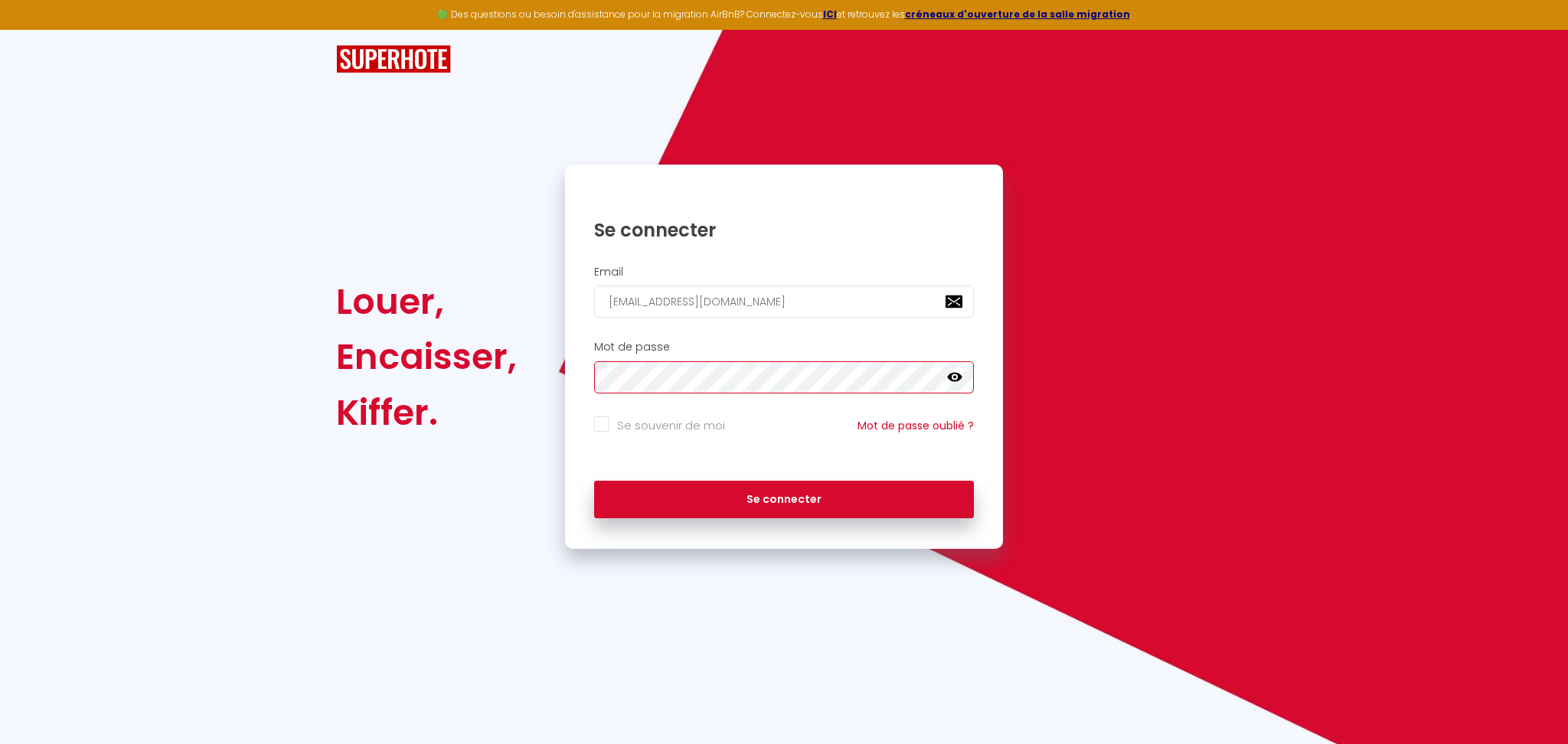
click at [594, 481] on button "Se connecter" at bounding box center [784, 500] width 380 height 38
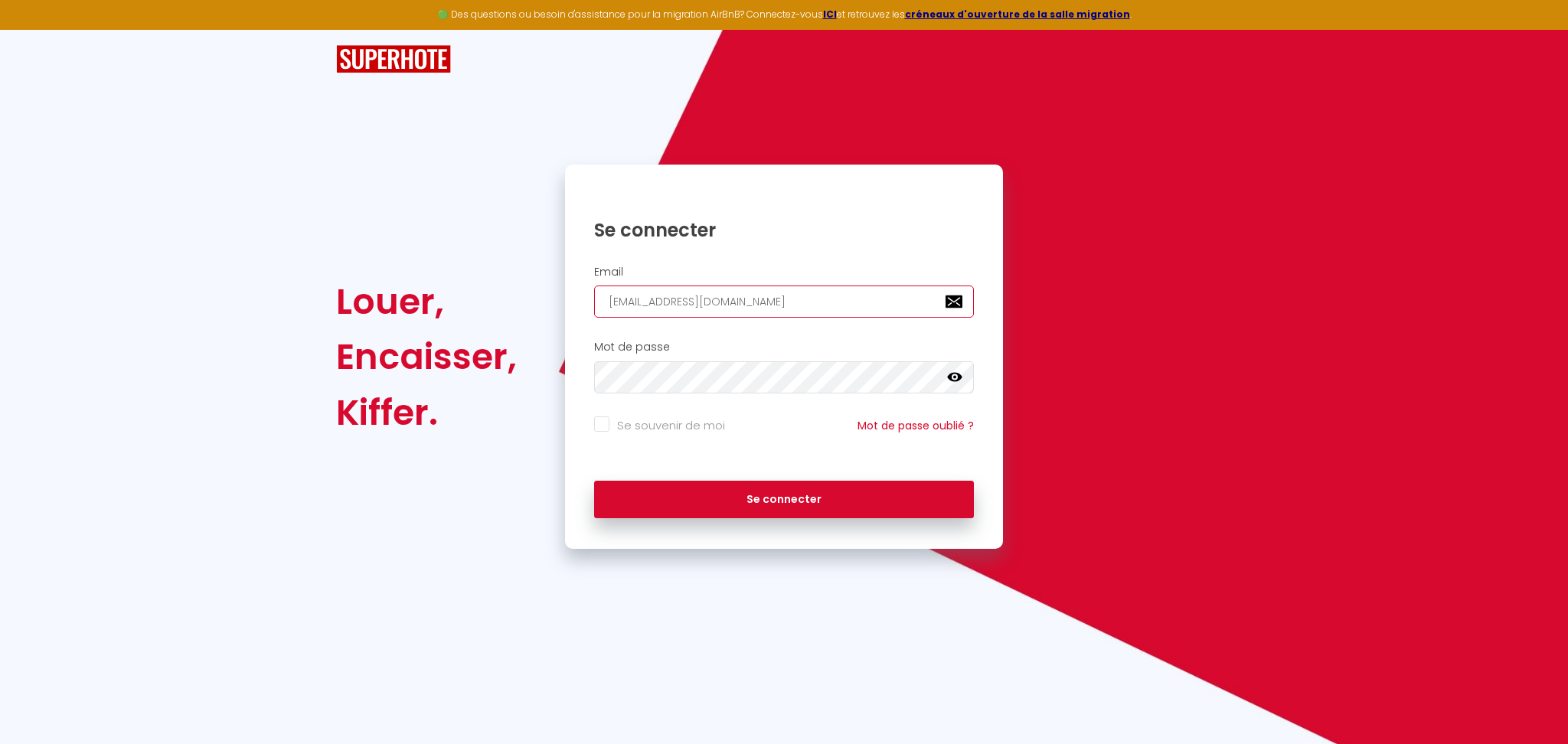
click at [706, 304] on input "contact@tre-conciergerie.fr" at bounding box center [784, 302] width 380 height 33
click at [594, 481] on button "Se connecter" at bounding box center [784, 500] width 380 height 38
click at [654, 304] on input "contact@tre-conciergerie.fr" at bounding box center [784, 302] width 380 height 33
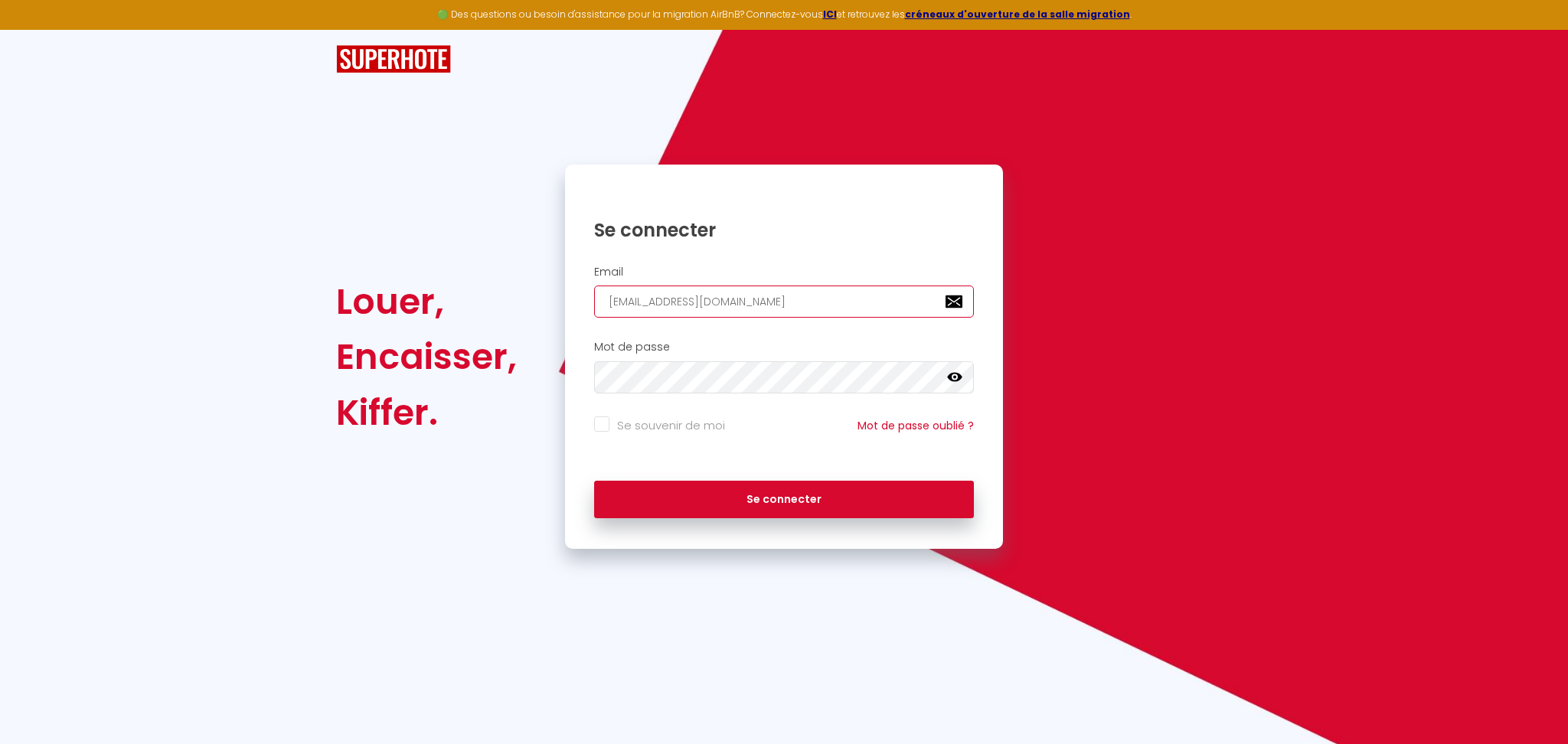
click at [654, 304] on input "contact@tre-conciergerie.fr" at bounding box center [784, 302] width 380 height 33
paste input "lablconciergerie33@gmail.com"
type input "lablconciergerie33@gmail.com"
click at [594, 481] on button "Se connecter" at bounding box center [784, 500] width 380 height 38
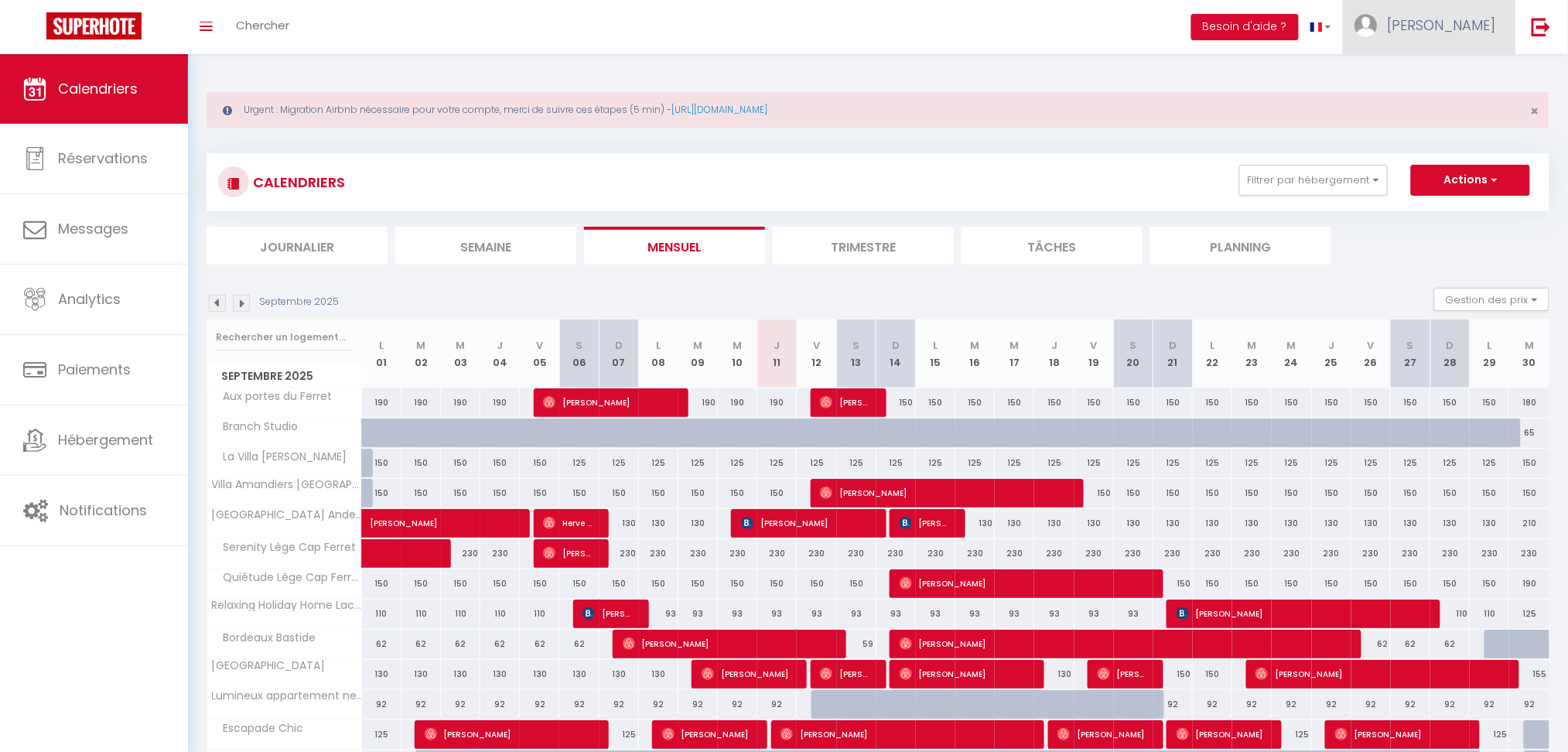
click at [1439, 40] on link "Alexandra" at bounding box center [1429, 26] width 173 height 54
click at [1437, 73] on link "Paramètres" at bounding box center [1453, 77] width 114 height 26
select select "fr"
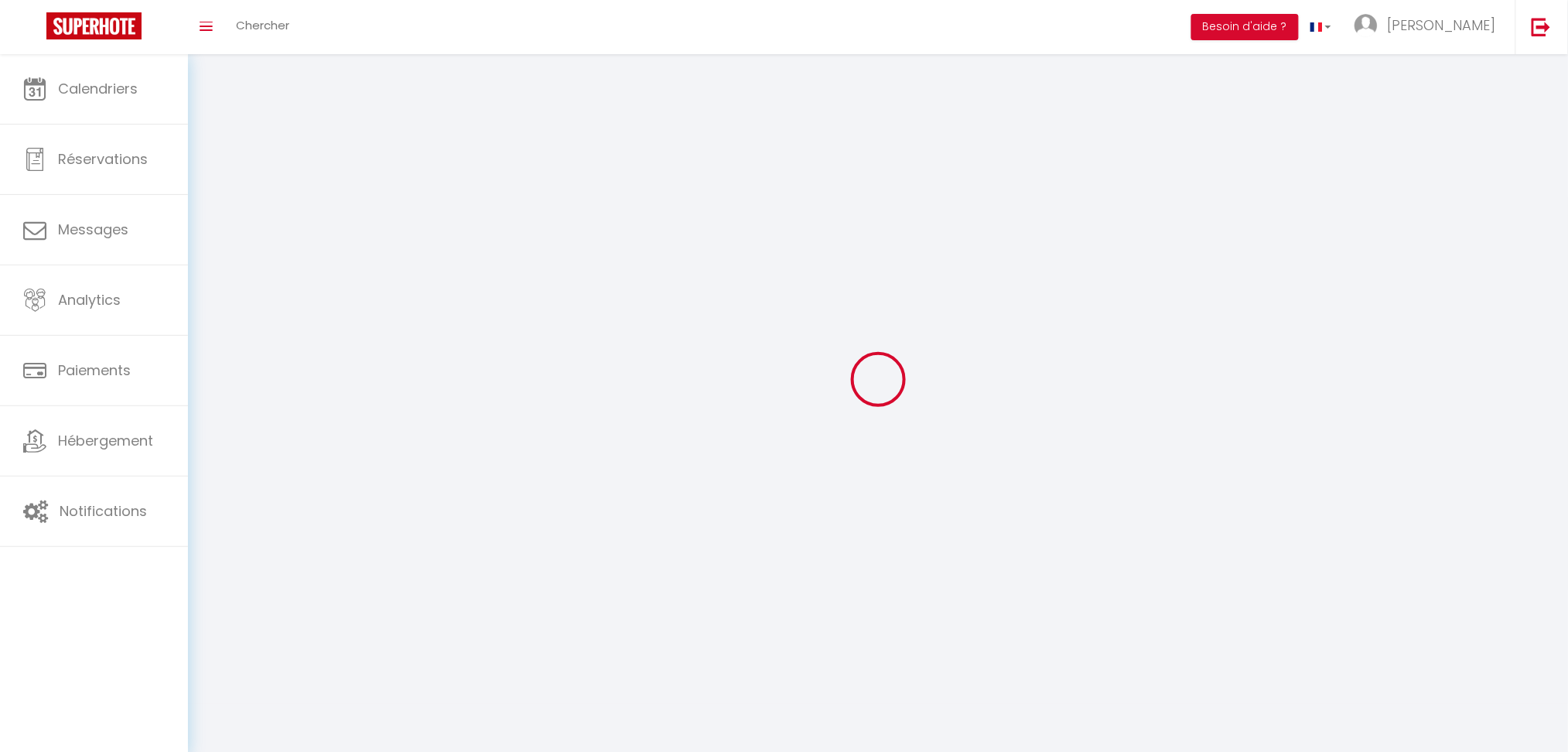
type input "Alexandra"
type input "Schildknecht"
type input "0686929980"
type input "5b route de bordeaux"
type input "33680"
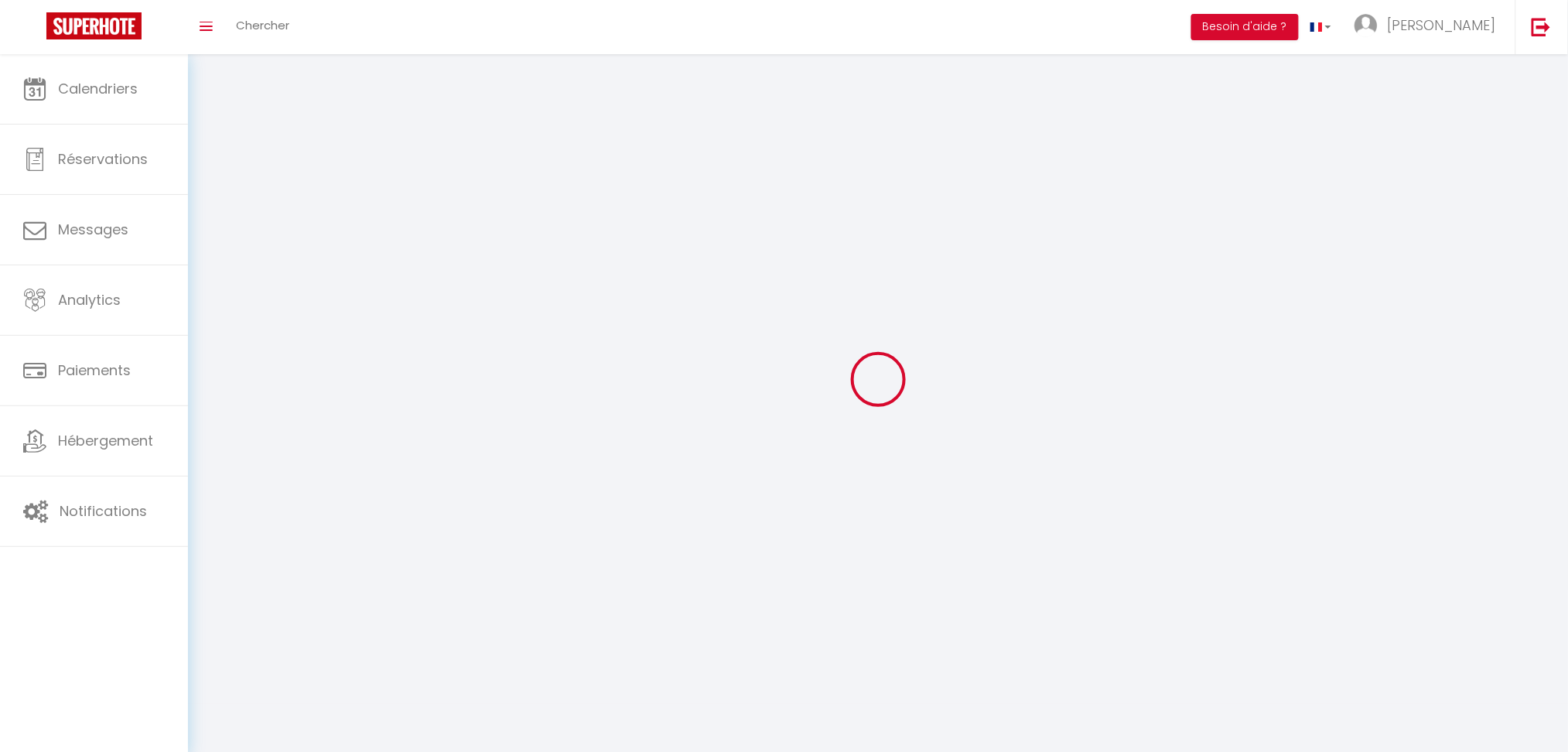
type input "le temple"
type input "PNnY7RQFLhbbmgyfw08sBDhDa"
type input "YWqDHUUQ2V0iBrtMOZOO9B5S8"
type input "https://app.superhote.com/#/get-available-rentals/YWqDHUUQ2V0iBrtMOZOO9B5S8"
select select "28"
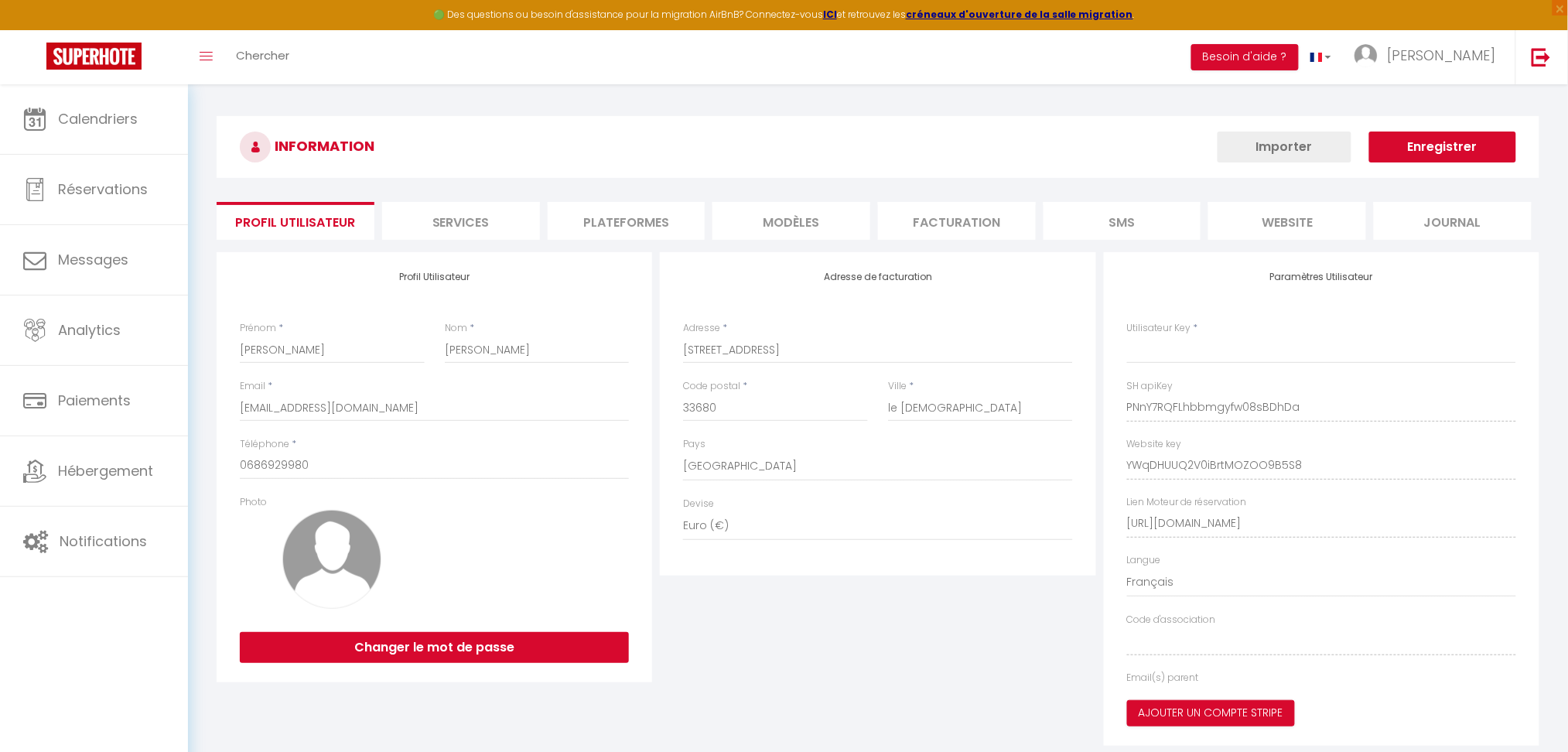
type input "PNnY7RQFLhbbmgyfw08sBDhDa"
type input "YWqDHUUQ2V0iBrtMOZOO9B5S8"
type input "https://app.superhote.com/#/get-available-rentals/YWqDHUUQ2V0iBrtMOZOO9B5S8"
select select "fr"
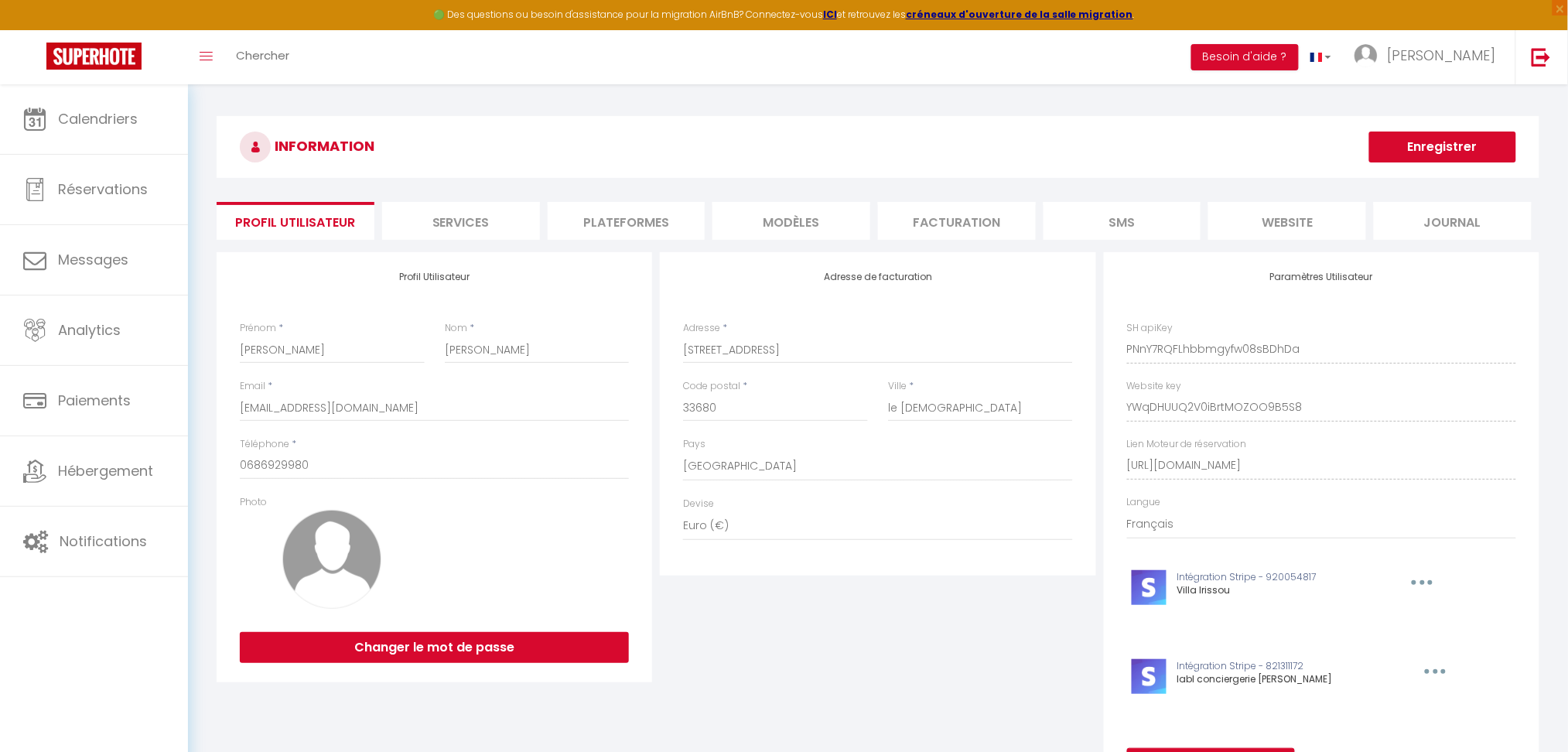
click at [659, 213] on li "Plateformes" at bounding box center [626, 221] width 158 height 38
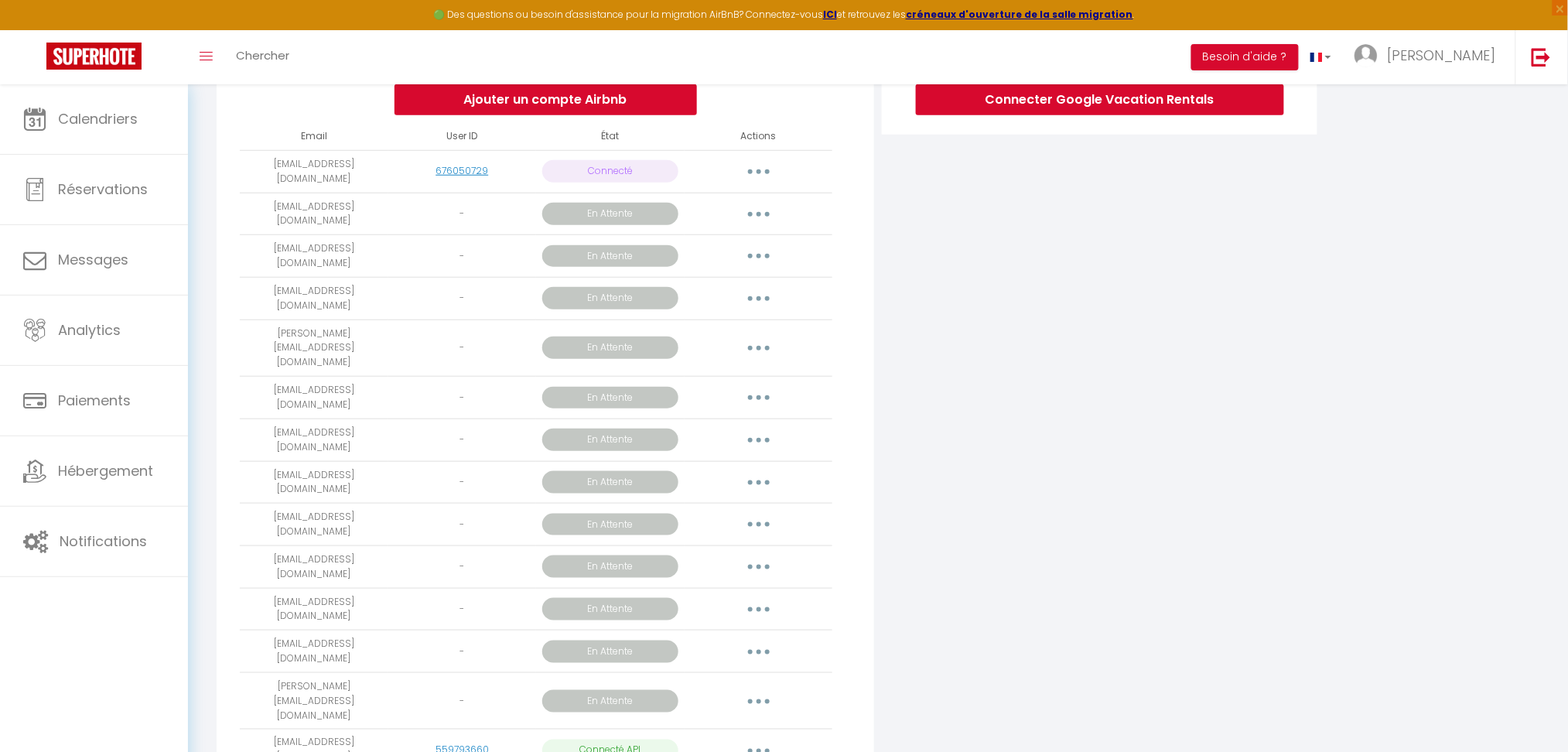
scroll to position [310, 0]
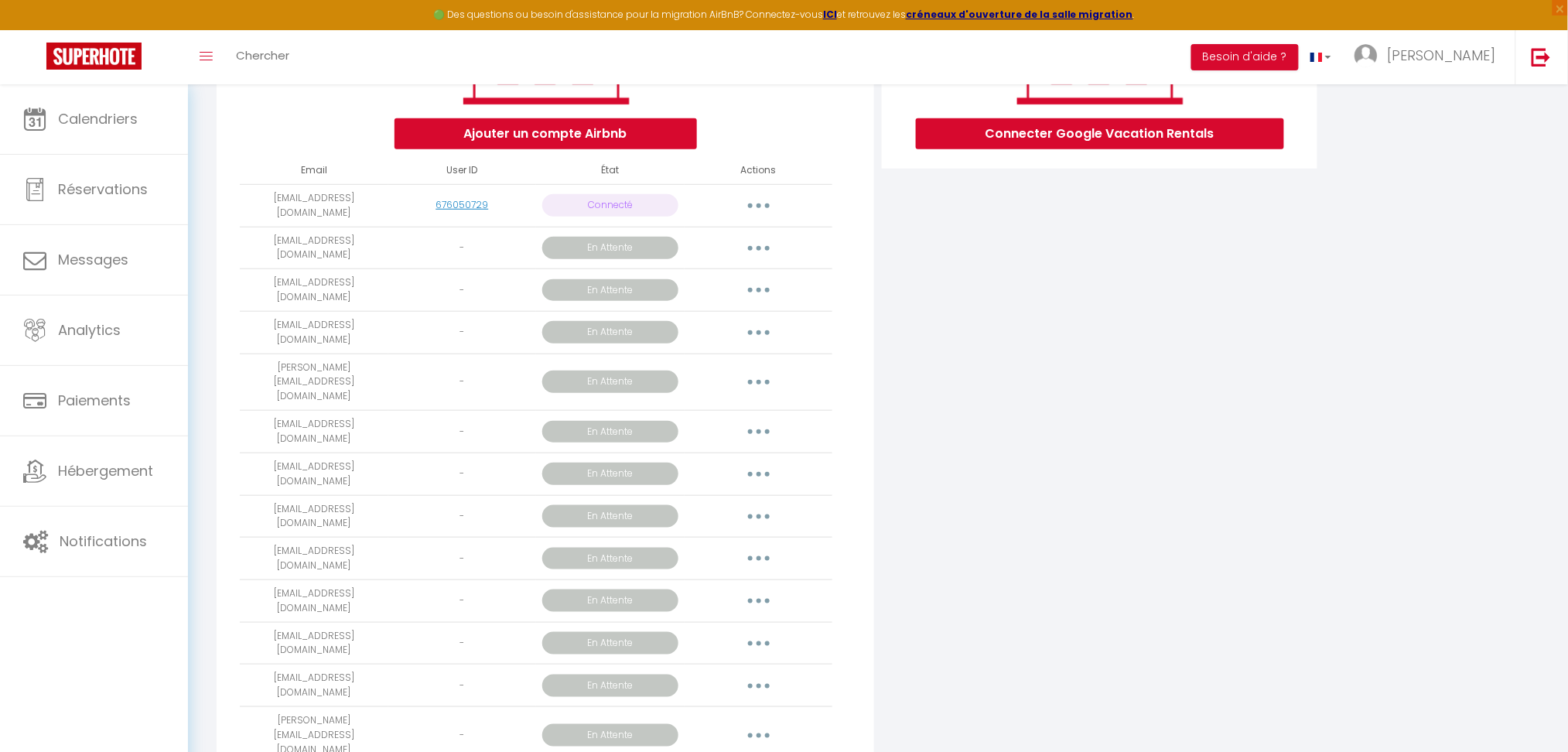
click at [752, 246] on button "button" at bounding box center [758, 248] width 43 height 25
click at [1110, 316] on div "Connecter Google Vacation Rentals" at bounding box center [1099, 507] width 443 height 1129
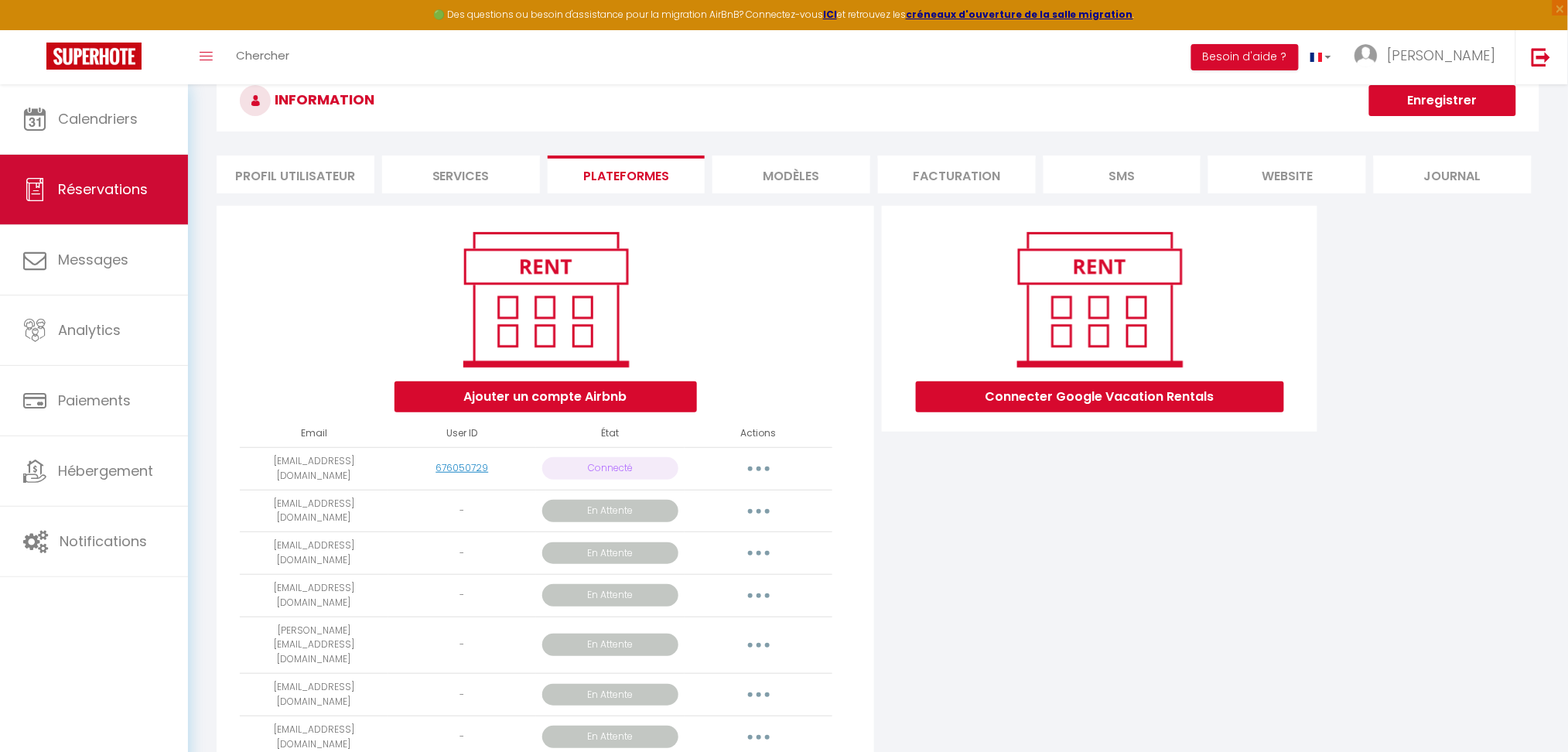
scroll to position [0, 0]
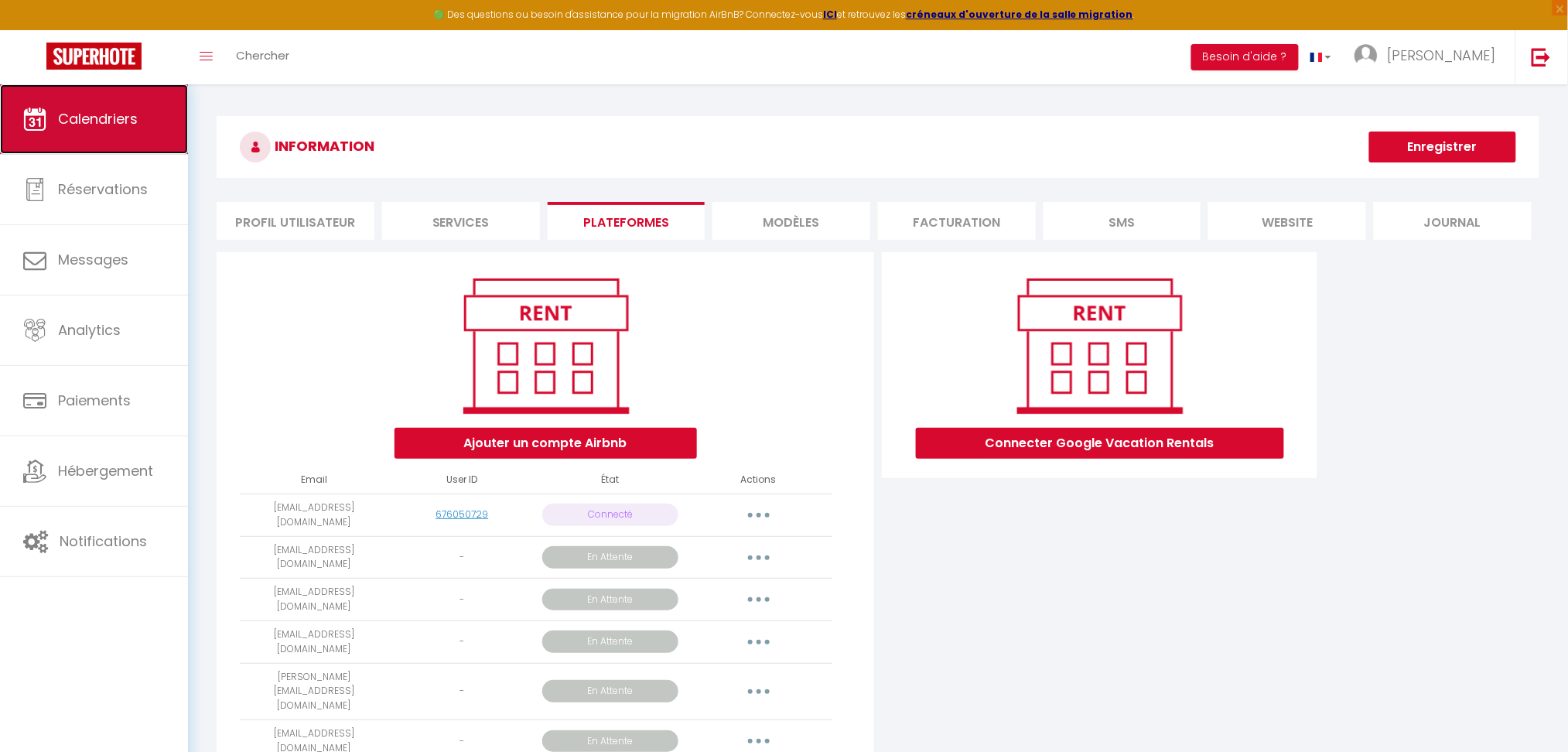
click at [83, 129] on link "Calendriers" at bounding box center [94, 119] width 188 height 69
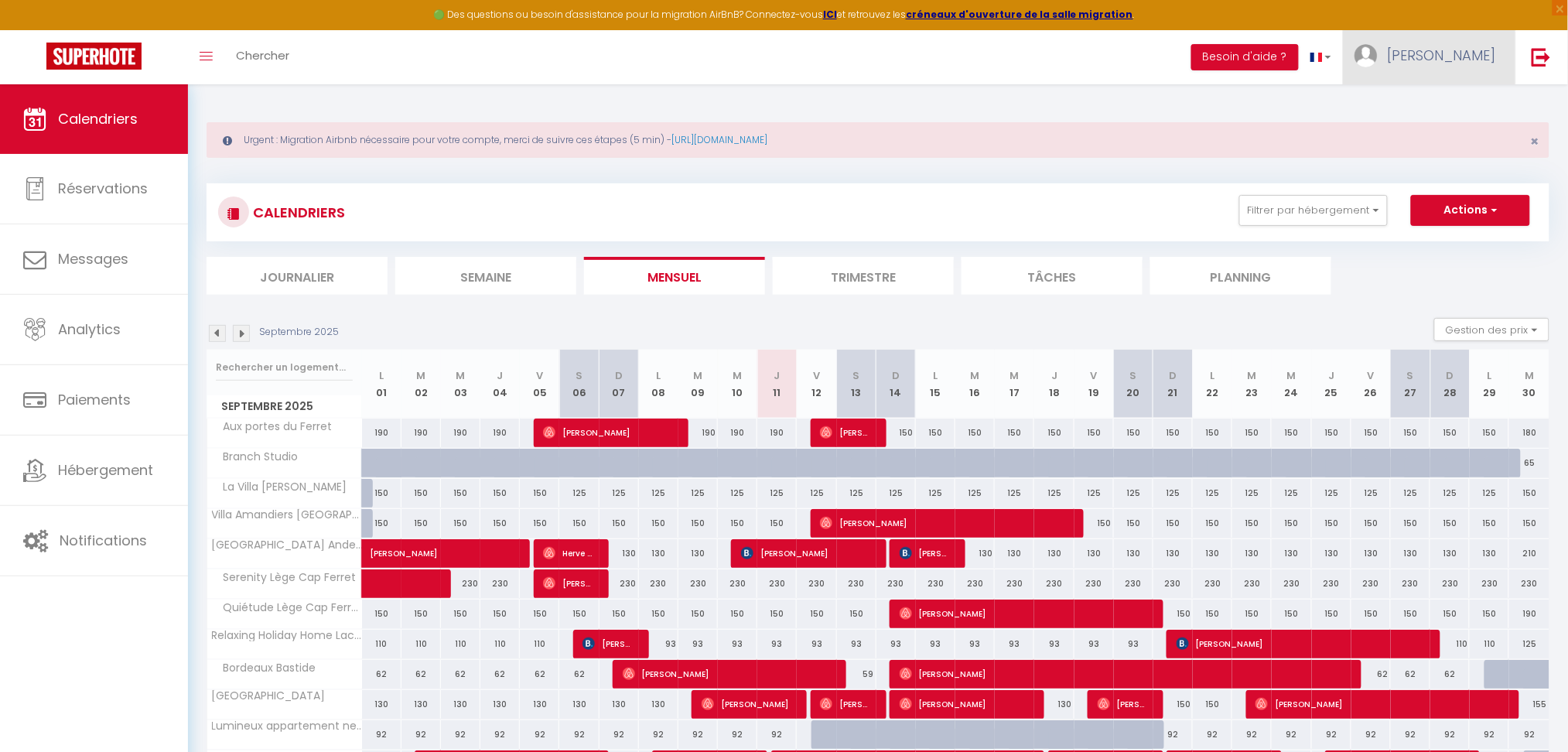
click at [1445, 63] on span "Alexandra" at bounding box center [1442, 55] width 109 height 19
click at [1448, 111] on link "Paramètres" at bounding box center [1453, 107] width 114 height 26
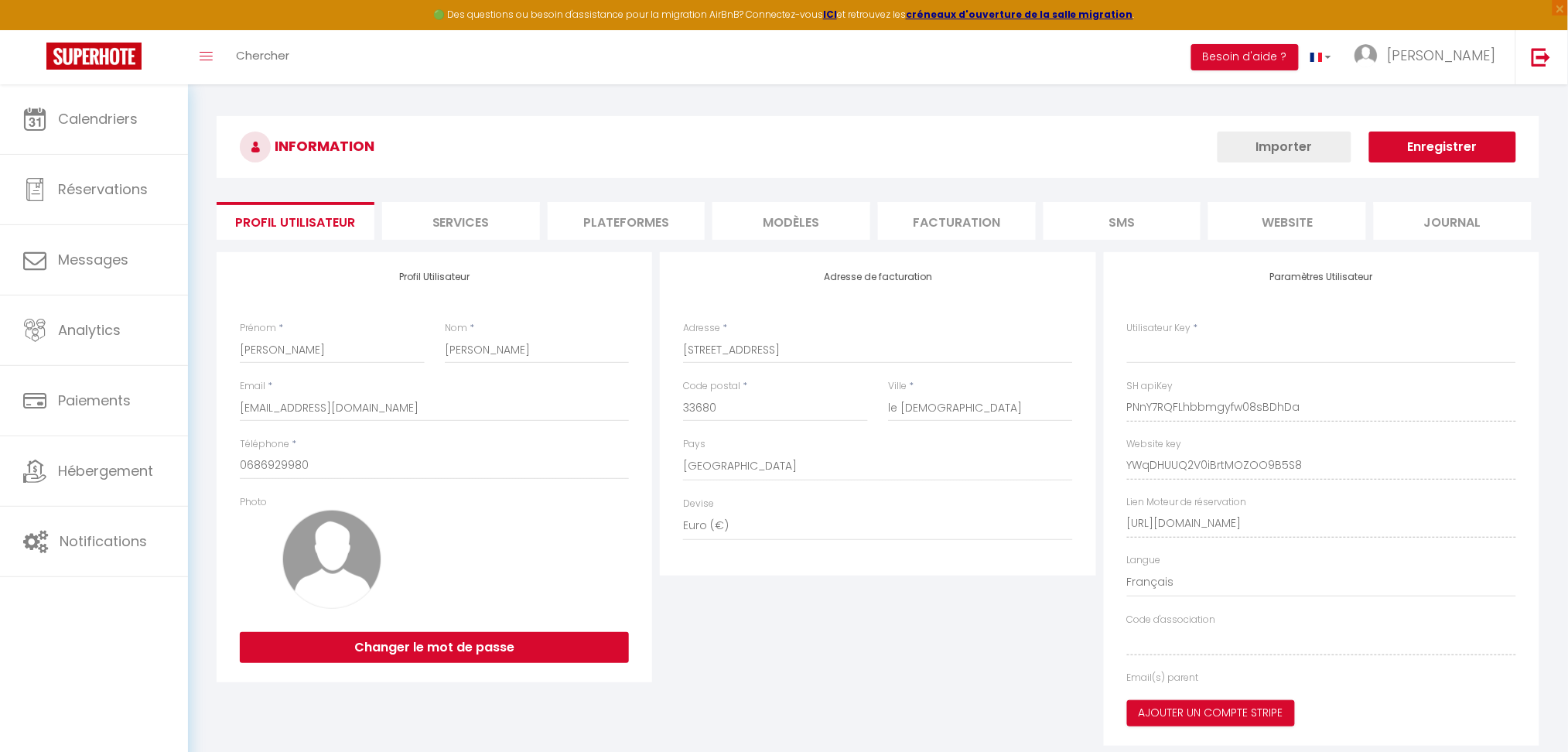
type input "PNnY7RQFLhbbmgyfw08sBDhDa"
type input "YWqDHUUQ2V0iBrtMOZOO9B5S8"
type input "https://app.superhote.com/#/get-available-rentals/YWqDHUUQ2V0iBrtMOZOO9B5S8"
select select "fr"
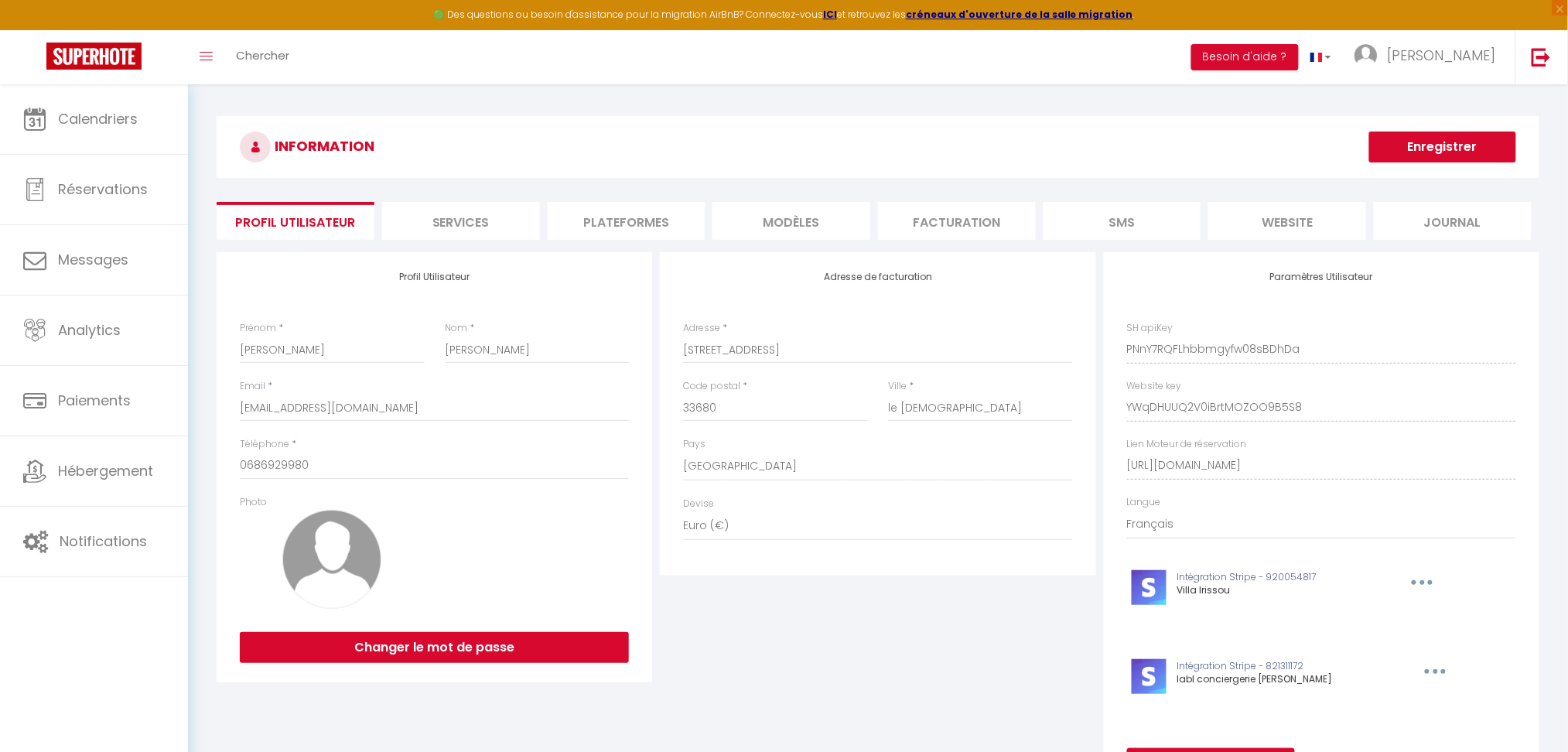
click at [646, 226] on li "Plateformes" at bounding box center [626, 221] width 158 height 38
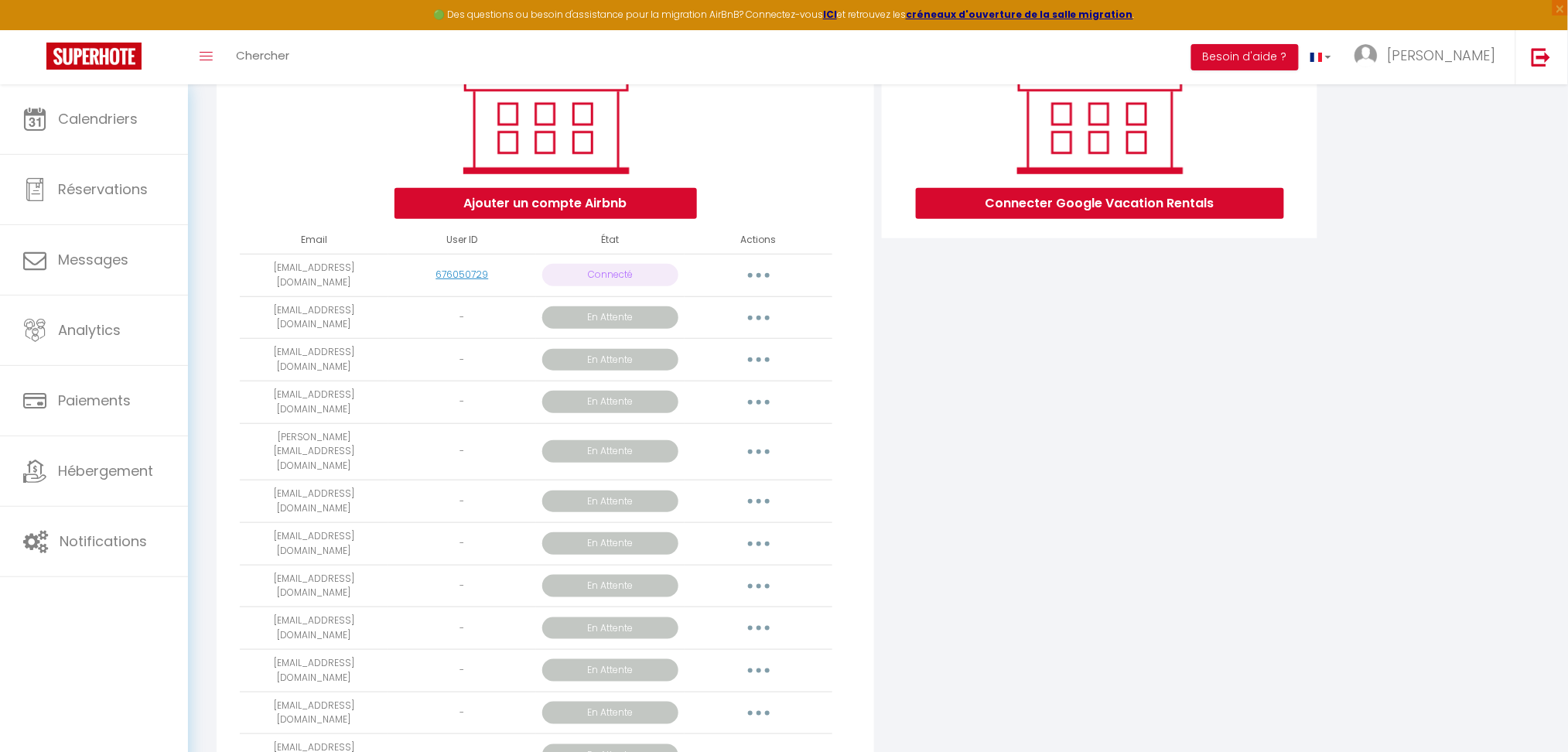
scroll to position [310, 0]
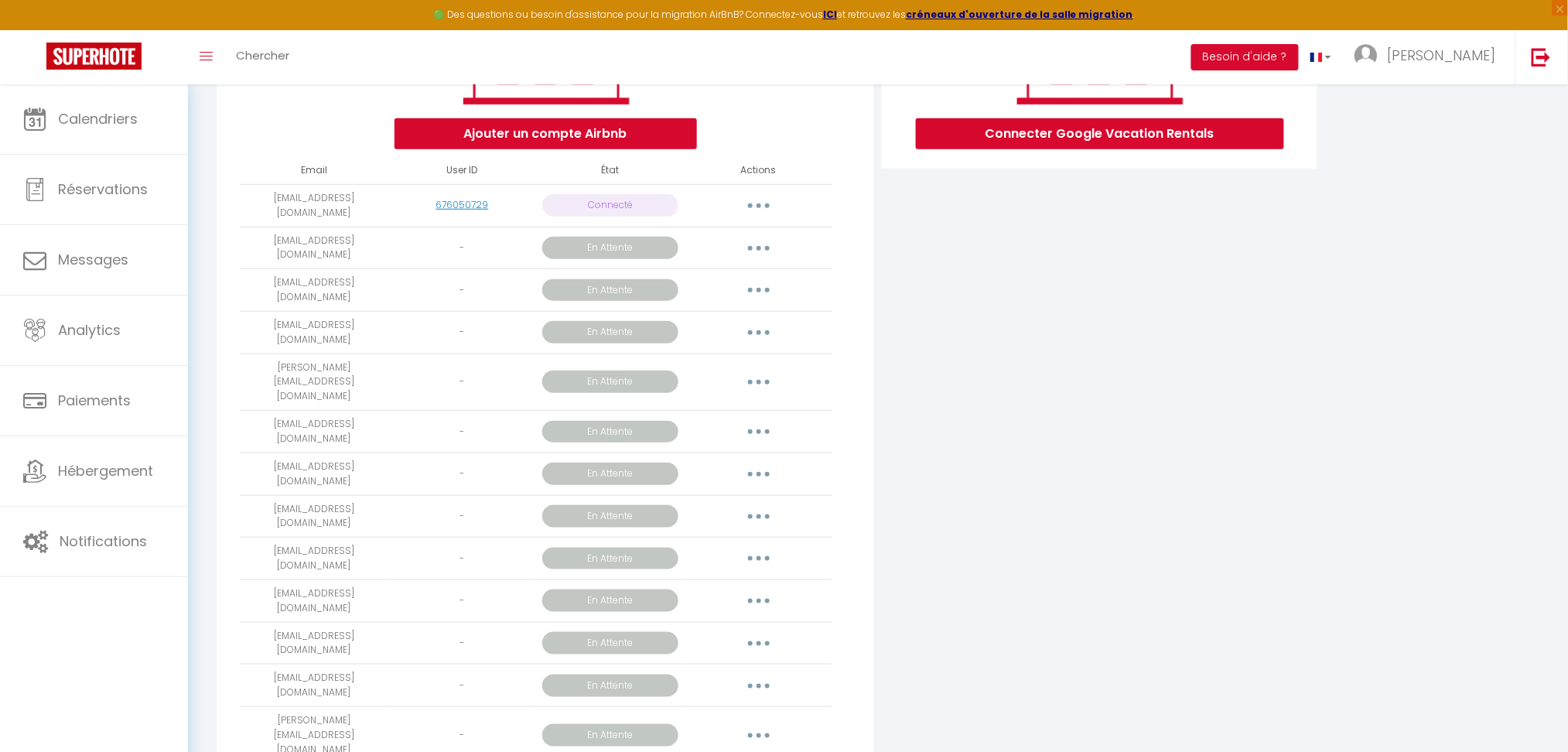
click at [584, 253] on p "En Attente" at bounding box center [610, 248] width 136 height 23
click at [755, 242] on button "button" at bounding box center [758, 248] width 43 height 25
click at [670, 284] on link "Obtenir le lien de connexion" at bounding box center [689, 283] width 174 height 26
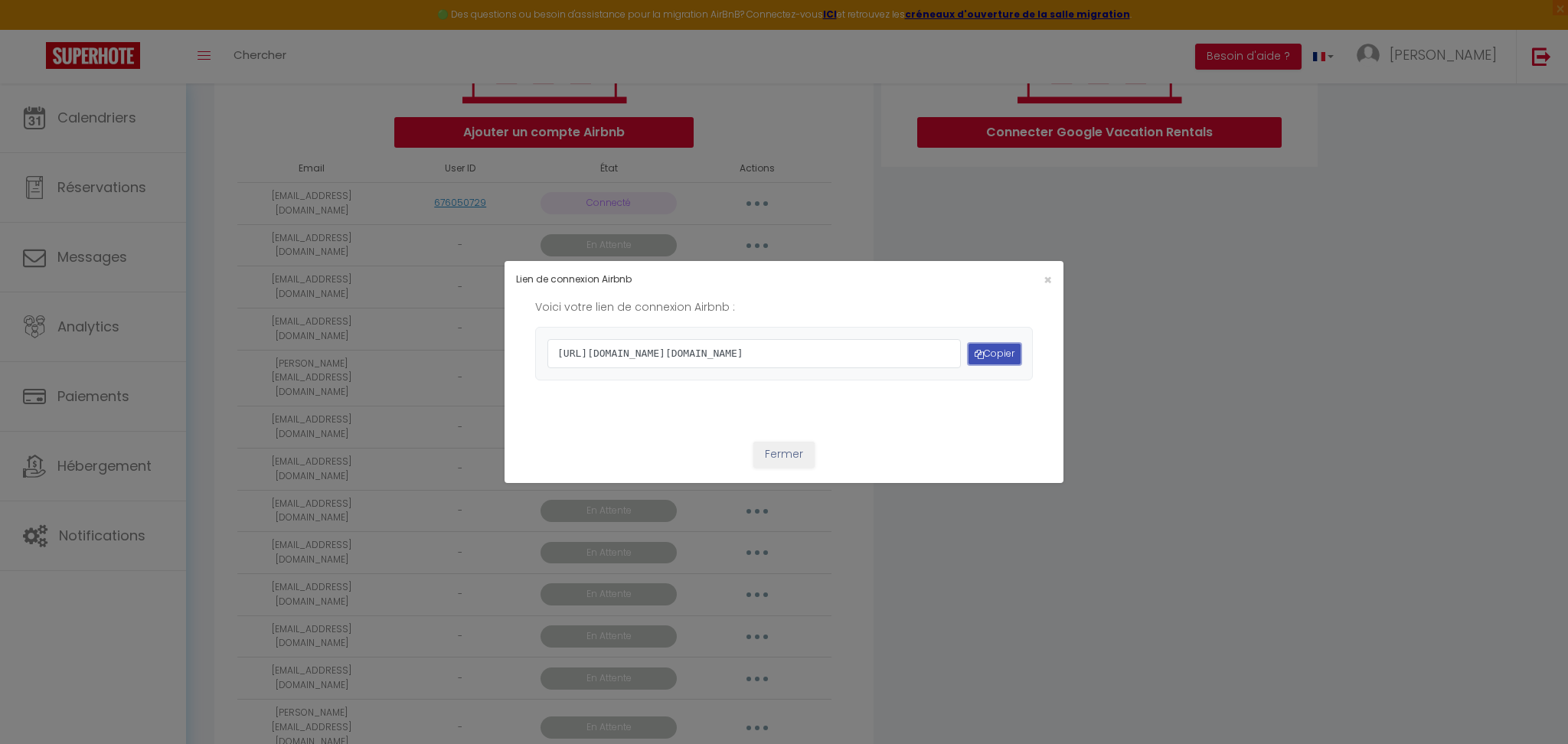
click at [996, 353] on button "Copier" at bounding box center [995, 353] width 52 height 21
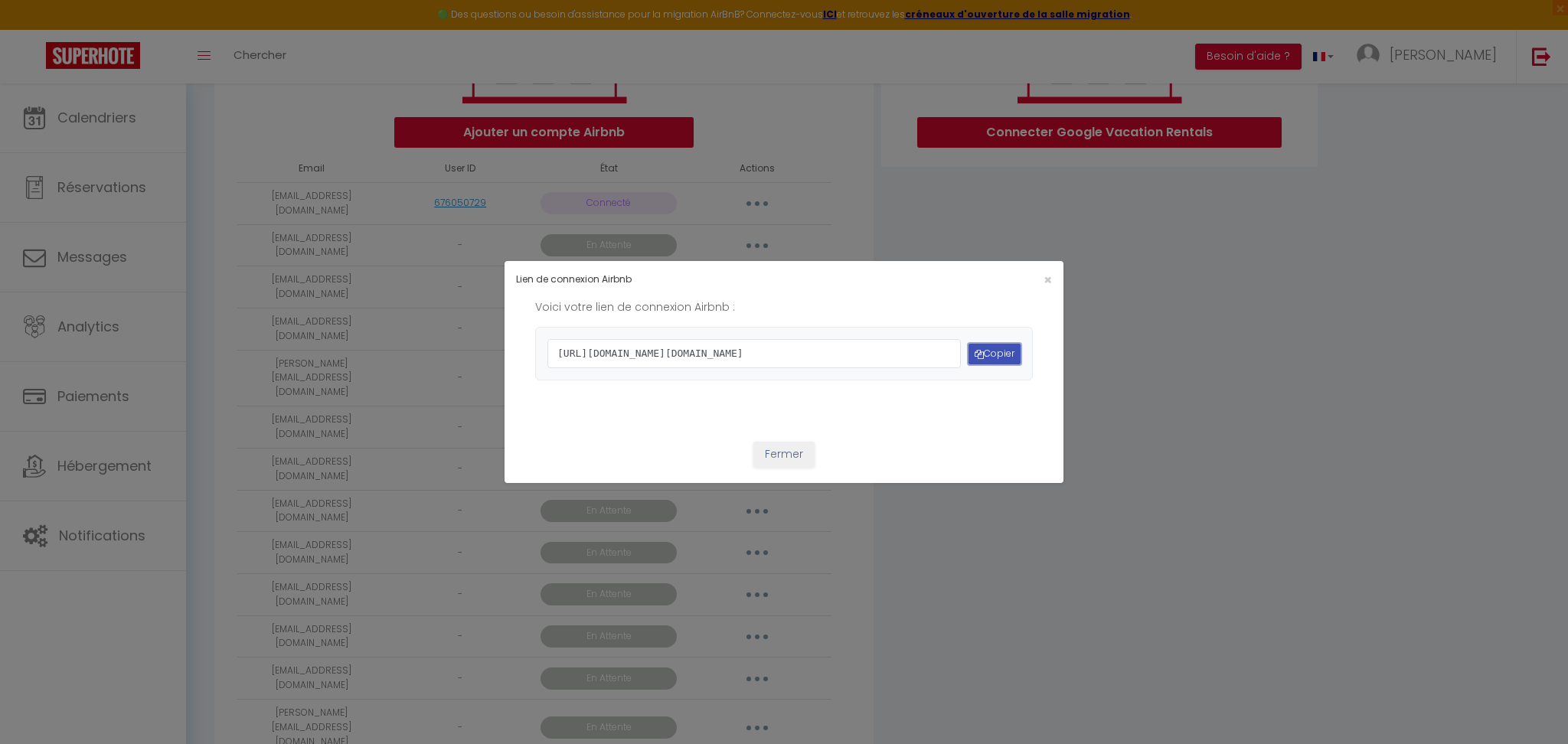
click at [996, 353] on button "Copier" at bounding box center [995, 353] width 52 height 21
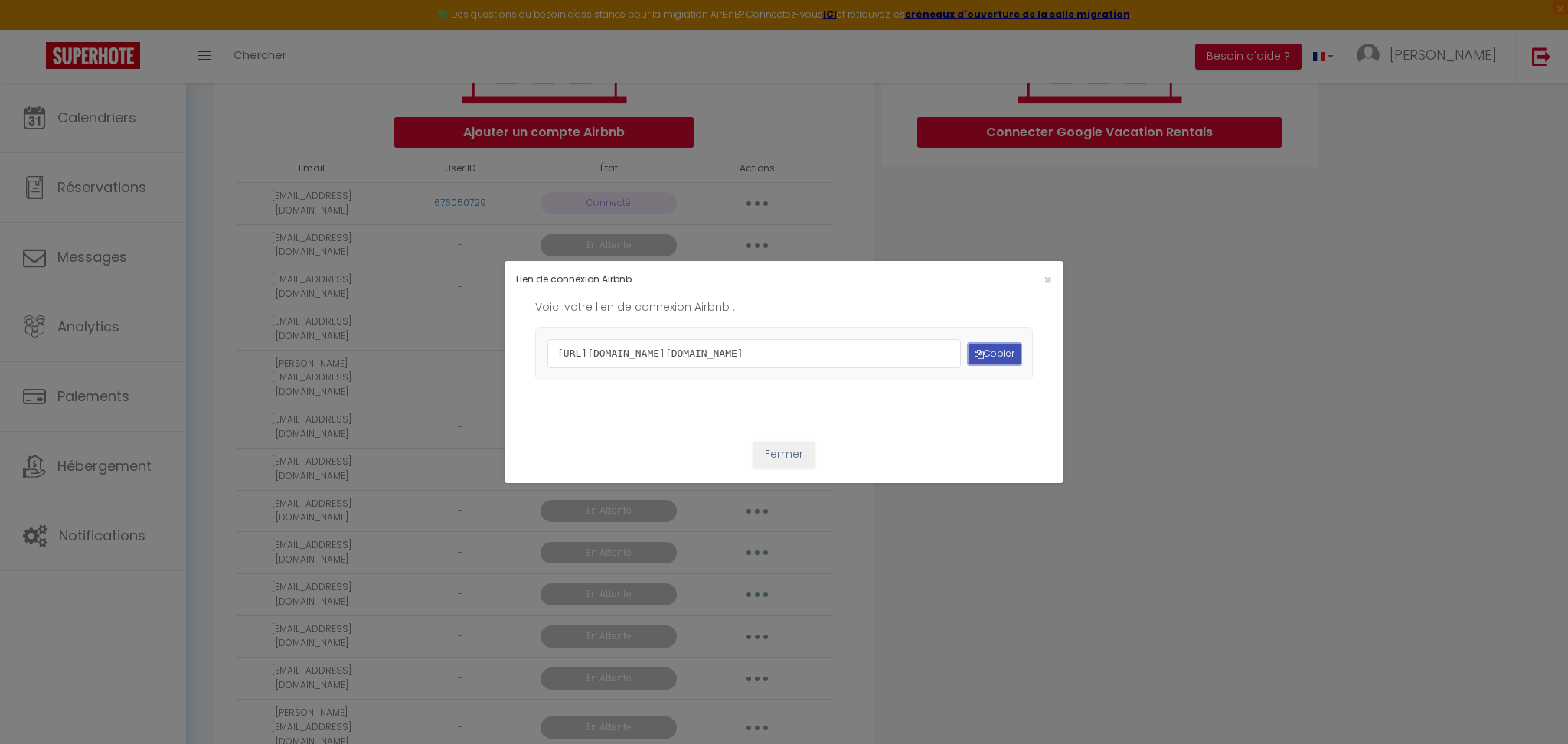
click at [996, 353] on button "Copier" at bounding box center [995, 353] width 52 height 21
click at [996, 351] on button "Copier" at bounding box center [995, 353] width 52 height 21
click at [1169, 324] on div "Lien de connexion Airbnb × Voici votre lien de connexion Airbnb : https://www.a…" at bounding box center [784, 372] width 1568 height 744
click at [1044, 270] on span "×" at bounding box center [1047, 279] width 8 height 19
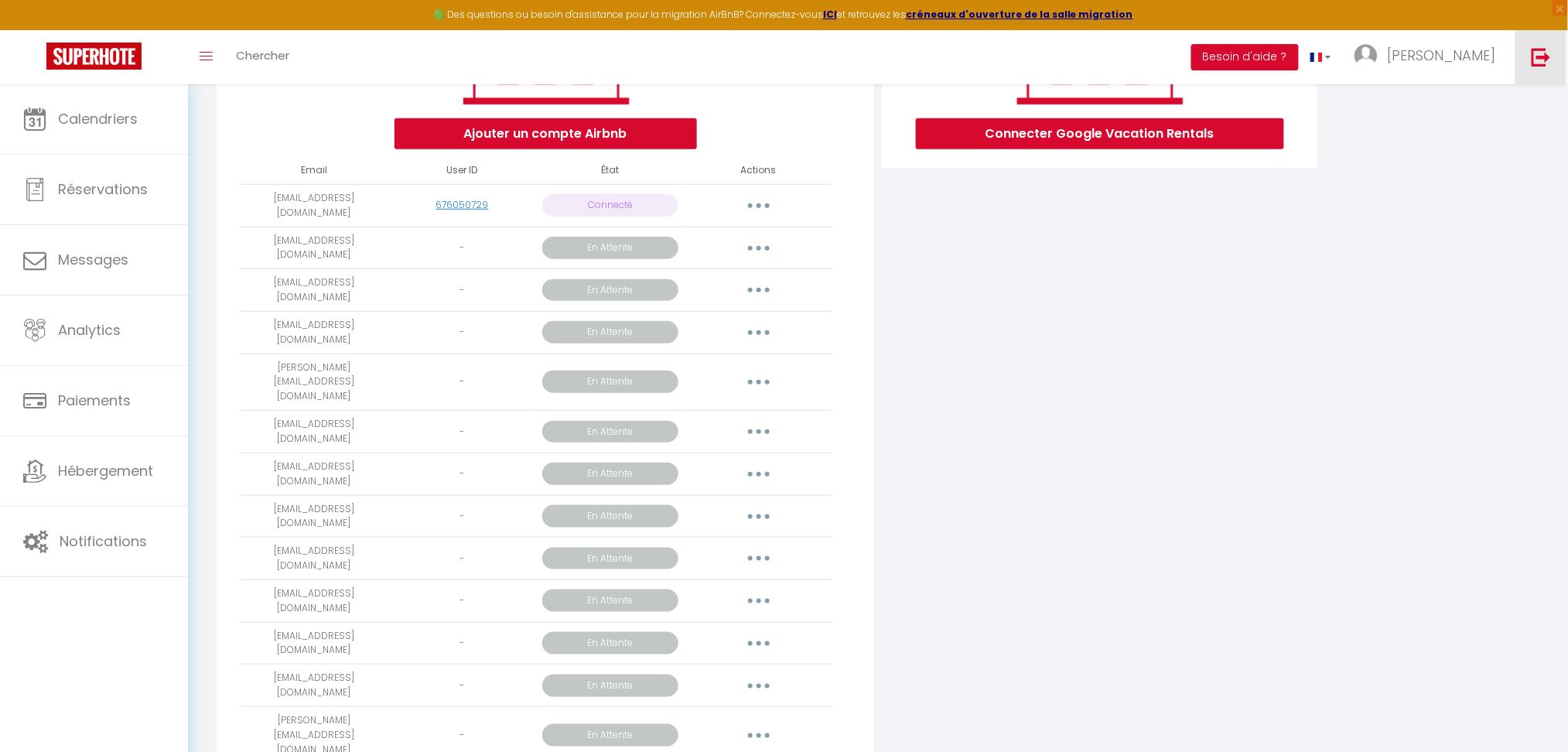
click at [1532, 55] on img at bounding box center [1541, 57] width 19 height 19
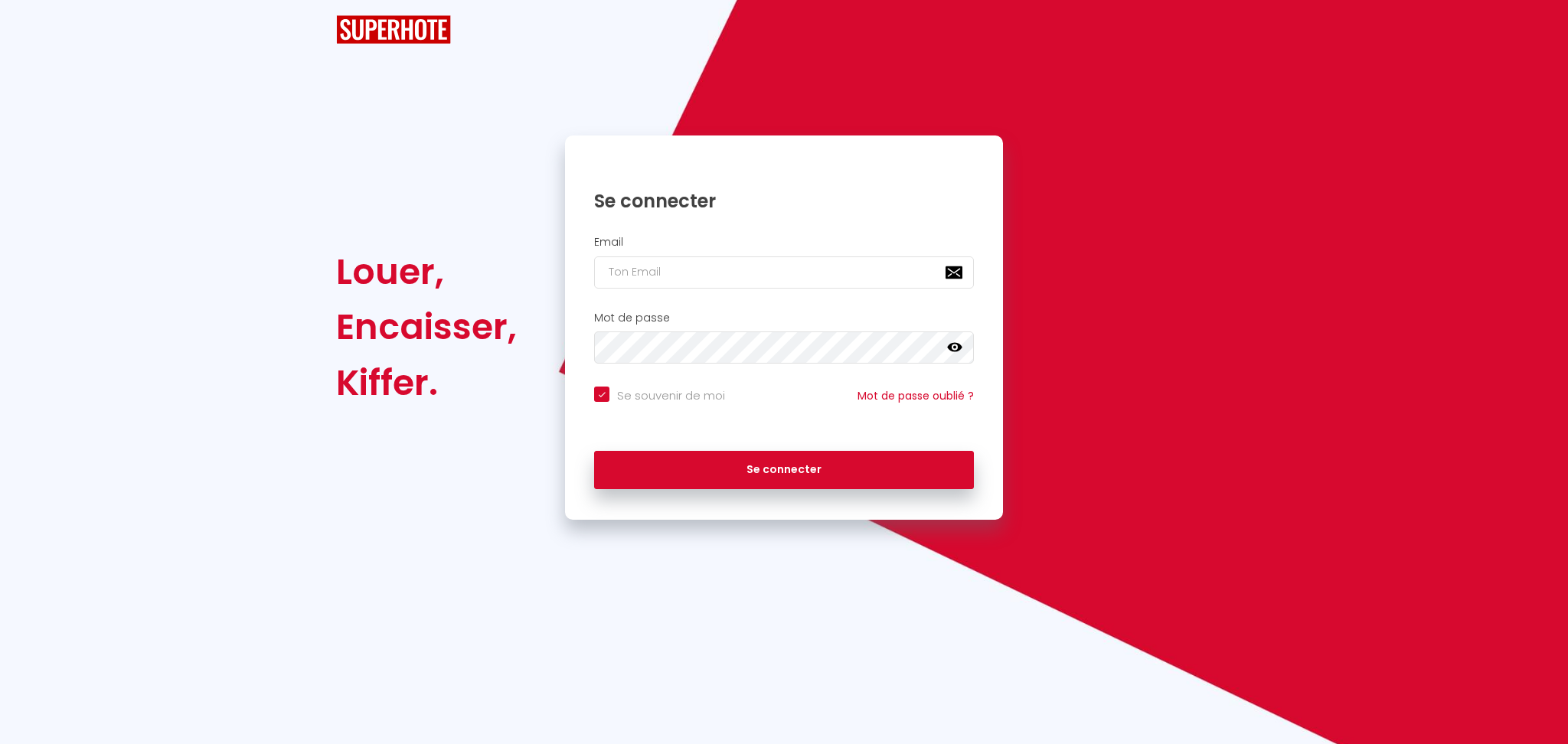
checkbox input "true"
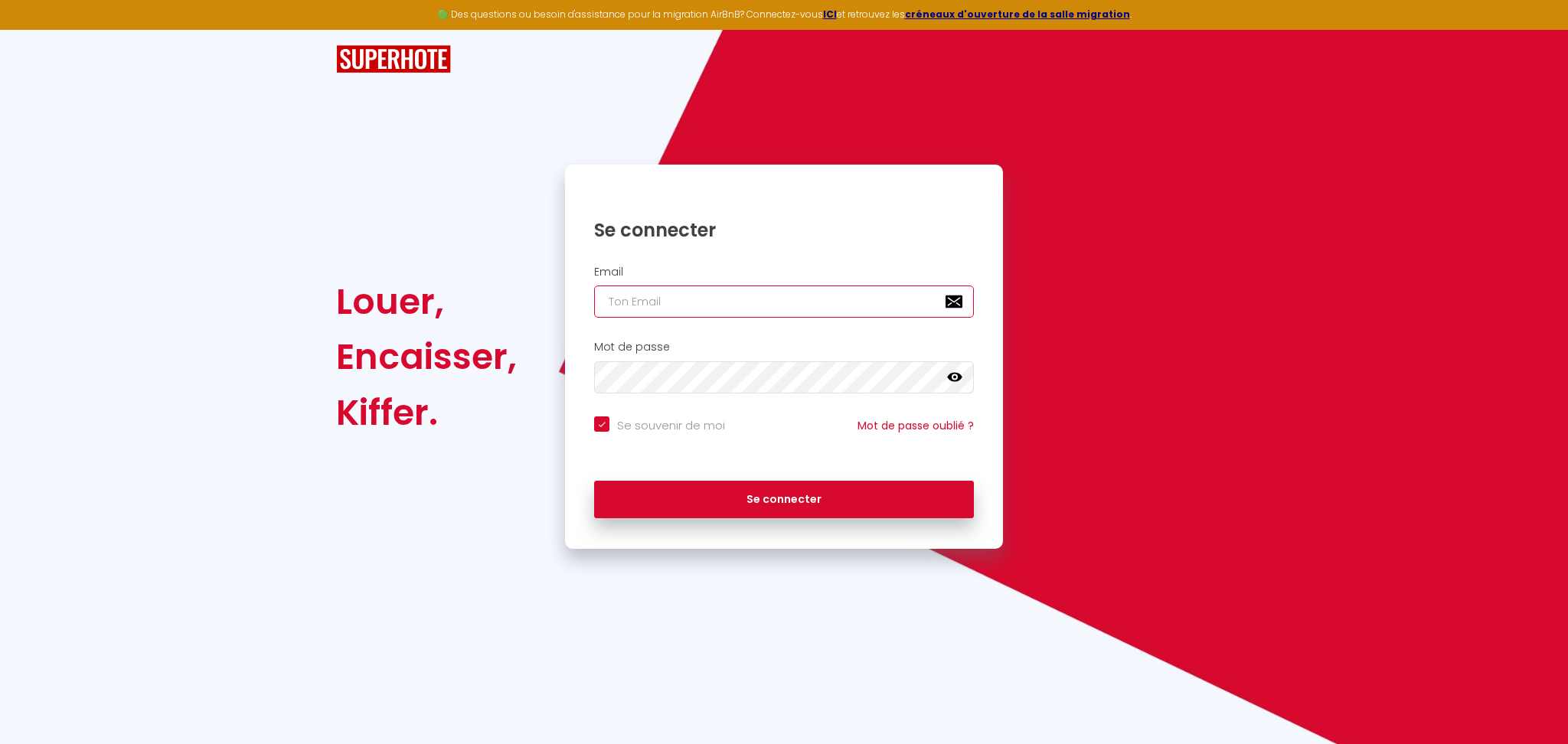
click at [785, 292] on input "email" at bounding box center [784, 302] width 380 height 33
paste input "[EMAIL_ADDRESS][DOMAIN_NAME]"
type input "[EMAIL_ADDRESS][DOMAIN_NAME]"
checkbox input "true"
type input "[EMAIL_ADDRESS][DOMAIN_NAME]"
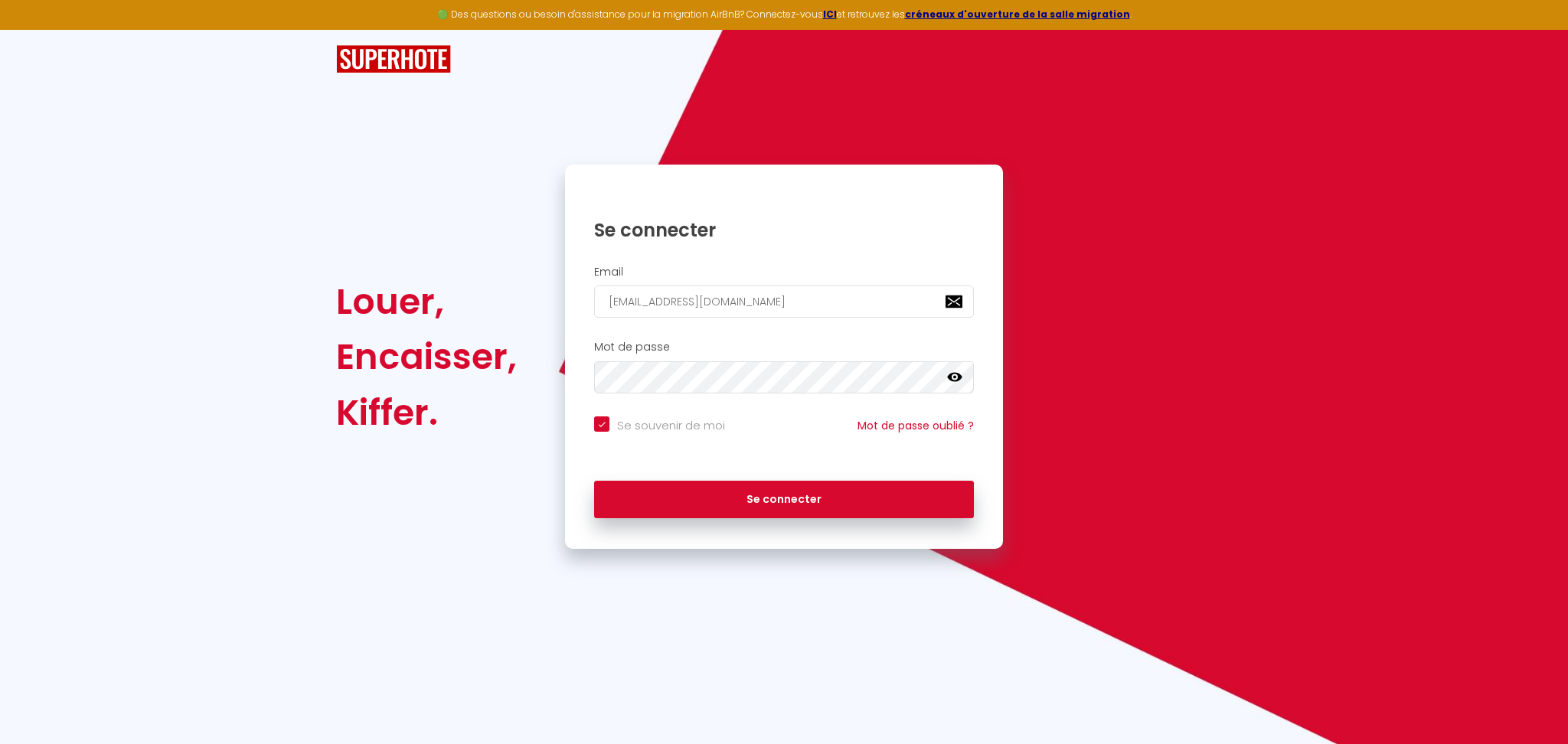
click at [680, 429] on input "Se souvenir de moi" at bounding box center [659, 424] width 131 height 15
checkbox input "false"
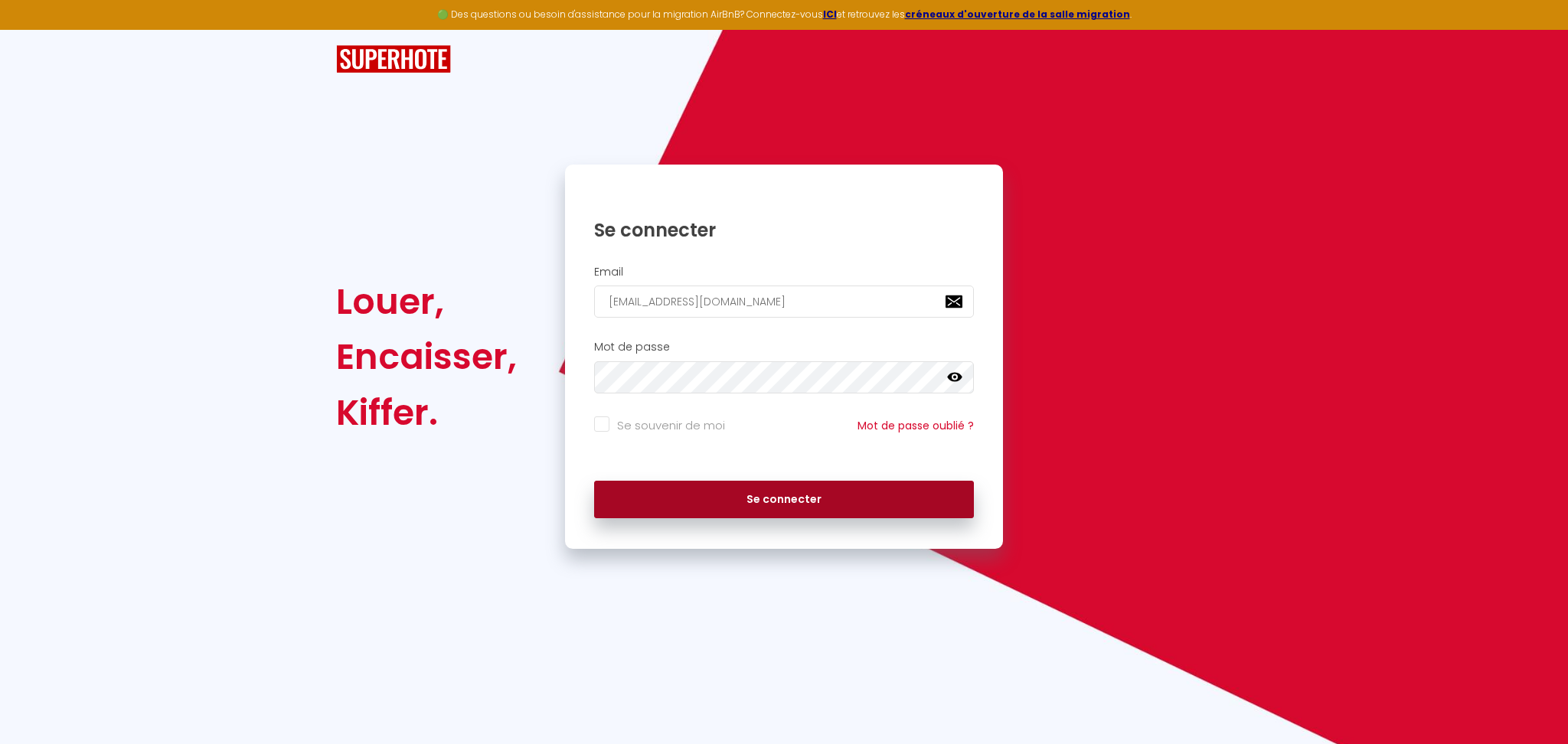
click at [728, 506] on button "Se connecter" at bounding box center [784, 500] width 380 height 38
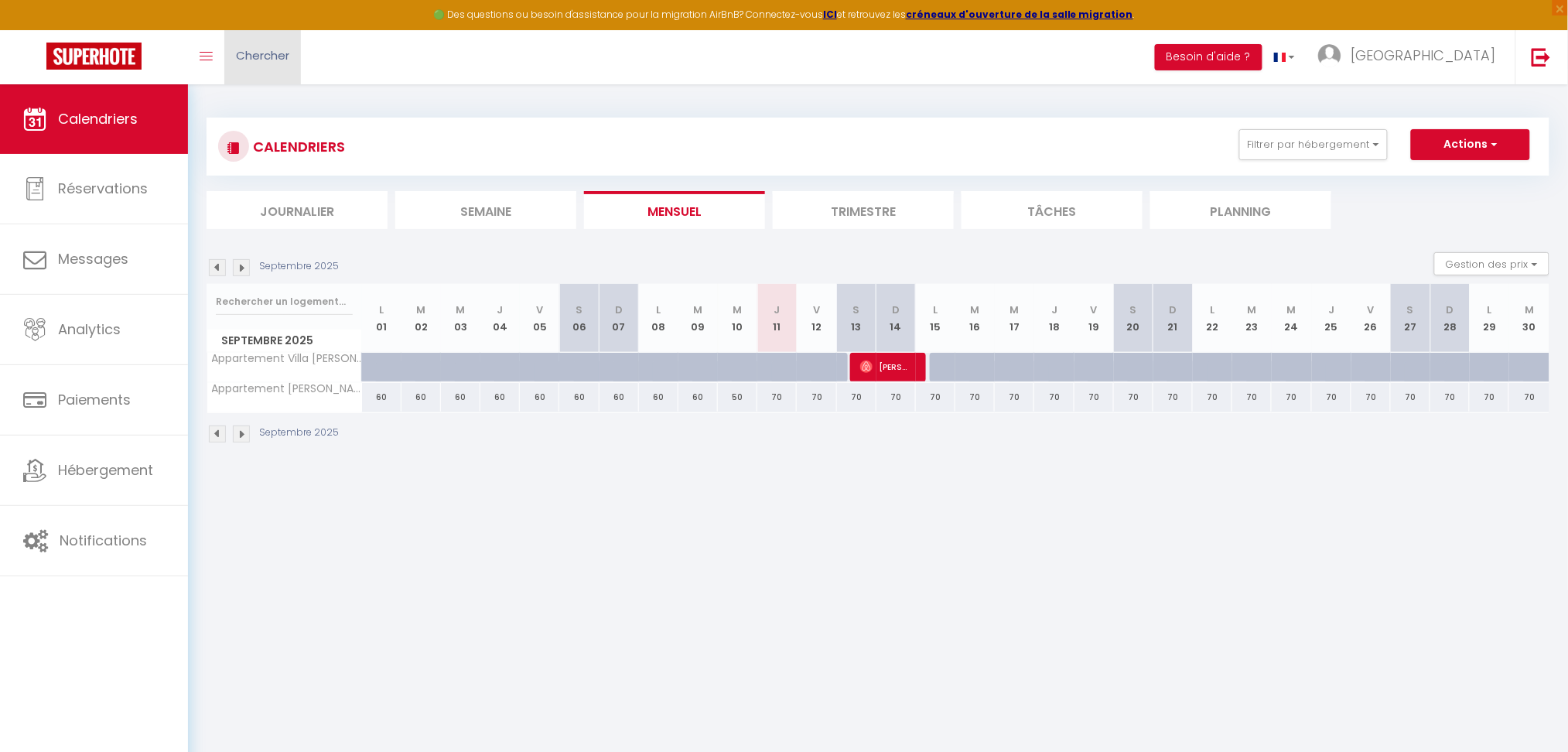
click at [280, 50] on span "Chercher" at bounding box center [262, 56] width 53 height 16
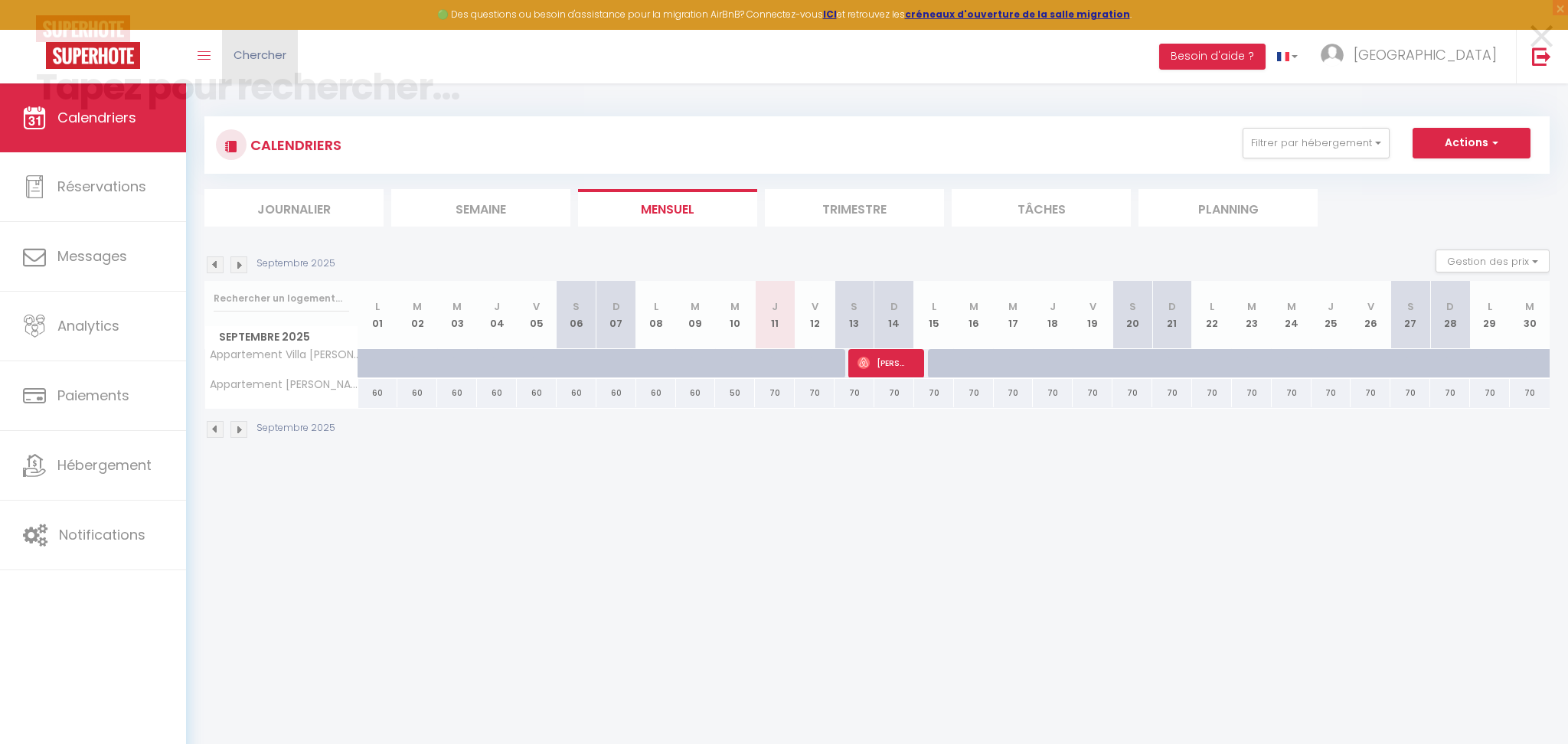
paste input "6259944"
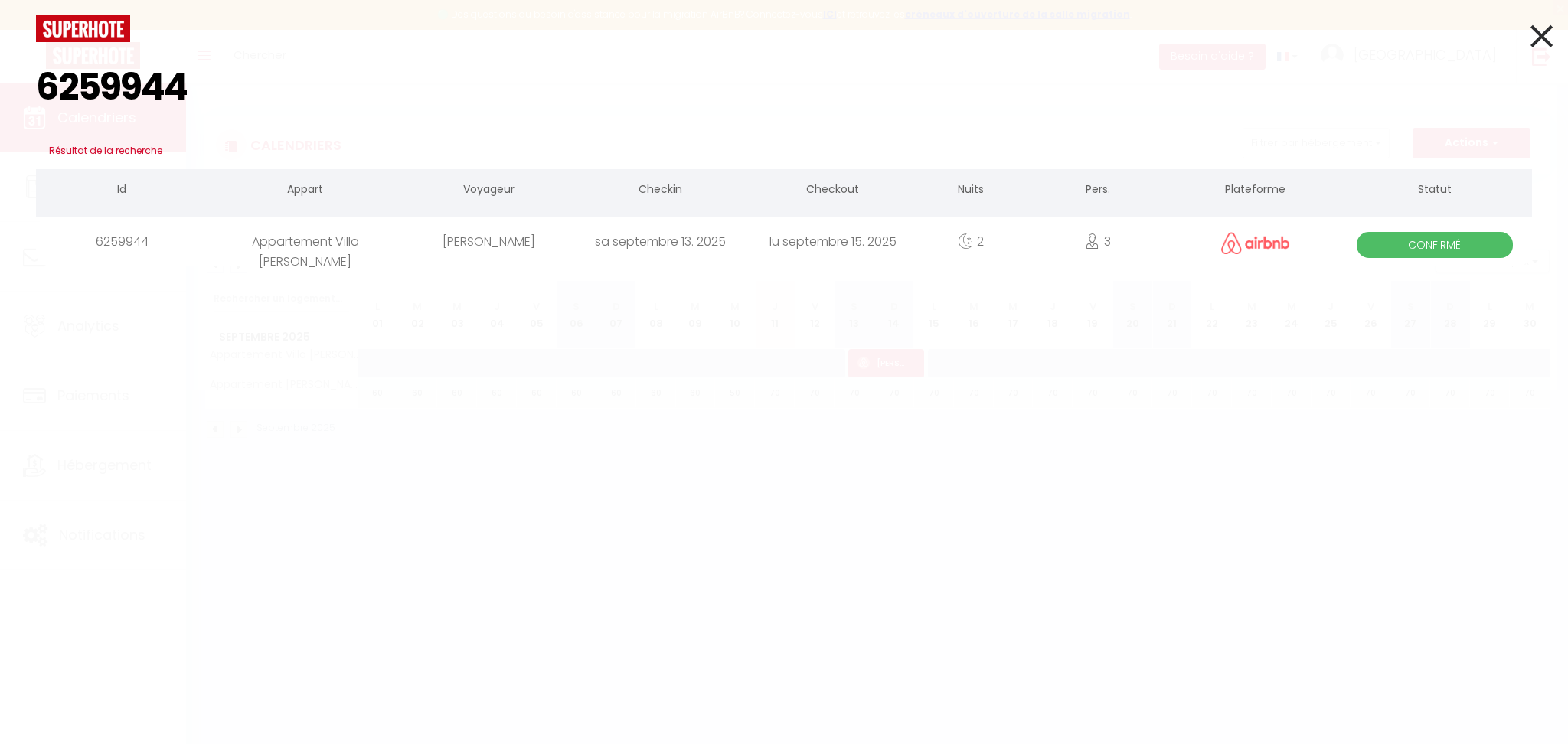
type input "6259944"
click at [585, 243] on div "sa septembre 13. 2025" at bounding box center [660, 241] width 173 height 50
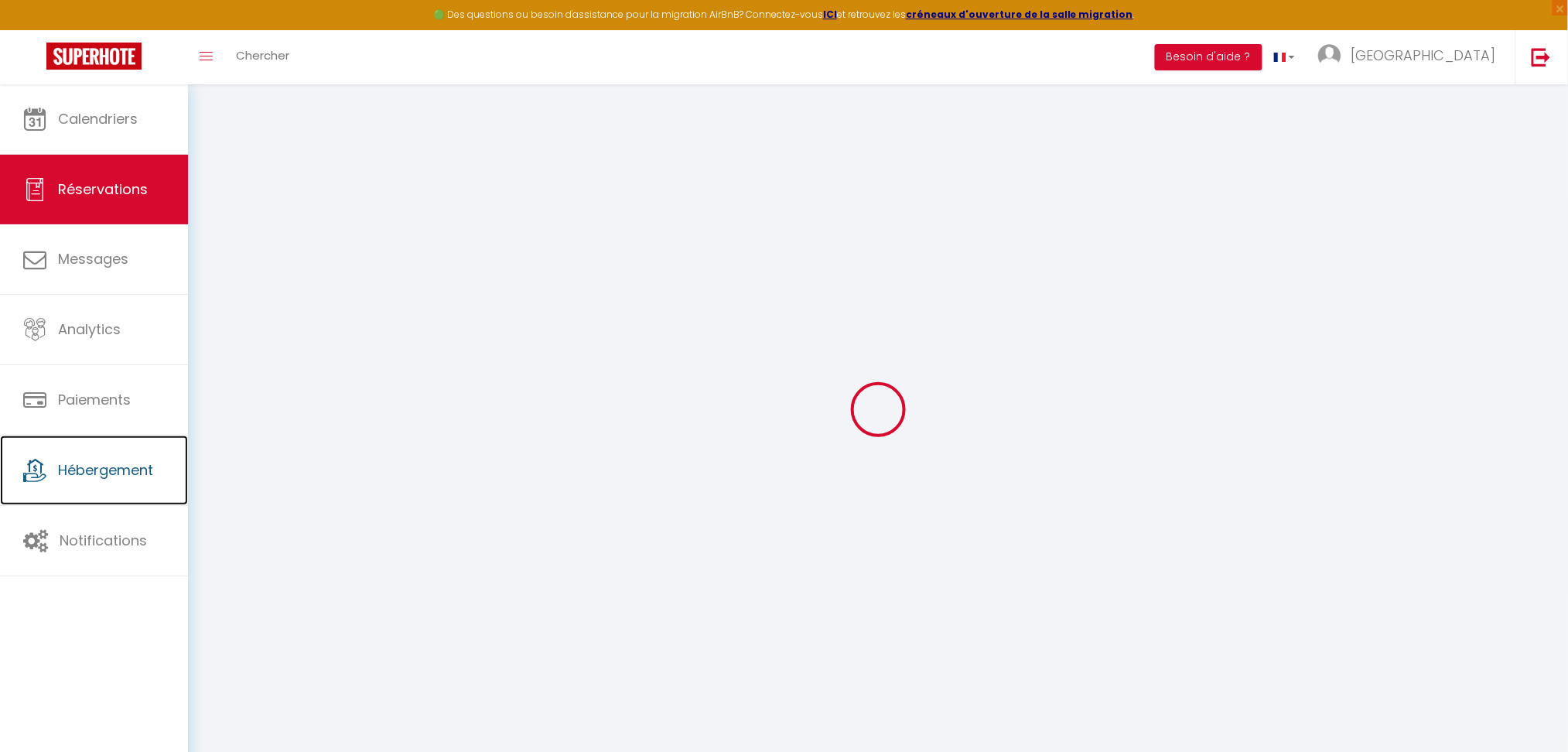
select select
checkbox input "false"
select select
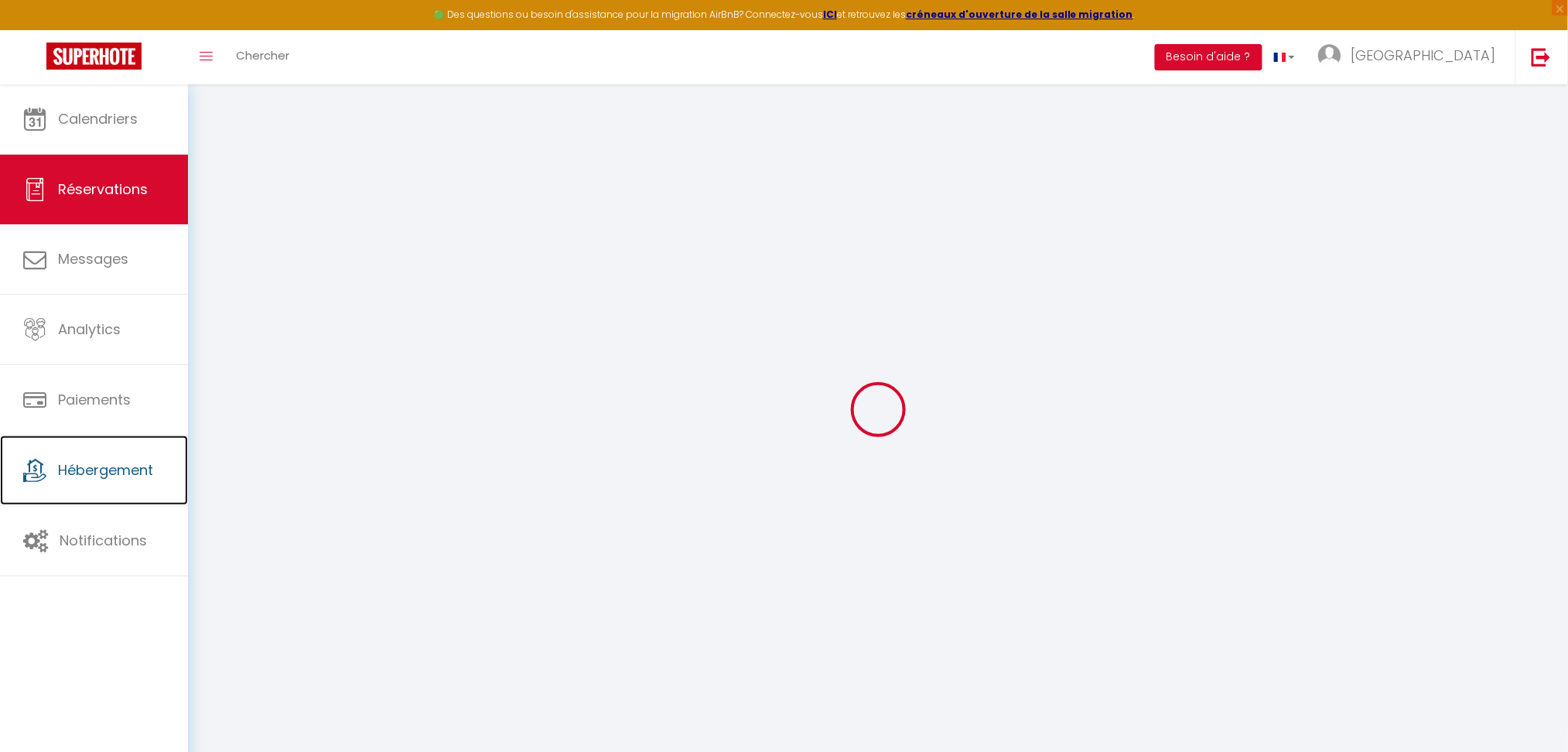
select select
checkbox input "false"
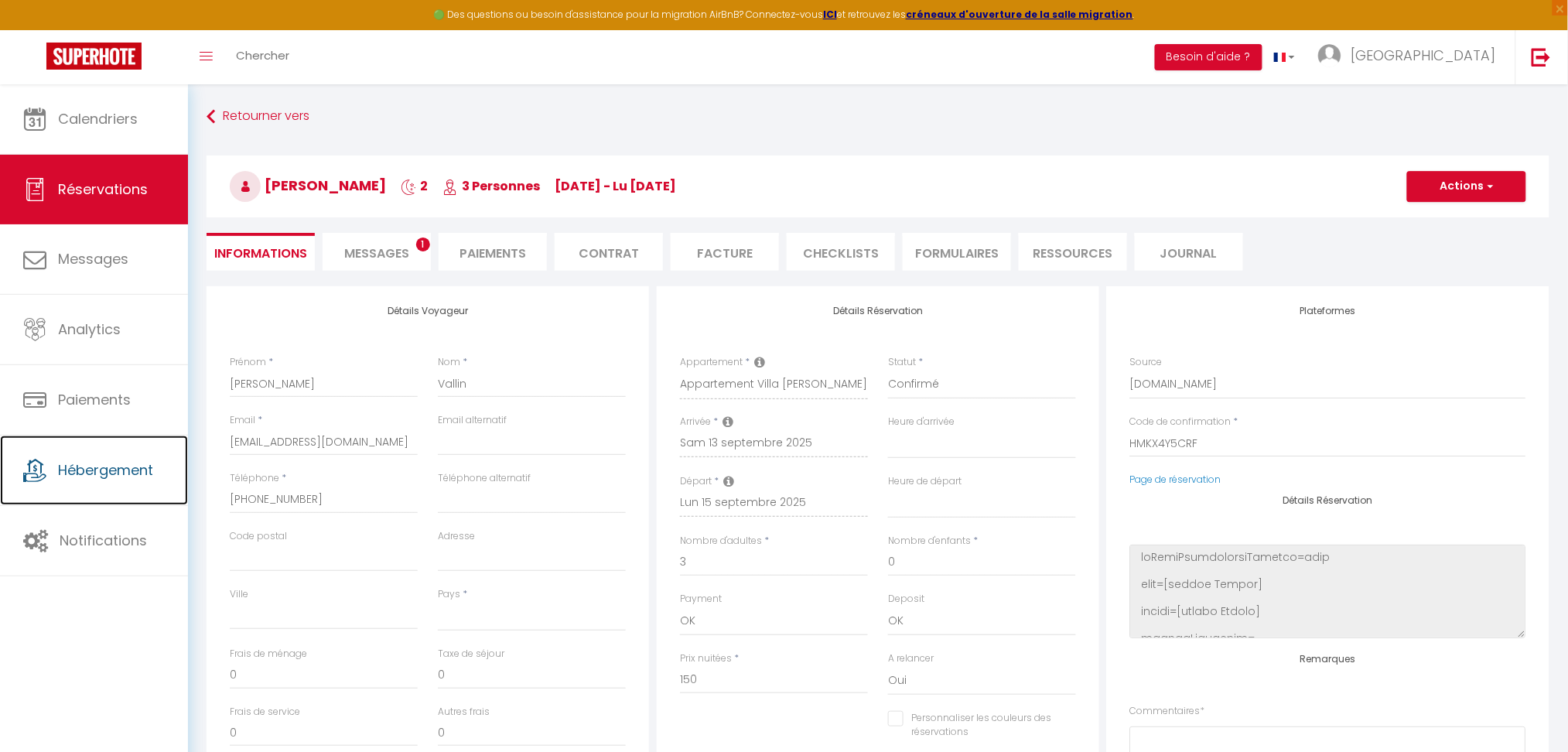
select select
checkbox input "false"
select select
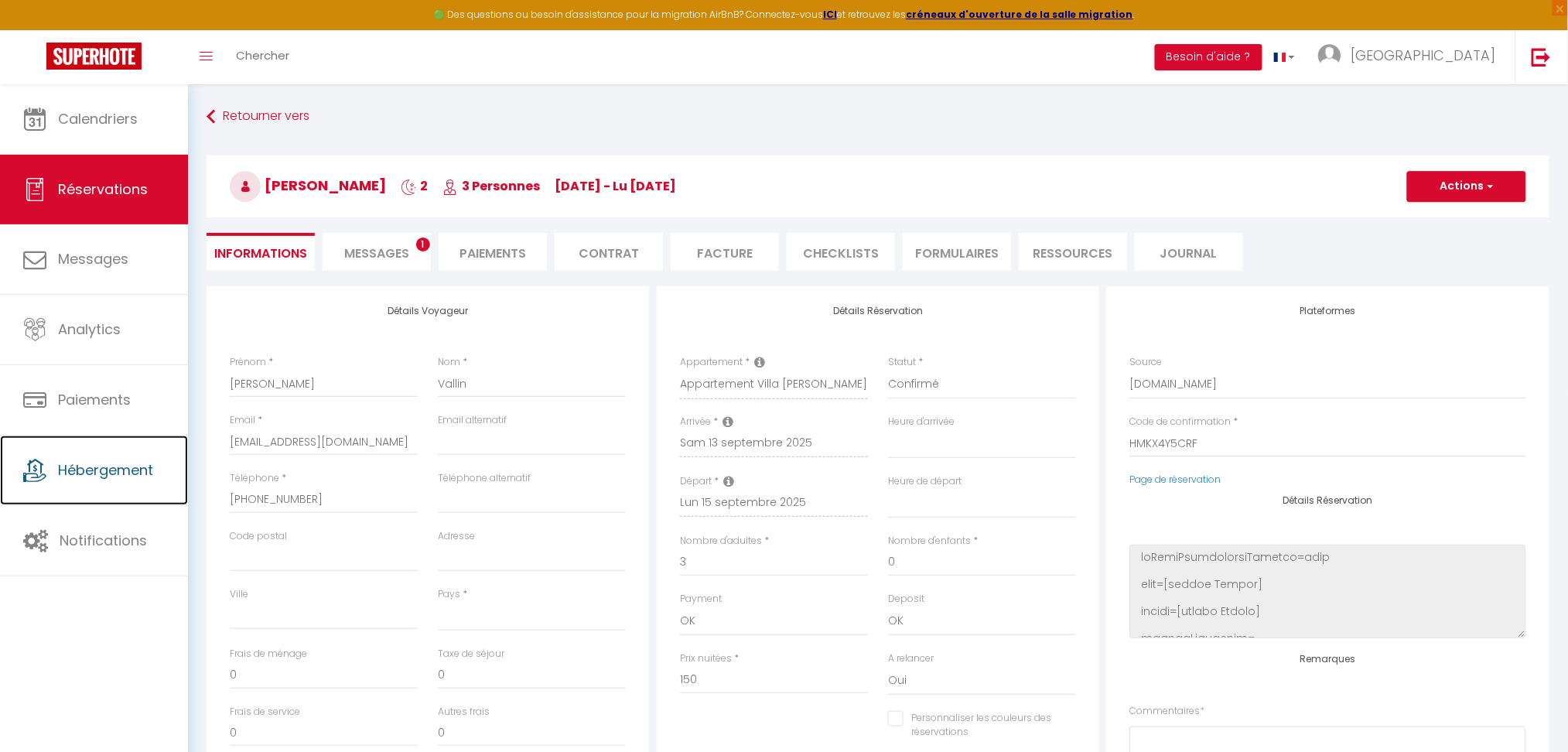
type input "80"
type input "8.25"
select select
checkbox input "false"
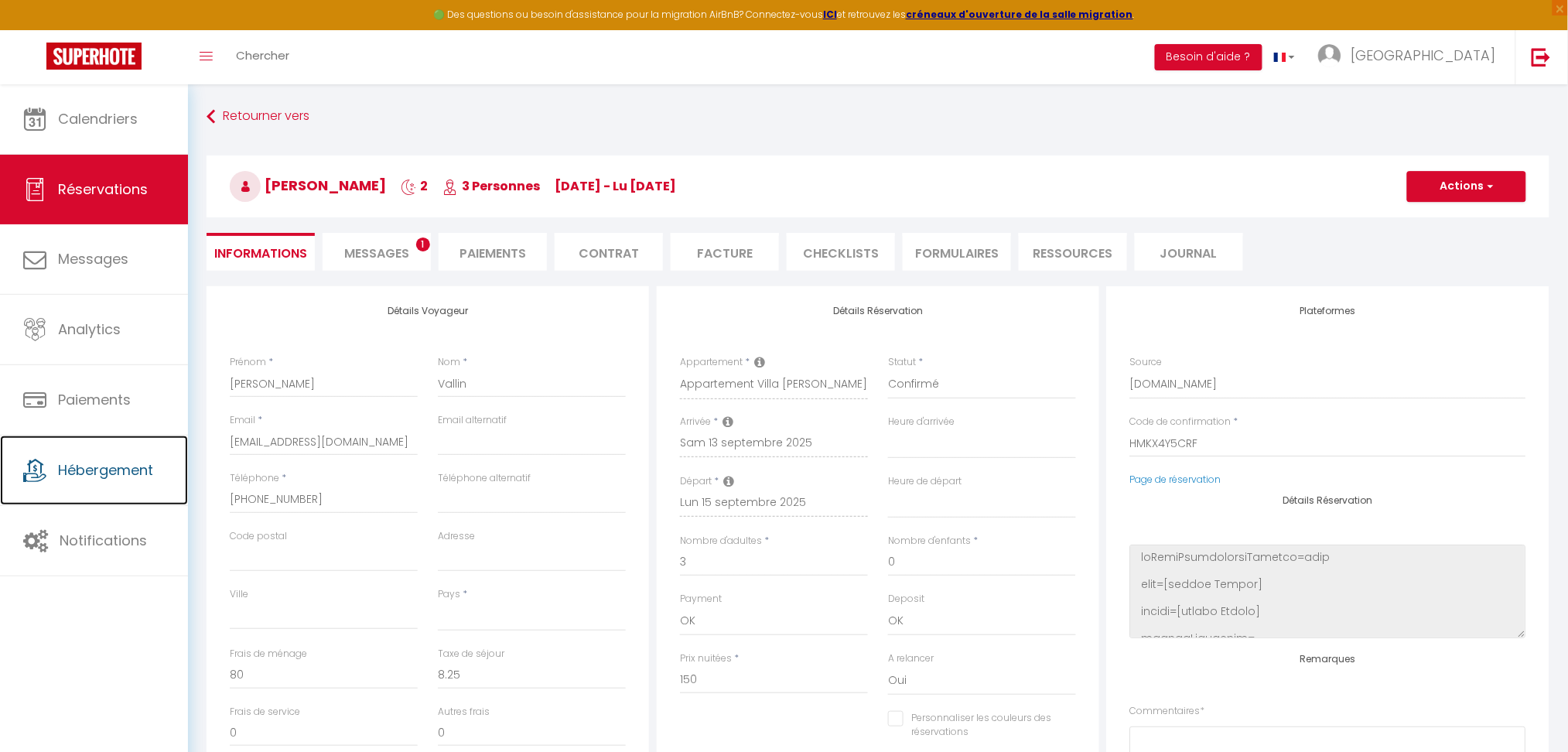
select select
checkbox input "false"
select select
click at [394, 258] on span "Messages" at bounding box center [376, 253] width 65 height 17
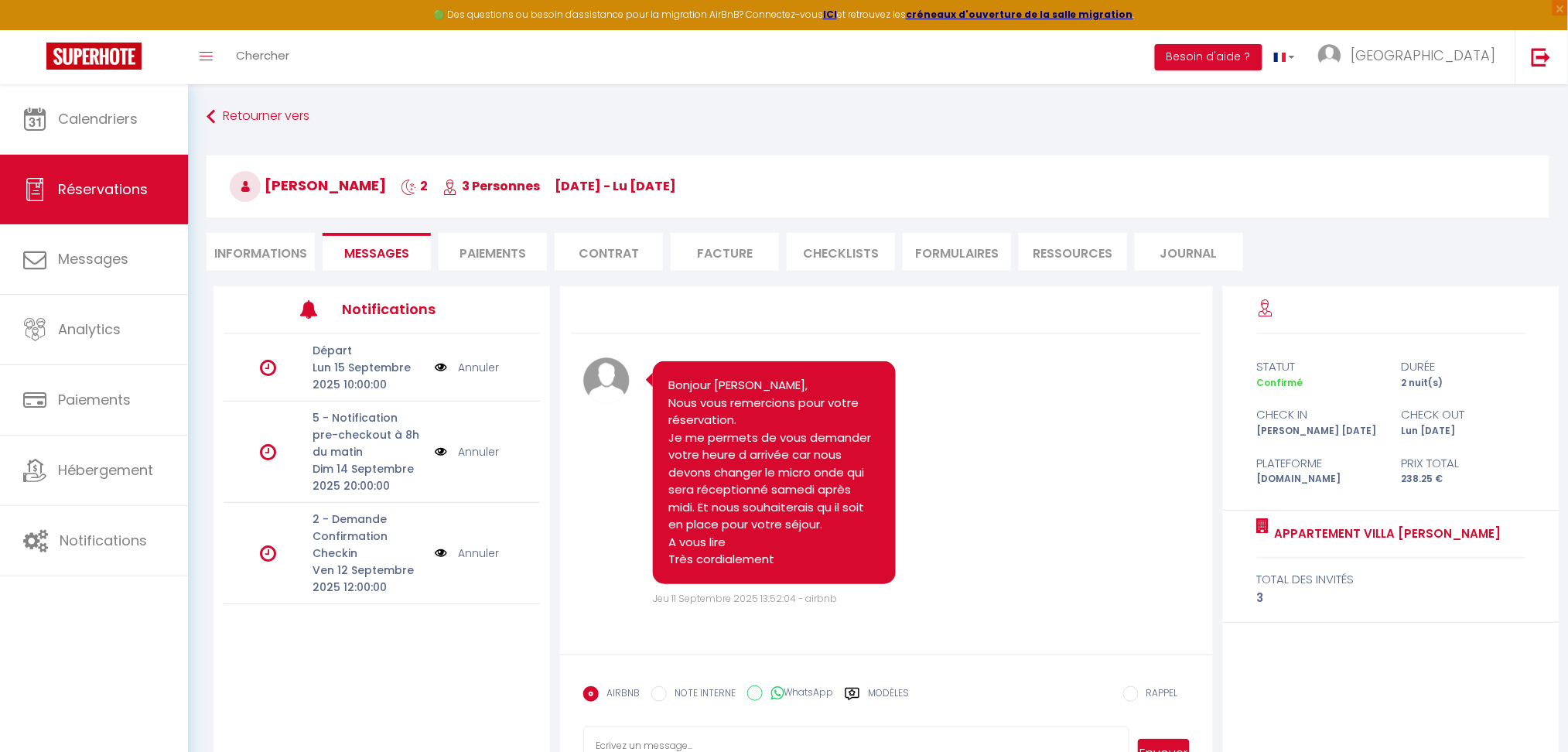
drag, startPoint x: 1250, startPoint y: 536, endPoint x: 1521, endPoint y: 543, distance: 271.1
click at [1521, 543] on div "Appartement Villa André Thérèse total des invités 3" at bounding box center [1391, 567] width 336 height 112
copy div "Appartement Villa André Thérèse"
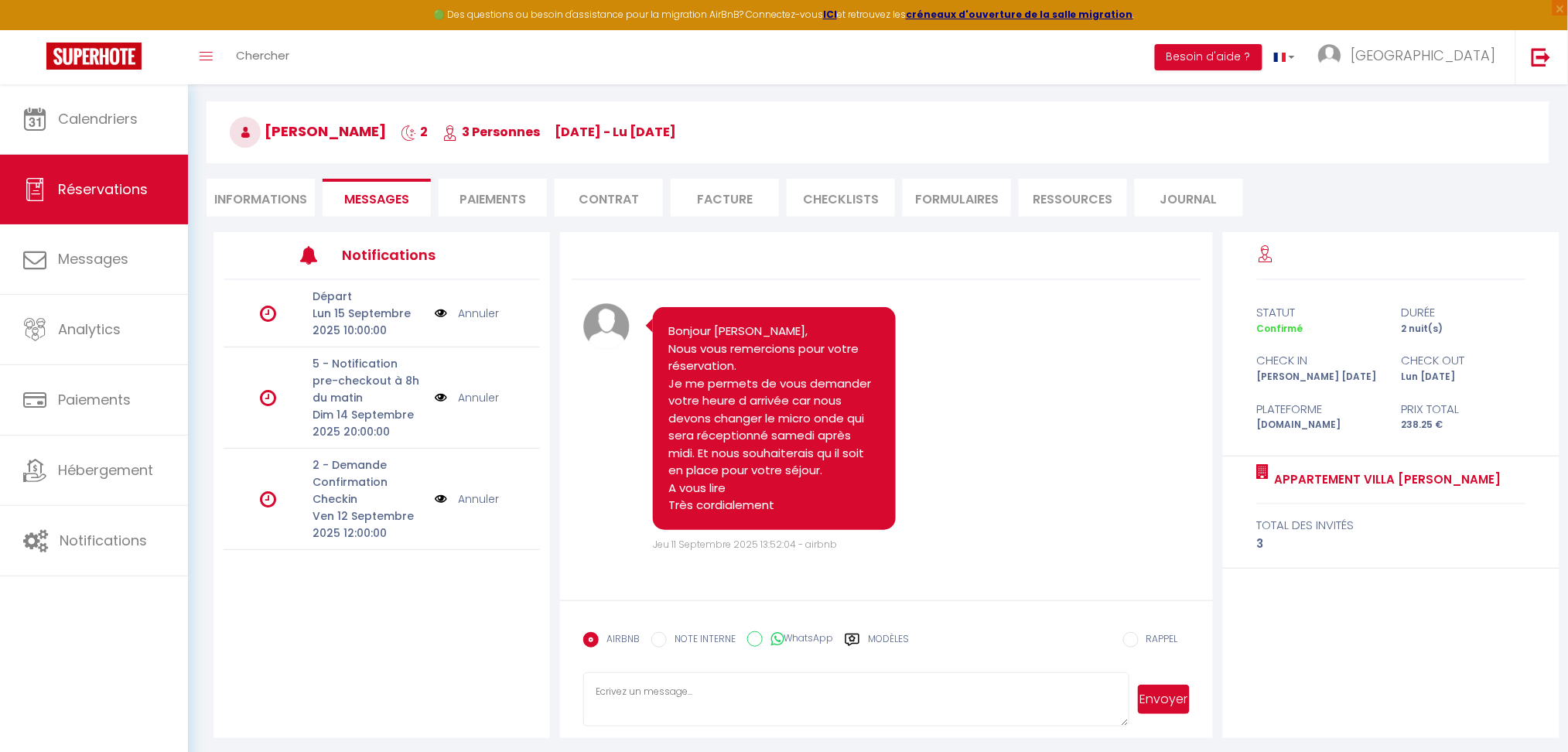
scroll to position [83, 0]
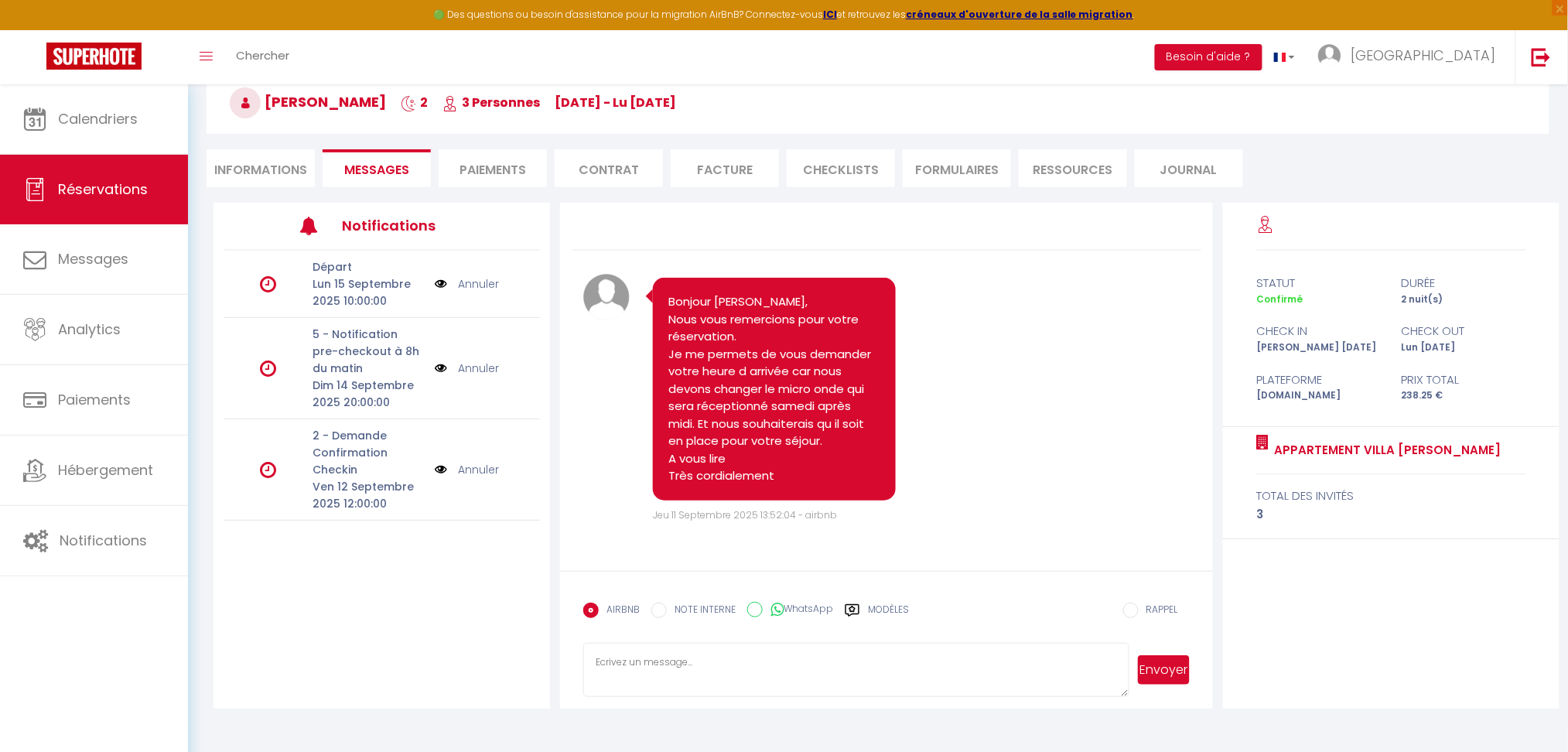
click at [444, 469] on img at bounding box center [441, 470] width 13 height 17
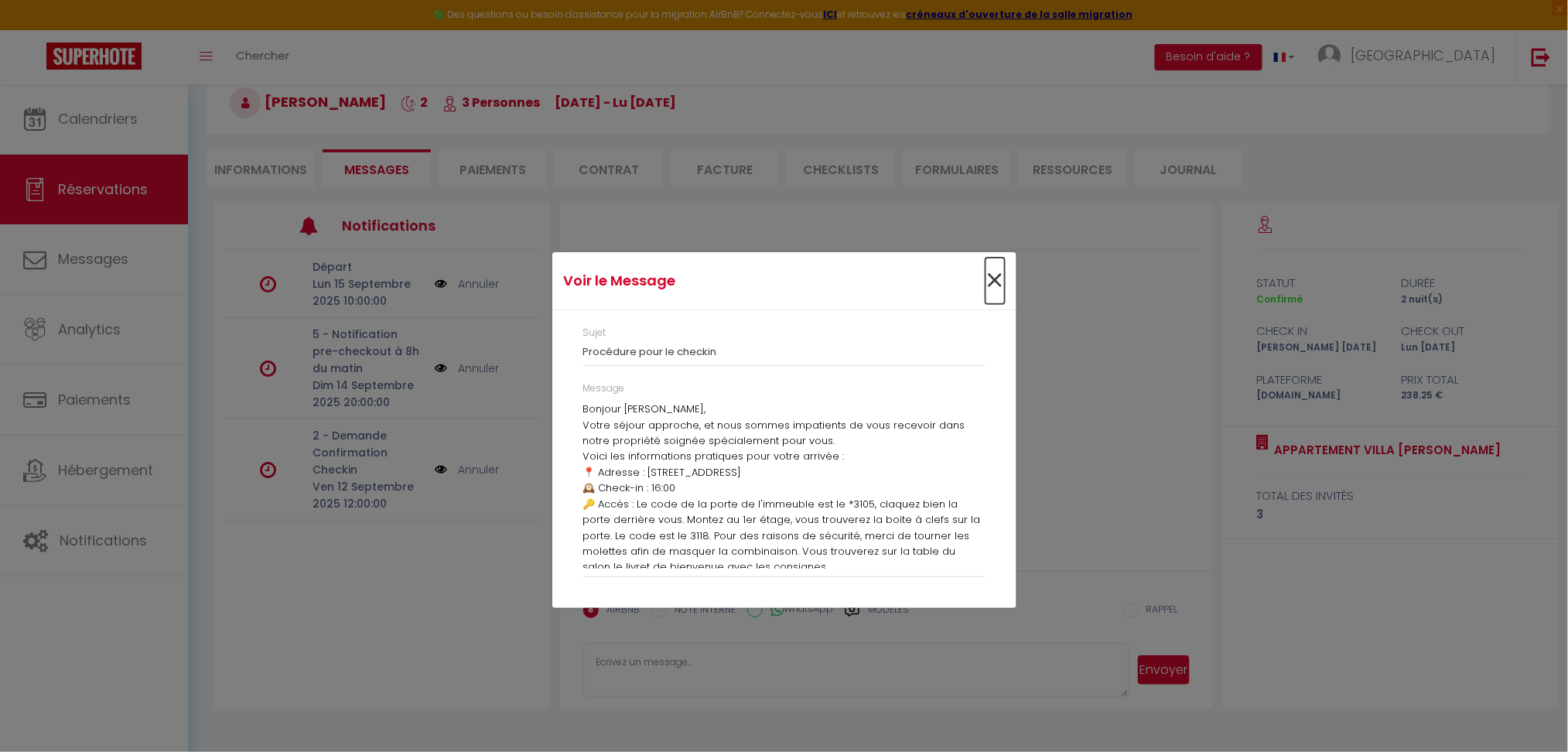
click at [1001, 281] on span "×" at bounding box center [994, 281] width 19 height 47
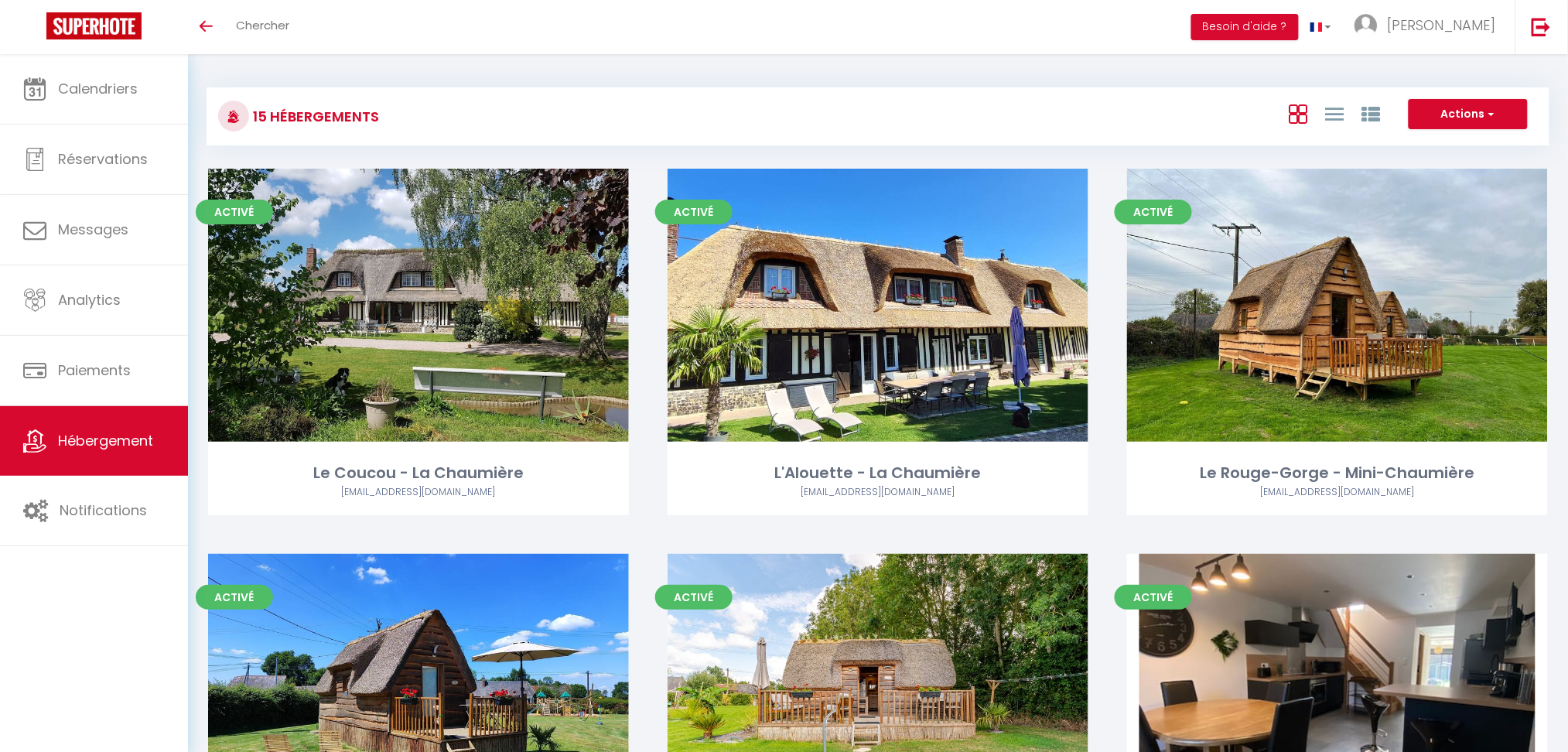
click at [822, 128] on div "Actions Créer un Hébergement Nouveau groupe" at bounding box center [1101, 116] width 893 height 35
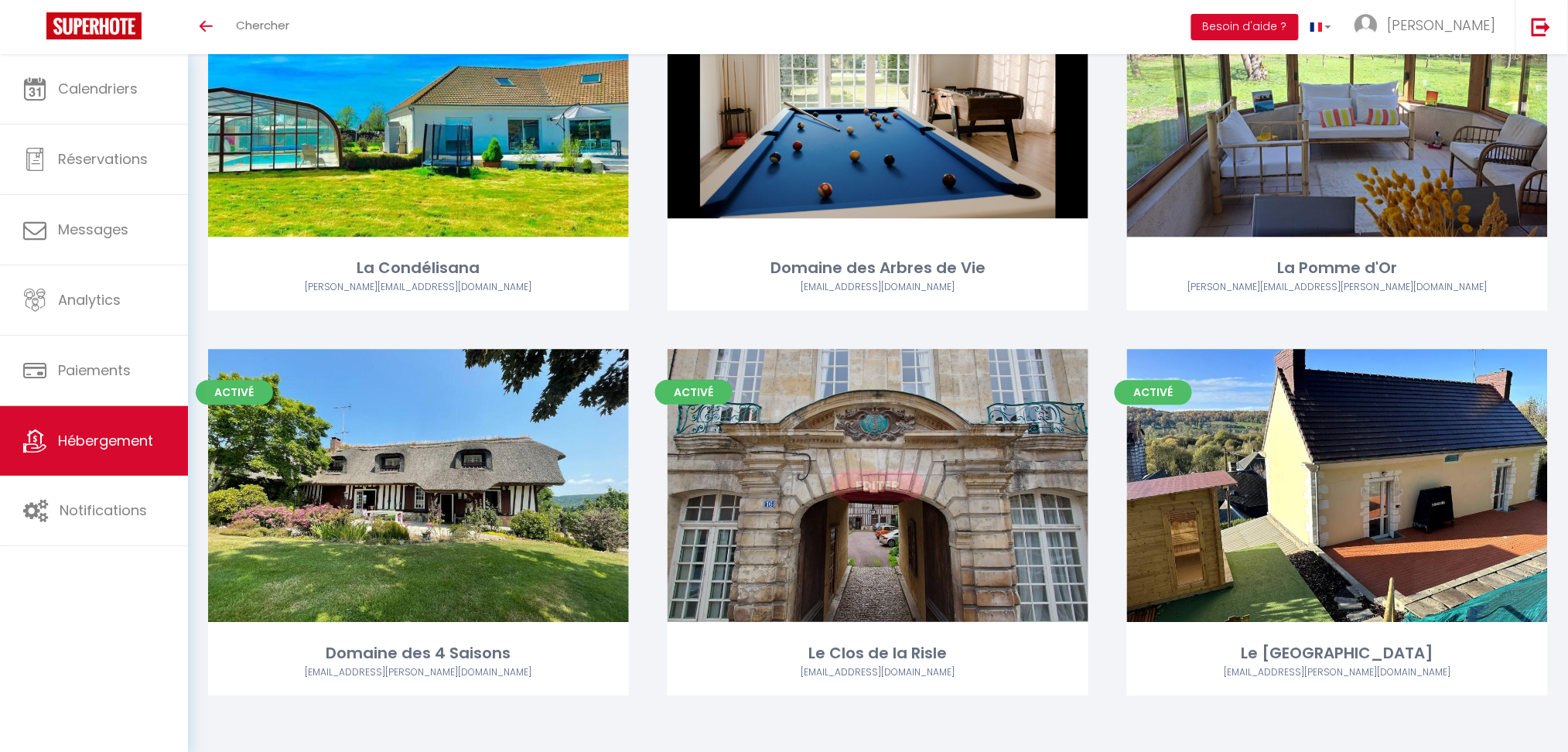
click at [868, 489] on link "Editer" at bounding box center [879, 485] width 93 height 31
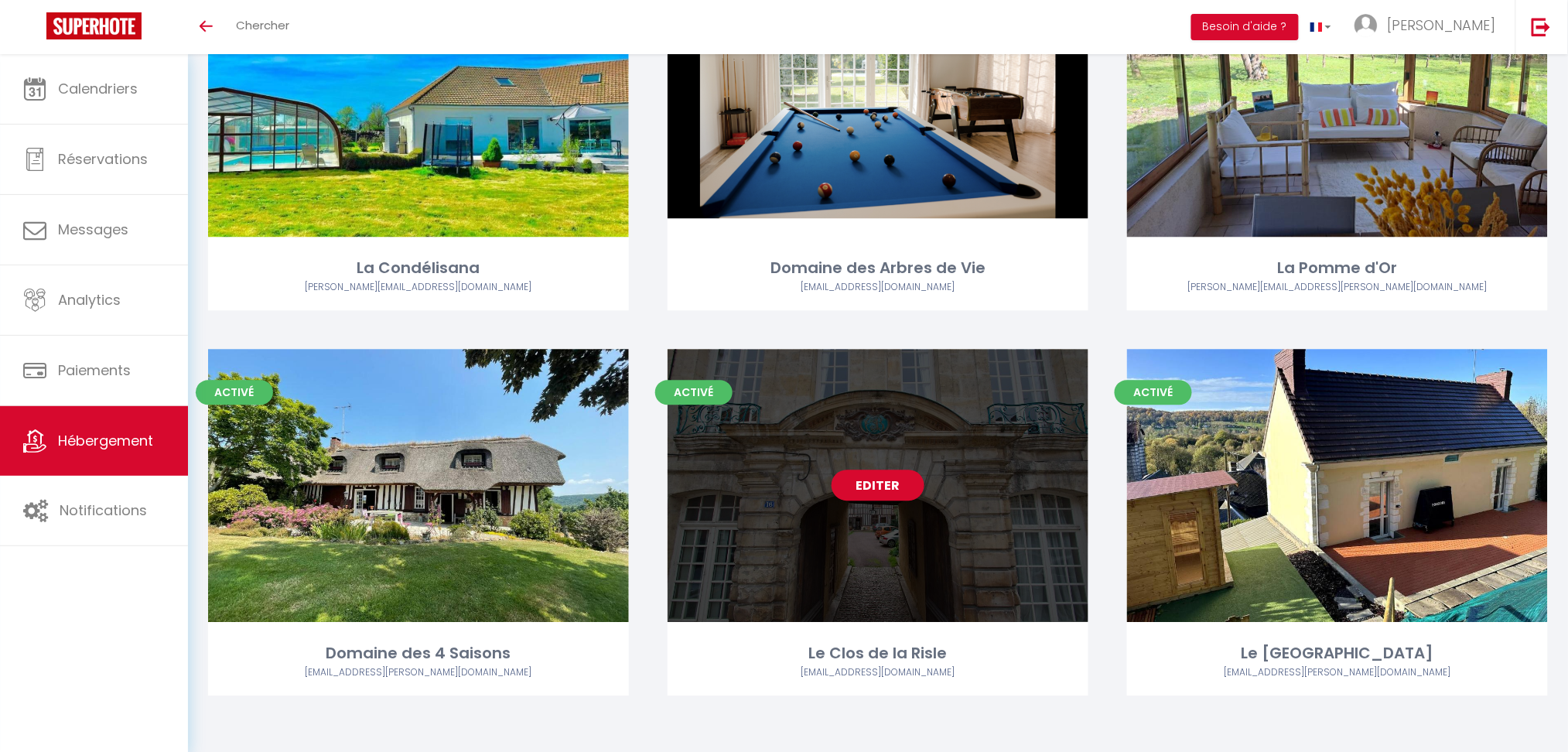
click at [868, 489] on link "Editer" at bounding box center [879, 485] width 93 height 31
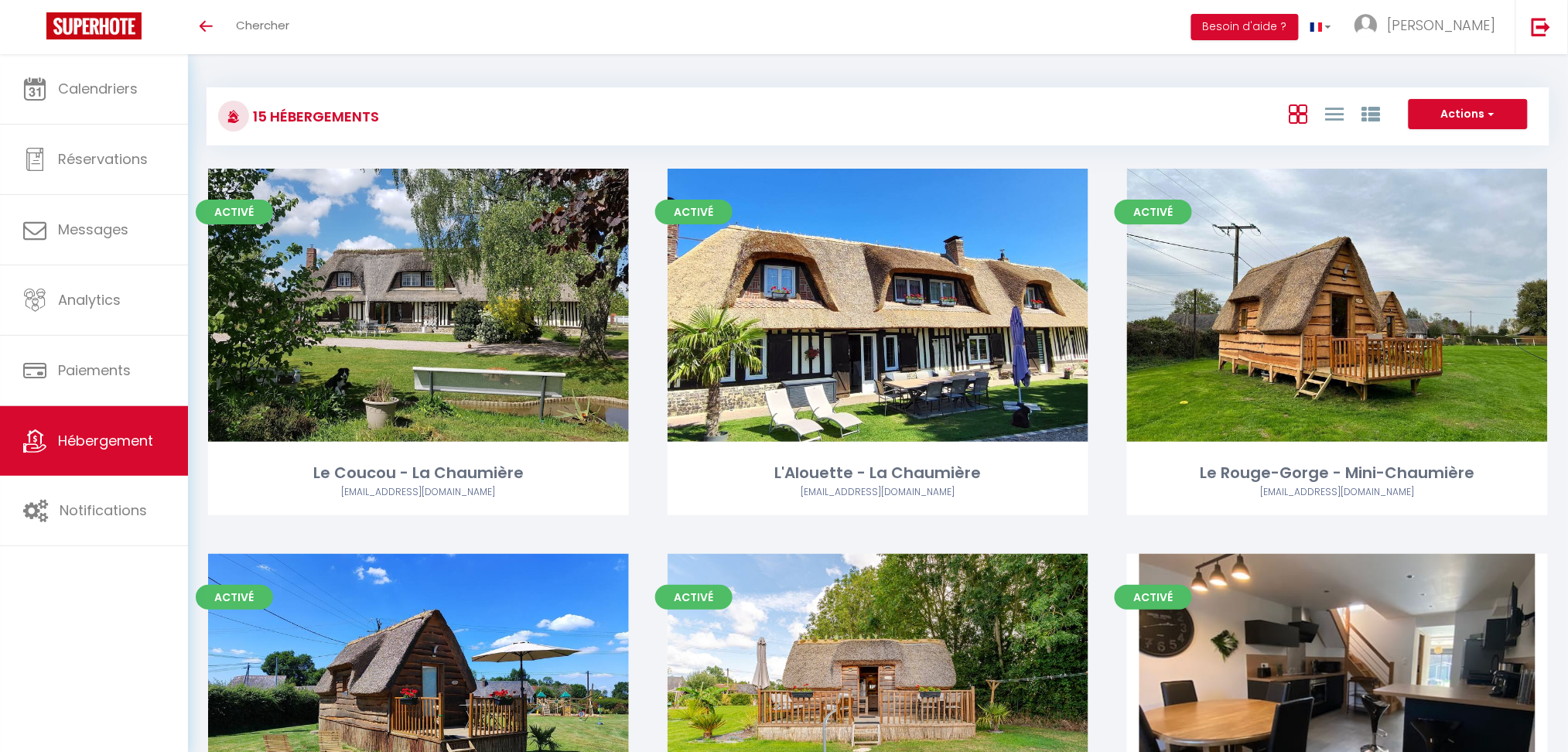
select select "3"
select select "2"
select select "1"
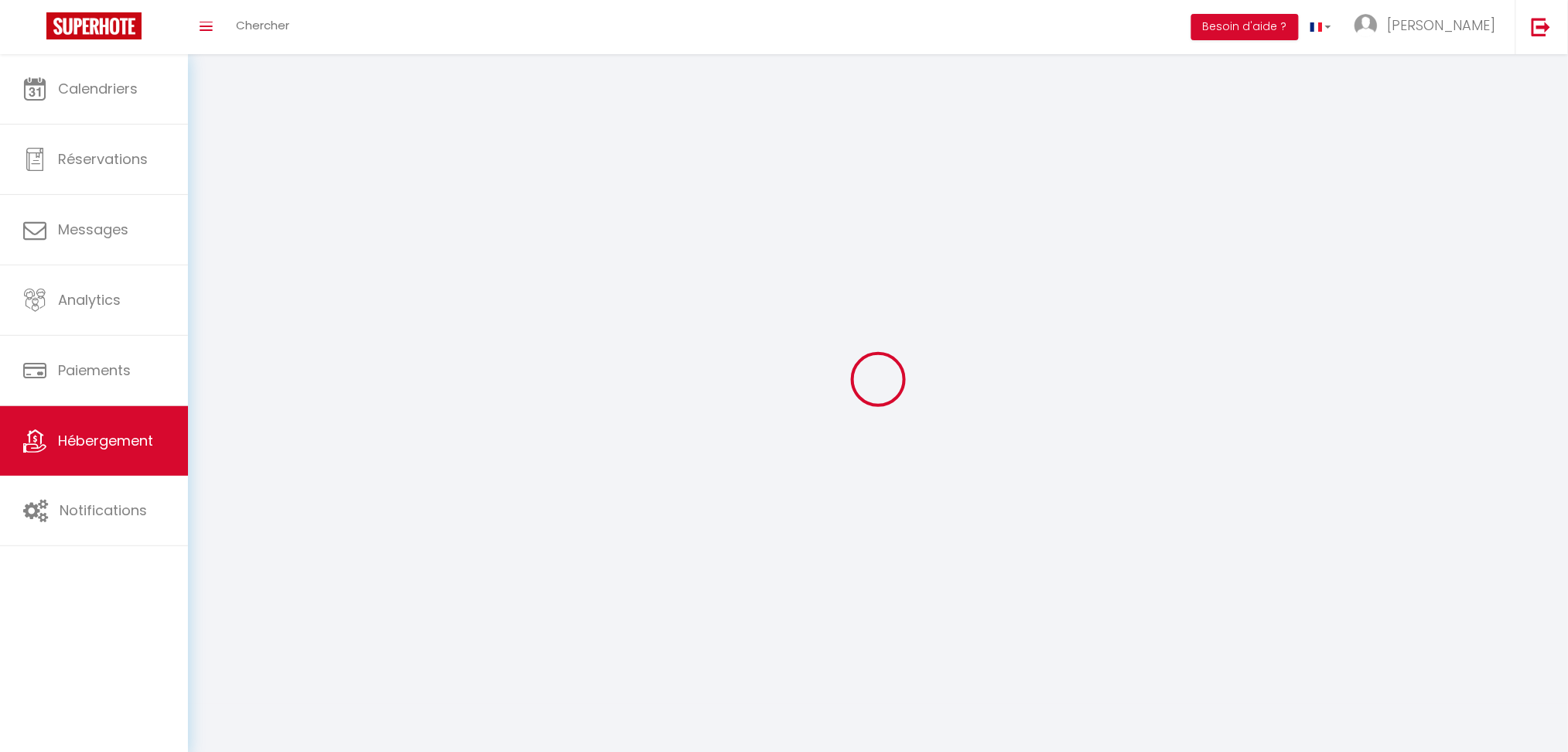
select select
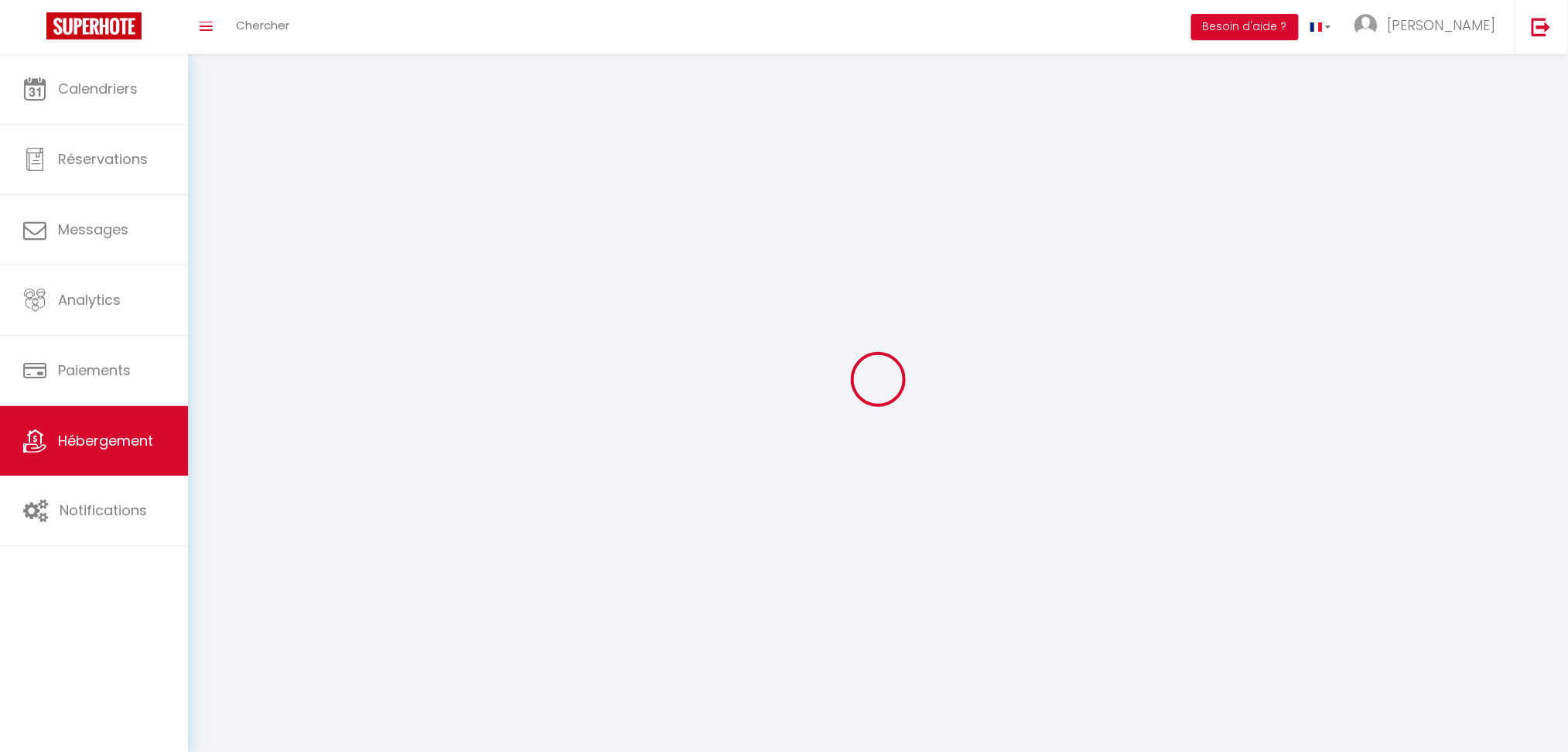
select select
checkbox input "false"
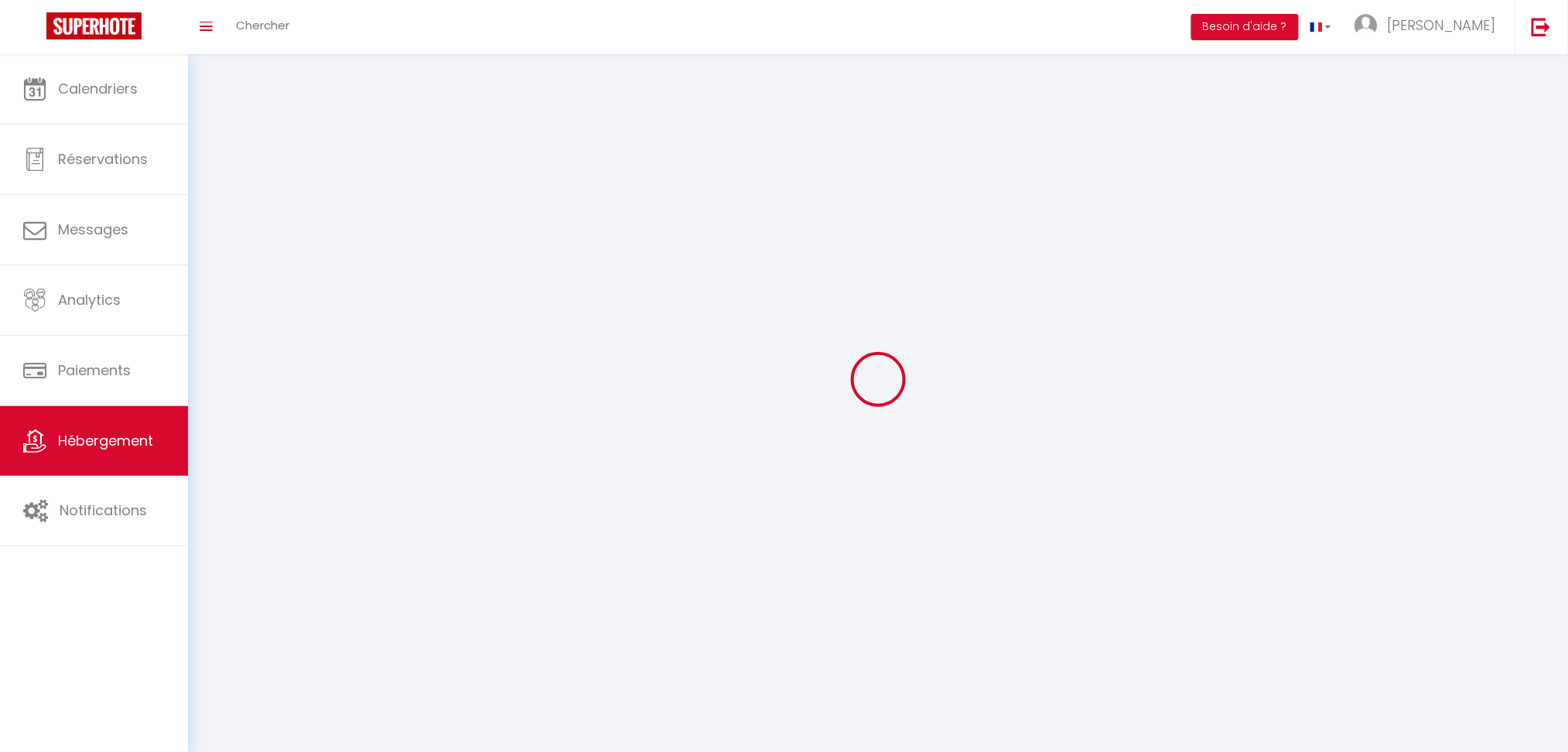
select select
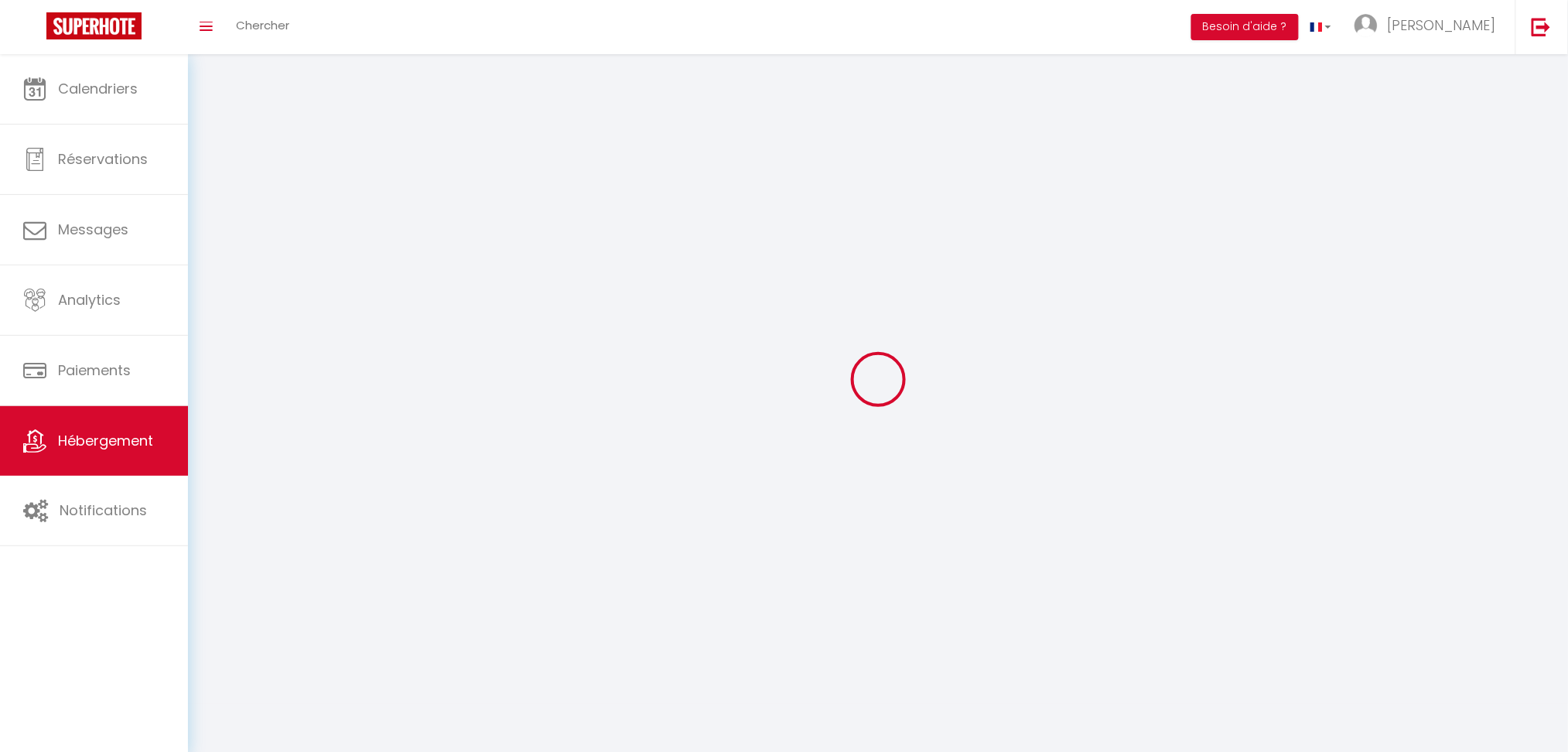
select select
checkbox input "false"
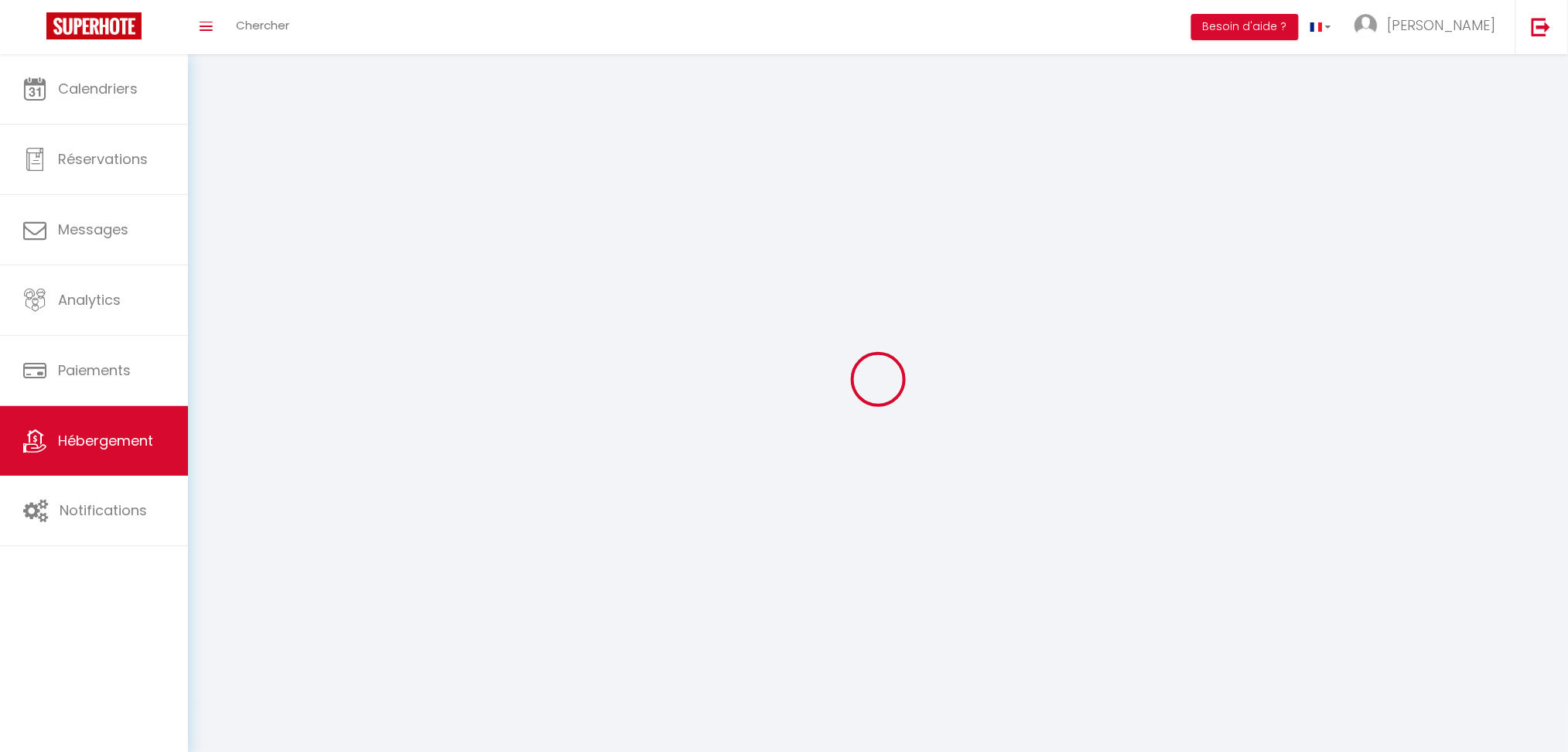
checkbox input "false"
select select
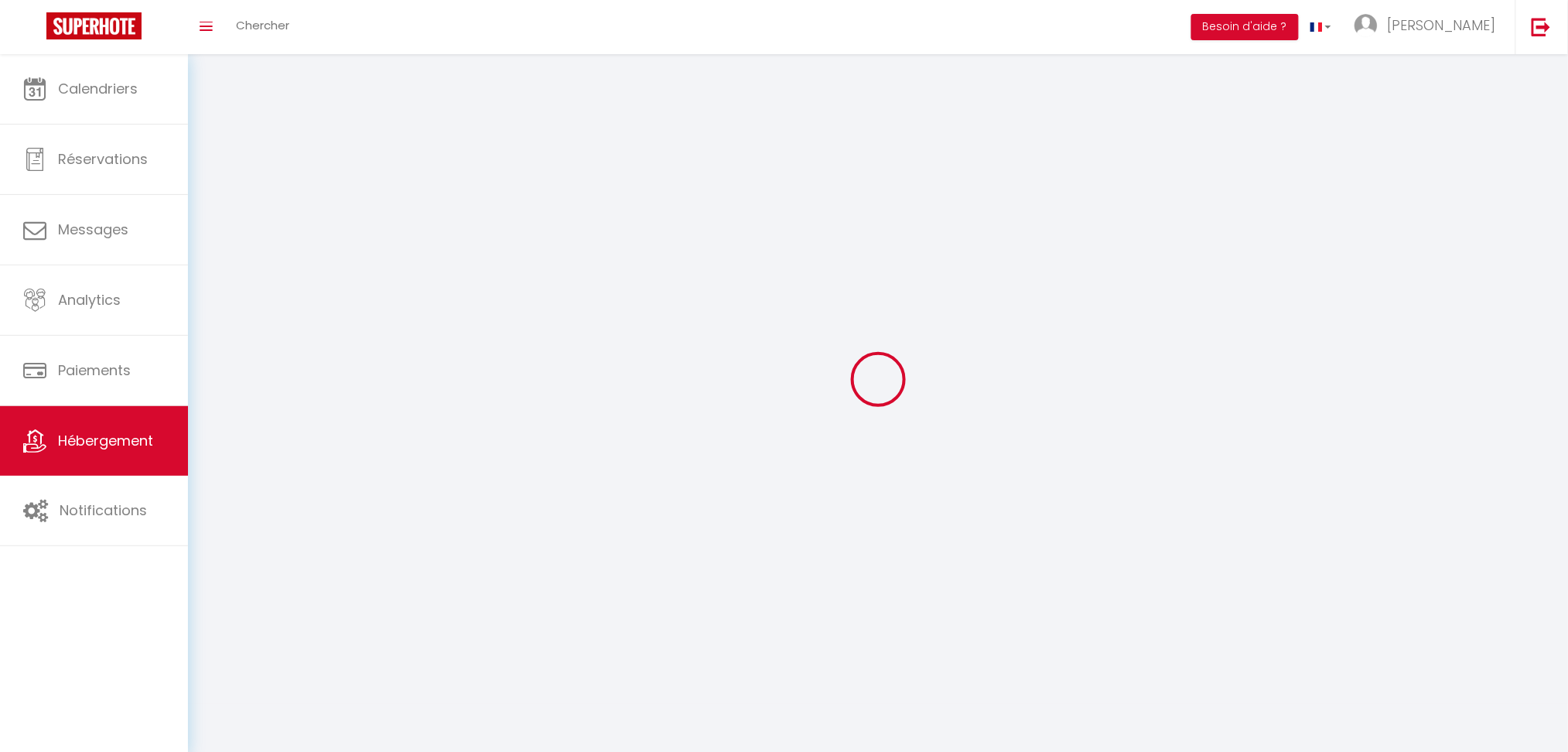
select select
select select "28"
select select
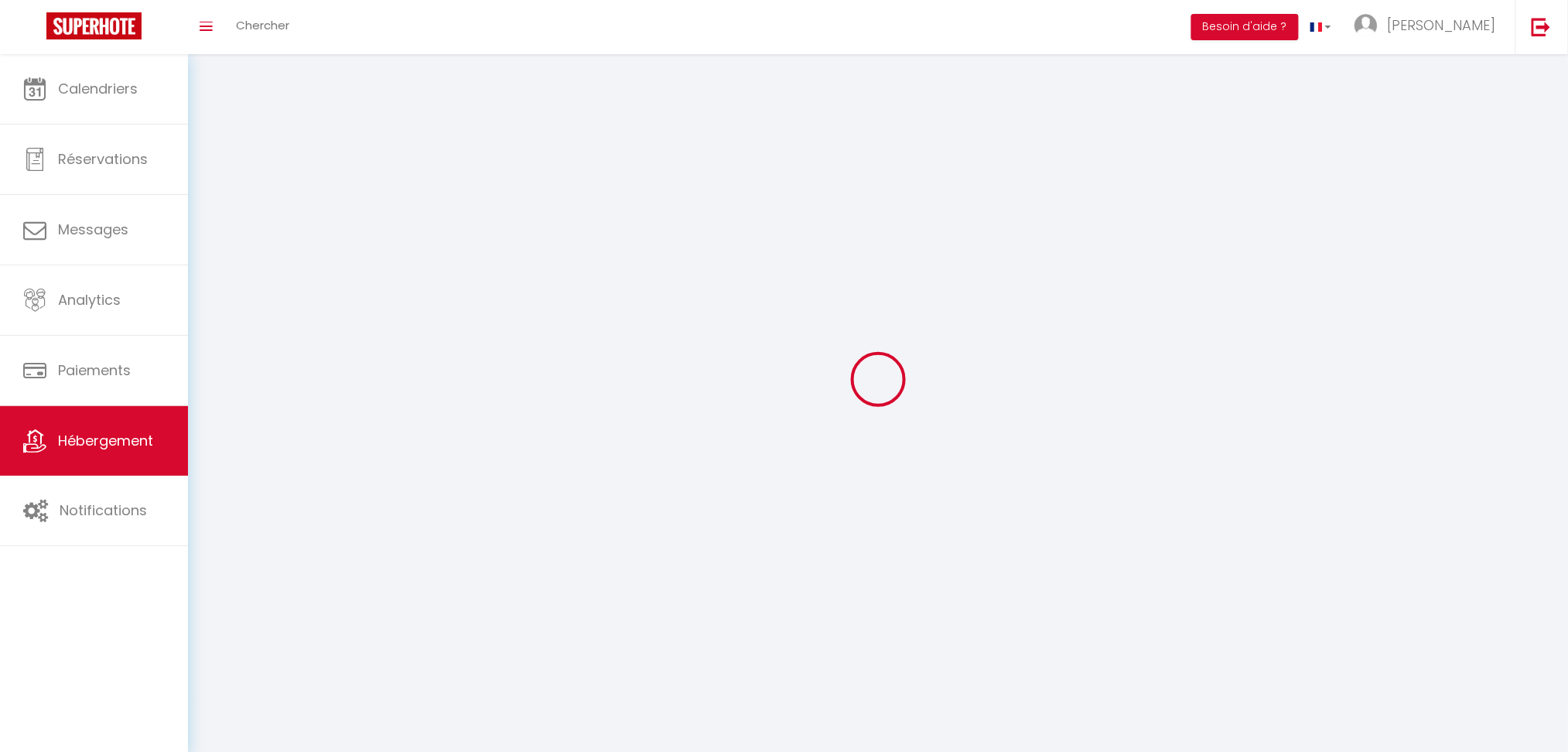
select select
checkbox input "false"
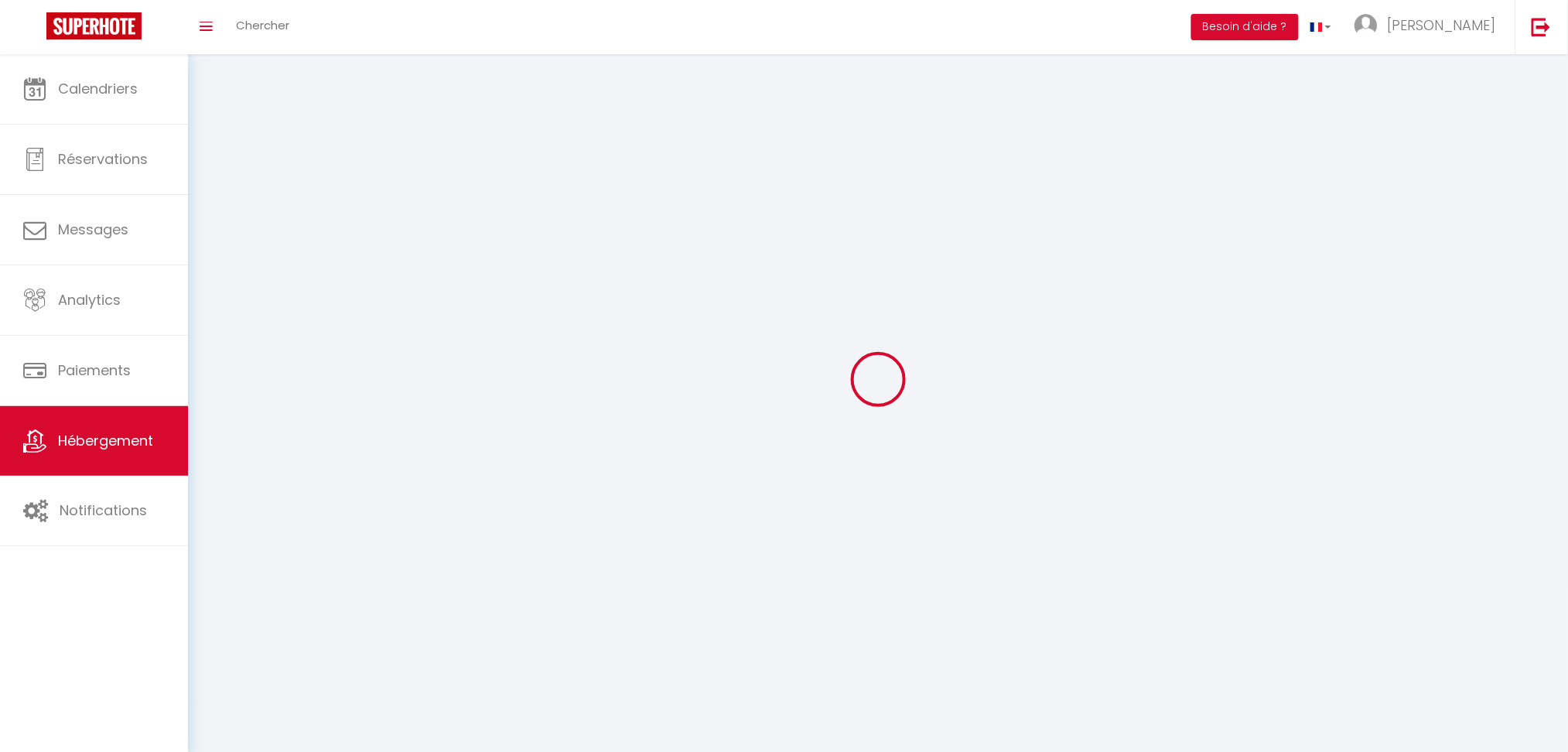
checkbox input "false"
select select
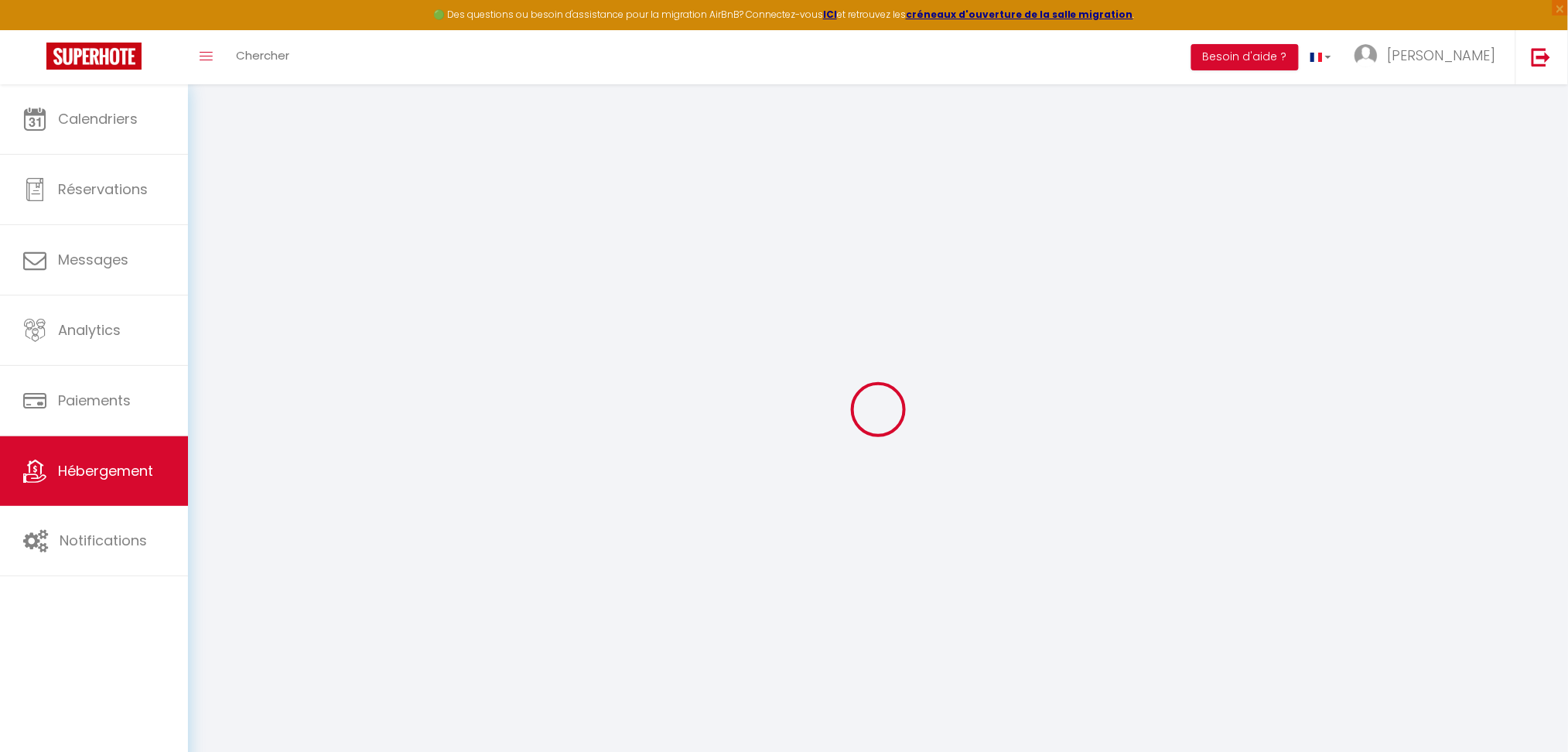
select select
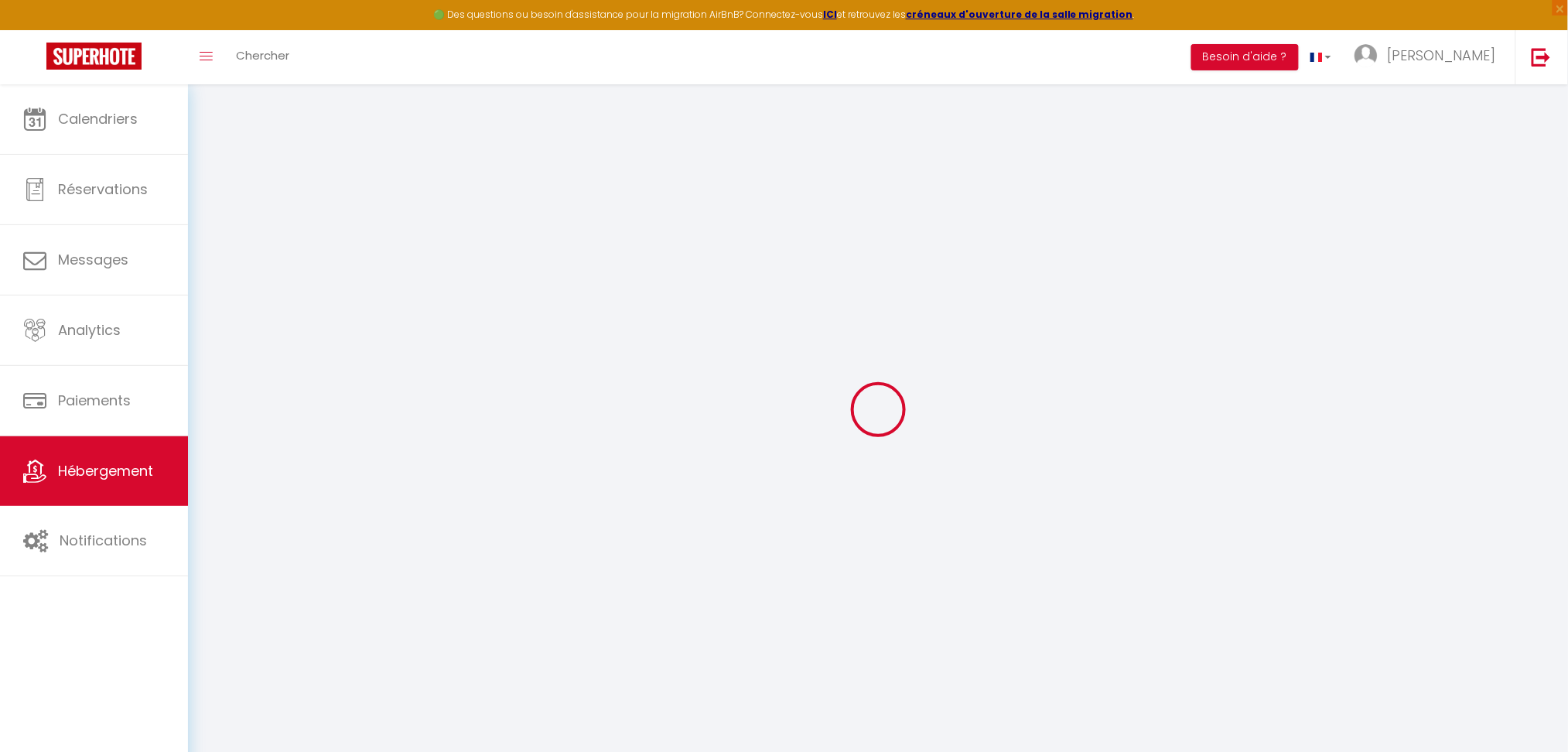
select select
checkbox input "false"
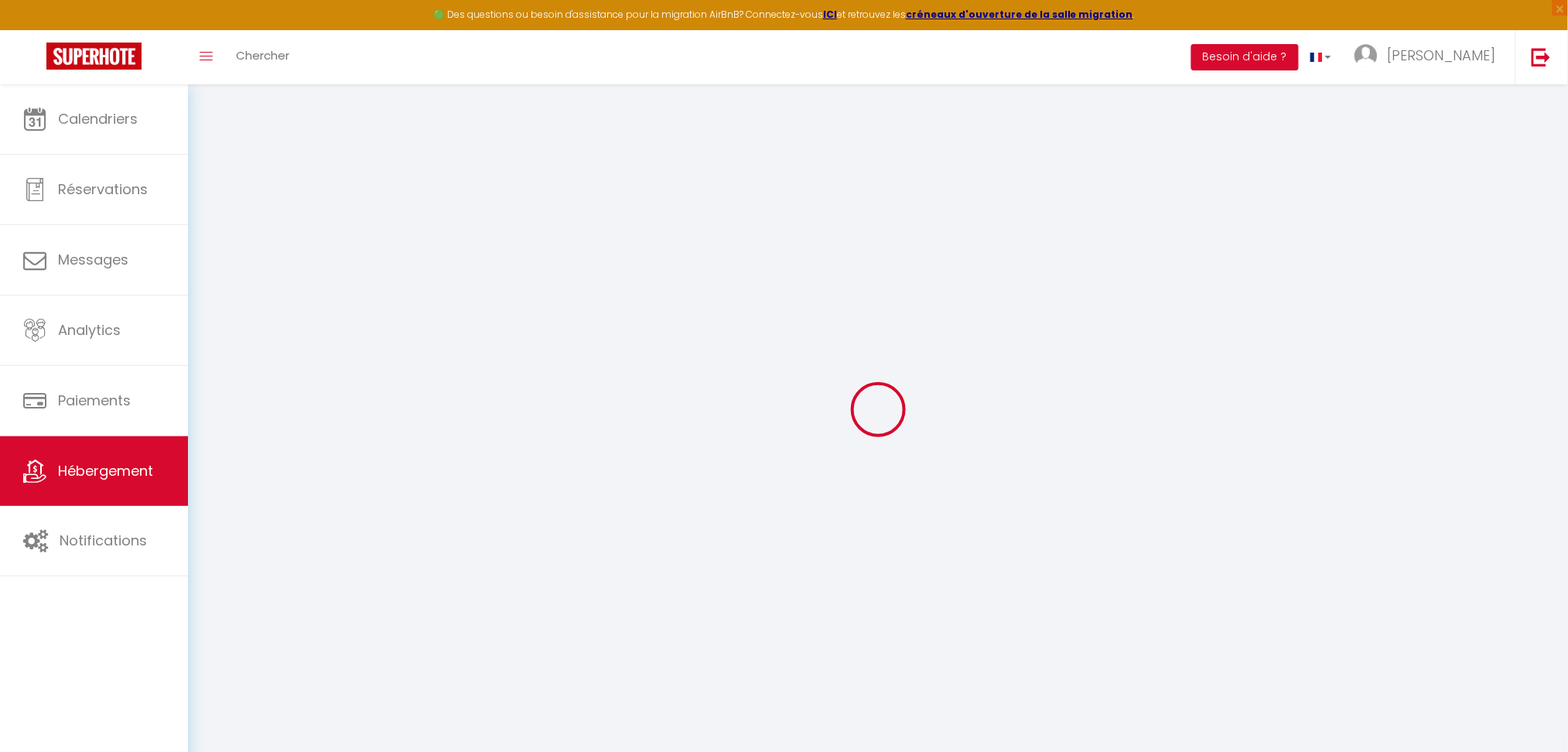
select select
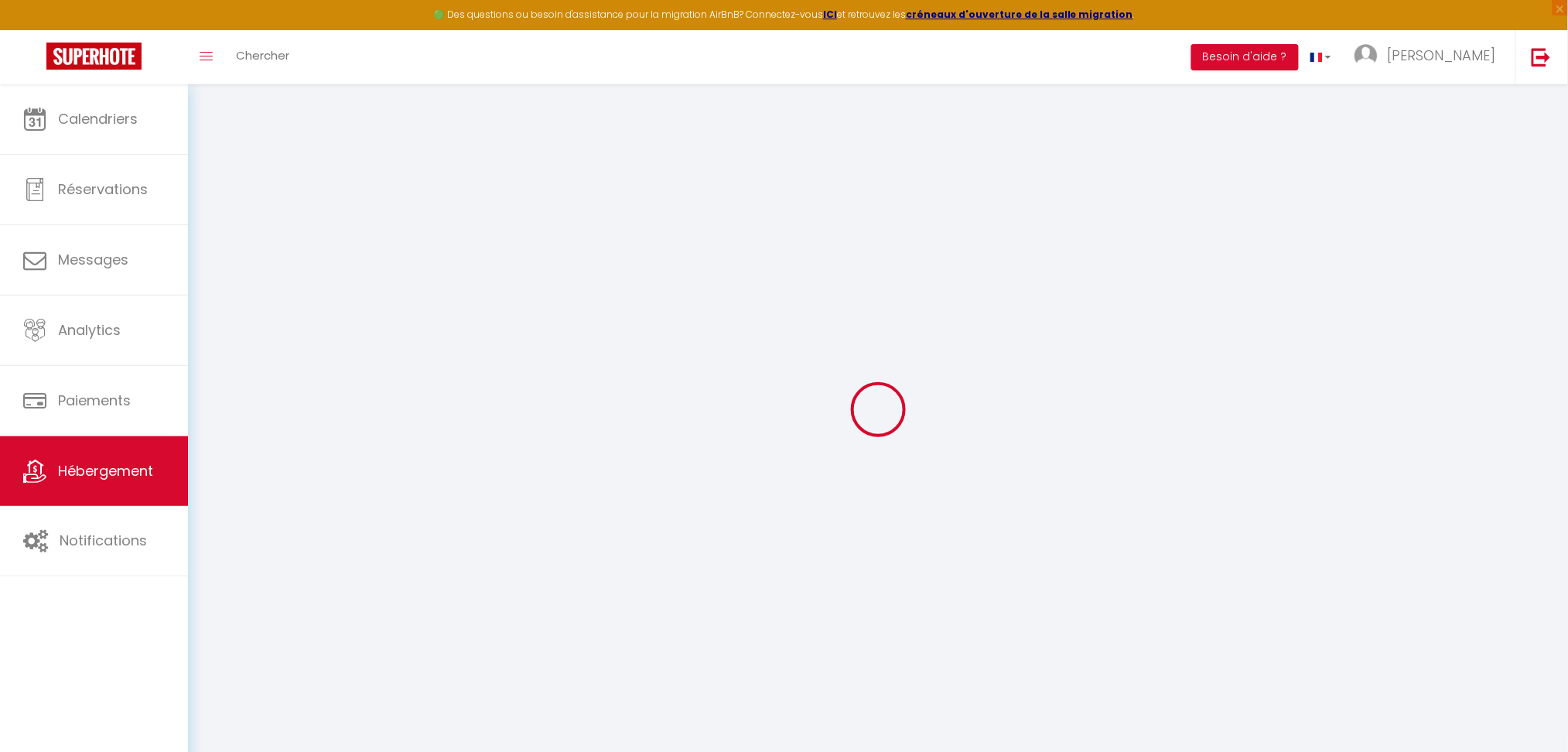
select select
checkbox input "false"
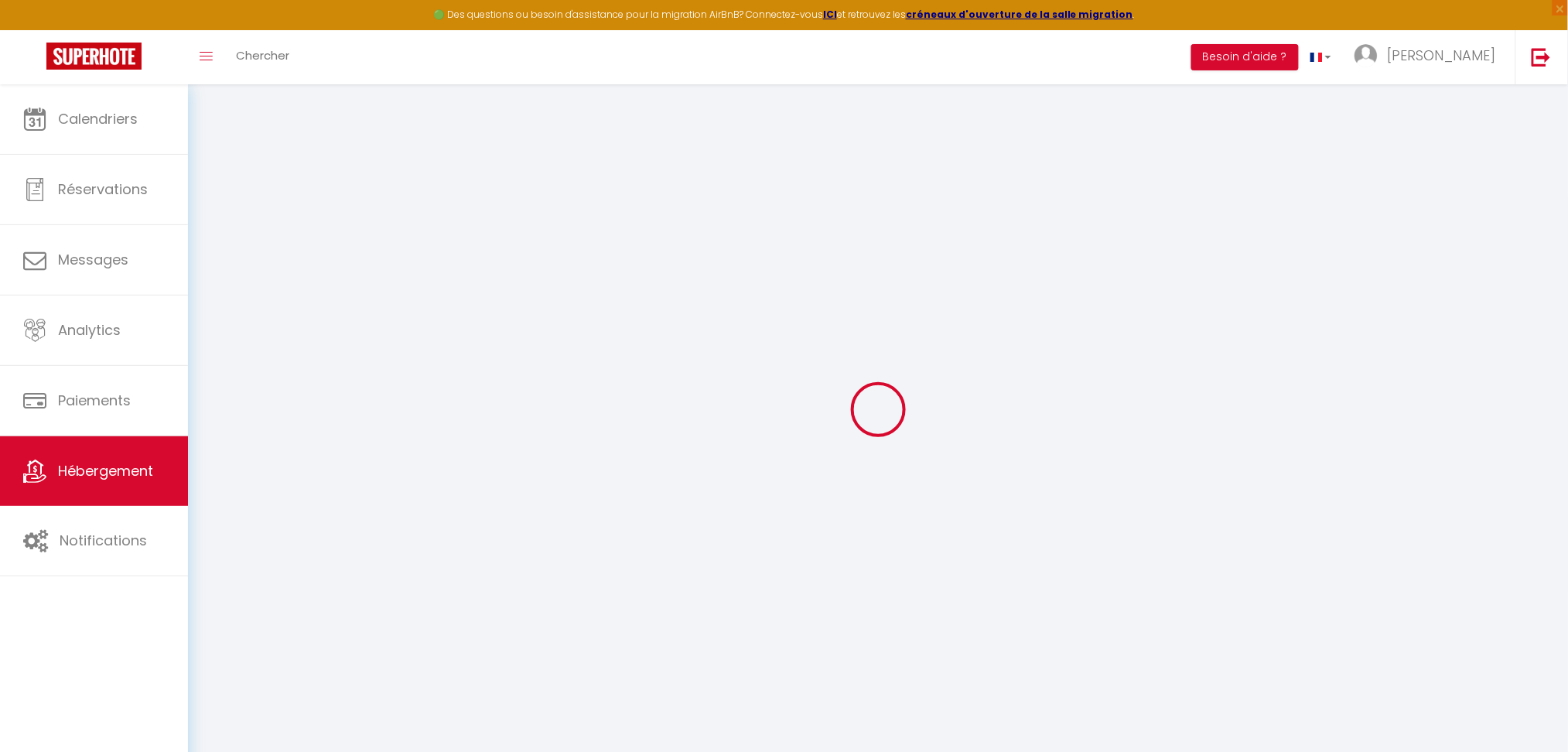
checkbox input "false"
select select
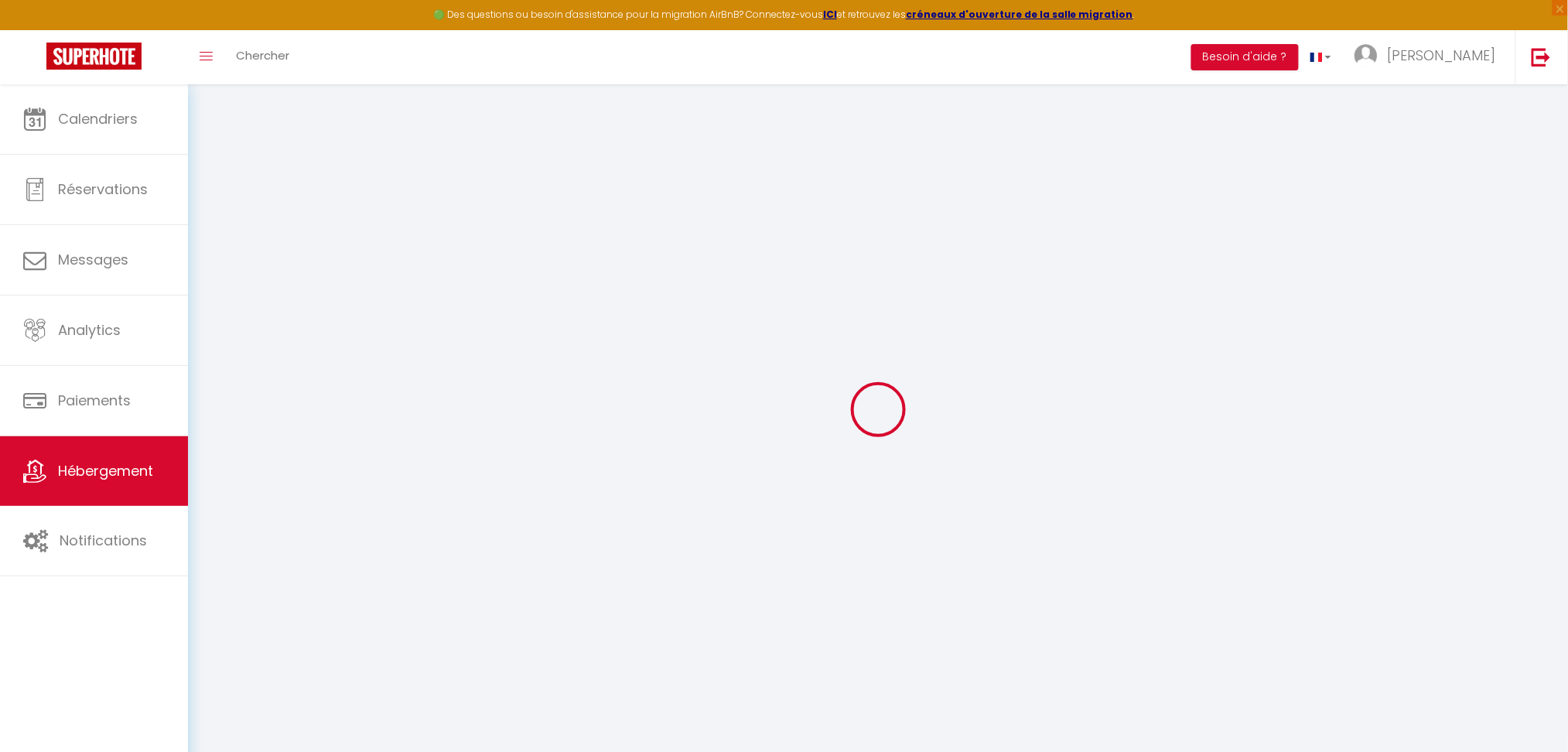
select select
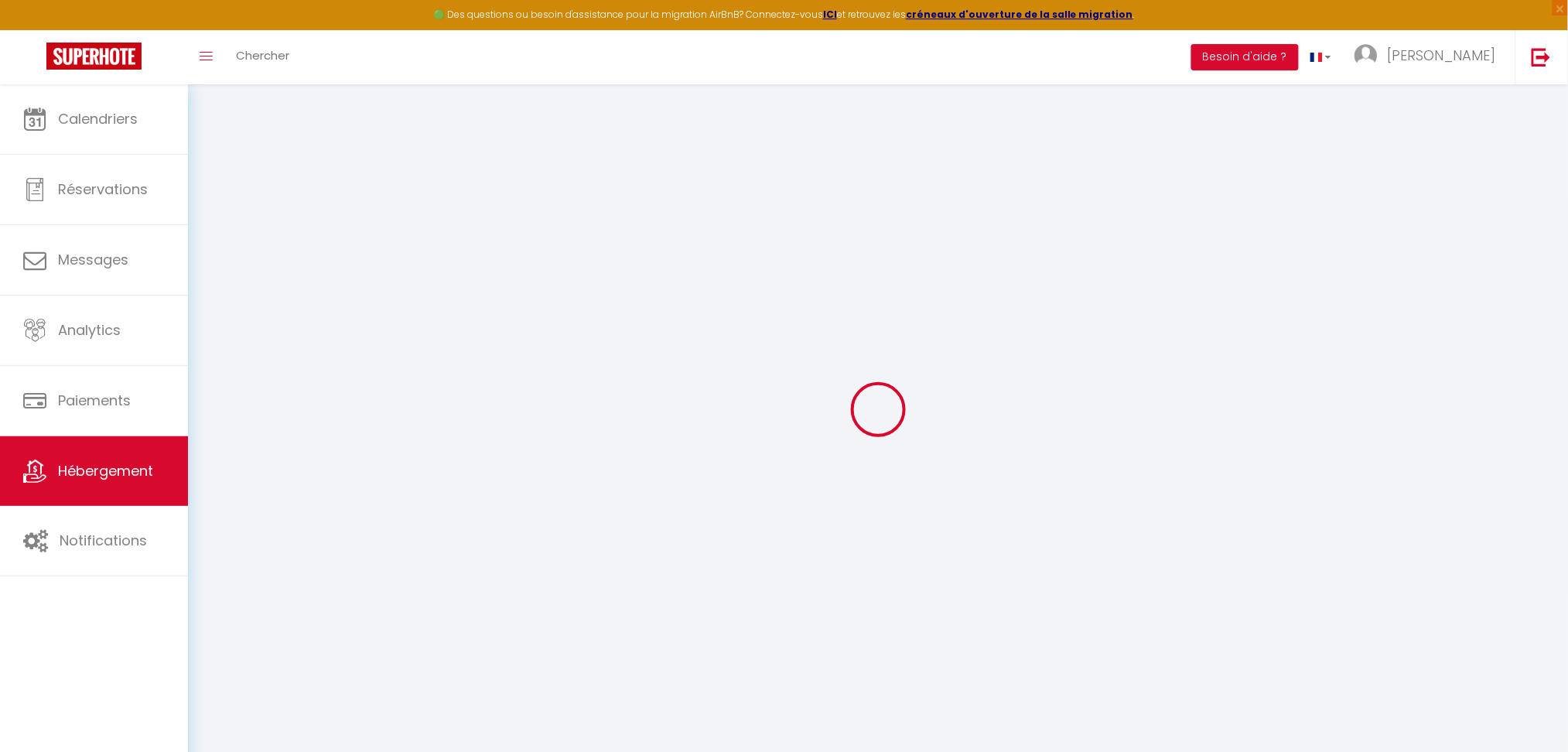
checkbox input "false"
select select
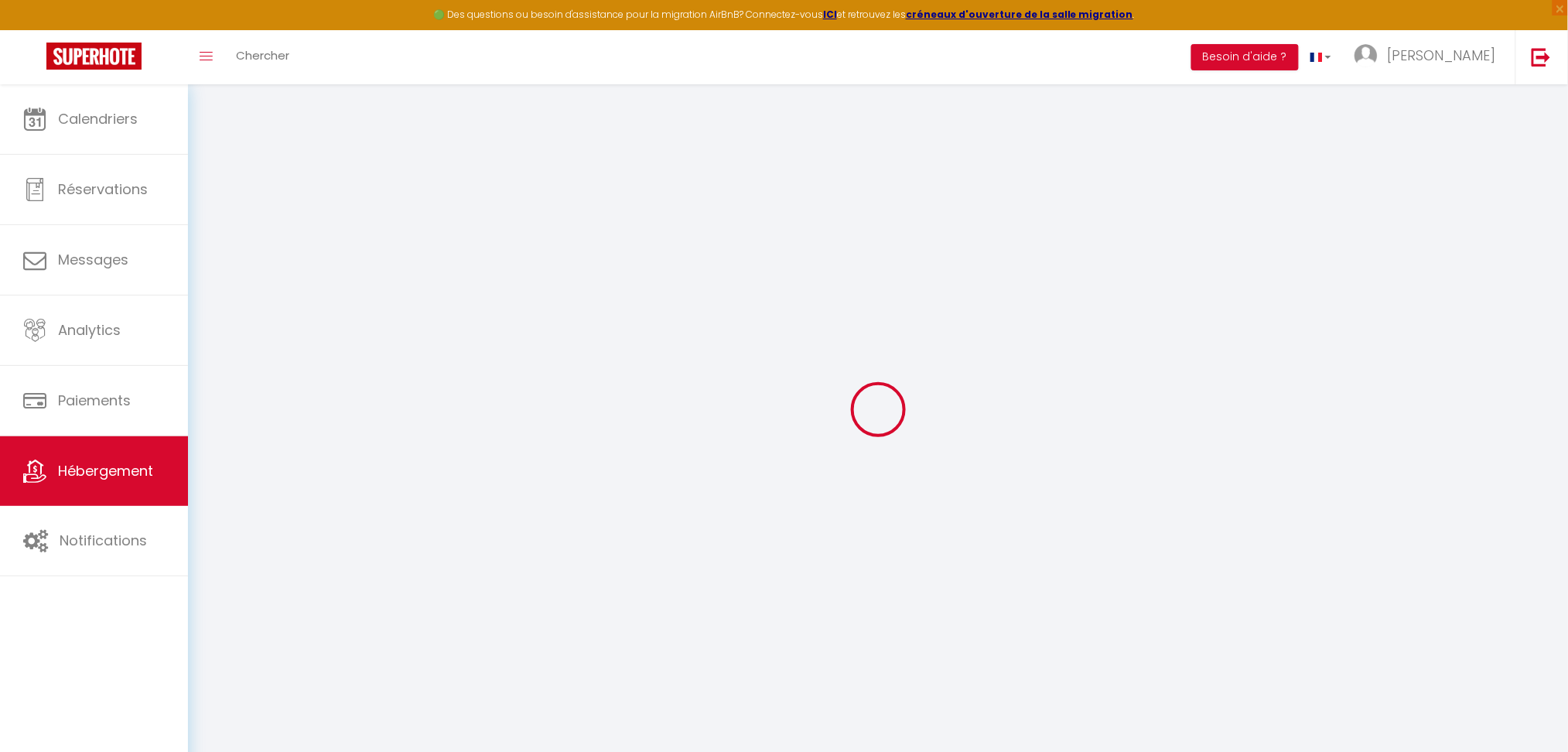
select select
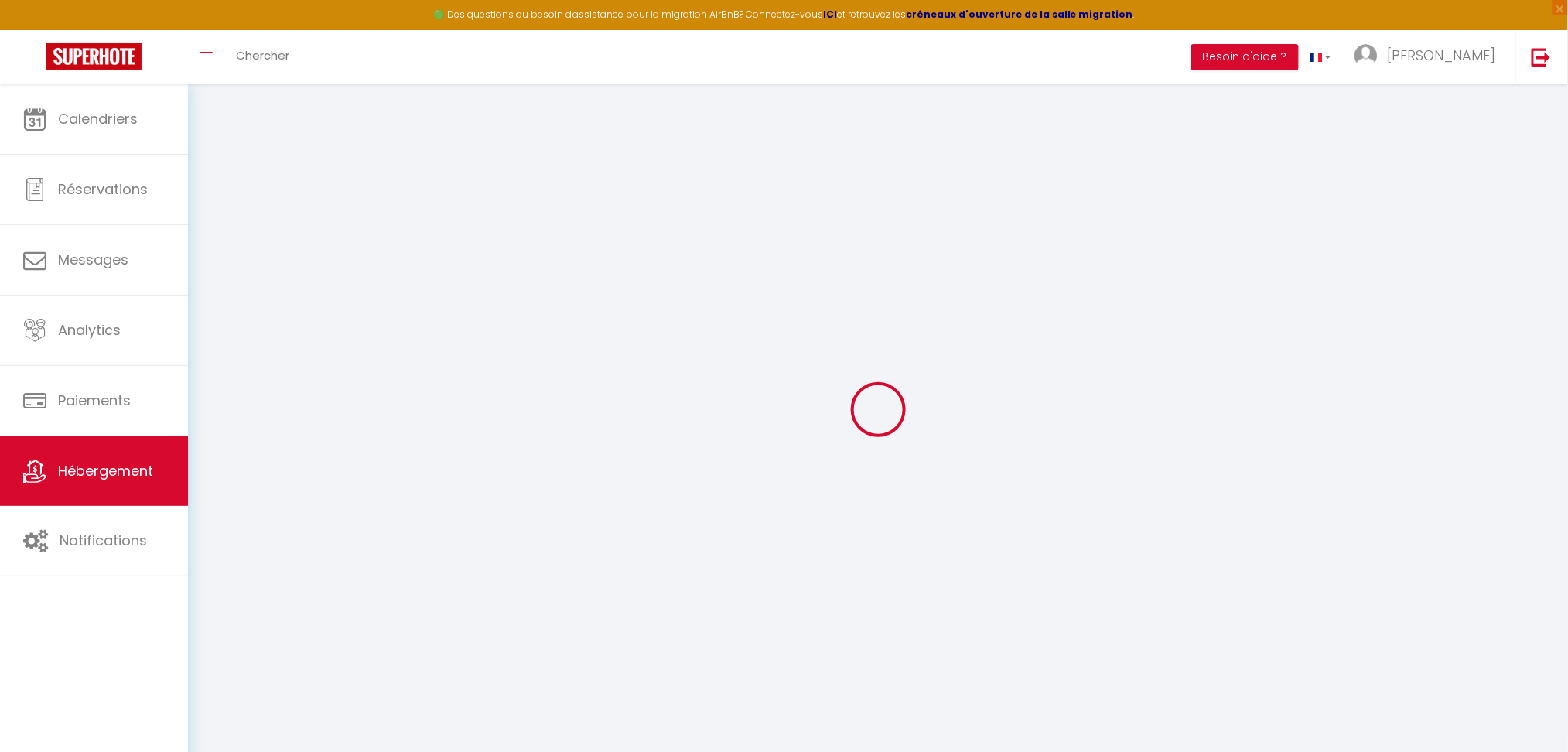
select select
checkbox input "false"
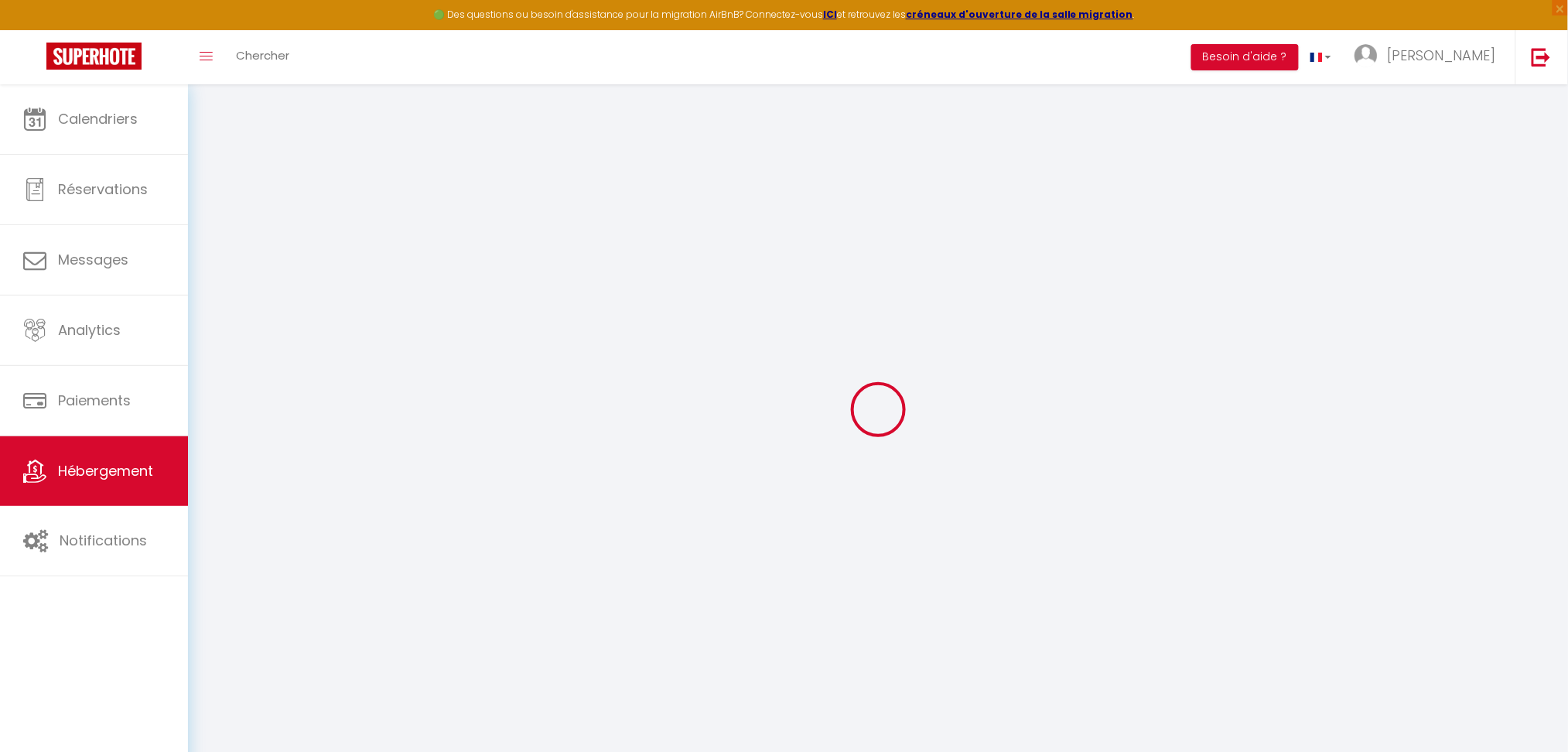
checkbox input "false"
select select
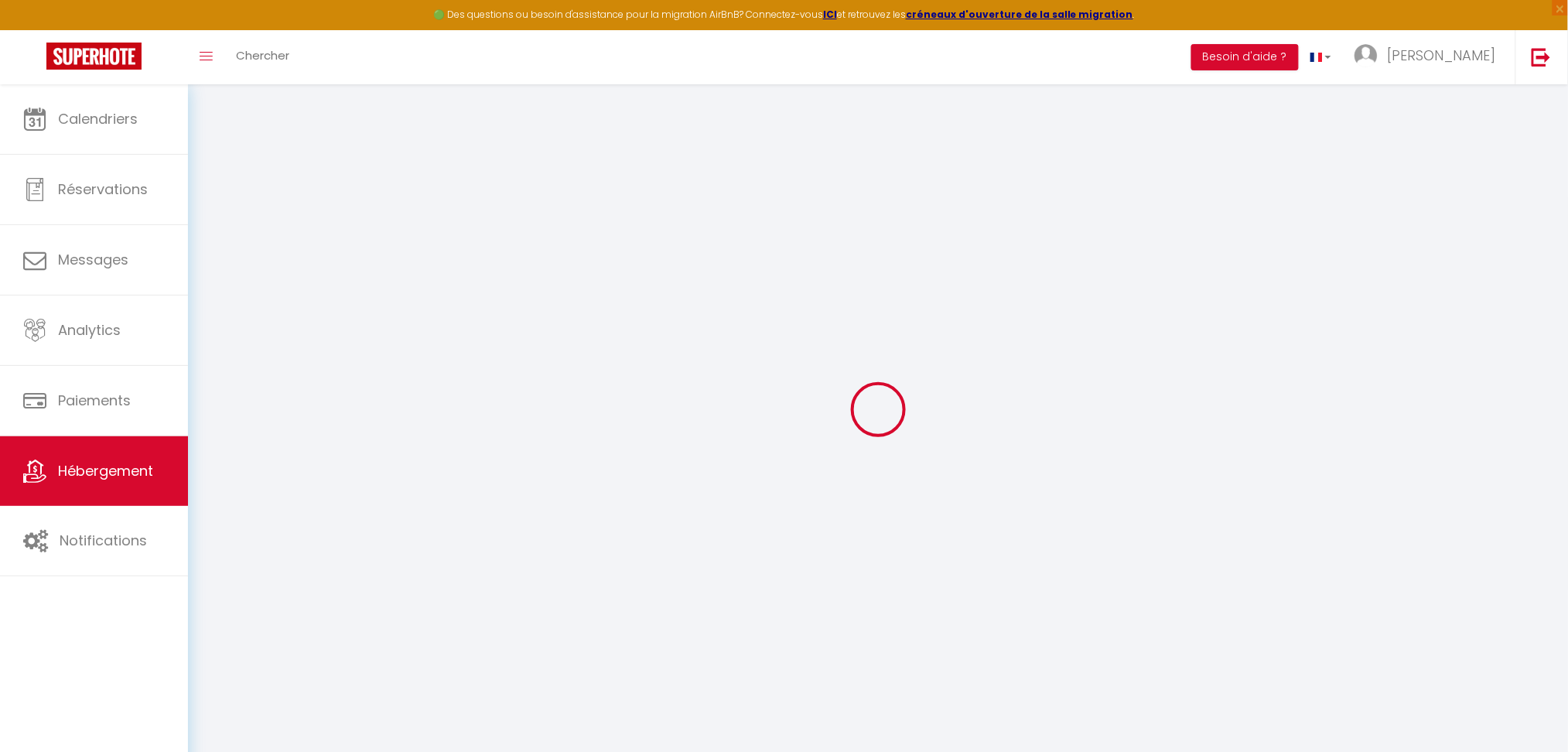
select select
checkbox input "false"
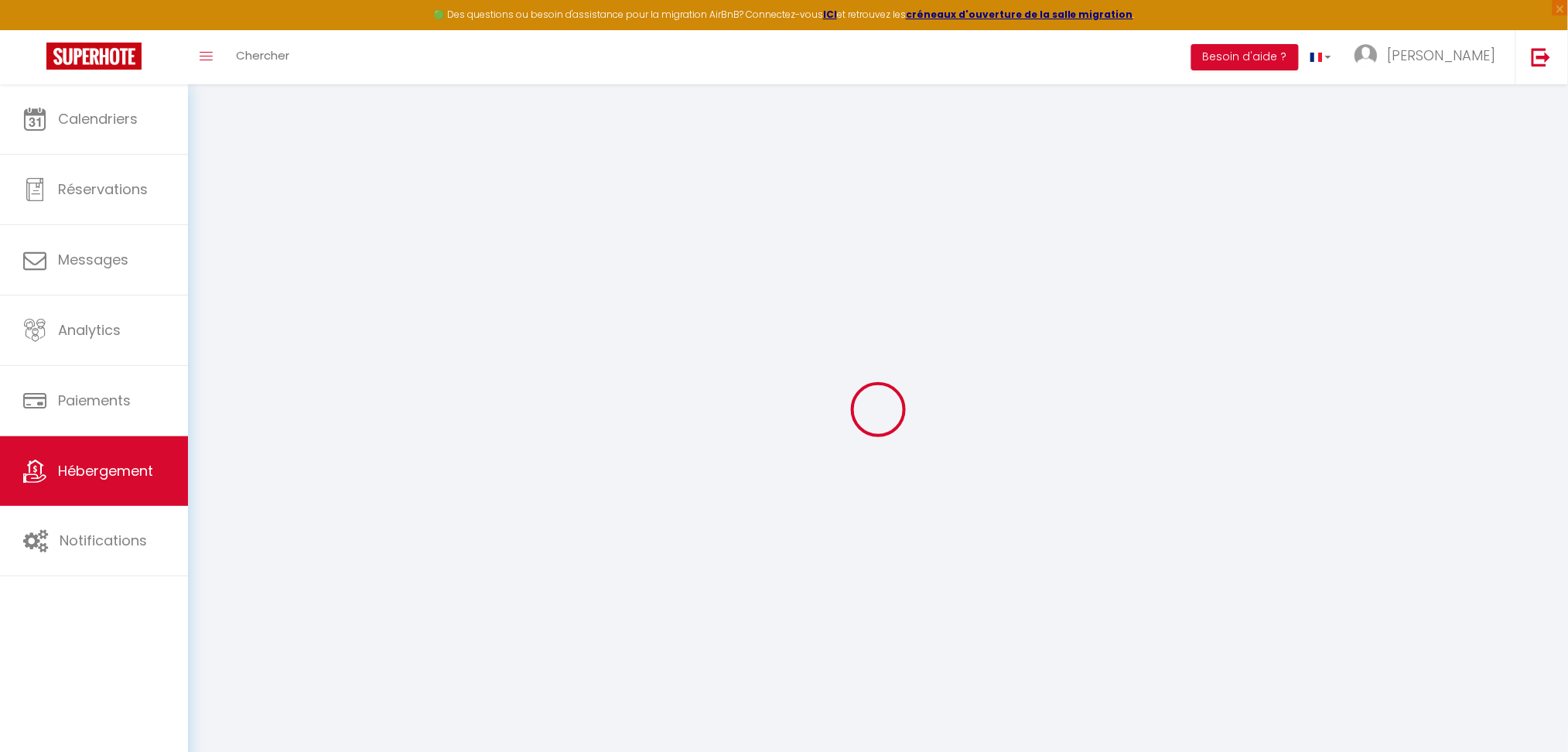
checkbox input "false"
select select
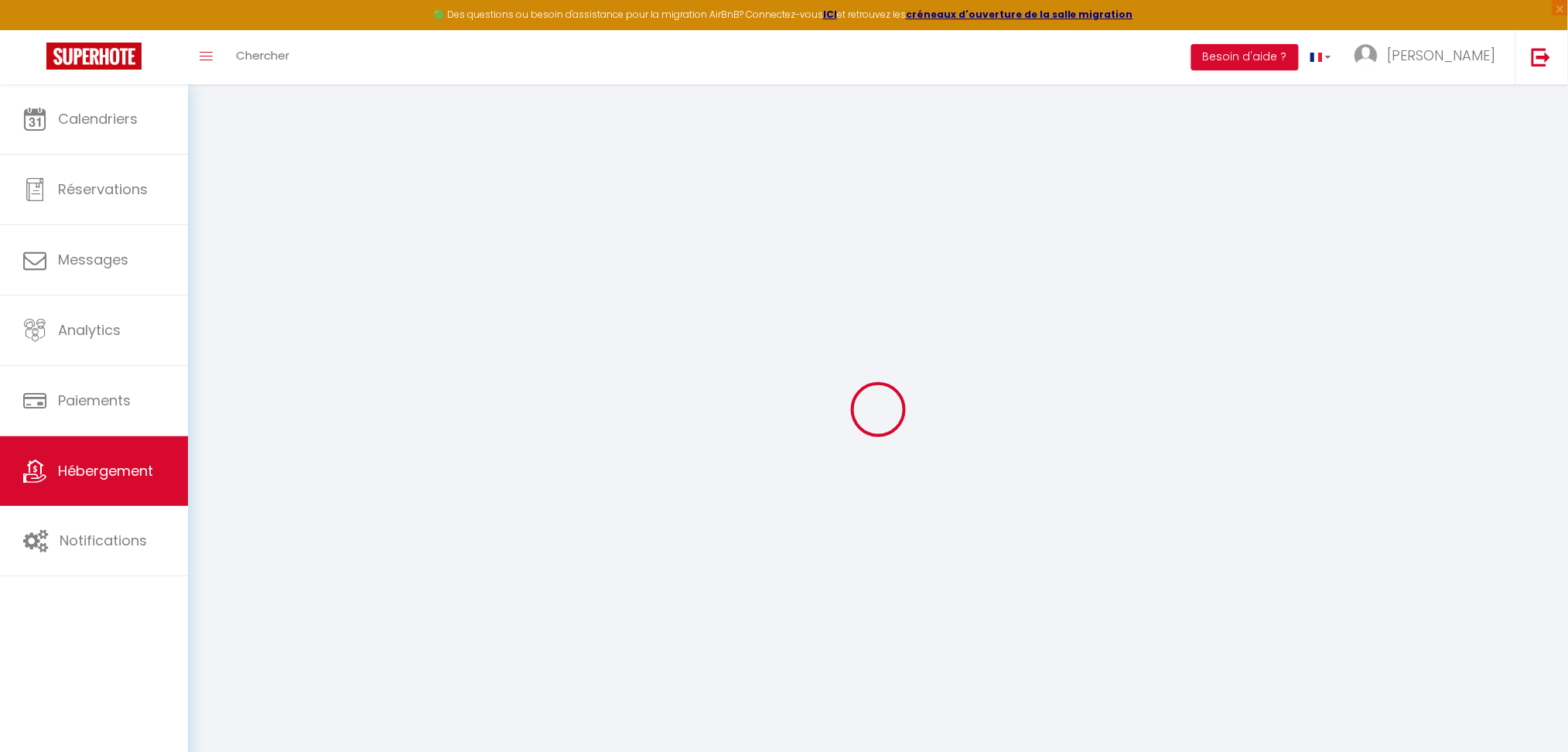
type input "Le Clos de la Risle"
type input "Benoît"
type input "Couy"
type input "6 rue alsace lorraine"
type input "27500"
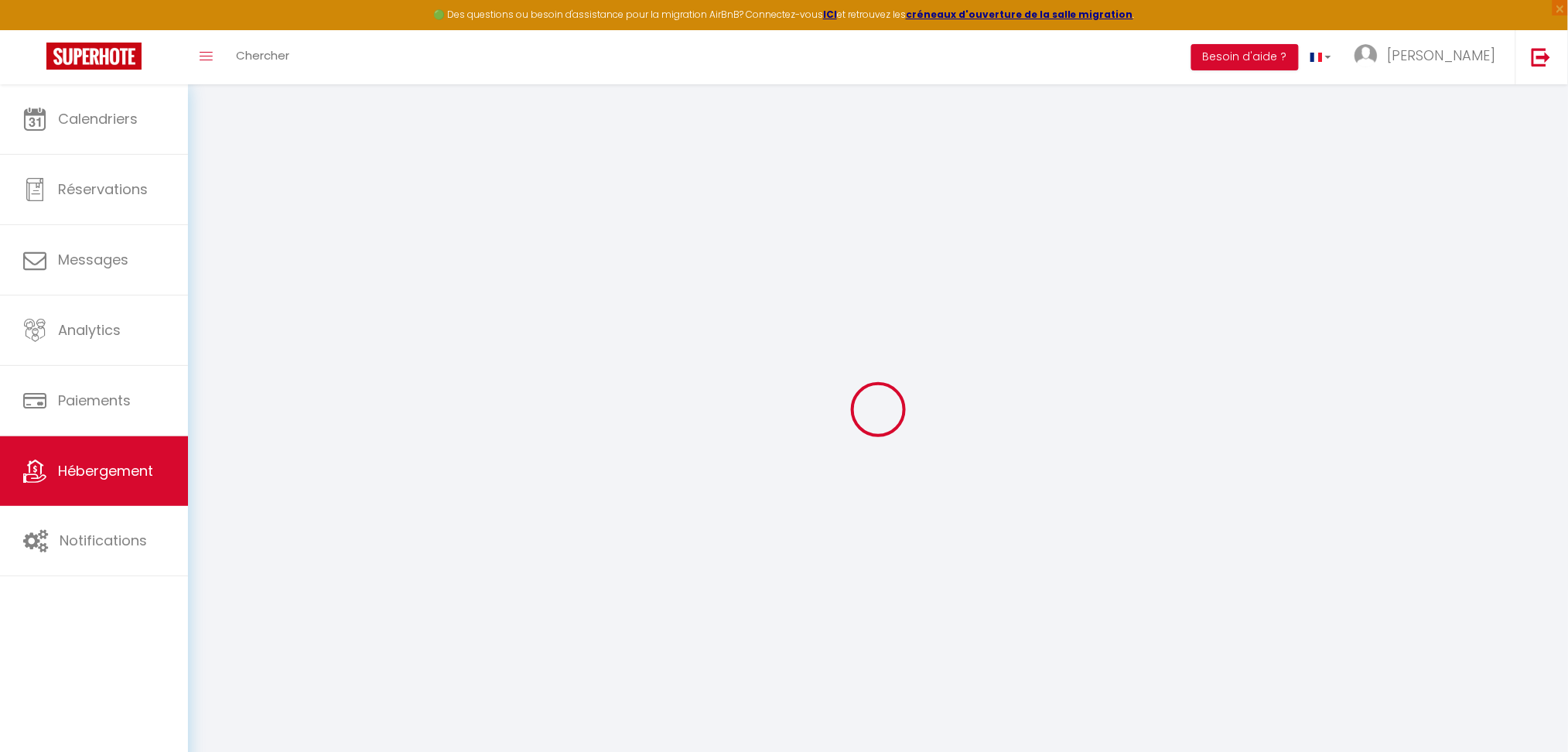
type input "PONT AUDEMER"
type input "100"
select select
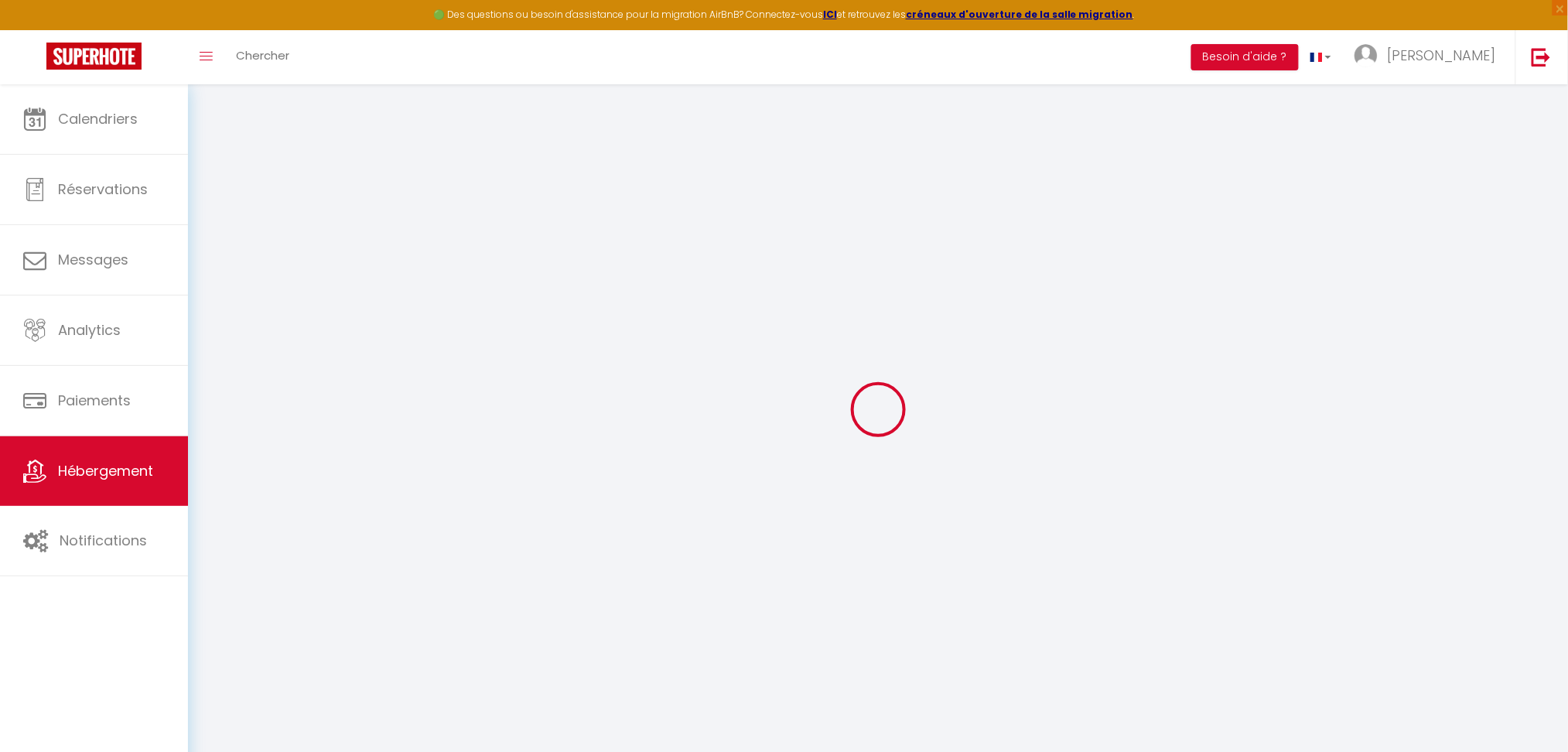
select select
type input "16 RUE SADI CARNOT"
type input "27500"
type input "PONT AUDEMER"
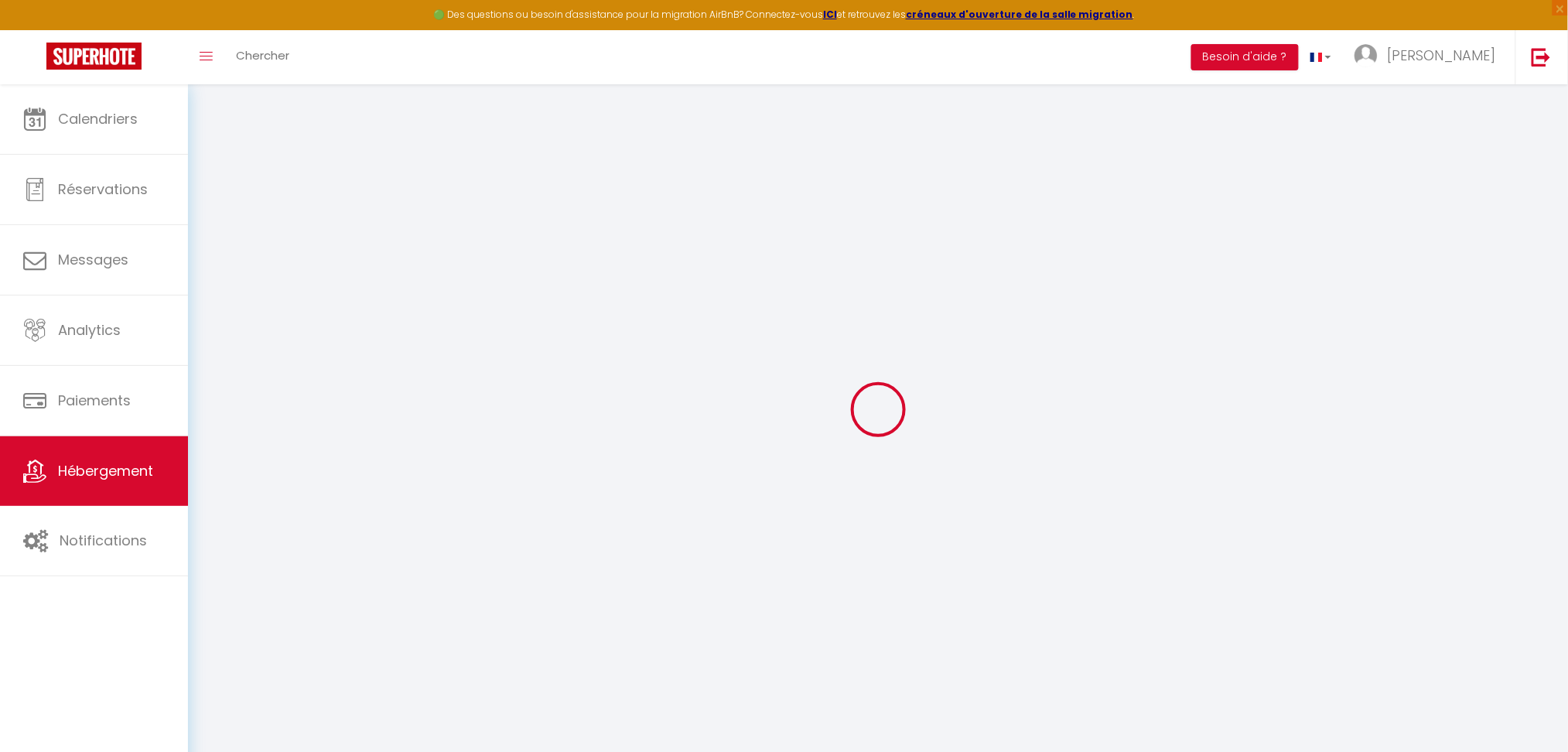
type input "mved-27@orange.fr"
select select
checkbox input "false"
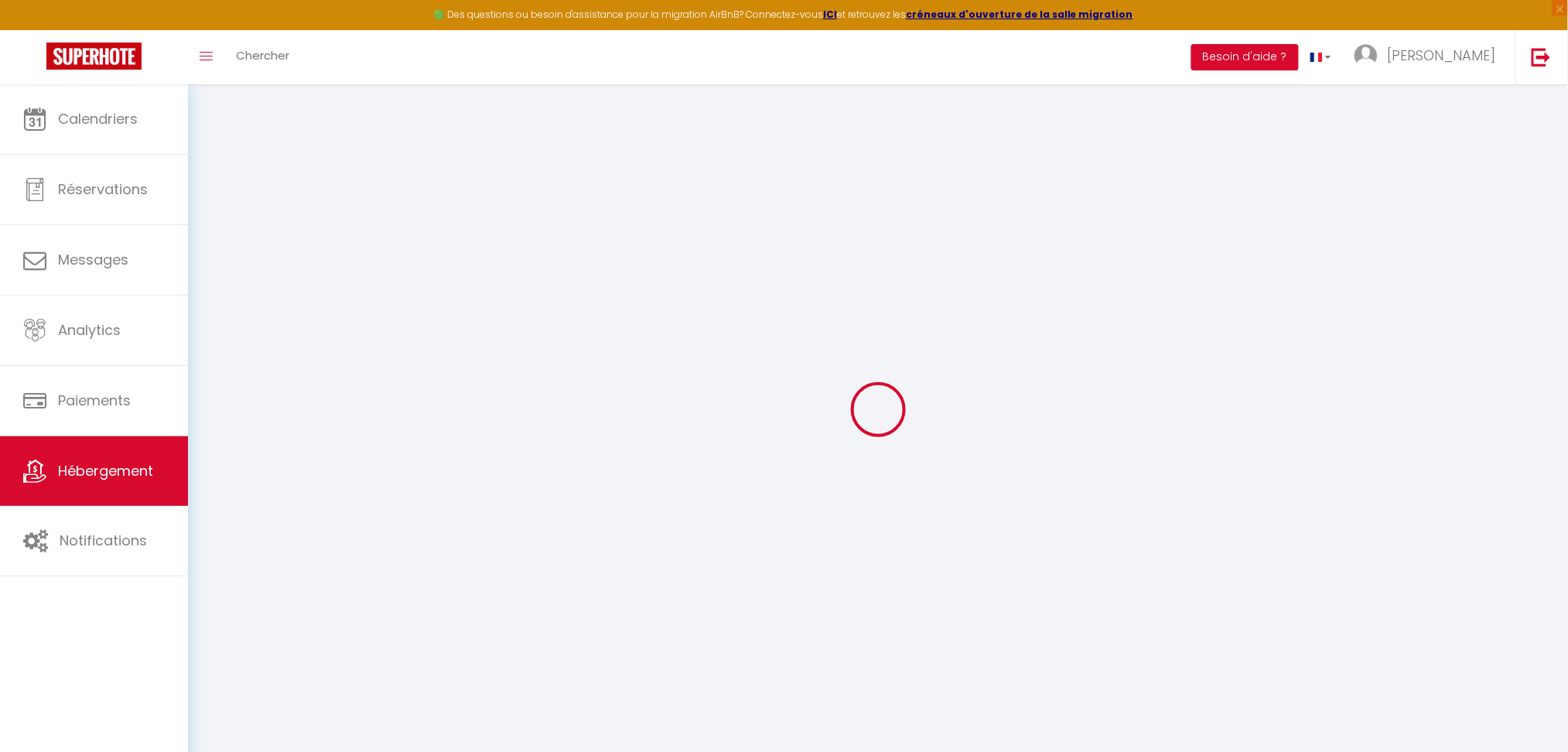
checkbox input "false"
type input "18"
type input "20"
type input "0"
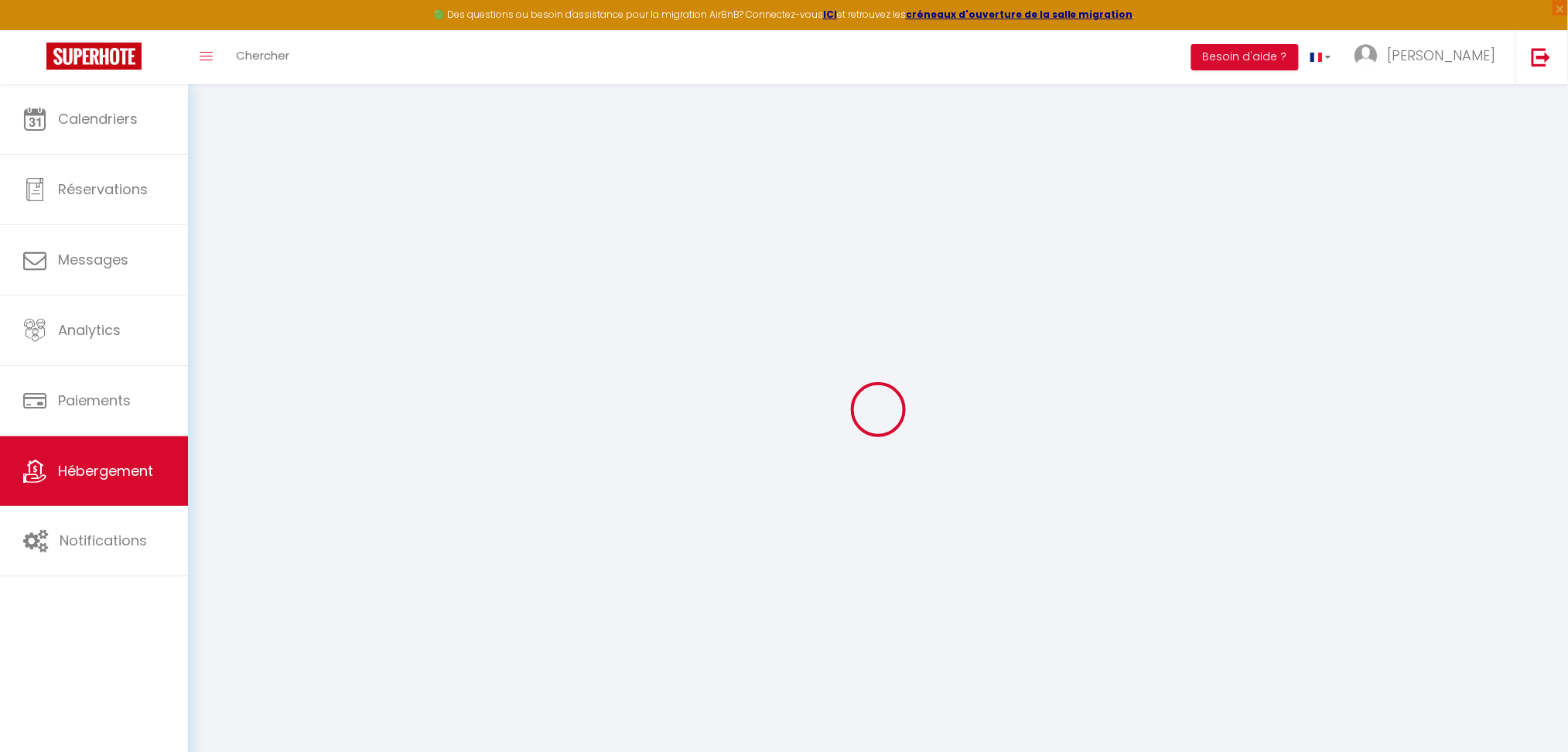
type input "0"
select select "40113"
select select "39294"
select select
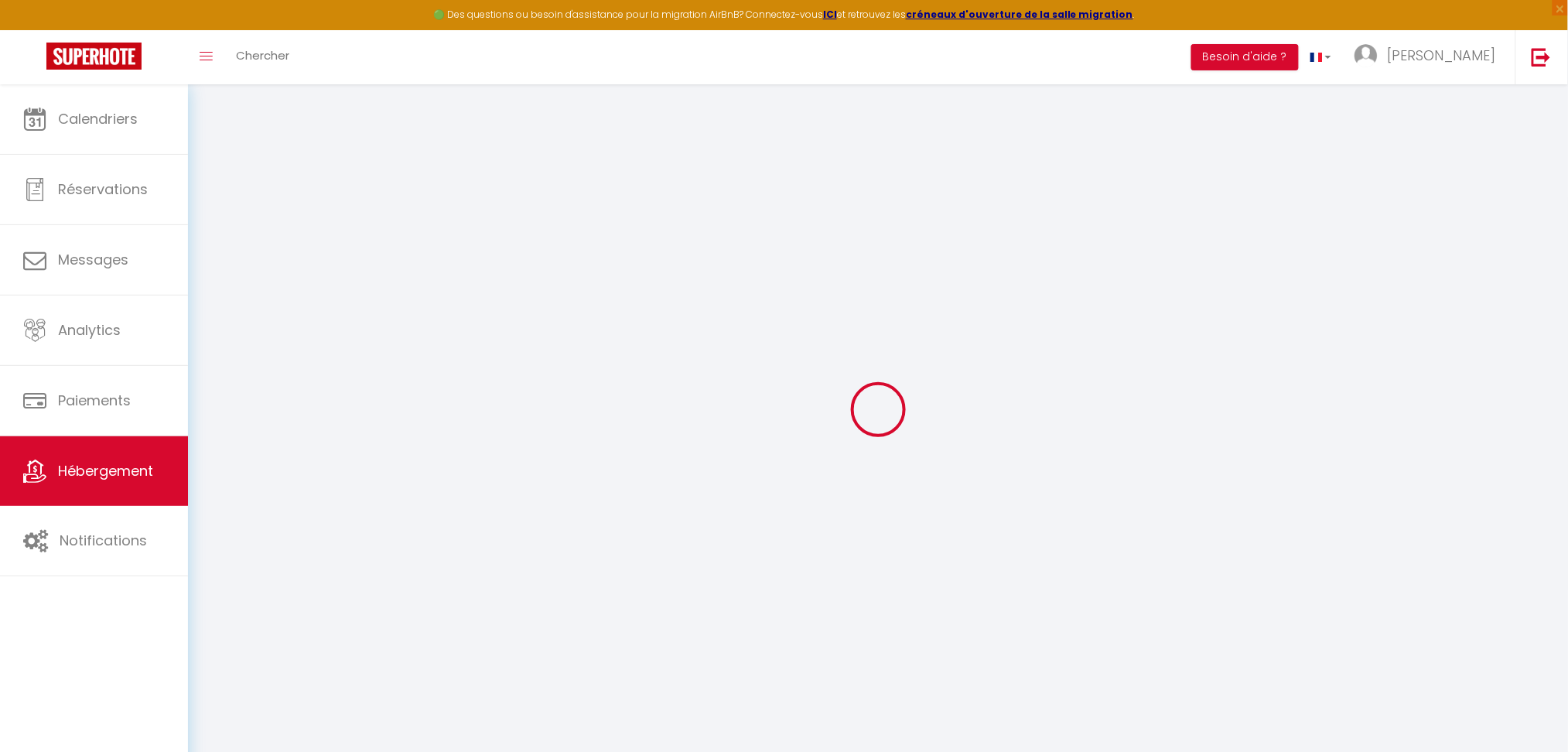
select select
checkbox input "false"
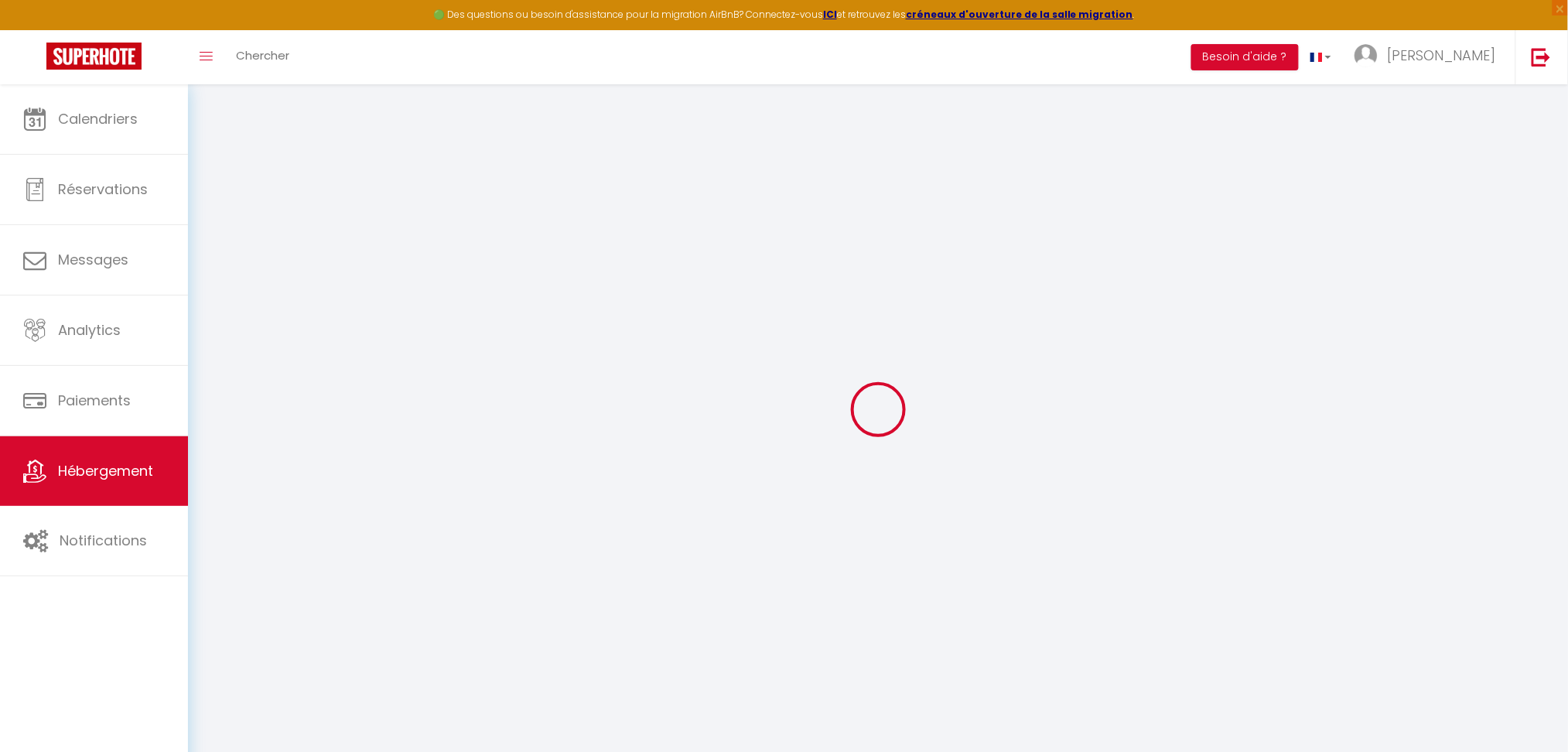
checkbox input "false"
select select
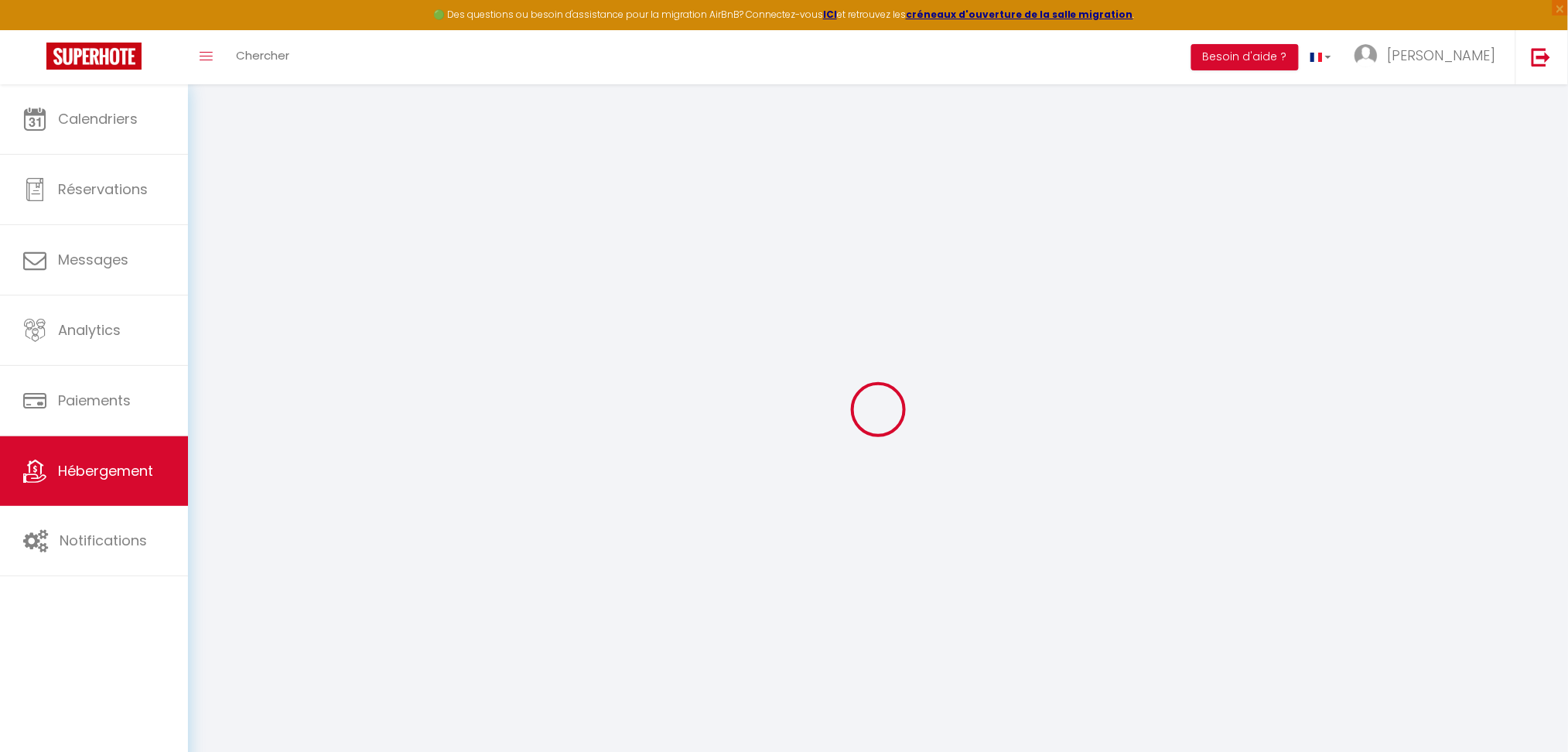
select select
checkbox input "false"
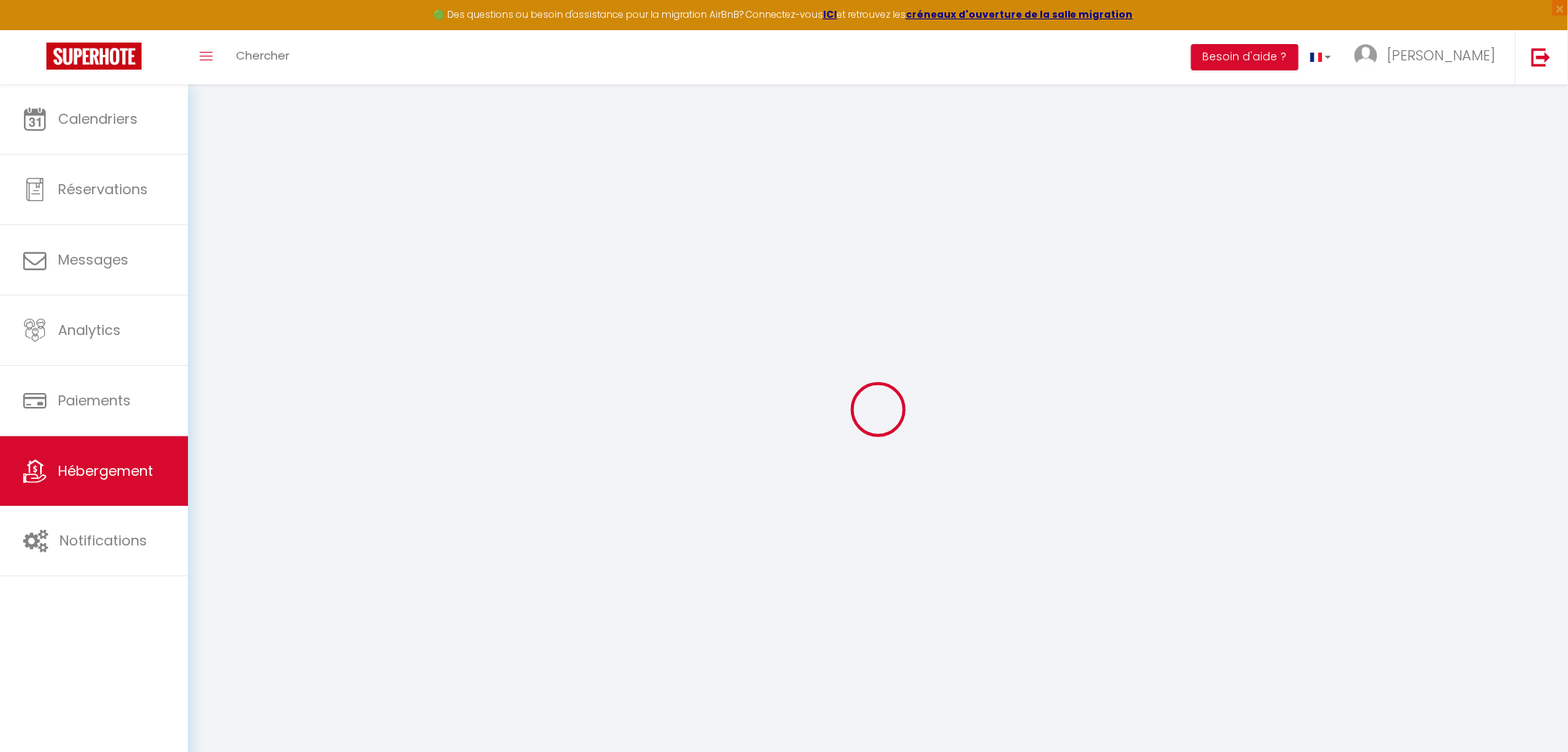
checkbox input "false"
select select
checkbox input "false"
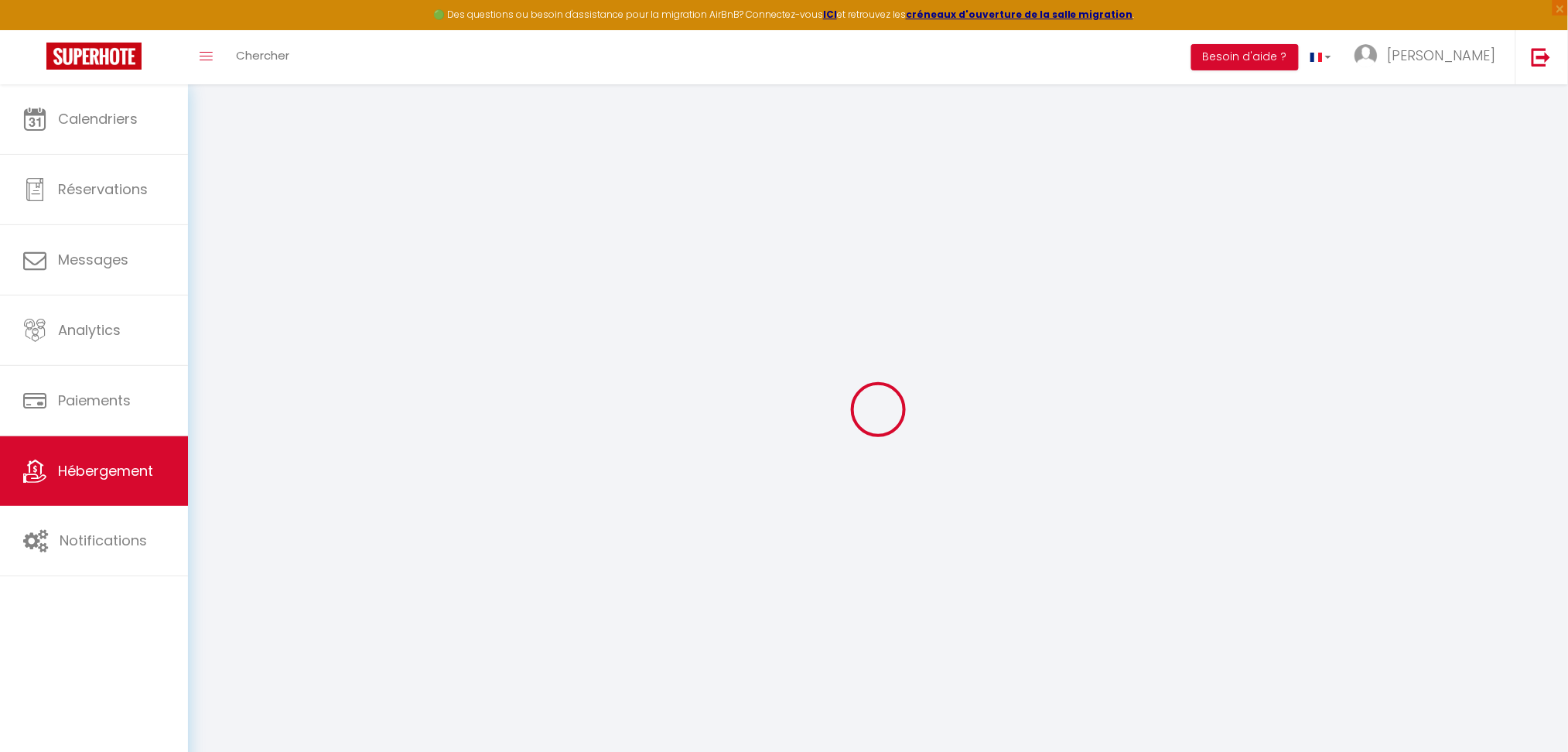
checkbox input "false"
select select
checkbox input "false"
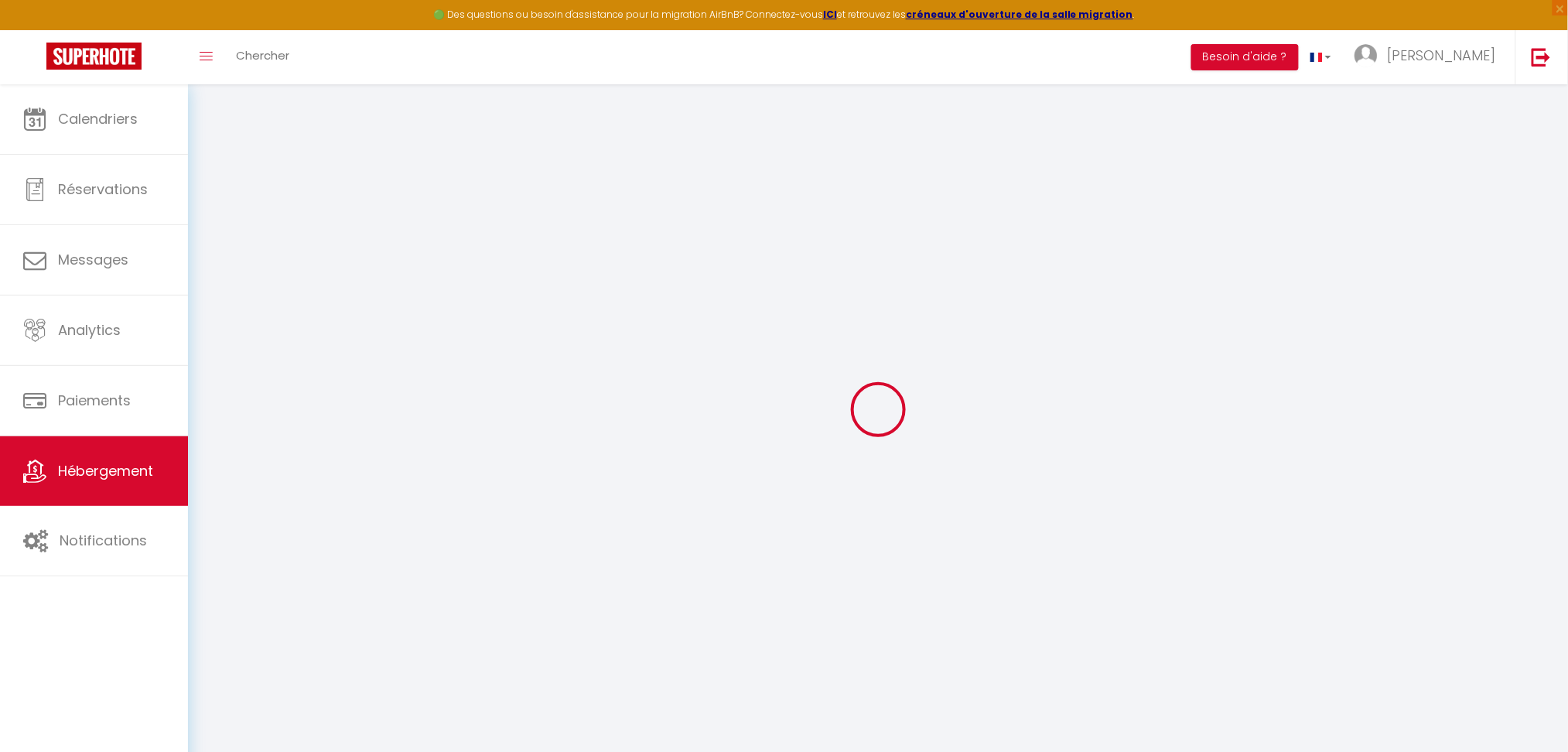
checkbox input "false"
select select "17:00"
select select "23:45"
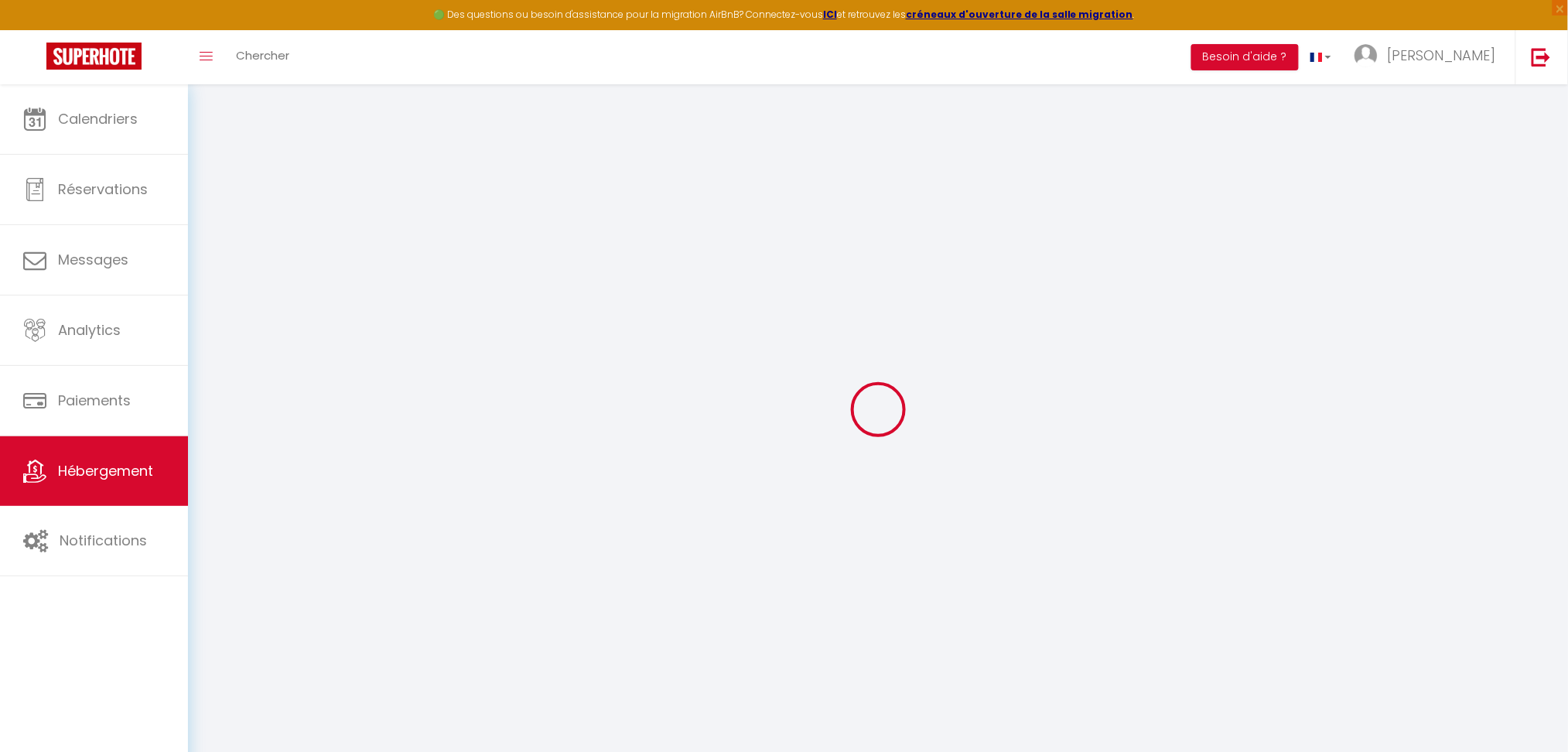
select select "11:00"
select select "30"
select select "120"
select select
checkbox input "false"
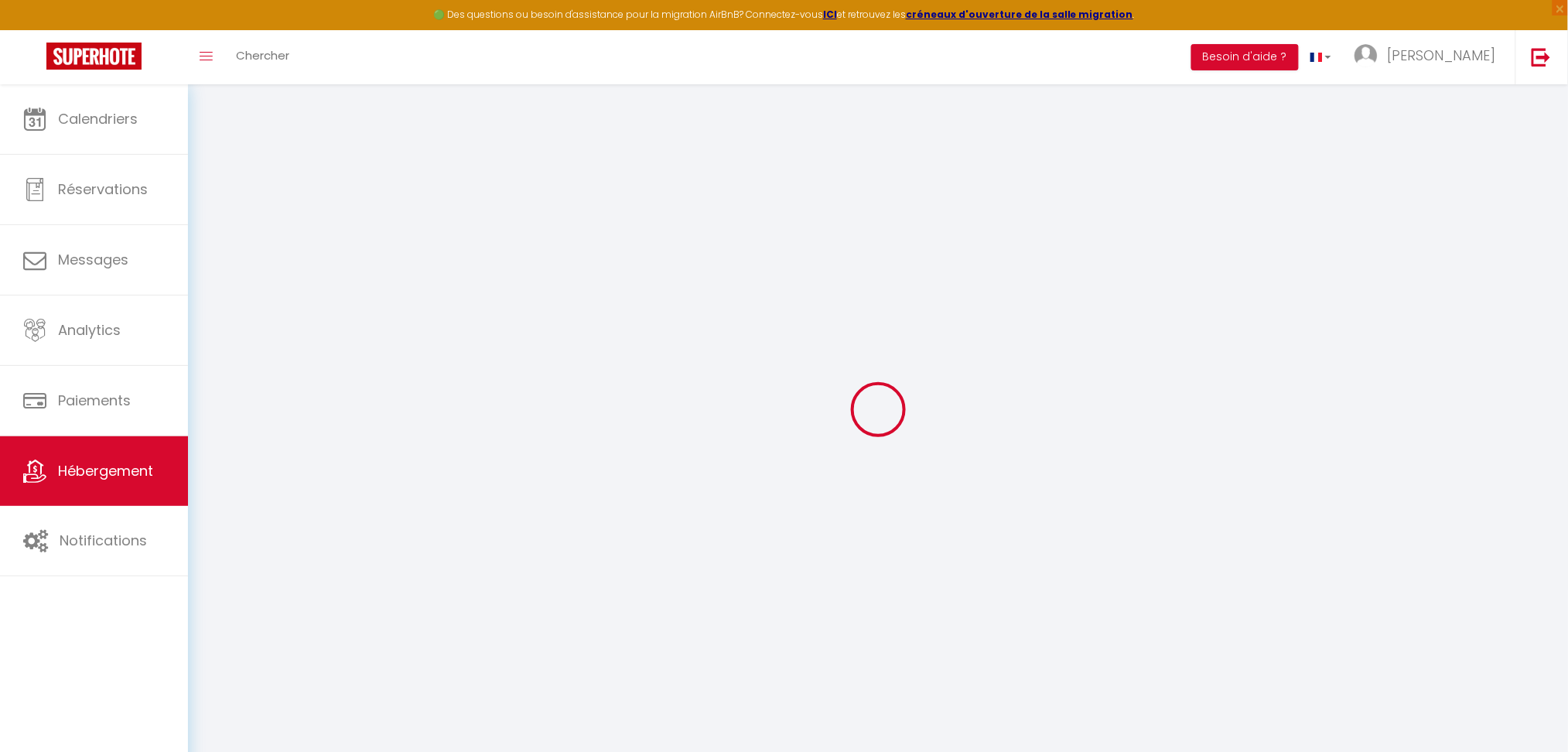
checkbox input "false"
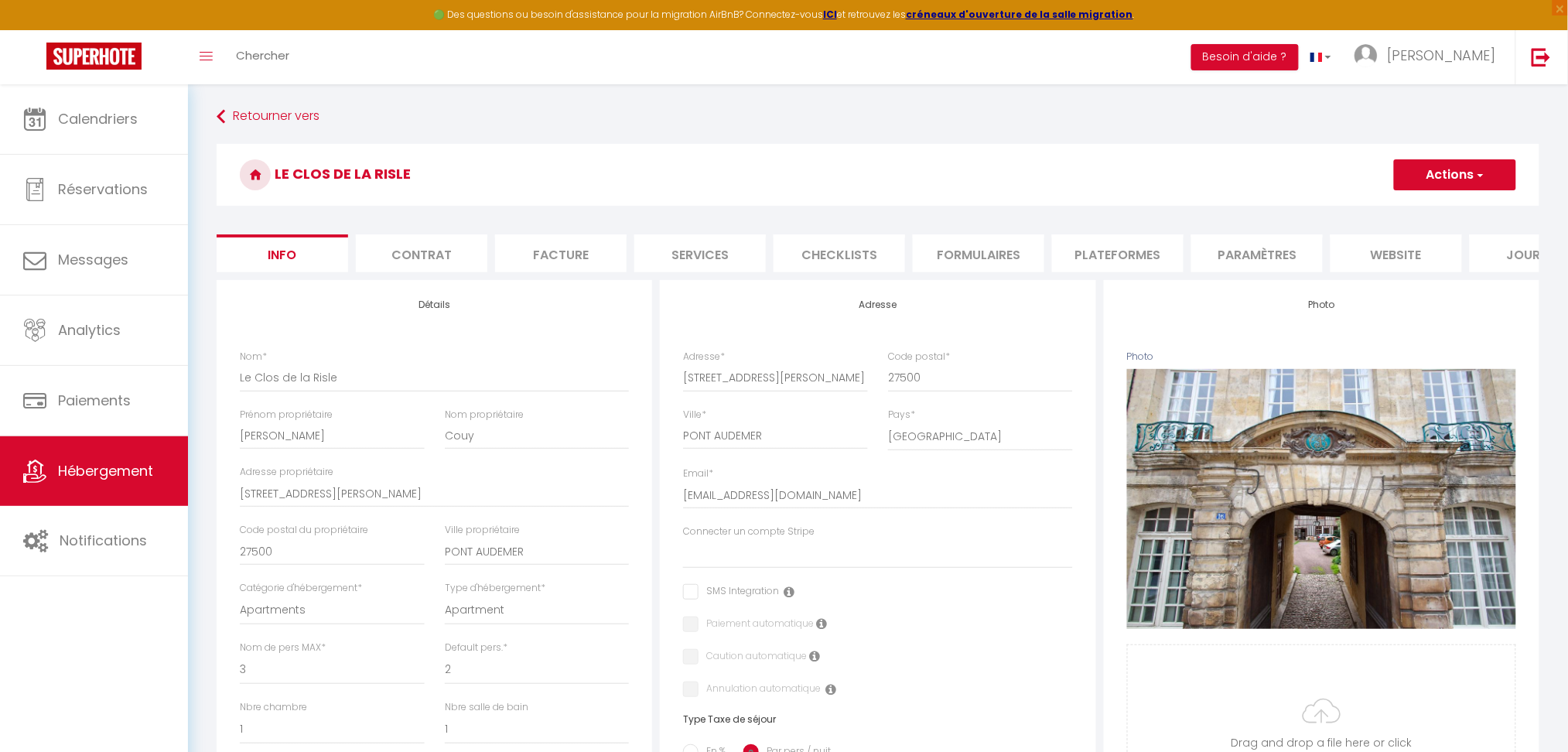
click at [1136, 259] on li "Plateformes" at bounding box center [1118, 254] width 132 height 38
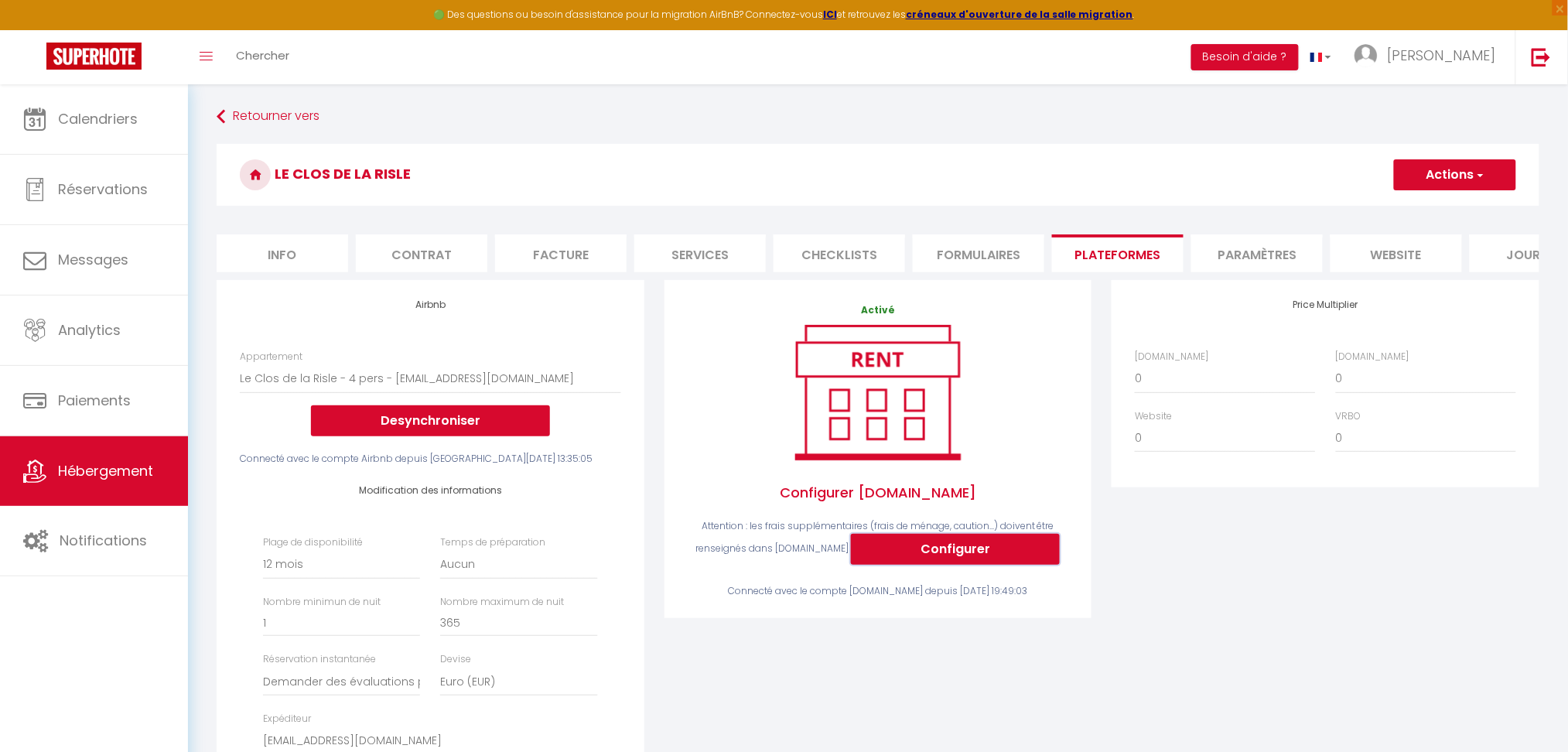
click at [982, 565] on button "Configurer" at bounding box center [955, 550] width 209 height 31
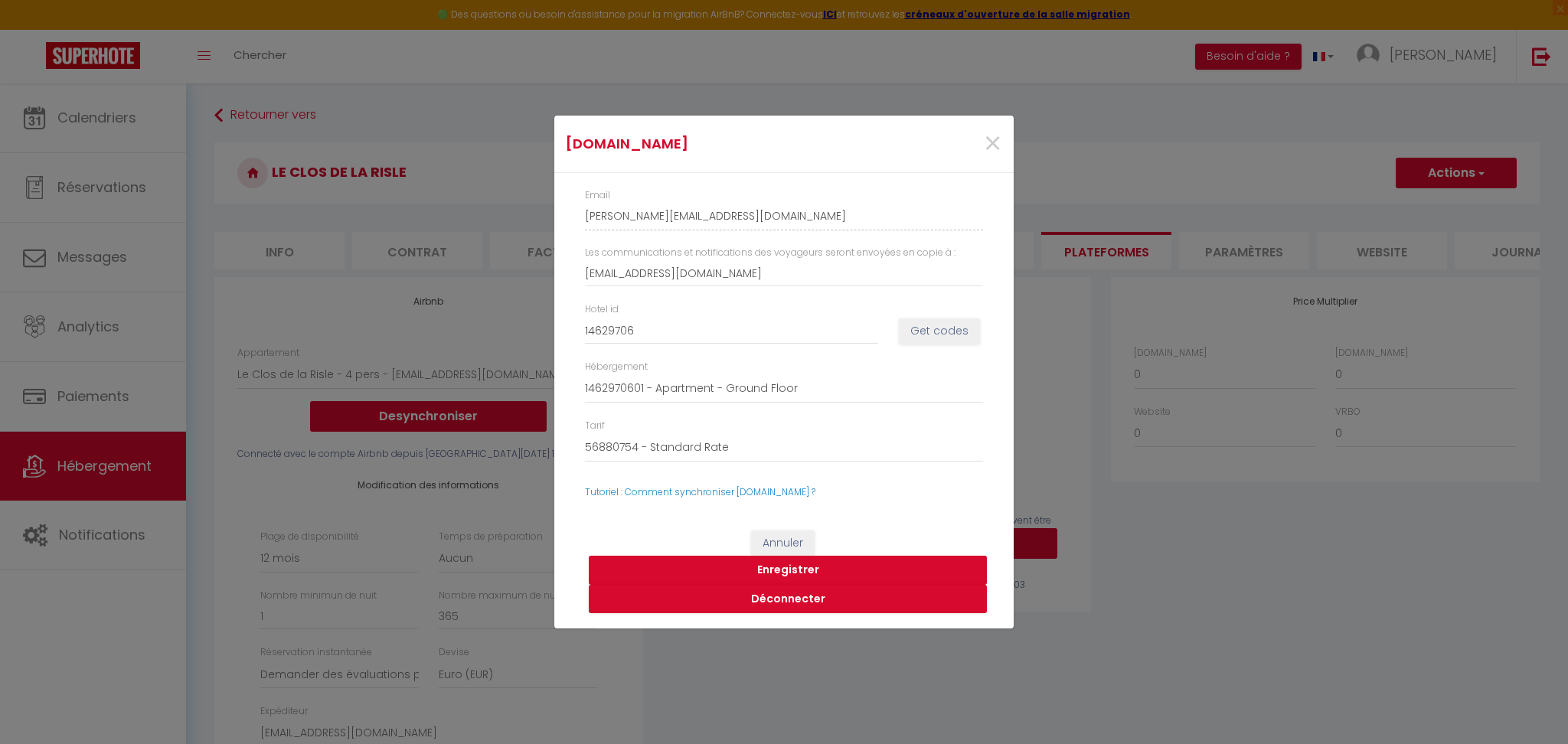
click at [946, 576] on button "Enregistrer" at bounding box center [787, 570] width 398 height 29
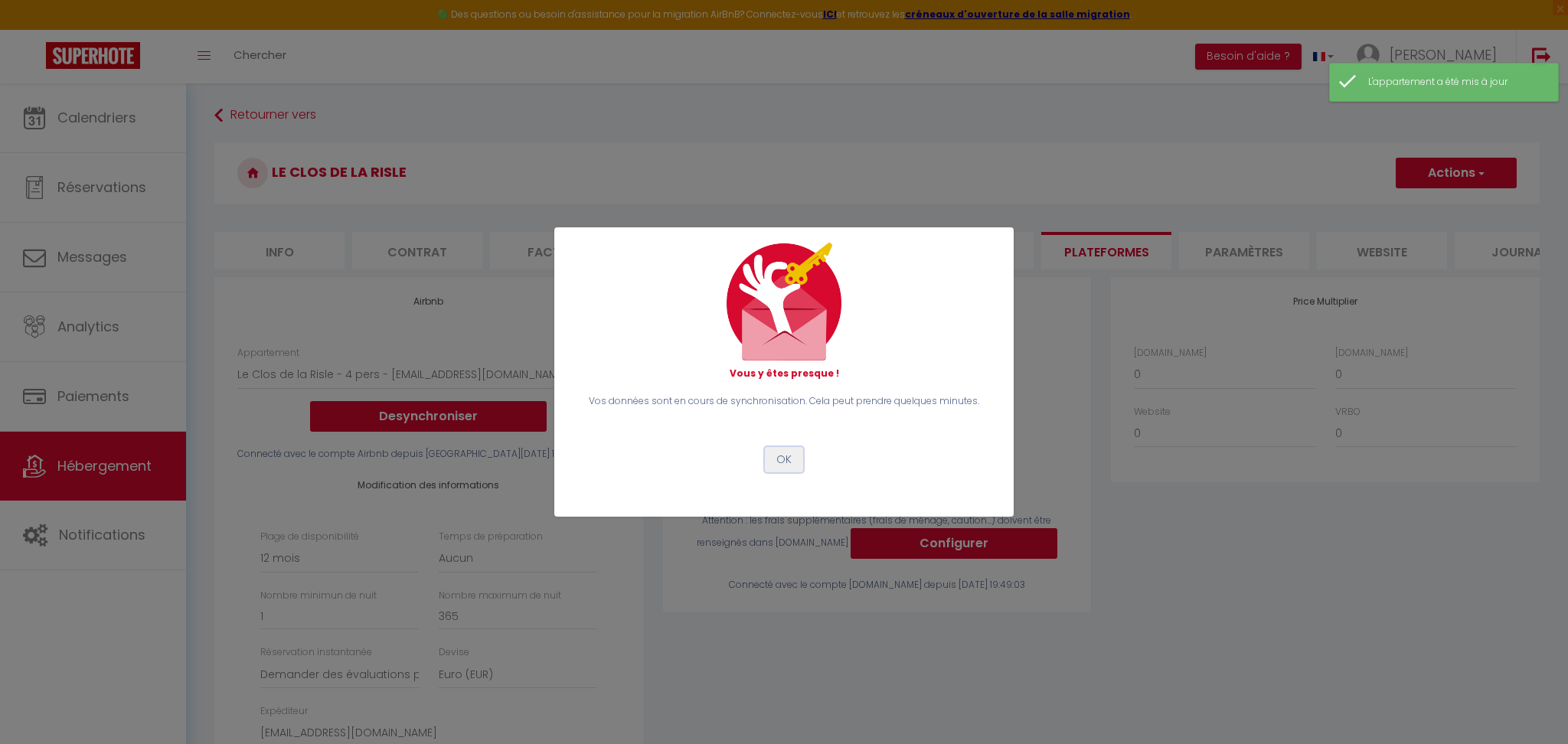
click at [790, 461] on button "OK" at bounding box center [784, 460] width 38 height 26
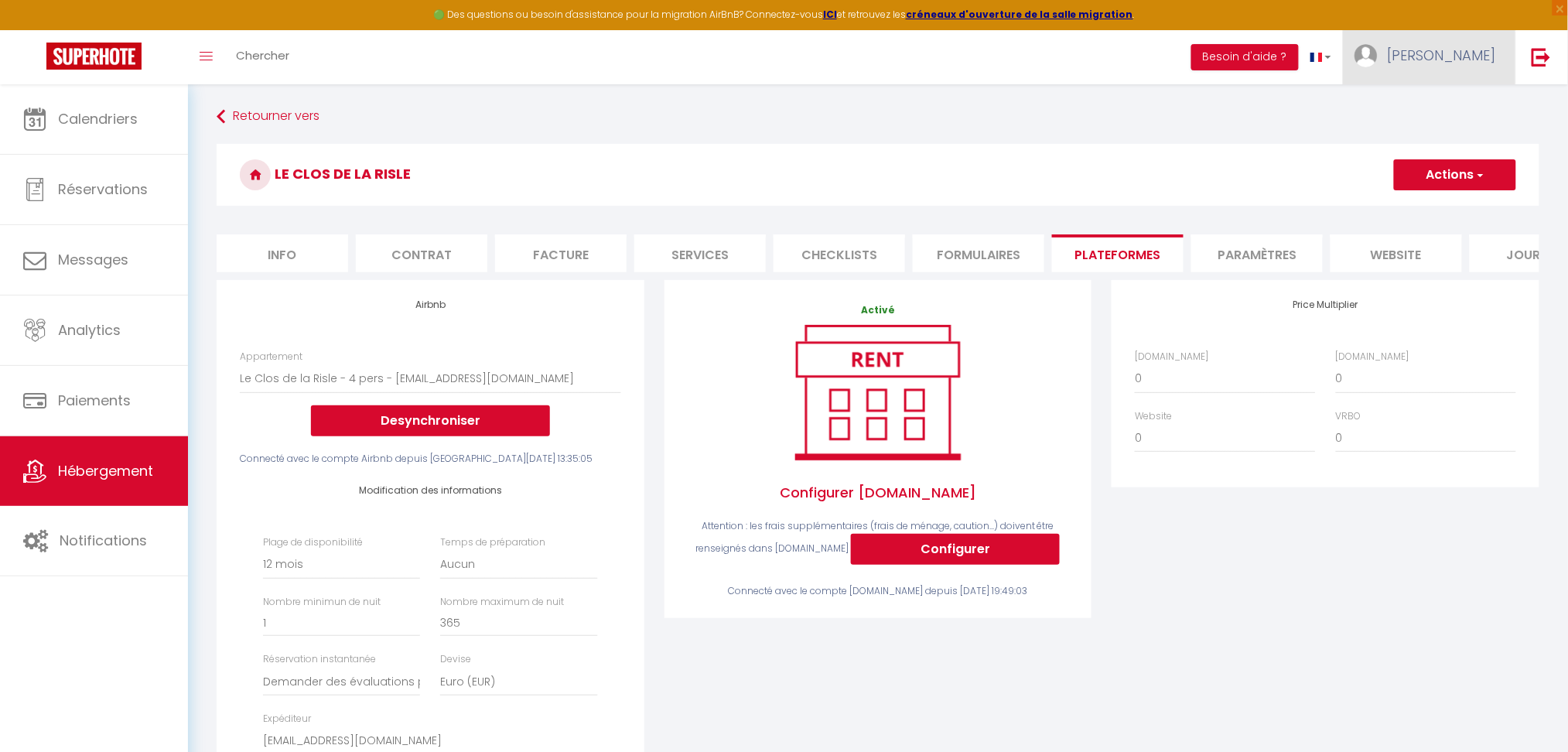
click at [1465, 62] on span "Carole" at bounding box center [1442, 55] width 109 height 19
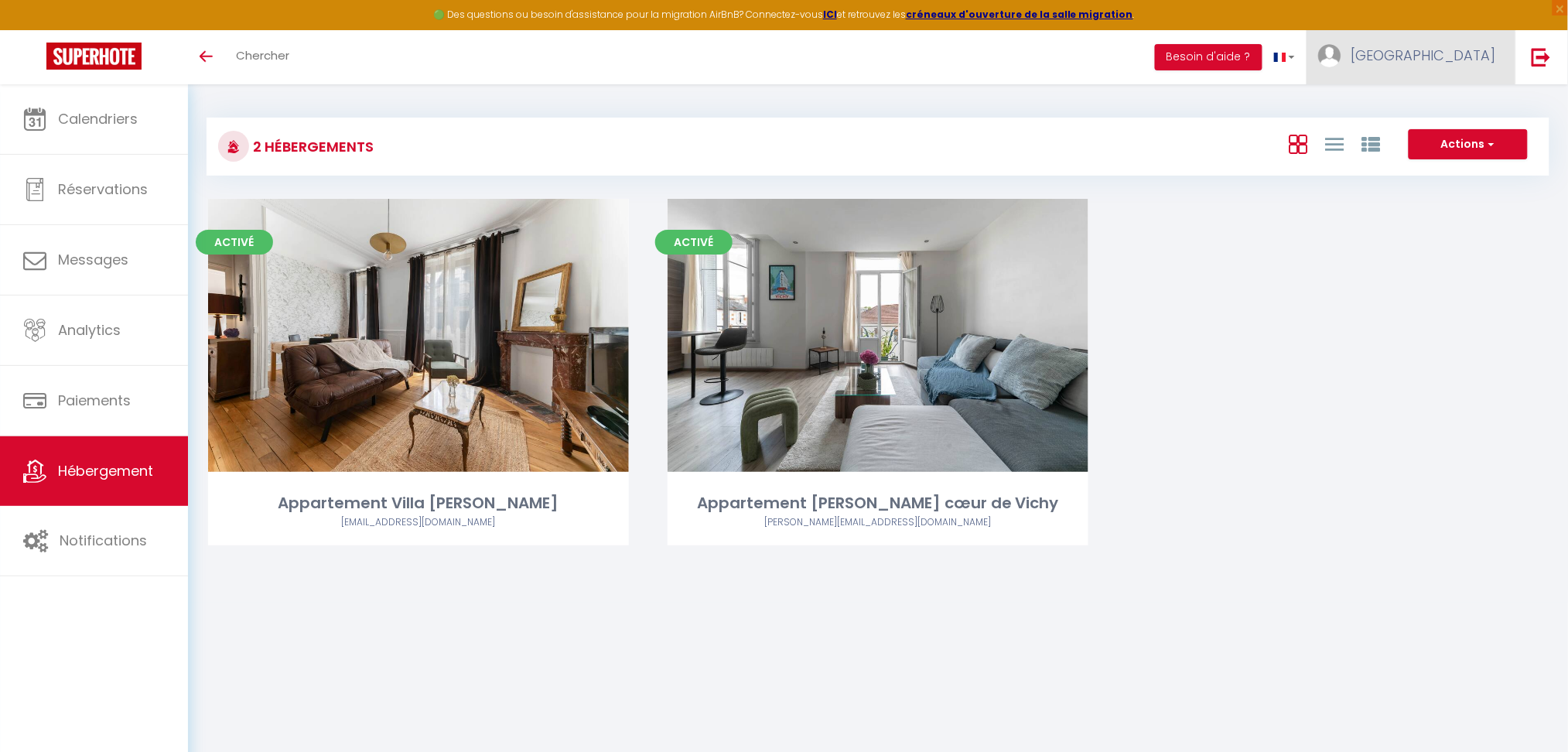
click at [1466, 69] on link "[GEOGRAPHIC_DATA]" at bounding box center [1411, 57] width 209 height 54
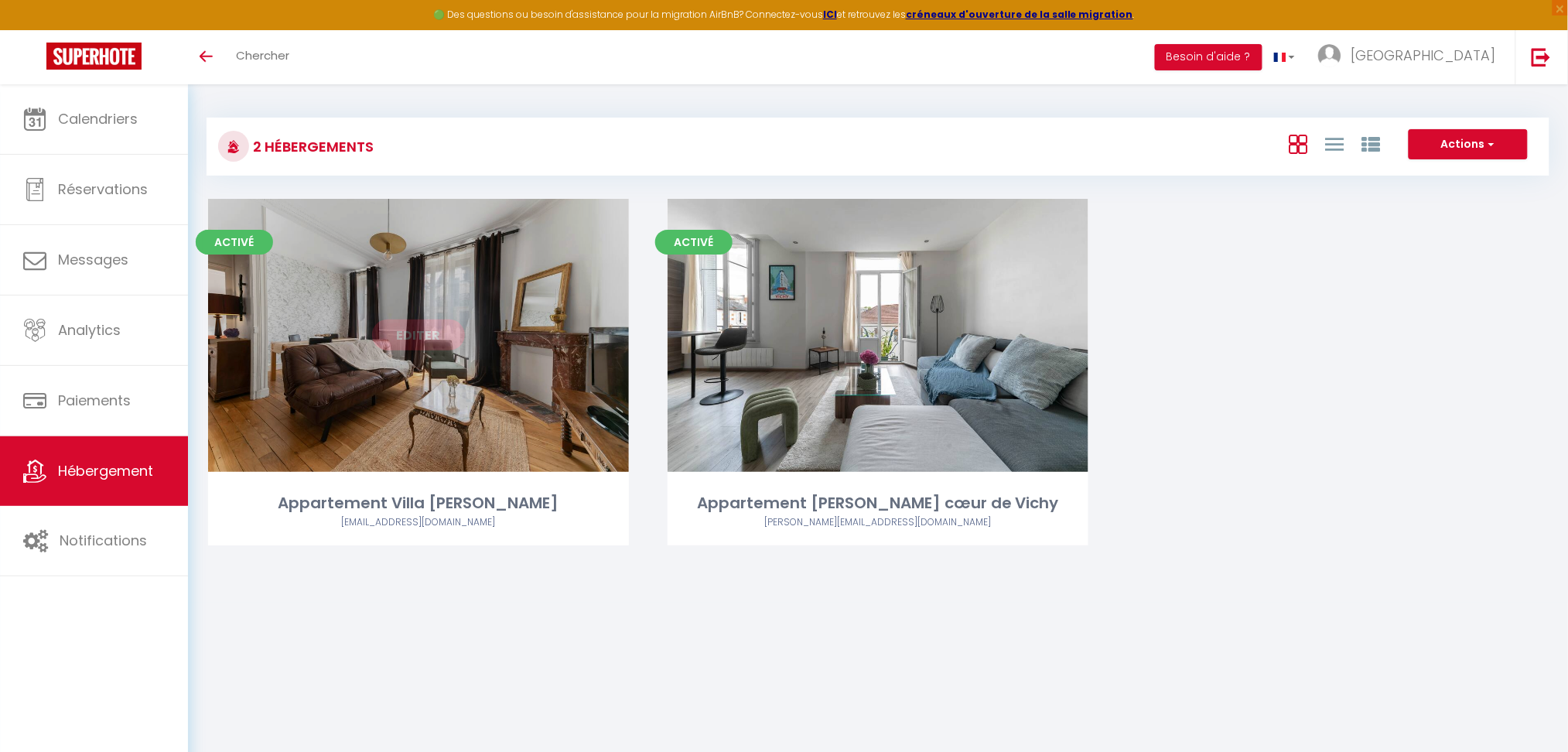
click at [423, 332] on link "Editer" at bounding box center [418, 335] width 93 height 31
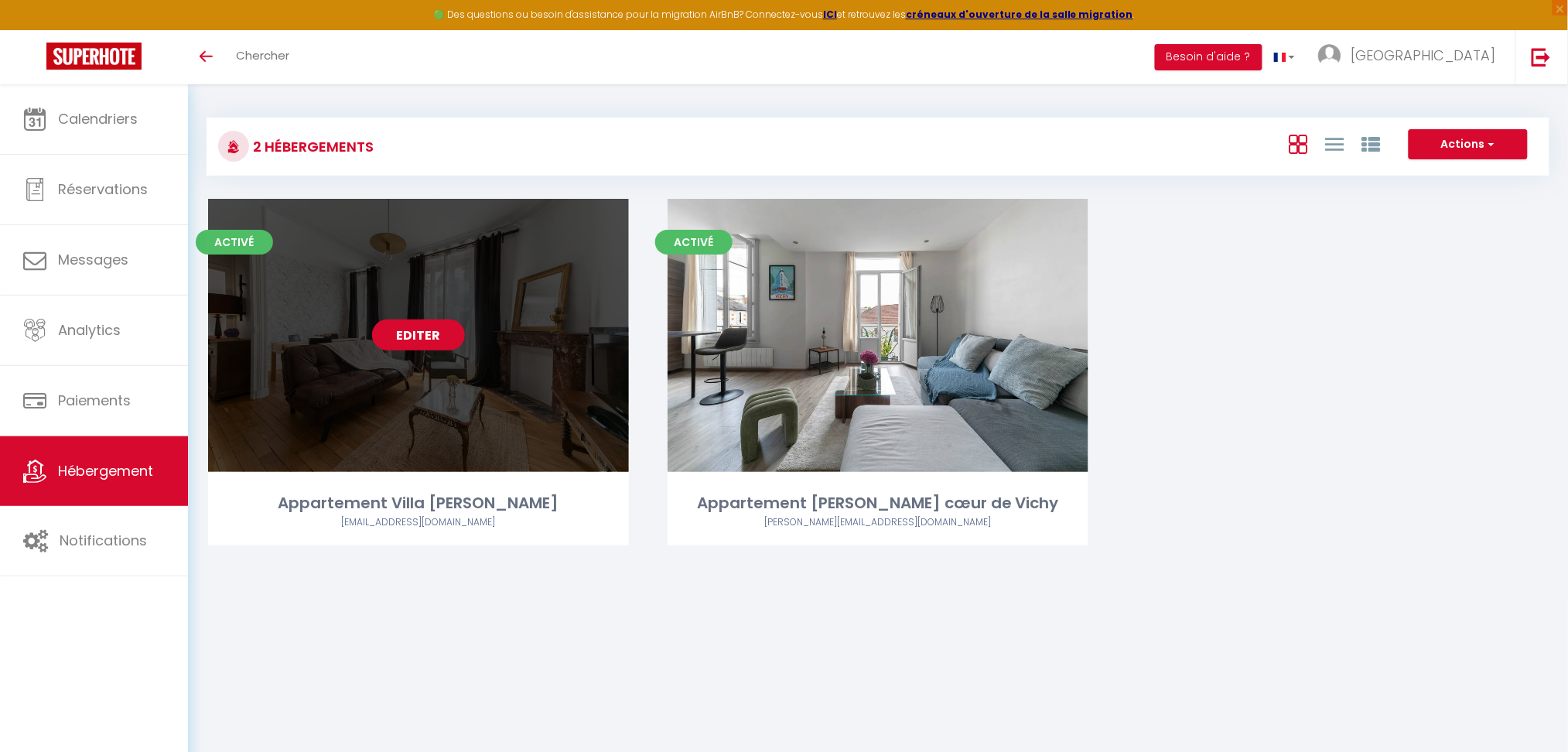
click at [423, 332] on link "Editer" at bounding box center [418, 335] width 93 height 31
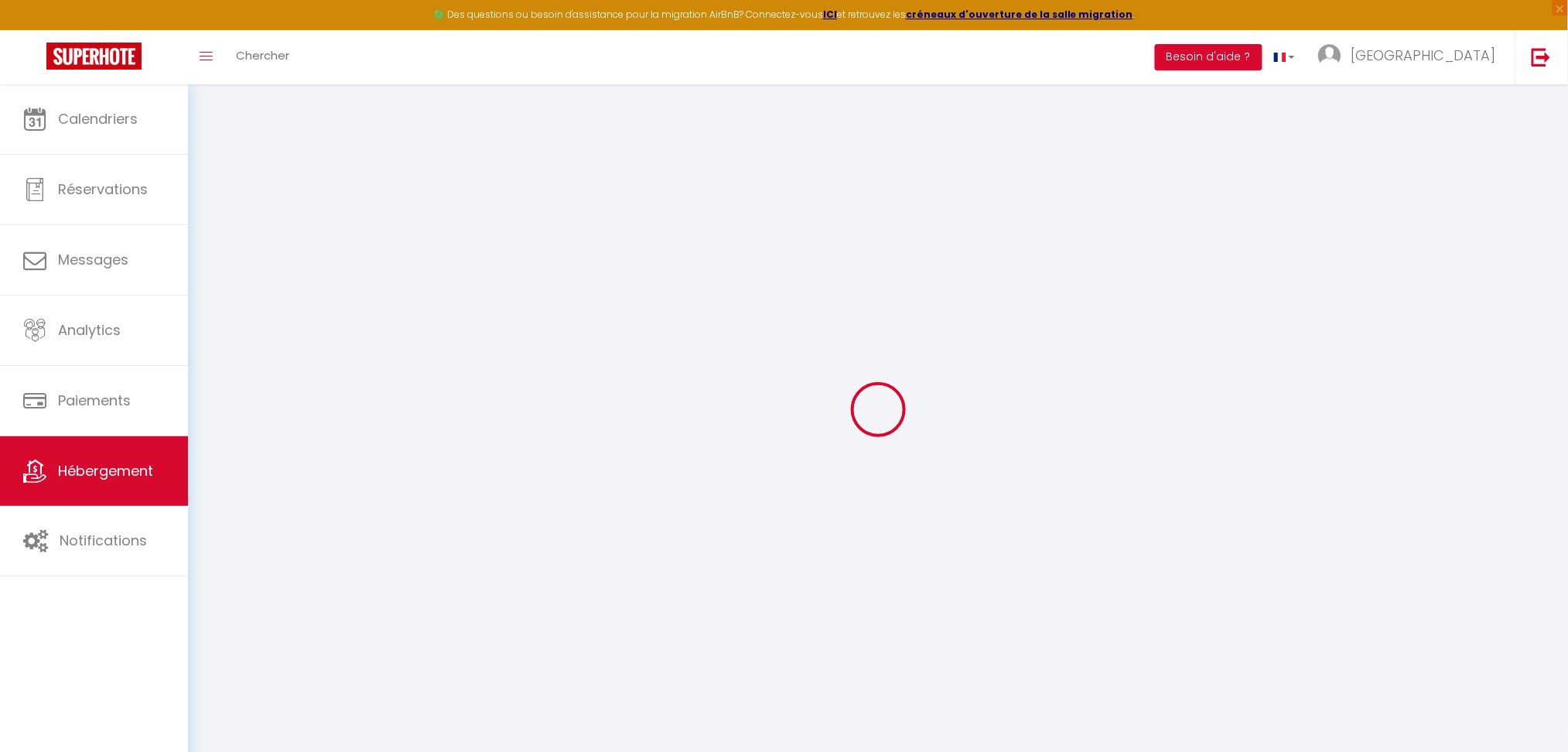
select select "+ 22 %"
select select "+ 21 %"
select select "16051-1462078627934514920"
select select
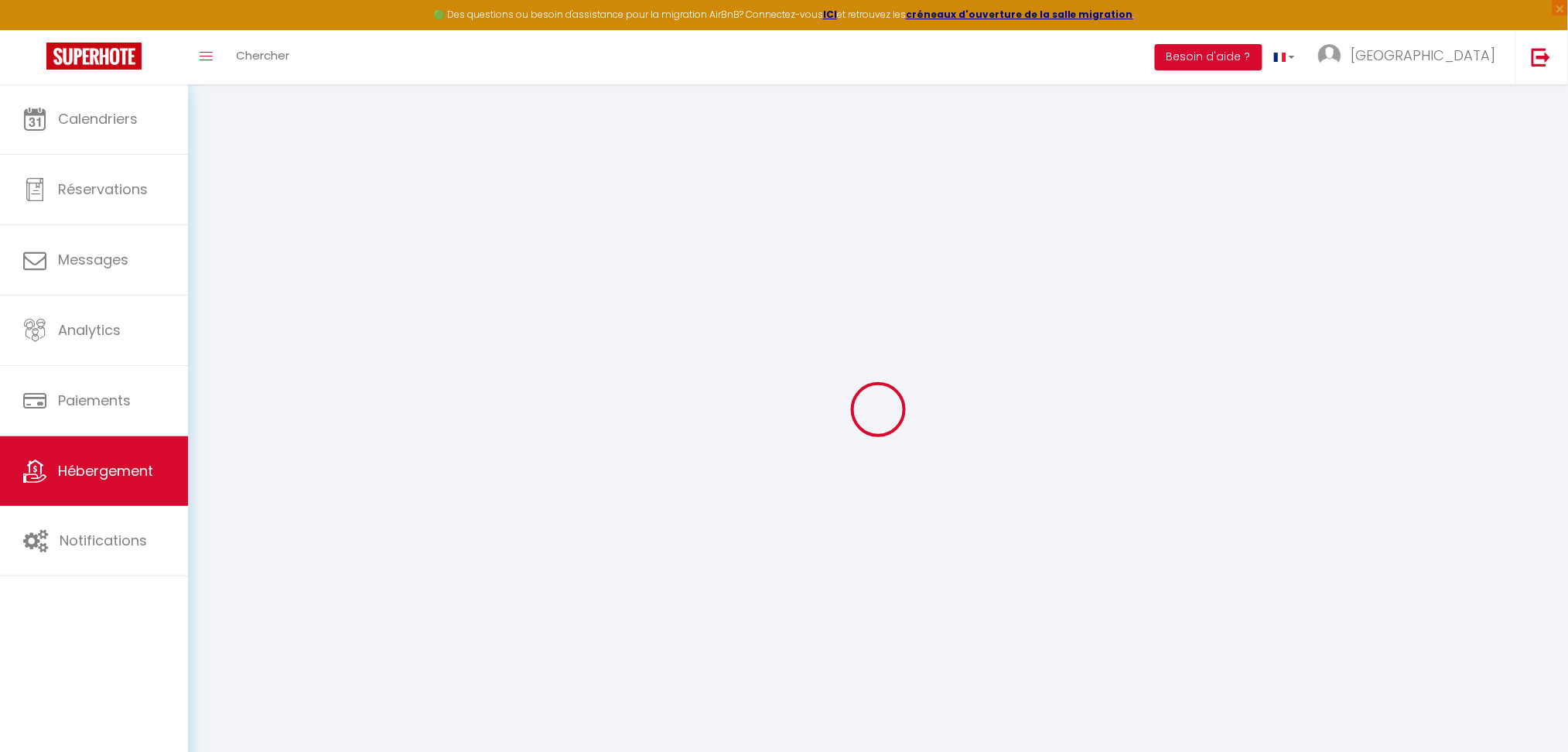
checkbox input "false"
select select "365"
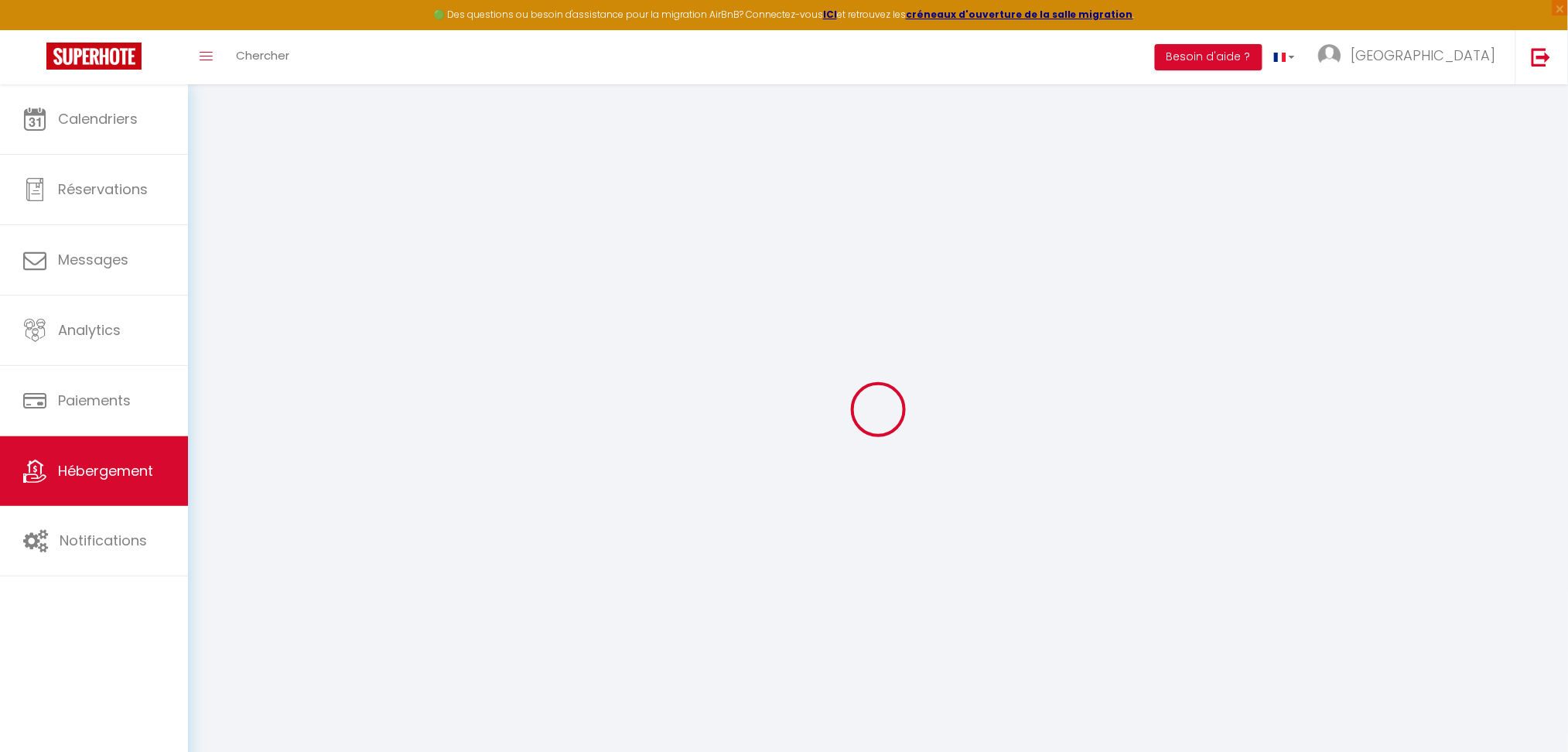
select select "EUR"
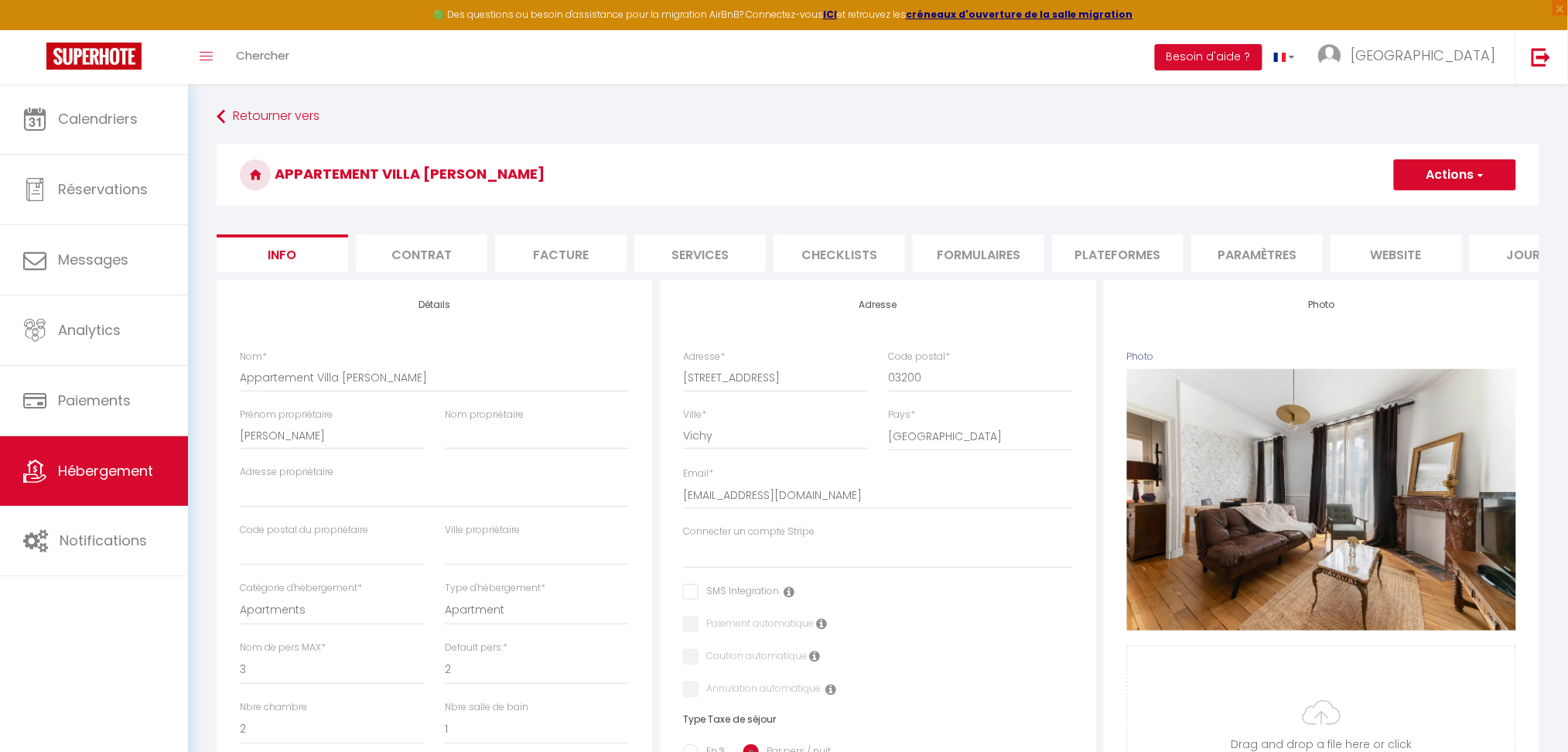
click at [1139, 259] on li "Plateformes" at bounding box center [1118, 254] width 132 height 38
select select
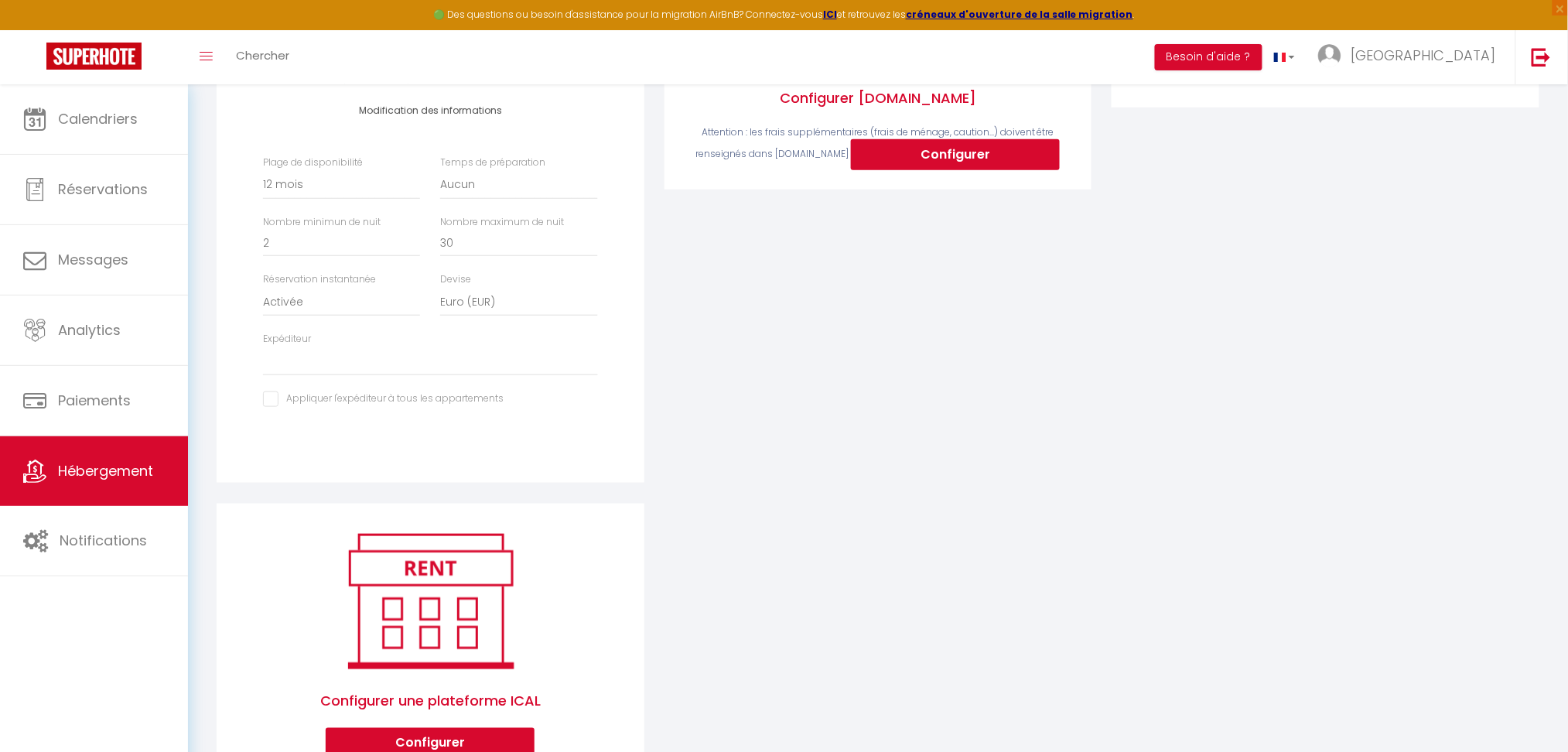
scroll to position [460, 0]
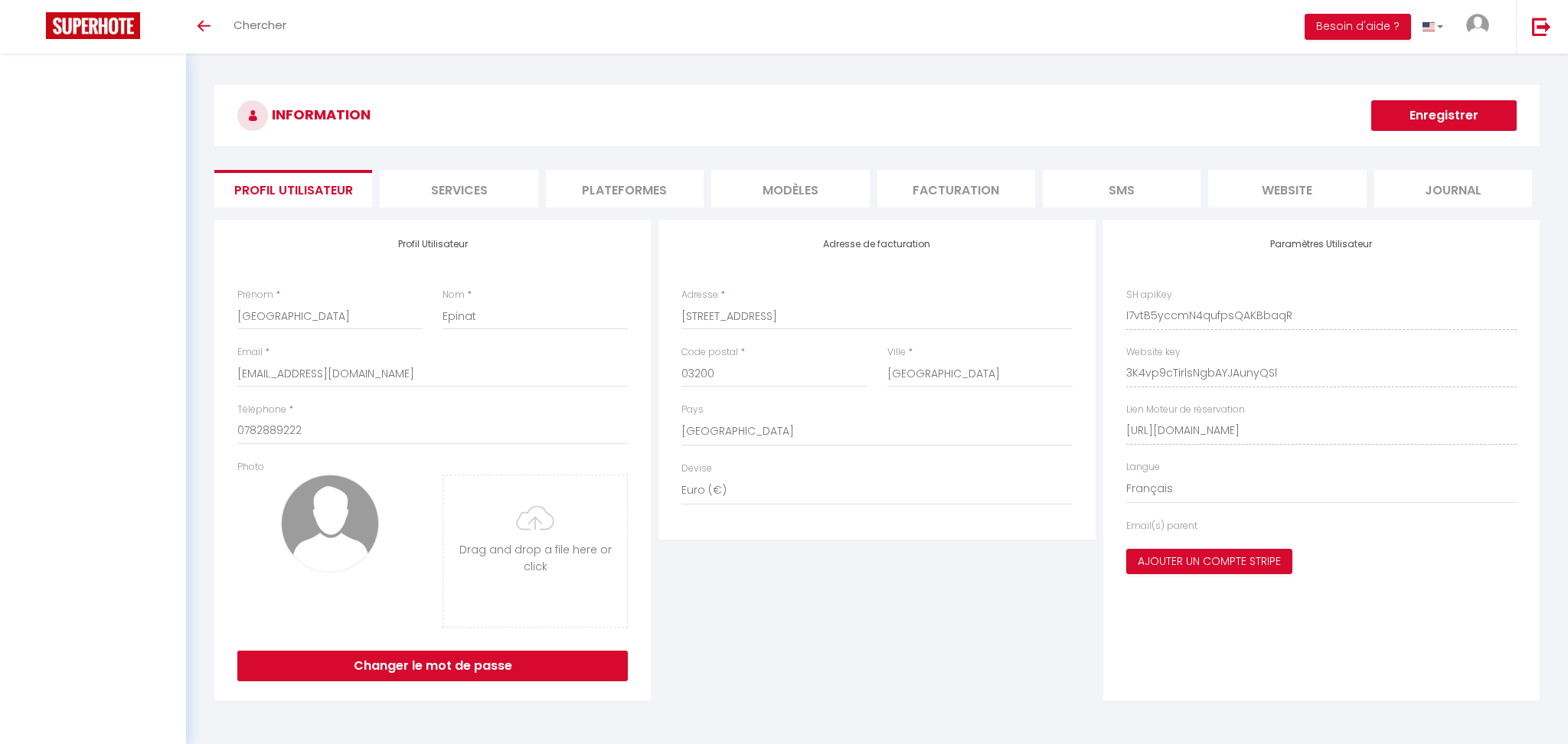
select select "28"
select select "fr"
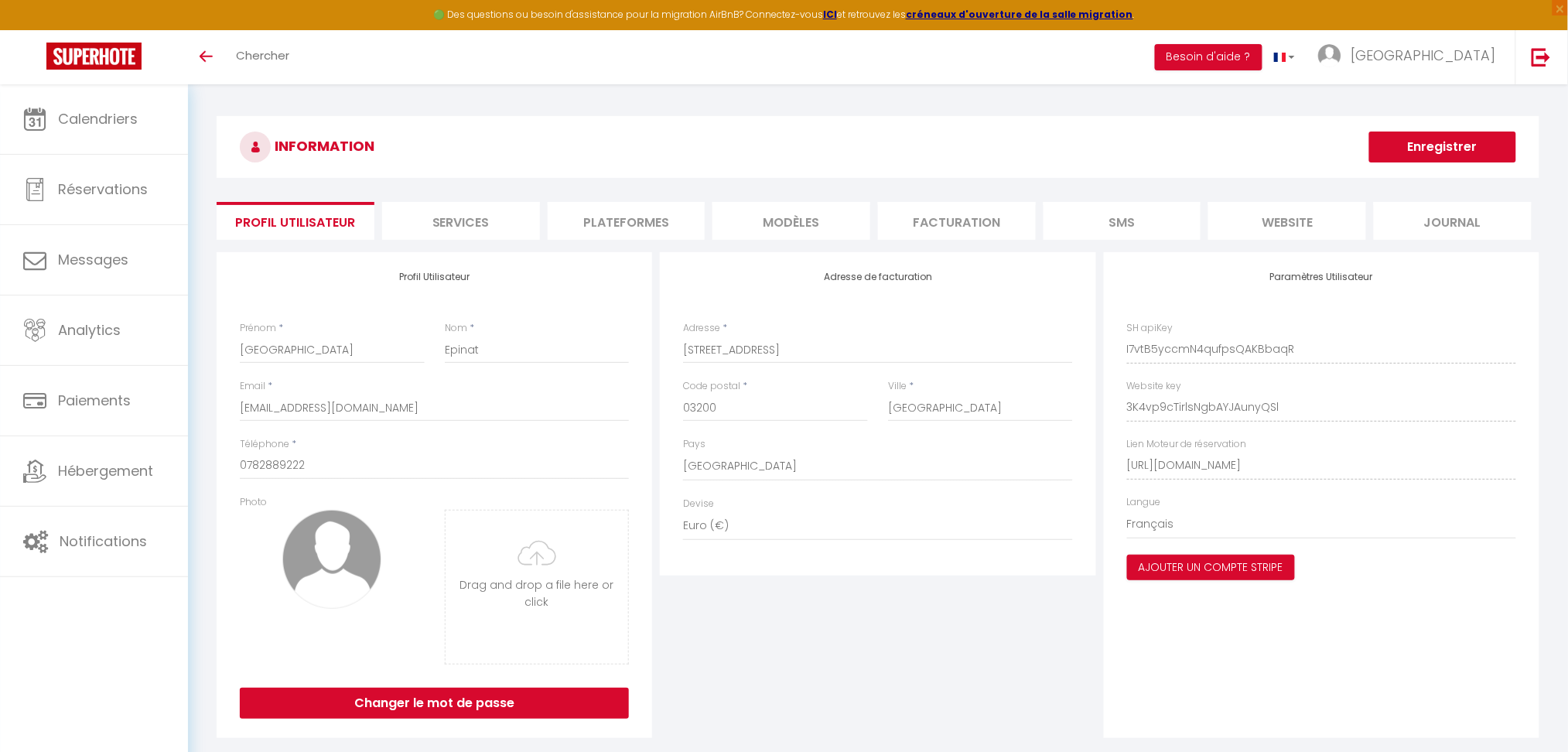
click li "Plateformes"
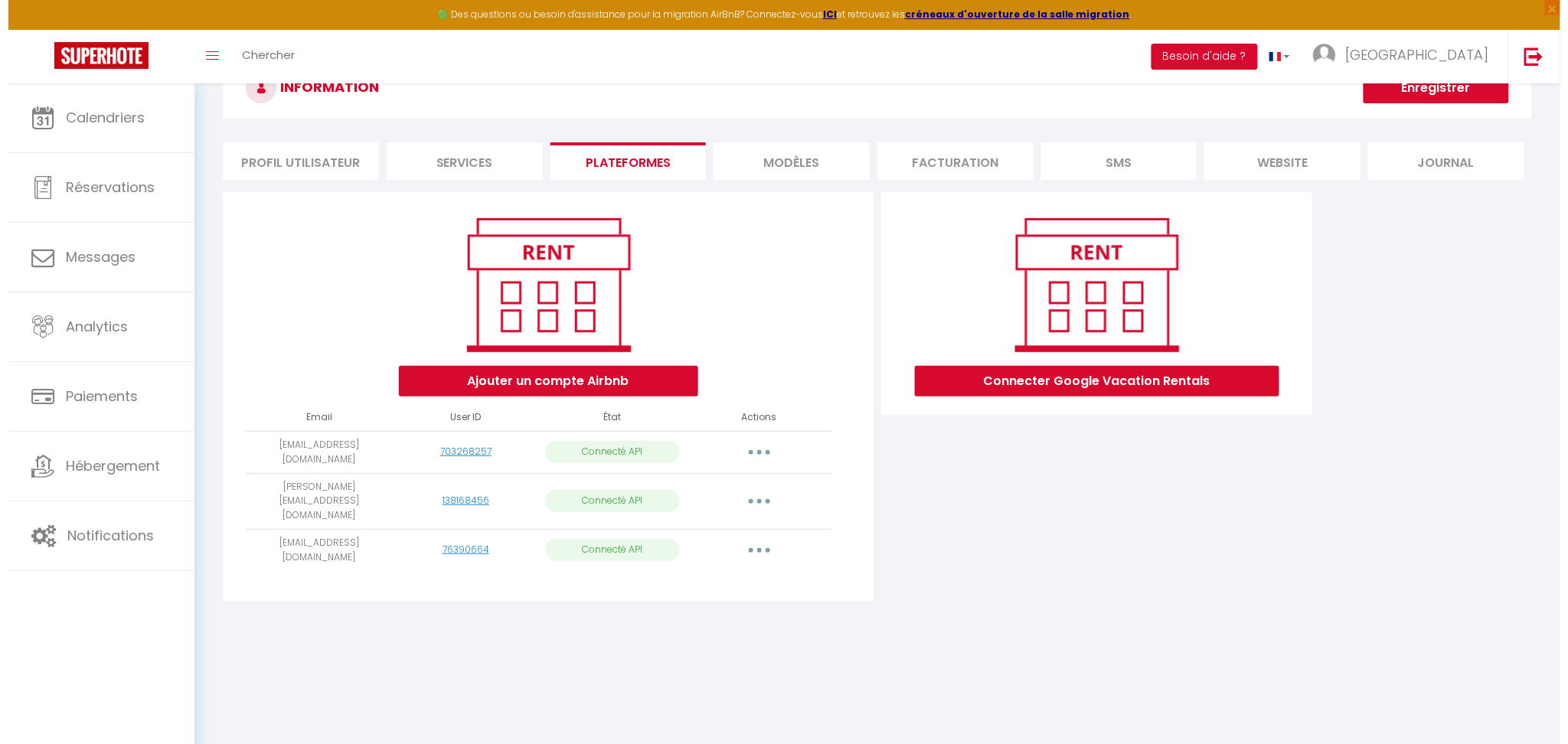
scroll to position [82, 0]
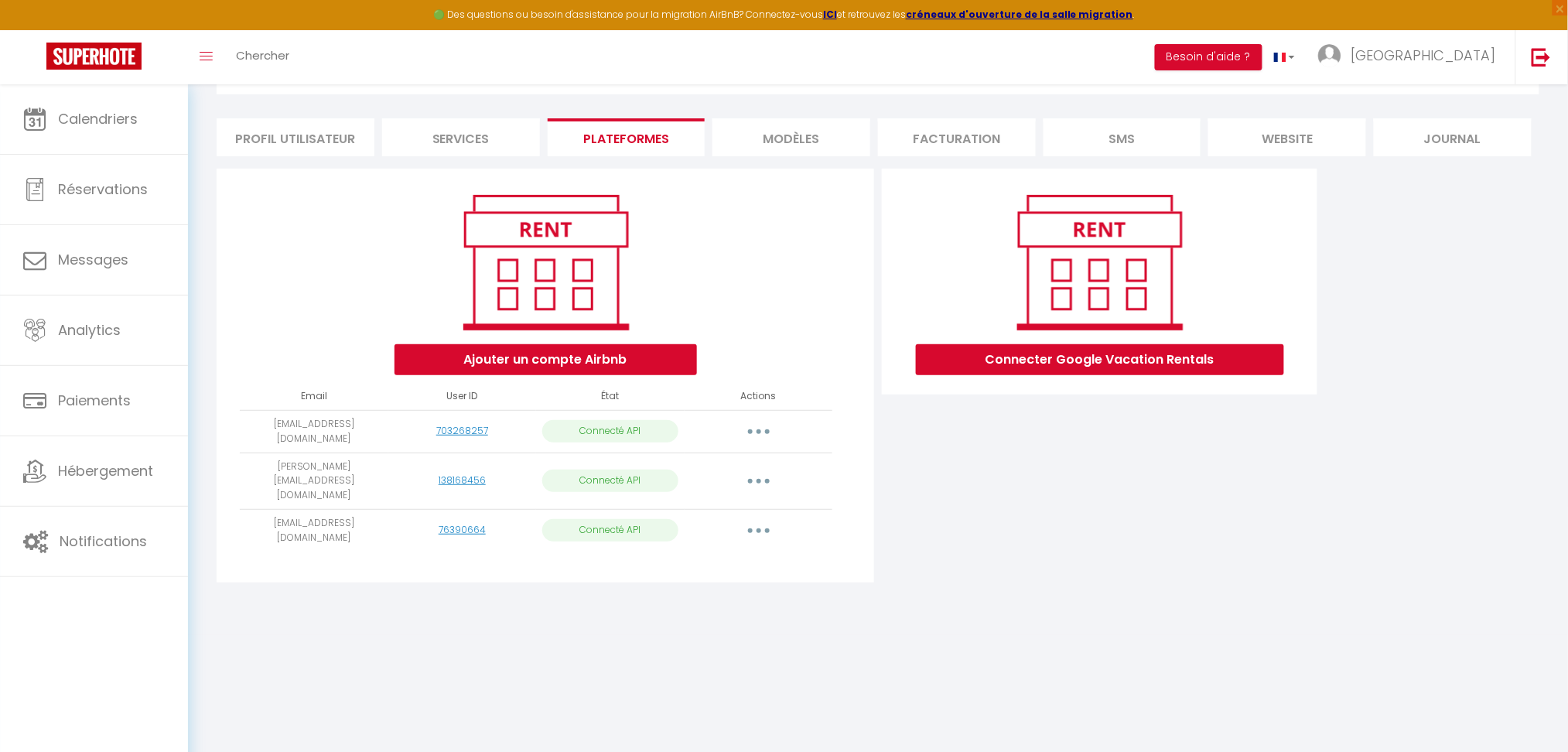
click button "button"
click link "Importer les appartements"
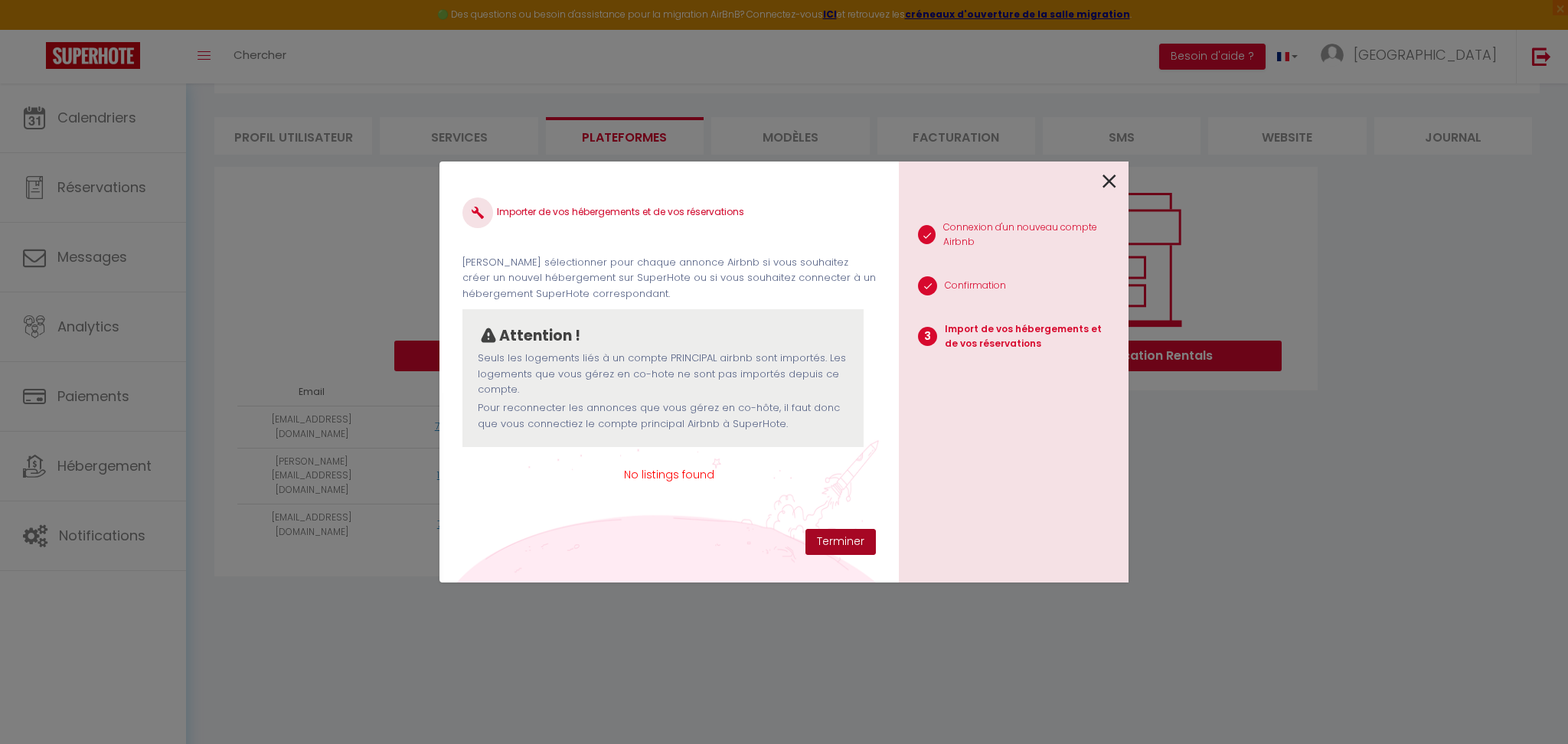
click button "Terminer"
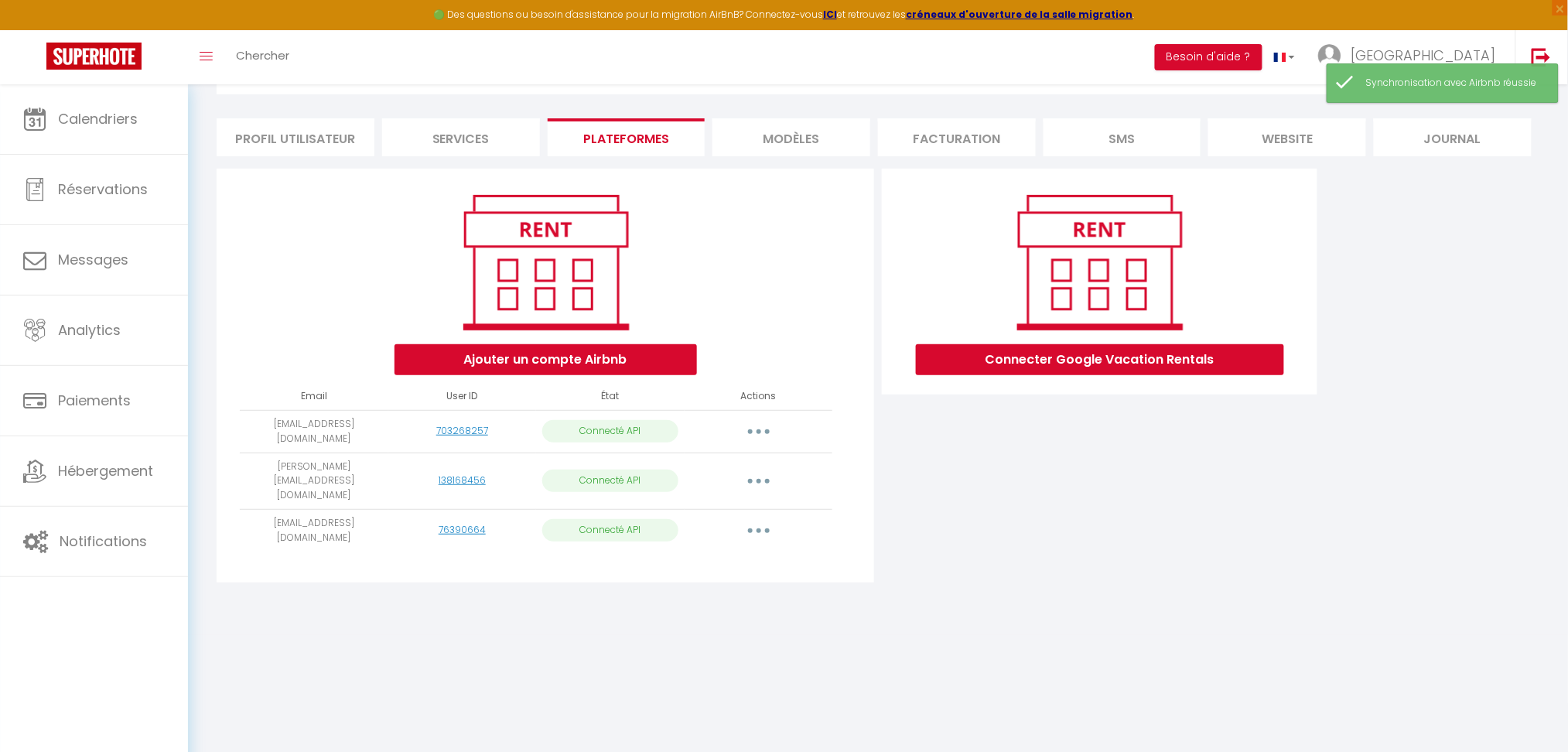
click td "Importer les appartements Supprimer Reconnecter le compte"
click button "button"
click link "Importer les appartements"
select select "73911"
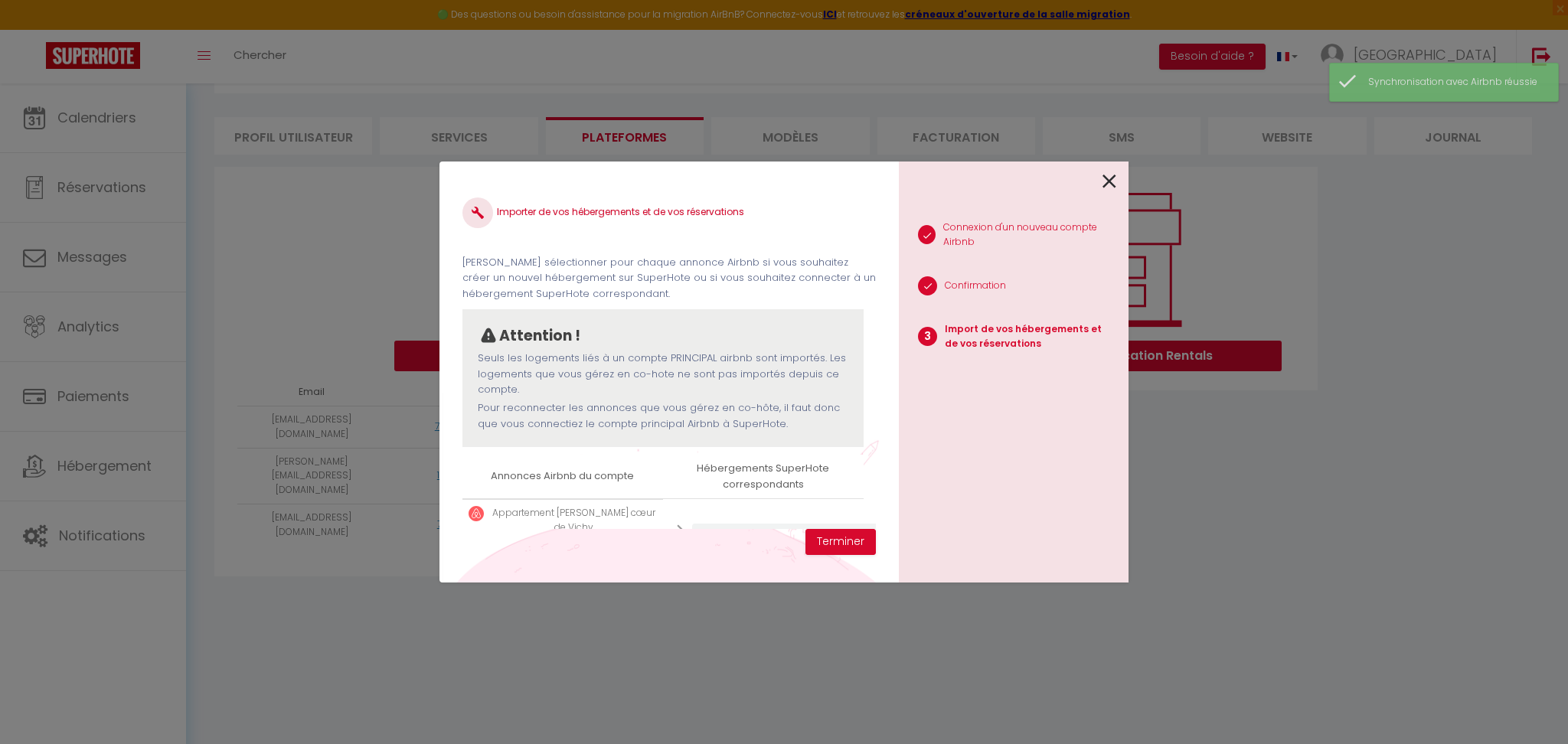
scroll to position [76, 0]
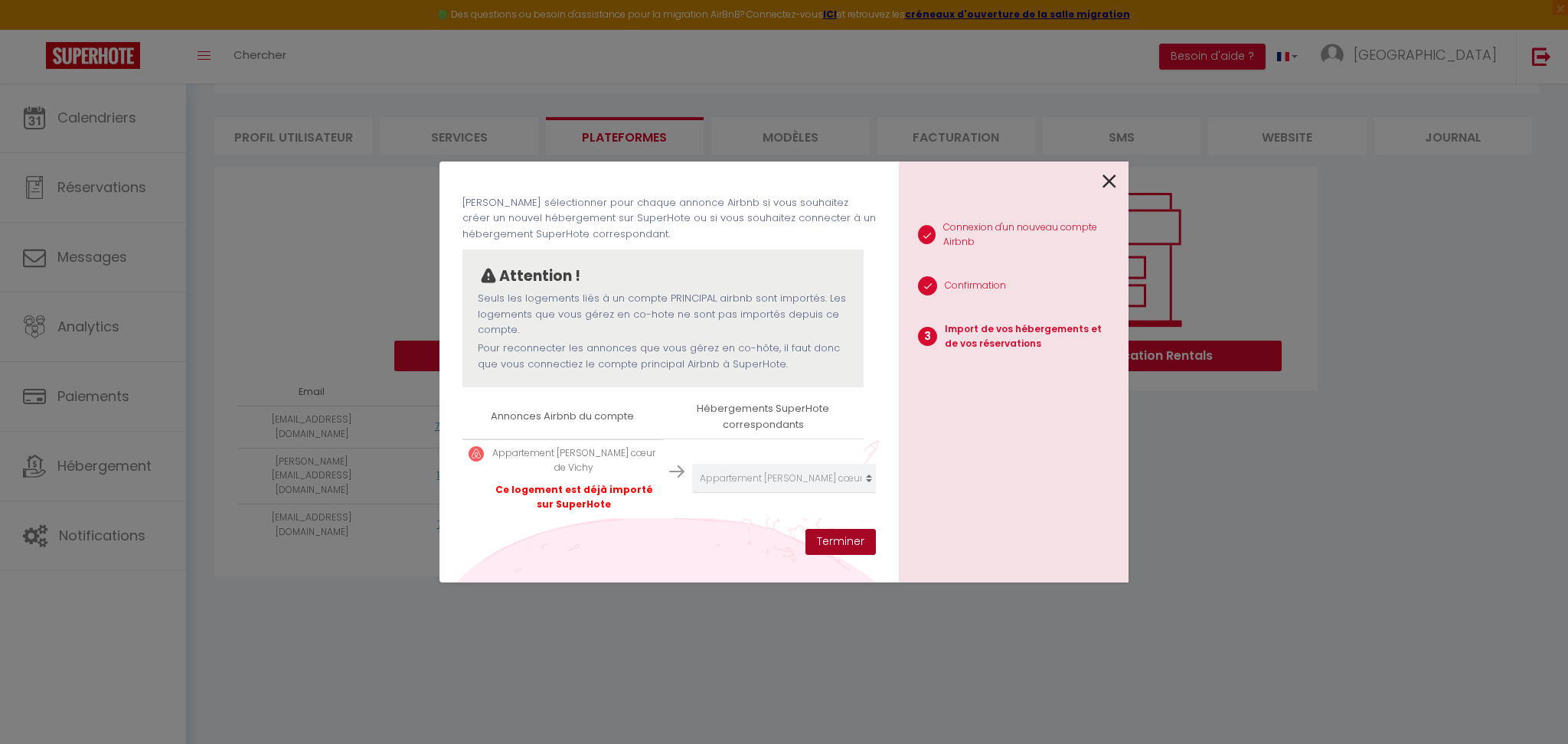
click button "Terminer"
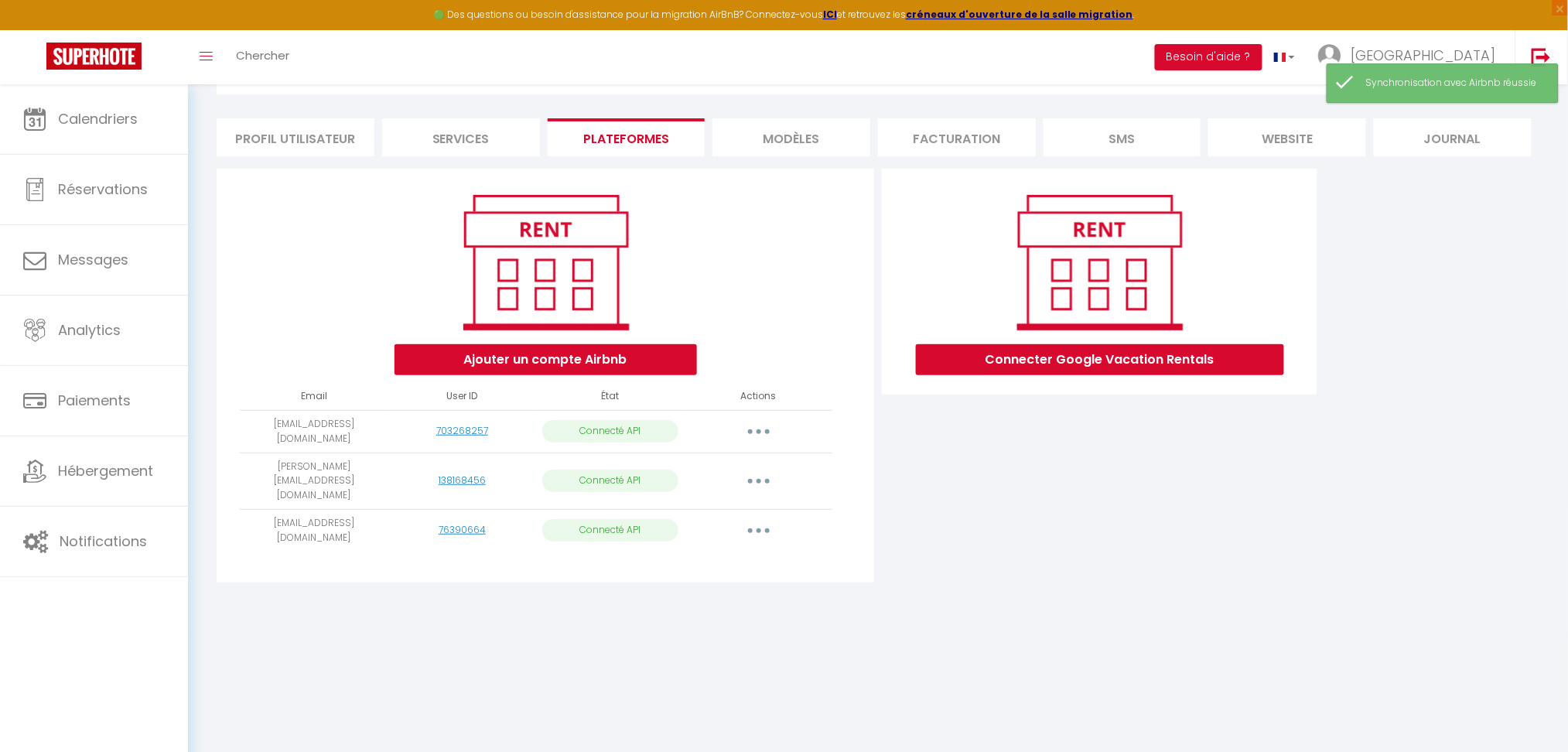
click button "button"
click link "Importer les appartements"
select select "73910"
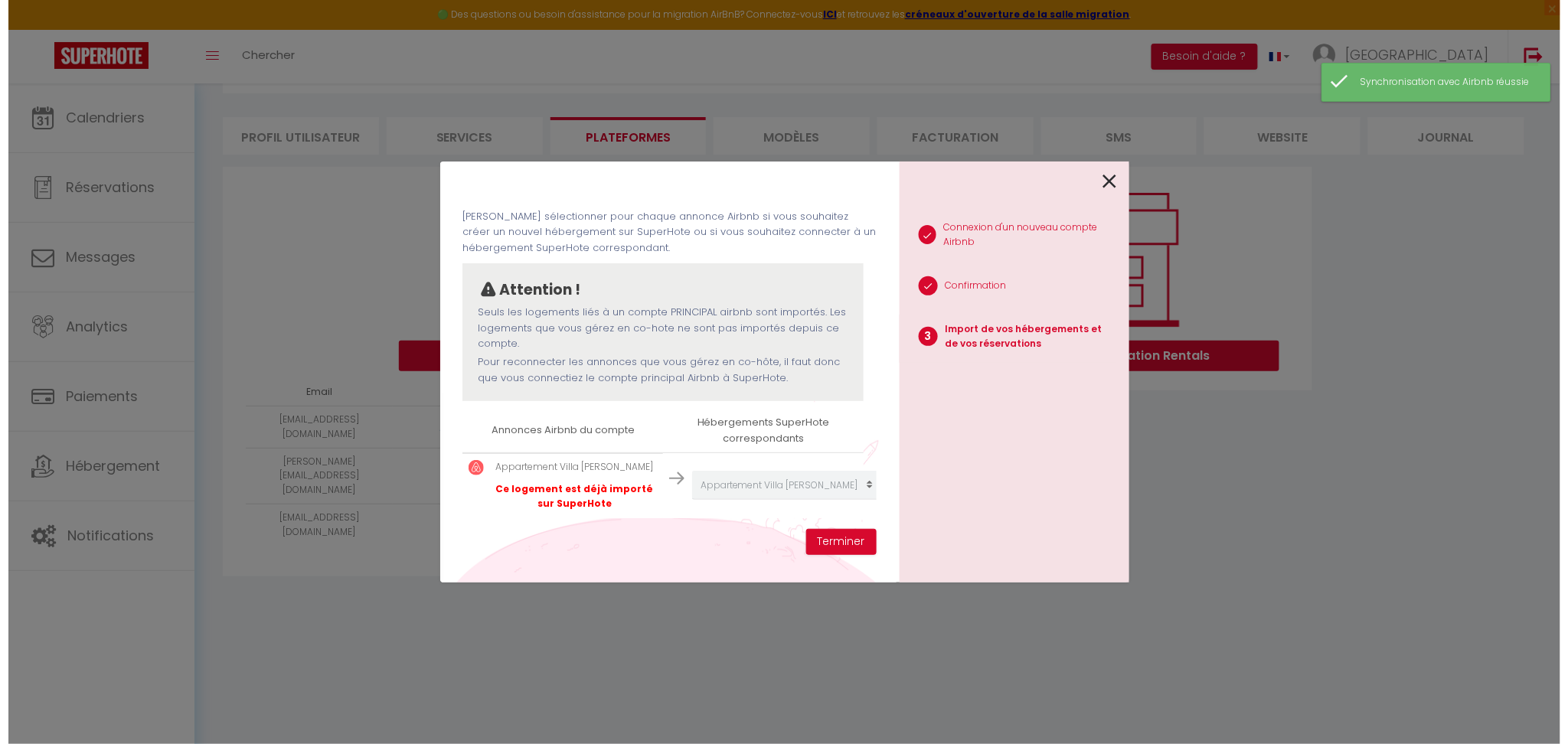
scroll to position [61, 0]
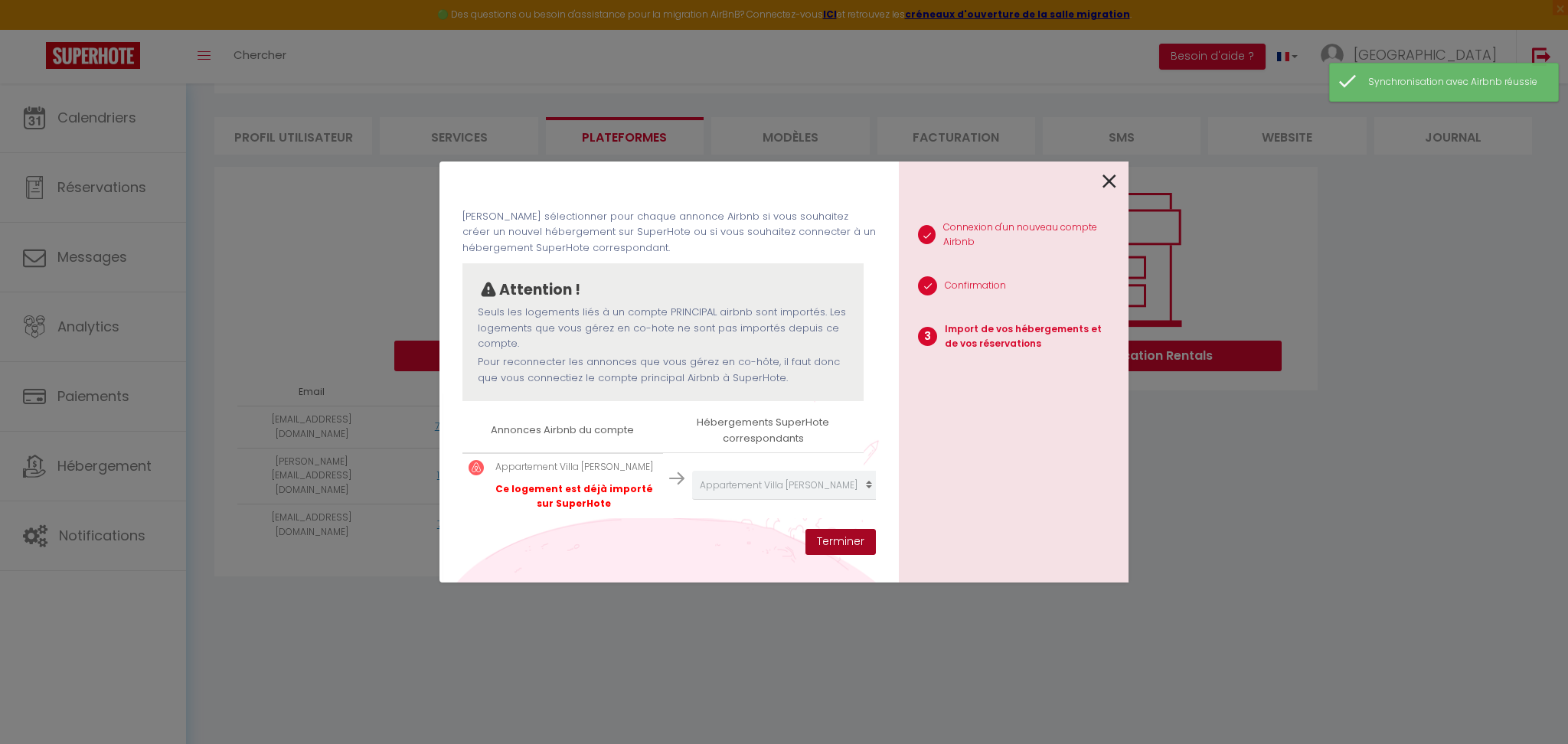
click button "Terminer"
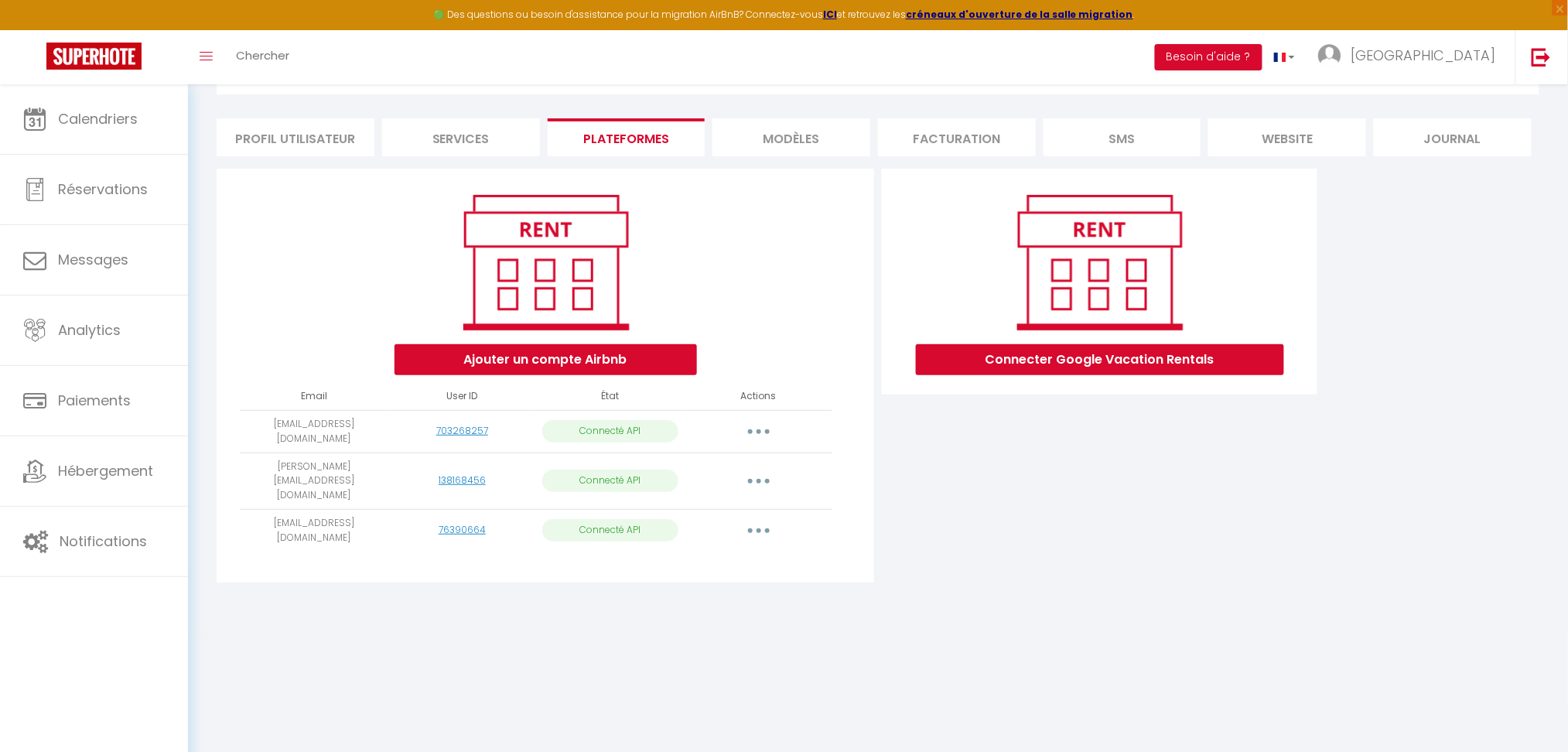
click button "button"
click link "Importer les appartements"
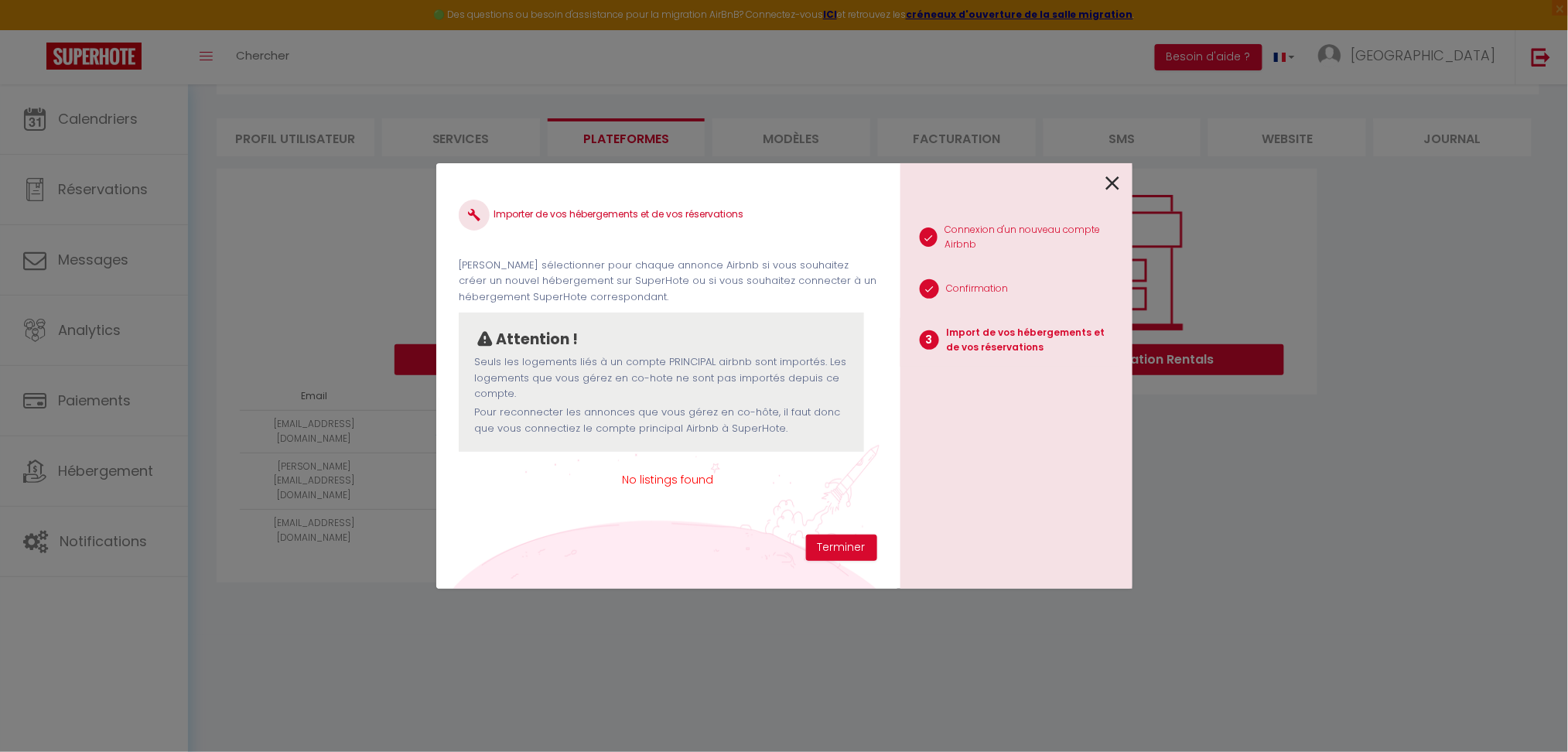
scroll to position [0, 0]
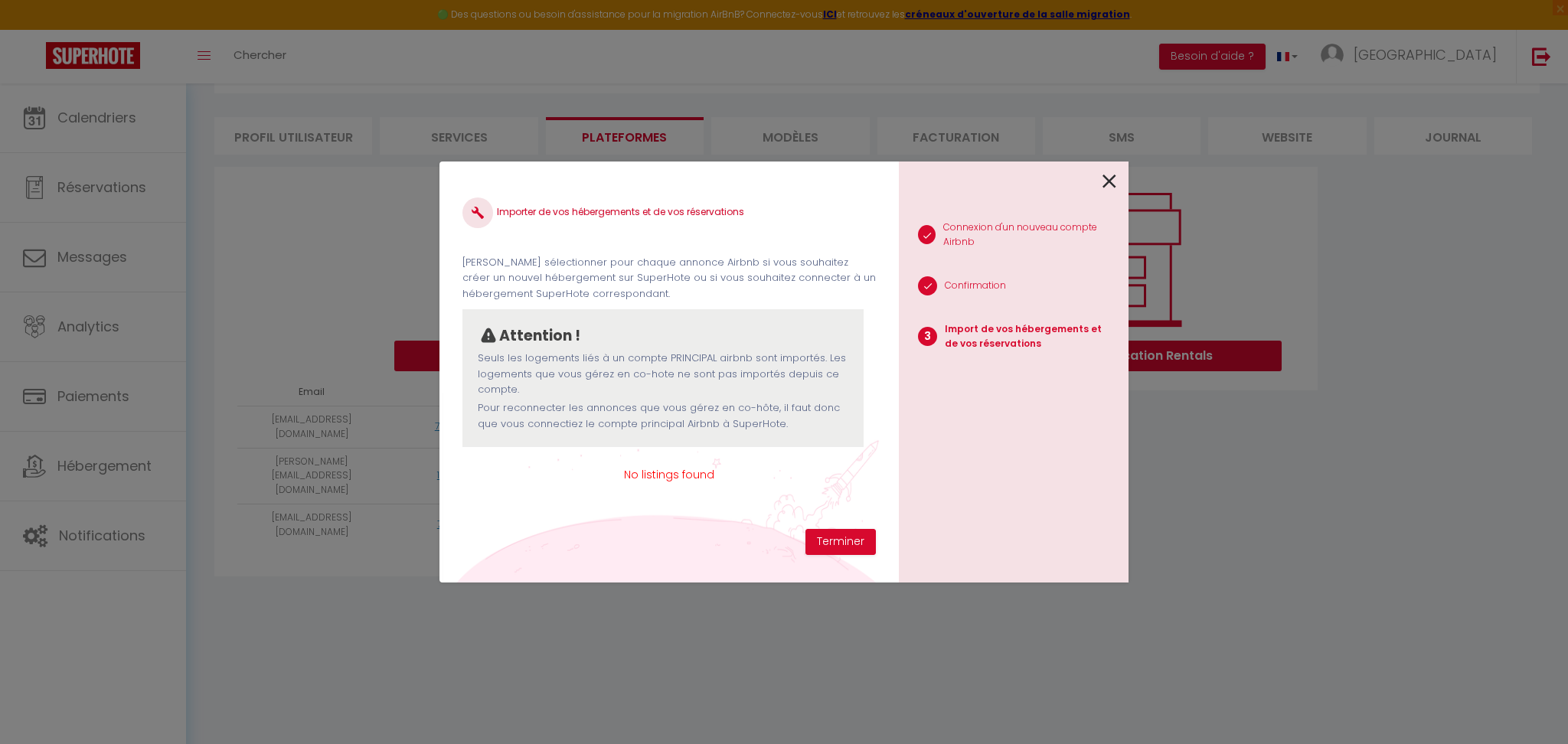
click icon
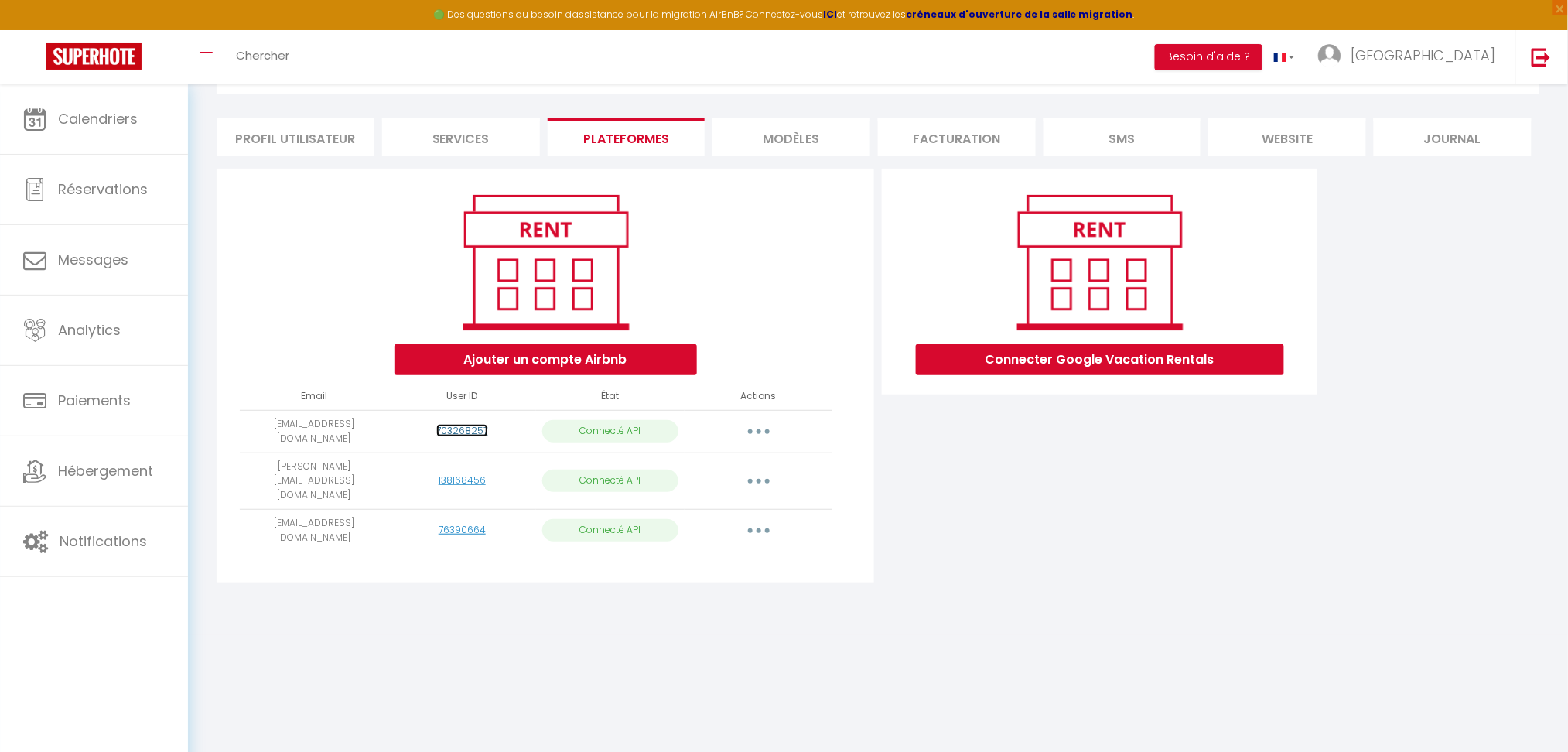
click link "703268257"
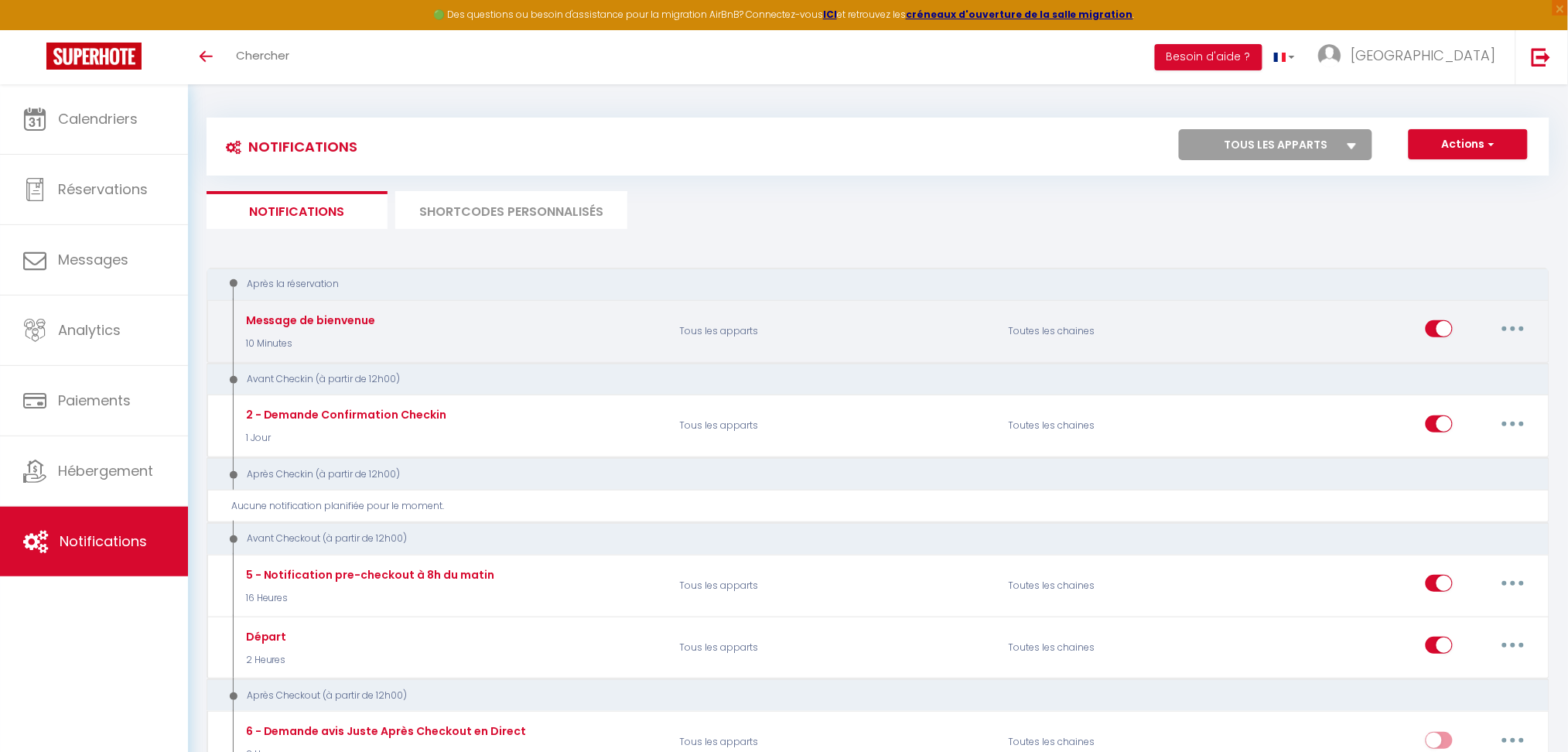
click at [1505, 334] on button "button" at bounding box center [1512, 328] width 43 height 25
click at [1457, 357] on link "Editer" at bounding box center [1472, 365] width 114 height 26
type input "Message de bienvenue"
select select "10 Minutes"
select select "if_booking_is_paid"
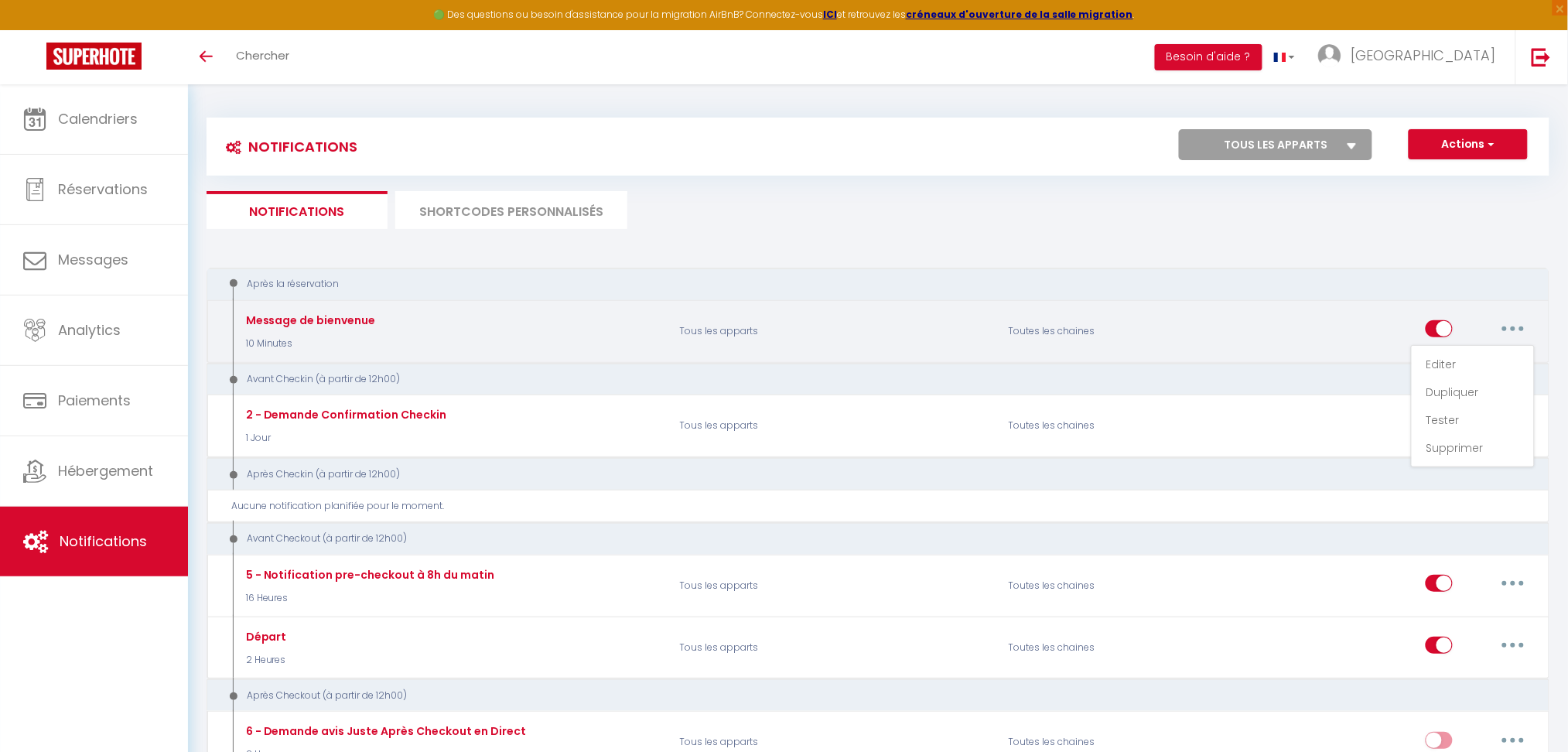
checkbox input "true"
checkbox input "false"
radio input "true"
type input "Bienvenue [GUEST:FIRST_NAME] à [RENTAL:NAME]"
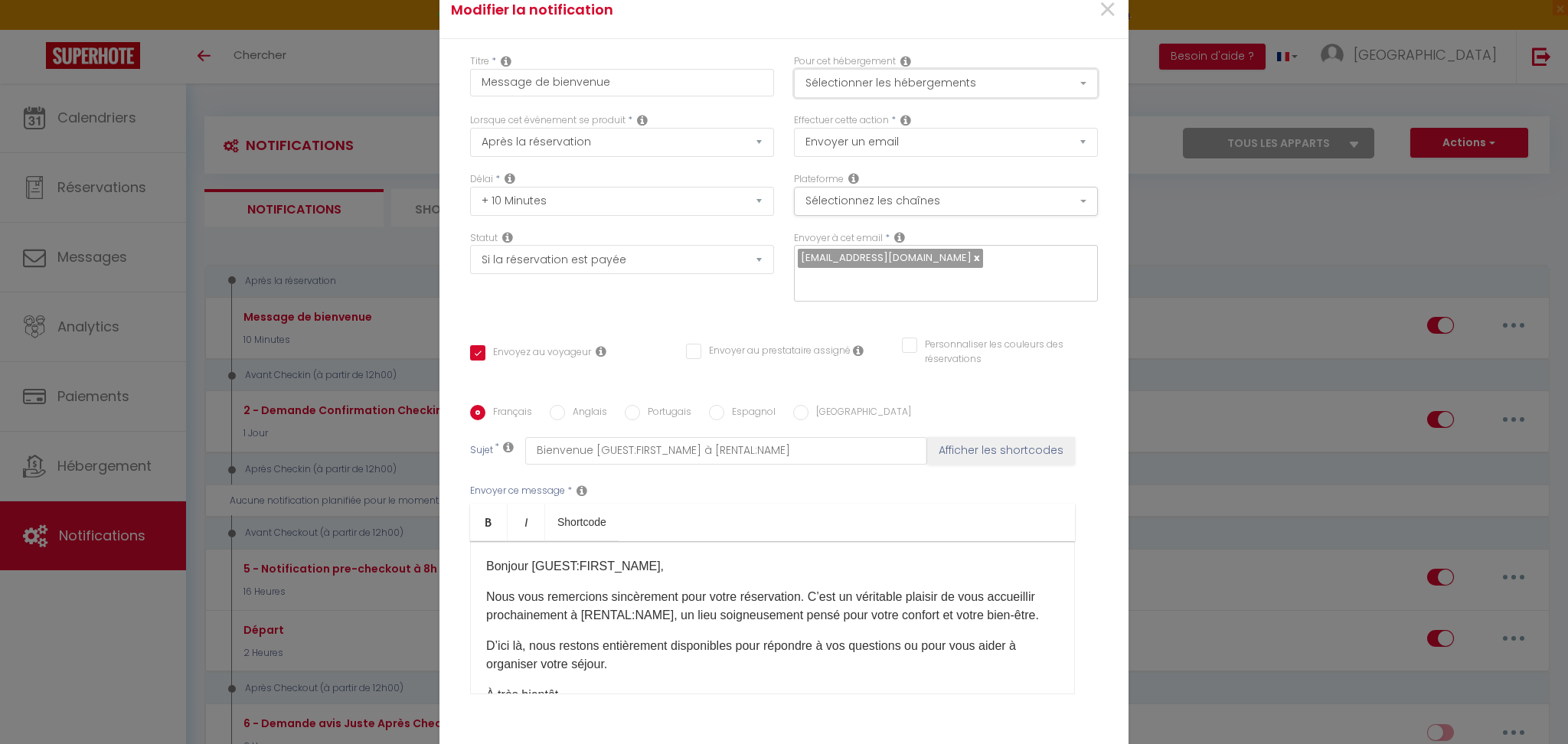
click at [933, 81] on button "Sélectionner les hébergements" at bounding box center [945, 83] width 304 height 29
click at [915, 147] on select "Envoyer un email Envoyer un SMS Envoyer une notification push" at bounding box center [945, 142] width 304 height 29
click at [909, 194] on button "Sélectionnez les chaînes" at bounding box center [945, 202] width 304 height 29
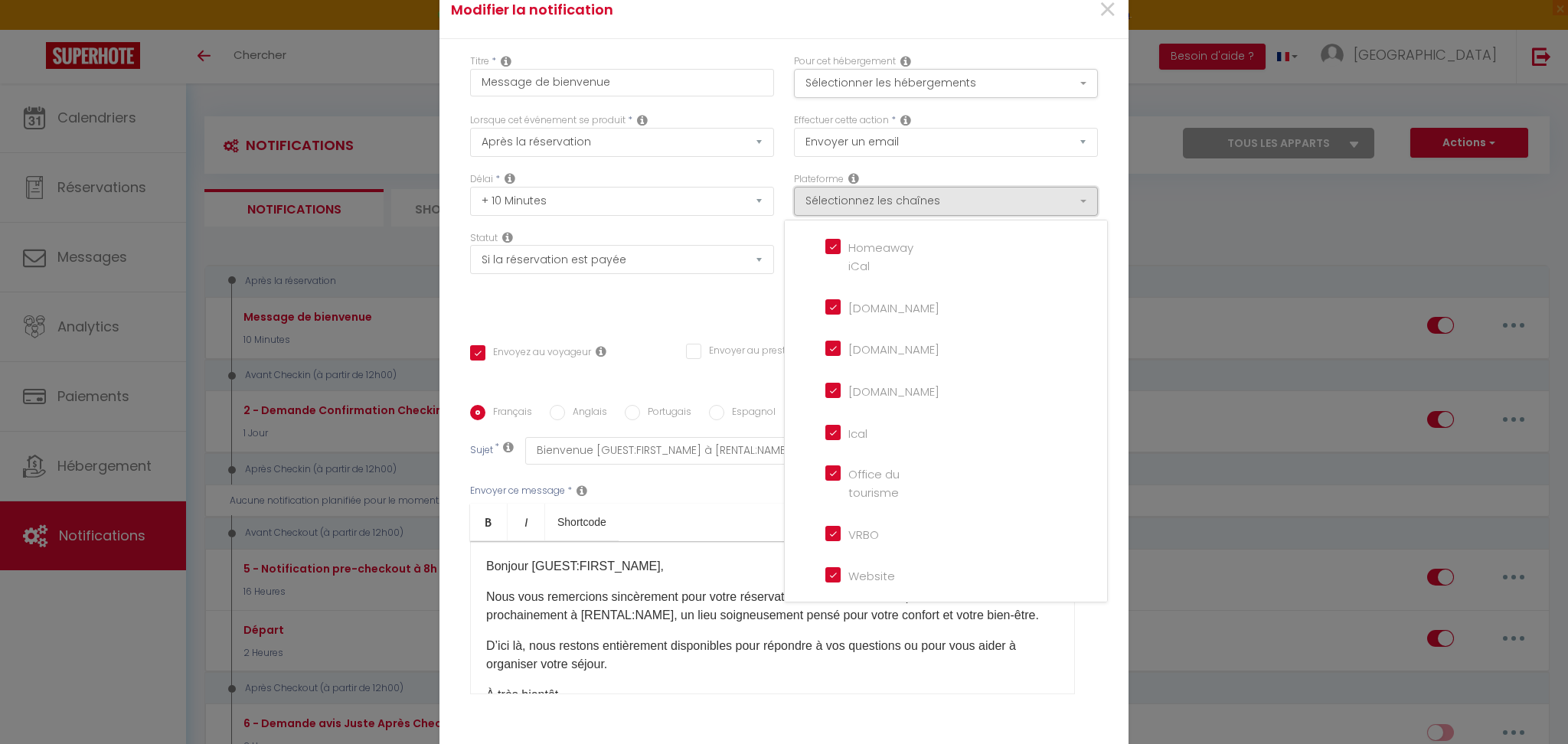
scroll to position [356, 0]
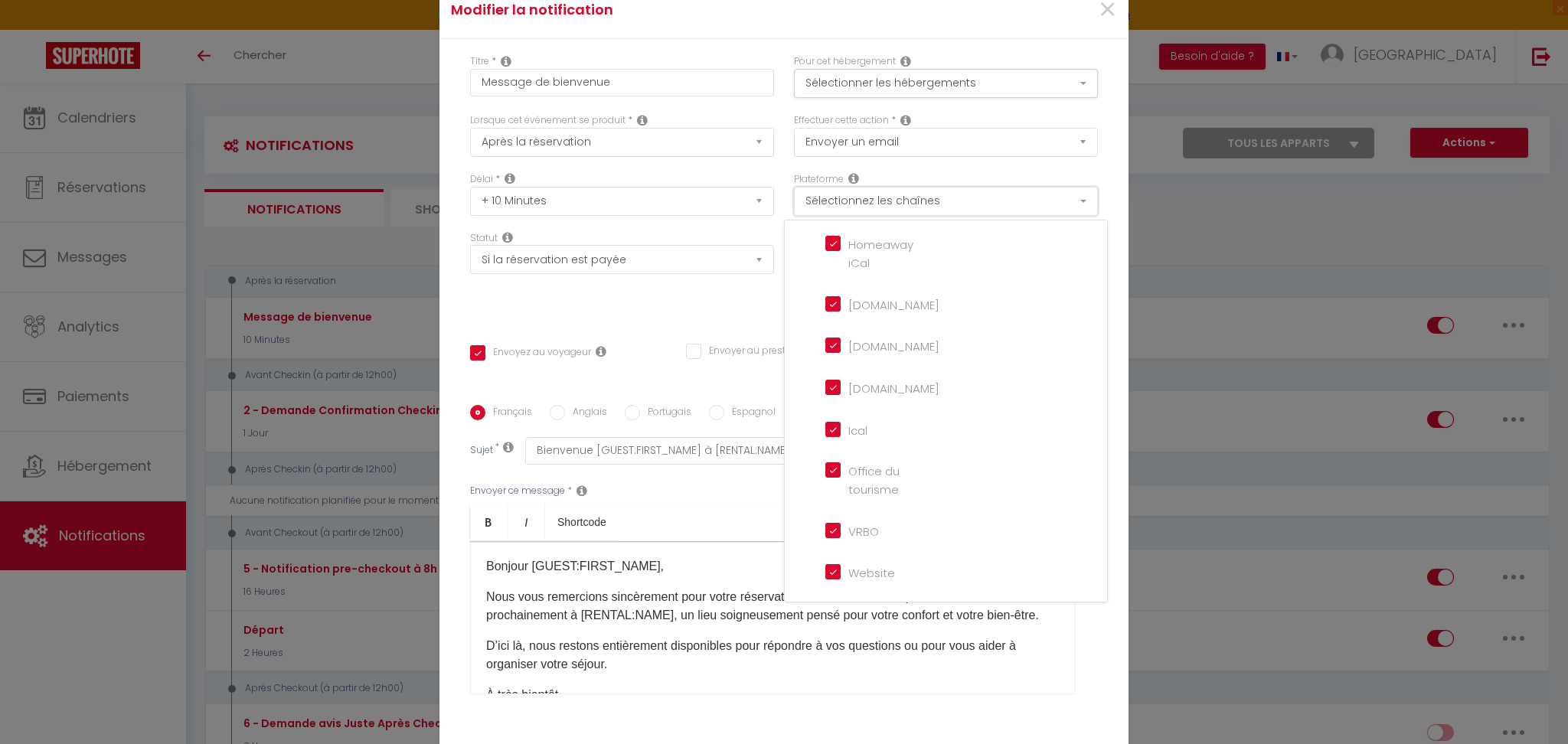
click at [947, 198] on button "Sélectionnez les chaînes" at bounding box center [945, 202] width 304 height 29
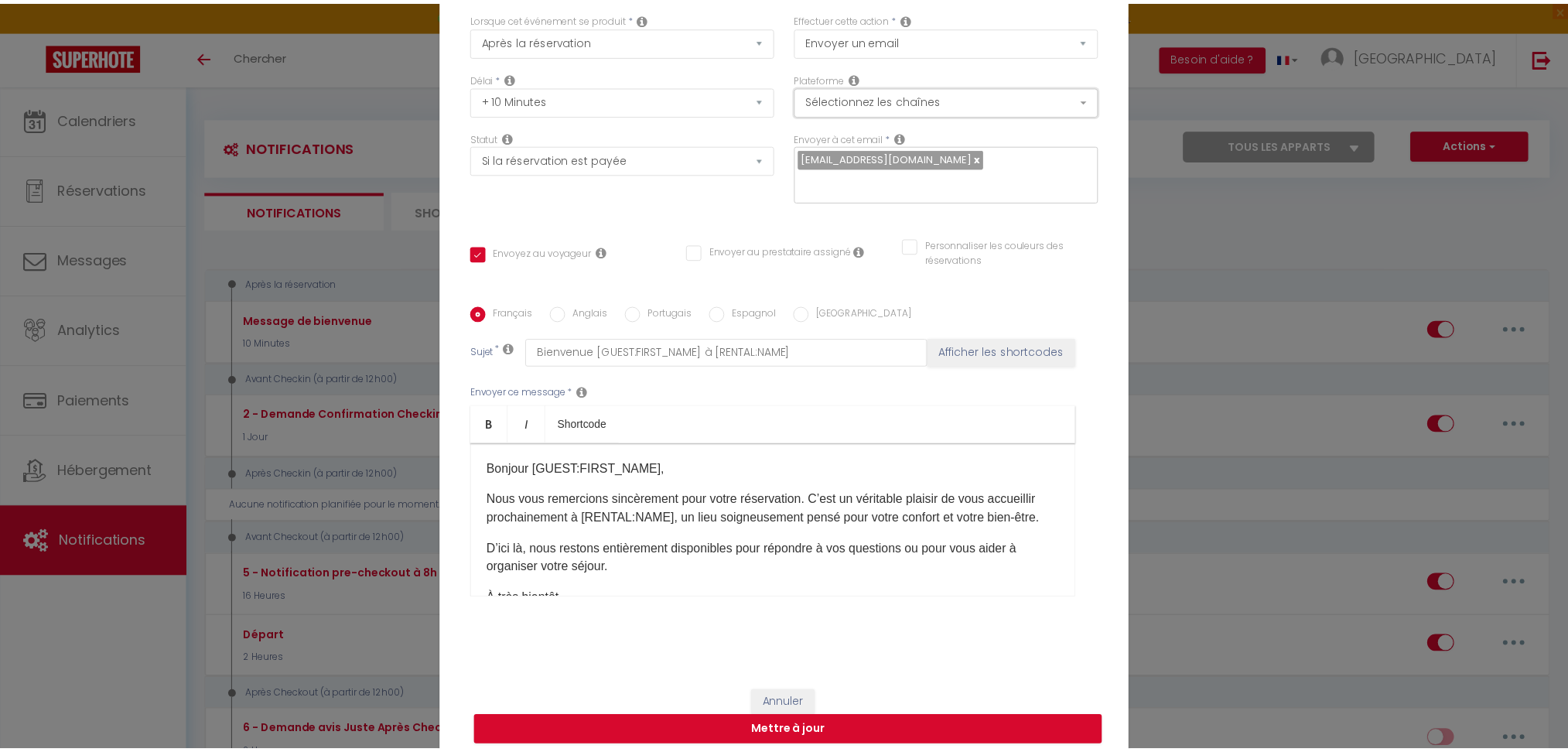
scroll to position [113, 0]
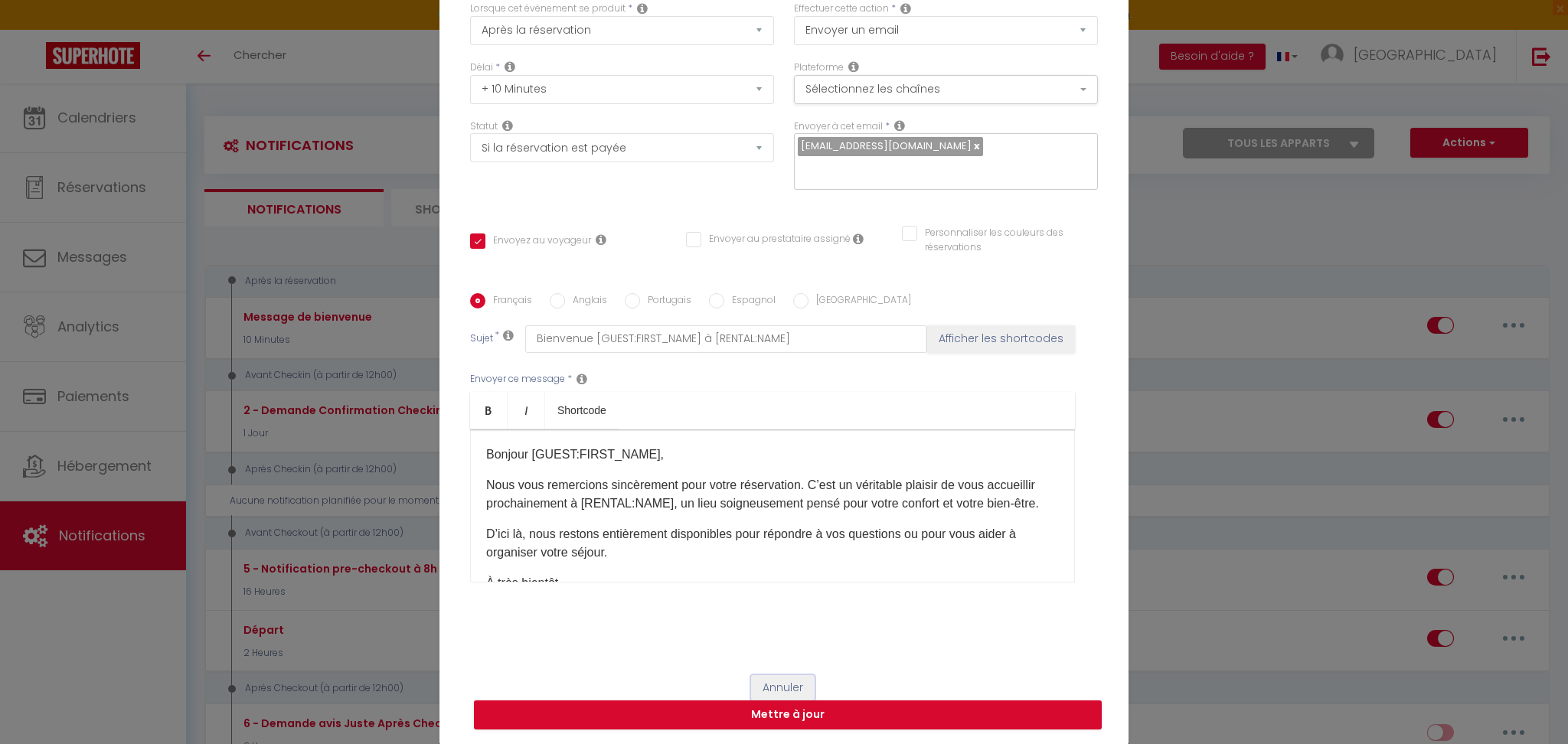
click at [784, 687] on button "Annuler" at bounding box center [783, 688] width 63 height 26
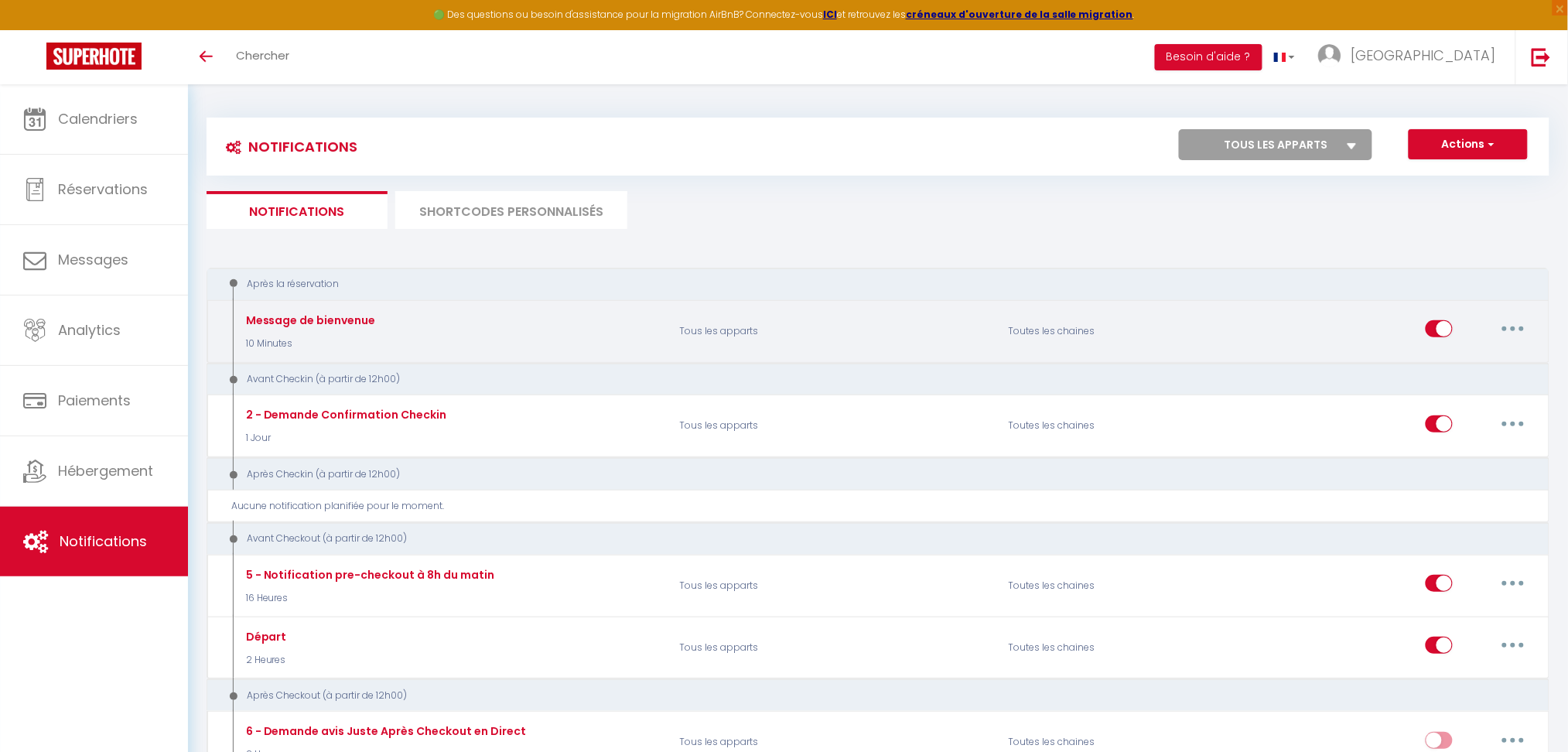
click at [1431, 325] on input "checkbox" at bounding box center [1439, 332] width 27 height 23
checkbox input "false"
click at [1431, 332] on input "checkbox" at bounding box center [1439, 332] width 27 height 23
checkbox input "true"
drag, startPoint x: 348, startPoint y: 312, endPoint x: 239, endPoint y: 310, distance: 109.0
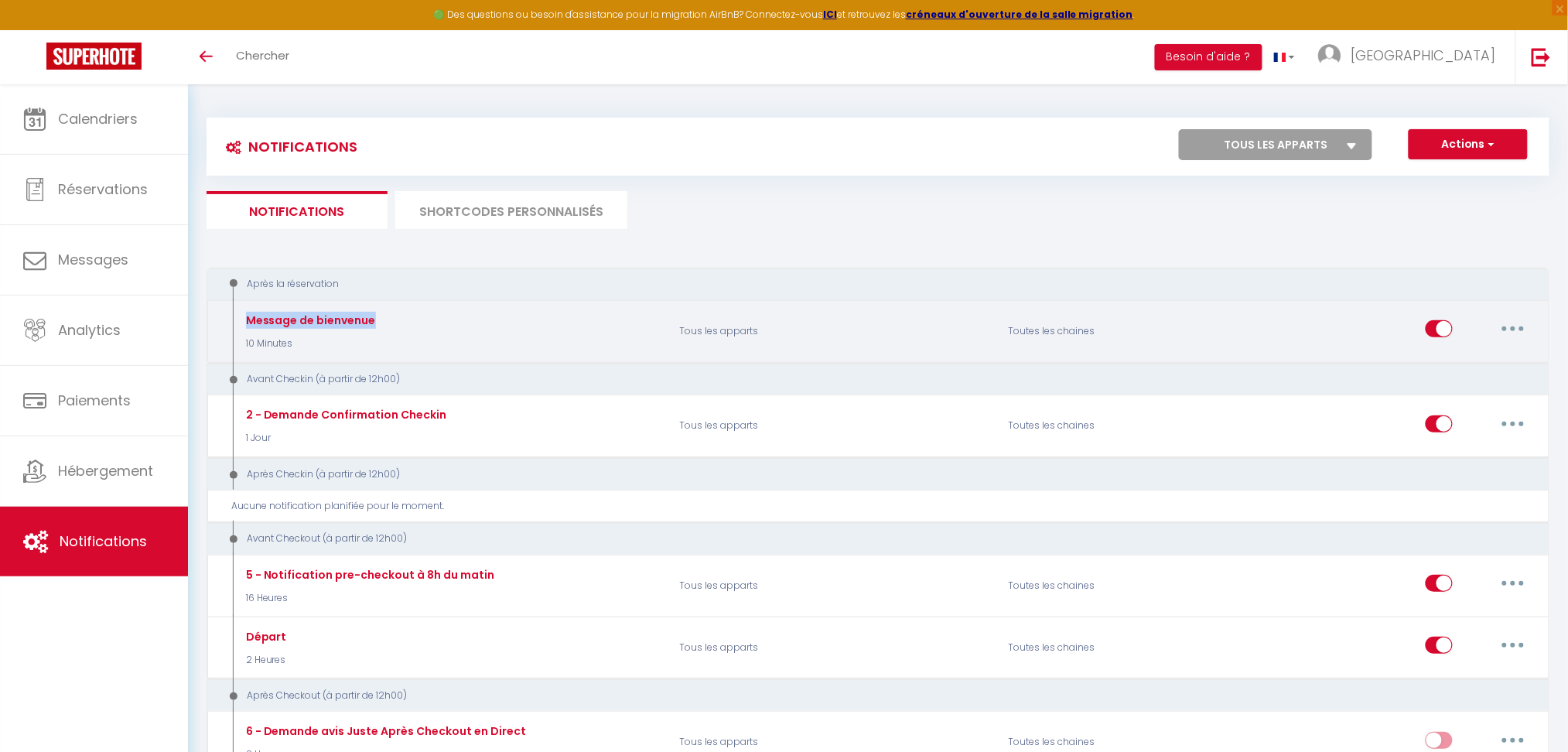
click at [239, 310] on div "Message de bienvenue 10 Minutes" at bounding box center [450, 331] width 437 height 45
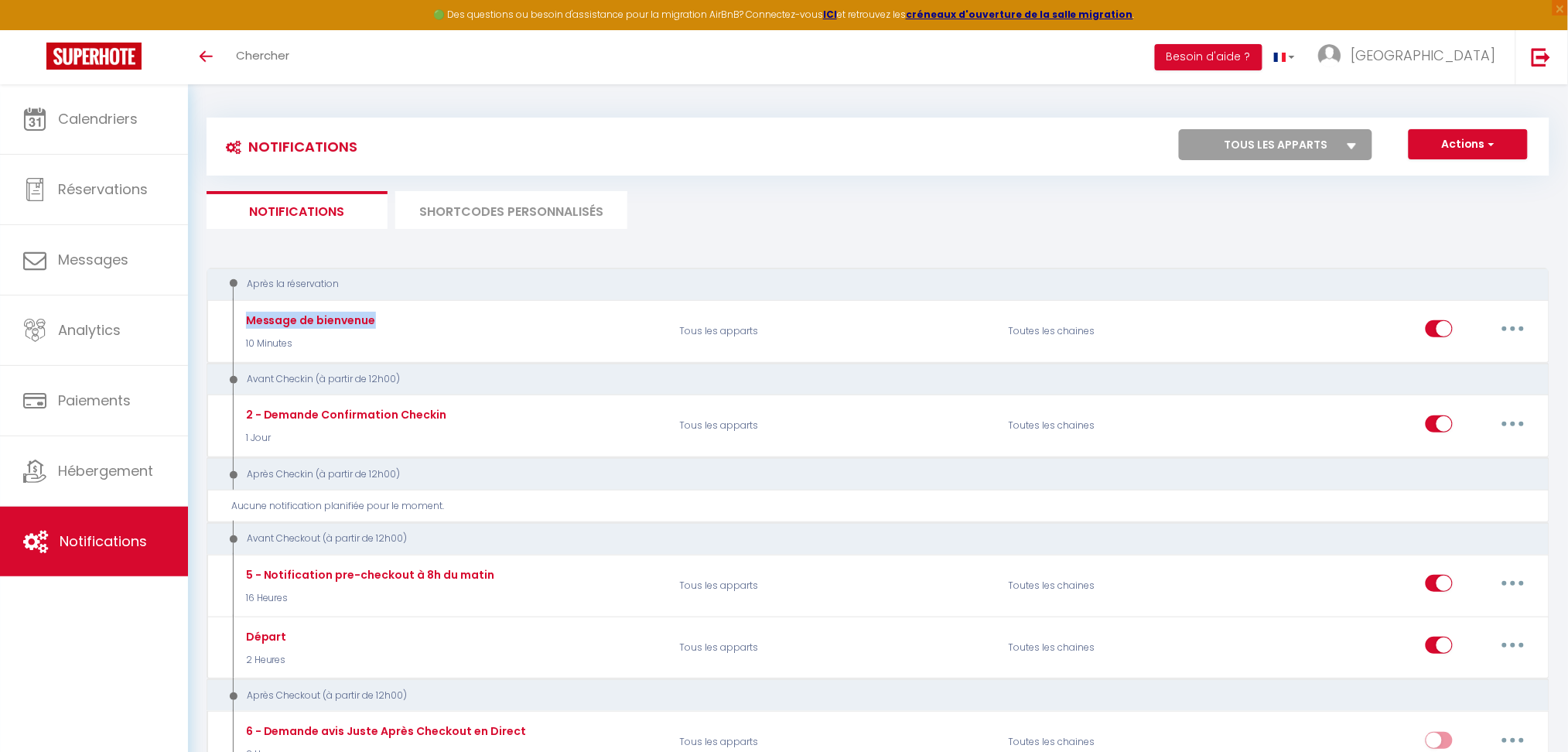
copy div "Message de bienvenue"
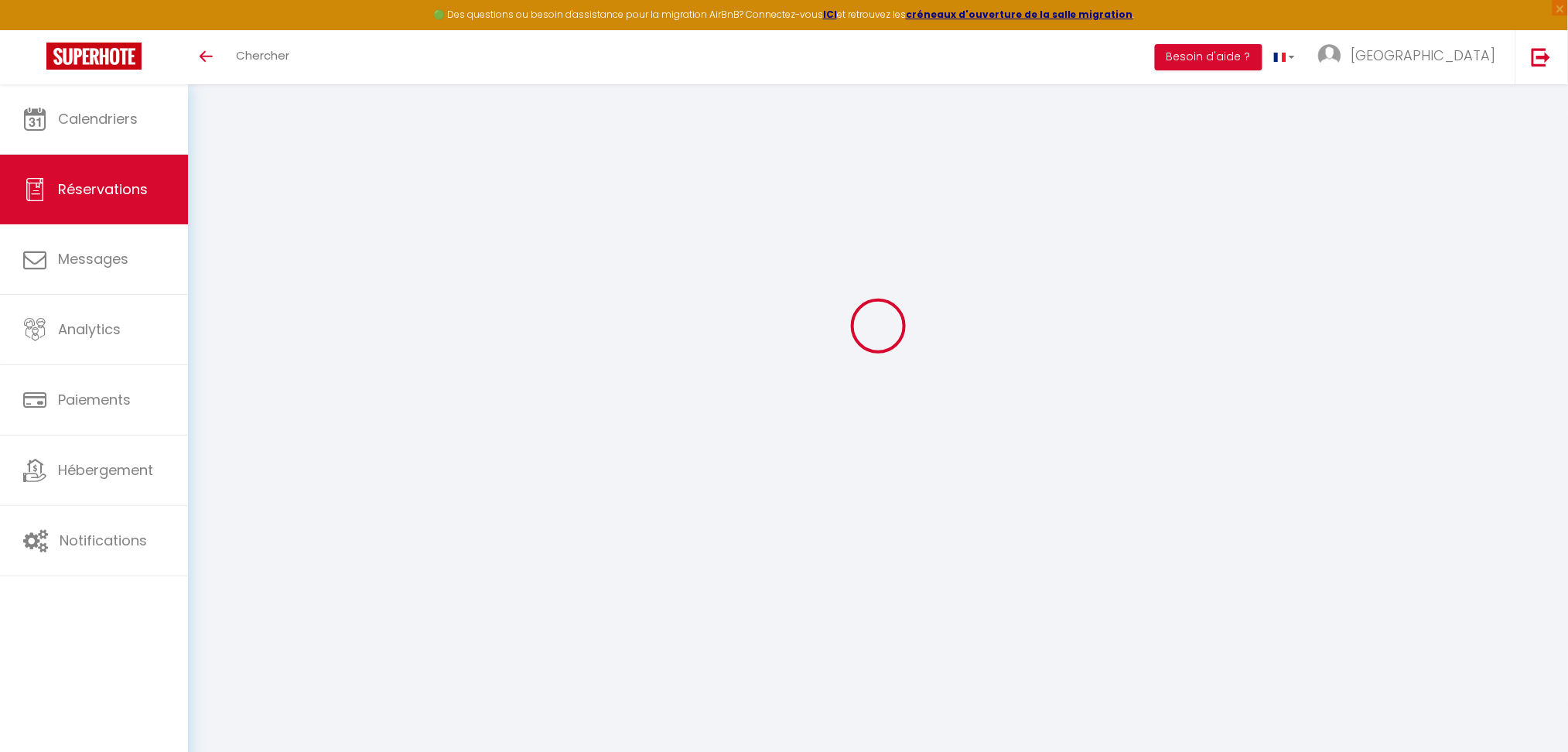
type input "[PERSON_NAME]"
type input "Vallin"
type input "[EMAIL_ADDRESS][DOMAIN_NAME]"
type input "[PHONE_NUMBER]"
select select
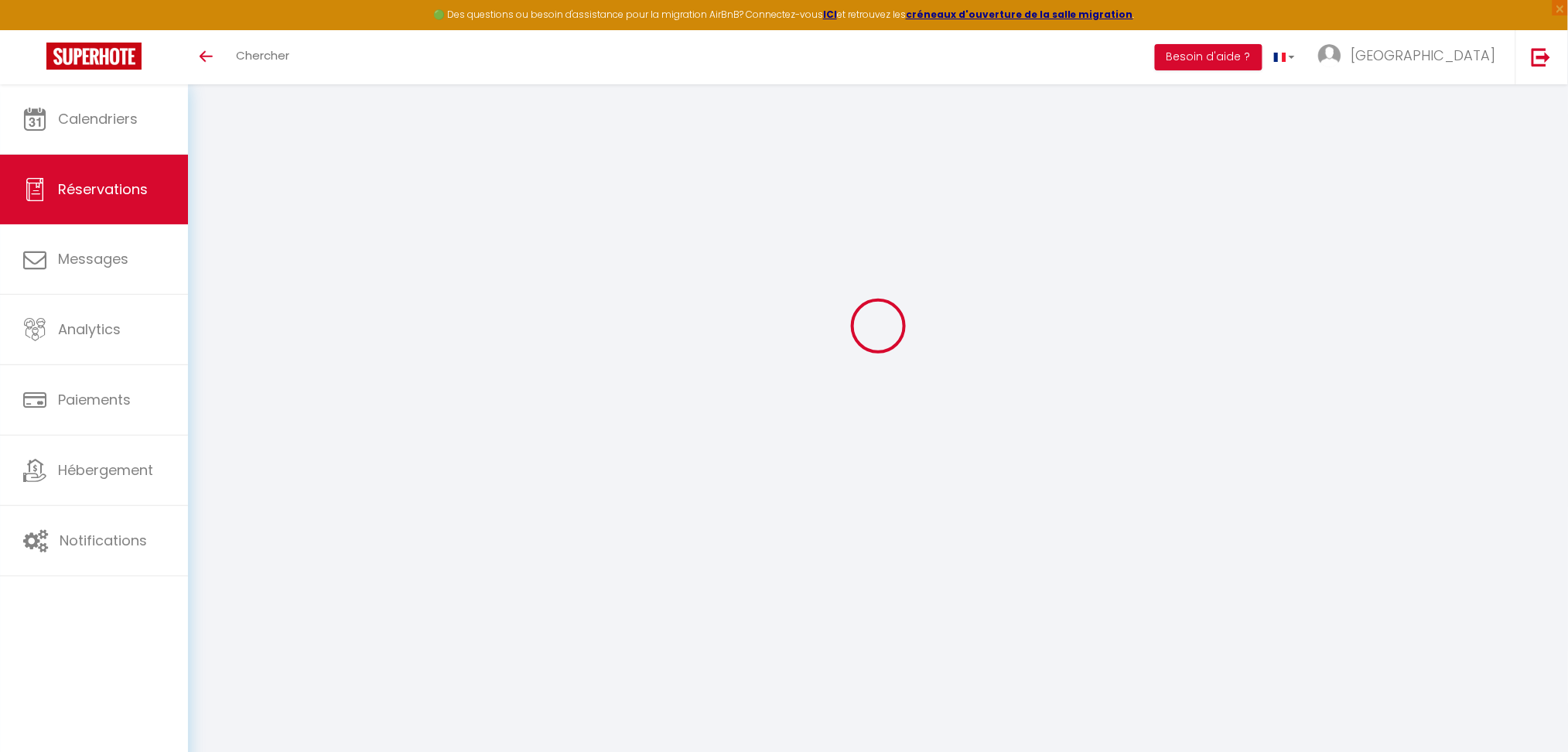
type input "8.28"
select select "73910"
select select "1"
select select
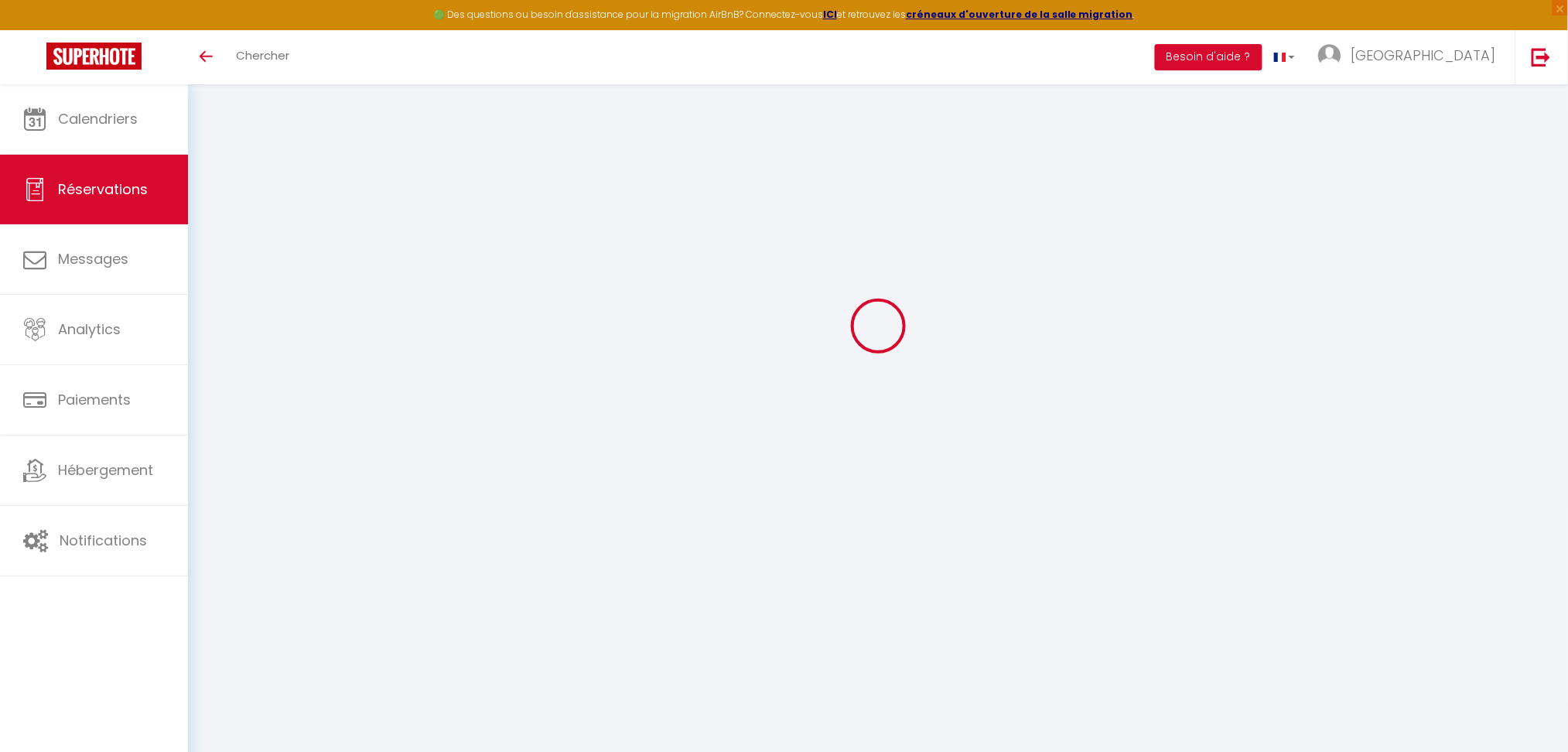
type input "3"
select select "12"
select select
select select "1"
type input "0"
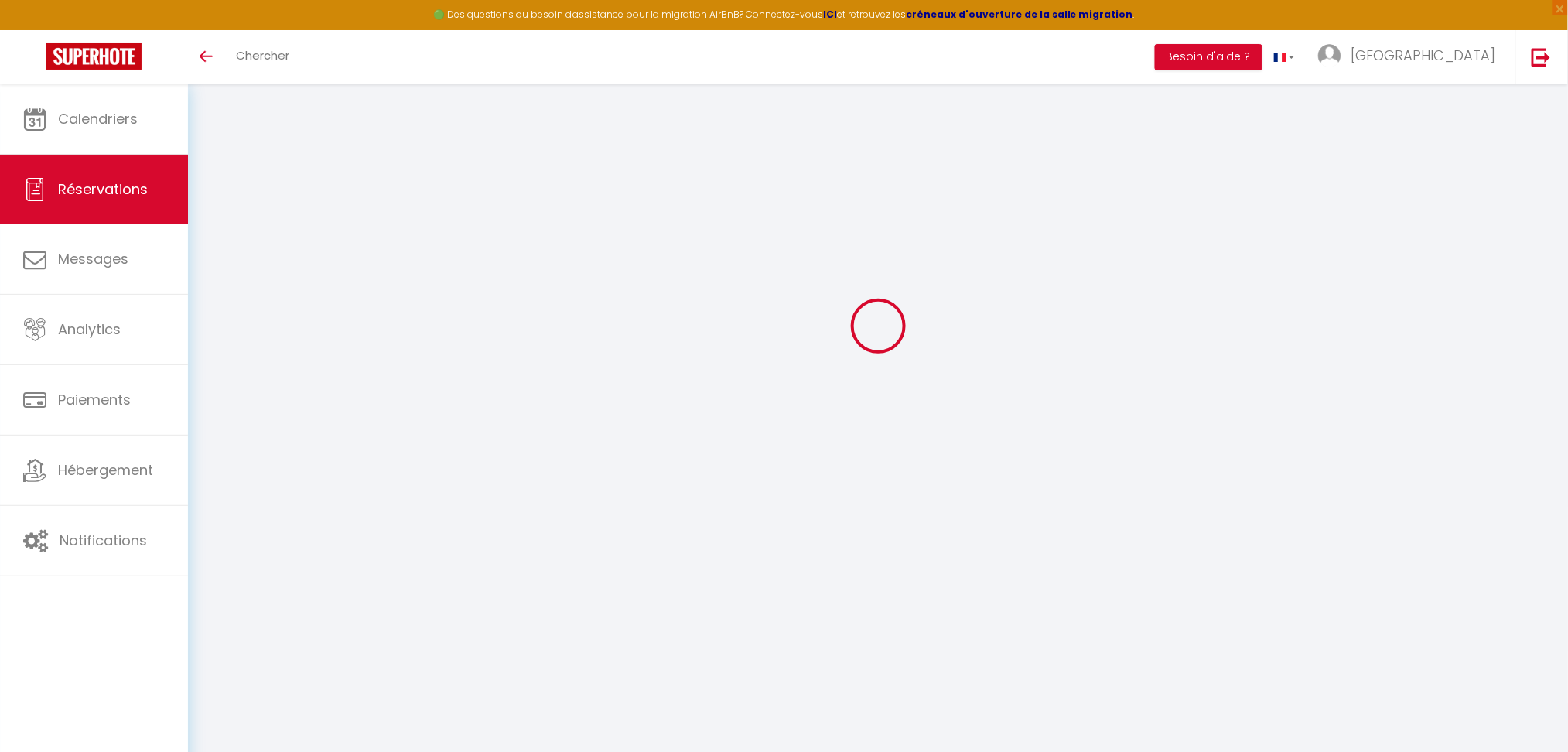
type input "0"
select select
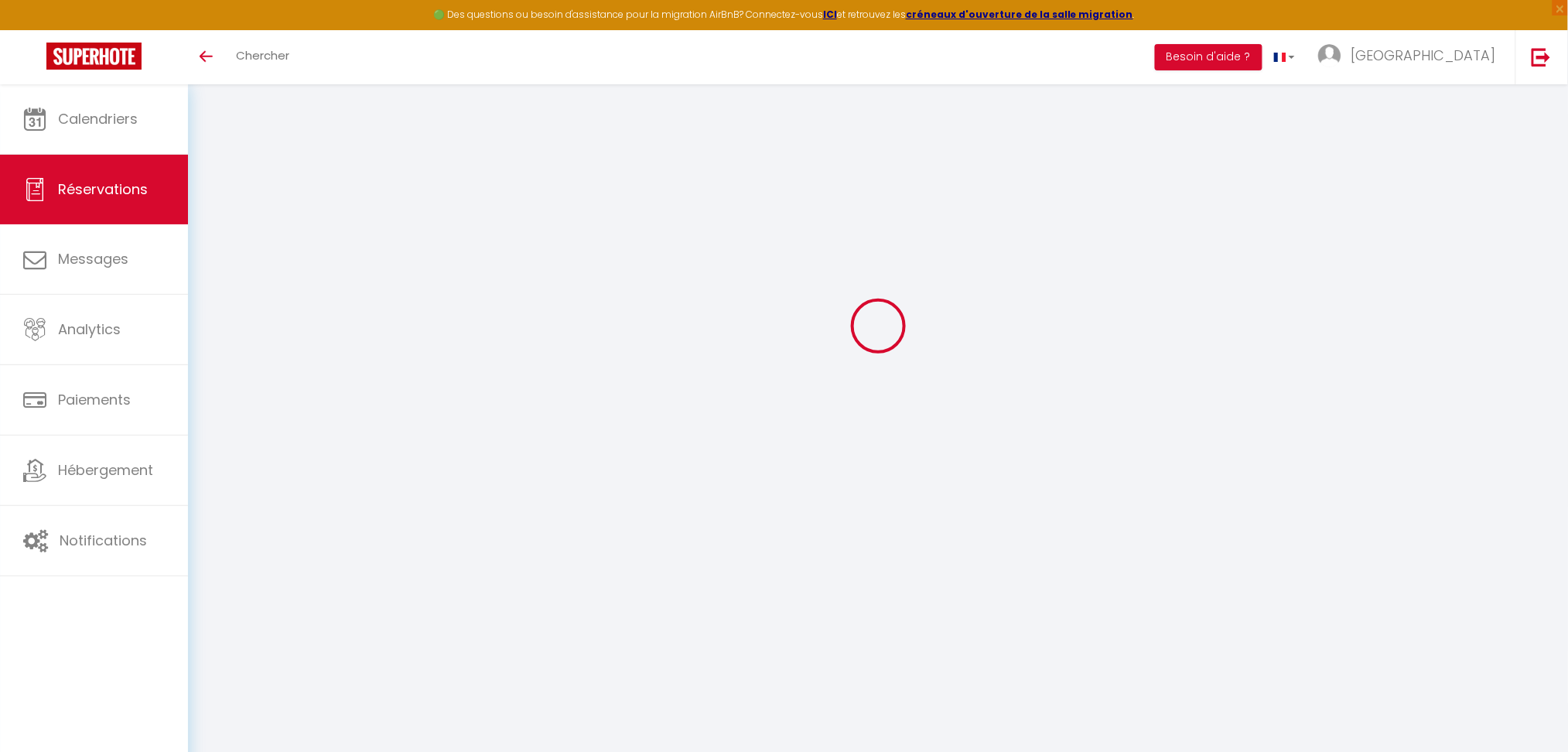
select select "15"
select select
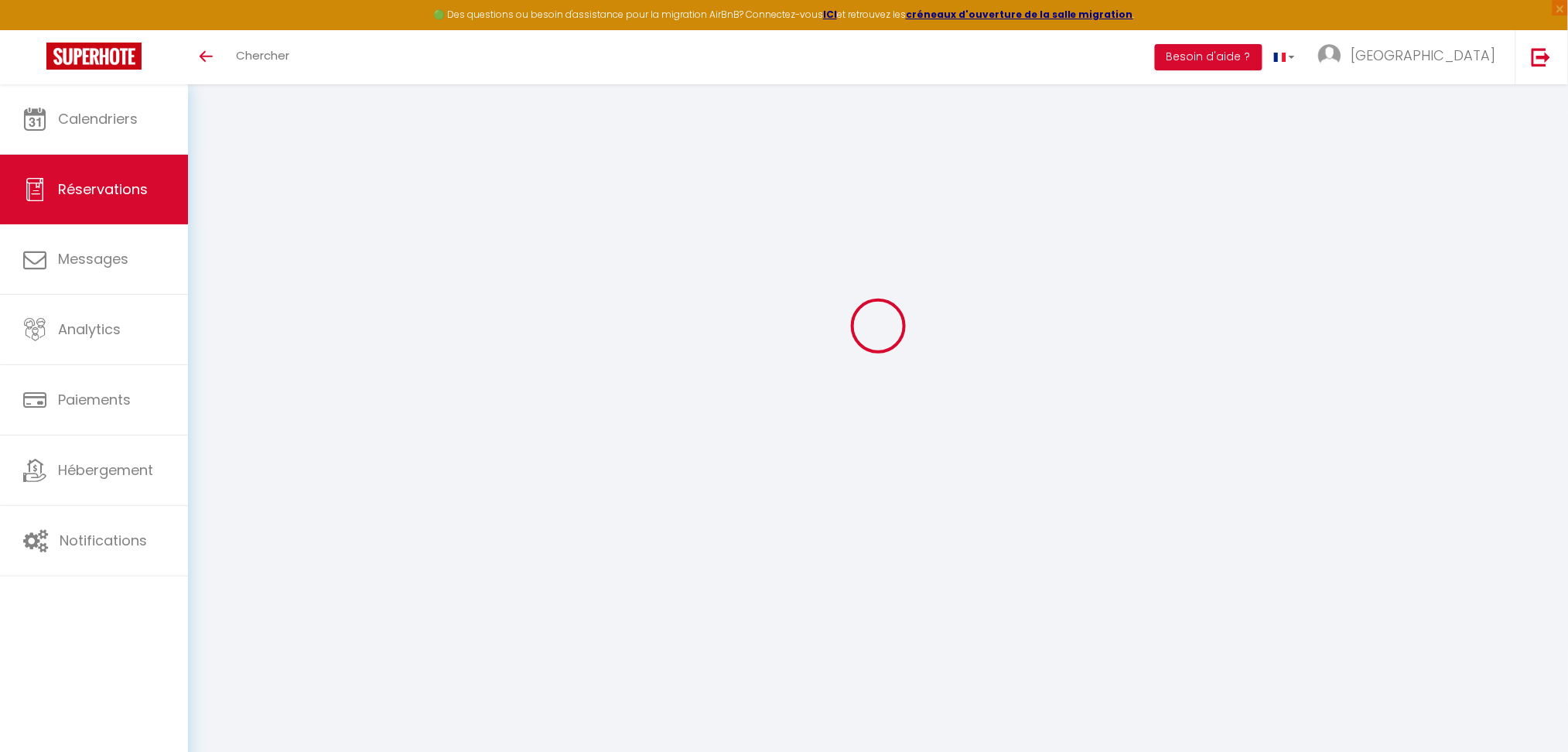
select select
checkbox input "false"
select select
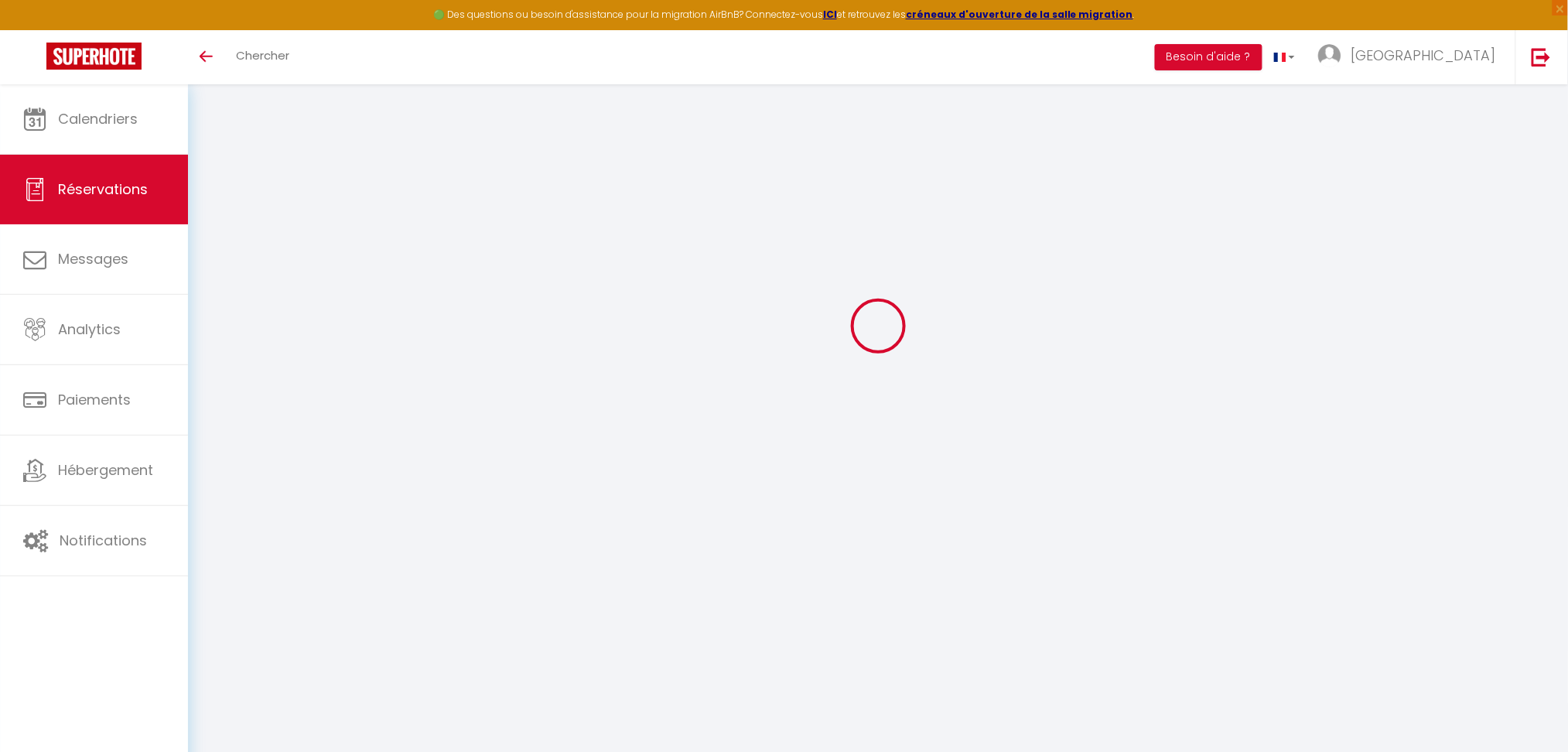
select select
checkbox input "false"
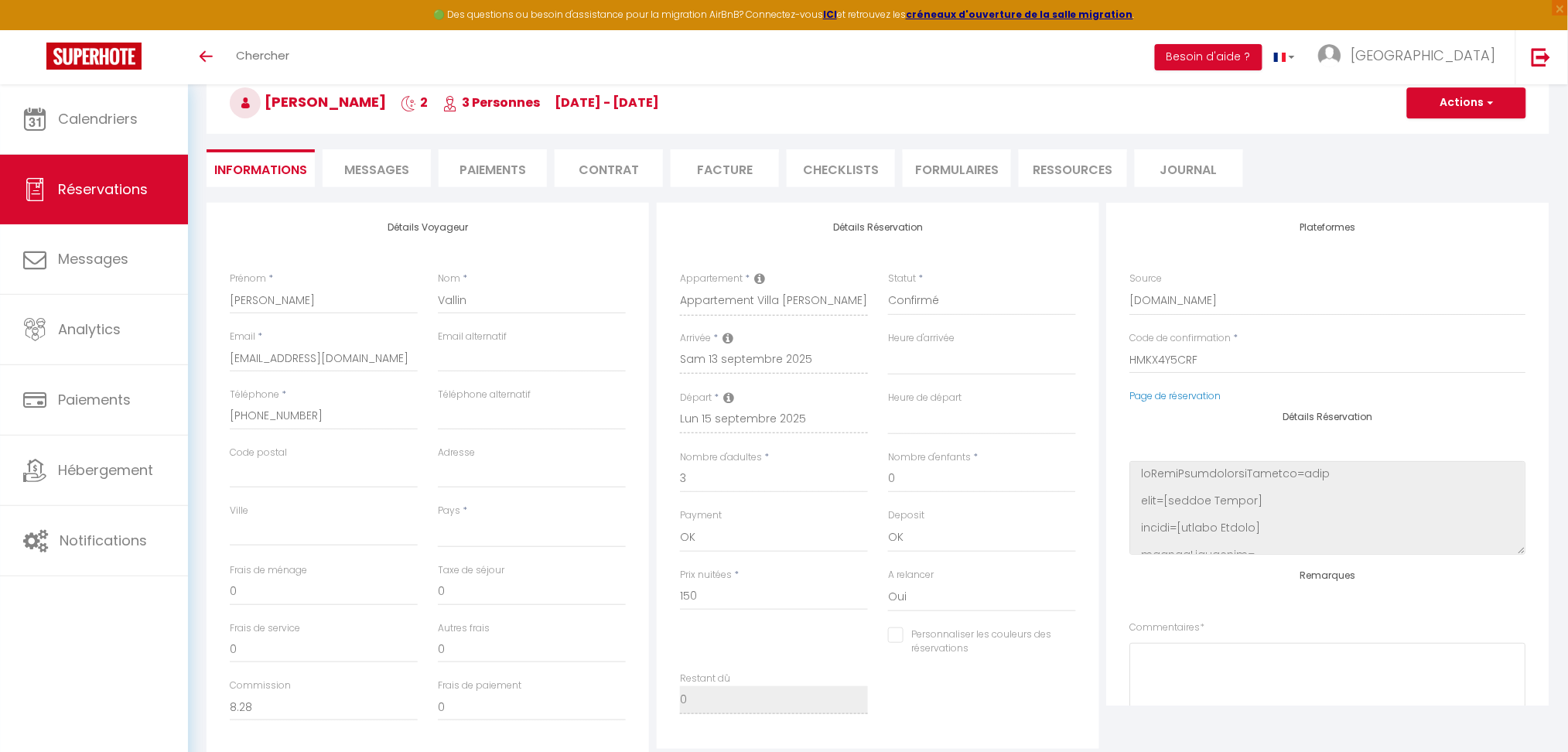
select select
type input "80"
type input "8.25"
select select
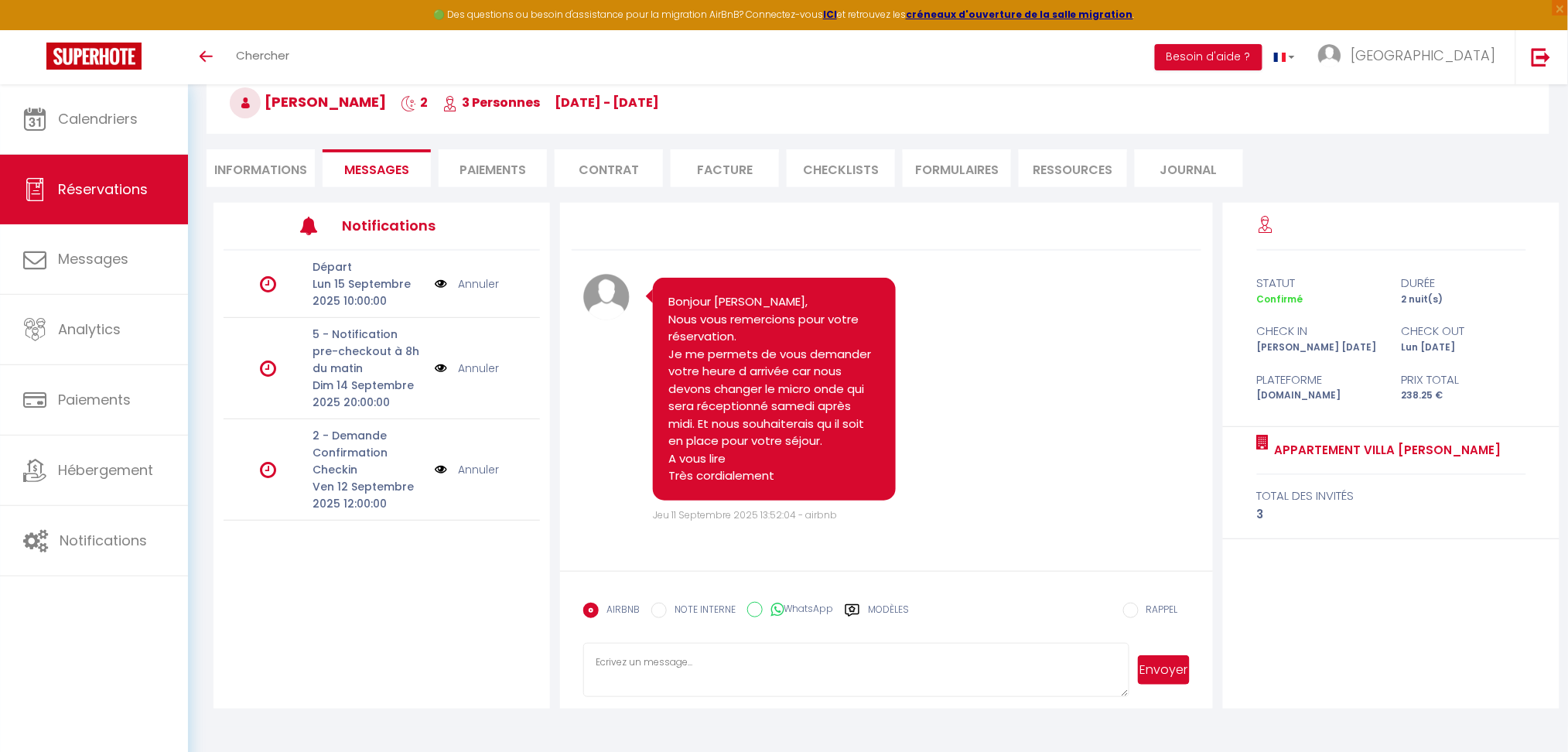
select select
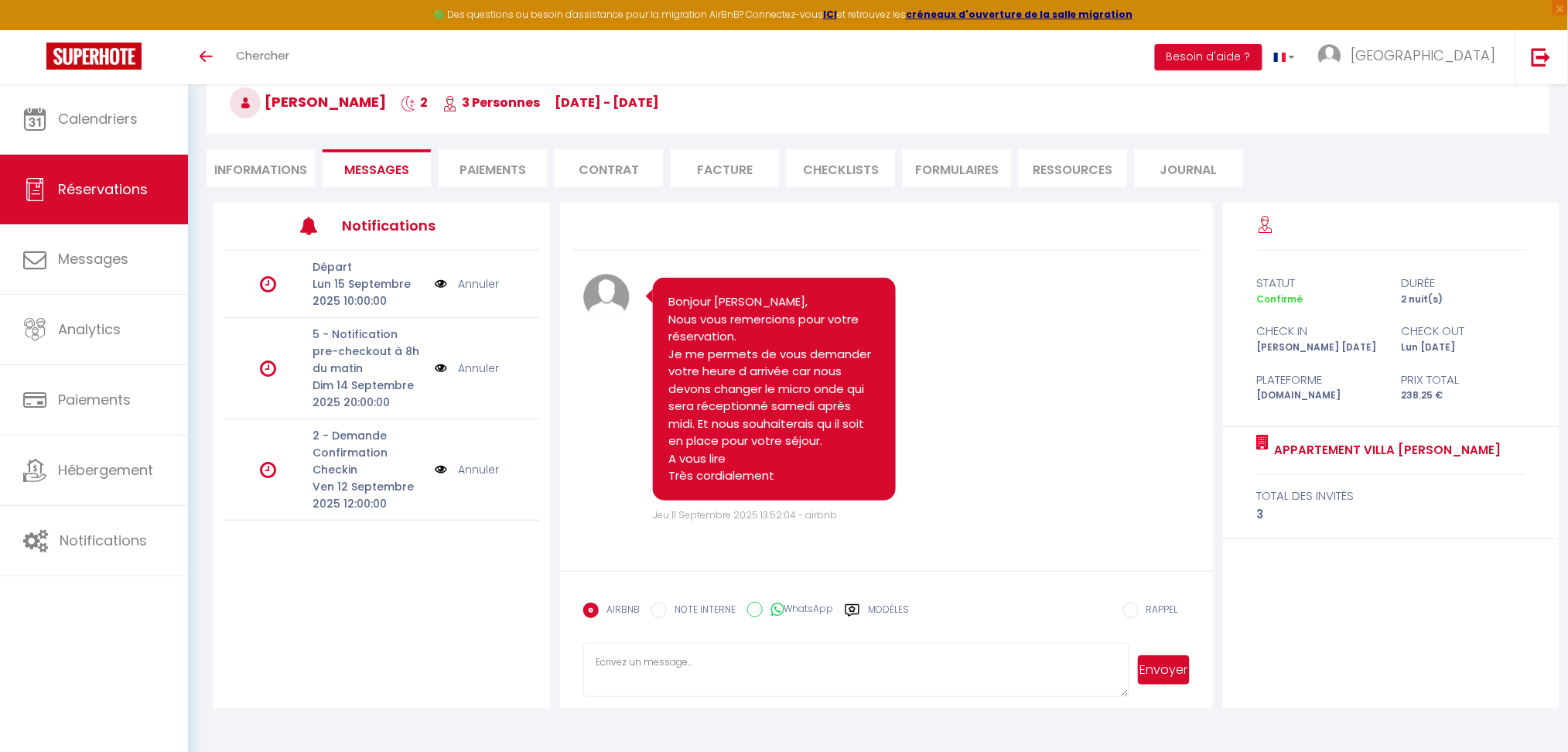
select select
click at [269, 175] on li "Informations" at bounding box center [260, 168] width 109 height 38
select select
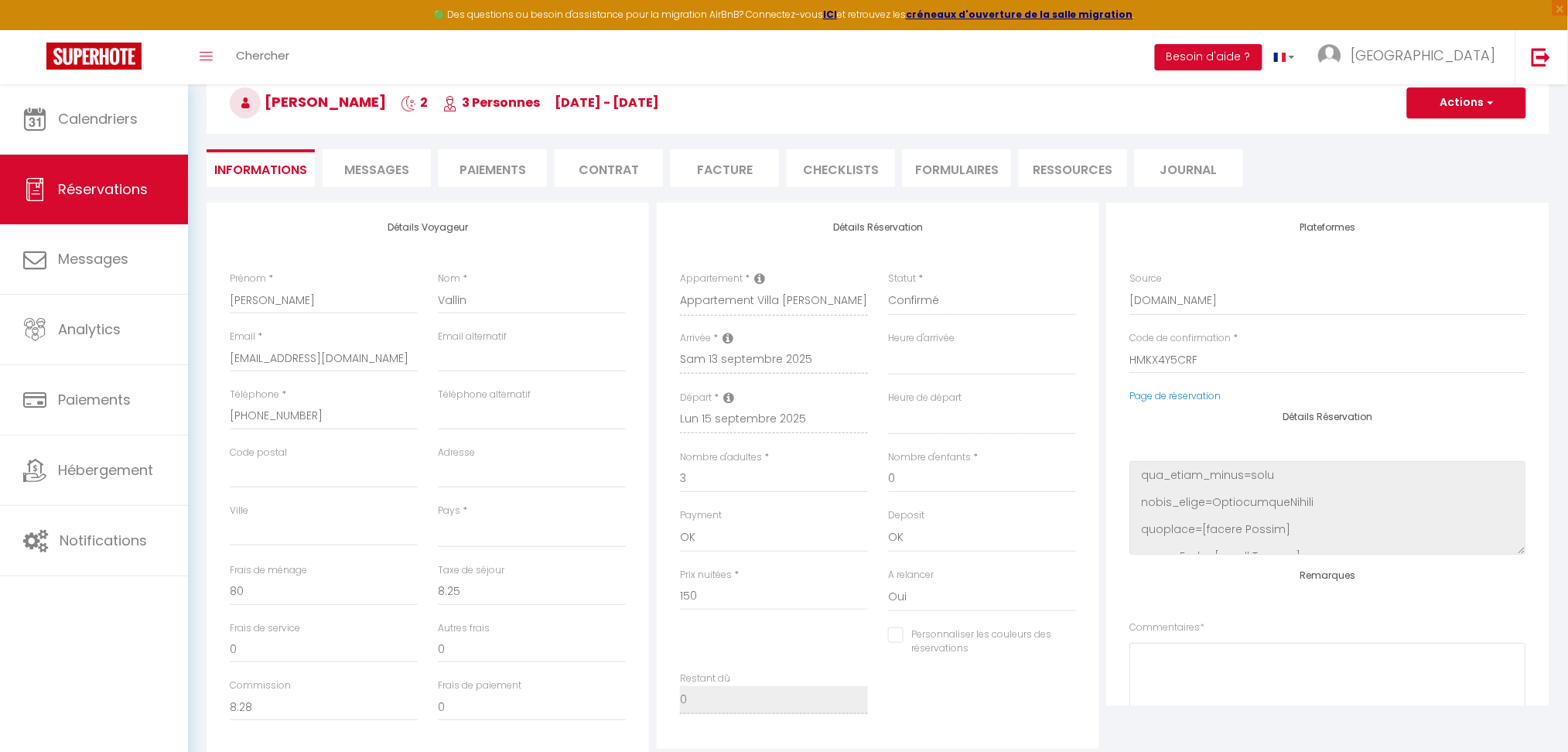
scroll to position [3468, 0]
click at [397, 164] on span "Messages" at bounding box center [376, 169] width 65 height 17
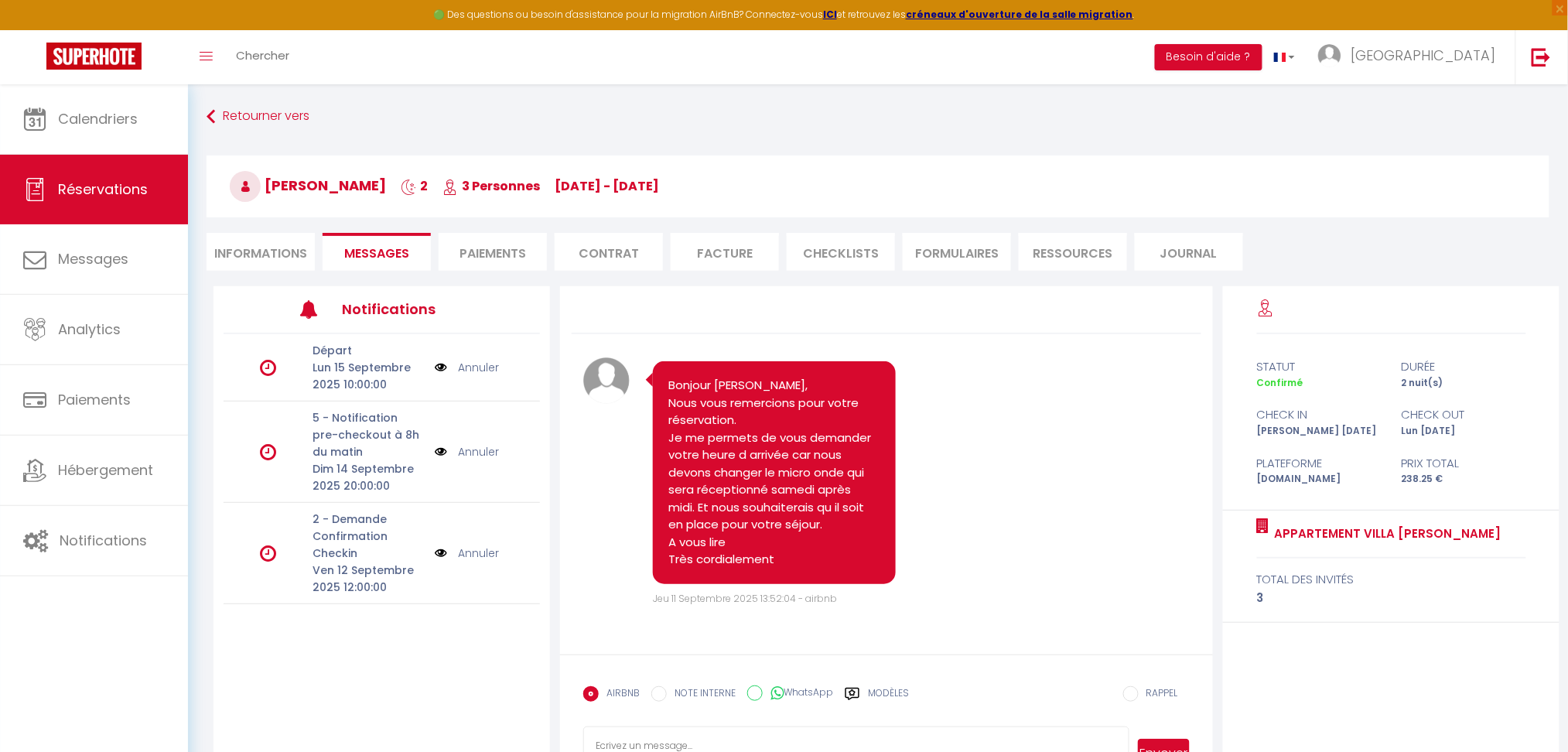
click at [288, 252] on li "Informations" at bounding box center [260, 252] width 109 height 38
select select
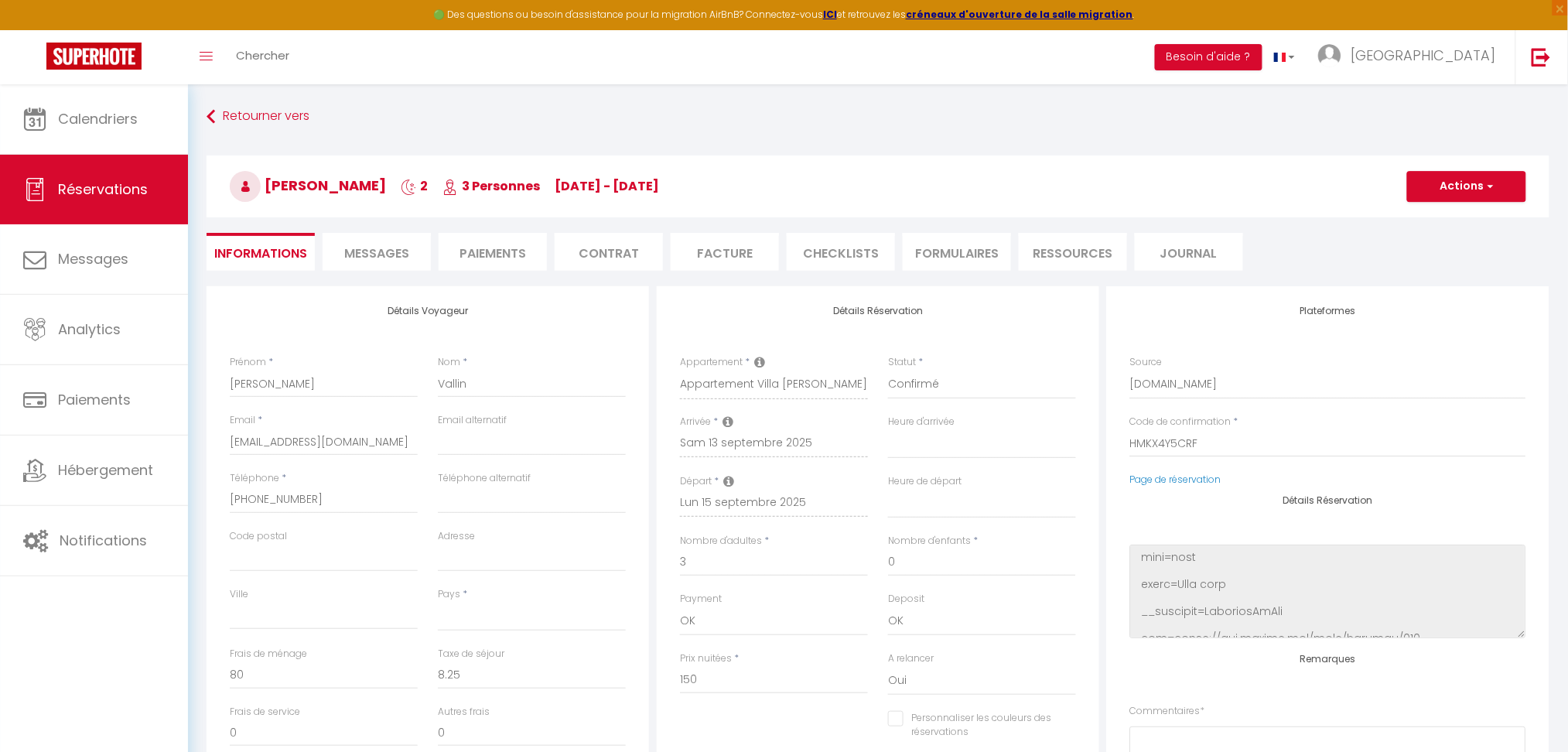
scroll to position [24123, 0]
select select
checkbox input "false"
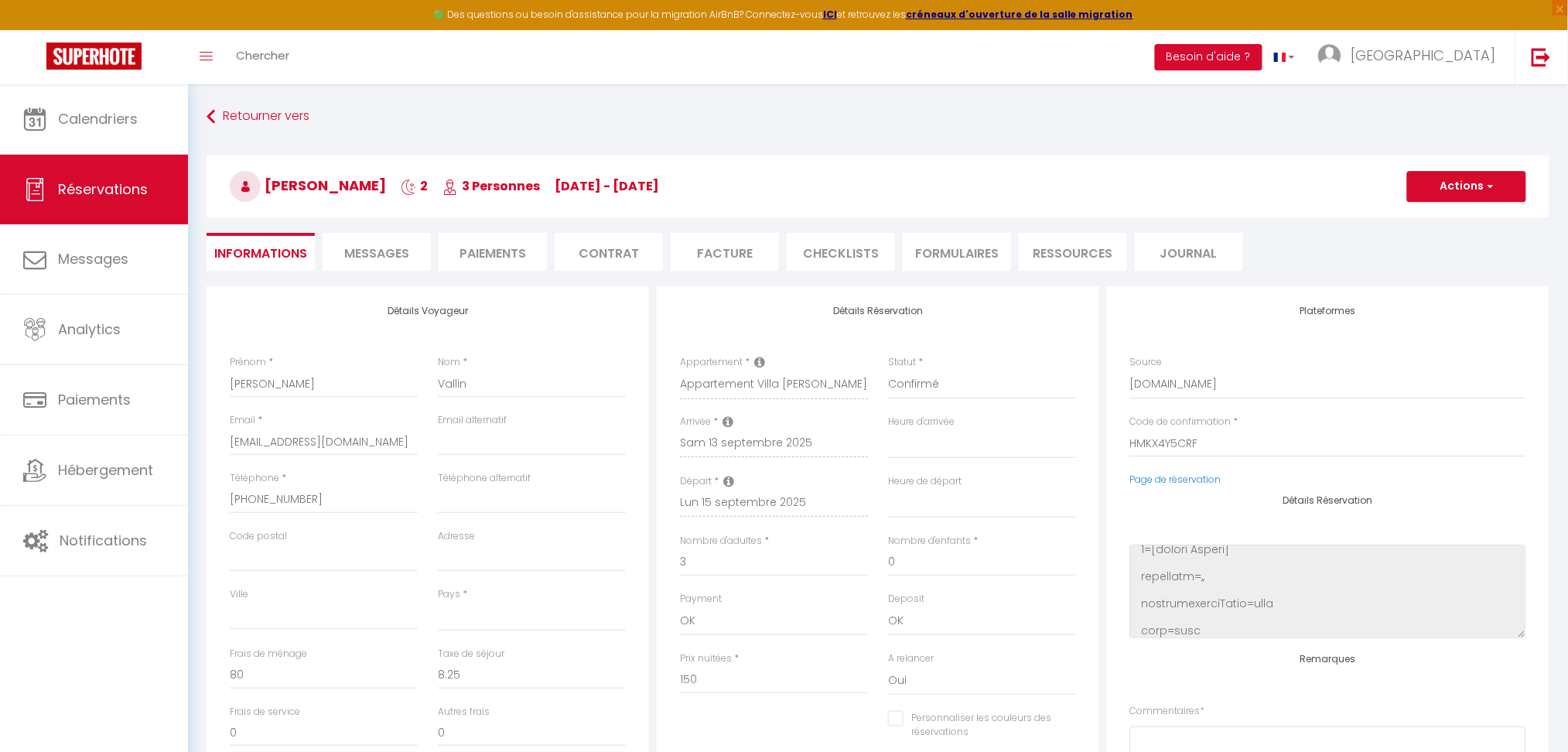
scroll to position [23396, 0]
select select
checkbox input "false"
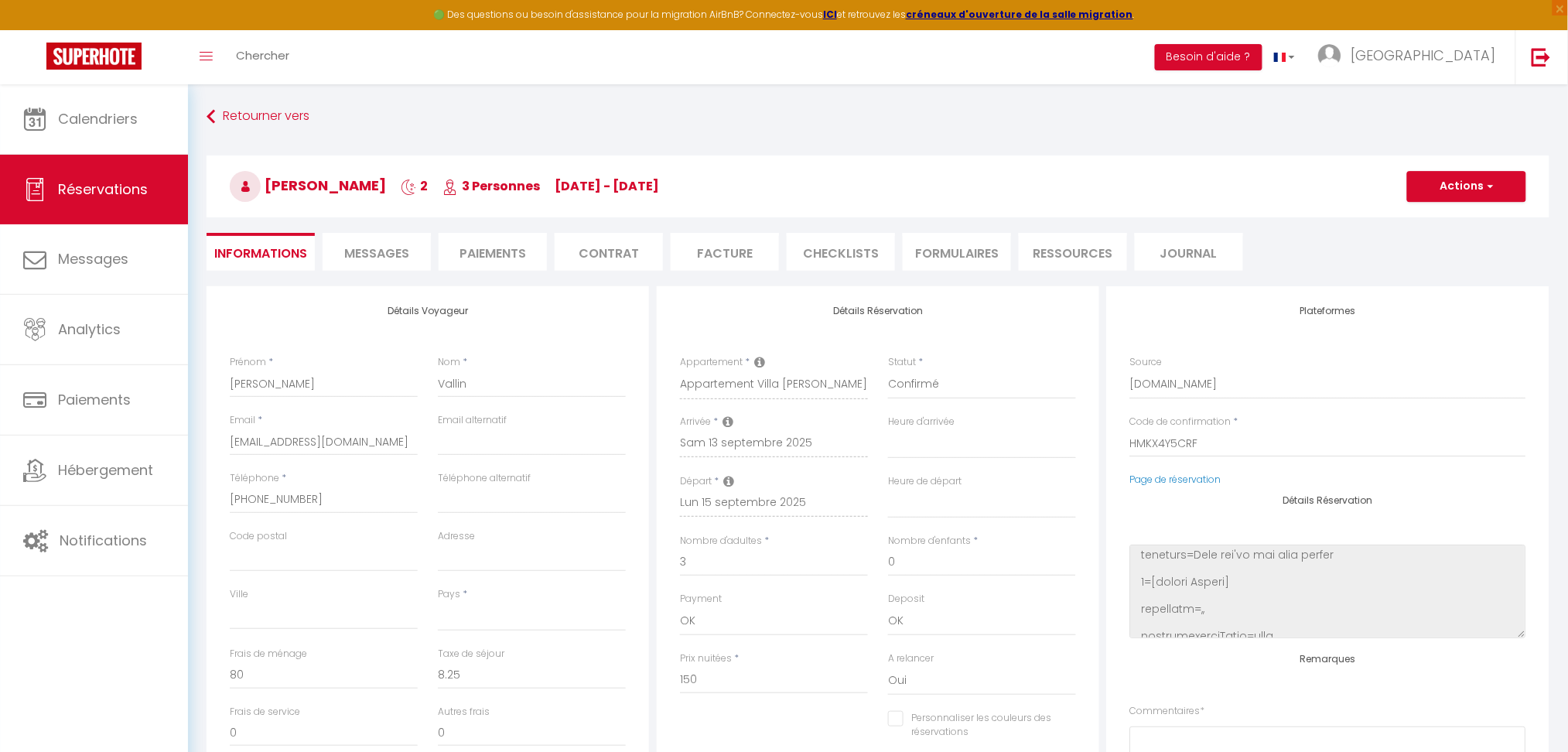
select select
checkbox input "false"
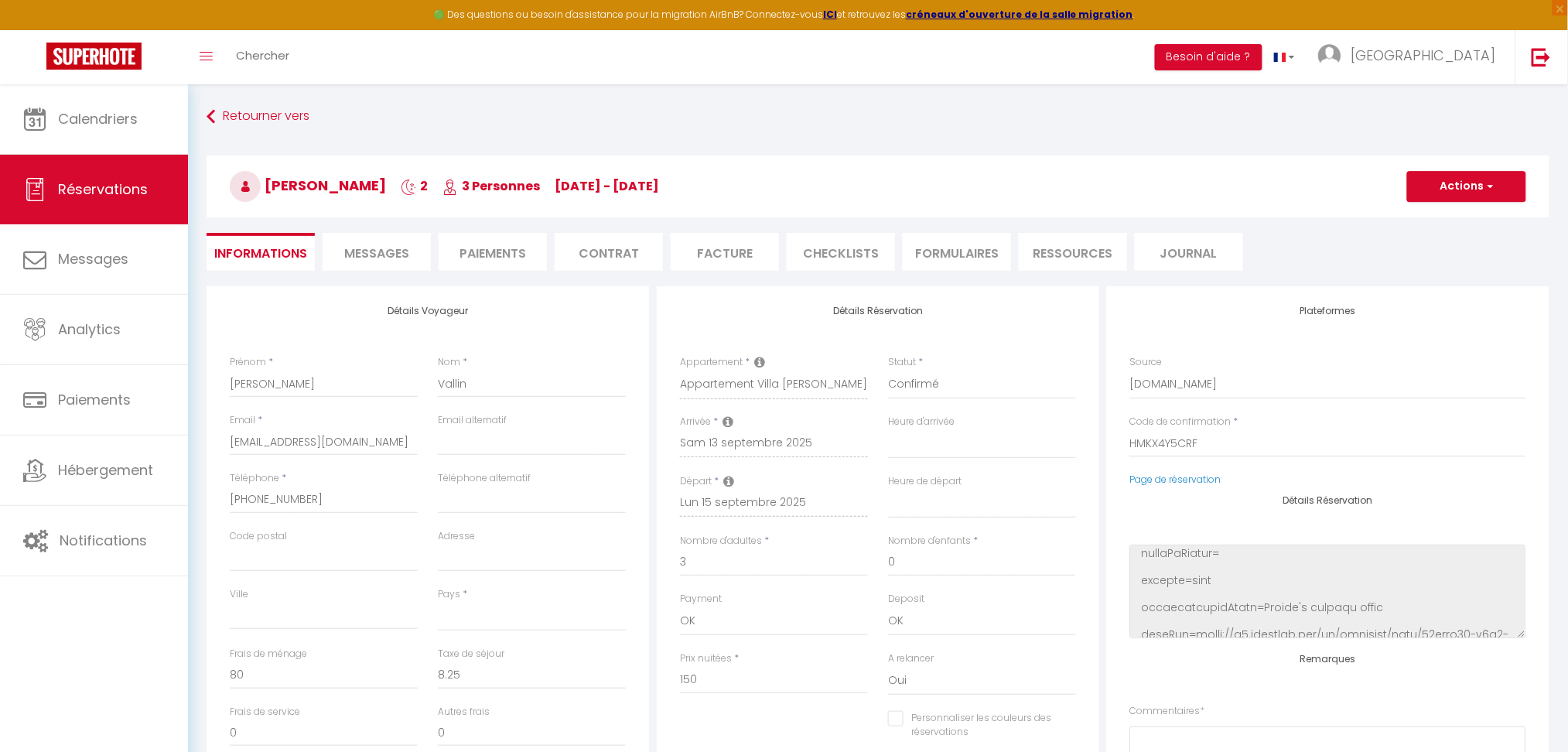
click at [357, 249] on span "Messages" at bounding box center [376, 253] width 65 height 17
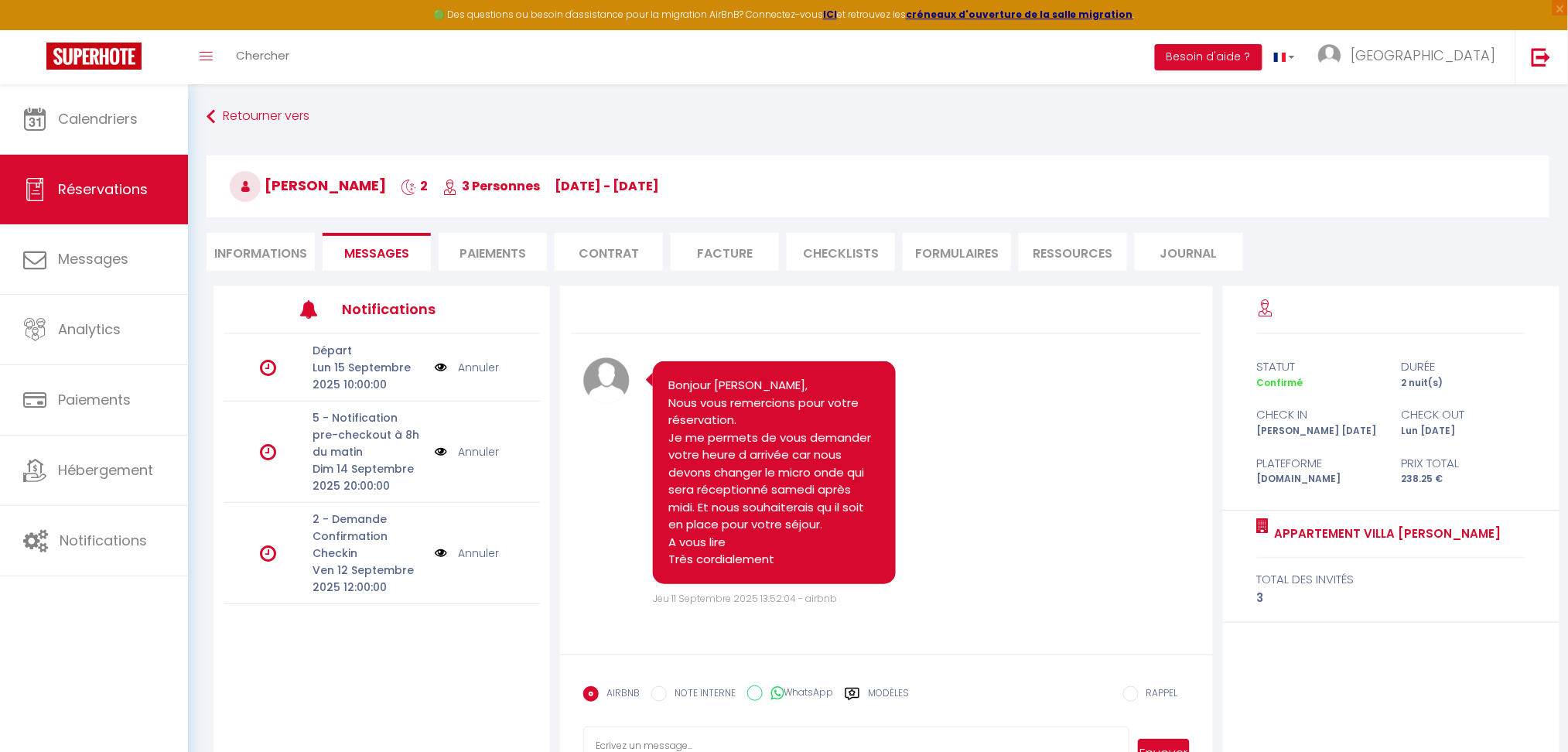
drag, startPoint x: 1256, startPoint y: 533, endPoint x: 1510, endPoint y: 525, distance: 254.1
click at [1510, 525] on div "Appartement Villa [PERSON_NAME] total des invités 3" at bounding box center [1391, 567] width 336 height 112
copy div "Appartement Villa [PERSON_NAME]"
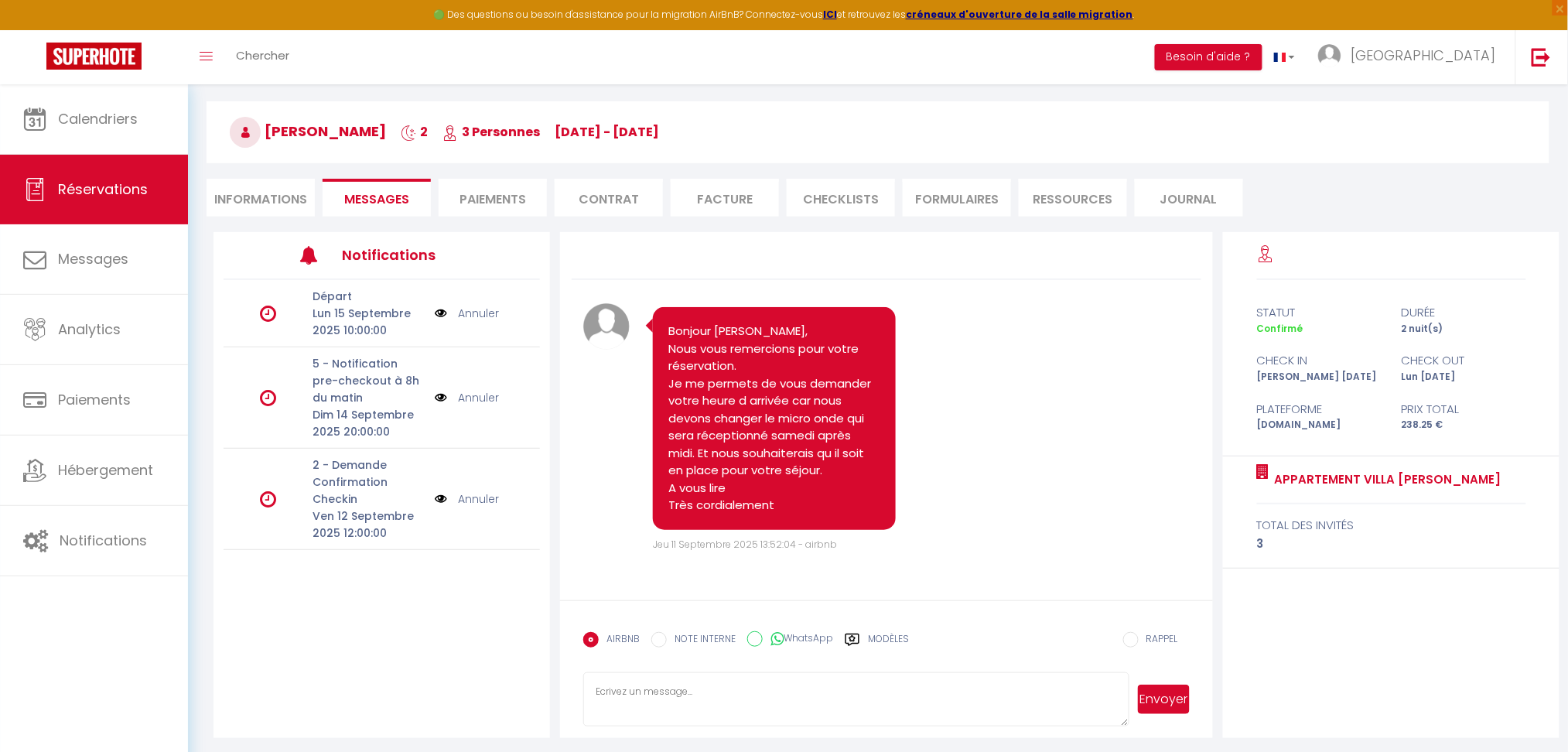
scroll to position [83, 0]
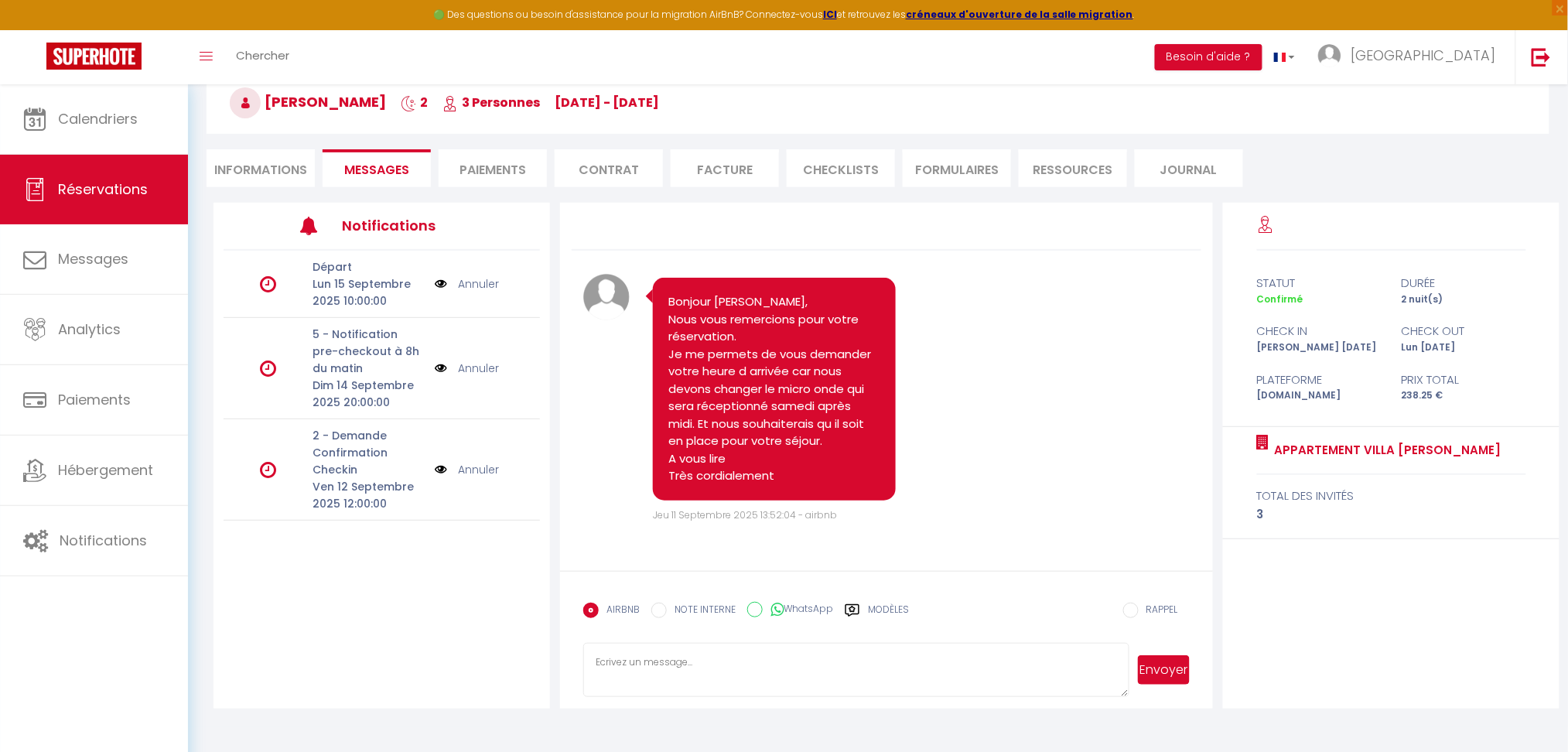
select select
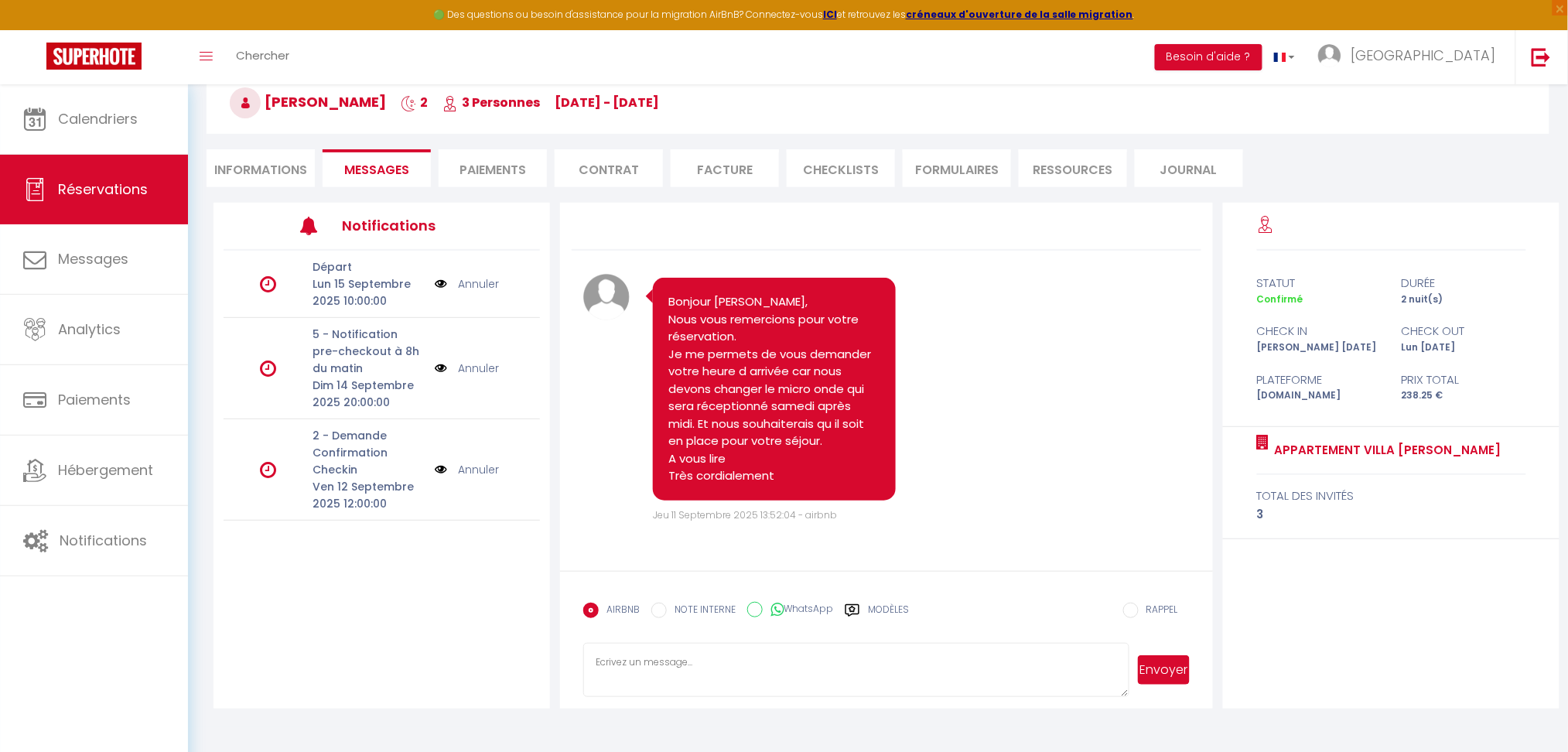
select select
click at [269, 170] on li "Informations" at bounding box center [260, 168] width 109 height 38
select select
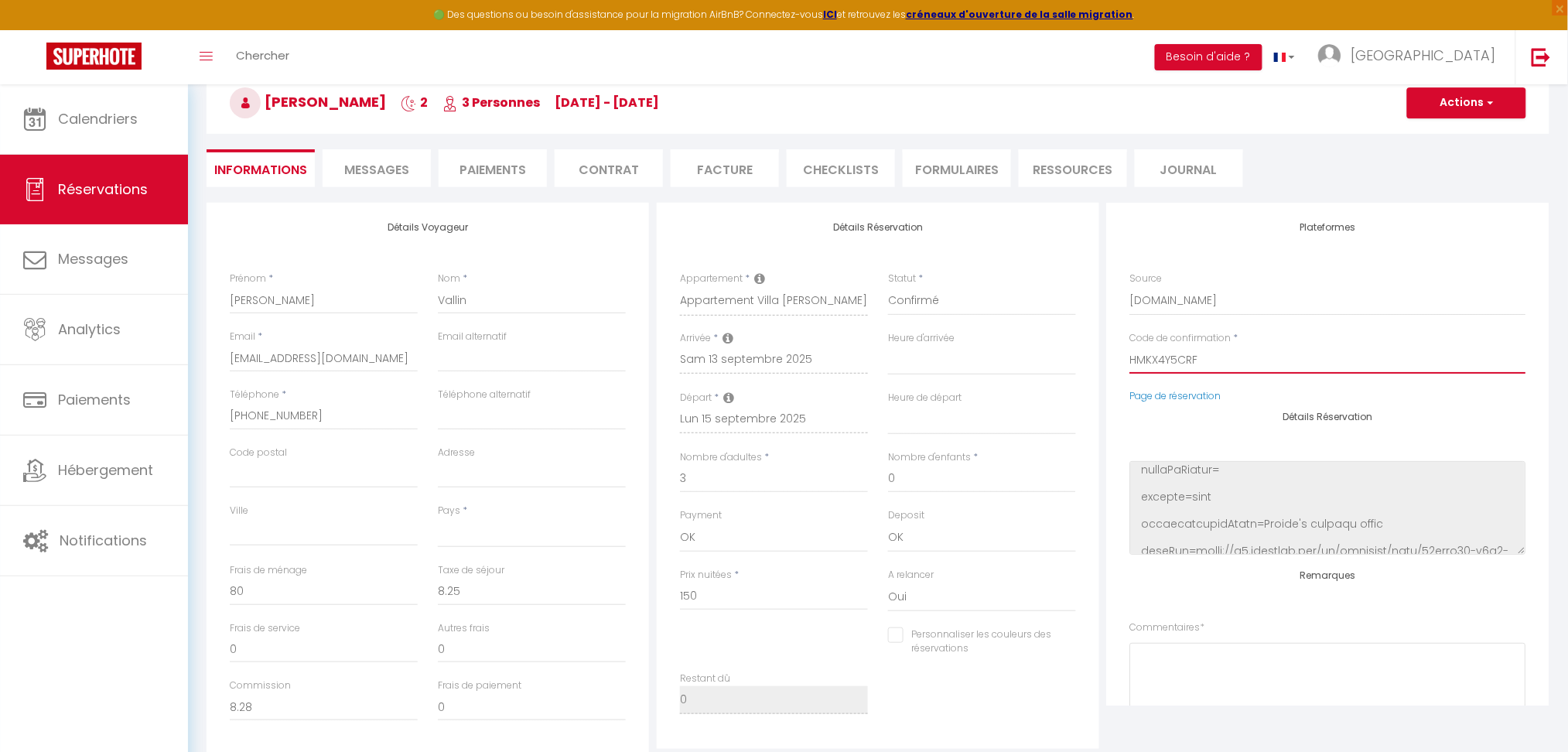
drag, startPoint x: 1229, startPoint y: 359, endPoint x: 979, endPoint y: 342, distance: 250.6
click at [979, 342] on div "Détails Voyageur Prénom * [PERSON_NAME] * [PERSON_NAME] Email * [EMAIL_ADDRESS]…" at bounding box center [878, 480] width 1351 height 554
select select
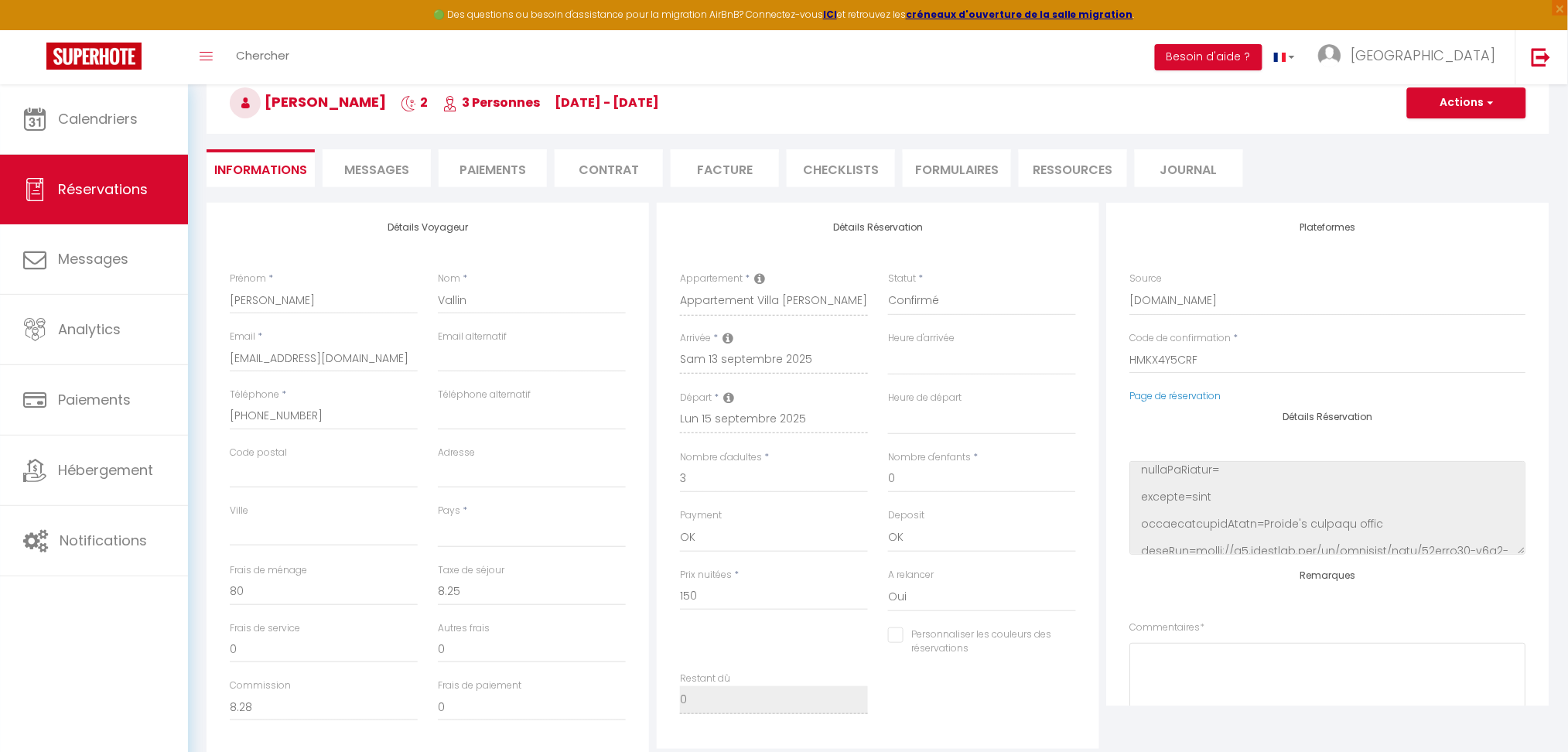
checkbox input "false"
select select
checkbox input "false"
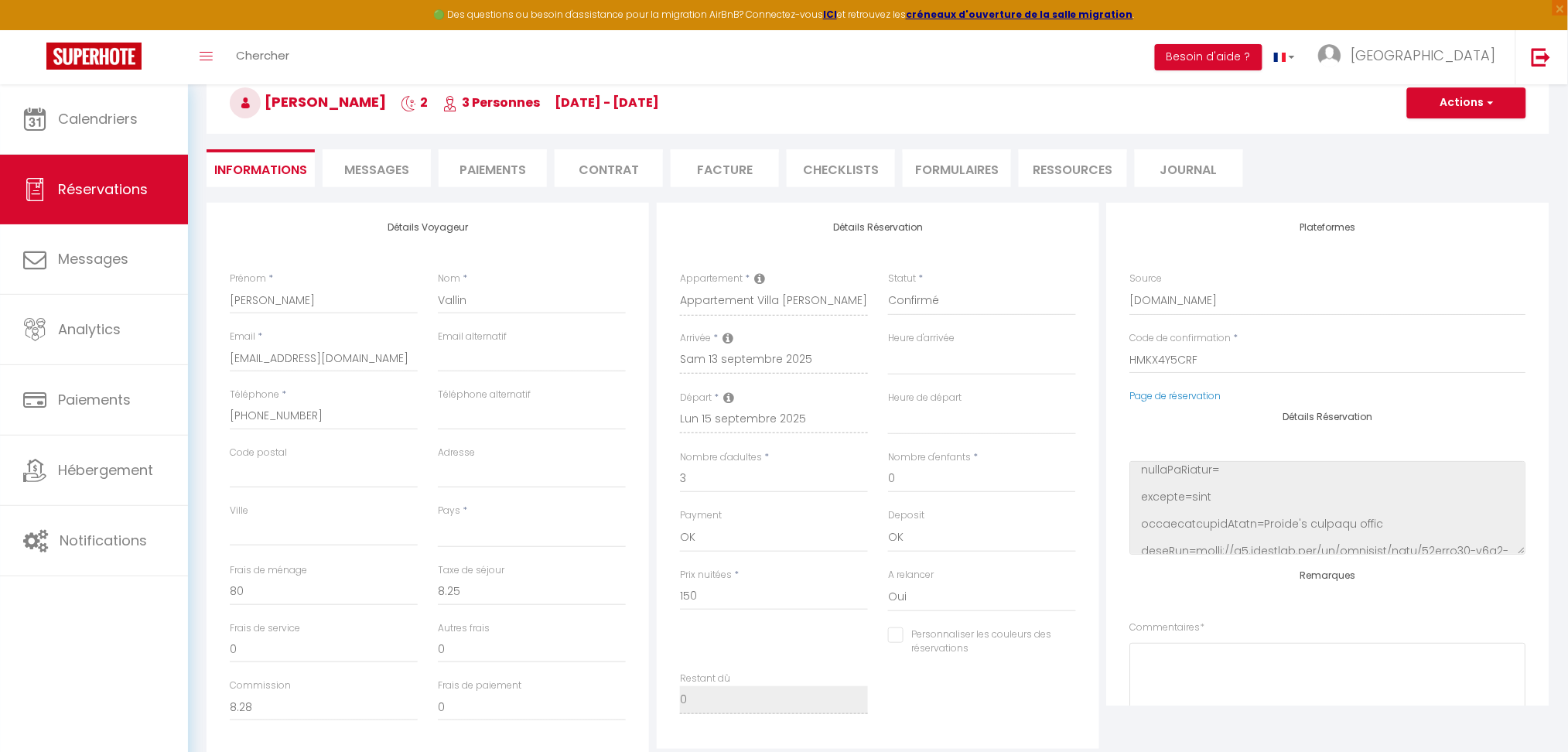
select select
checkbox input "false"
select select
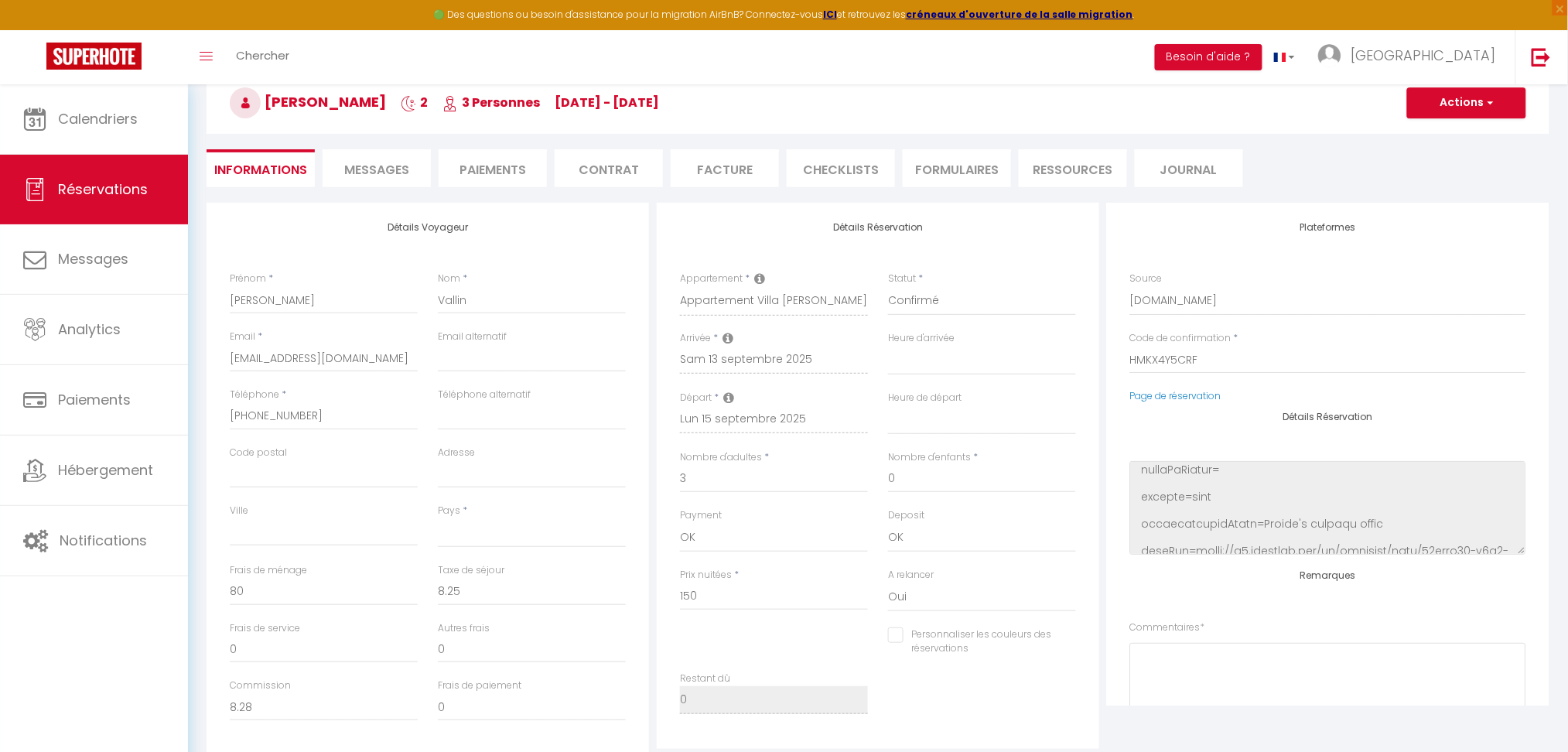
select select
checkbox input "false"
select select
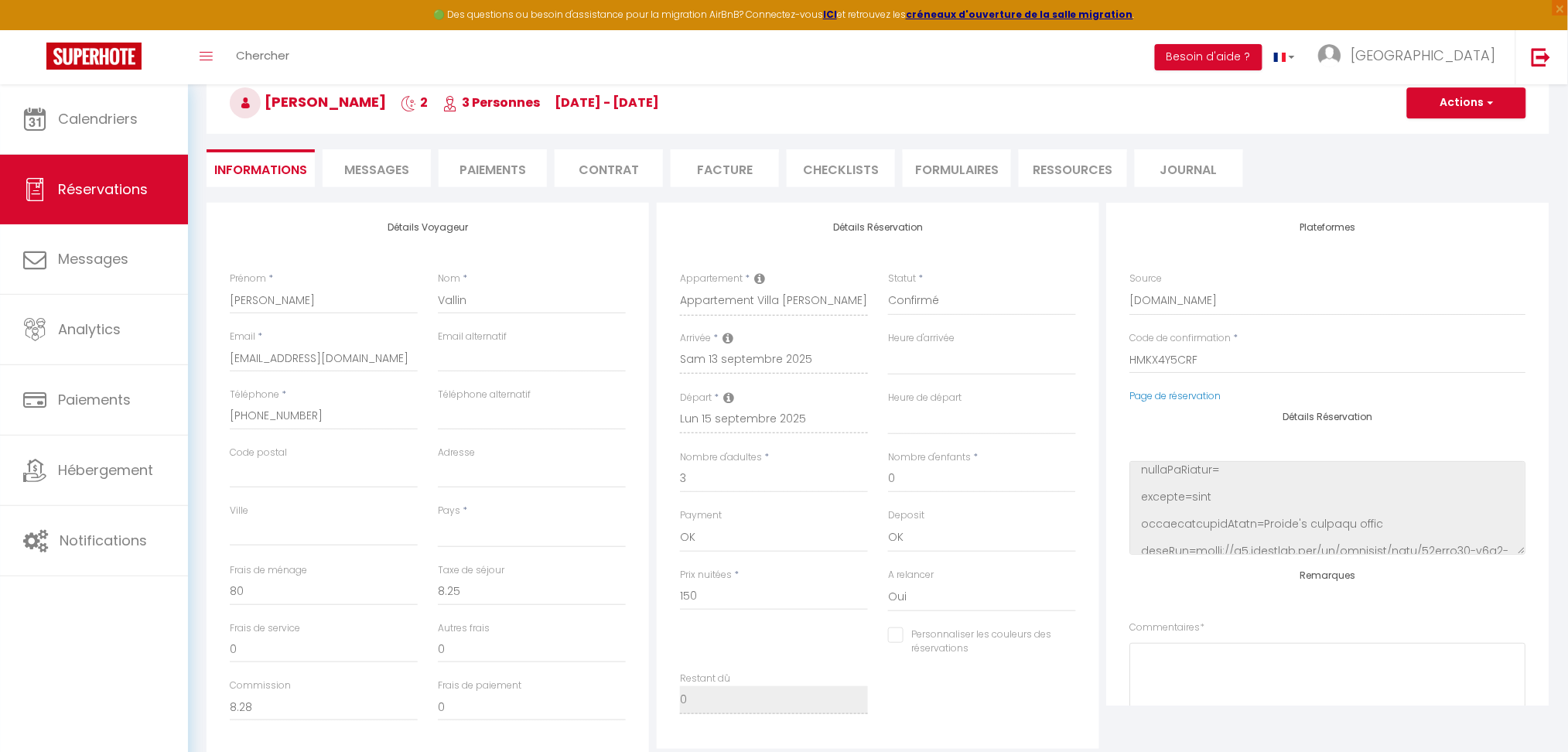
select select
checkbox input "false"
select select
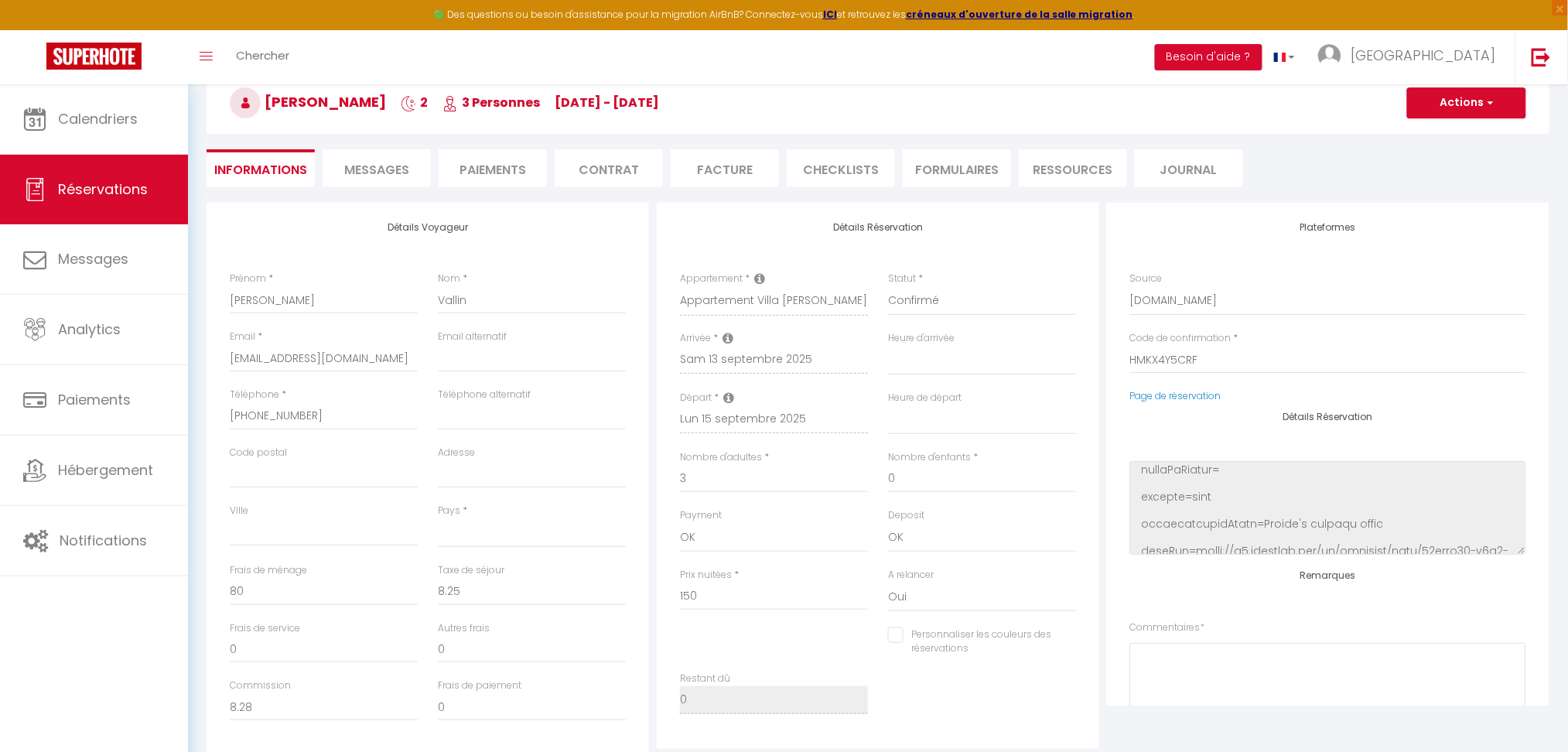
checkbox input "false"
select select
checkbox input "false"
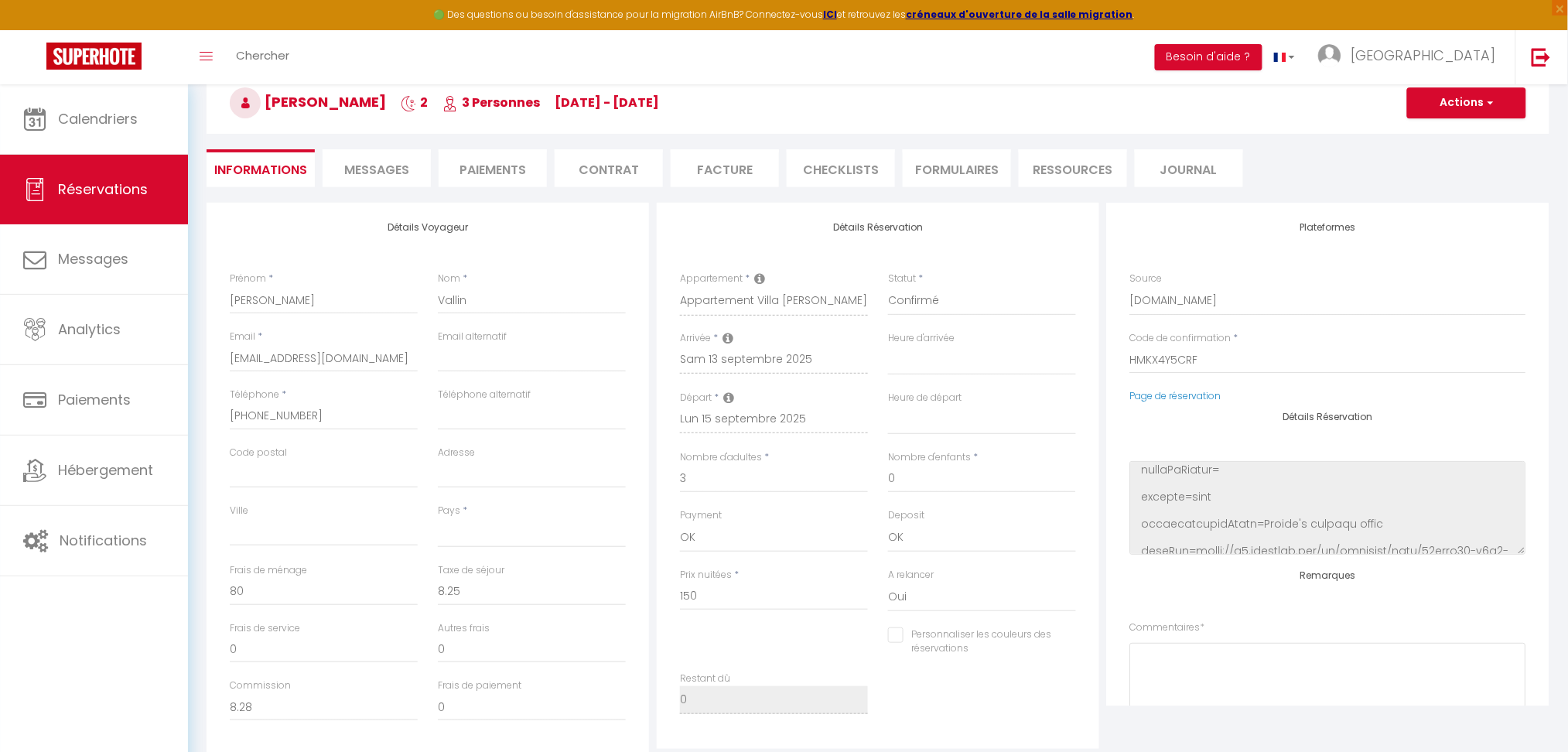
select select
checkbox input "false"
click at [1335, 357] on input "HMKX4Y5CRF" at bounding box center [1329, 360] width 396 height 27
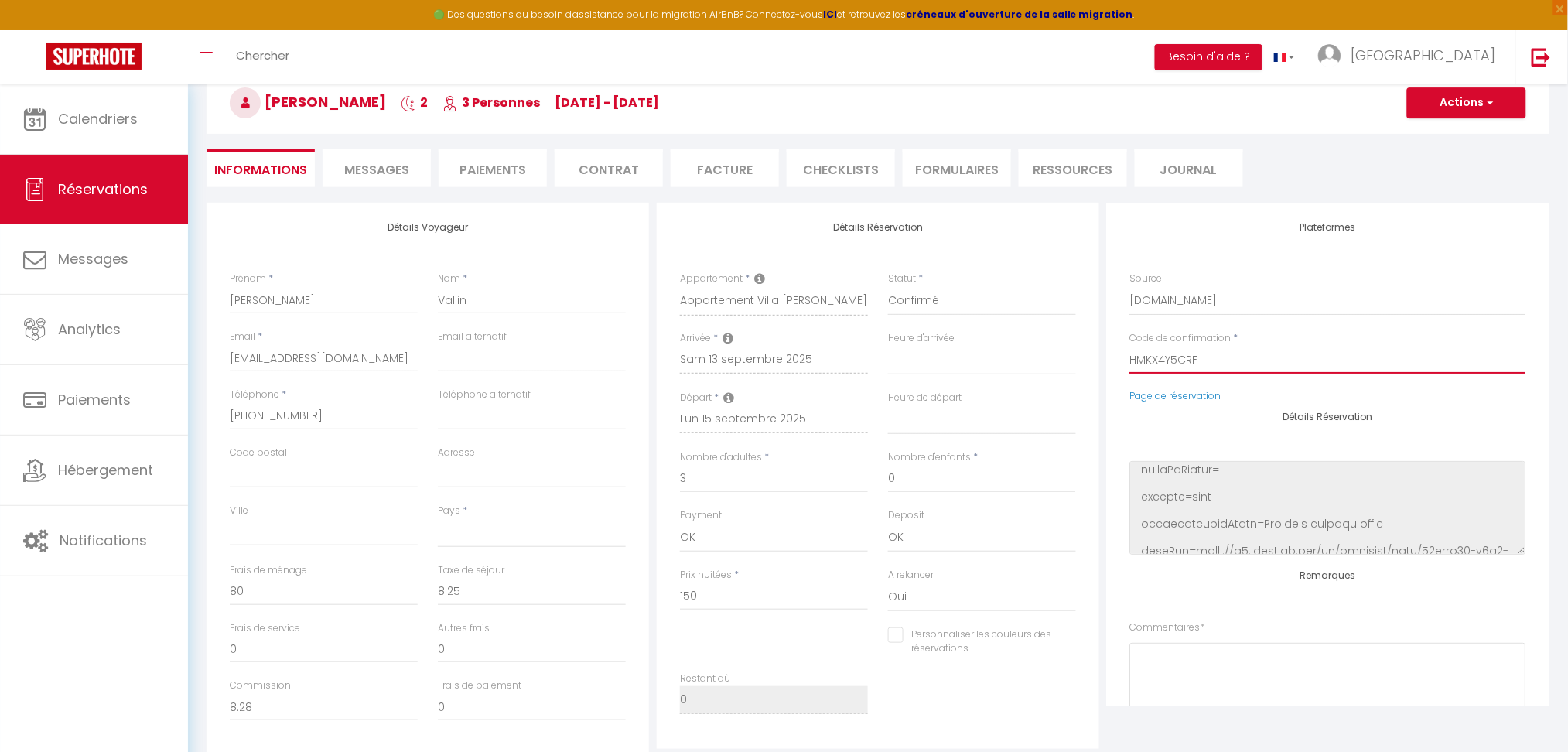
click at [1335, 357] on input "HMKX4Y5CRF" at bounding box center [1329, 360] width 396 height 27
select select
checkbox input "false"
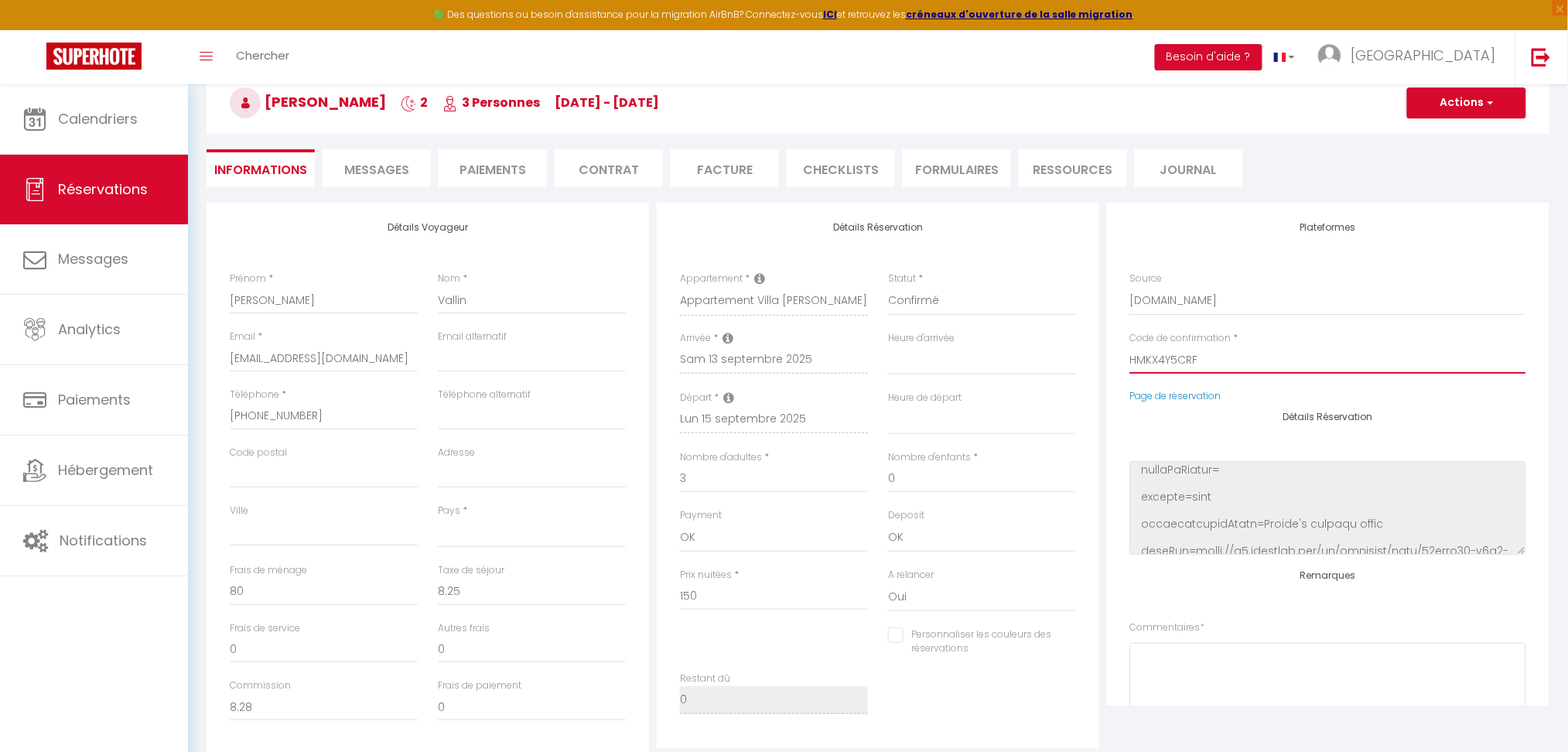
select select
checkbox input "false"
select select
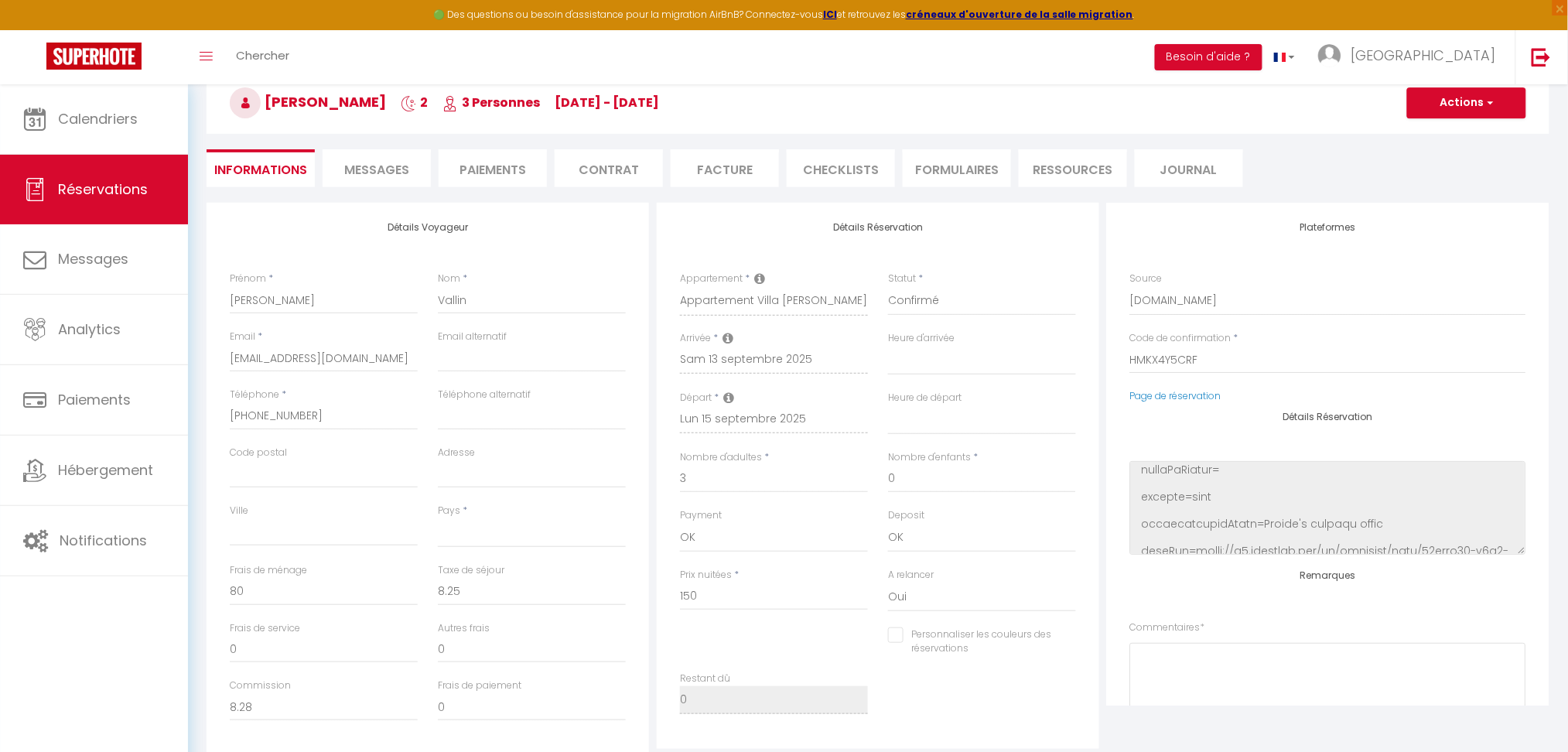
select select
checkbox input "false"
select select
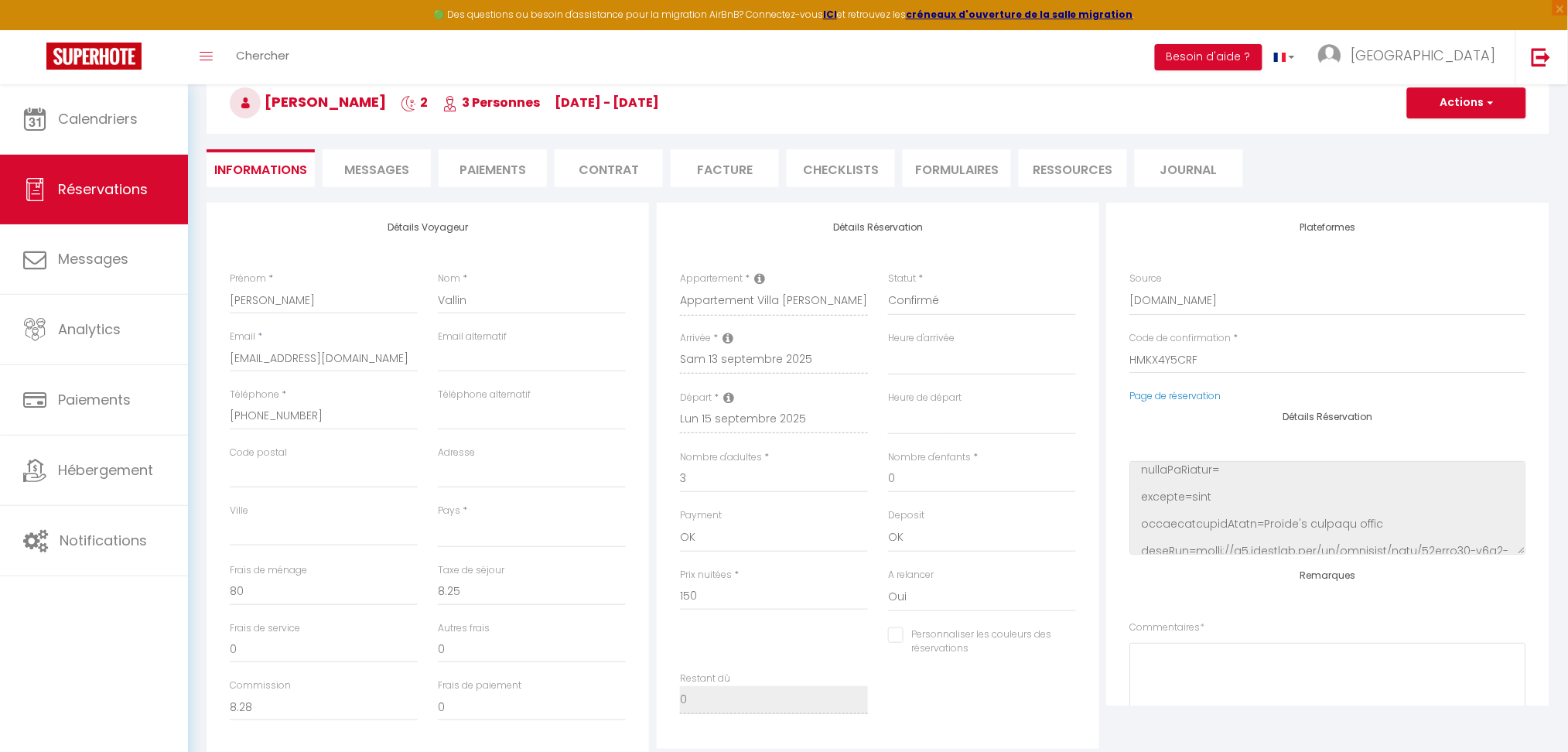
select select
checkbox input "false"
select select
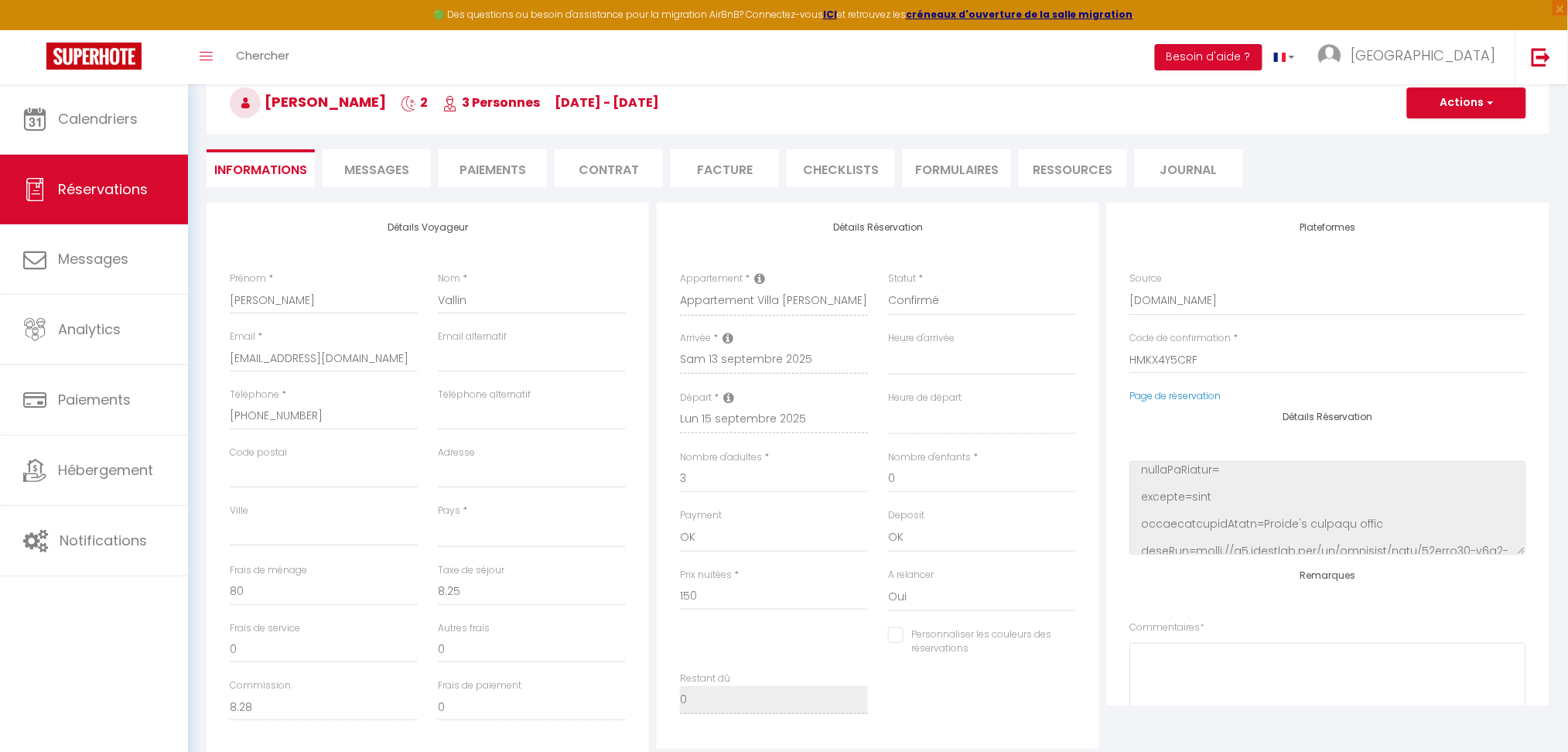
checkbox input "false"
select select
checkbox input "false"
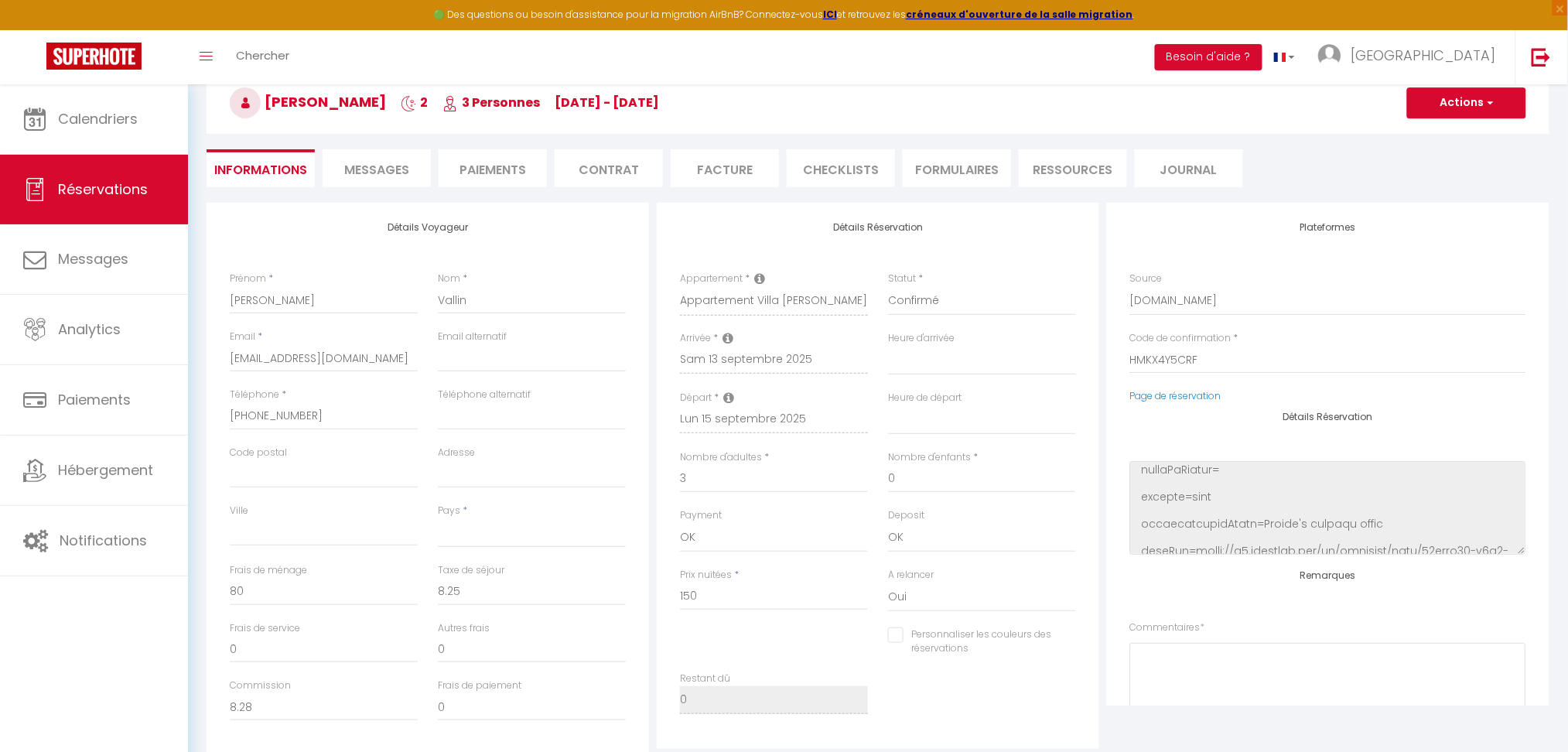
select select
checkbox input "false"
select select
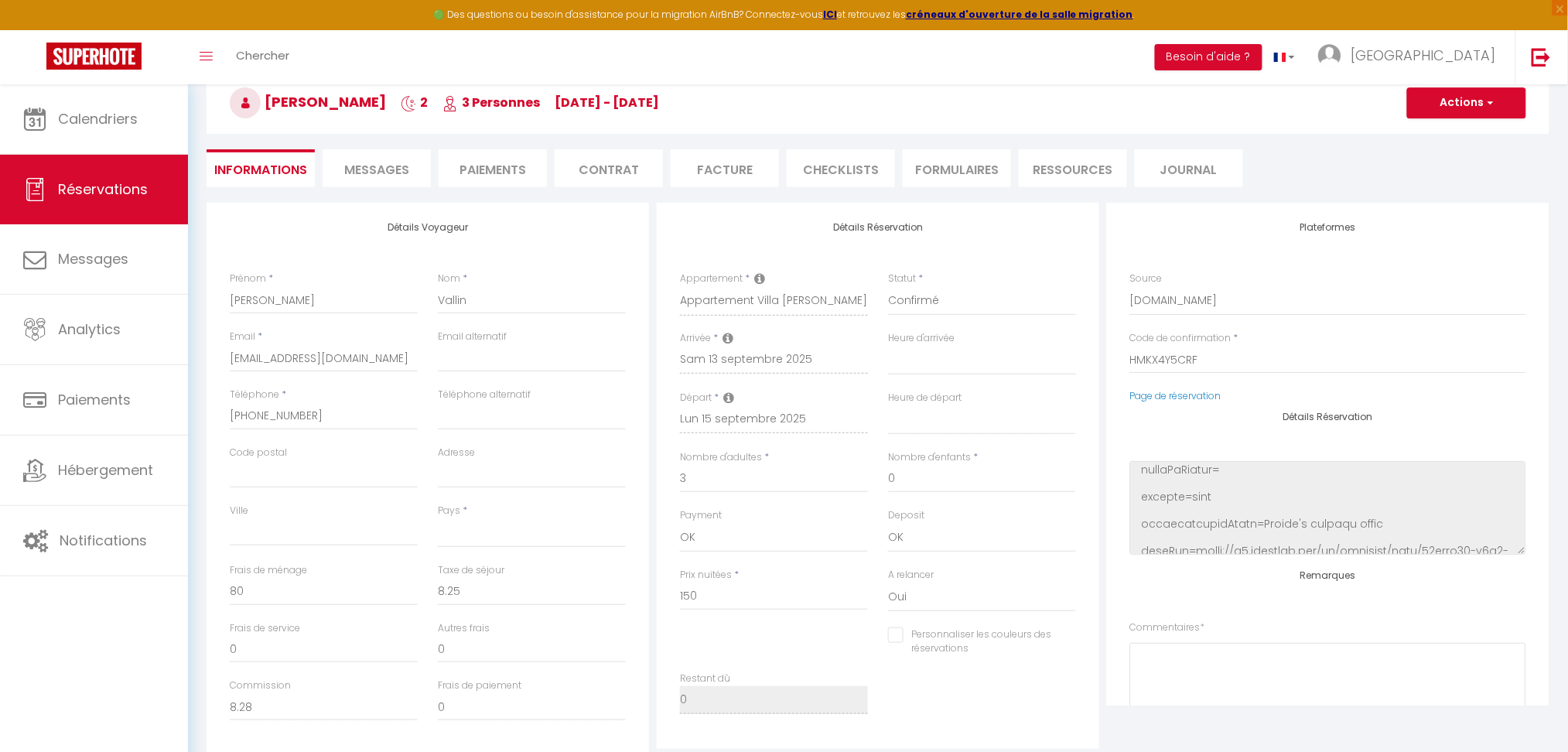
select select
checkbox input "false"
select select
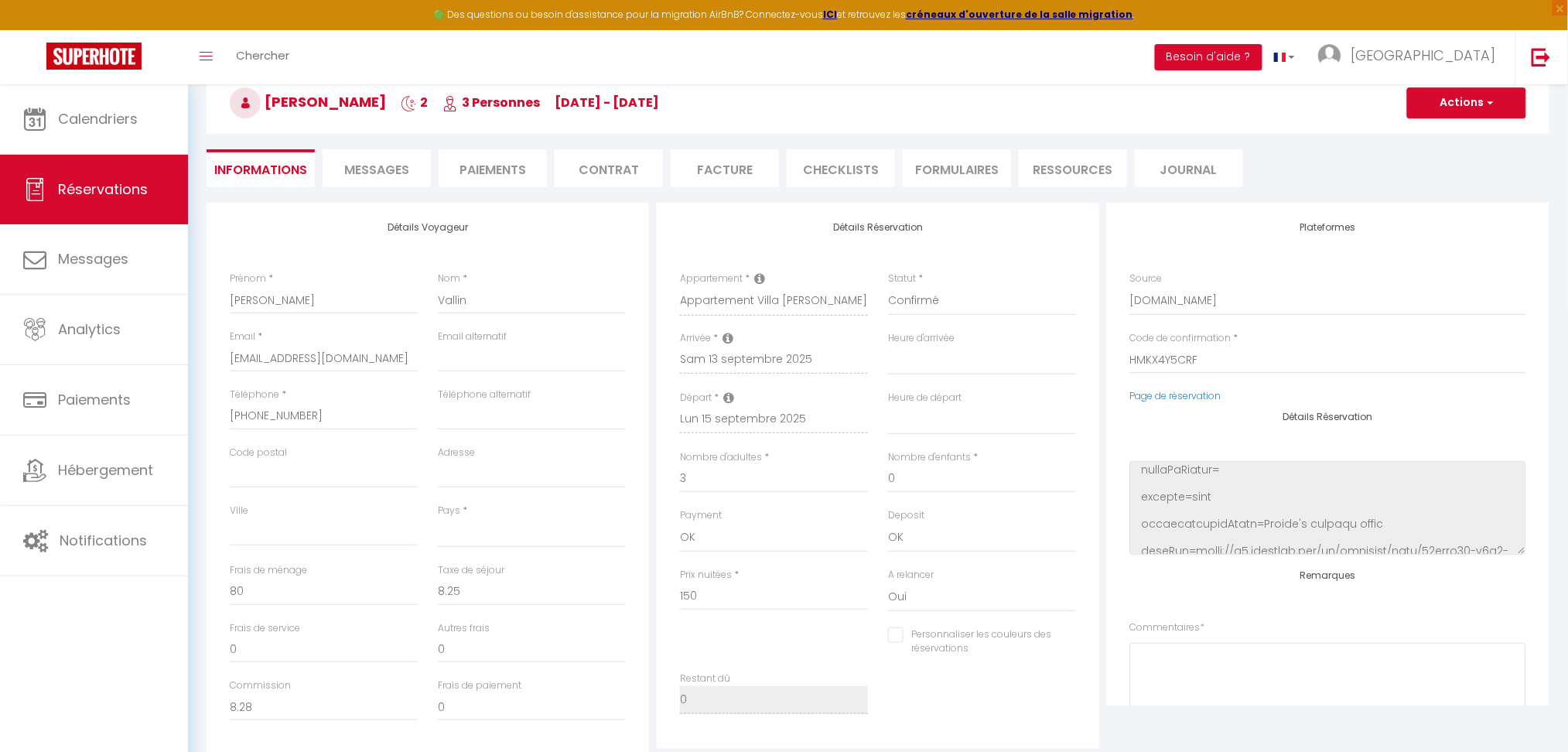
select select
checkbox input "false"
select select
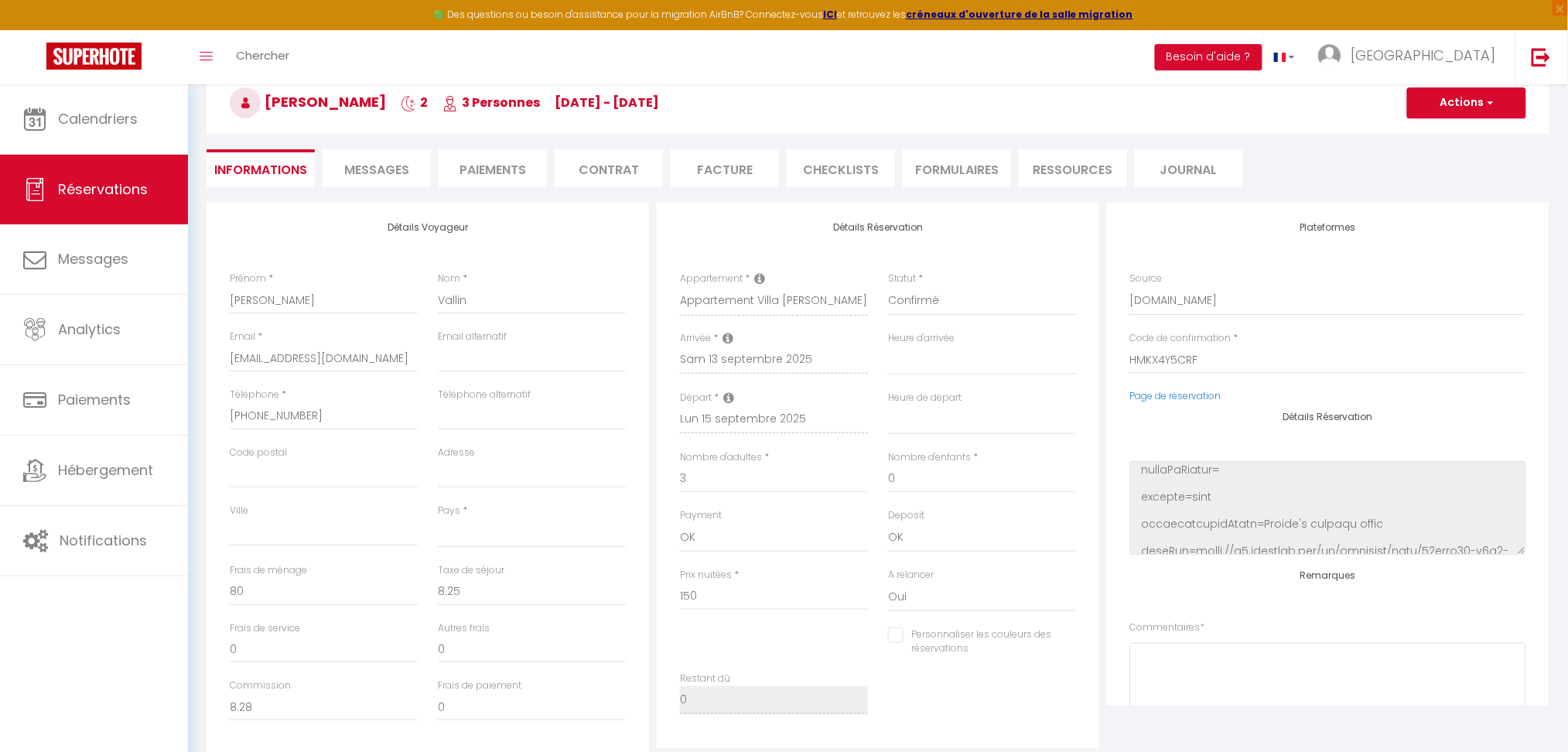
checkbox input "false"
select select
checkbox input "false"
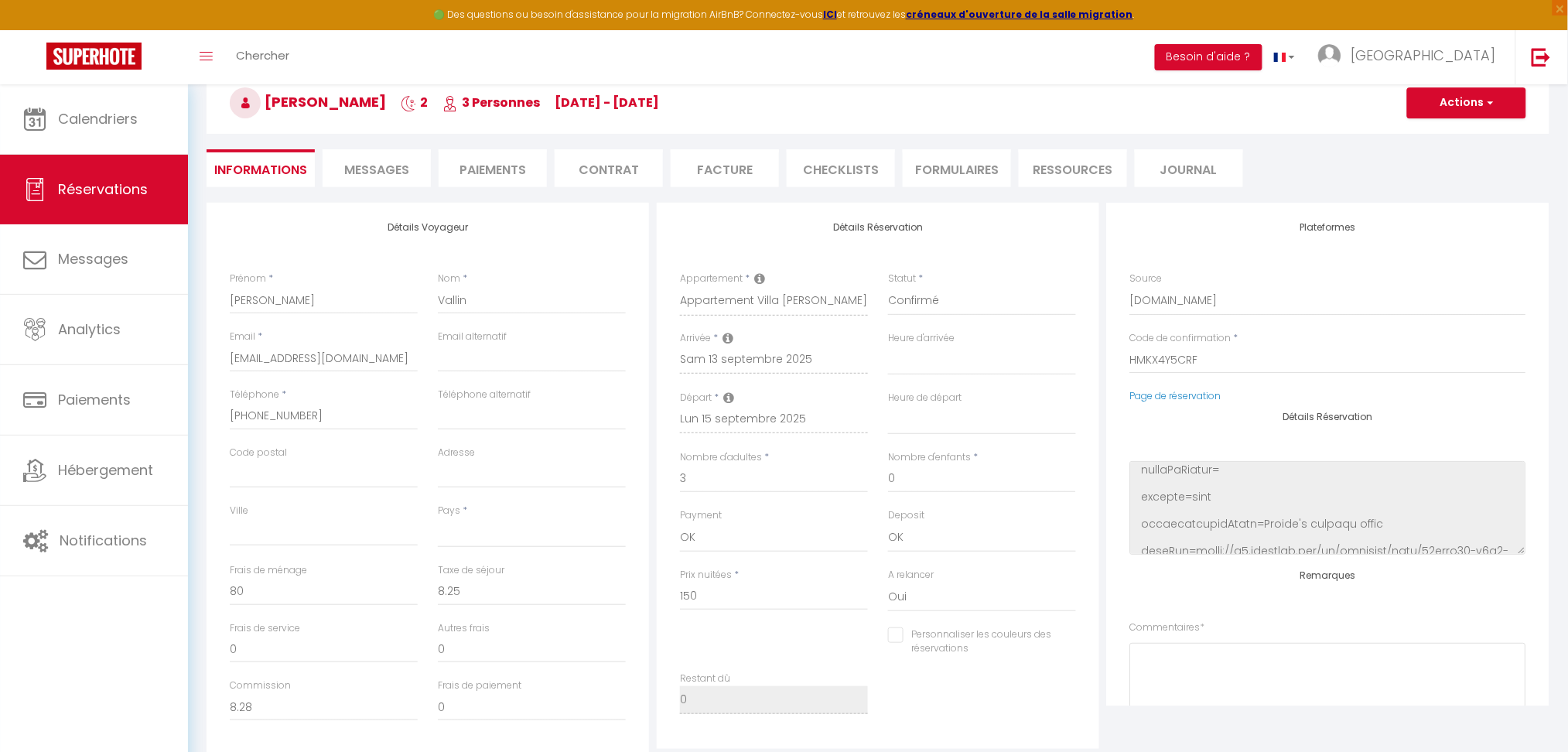
select select
checkbox input "false"
select select
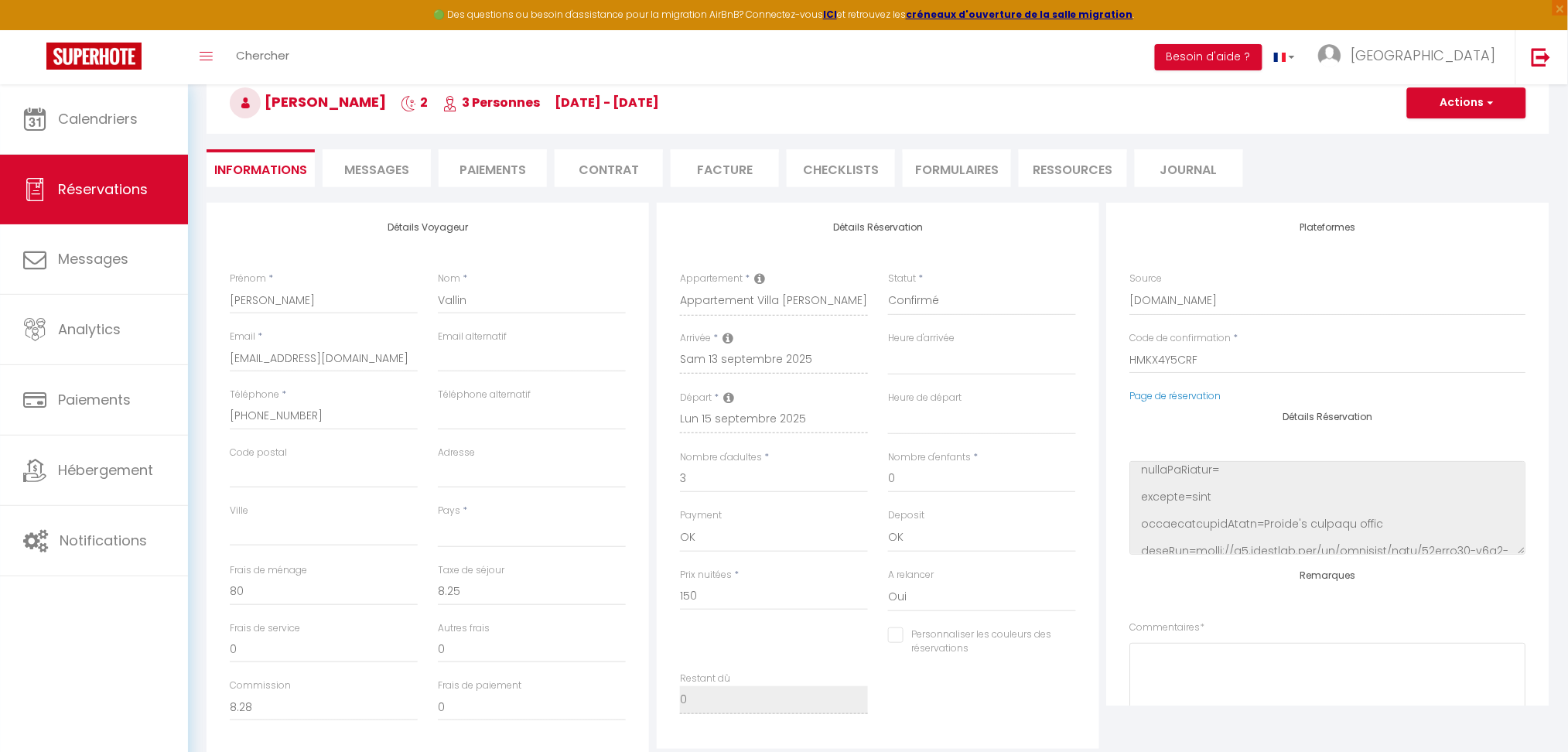
select select
checkbox input "false"
select select
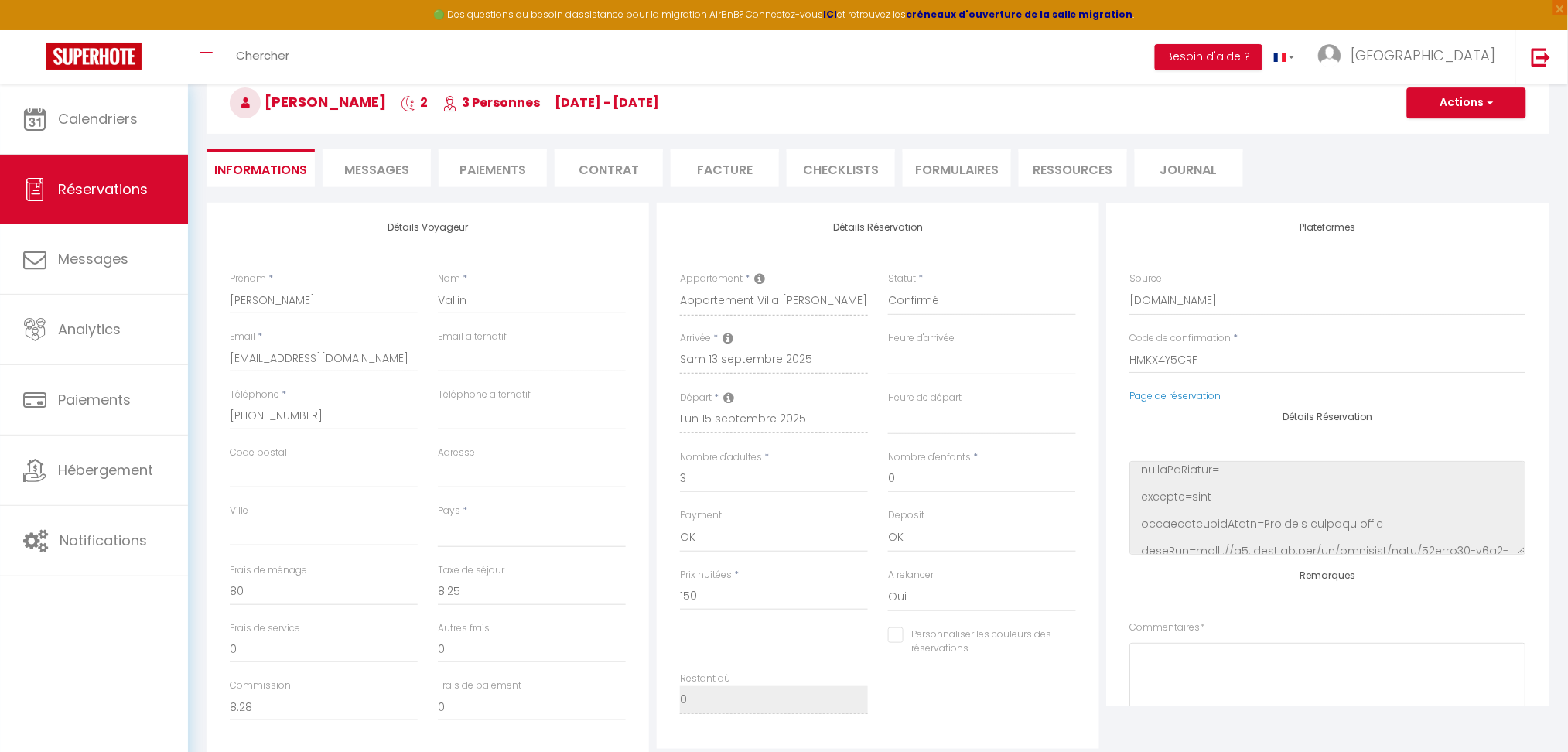
select select
checkbox input "false"
select select
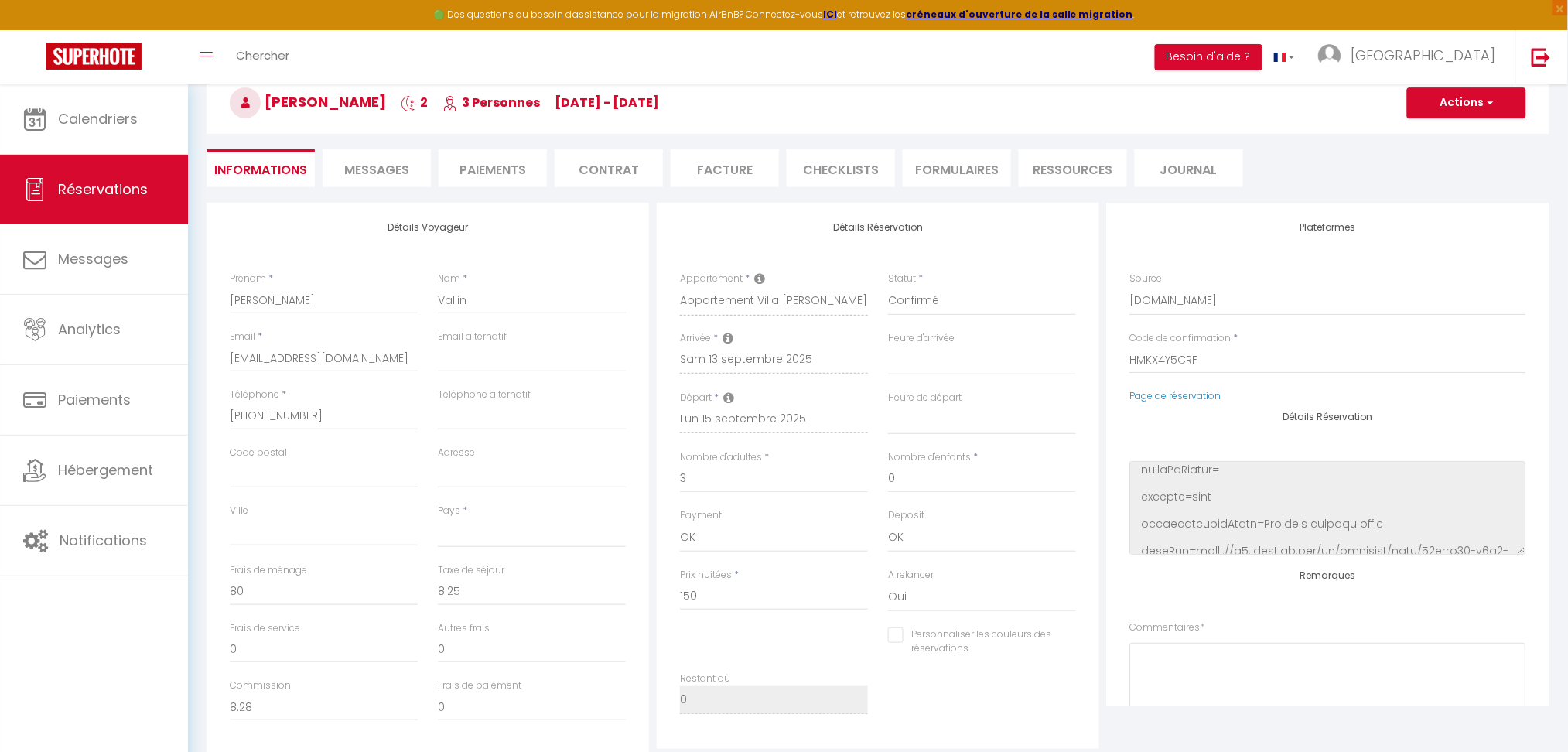
checkbox input "false"
select select
checkbox input "false"
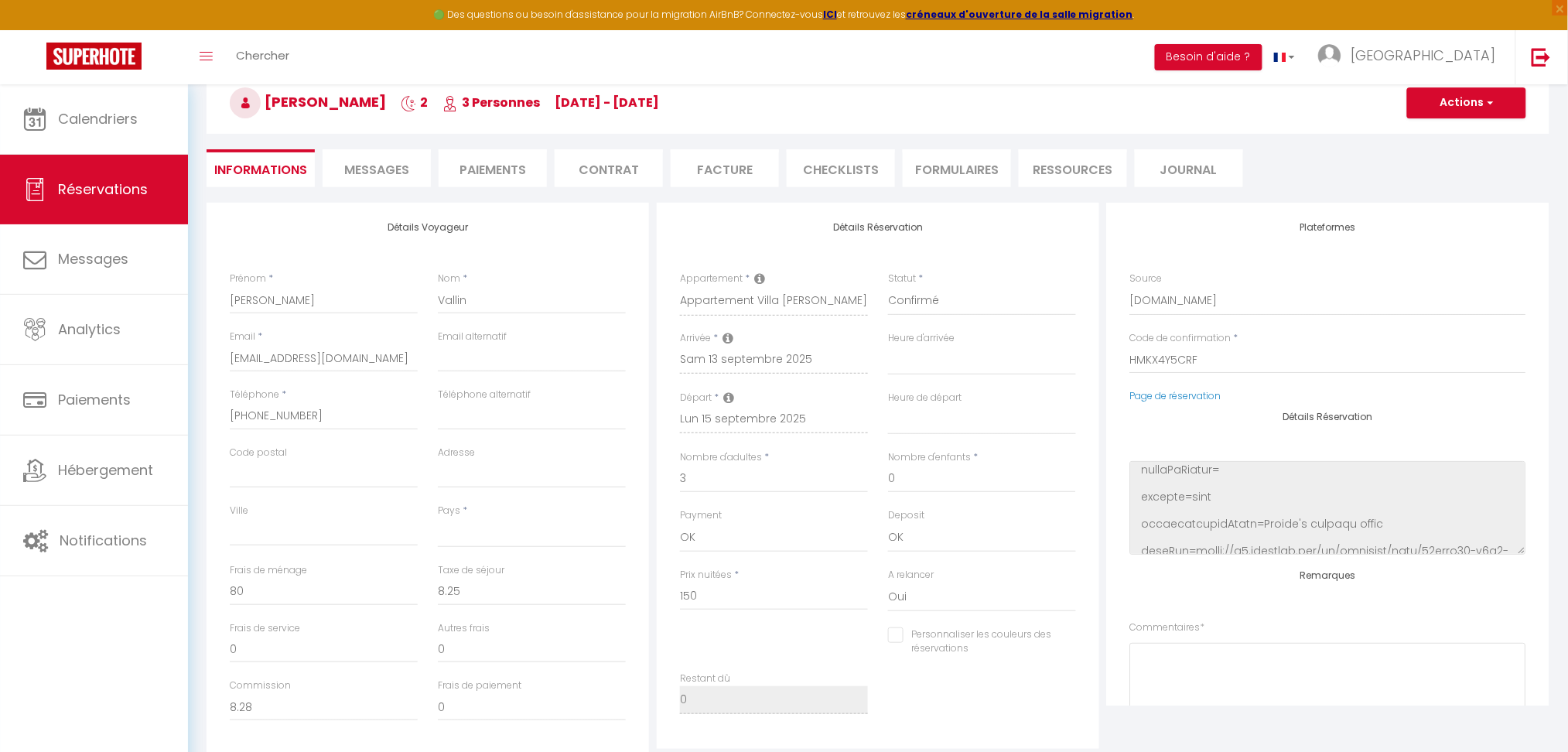
select select
checkbox input "false"
select select
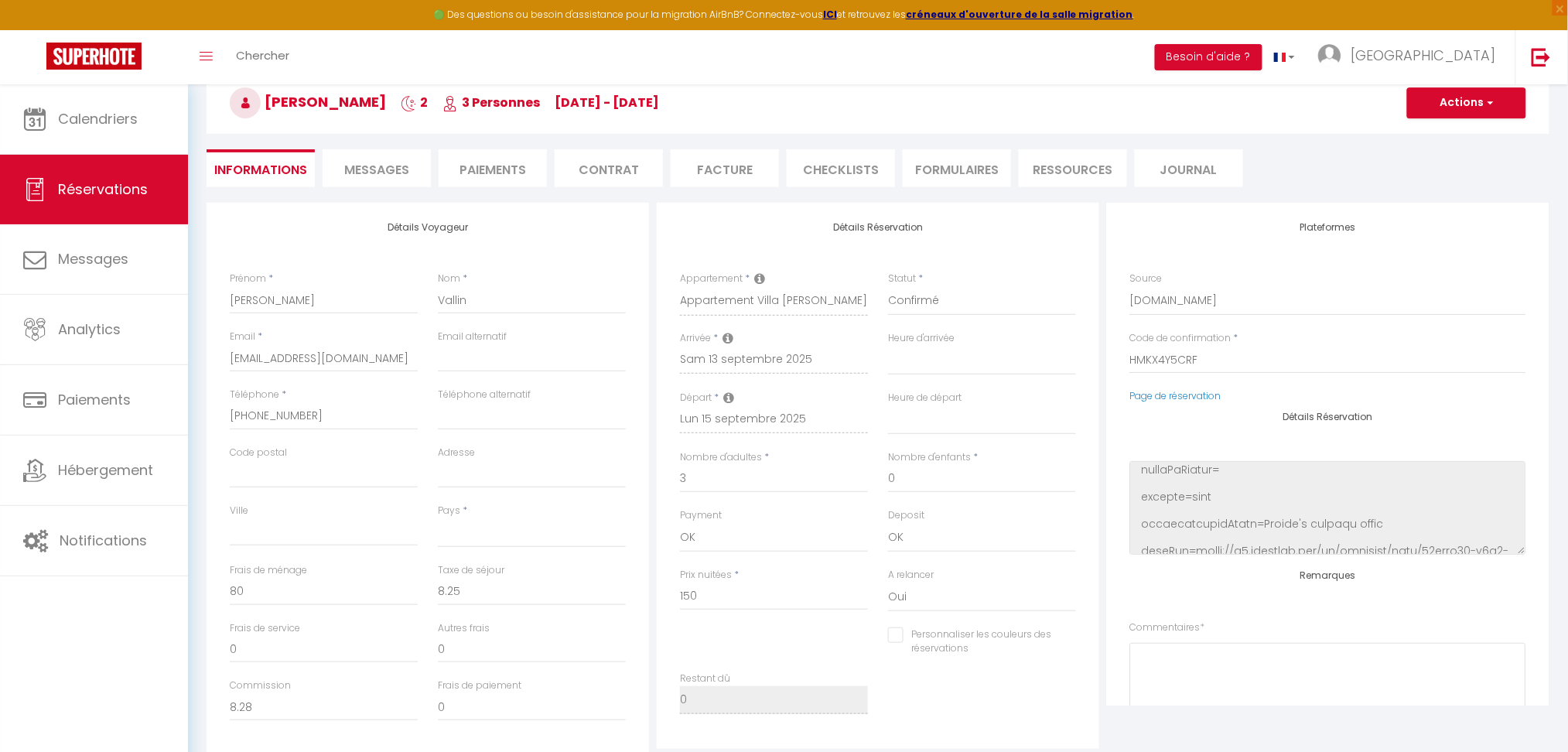
select select
checkbox input "false"
select select
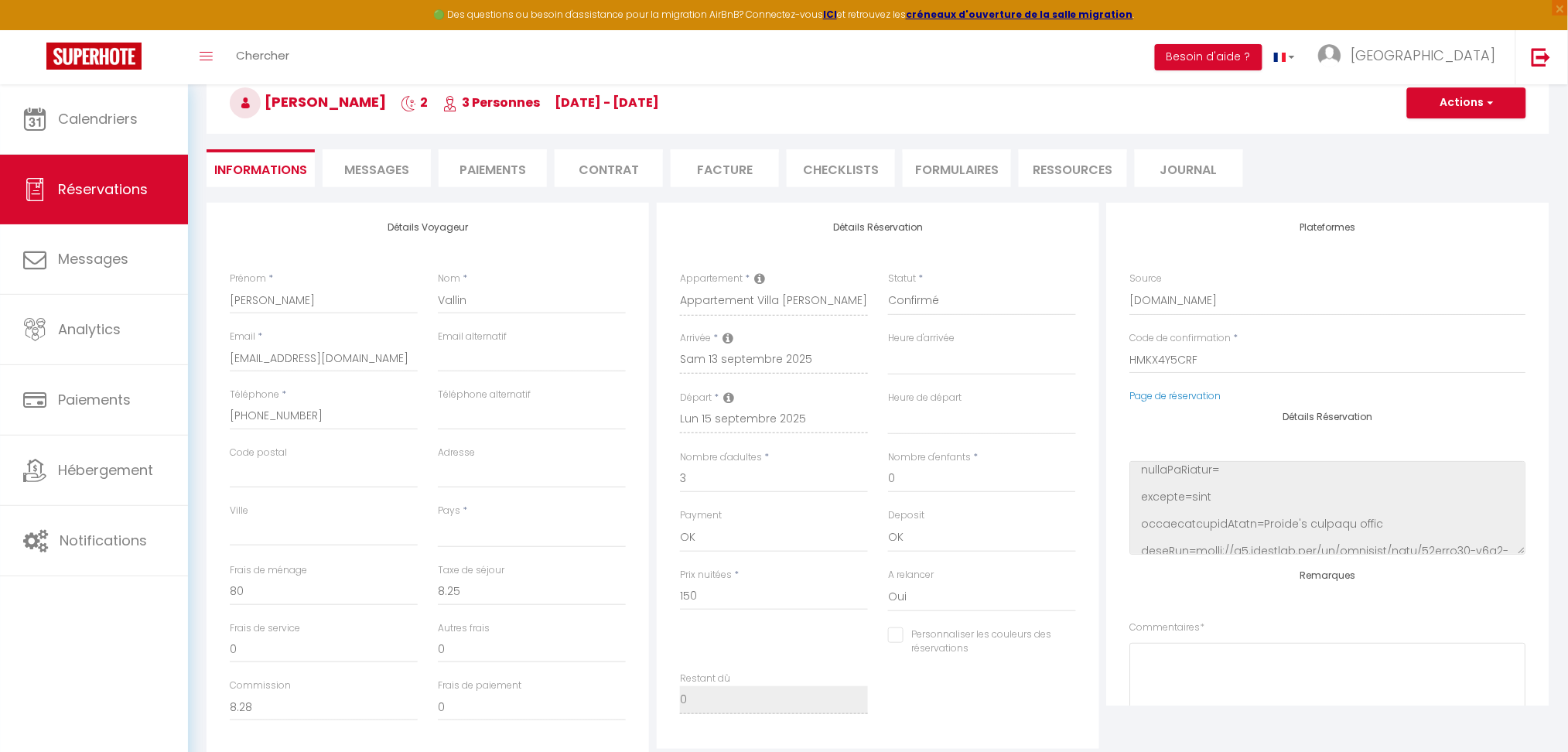
select select
checkbox input "false"
select select
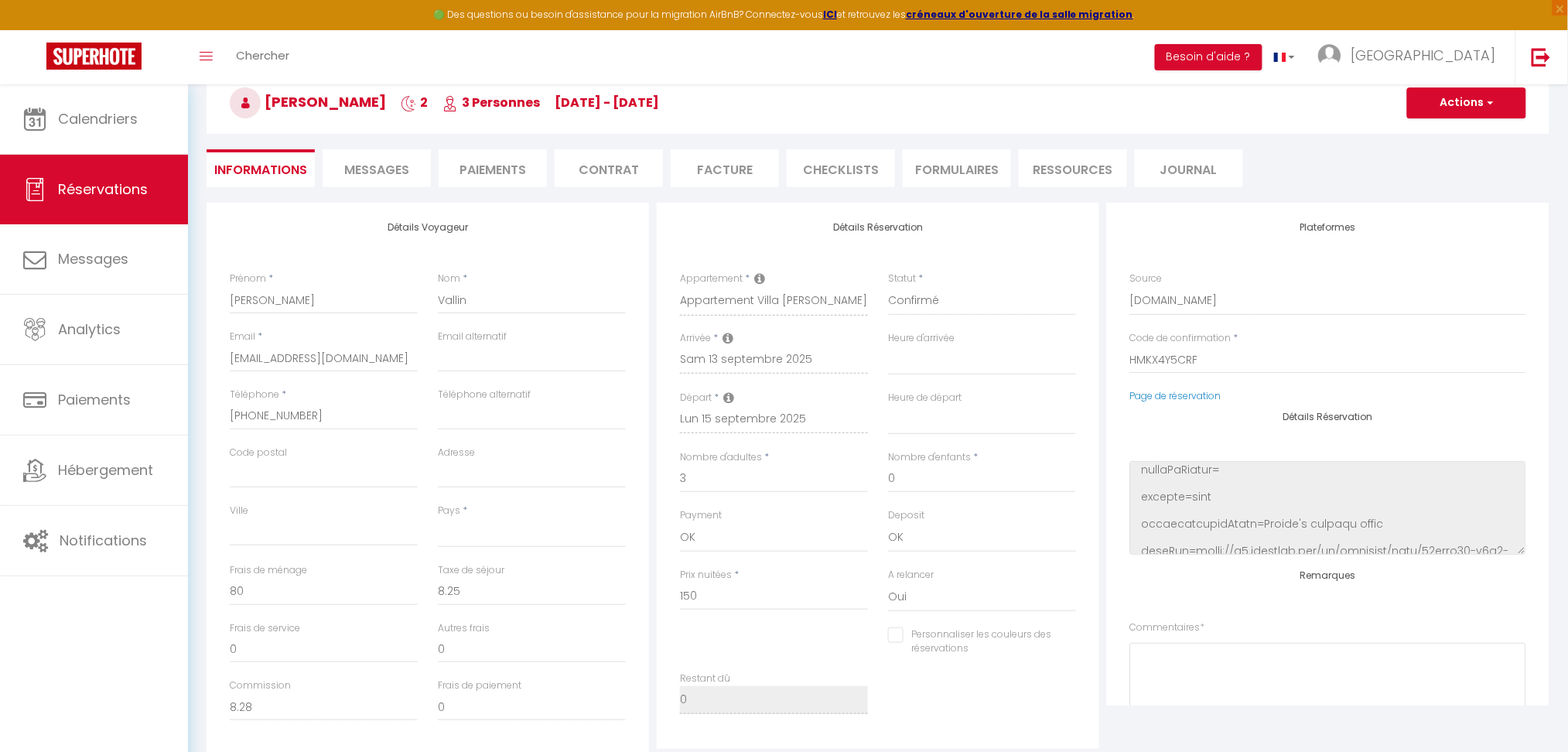
checkbox input "false"
select select
checkbox input "false"
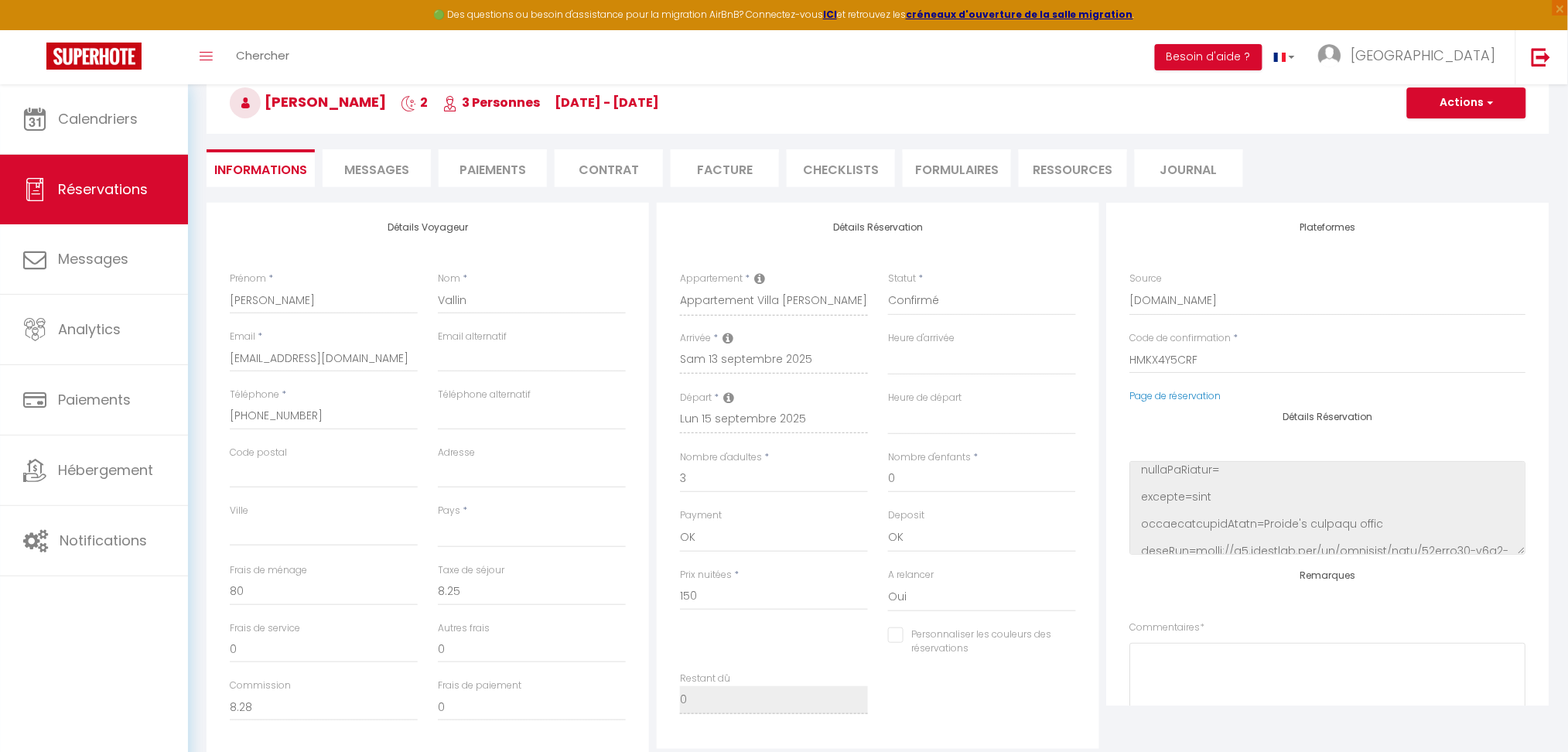
select select
checkbox input "false"
select select
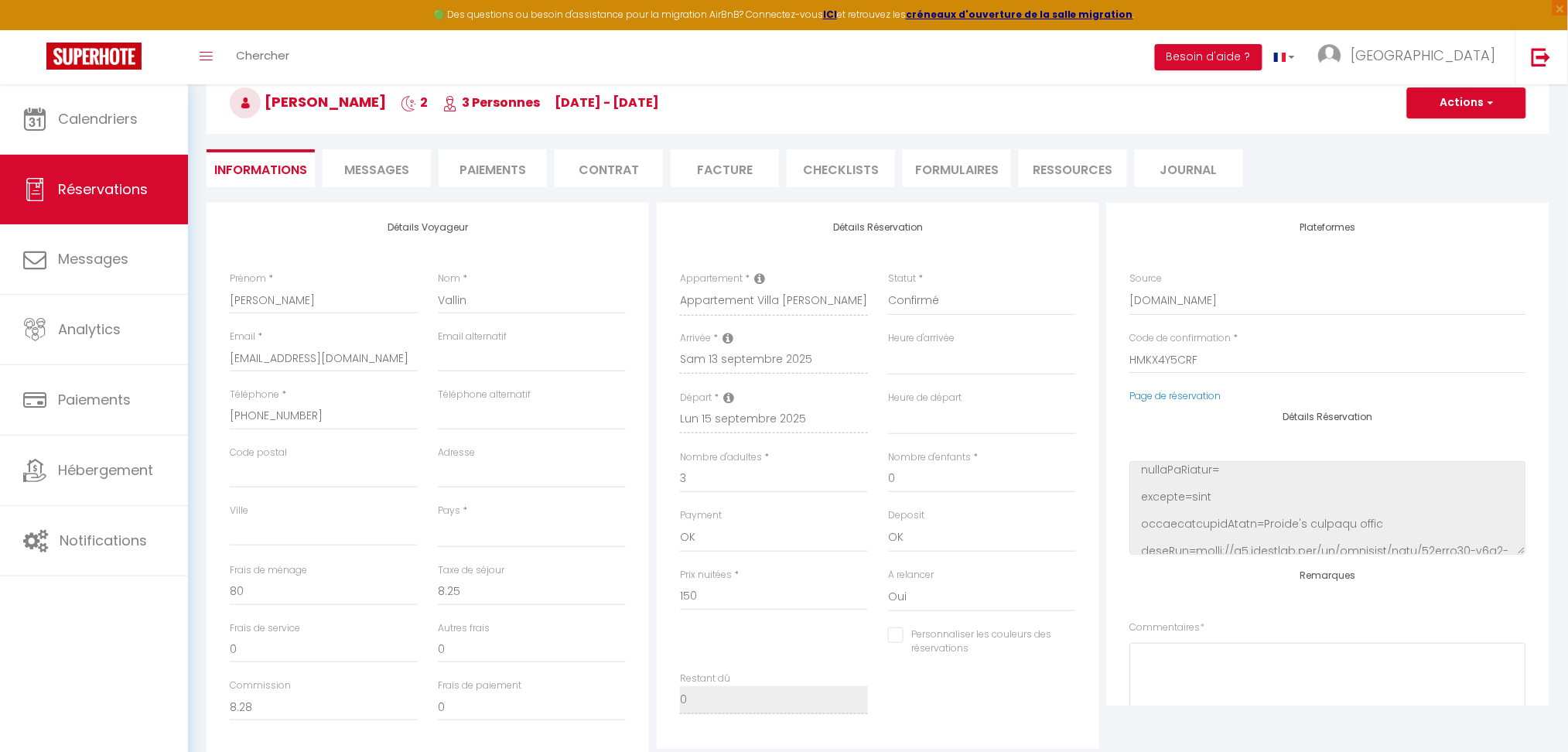
select select
checkbox input "false"
select select
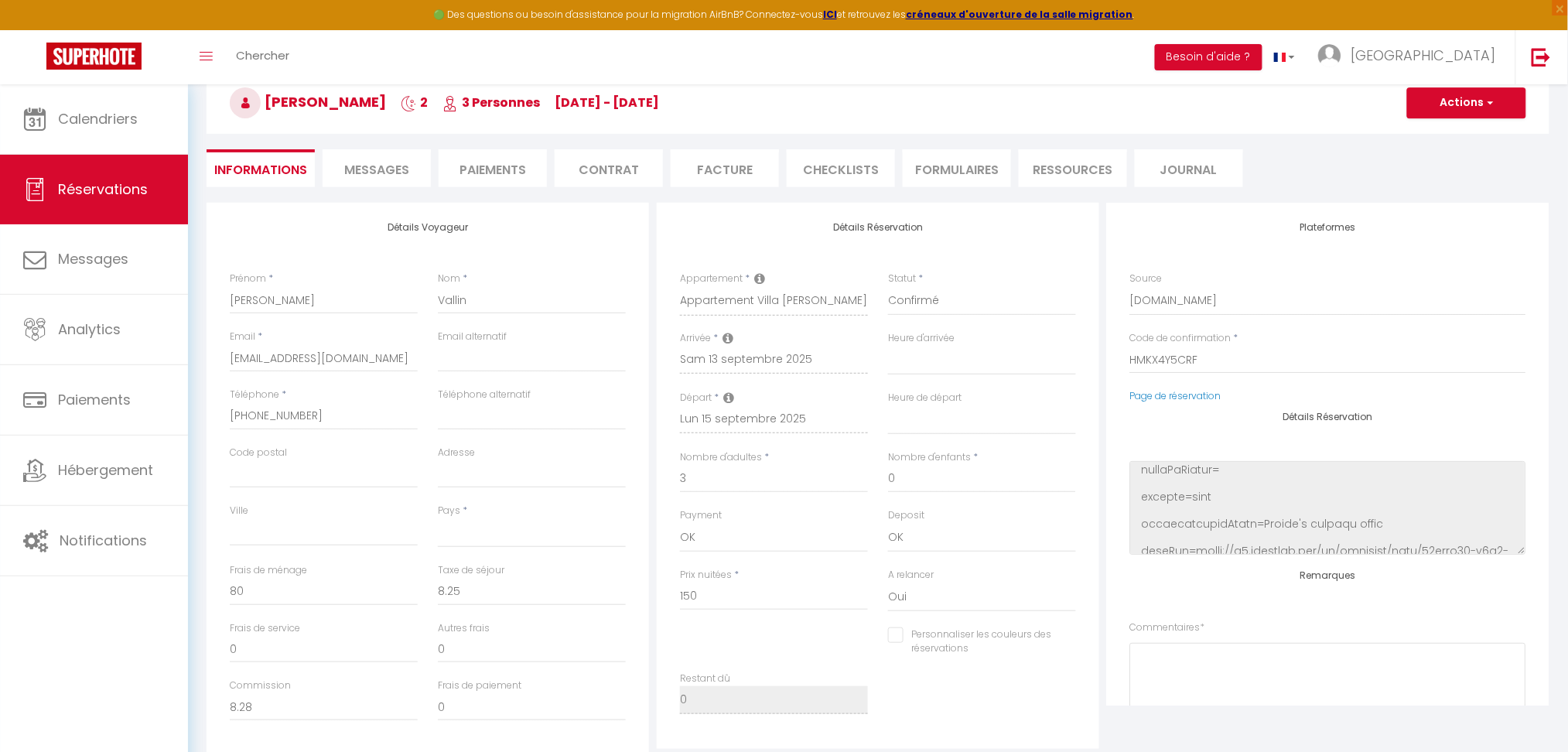
select select
checkbox input "false"
select select
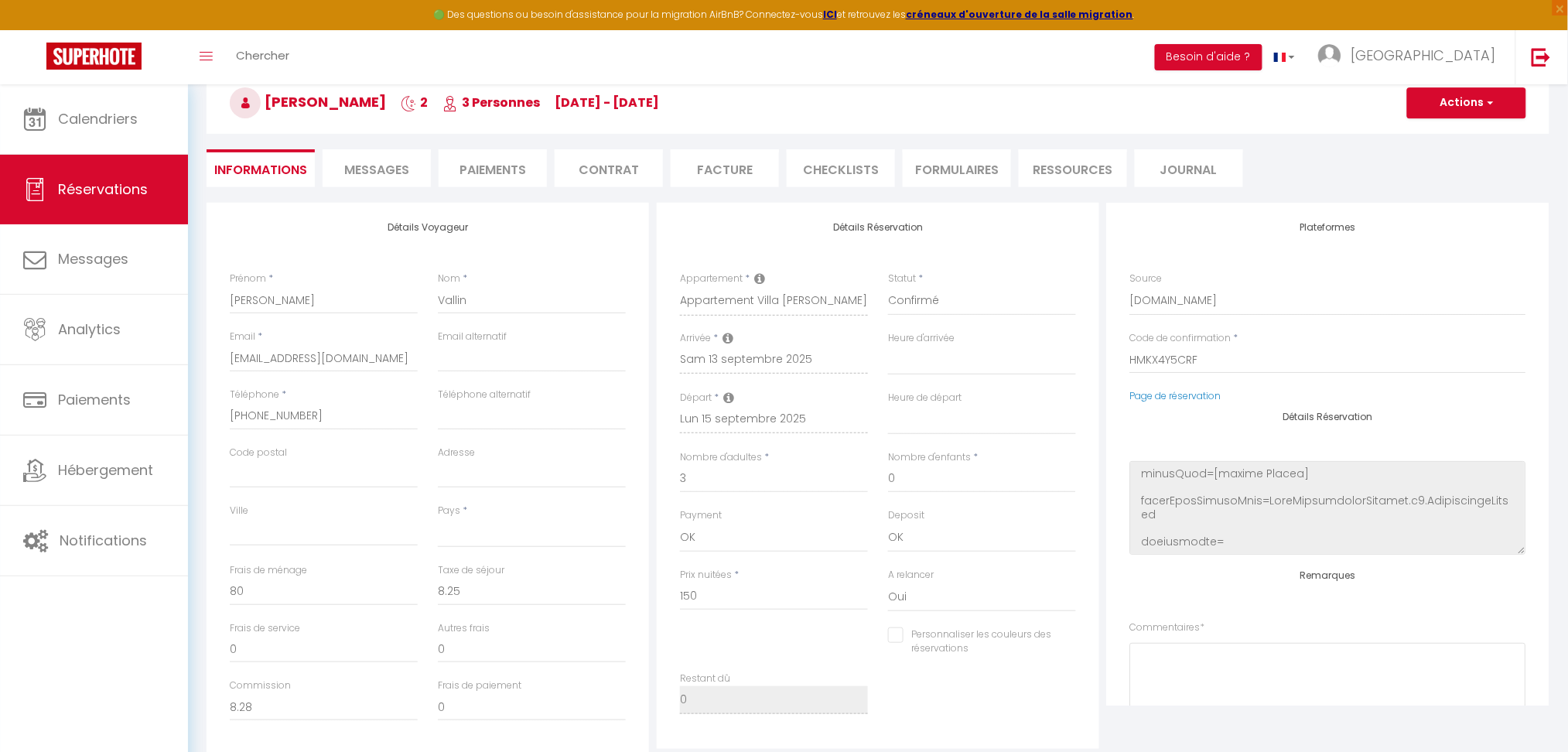
click at [368, 169] on span "Messages" at bounding box center [376, 169] width 65 height 17
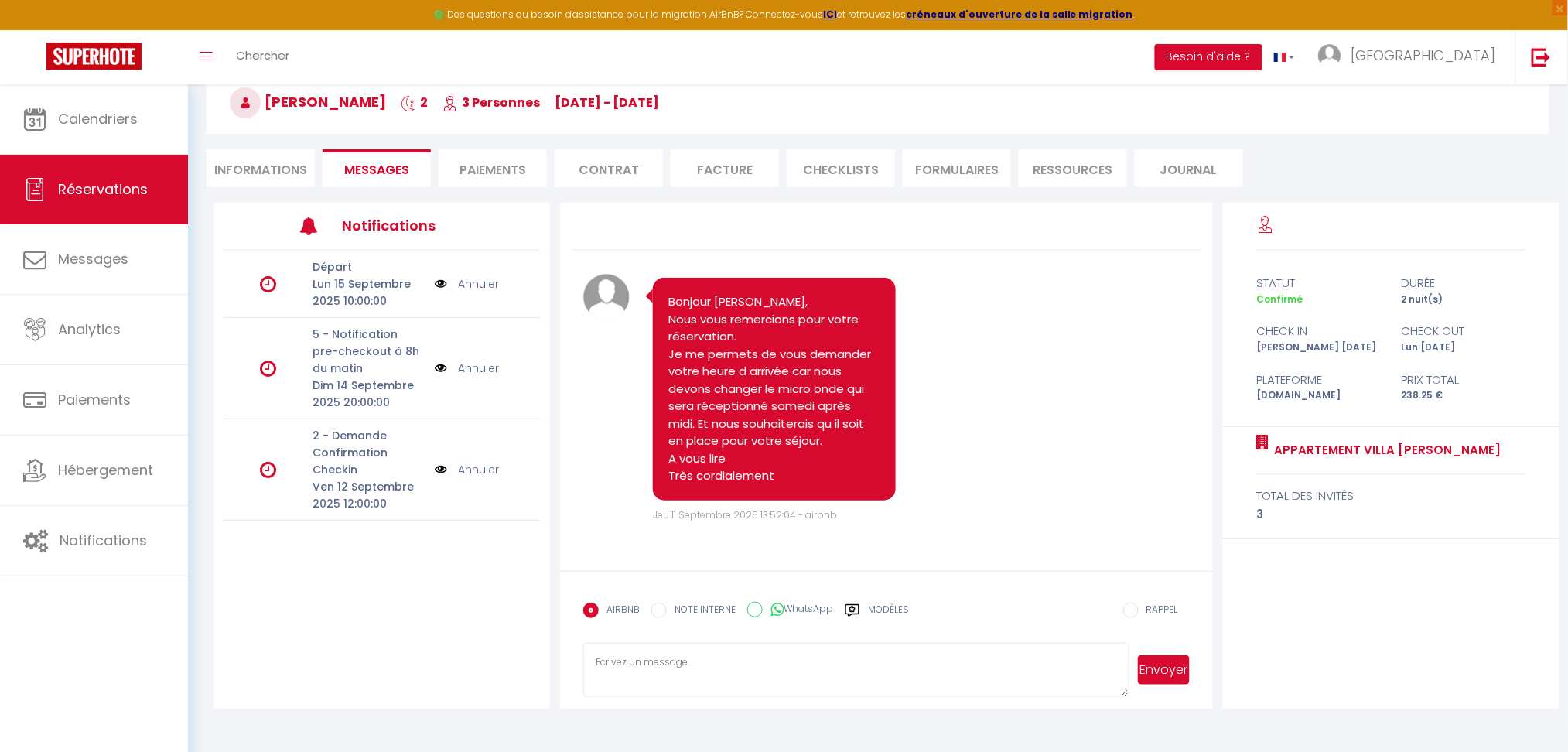
drag, startPoint x: 1242, startPoint y: 443, endPoint x: 1498, endPoint y: 437, distance: 256.1
click at [1498, 437] on div "Appartement Villa [PERSON_NAME] total des invités 3" at bounding box center [1391, 483] width 336 height 112
copy div "Appartement Villa [PERSON_NAME]"
click at [1531, 50] on img at bounding box center [1541, 57] width 19 height 19
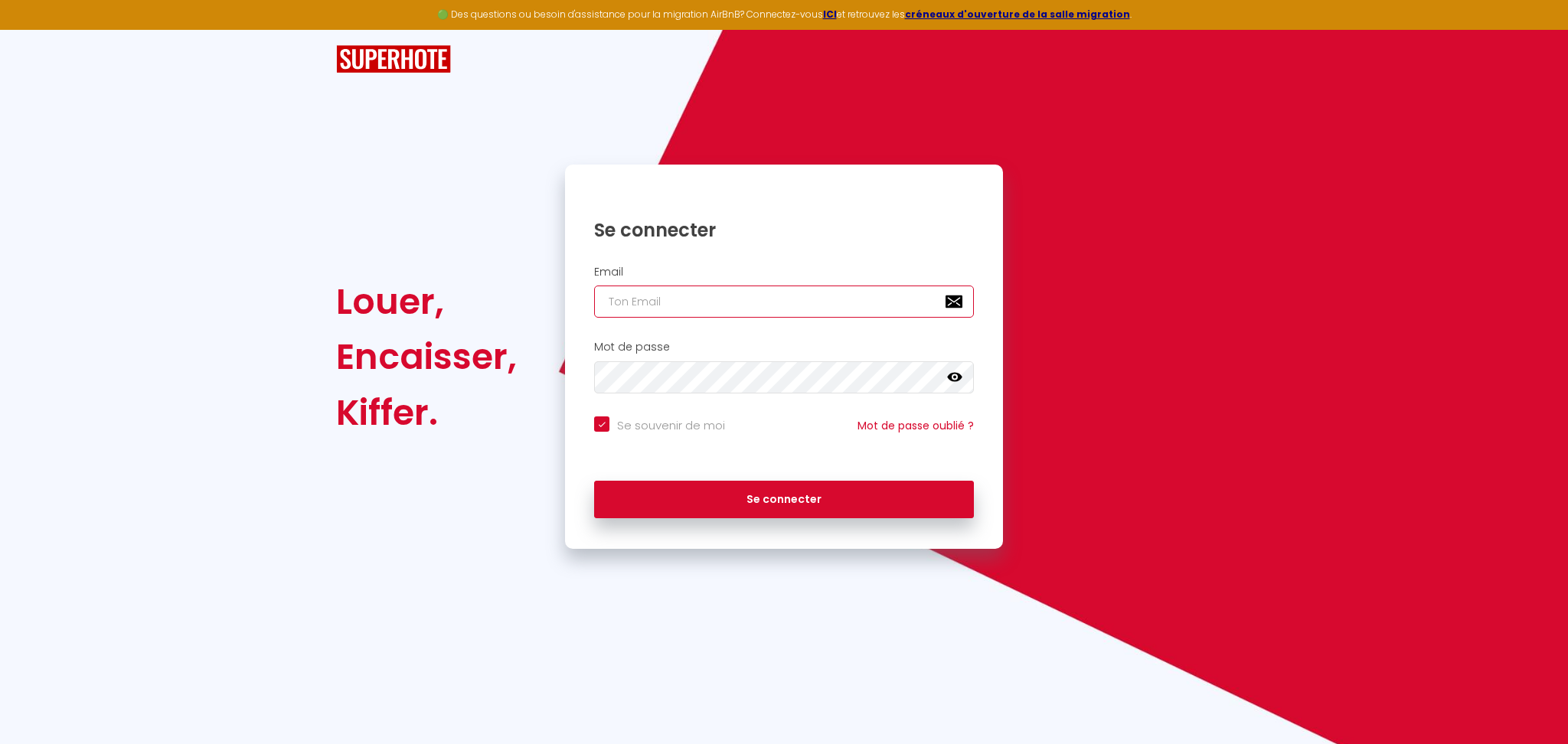
click at [632, 312] on input "email" at bounding box center [784, 302] width 380 height 33
paste input "[EMAIL_ADDRESS][DOMAIN_NAME]"
click at [643, 423] on input "Se souvenir de moi" at bounding box center [659, 424] width 131 height 15
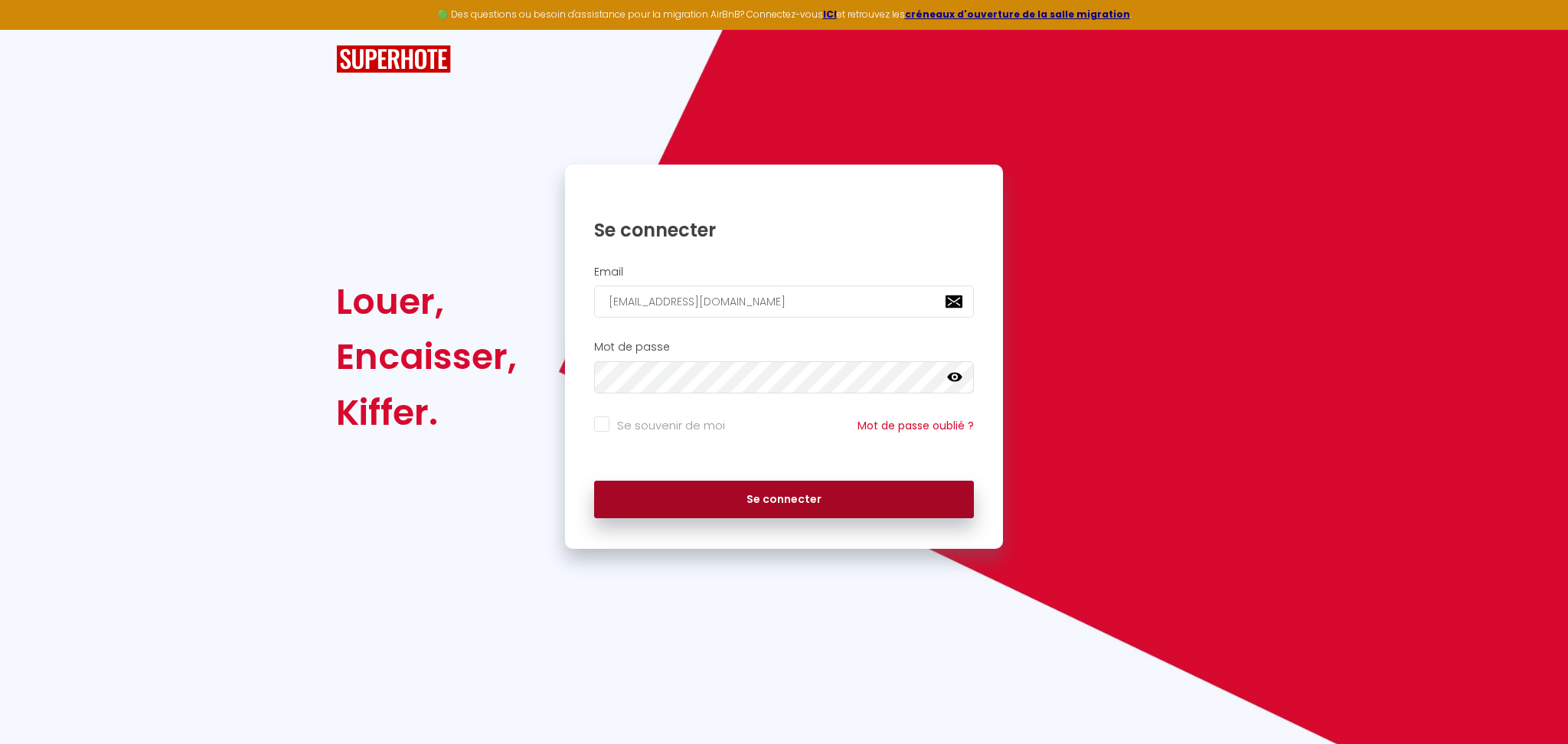
click at [759, 491] on button "Se connecter" at bounding box center [784, 500] width 380 height 38
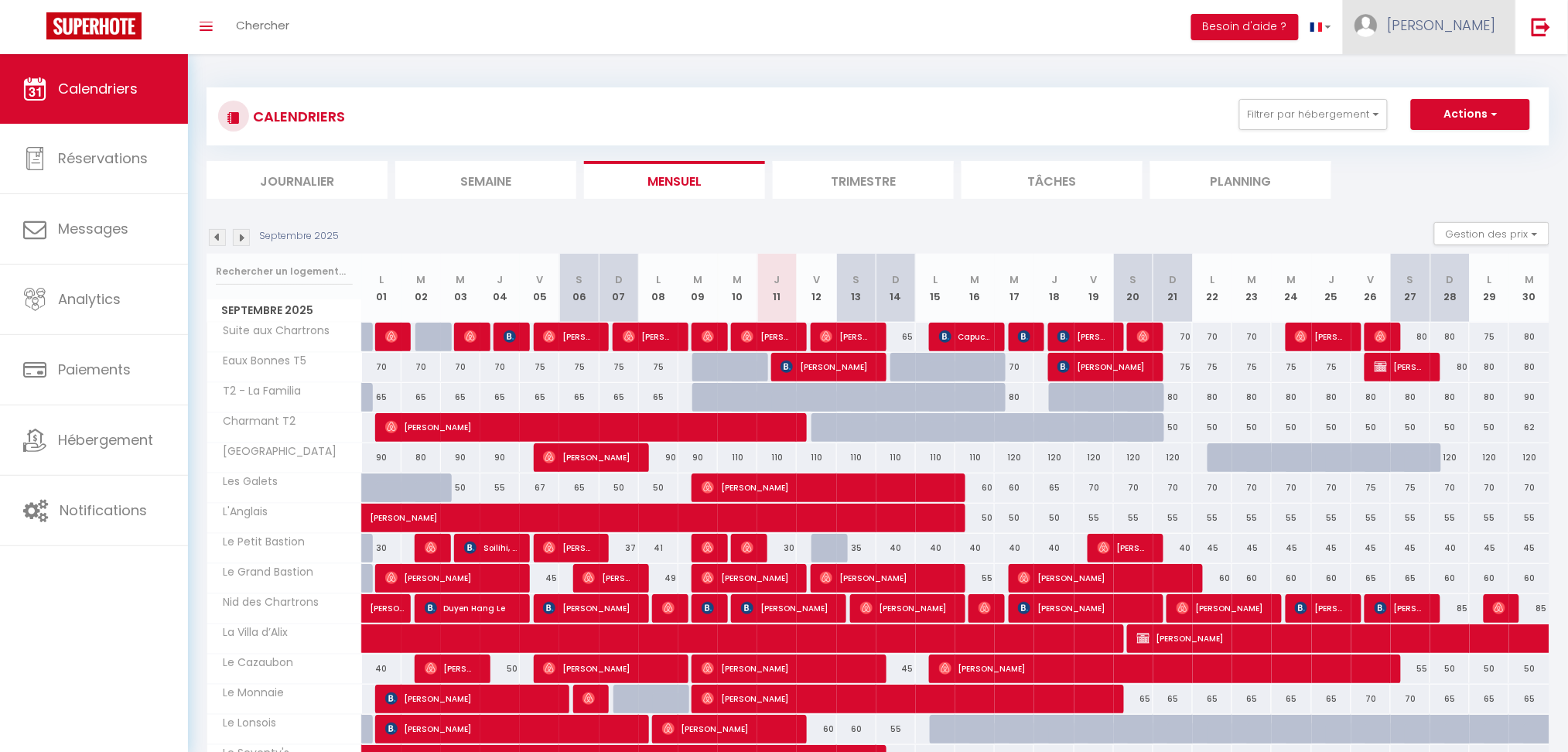
click at [1483, 38] on link "[PERSON_NAME]" at bounding box center [1429, 26] width 173 height 54
click at [275, 23] on span "Chercher" at bounding box center [262, 26] width 53 height 16
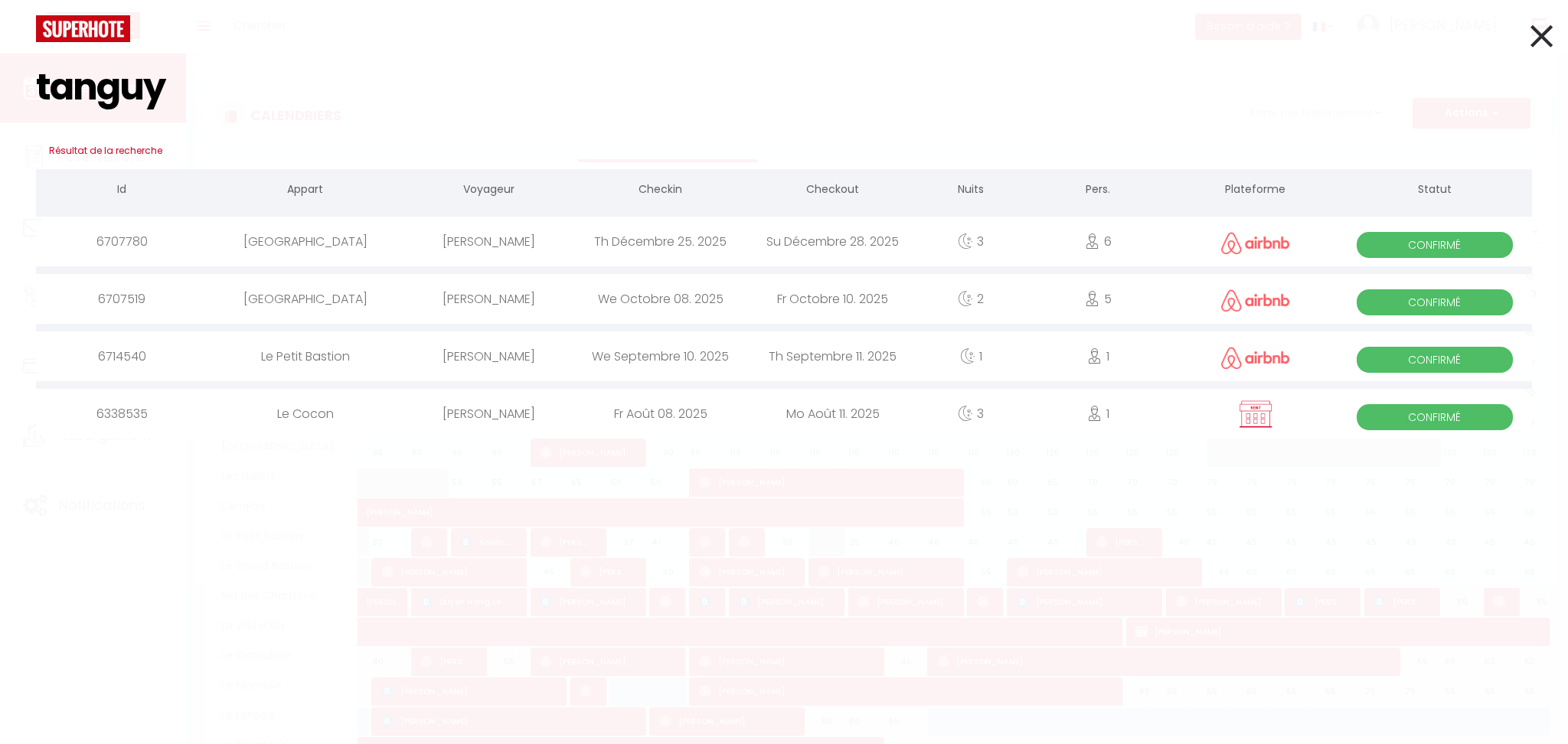
click at [549, 361] on div "[PERSON_NAME]" at bounding box center [489, 356] width 173 height 50
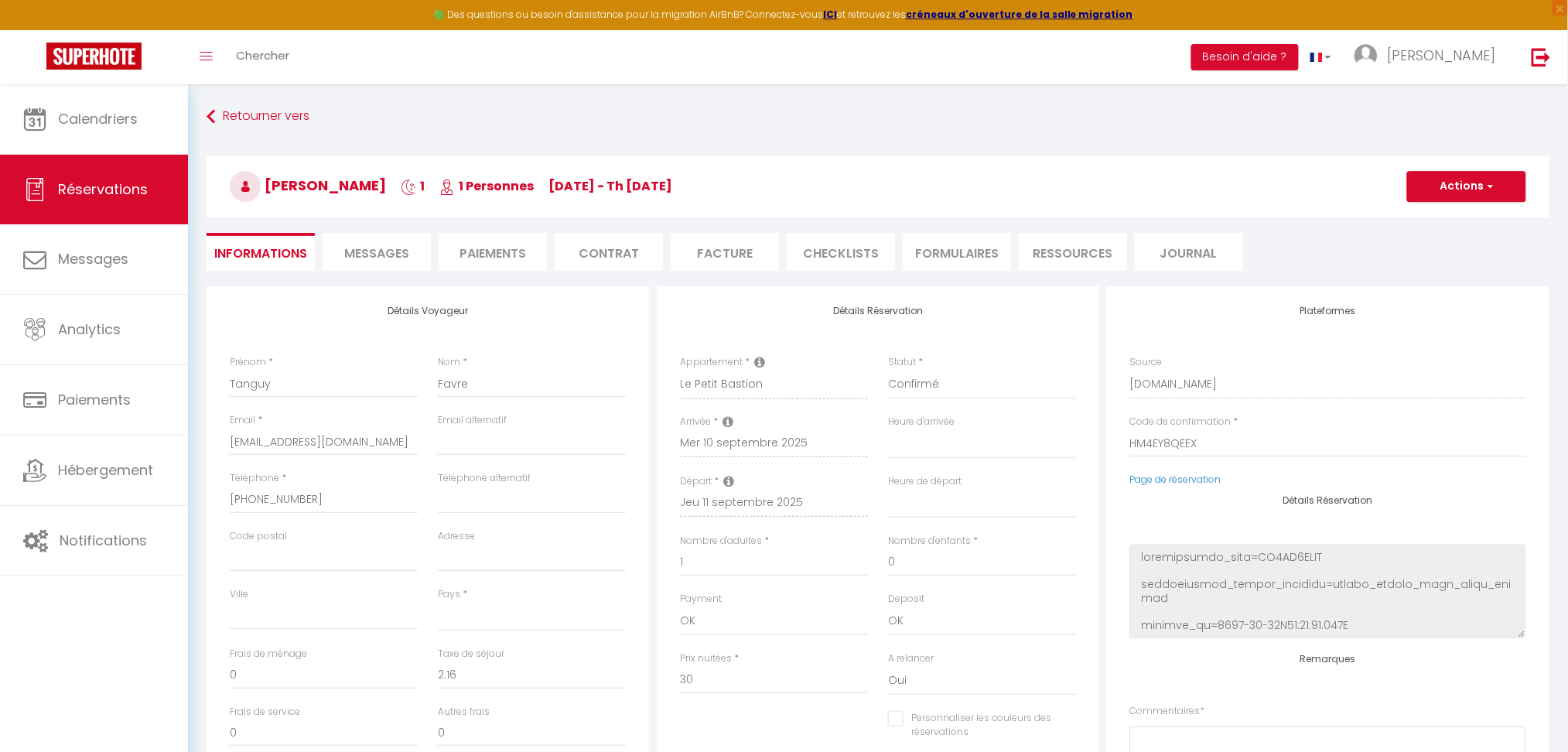
click at [368, 250] on span "Messages" at bounding box center [376, 253] width 65 height 17
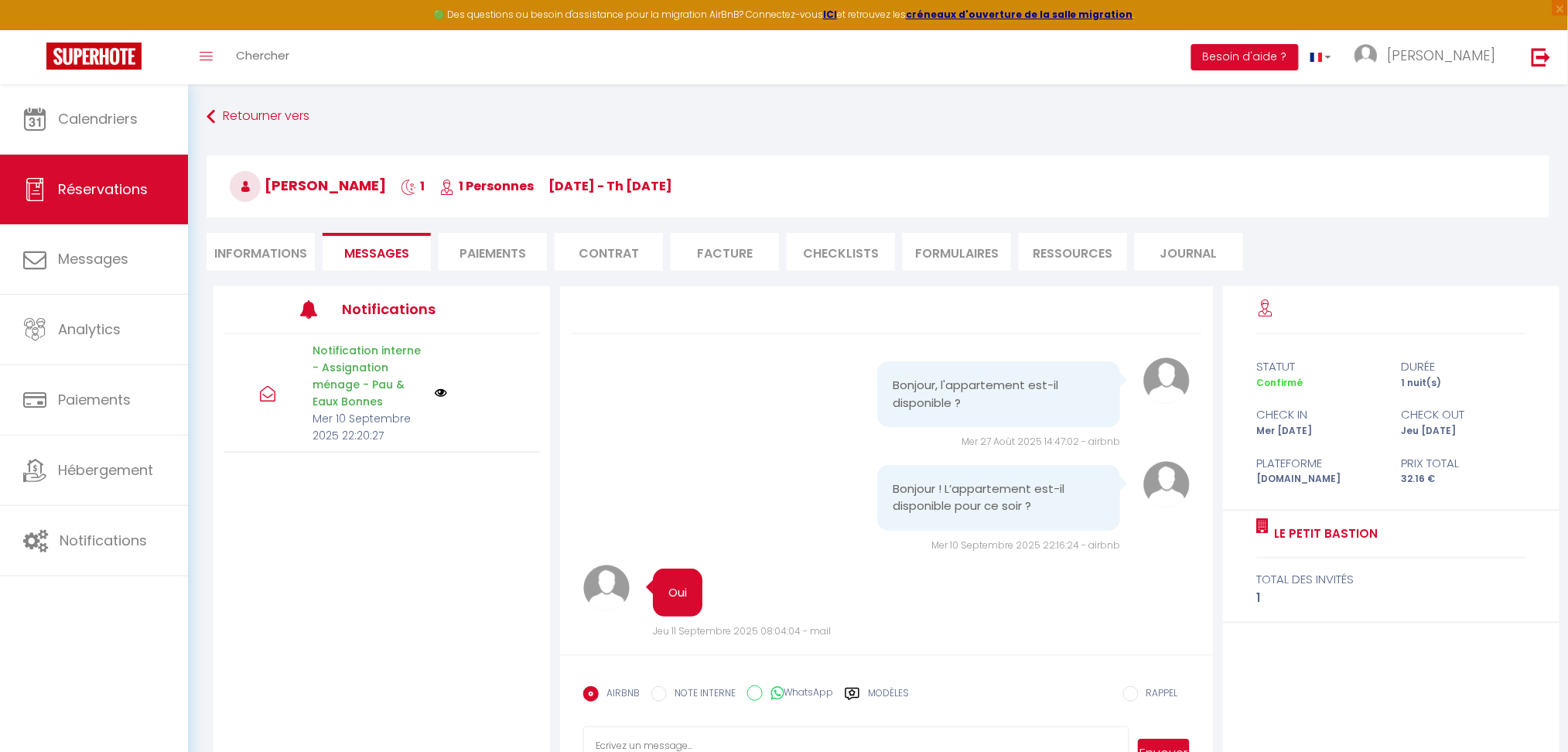
click at [285, 256] on li "Informations" at bounding box center [260, 252] width 109 height 38
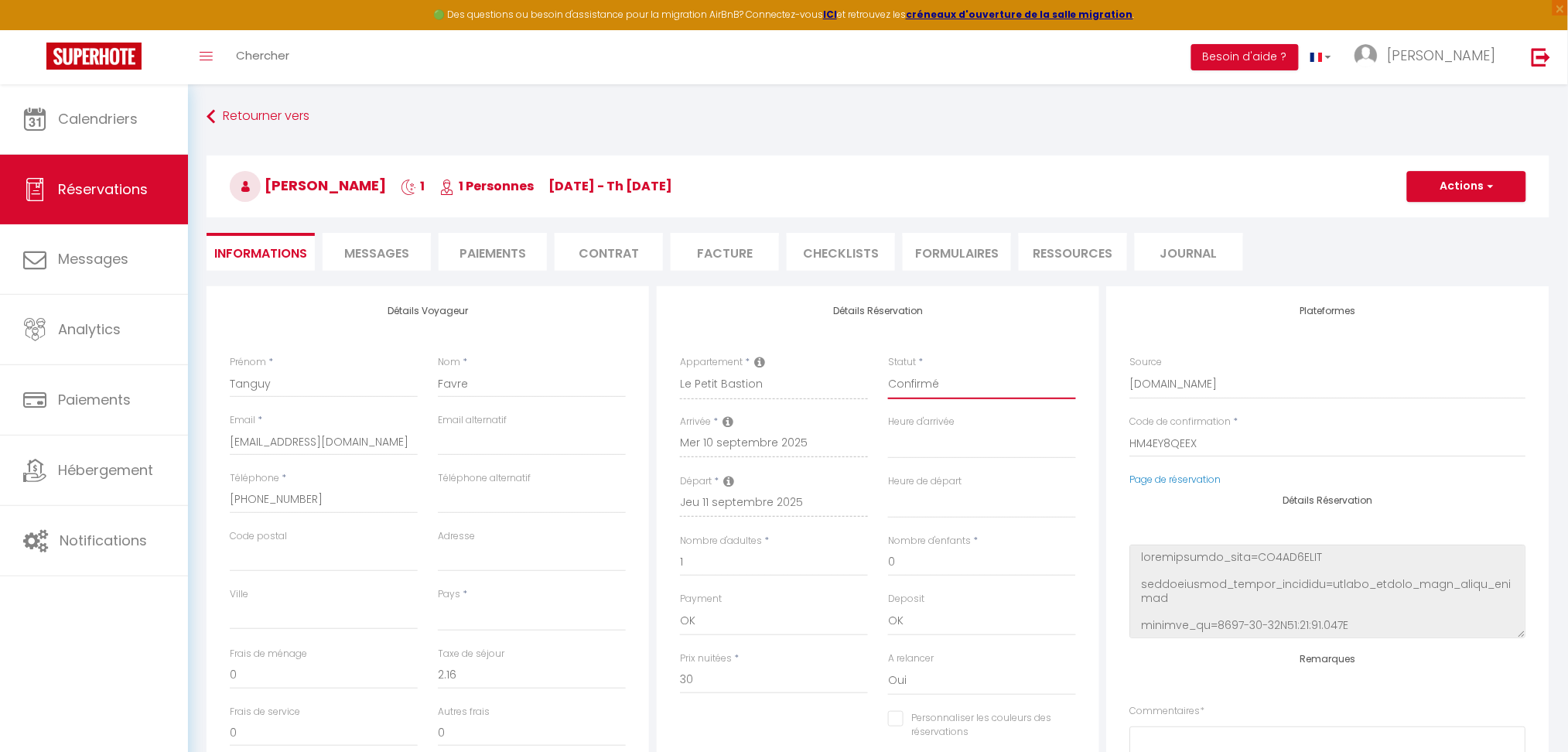
click at [933, 383] on select "Confirmé Non Confirmé [PERSON_NAME] par le voyageur No Show Request" at bounding box center [982, 385] width 188 height 29
click at [888, 370] on select "Confirmé Non Confirmé [PERSON_NAME] par le voyageur No Show Request" at bounding box center [982, 385] width 188 height 29
click at [367, 255] on span "Messages" at bounding box center [376, 253] width 65 height 17
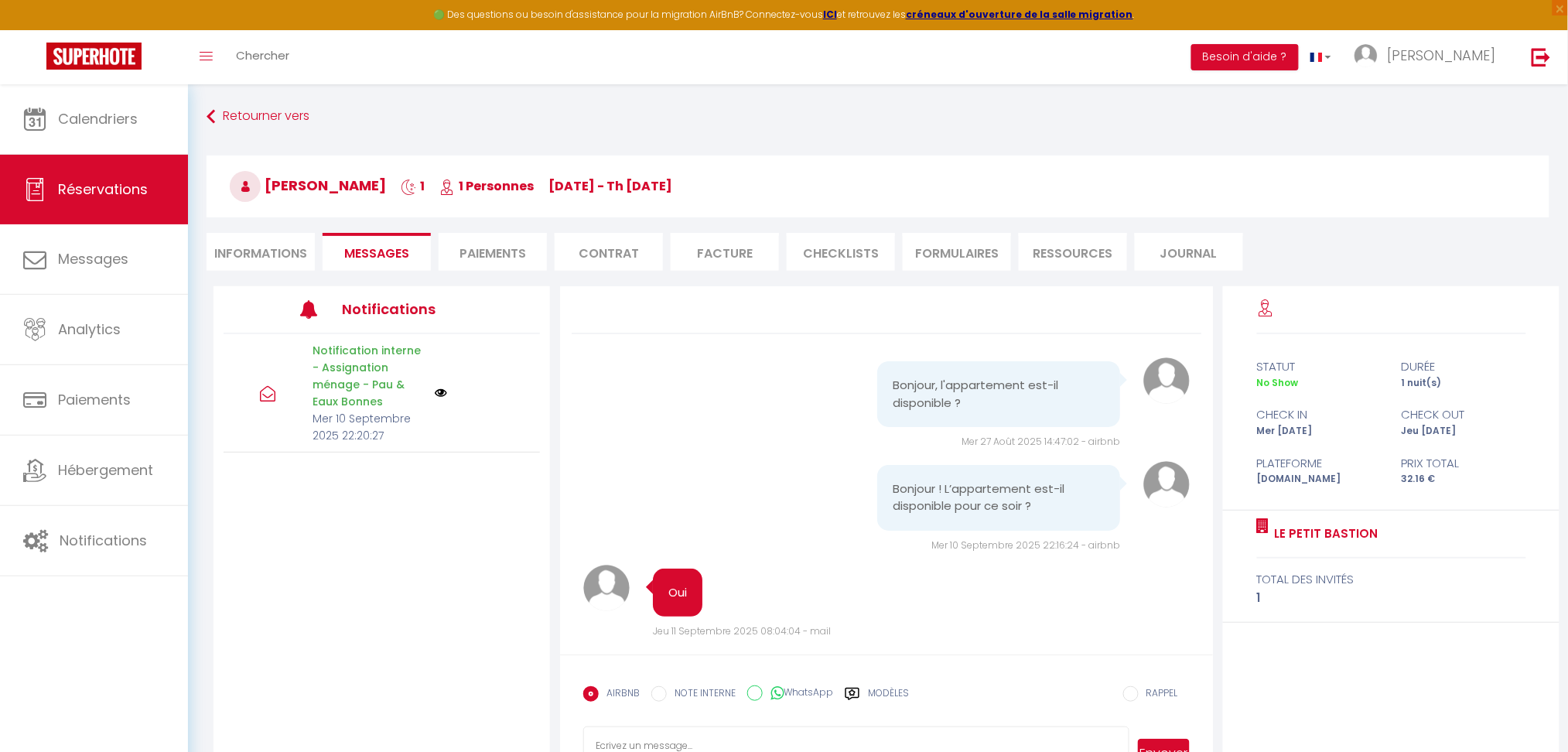
drag, startPoint x: 1239, startPoint y: 542, endPoint x: 1433, endPoint y: 536, distance: 194.1
click at [1433, 536] on div "Le Petit Bastion total des invités 1" at bounding box center [1391, 567] width 336 height 112
copy div "Le Petit Bastion"
click at [281, 252] on li "Informations" at bounding box center [260, 252] width 109 height 38
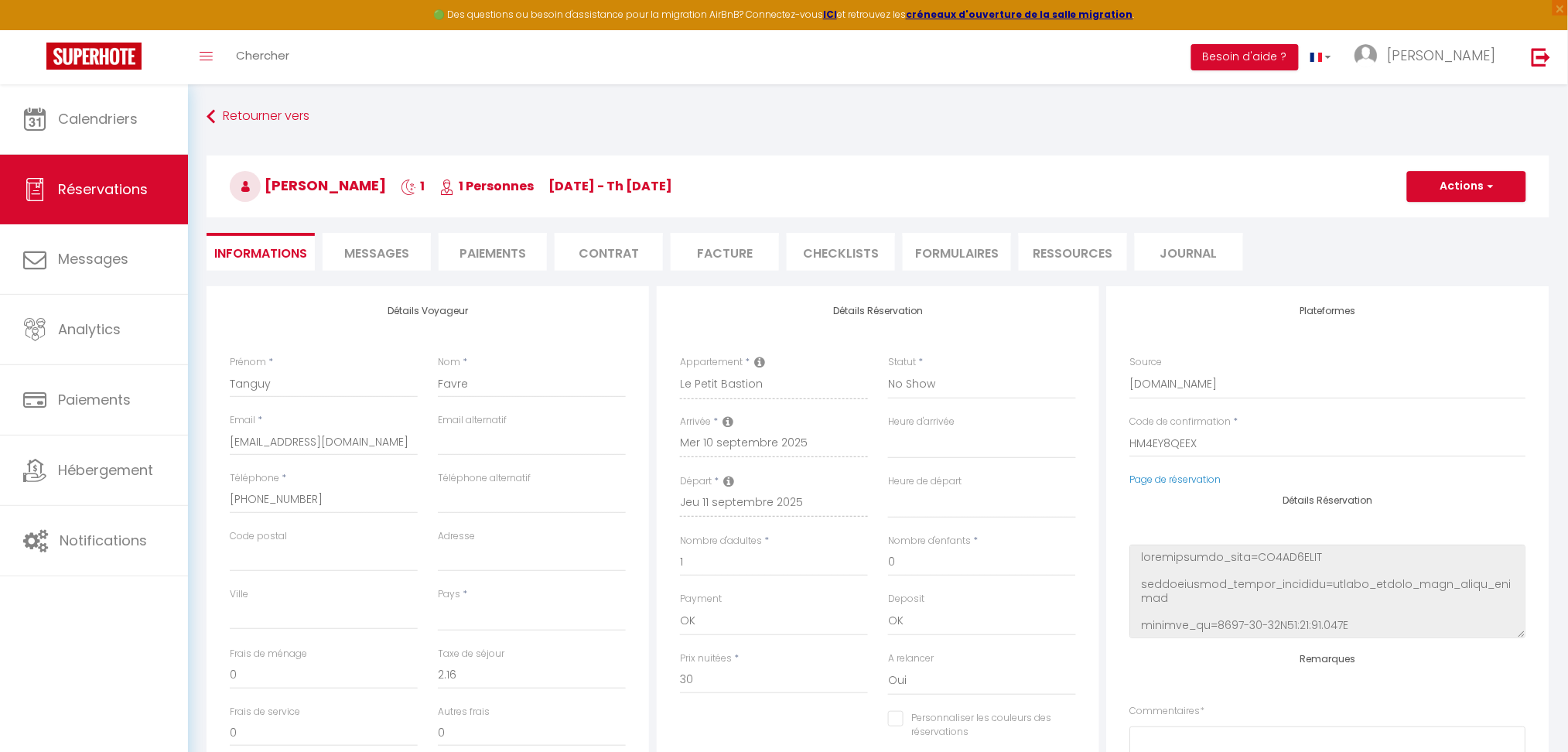
click at [402, 246] on li "Messages" at bounding box center [376, 252] width 109 height 38
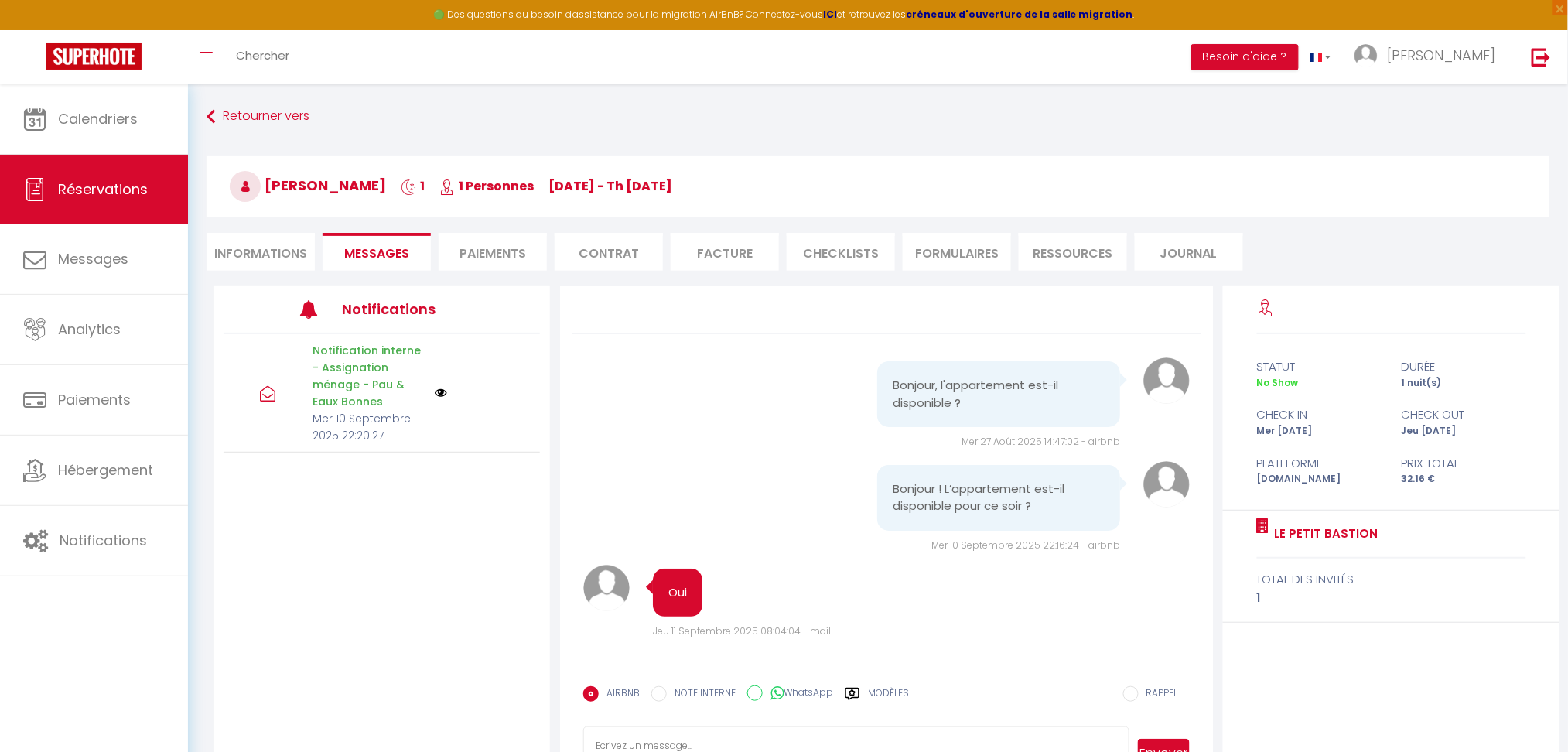
click at [292, 252] on li "Informations" at bounding box center [260, 252] width 109 height 38
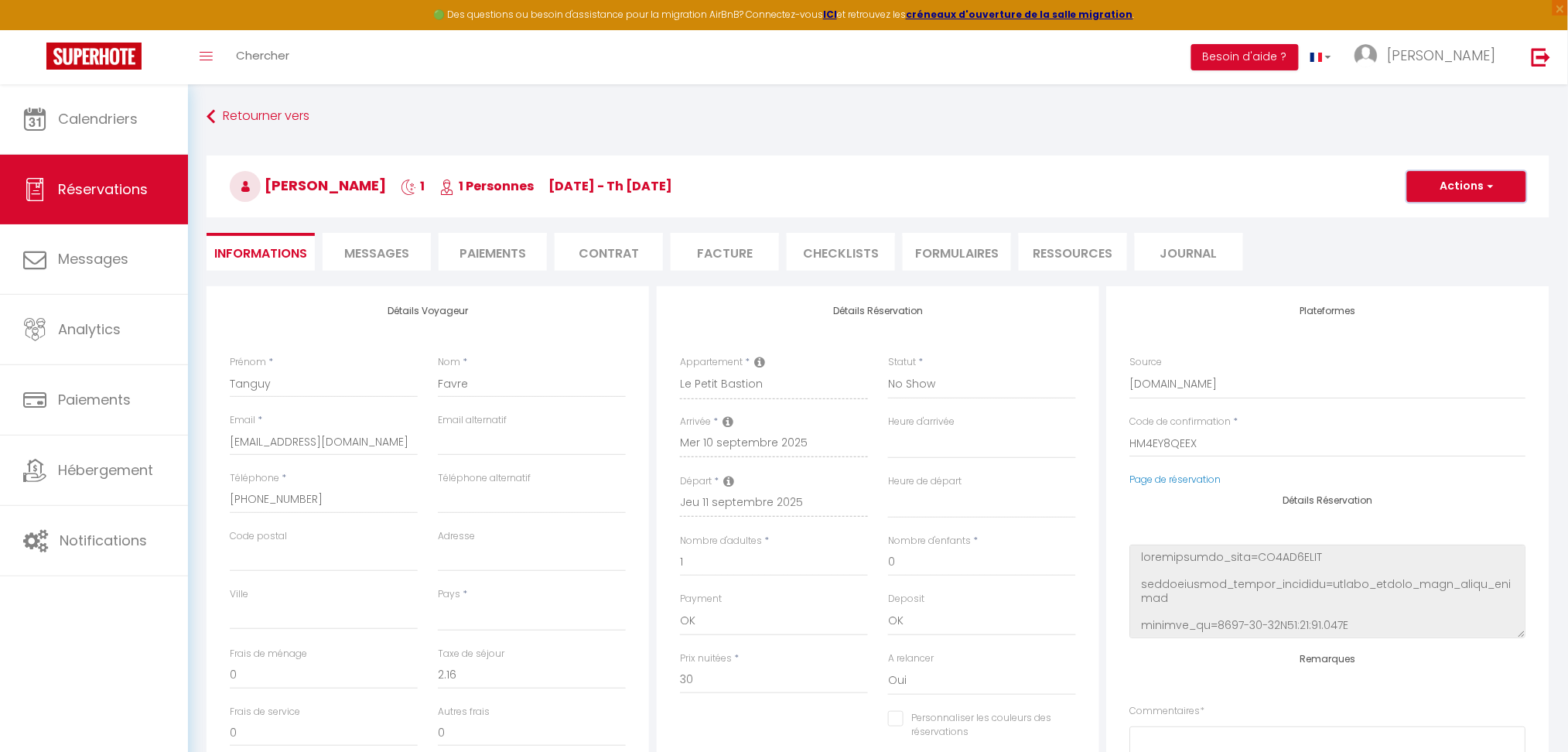
click at [1465, 199] on button "Actions" at bounding box center [1467, 186] width 119 height 31
click at [1452, 213] on link "Enregistrer" at bounding box center [1451, 220] width 122 height 20
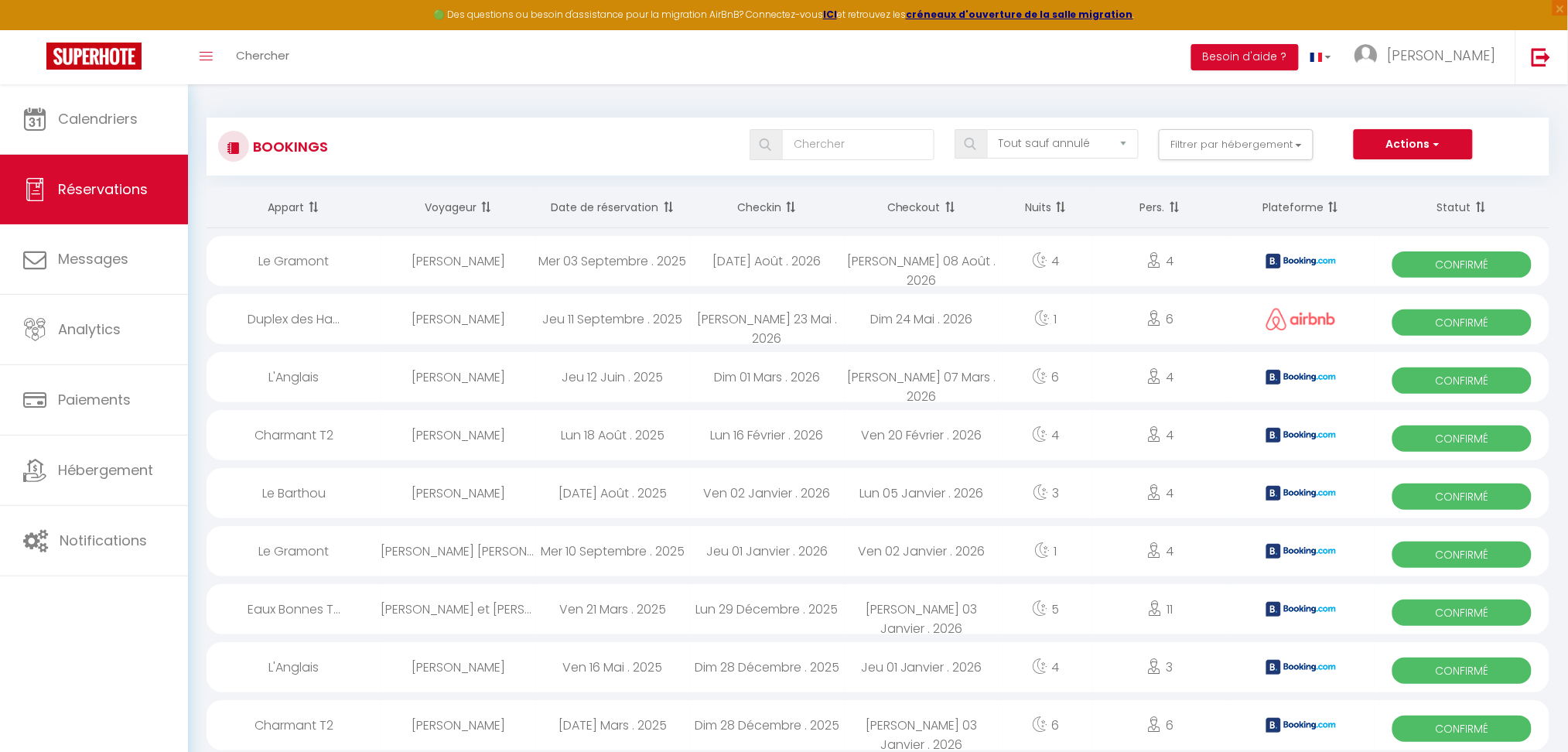
drag, startPoint x: 1429, startPoint y: 226, endPoint x: 1411, endPoint y: 358, distance: 133.2
click at [295, 69] on link "Chercher" at bounding box center [263, 57] width 77 height 54
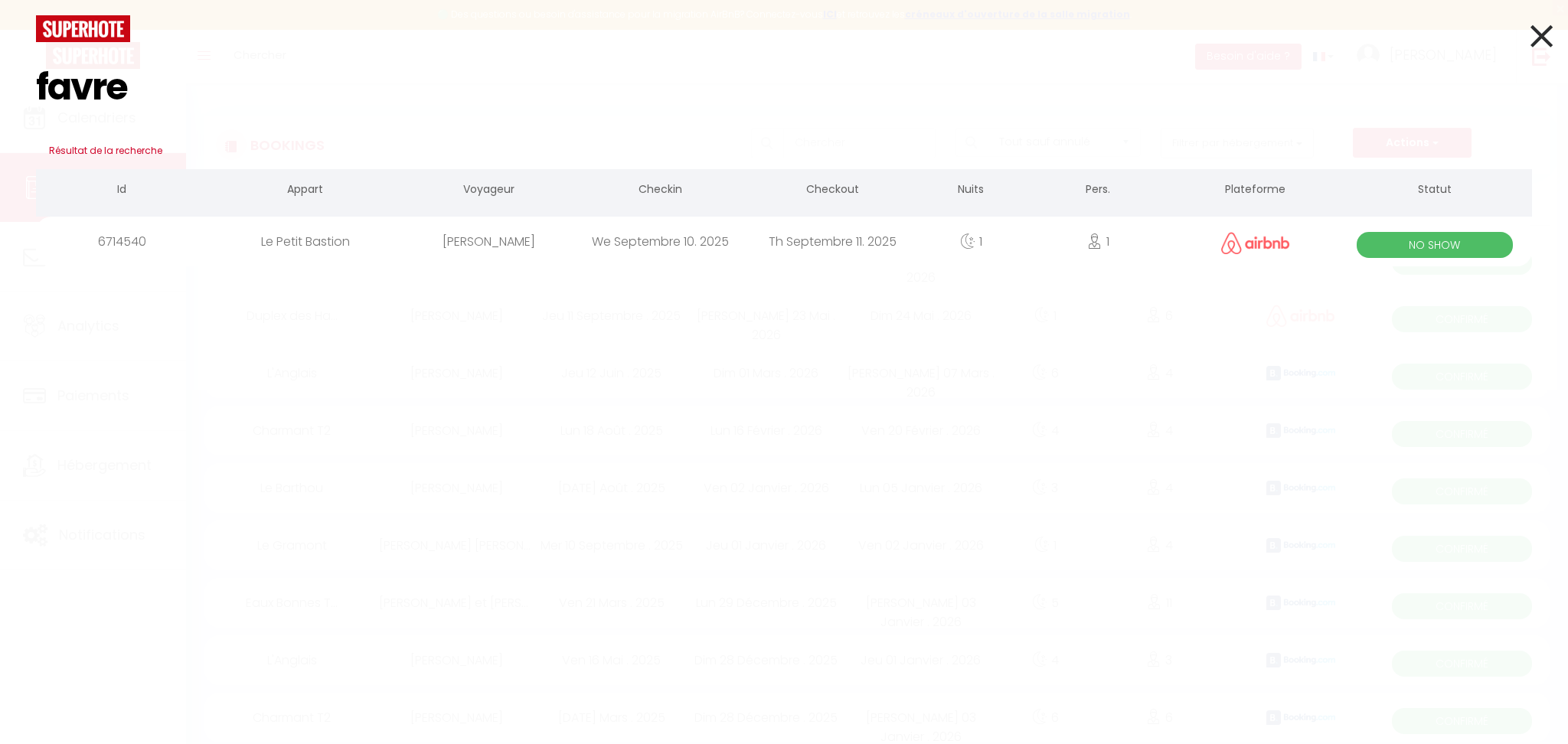
click at [320, 243] on div "Le Petit Bastion" at bounding box center [305, 241] width 194 height 50
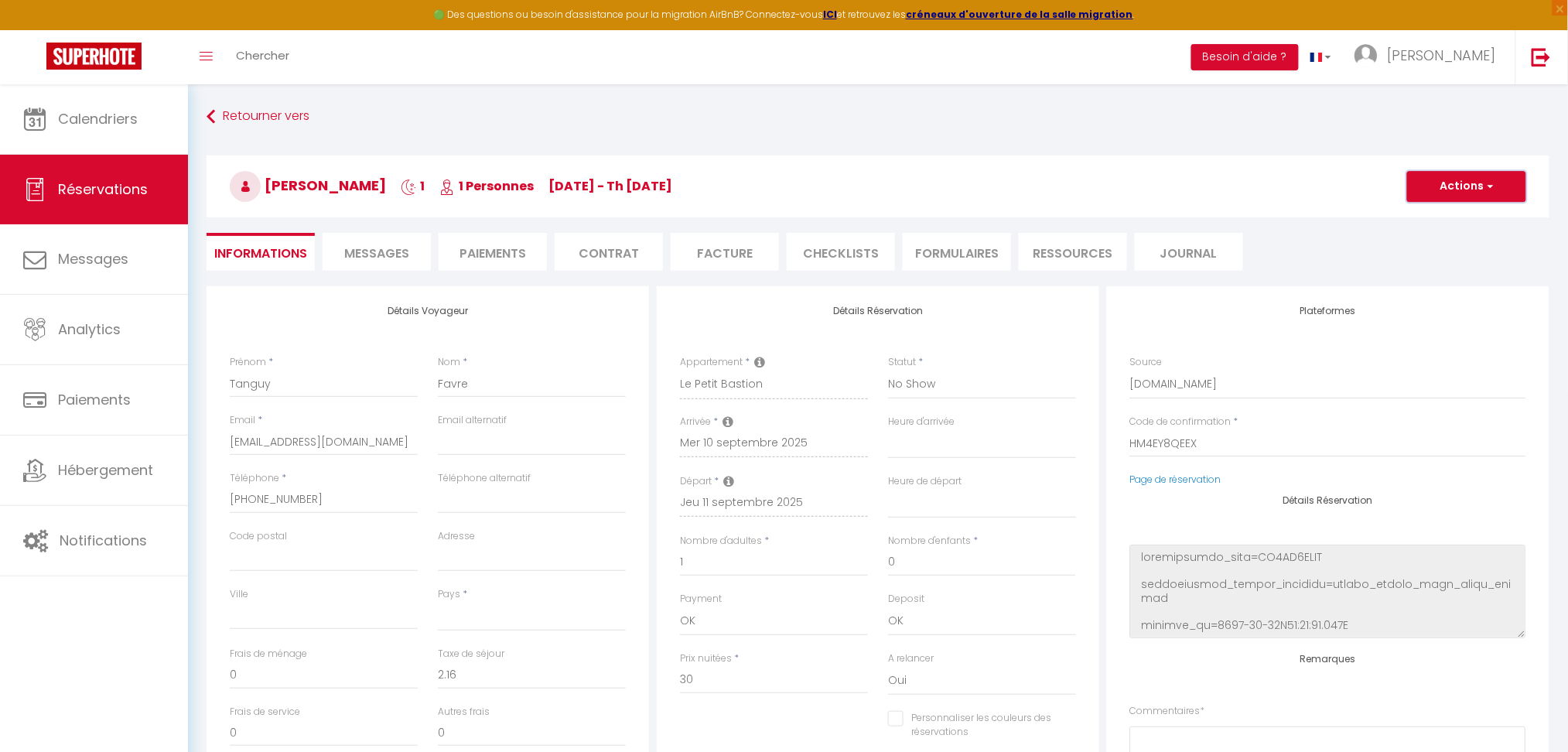
click at [1445, 191] on button "Actions" at bounding box center [1467, 186] width 119 height 31
click at [1436, 218] on link "Enregistrer" at bounding box center [1451, 220] width 122 height 20
click at [947, 384] on select "Confirmé Non Confirmé [PERSON_NAME] par le voyageur No Show Request" at bounding box center [982, 385] width 188 height 29
click at [888, 370] on select "Confirmé Non Confirmé [PERSON_NAME] par le voyageur No Show Request" at bounding box center [982, 385] width 188 height 29
click at [1415, 190] on button "Actions" at bounding box center [1467, 186] width 119 height 31
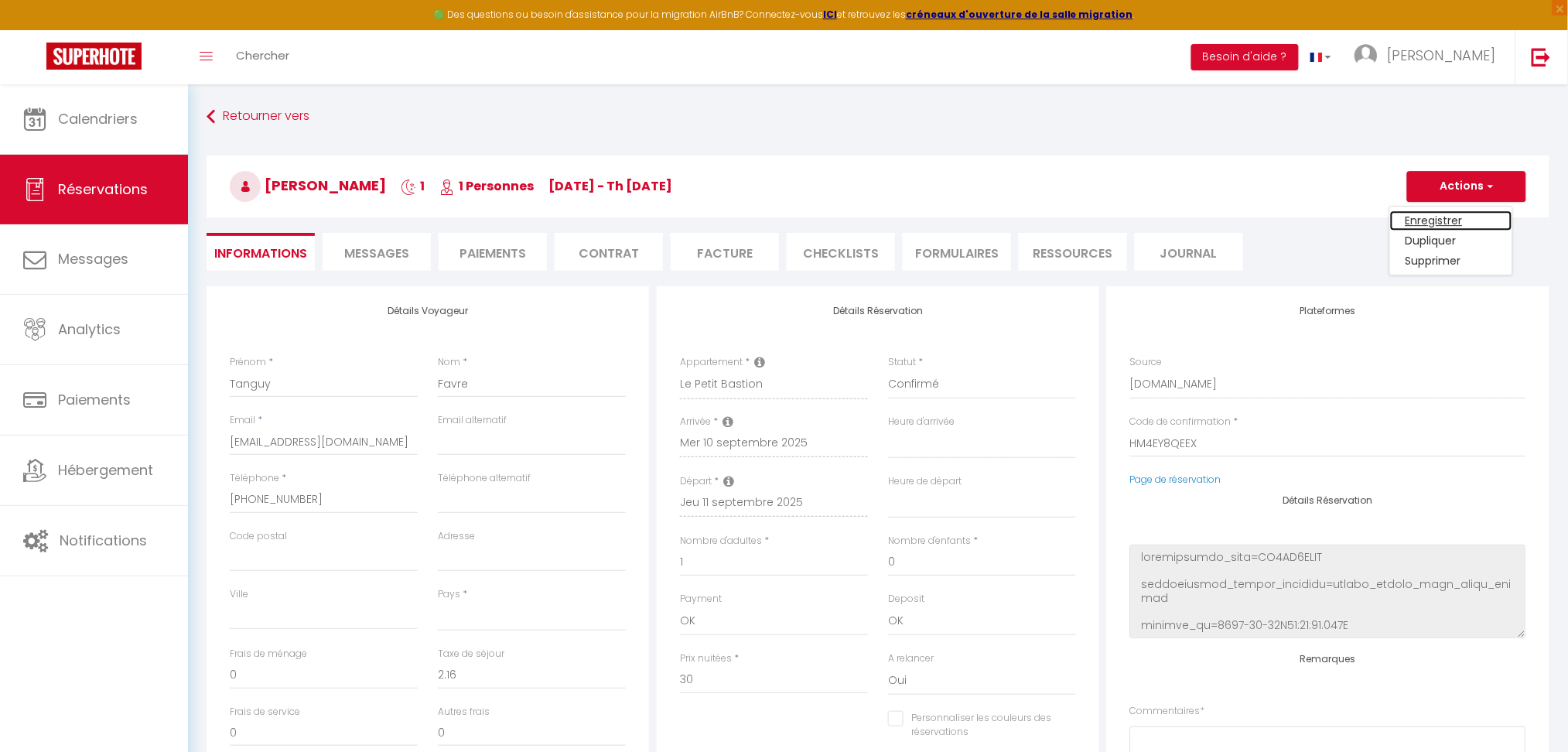
click at [1417, 217] on link "Enregistrer" at bounding box center [1451, 220] width 122 height 20
click at [366, 261] on li "Messages" at bounding box center [376, 252] width 109 height 38
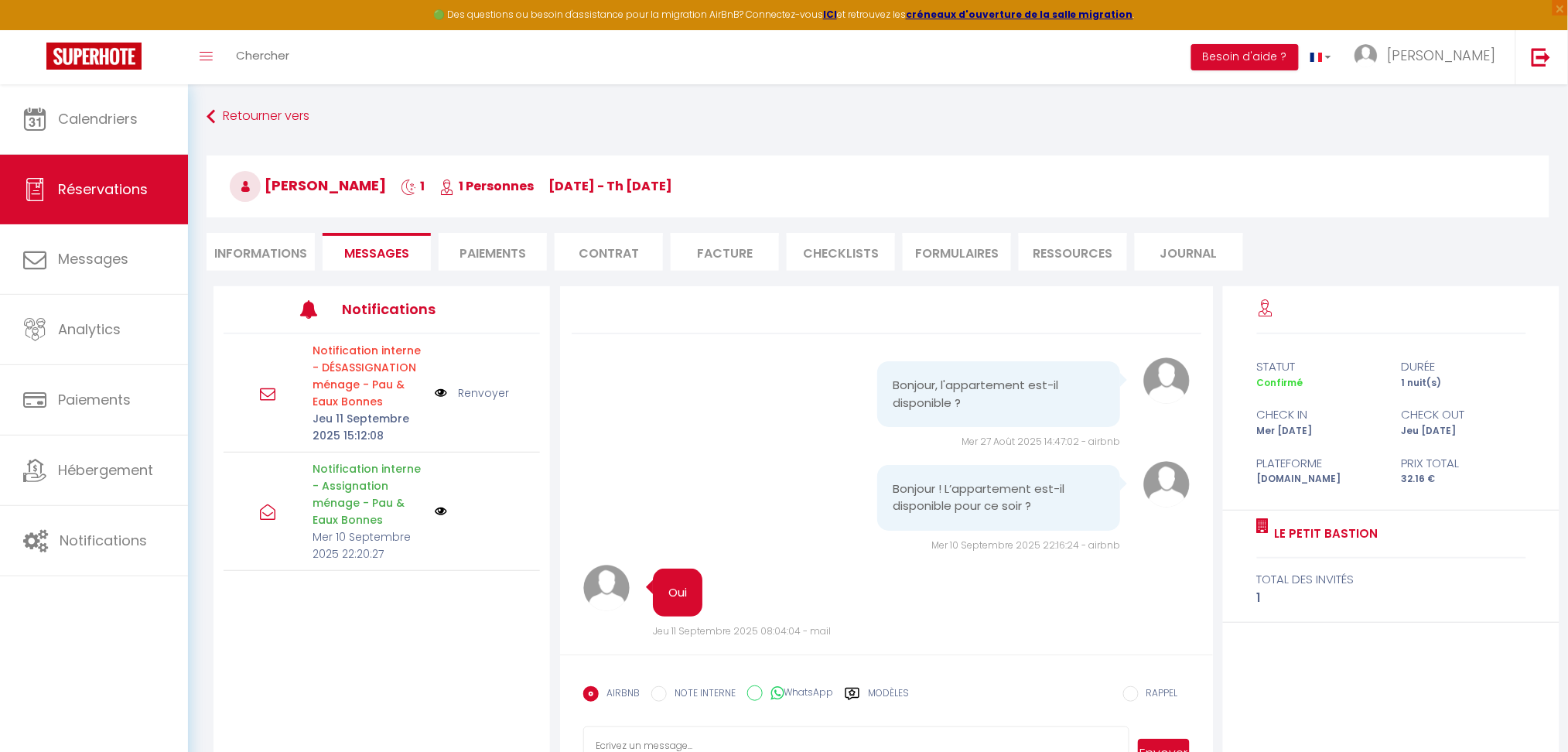
click at [268, 248] on li "Informations" at bounding box center [260, 252] width 109 height 38
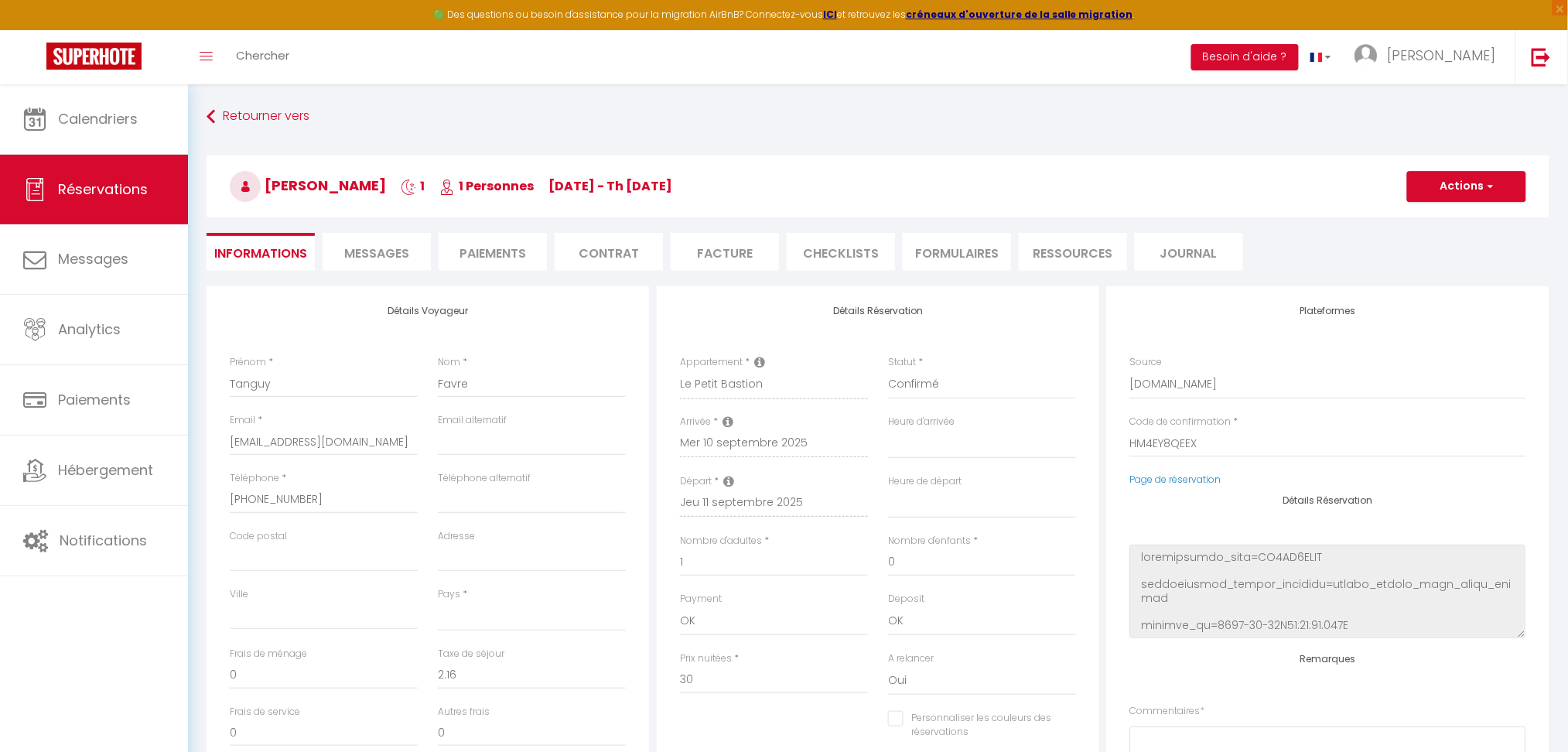
click at [347, 248] on span "Messages" at bounding box center [376, 253] width 65 height 17
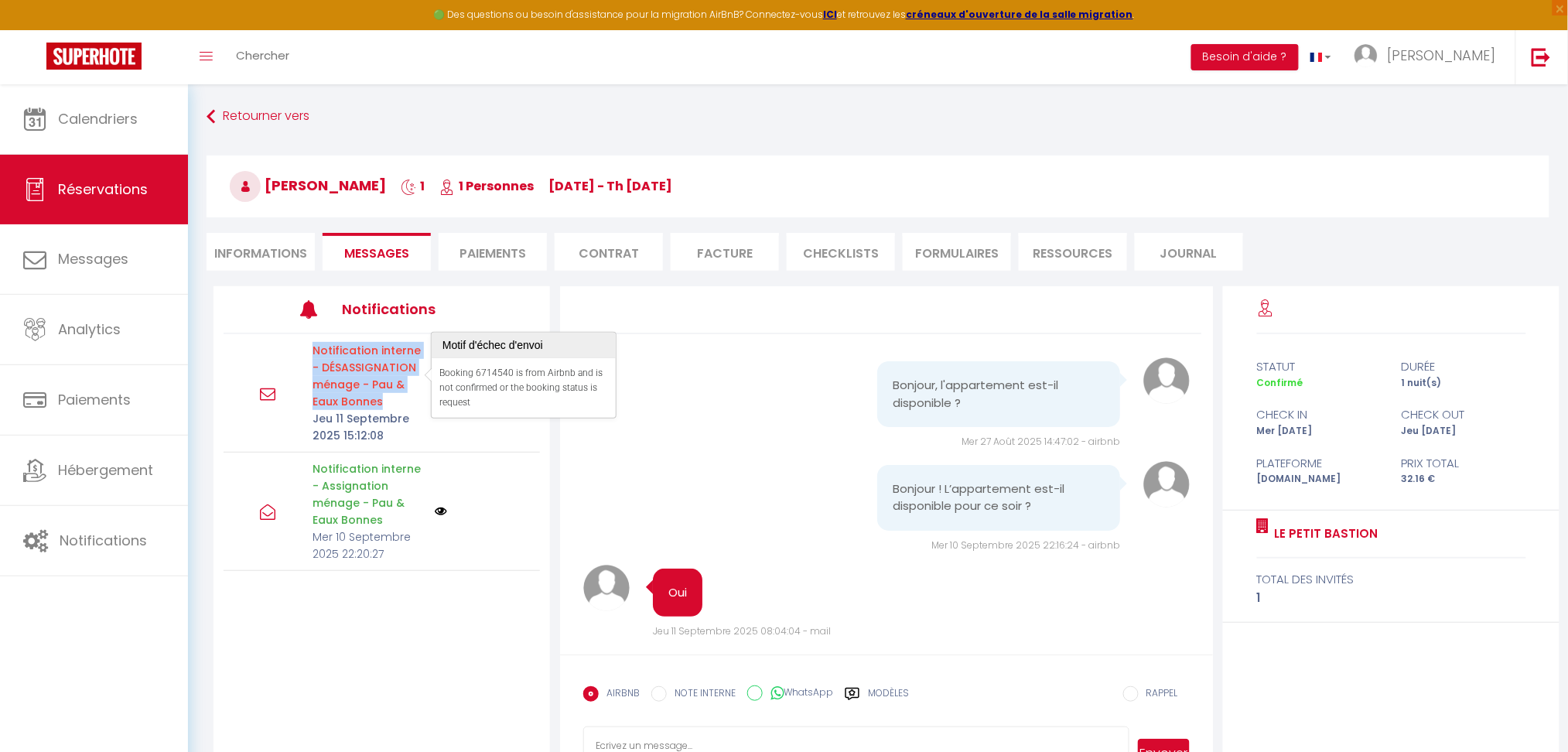
drag, startPoint x: 306, startPoint y: 344, endPoint x: 392, endPoint y: 398, distance: 101.5
click at [392, 398] on div "Notification interne - DÉSASSIGNATION ménage - Pau & Eaux Bonnes Jeu 11 Septemb…" at bounding box center [368, 393] width 132 height 102
copy p "Notification interne - DÉSASSIGNATION ménage - Pau & Eaux Bonnes"
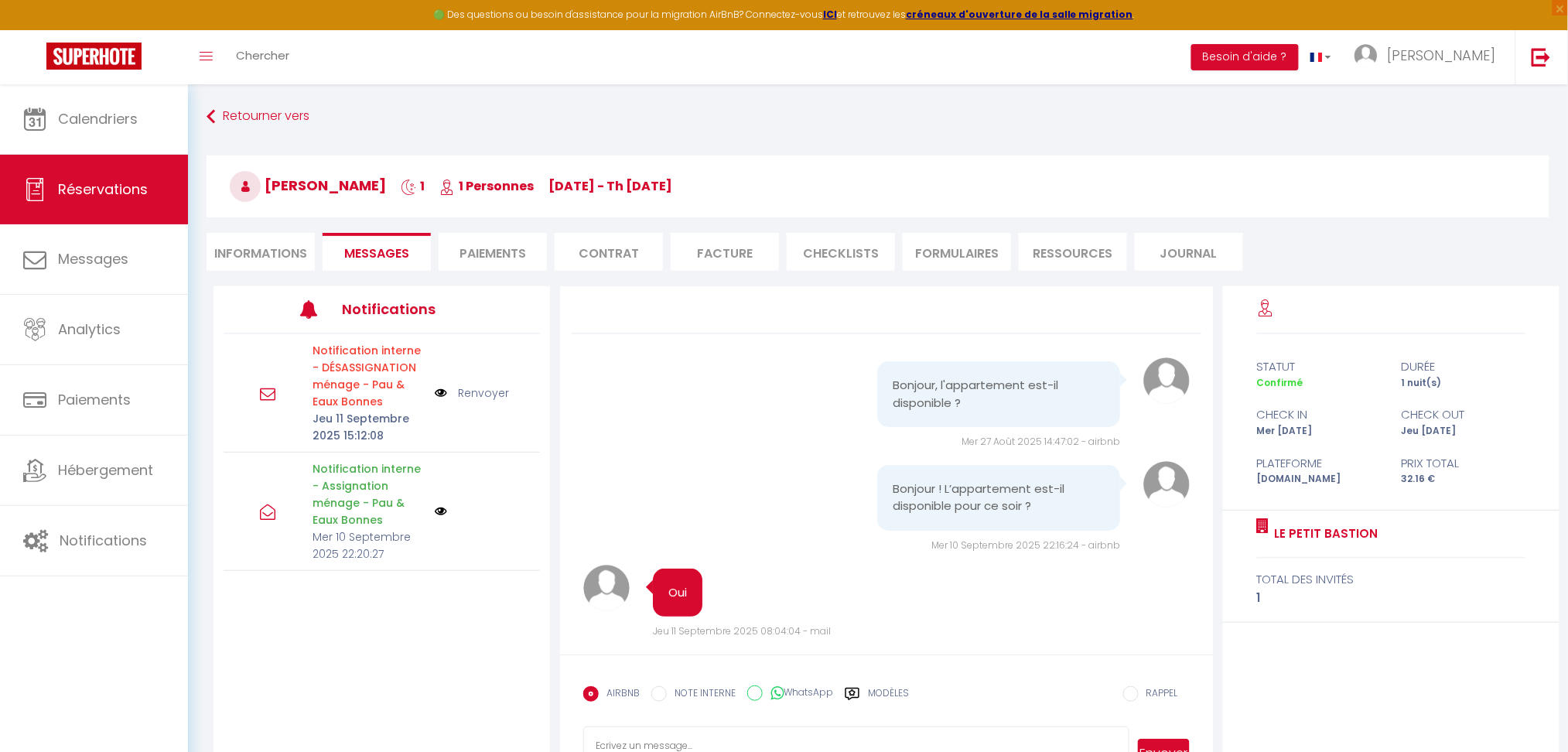
click at [287, 250] on li "Informations" at bounding box center [260, 252] width 109 height 38
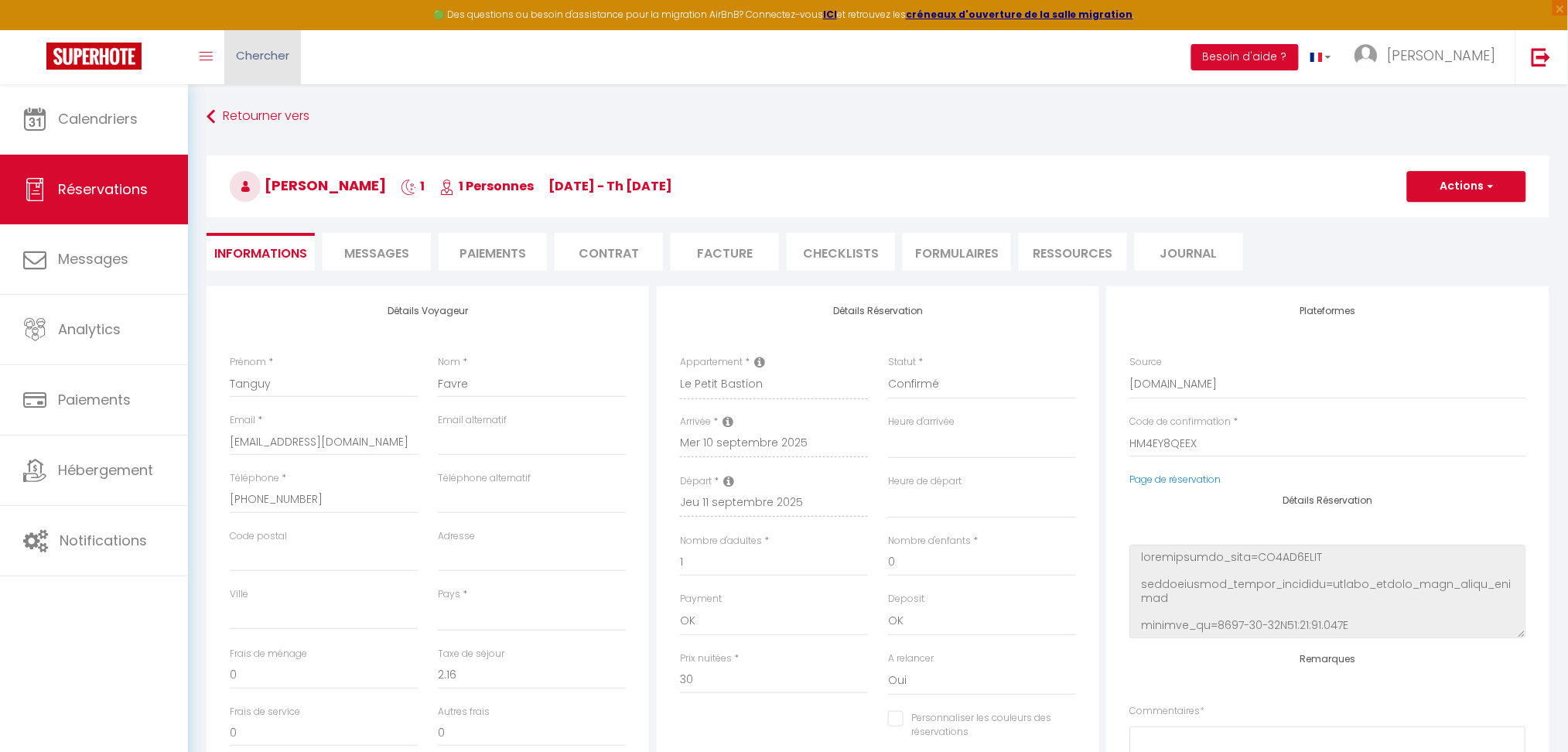
click at [237, 41] on link "Chercher" at bounding box center [263, 57] width 77 height 54
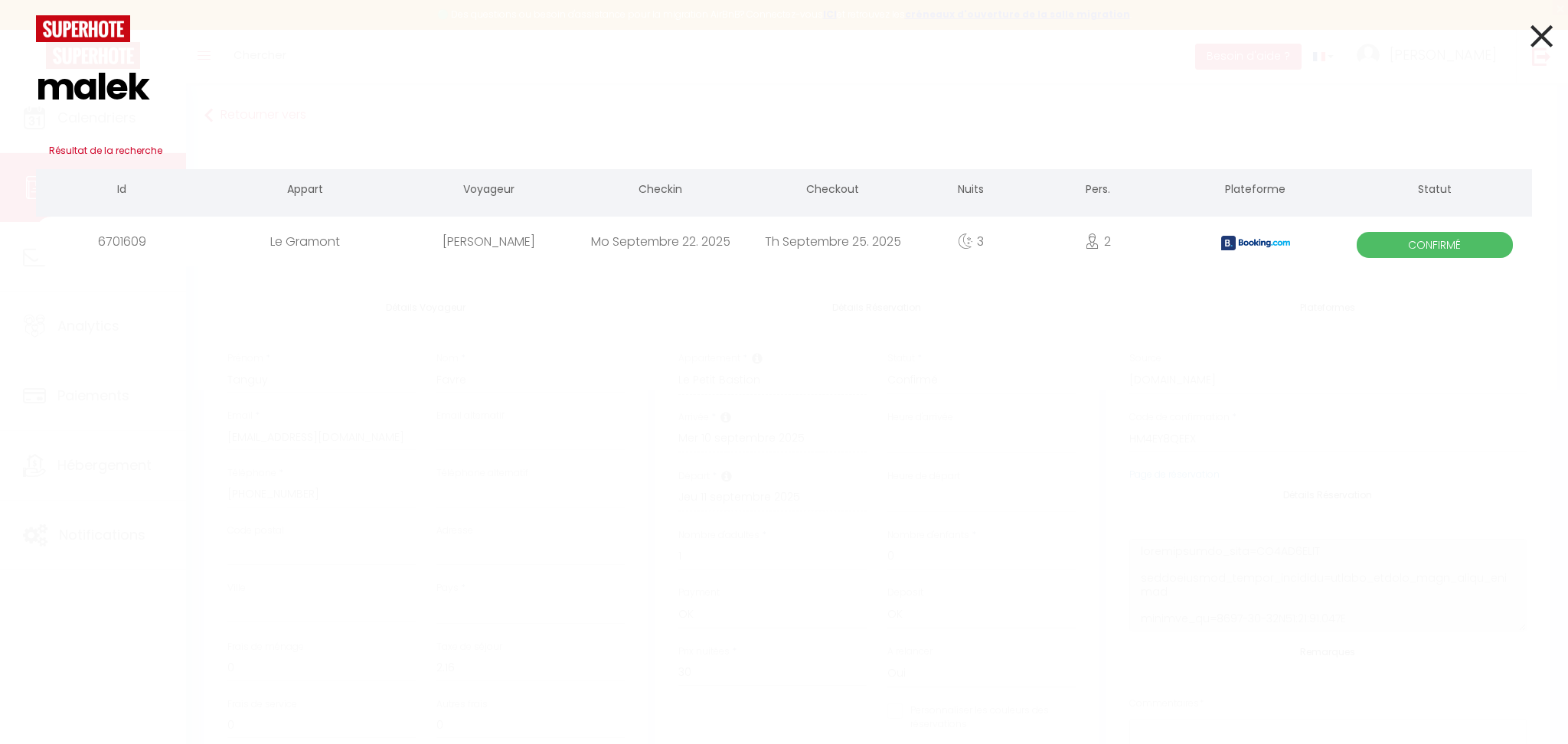
click at [441, 257] on div "[PERSON_NAME]" at bounding box center [489, 241] width 173 height 50
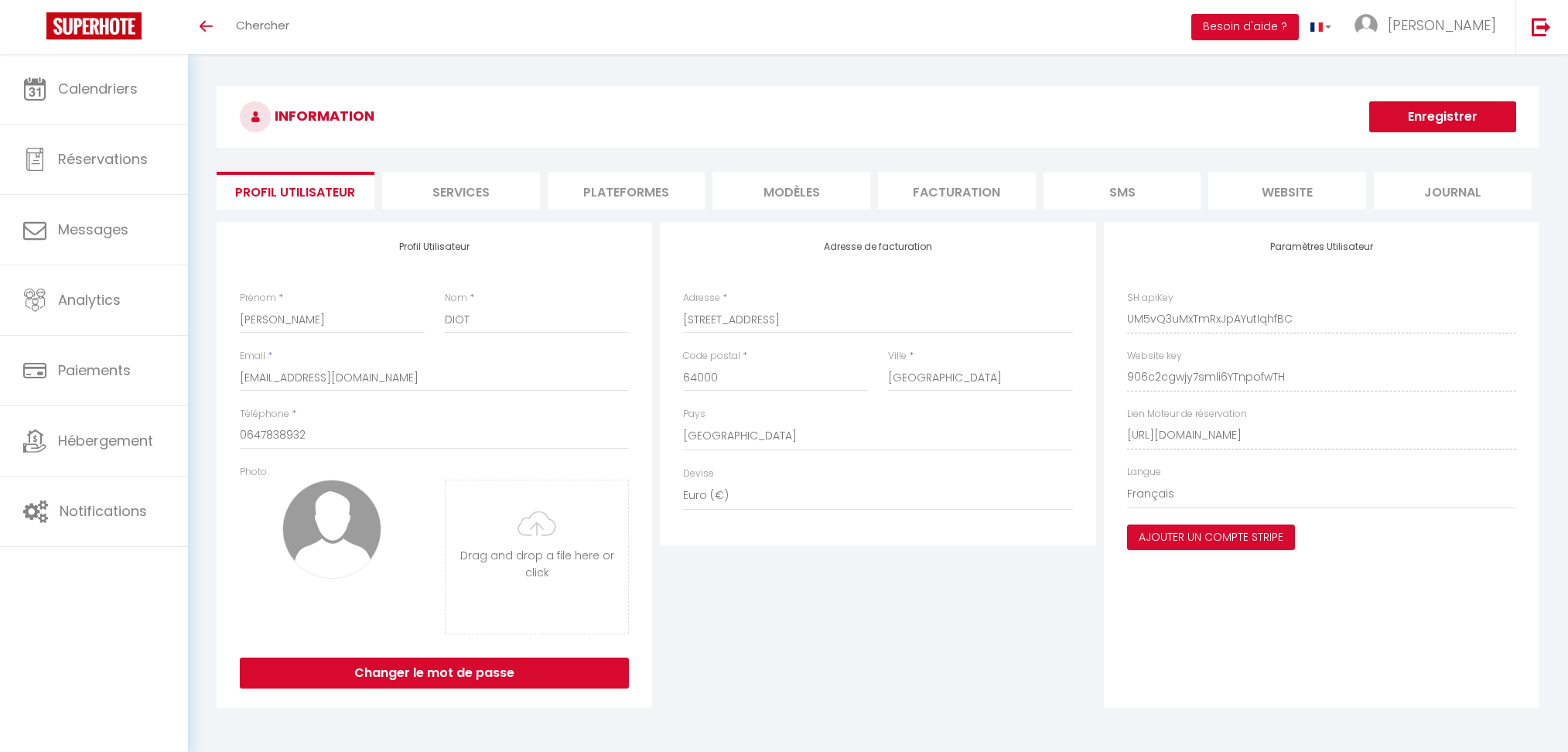
select select "28"
select select "fr"
click at [610, 195] on li "Plateformes" at bounding box center [626, 191] width 158 height 38
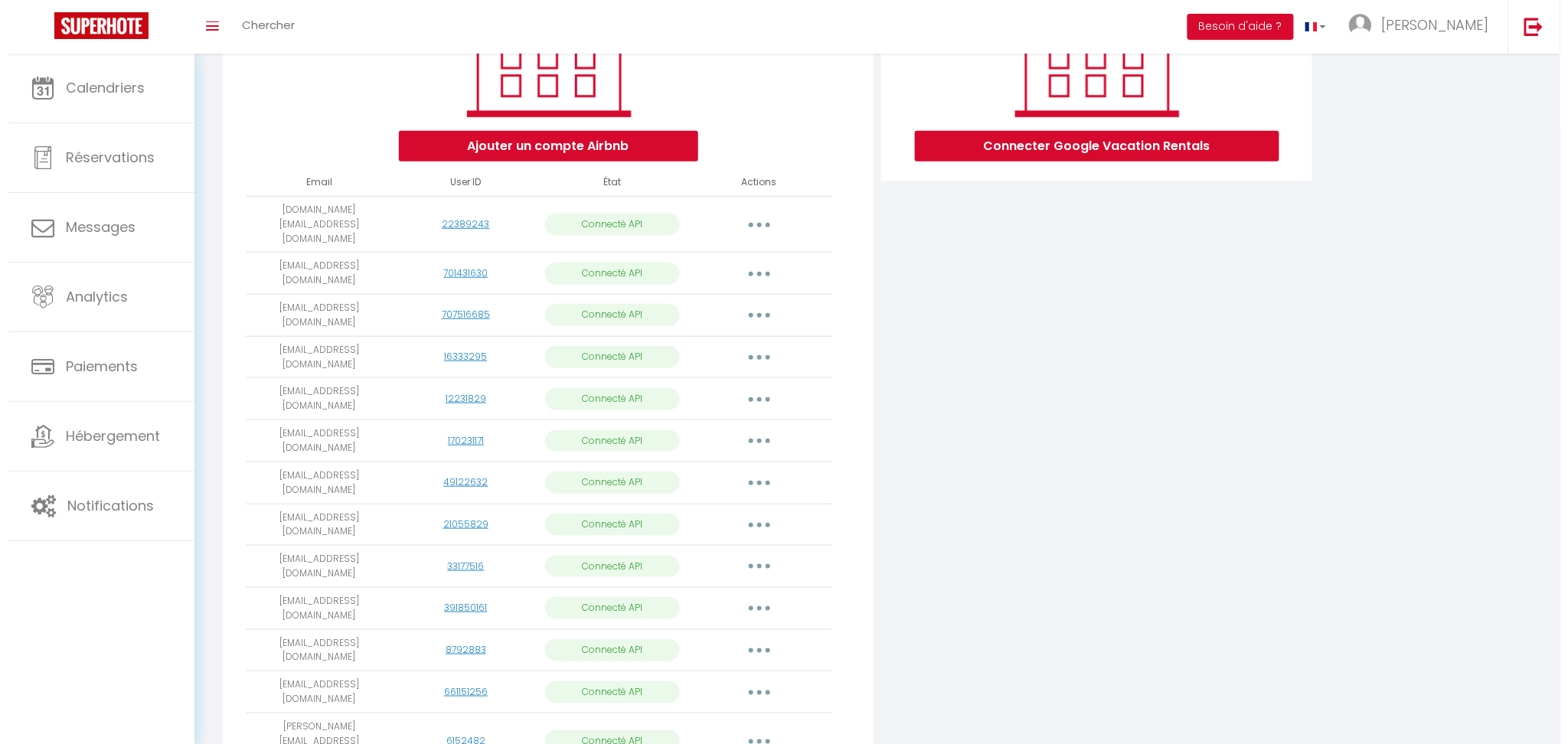
scroll to position [228, 0]
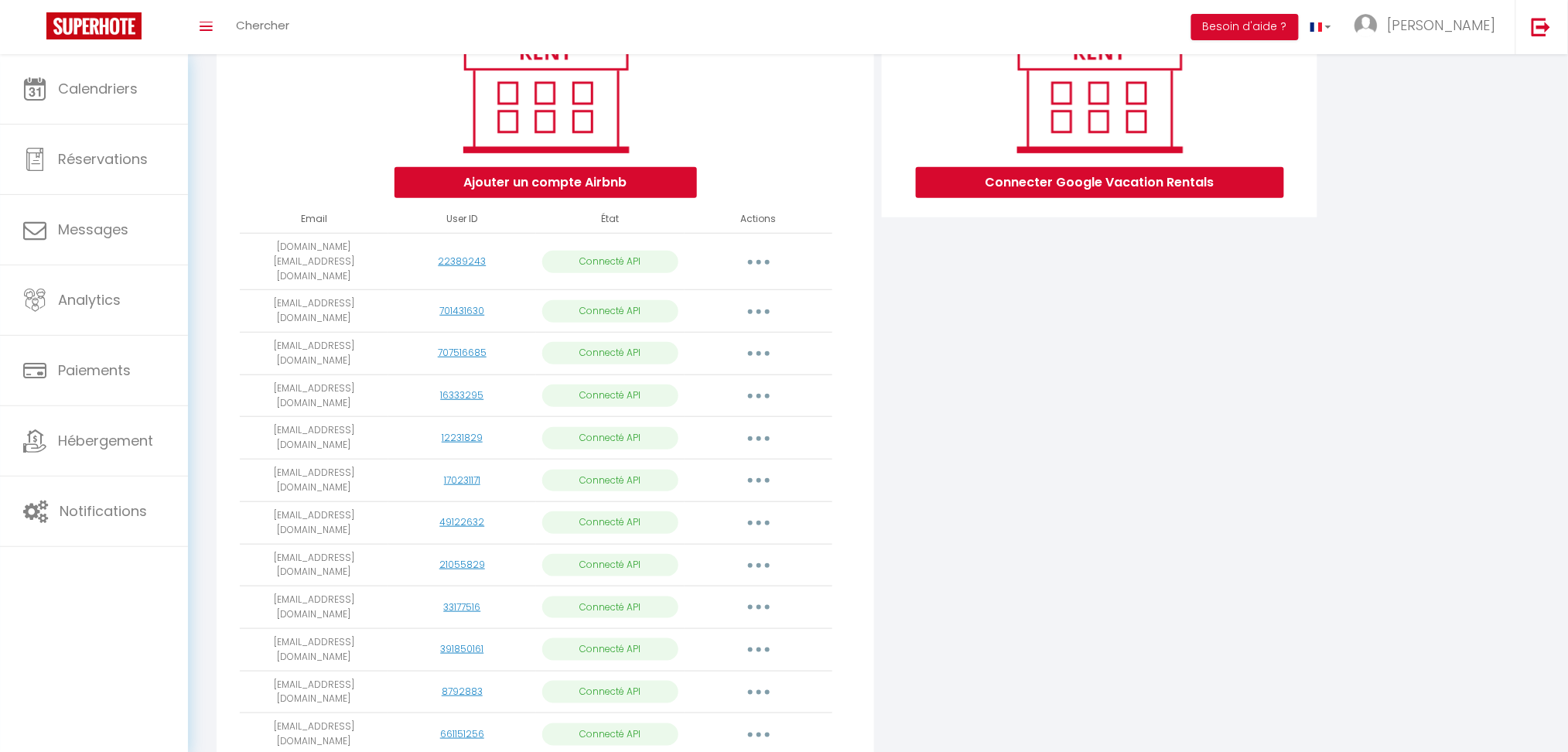
click at [763, 595] on button "button" at bounding box center [758, 607] width 43 height 25
click at [740, 630] on link "Importer les appartements" at bounding box center [689, 643] width 171 height 26
select select "65698"
select select "65699"
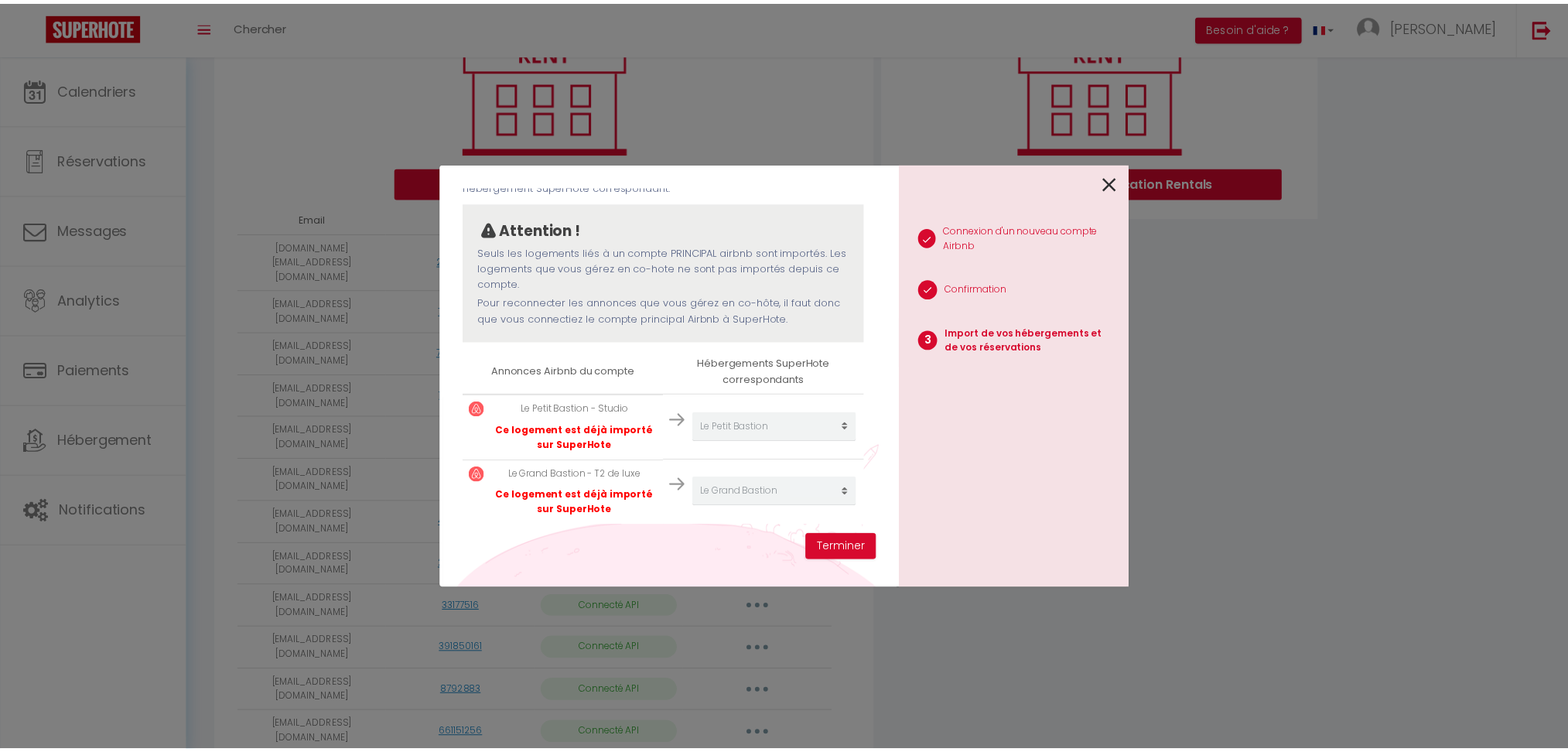
scroll to position [111, 0]
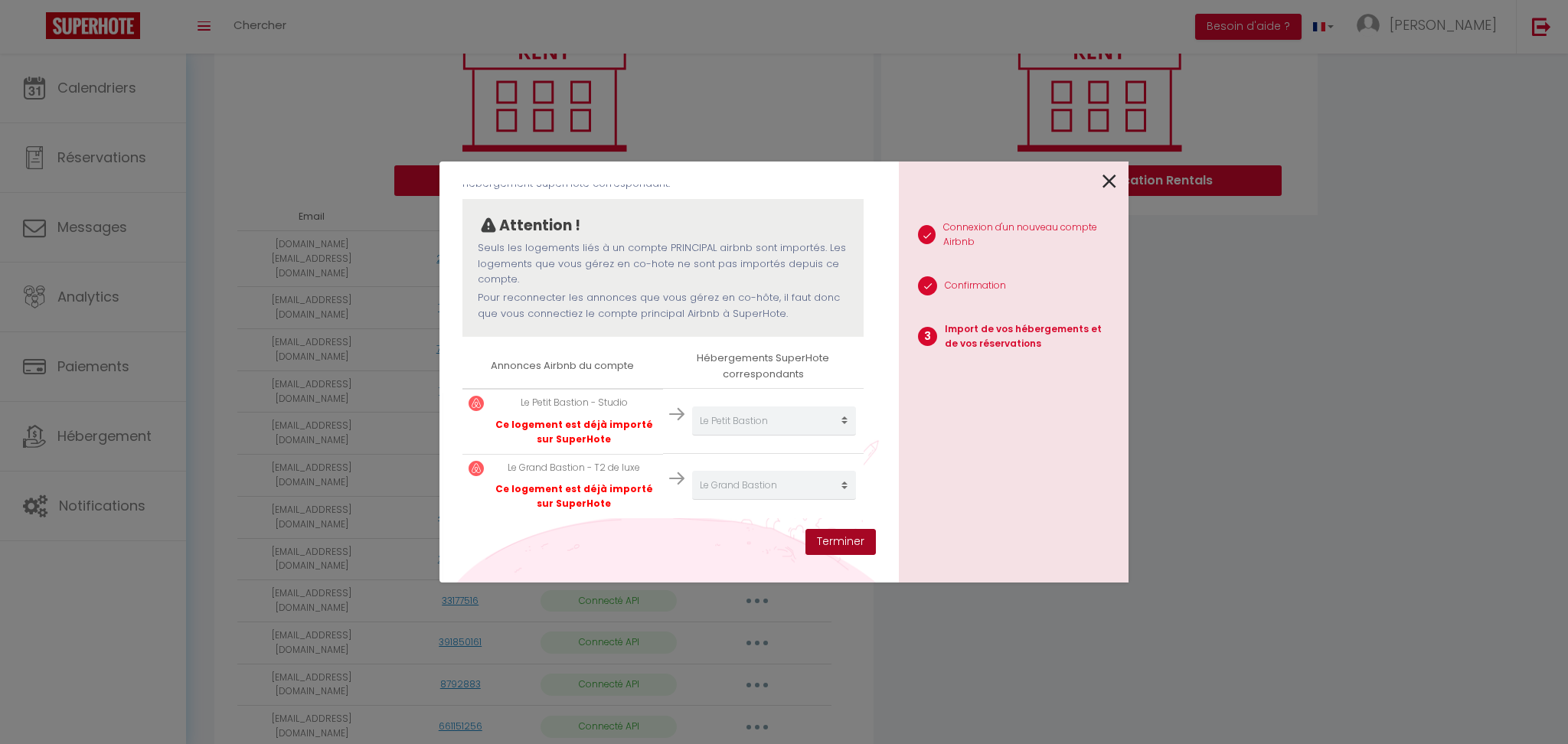
click at [839, 541] on button "Terminer" at bounding box center [840, 542] width 70 height 26
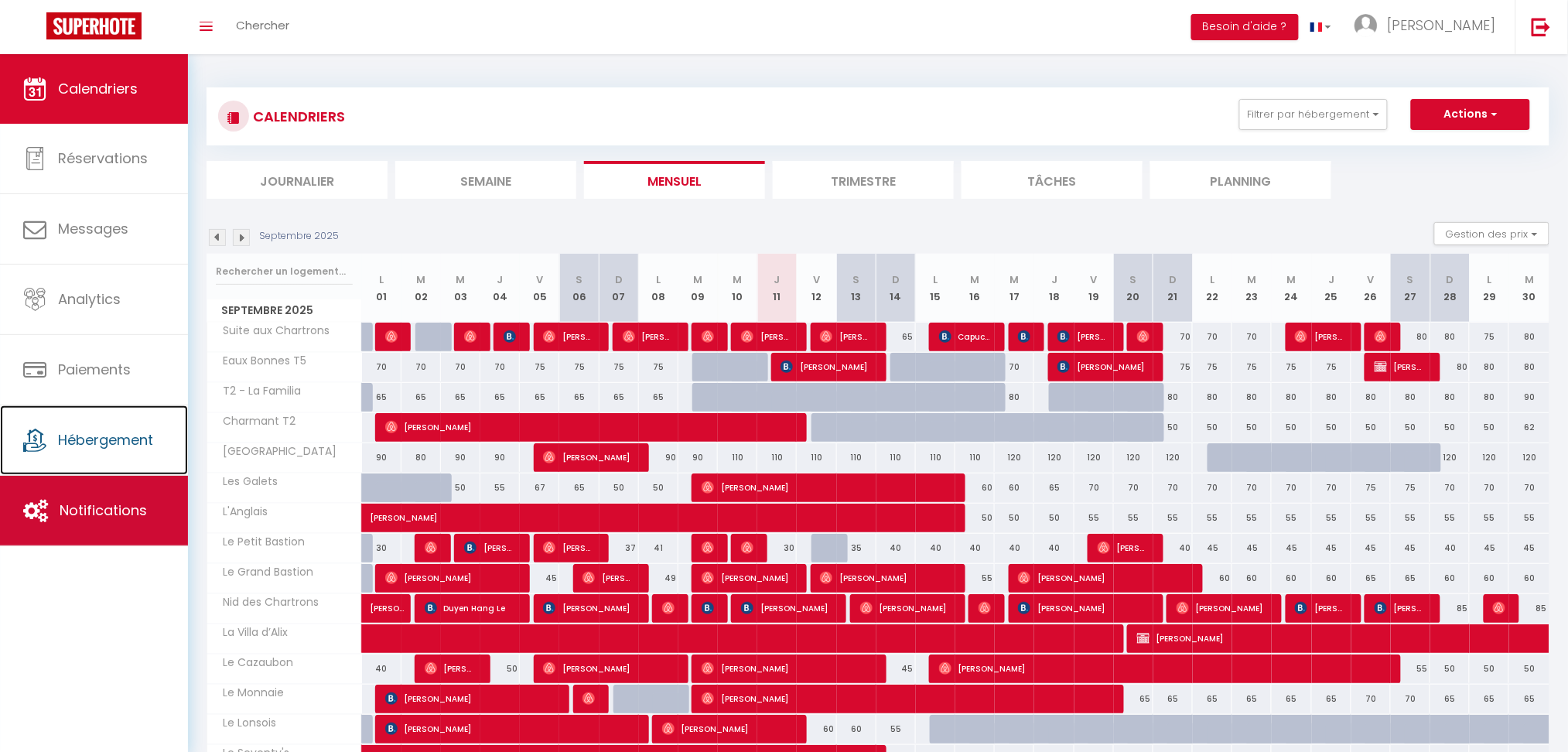
click at [134, 508] on span "Notifications" at bounding box center [103, 510] width 88 height 19
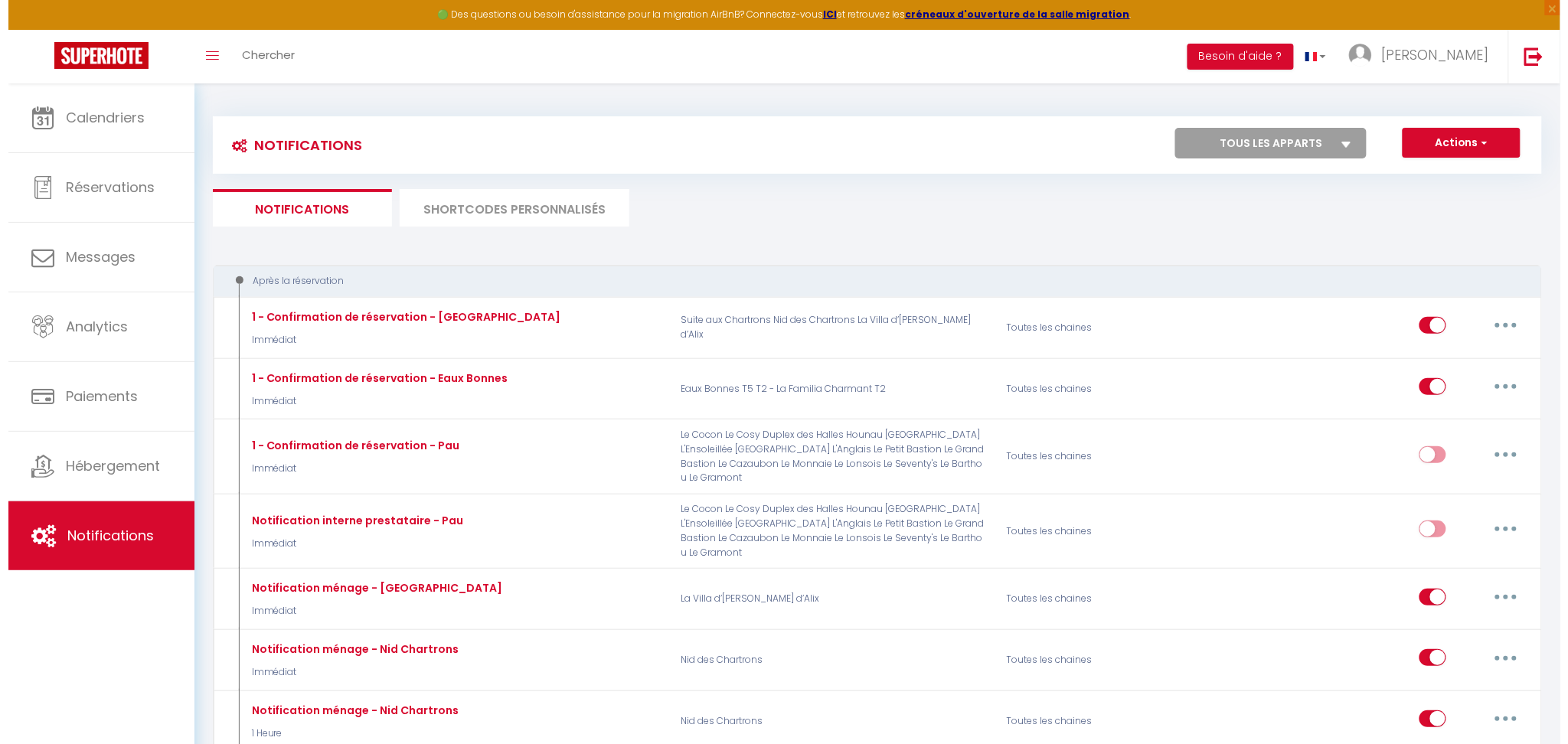
scroll to position [2403, 0]
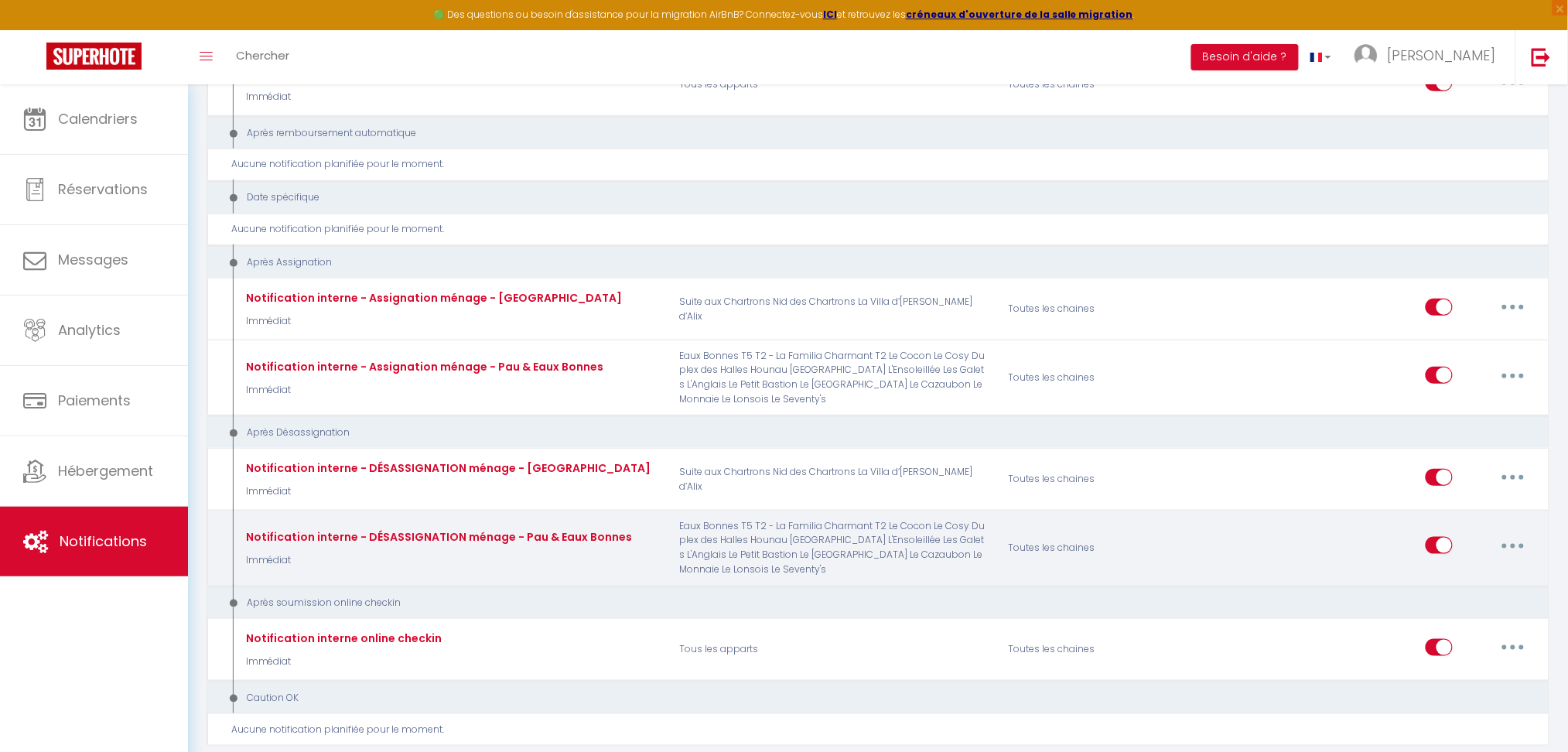
click at [1507, 534] on button "button" at bounding box center [1512, 545] width 43 height 25
click at [1465, 568] on link "Editer" at bounding box center [1472, 581] width 114 height 26
type input "Notification interne - DÉSASSIGNATION ménage - Pau & Eaux Bonnes"
select select "22"
select select "Immédiat"
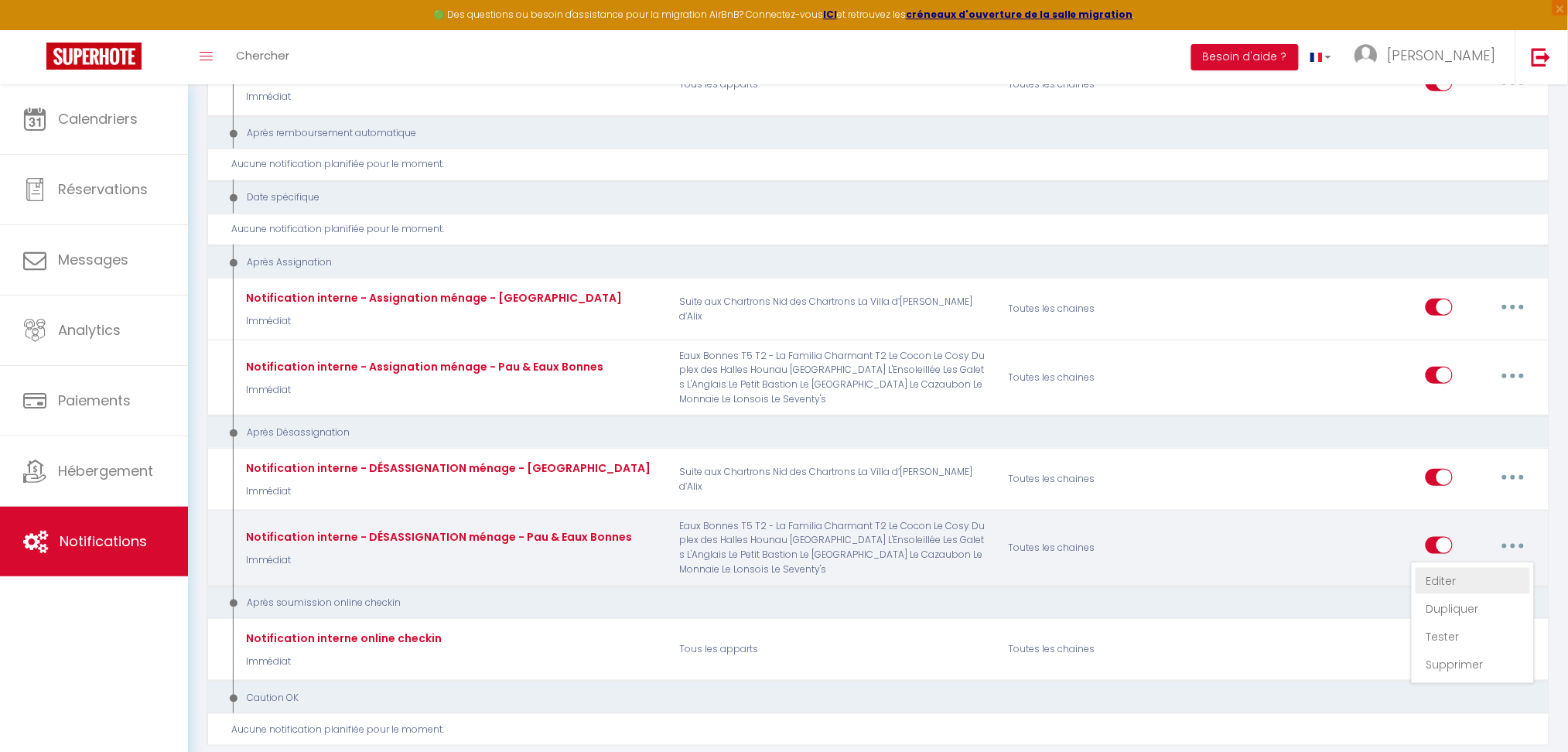
select select
checkbox input "false"
radio input "true"
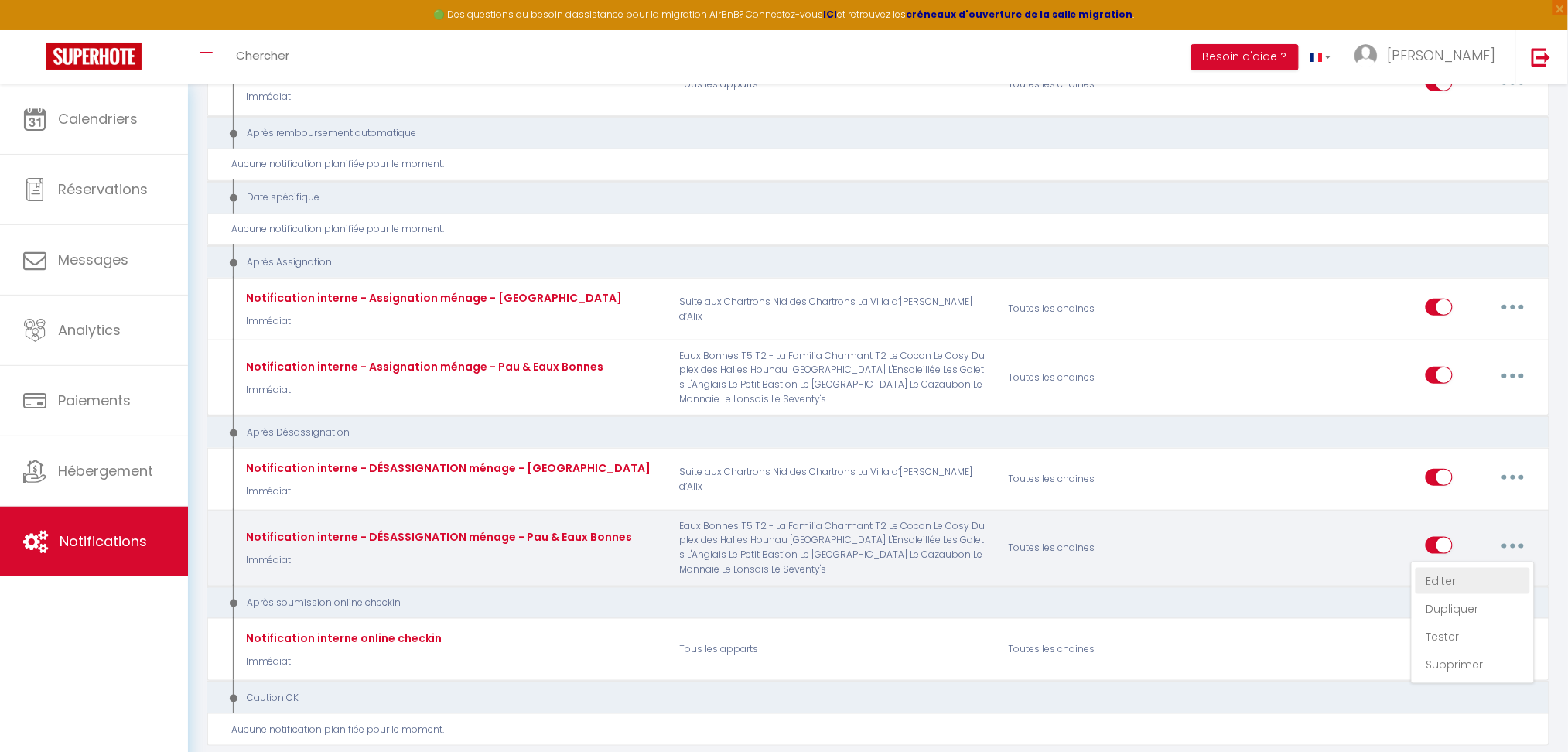
type input "Notification interne - DÉSASSIGNATION ménage - [RENTAL:NAME] - [GUEST:NAME] - […"
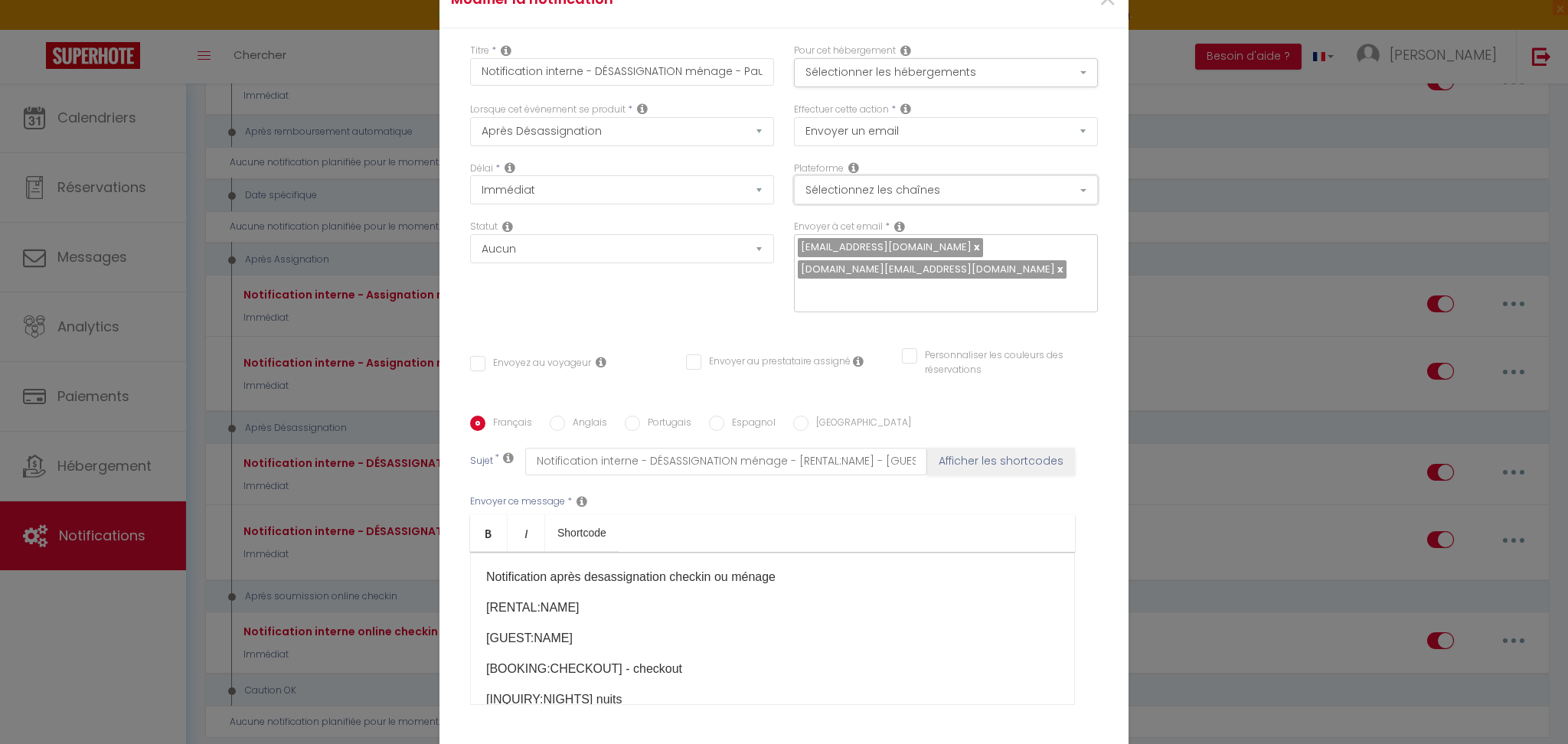
click at [841, 192] on button "Sélectionnez les chaînes" at bounding box center [945, 190] width 304 height 29
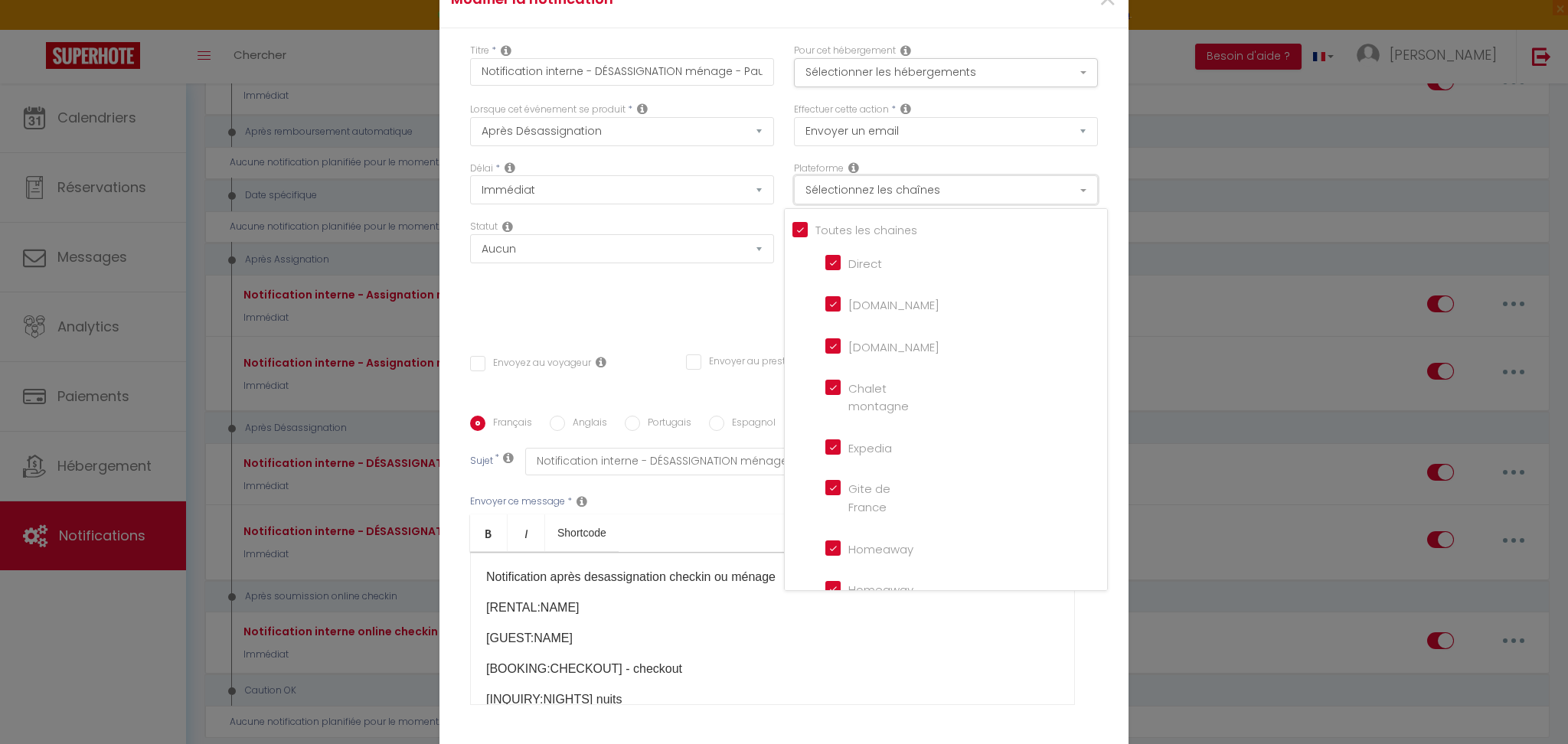
click at [841, 192] on button "Sélectionnez les chaînes" at bounding box center [945, 190] width 304 height 29
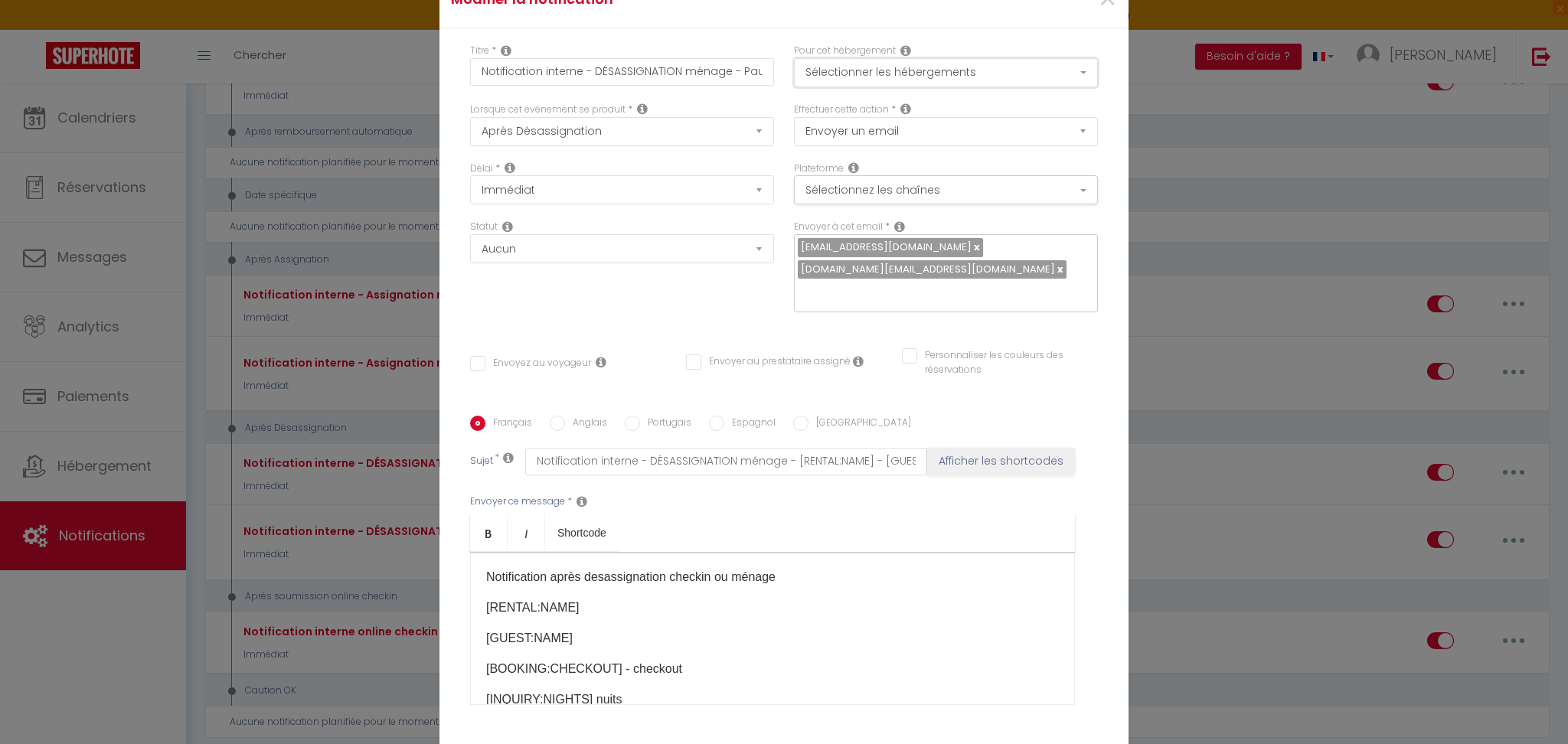
click at [869, 88] on button "Sélectionner les hébergements" at bounding box center [945, 72] width 304 height 29
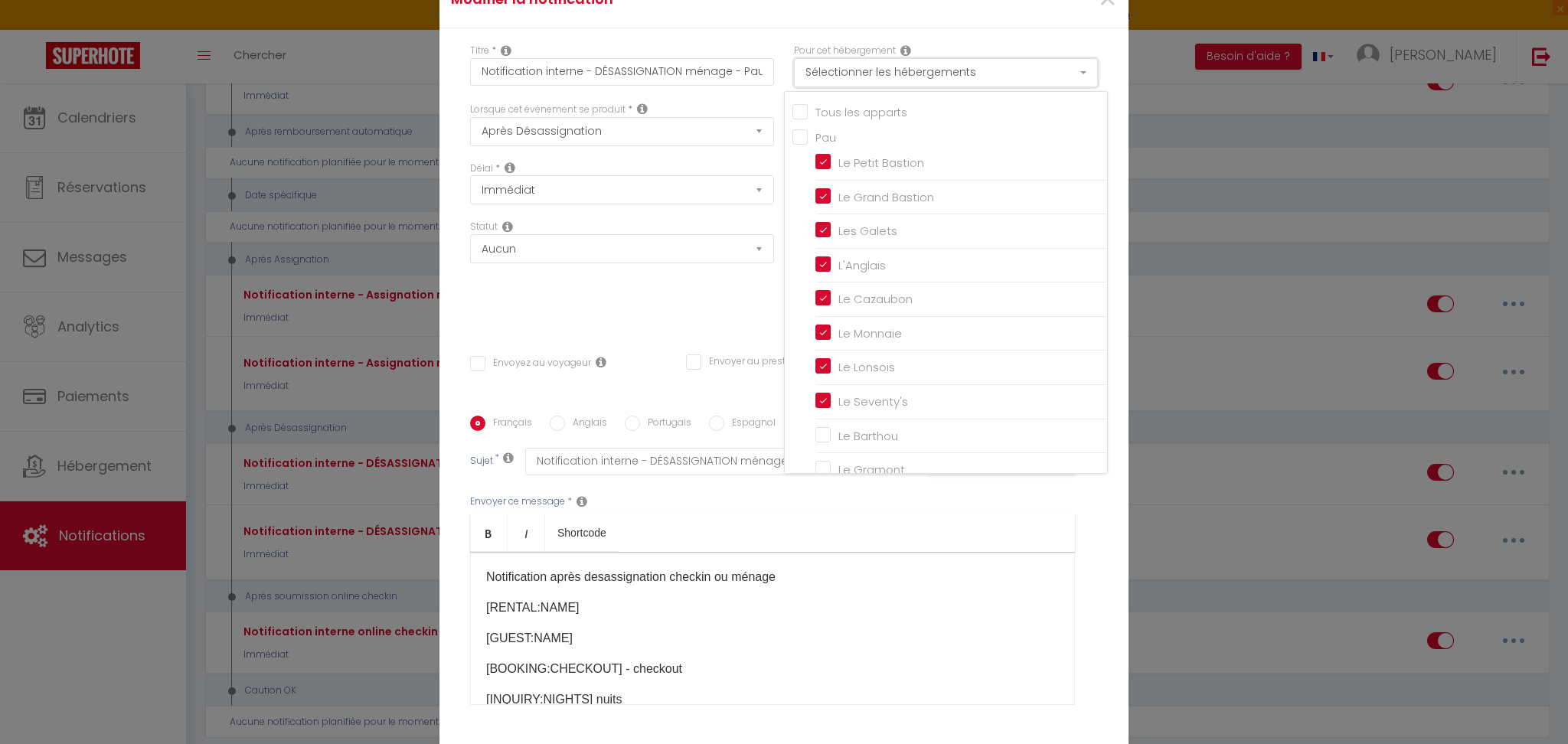
click at [869, 88] on button "Sélectionner les hébergements" at bounding box center [945, 72] width 304 height 29
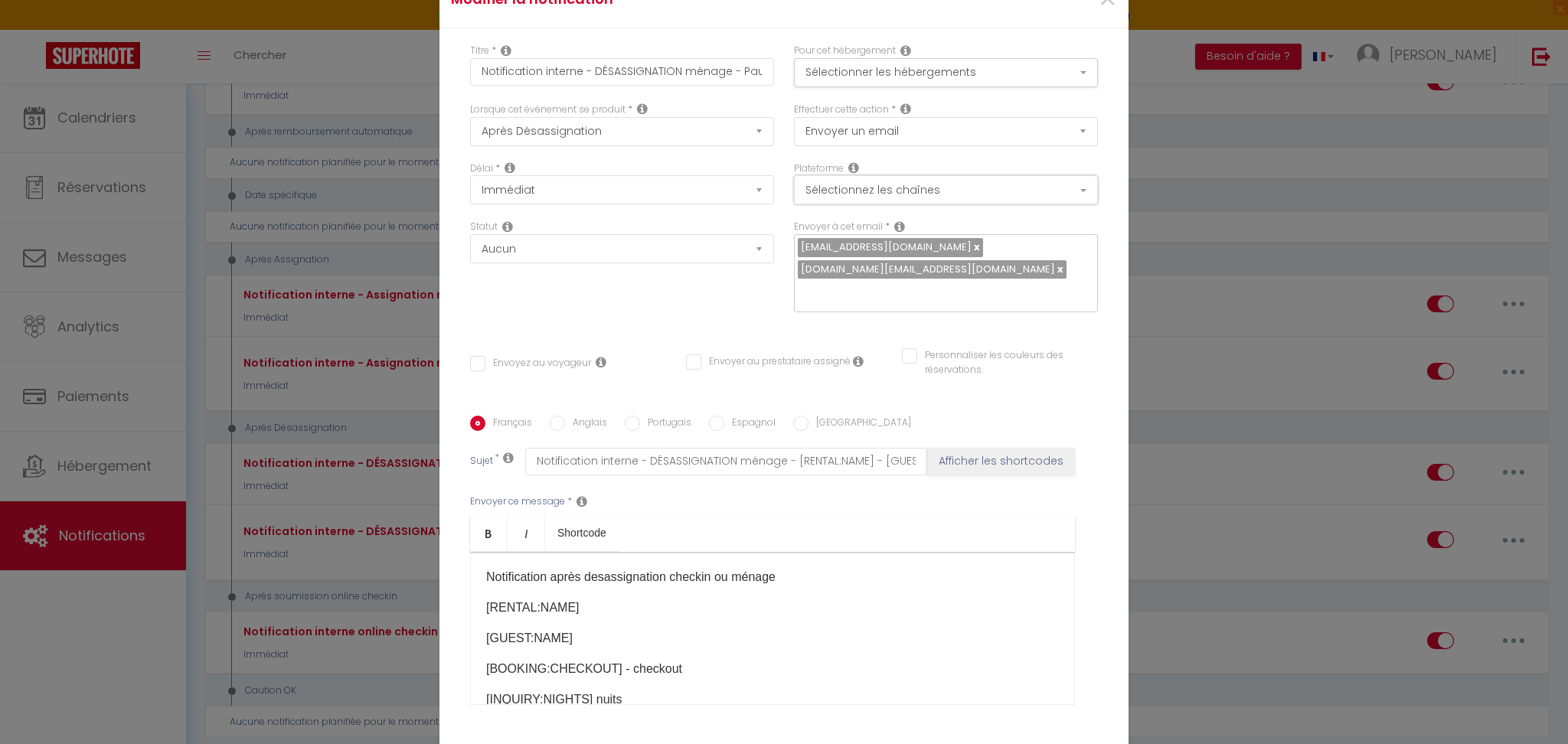
click at [883, 196] on button "Sélectionnez les chaînes" at bounding box center [945, 190] width 304 height 29
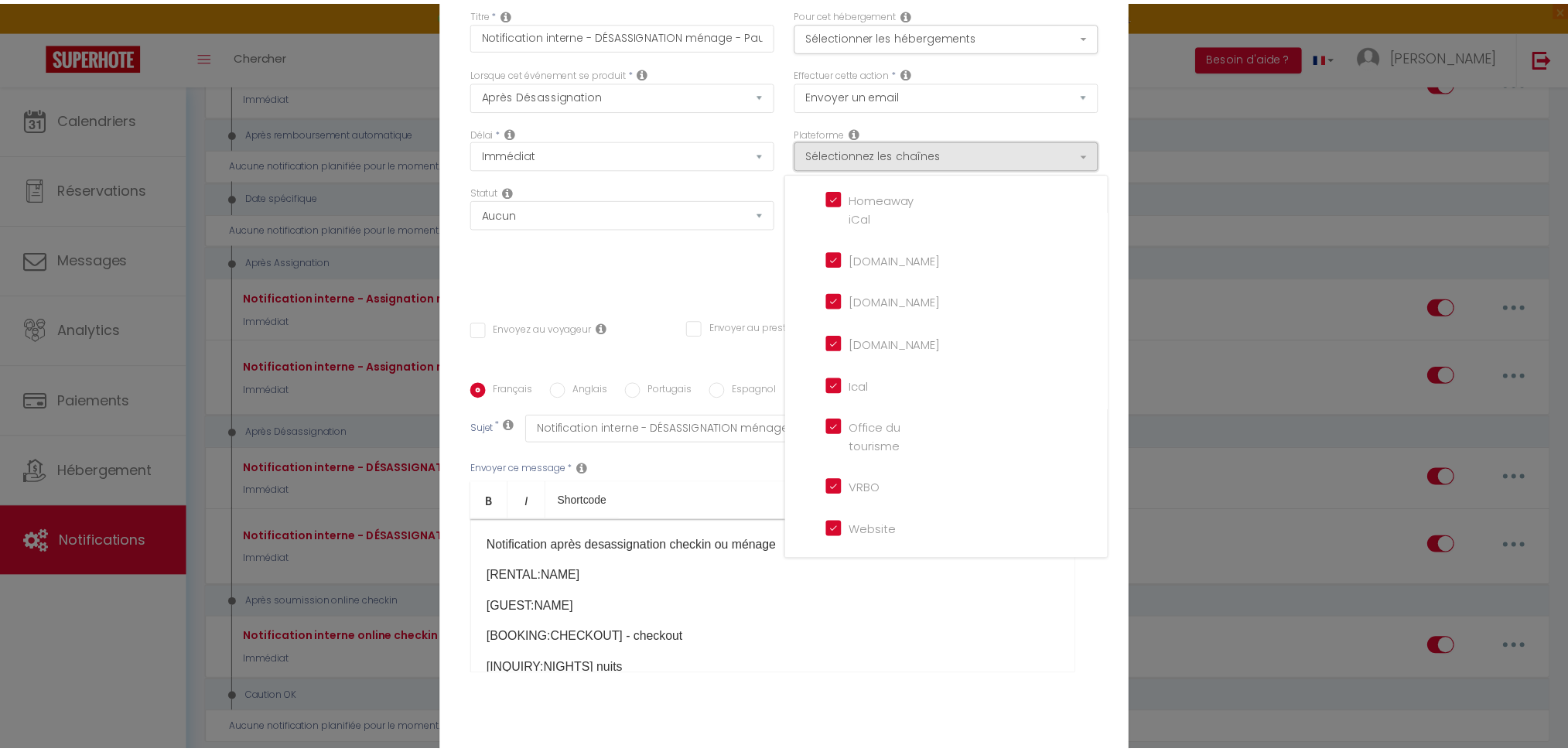
scroll to position [103, 0]
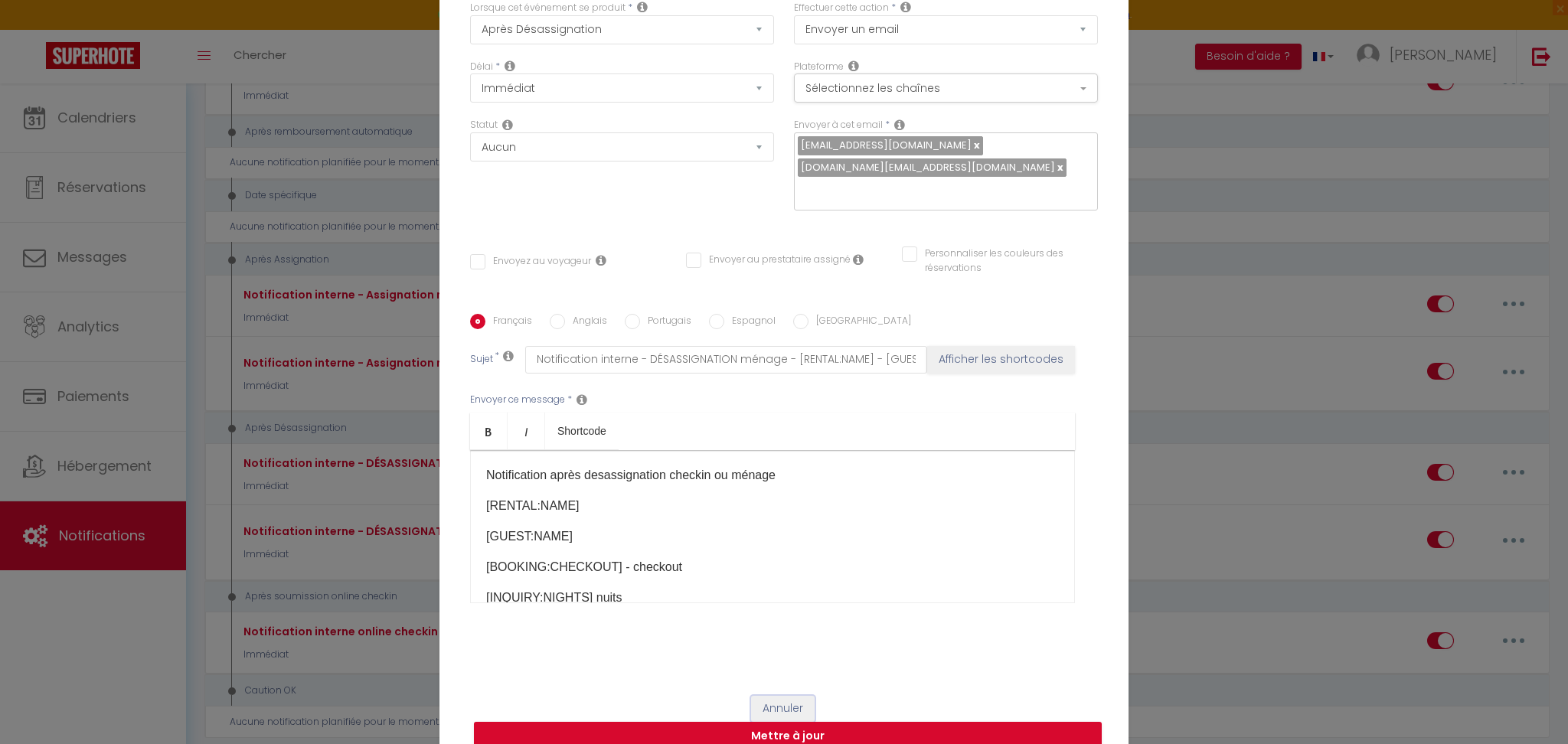
click at [756, 696] on button "Annuler" at bounding box center [783, 709] width 63 height 26
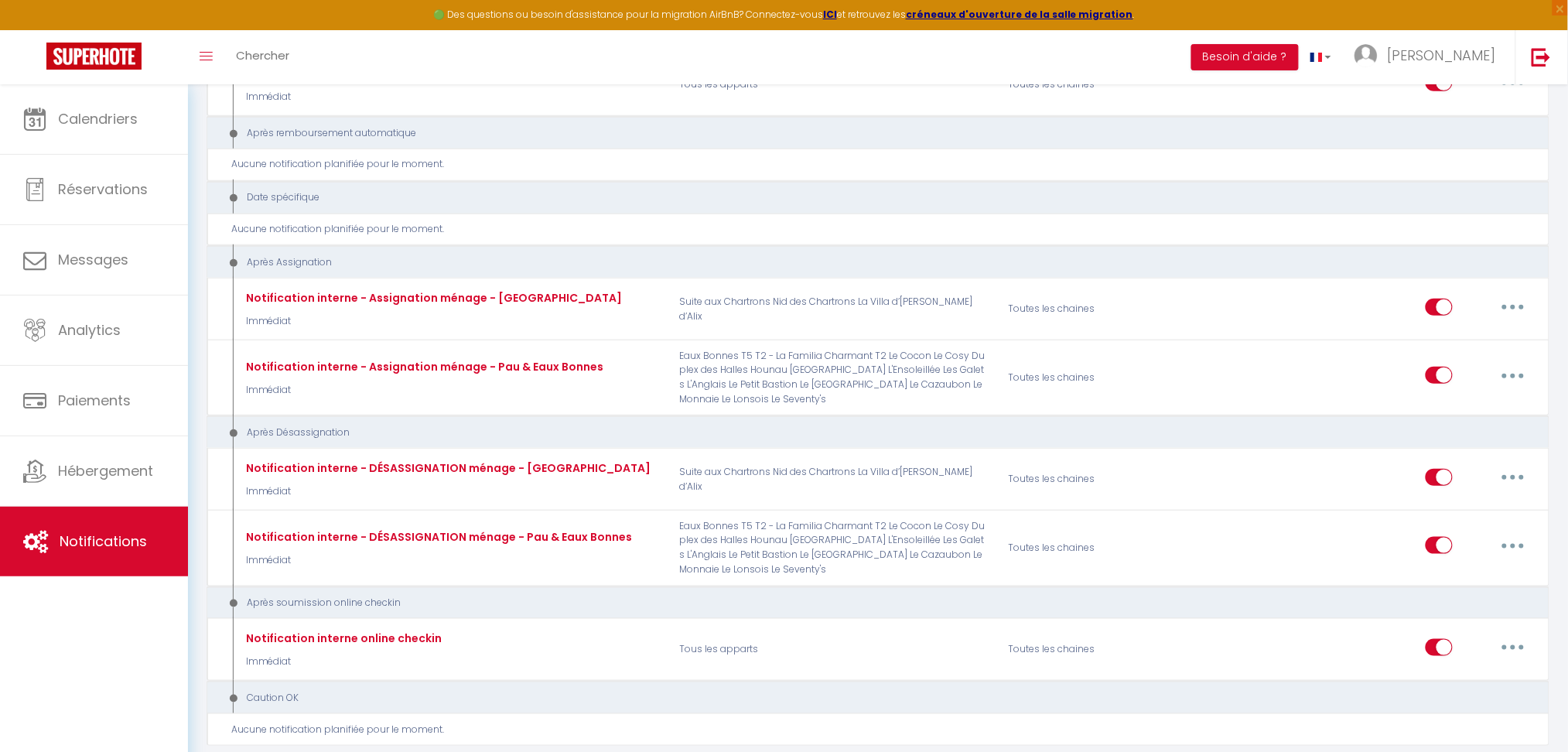
scroll to position [66, 0]
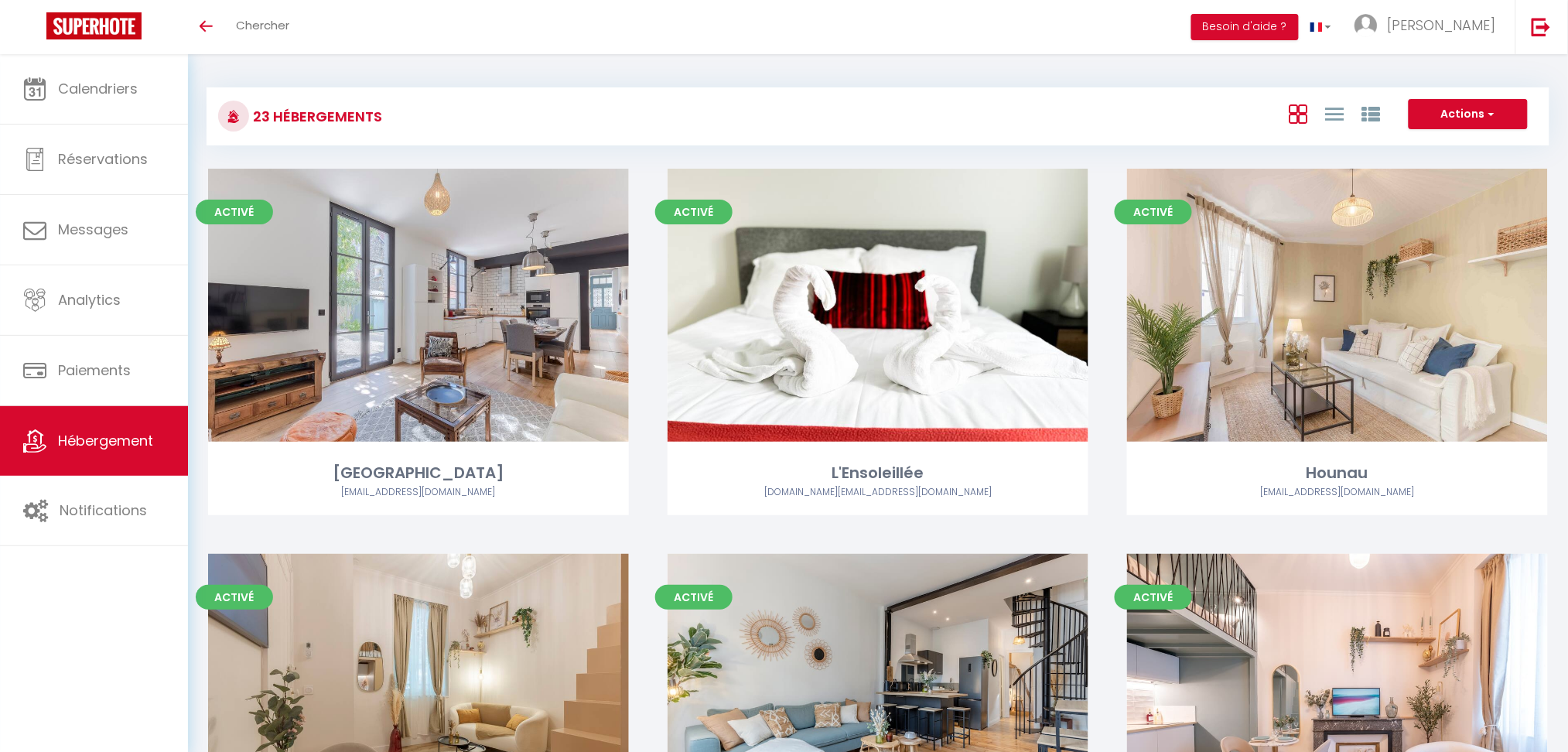
click at [686, 94] on div "23 Hébergements Actions Créer un Hébergement Nouveau groupe" at bounding box center [878, 117] width 1343 height 58
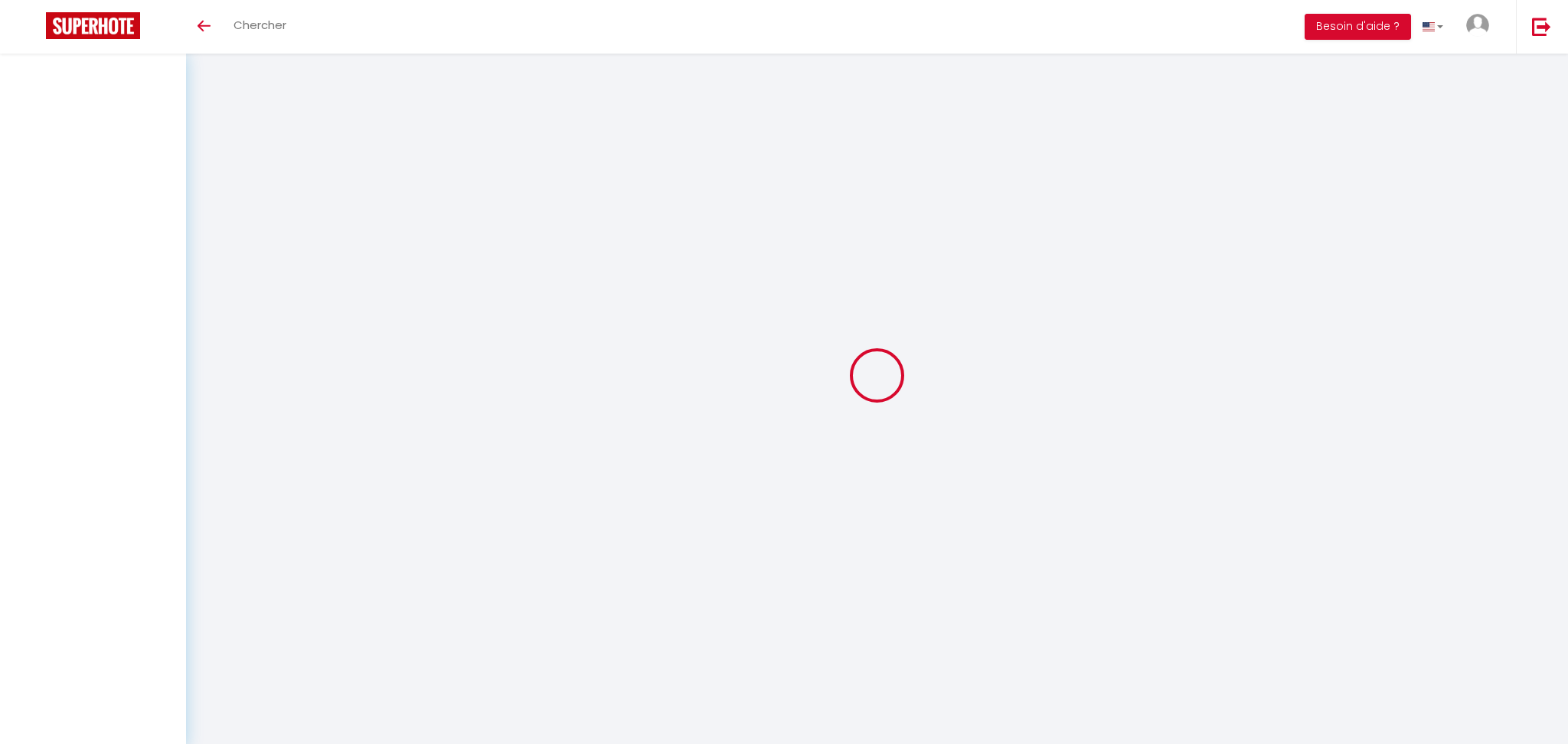
select select
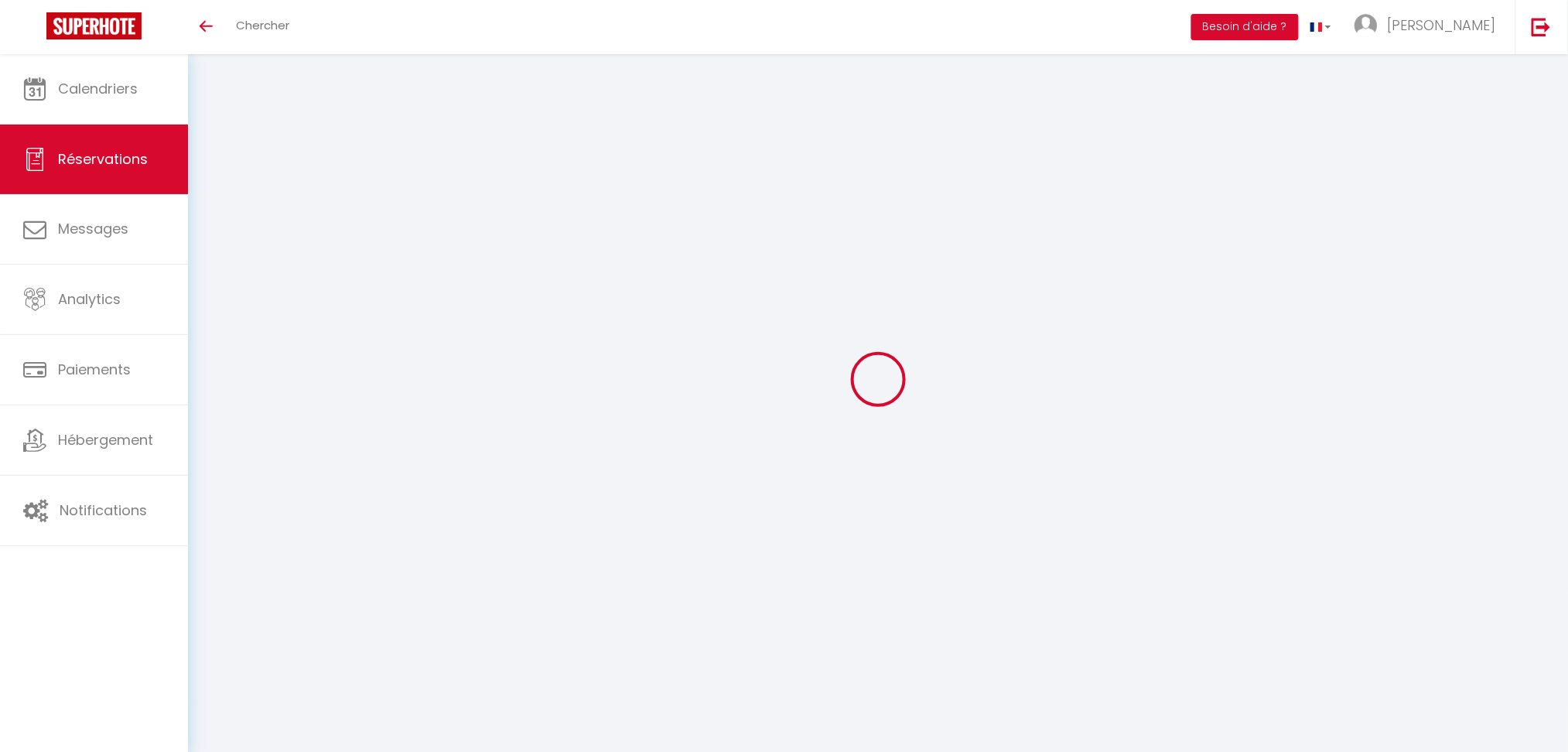
select select
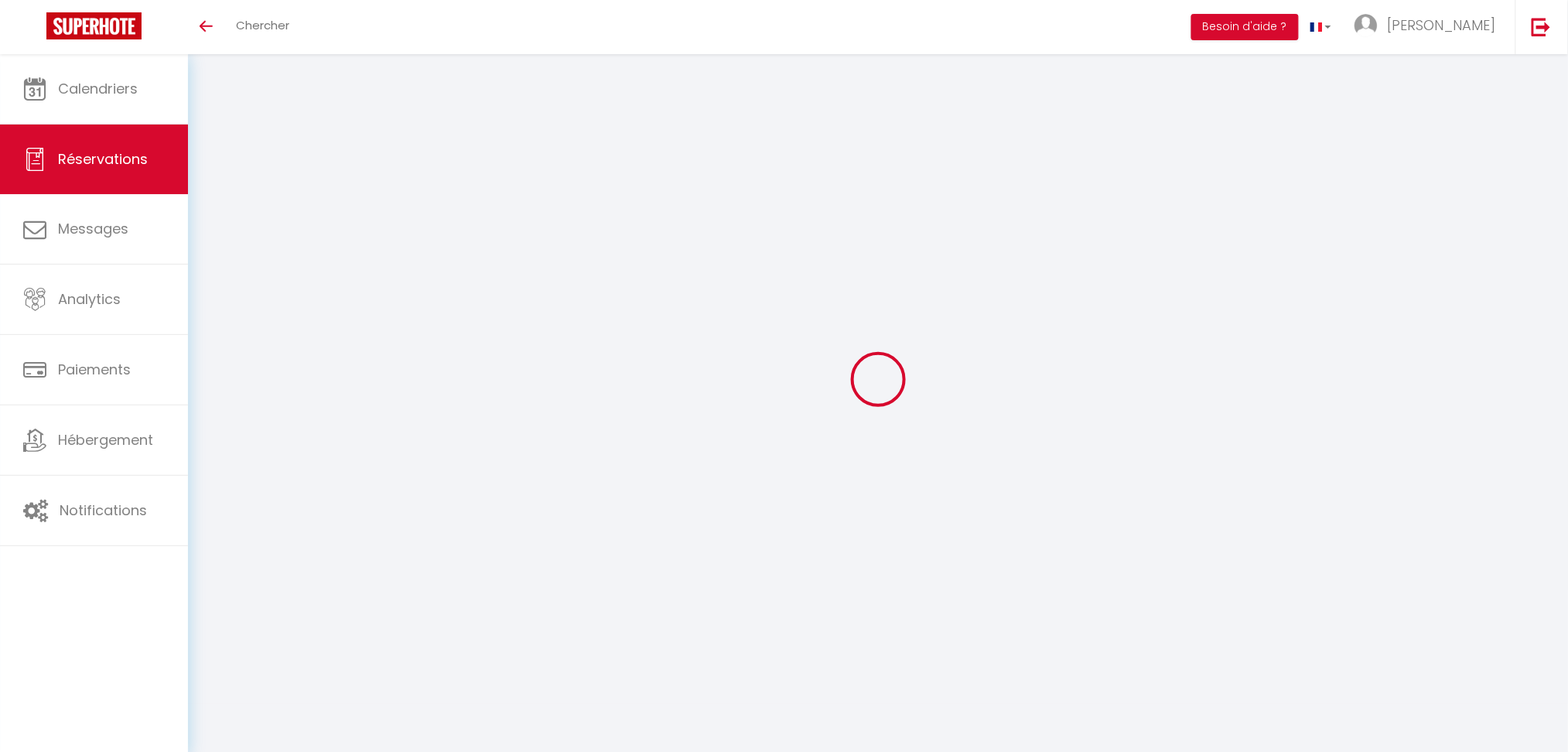
select select
checkbox input "false"
select select
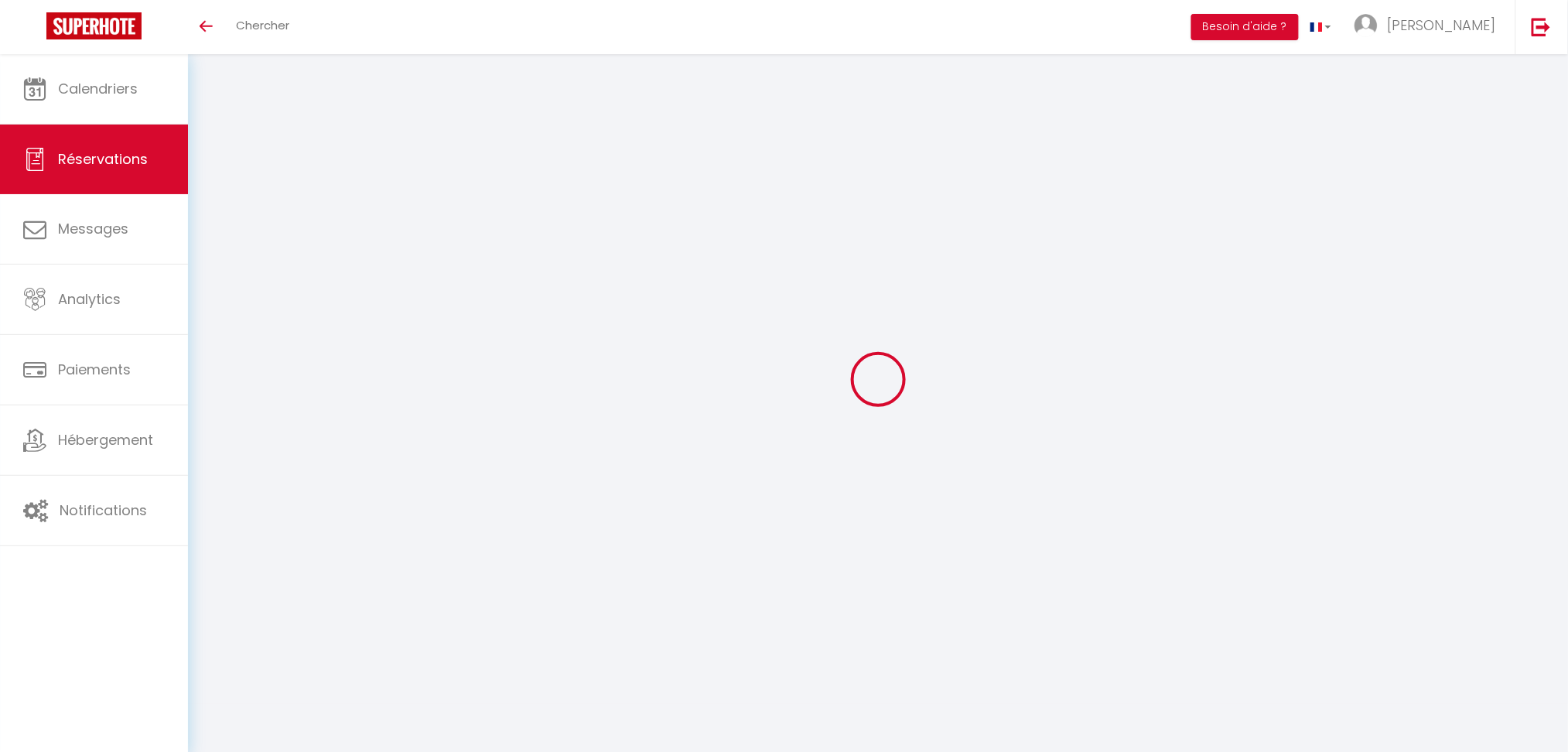
select select
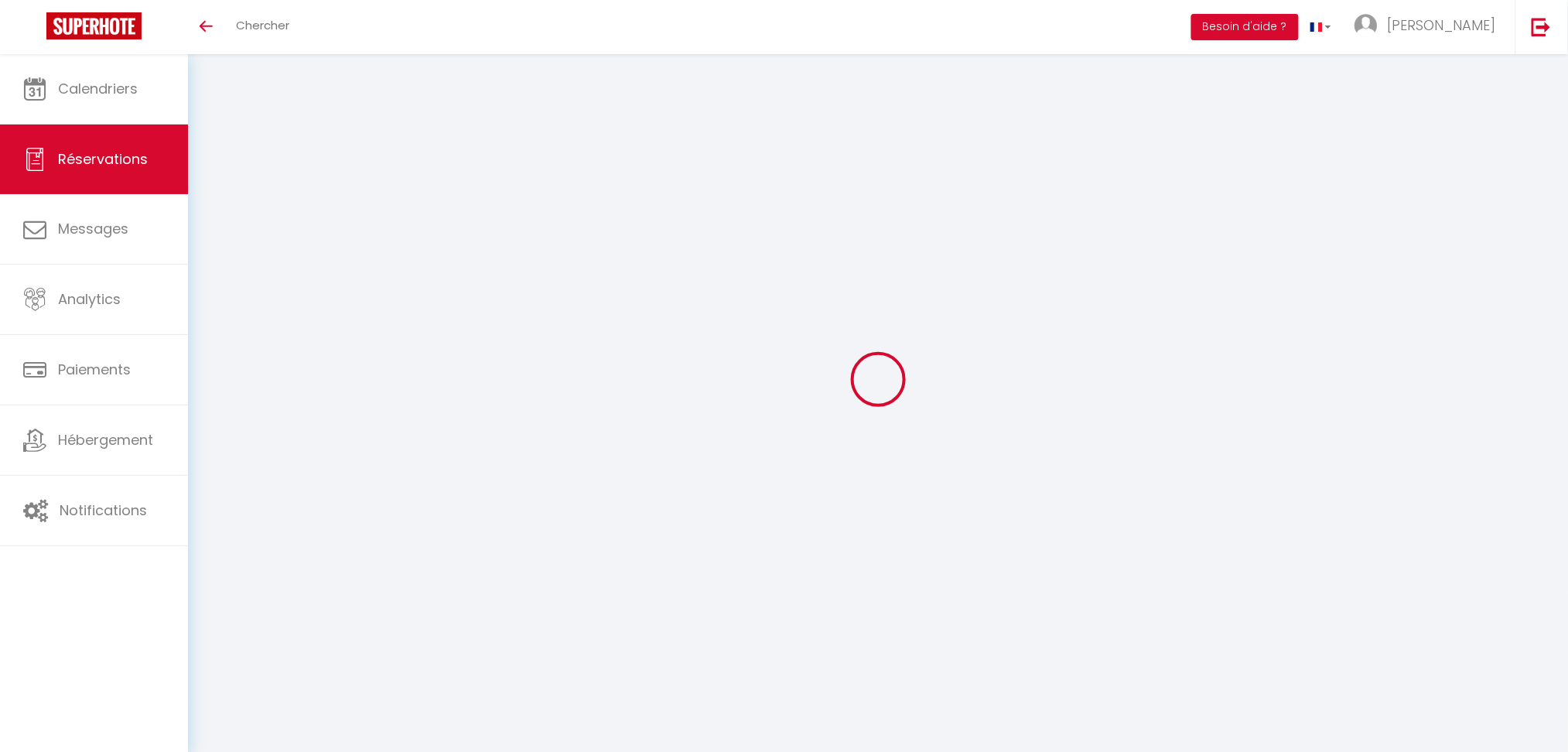
checkbox input "false"
type input "[PERSON_NAME]"
type input "Hadj Kacem"
type input "[EMAIL_ADDRESS][DOMAIN_NAME]"
type input "[PHONE_NUMBER]"
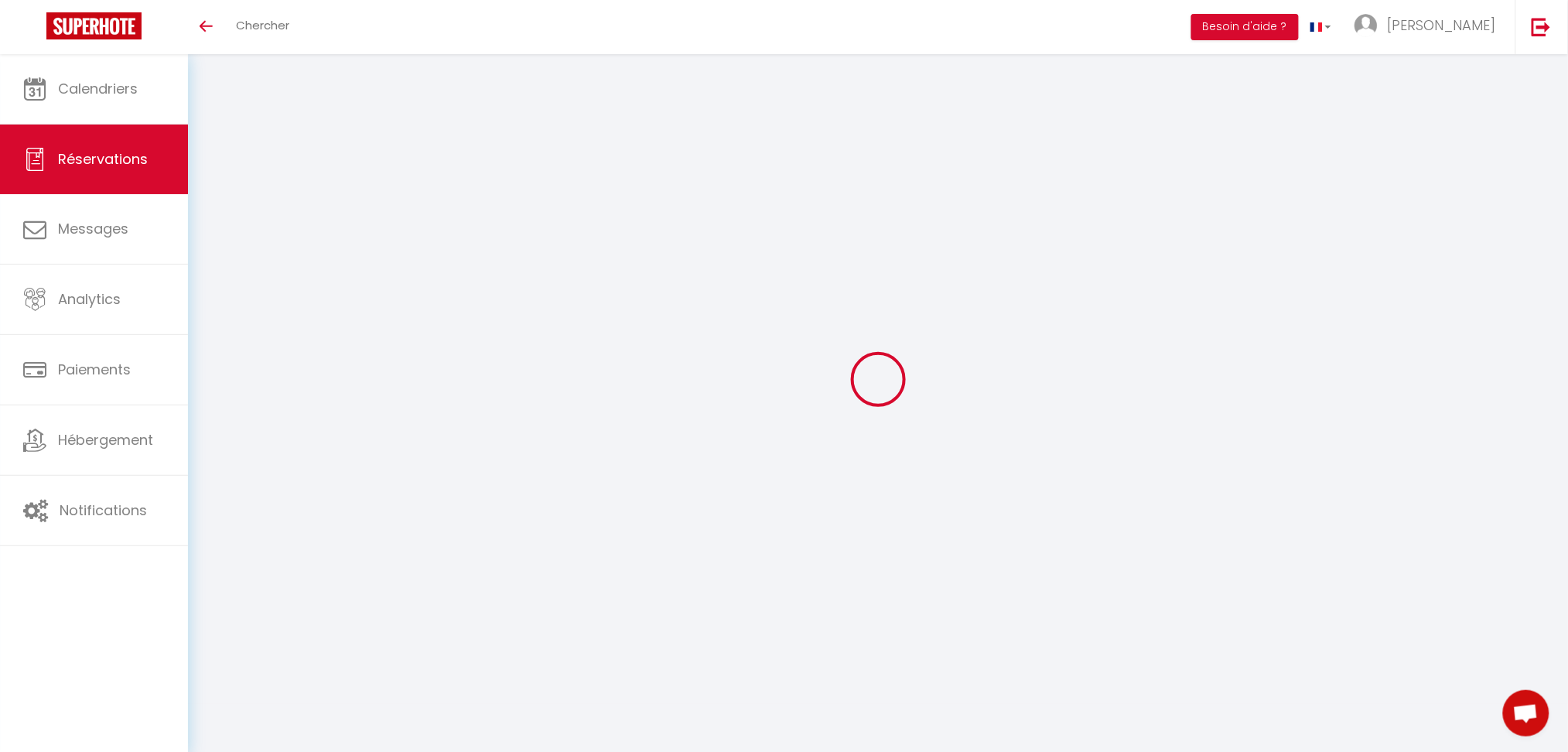
select select "FR"
type input "36"
type input "55.25"
type input "4.72"
select select "76106"
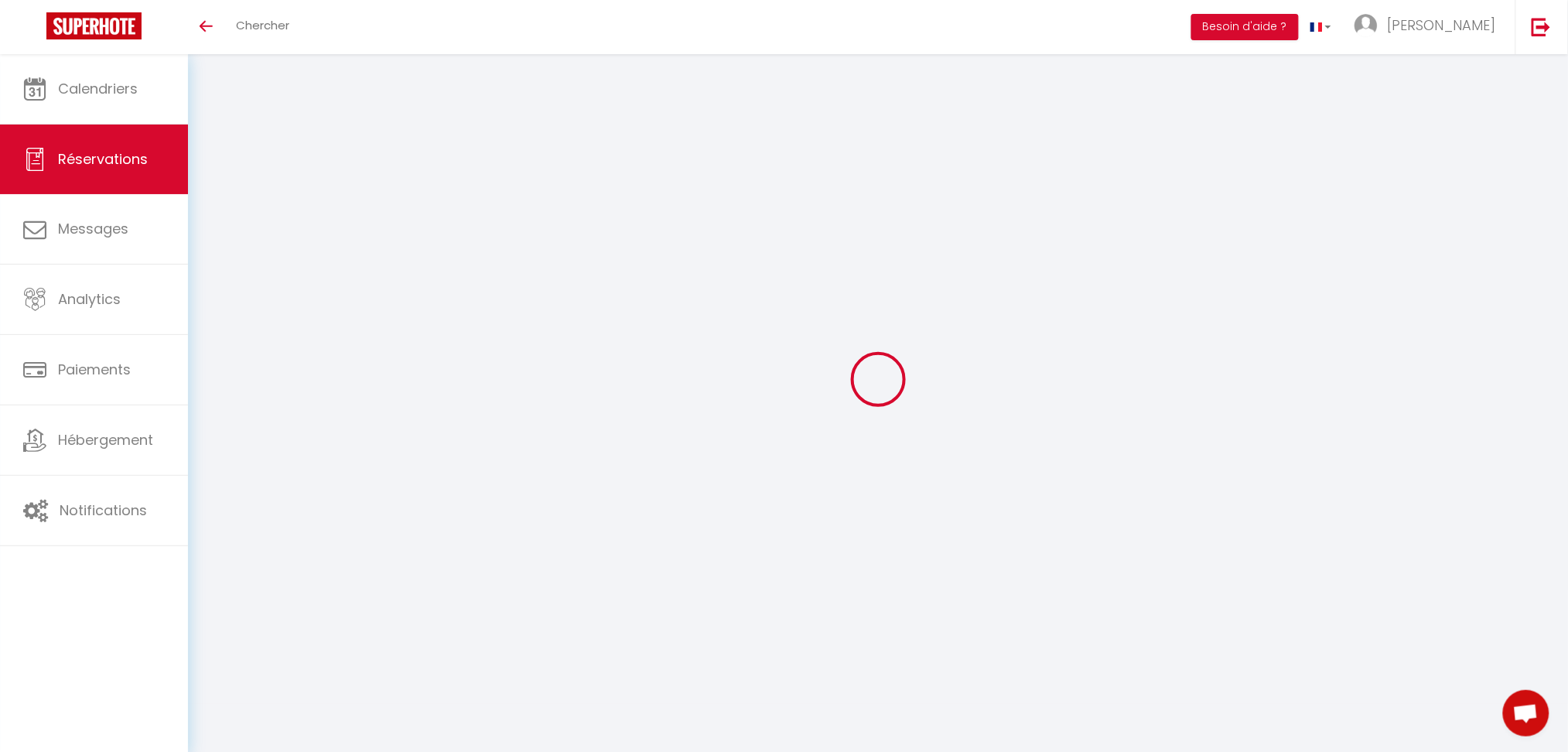
select select "1"
select select
type input "2"
select select "12"
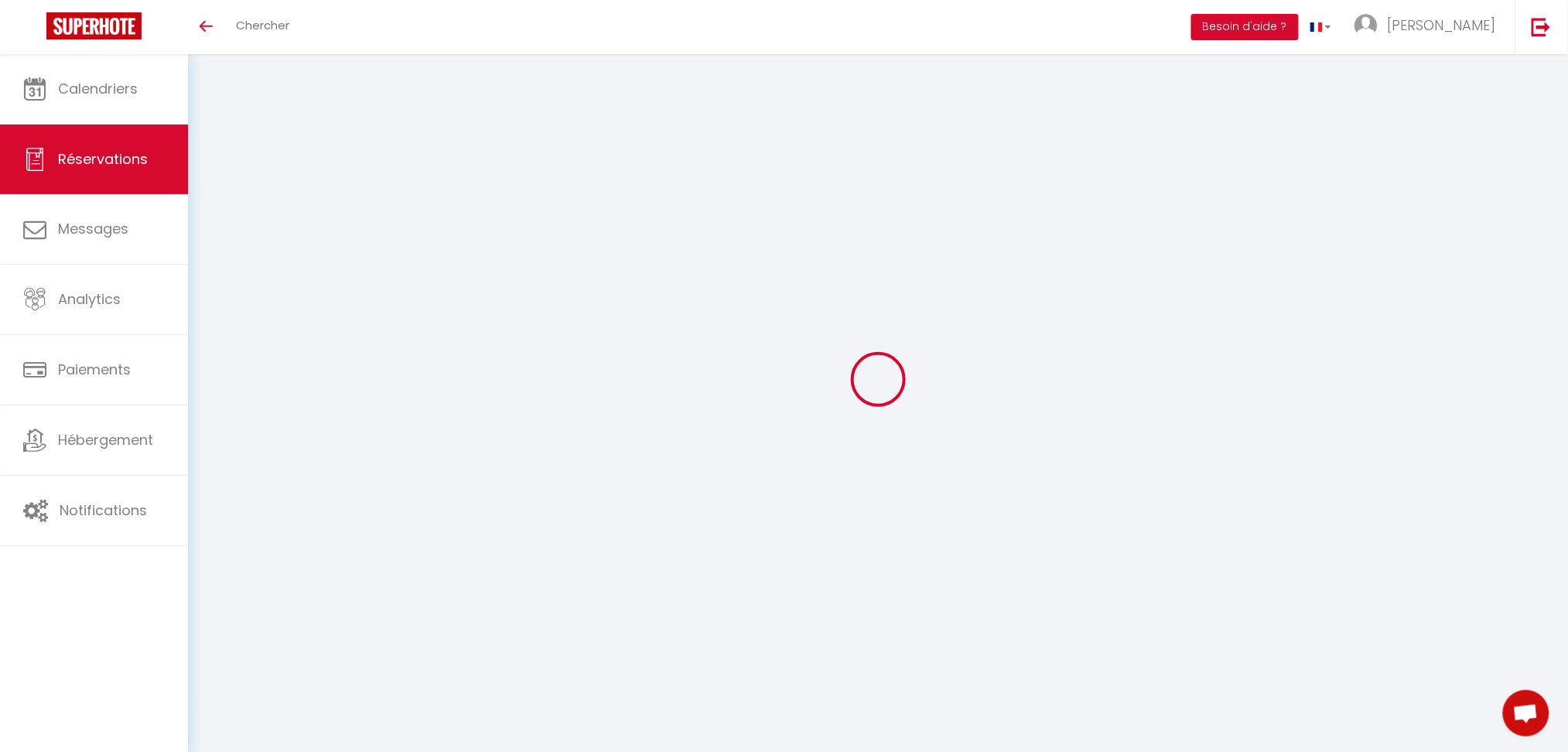
select select
type input "249"
checkbox input "false"
type input "0"
select select
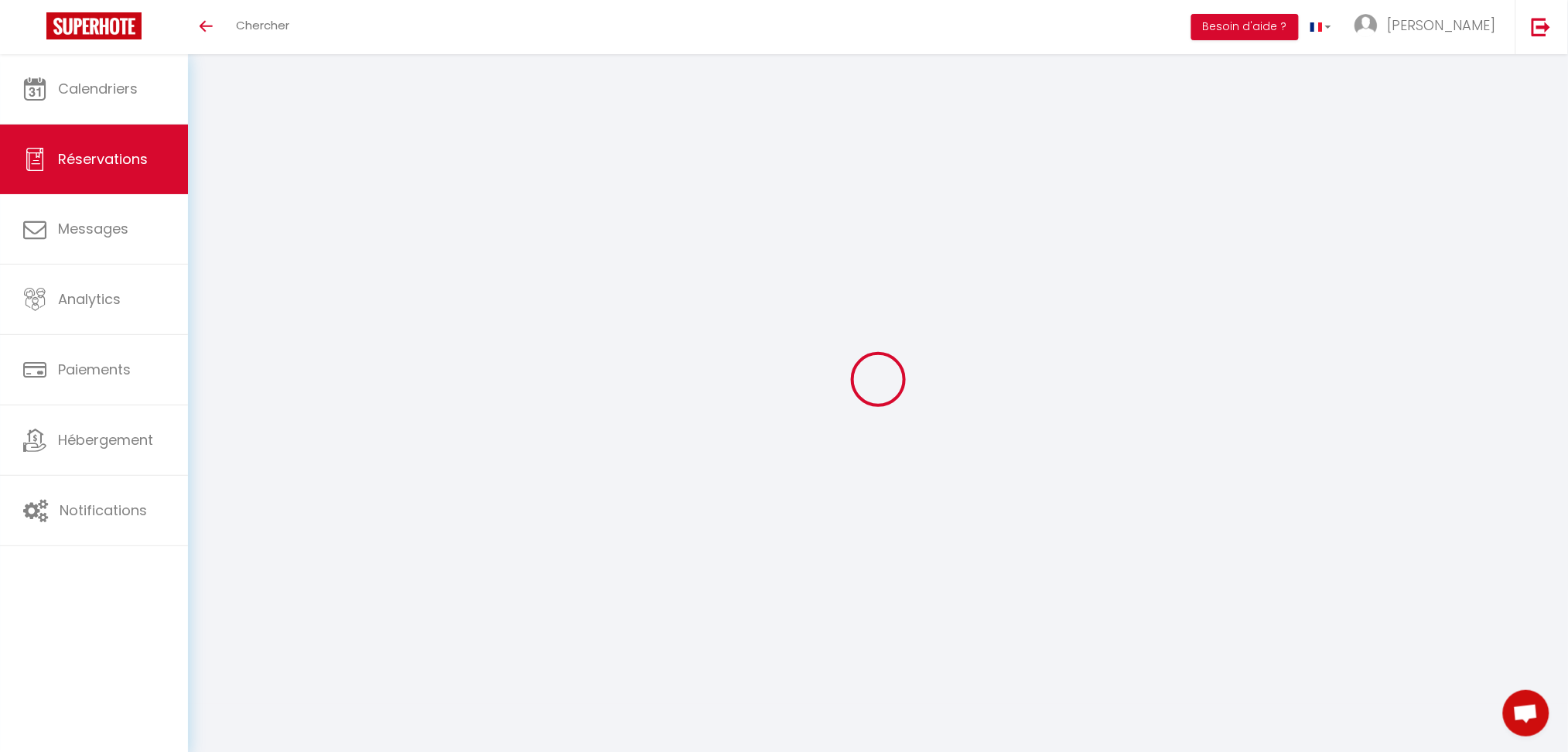
select select
checkbox input "false"
select select
checkbox input "false"
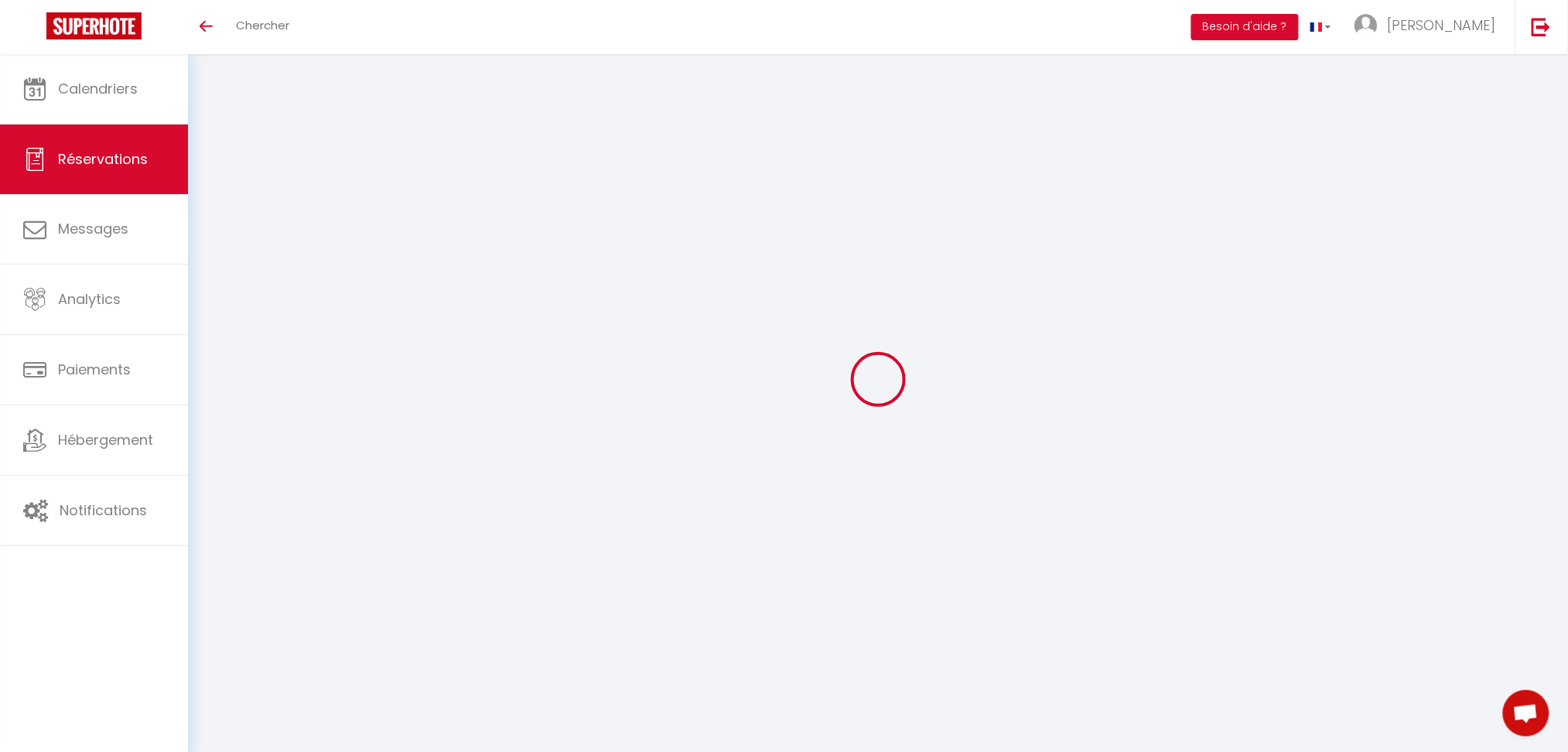
type textarea "** THIS RESERVATION HAS BEEN PRE-PAID ** Reservation has a cancellation grace p…"
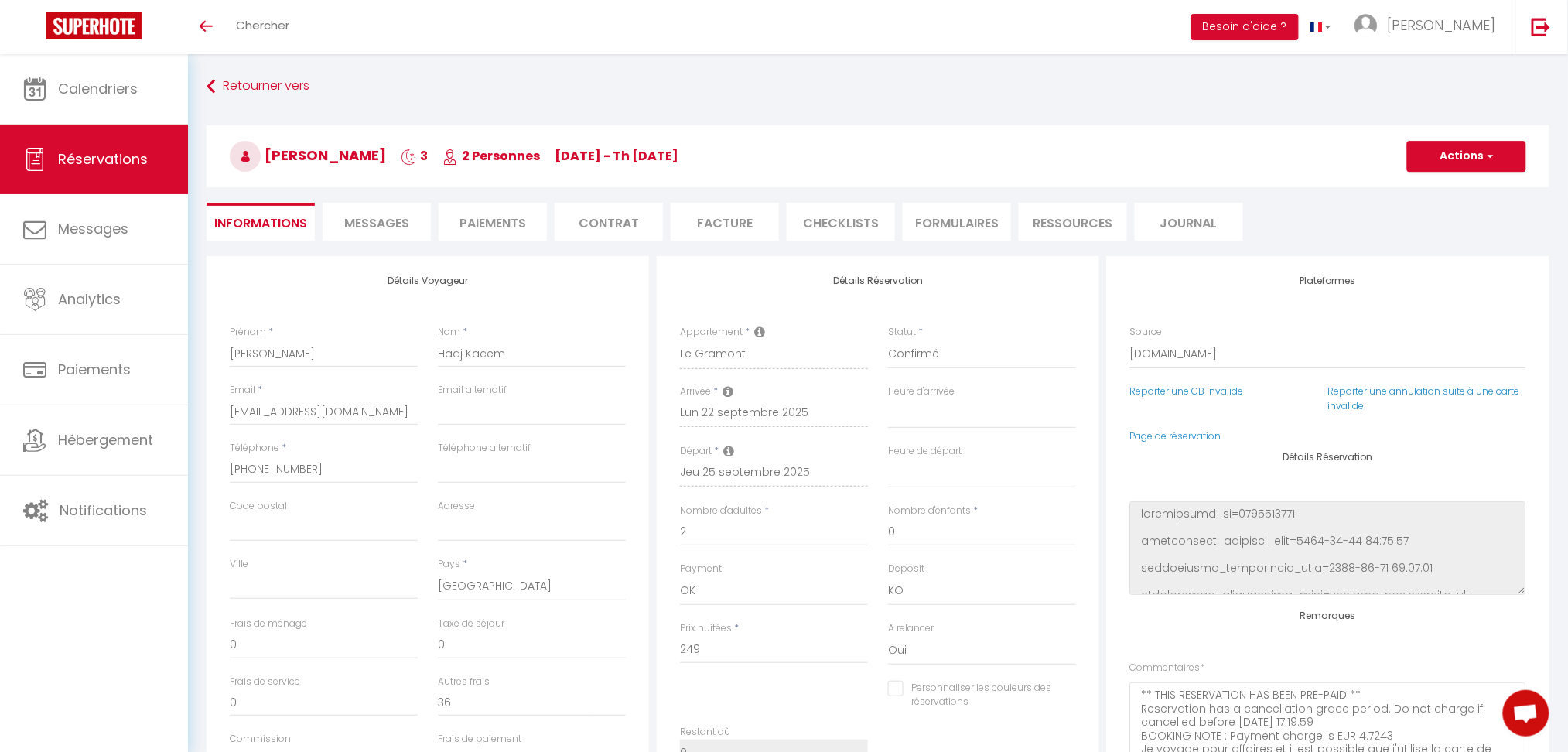
type input "40"
type input "12.45"
select select
checkbox input "false"
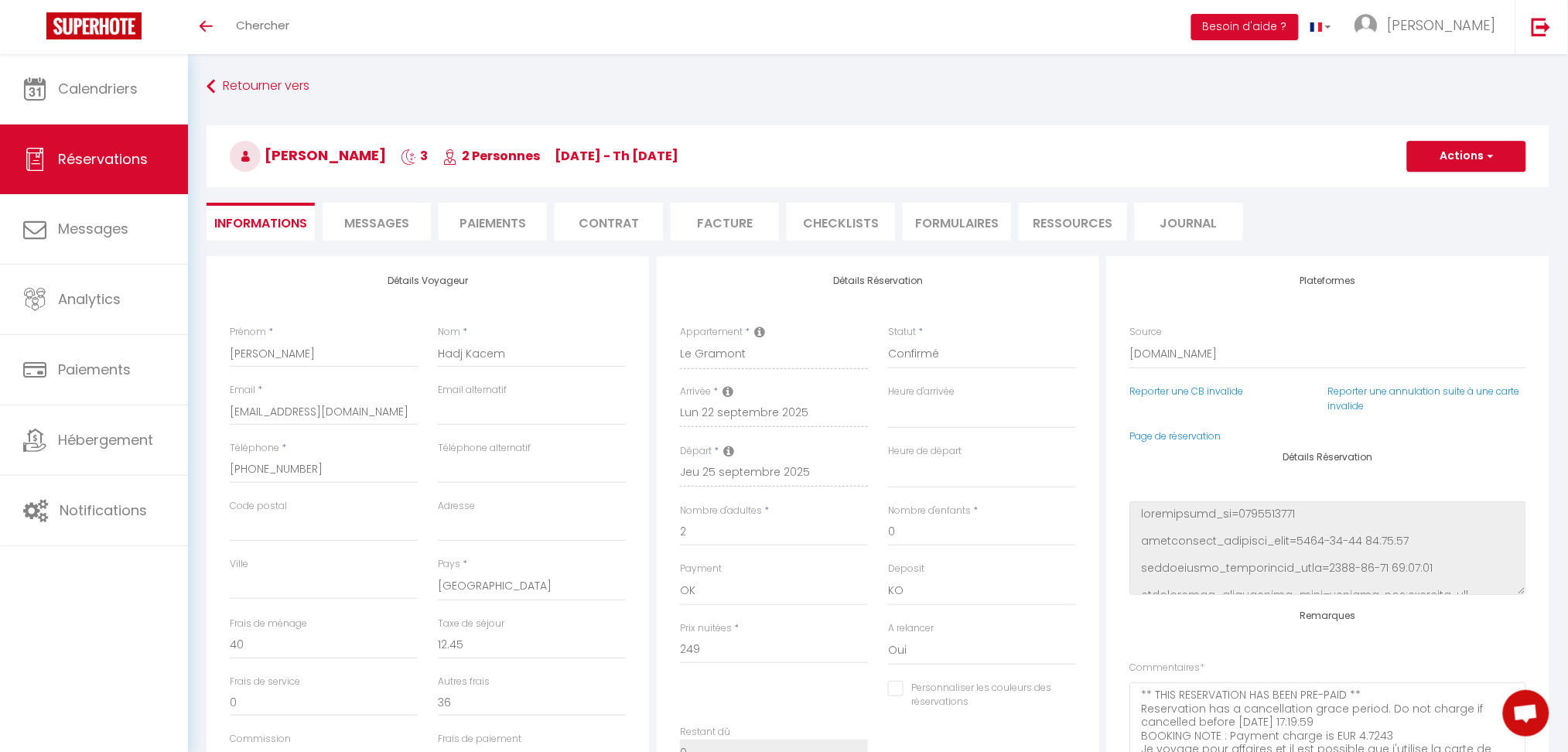
select select
click at [380, 223] on span "Messages" at bounding box center [376, 223] width 65 height 17
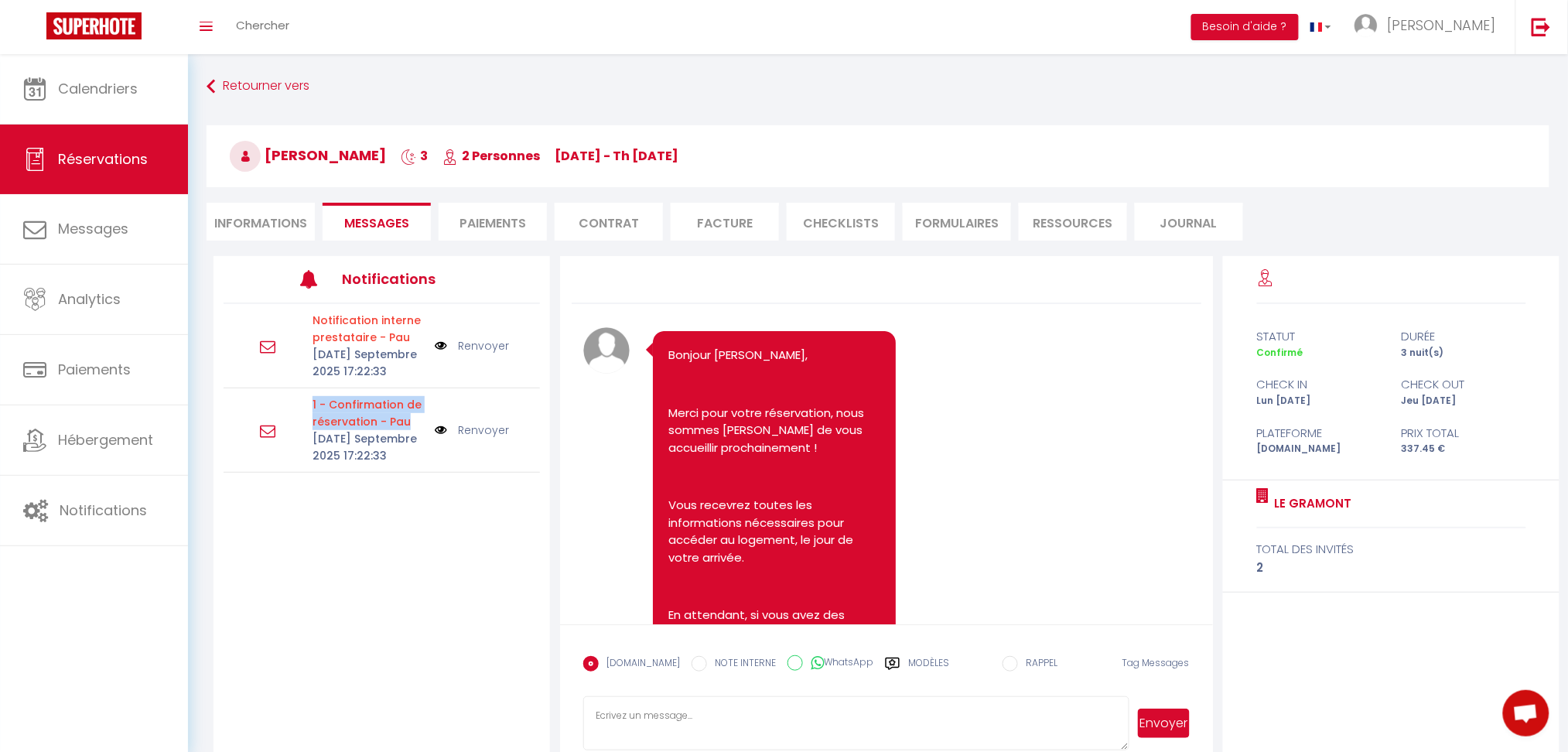
drag, startPoint x: 306, startPoint y: 408, endPoint x: 426, endPoint y: 413, distance: 120.1
click at [426, 413] on div "1 - Confirmation de réservation - Pau Mar 09 Septembre 2025 17:22:33" at bounding box center [368, 430] width 132 height 69
click at [423, 490] on div "Notification interne prestataire - Pau Mar 09 Septembre 2025 17:22:33 Renvoyer …" at bounding box center [382, 488] width 336 height 368
drag, startPoint x: 311, startPoint y: 408, endPoint x: 409, endPoint y: 420, distance: 98.7
click at [409, 420] on div "1 - Confirmation de réservation - Pau Mar 09 Septembre 2025 17:22:33 Renvoyer" at bounding box center [382, 430] width 316 height 84
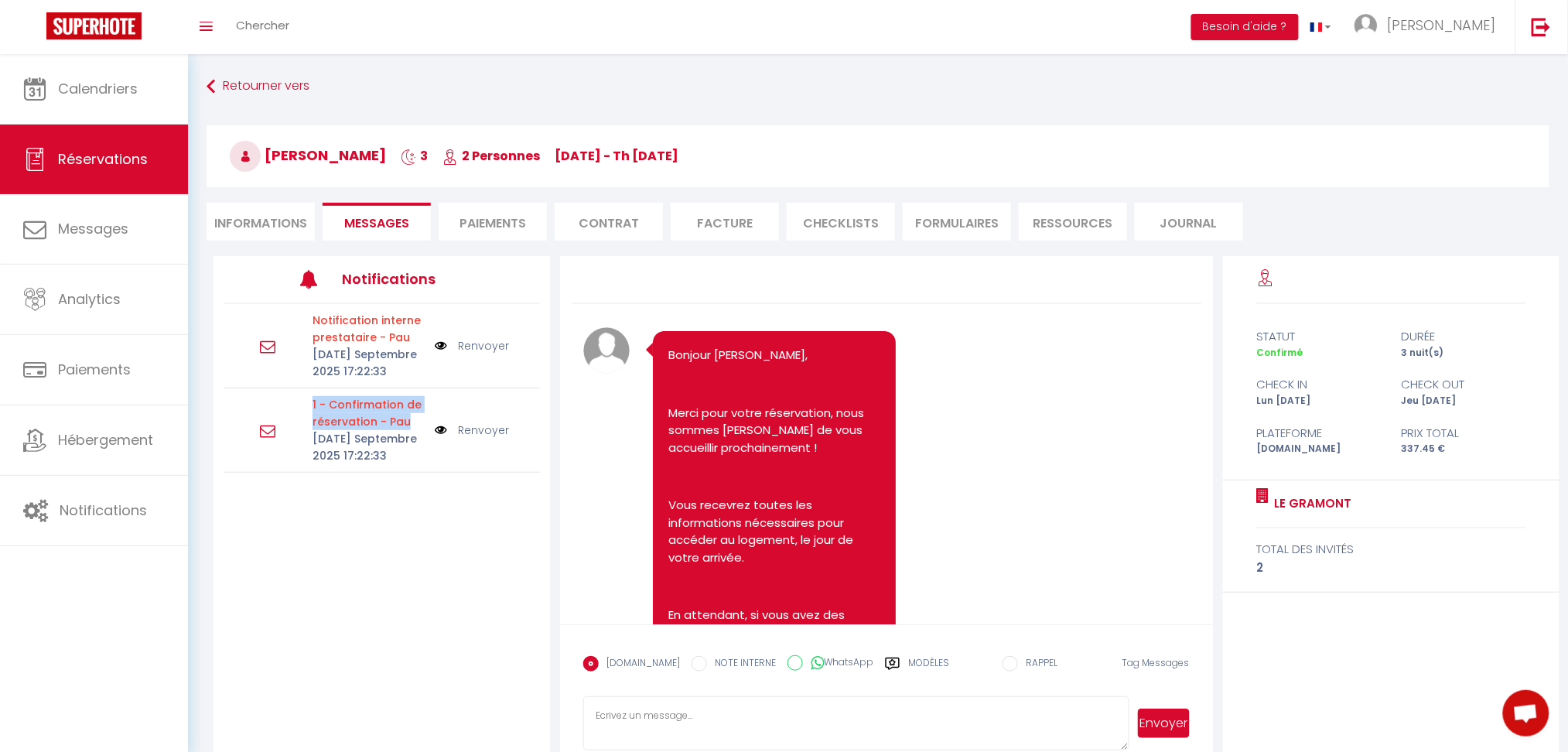
copy p "1 - Confirmation de réservation - Pau"
click at [279, 156] on span "Malek Hadj Kacem" at bounding box center [308, 154] width 156 height 19
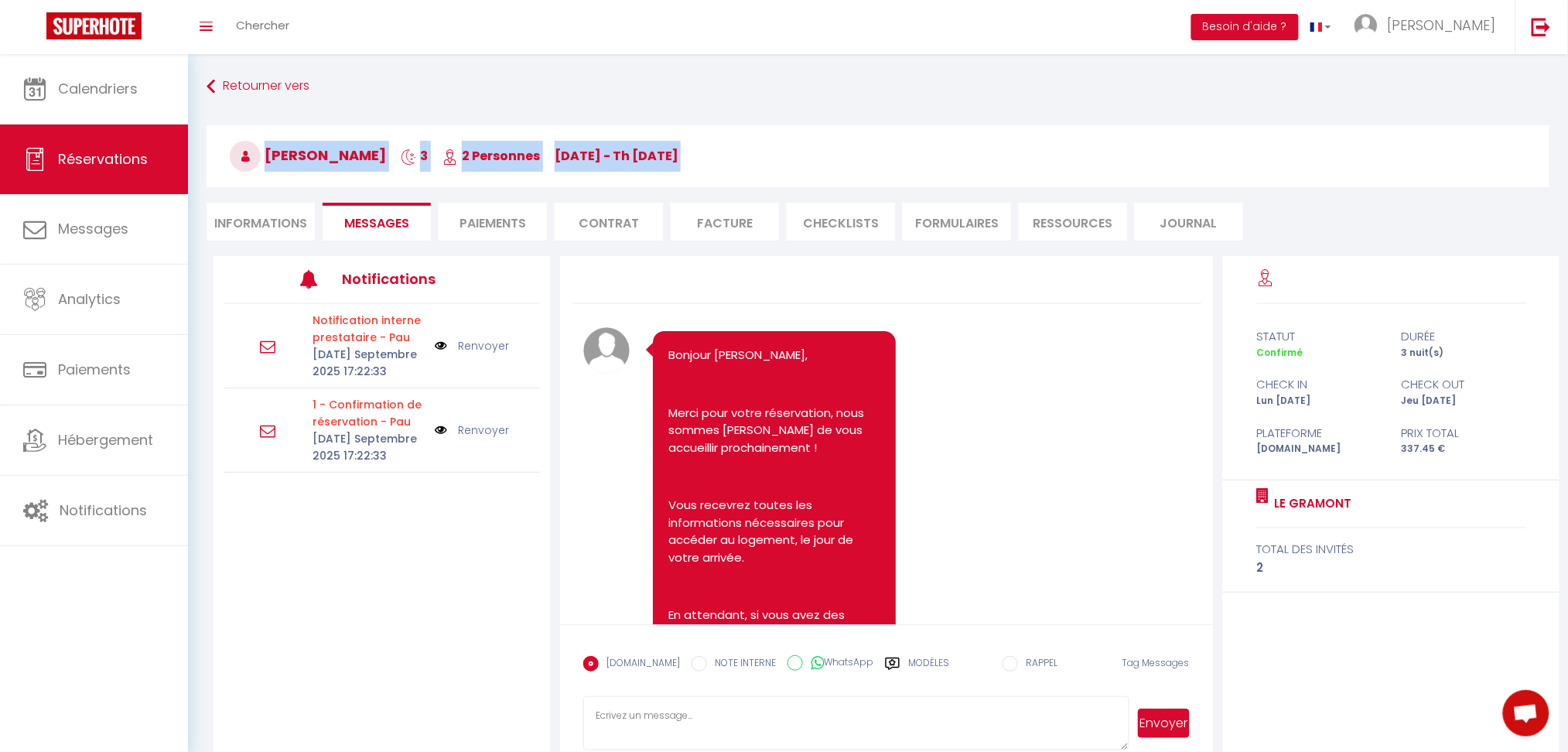
click at [279, 156] on span "Malek Hadj Kacem" at bounding box center [308, 154] width 156 height 19
click at [458, 149] on icon at bounding box center [450, 156] width 16 height 16
drag, startPoint x: 417, startPoint y: 149, endPoint x: 258, endPoint y: 141, distance: 159.2
click at [258, 141] on h3 "Malek Hadj Kacem 3 2 Personnes Mo 22 Sep - Th 25 Sep" at bounding box center [878, 156] width 1343 height 62
copy h3 "Malek Hadj Kacem"
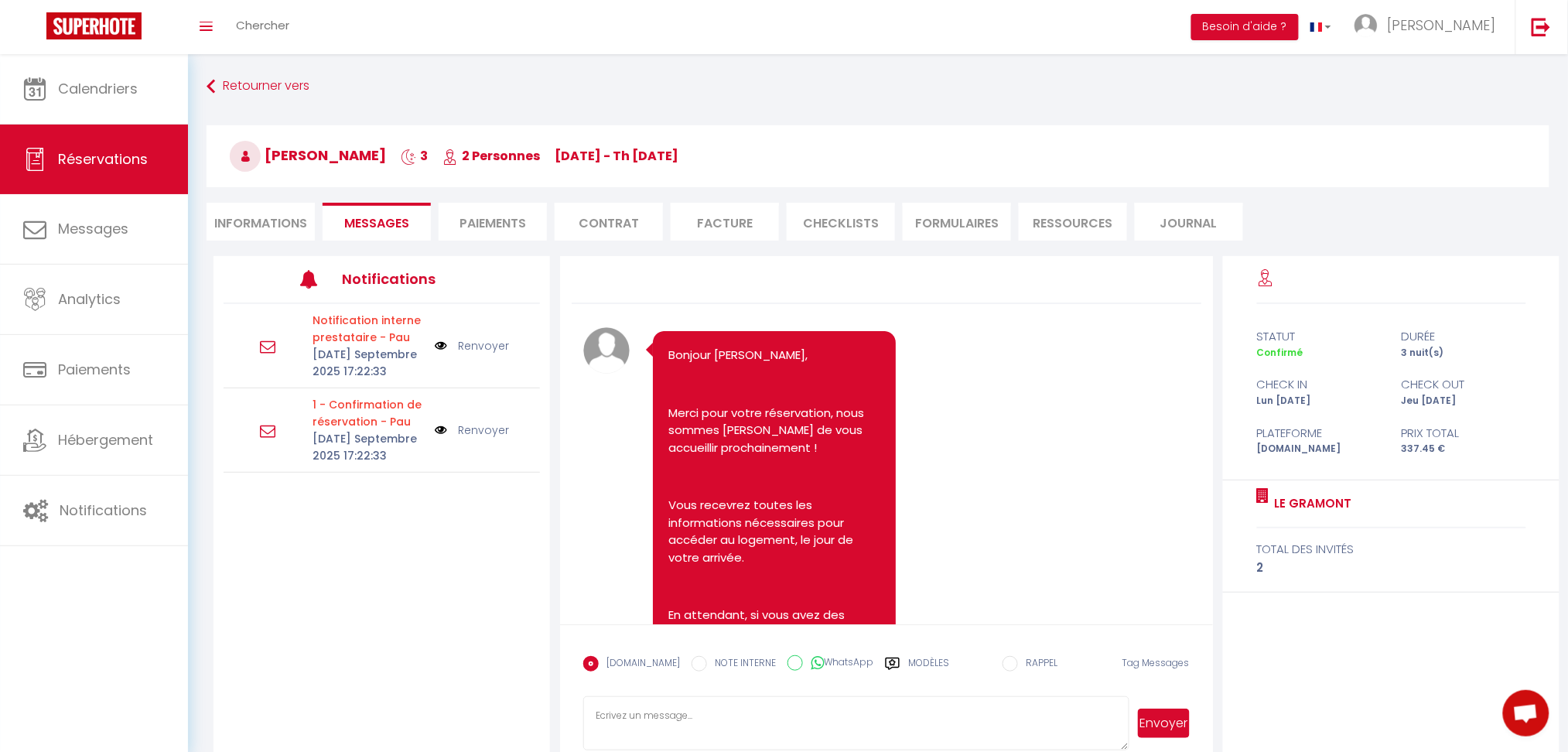
click at [277, 225] on li "Informations" at bounding box center [260, 222] width 109 height 38
select select
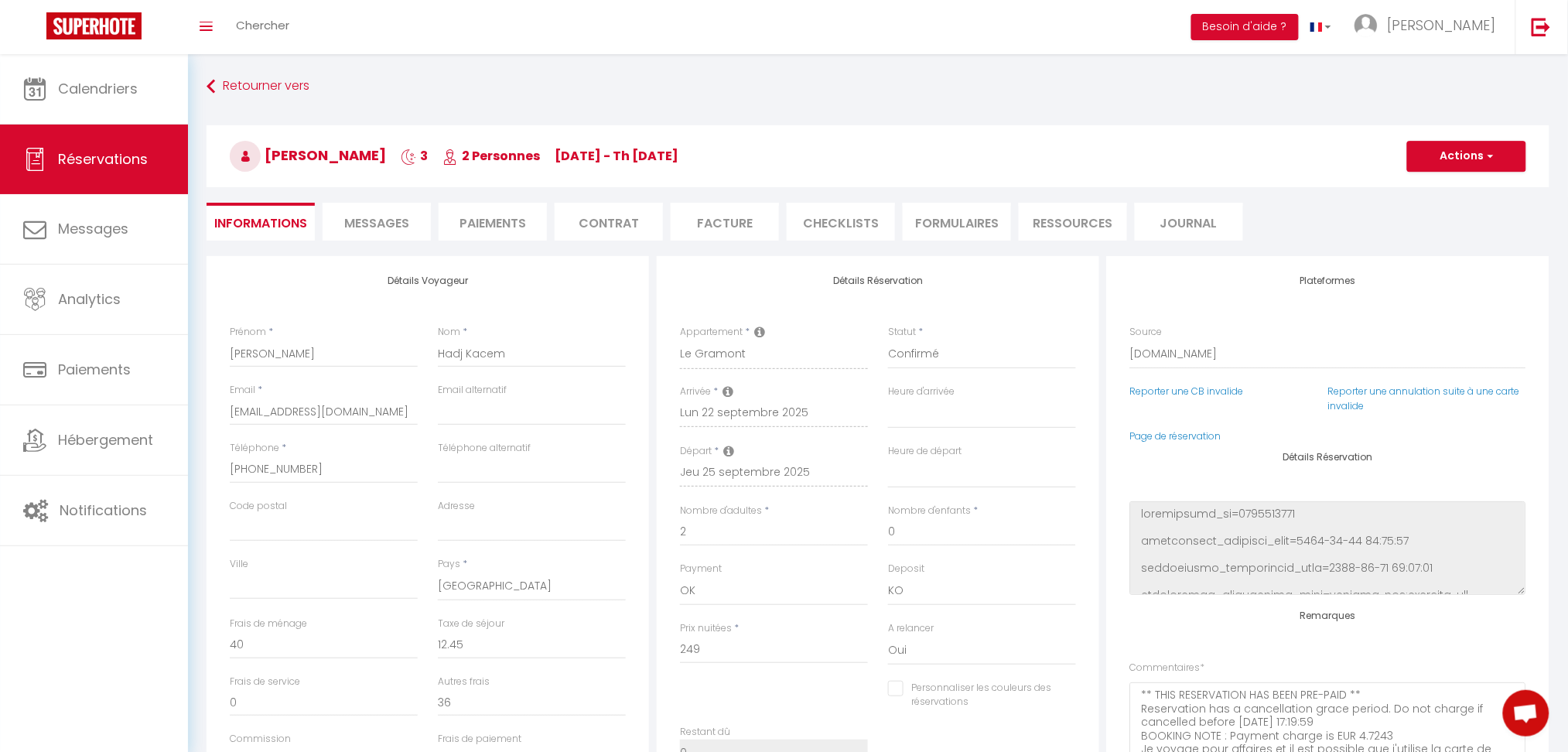
click at [382, 227] on span "Messages" at bounding box center [376, 223] width 65 height 17
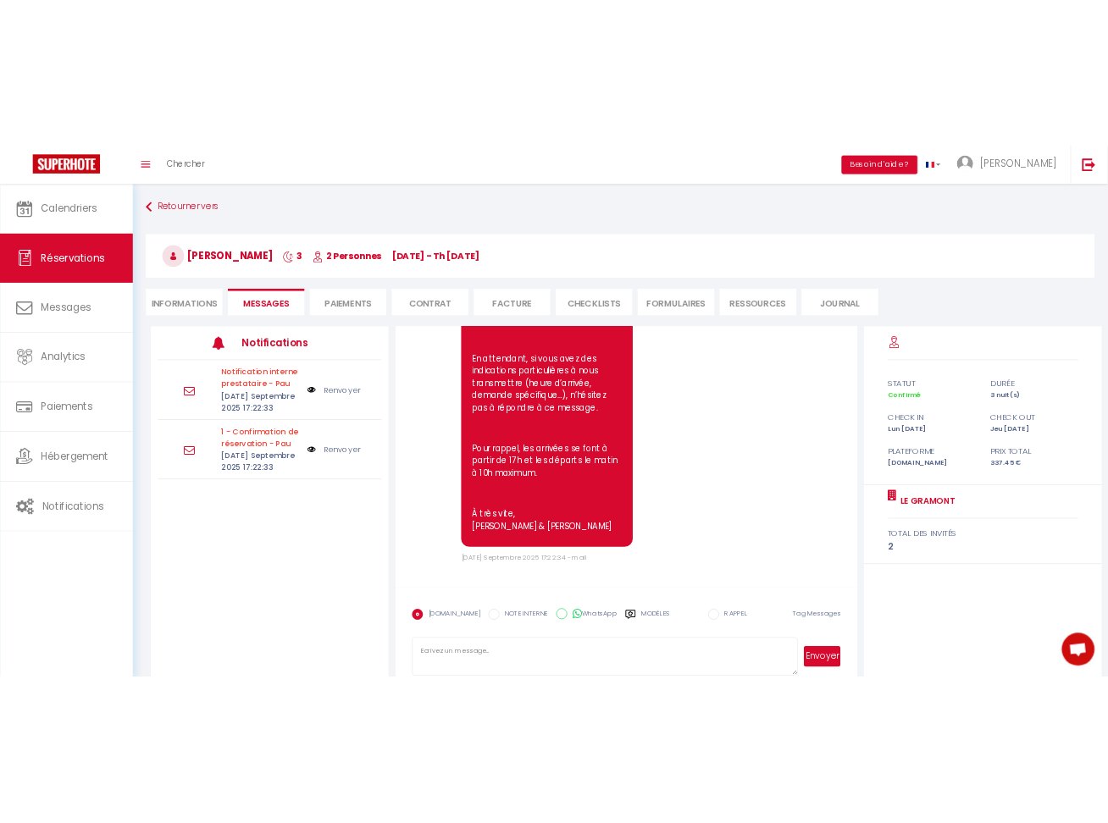
scroll to position [344, 0]
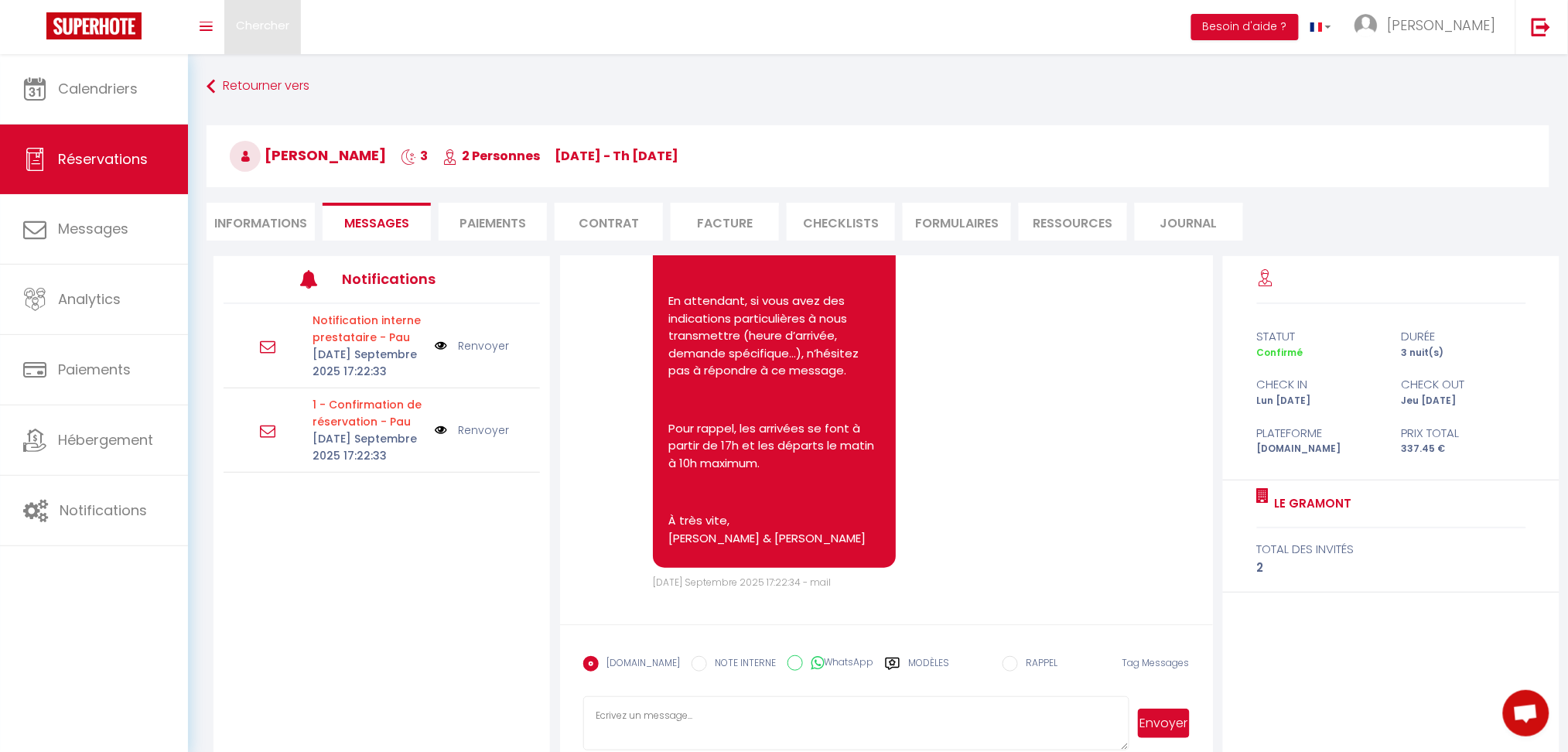
click at [279, 41] on link "Chercher" at bounding box center [263, 26] width 77 height 54
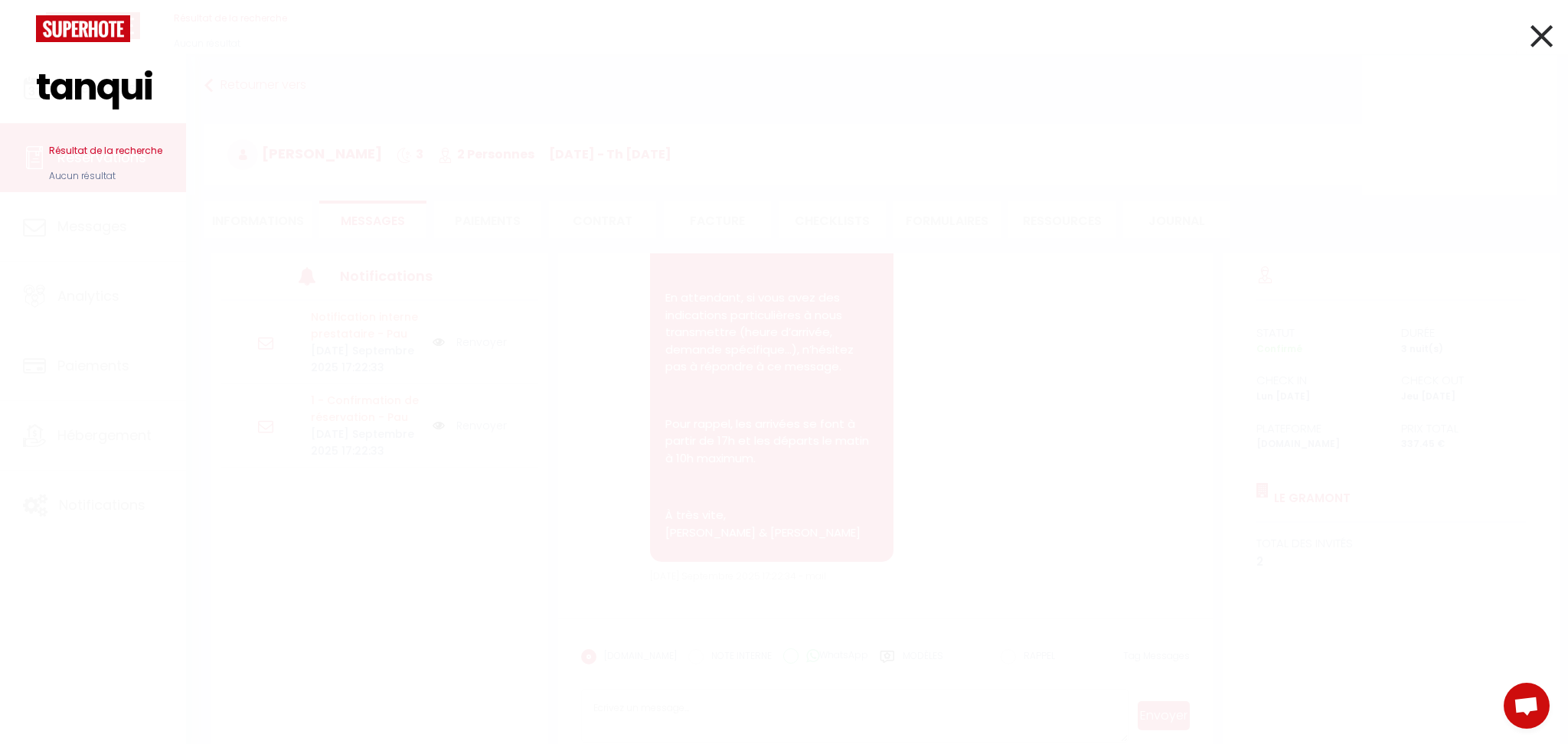
type input "tanqui"
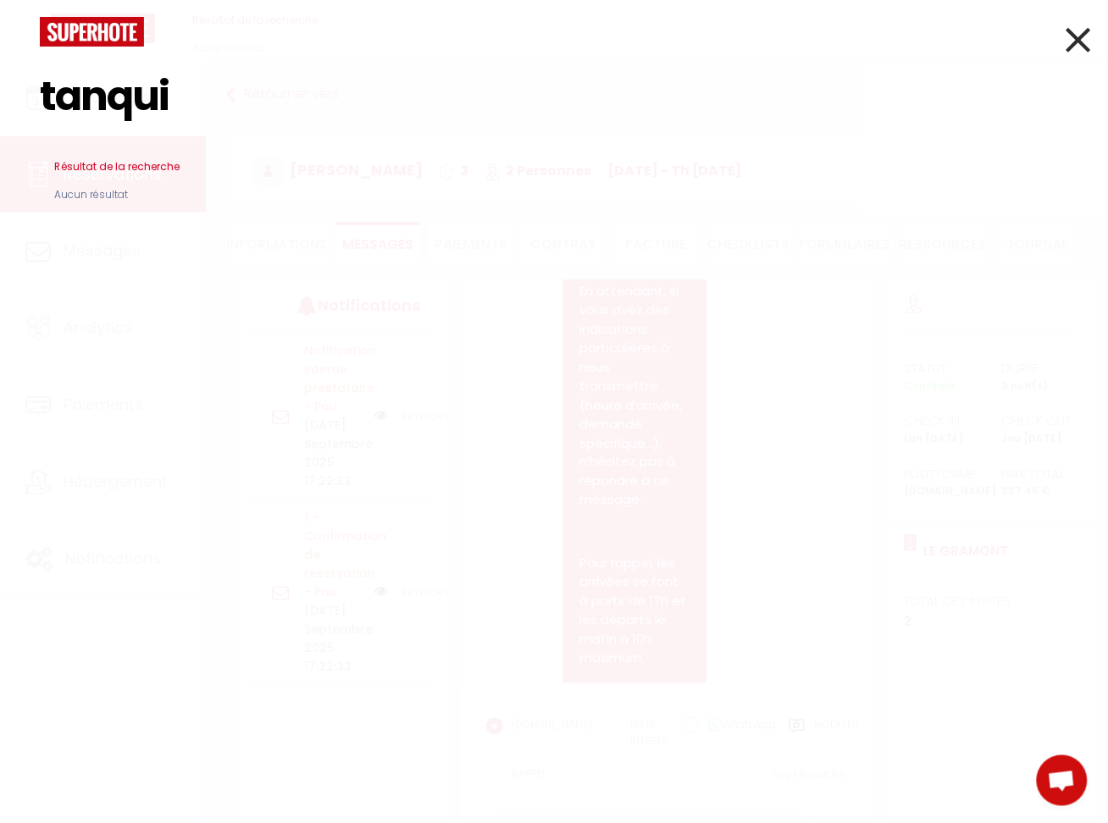
click at [1069, 43] on icon at bounding box center [1079, 40] width 25 height 42
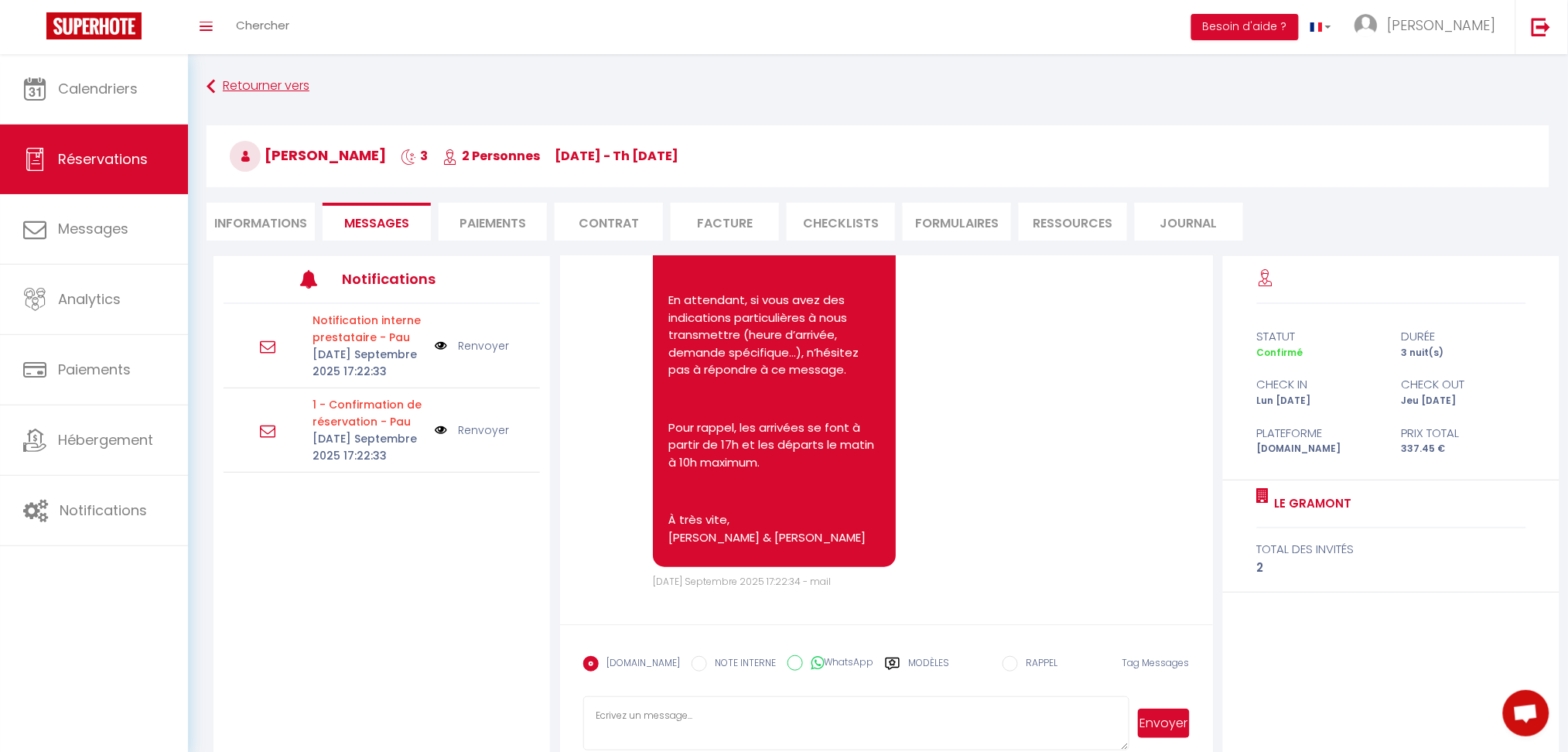
scroll to position [314, 0]
click at [245, 14] on link "Chercher" at bounding box center [263, 26] width 77 height 54
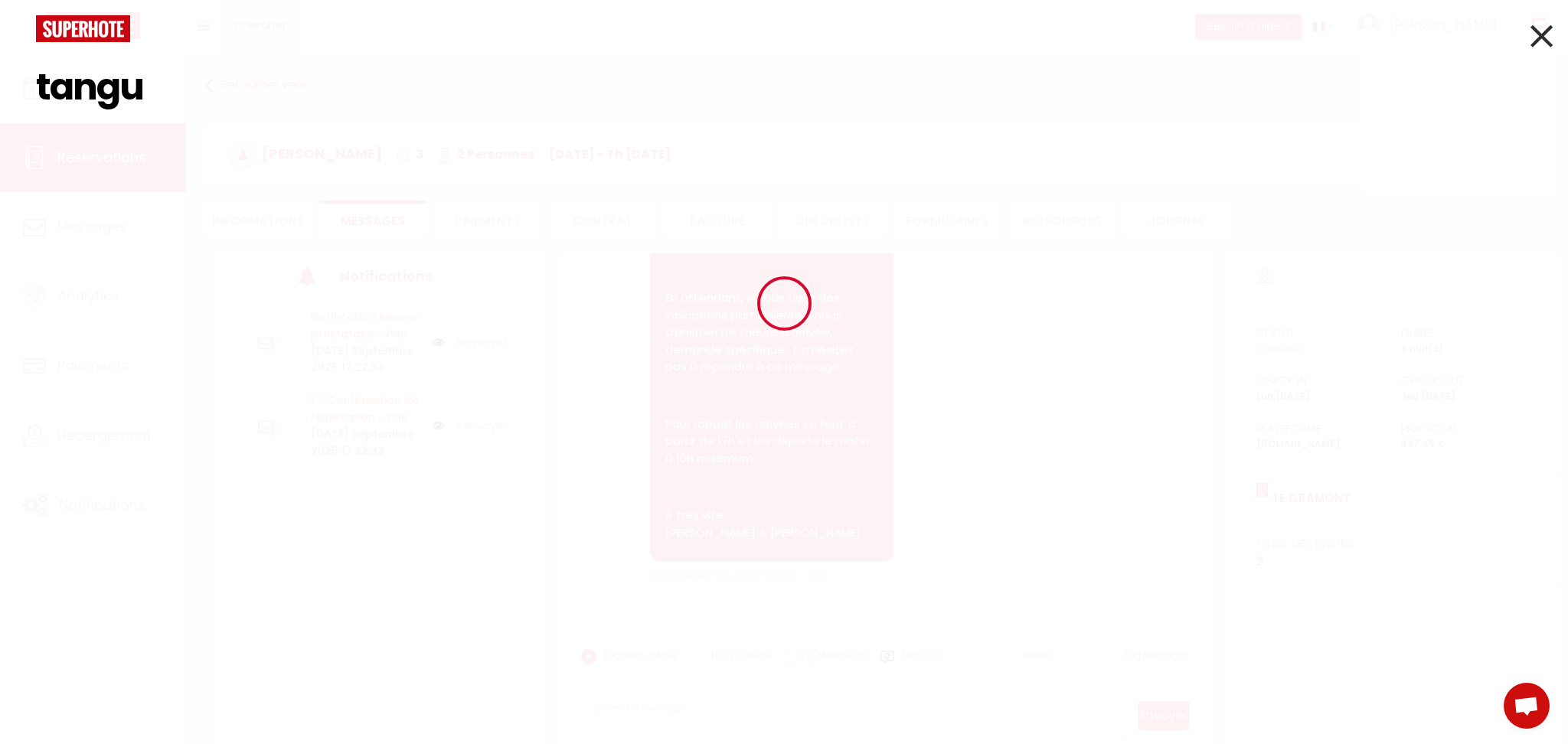
type input "tanguy"
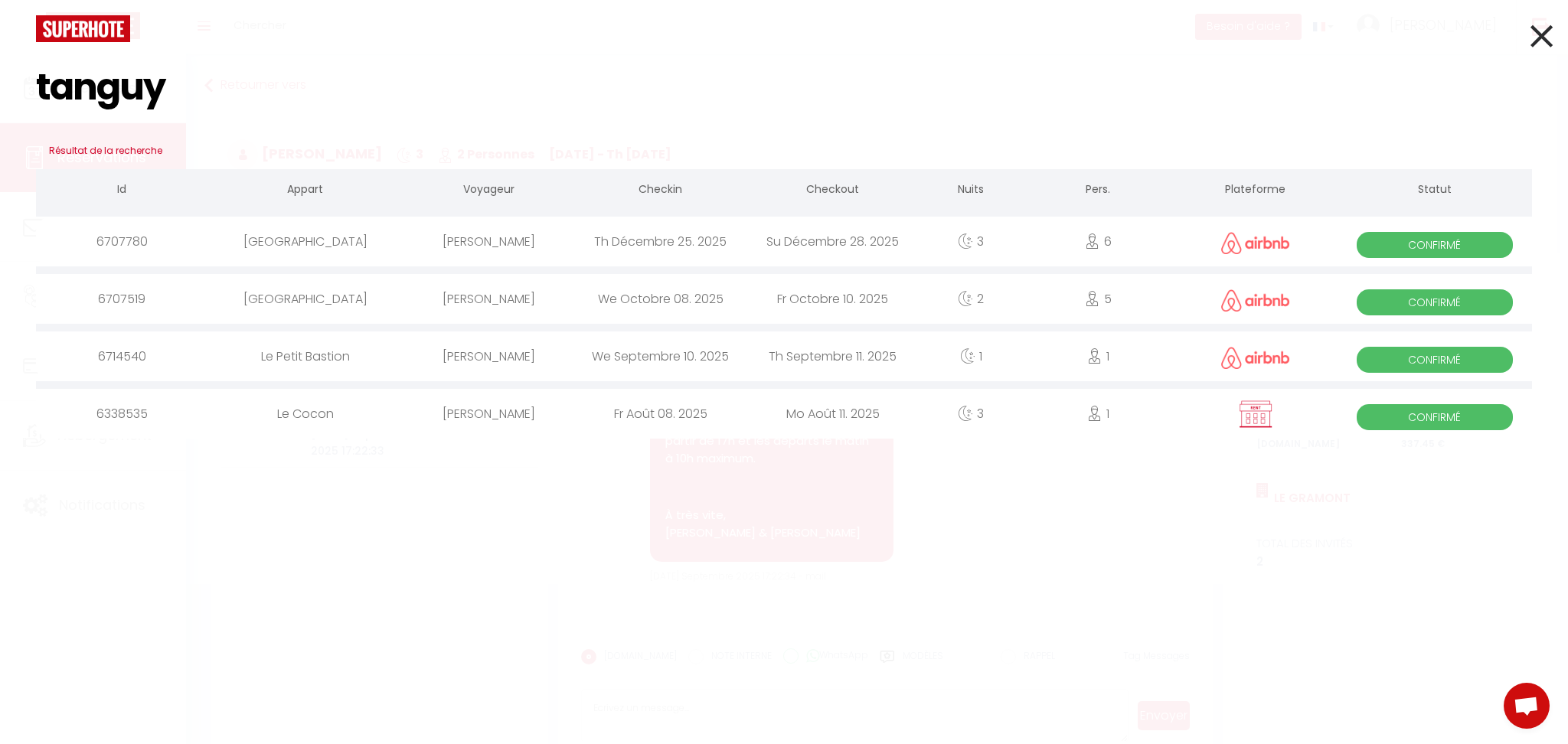
select select
type input "tanguy"
click at [459, 360] on div "[PERSON_NAME]" at bounding box center [489, 356] width 173 height 50
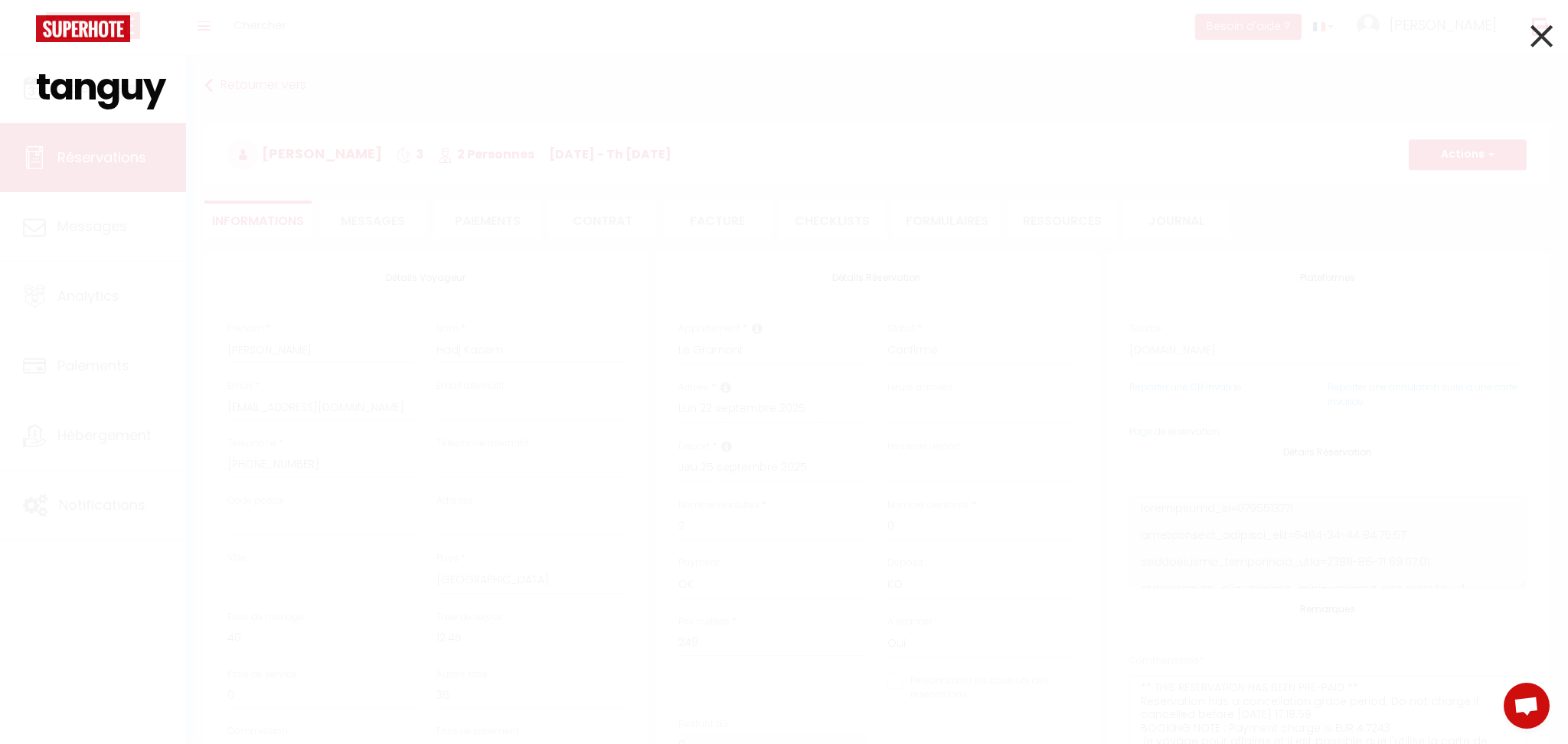
select select
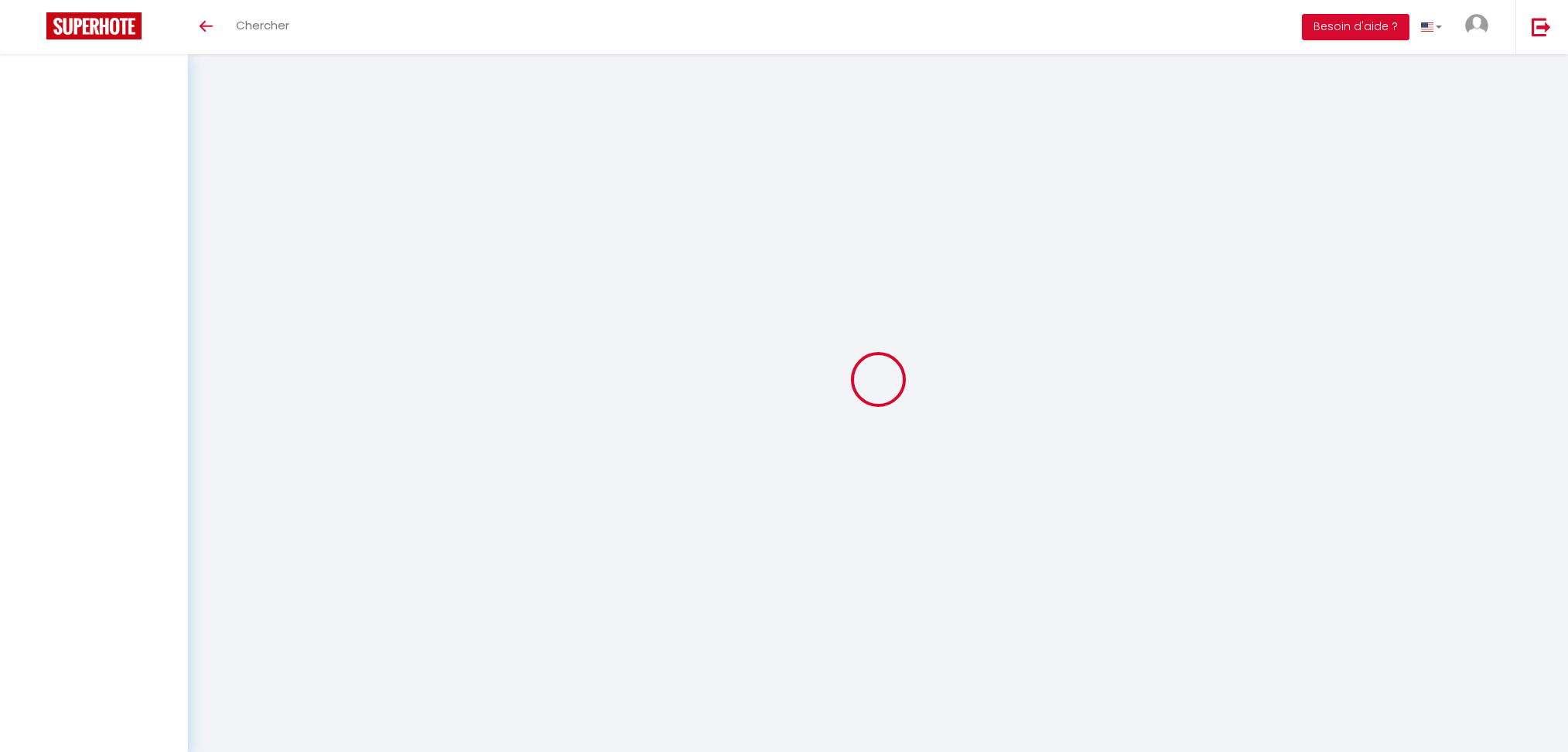
select select
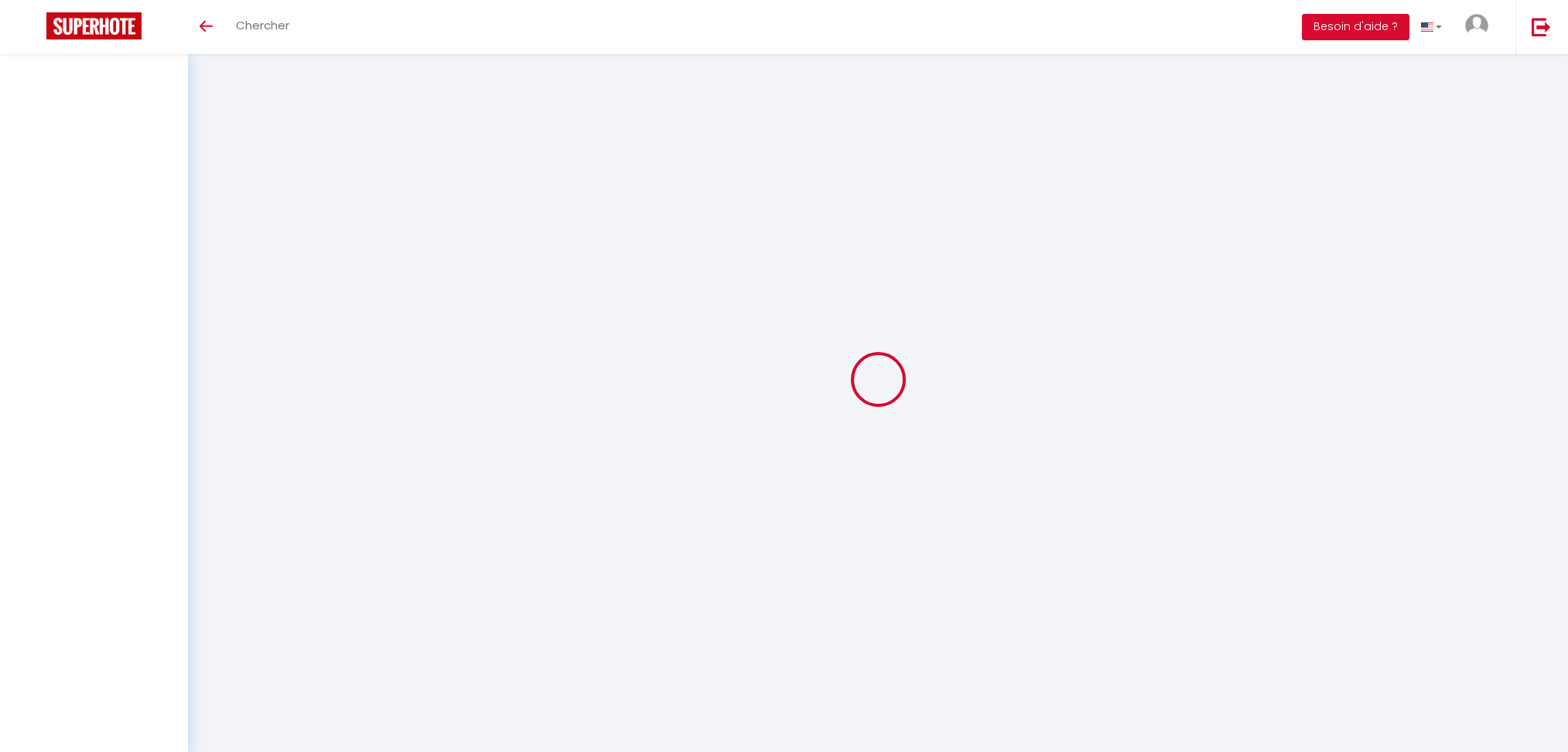
select select
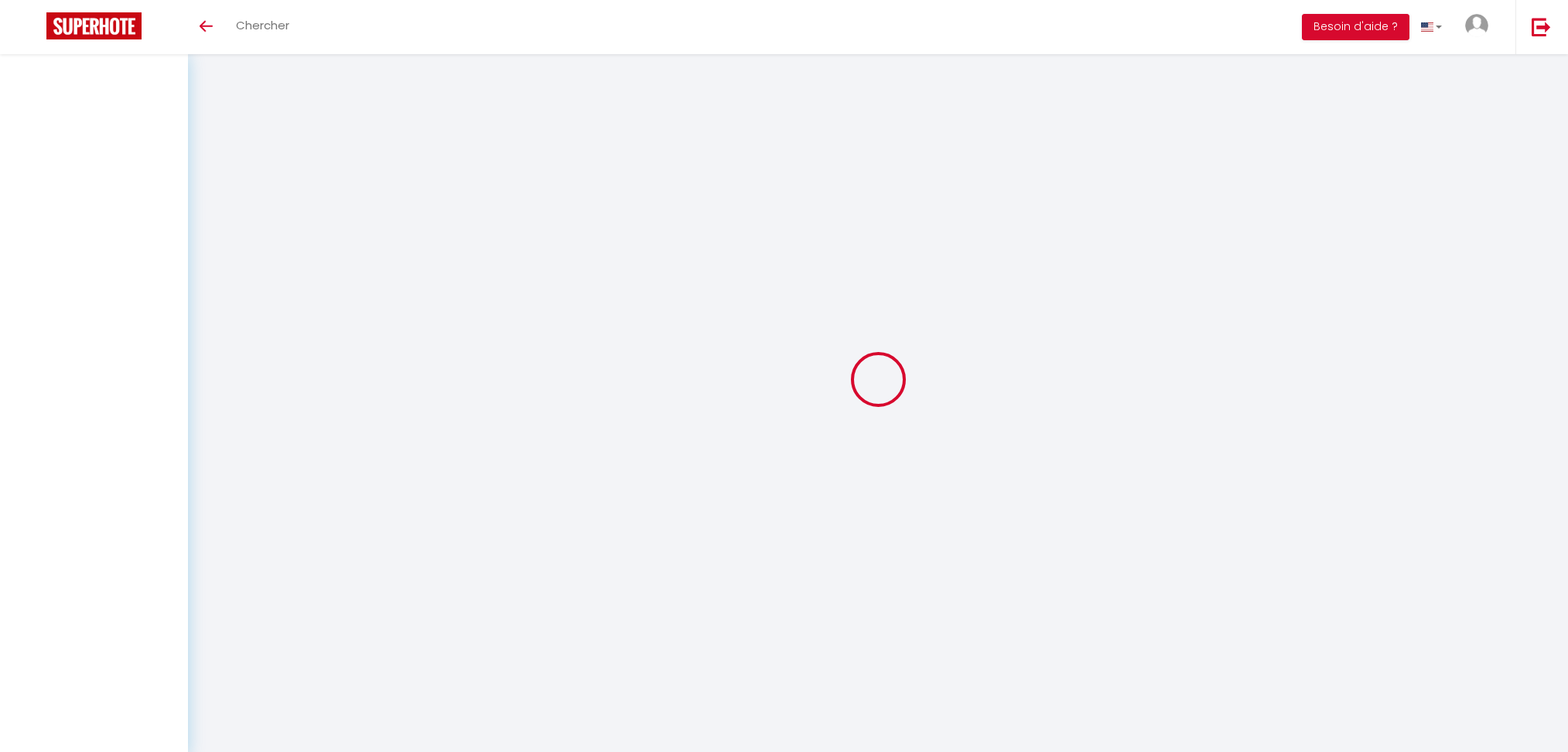
checkbox input "false"
select select
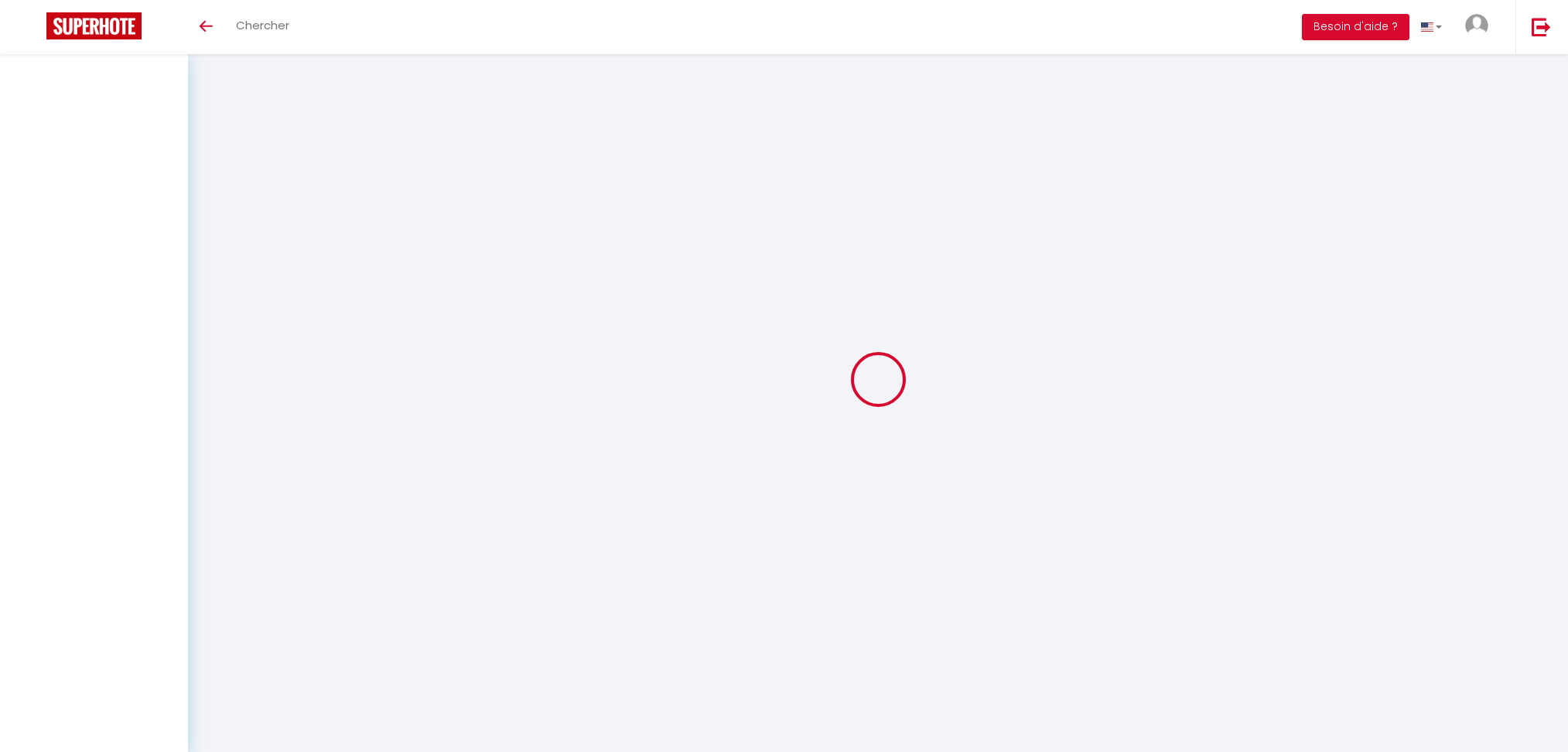
select select
checkbox input "false"
select select
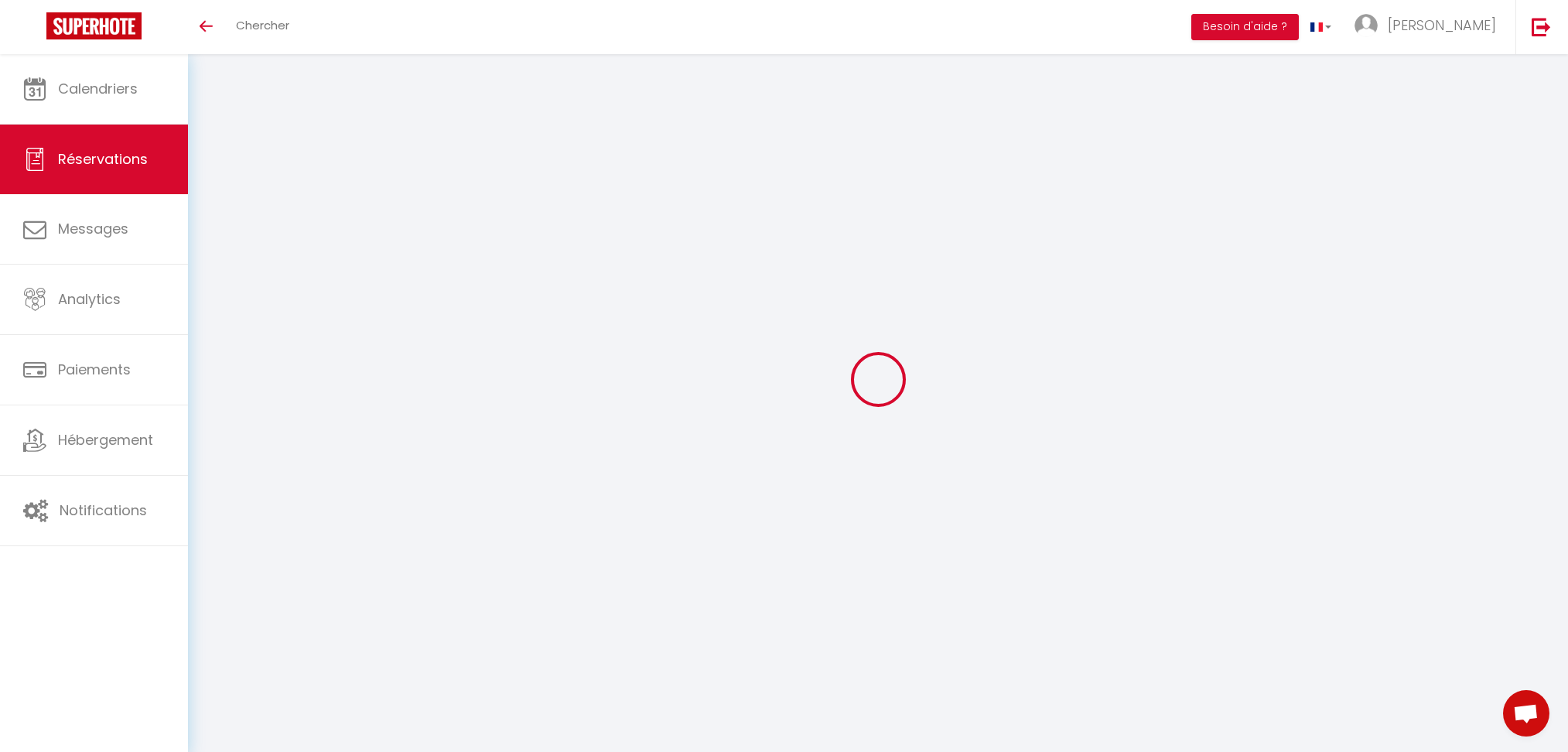
type input "Tanguy"
type input "Favre"
type input "[EMAIL_ADDRESS][DOMAIN_NAME]"
type input "[PHONE_NUMBER]"
select select
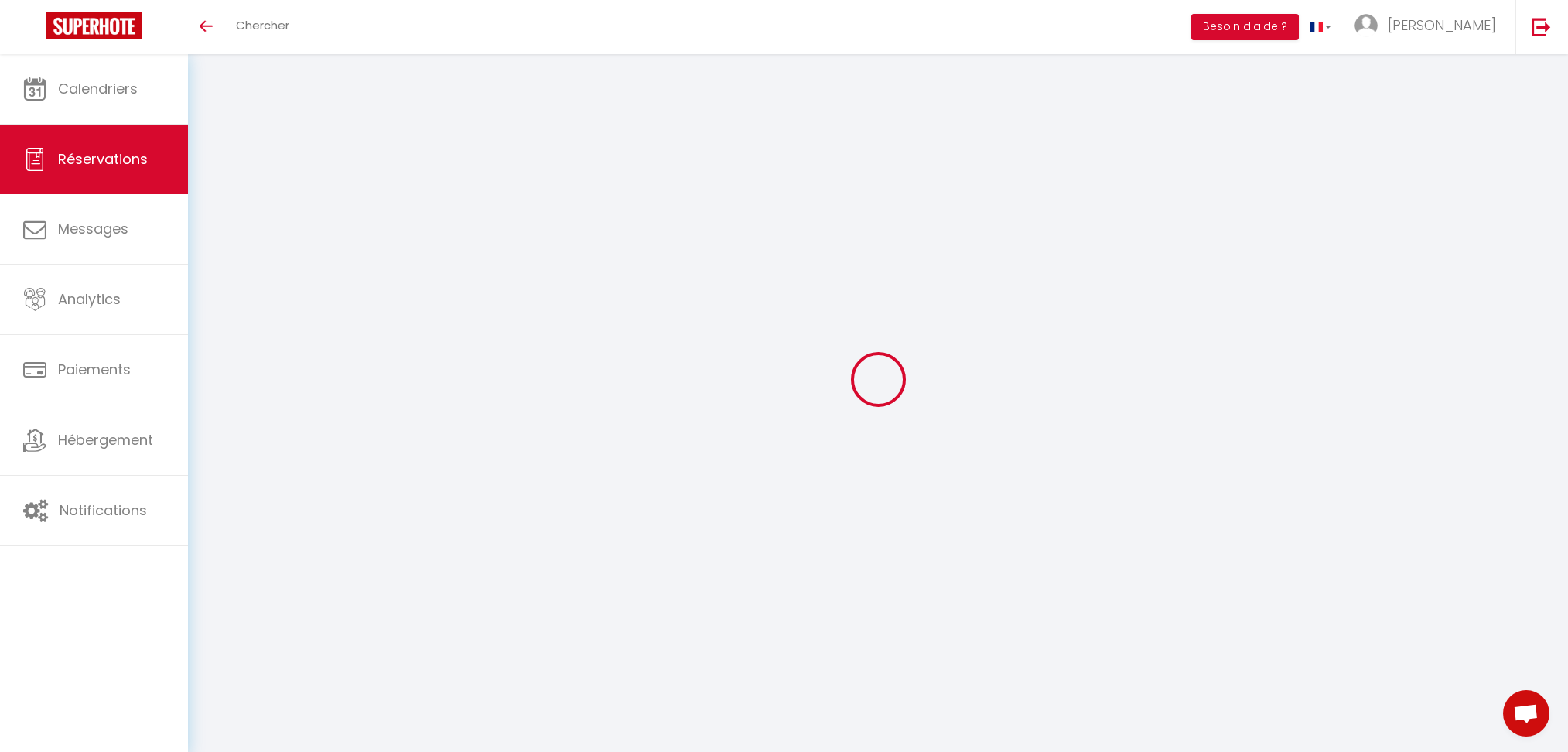
type input "5.4"
select select "65698"
select select "1"
select select
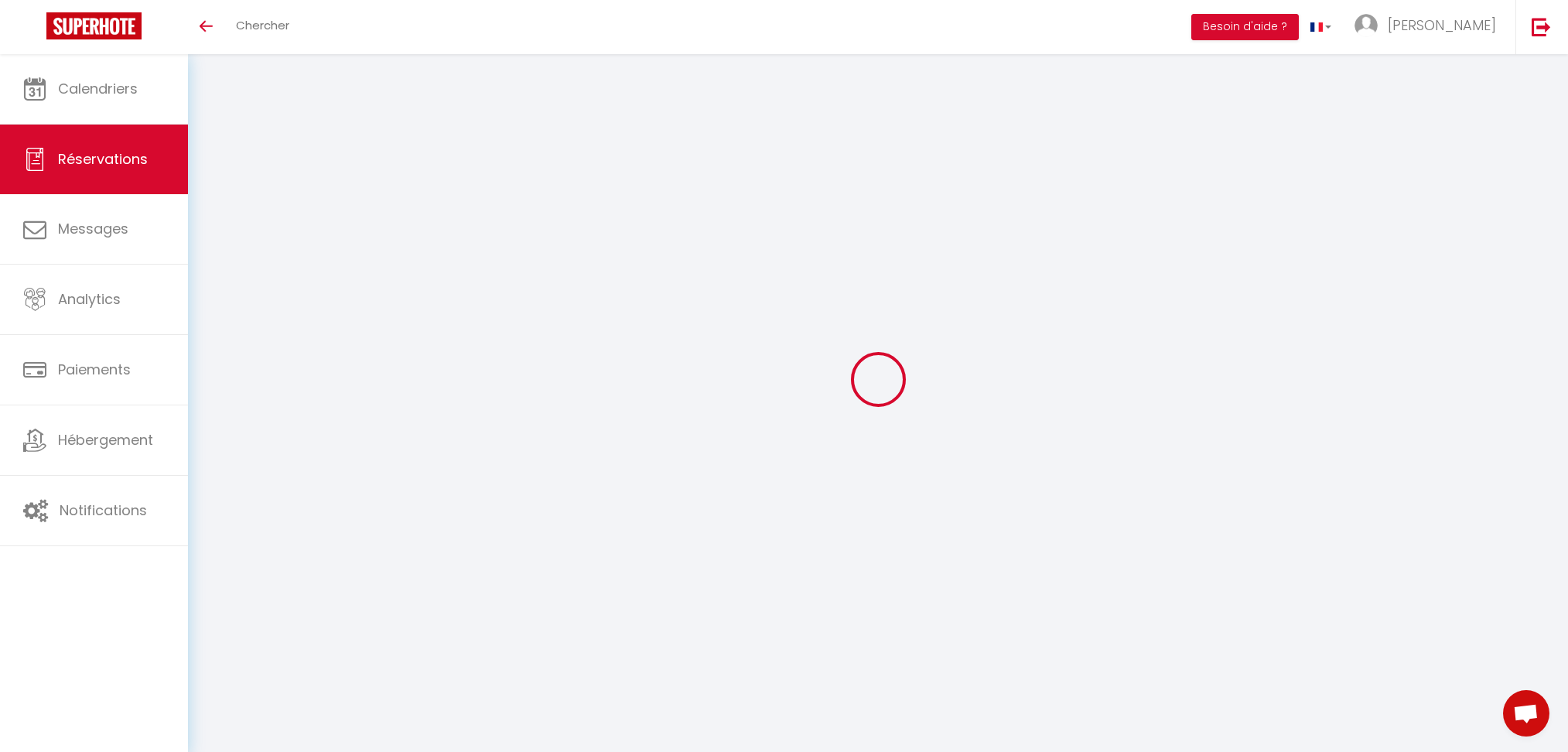
type input "1"
select select "12"
select select
type input "30"
checkbox input "false"
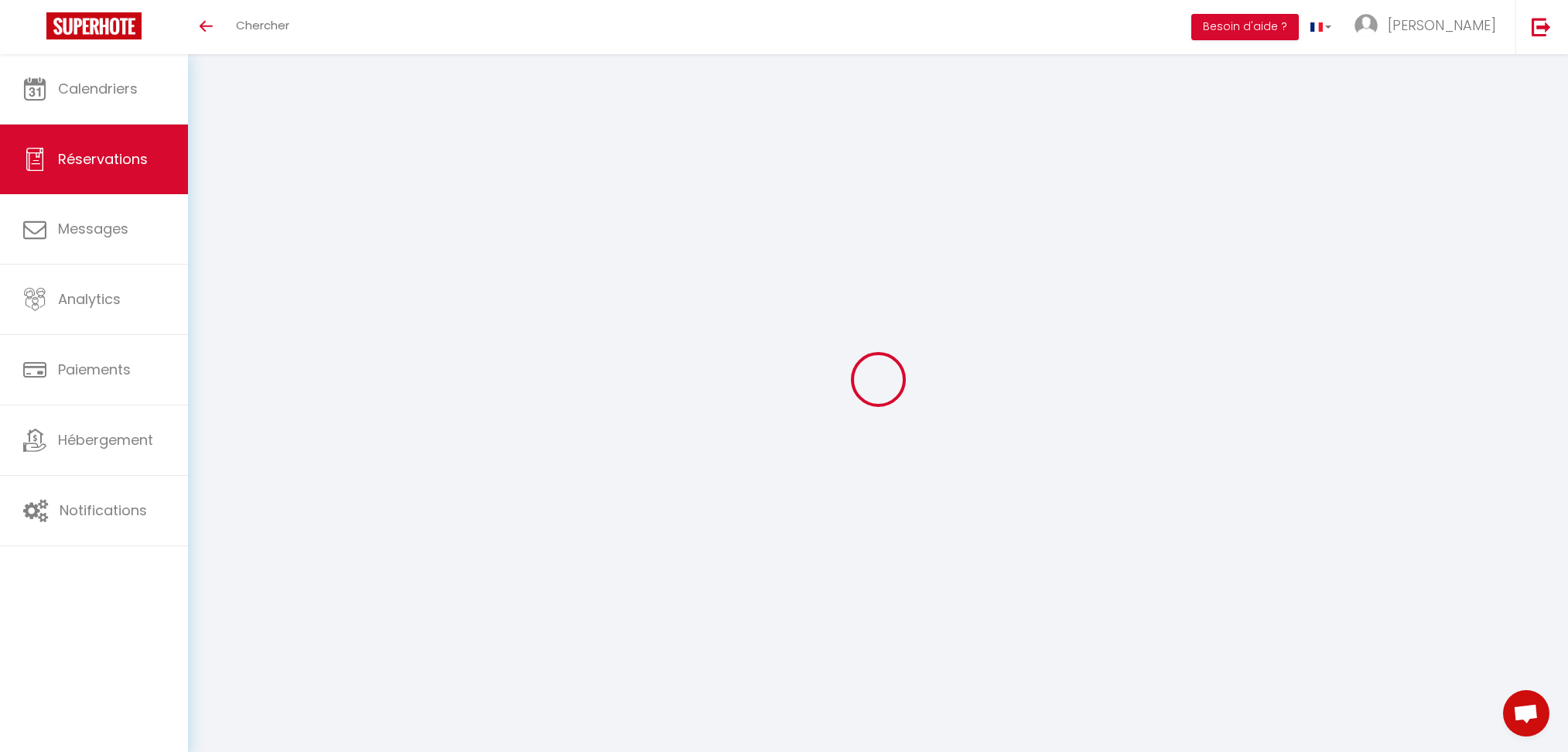
type input "0"
select select "1"
type input "25"
type input "18"
type input "0"
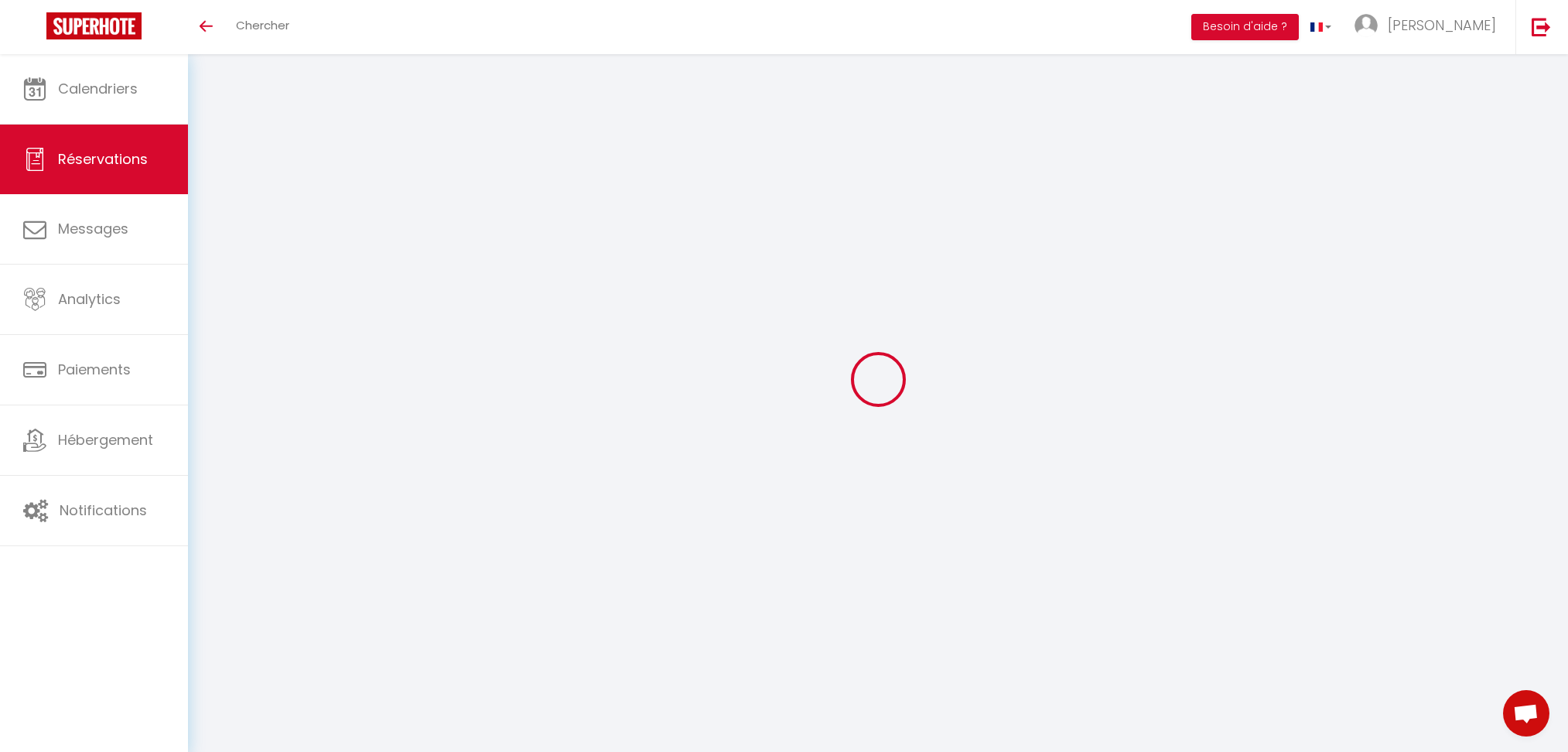
select select
select select "15"
checkbox input "false"
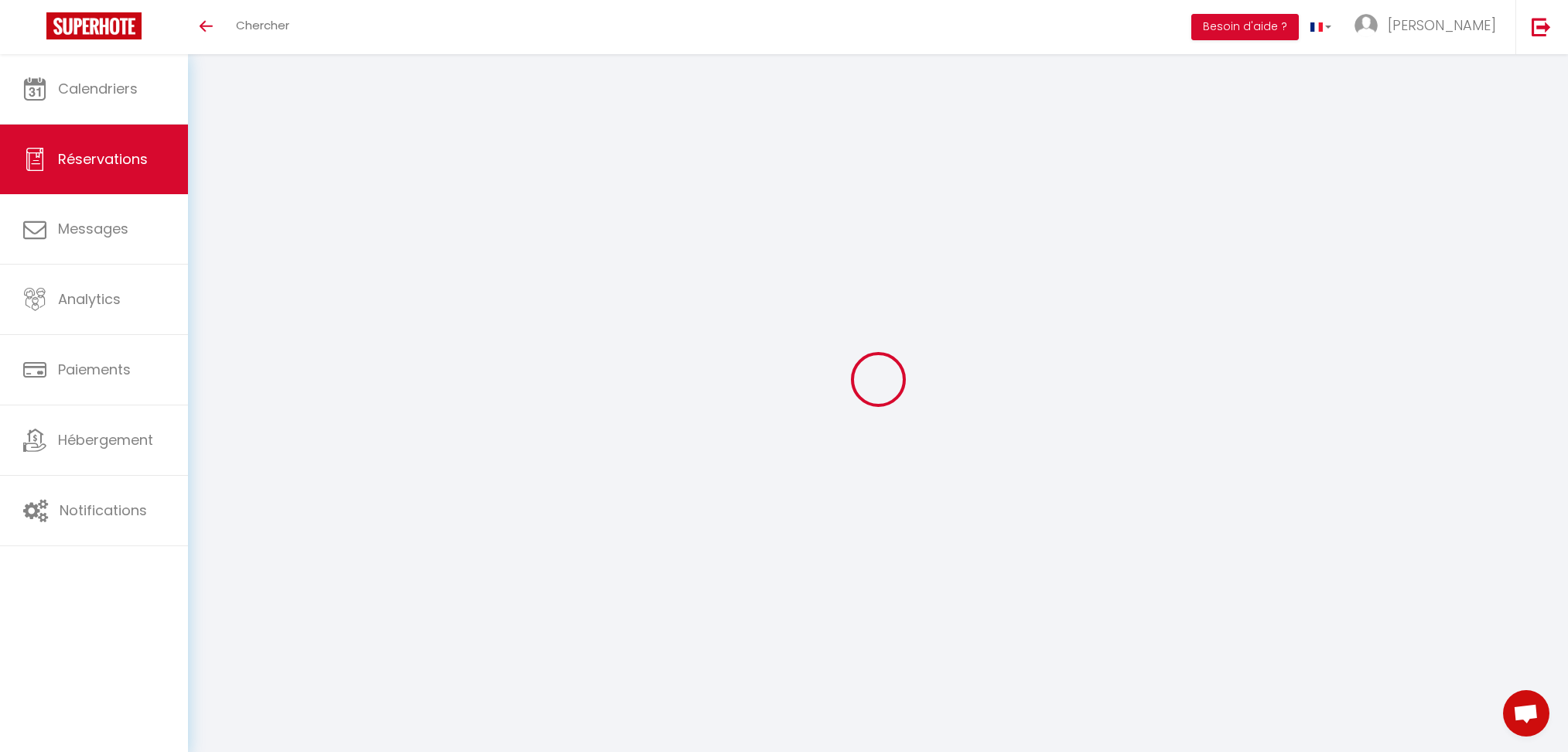
select select
checkbox input "false"
select select
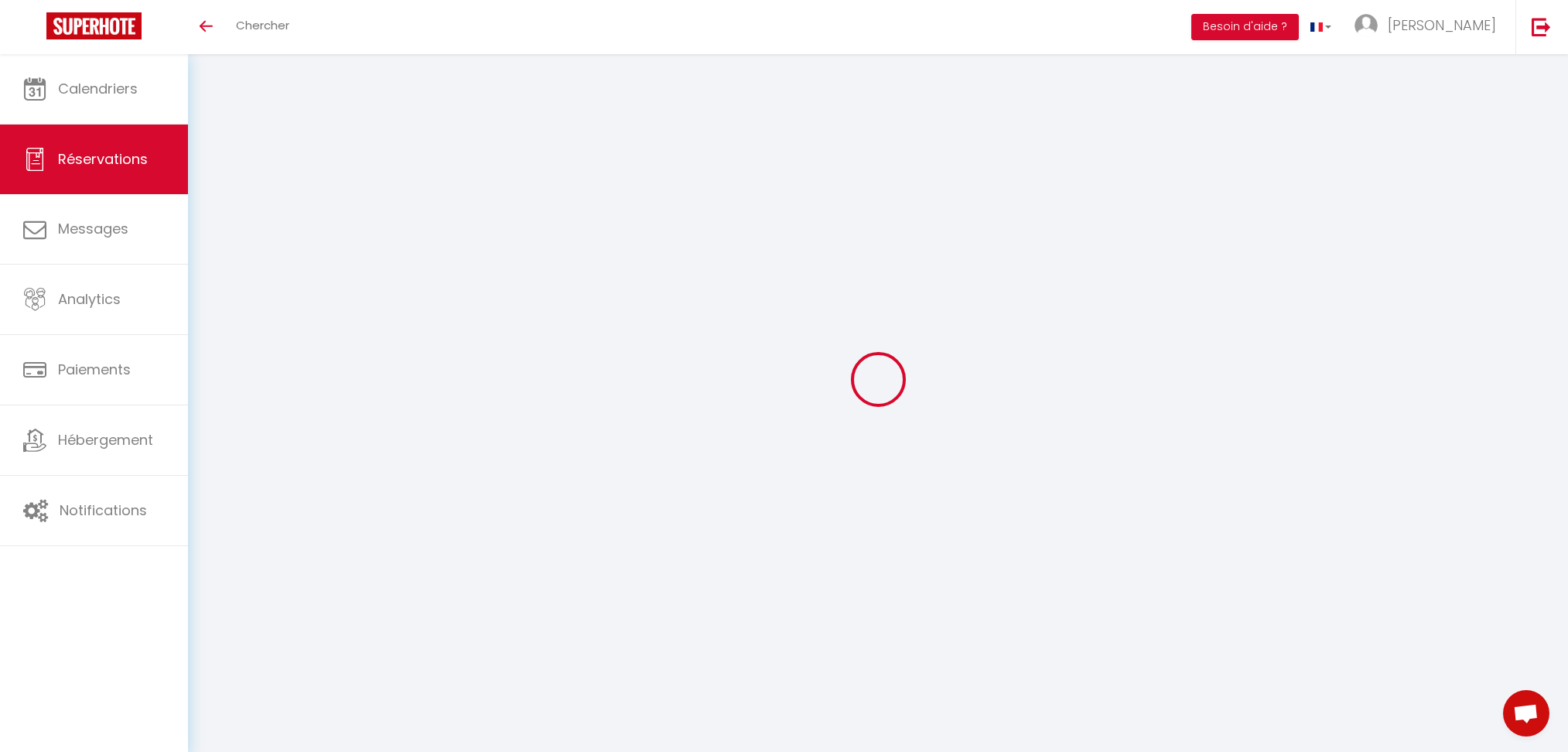
select select
checkbox input "false"
select select
type input "2.16"
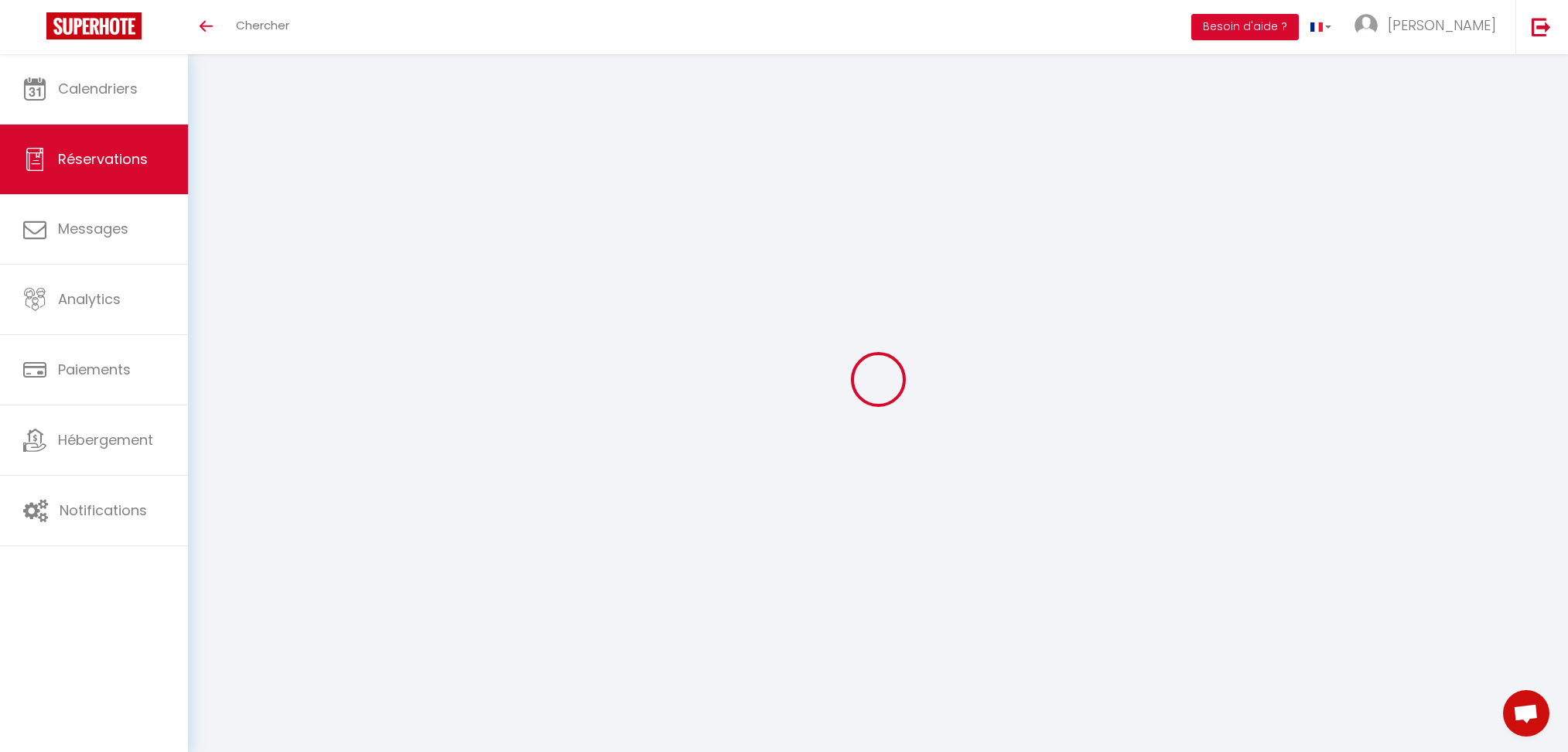
select select
checkbox input "false"
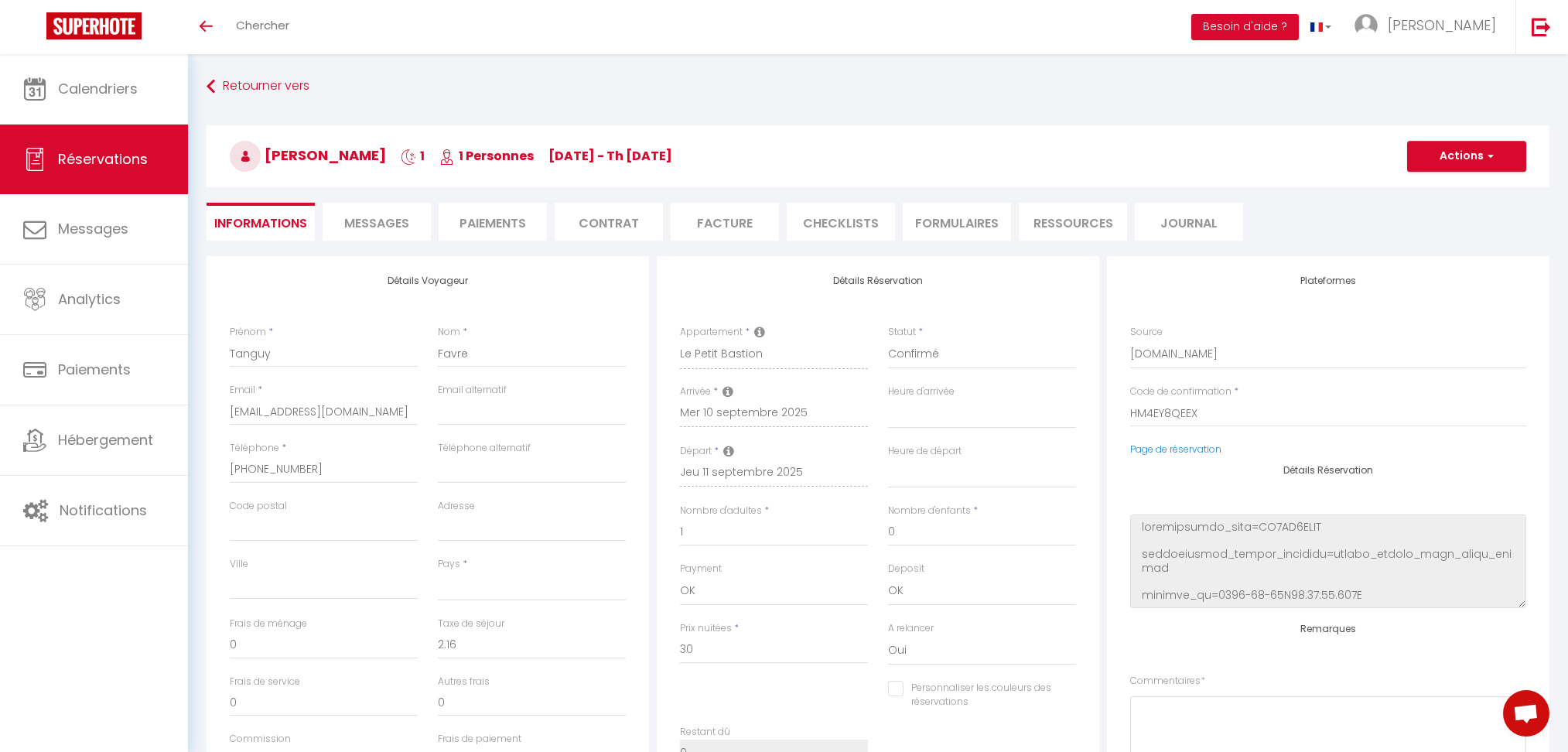
select select
checkbox input "false"
select select
click at [364, 204] on li "Messages" at bounding box center [376, 222] width 109 height 38
